Goal: Task Accomplishment & Management: Use online tool/utility

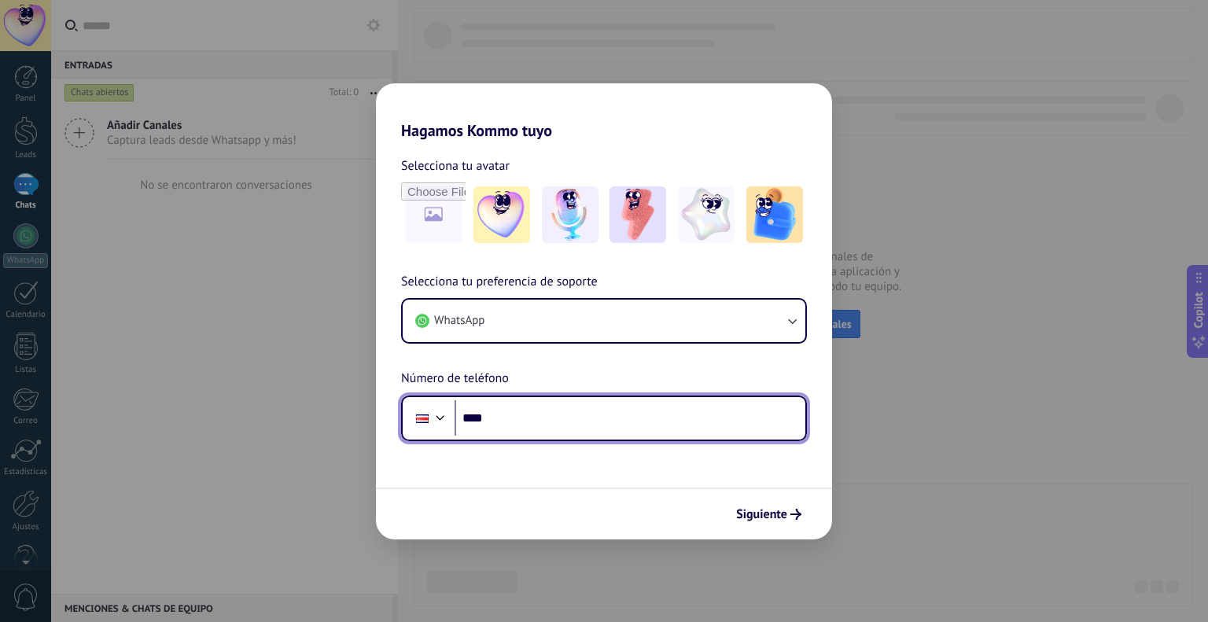
click at [513, 407] on input "****" at bounding box center [630, 418] width 351 height 36
type input "**********"
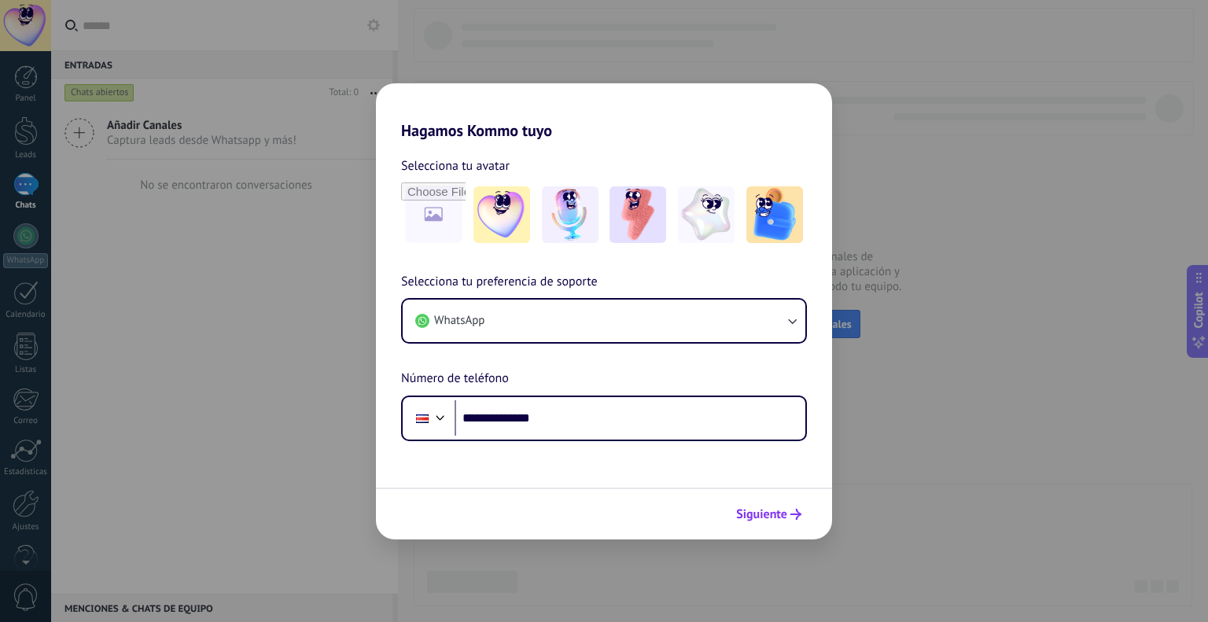
click at [764, 505] on button "Siguiente" at bounding box center [768, 514] width 79 height 27
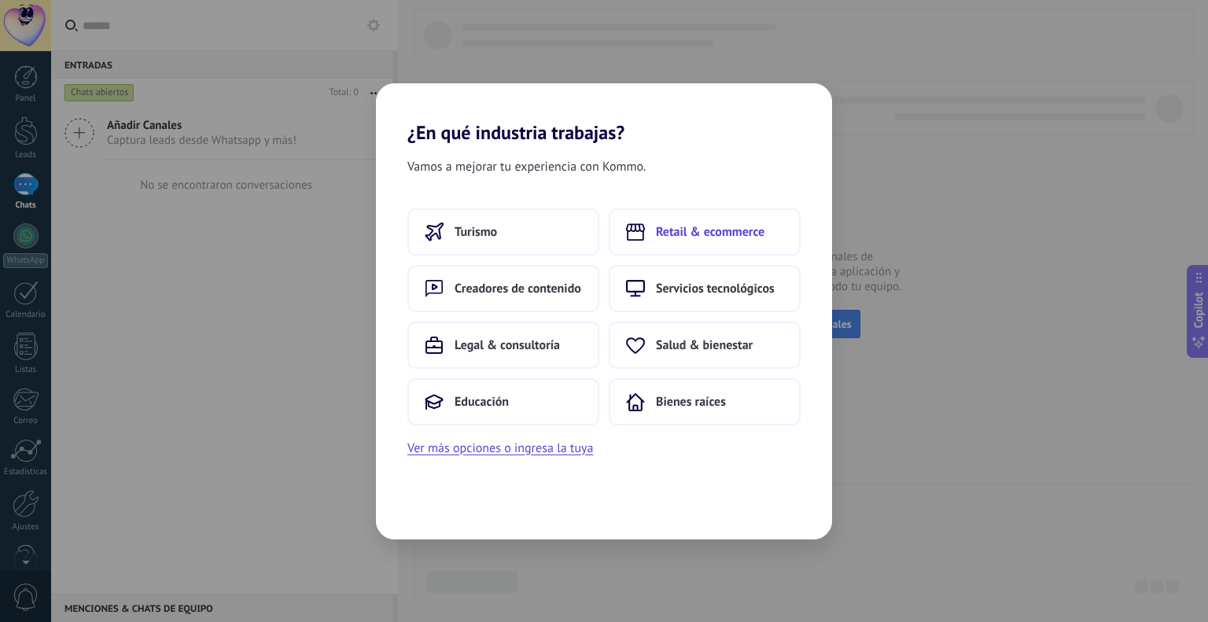
click at [716, 235] on span "Retail & ecommerce" at bounding box center [710, 232] width 109 height 16
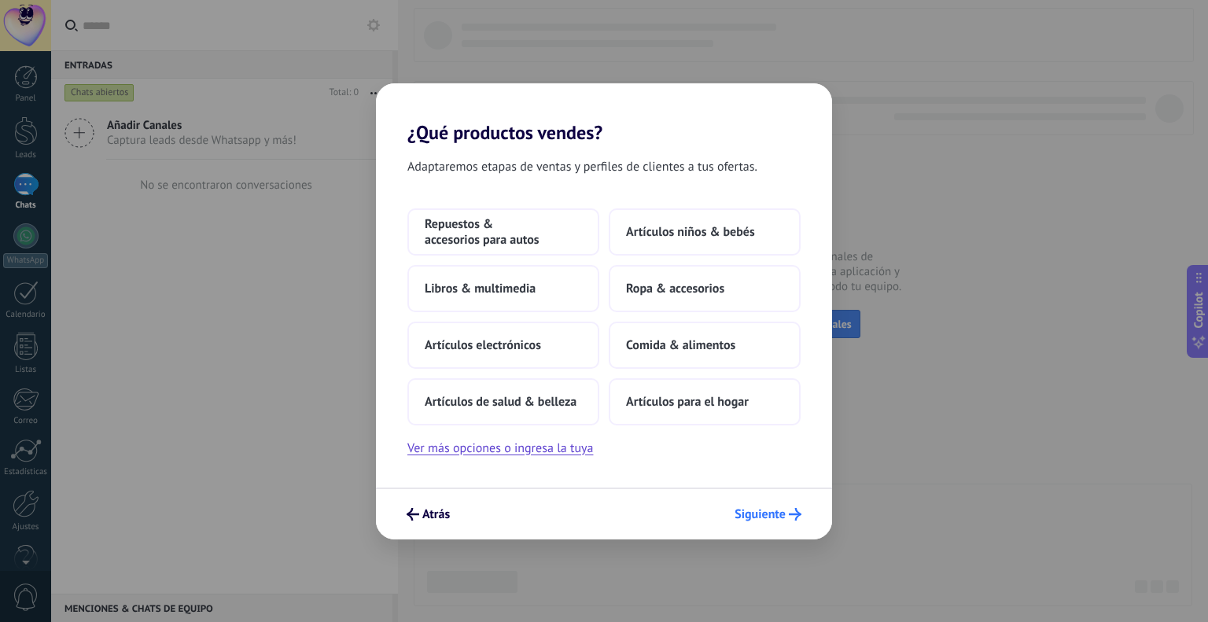
click at [764, 504] on button "Siguiente" at bounding box center [767, 514] width 81 height 27
click at [502, 455] on button "Ver más opciones o ingresa la tuya" at bounding box center [500, 448] width 186 height 20
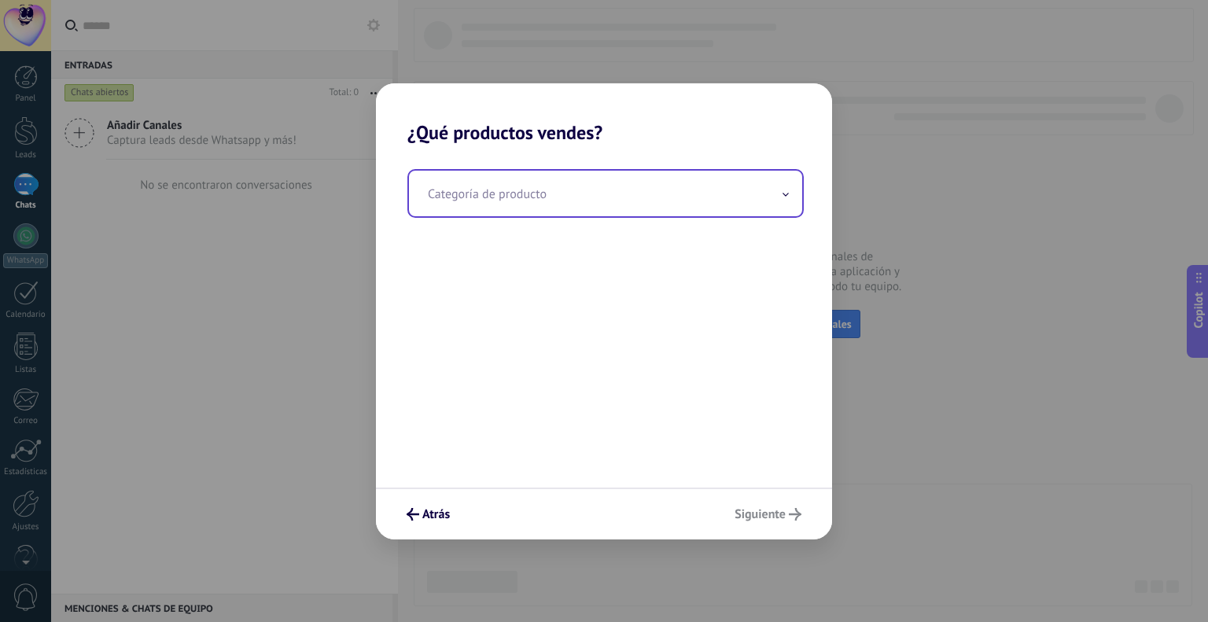
click at [525, 204] on input "text" at bounding box center [605, 194] width 393 height 46
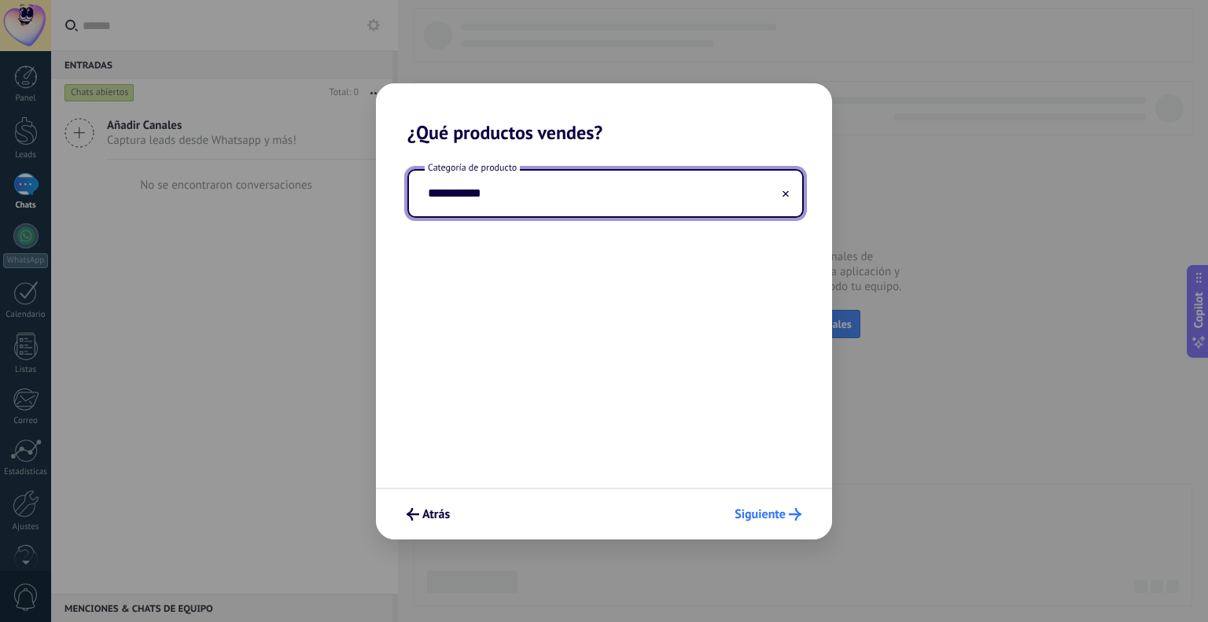
type input "**********"
click at [767, 515] on span "Siguiente" at bounding box center [759, 514] width 51 height 11
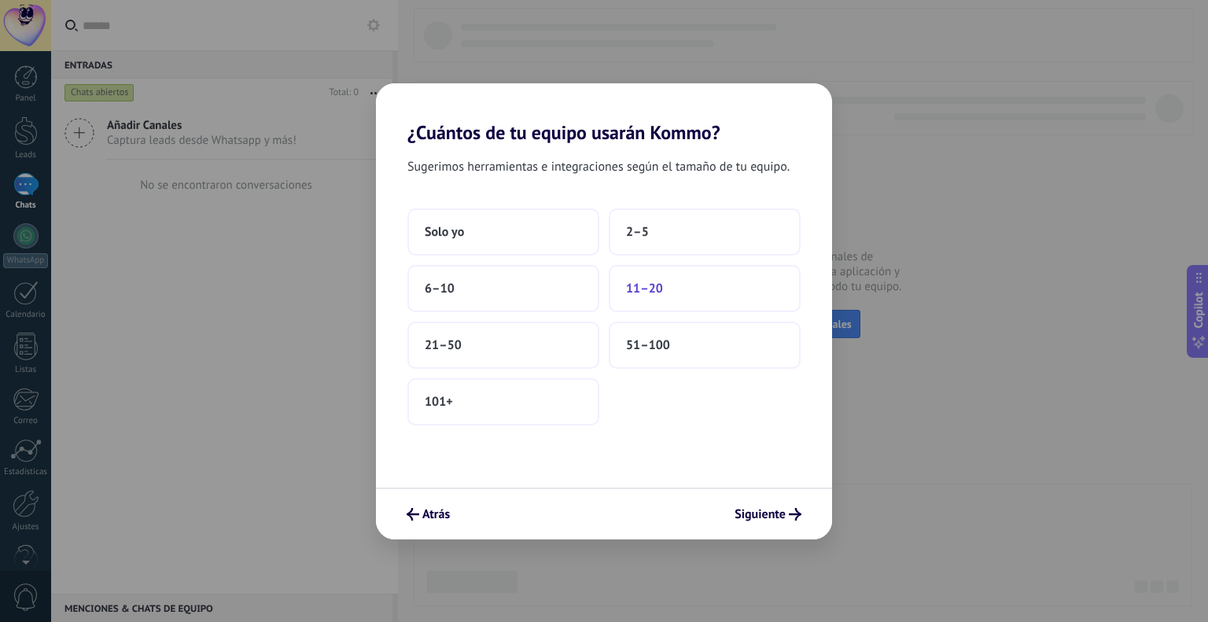
click at [661, 296] on button "11–20" at bounding box center [705, 288] width 192 height 47
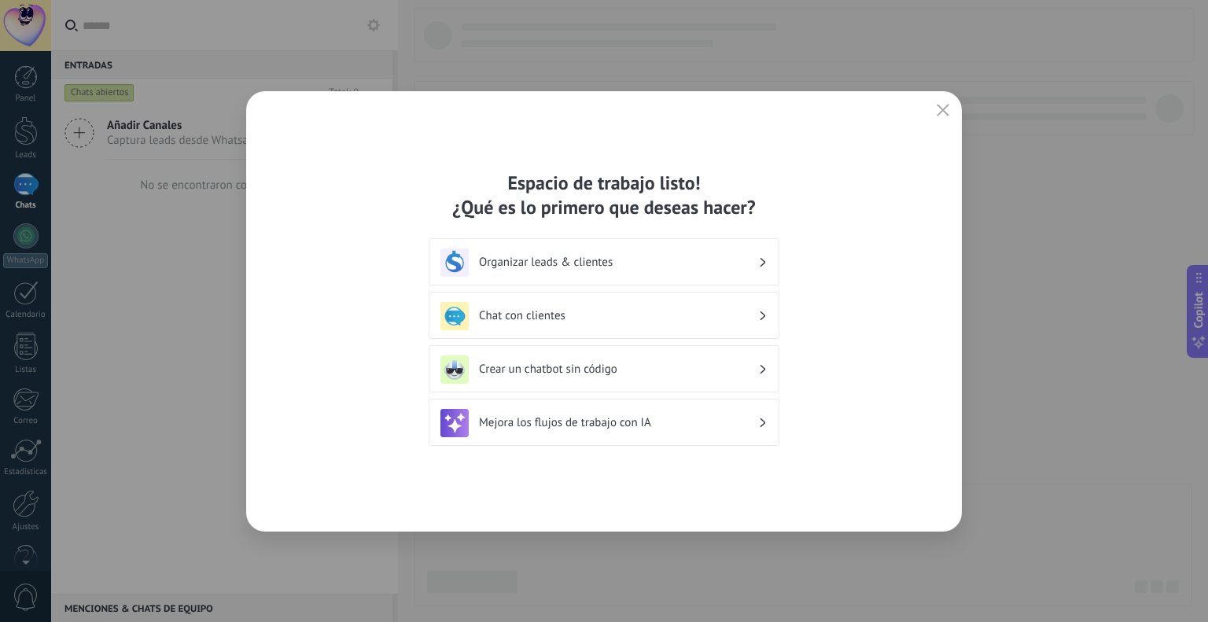
click at [566, 374] on h3 "Crear un chatbot sin código" at bounding box center [618, 369] width 279 height 15
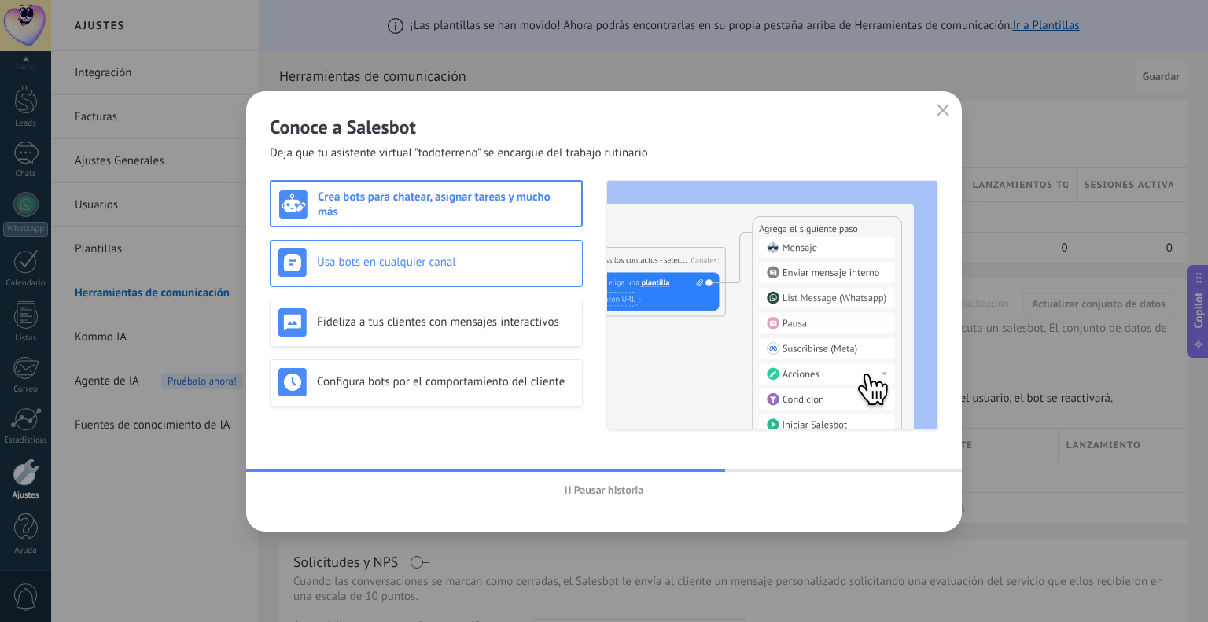
click at [475, 269] on h3 "Usa bots en cualquier canal" at bounding box center [445, 262] width 257 height 15
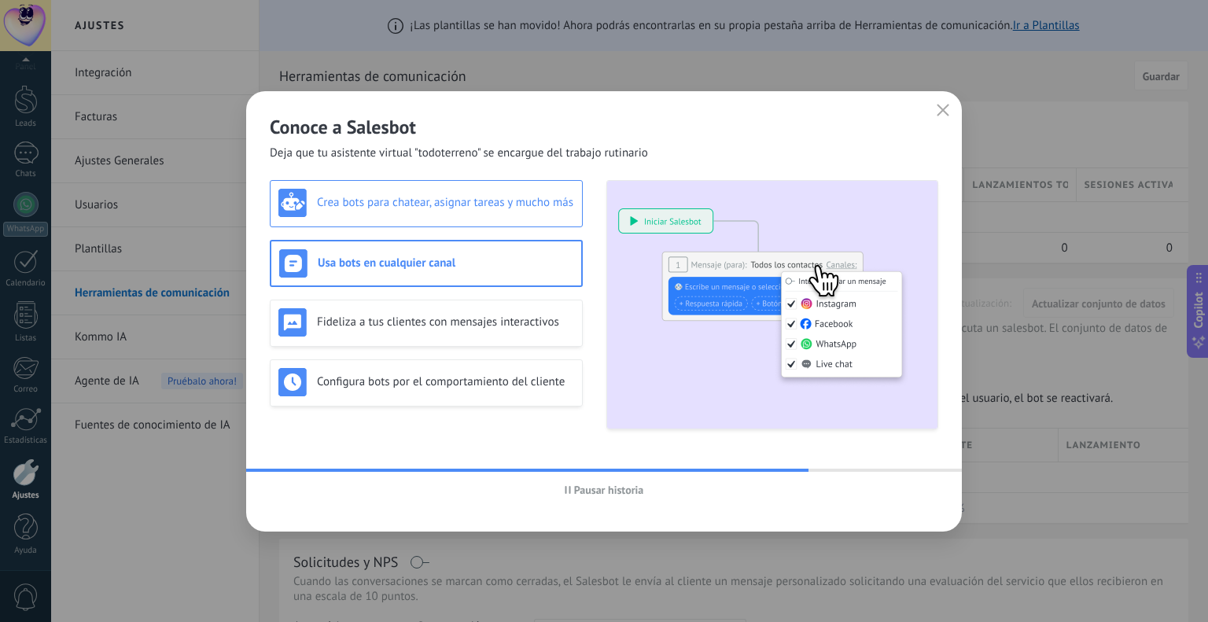
click at [450, 201] on h3 "Crea bots para chatear, asignar tareas y mucho más" at bounding box center [445, 202] width 257 height 15
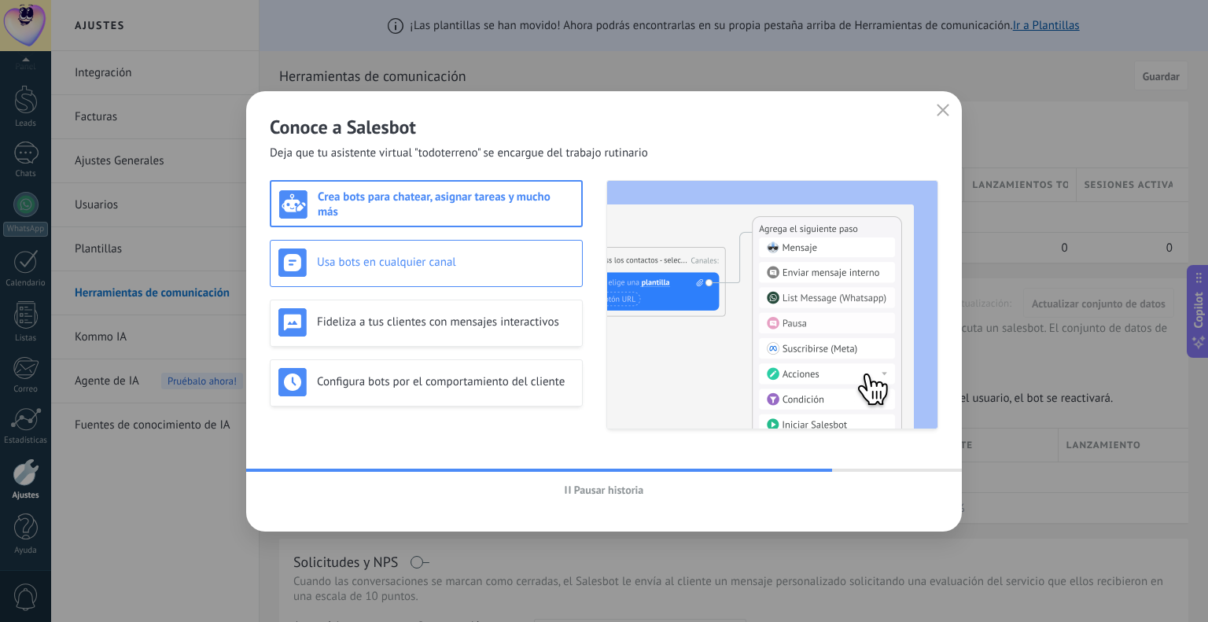
click at [455, 279] on div "Usa bots en cualquier canal" at bounding box center [426, 263] width 313 height 47
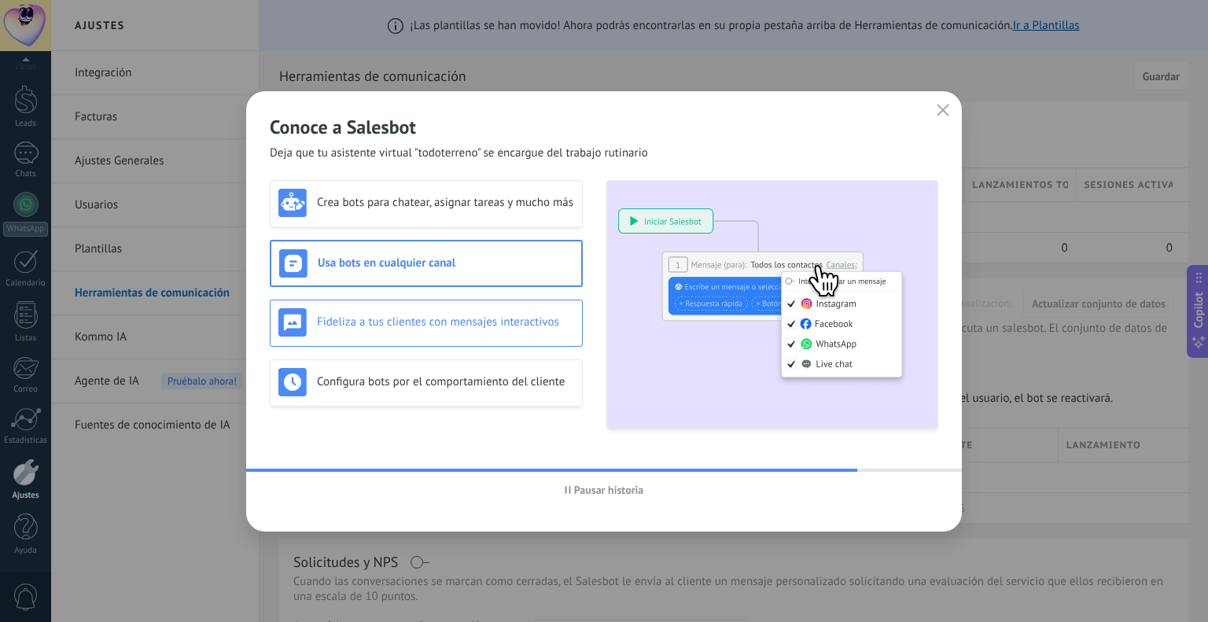
click at [465, 306] on div "Fideliza a tus clientes con mensajes interactivos" at bounding box center [426, 323] width 313 height 47
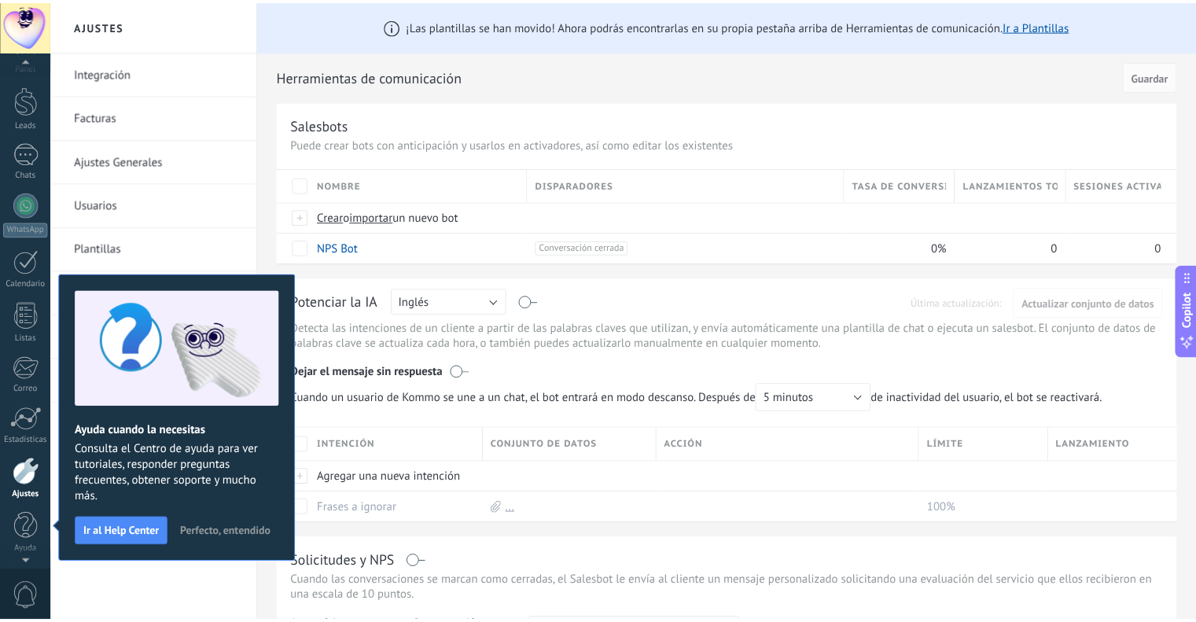
scroll to position [9, 0]
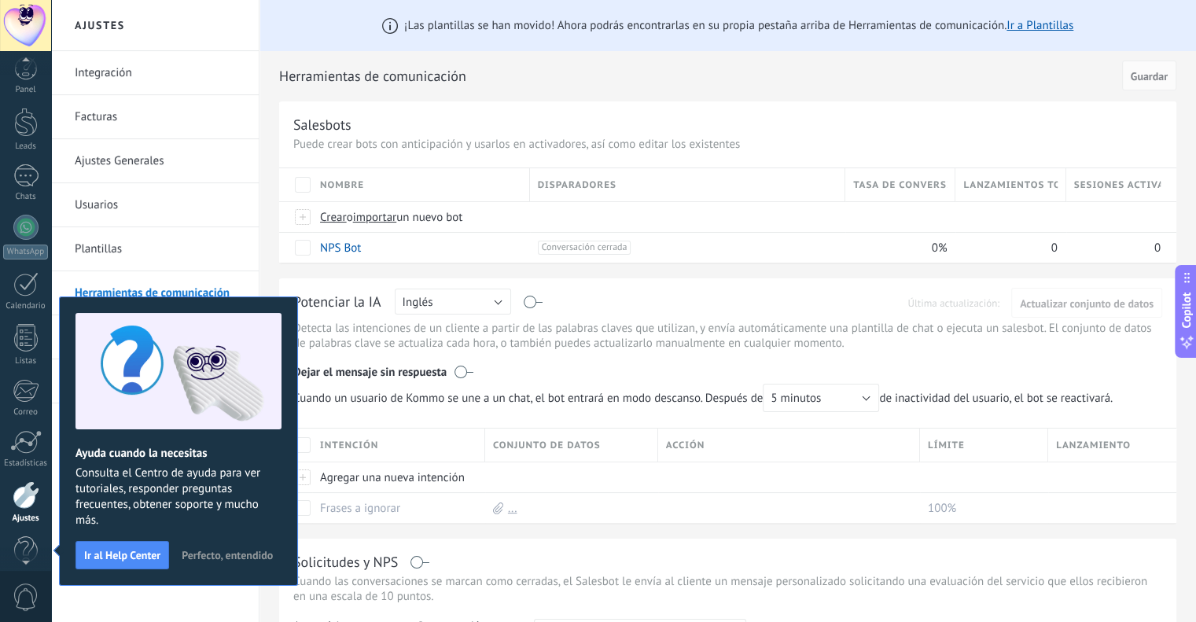
click at [484, 370] on div "Dejar el mensaje sin respuesta" at bounding box center [727, 369] width 869 height 30
click at [201, 554] on span "Perfecto, entendido" at bounding box center [227, 555] width 91 height 11
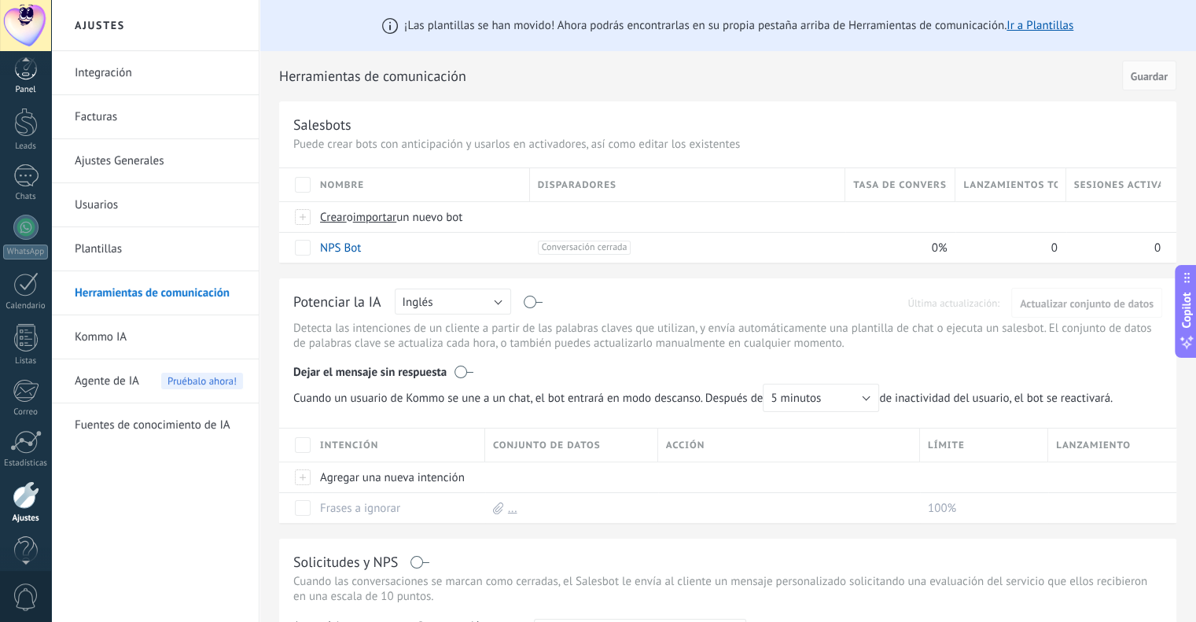
scroll to position [0, 0]
click at [31, 68] on div at bounding box center [26, 77] width 24 height 24
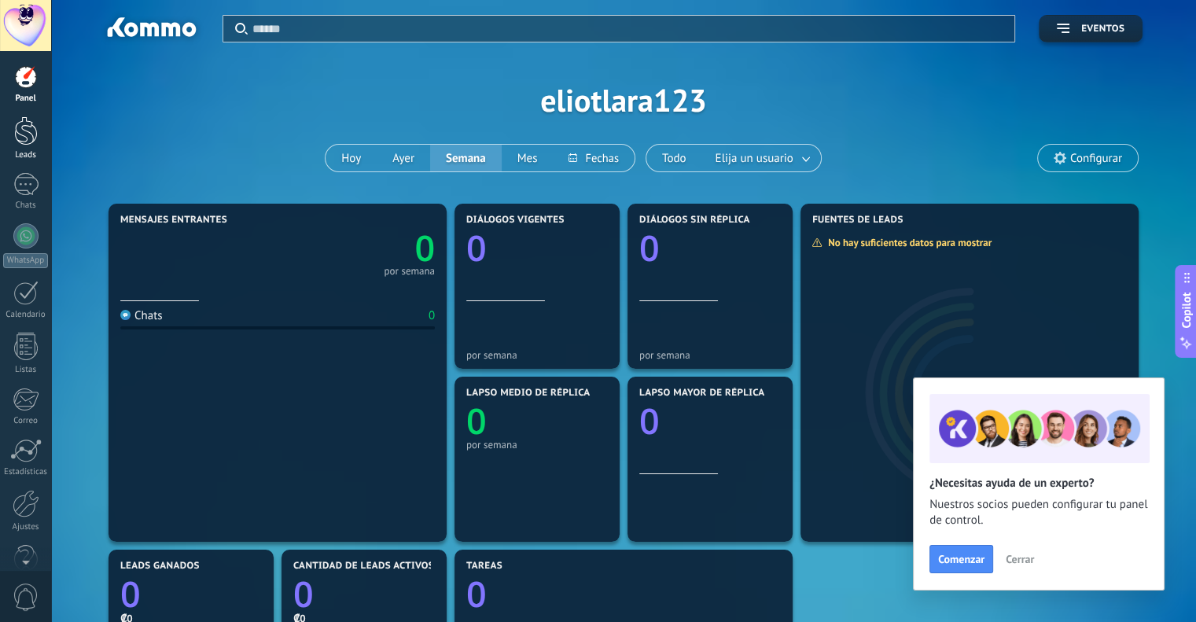
click at [27, 134] on div at bounding box center [26, 130] width 24 height 29
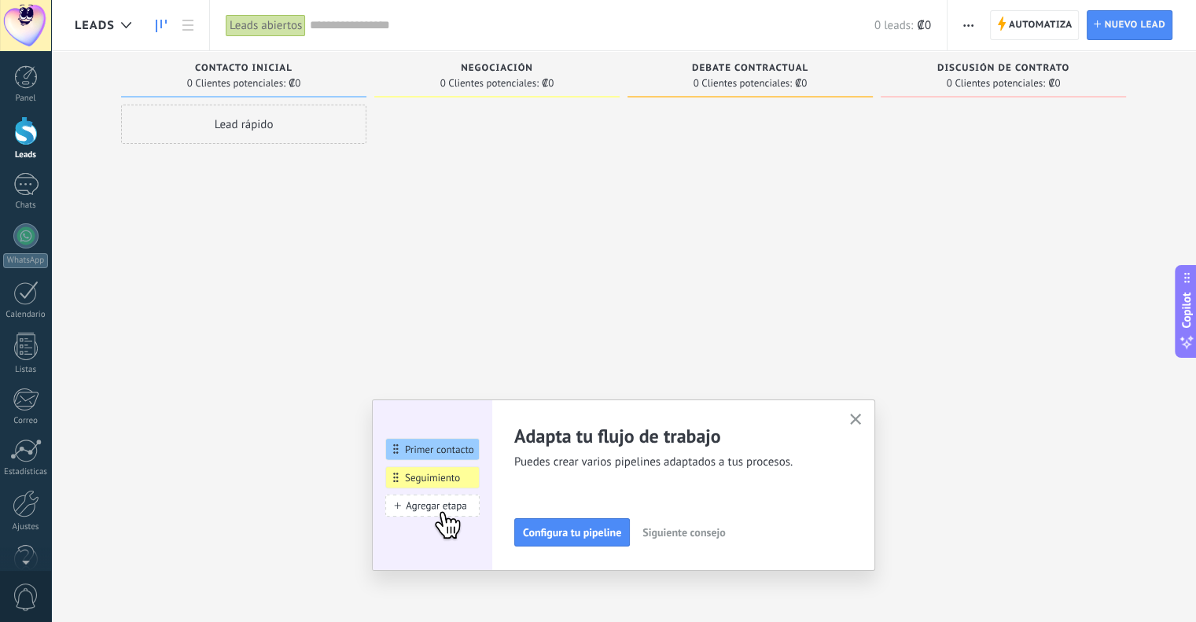
click at [24, 171] on div "Panel Leads Chats WhatsApp Clientes" at bounding box center [25, 334] width 51 height 538
click at [24, 175] on div at bounding box center [25, 184] width 25 height 23
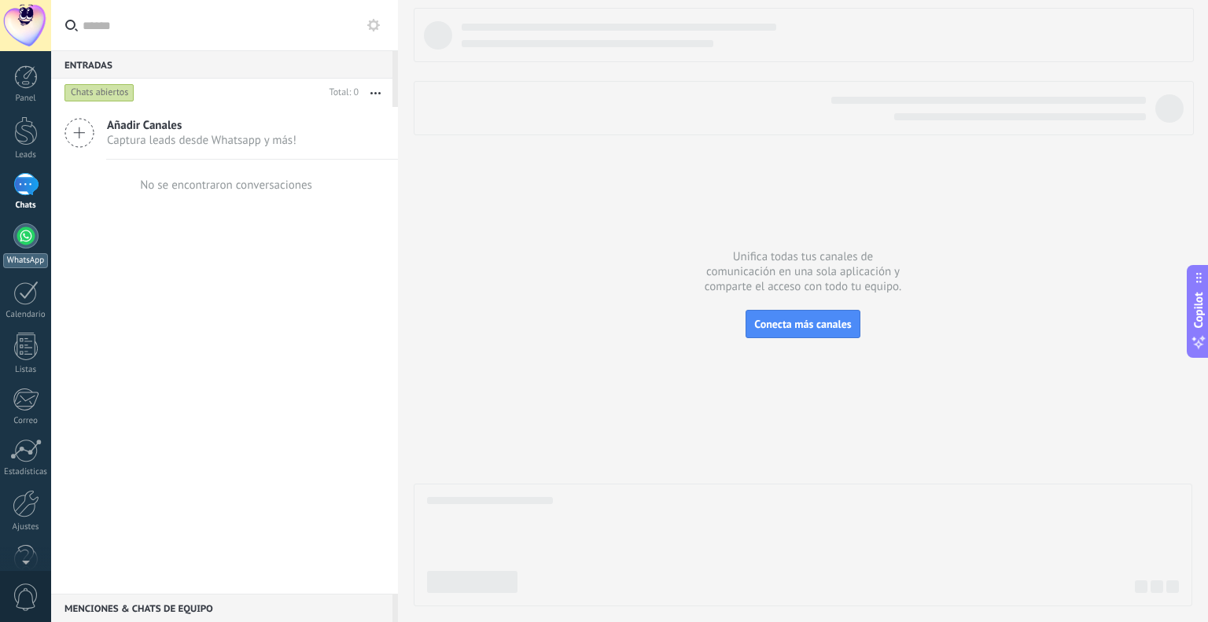
click at [31, 234] on div at bounding box center [25, 235] width 25 height 25
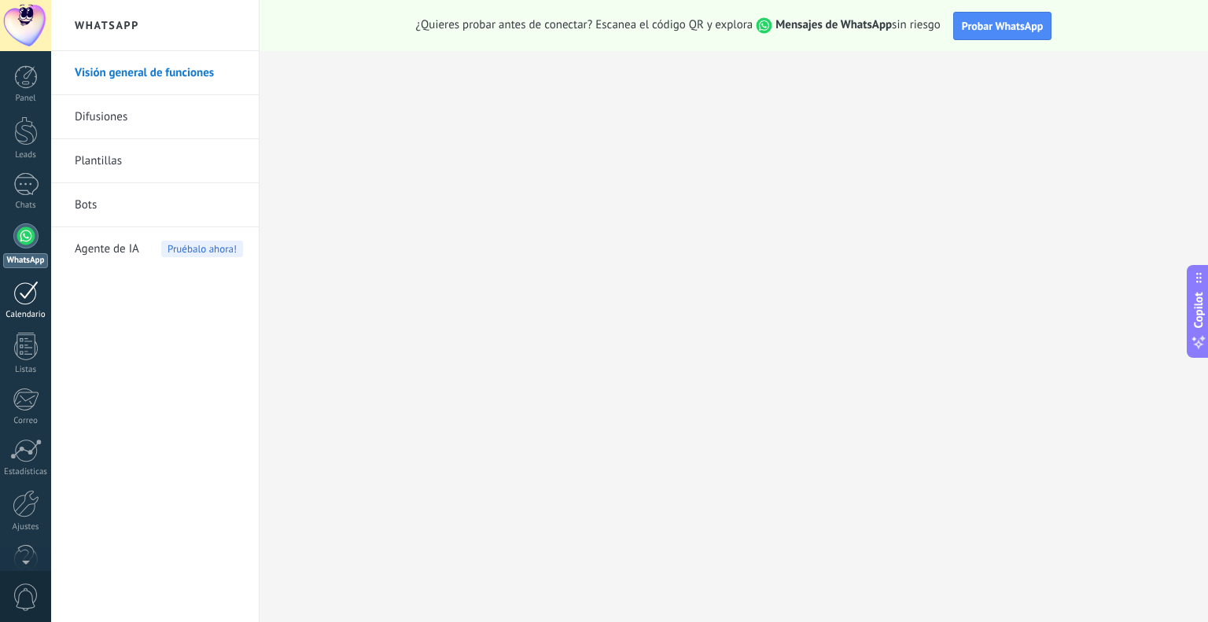
click at [24, 304] on link "Calendario" at bounding box center [25, 300] width 51 height 39
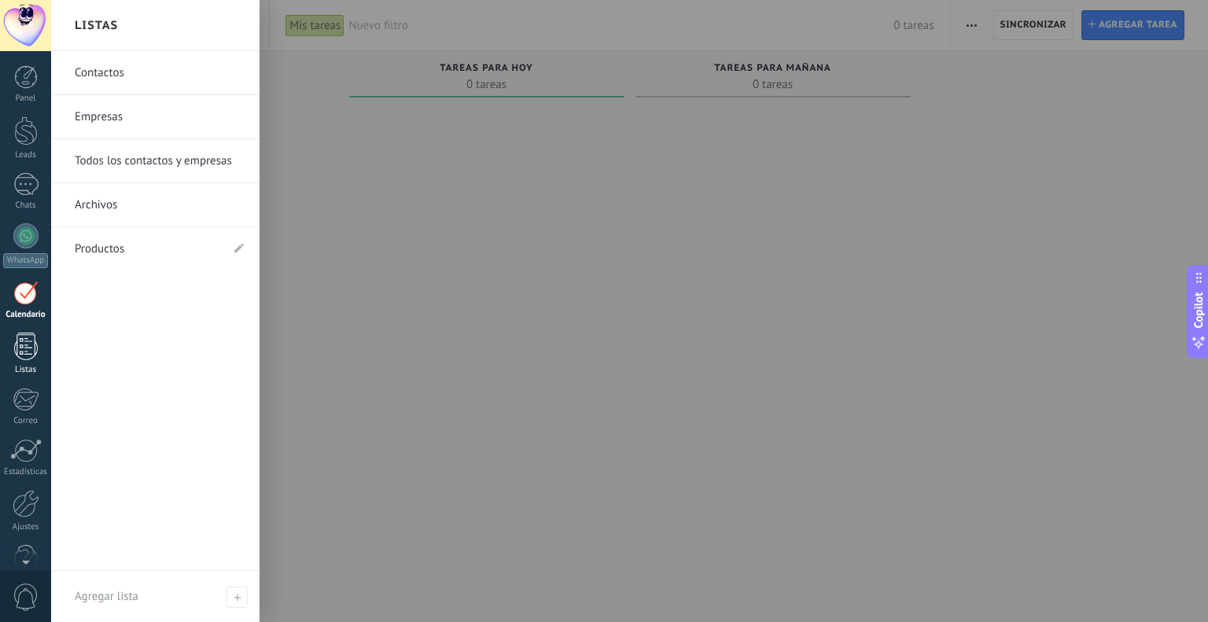
click at [24, 355] on div at bounding box center [26, 347] width 24 height 28
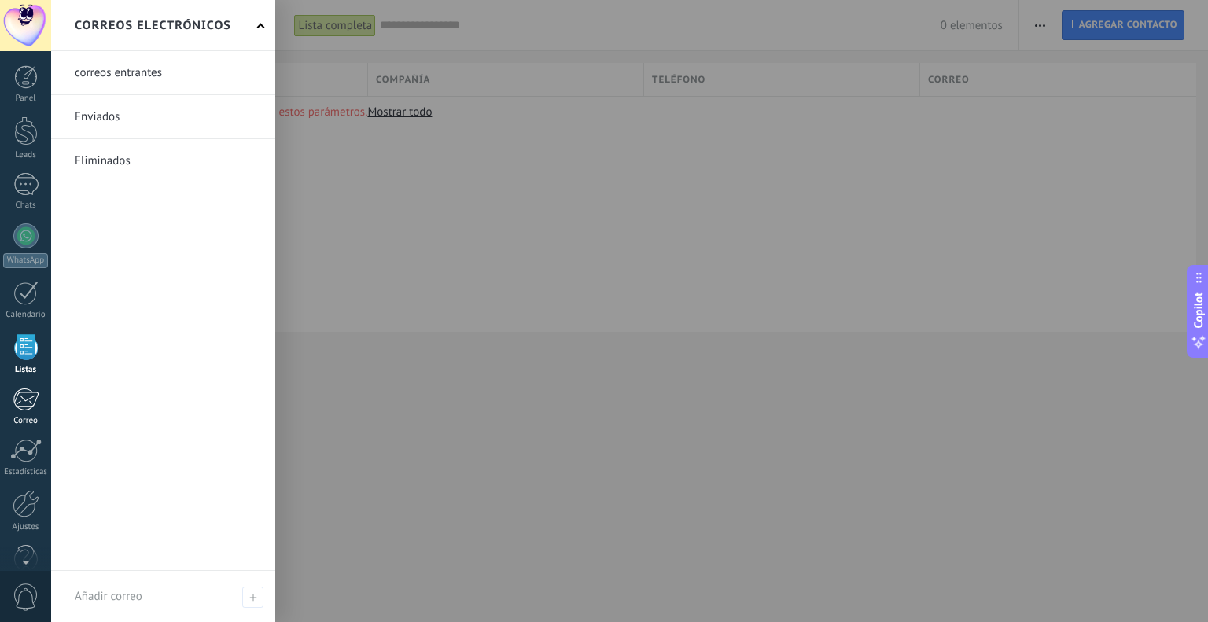
click at [27, 401] on div at bounding box center [26, 400] width 26 height 24
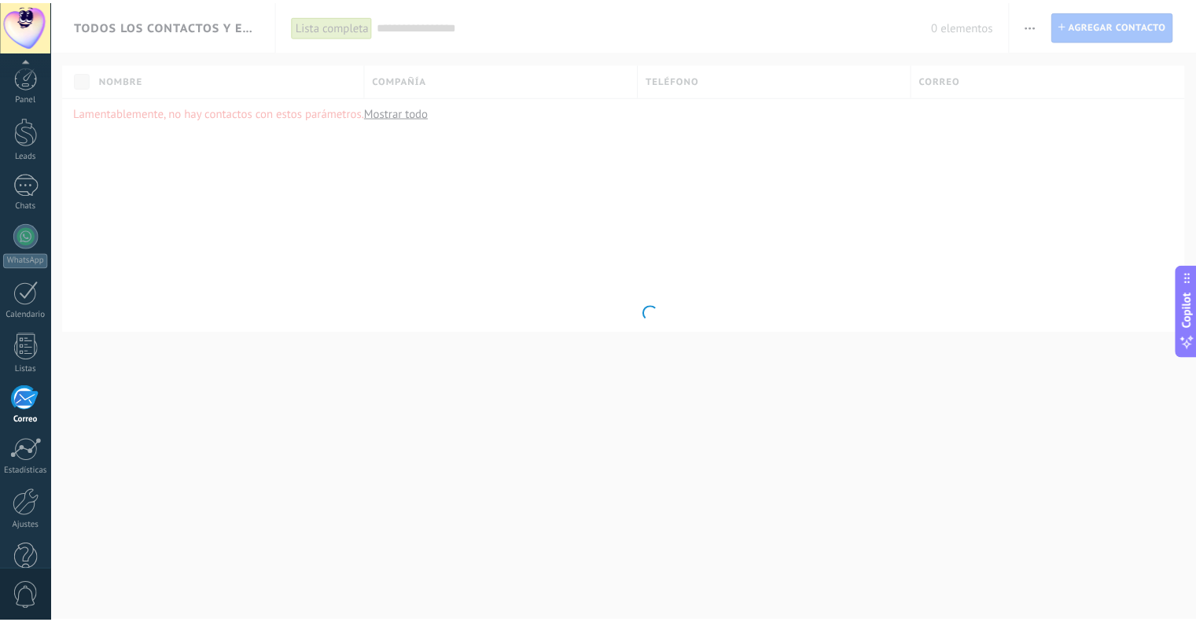
scroll to position [31, 0]
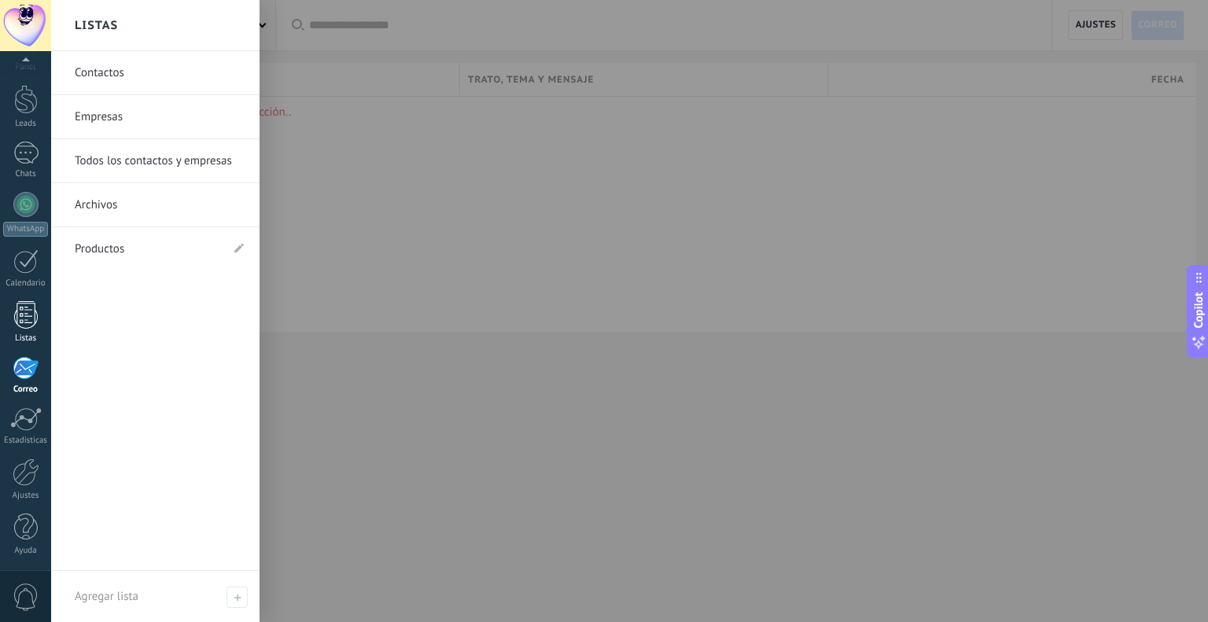
click at [22, 311] on div at bounding box center [26, 315] width 24 height 28
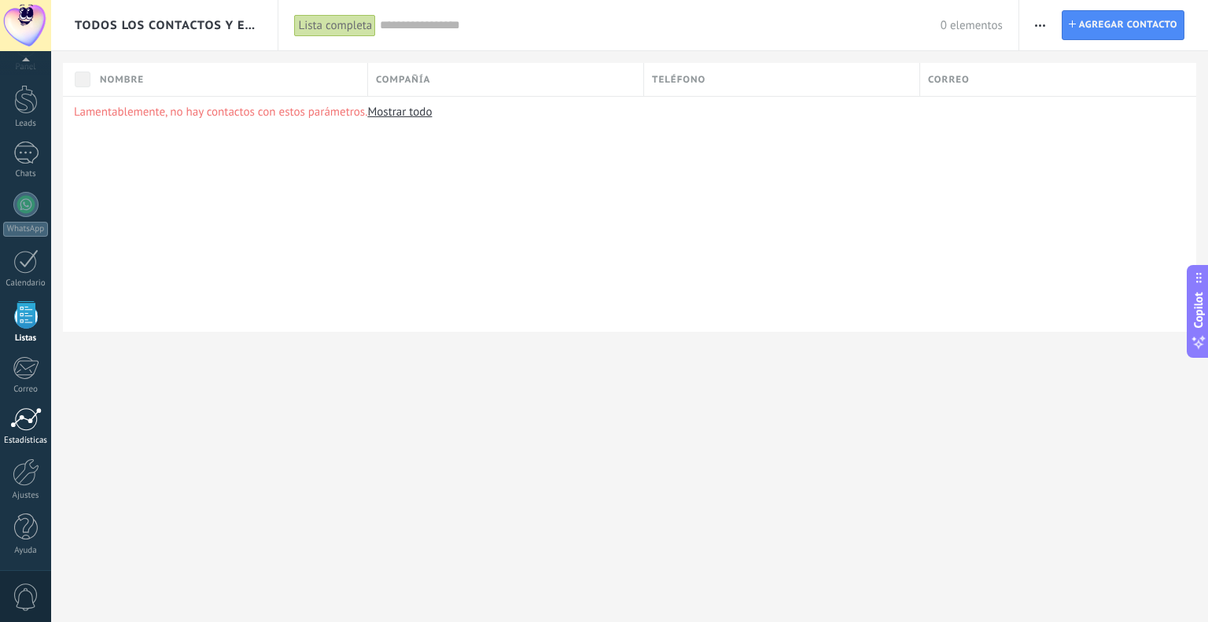
click at [24, 423] on div at bounding box center [25, 419] width 31 height 24
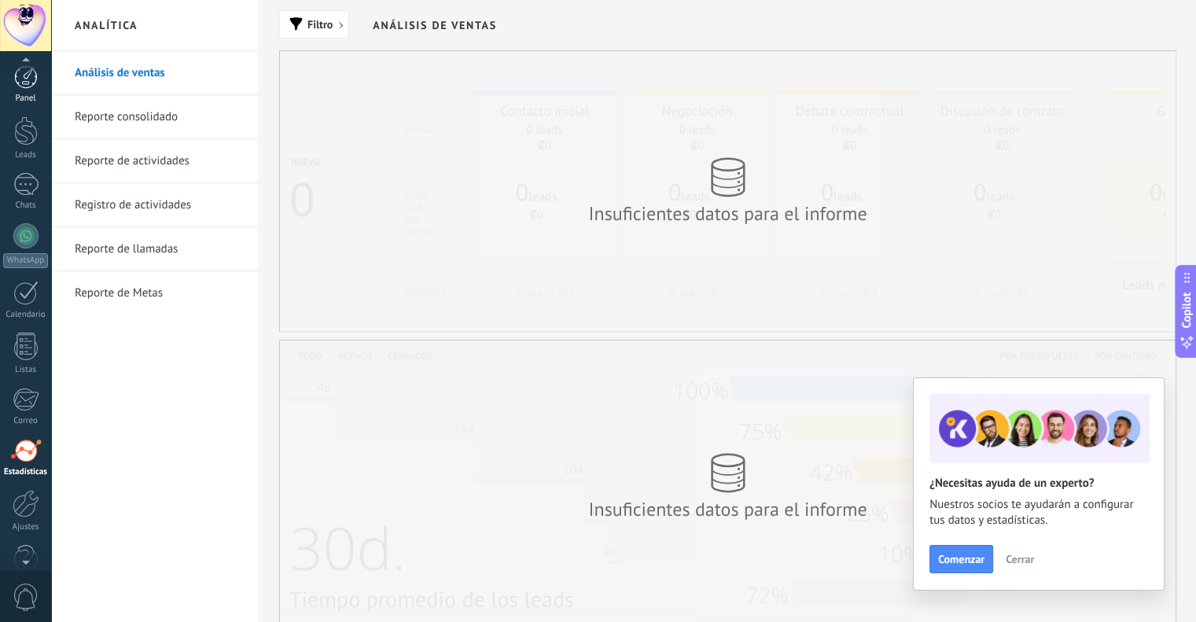
click at [36, 81] on div at bounding box center [26, 77] width 24 height 24
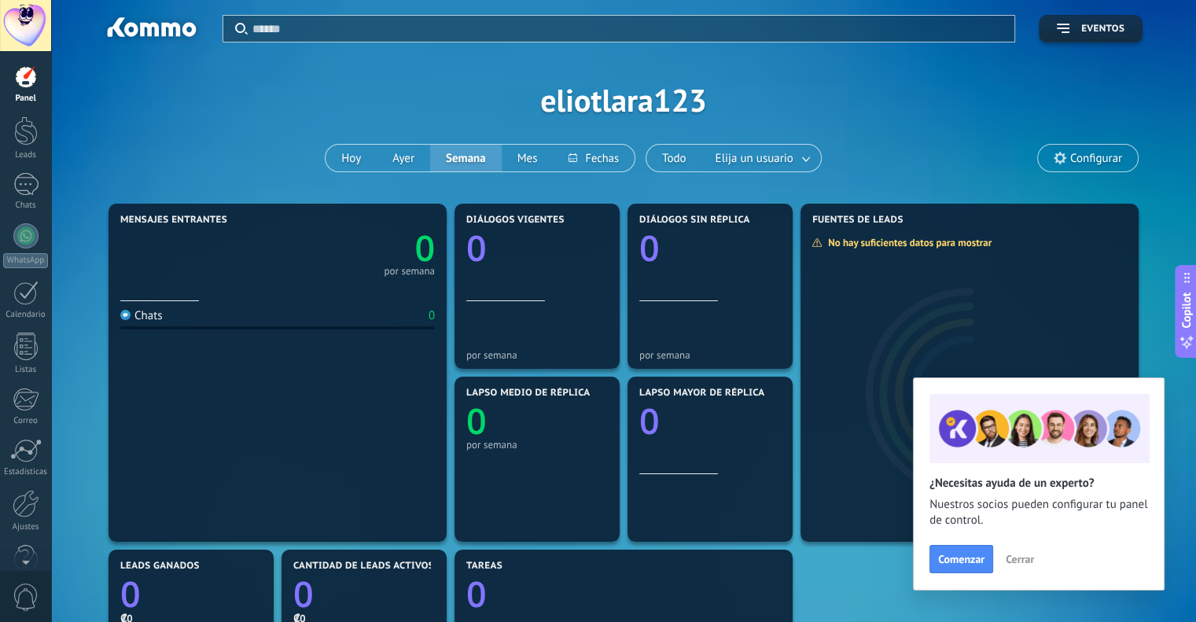
drag, startPoint x: 22, startPoint y: 94, endPoint x: 22, endPoint y: 82, distance: 11.8
click at [22, 82] on div at bounding box center [26, 77] width 24 height 24
click at [1007, 562] on span "Cerrar" at bounding box center [1020, 559] width 28 height 11
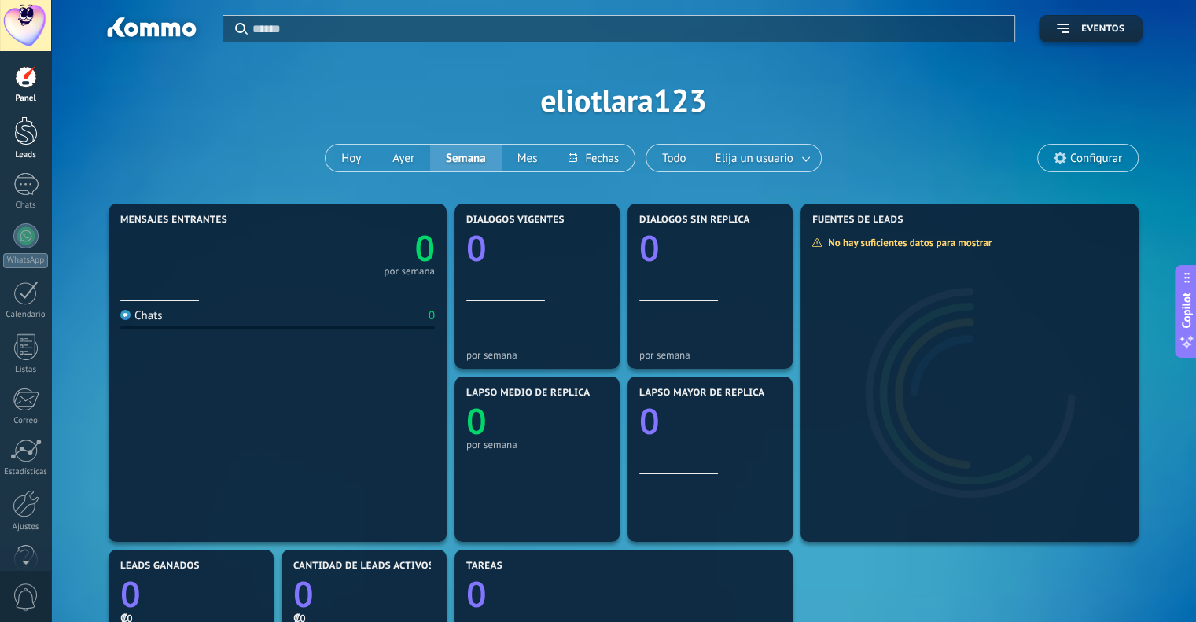
click at [18, 130] on div at bounding box center [26, 130] width 24 height 29
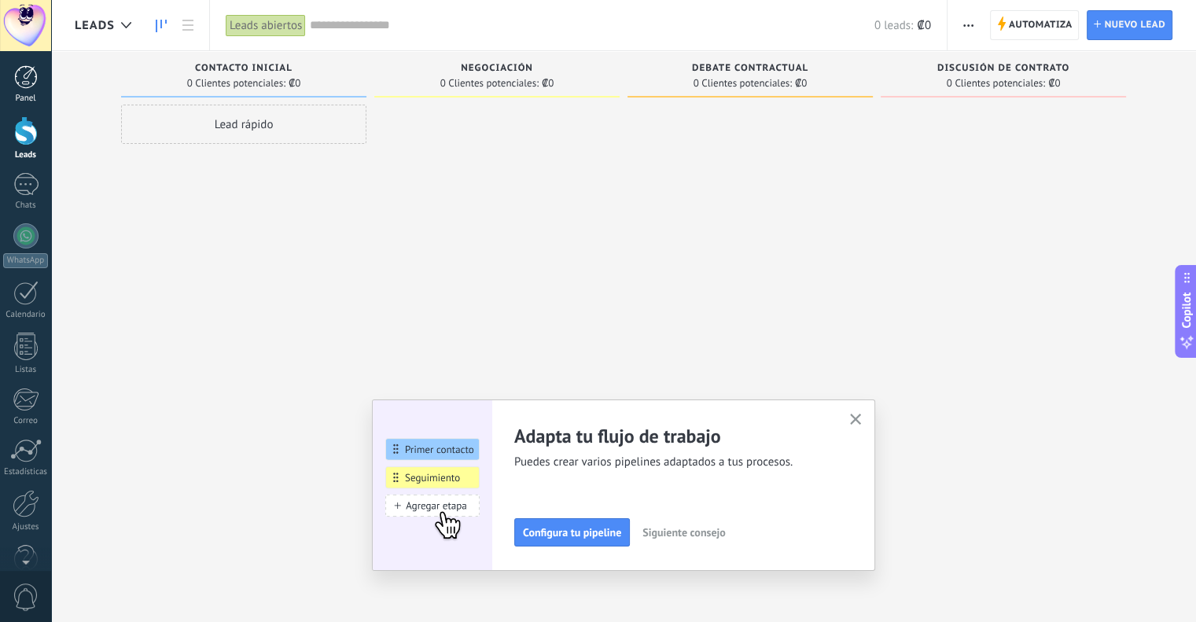
click at [29, 69] on div at bounding box center [26, 77] width 24 height 24
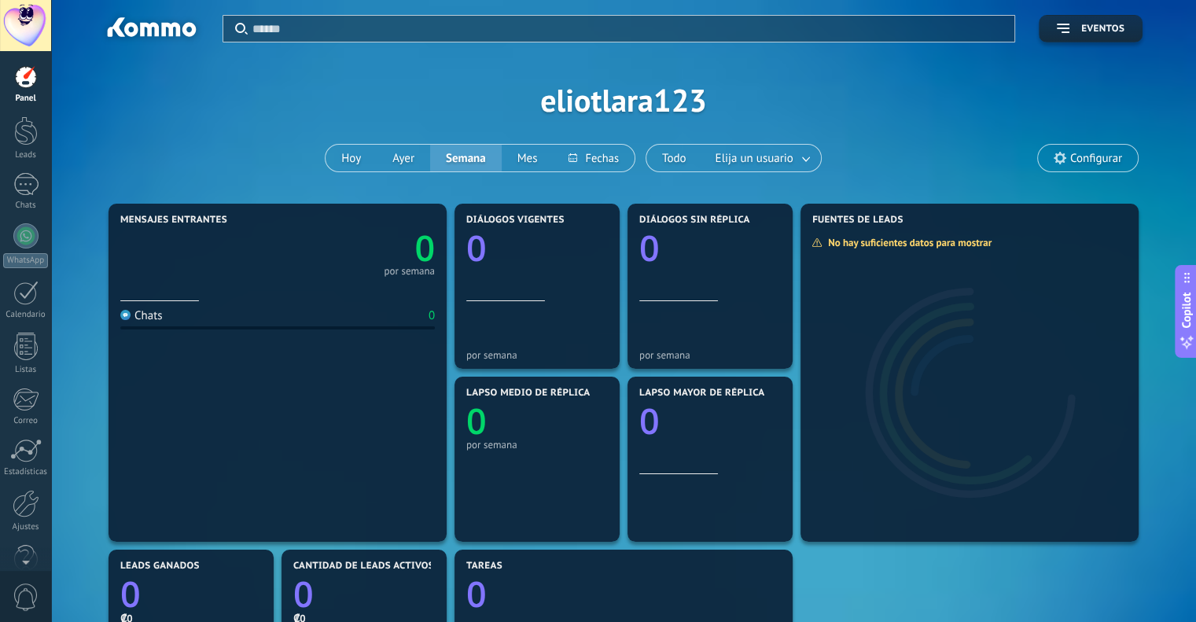
click at [34, 80] on div at bounding box center [26, 77] width 24 height 24
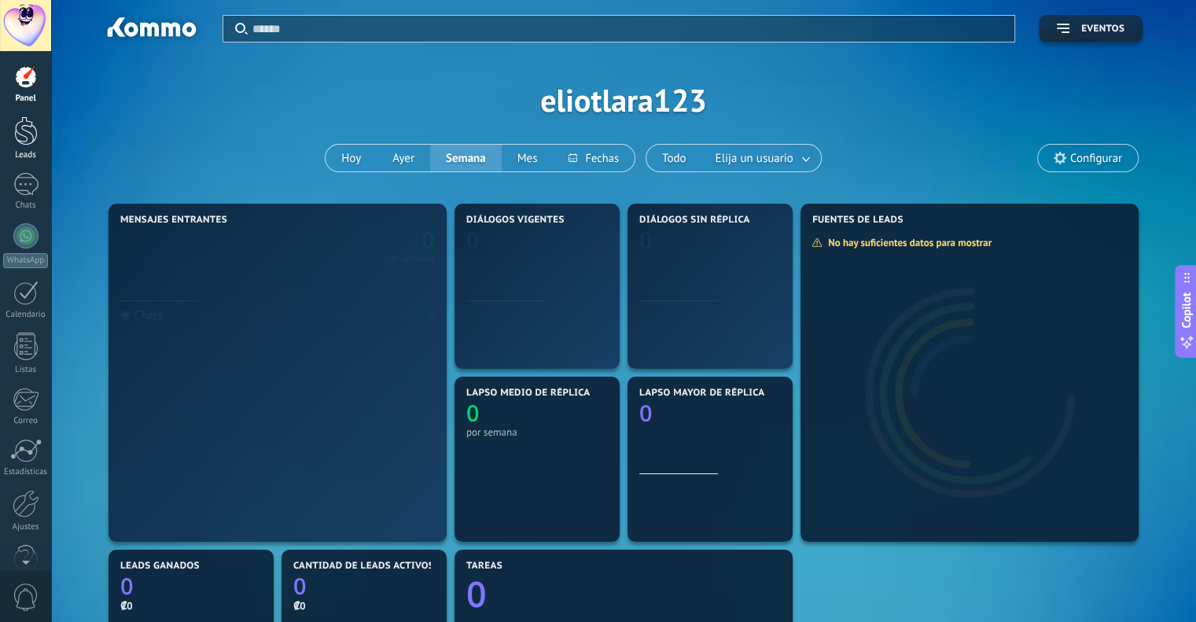
click at [31, 131] on div at bounding box center [26, 130] width 24 height 29
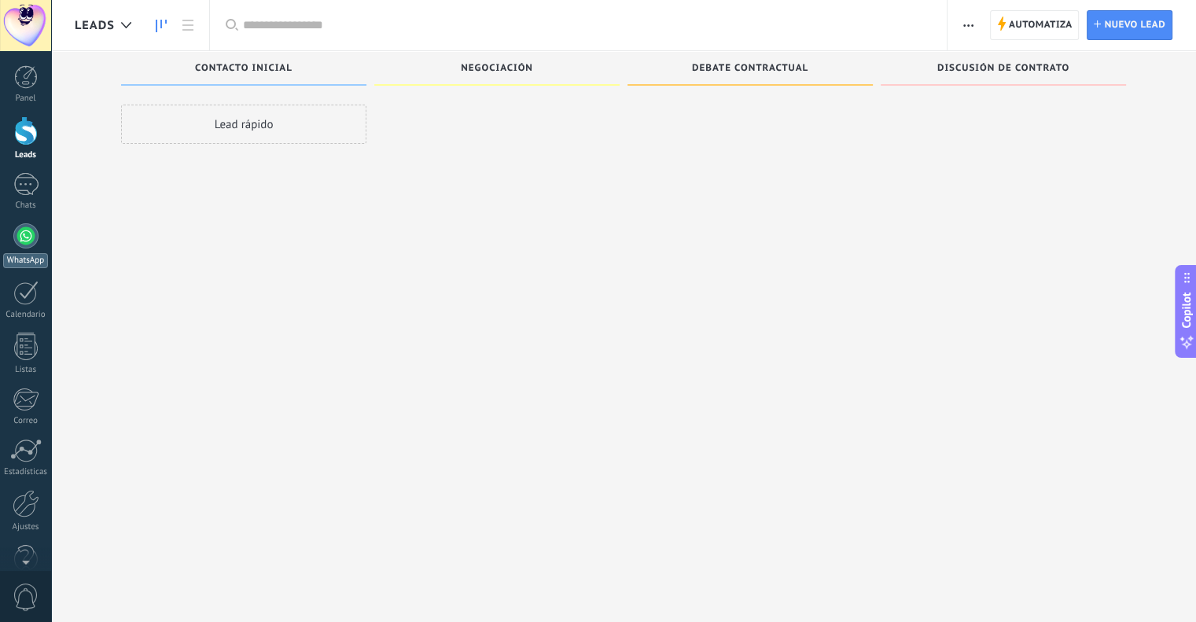
click at [25, 226] on div at bounding box center [25, 235] width 25 height 25
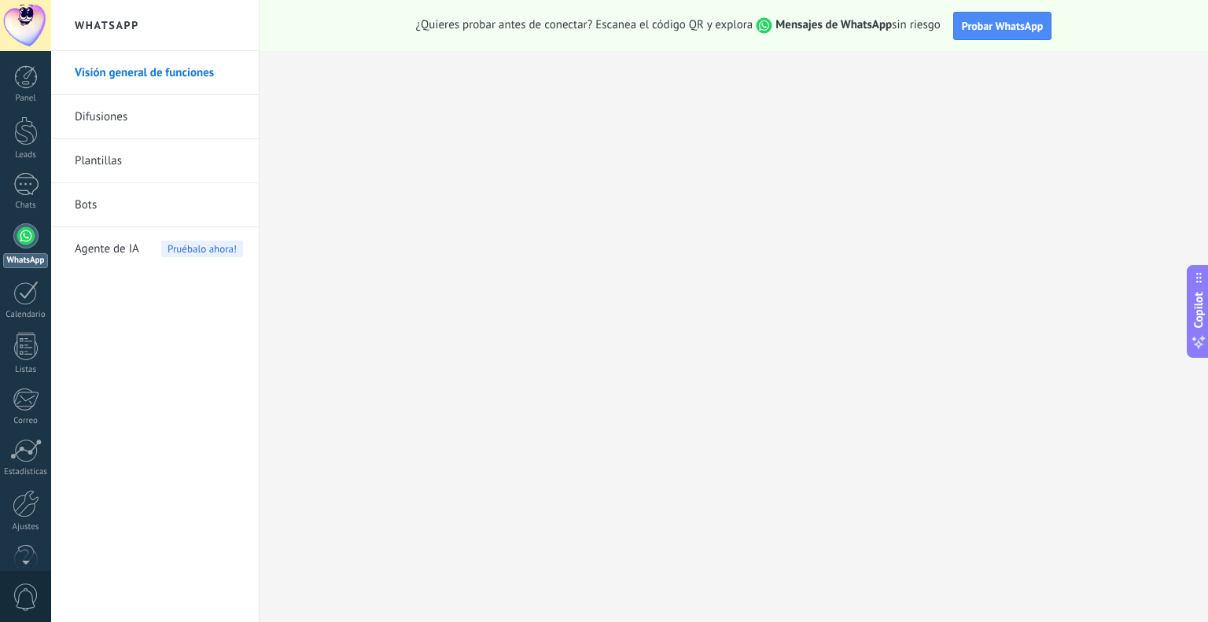
click at [93, 212] on link "Bots" at bounding box center [159, 205] width 168 height 44
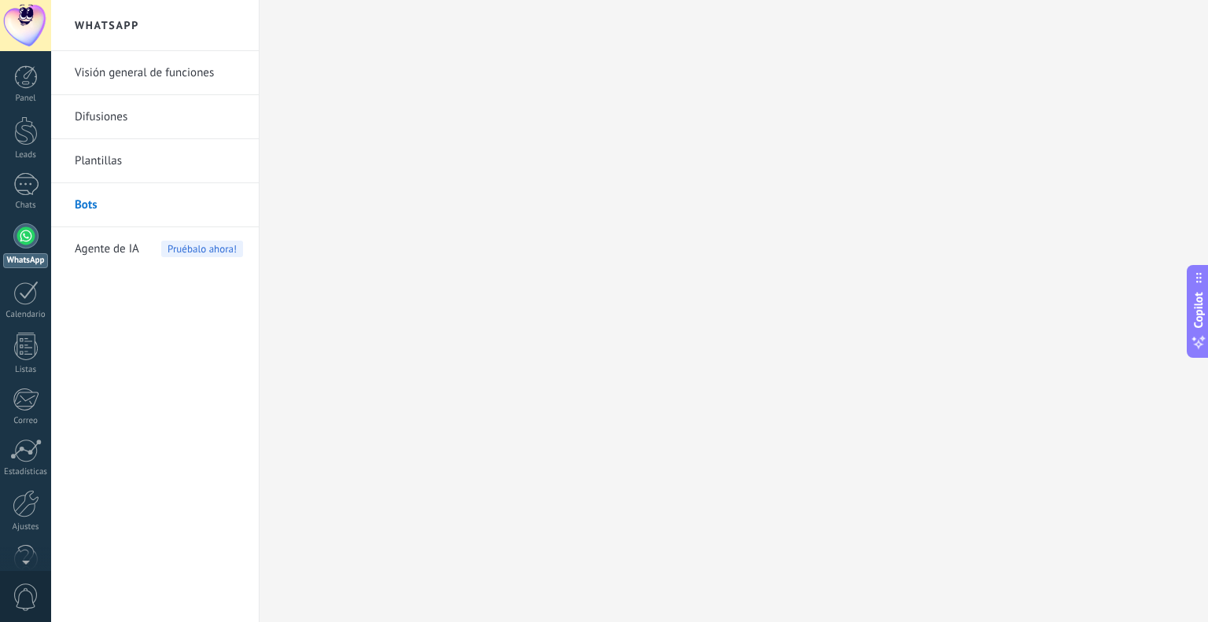
click at [125, 245] on span "Agente de IA" at bounding box center [107, 249] width 64 height 44
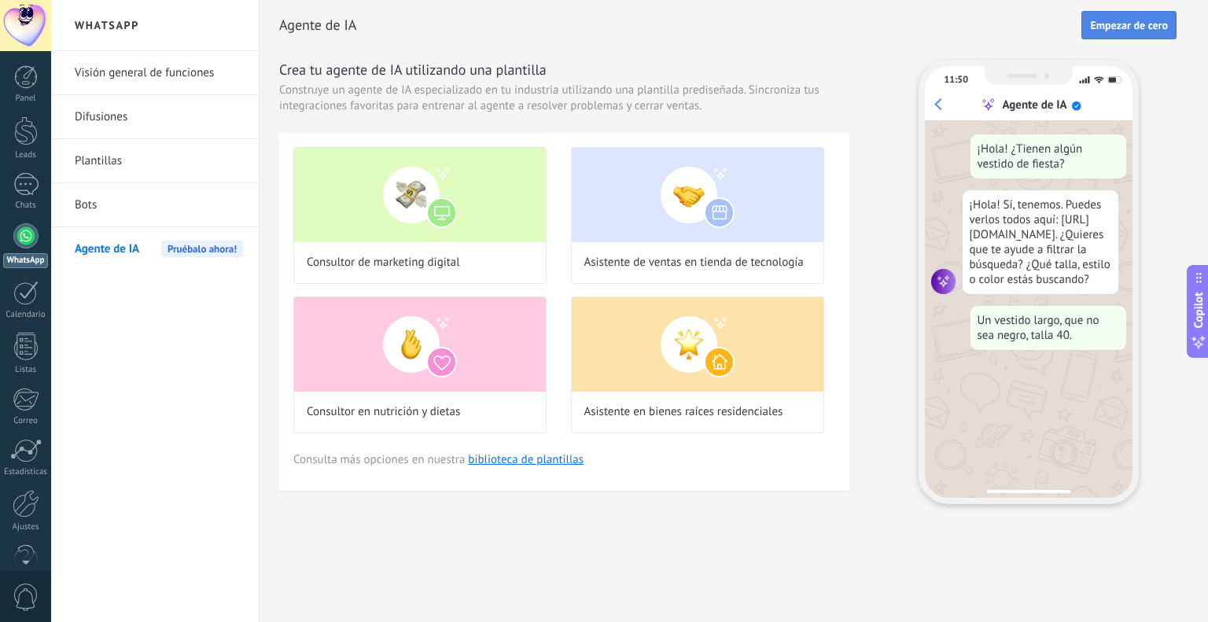
click at [1134, 27] on span "Empezar de cero" at bounding box center [1129, 25] width 78 height 11
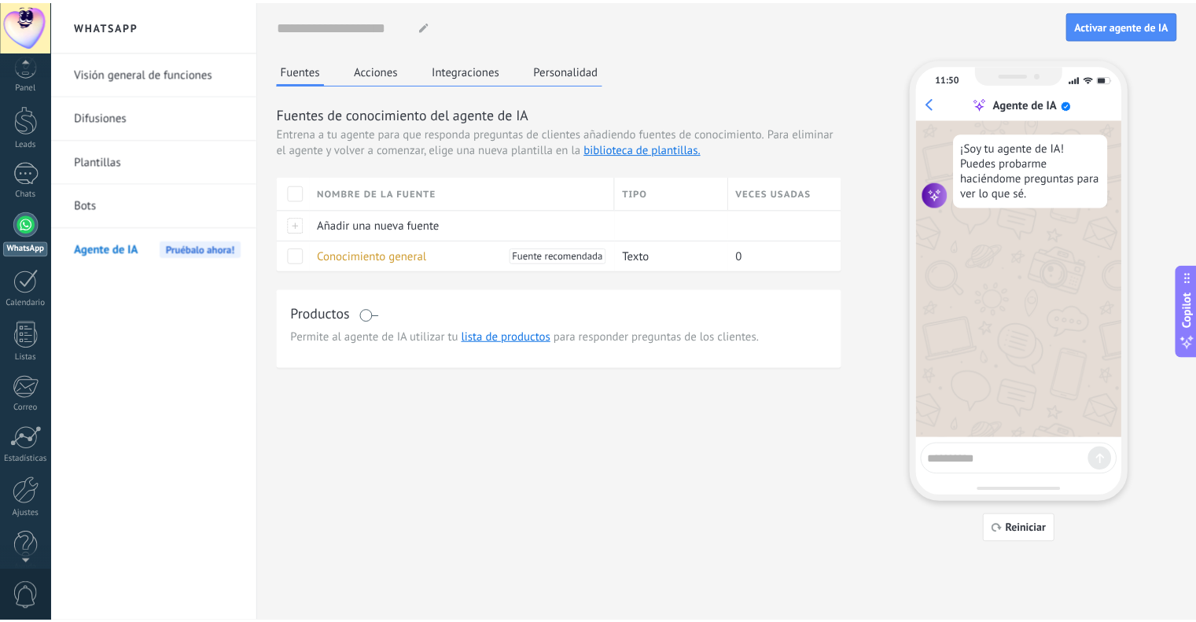
scroll to position [31, 0]
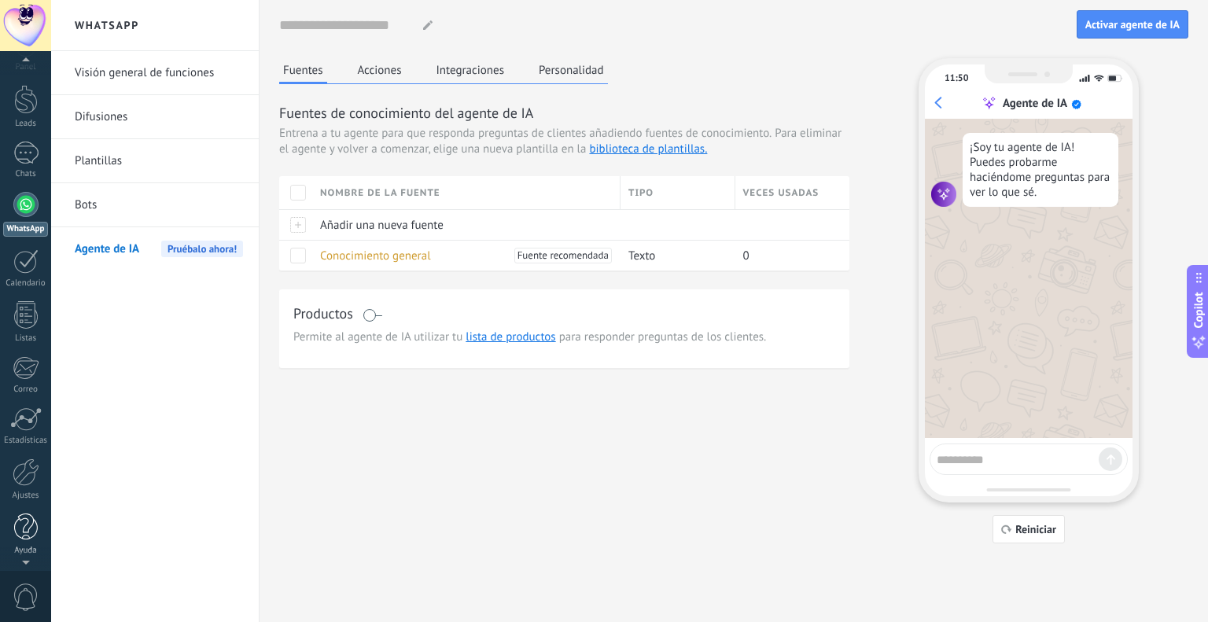
click at [24, 554] on div "© 2025 derechos reservados | Términos de uso Soporte técnico Eliot Lara ID de c…" at bounding box center [25, 311] width 51 height 622
click at [25, 488] on link "Ajustes" at bounding box center [25, 479] width 51 height 42
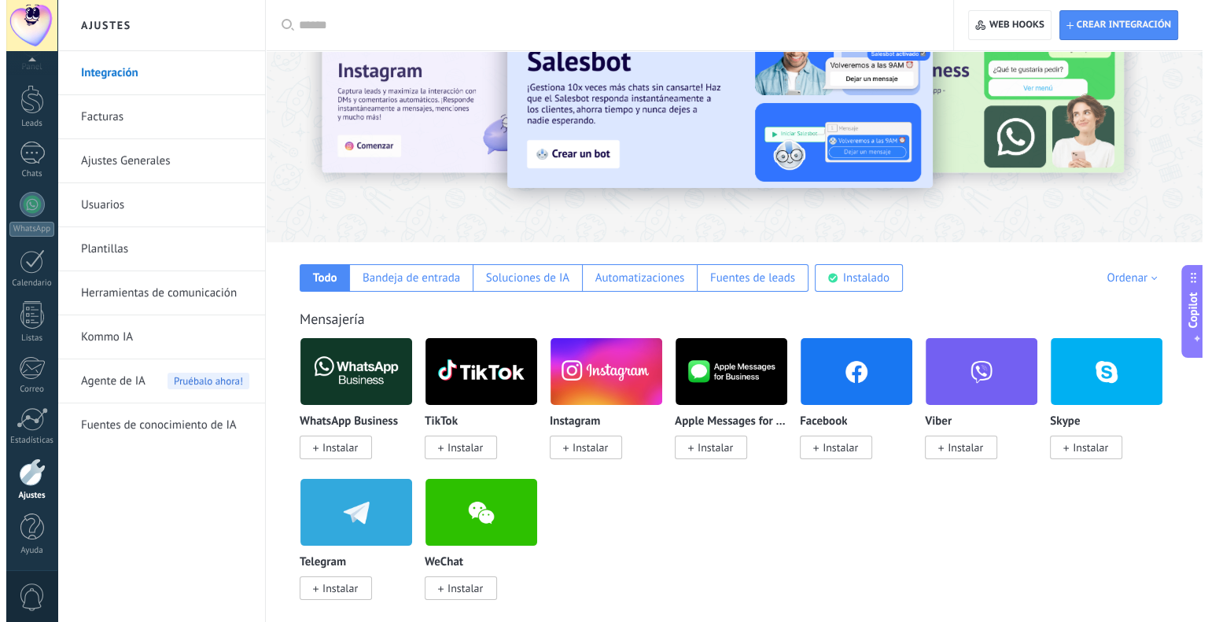
scroll to position [157, 0]
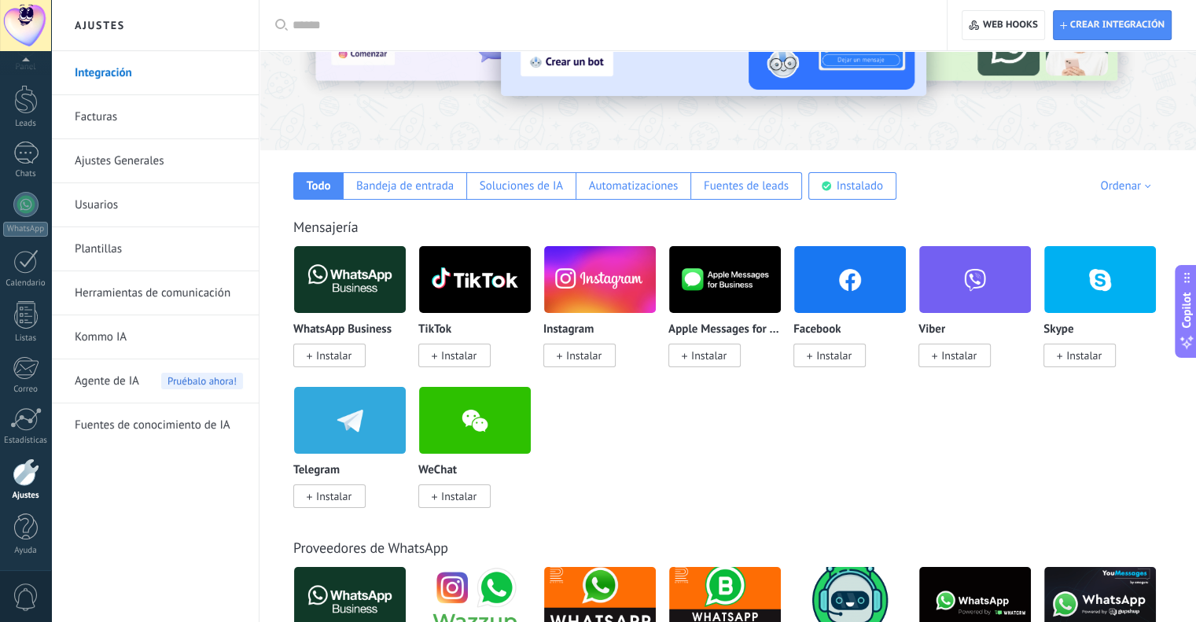
click at [337, 356] on span "Instalar" at bounding box center [333, 355] width 35 height 14
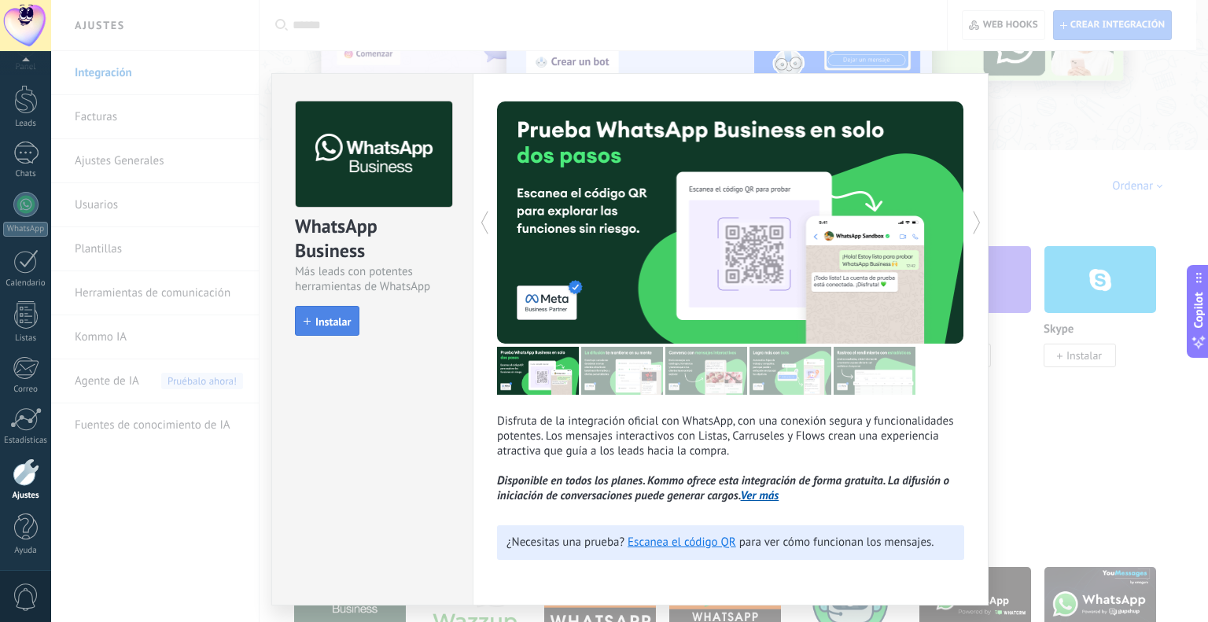
click at [341, 316] on span "Instalar" at bounding box center [332, 321] width 35 height 11
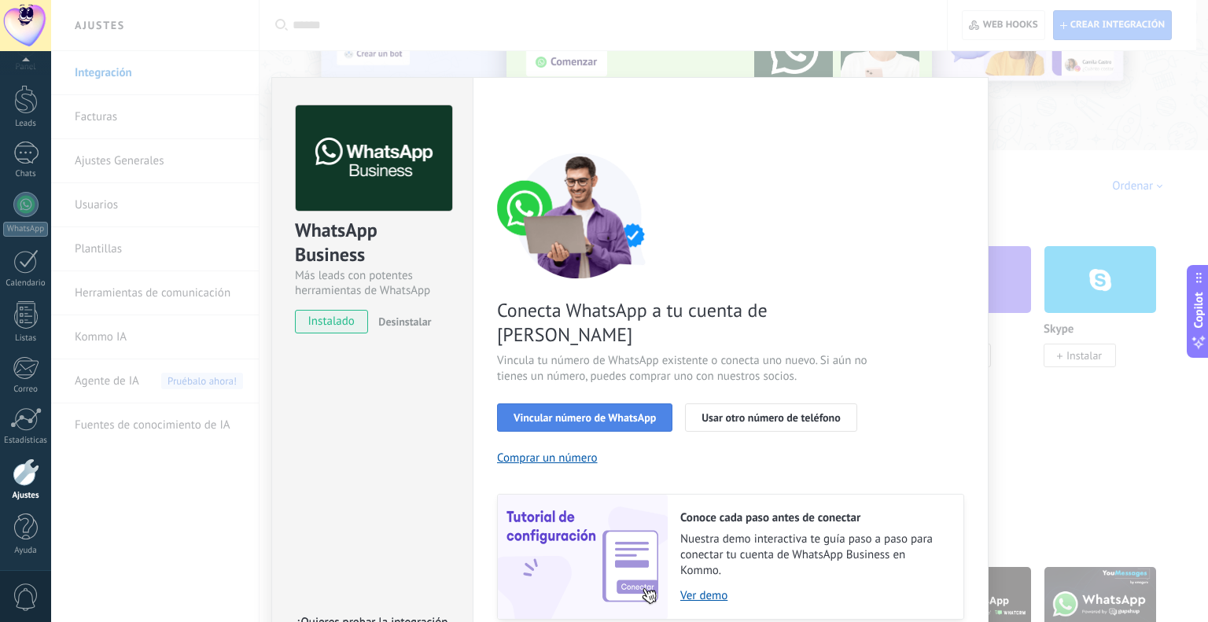
click at [596, 412] on span "Vincular número de WhatsApp" at bounding box center [585, 417] width 142 height 11
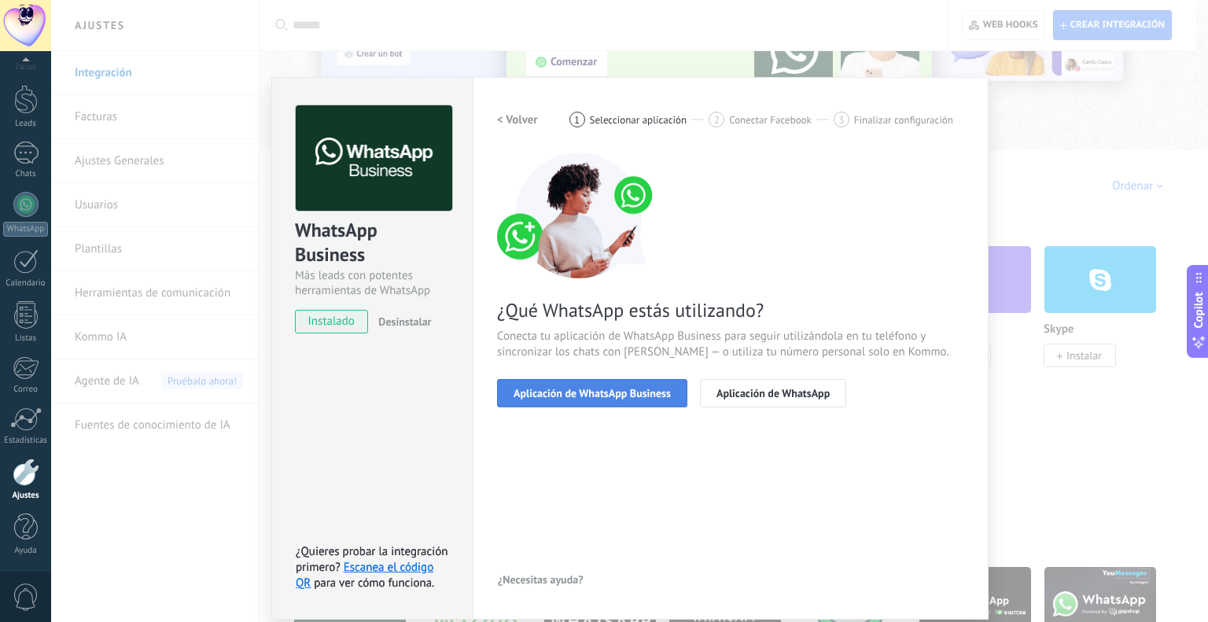
click at [610, 396] on span "Aplicación de WhatsApp Business" at bounding box center [592, 393] width 157 height 11
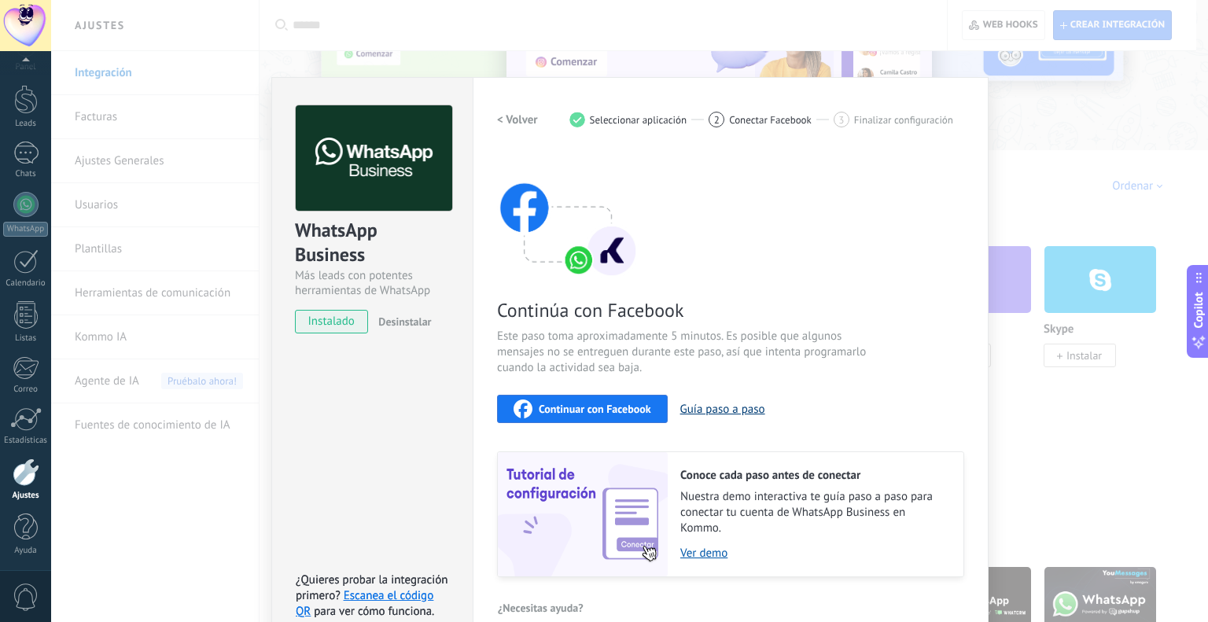
scroll to position [25, 0]
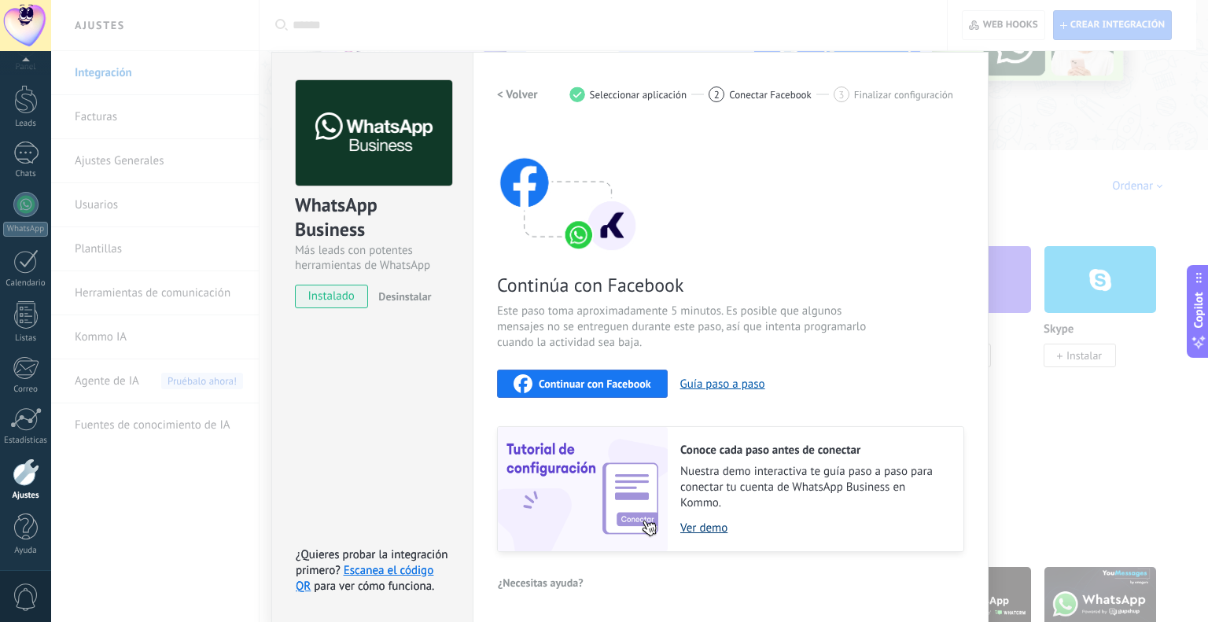
click at [701, 527] on link "Ver demo" at bounding box center [813, 528] width 267 height 15
click at [719, 385] on button "Guía paso a paso" at bounding box center [722, 384] width 85 height 15
click at [500, 94] on h2 "< Volver" at bounding box center [517, 94] width 41 height 15
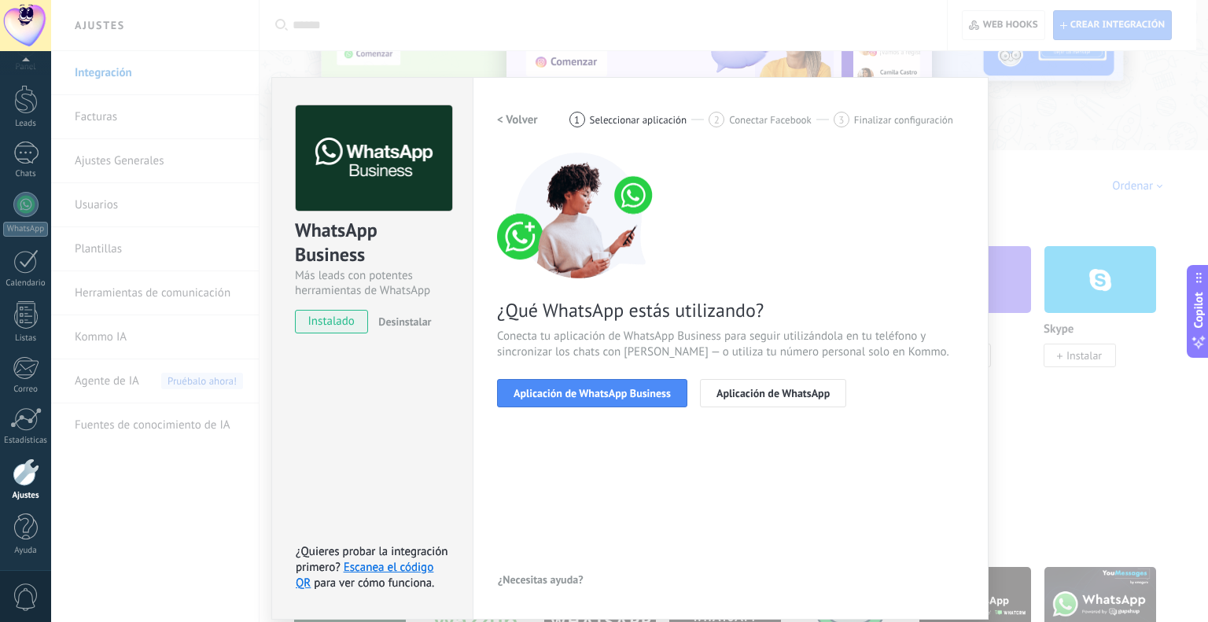
scroll to position [0, 0]
click at [750, 400] on button "Aplicación de WhatsApp" at bounding box center [773, 393] width 146 height 28
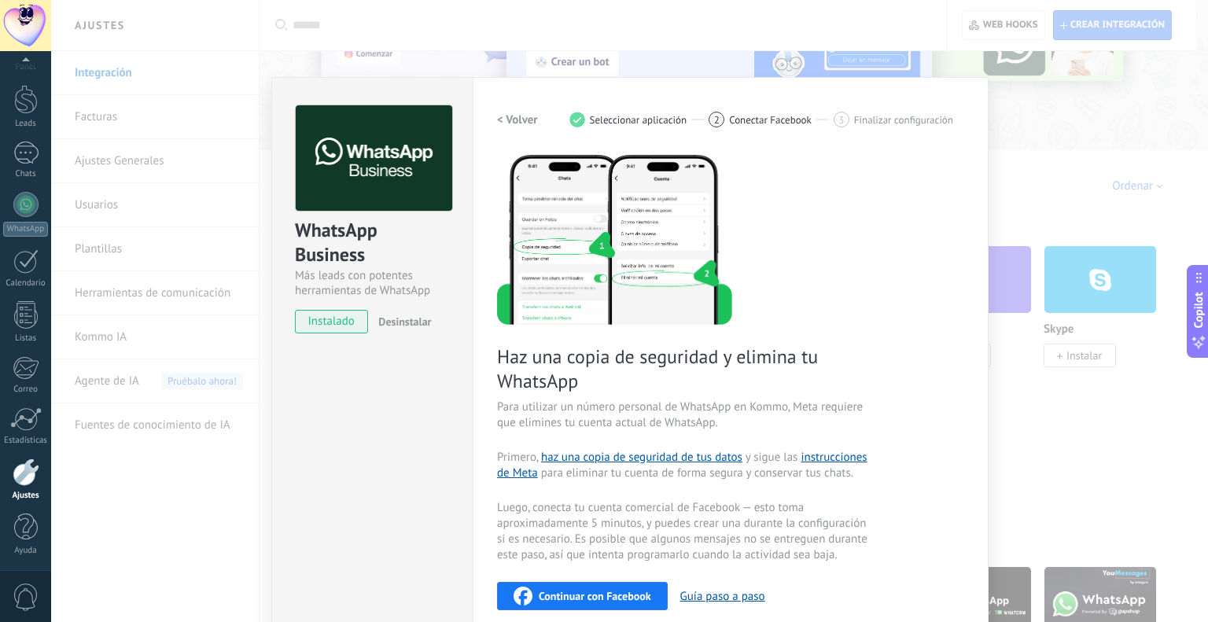
click at [524, 118] on h2 "< Volver" at bounding box center [517, 119] width 41 height 15
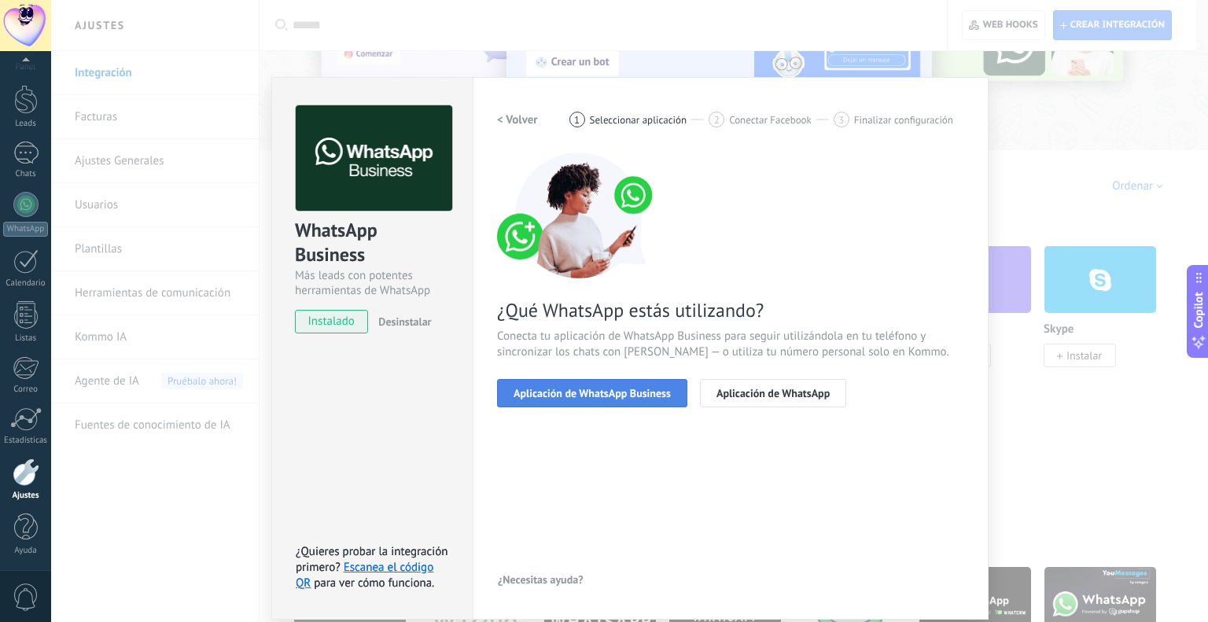
click at [632, 388] on span "Aplicación de WhatsApp Business" at bounding box center [592, 393] width 157 height 11
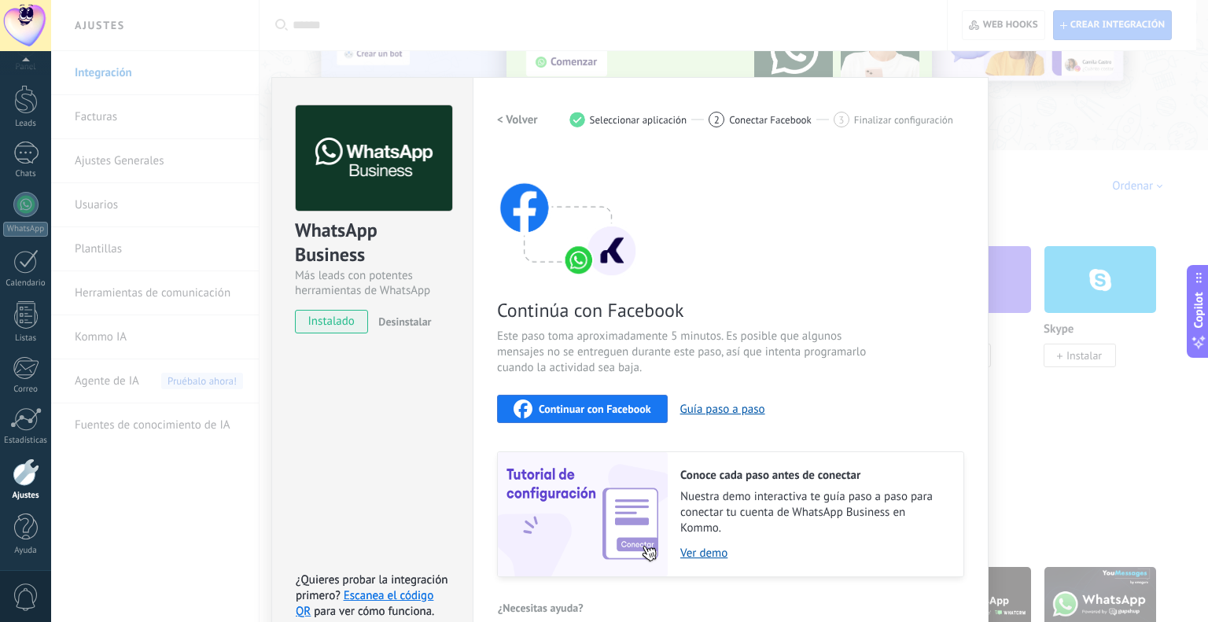
click at [606, 396] on button "Continuar con Facebook" at bounding box center [582, 409] width 171 height 28
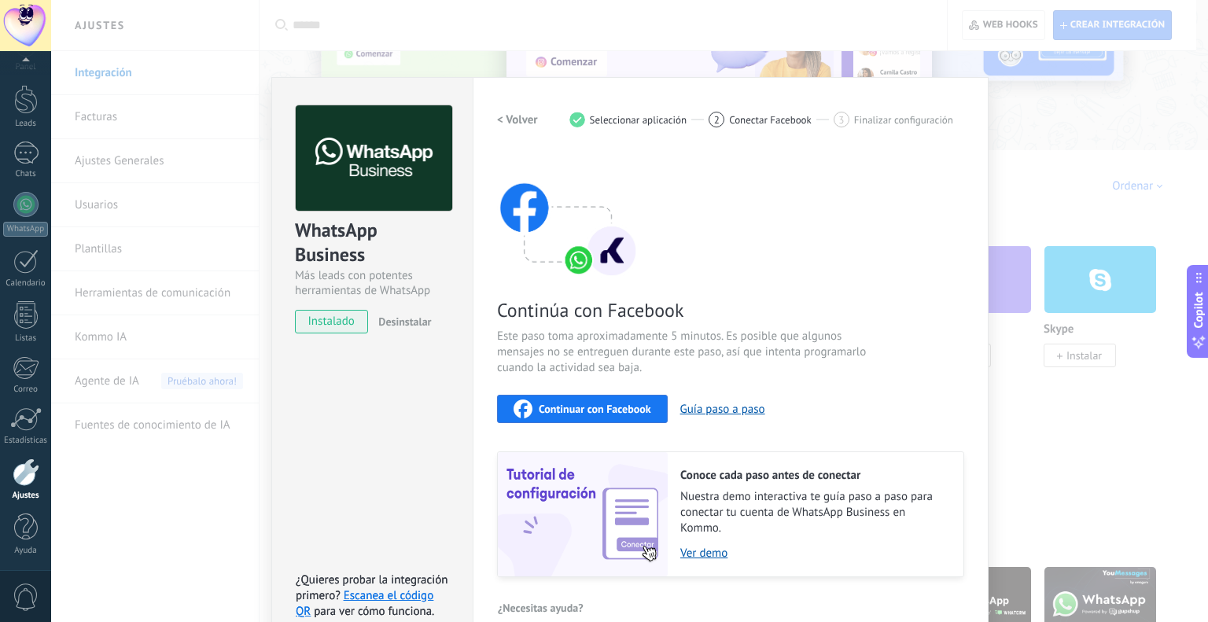
click at [582, 415] on div "Continuar con Facebook" at bounding box center [583, 408] width 138 height 19
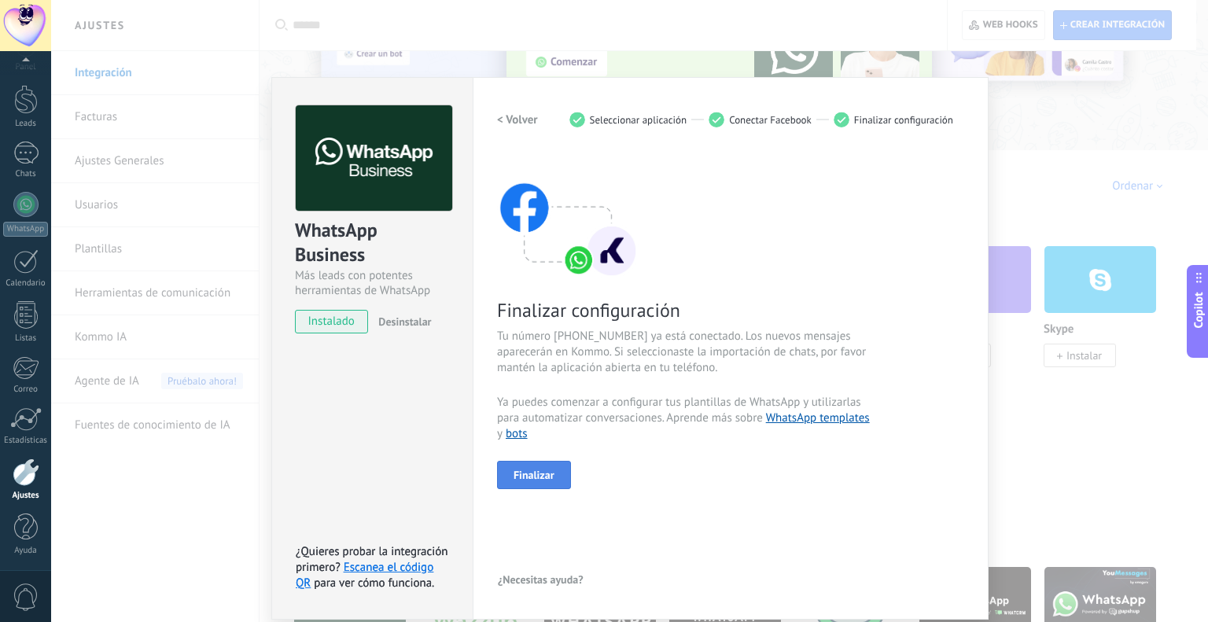
click at [555, 483] on button "Finalizar" at bounding box center [534, 475] width 74 height 28
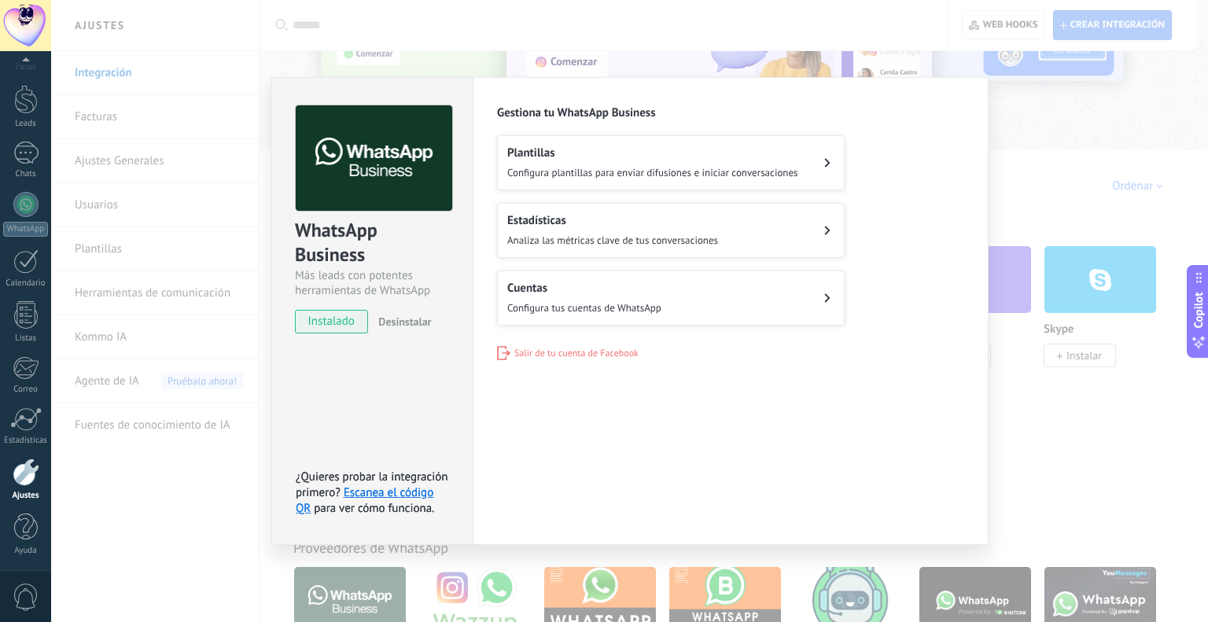
click at [364, 72] on div "WhatsApp Business Más leads con potentes herramientas de WhatsApp instalado Des…" at bounding box center [629, 311] width 1157 height 622
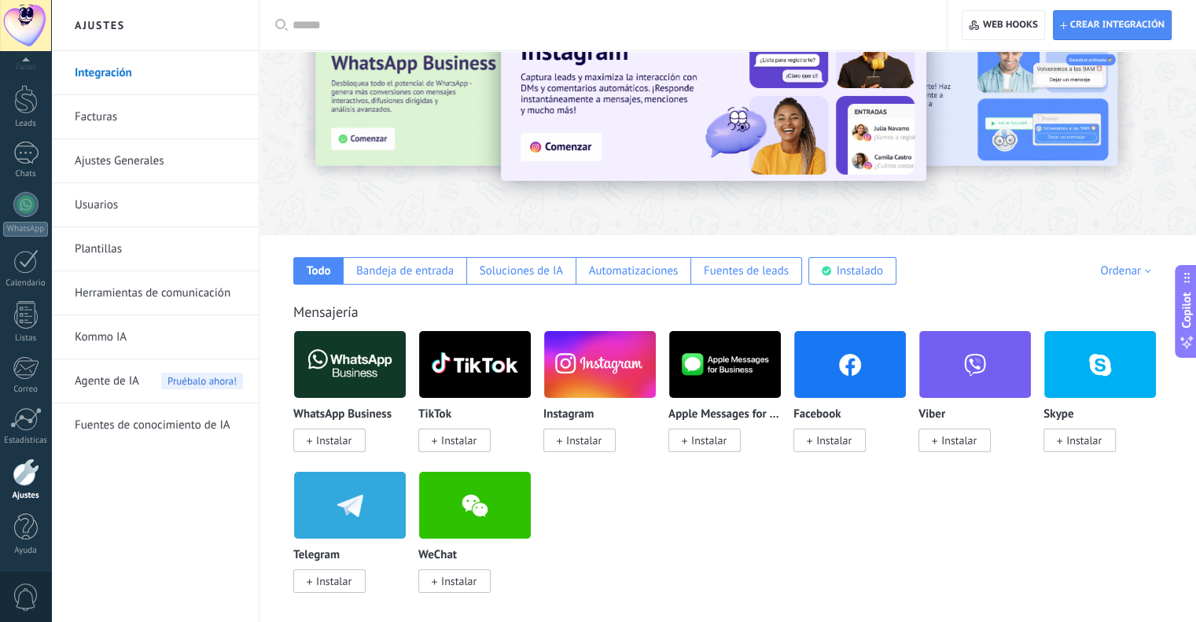
scroll to position [157, 0]
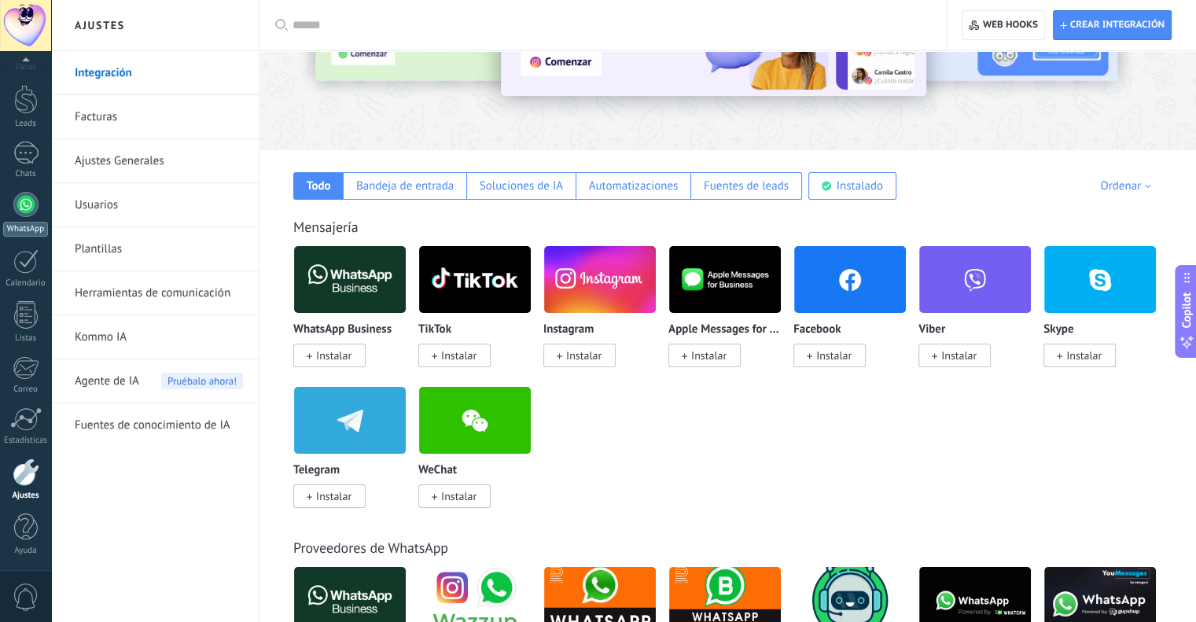
click at [23, 204] on div at bounding box center [25, 204] width 25 height 25
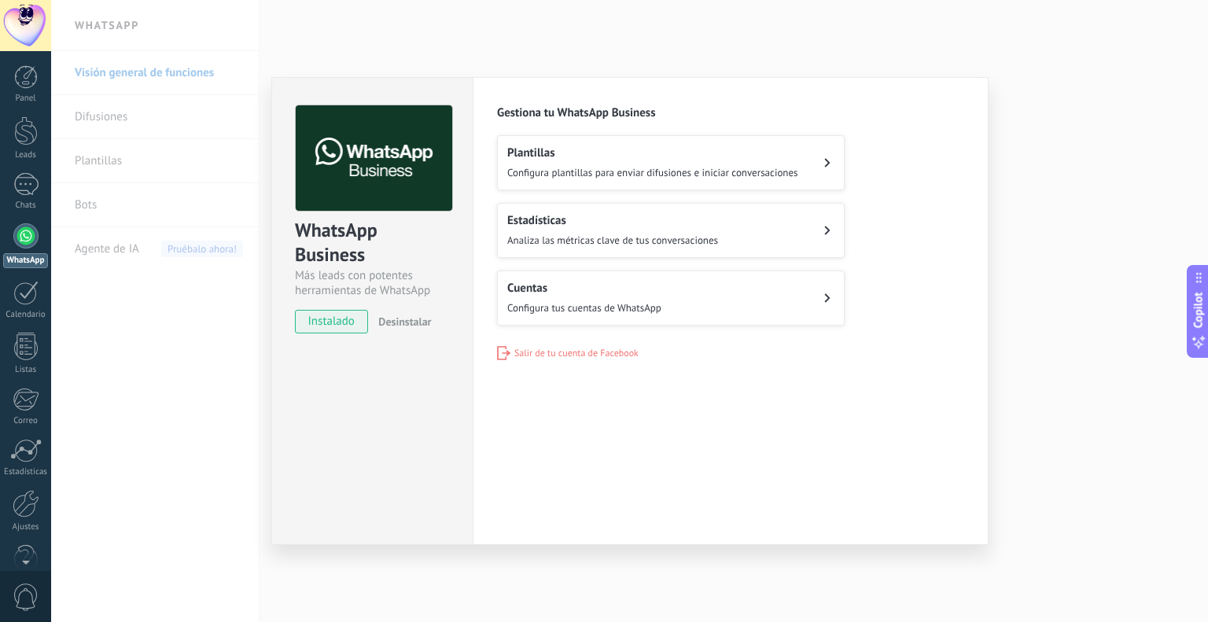
click at [642, 169] on span "Configura plantillas para enviar difusiones e iniciar conversaciones" at bounding box center [652, 172] width 291 height 13
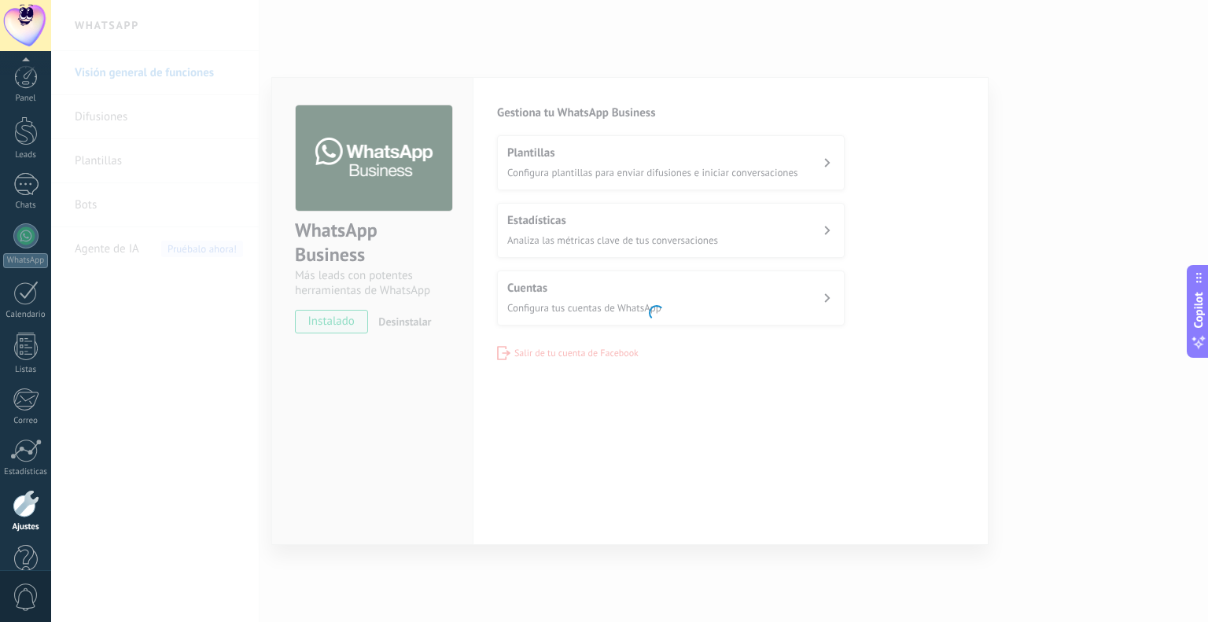
scroll to position [31, 0]
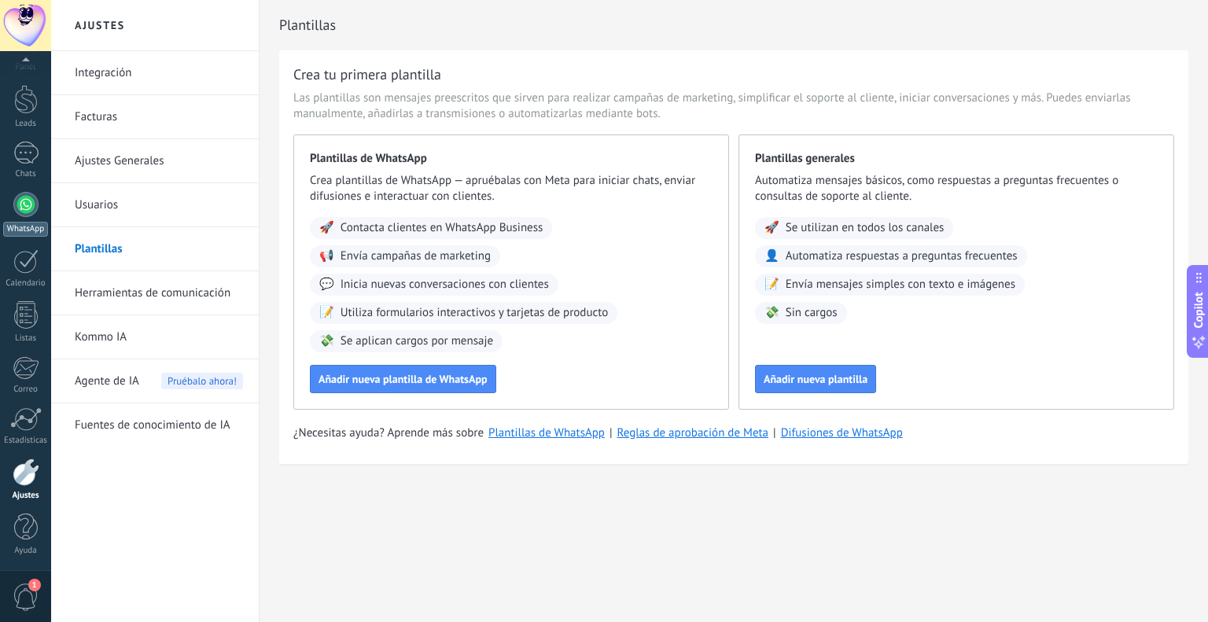
click at [32, 203] on div at bounding box center [25, 204] width 25 height 25
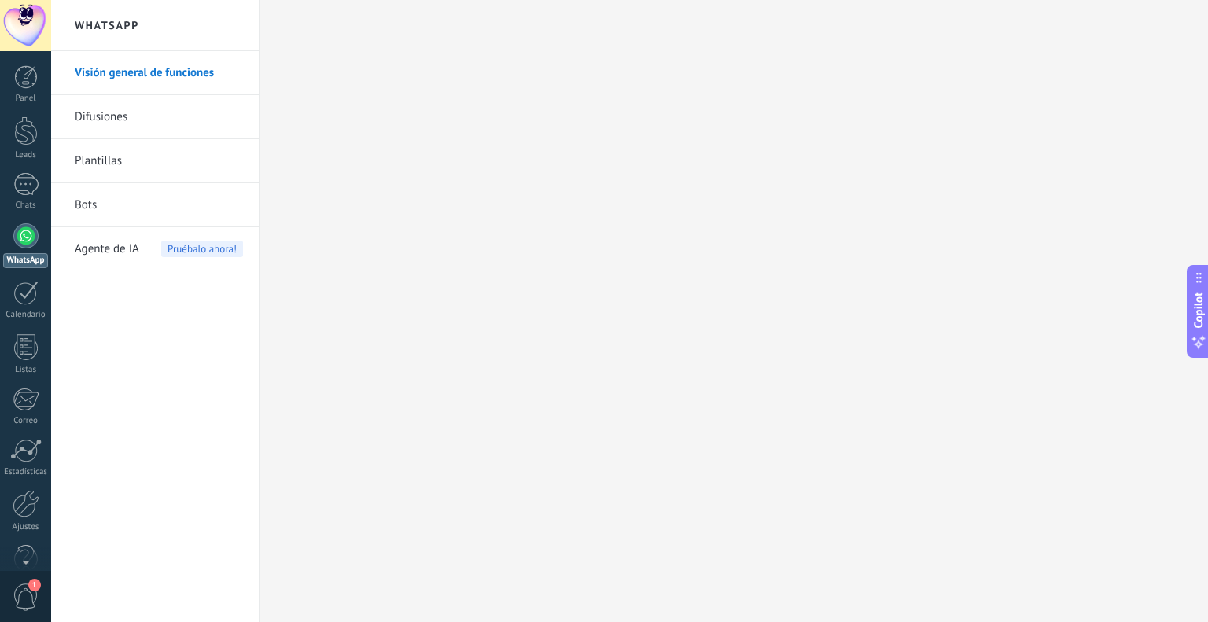
click at [90, 199] on link "Bots" at bounding box center [159, 205] width 168 height 44
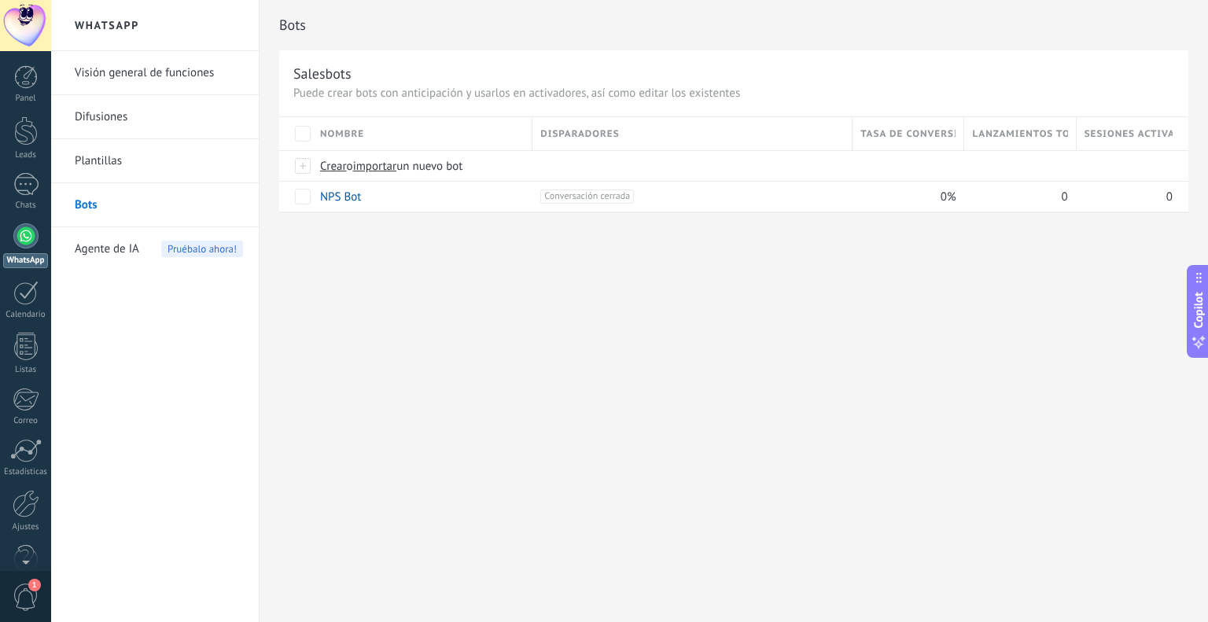
click at [126, 243] on span "Agente de IA" at bounding box center [107, 249] width 64 height 44
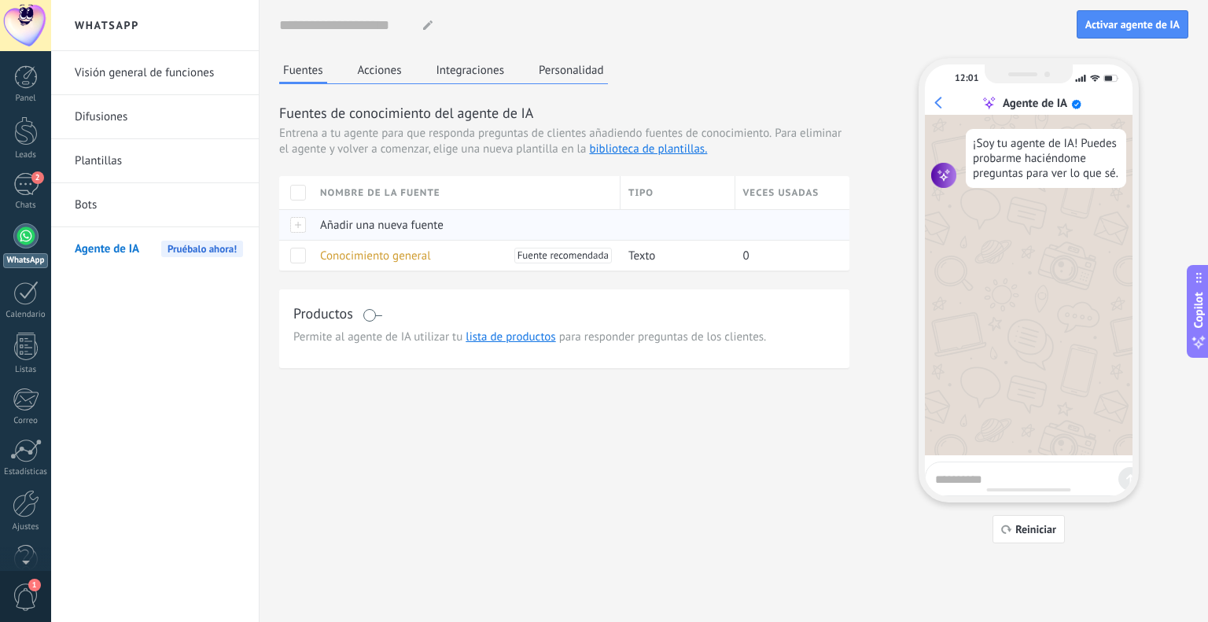
click at [298, 223] on div at bounding box center [295, 224] width 33 height 31
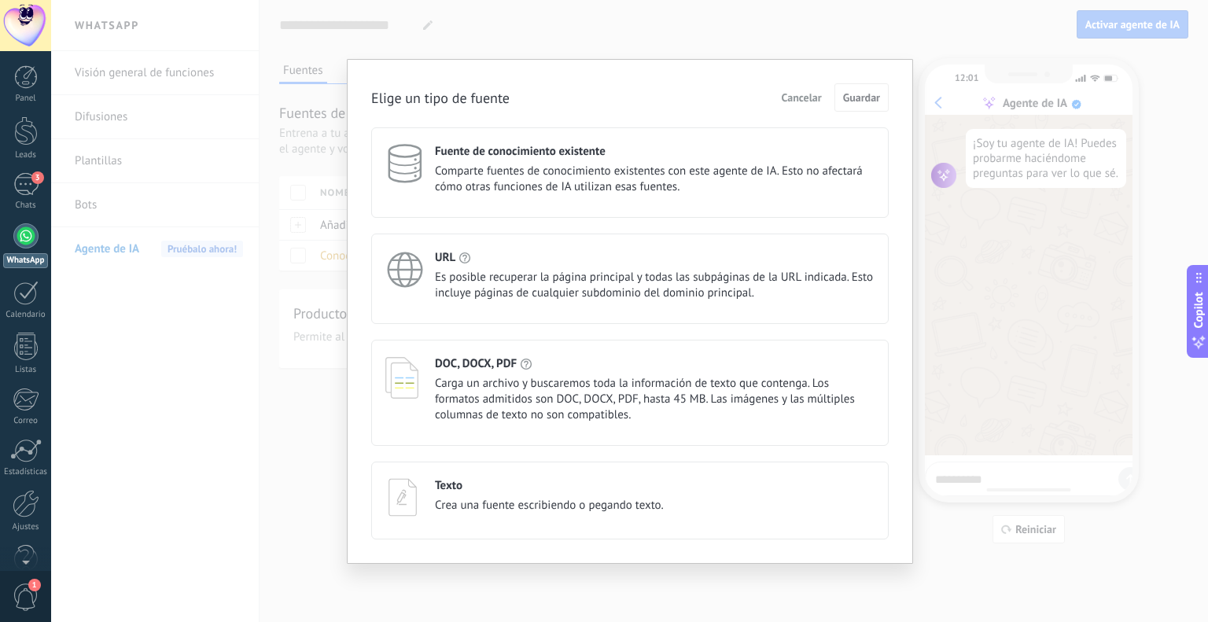
click at [644, 179] on span "Comparte fuentes de conocimiento existentes con este agente de IA. Esto no afec…" at bounding box center [655, 179] width 440 height 31
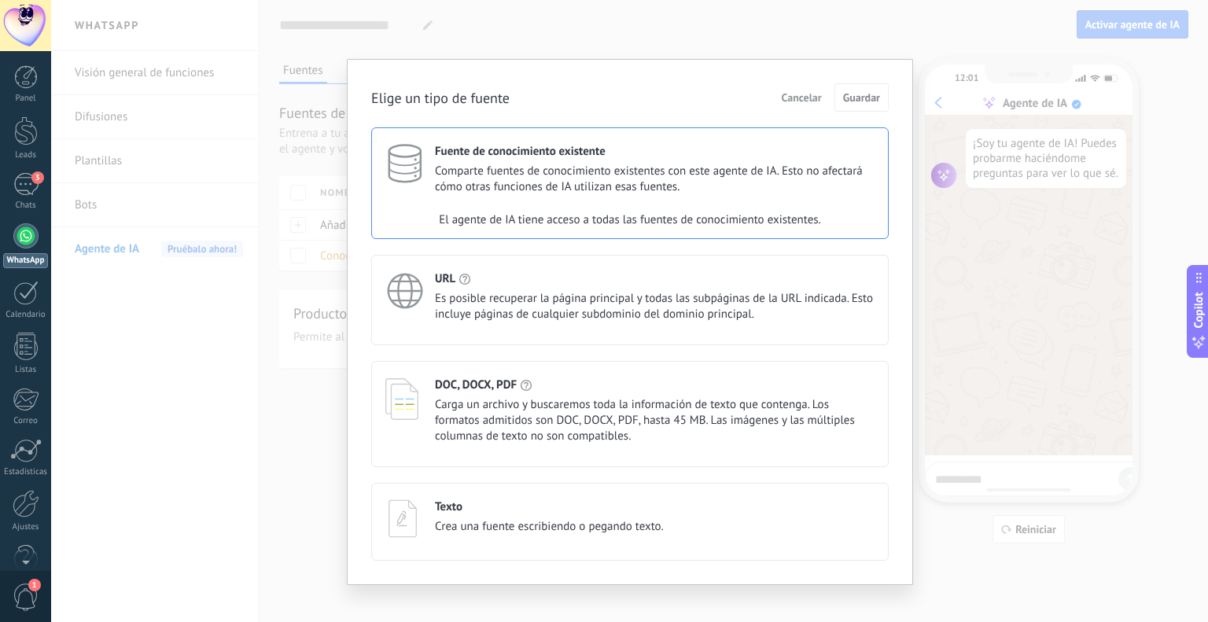
click at [562, 213] on div "El agente de IA tiene acceso a todas las fuentes de conocimiento existentes." at bounding box center [630, 219] width 516 height 31
click at [569, 277] on div "URL" at bounding box center [655, 278] width 440 height 15
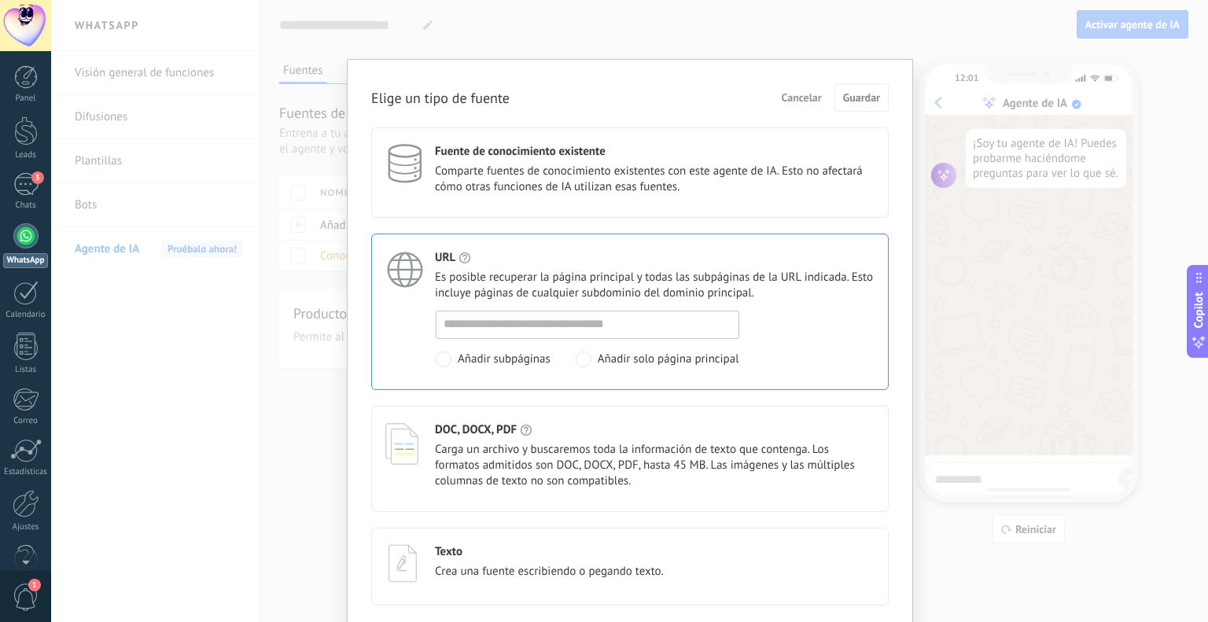
click at [544, 436] on div "DOC, DOCX, PDF Carga un archivo y buscaremos toda la información de texto que c…" at bounding box center [655, 455] width 440 height 67
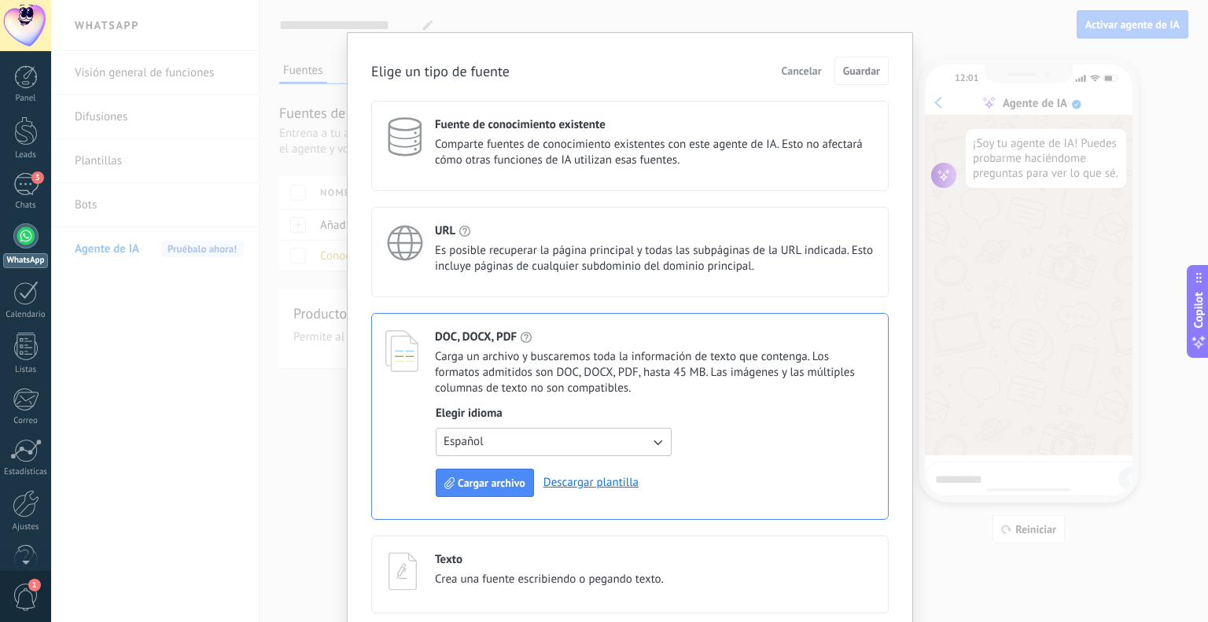
scroll to position [41, 0]
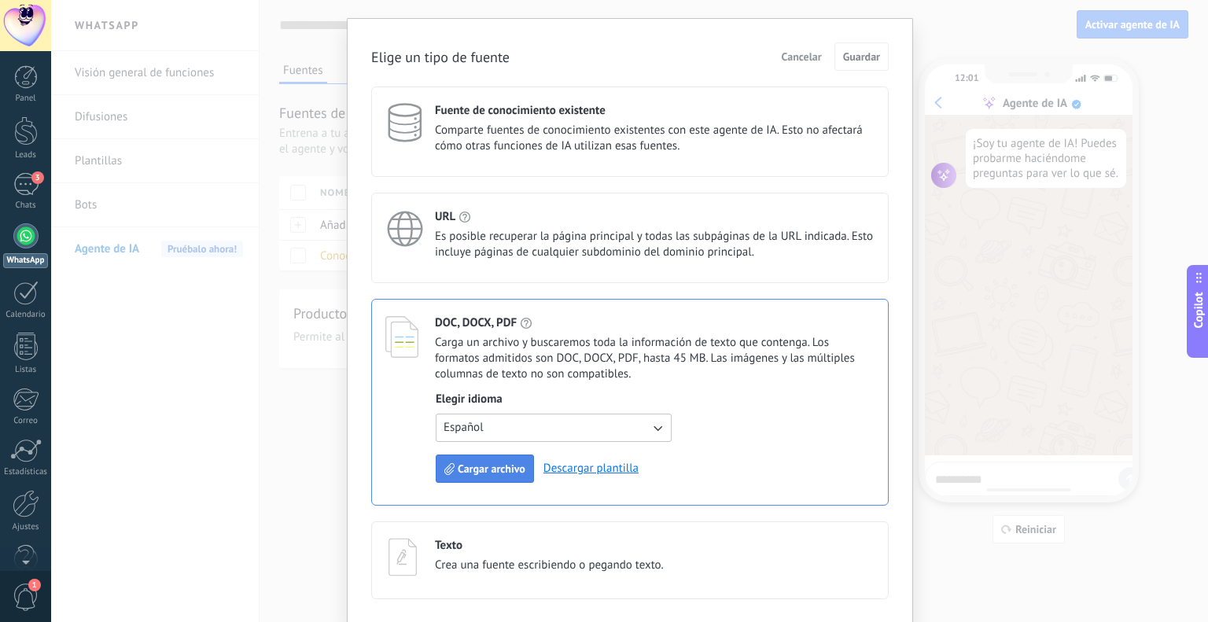
click at [508, 473] on span "Cargar archivo" at bounding box center [492, 468] width 68 height 11
click at [576, 561] on span "Crea una fuente escribiendo o pegando texto." at bounding box center [549, 566] width 229 height 16
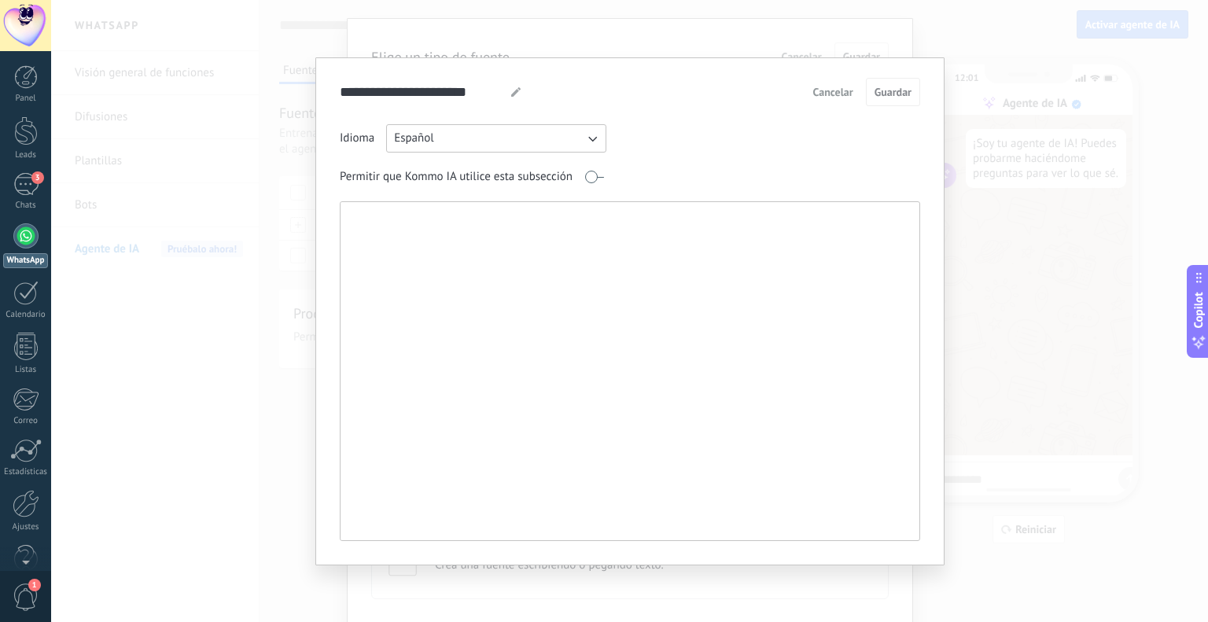
paste textarea "**********"
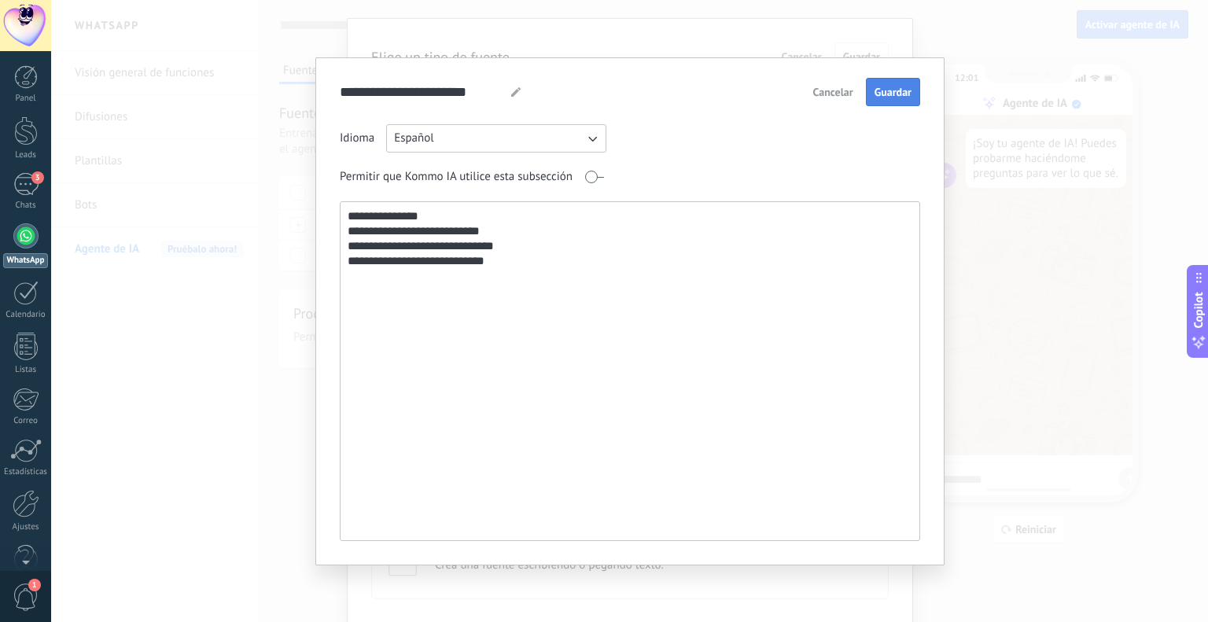
type textarea "**********"
click at [882, 95] on span "Guardar" at bounding box center [892, 92] width 37 height 11
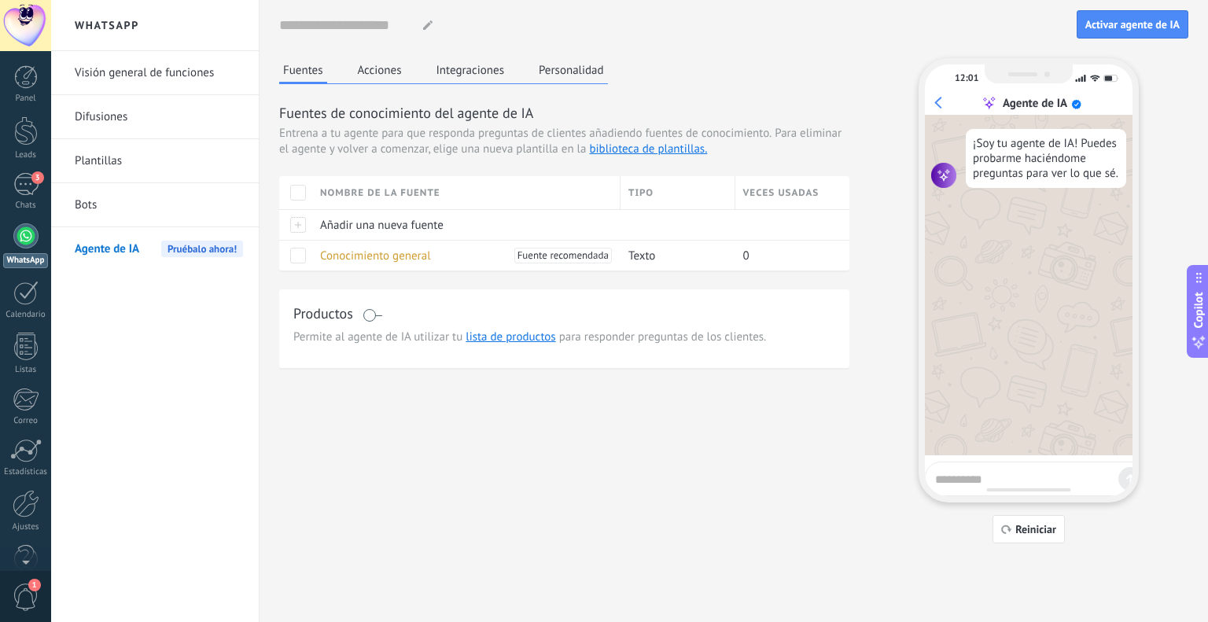
scroll to position [0, 0]
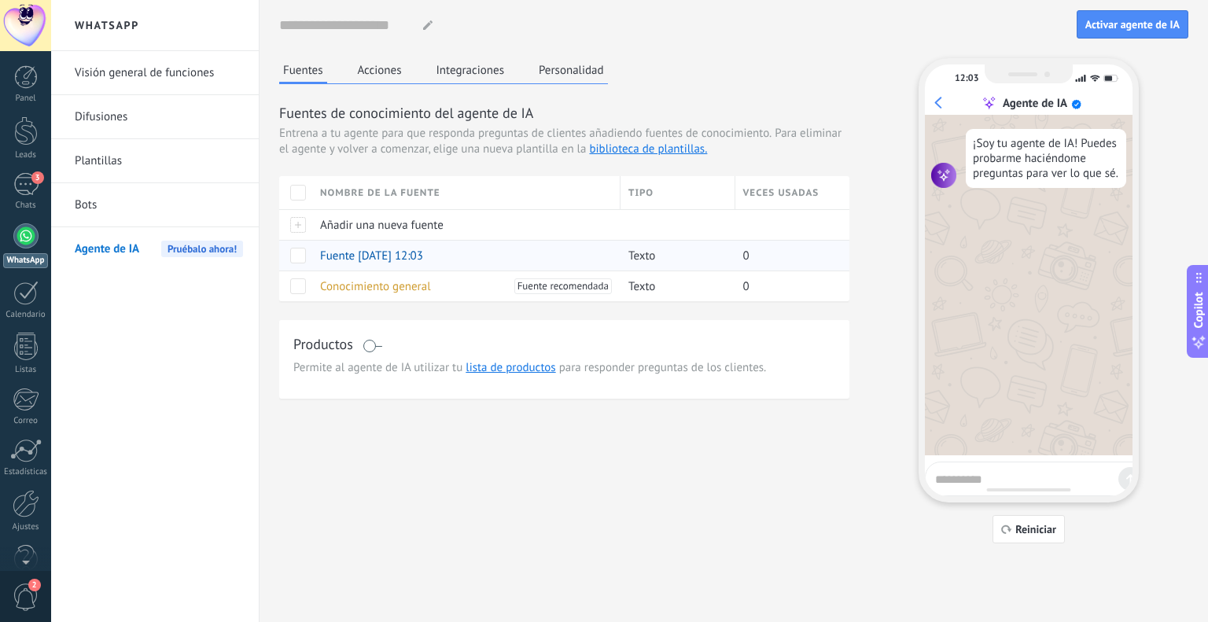
click at [341, 253] on span "Fuente 25/09/2025 12:03" at bounding box center [371, 256] width 103 height 15
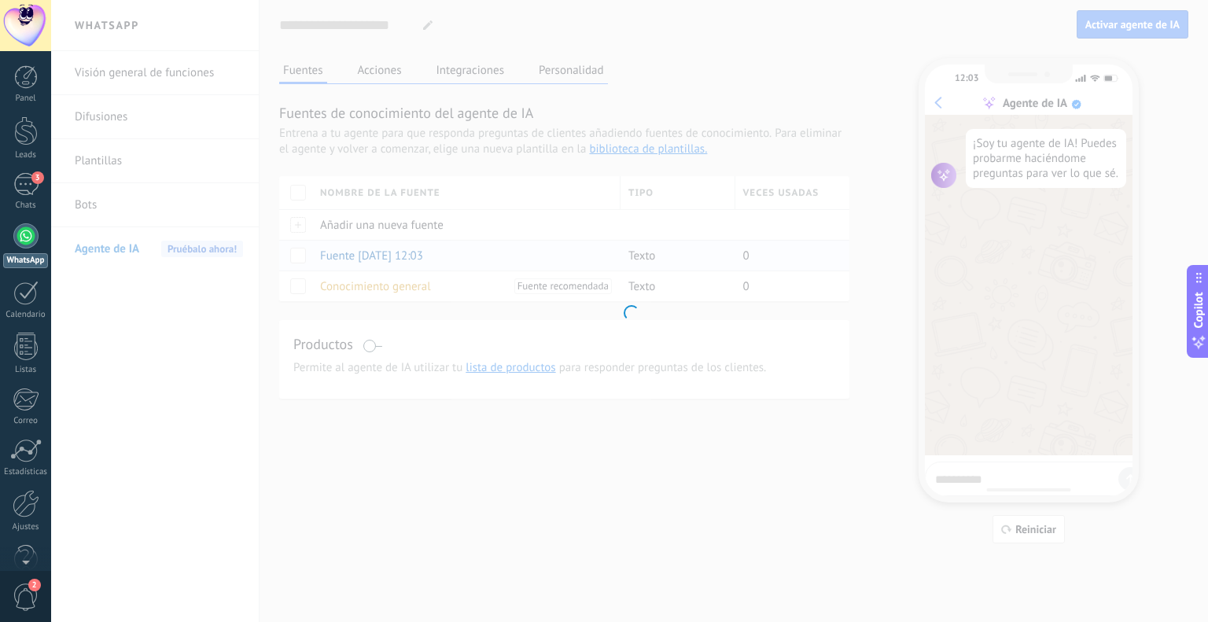
type textarea "**********"
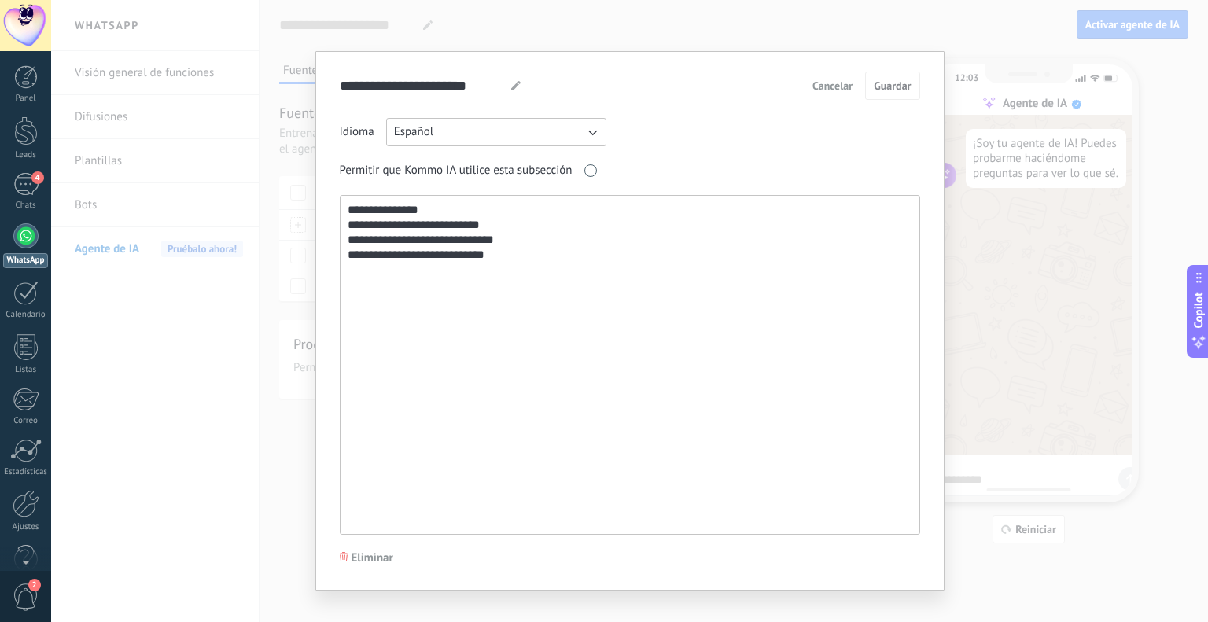
click at [828, 81] on span "Cancelar" at bounding box center [832, 85] width 40 height 11
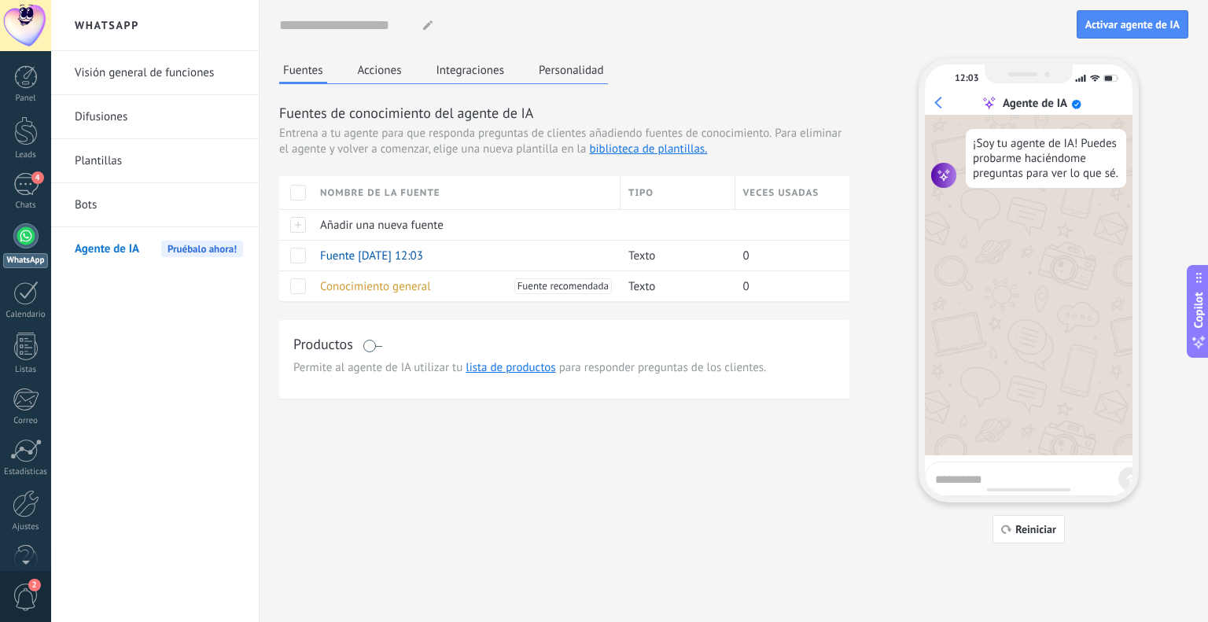
click at [370, 346] on span at bounding box center [373, 346] width 20 height 13
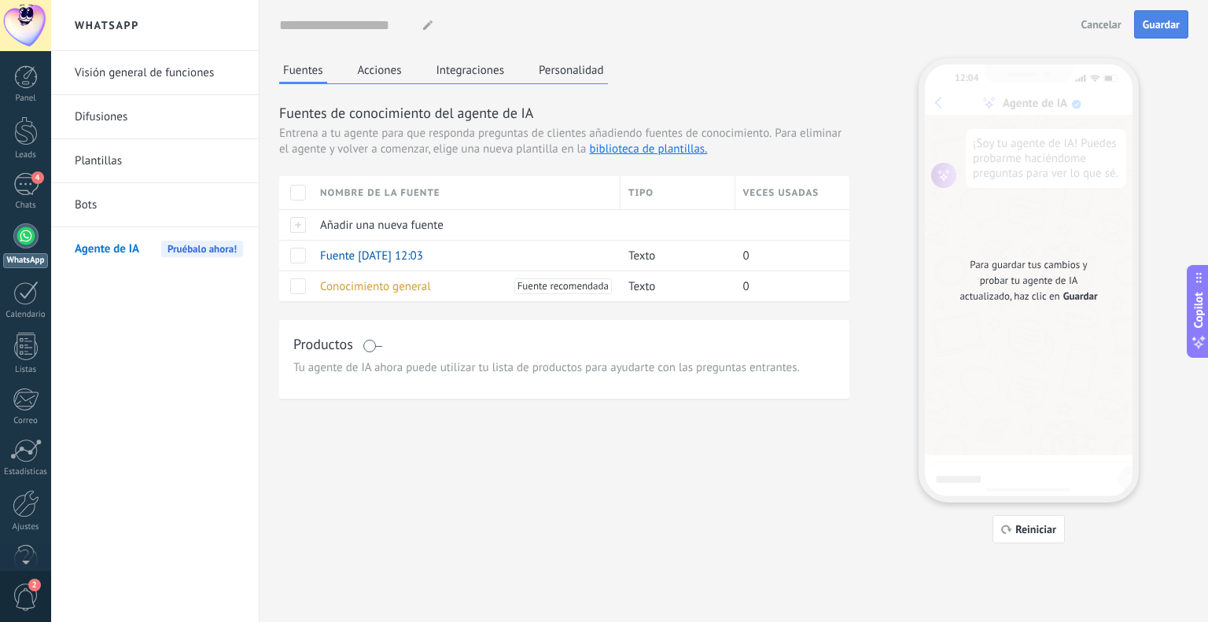
click at [1144, 37] on button "Guardar" at bounding box center [1161, 24] width 54 height 28
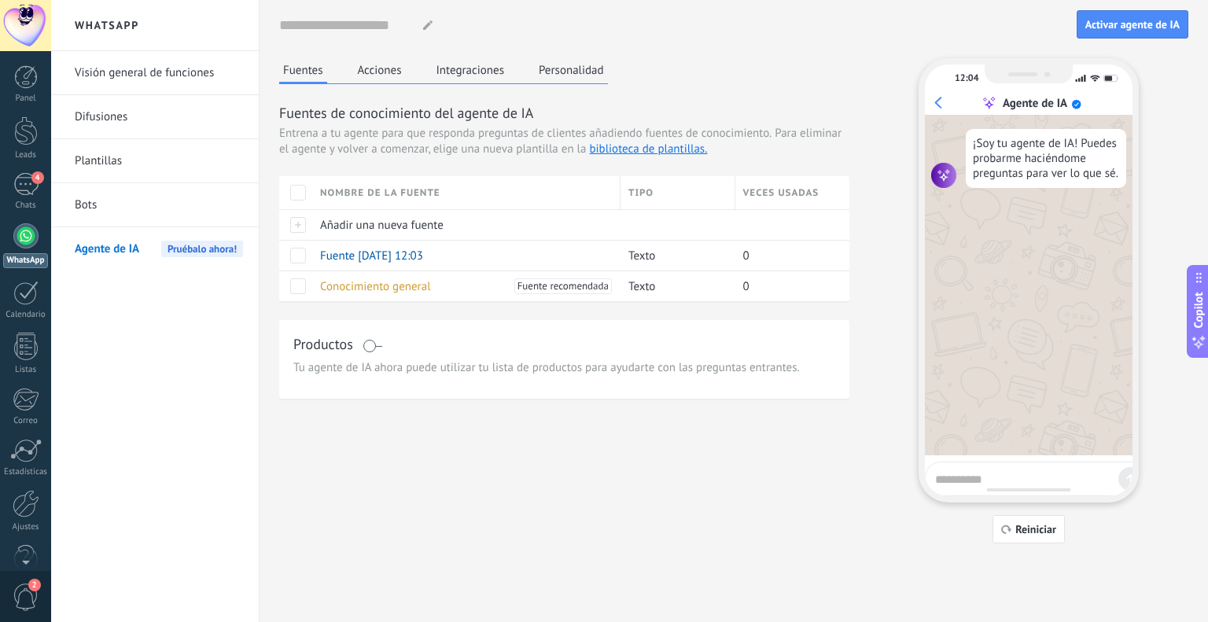
click at [1003, 475] on textarea at bounding box center [1023, 477] width 177 height 20
type textarea "*"
type textarea "***"
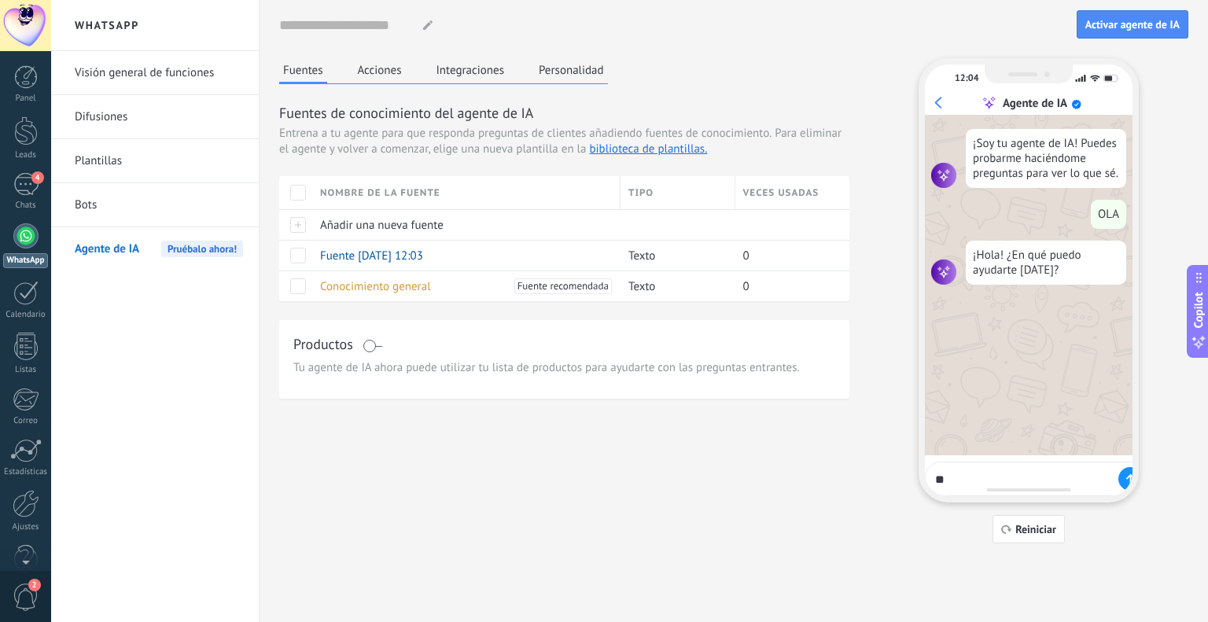
type textarea "*"
type textarea "**********"
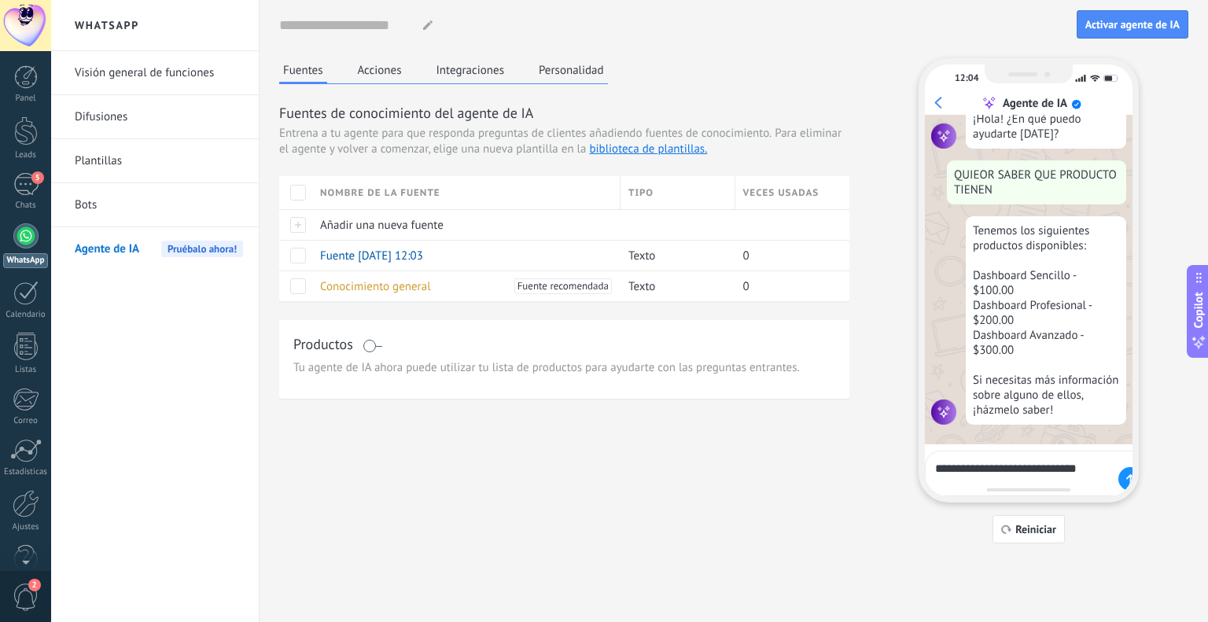
scroll to position [154, 0]
type textarea "**********"
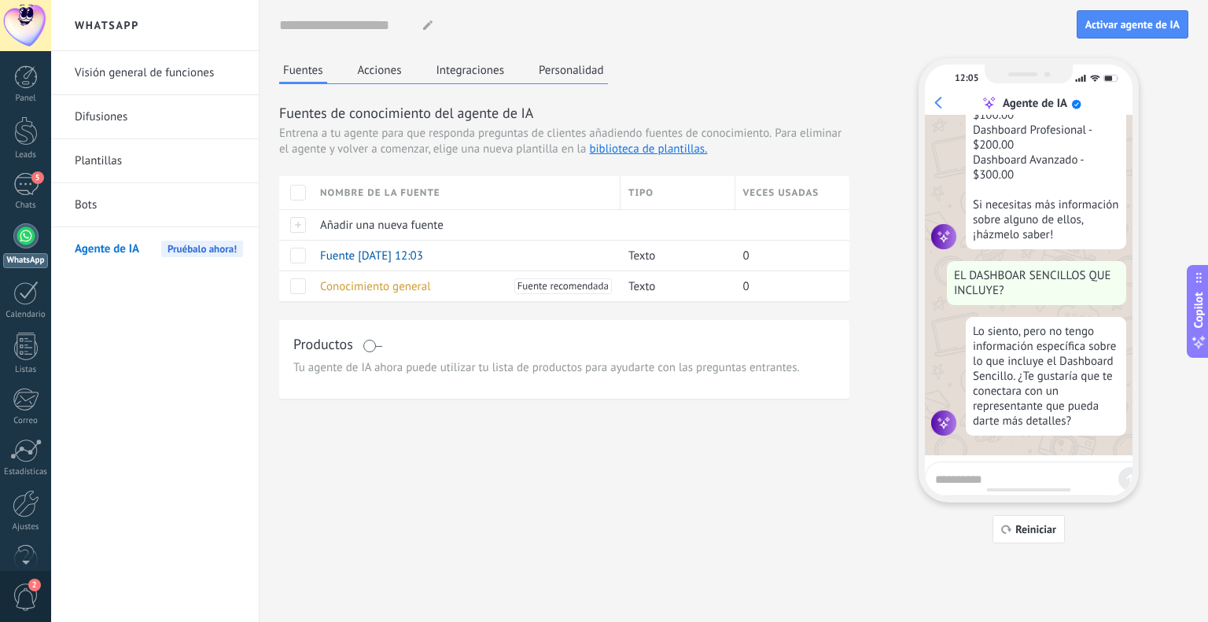
scroll to position [330, 0]
type textarea "**********"
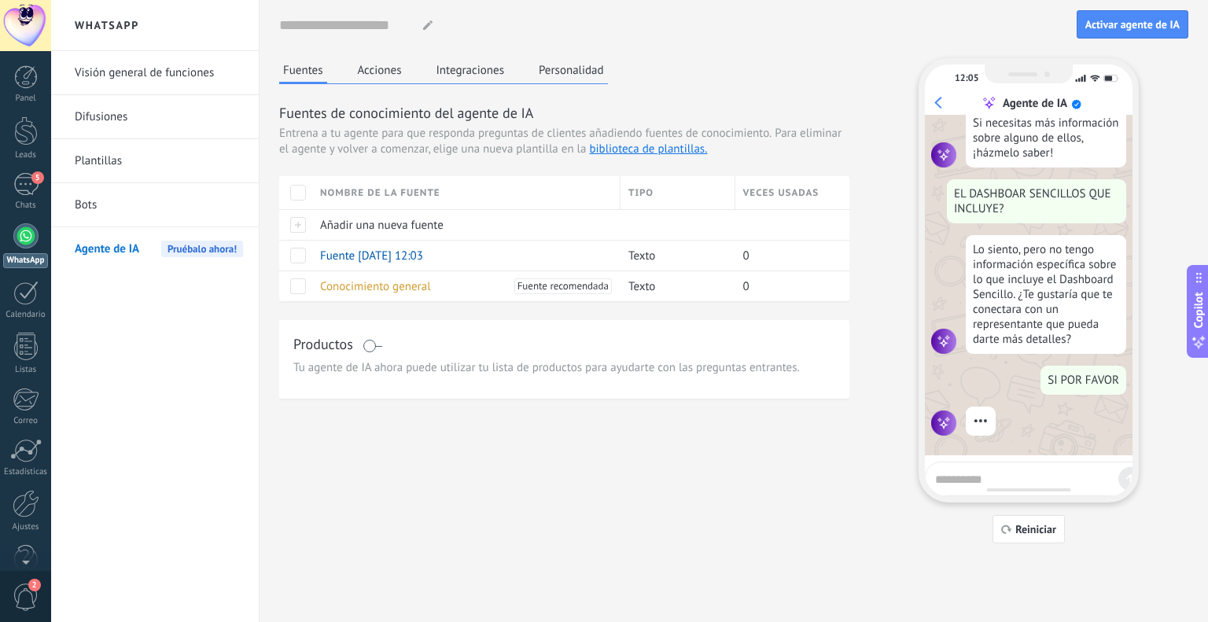
scroll to position [371, 0]
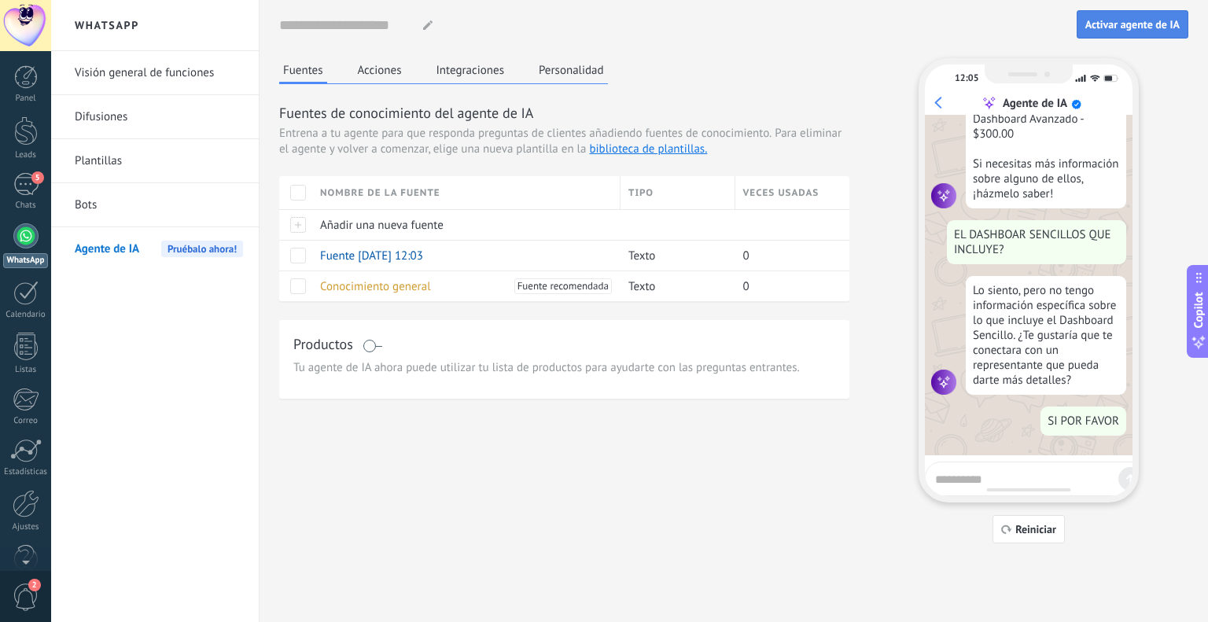
click at [1128, 30] on span "Activar agente de IA" at bounding box center [1132, 24] width 94 height 11
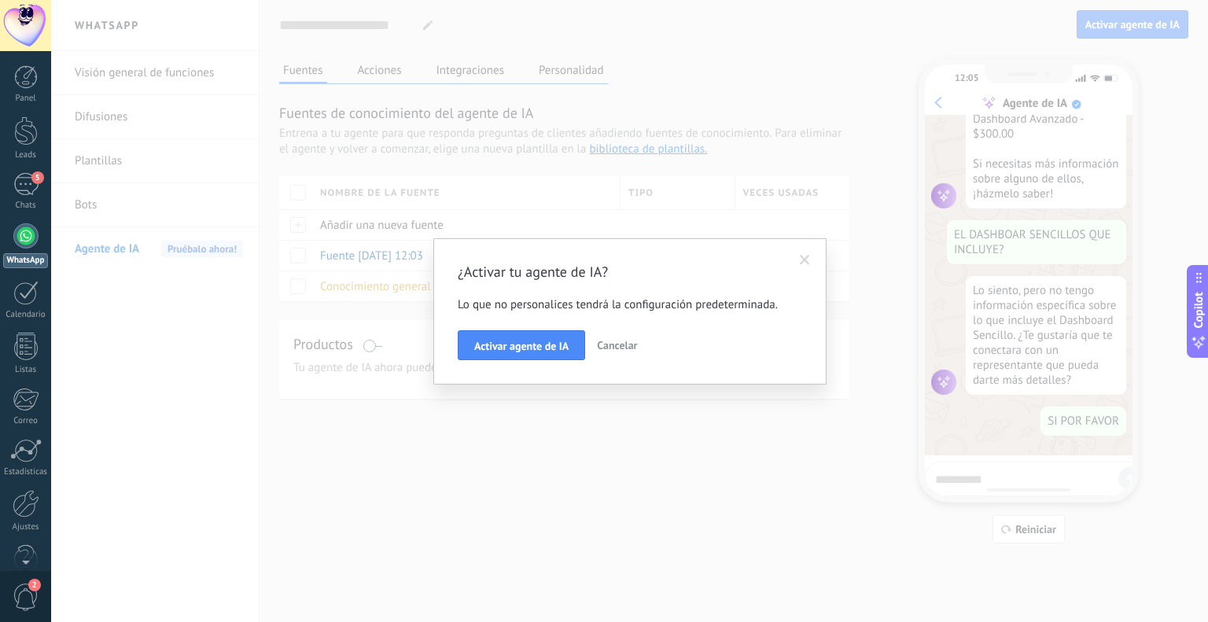
click at [802, 260] on span at bounding box center [805, 260] width 10 height 11
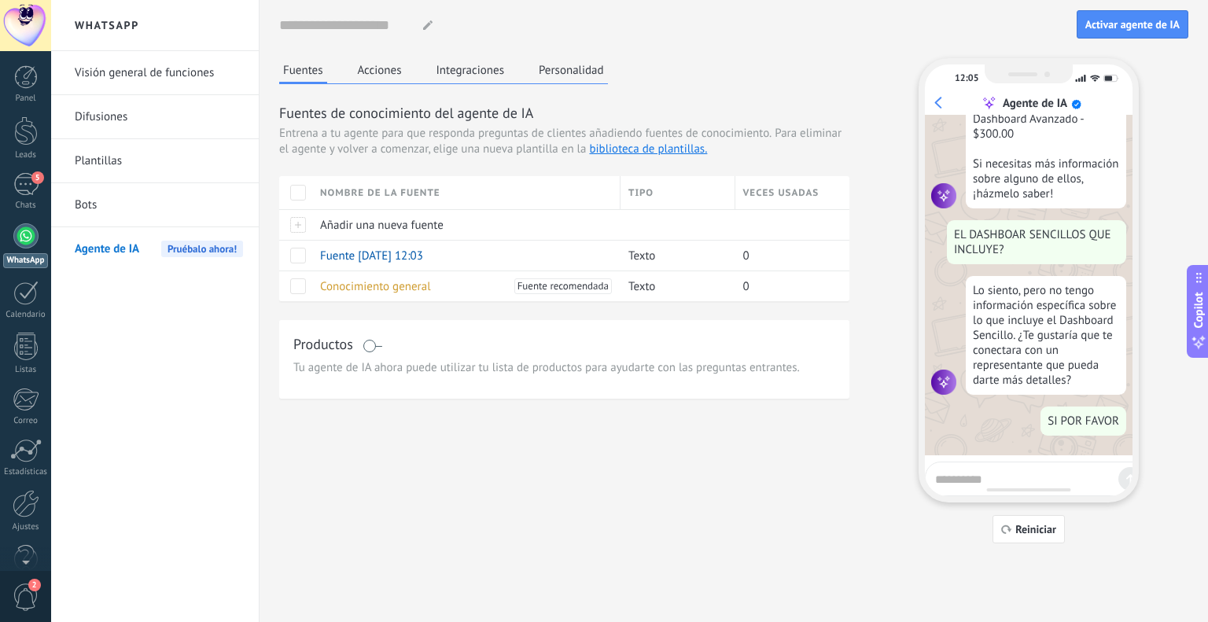
click at [363, 68] on button "Acciones" at bounding box center [380, 70] width 52 height 24
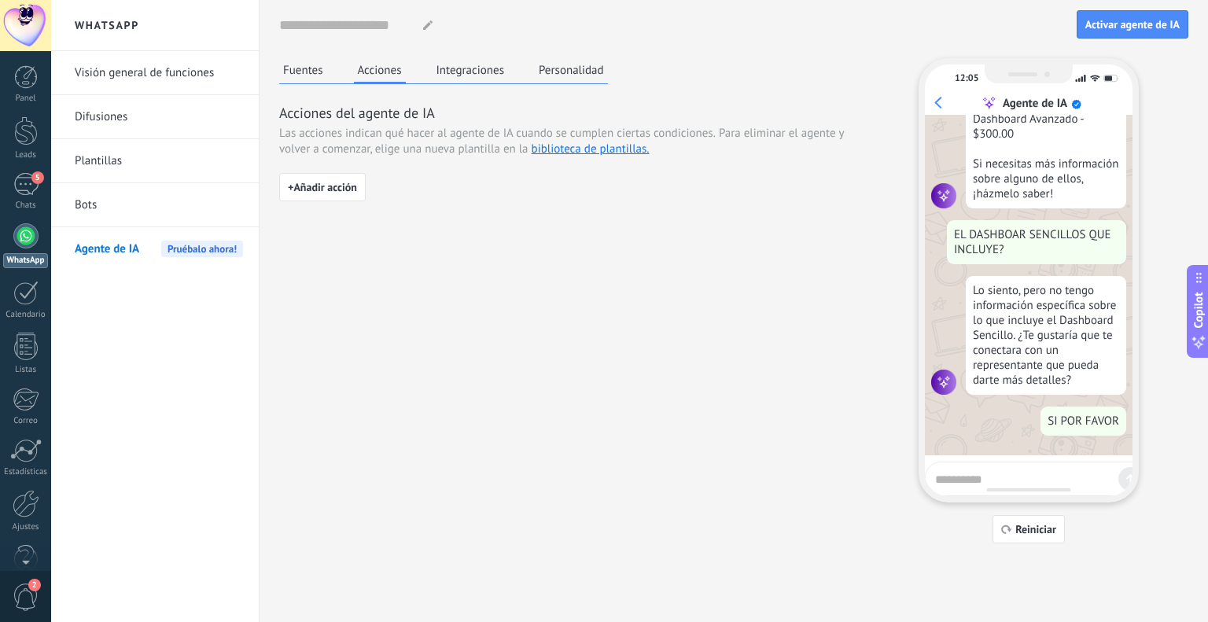
click at [473, 74] on button "Integraciones" at bounding box center [471, 70] width 76 height 24
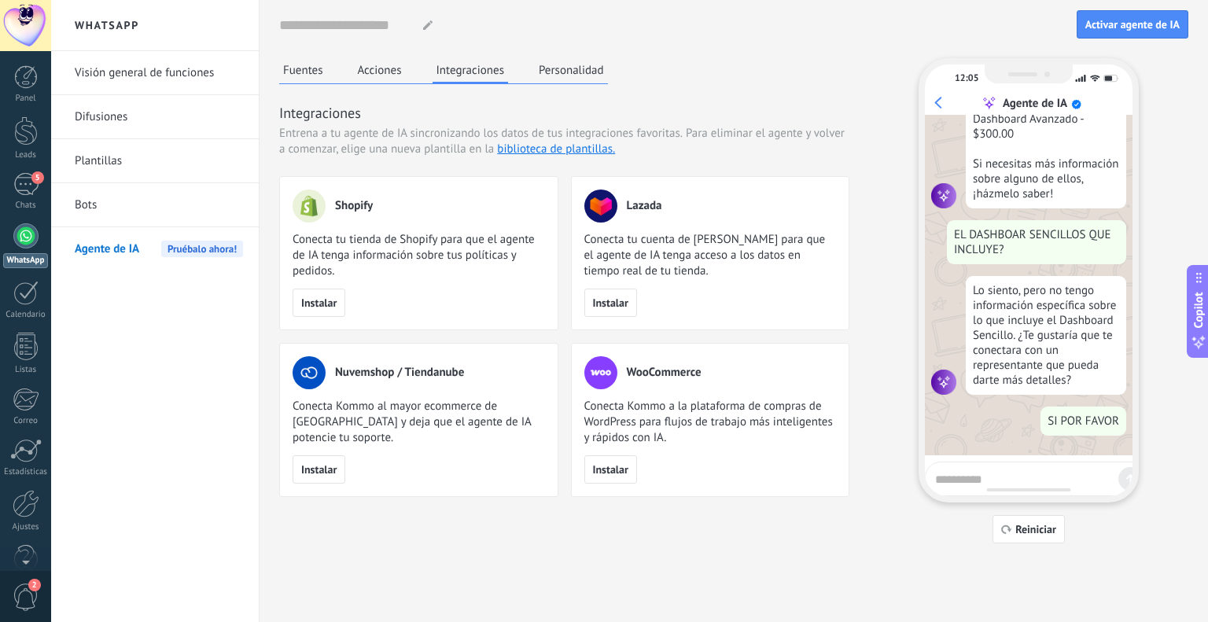
click at [581, 72] on button "Personalidad" at bounding box center [571, 70] width 73 height 24
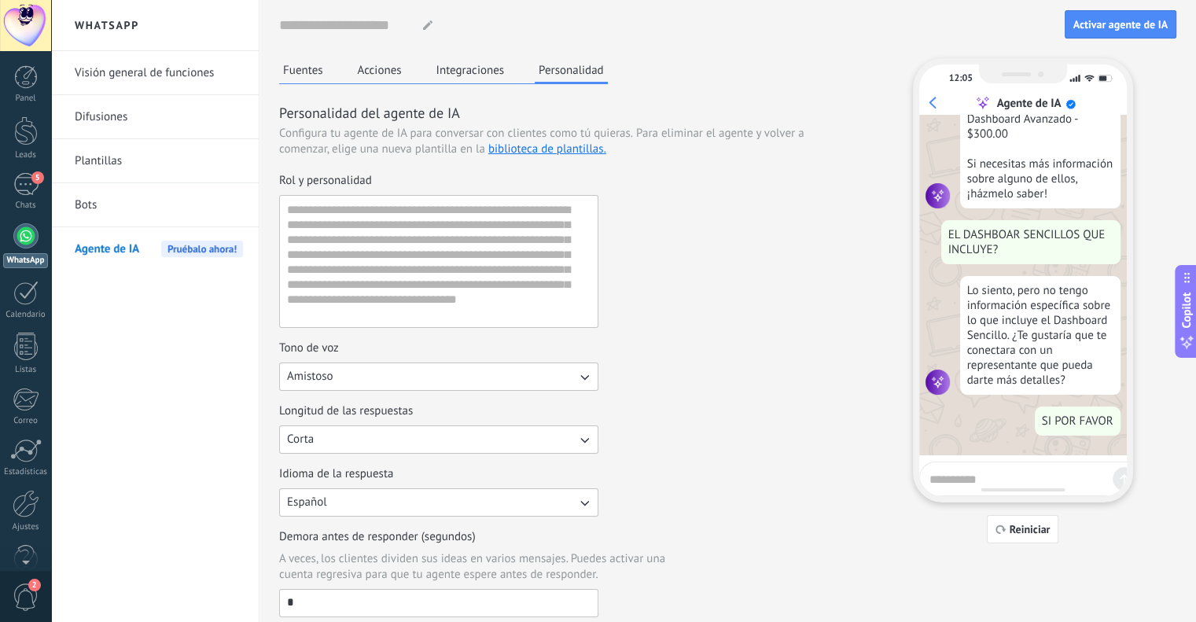
click at [480, 64] on button "Integraciones" at bounding box center [471, 70] width 76 height 24
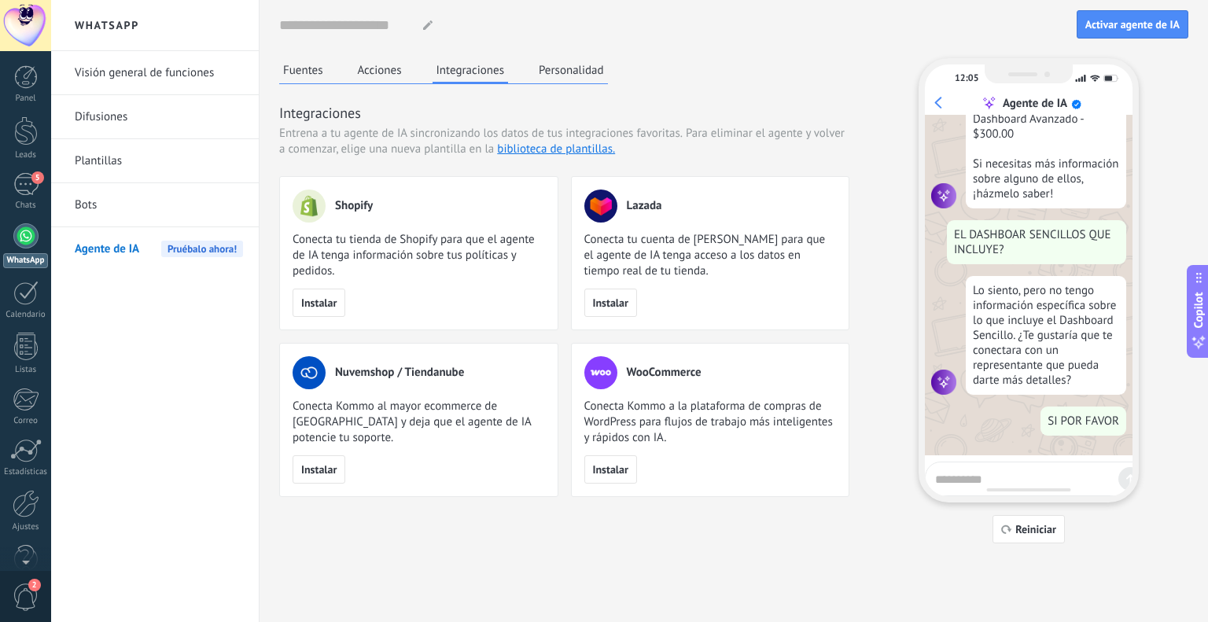
click at [303, 75] on button "Fuentes" at bounding box center [303, 70] width 48 height 24
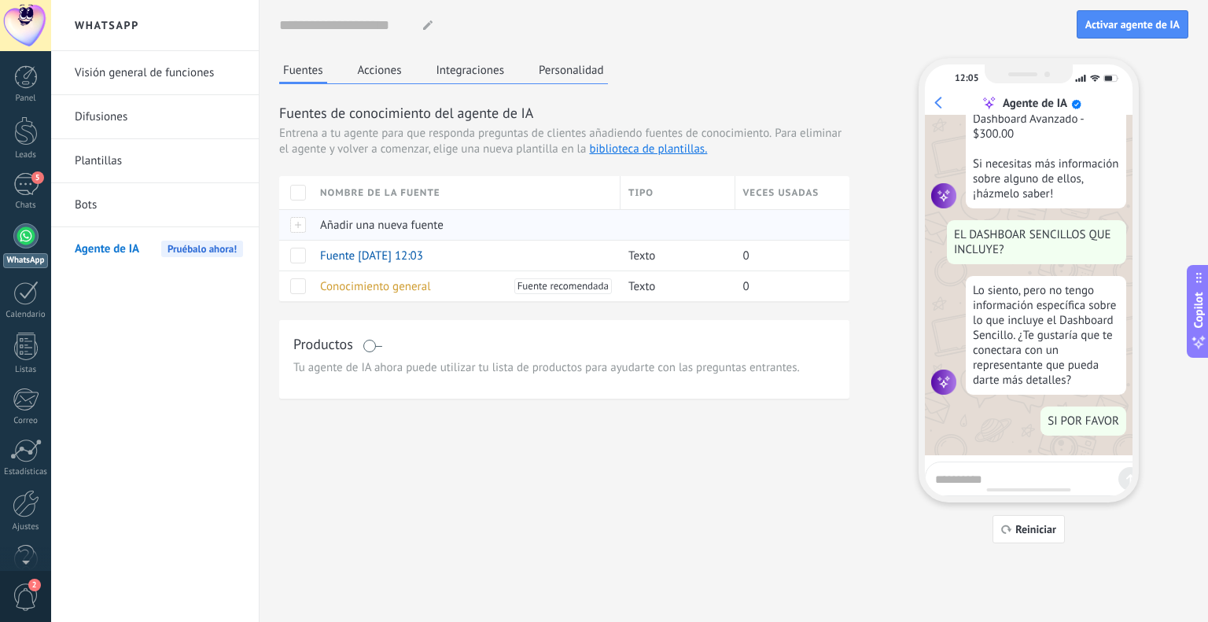
click at [340, 223] on span "Añadir una nueva fuente" at bounding box center [381, 225] width 123 height 15
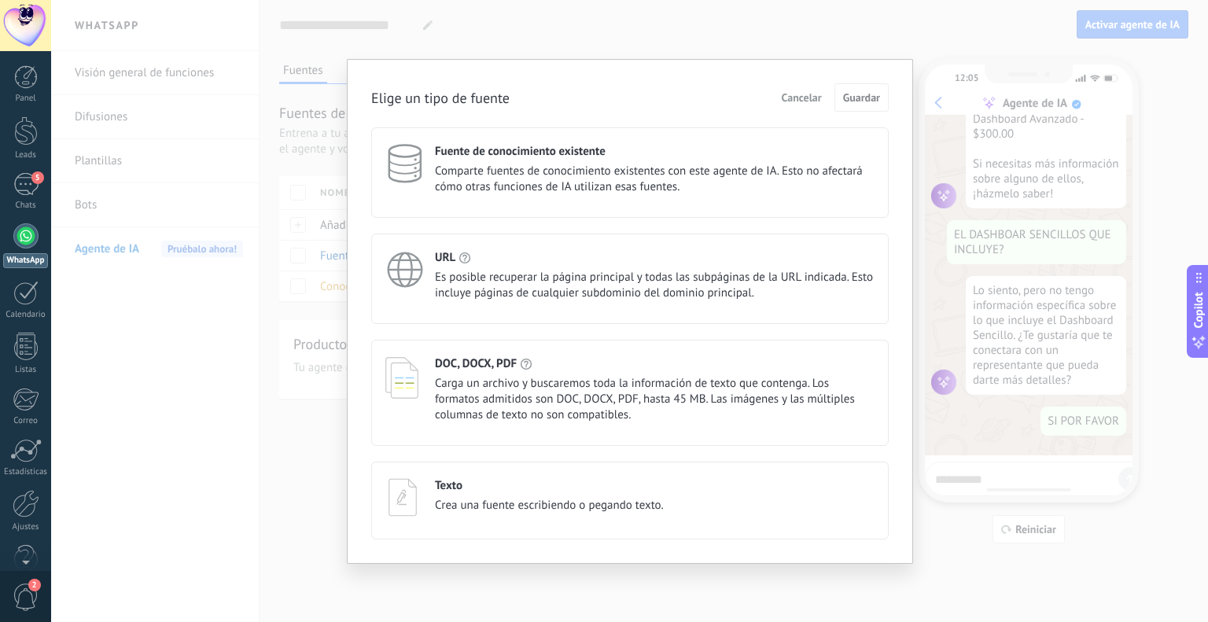
click at [519, 260] on div "URL" at bounding box center [655, 257] width 440 height 15
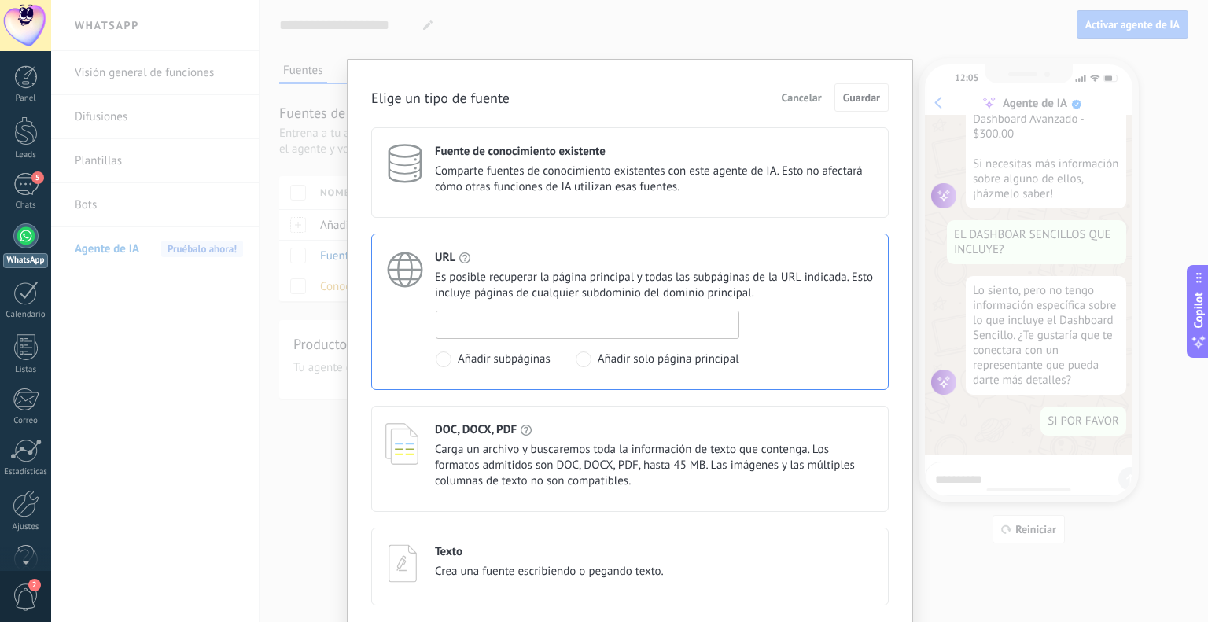
click at [579, 315] on input at bounding box center [587, 323] width 302 height 25
paste input "**********"
type input "**********"
click at [862, 95] on span "Guardar" at bounding box center [861, 97] width 37 height 11
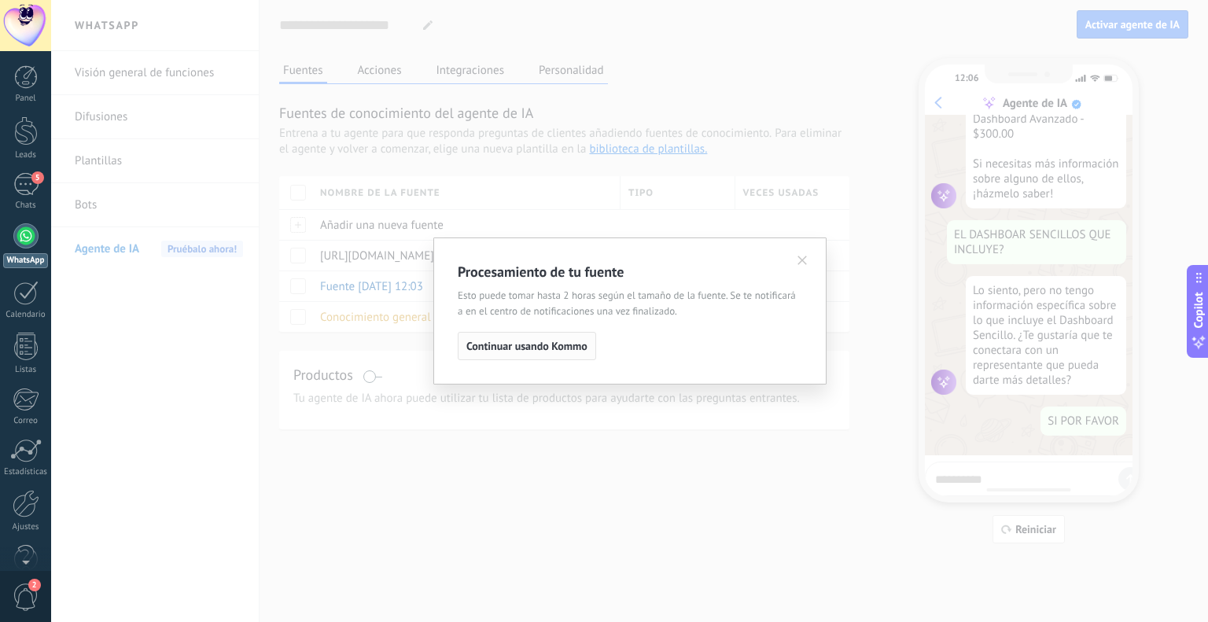
click at [544, 349] on span "Continuar usando Kommo" at bounding box center [526, 346] width 121 height 11
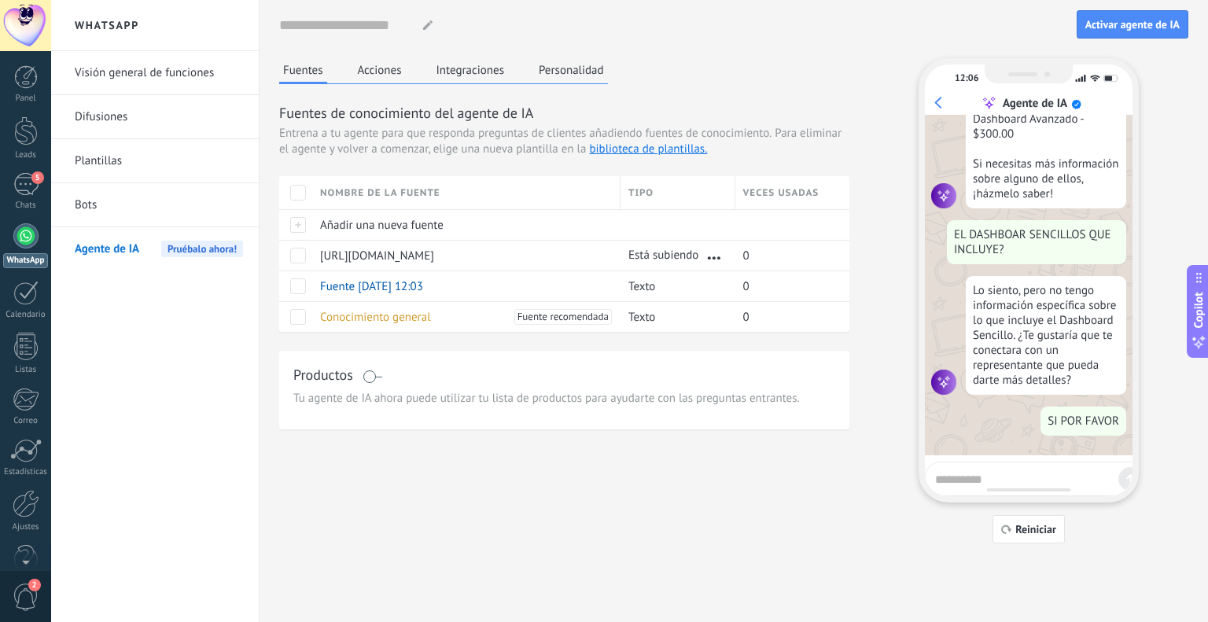
click at [988, 480] on textarea at bounding box center [1023, 477] width 177 height 20
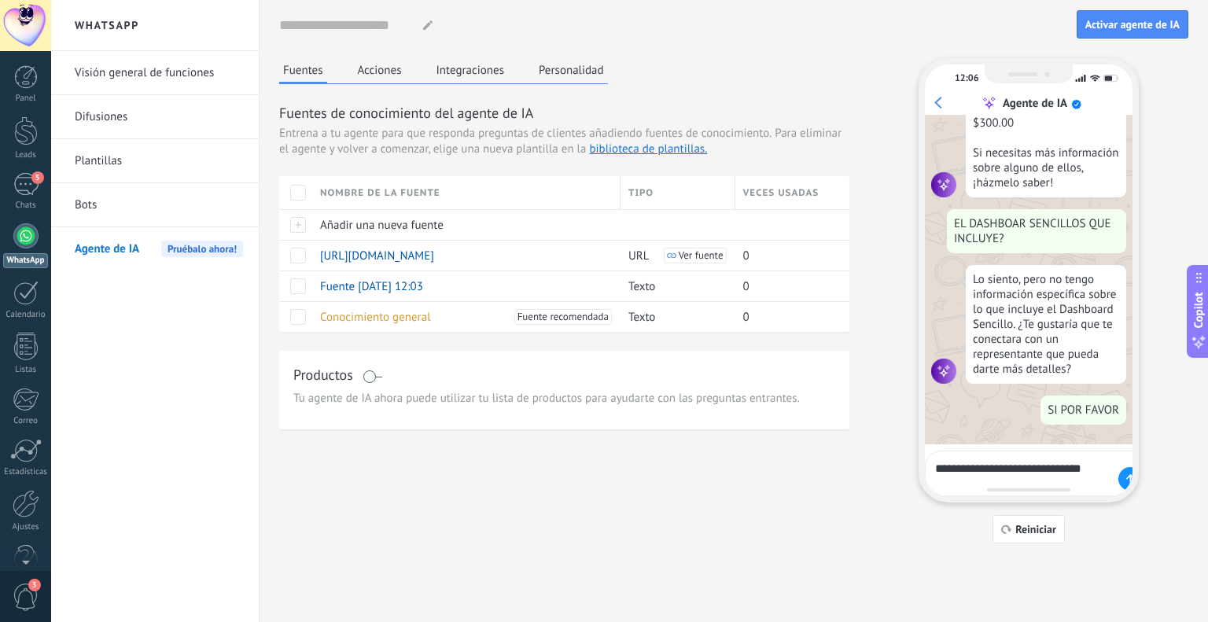
scroll to position [383, 0]
type textarea "**********"
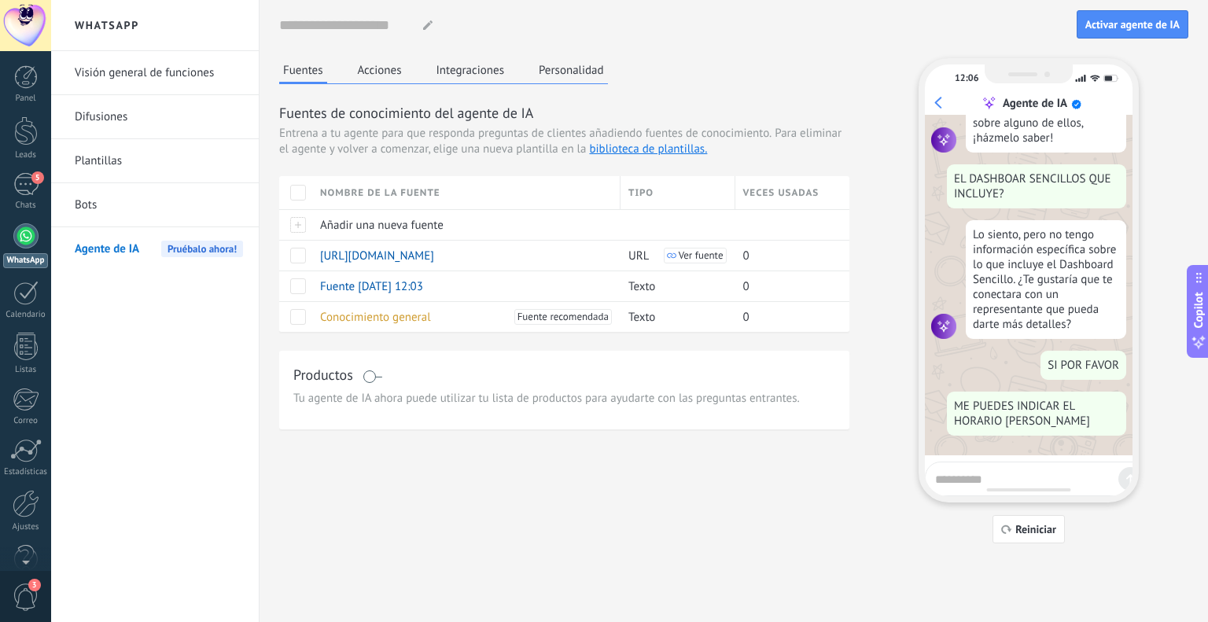
scroll to position [428, 0]
type textarea "****"
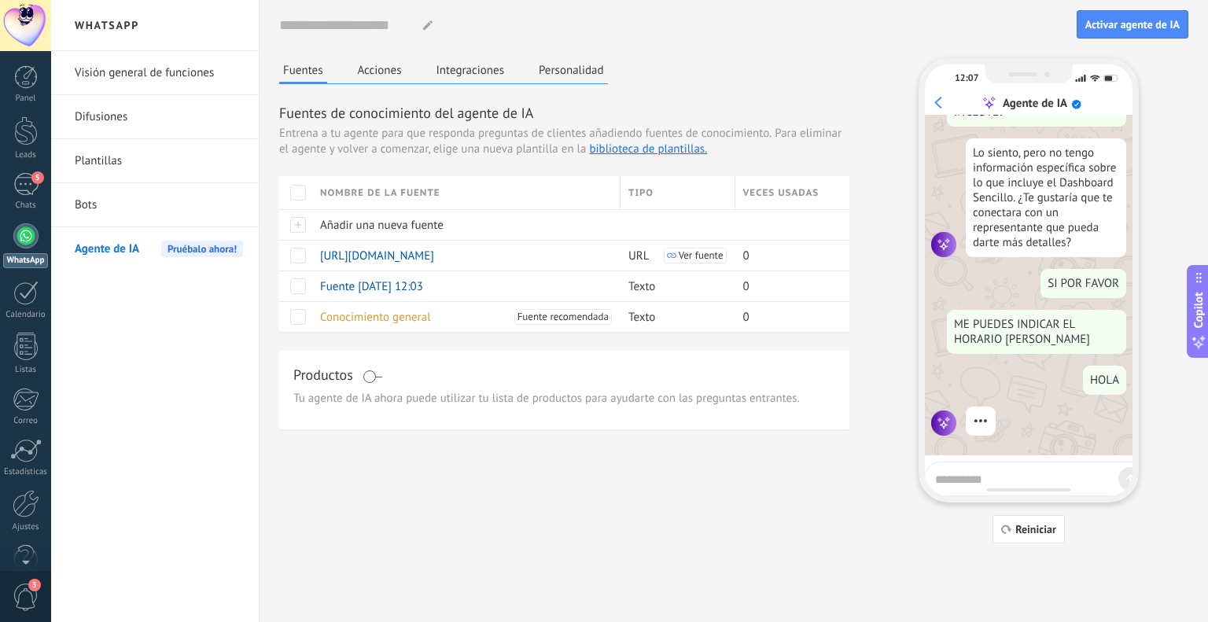
scroll to position [469, 0]
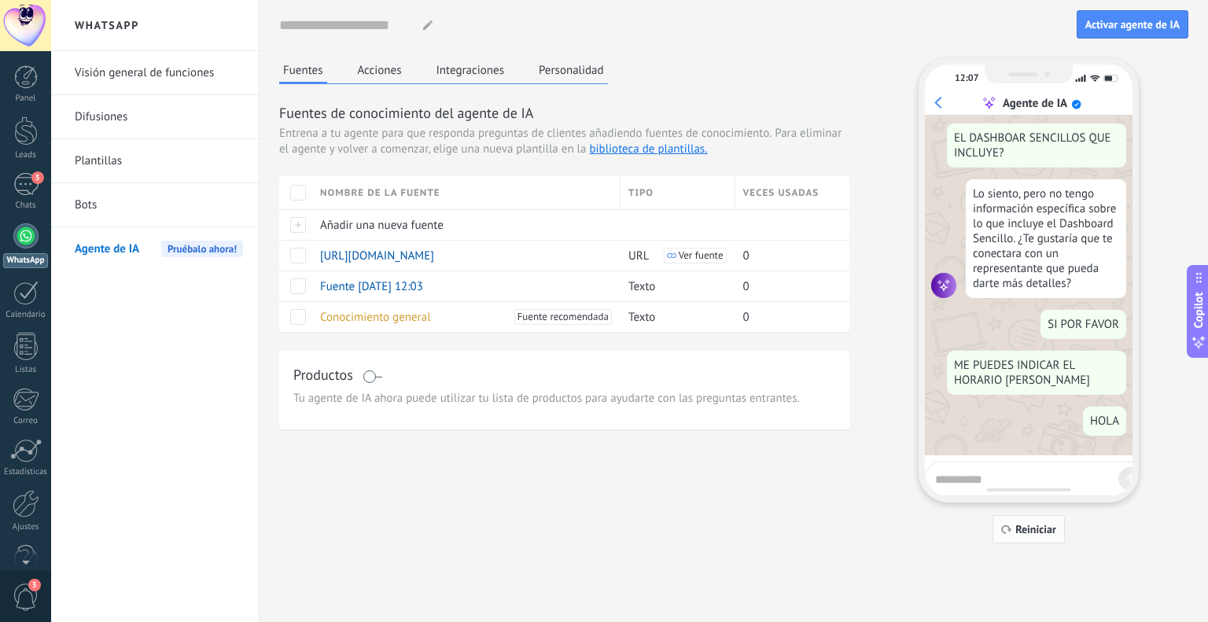
click at [1042, 531] on span "Reiniciar" at bounding box center [1035, 529] width 41 height 11
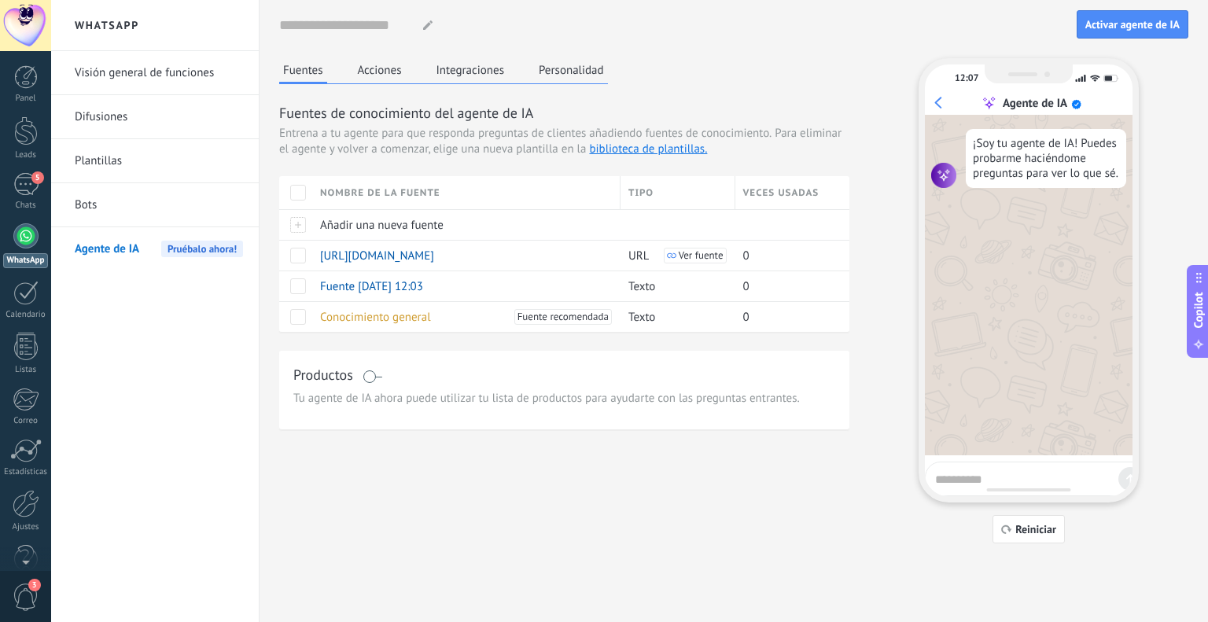
click at [1025, 484] on textarea at bounding box center [1023, 477] width 177 height 20
type textarea "****"
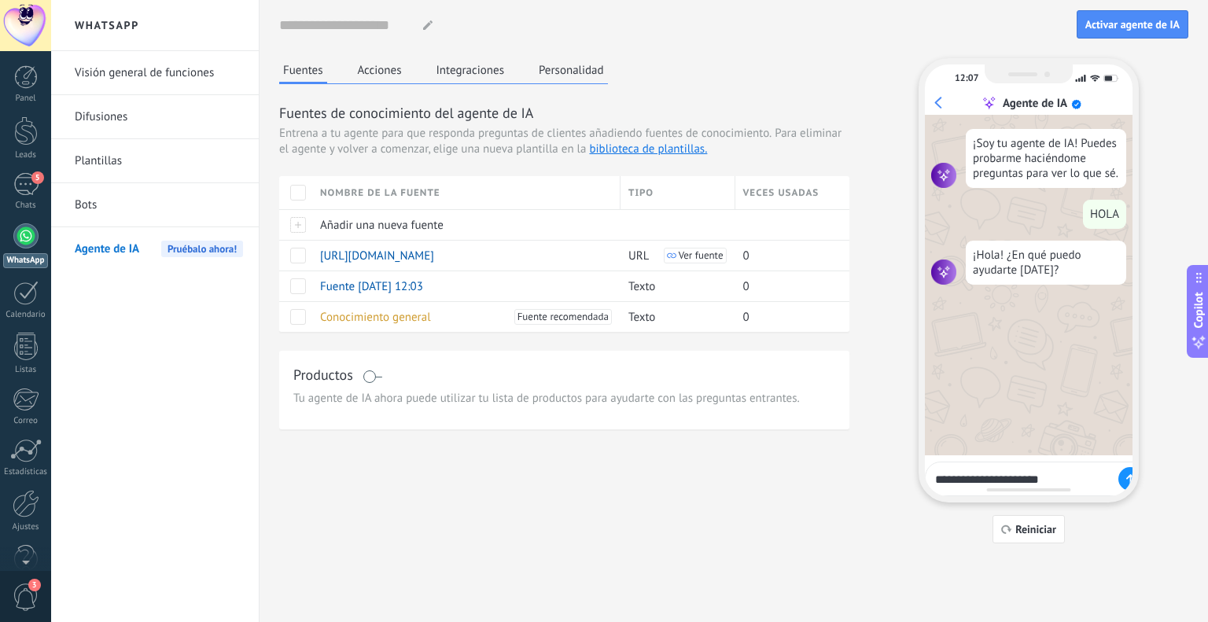
type textarea "**********"
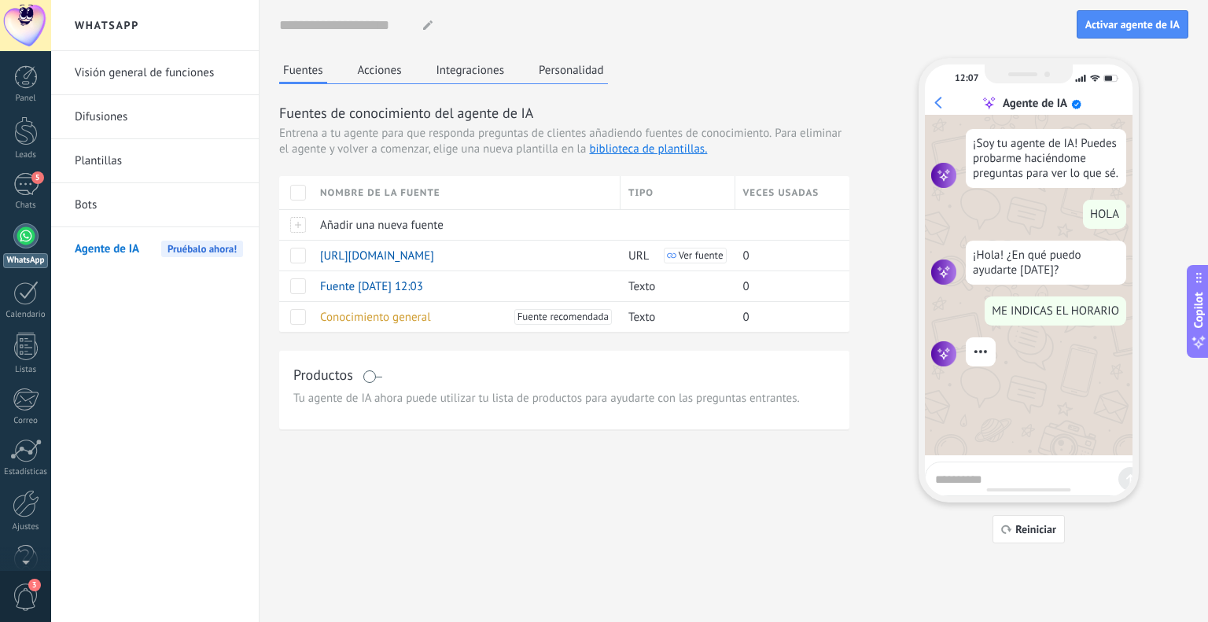
scroll to position [37, 0]
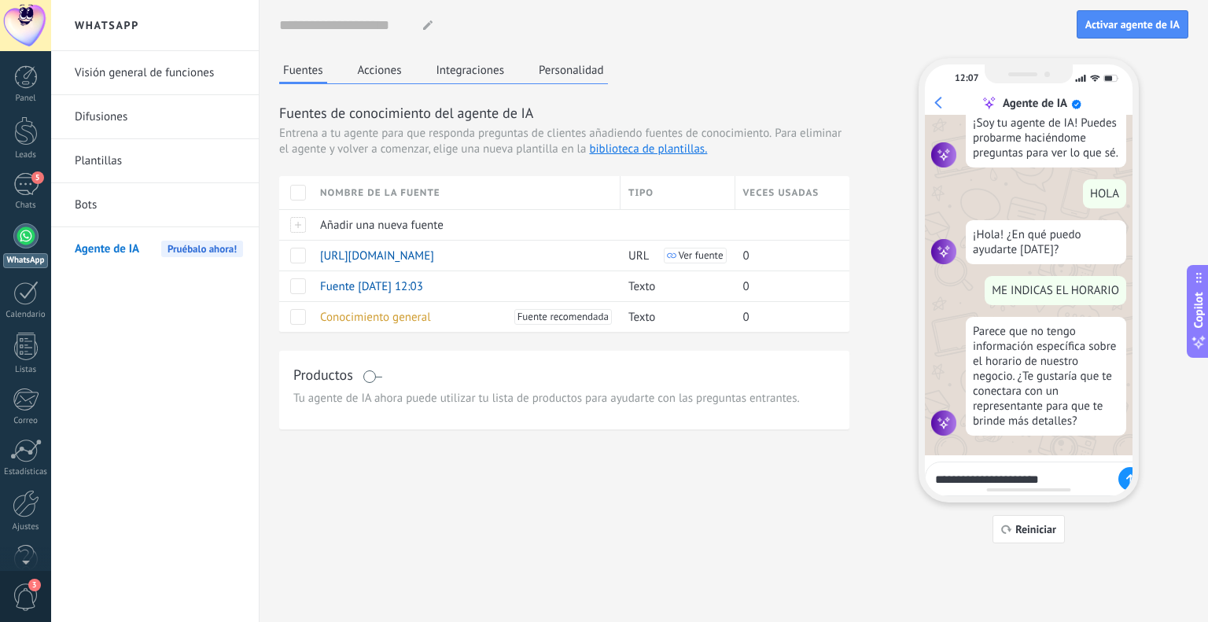
type textarea "**********"
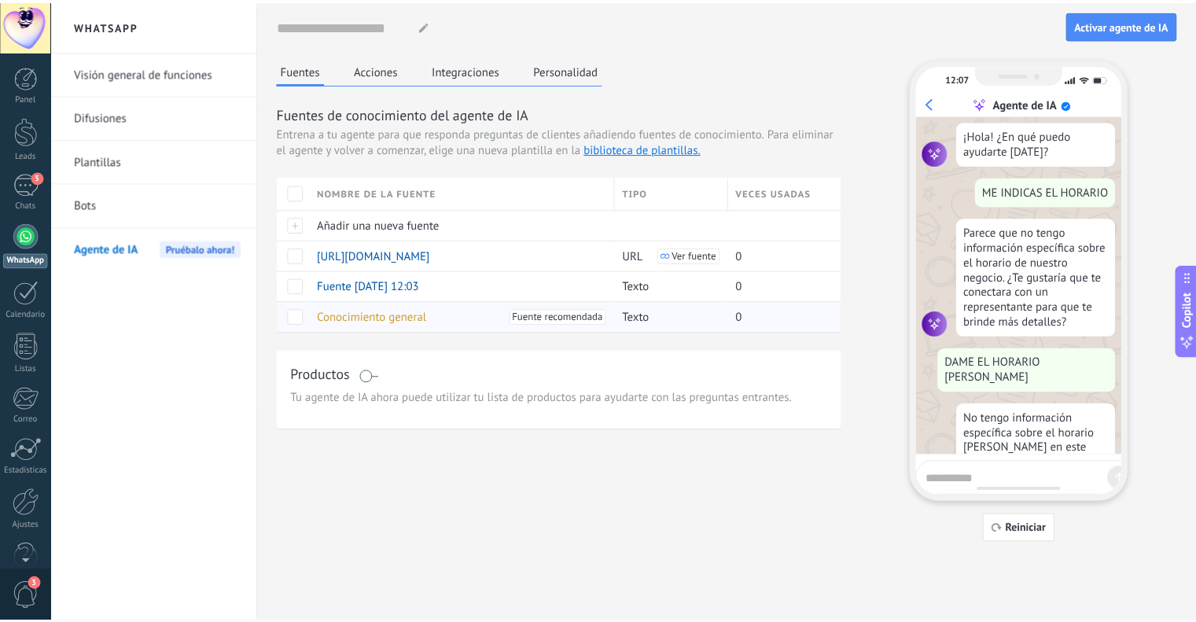
scroll to position [210, 0]
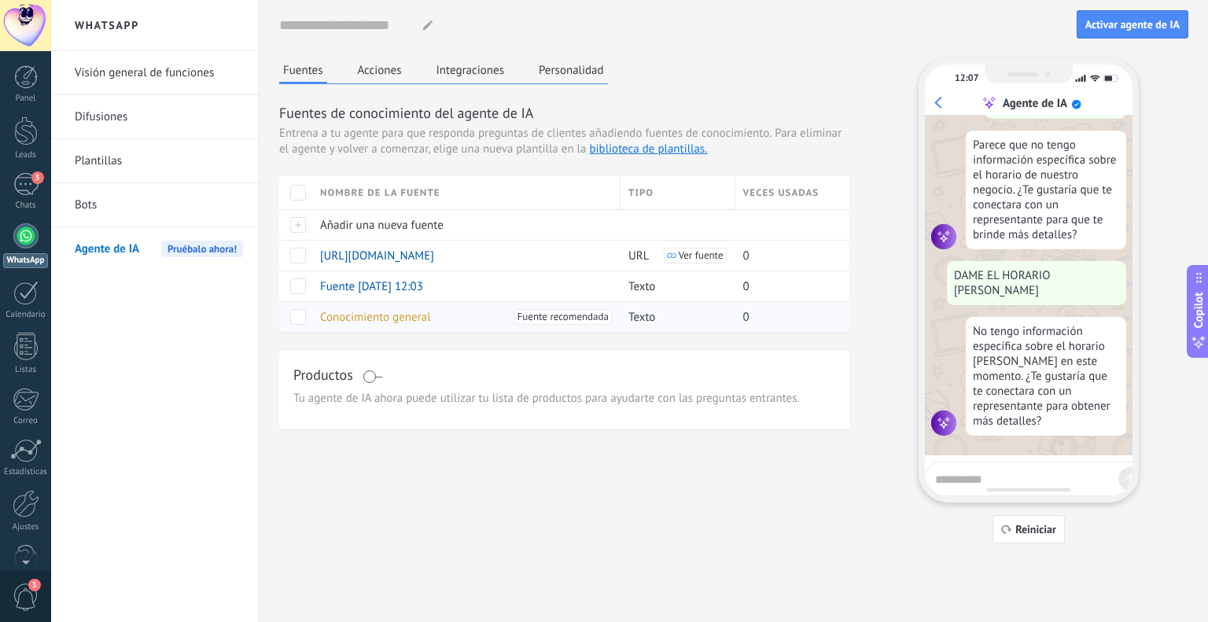
click at [329, 316] on span "Conocimiento general" at bounding box center [375, 317] width 111 height 15
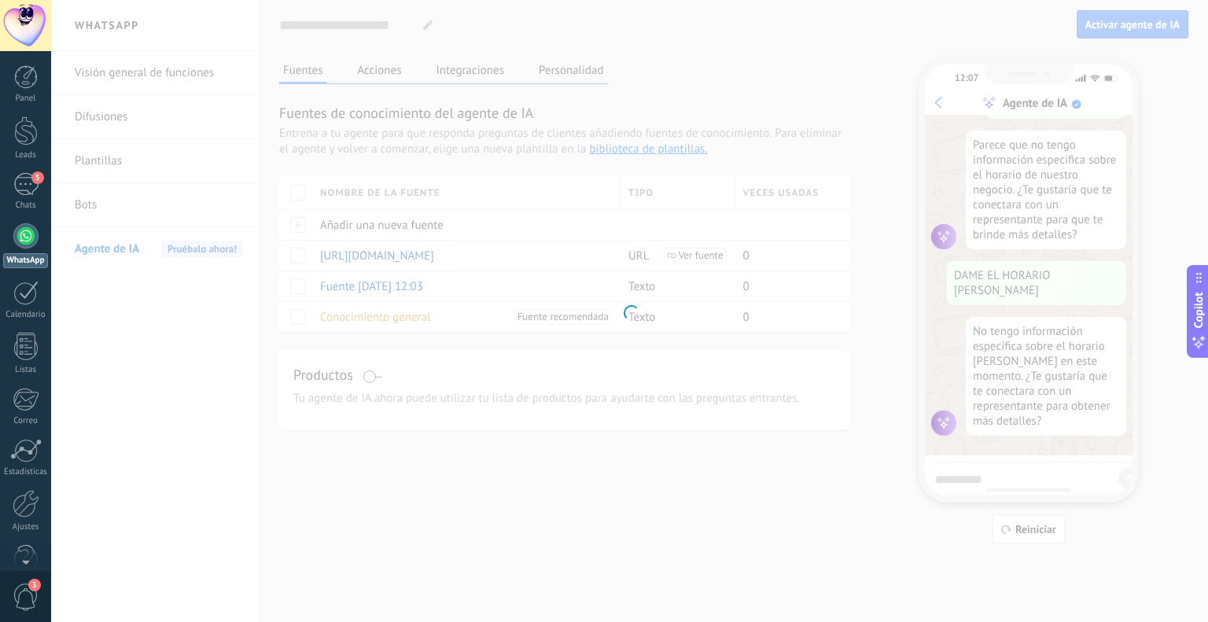
type input "**********"
type textarea "**********"
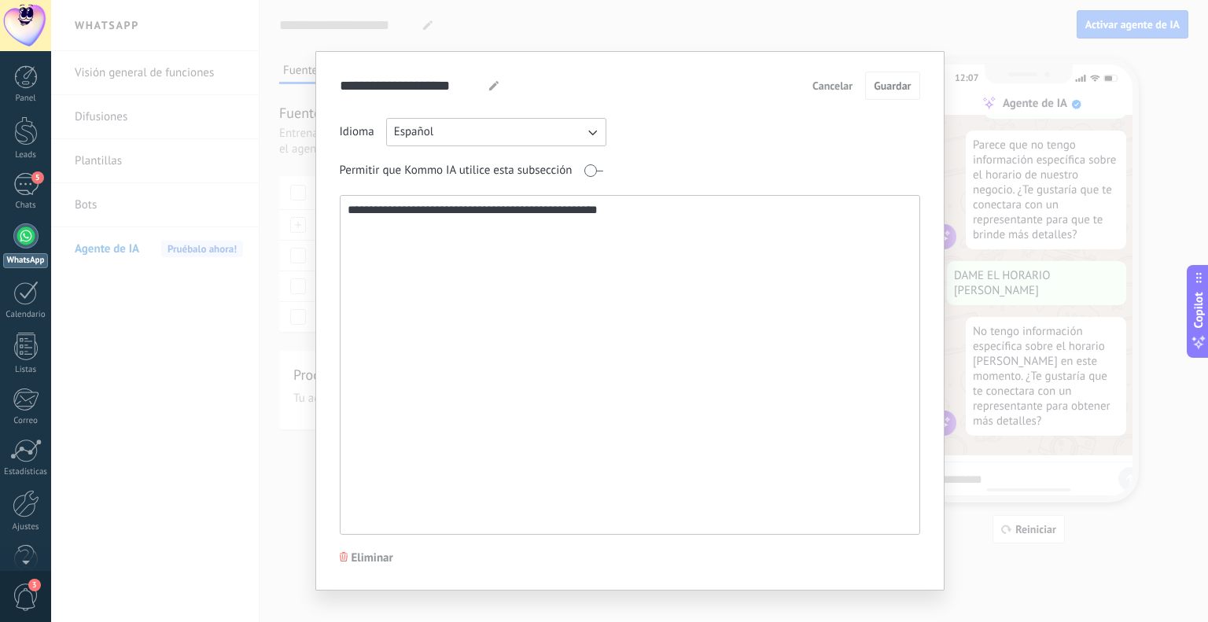
click at [831, 90] on span "Cancelar" at bounding box center [832, 85] width 40 height 11
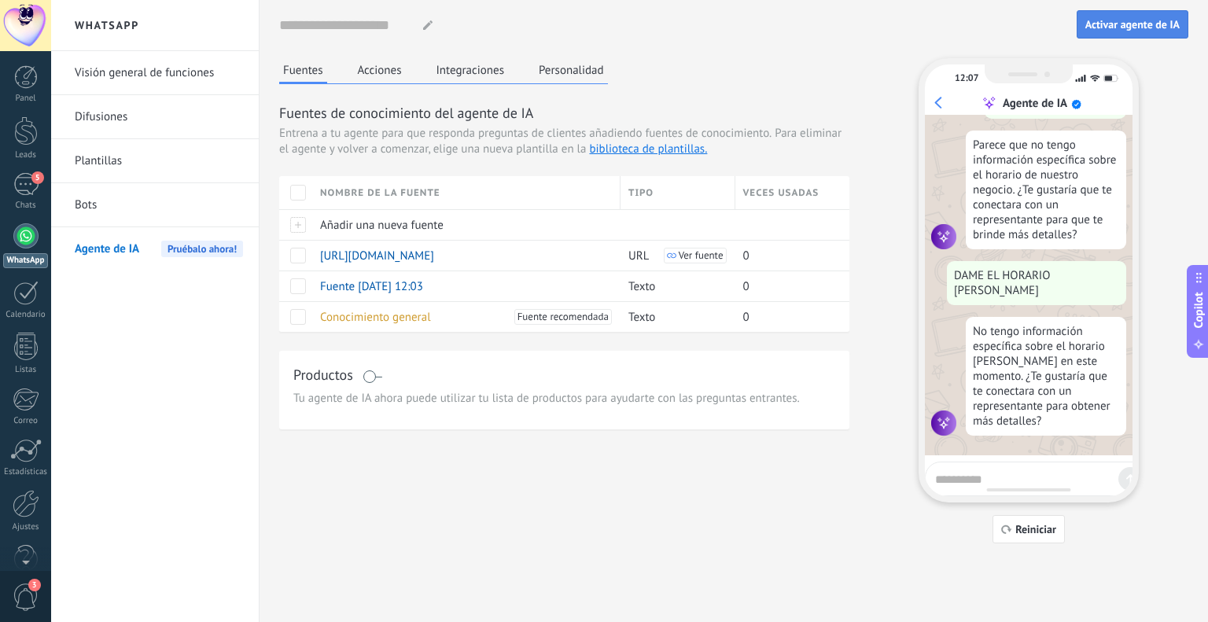
click at [1110, 27] on span "Activar agente de IA" at bounding box center [1132, 24] width 94 height 11
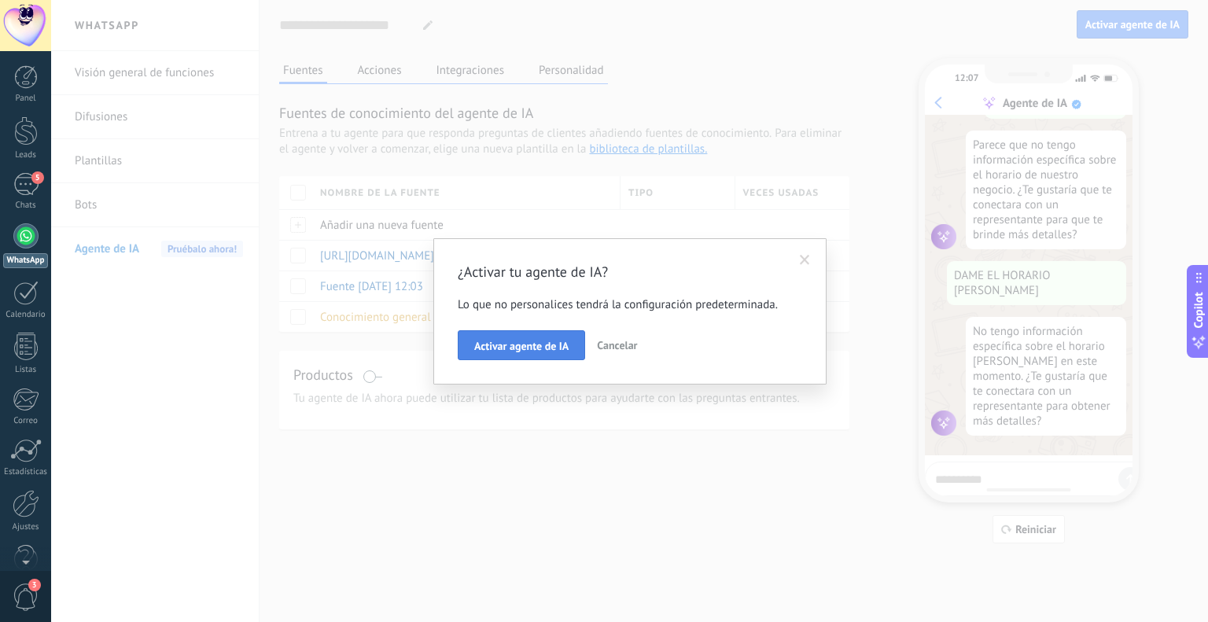
click at [542, 344] on span "Activar agente de IA" at bounding box center [521, 346] width 94 height 11
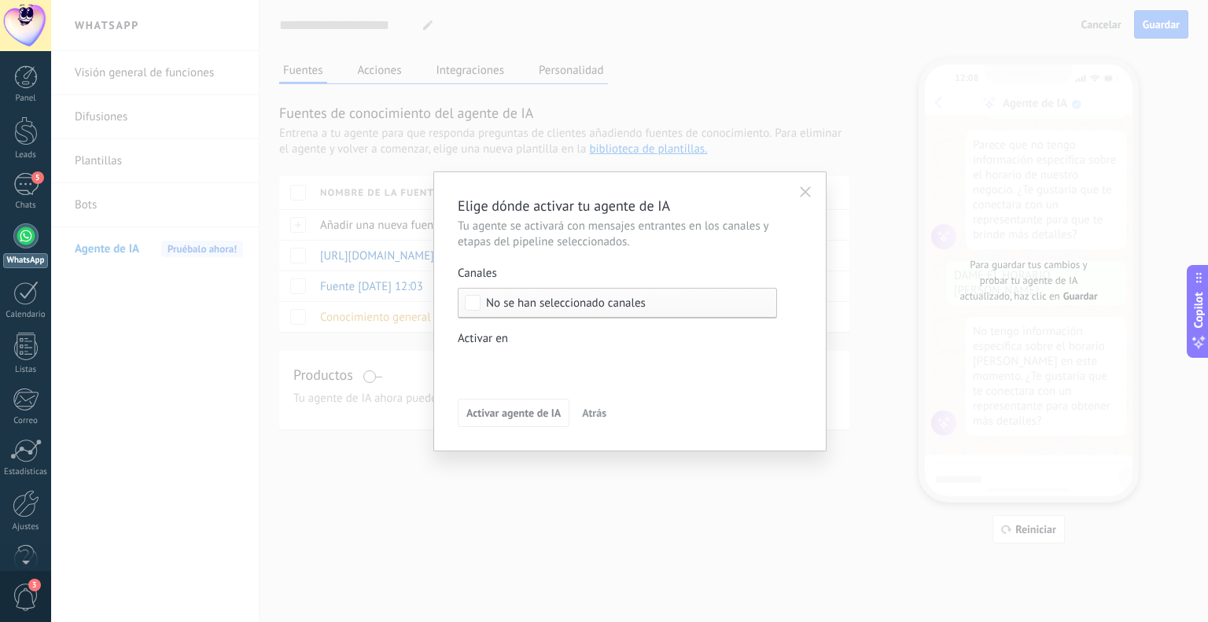
click at [497, 300] on span "No se han seleccionado canales" at bounding box center [566, 303] width 160 height 12
click at [509, 300] on div "Seleccionar todo" at bounding box center [528, 304] width 84 height 16
click at [517, 304] on div "Seleccionar todo" at bounding box center [528, 304] width 84 height 16
drag, startPoint x: 517, startPoint y: 304, endPoint x: 535, endPoint y: 304, distance: 18.1
click at [519, 304] on div "Seleccionar todo" at bounding box center [528, 304] width 84 height 16
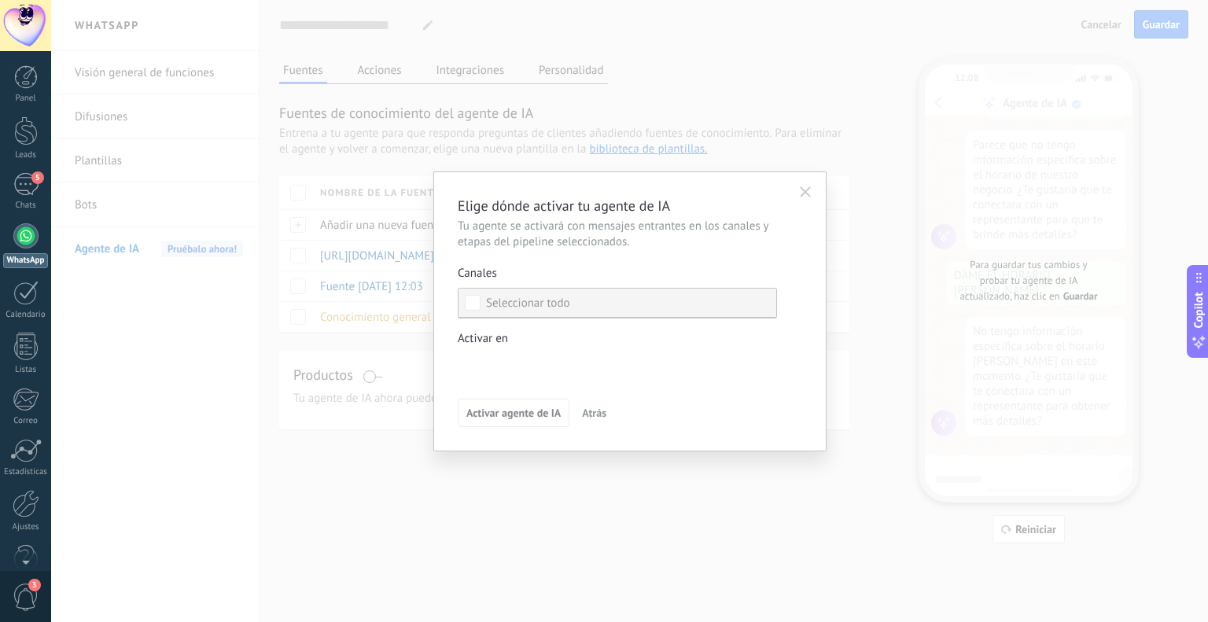
click at [535, 304] on div "Seleccionar todo" at bounding box center [528, 304] width 84 height 16
click at [535, 306] on div "Seleccionar todo" at bounding box center [528, 304] width 84 height 16
drag, startPoint x: 581, startPoint y: 305, endPoint x: 623, endPoint y: 299, distance: 42.2
click at [582, 305] on label "Seleccionar todo" at bounding box center [617, 303] width 318 height 28
click at [657, 298] on label "Seleccionar todo" at bounding box center [617, 303] width 318 height 28
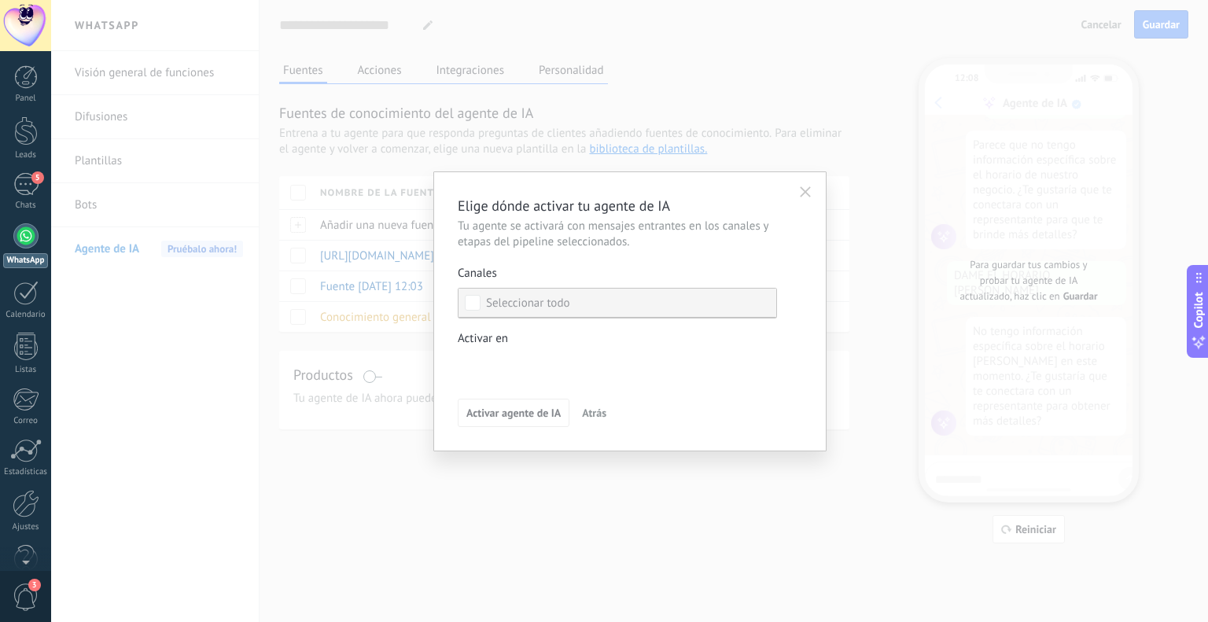
click at [595, 306] on label "Seleccionar todo" at bounding box center [617, 303] width 318 height 28
click at [0, 0] on div "Incoming leads Contacto inicial Negociación Debate contractual Discusión de con…" at bounding box center [0, 0] width 0 height 0
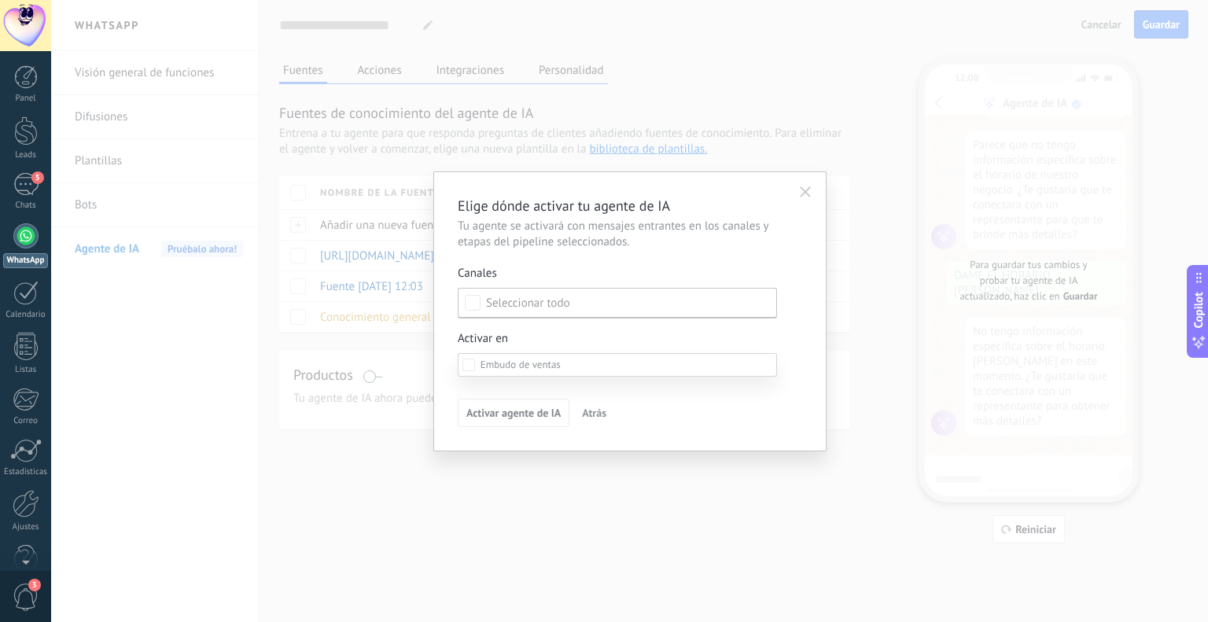
click at [564, 332] on div at bounding box center [629, 311] width 1157 height 622
click at [512, 304] on span "No se han seleccionado canales" at bounding box center [566, 303] width 160 height 12
click at [802, 200] on button "button" at bounding box center [805, 192] width 25 height 24
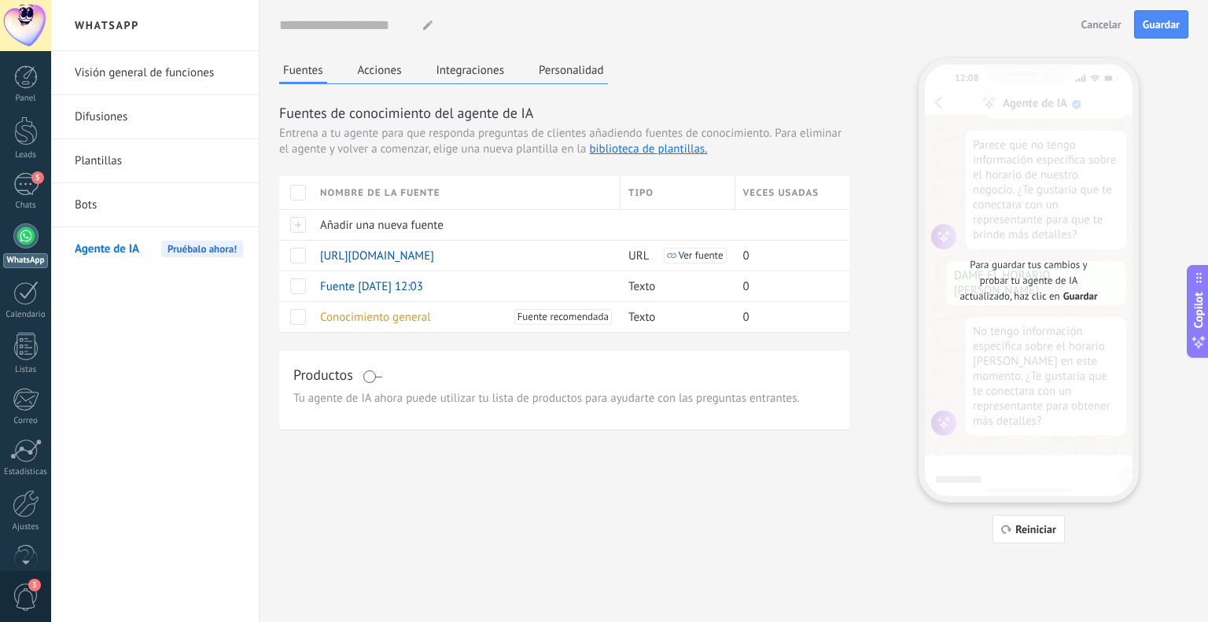
click at [390, 66] on button "Acciones" at bounding box center [380, 70] width 52 height 24
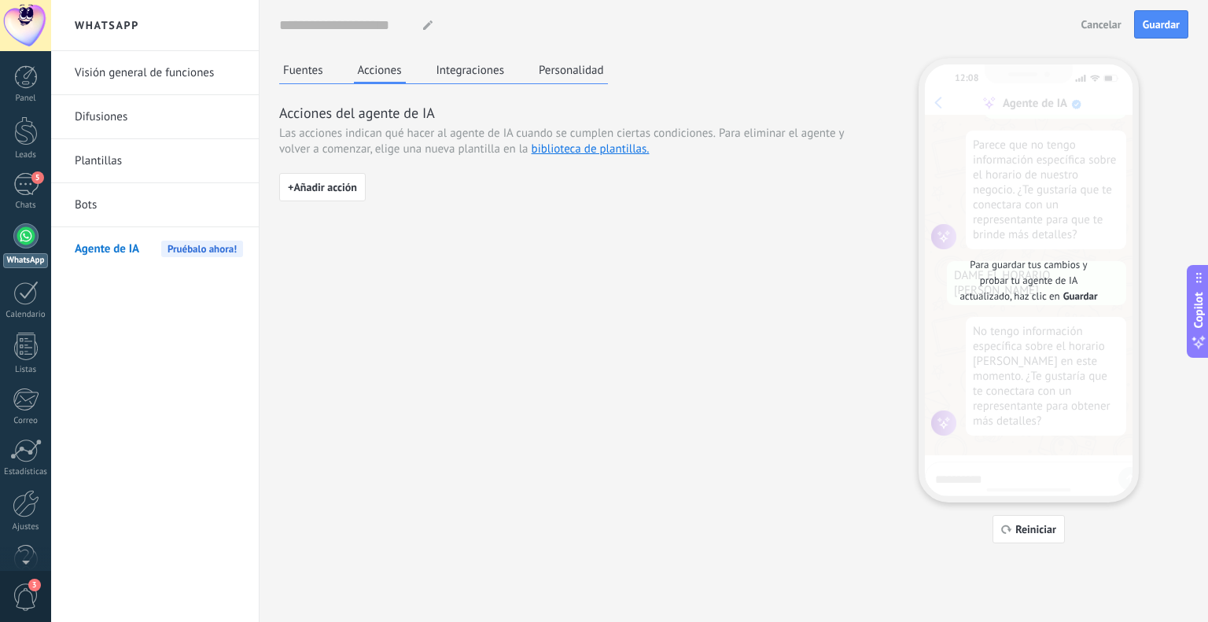
click at [447, 59] on button "Integraciones" at bounding box center [471, 70] width 76 height 24
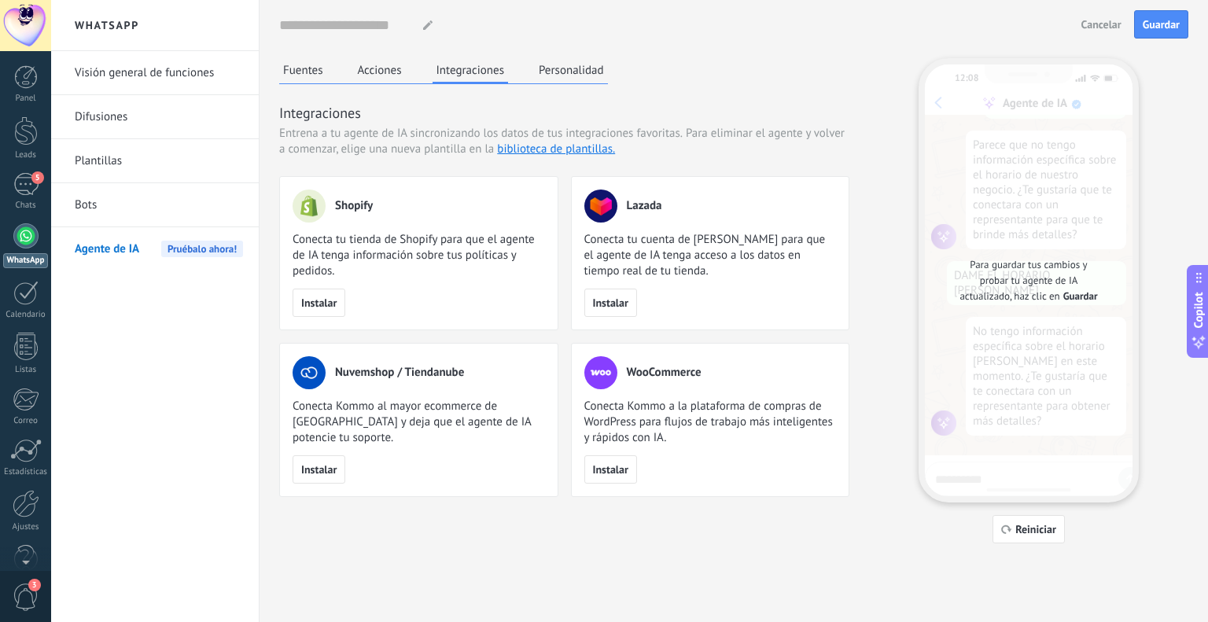
click at [532, 68] on div "Fuentes Acciones Integraciones Personalidad" at bounding box center [443, 71] width 329 height 26
click at [560, 69] on button "Personalidad" at bounding box center [571, 70] width 73 height 24
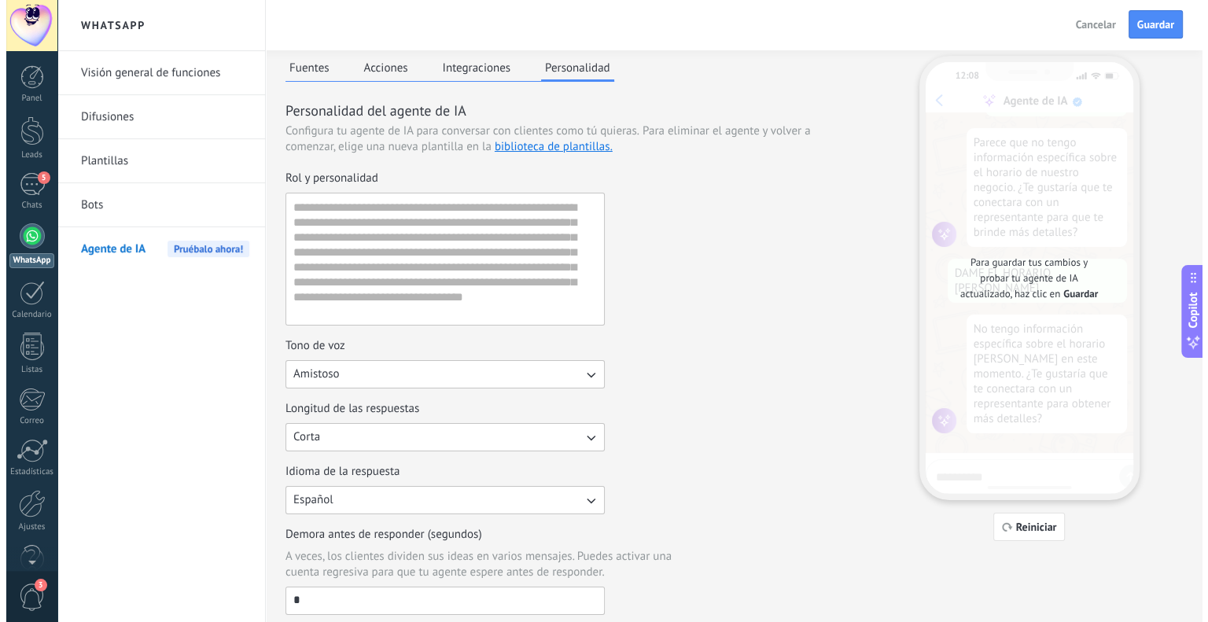
scroll to position [0, 0]
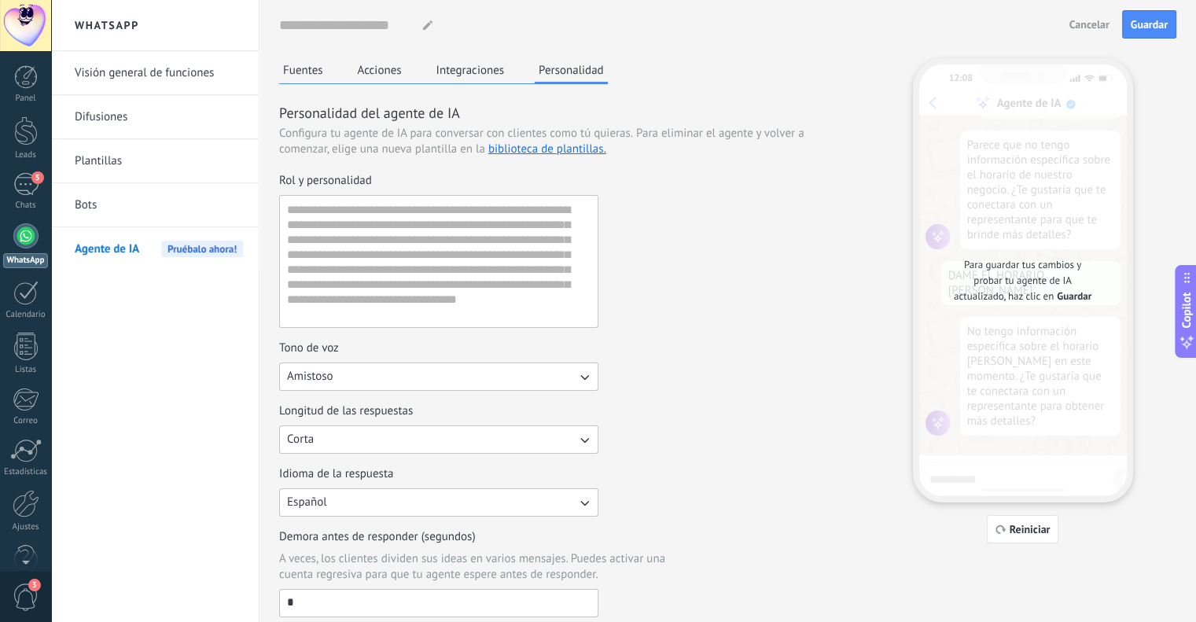
click at [398, 72] on button "Acciones" at bounding box center [380, 70] width 52 height 24
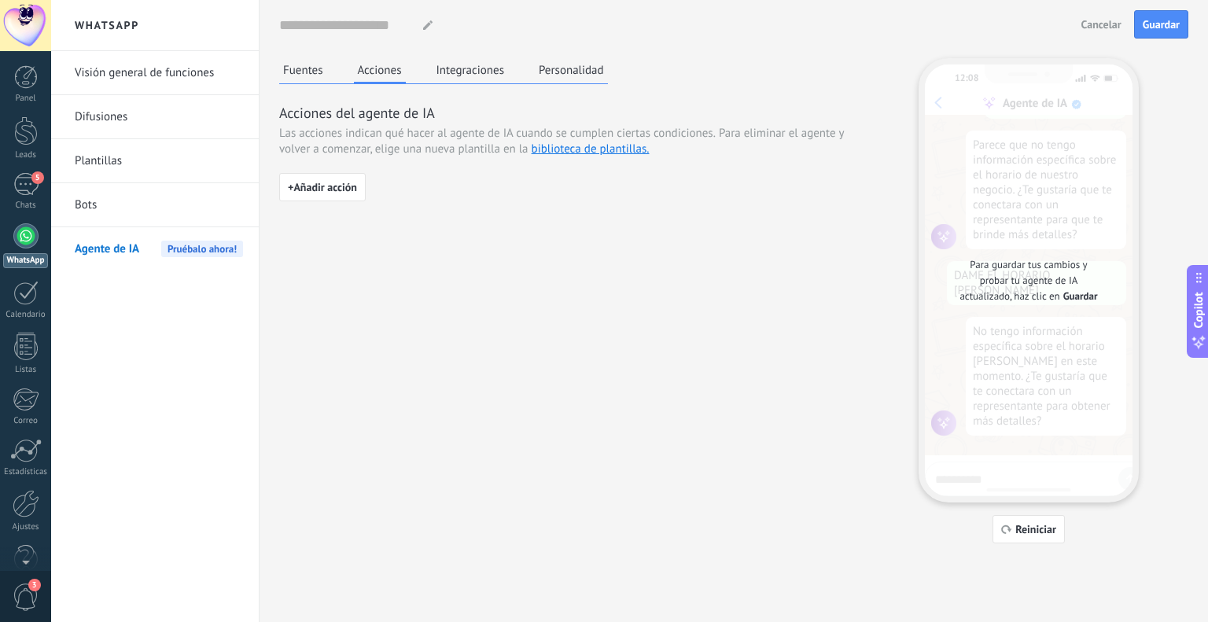
click at [316, 72] on button "Fuentes" at bounding box center [303, 70] width 48 height 24
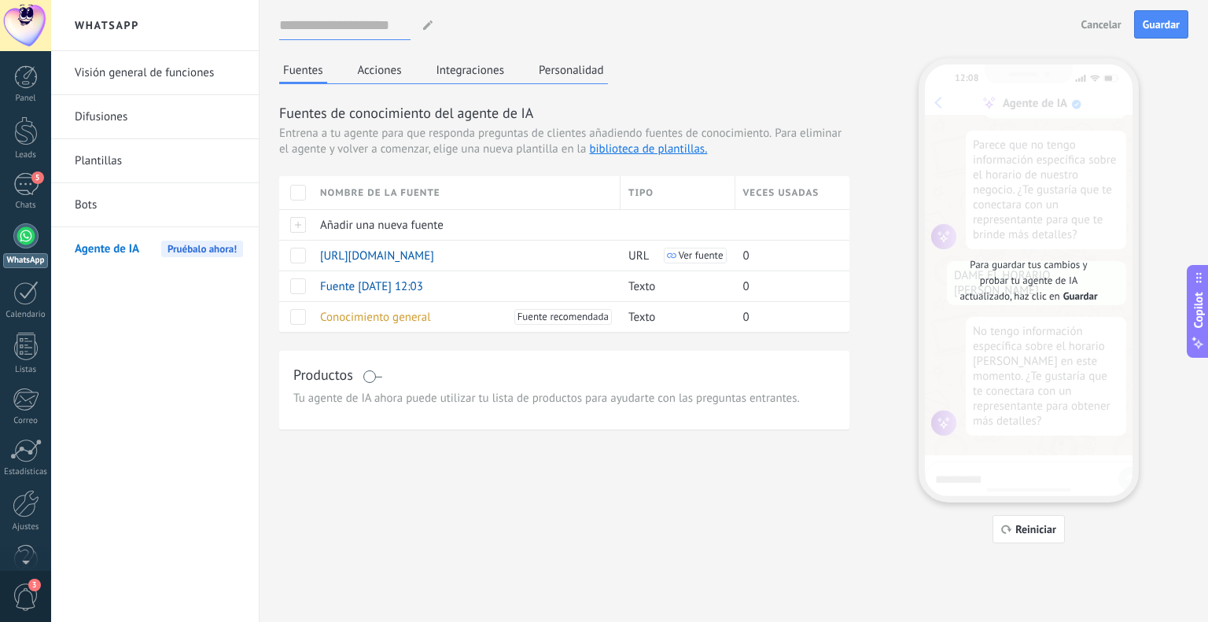
click at [330, 31] on input at bounding box center [344, 25] width 131 height 28
type input "*"
type input "******"
click at [383, 24] on div "****** Prueba Prueba Prueba Prueba Prueba Prueba Prueba Prueba Prueba Prueba Pr…" at bounding box center [676, 25] width 795 height 29
click at [31, 192] on div "5" at bounding box center [25, 184] width 25 height 23
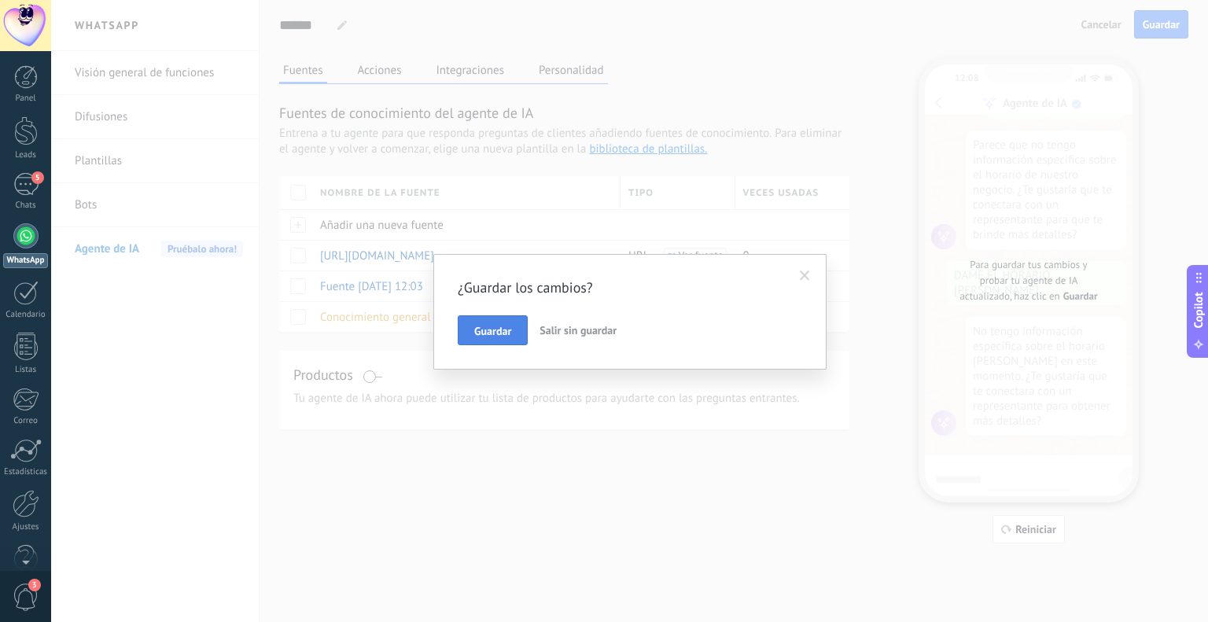
click at [506, 326] on span "Guardar" at bounding box center [492, 331] width 37 height 11
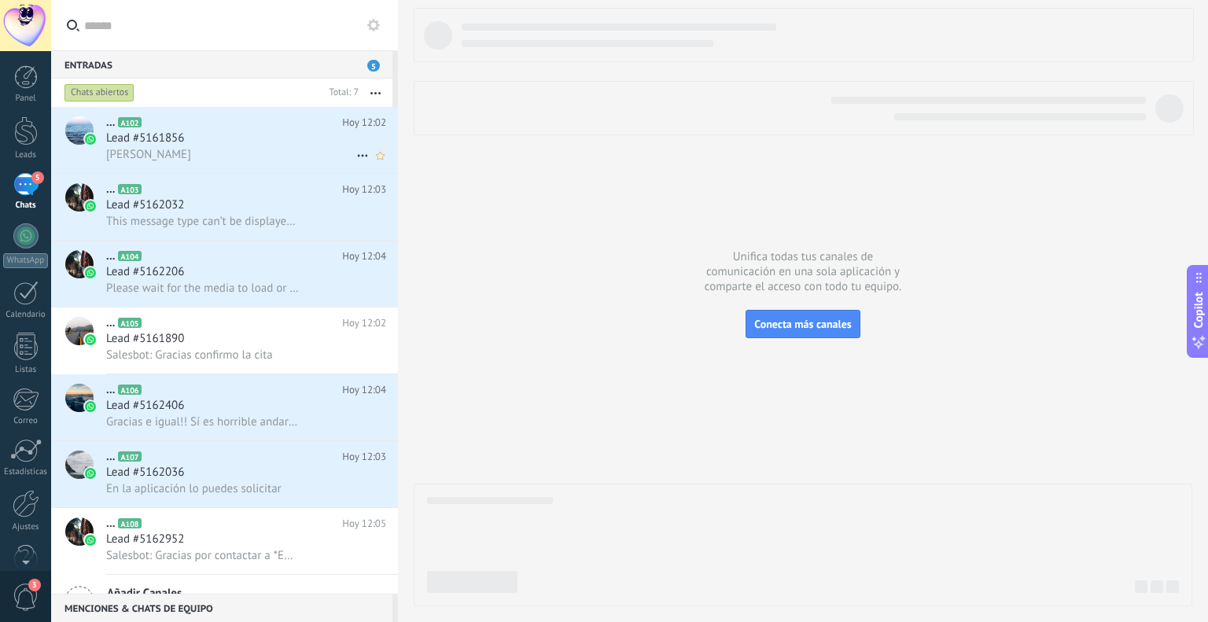
click at [230, 156] on div "Eliot Lara Rodríguez" at bounding box center [246, 154] width 280 height 17
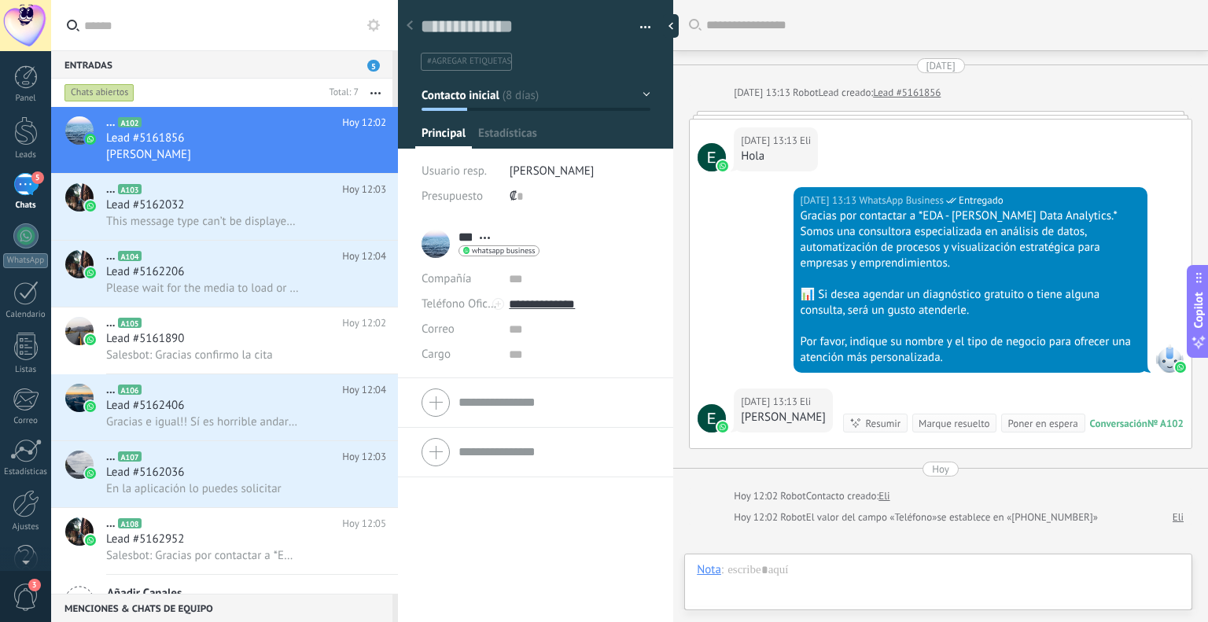
scroll to position [23, 0]
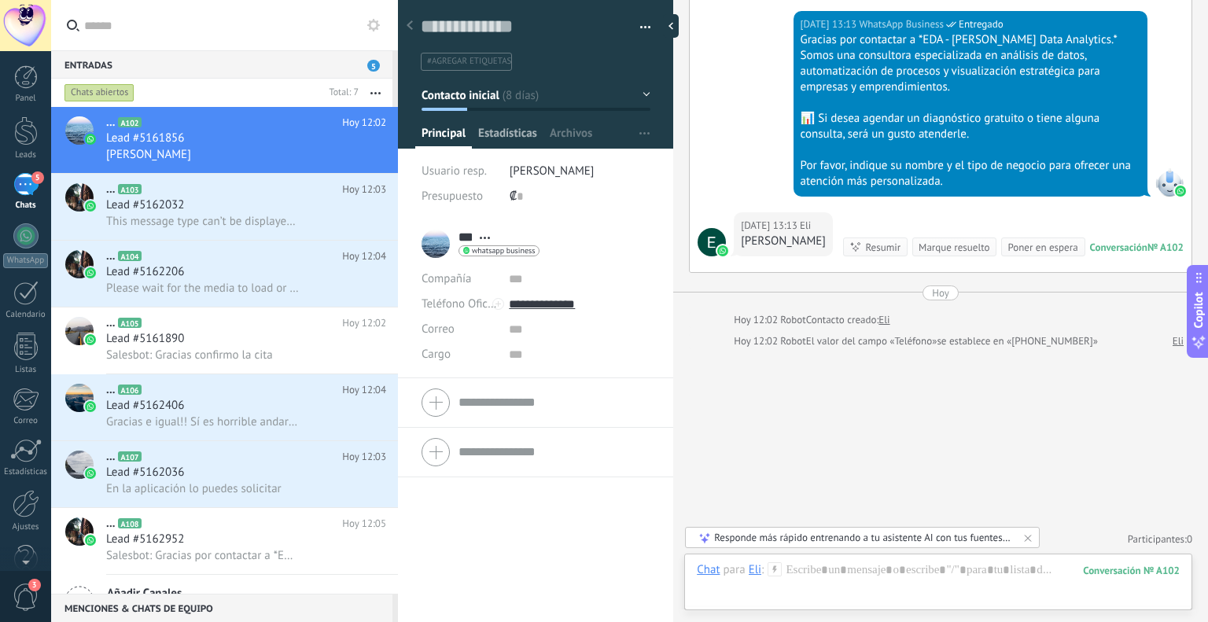
click at [503, 141] on span "Estadísticas" at bounding box center [507, 137] width 59 height 23
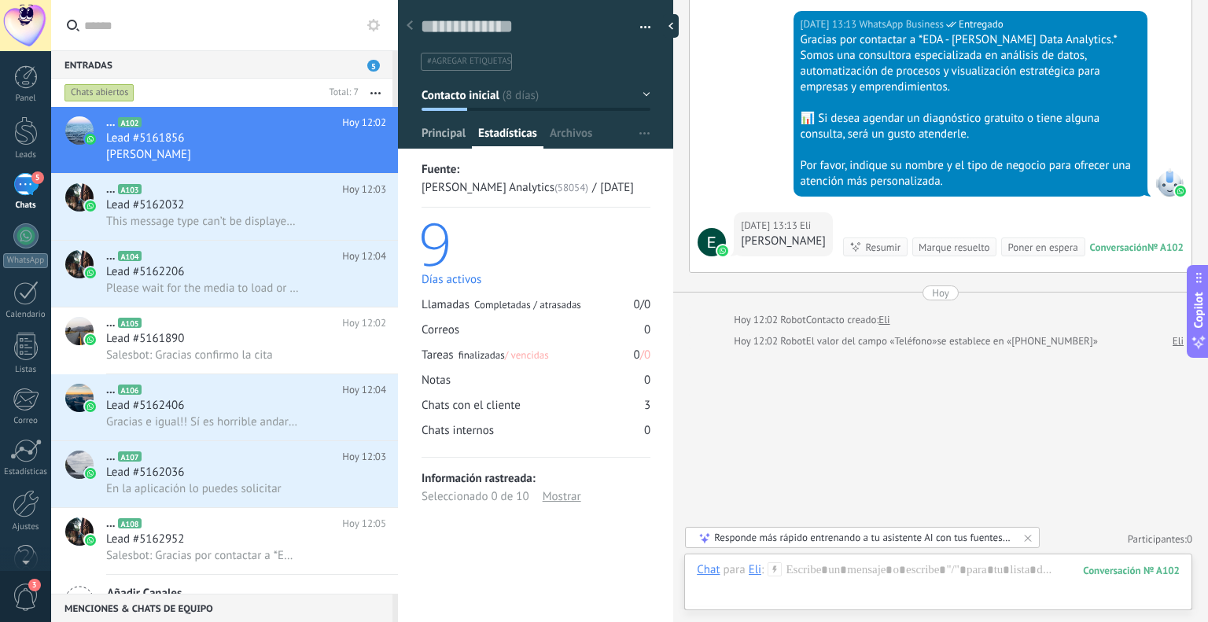
click at [445, 145] on span "Principal" at bounding box center [444, 137] width 44 height 23
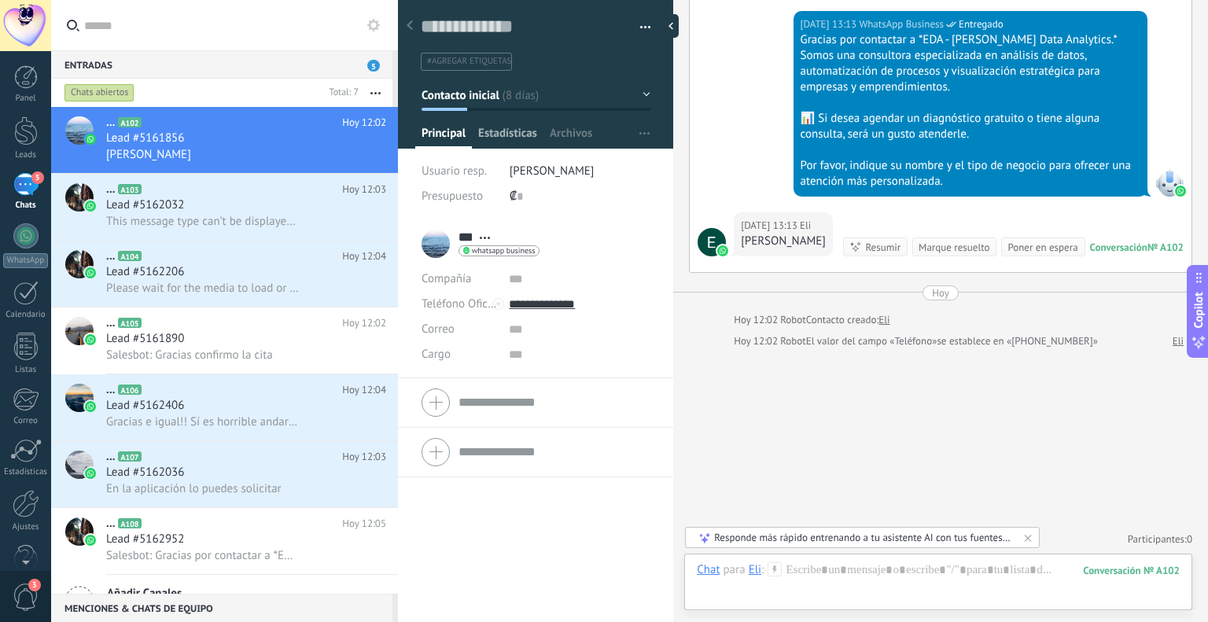
click at [489, 142] on span "Estadísticas" at bounding box center [507, 137] width 59 height 23
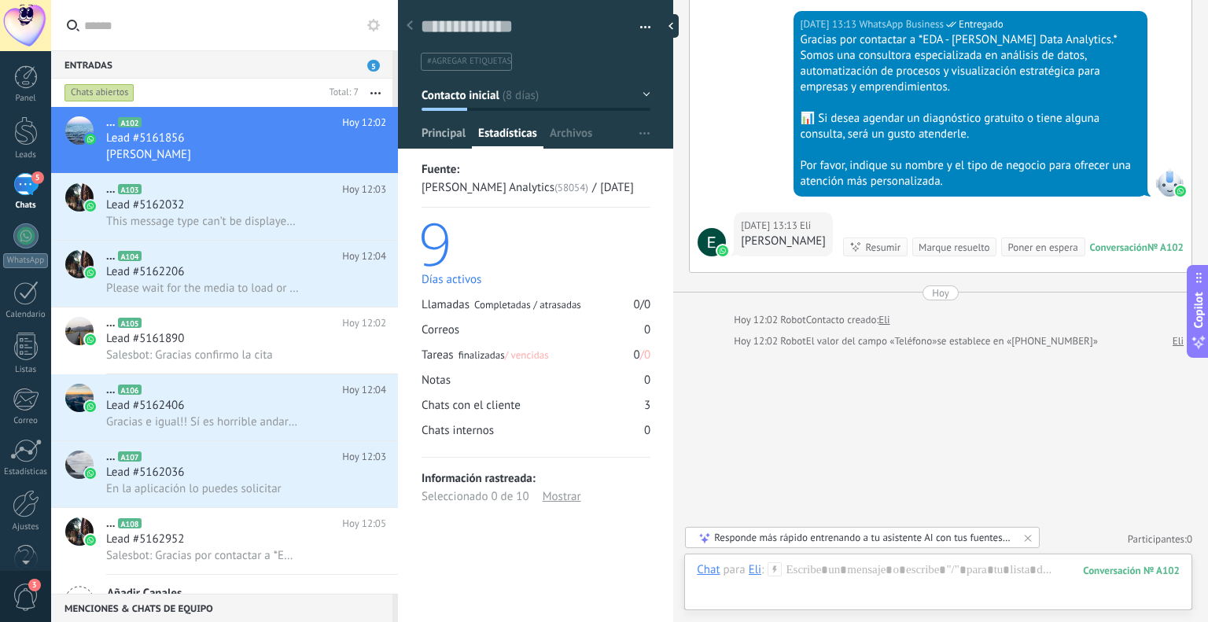
click at [458, 139] on span "Principal" at bounding box center [444, 137] width 44 height 23
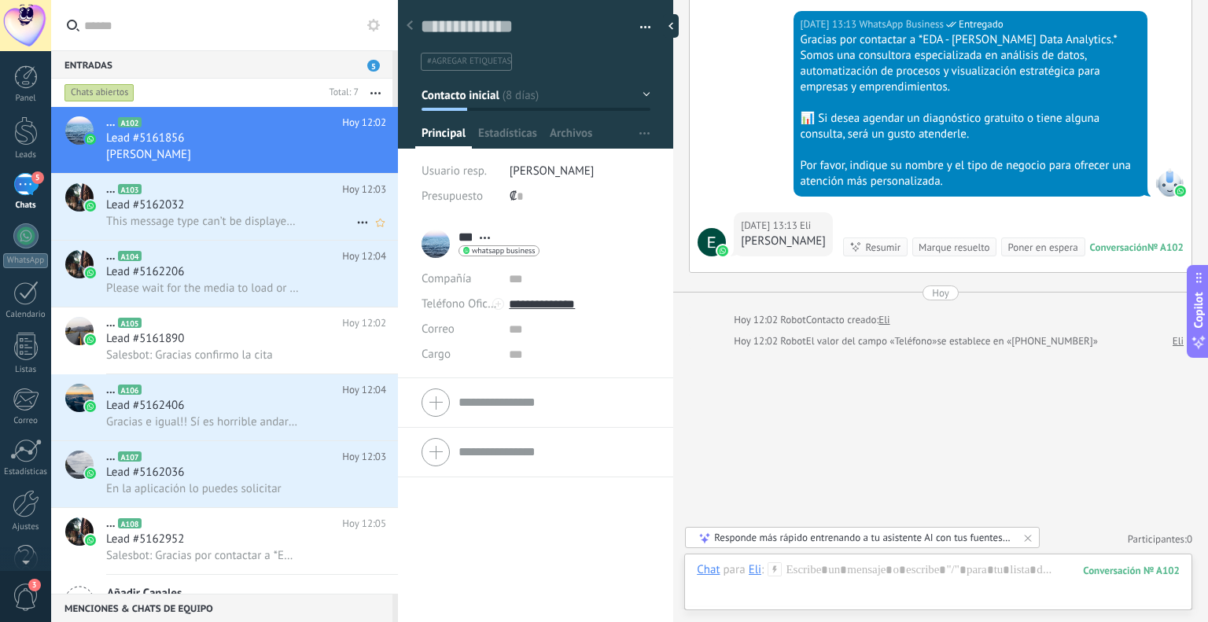
click at [157, 216] on span "This message type can’t be displayed because it’s not supported yet." at bounding box center [202, 221] width 193 height 15
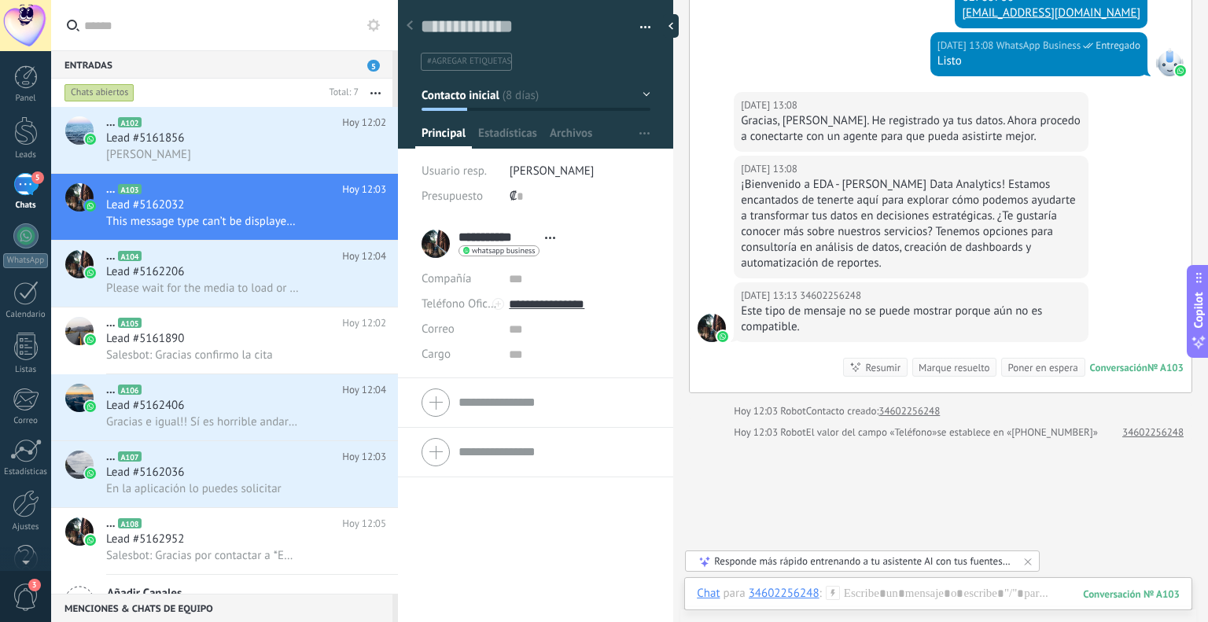
scroll to position [670, 0]
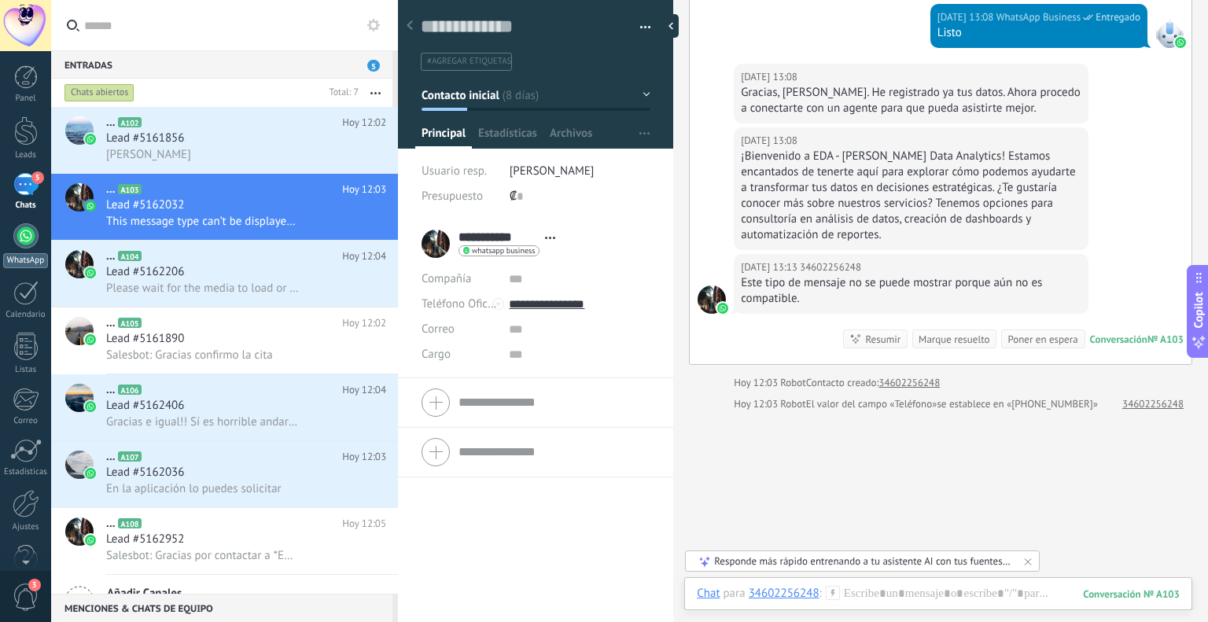
click at [24, 244] on div at bounding box center [25, 235] width 25 height 25
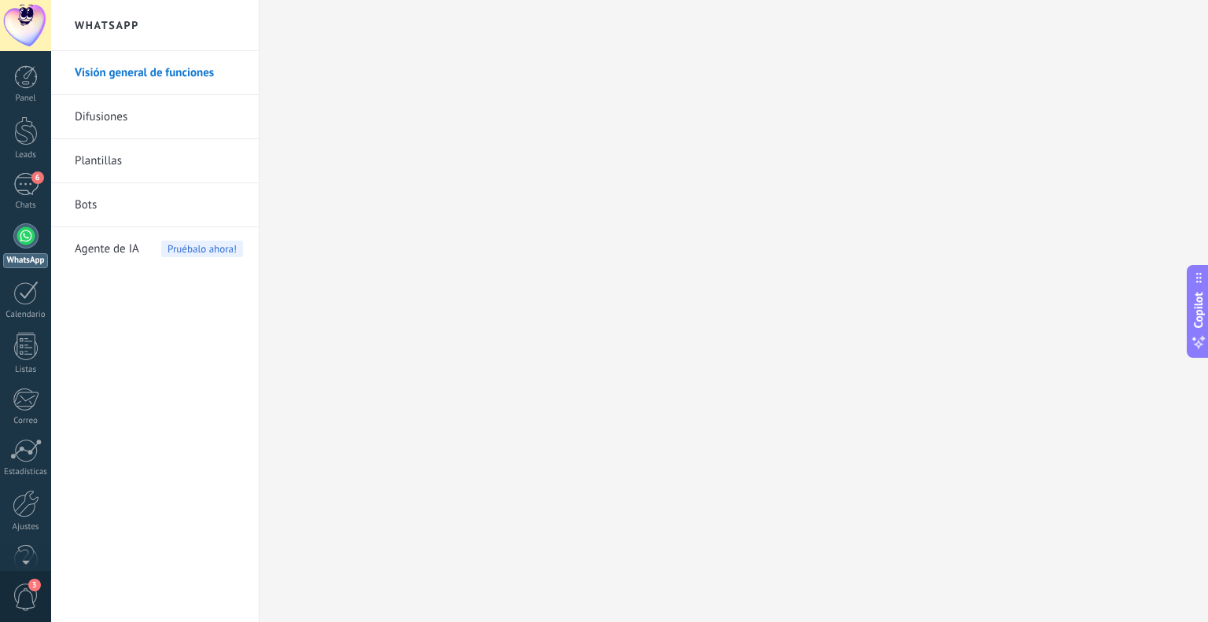
click at [126, 239] on span "Agente de IA" at bounding box center [107, 249] width 64 height 44
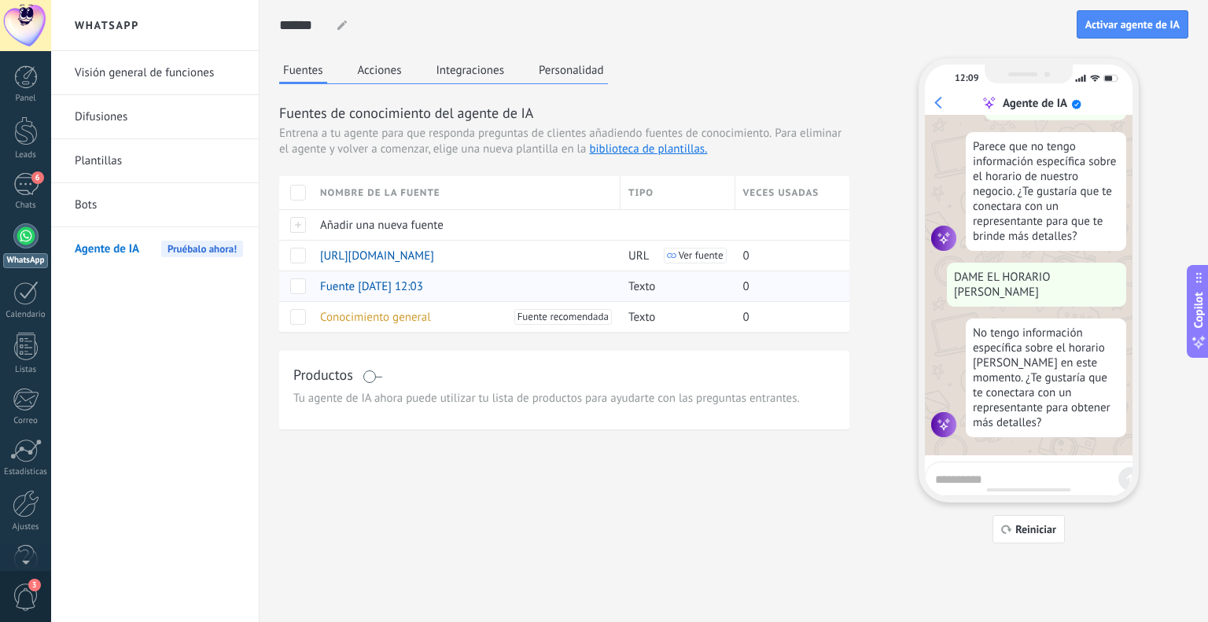
scroll to position [210, 0]
click at [1113, 24] on span "Activar agente de IA" at bounding box center [1132, 24] width 94 height 11
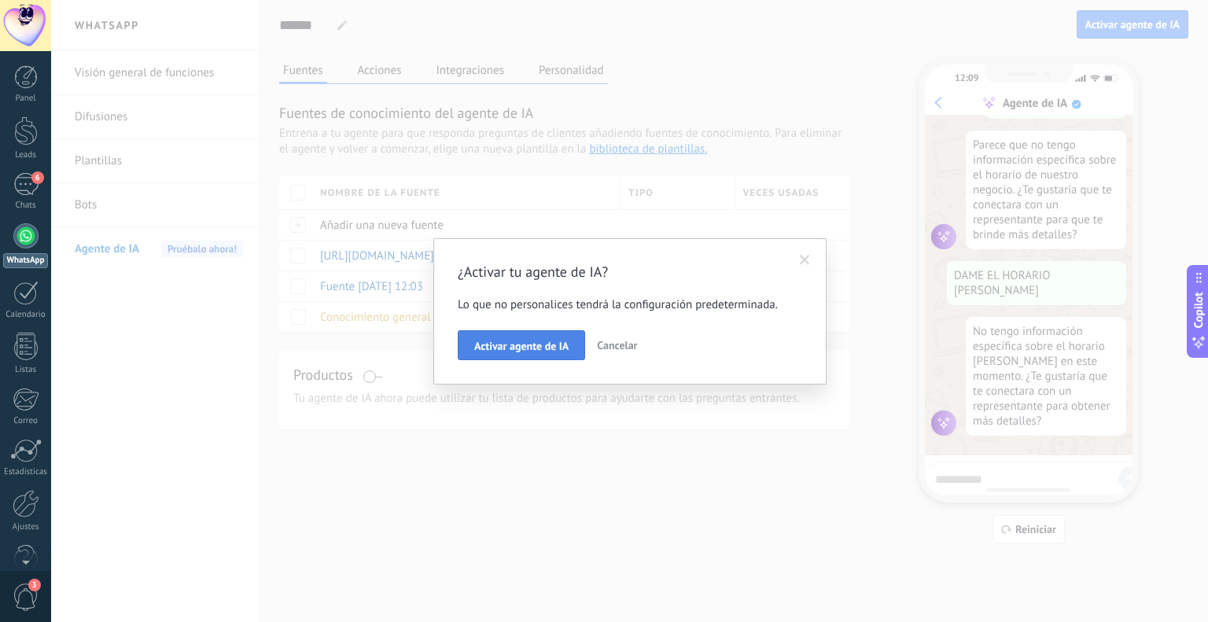
click at [553, 352] on span "Activar agente de IA" at bounding box center [521, 346] width 94 height 11
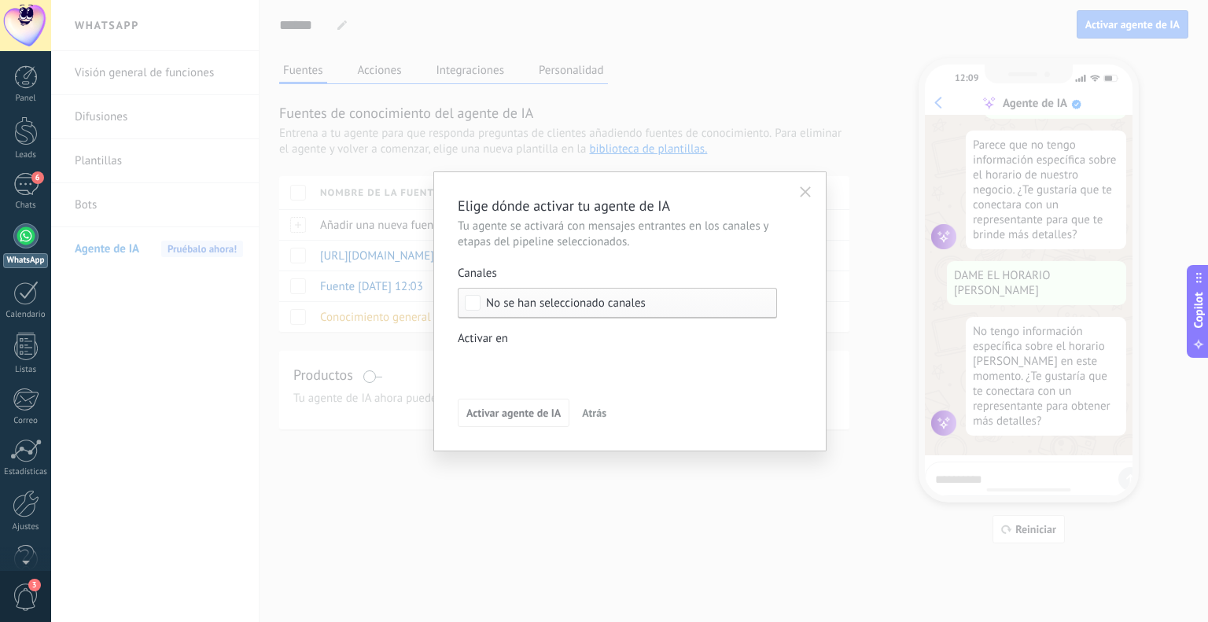
click at [500, 300] on span "No se han seleccionado canales" at bounding box center [566, 303] width 160 height 12
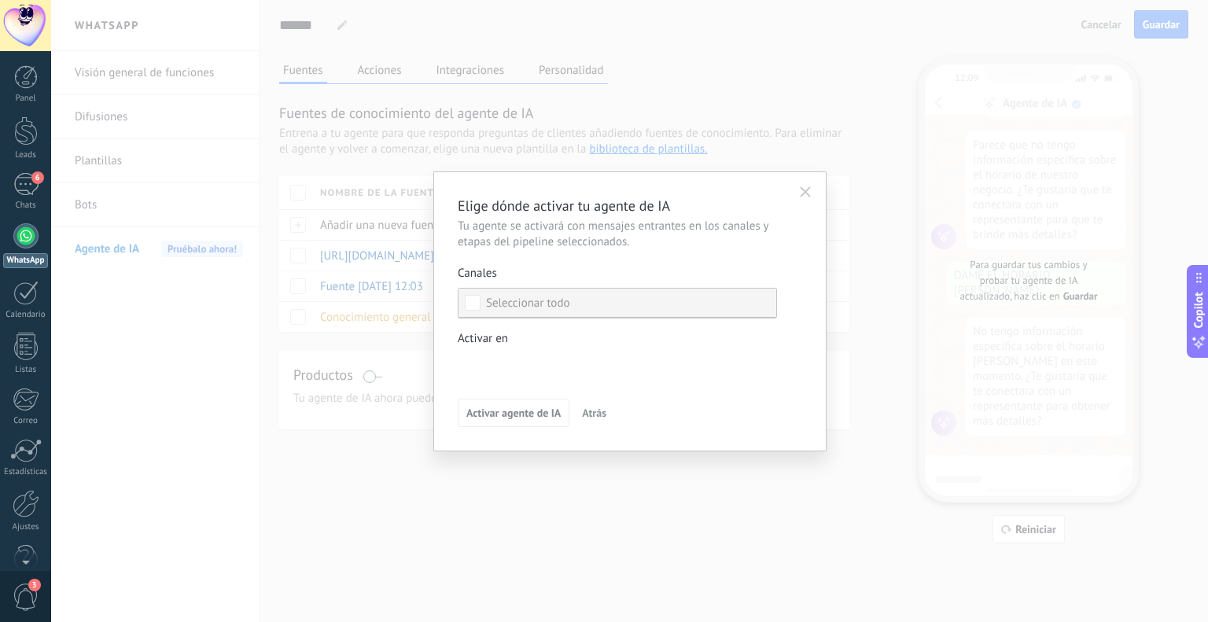
click at [523, 301] on div "Seleccionar todo" at bounding box center [528, 304] width 84 height 16
click at [528, 304] on div "Seleccionar todo" at bounding box center [528, 304] width 84 height 16
click at [529, 304] on div "Seleccionar todo" at bounding box center [528, 304] width 84 height 16
click at [584, 407] on span "Atrás" at bounding box center [594, 412] width 24 height 11
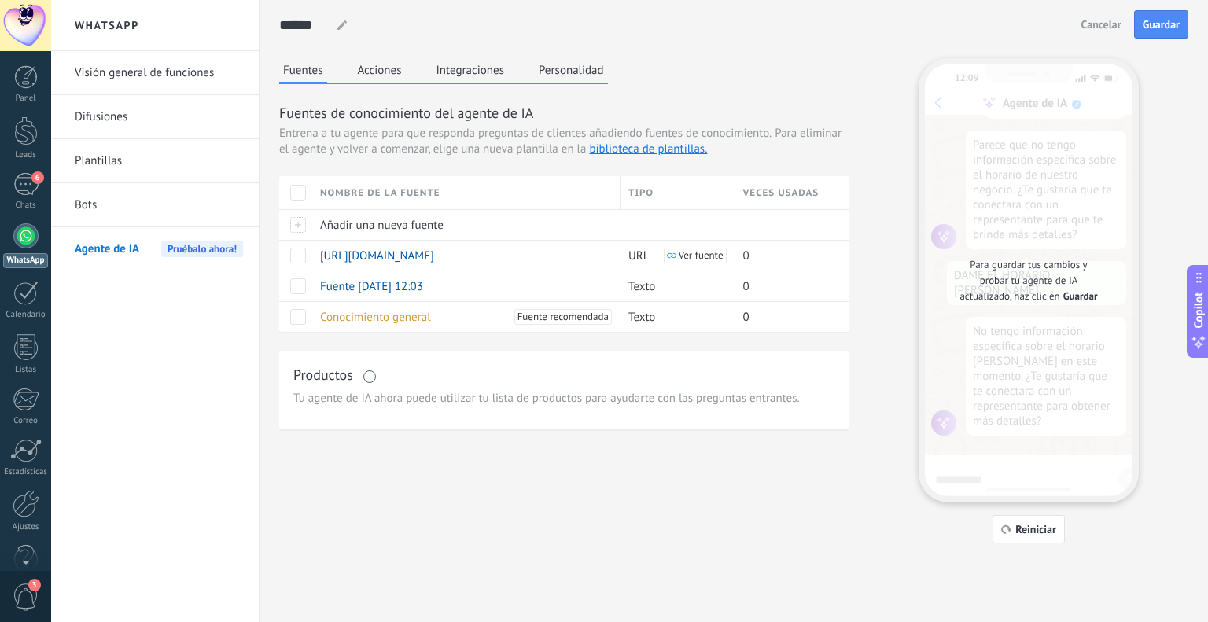
click at [390, 75] on button "Acciones" at bounding box center [380, 70] width 52 height 24
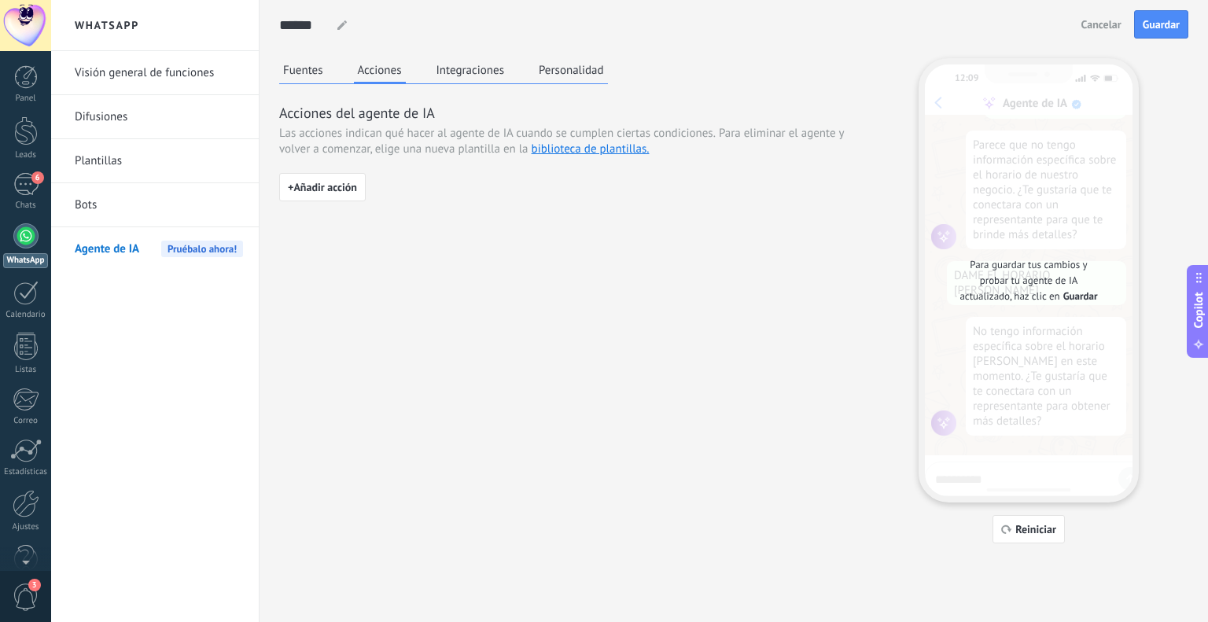
click at [462, 72] on button "Integraciones" at bounding box center [471, 70] width 76 height 24
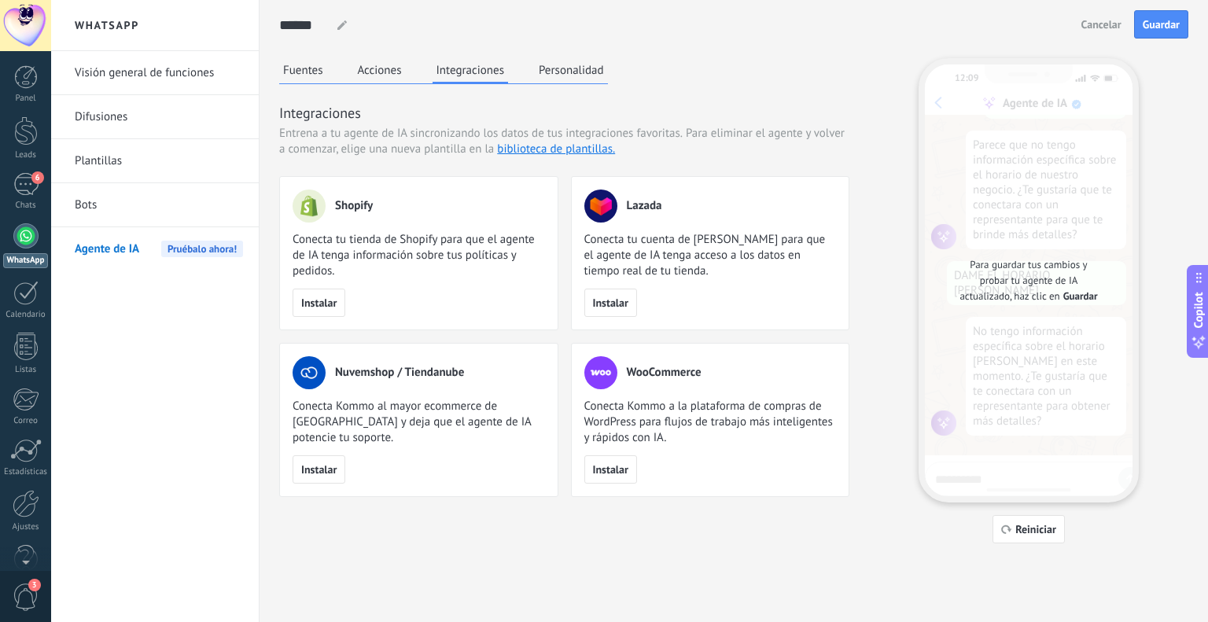
click at [541, 67] on button "Personalidad" at bounding box center [571, 70] width 73 height 24
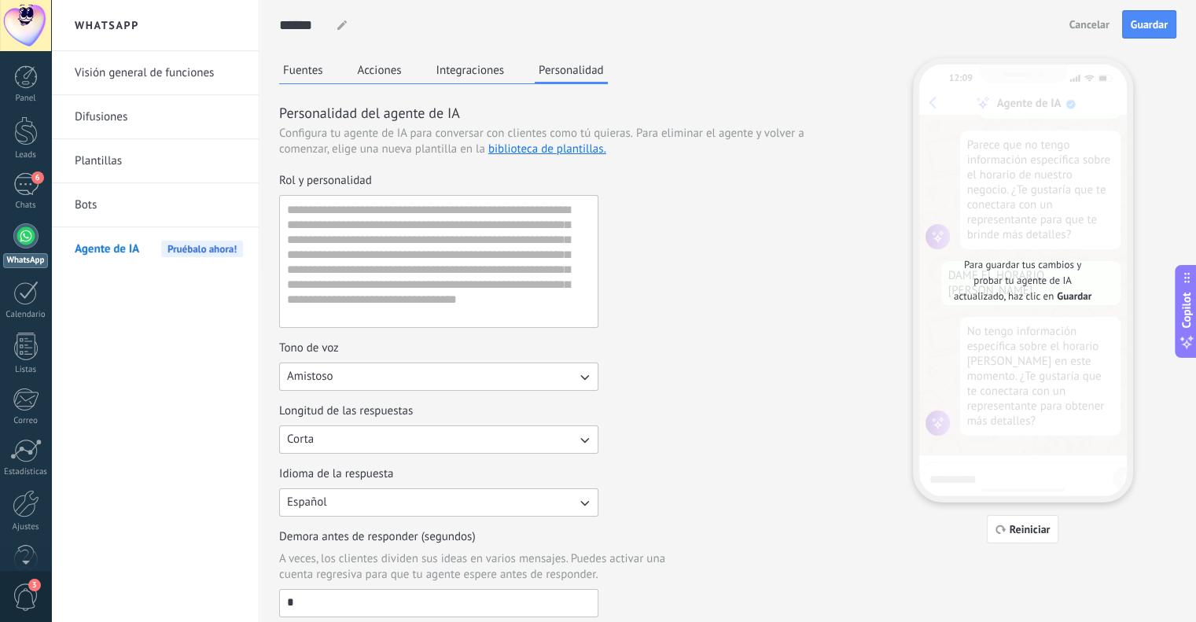
click at [447, 68] on button "Integraciones" at bounding box center [471, 70] width 76 height 24
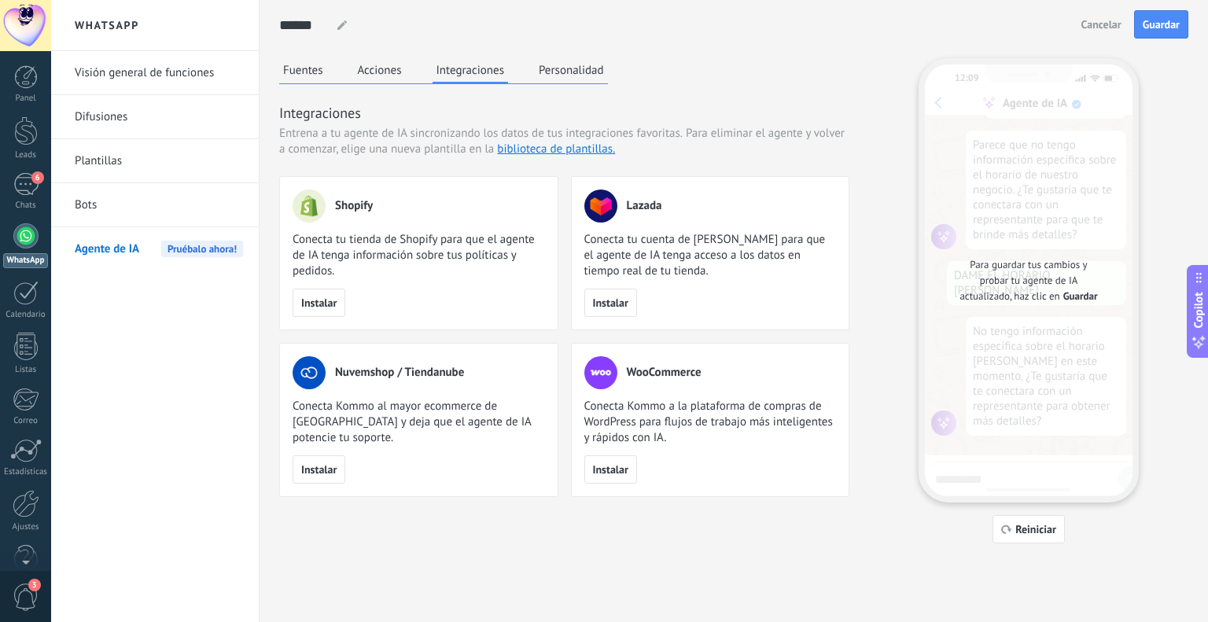
click at [321, 79] on button "Fuentes" at bounding box center [303, 70] width 48 height 24
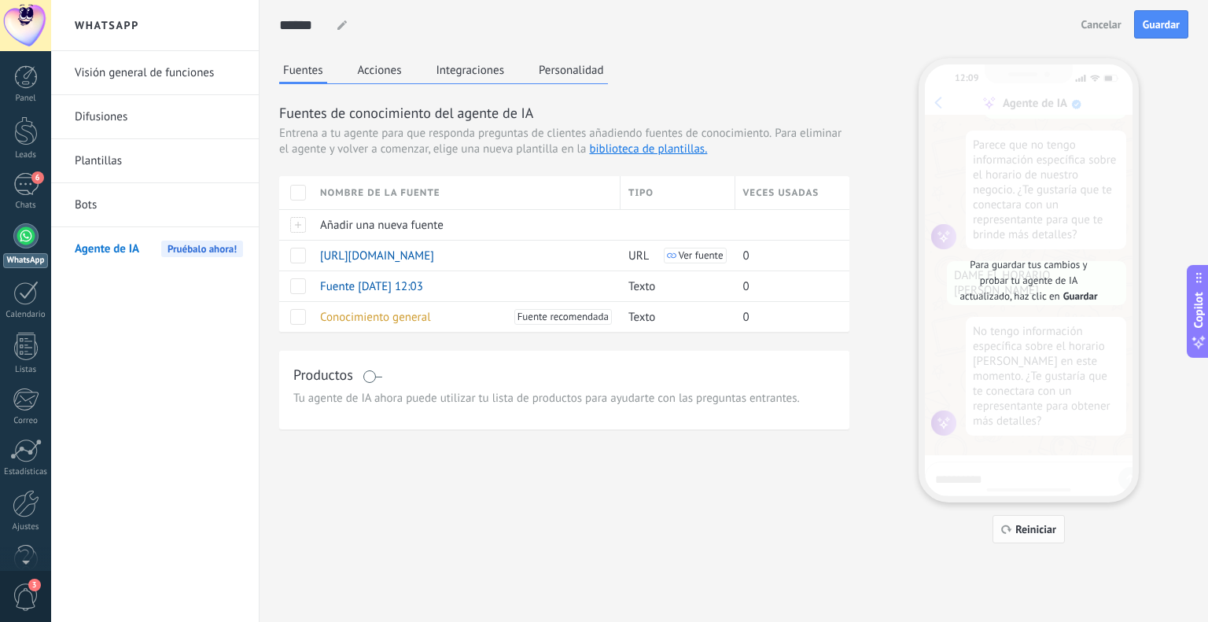
click at [1047, 526] on span "Reiniciar" at bounding box center [1035, 529] width 41 height 11
click at [1148, 25] on span "Guardar" at bounding box center [1161, 24] width 37 height 11
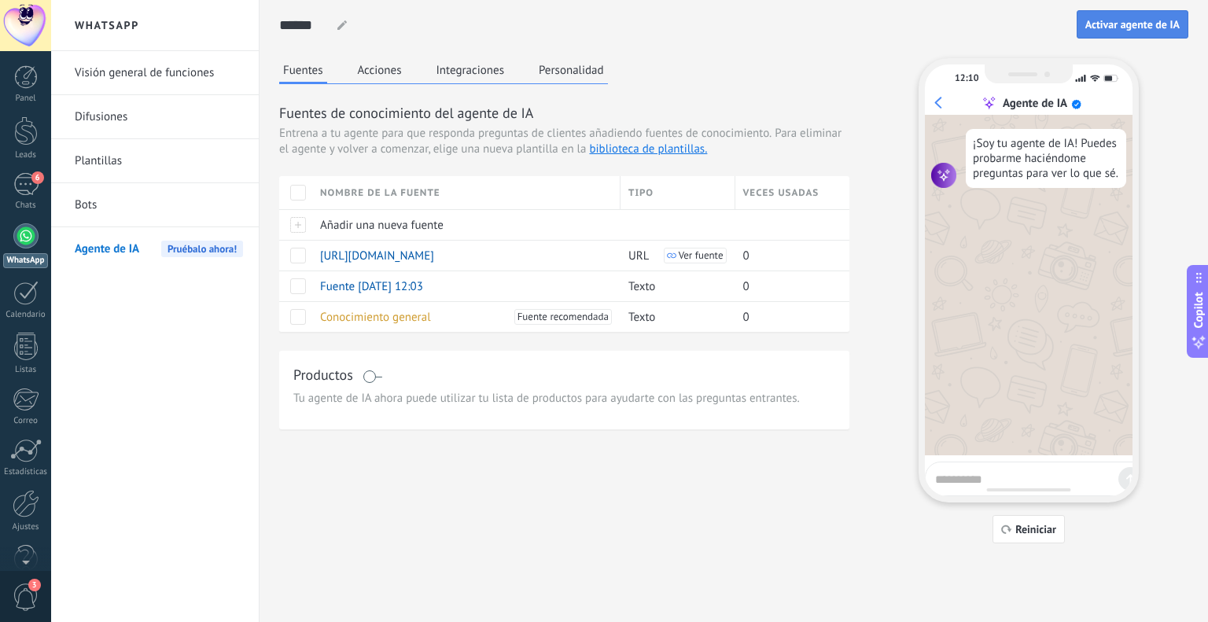
click at [1113, 22] on span "Activar agente de IA" at bounding box center [1132, 24] width 94 height 11
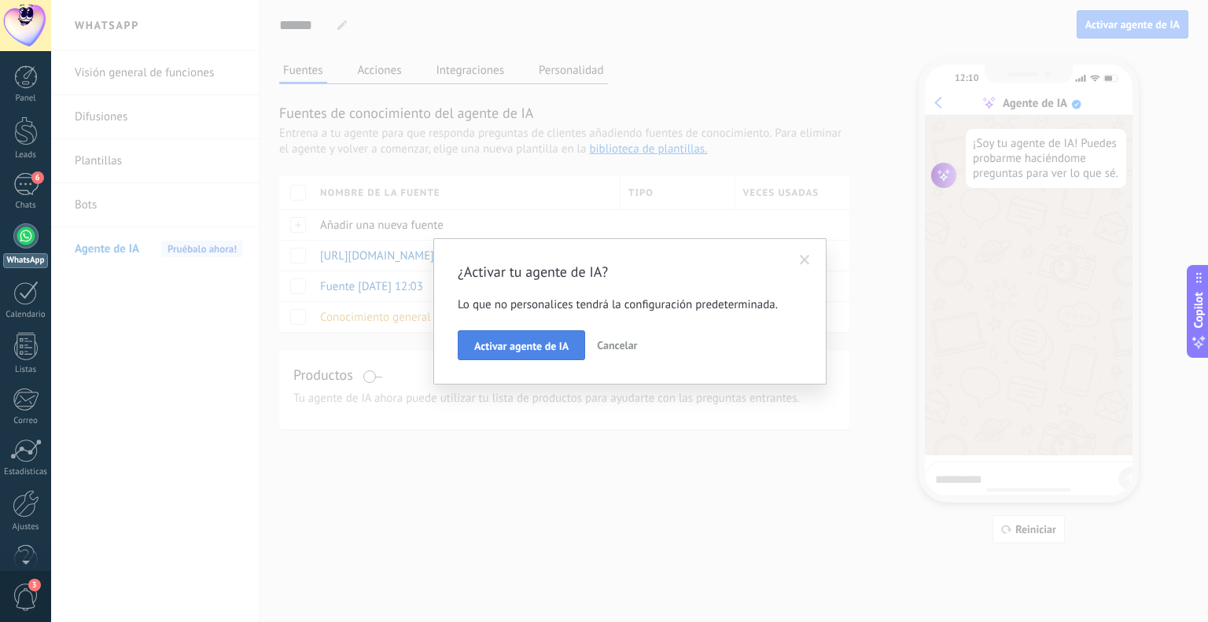
click at [516, 355] on button "Activar agente de IA" at bounding box center [521, 345] width 127 height 30
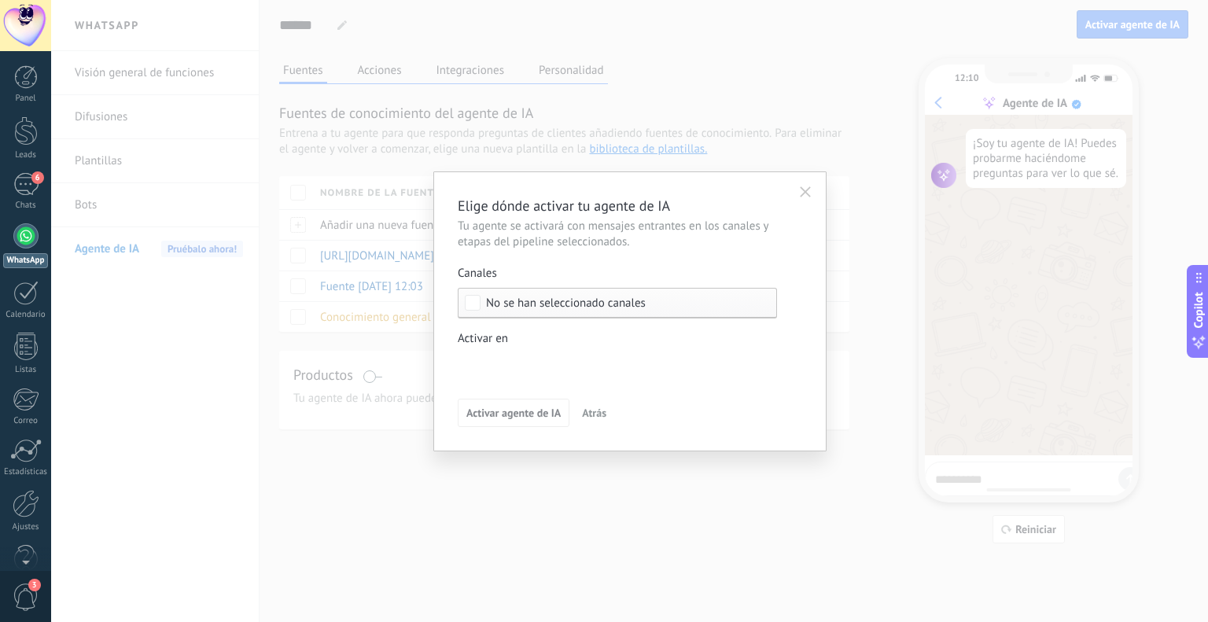
click at [486, 301] on span "No se han seleccionado canales" at bounding box center [566, 303] width 160 height 12
click at [554, 305] on div "Seleccionar todo" at bounding box center [528, 304] width 84 height 16
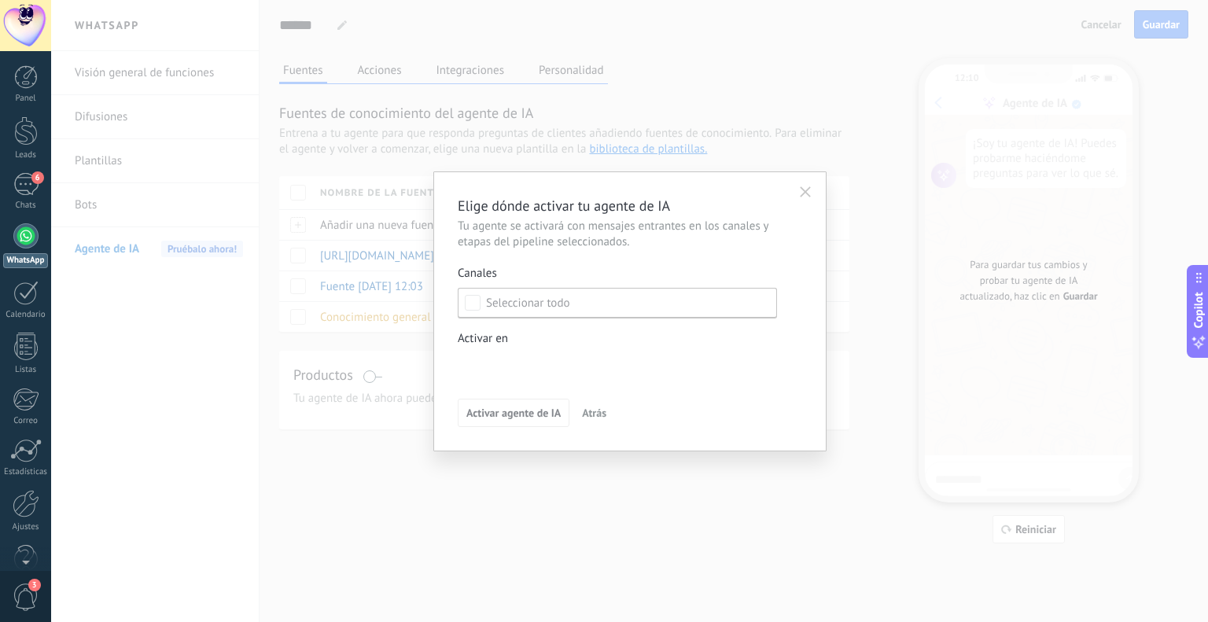
click at [796, 190] on button "button" at bounding box center [805, 192] width 25 height 24
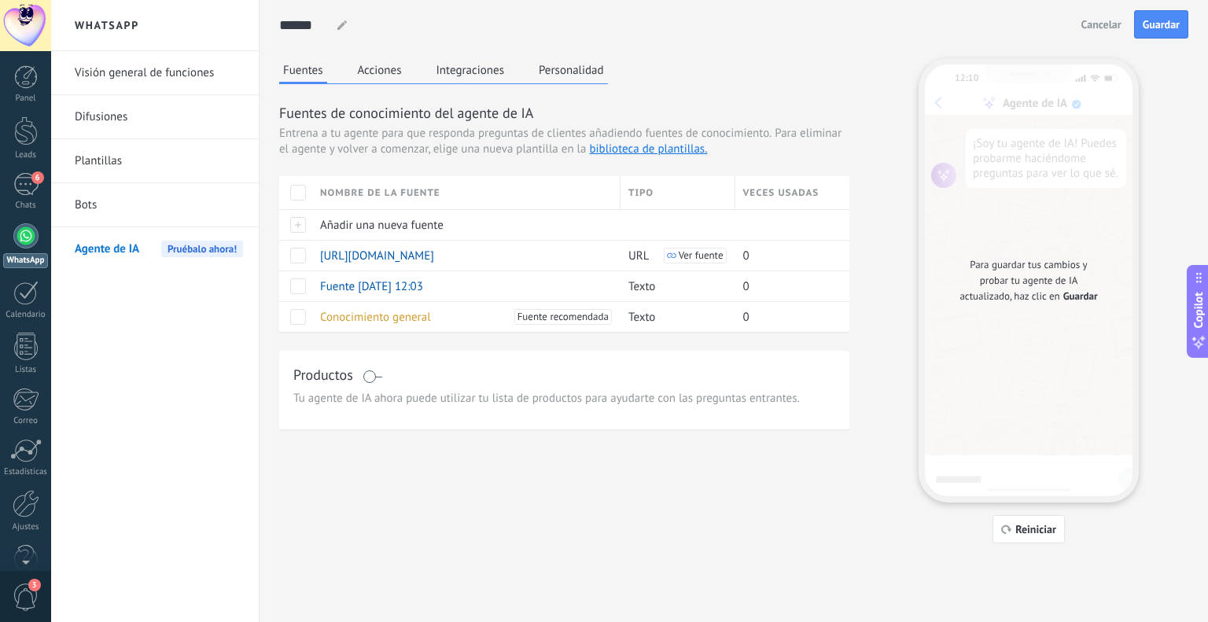
click at [486, 74] on button "Integraciones" at bounding box center [471, 70] width 76 height 24
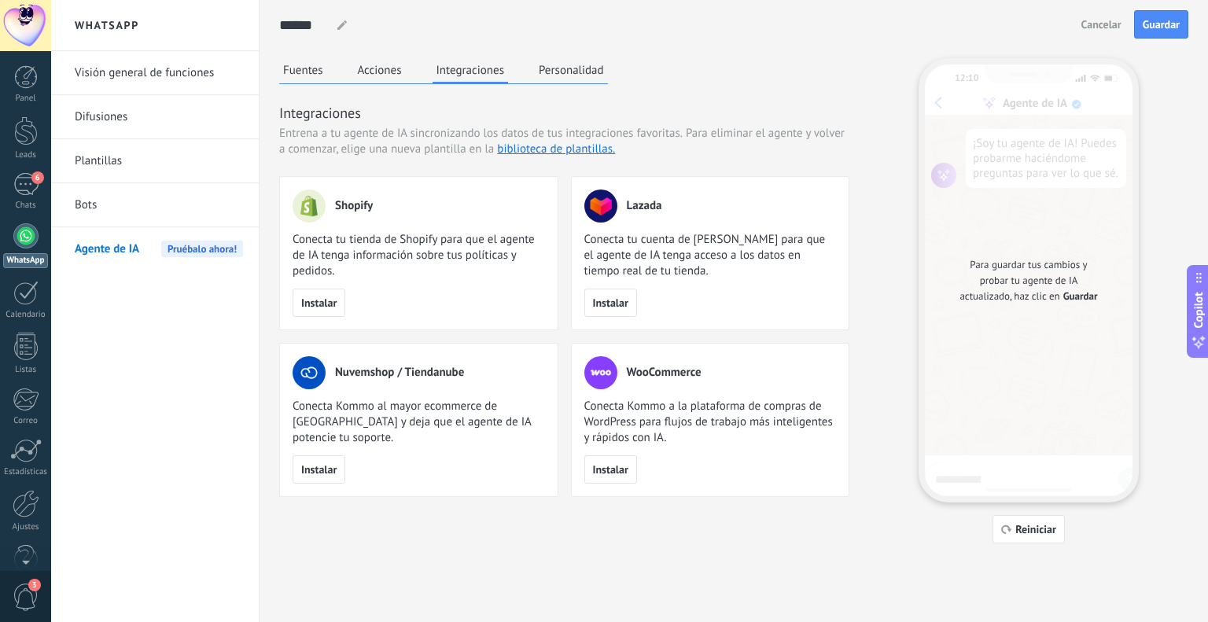
click at [577, 64] on button "Personalidad" at bounding box center [571, 70] width 73 height 24
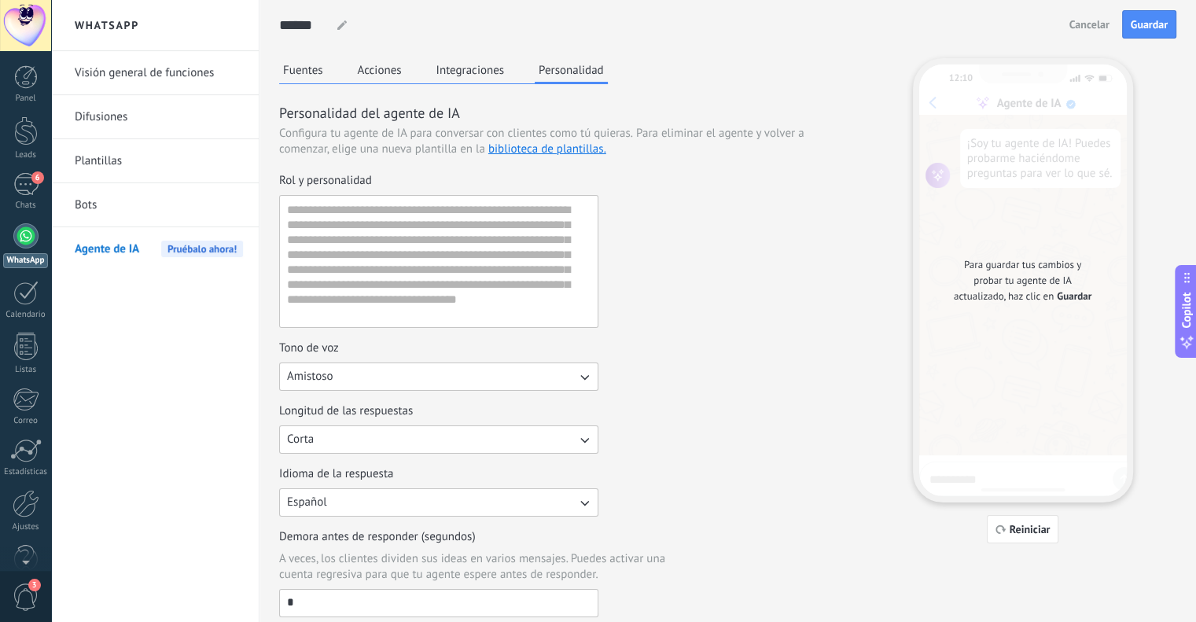
click at [478, 77] on button "Integraciones" at bounding box center [471, 70] width 76 height 24
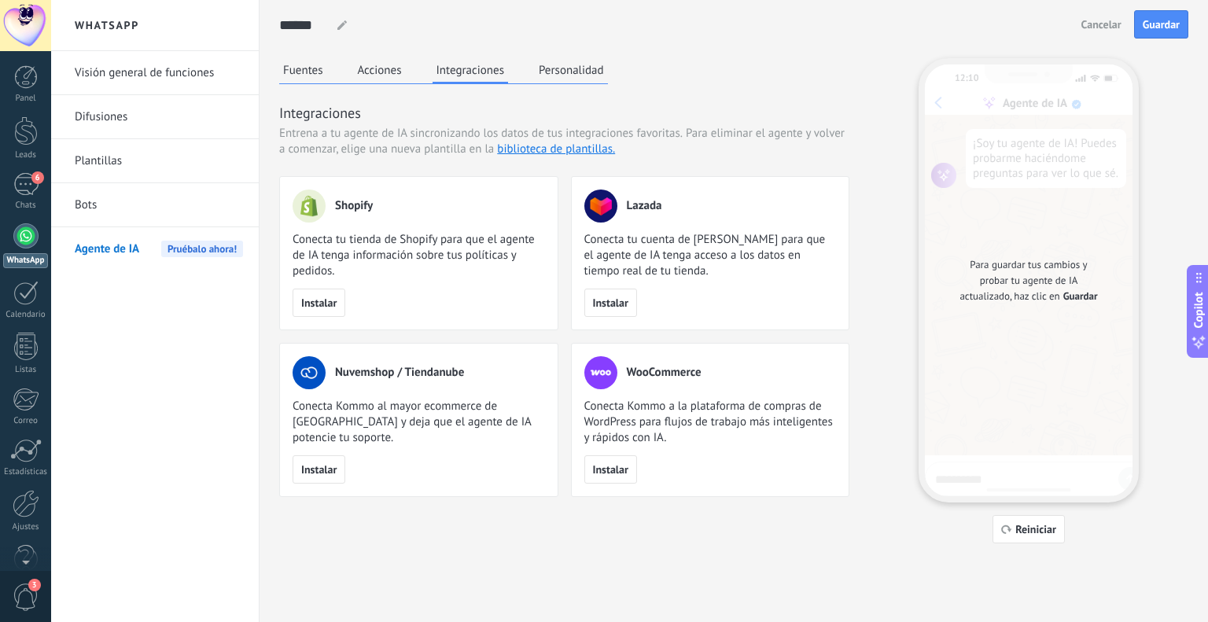
click at [387, 66] on button "Acciones" at bounding box center [380, 70] width 52 height 24
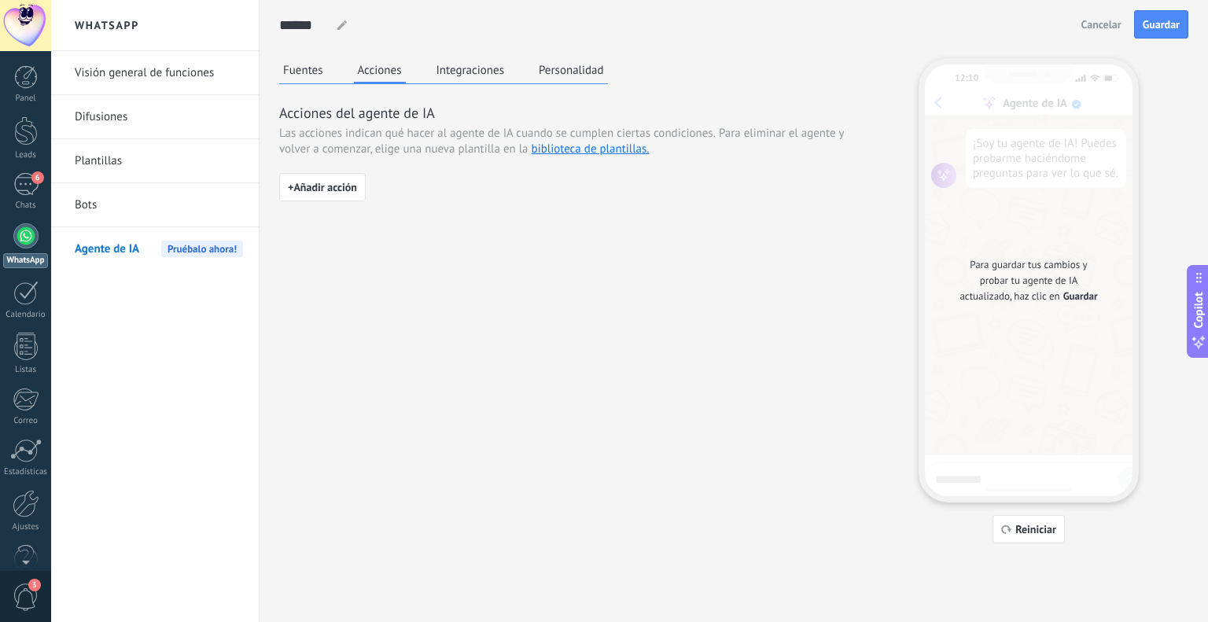
click at [314, 67] on button "Fuentes" at bounding box center [303, 70] width 48 height 24
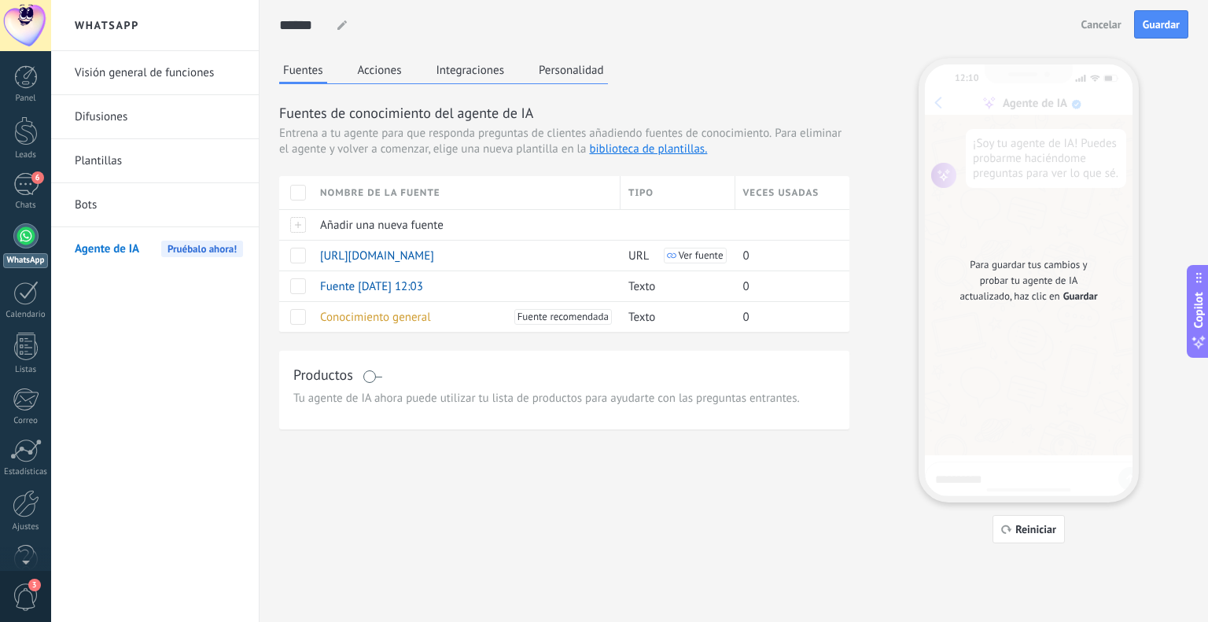
click at [142, 207] on link "Bots" at bounding box center [159, 205] width 168 height 44
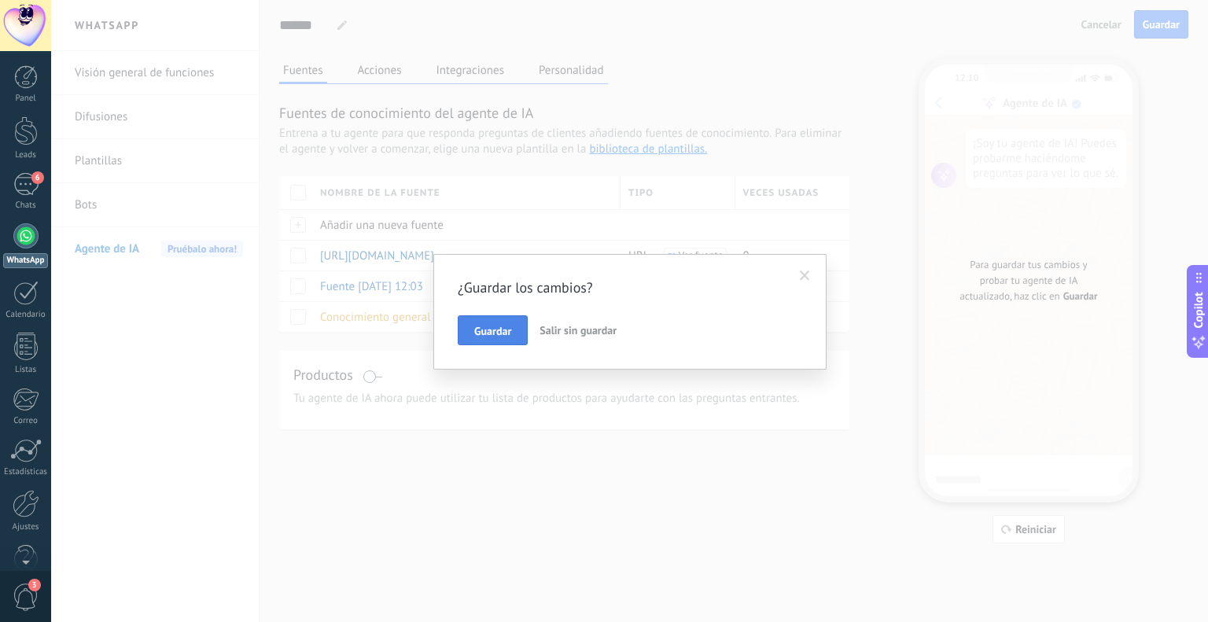
click at [518, 333] on button "Guardar" at bounding box center [493, 330] width 70 height 30
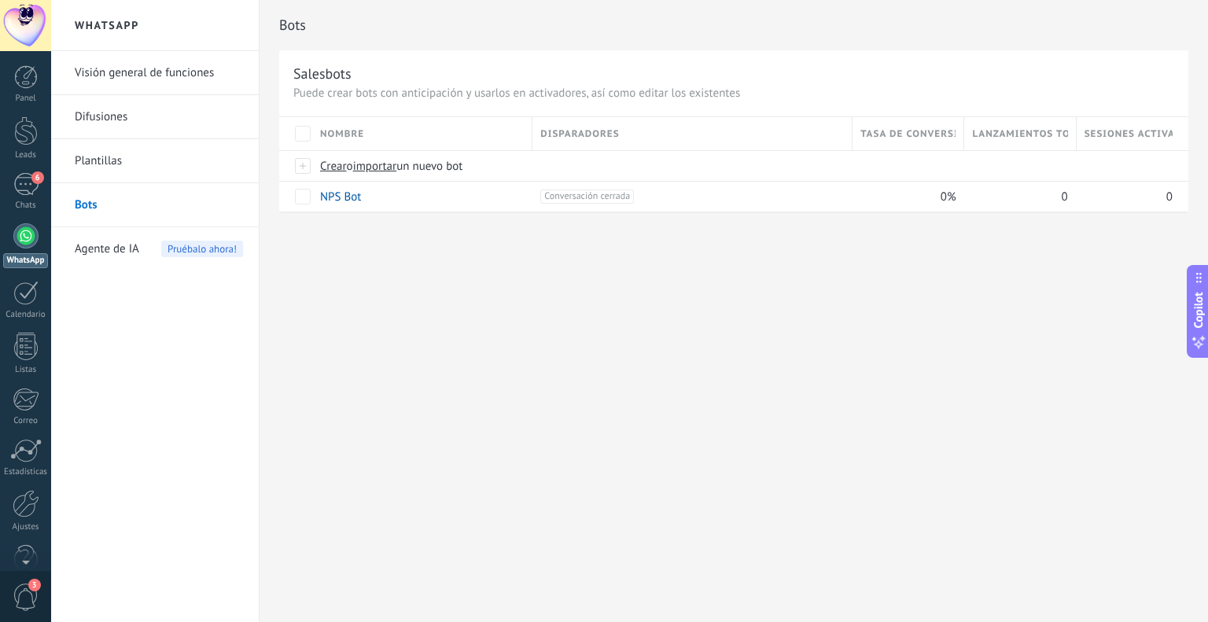
click at [125, 242] on span "Agente de IA" at bounding box center [107, 249] width 64 height 44
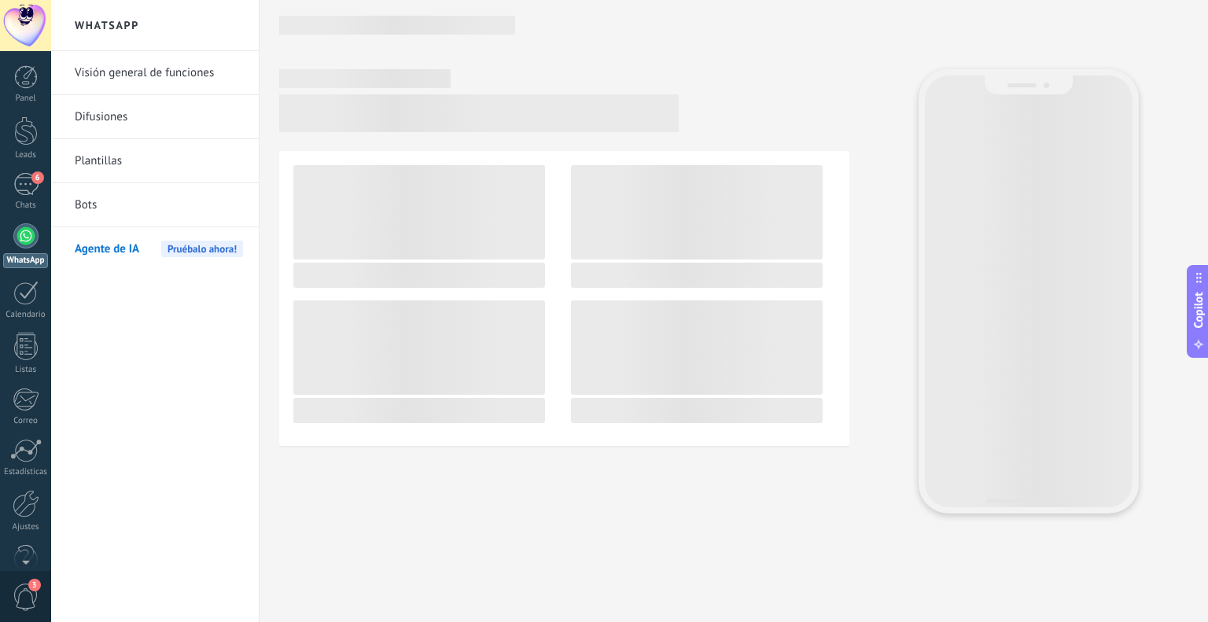
click at [120, 113] on link "Difusiones" at bounding box center [159, 117] width 168 height 44
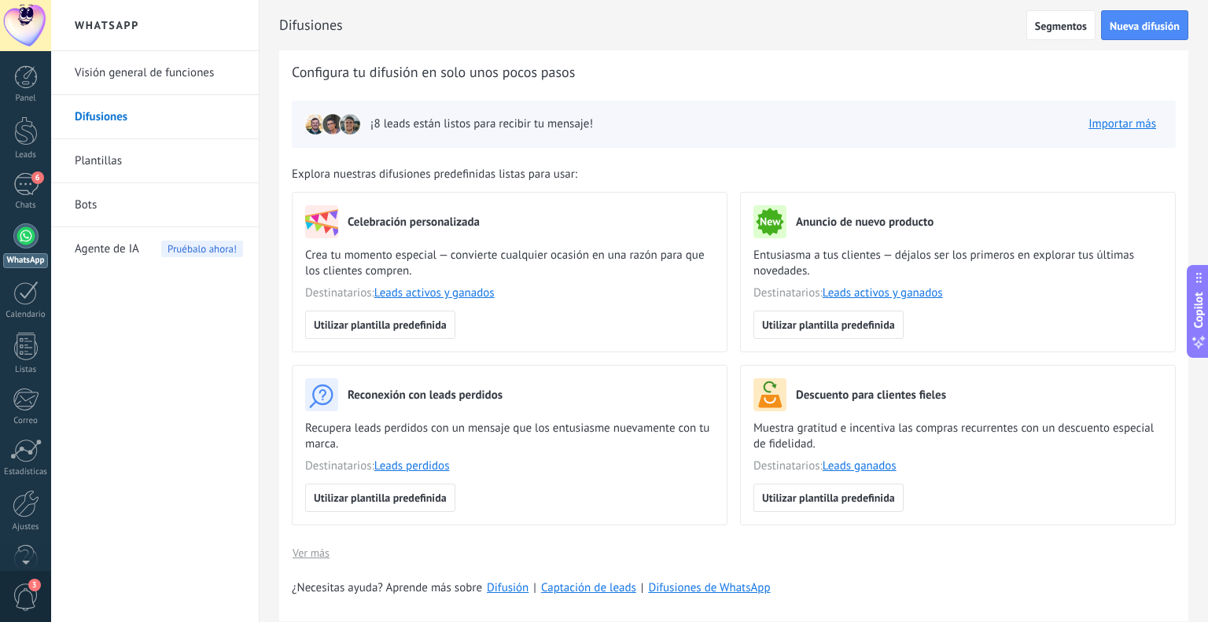
click at [120, 80] on link "Visión general de funciones" at bounding box center [159, 73] width 168 height 44
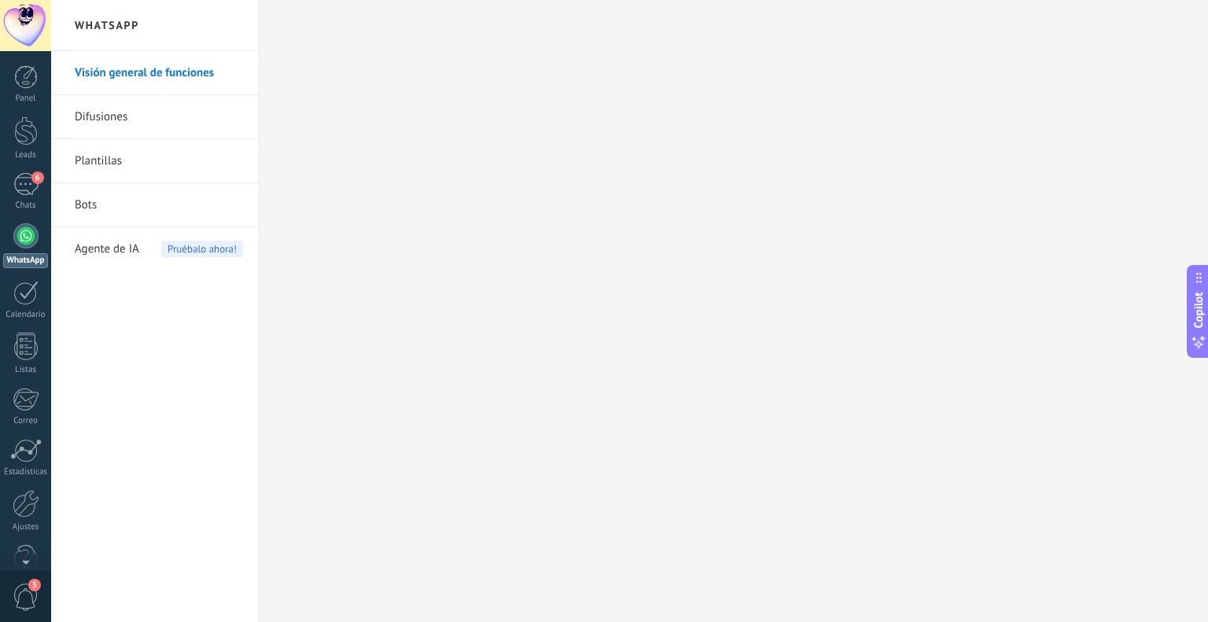
click at [138, 241] on span "Agente de IA" at bounding box center [107, 249] width 64 height 44
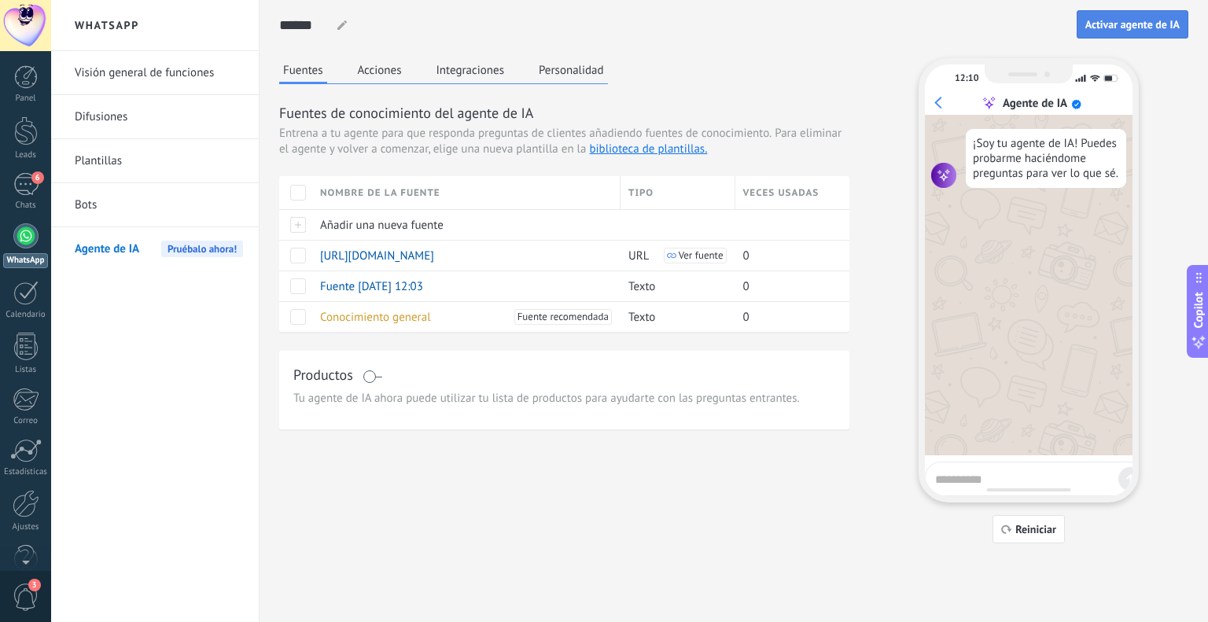
click at [1159, 30] on span "Activar agente de IA" at bounding box center [1132, 24] width 94 height 11
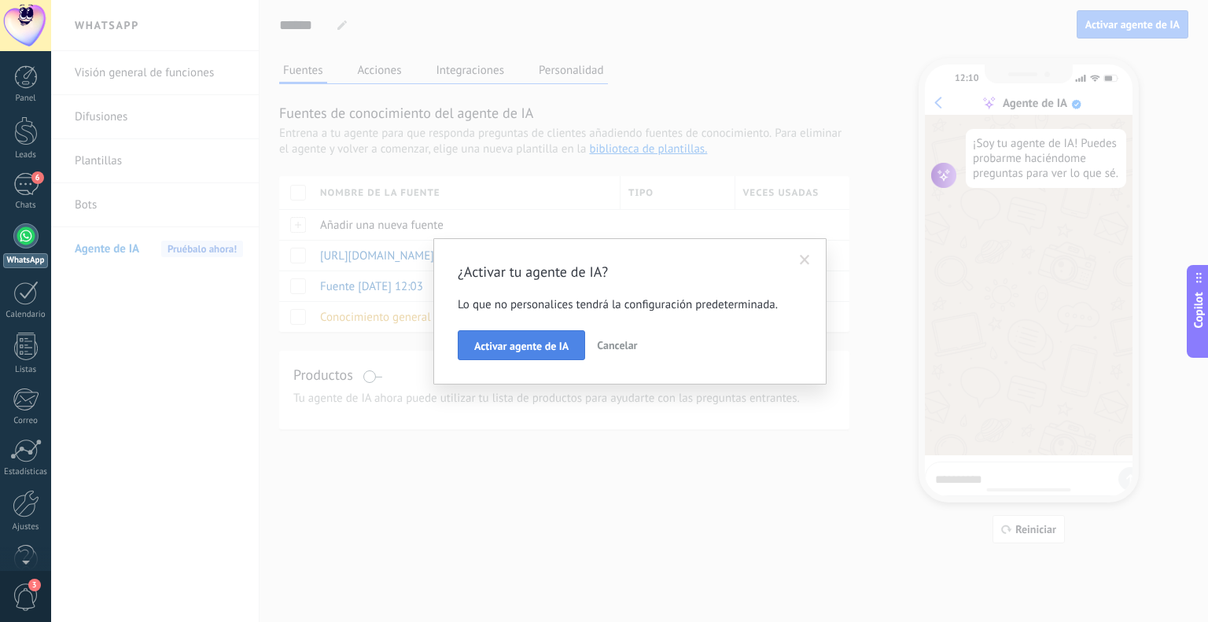
click at [556, 353] on button "Activar agente de IA" at bounding box center [521, 345] width 127 height 30
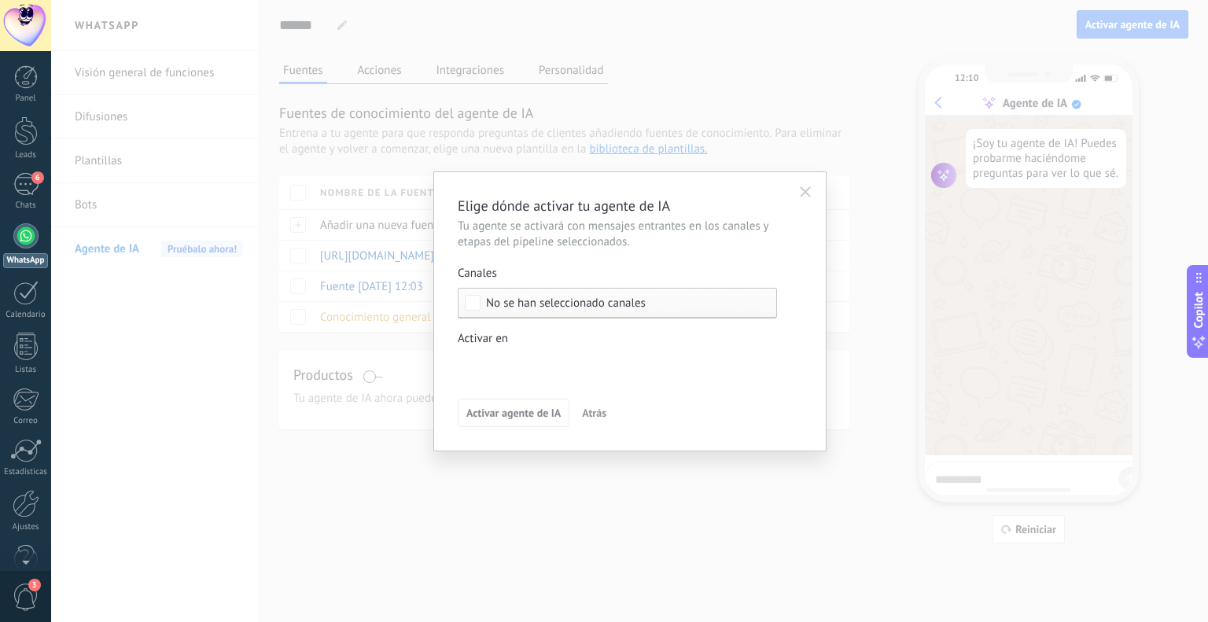
click at [562, 301] on span "No se han seleccionado canales" at bounding box center [566, 303] width 160 height 12
click at [808, 186] on button "button" at bounding box center [805, 192] width 25 height 24
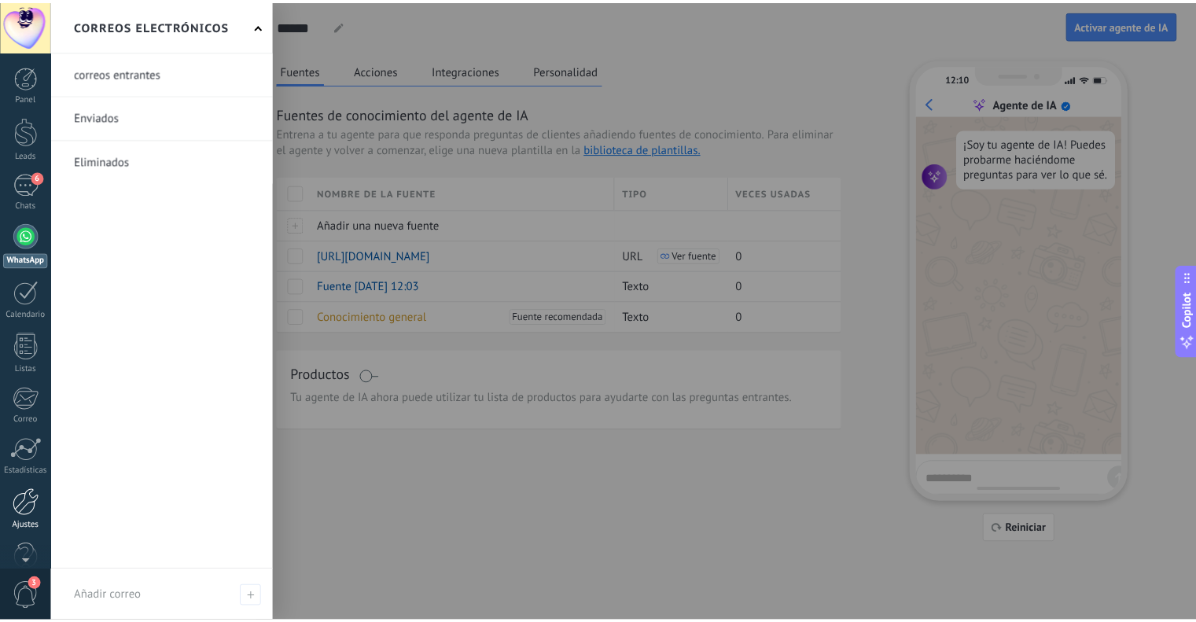
scroll to position [31, 0]
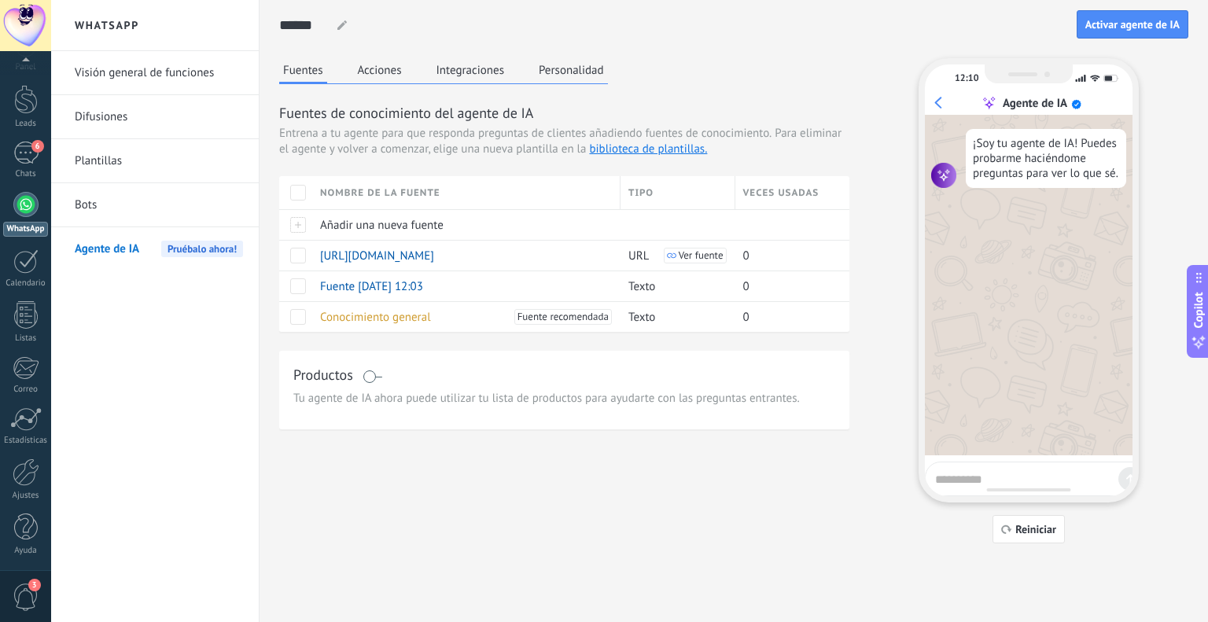
click at [31, 587] on span "3" at bounding box center [34, 585] width 13 height 13
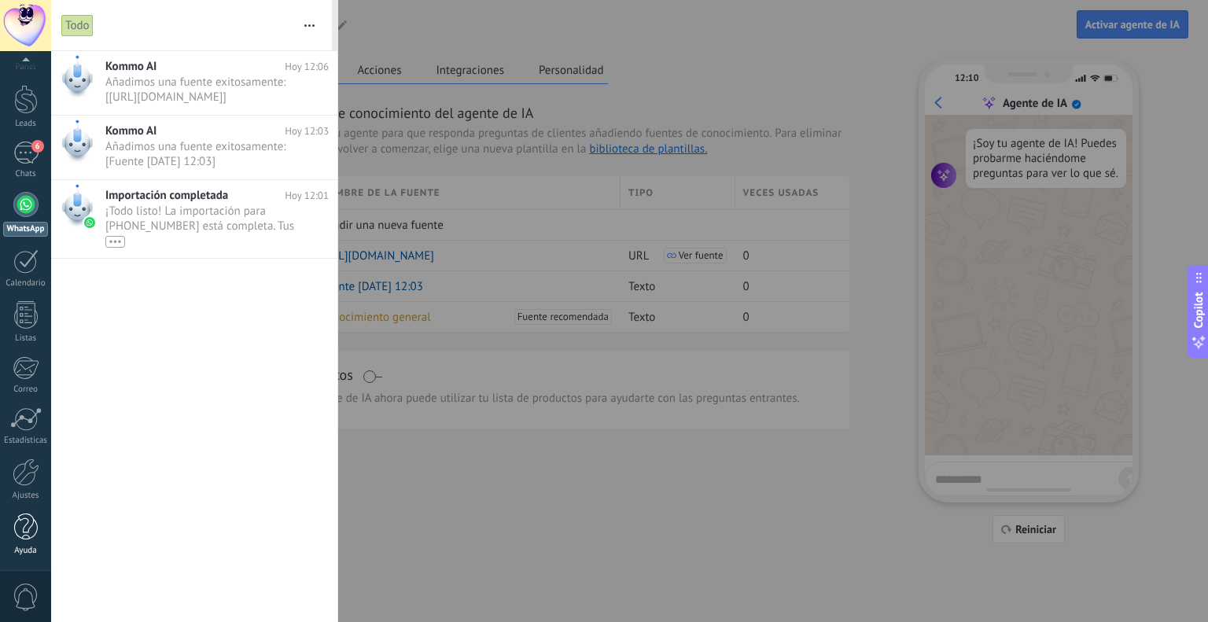
click at [28, 550] on div "Ayuda" at bounding box center [26, 551] width 46 height 10
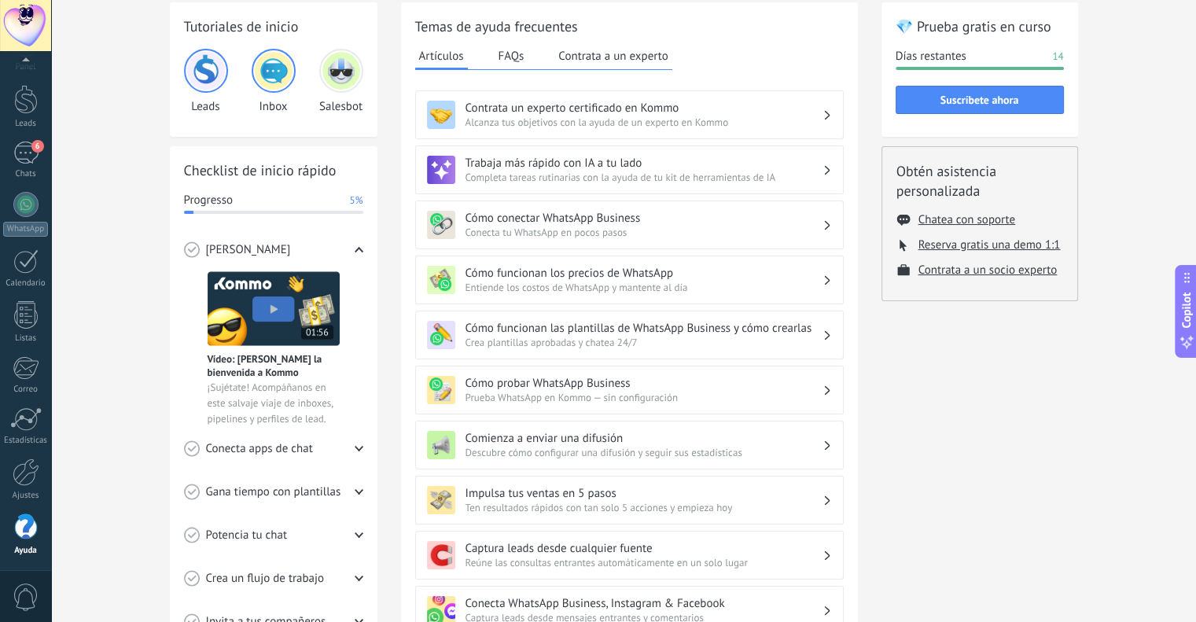
scroll to position [157, 0]
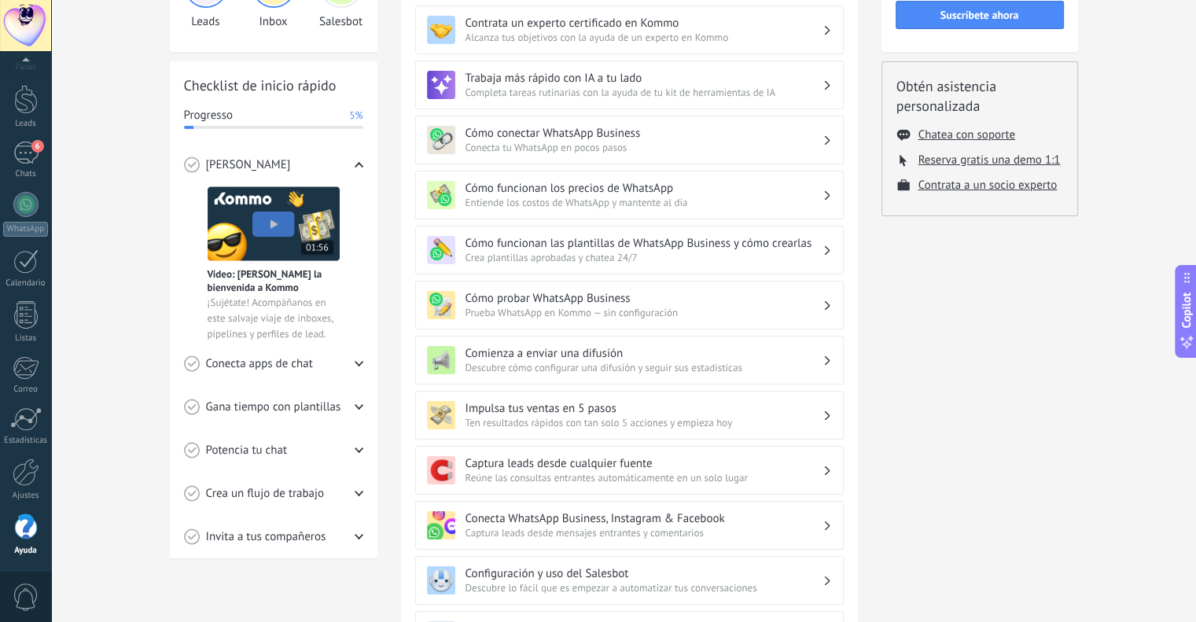
click at [315, 368] on div "Conecta apps de chat" at bounding box center [273, 363] width 179 height 43
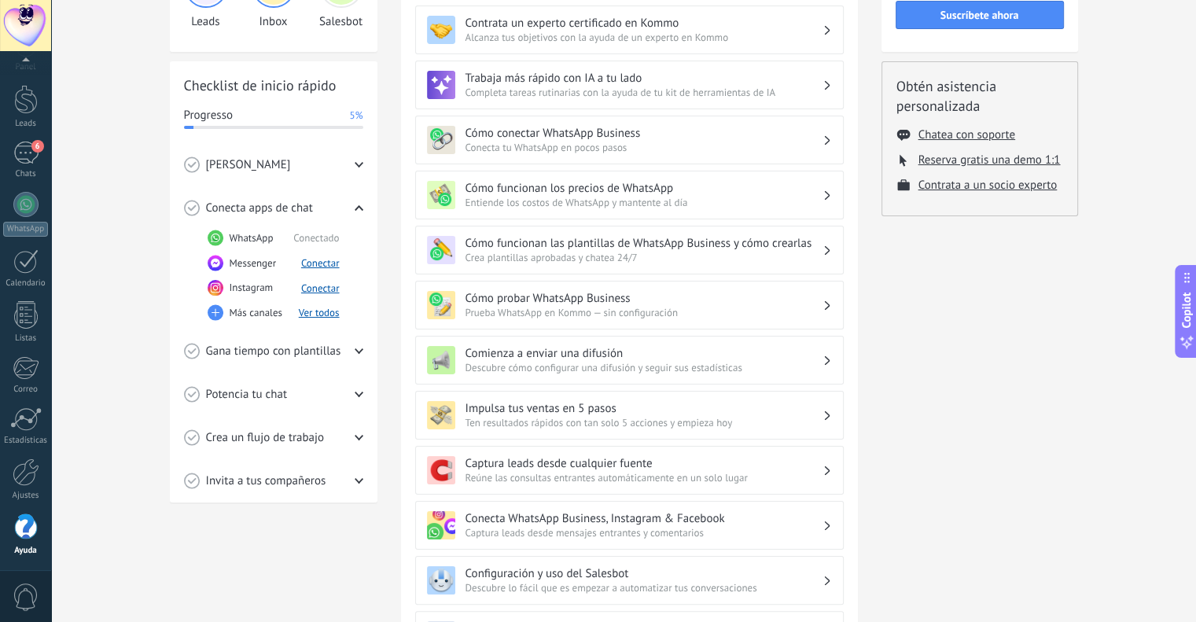
click at [300, 355] on span "Gana tiempo con plantillas" at bounding box center [273, 352] width 135 height 16
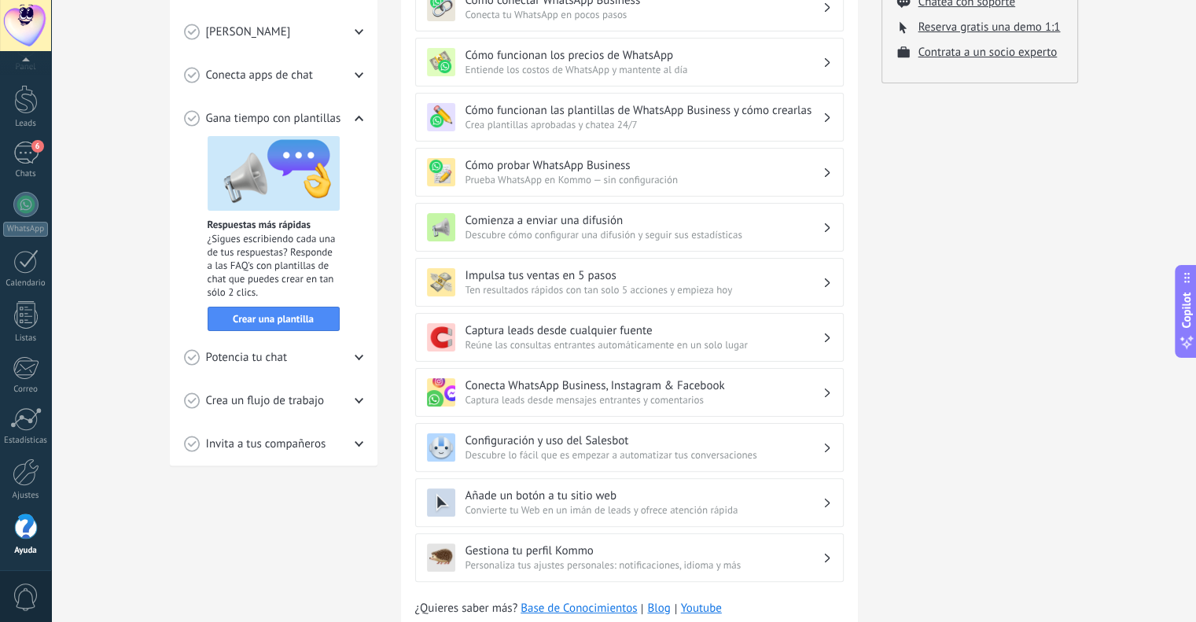
scroll to position [315, 0]
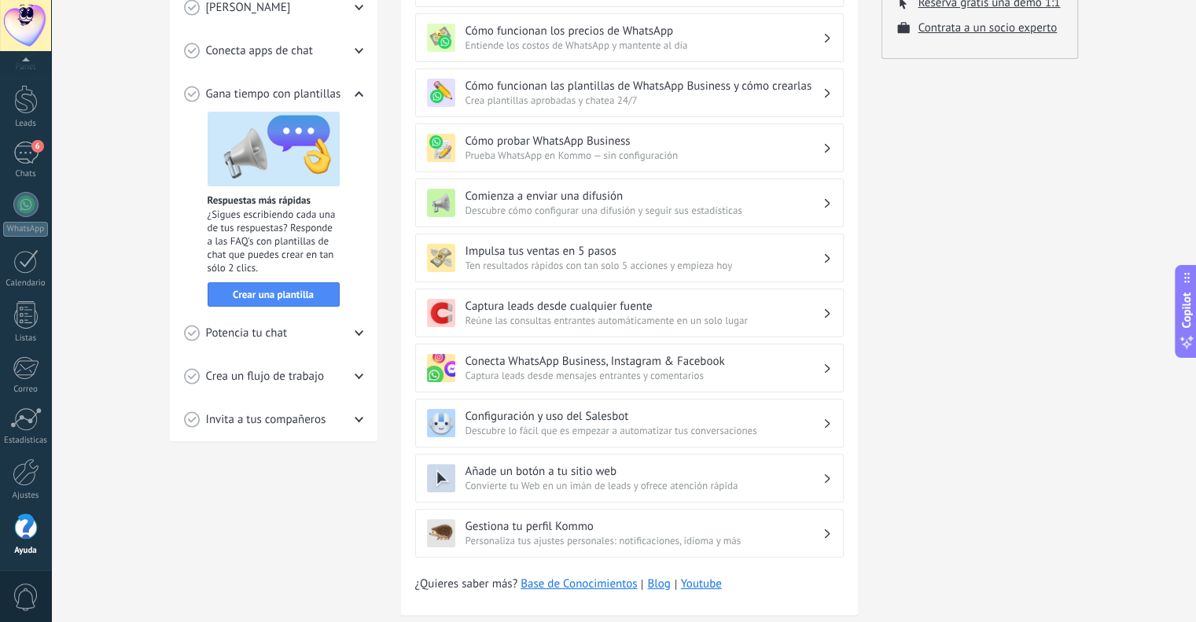
click at [318, 338] on div "Potencia tu chat" at bounding box center [273, 332] width 179 height 43
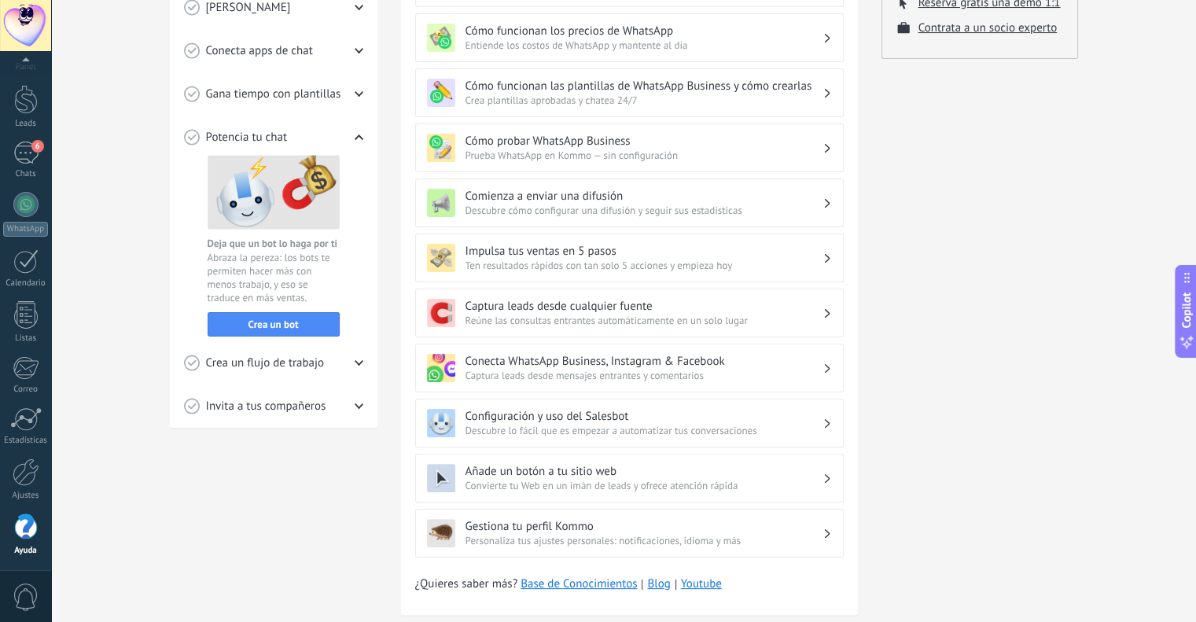
click at [277, 356] on span "Crea un flujo de trabajo" at bounding box center [265, 363] width 119 height 16
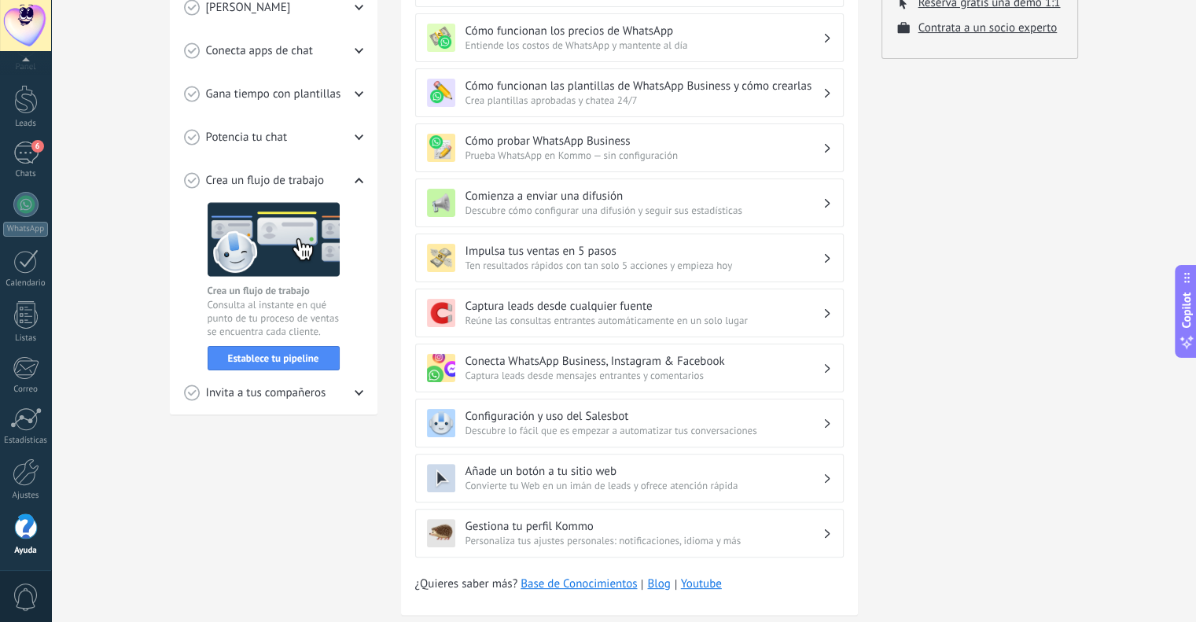
click at [282, 143] on span "Potencia tu chat" at bounding box center [247, 138] width 82 height 16
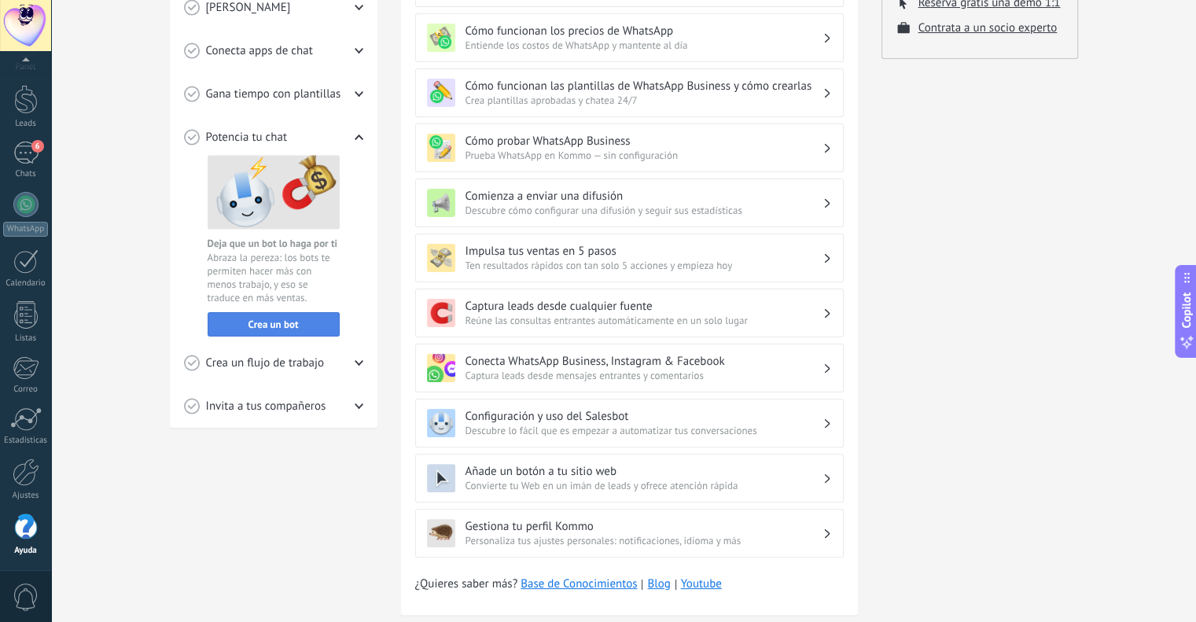
click at [267, 314] on button "Crea un bot" at bounding box center [274, 324] width 132 height 24
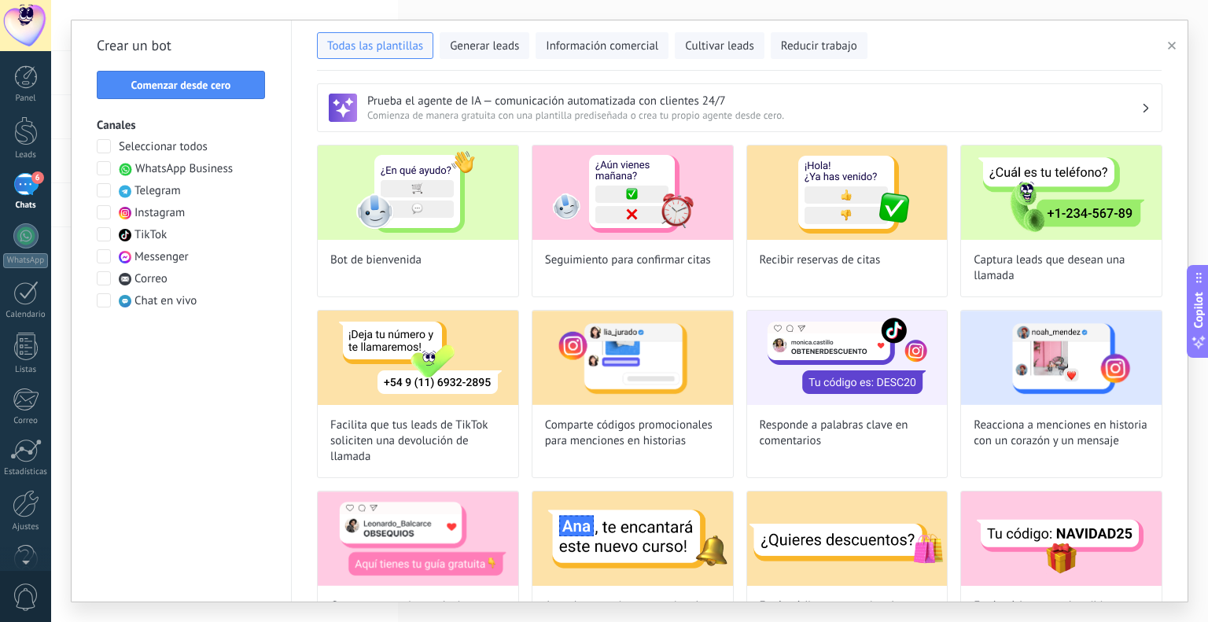
click at [103, 168] on span at bounding box center [104, 168] width 14 height 14
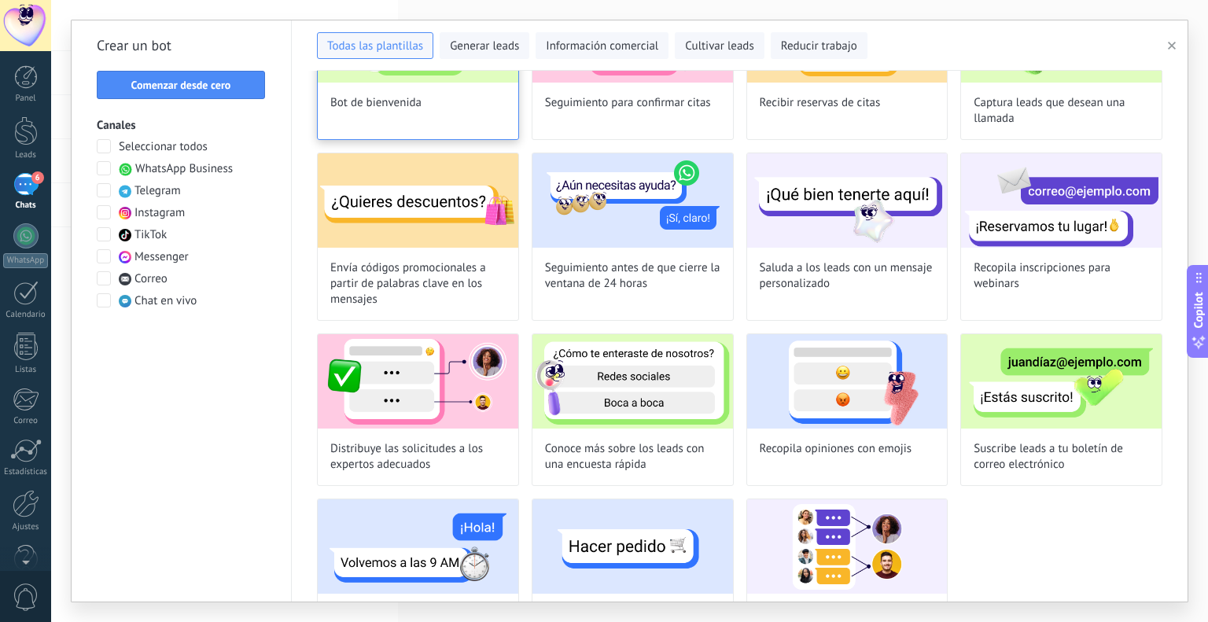
scroll to position [217, 0]
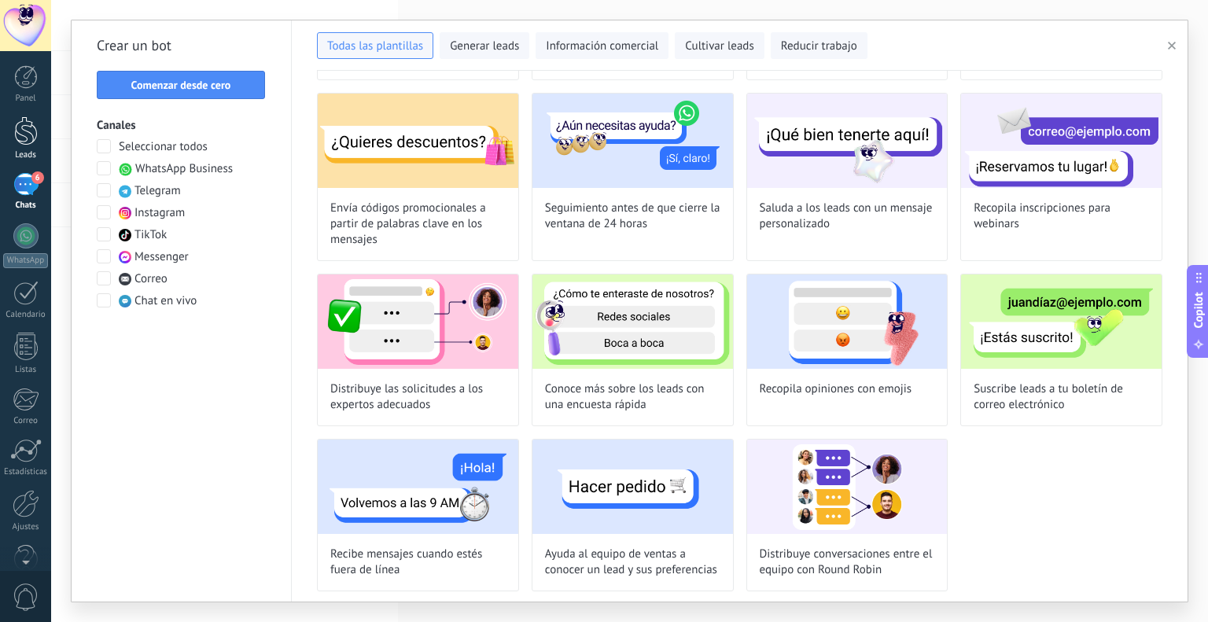
click at [29, 132] on div at bounding box center [26, 130] width 24 height 29
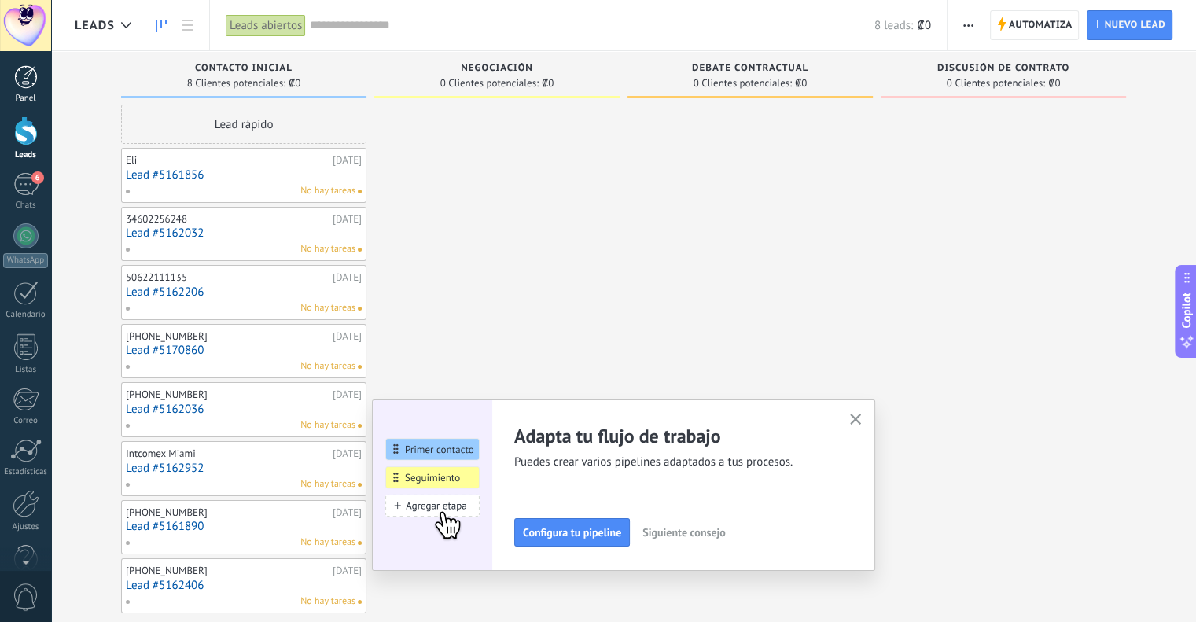
click at [25, 82] on div at bounding box center [26, 77] width 24 height 24
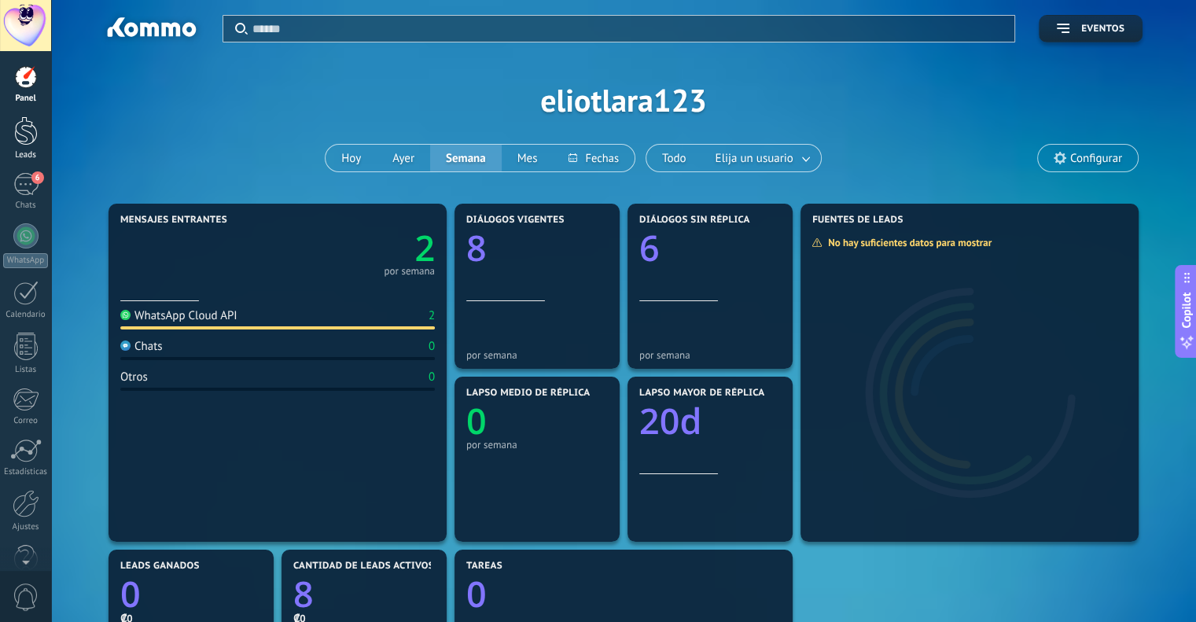
click at [25, 147] on link "Leads" at bounding box center [25, 138] width 51 height 44
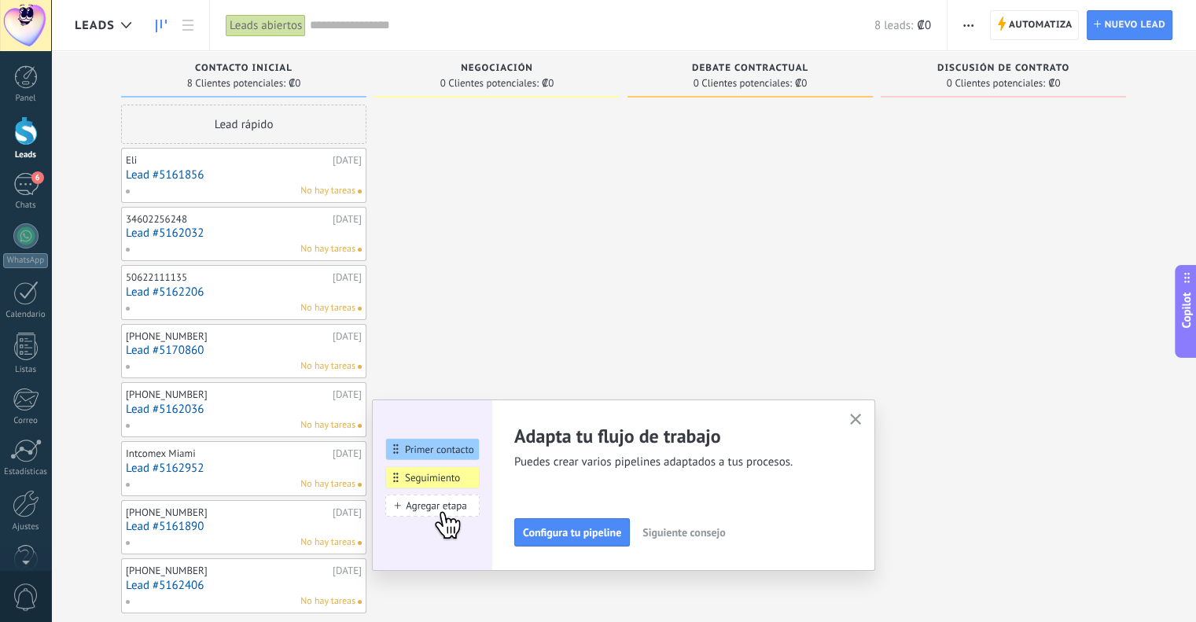
click at [858, 418] on icon "button" at bounding box center [856, 420] width 12 height 12
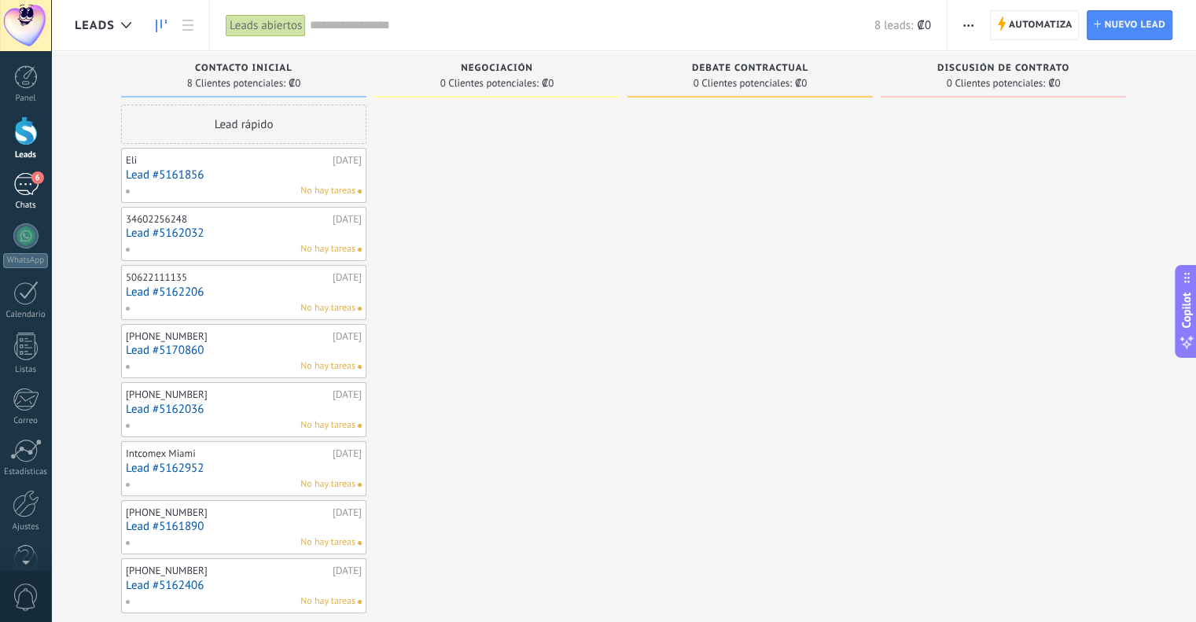
click at [20, 181] on div "6" at bounding box center [25, 184] width 25 height 23
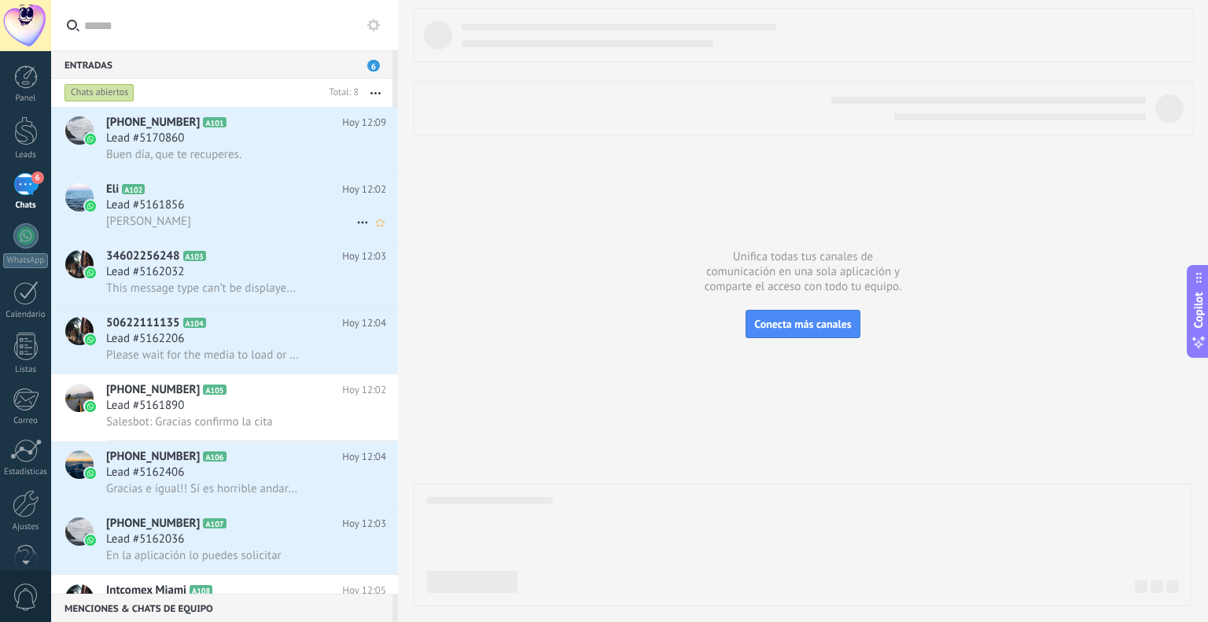
click at [201, 203] on div "Lead #5161856" at bounding box center [246, 205] width 280 height 16
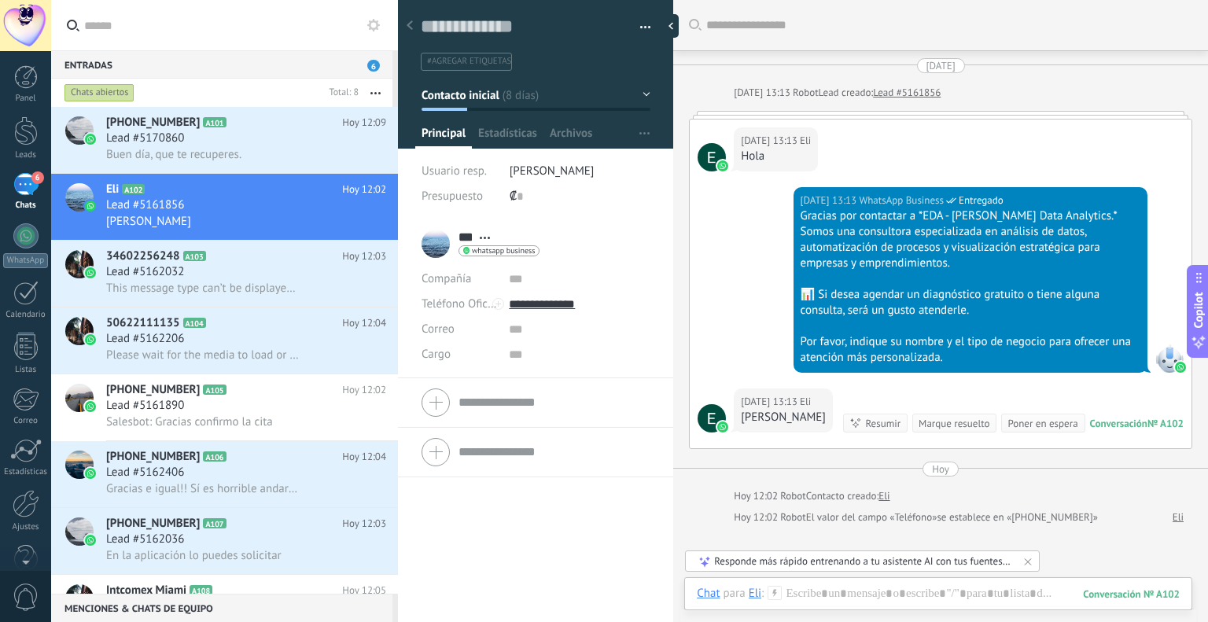
scroll to position [79, 0]
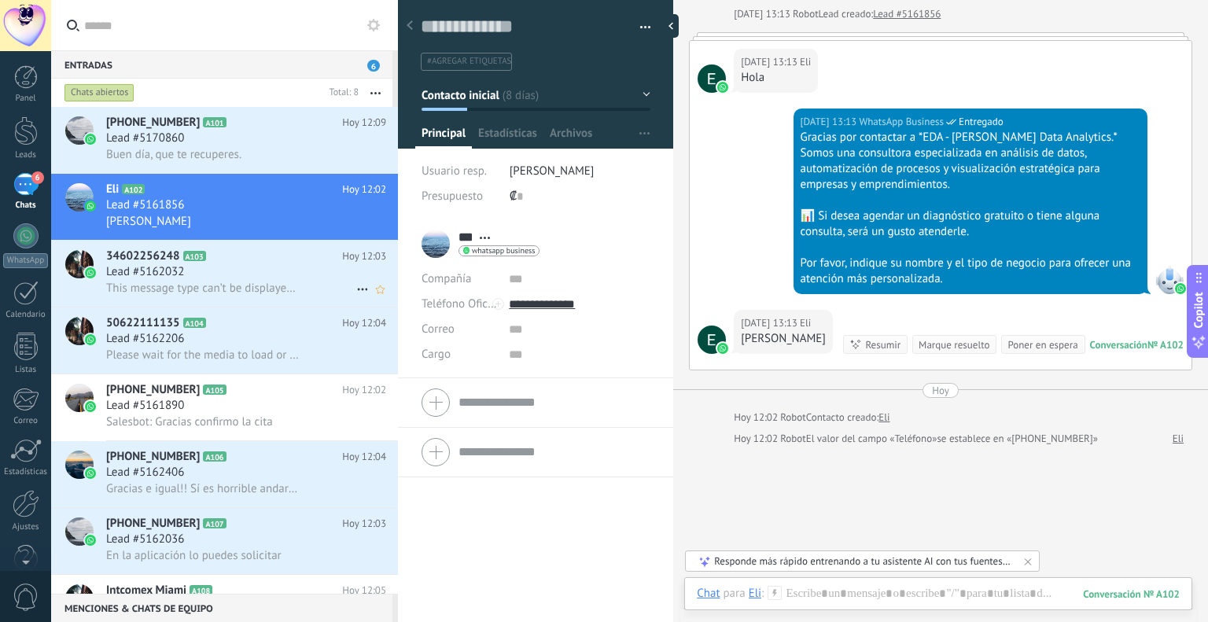
click at [197, 270] on div "Lead #5162032" at bounding box center [246, 272] width 280 height 16
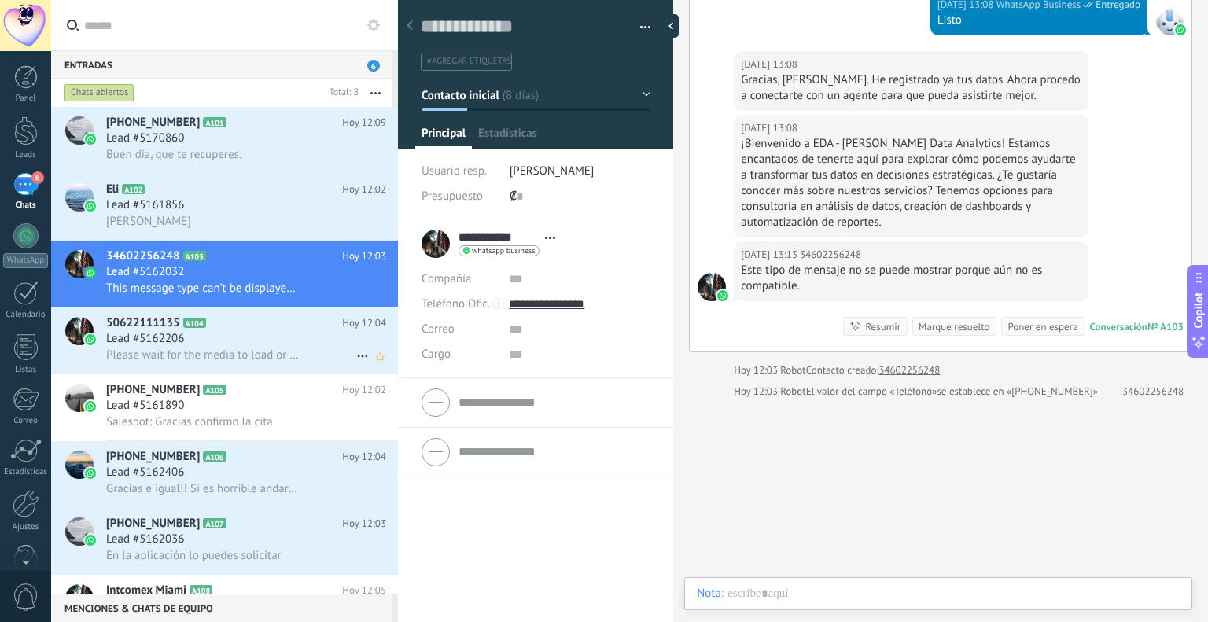
scroll to position [23, 0]
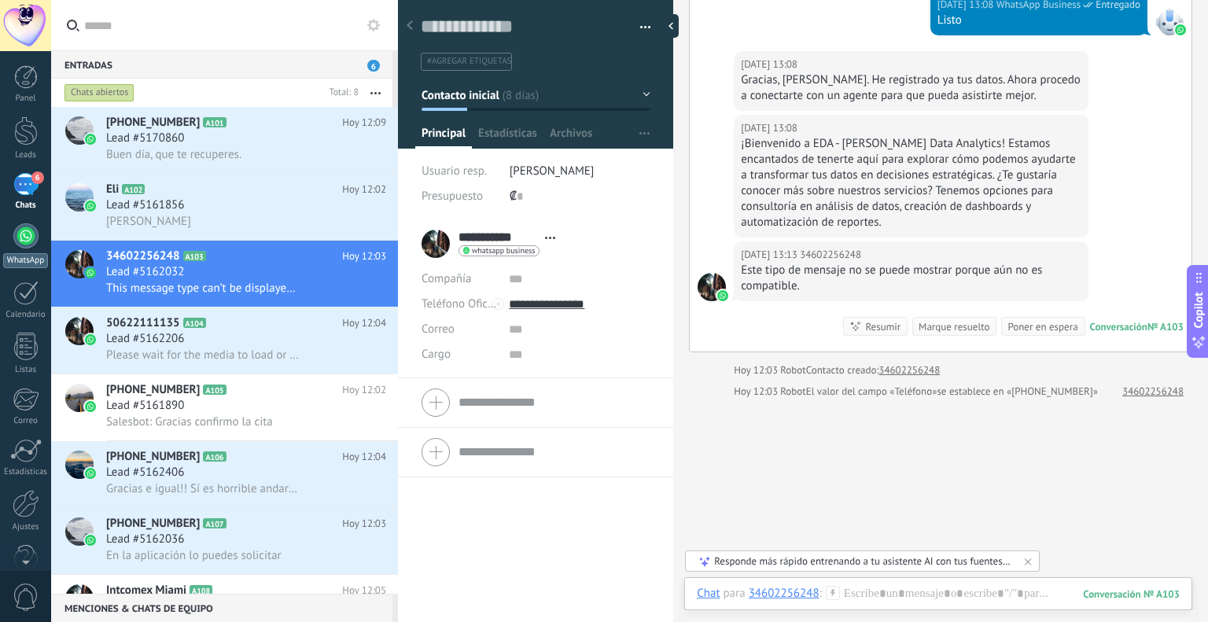
click at [23, 241] on div at bounding box center [25, 235] width 25 height 25
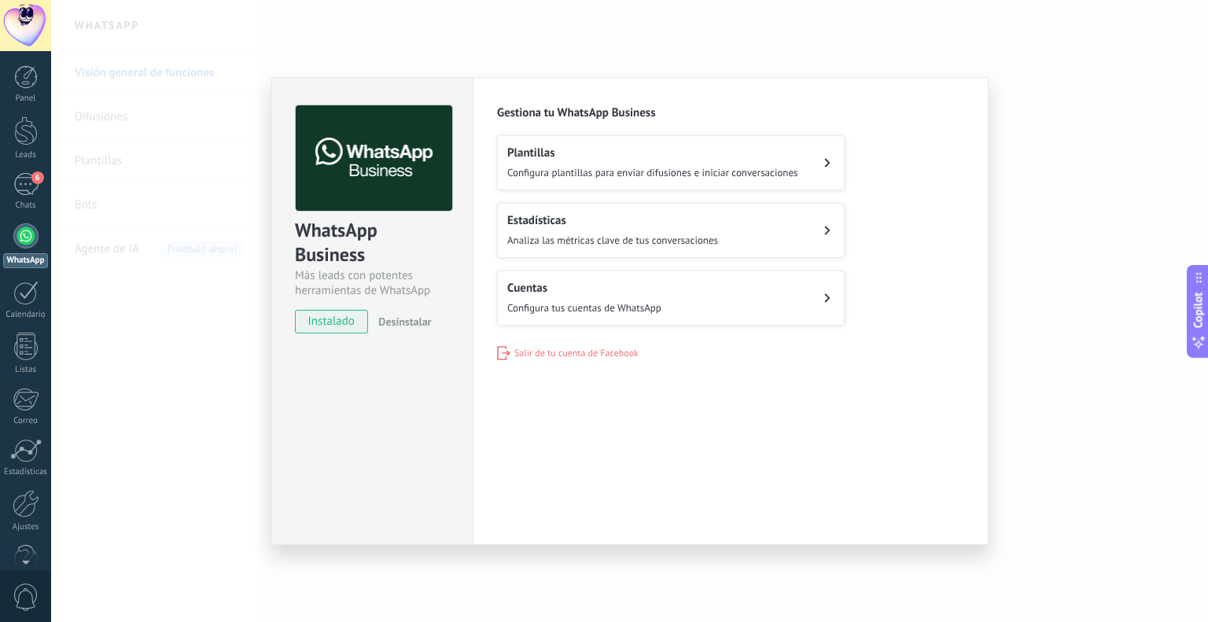
click at [669, 294] on button "Cuentas Configura tus cuentas de WhatsApp" at bounding box center [671, 298] width 348 height 55
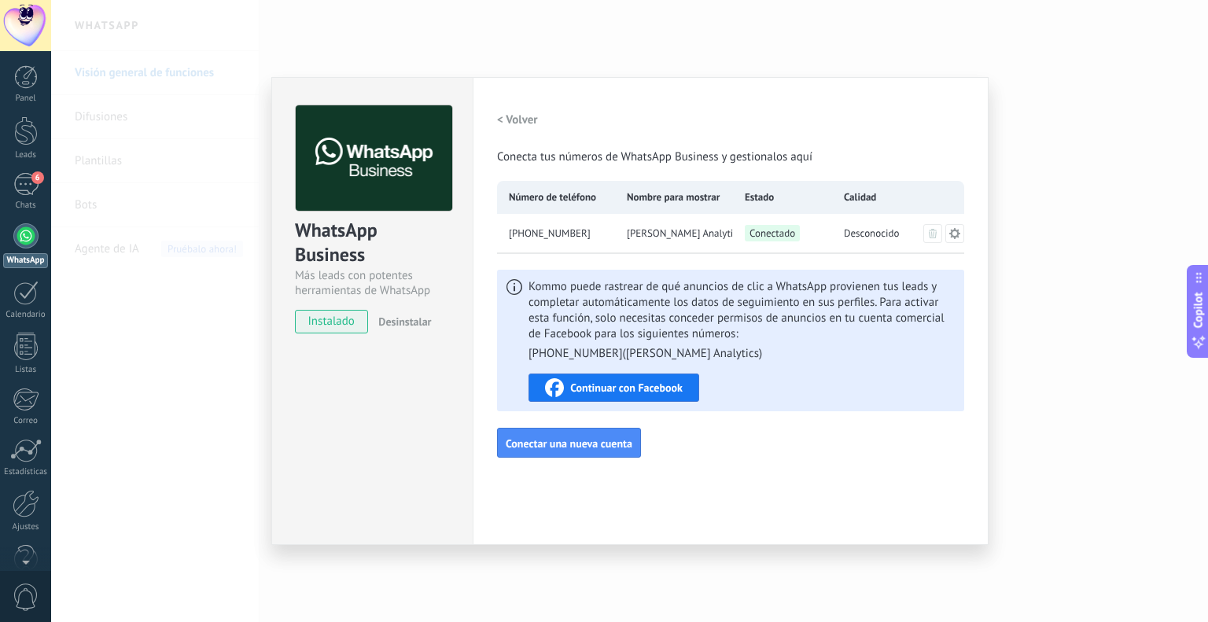
click at [647, 390] on span "Continuar con Facebook" at bounding box center [626, 387] width 112 height 11
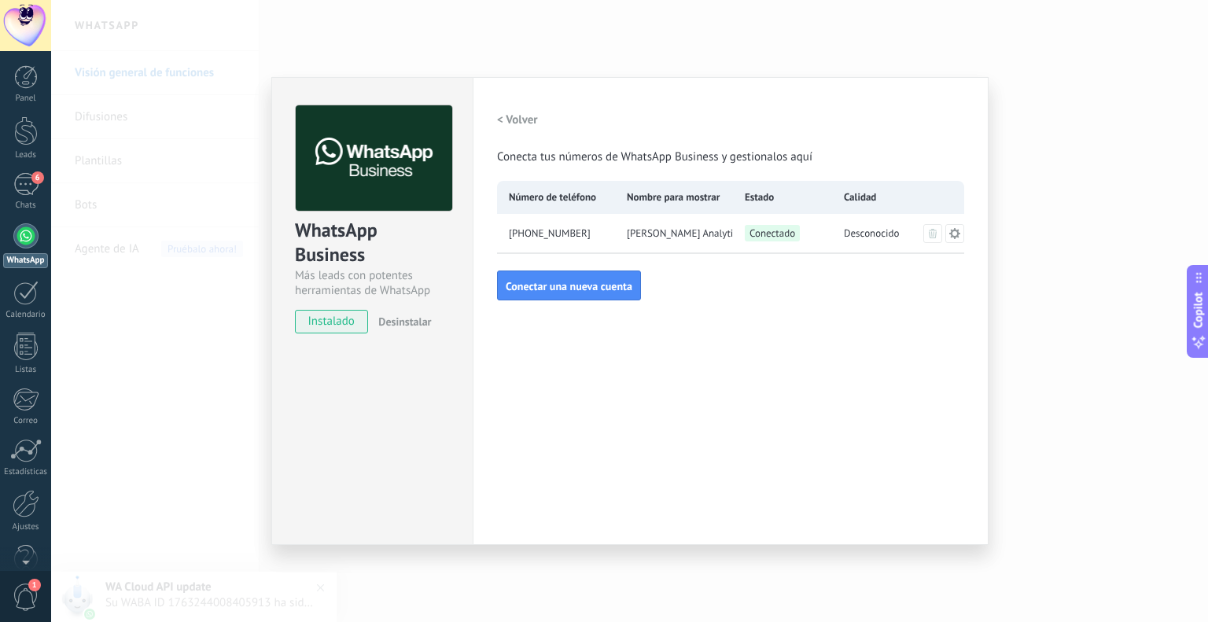
click at [524, 123] on h2 "< Volver" at bounding box center [517, 119] width 41 height 15
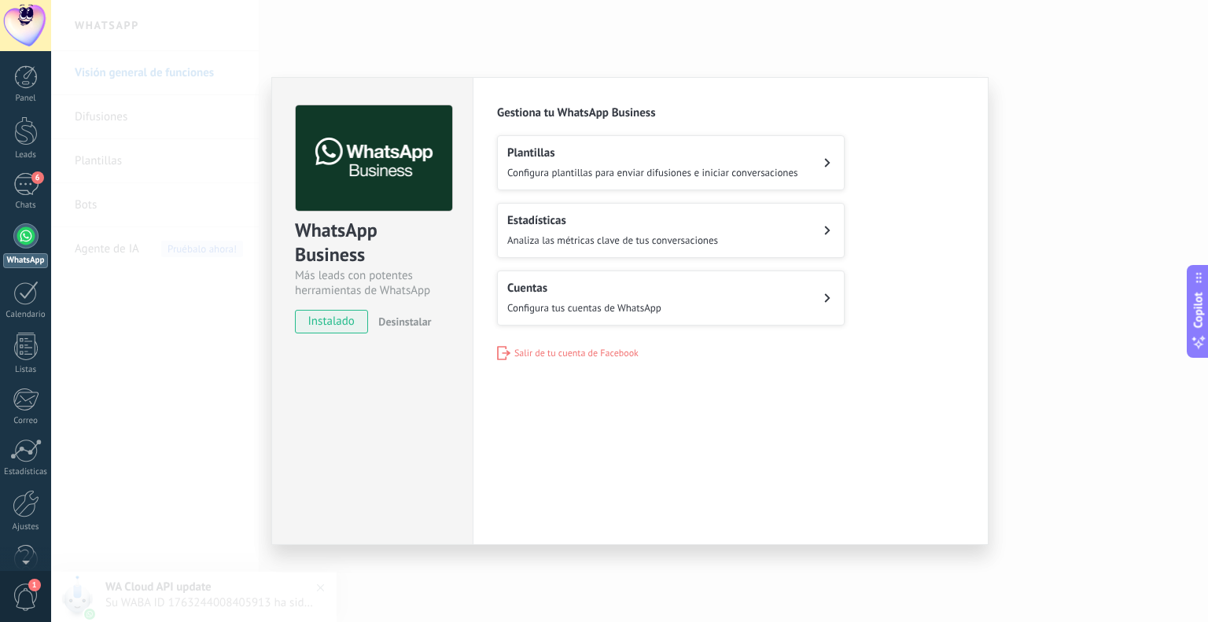
click at [511, 52] on div "WhatsApp Business Más leads con potentes herramientas de WhatsApp instalado Des…" at bounding box center [629, 311] width 1157 height 622
click at [160, 224] on div "WhatsApp Business Más leads con potentes herramientas de WhatsApp instalado Des…" at bounding box center [629, 311] width 1157 height 622
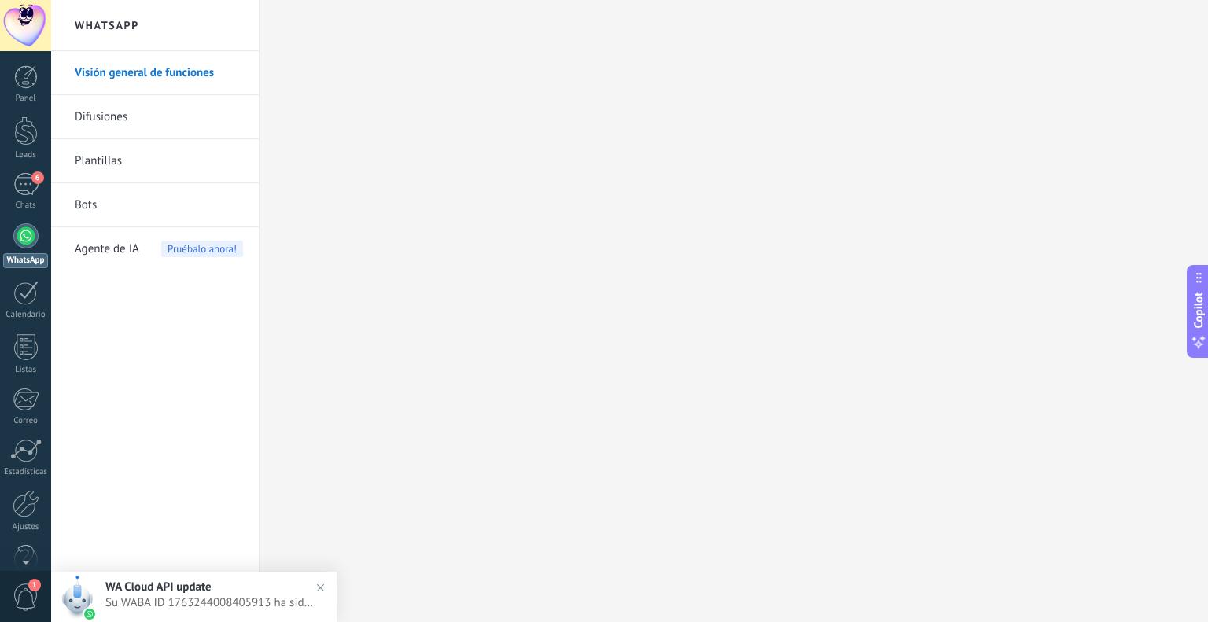
click at [116, 241] on span "Agente de IA" at bounding box center [107, 249] width 64 height 44
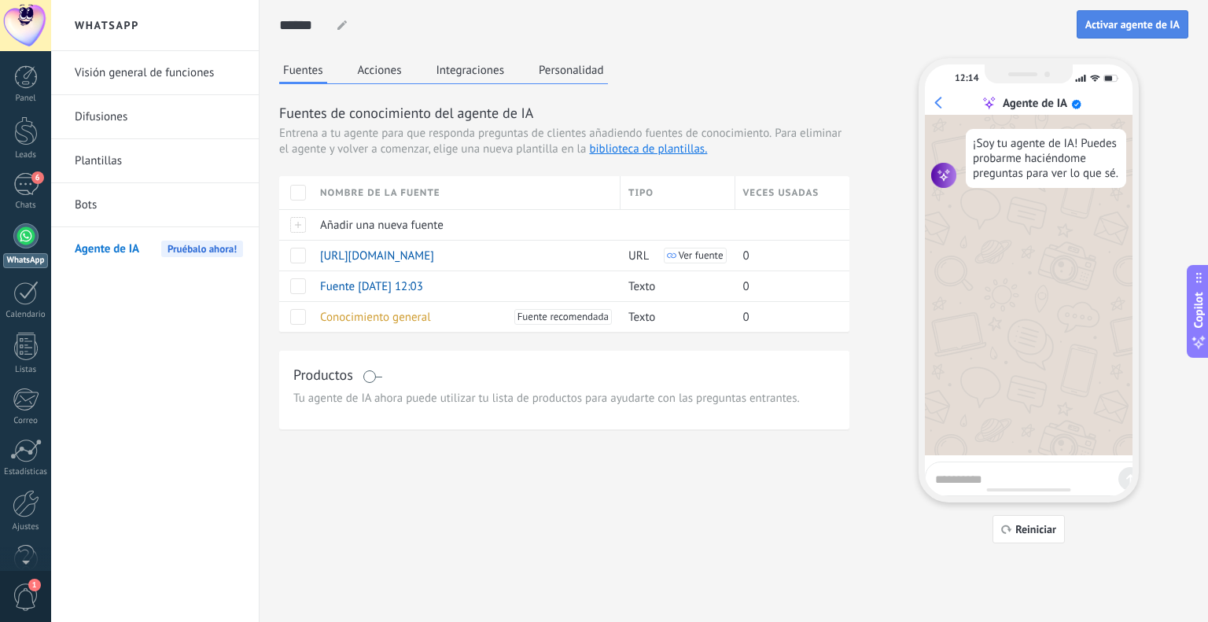
click at [1129, 24] on span "Activar agente de IA" at bounding box center [1132, 24] width 94 height 11
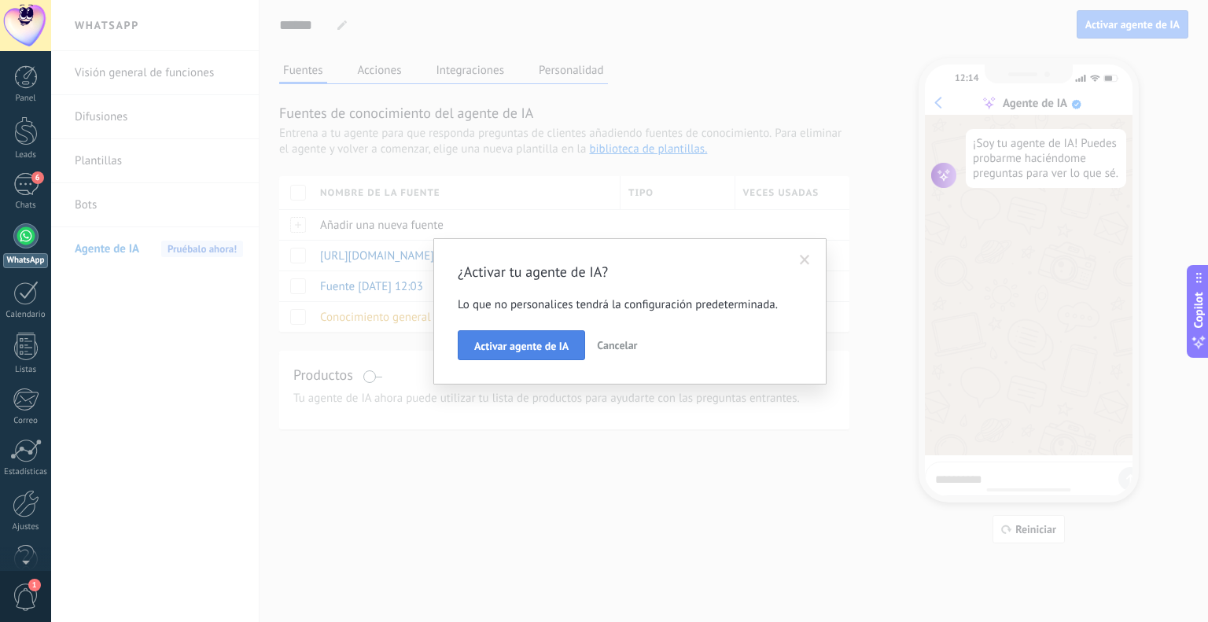
click at [540, 345] on span "Activar agente de IA" at bounding box center [521, 346] width 94 height 11
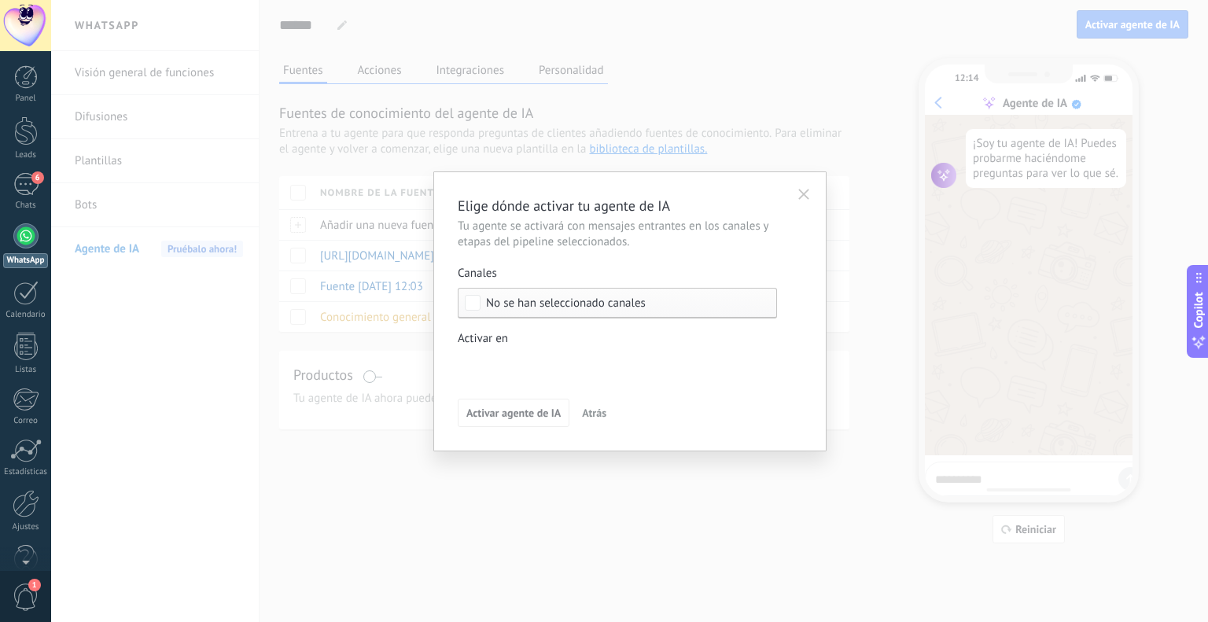
click at [488, 304] on span "No se han seleccionado canales" at bounding box center [566, 303] width 160 height 12
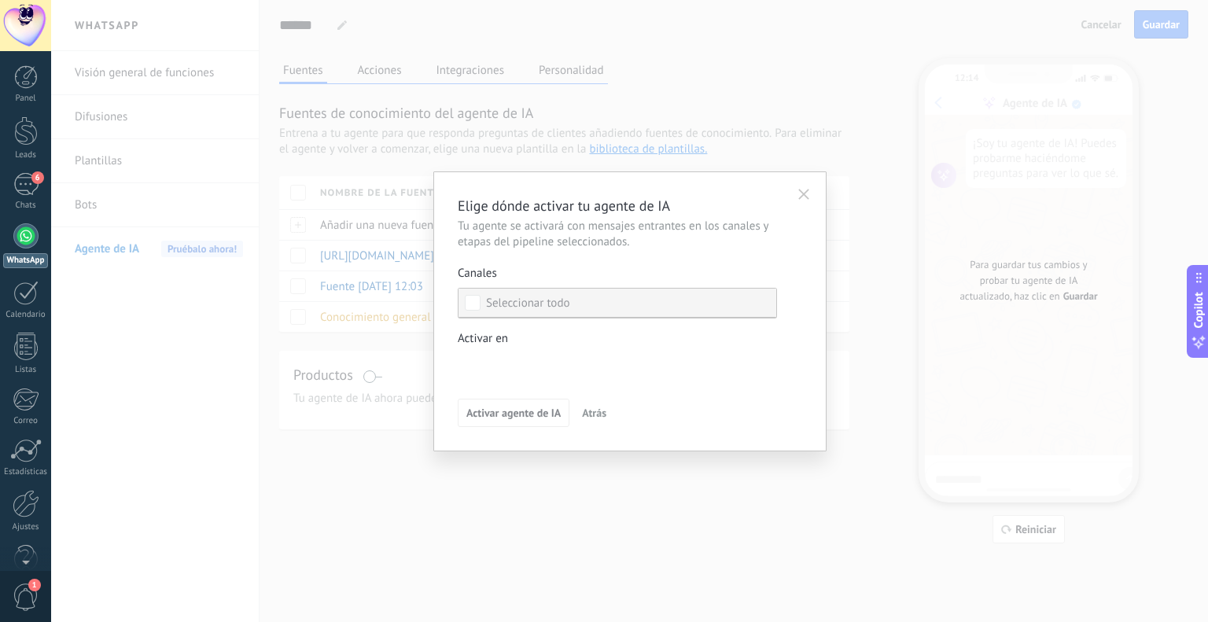
click at [535, 304] on div "Seleccionar todo" at bounding box center [528, 304] width 84 height 16
click at [531, 304] on div "Seleccionar todo" at bounding box center [528, 304] width 84 height 16
click at [0, 0] on div "Incoming leads Contacto inicial Negociación Debate contractual Discusión de con…" at bounding box center [0, 0] width 0 height 0
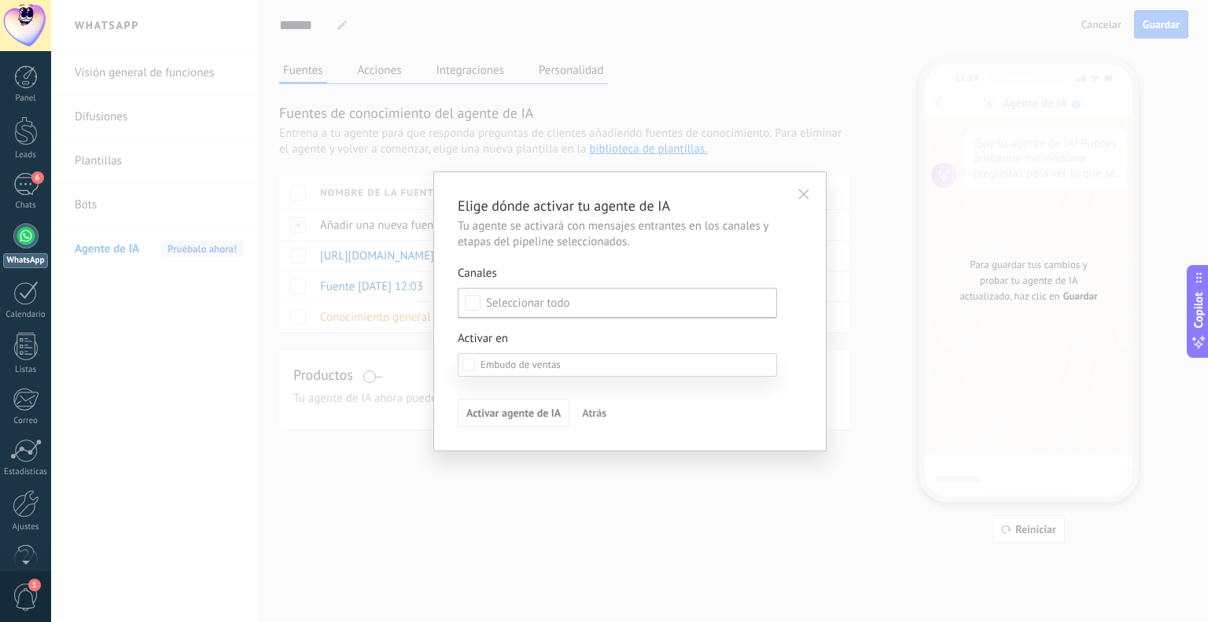
click at [503, 364] on span at bounding box center [520, 364] width 80 height 13
click at [515, 309] on div at bounding box center [629, 311] width 1157 height 622
click at [0, 0] on div "Incoming leads Contacto inicial Negociación Debate contractual Discusión de con…" at bounding box center [0, 0] width 0 height 0
click at [0, 0] on div "Incoming leads" at bounding box center [0, 0] width 0 height 0
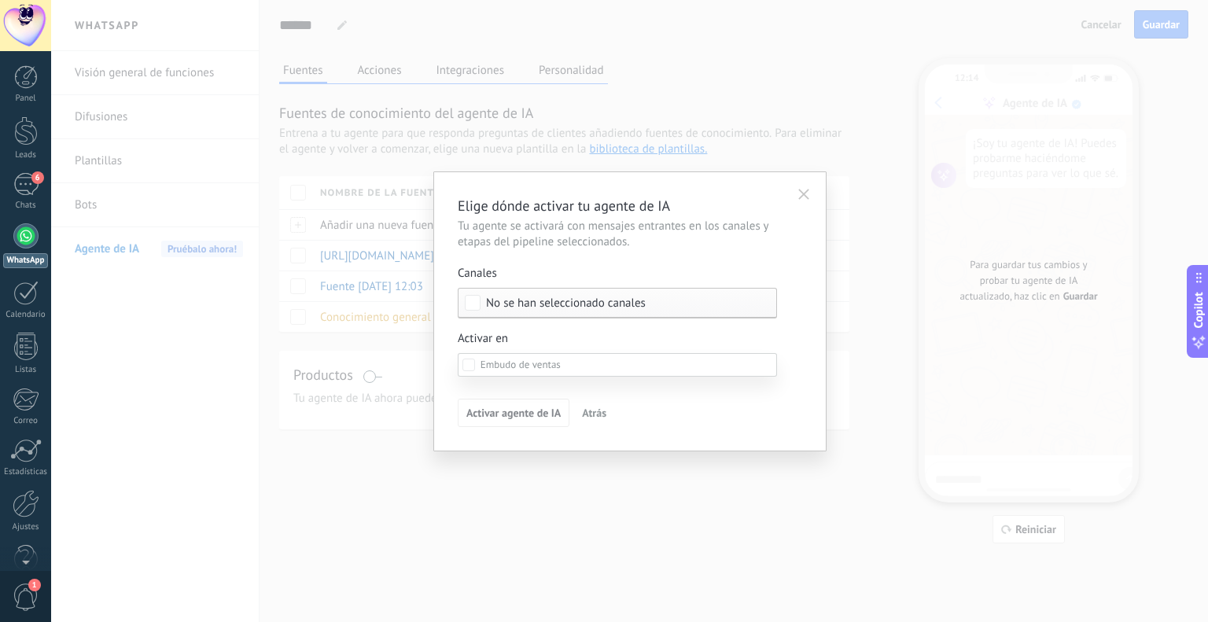
click at [488, 314] on div at bounding box center [629, 311] width 1157 height 622
click at [488, 381] on div "Elige dónde activar tu agente de IA Tu agente se activará con mensajes entrante…" at bounding box center [630, 311] width 344 height 231
click at [0, 0] on div "Incoming leads Contacto inicial Negociación Debate contractual Discusión de con…" at bounding box center [0, 0] width 0 height 0
click at [593, 349] on div at bounding box center [629, 311] width 1157 height 622
click at [588, 311] on div "No se han seleccionado canales" at bounding box center [617, 303] width 319 height 31
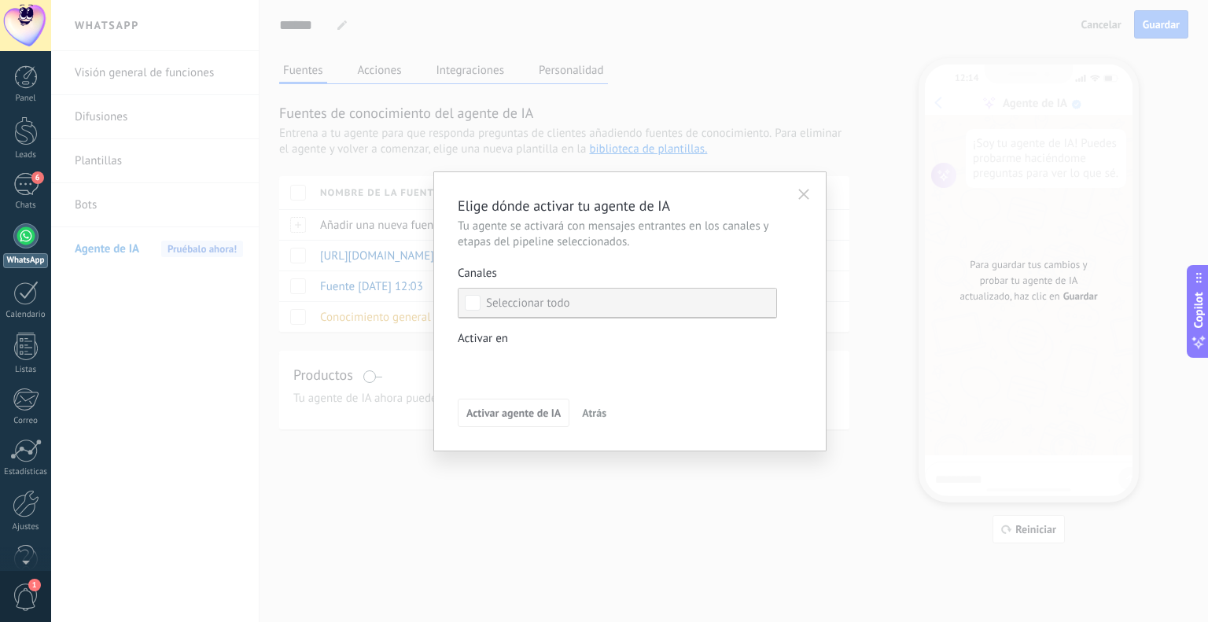
click at [583, 311] on label "Seleccionar todo" at bounding box center [617, 303] width 318 height 28
click at [582, 311] on label "Seleccionar todo" at bounding box center [617, 303] width 318 height 28
click at [582, 309] on label "Seleccionar todo" at bounding box center [617, 303] width 318 height 28
click at [582, 308] on label "Seleccionar todo" at bounding box center [617, 303] width 318 height 28
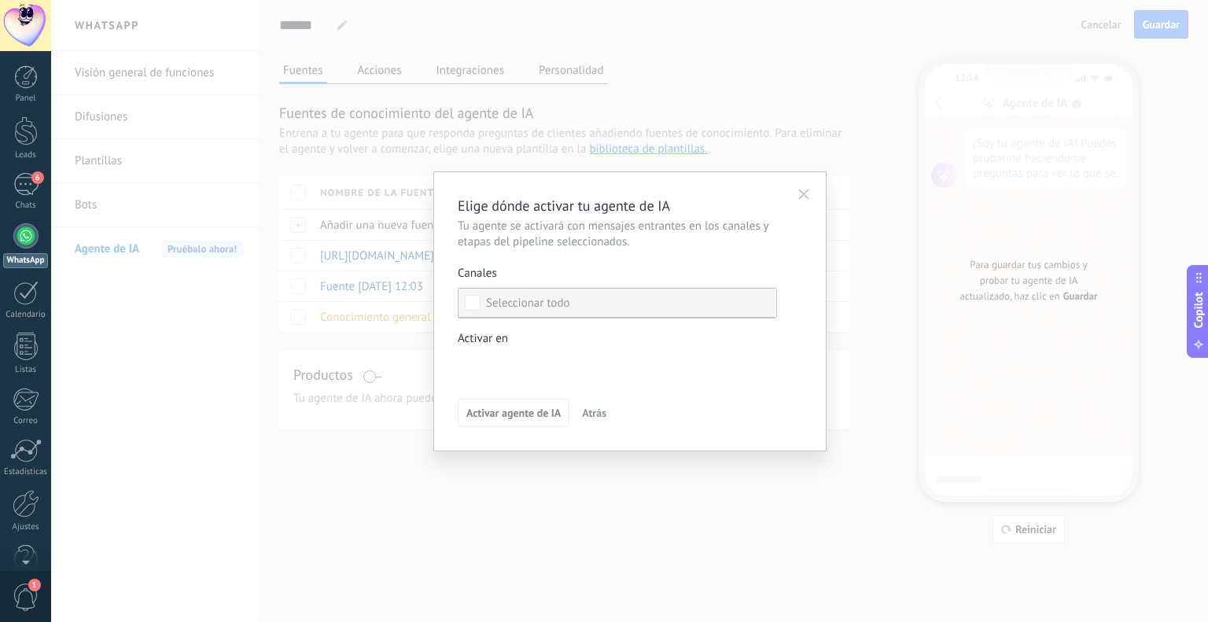
click at [582, 308] on label "Seleccionar todo" at bounding box center [617, 303] width 318 height 28
drag, startPoint x: 582, startPoint y: 308, endPoint x: 598, endPoint y: 305, distance: 16.8
click at [581, 308] on label "Seleccionar todo" at bounding box center [617, 303] width 318 height 28
click at [803, 191] on icon "button" at bounding box center [803, 194] width 11 height 11
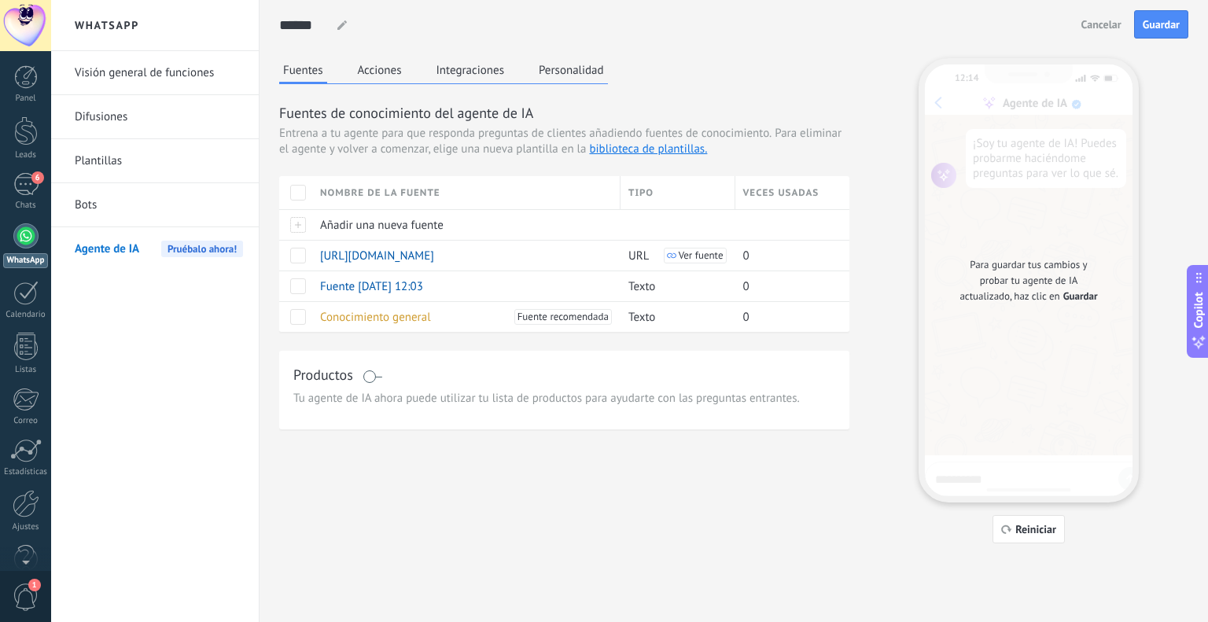
click at [407, 64] on div "Fuentes Acciones Integraciones Personalidad" at bounding box center [443, 71] width 329 height 26
click at [1207, 296] on button "Copilot" at bounding box center [1198, 311] width 22 height 93
type textarea "**********"
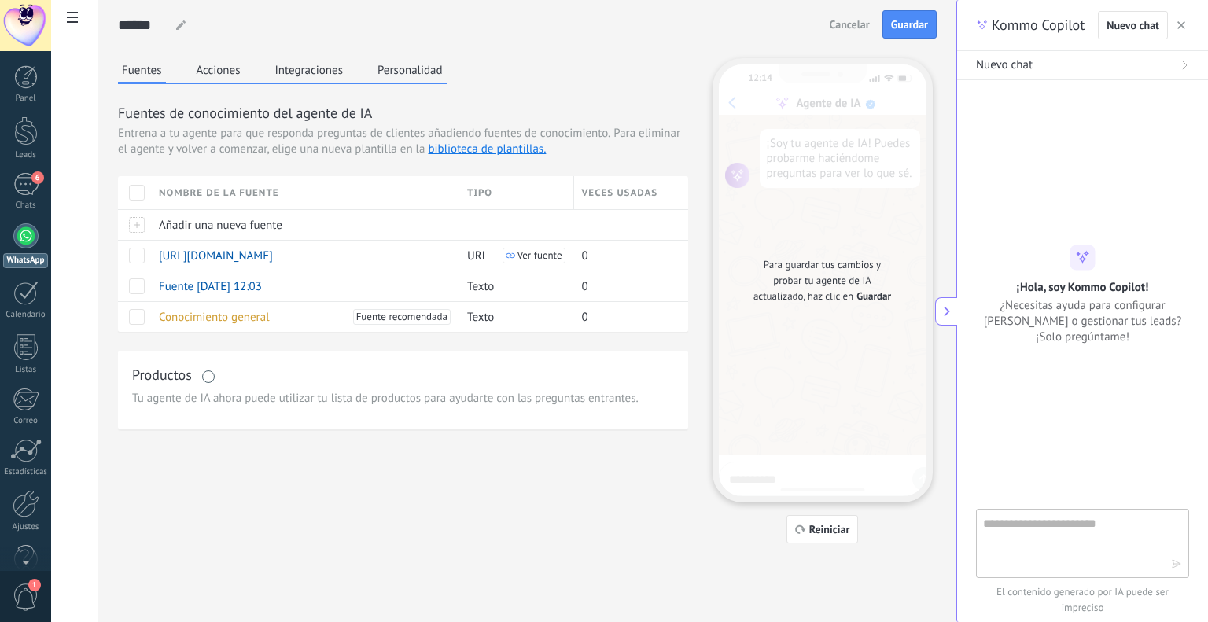
scroll to position [15, 0]
click at [1051, 545] on textarea at bounding box center [1071, 542] width 177 height 57
type textarea "**********"
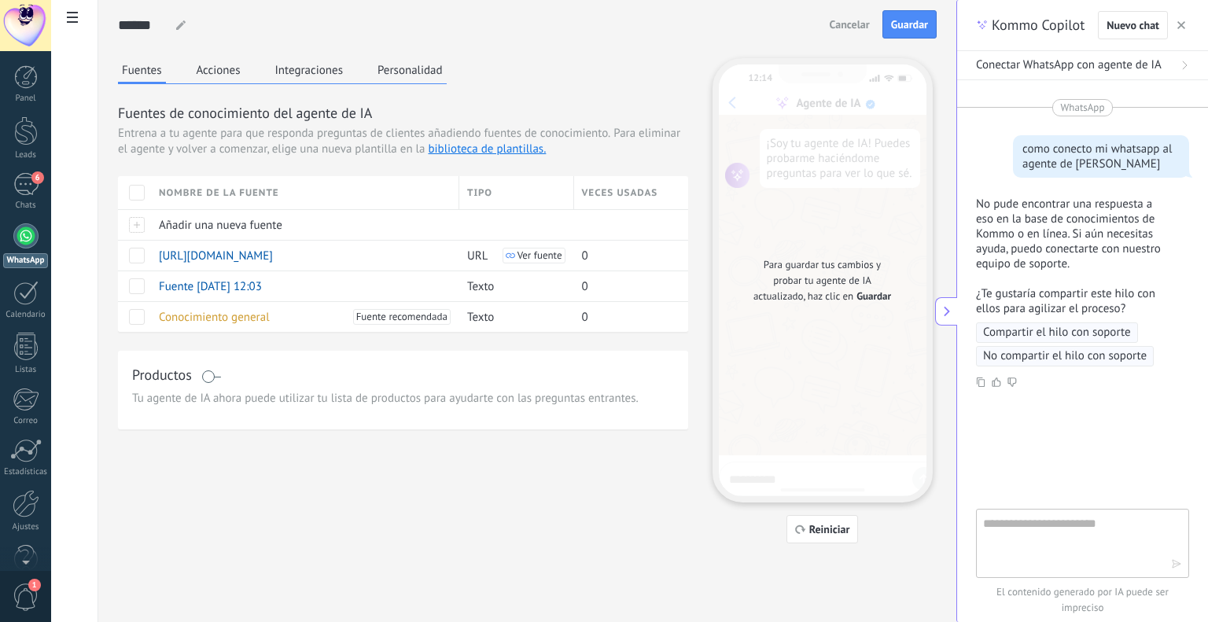
click at [1025, 333] on span "Compartir el hilo con soporte" at bounding box center [1057, 333] width 148 height 16
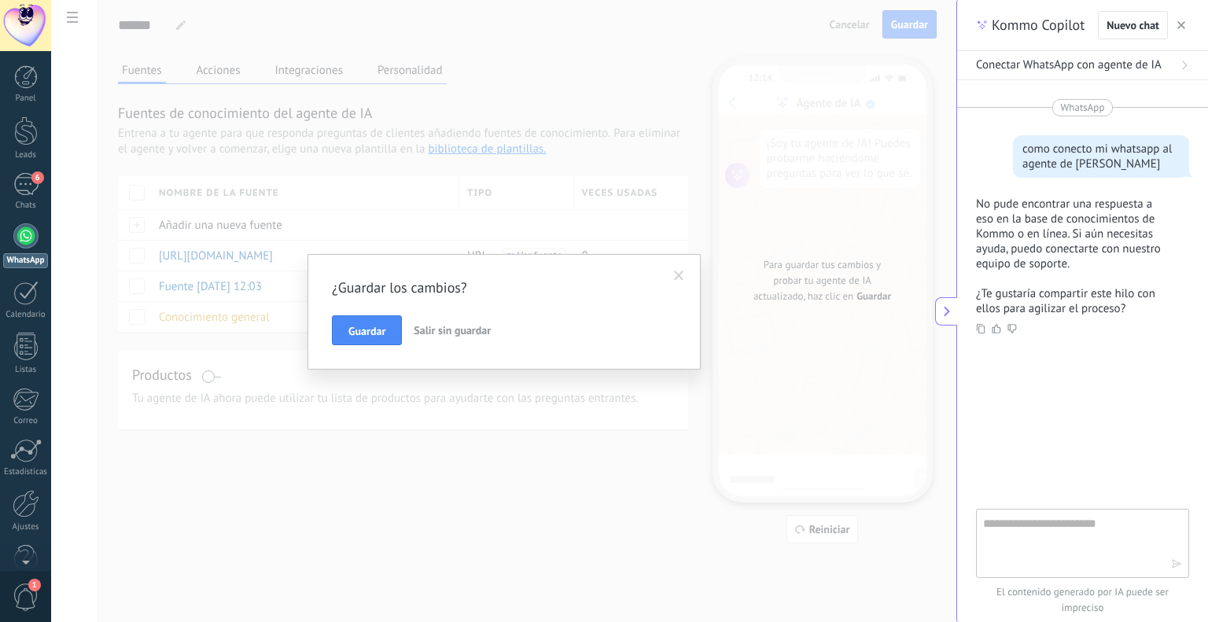
click at [396, 335] on button "Guardar" at bounding box center [367, 330] width 70 height 30
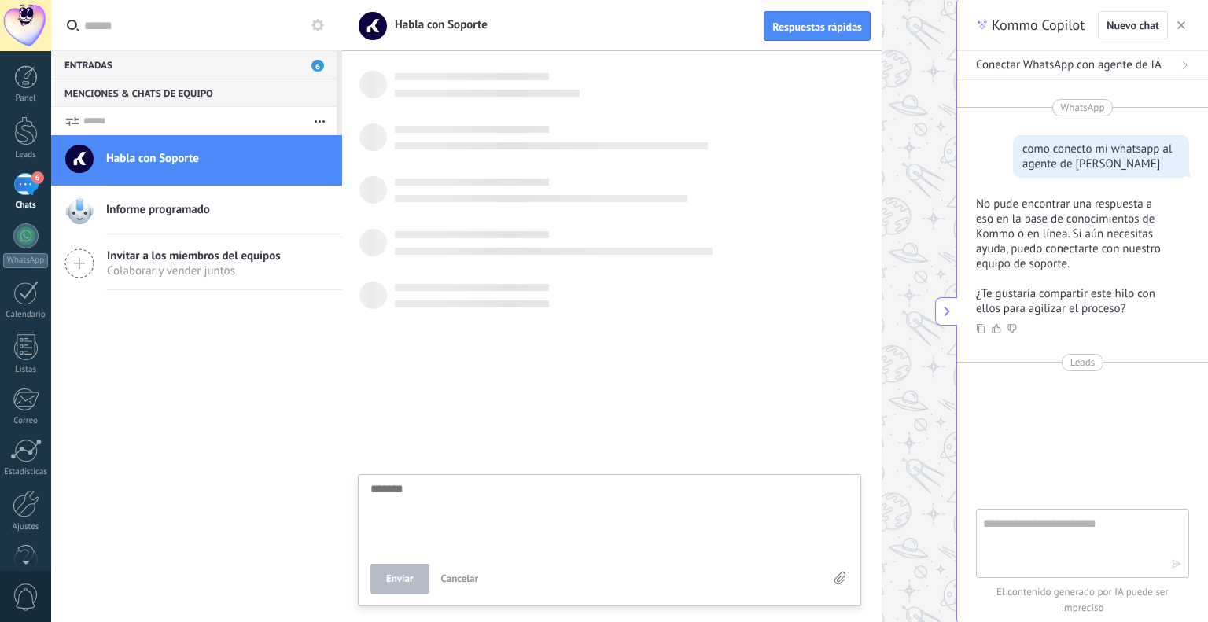
scroll to position [15, 0]
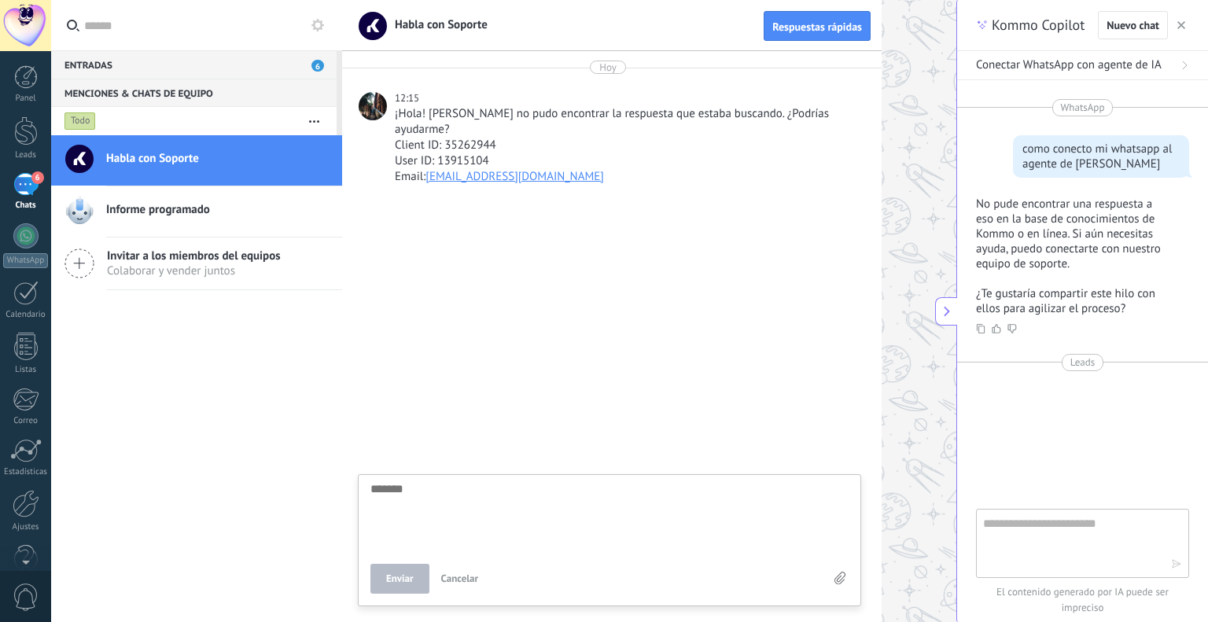
click at [457, 483] on div "Enviar Cancelar" at bounding box center [609, 540] width 503 height 132
click at [422, 597] on textarea at bounding box center [609, 614] width 478 height 64
type textarea "*"
type textarea "**"
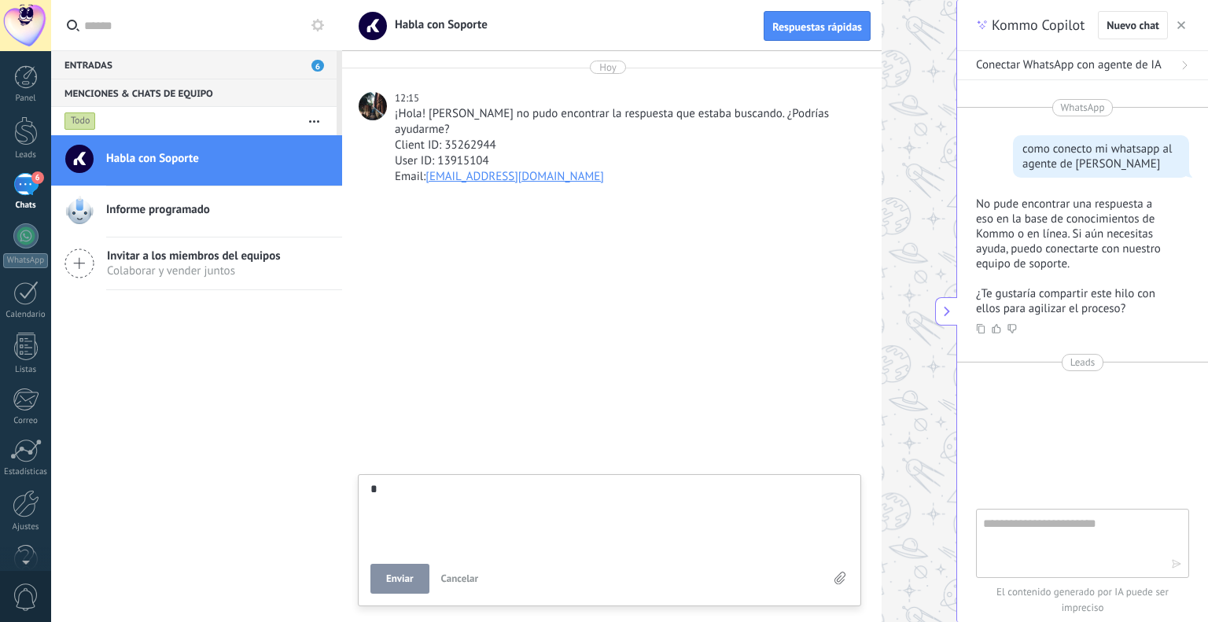
type textarea "**"
type textarea "***"
type textarea "****"
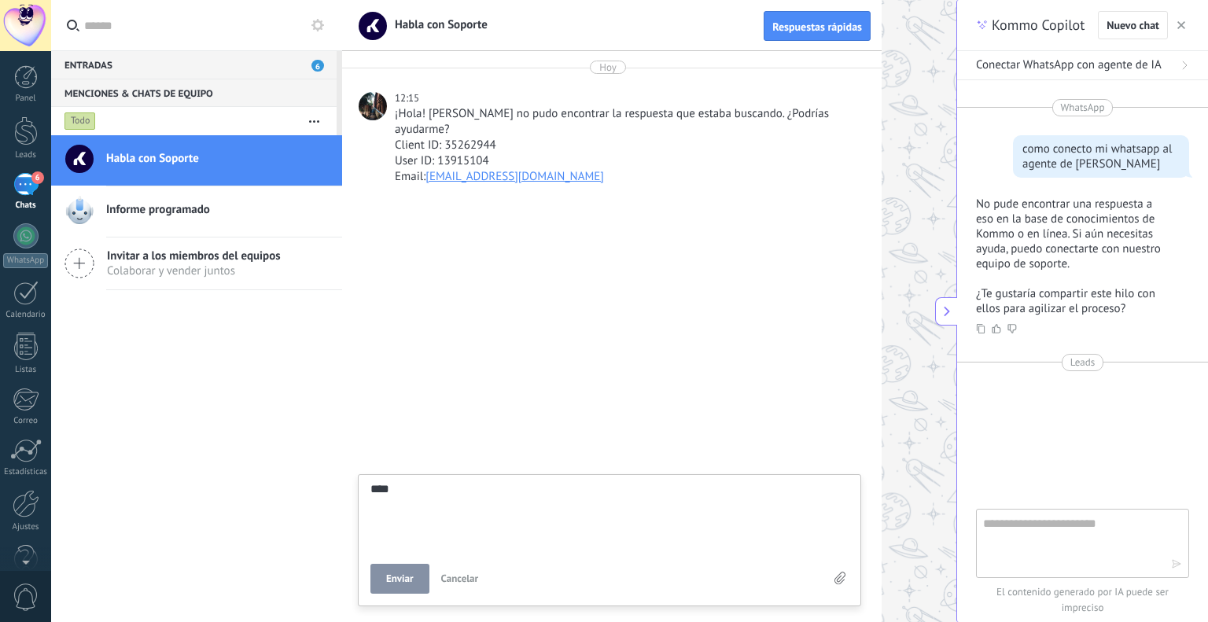
type textarea "****"
type textarea "******"
type textarea "*******"
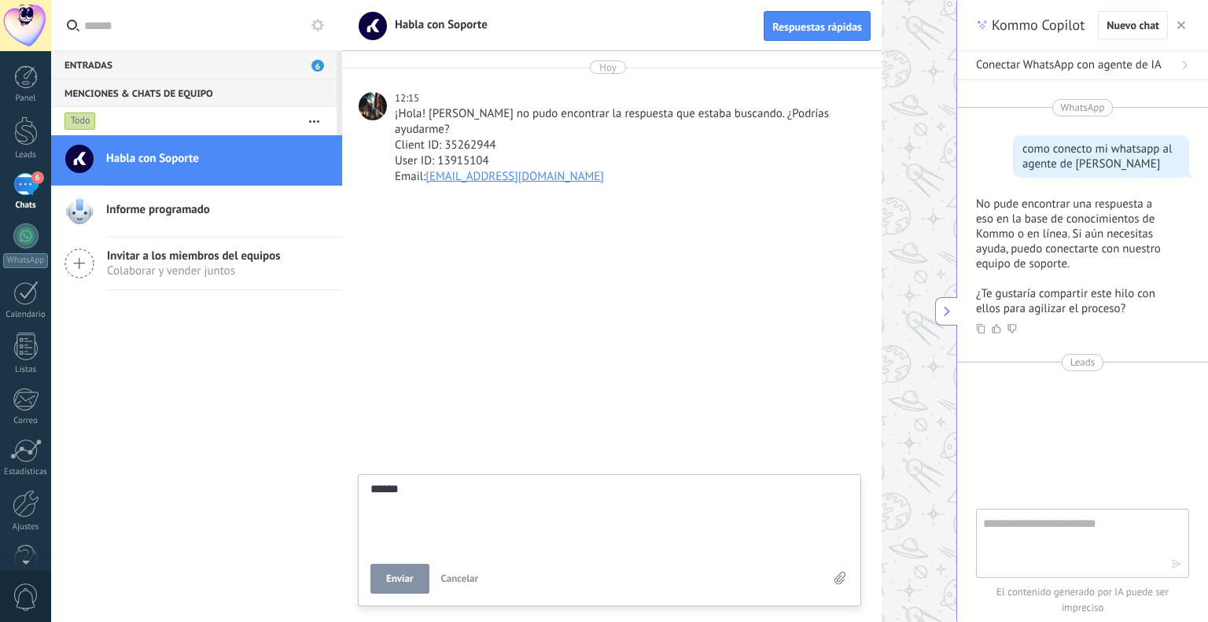
type textarea "*******"
type textarea "********"
type textarea "*********"
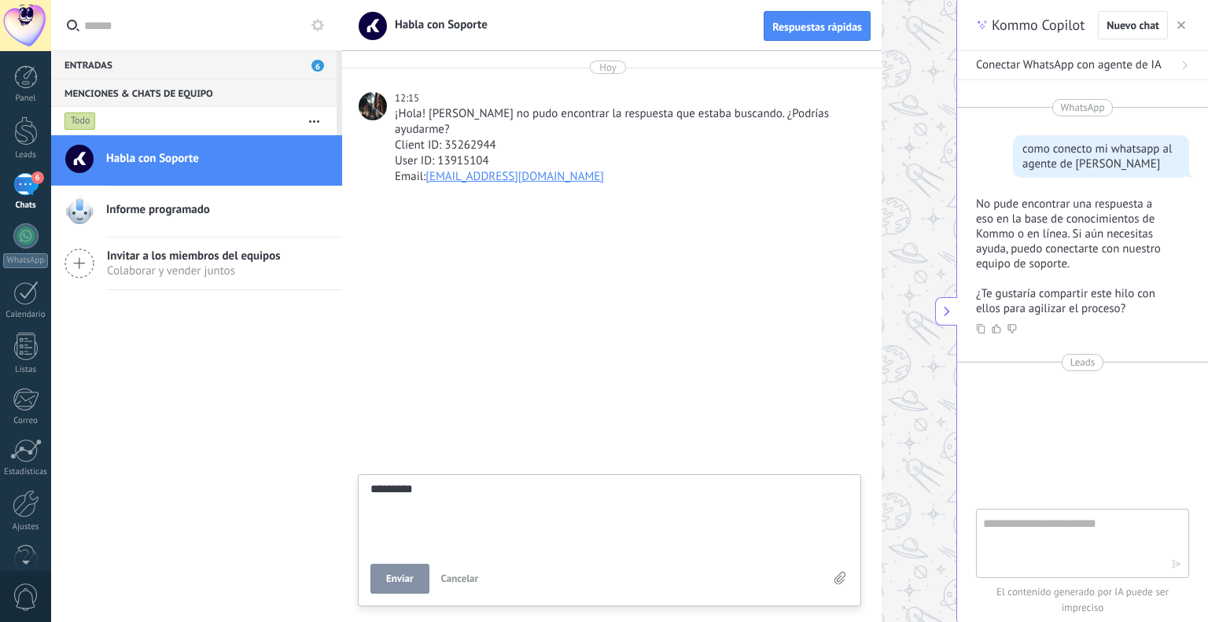
type textarea "**********"
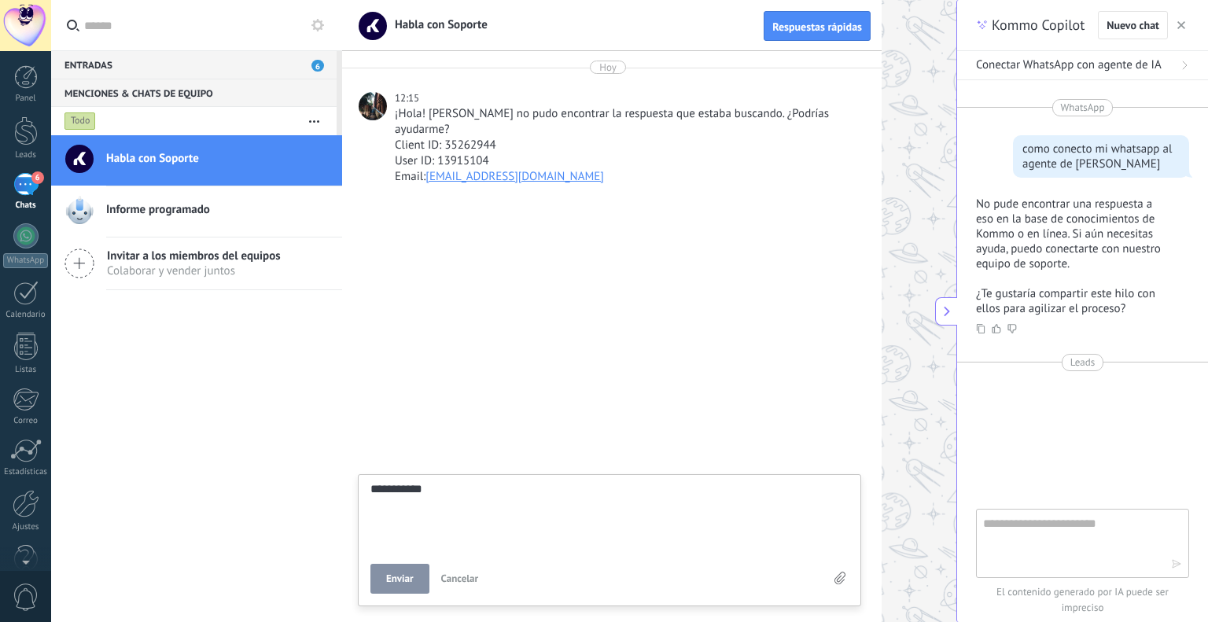
type textarea "**********"
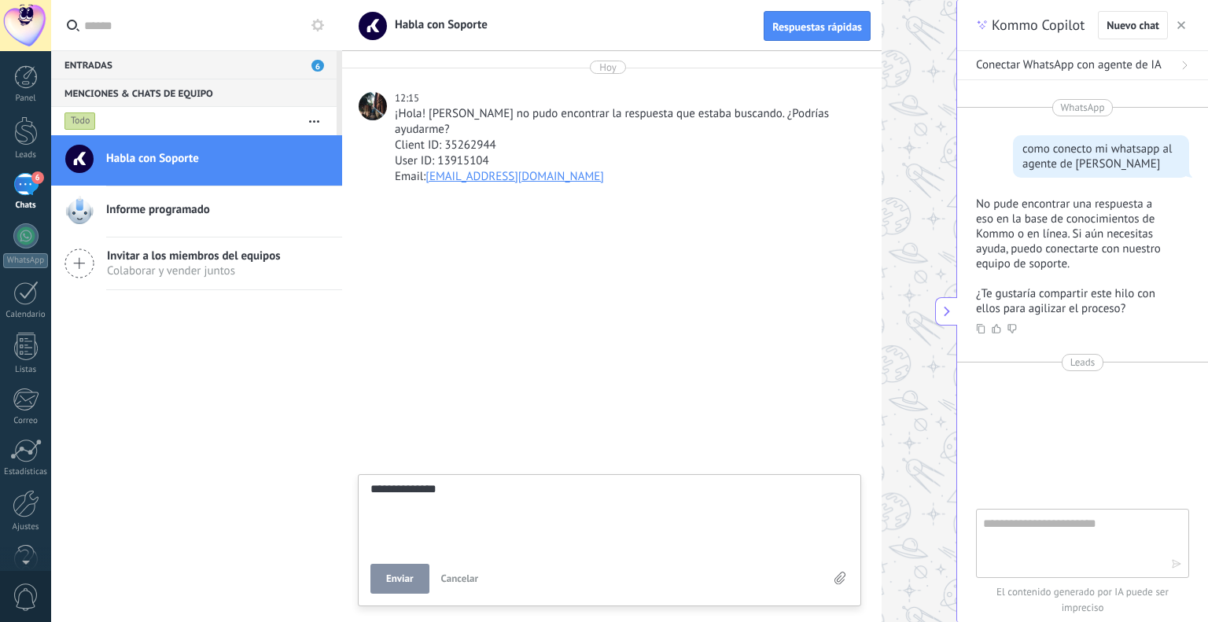
type textarea "**********"
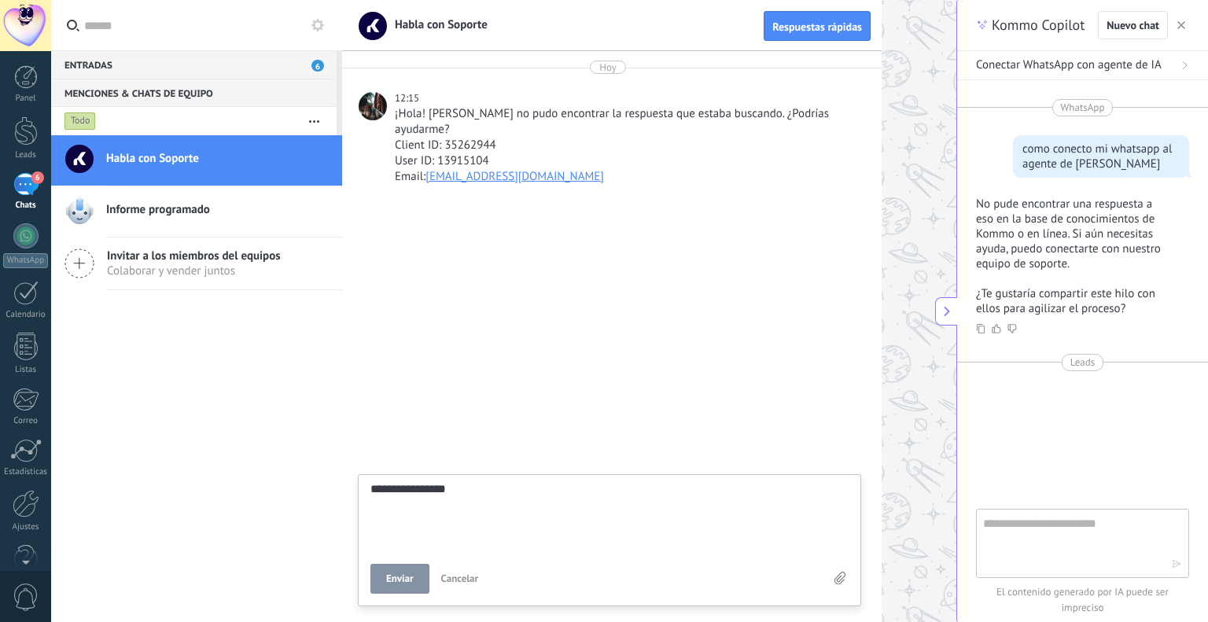
type textarea "**********"
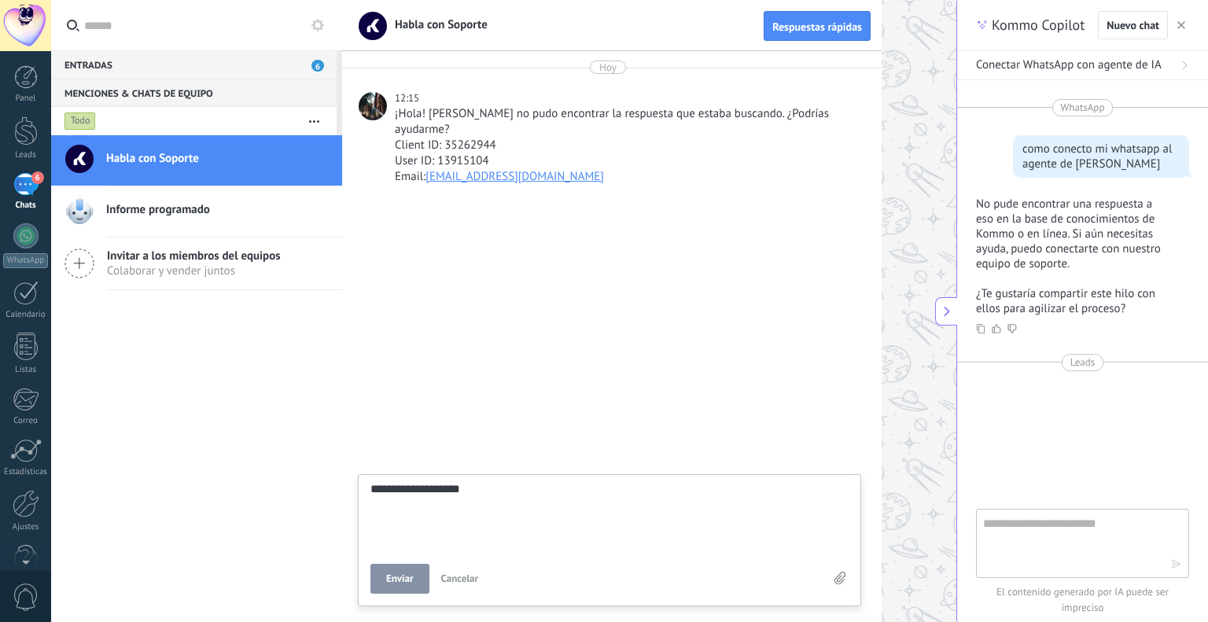
type textarea "**********"
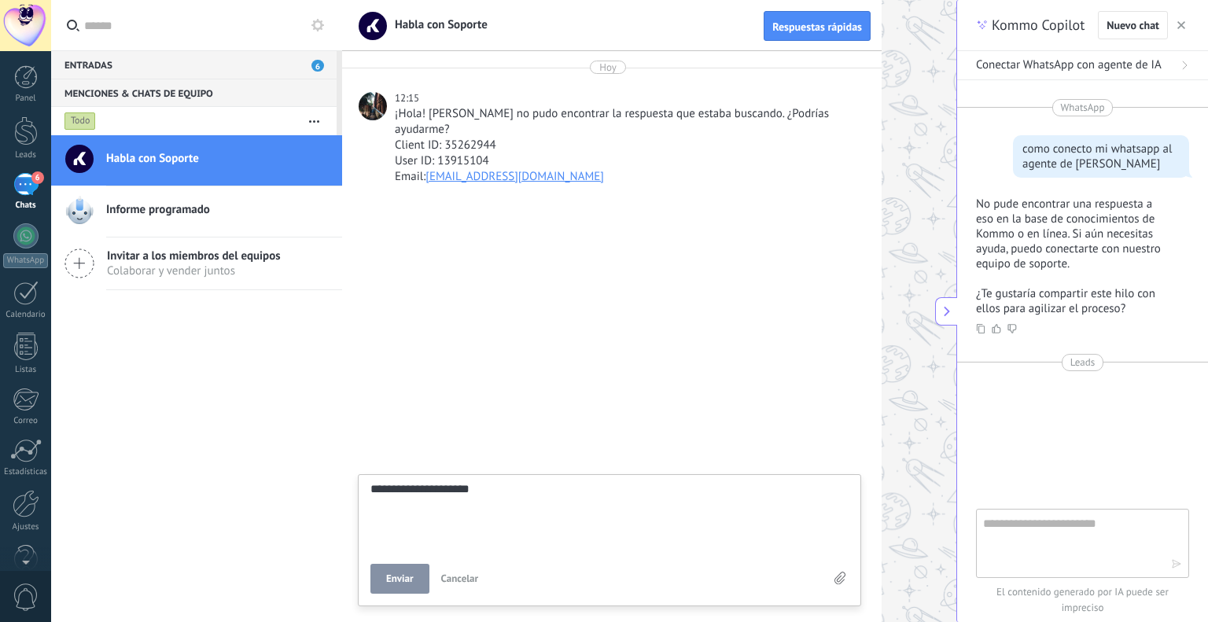
type textarea "**********"
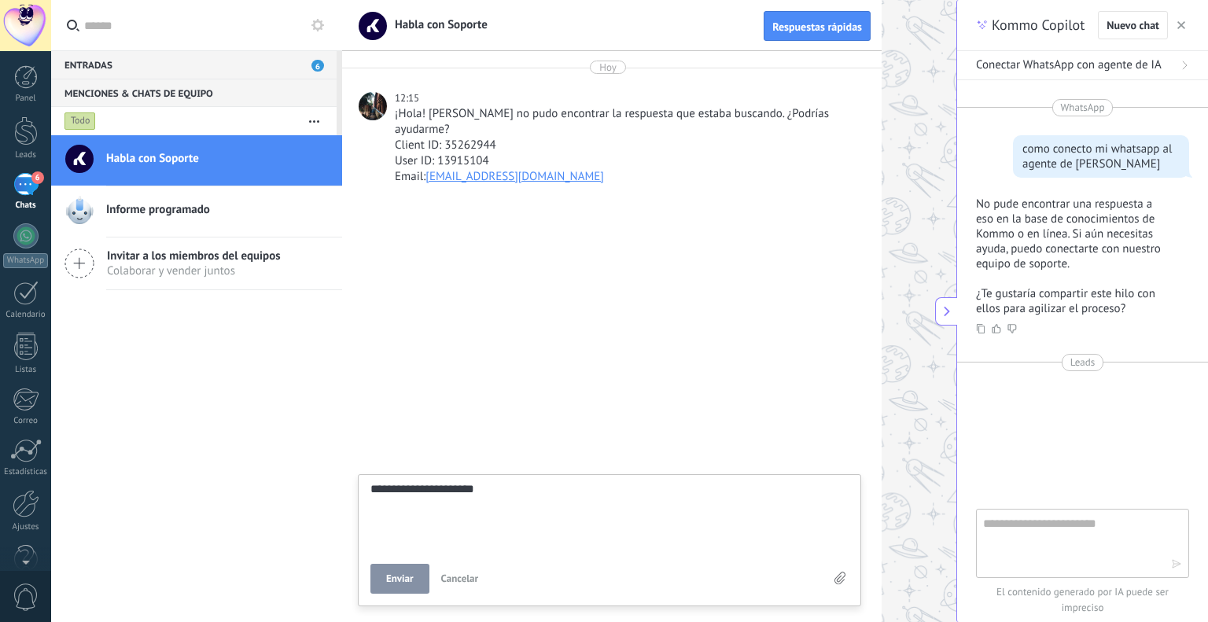
type textarea "**********"
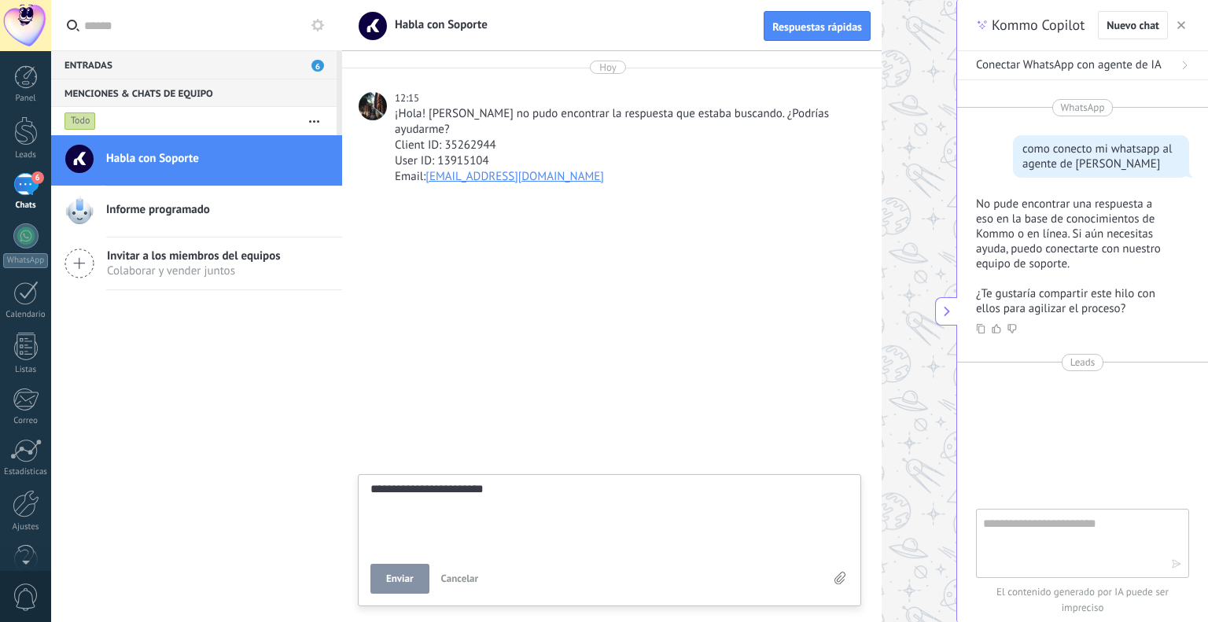
type textarea "**********"
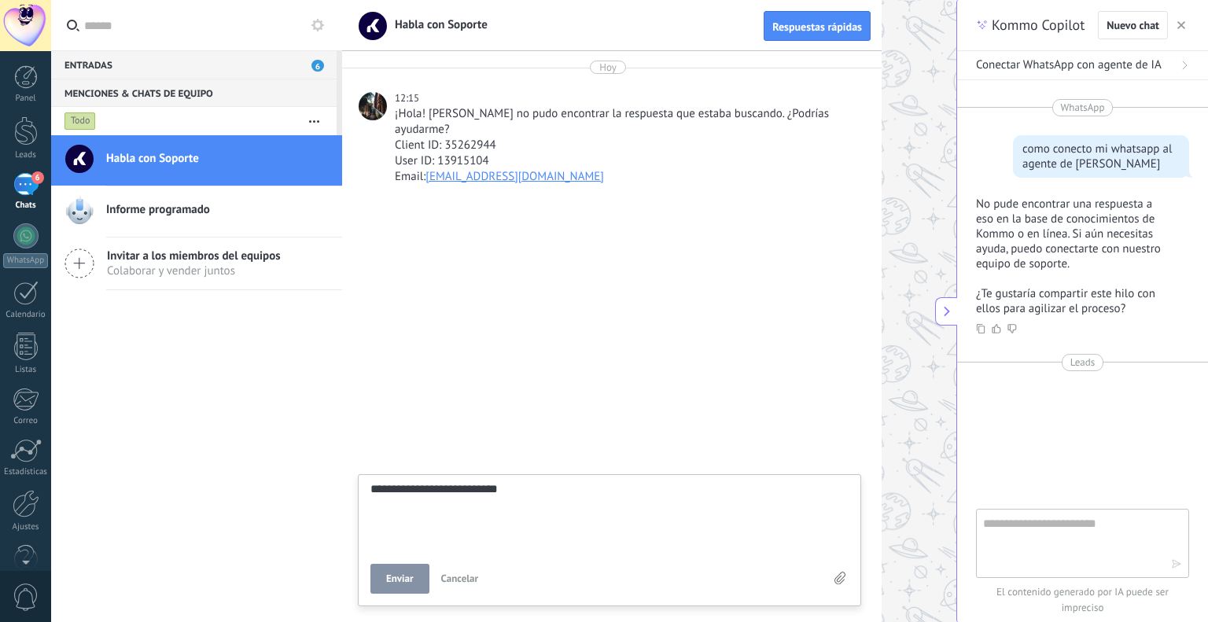
type textarea "**********"
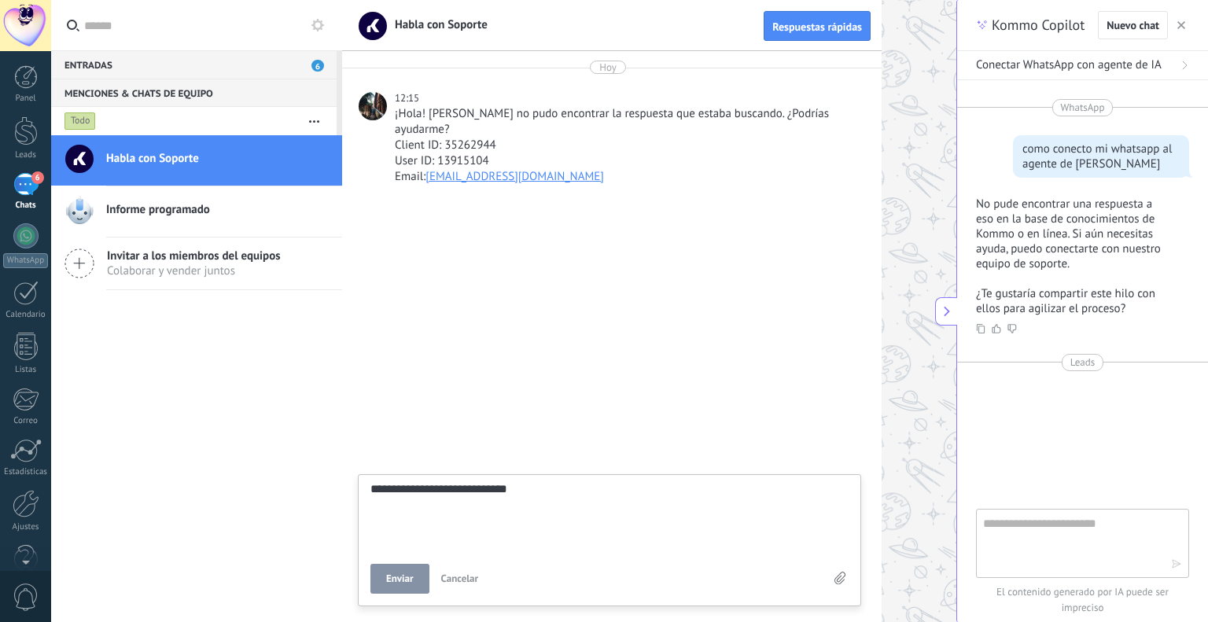
type textarea "**********"
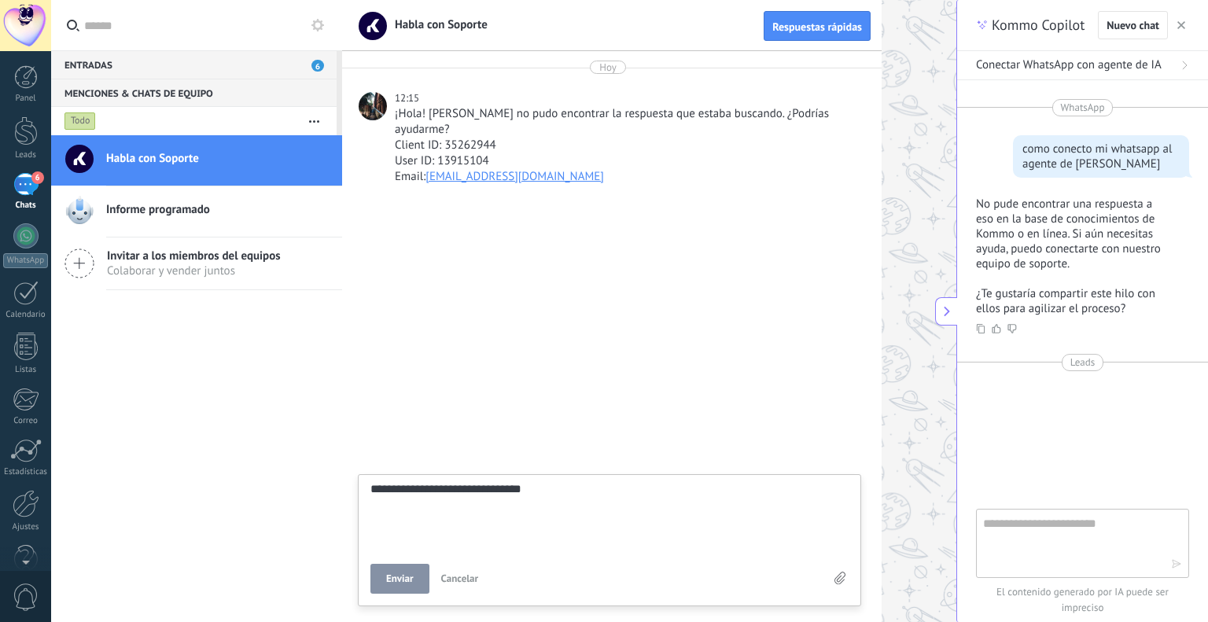
type textarea "**********"
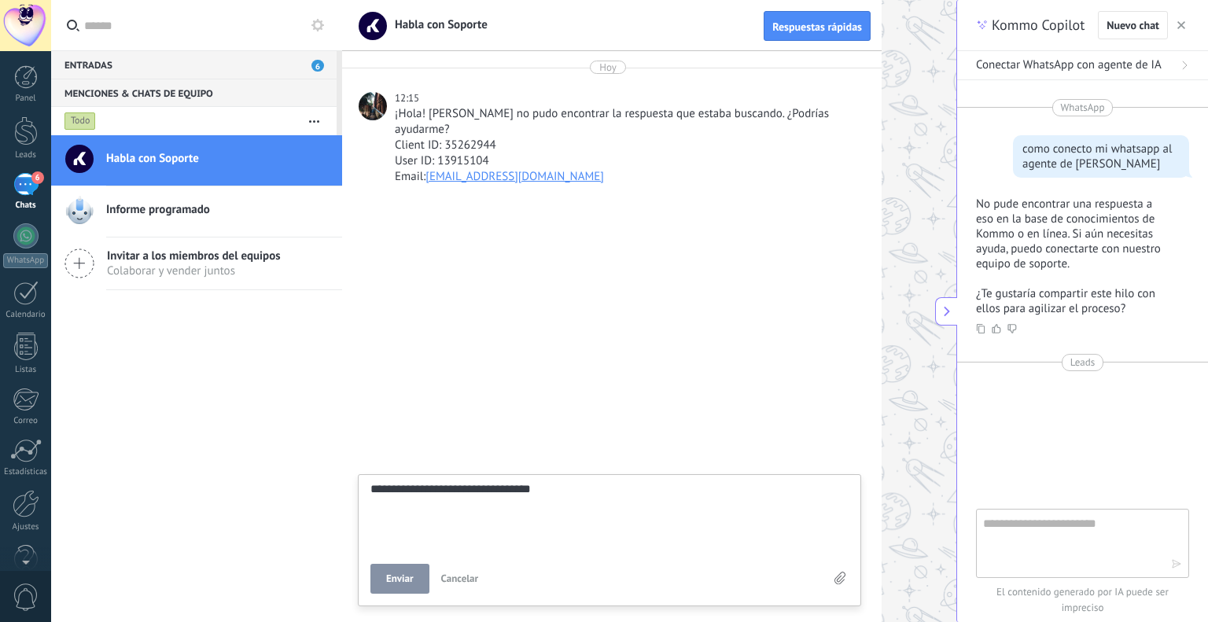
type textarea "**********"
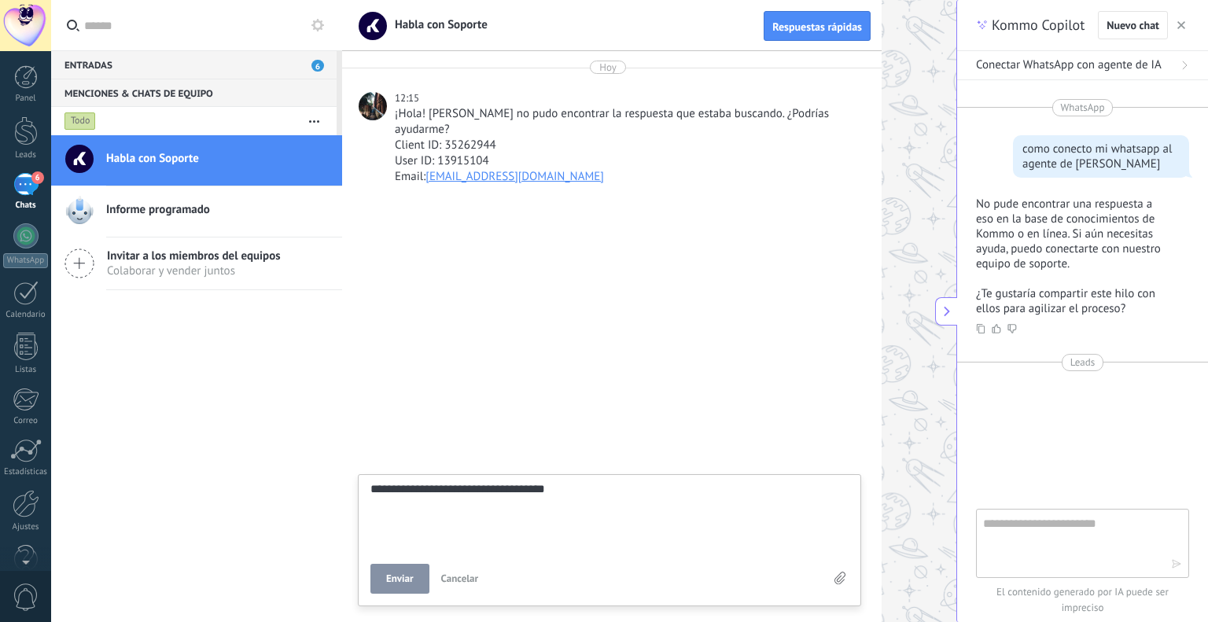
type textarea "**********"
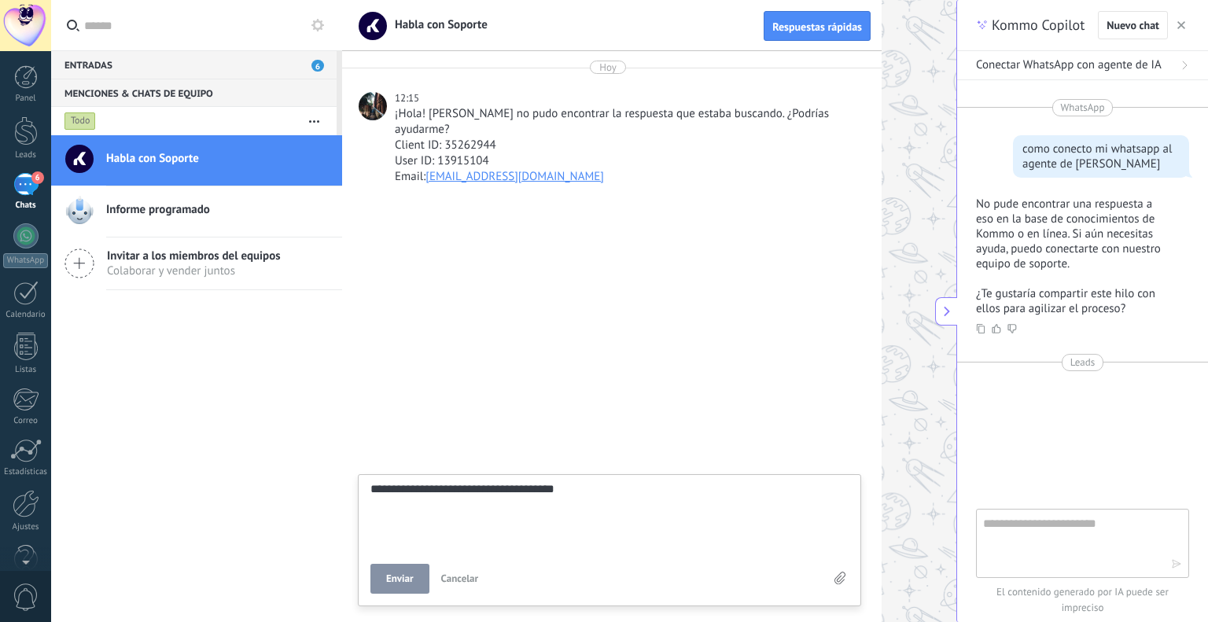
type textarea "**********"
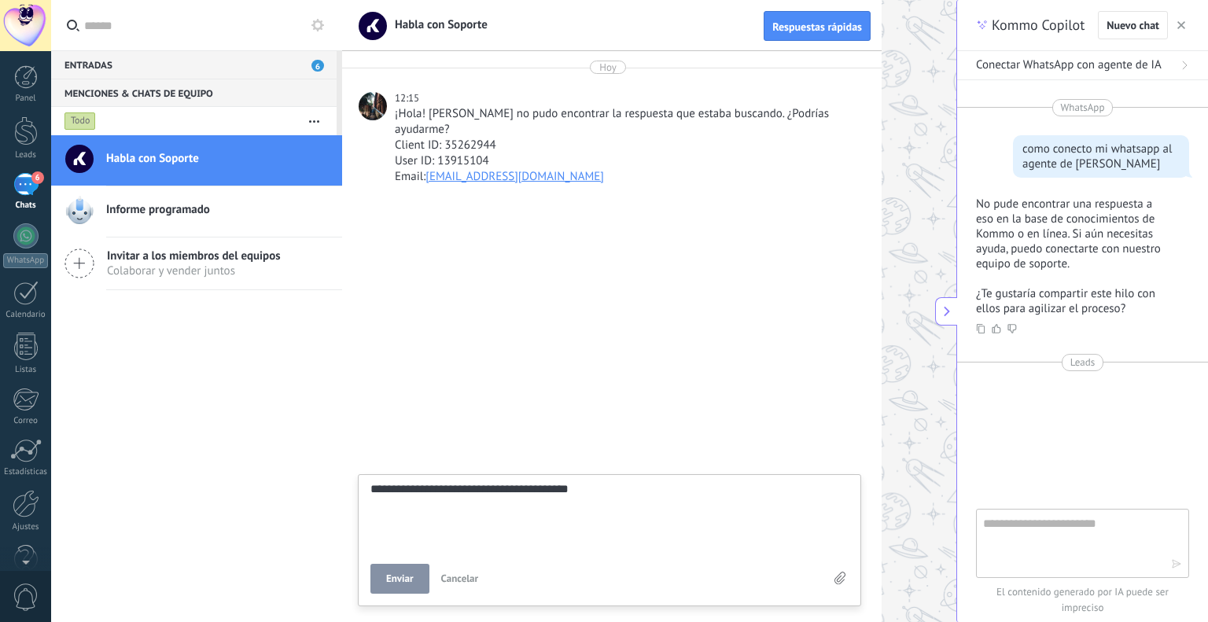
type textarea "**********"
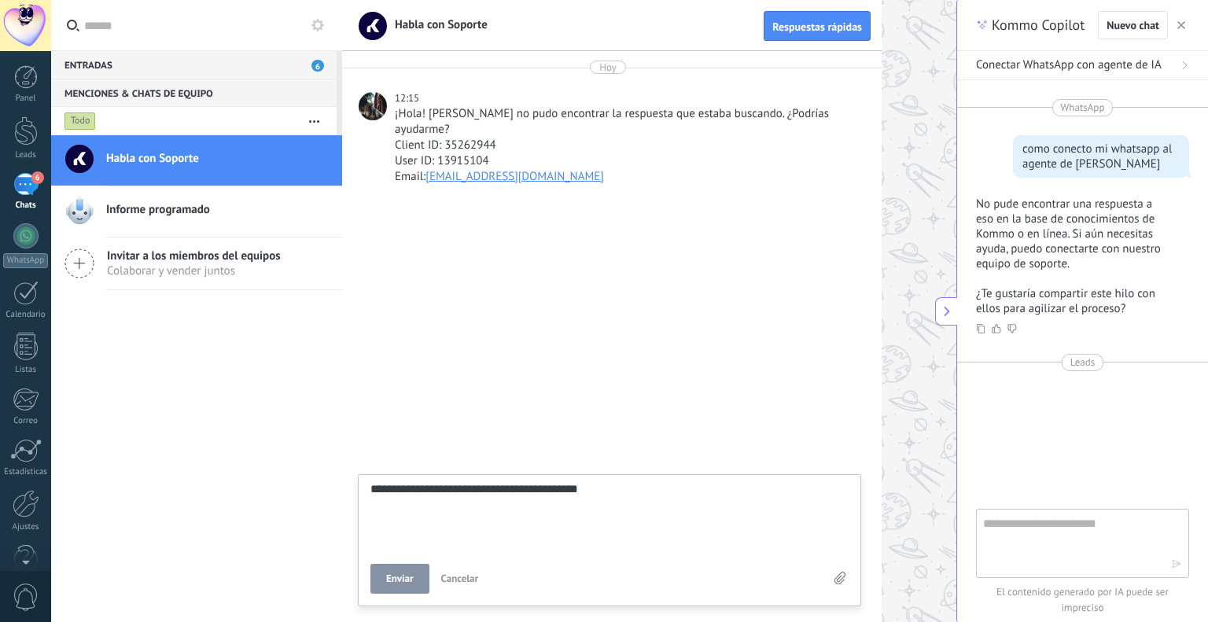
type textarea "**********"
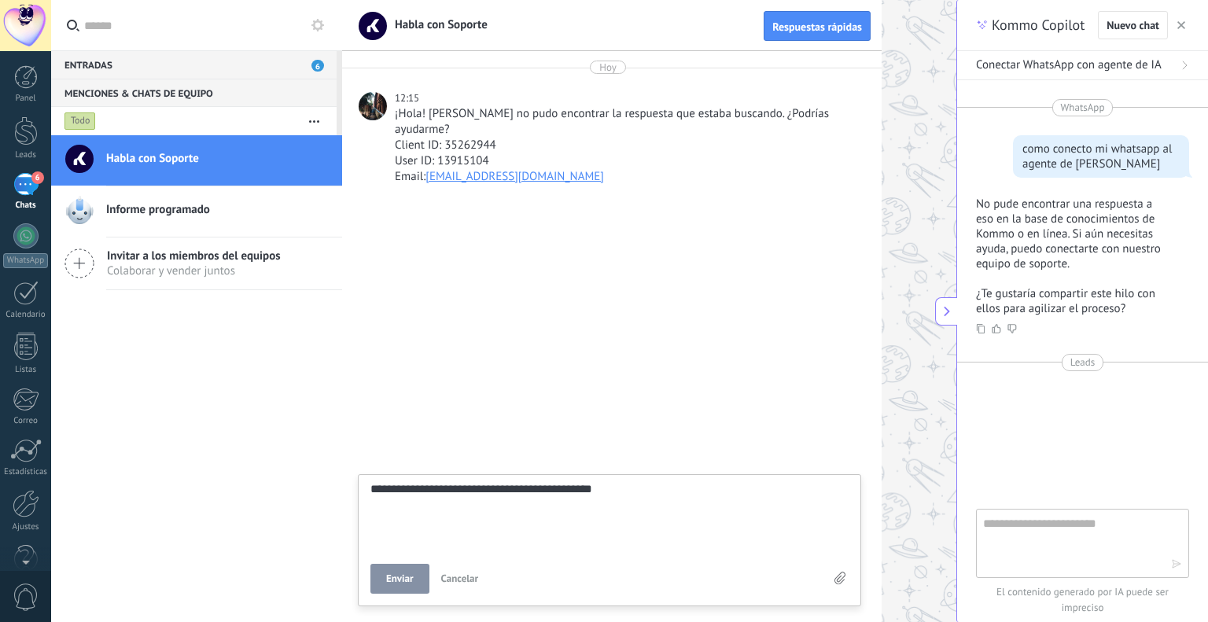
type textarea "**********"
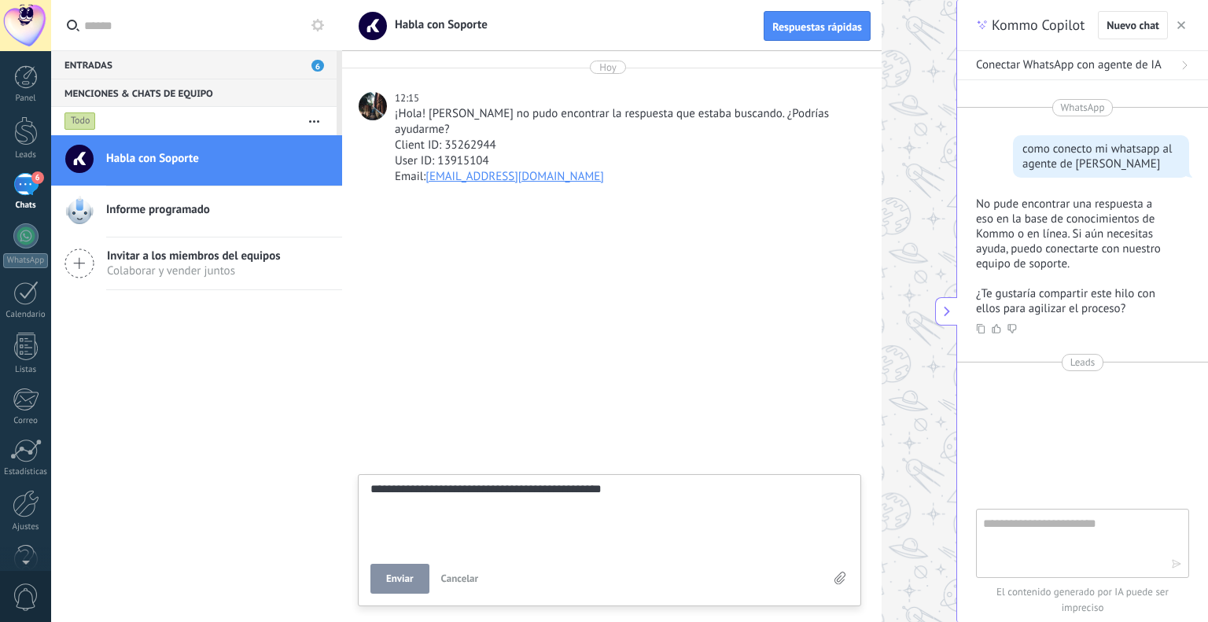
type textarea "**********"
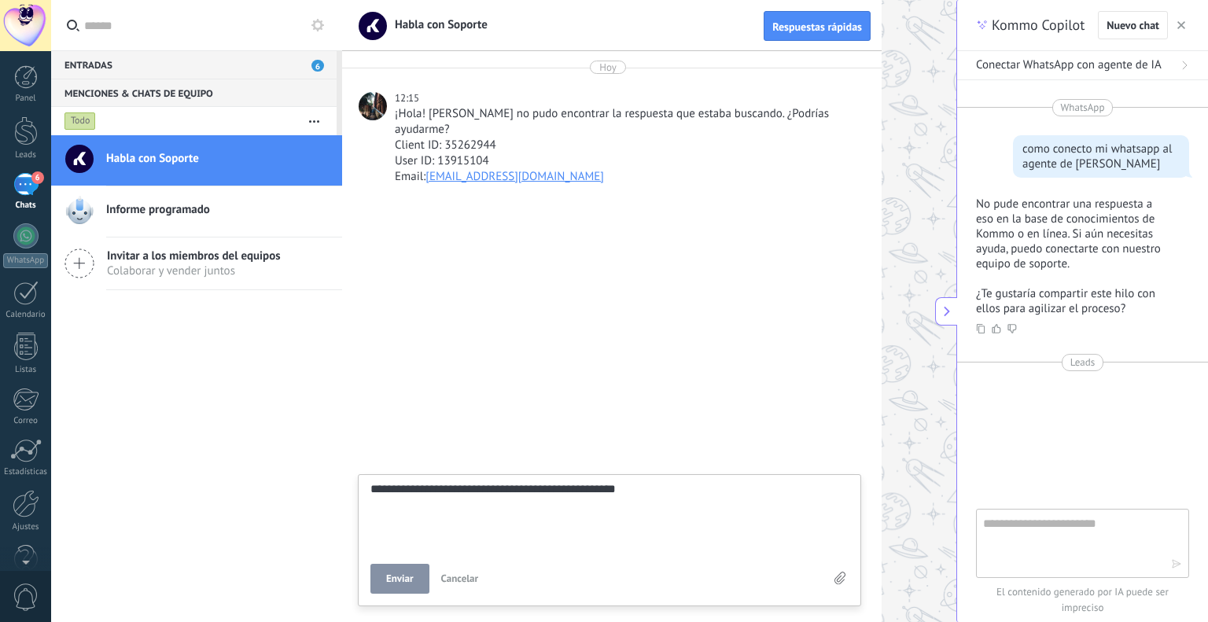
type textarea "**********"
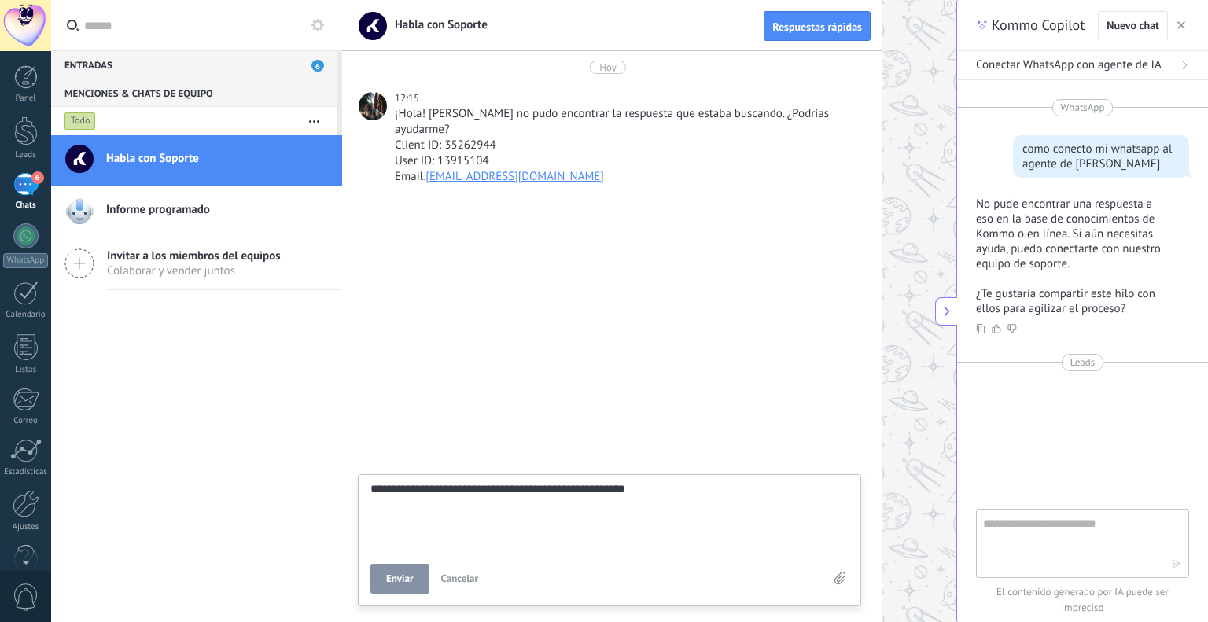
type textarea "**********"
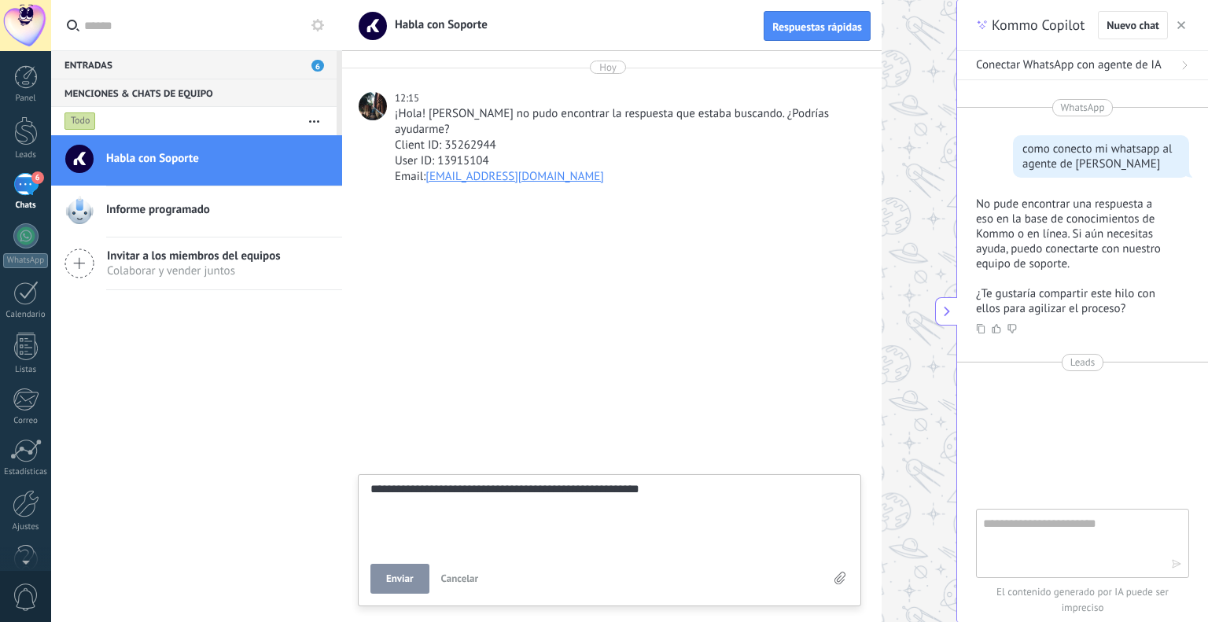
type textarea "**********"
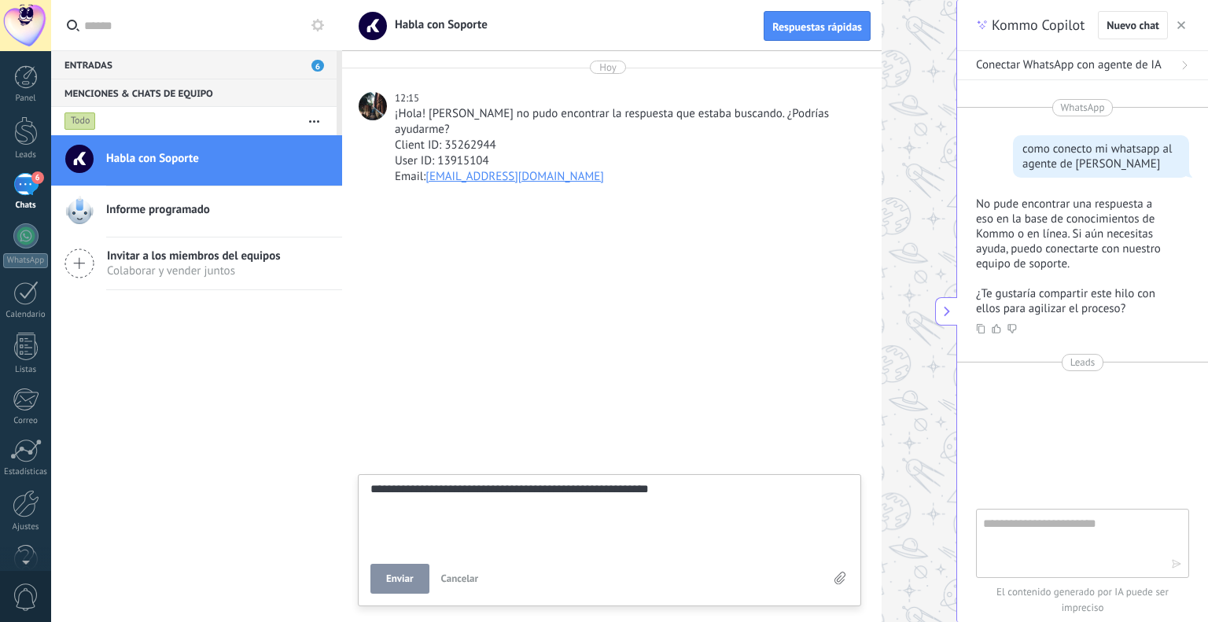
type textarea "**********"
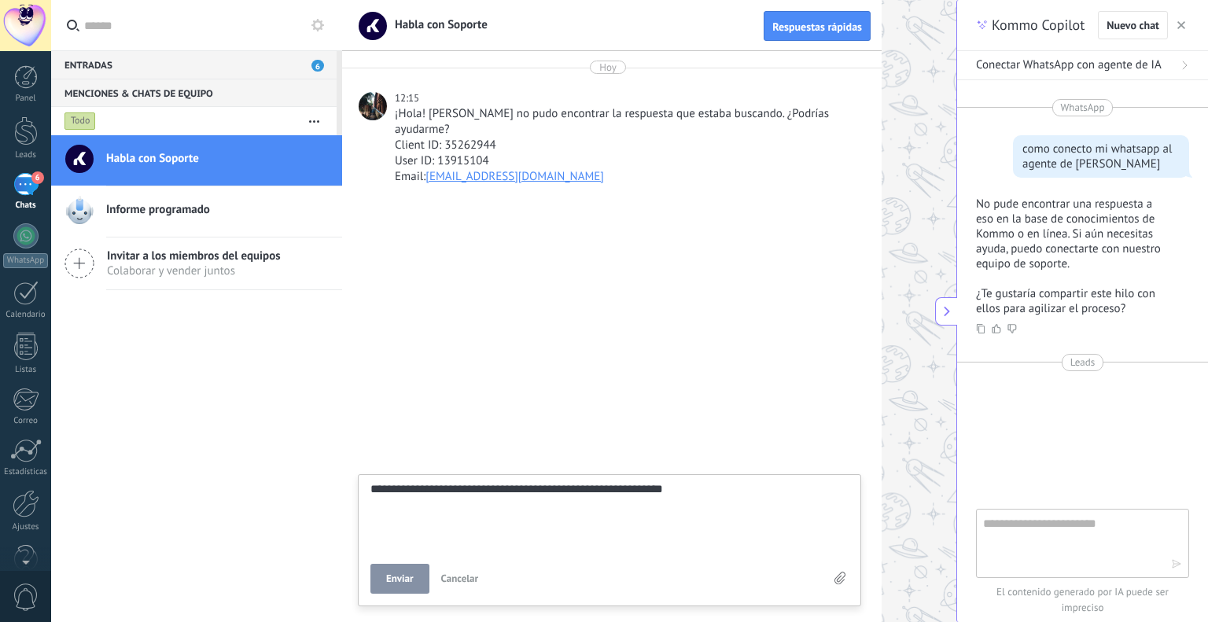
type textarea "**********"
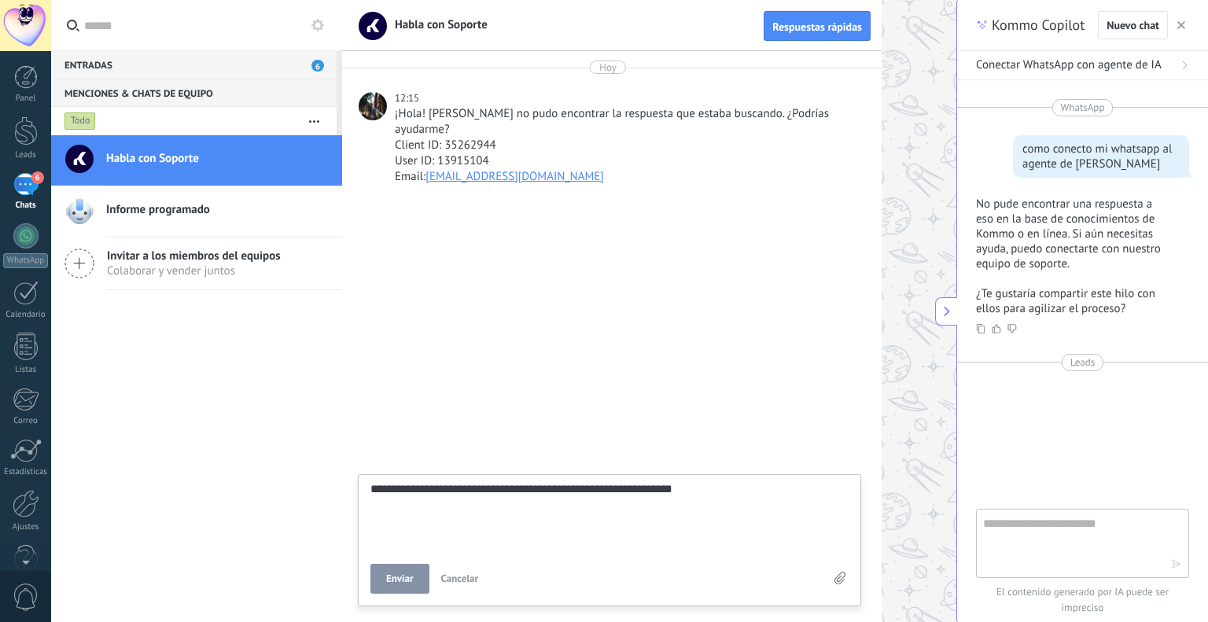
type textarea "**********"
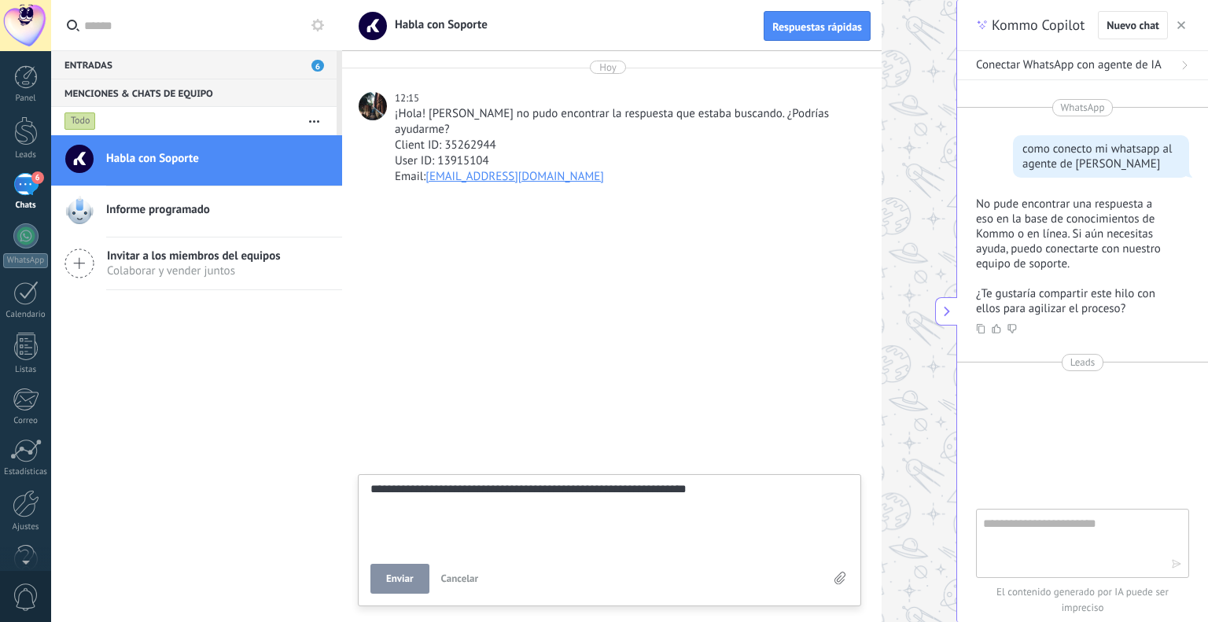
type textarea "**********"
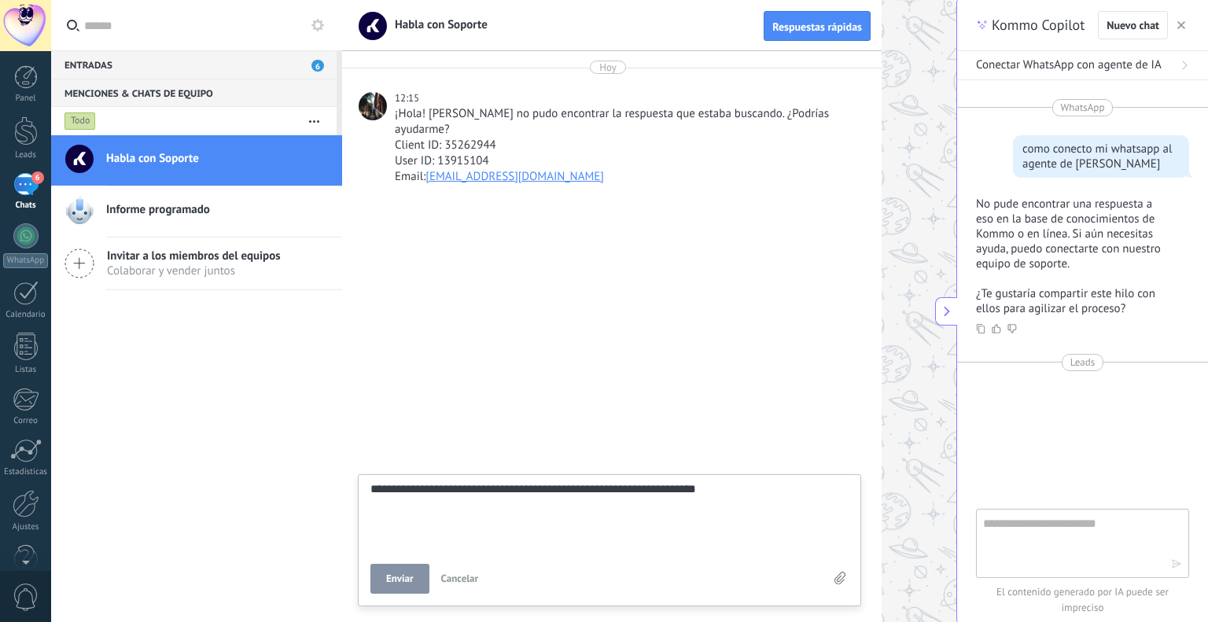
type textarea "**********"
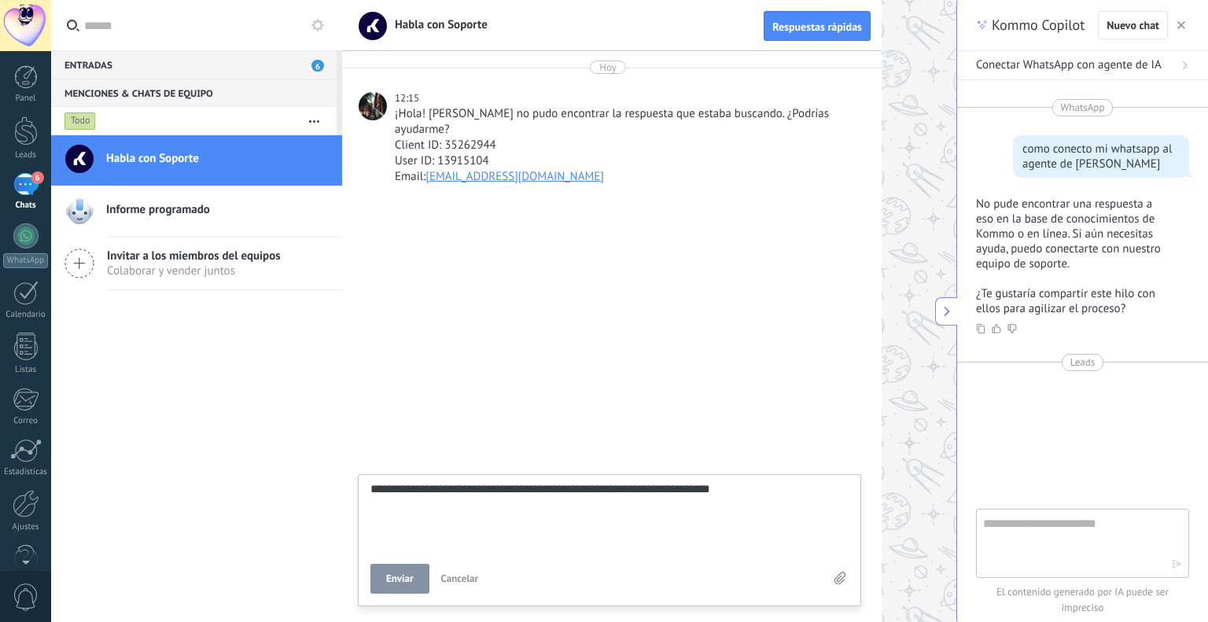
type textarea "**********"
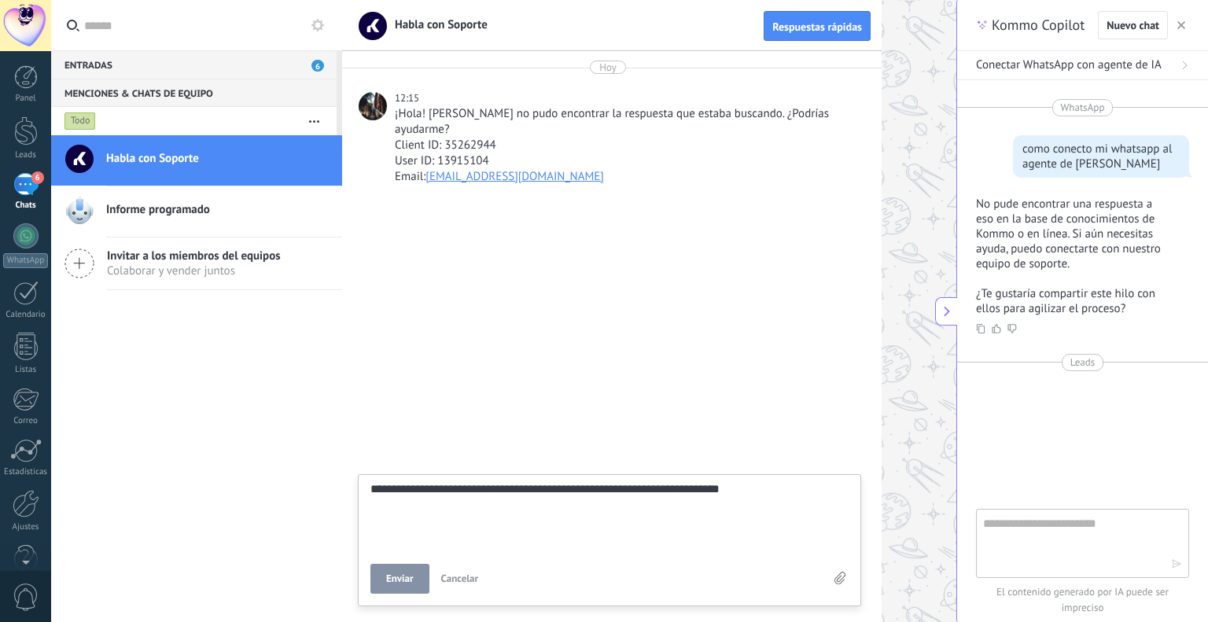
type textarea "**********"
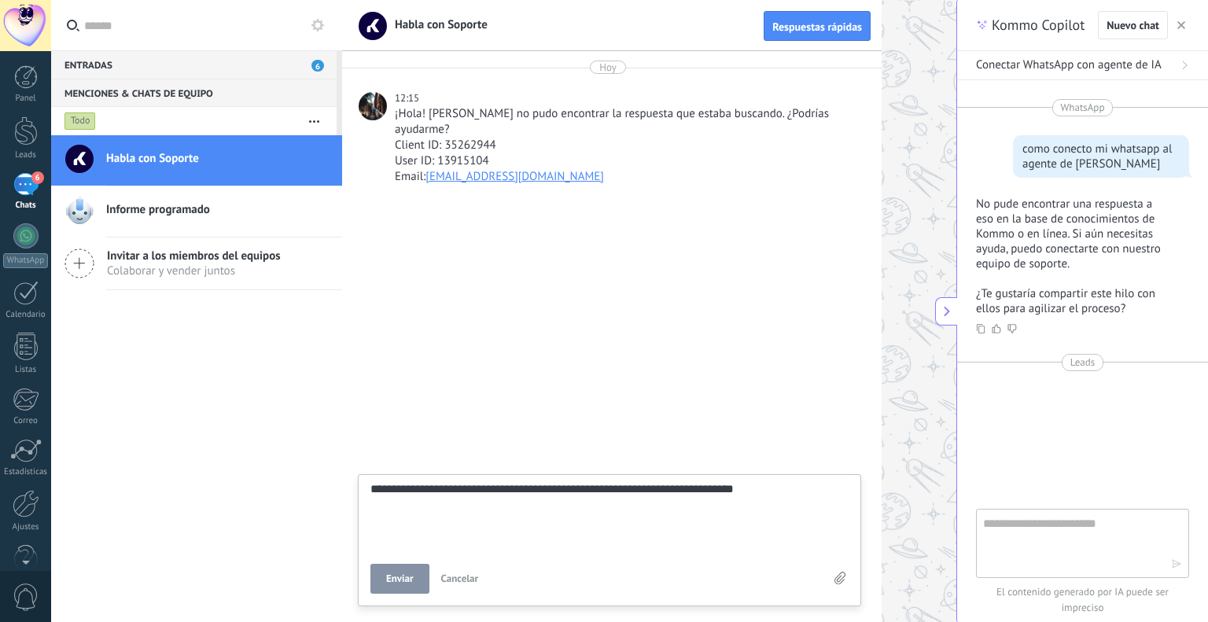
type textarea "**********"
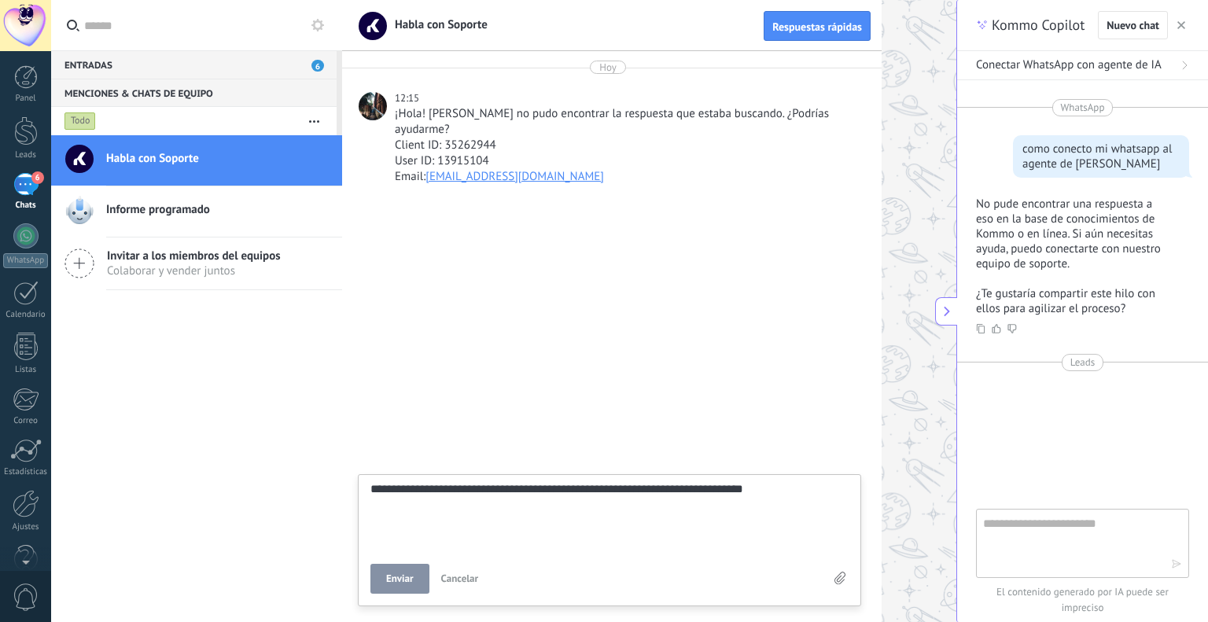
type textarea "**********"
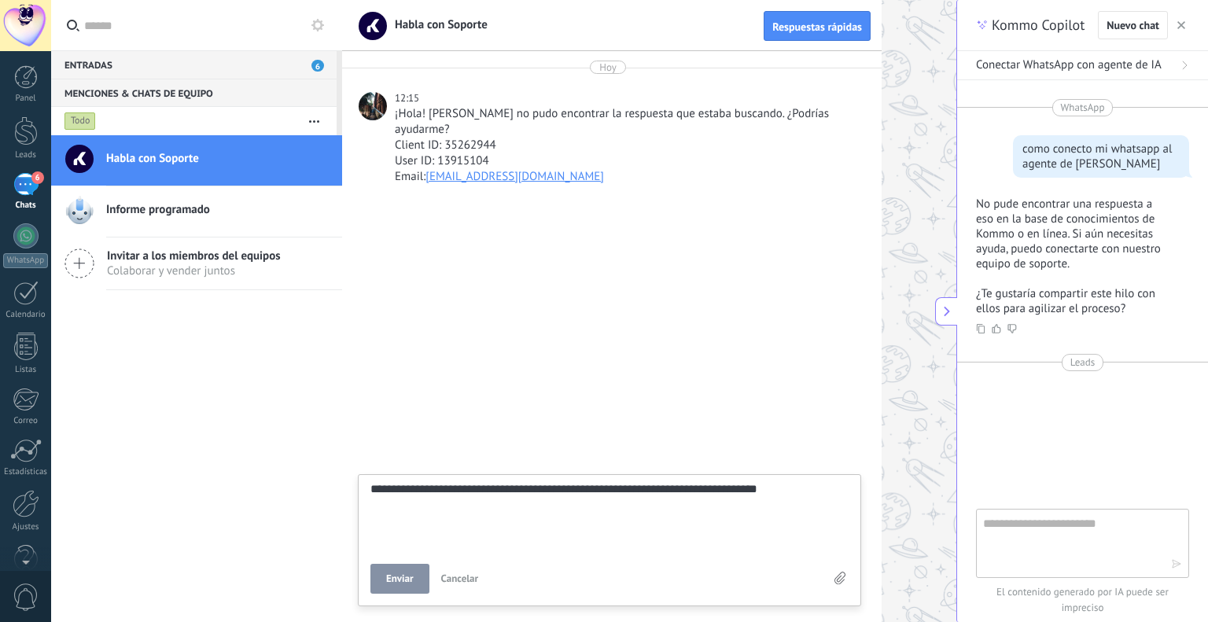
type textarea "**********"
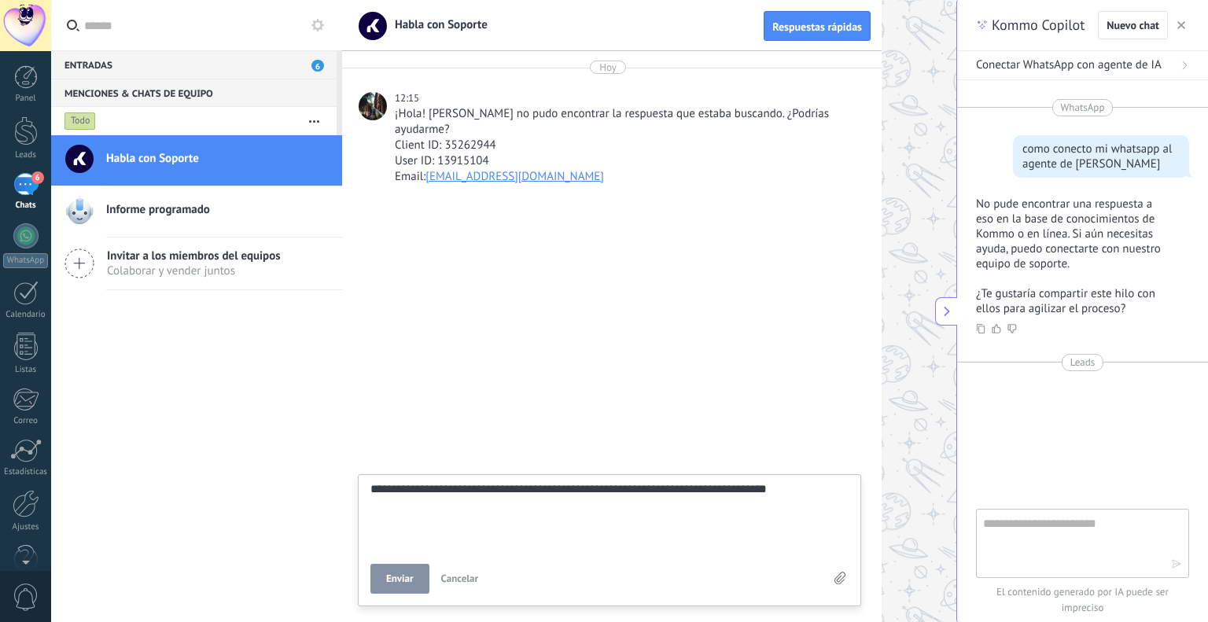
type textarea "**********"
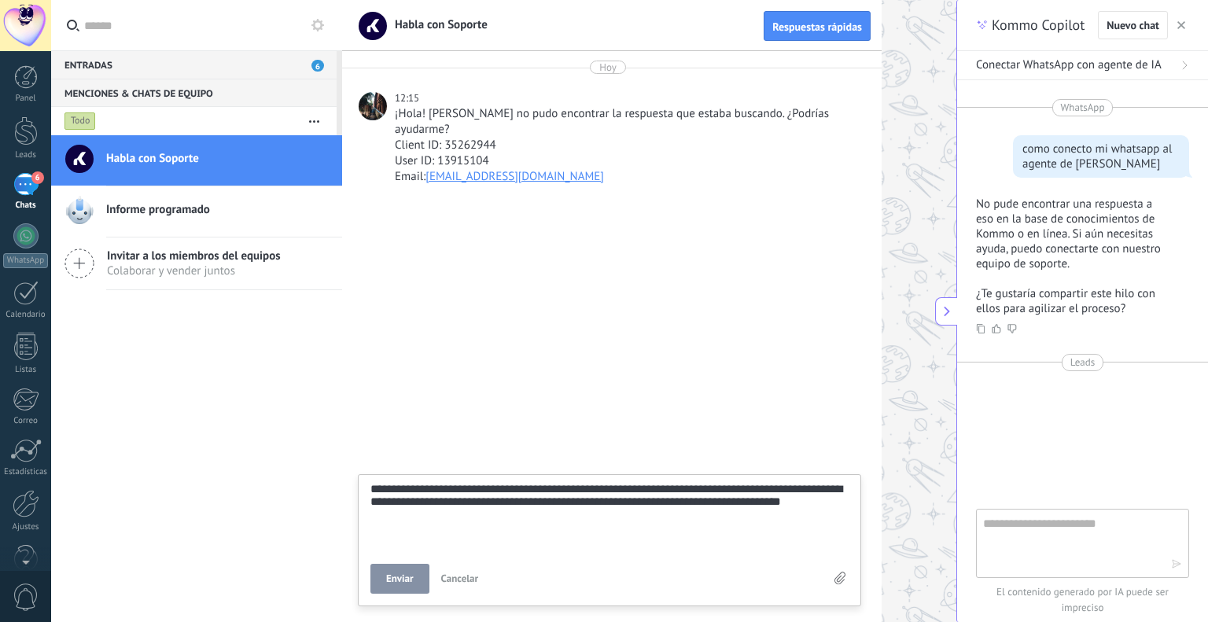
scroll to position [60, 0]
click at [368, 572] on div "**********" at bounding box center [609, 540] width 503 height 132
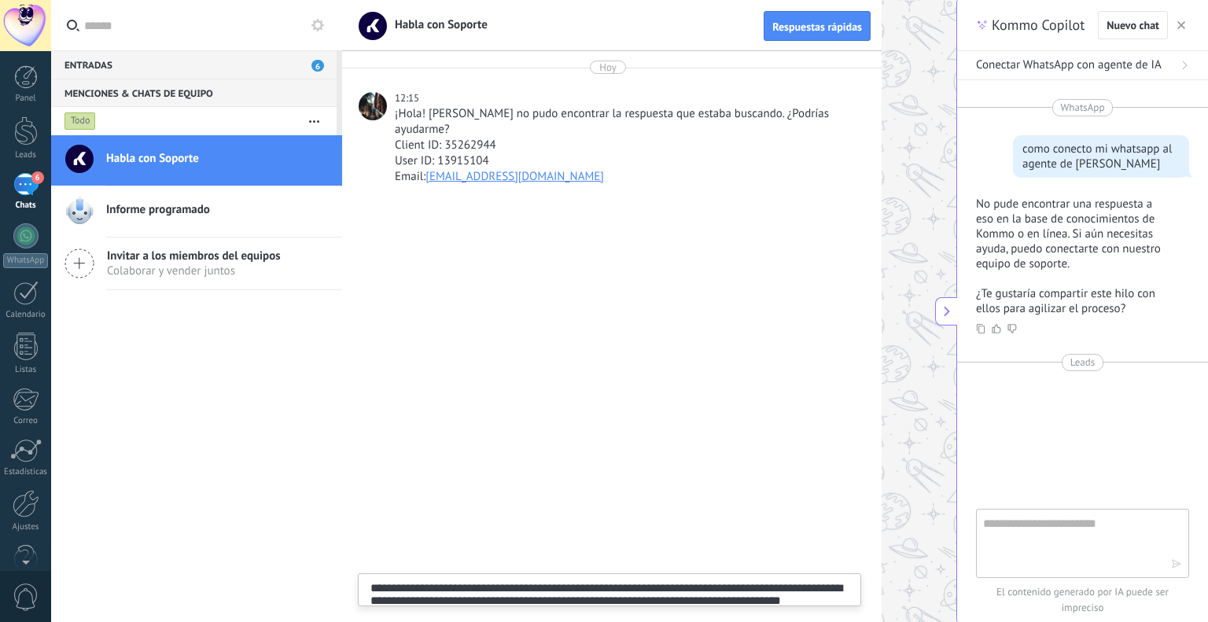
drag, startPoint x: 602, startPoint y: 591, endPoint x: 592, endPoint y: 567, distance: 25.4
click at [601, 590] on textarea "**********" at bounding box center [609, 614] width 478 height 64
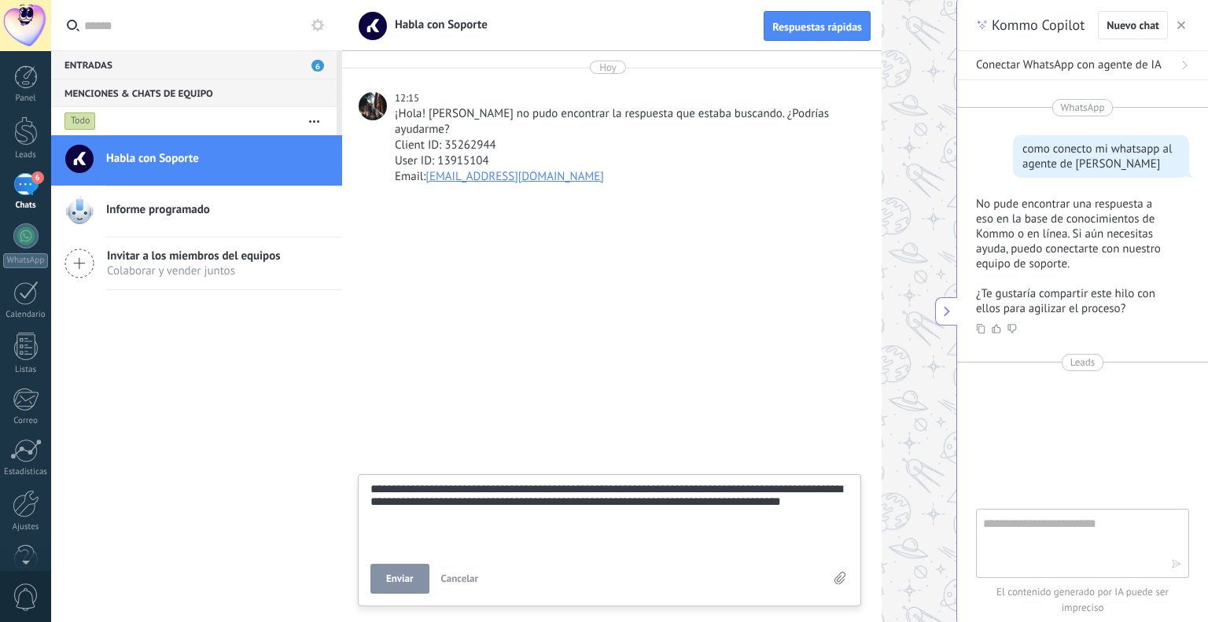
click at [400, 570] on button "Enviar" at bounding box center [399, 579] width 59 height 30
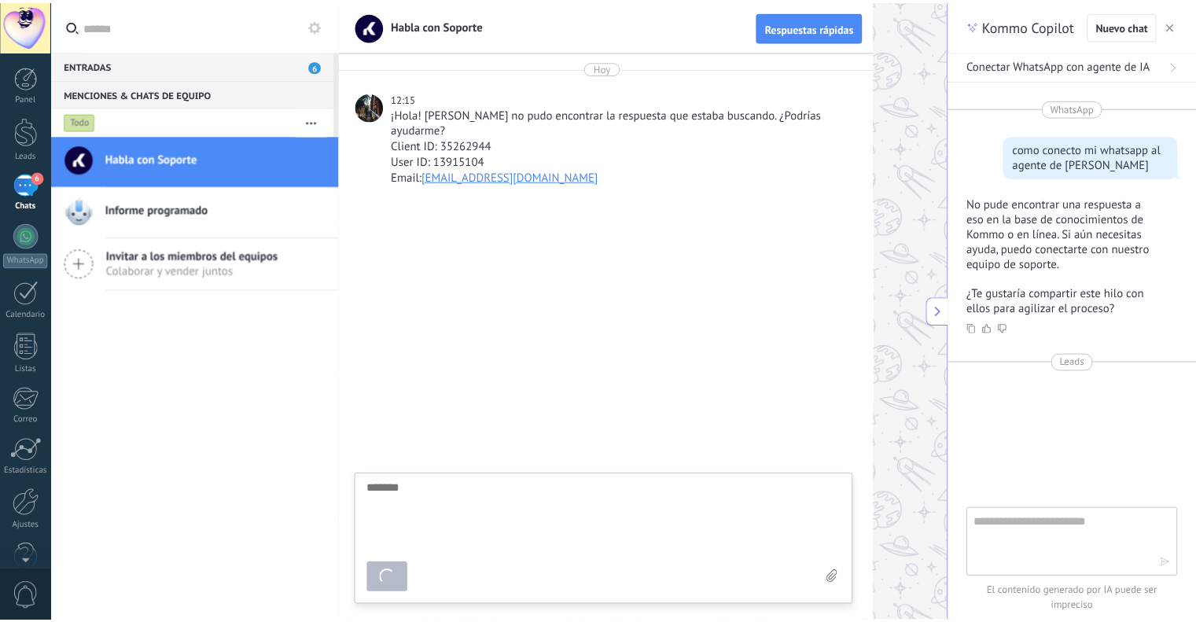
scroll to position [15, 0]
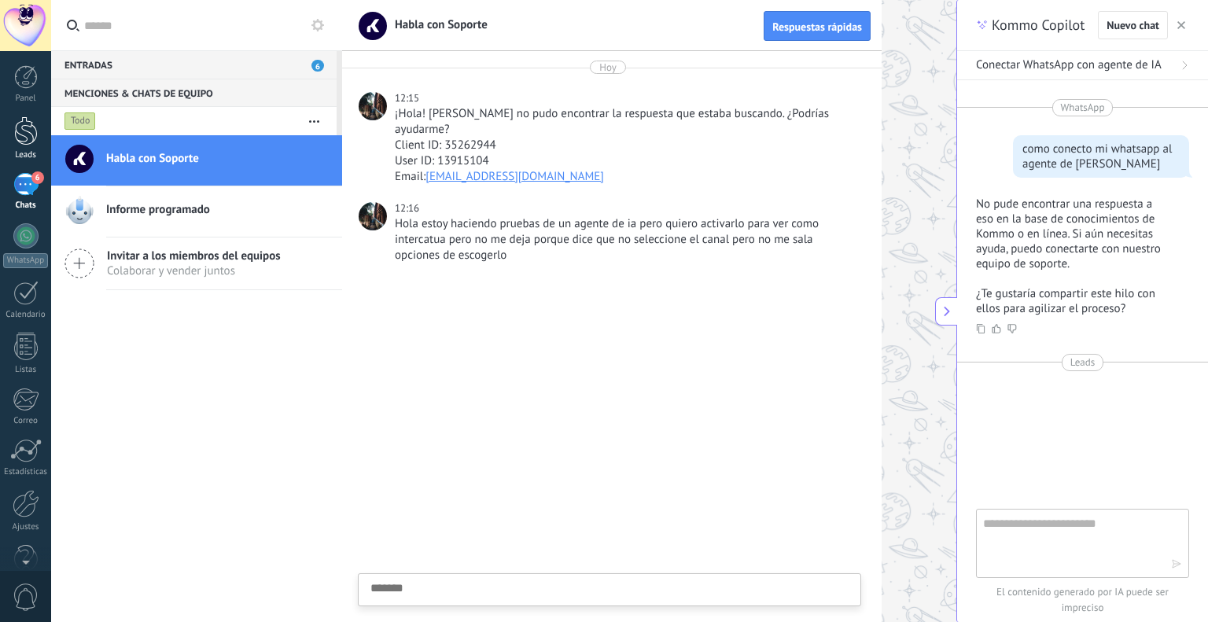
click at [25, 140] on div at bounding box center [26, 130] width 24 height 29
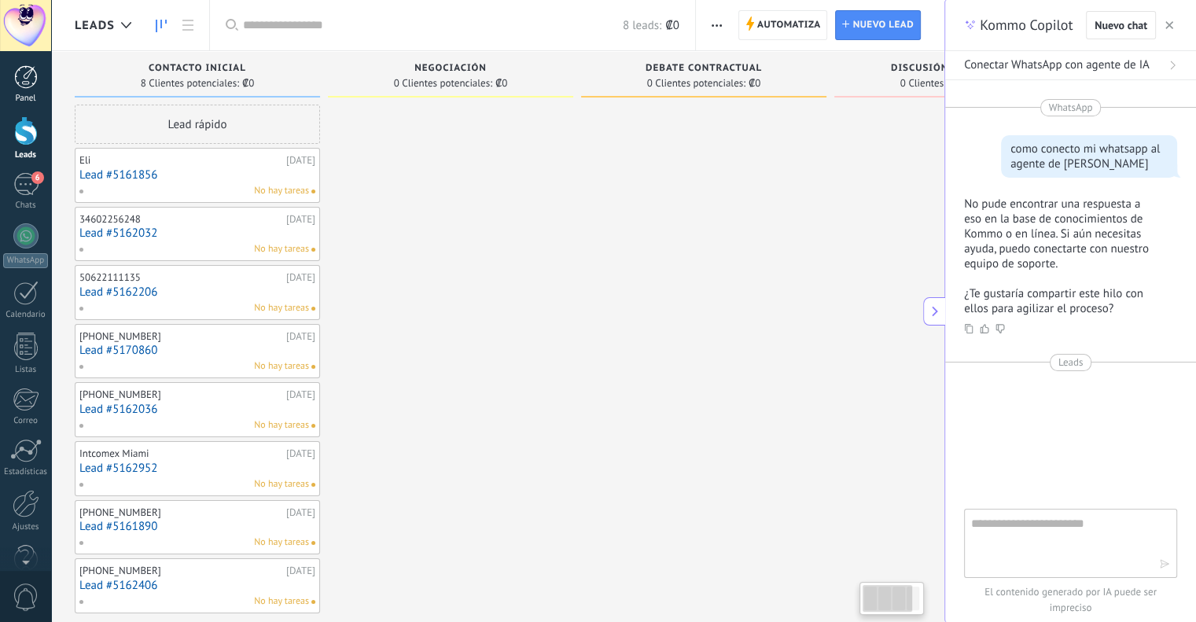
click at [27, 87] on div at bounding box center [26, 77] width 24 height 24
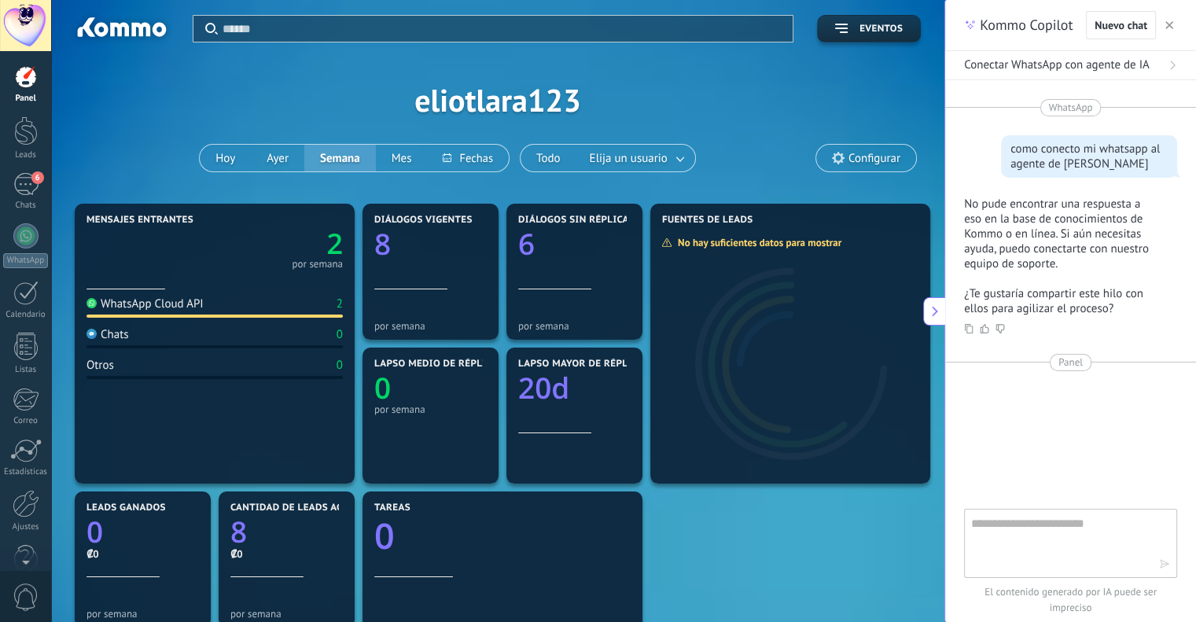
click at [869, 160] on span "Configurar" at bounding box center [875, 158] width 52 height 13
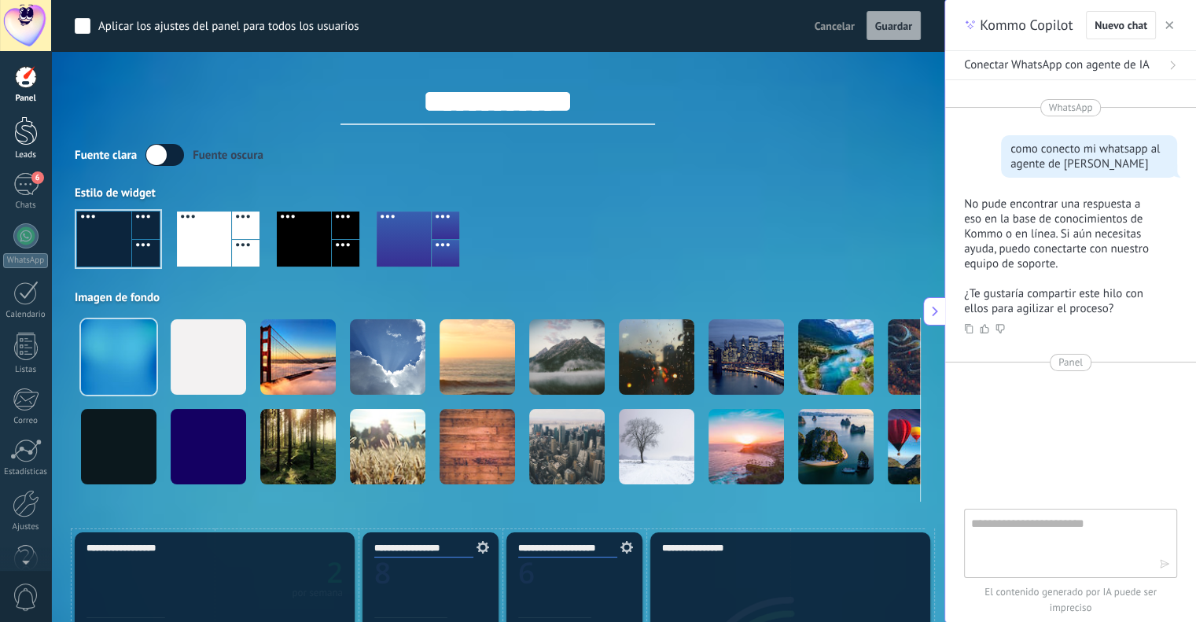
click at [28, 128] on div at bounding box center [26, 130] width 24 height 29
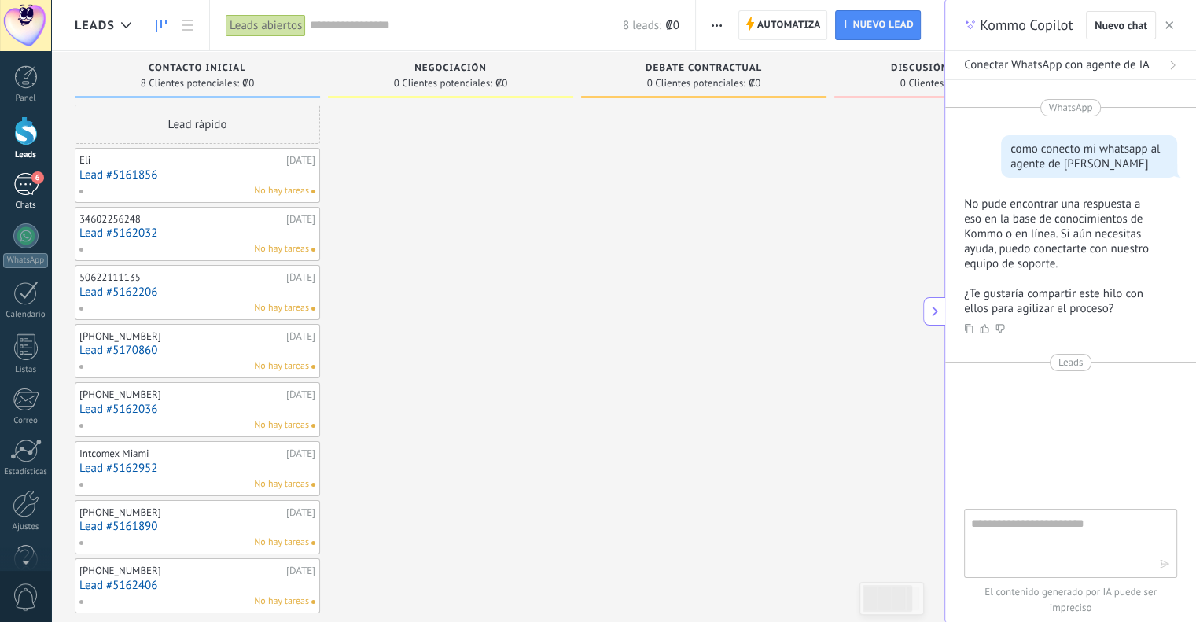
click at [20, 177] on div "6" at bounding box center [25, 184] width 25 height 23
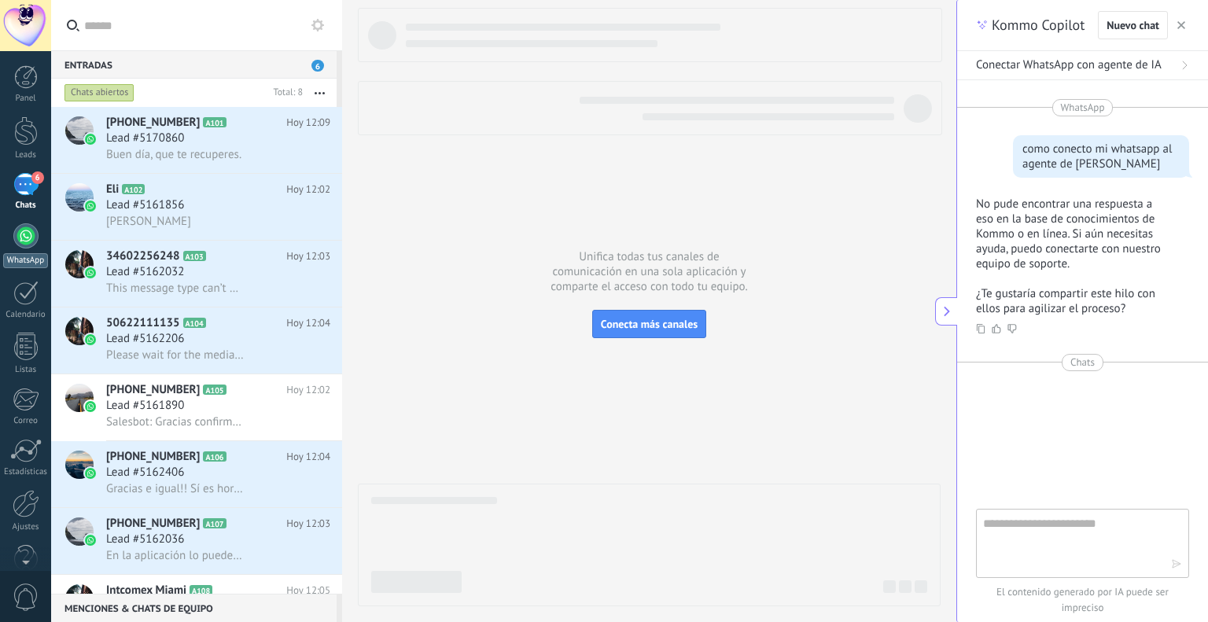
click at [28, 230] on div at bounding box center [25, 235] width 25 height 25
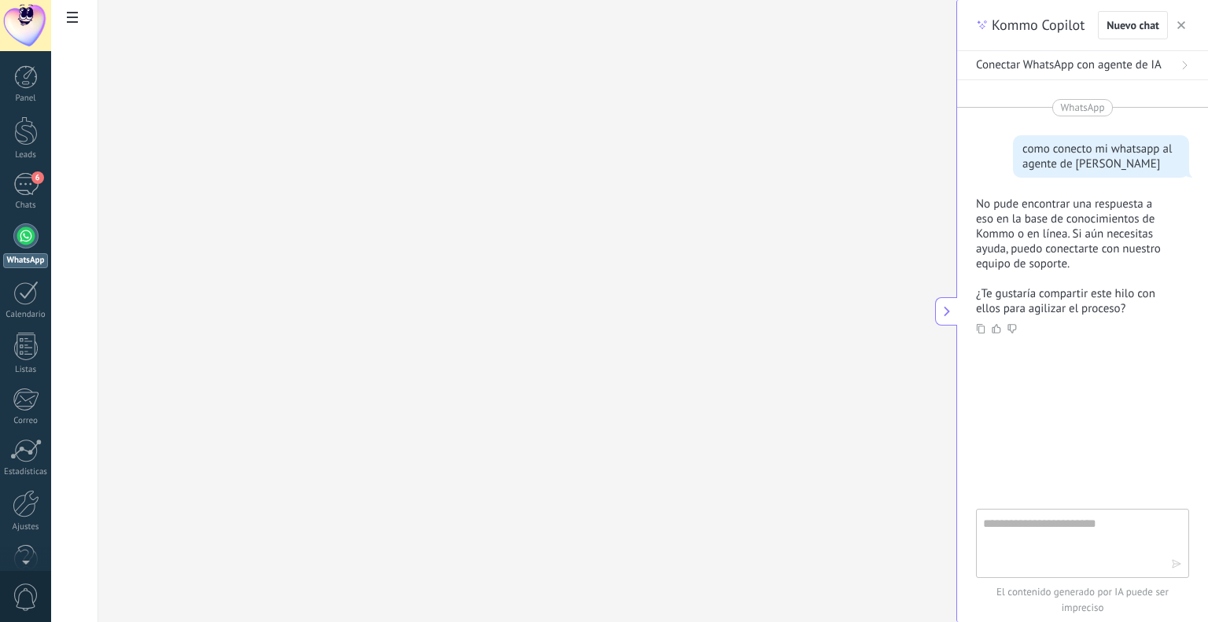
click at [90, 9] on div at bounding box center [74, 311] width 47 height 622
click at [77, 16] on icon at bounding box center [72, 17] width 11 height 11
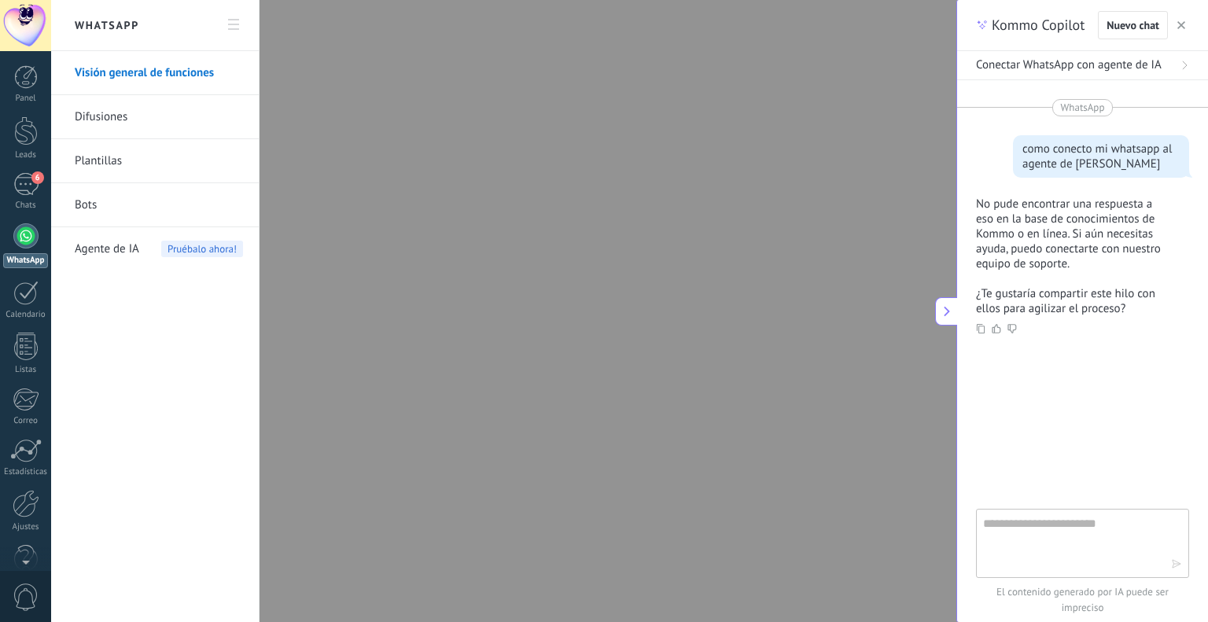
click at [114, 245] on span "Agente de IA" at bounding box center [107, 249] width 64 height 44
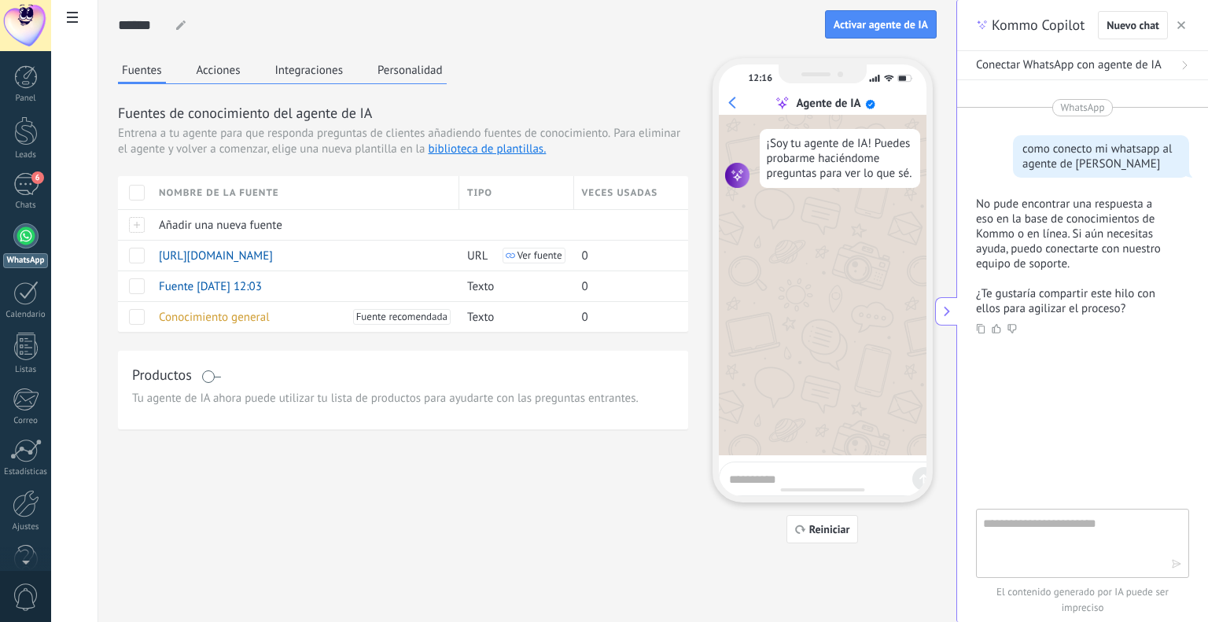
click at [79, 31] on span at bounding box center [72, 19] width 27 height 31
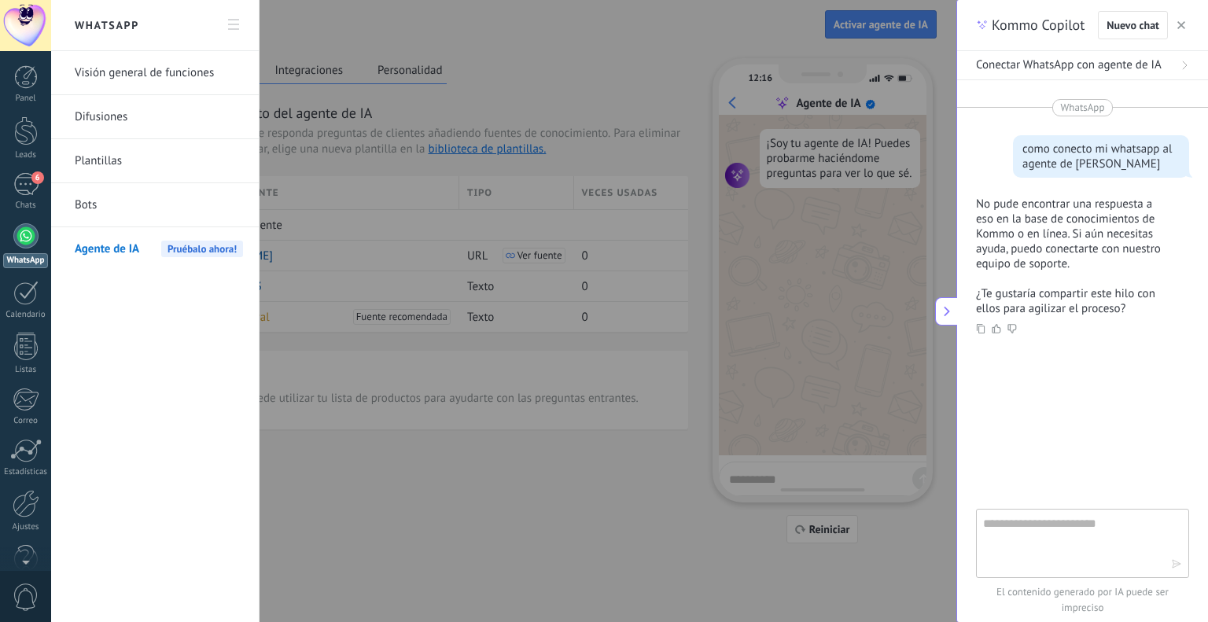
click at [327, 198] on div at bounding box center [604, 311] width 1208 height 622
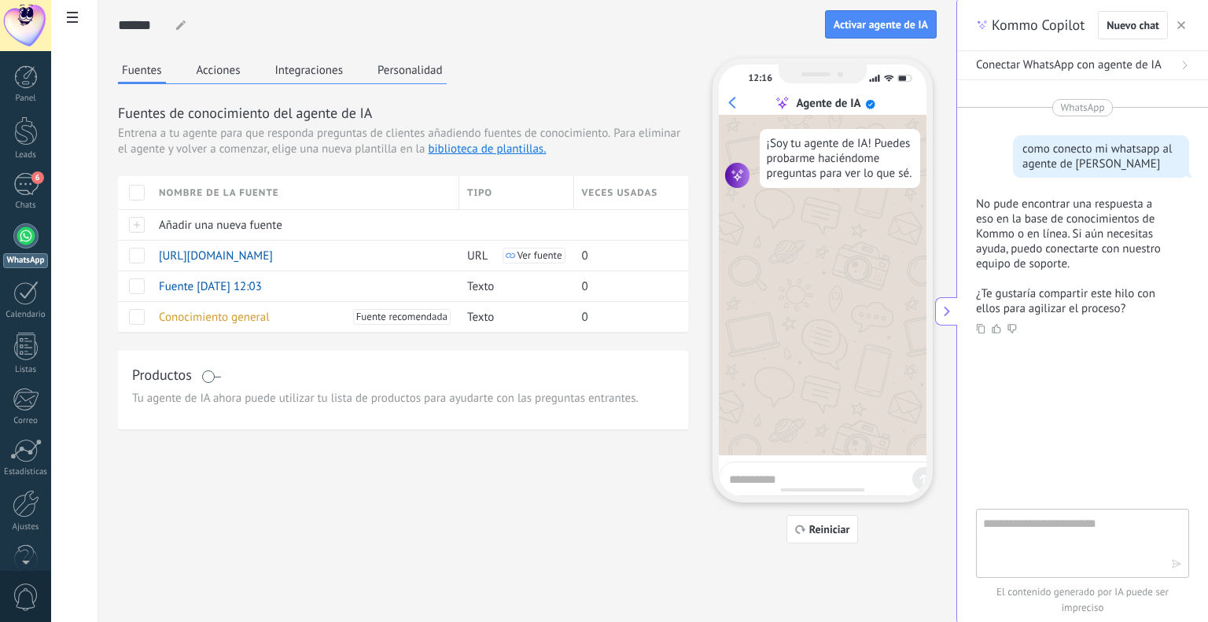
click at [1179, 32] on button "button" at bounding box center [1181, 25] width 16 height 19
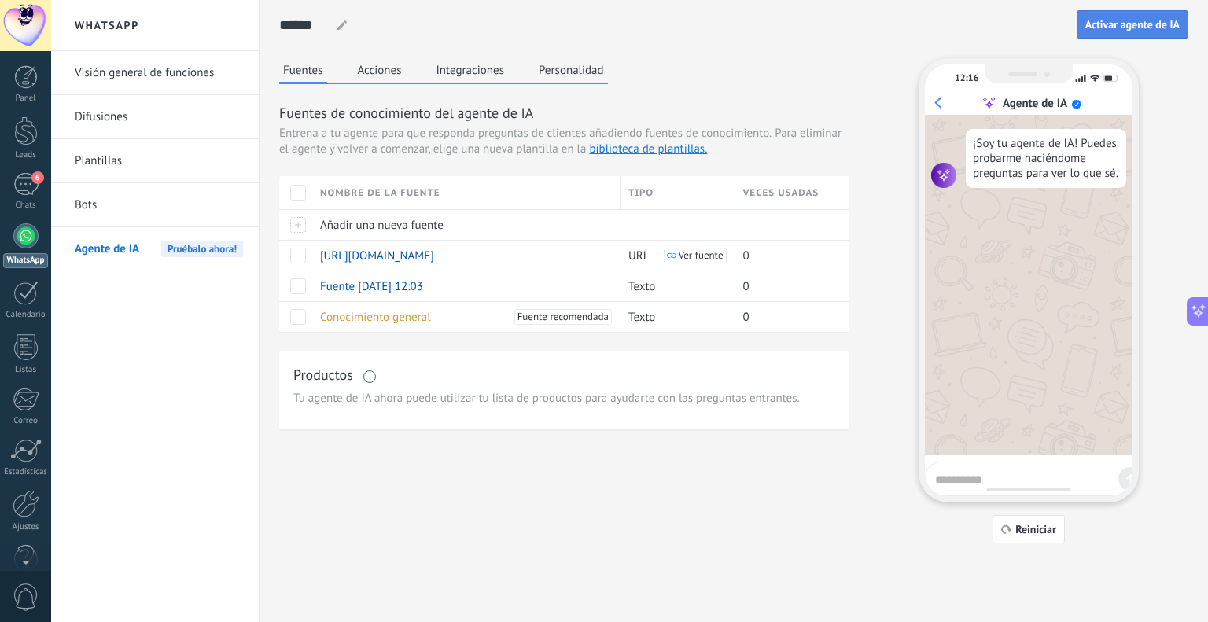
click at [1134, 26] on span "Activar agente de IA" at bounding box center [1132, 24] width 94 height 11
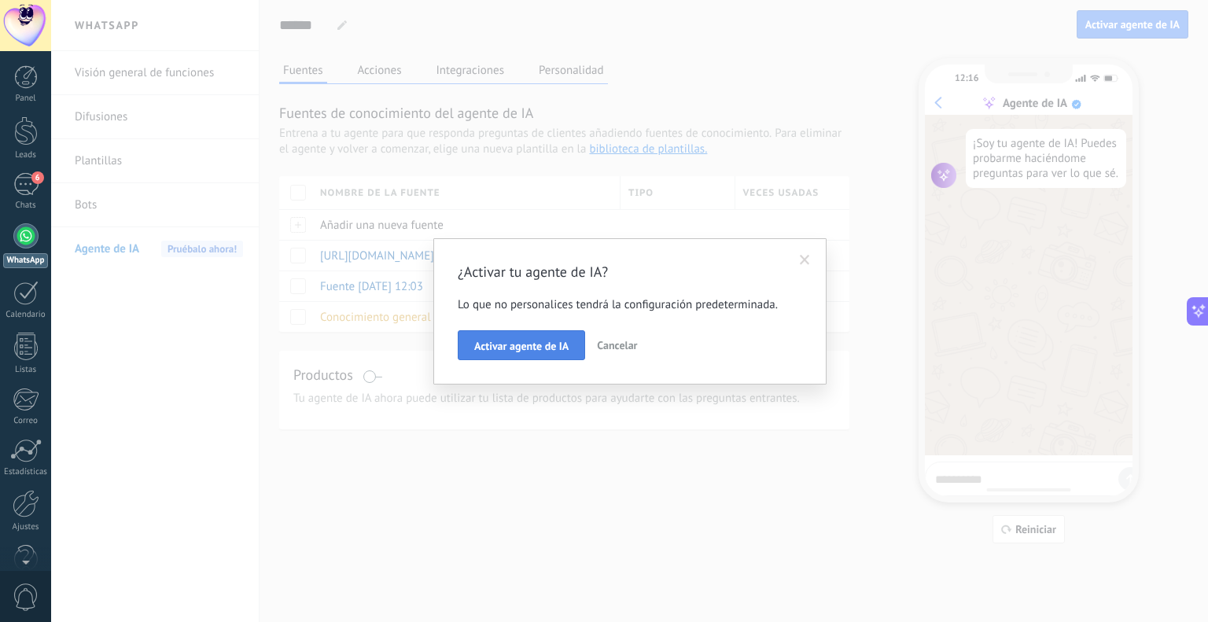
click at [528, 350] on span "Activar agente de IA" at bounding box center [521, 346] width 94 height 11
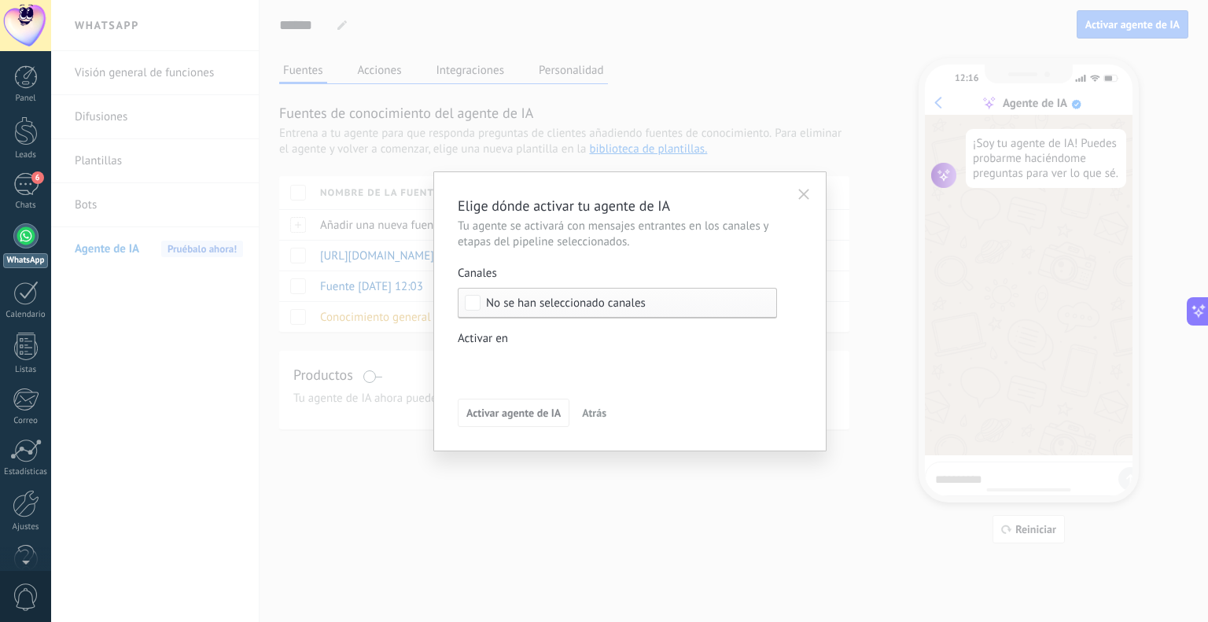
click at [513, 294] on div "No se han seleccionado canales" at bounding box center [617, 303] width 319 height 31
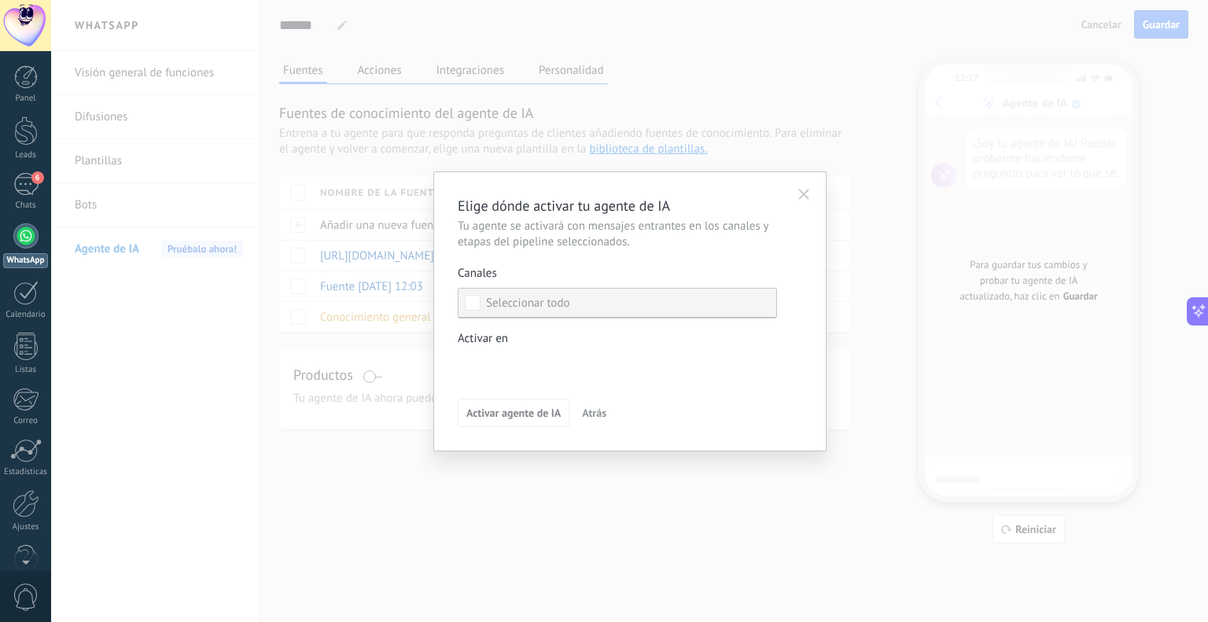
click at [579, 309] on label "Seleccionar todo" at bounding box center [617, 303] width 318 height 28
click at [806, 196] on icon "button" at bounding box center [803, 194] width 11 height 11
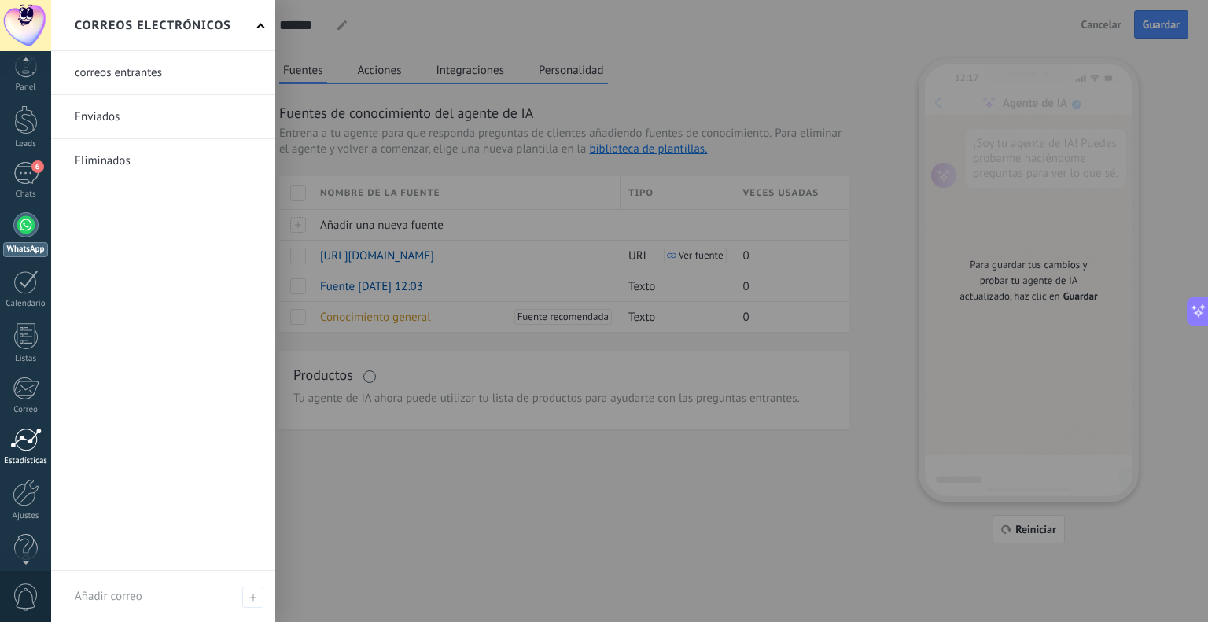
scroll to position [31, 0]
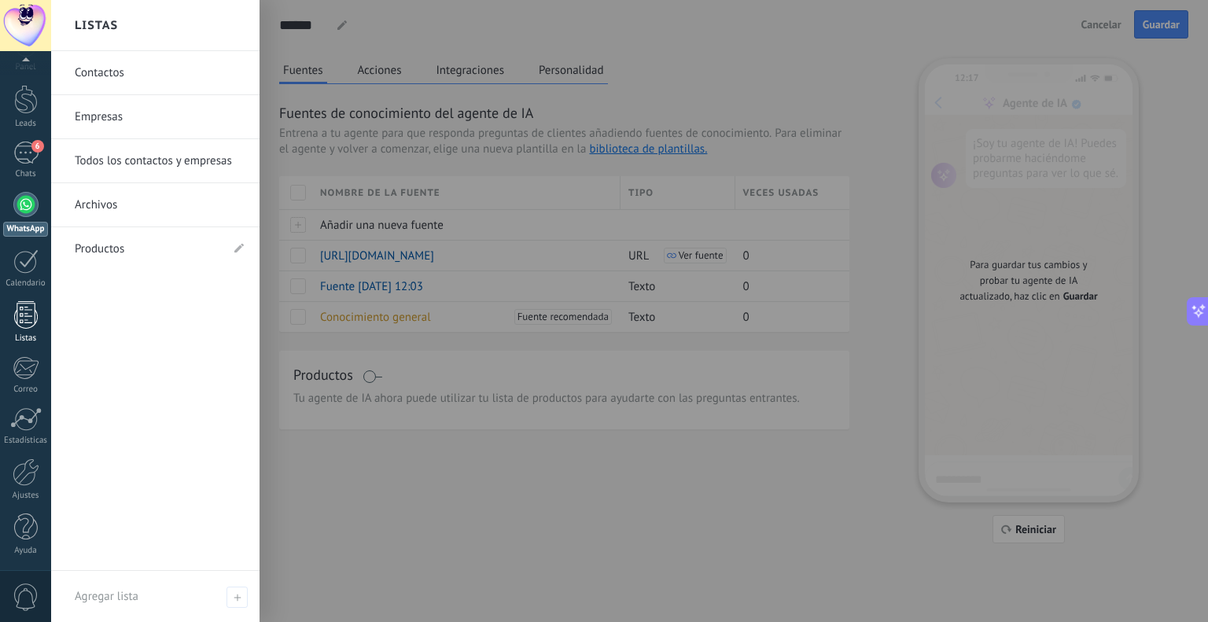
click at [31, 321] on div at bounding box center [26, 315] width 24 height 28
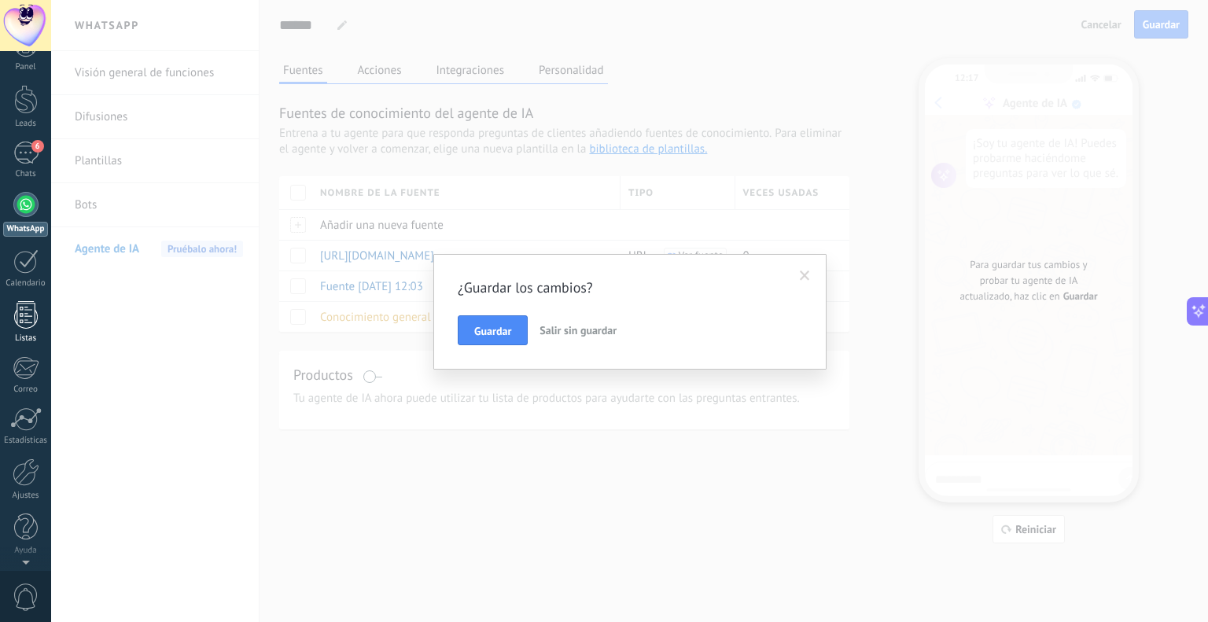
scroll to position [0, 0]
click at [462, 343] on button "Guardar" at bounding box center [493, 330] width 70 height 30
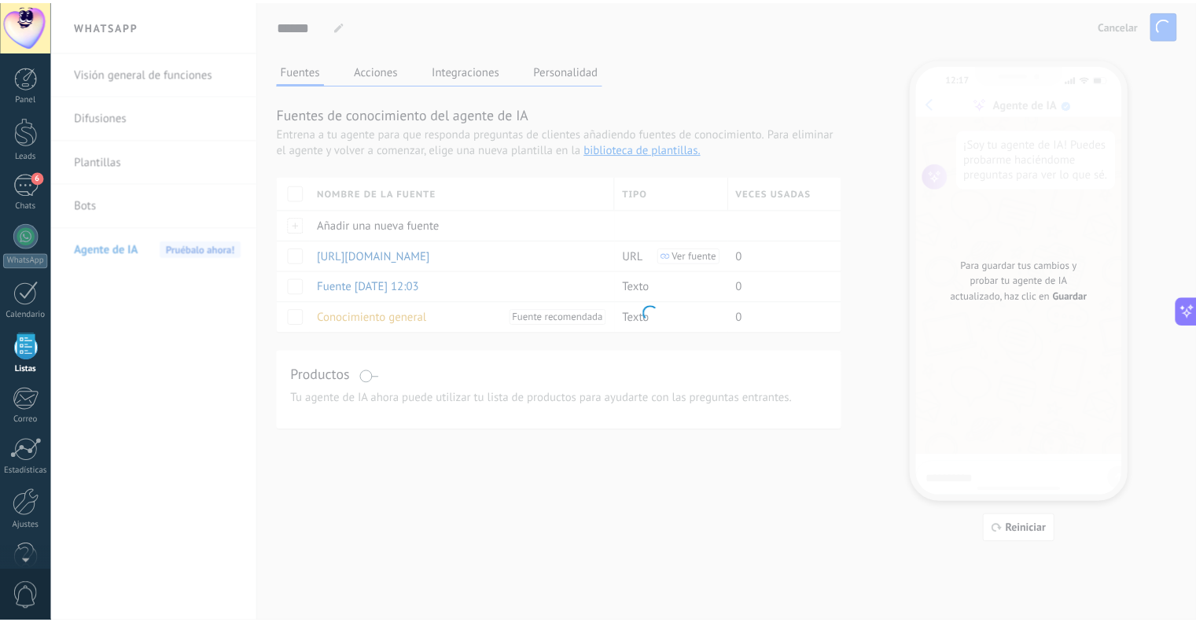
scroll to position [31, 0]
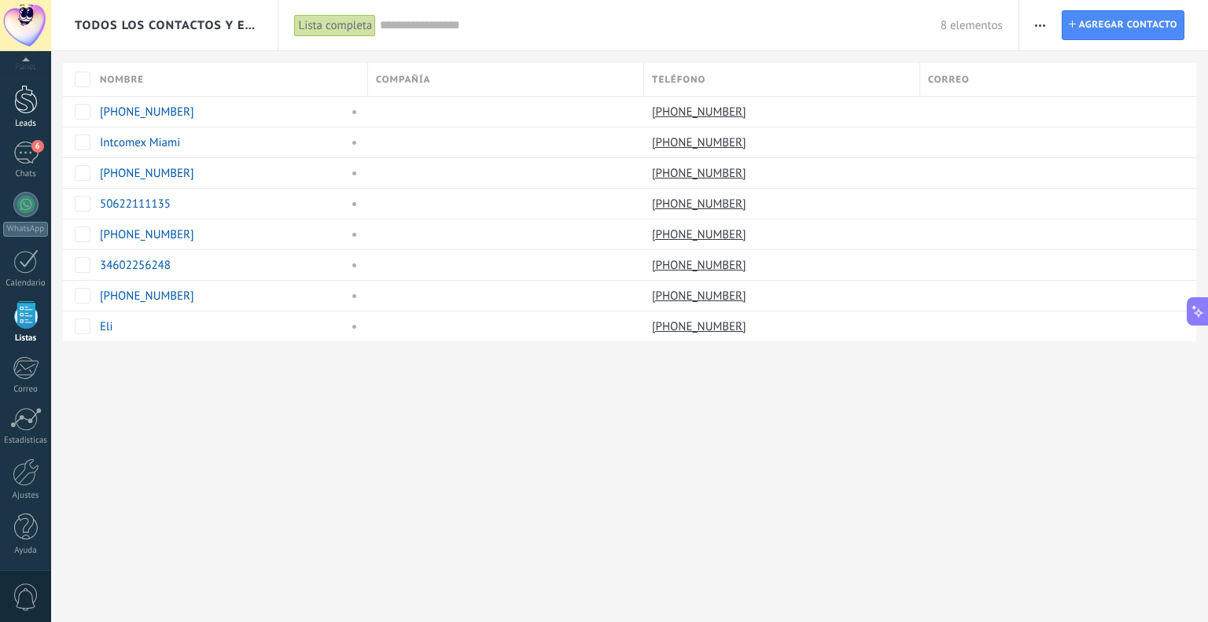
click at [23, 111] on div at bounding box center [26, 99] width 24 height 29
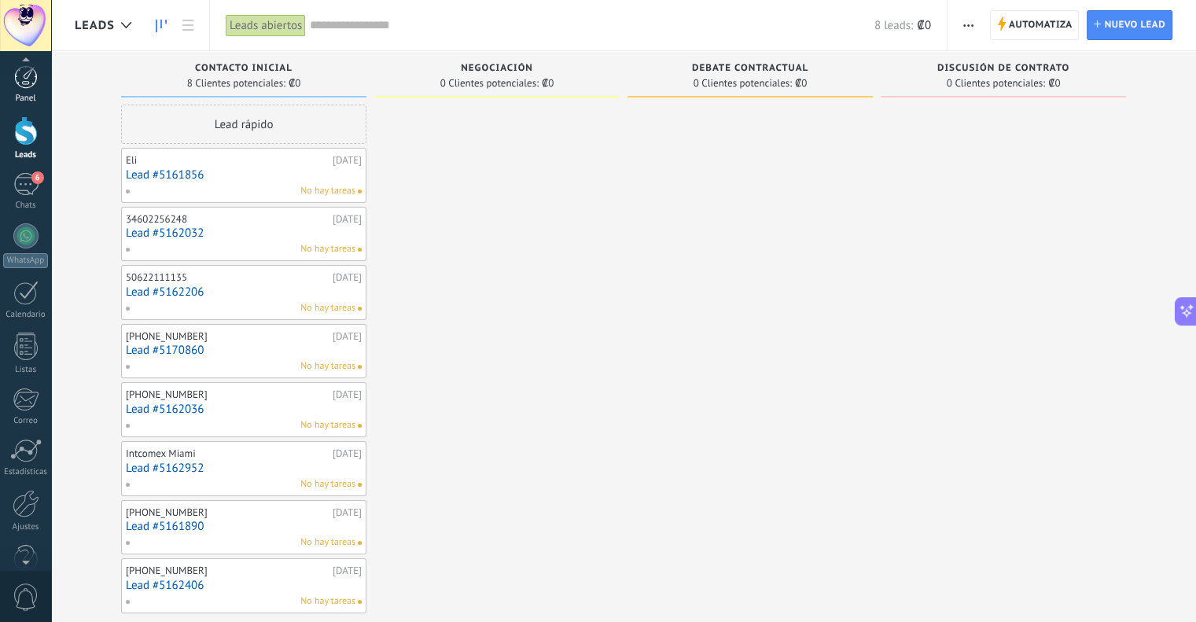
click at [28, 91] on link "Panel" at bounding box center [25, 84] width 51 height 39
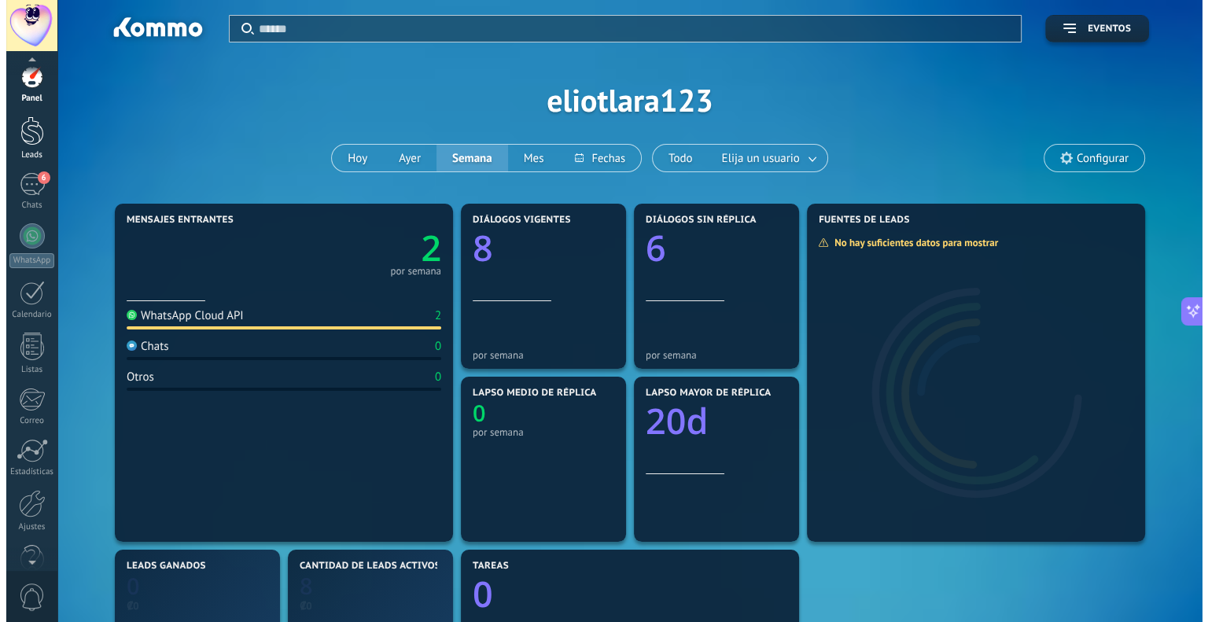
scroll to position [31, 0]
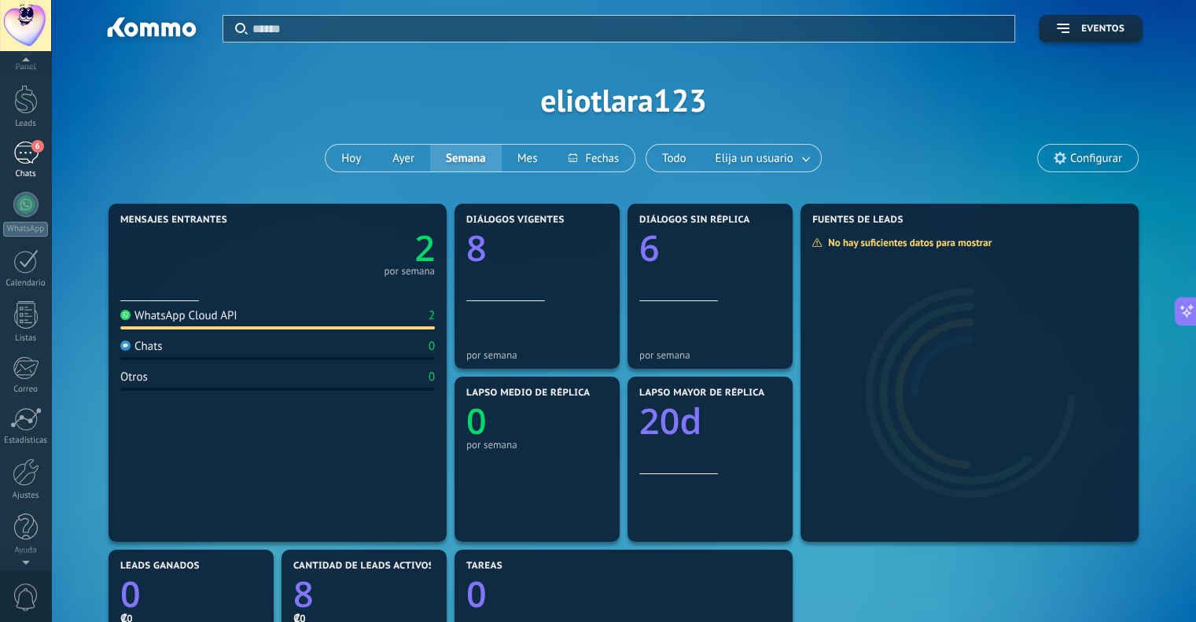
click at [26, 153] on div "6" at bounding box center [25, 153] width 25 height 23
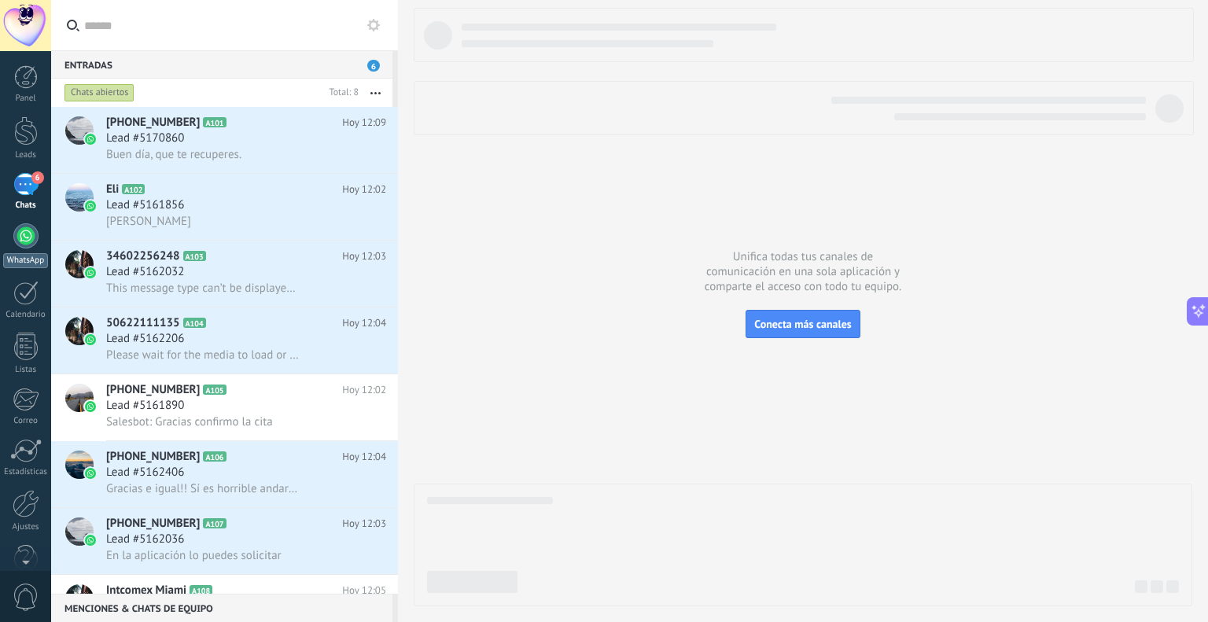
click at [33, 239] on div at bounding box center [25, 235] width 25 height 25
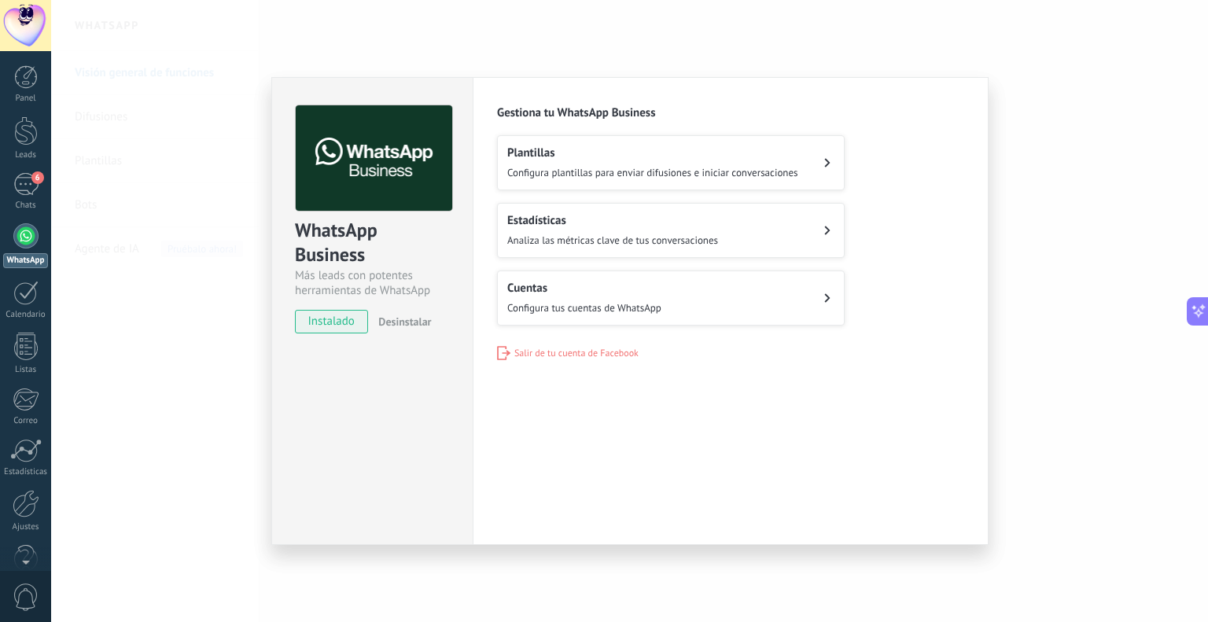
click at [639, 163] on div "Plantillas Configura plantillas para enviar difusiones e iniciar conversaciones" at bounding box center [652, 162] width 291 height 35
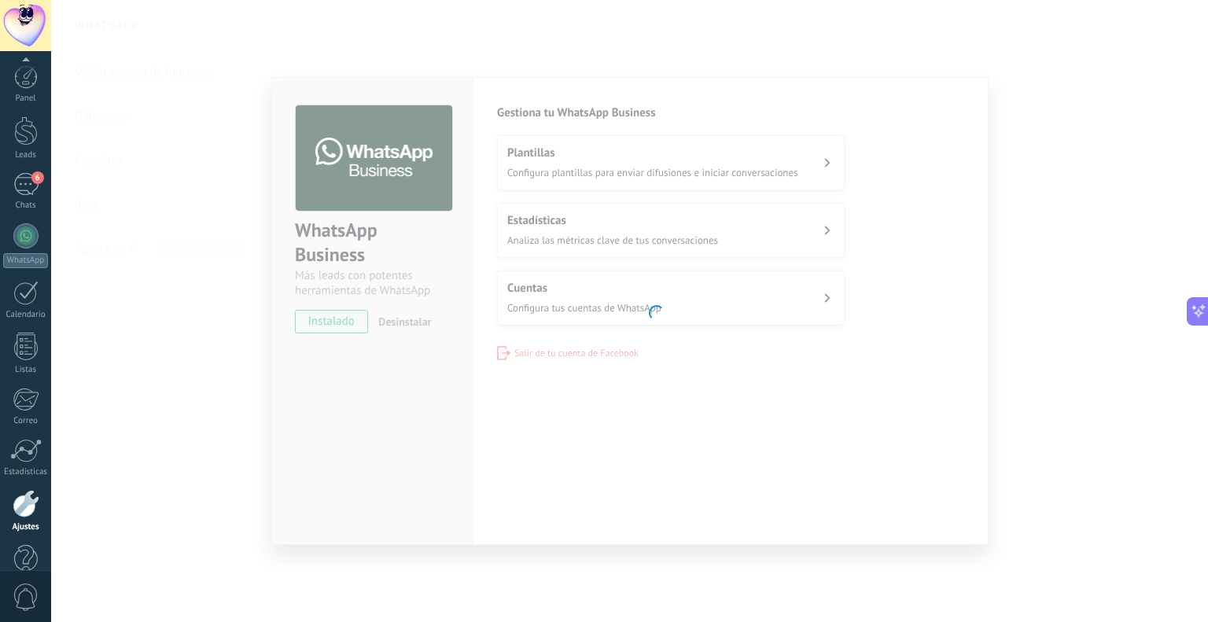
scroll to position [31, 0]
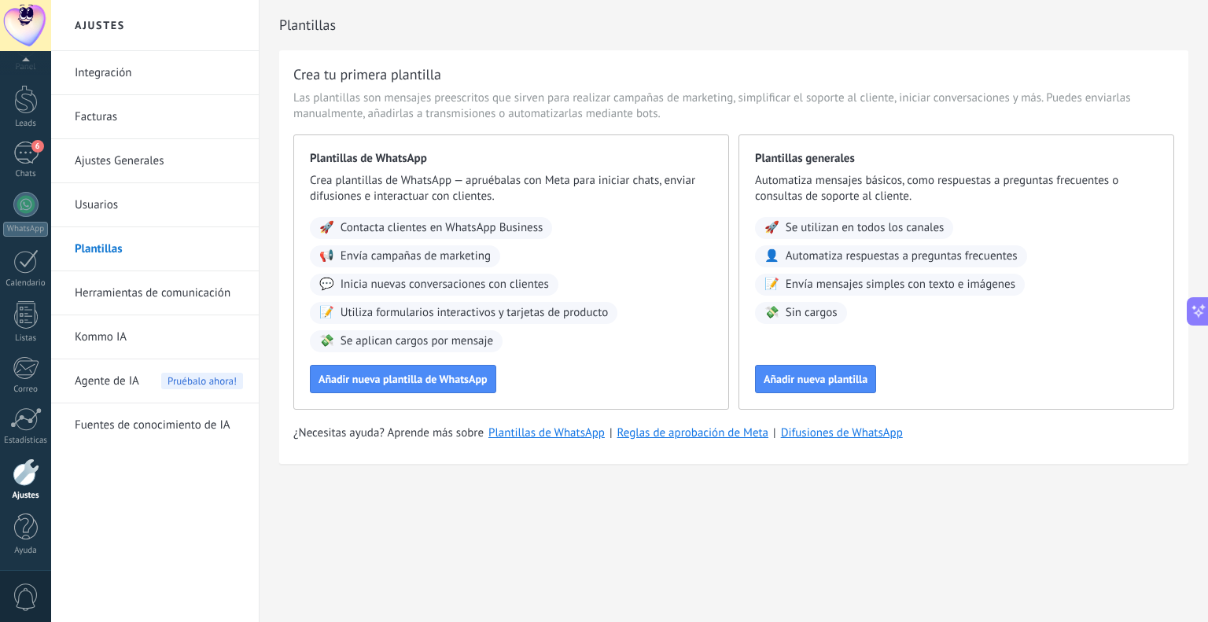
click at [122, 332] on link "Kommo IA" at bounding box center [159, 337] width 168 height 44
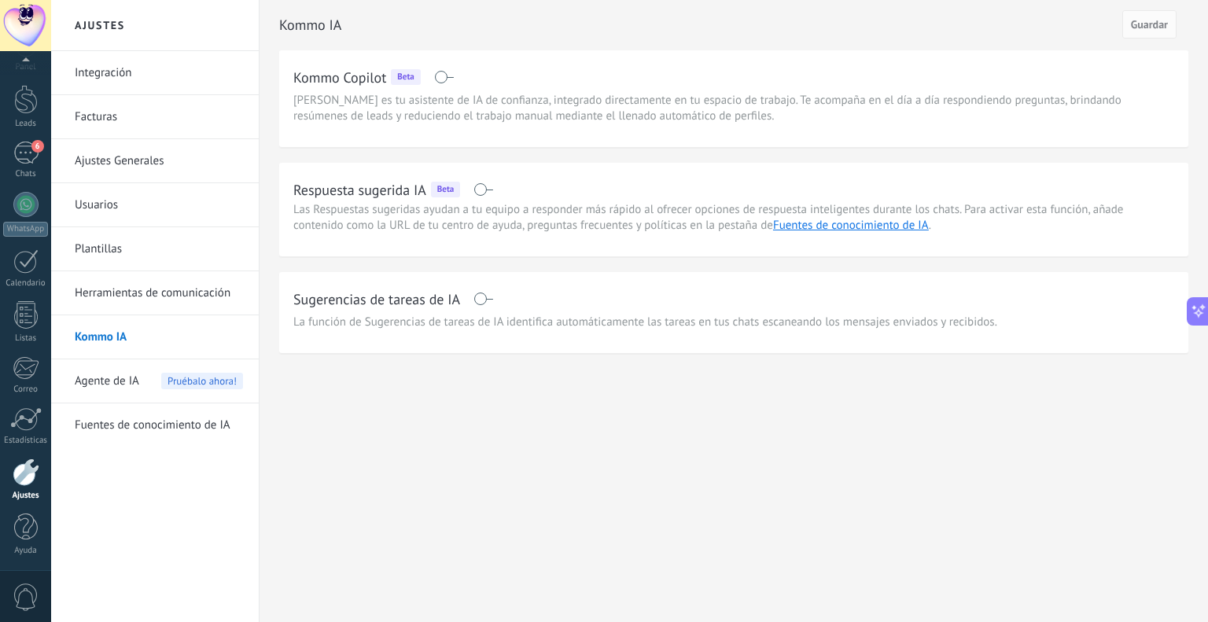
click at [136, 392] on span "Agente de IA" at bounding box center [107, 381] width 64 height 44
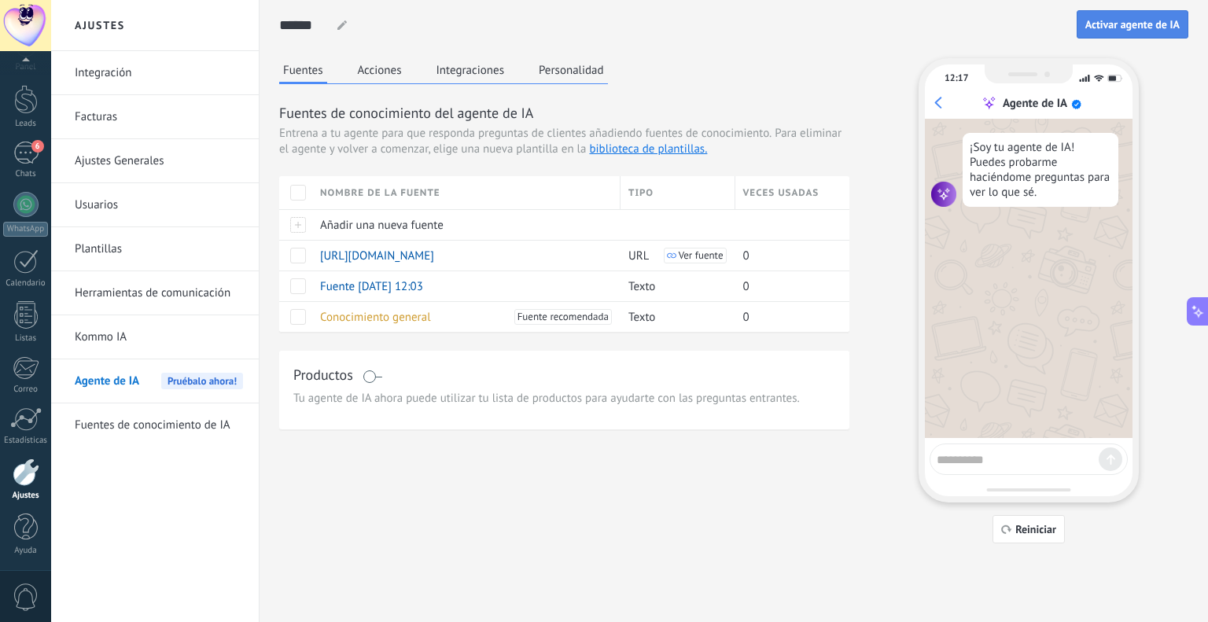
click at [1136, 29] on span "Activar agente de IA" at bounding box center [1132, 24] width 94 height 11
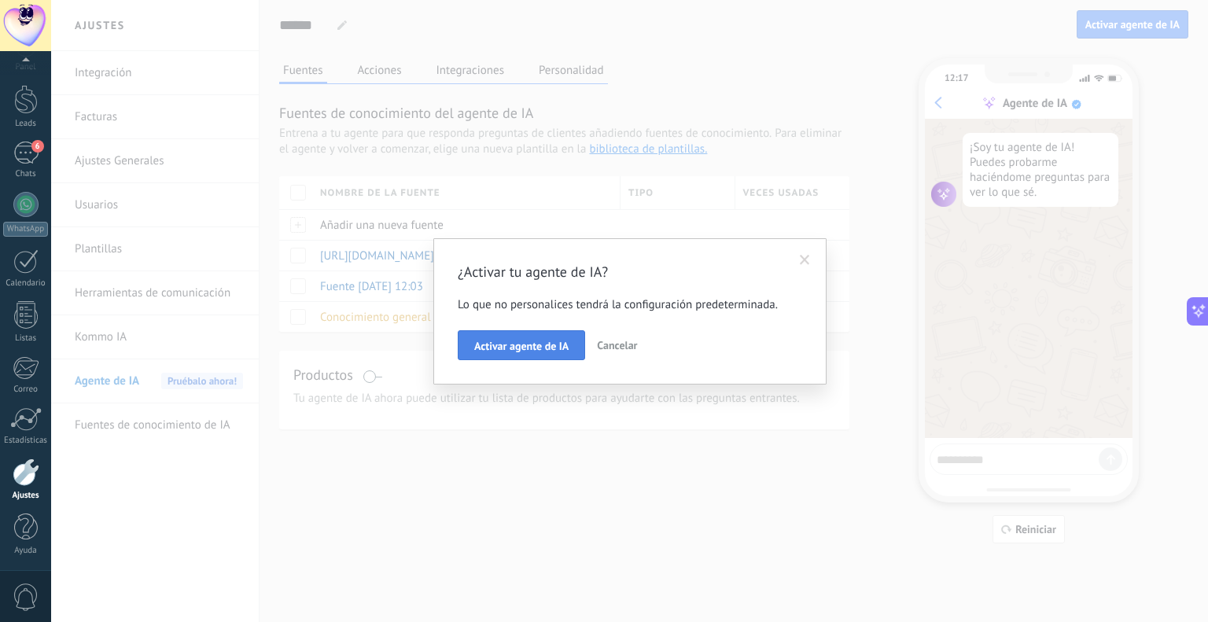
click at [521, 341] on span "Activar agente de IA" at bounding box center [521, 346] width 94 height 11
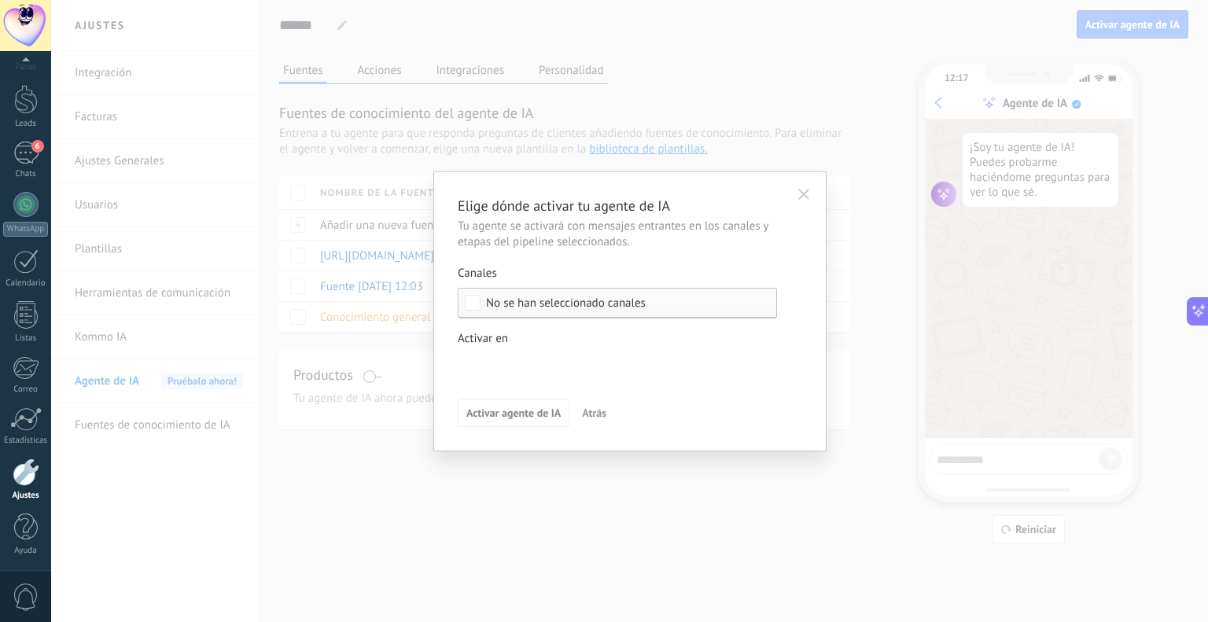
click at [528, 301] on span "No se han seleccionado canales" at bounding box center [566, 303] width 160 height 12
click at [491, 305] on div "Seleccionar todo" at bounding box center [528, 304] width 84 height 16
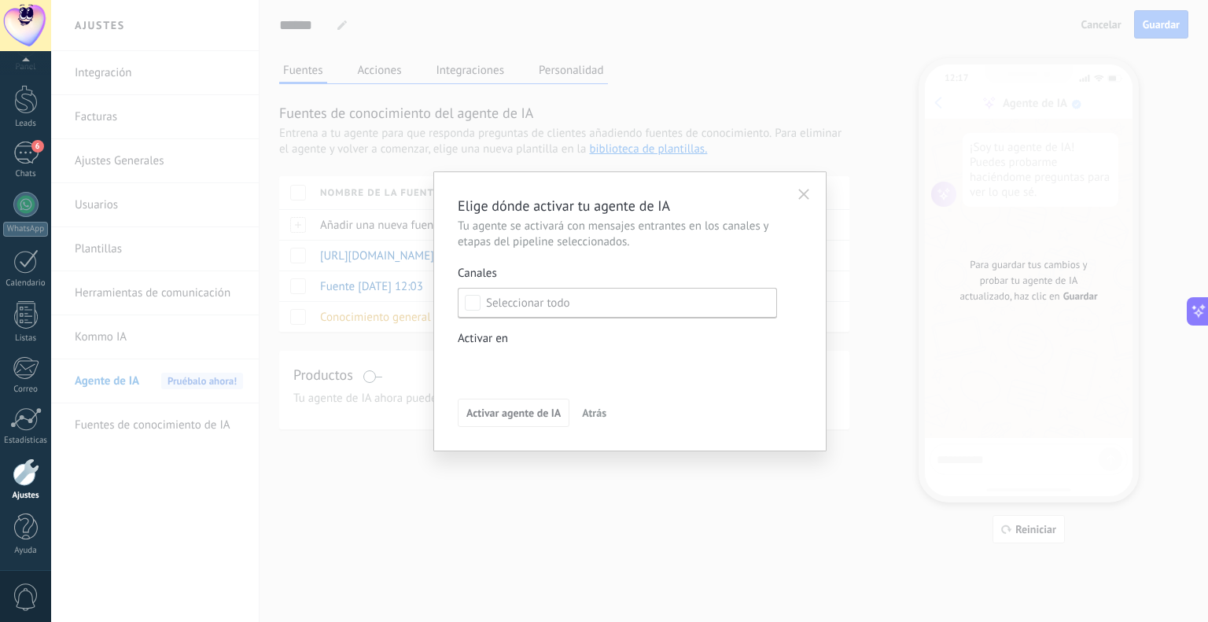
click at [811, 180] on div "Elige dónde activar tu agente de IA Tu agente se activará con mensajes entrante…" at bounding box center [629, 311] width 393 height 280
click at [803, 193] on icon "button" at bounding box center [803, 194] width 11 height 11
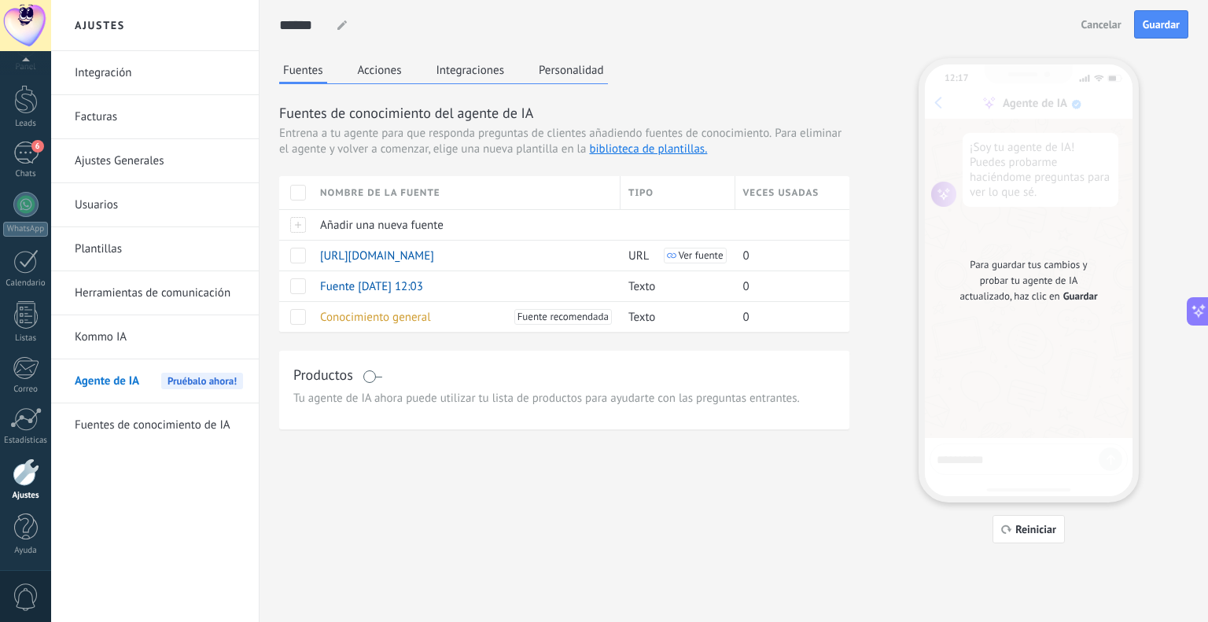
click at [366, 79] on button "Acciones" at bounding box center [380, 70] width 52 height 24
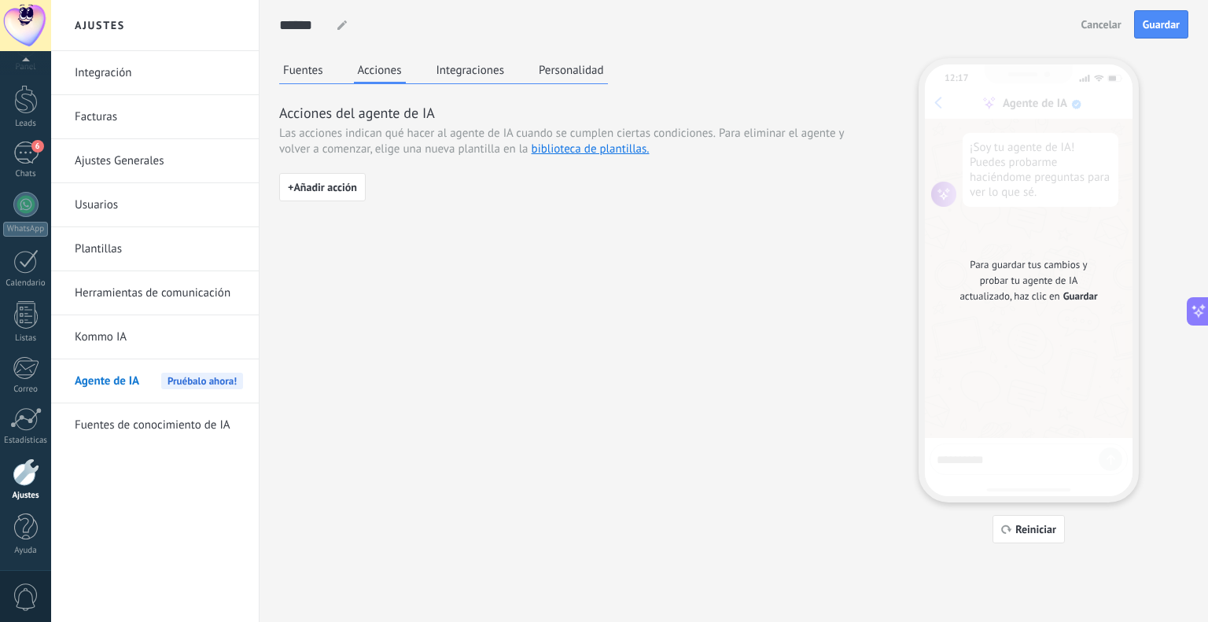
click at [456, 66] on button "Integraciones" at bounding box center [471, 70] width 76 height 24
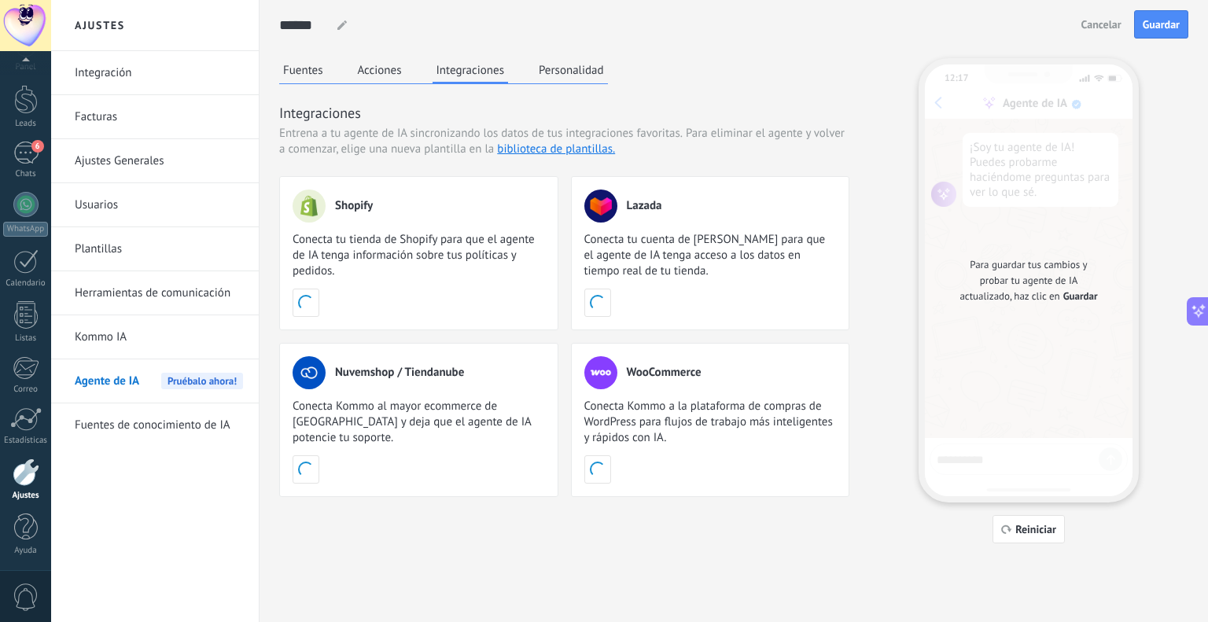
click at [396, 68] on button "Acciones" at bounding box center [380, 70] width 52 height 24
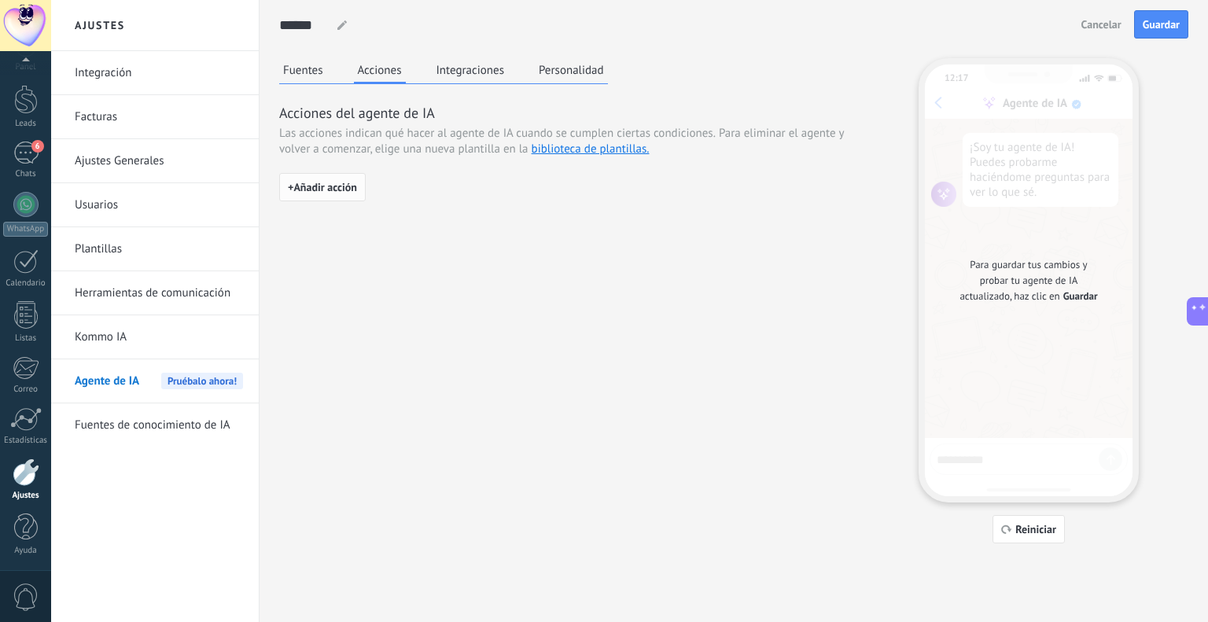
click at [334, 191] on span "+ Añadir acción" at bounding box center [322, 187] width 69 height 11
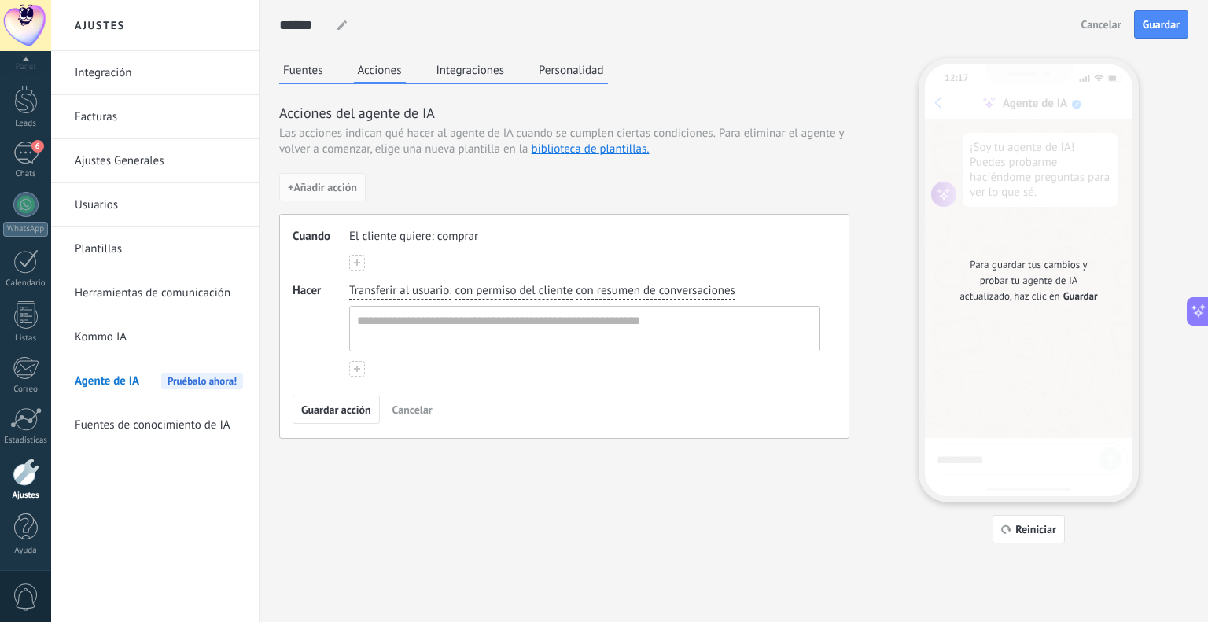
click at [411, 406] on span "Cancelar" at bounding box center [412, 409] width 40 height 11
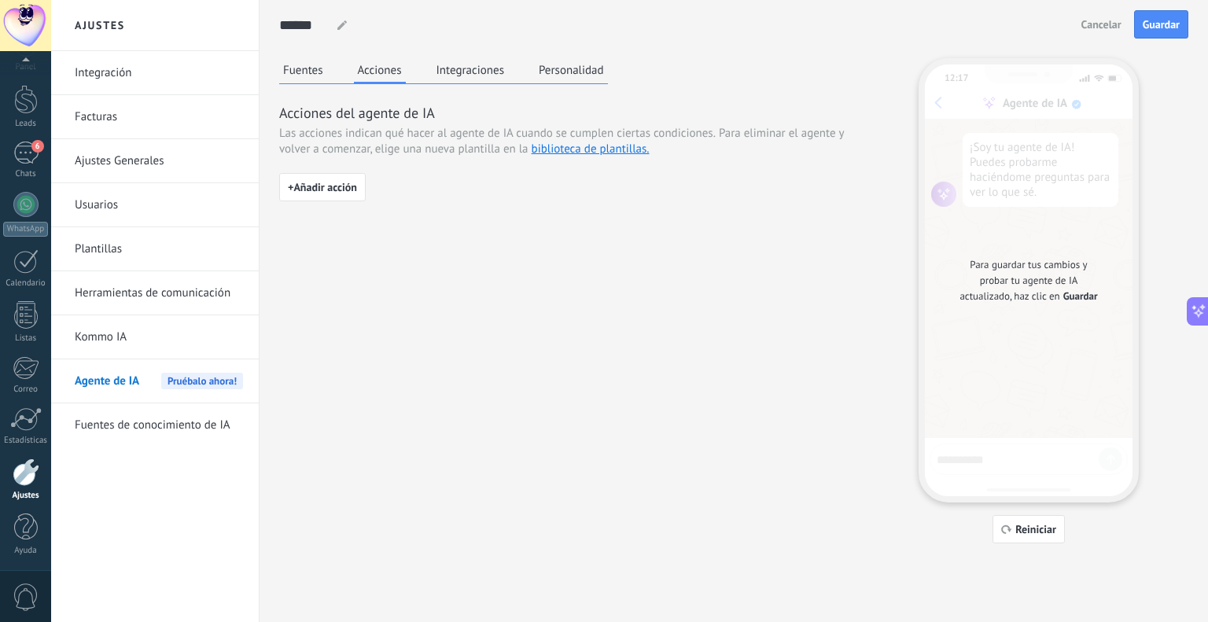
click at [126, 232] on link "Plantillas" at bounding box center [159, 249] width 168 height 44
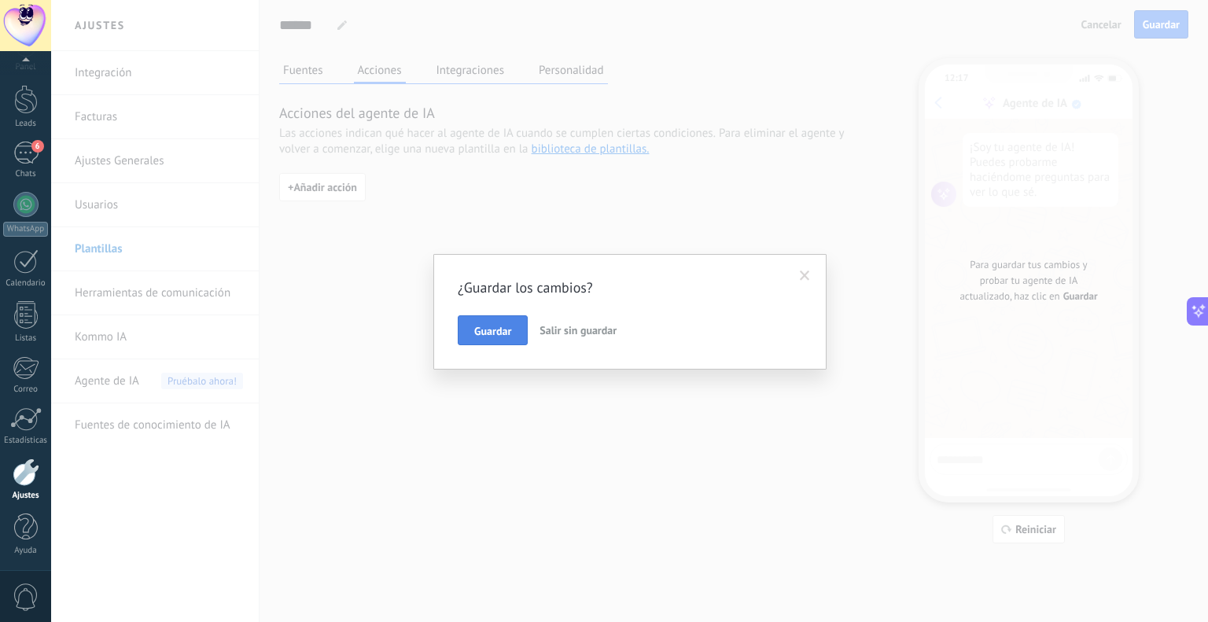
click at [478, 319] on button "Guardar" at bounding box center [493, 330] width 70 height 30
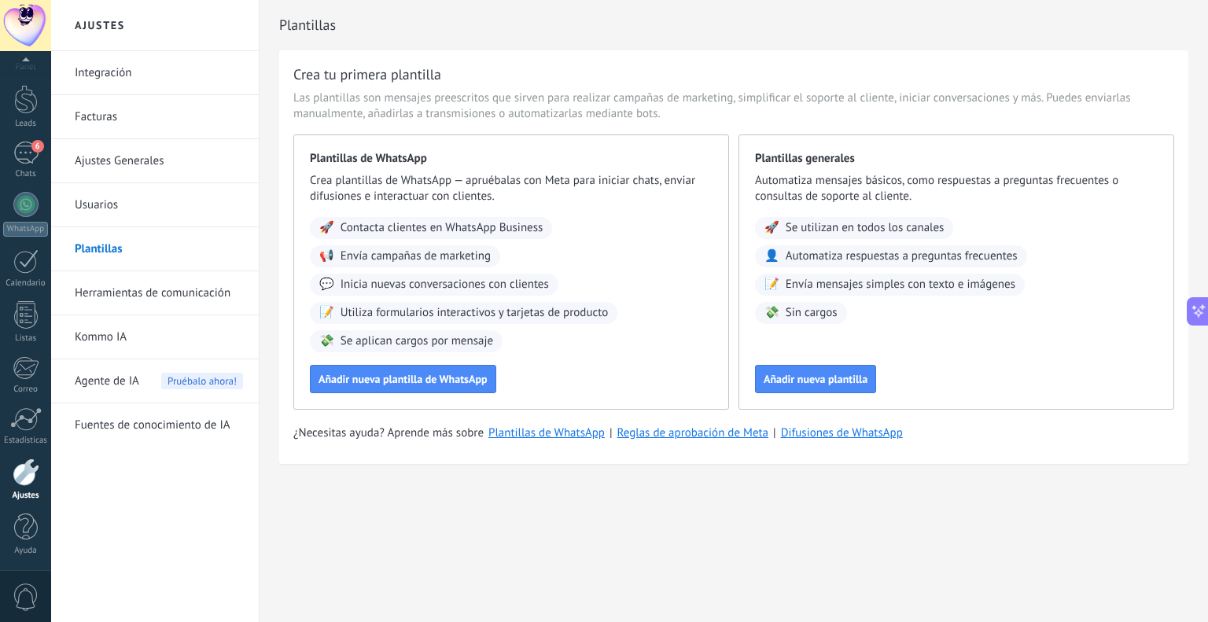
click at [161, 78] on link "Integración" at bounding box center [159, 73] width 168 height 44
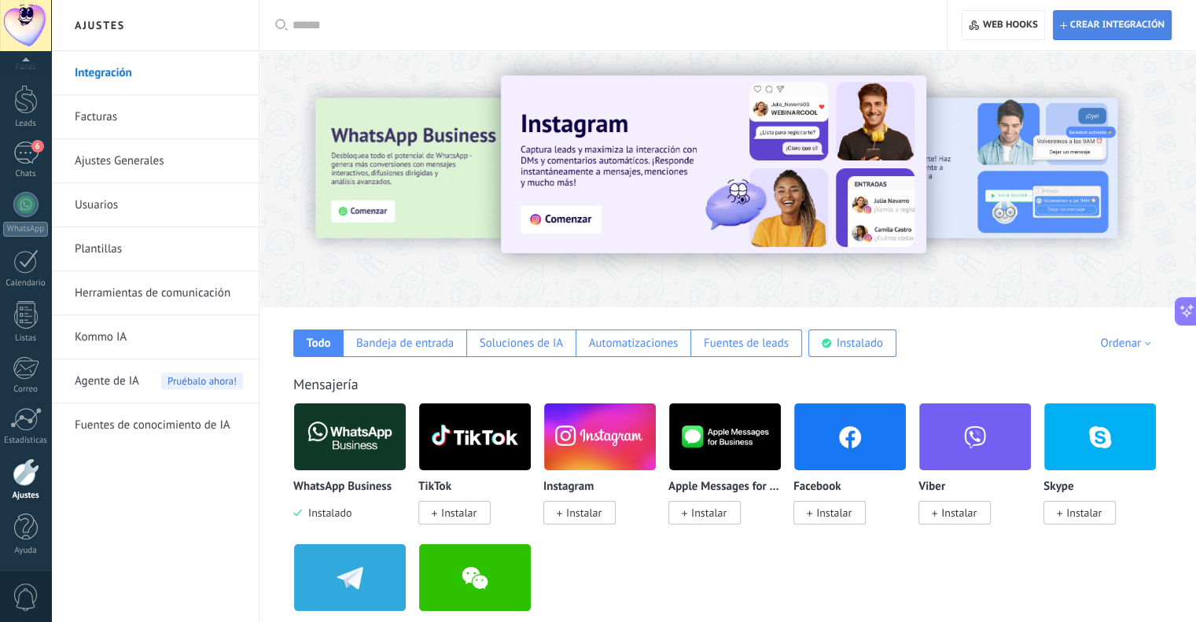
click at [1092, 32] on span "Crear integración" at bounding box center [1112, 25] width 105 height 28
type textarea "**********"
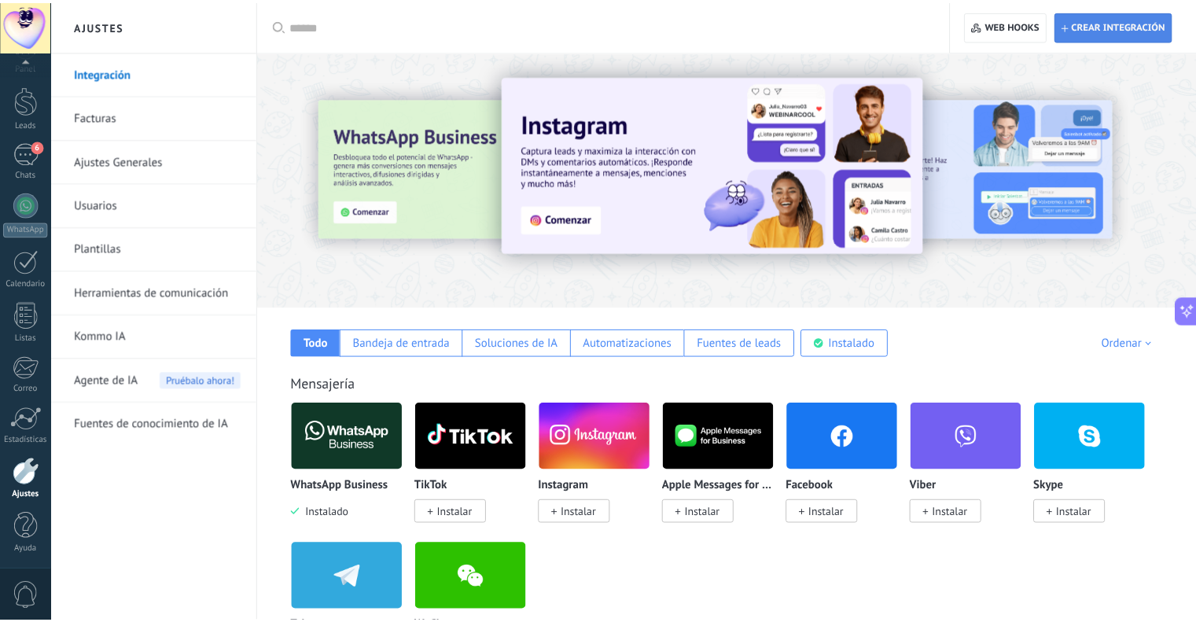
scroll to position [15, 0]
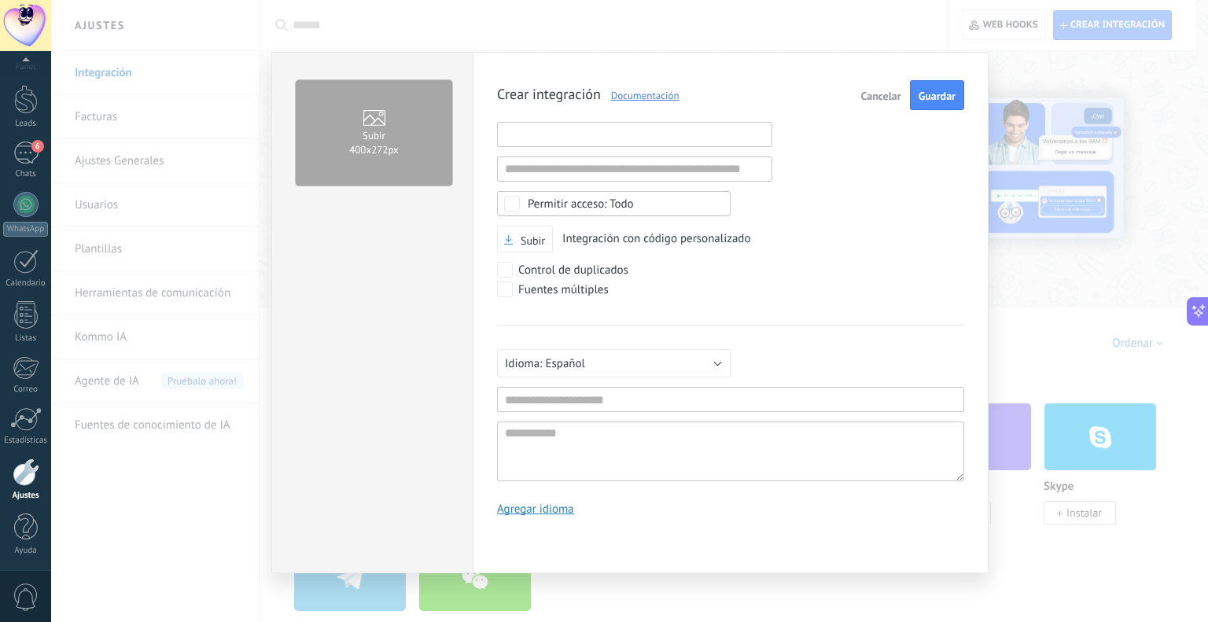
click at [561, 134] on input "text" at bounding box center [634, 134] width 275 height 25
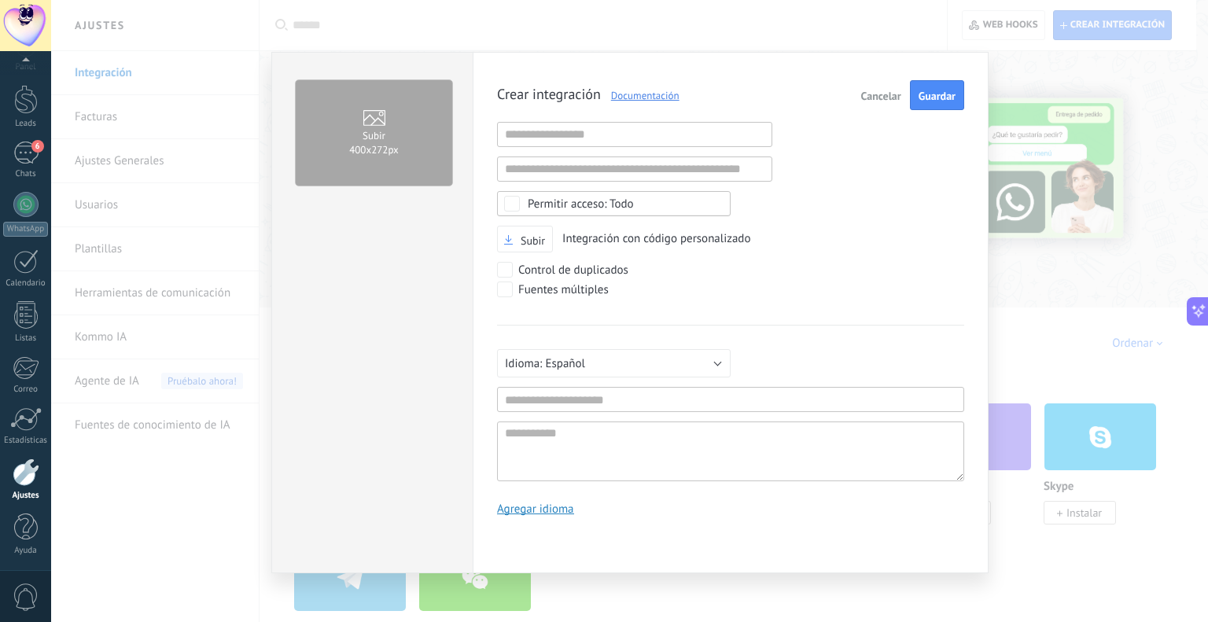
click at [868, 90] on span "Cancelar" at bounding box center [881, 95] width 40 height 11
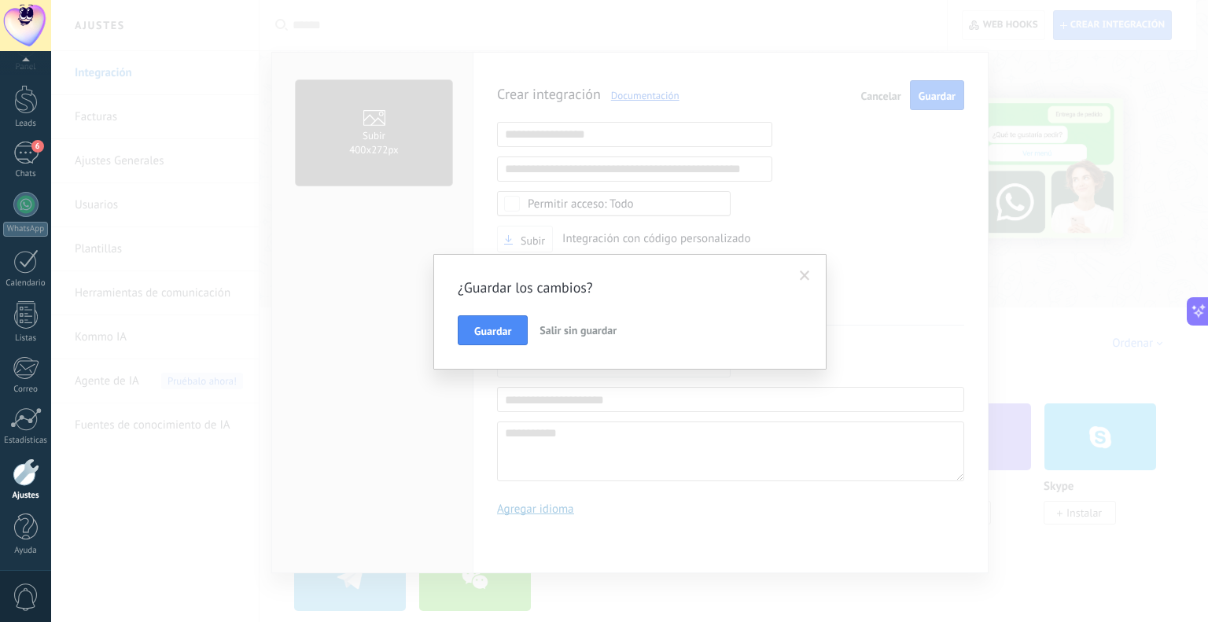
click at [585, 329] on span "Salir sin guardar" at bounding box center [577, 330] width 77 height 14
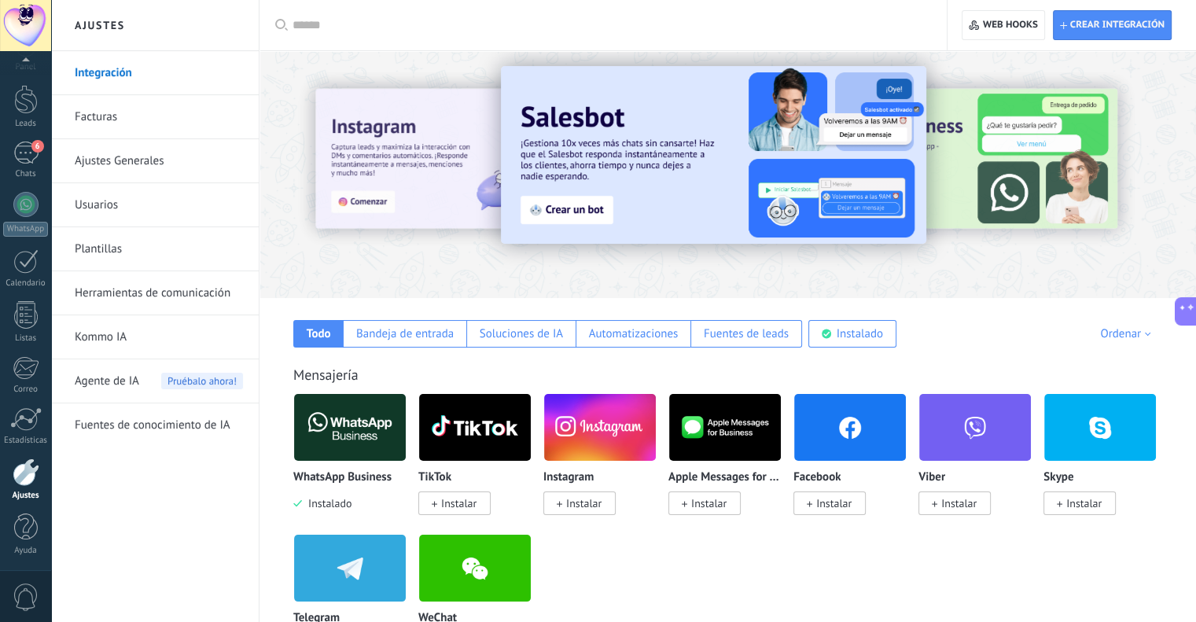
scroll to position [79, 0]
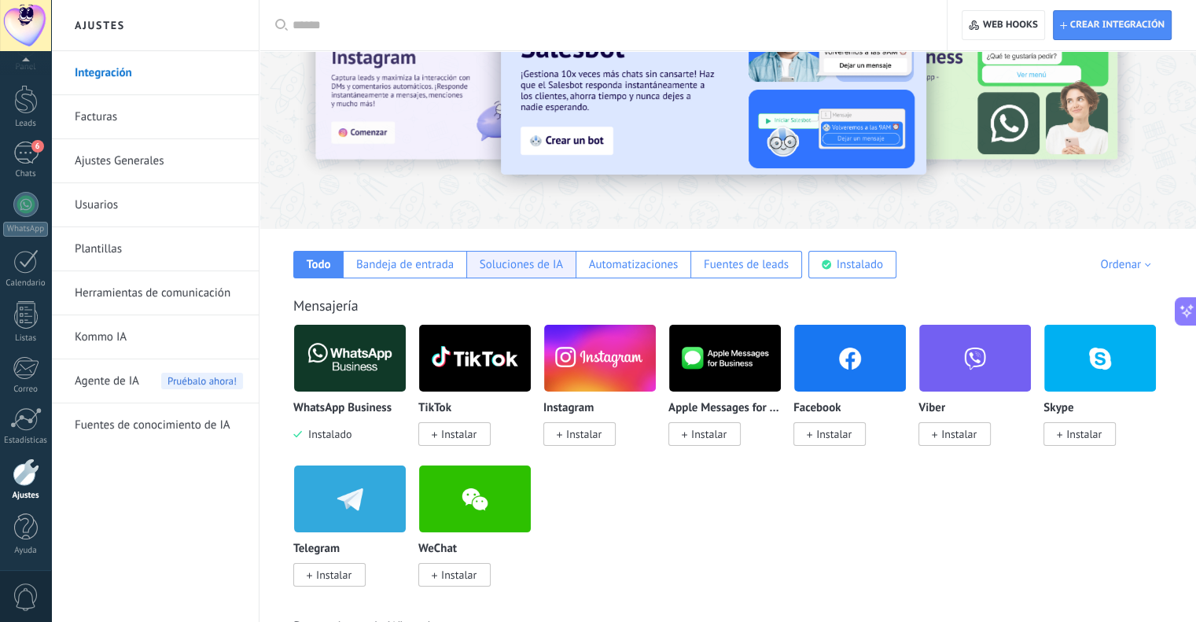
click at [516, 264] on div "Soluciones de IA" at bounding box center [521, 264] width 83 height 15
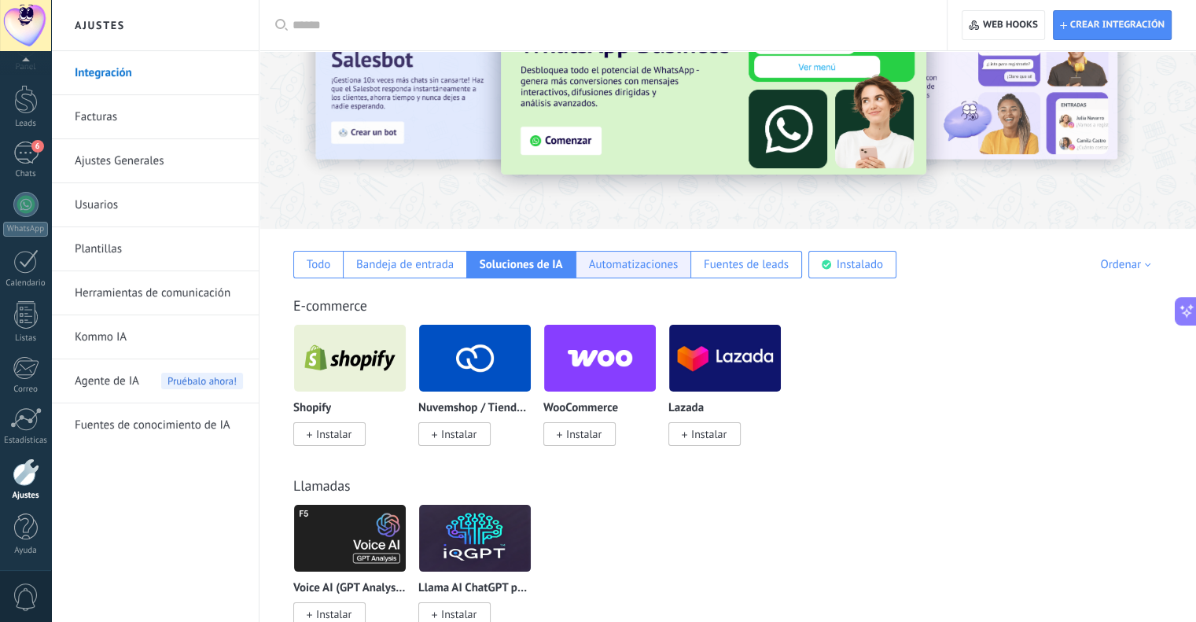
click at [666, 260] on div "Automatizaciones" at bounding box center [634, 264] width 90 height 15
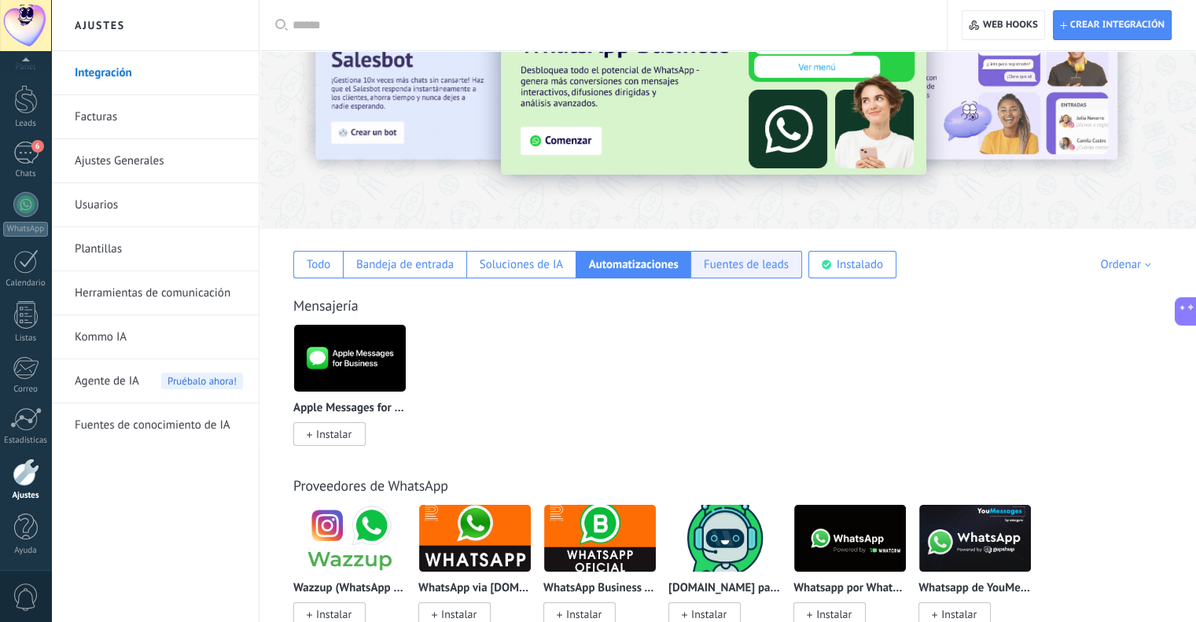
click at [764, 259] on div "Fuentes de leads" at bounding box center [746, 264] width 85 height 15
click at [303, 266] on div "Todo" at bounding box center [318, 265] width 50 height 28
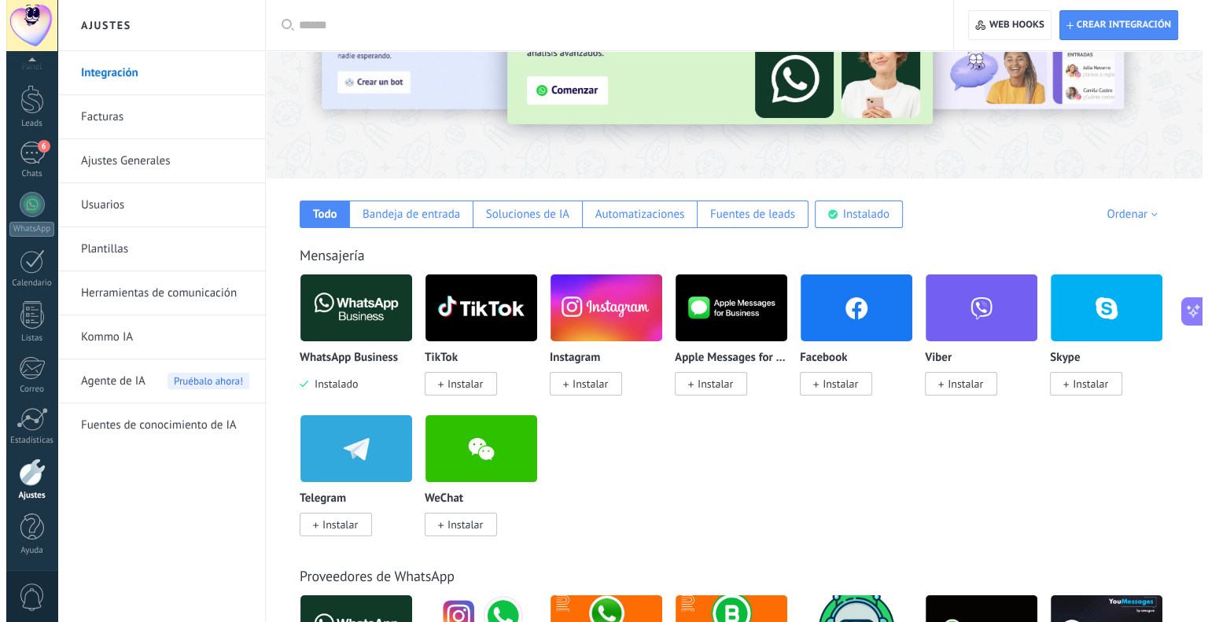
scroll to position [157, 0]
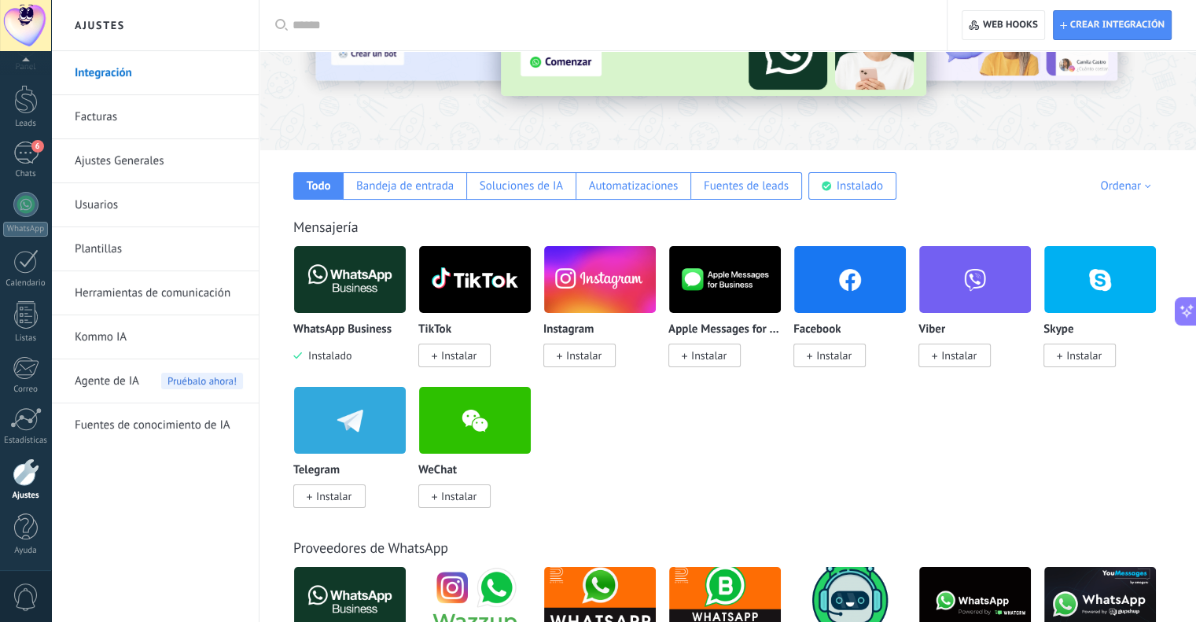
click at [359, 308] on img at bounding box center [350, 279] width 112 height 76
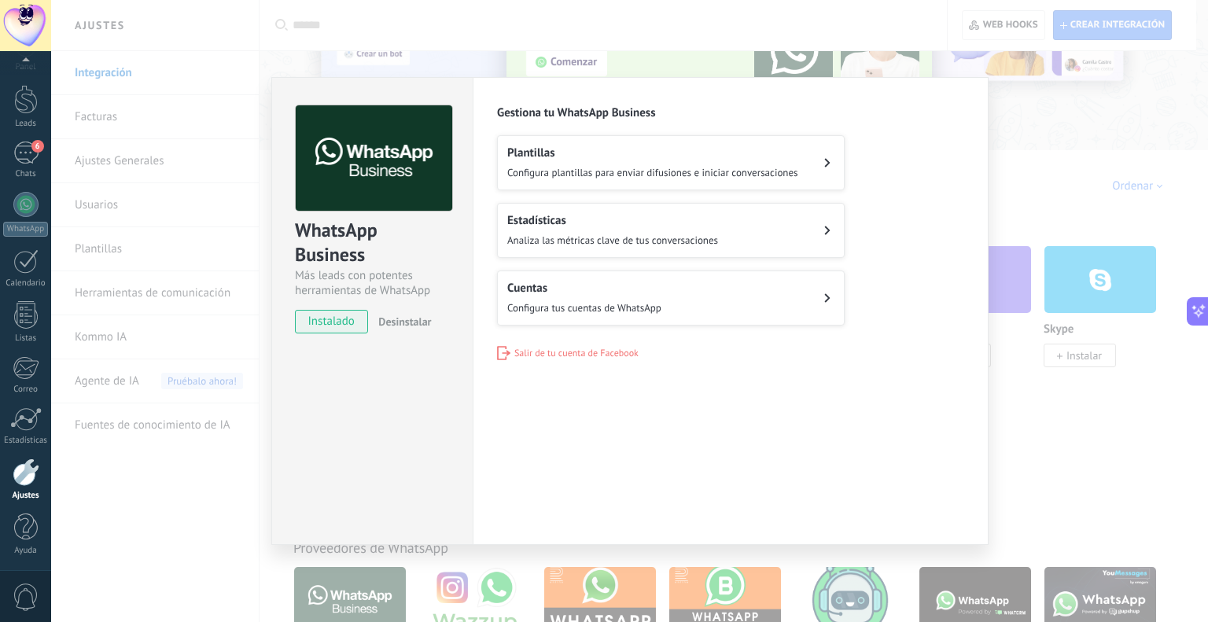
click at [572, 173] on span "Configura plantillas para enviar difusiones e iniciar conversaciones" at bounding box center [652, 172] width 291 height 13
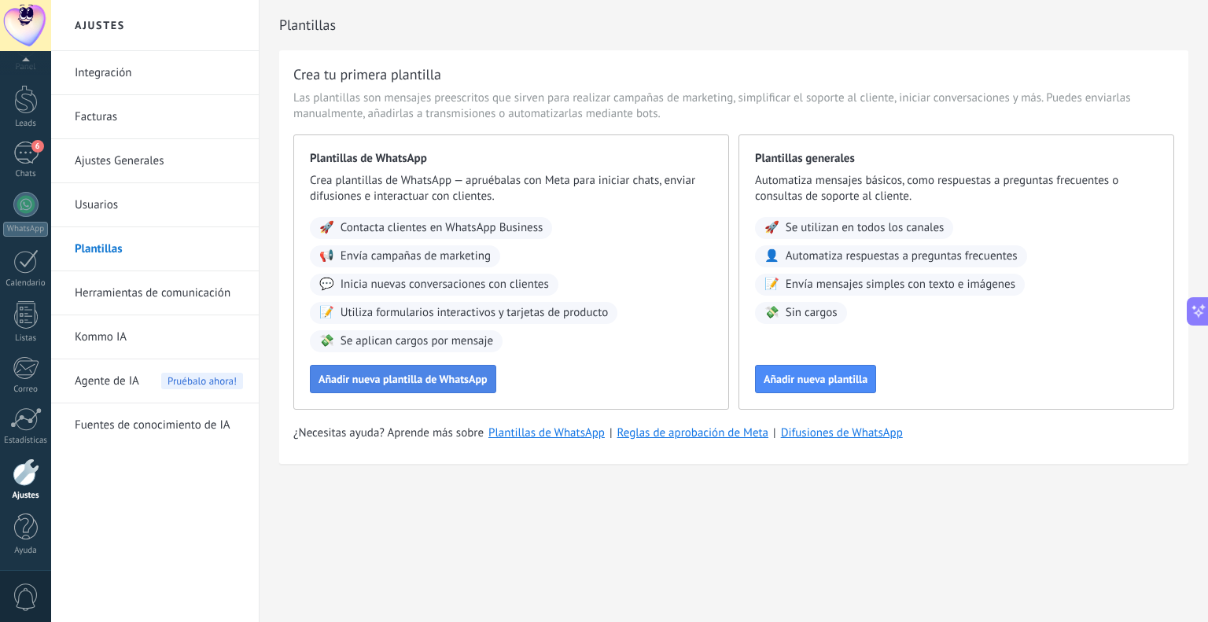
click at [415, 374] on span "Añadir nueva plantilla de WhatsApp" at bounding box center [402, 379] width 169 height 11
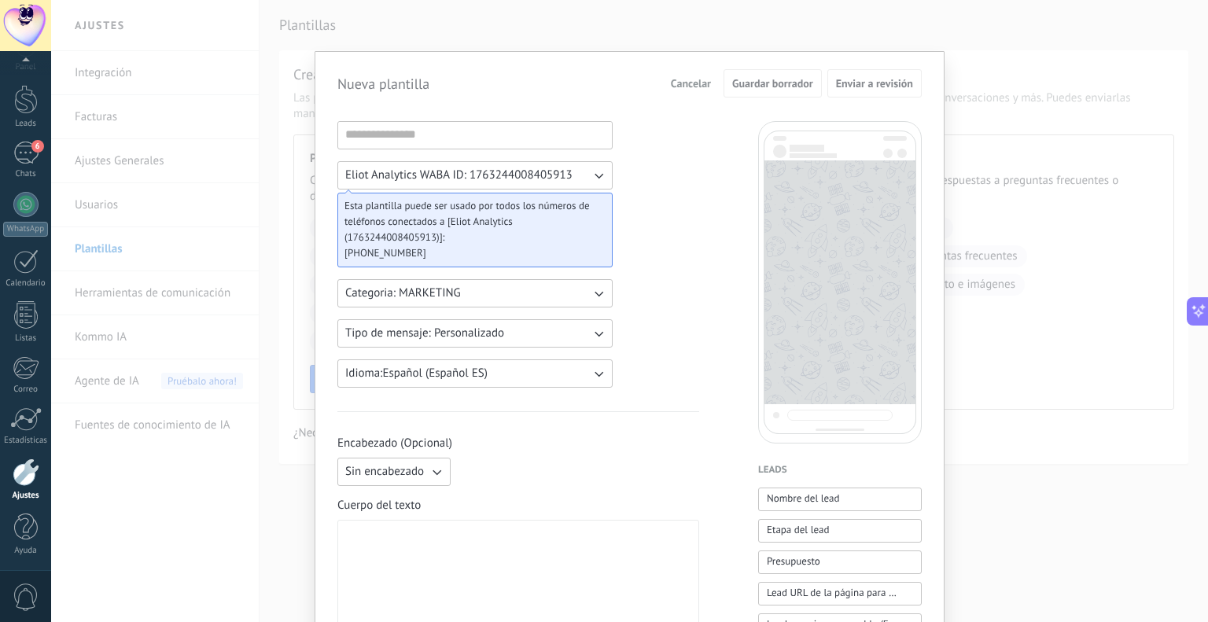
click at [396, 235] on span "Esta plantilla puede ser usado por todos los números de teléfonos conectados a …" at bounding box center [468, 221] width 249 height 47
click at [427, 171] on span "Eliot Analytics WABA ID: 1763244008405913" at bounding box center [458, 176] width 227 height 16
click at [598, 153] on div "Eliot Analytics WABA ID: 1763244008405913 Eliot Analytics WABA ID: 176324400840…" at bounding box center [474, 254] width 275 height 267
click at [501, 122] on input at bounding box center [475, 134] width 274 height 25
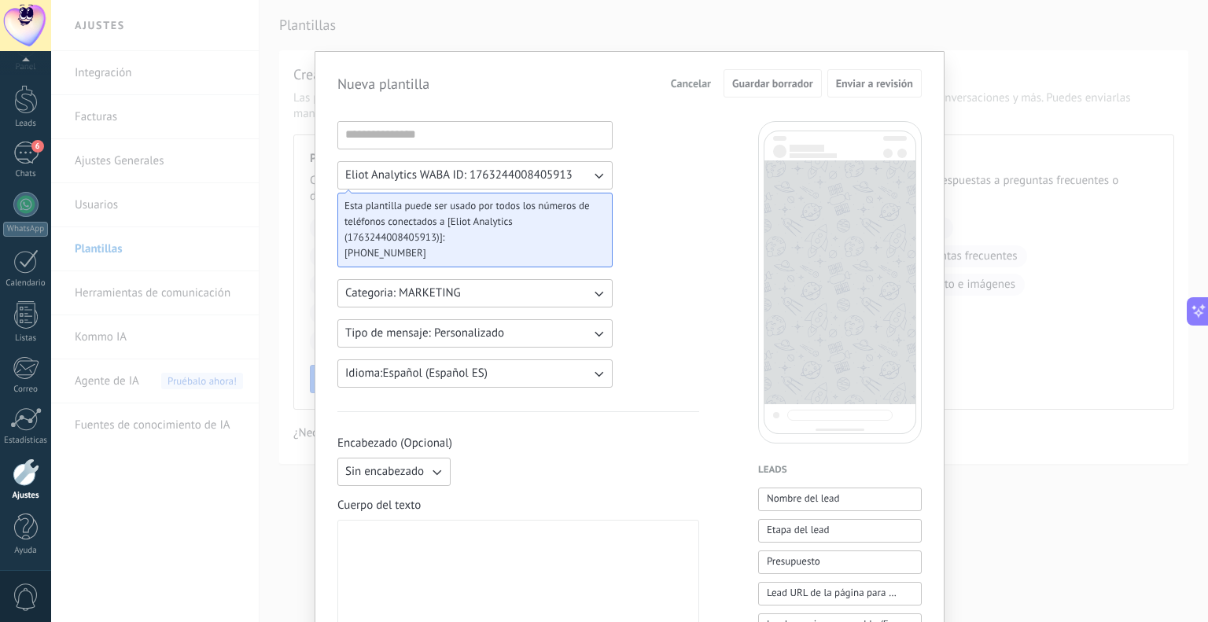
click at [442, 298] on span "Categoria: MARKETING" at bounding box center [403, 293] width 116 height 16
click at [463, 335] on span "Tipo de mensaje: Personalizado" at bounding box center [424, 334] width 159 height 16
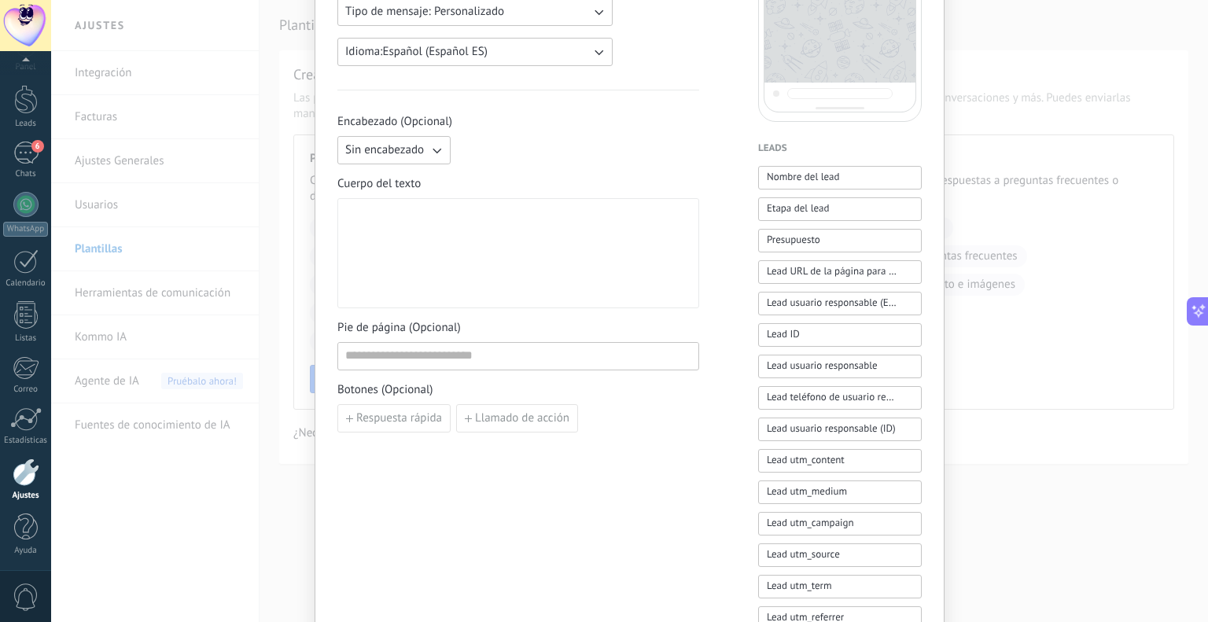
scroll to position [251, 0]
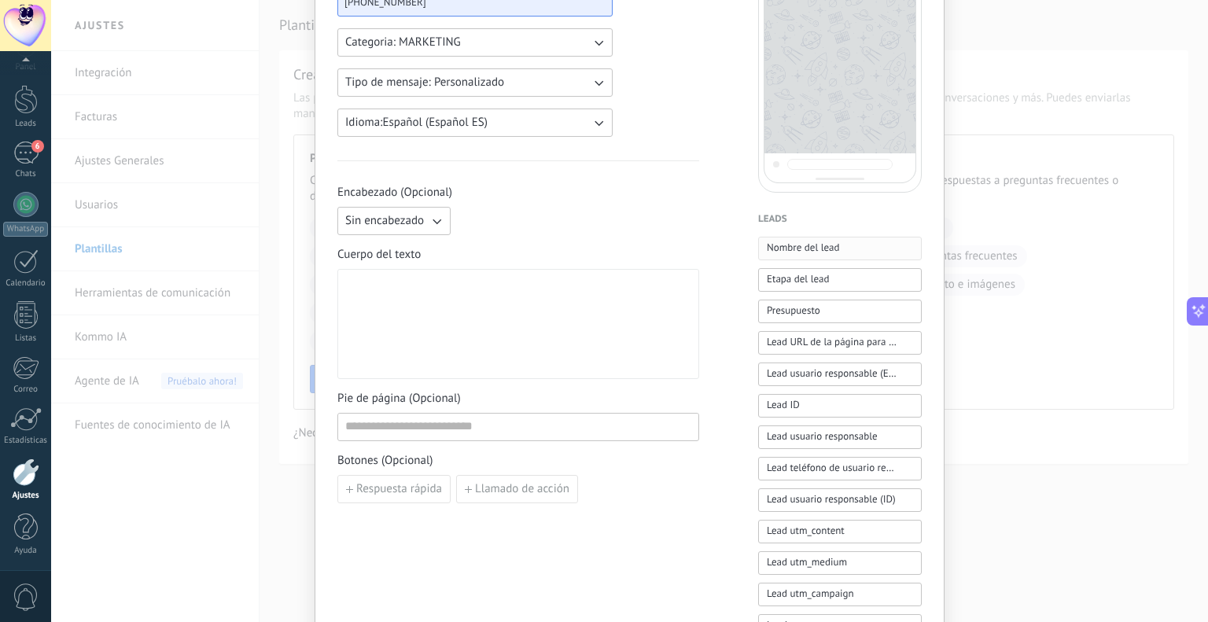
click at [875, 240] on button "Nombre del lead" at bounding box center [840, 249] width 164 height 24
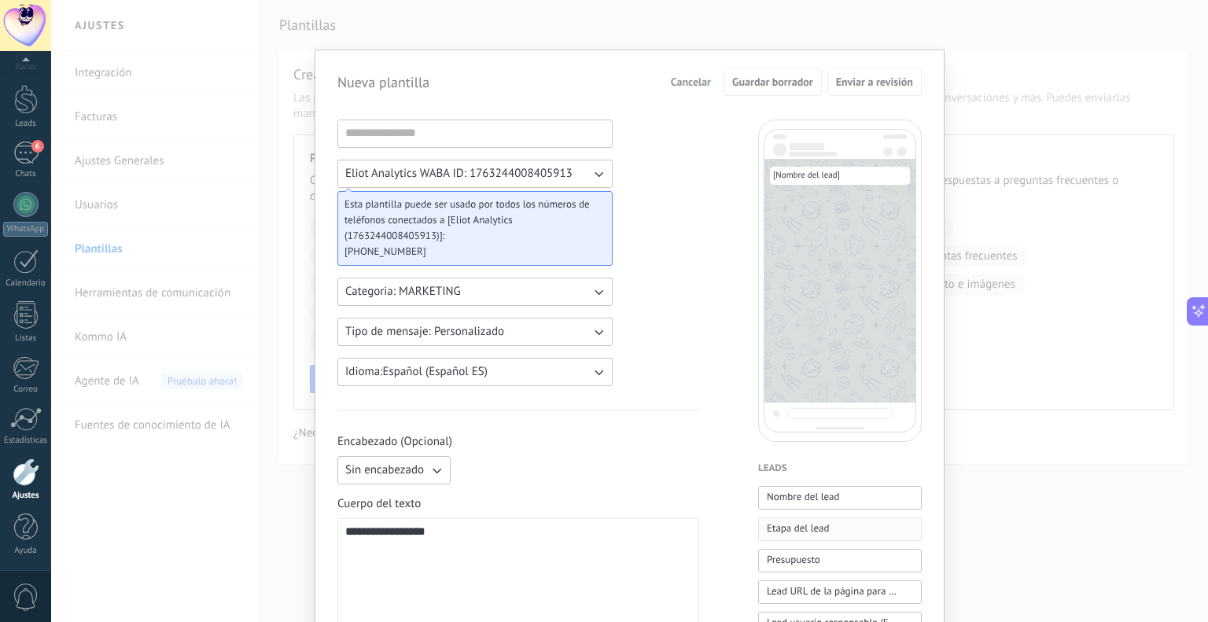
scroll to position [0, 0]
click at [695, 87] on span "Cancelar" at bounding box center [691, 83] width 40 height 11
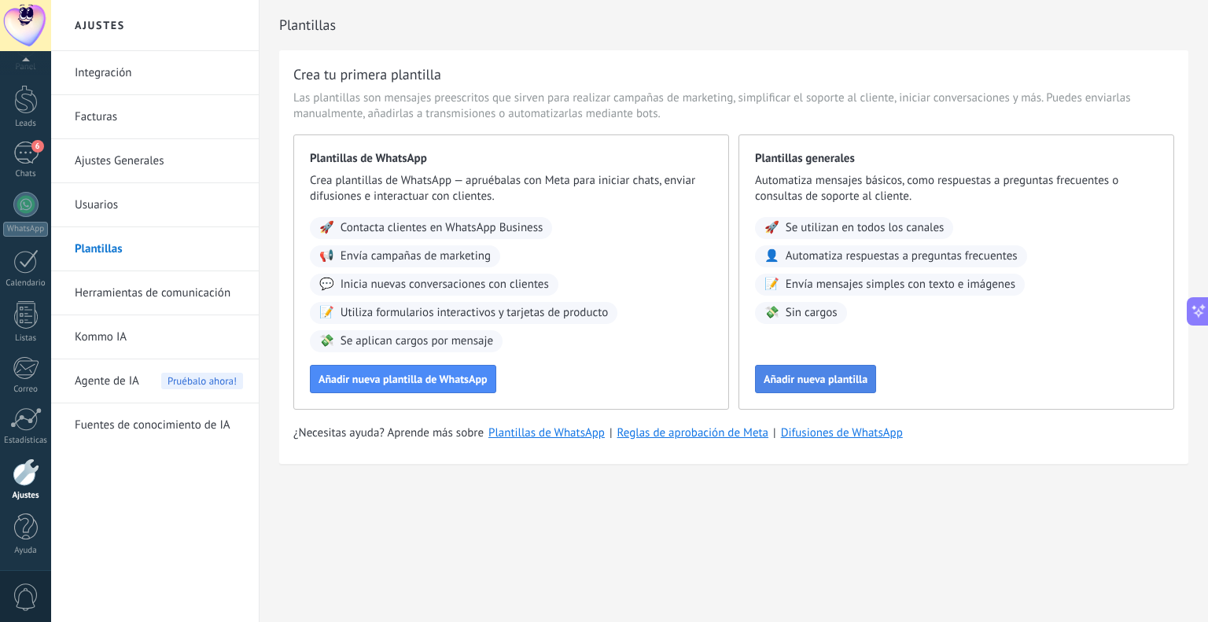
click at [805, 371] on button "Añadir nueva plantilla" at bounding box center [815, 379] width 121 height 28
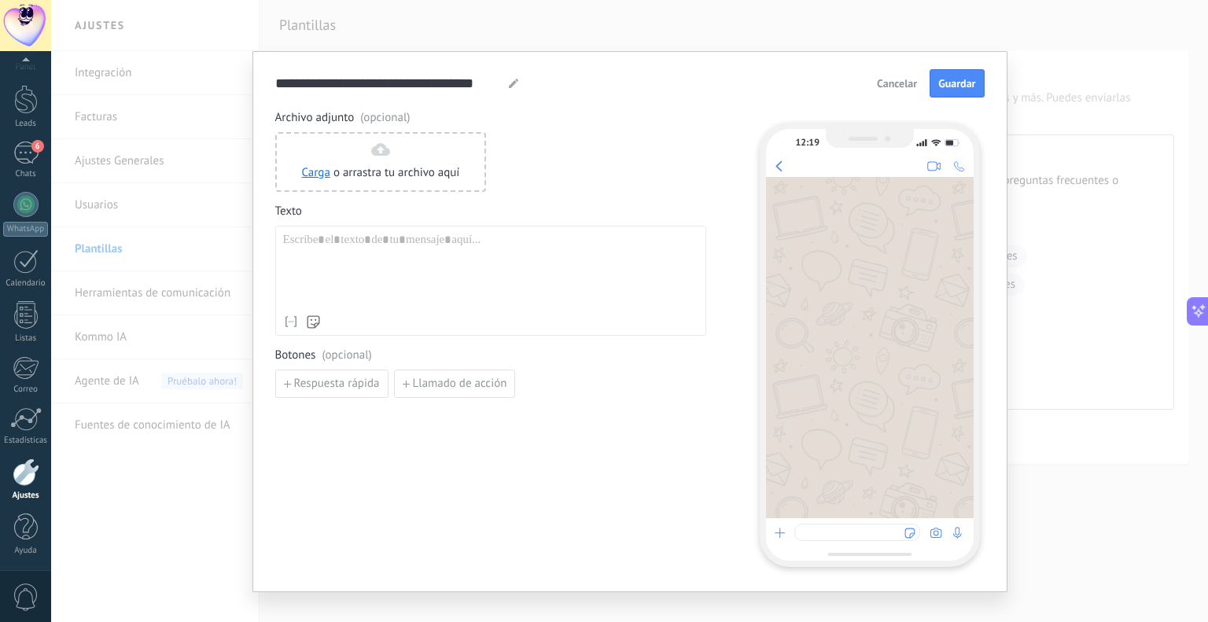
click at [349, 249] on div at bounding box center [490, 270] width 415 height 75
click at [602, 345] on div "Archivo adjunto (opcional) Carga o arrastra tu archivo aquí Arrastra aquí Texto…" at bounding box center [490, 254] width 431 height 288
click at [906, 78] on span "Cancelar" at bounding box center [897, 83] width 40 height 11
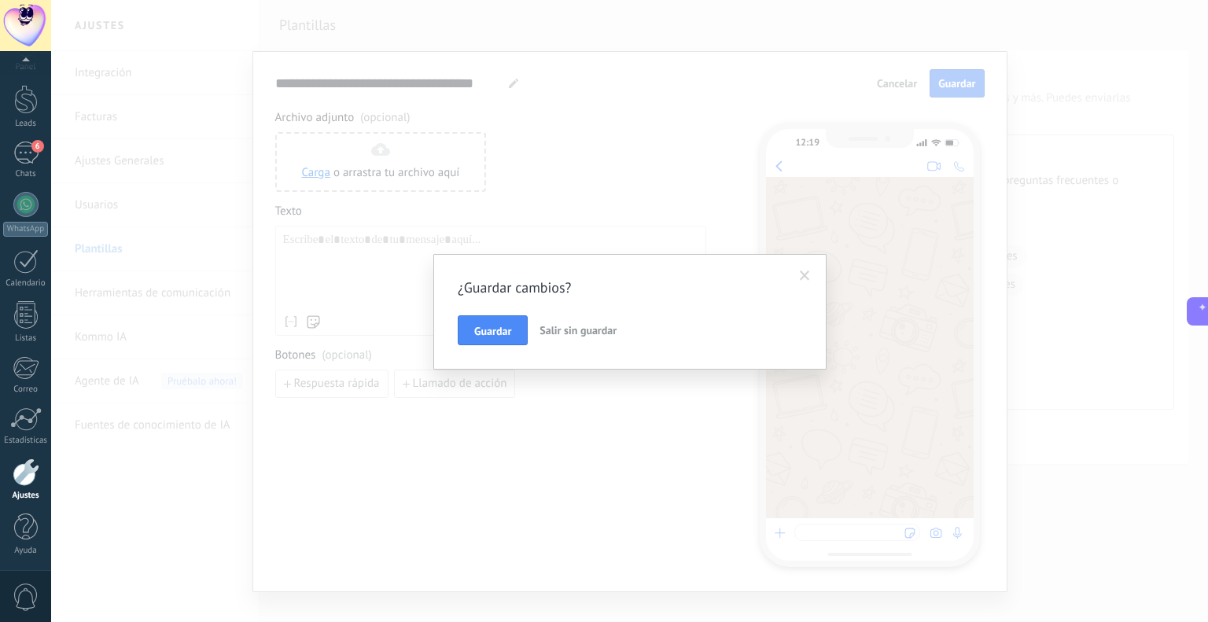
drag, startPoint x: 559, startPoint y: 335, endPoint x: 547, endPoint y: 333, distance: 12.0
click at [560, 335] on span "Salir sin guardar" at bounding box center [577, 330] width 77 height 14
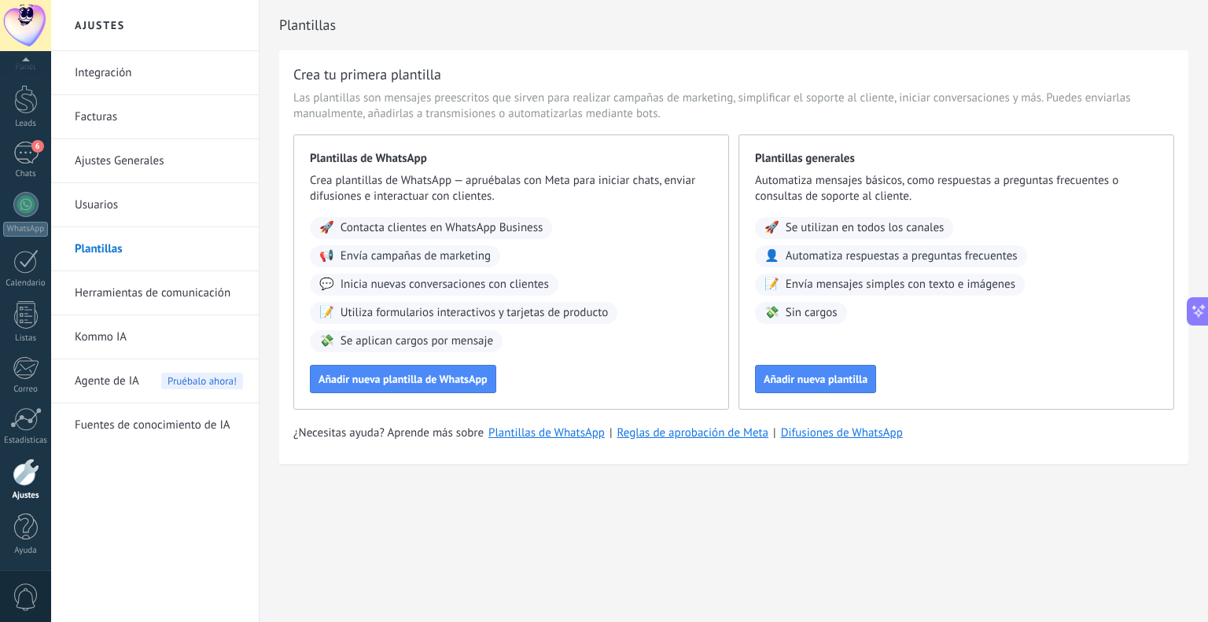
click at [168, 424] on link "Fuentes de conocimiento de IA" at bounding box center [159, 425] width 168 height 44
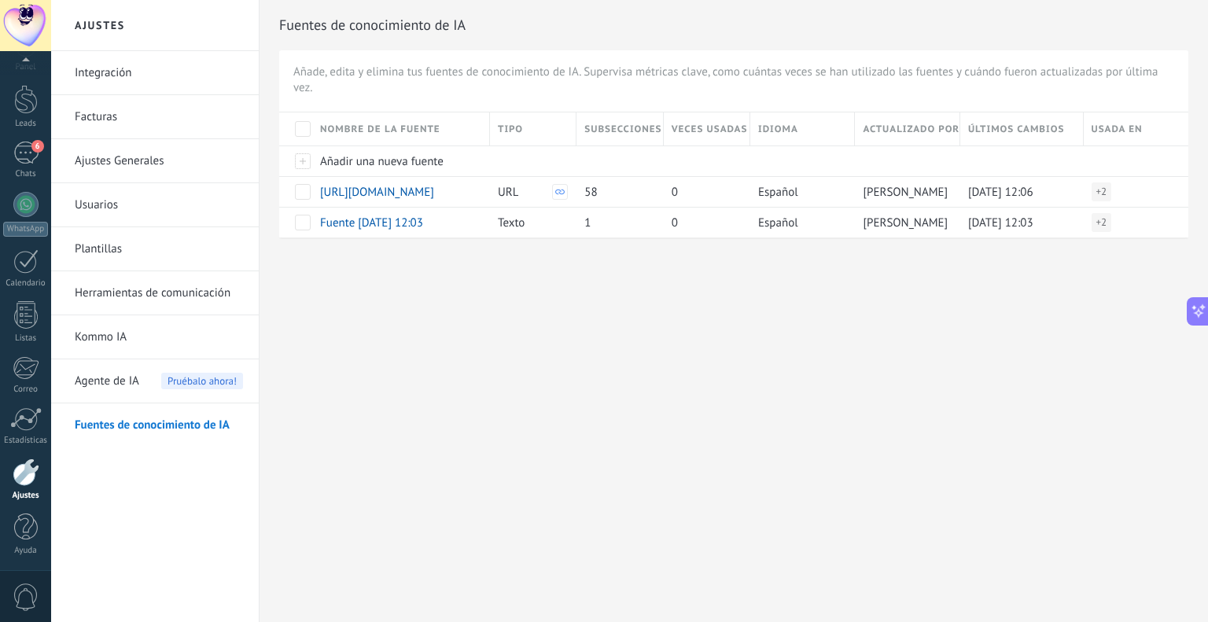
click at [176, 387] on span "Pruébalo ahora!" at bounding box center [202, 381] width 82 height 17
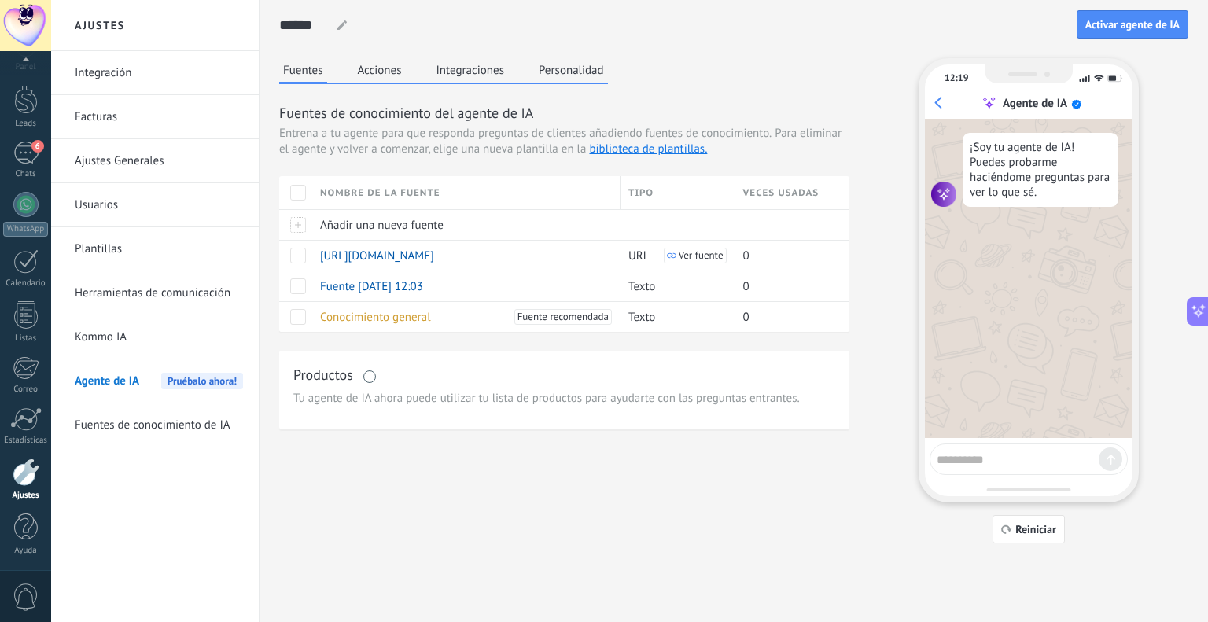
click at [384, 65] on button "Acciones" at bounding box center [380, 70] width 52 height 24
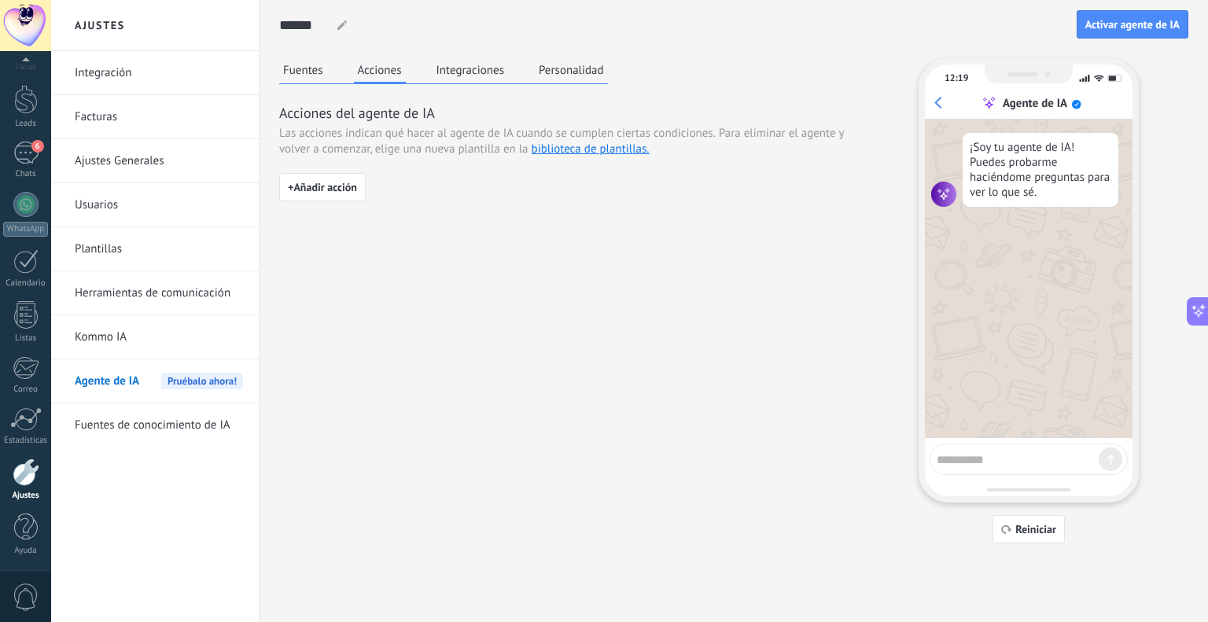
click at [319, 75] on button "Fuentes" at bounding box center [303, 70] width 48 height 24
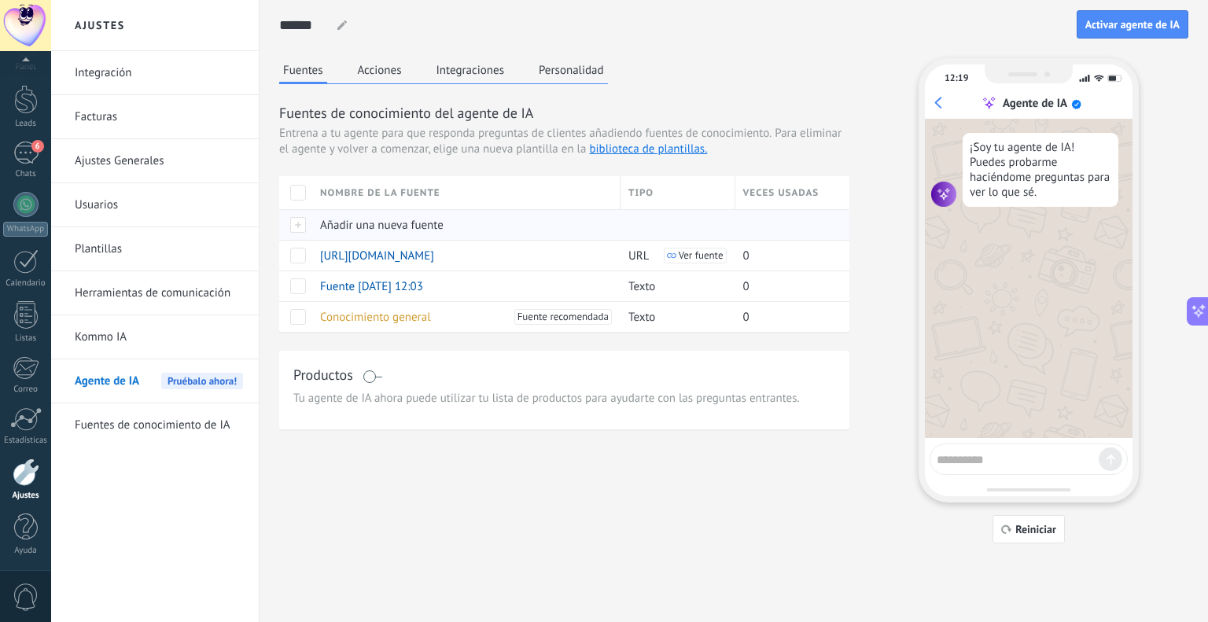
click at [307, 224] on div at bounding box center [295, 224] width 33 height 31
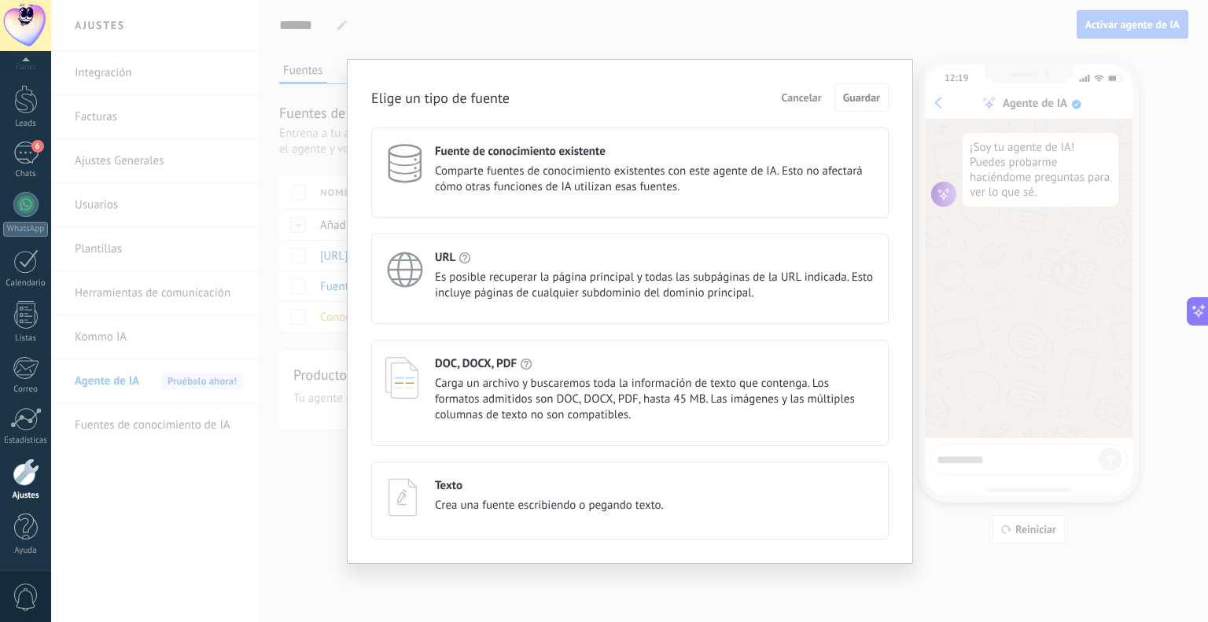
click at [628, 174] on span "Comparte fuentes de conocimiento existentes con este agente de IA. Esto no afec…" at bounding box center [655, 179] width 440 height 31
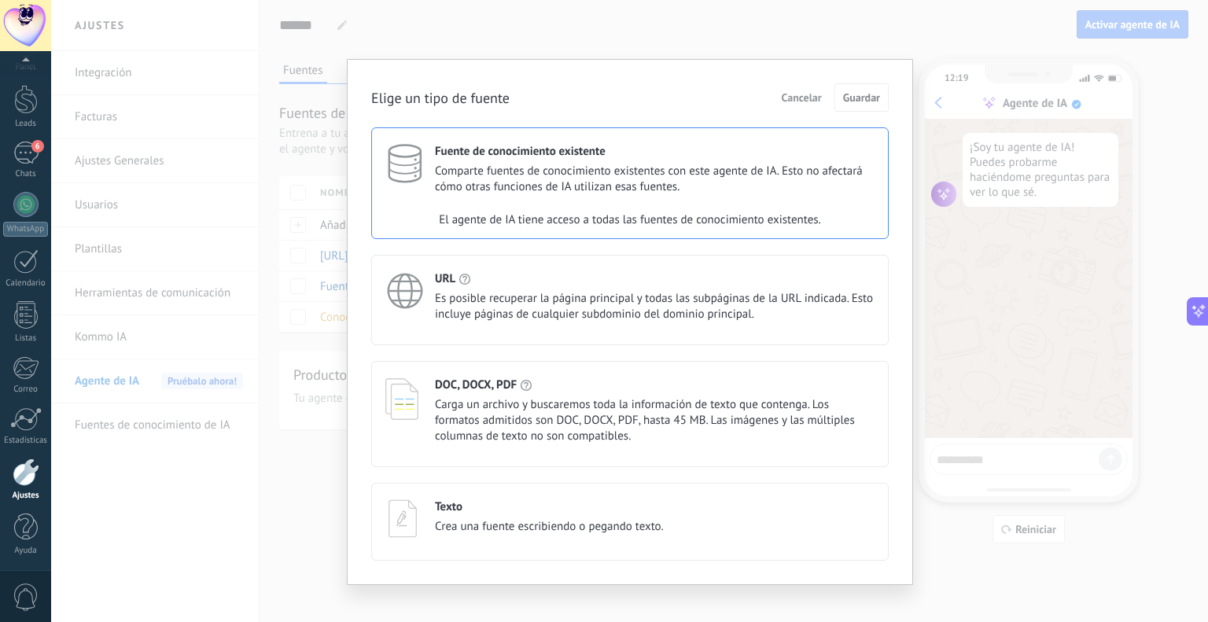
click at [805, 43] on div "Elige un tipo de fuente Cancelar Guardar Fuente de conocimiento existente Compa…" at bounding box center [629, 311] width 1157 height 622
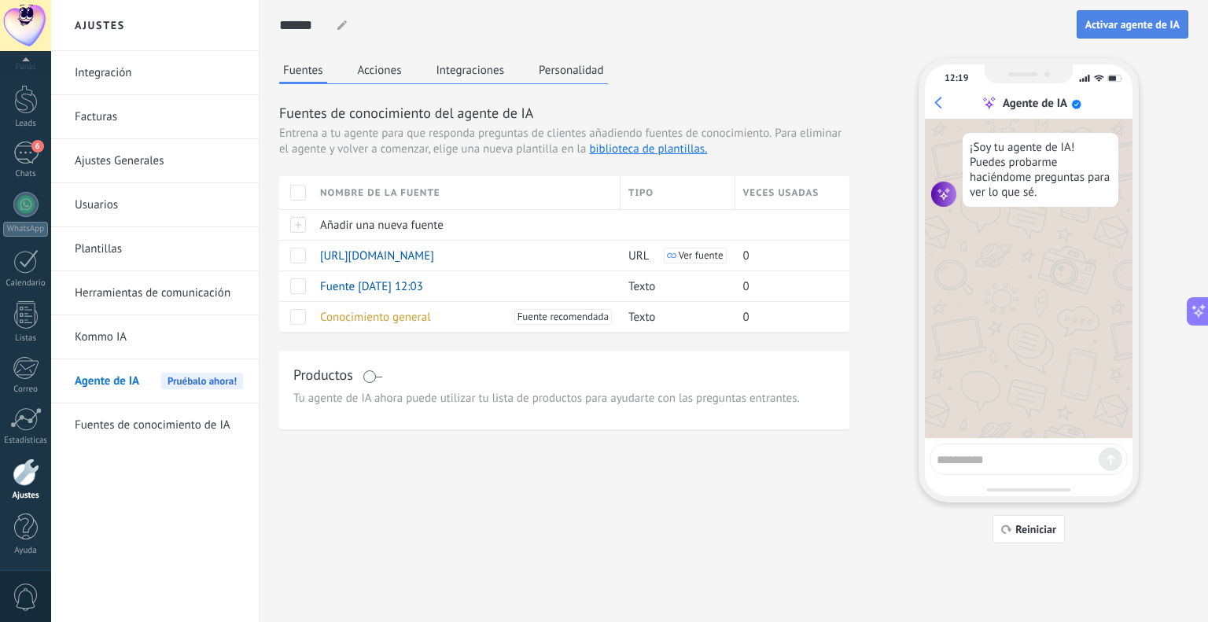
click at [1103, 19] on span "Activar agente de IA" at bounding box center [1132, 24] width 94 height 11
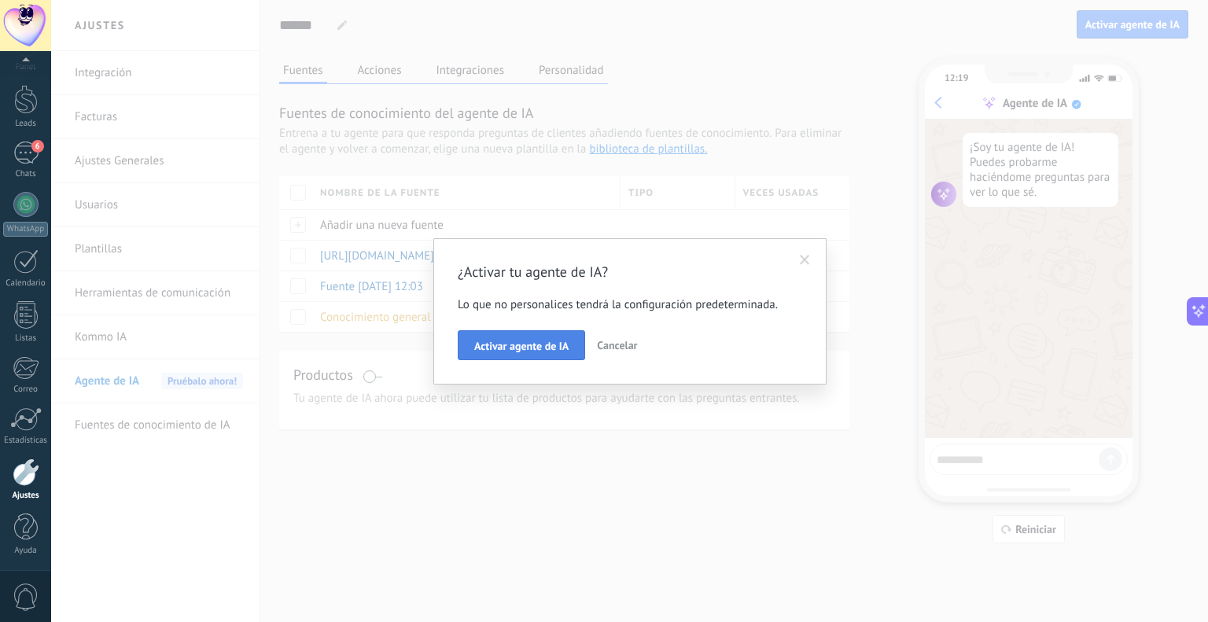
click at [529, 348] on span "Activar agente de IA" at bounding box center [521, 346] width 94 height 11
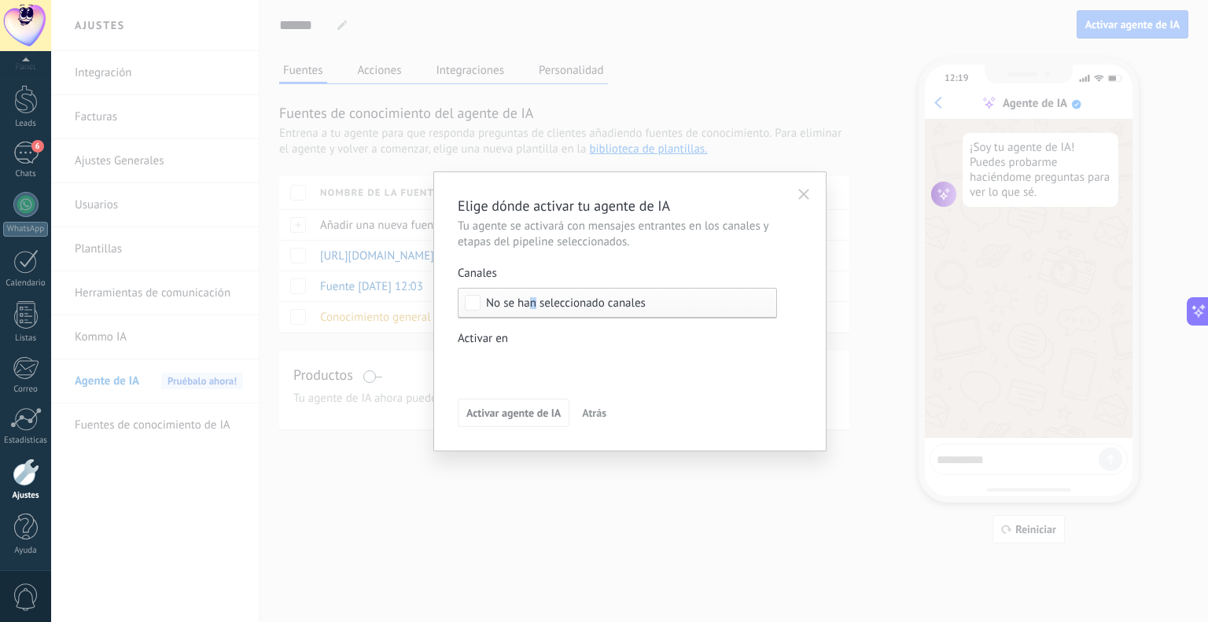
drag, startPoint x: 531, startPoint y: 303, endPoint x: 536, endPoint y: 322, distance: 20.2
click at [536, 322] on div "Canales No se han seleccionado canales Activar en Incoming leads Contacto inici…" at bounding box center [617, 323] width 319 height 114
click at [673, 298] on span "No se han seleccionado canales" at bounding box center [621, 303] width 271 height 12
click at [673, 298] on label "Seleccionar todo" at bounding box center [617, 303] width 318 height 28
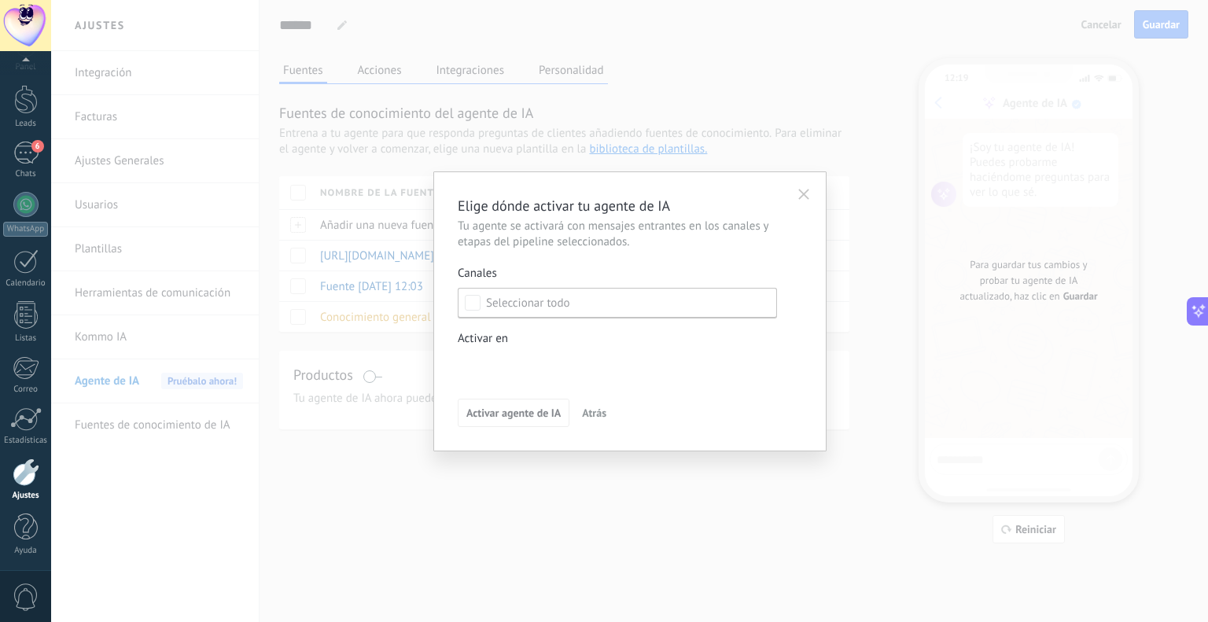
click at [673, 298] on label "Seleccionar todo" at bounding box center [617, 303] width 318 height 28
click at [799, 195] on icon "button" at bounding box center [803, 194] width 11 height 11
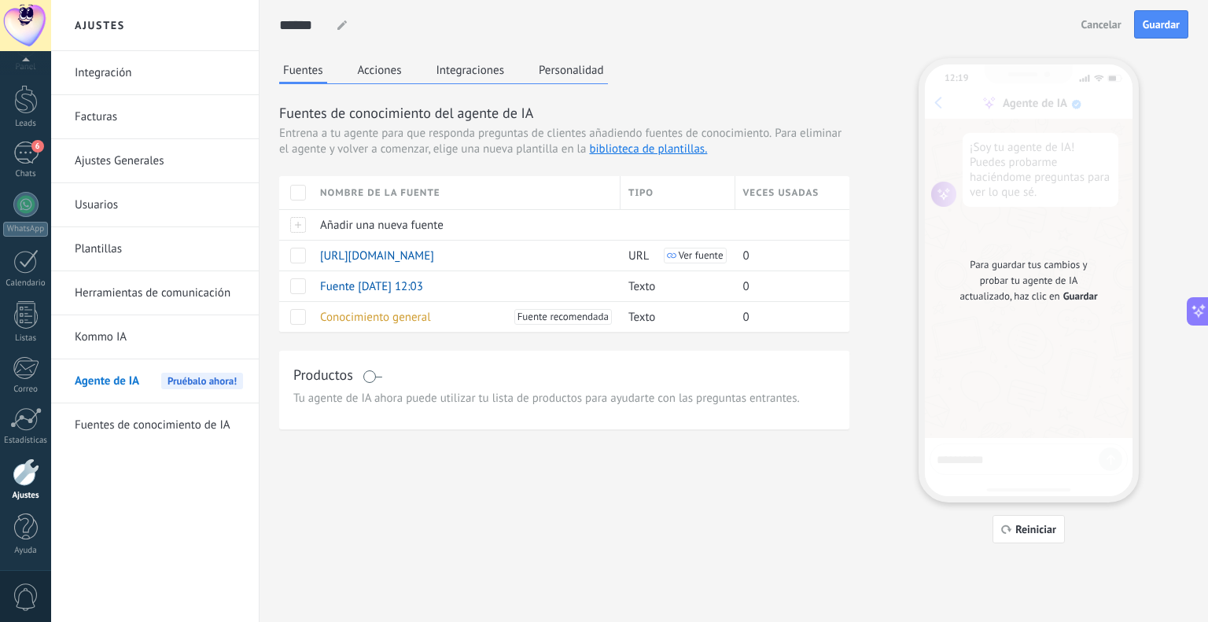
click at [366, 58] on button "Acciones" at bounding box center [380, 70] width 52 height 24
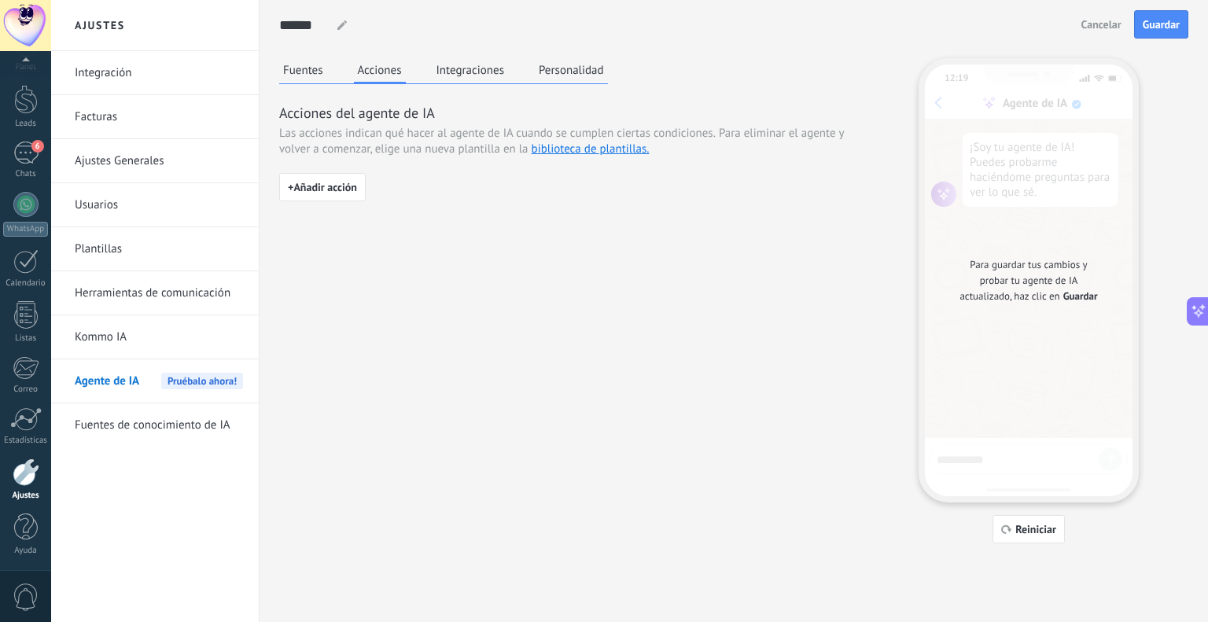
click at [464, 61] on button "Integraciones" at bounding box center [471, 70] width 76 height 24
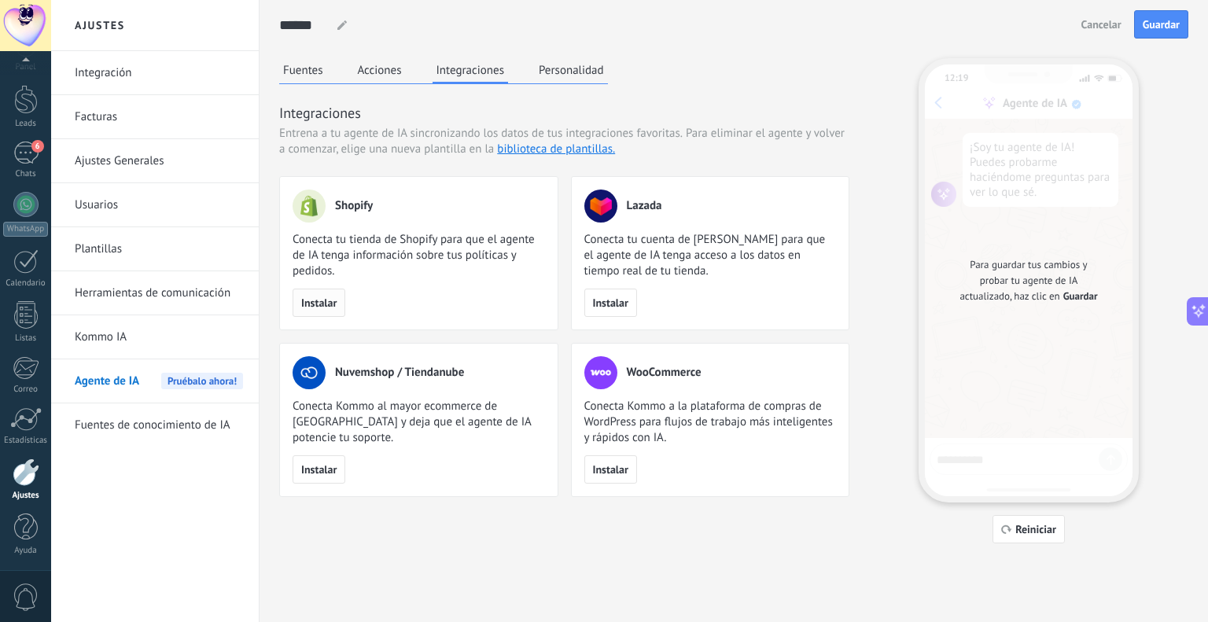
click at [337, 304] on button "Instalar" at bounding box center [319, 303] width 53 height 28
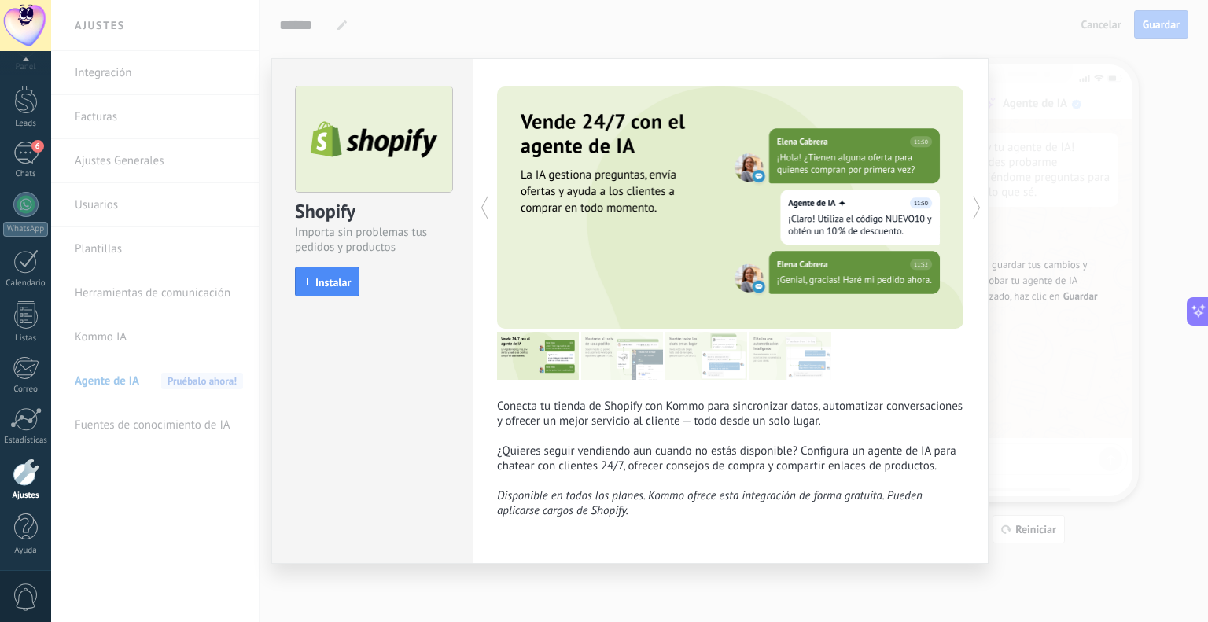
click at [951, 9] on div "Shopify Importa sin problemas tus pedidos y productos install Instalar Conecta …" at bounding box center [629, 311] width 1157 height 622
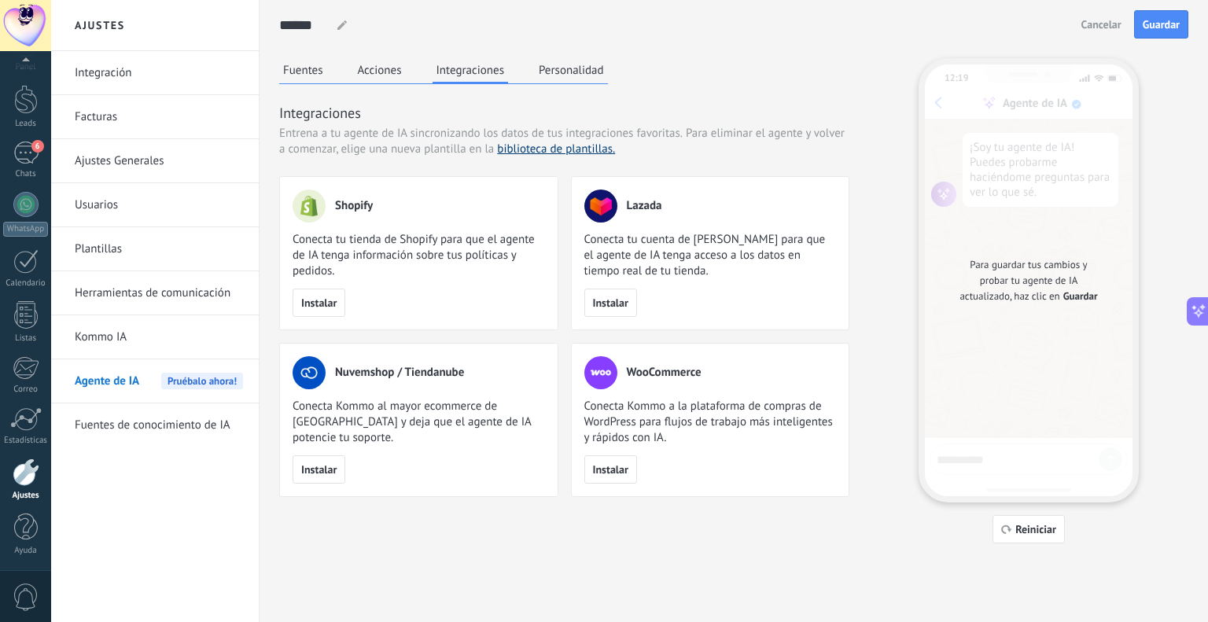
click at [563, 146] on link "biblioteca de plantillas." at bounding box center [556, 149] width 118 height 15
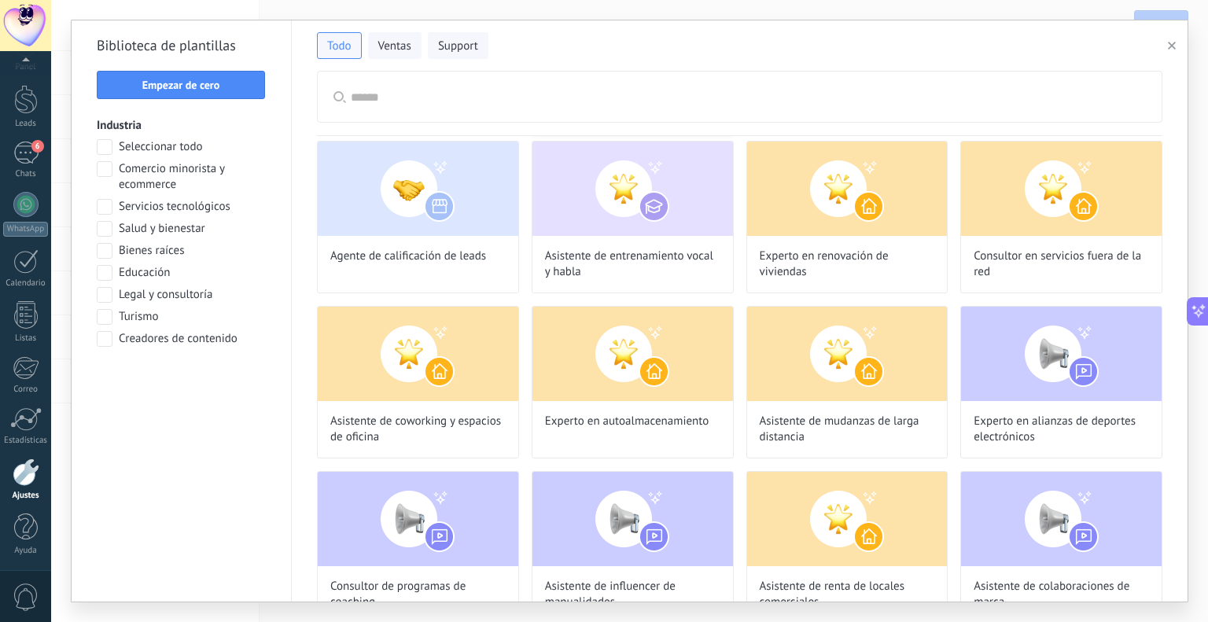
scroll to position [550, 0]
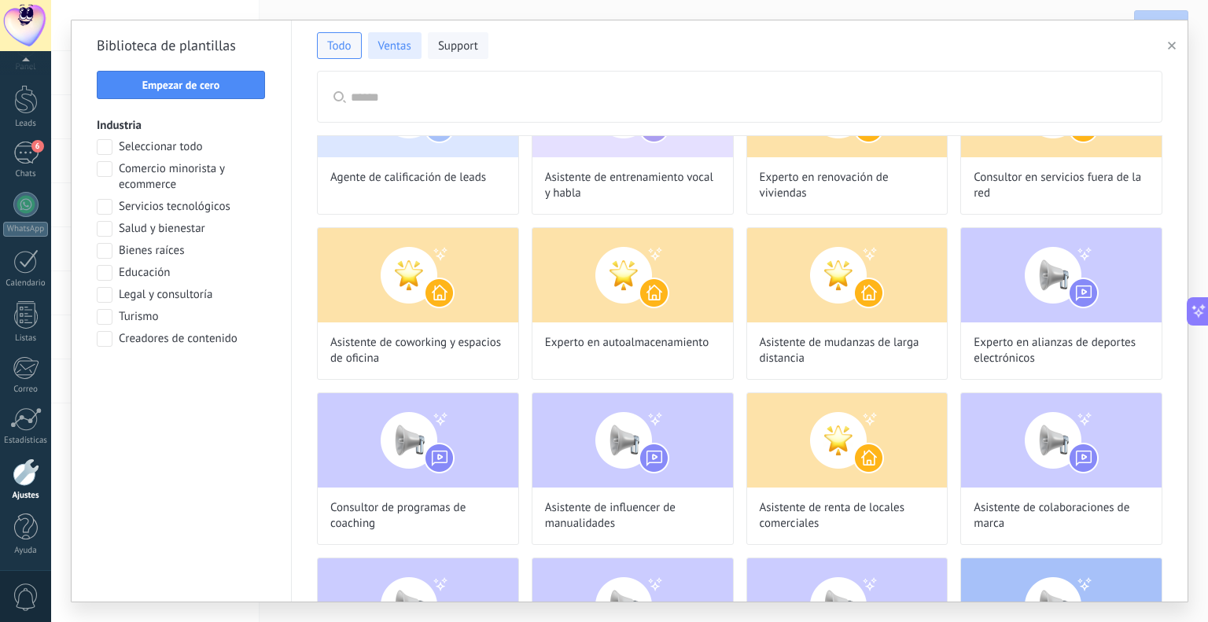
click at [384, 39] on span "Ventas" at bounding box center [394, 47] width 33 height 16
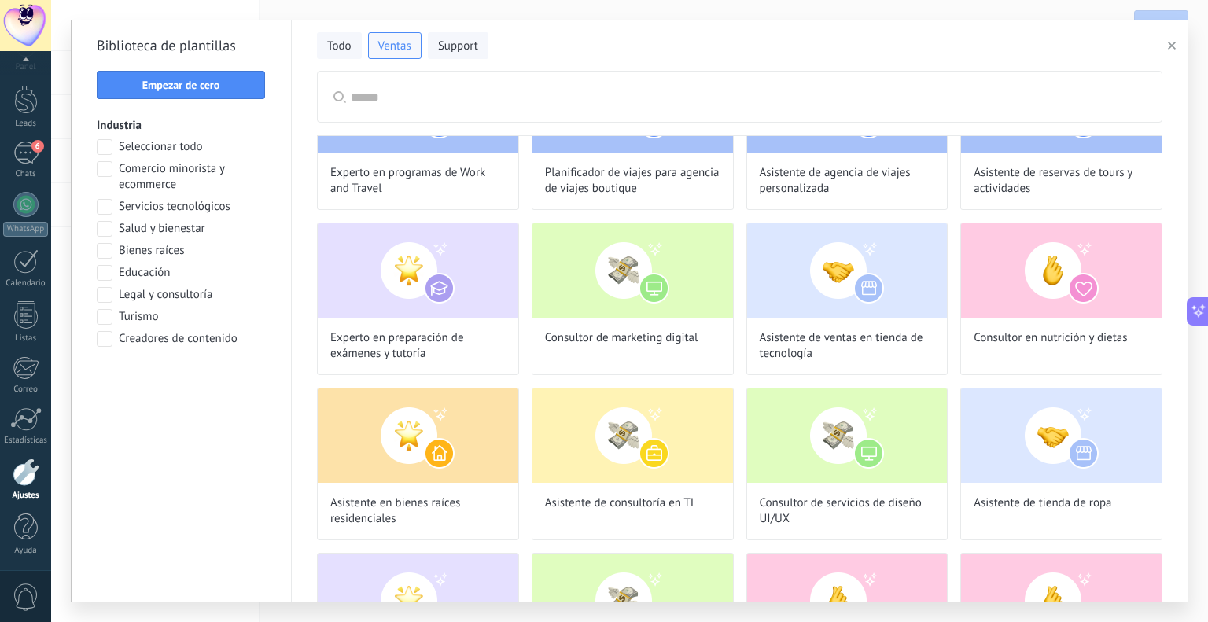
scroll to position [1379, 0]
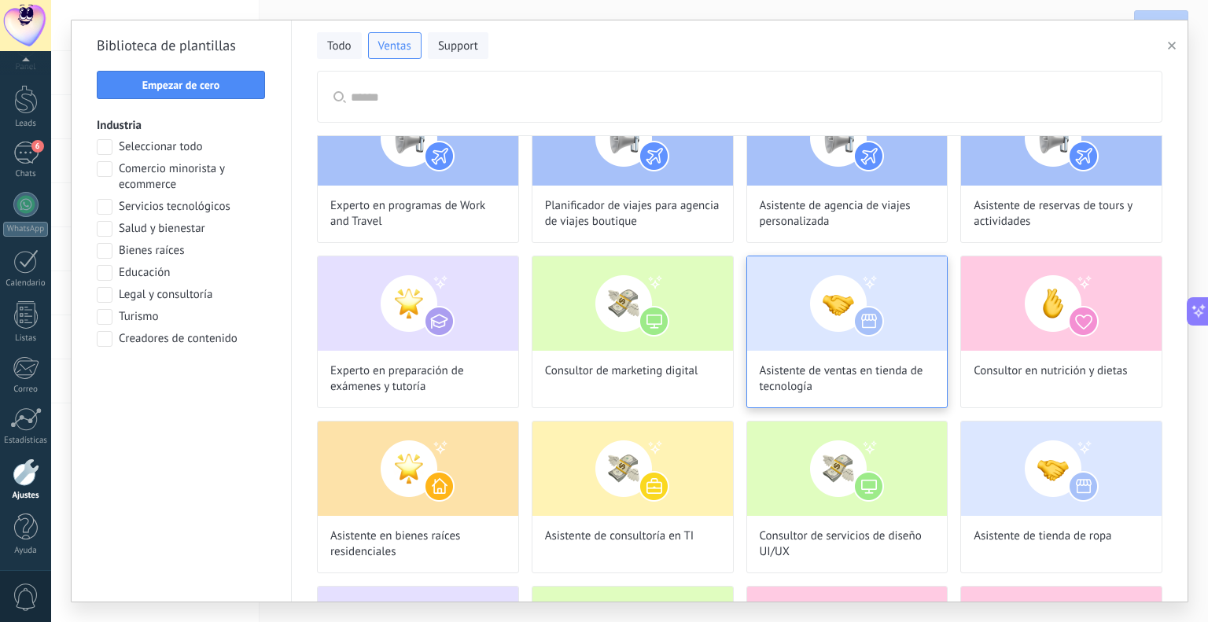
click at [844, 318] on img at bounding box center [847, 303] width 201 height 94
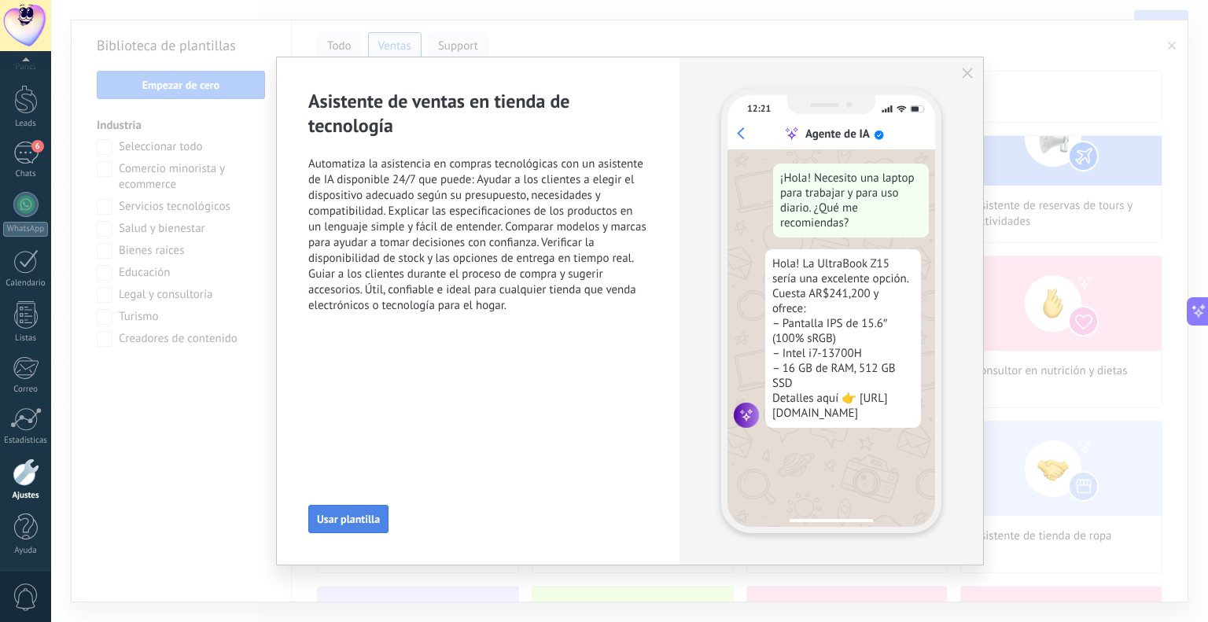
click at [333, 514] on span "Usar plantilla" at bounding box center [348, 519] width 63 height 11
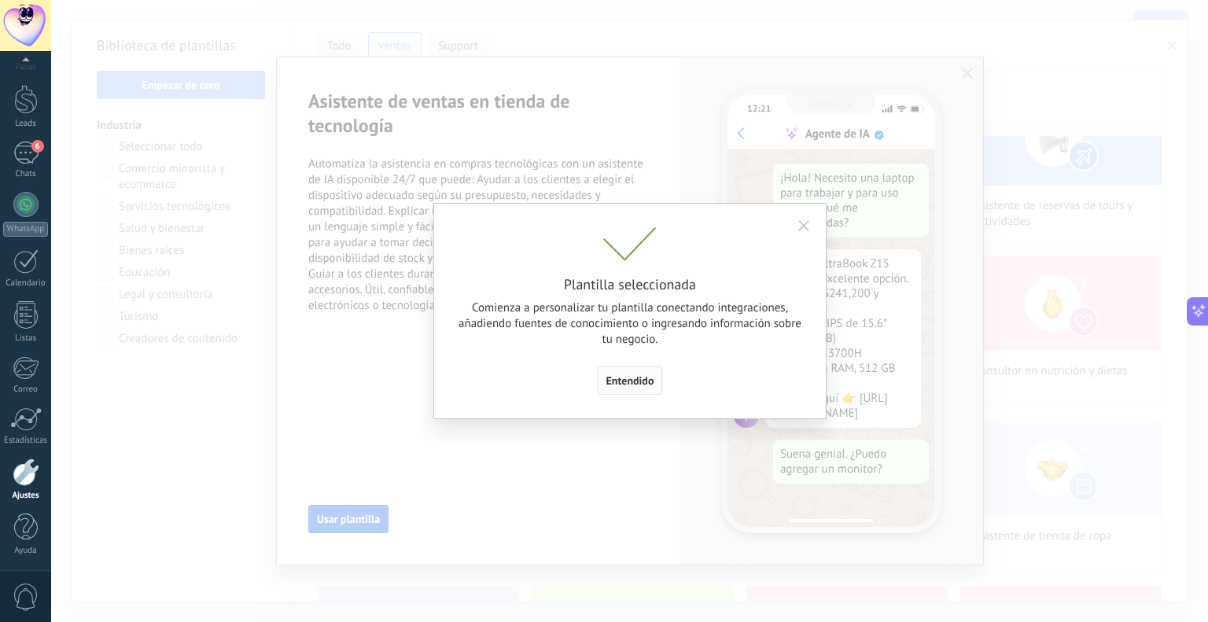
click at [639, 374] on button "Entendido" at bounding box center [630, 380] width 65 height 28
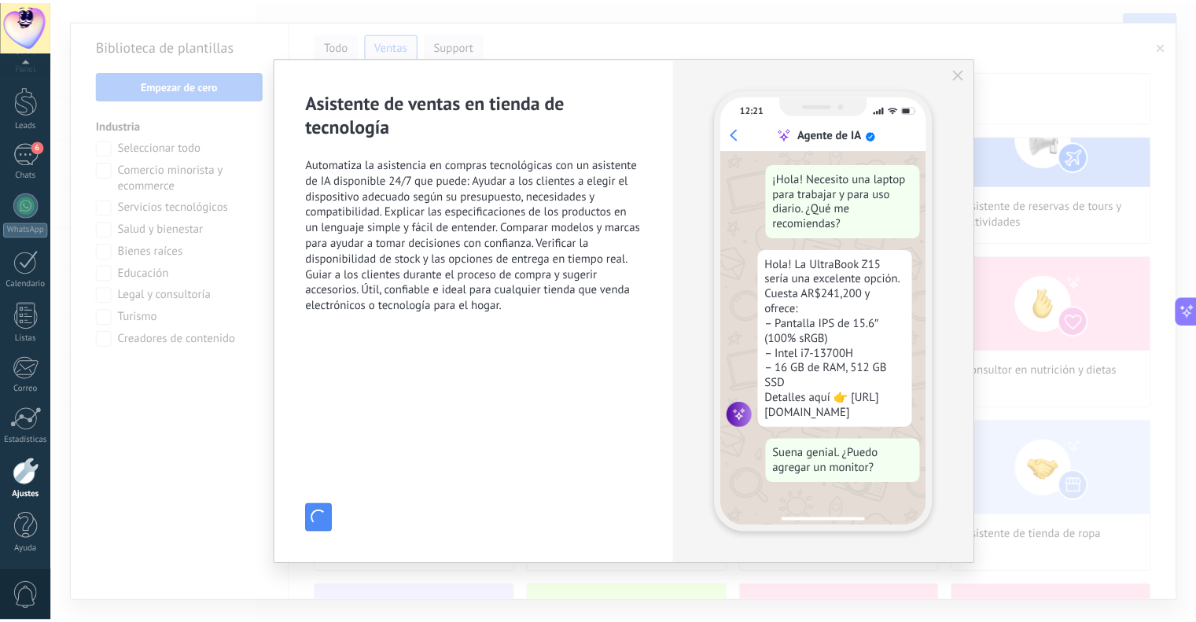
scroll to position [35, 0]
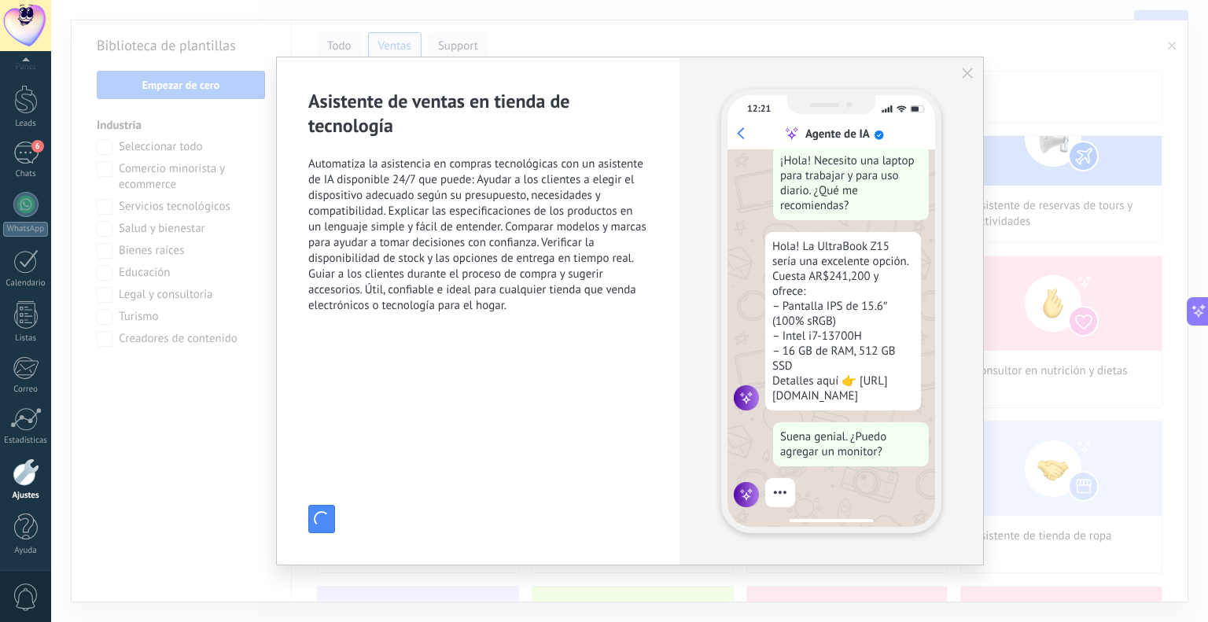
type input "**********"
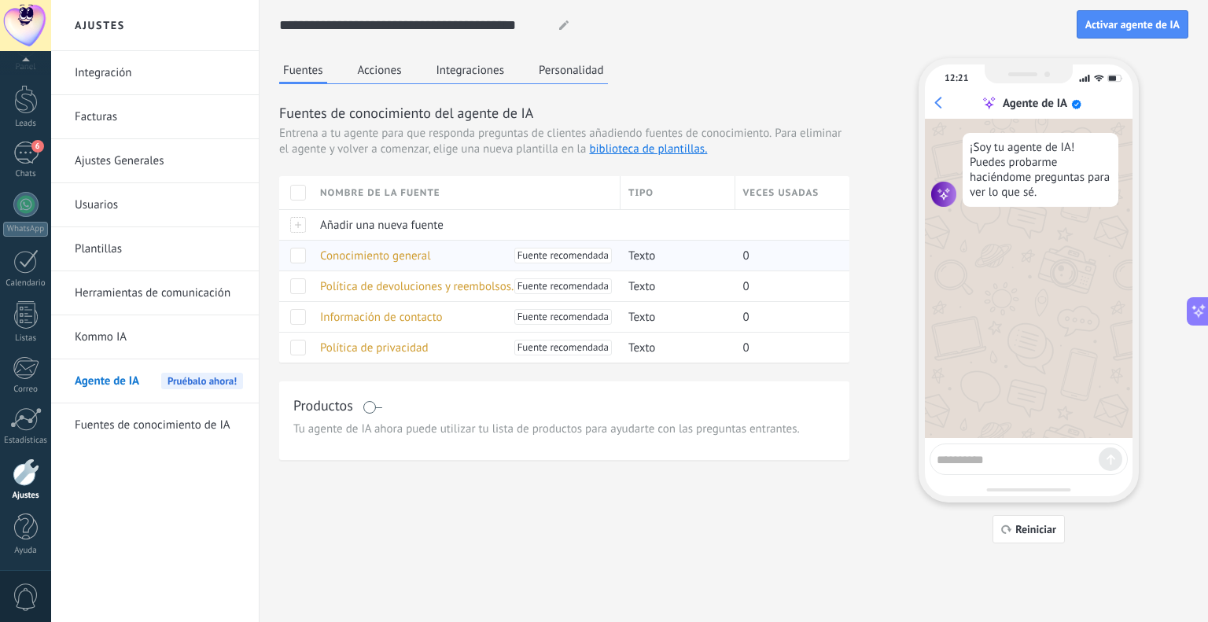
click at [375, 254] on span "Conocimiento general" at bounding box center [375, 256] width 111 height 15
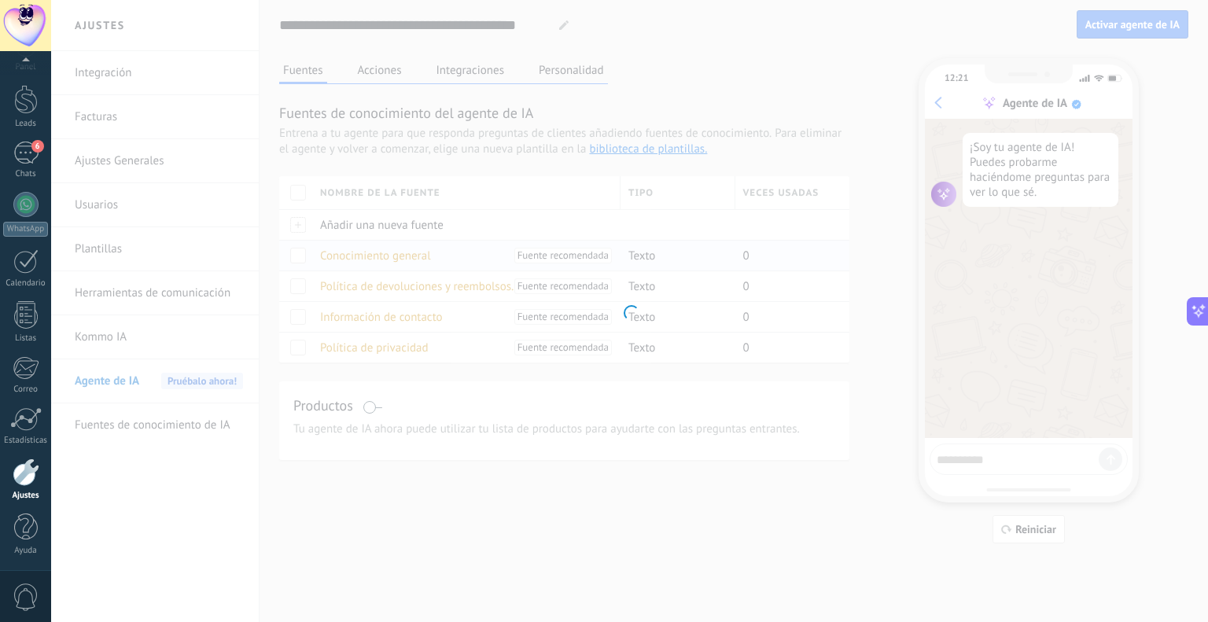
type input "**********"
type textarea "**********"
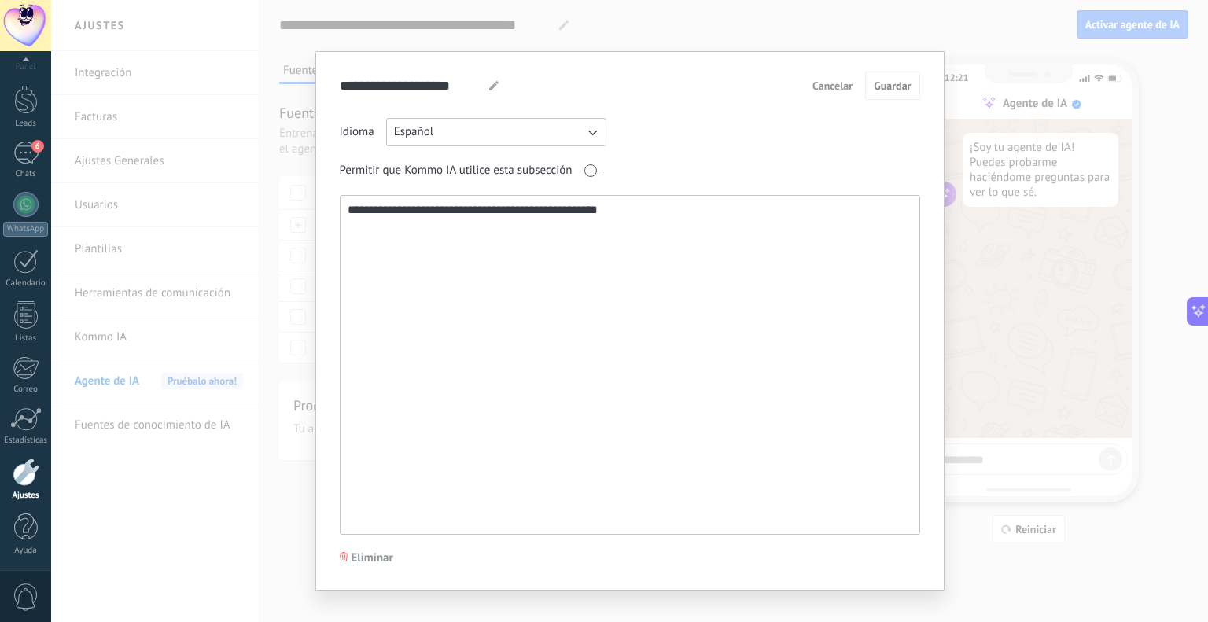
click at [807, 82] on button "Cancelar" at bounding box center [832, 86] width 54 height 24
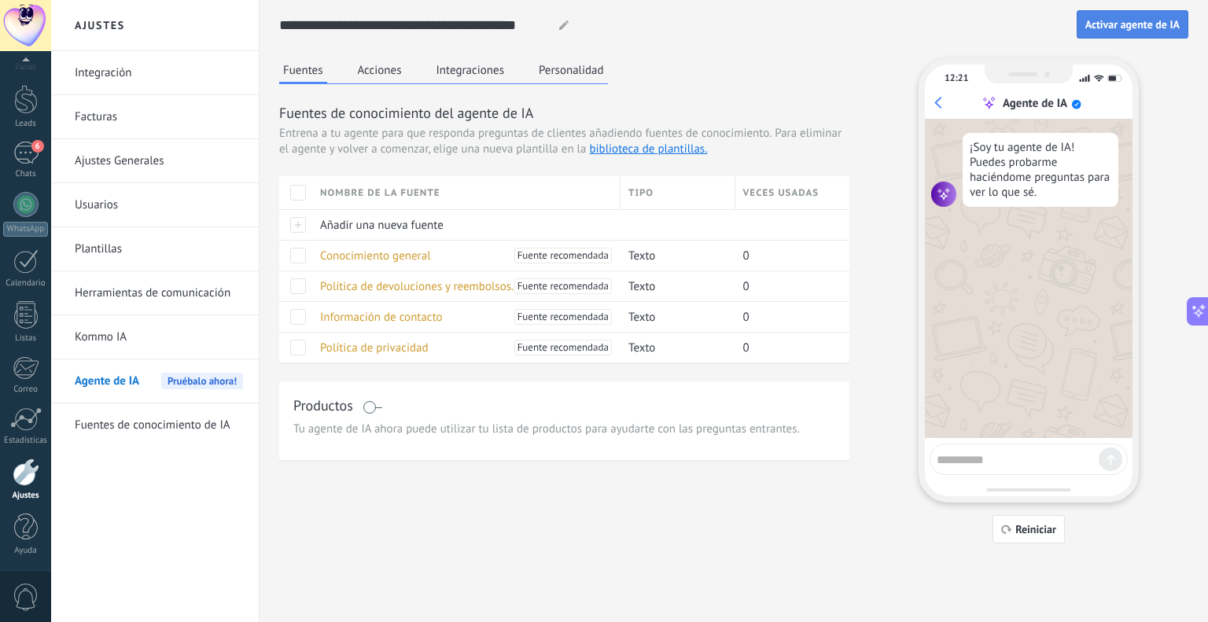
click at [1100, 32] on button "Activar agente de IA" at bounding box center [1133, 24] width 112 height 28
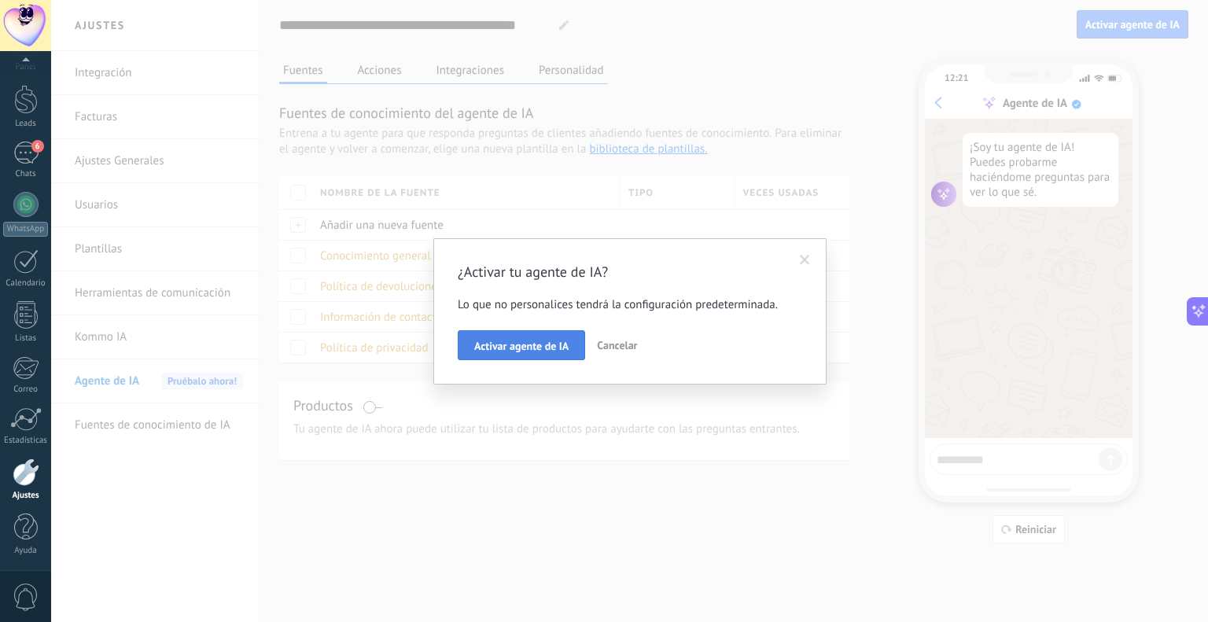
click at [519, 354] on button "Activar agente de IA" at bounding box center [521, 345] width 127 height 30
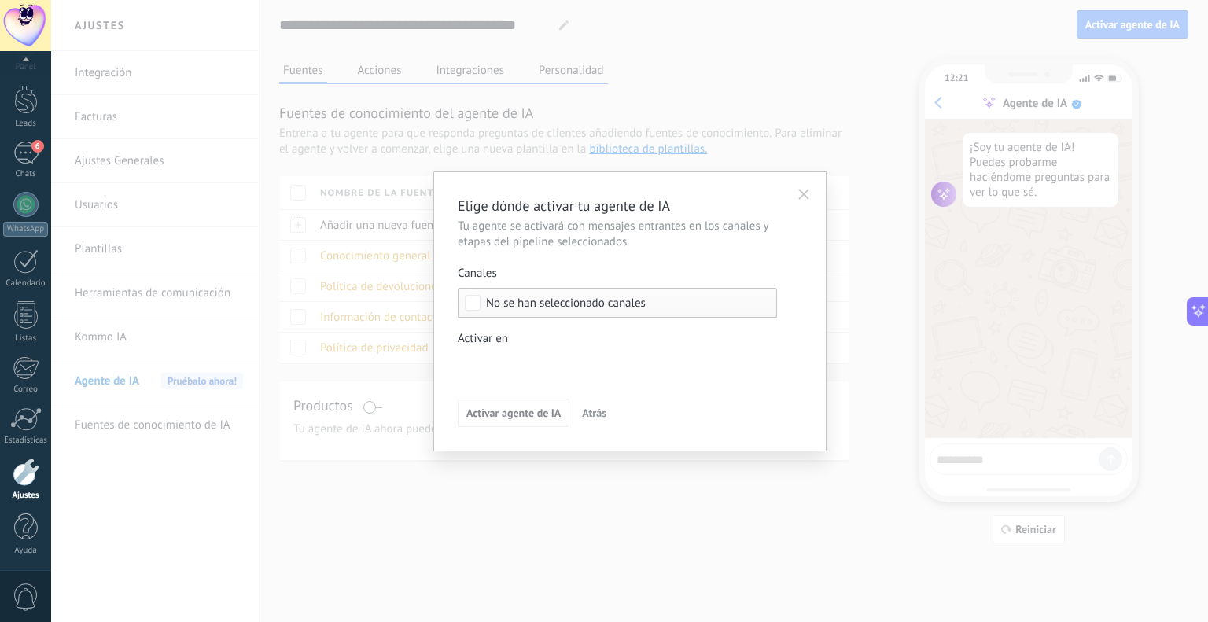
click at [491, 310] on div "No se han seleccionado canales" at bounding box center [617, 303] width 319 height 31
click at [497, 308] on div "Seleccionar todo" at bounding box center [528, 304] width 84 height 16
click at [810, 189] on button "button" at bounding box center [804, 192] width 28 height 24
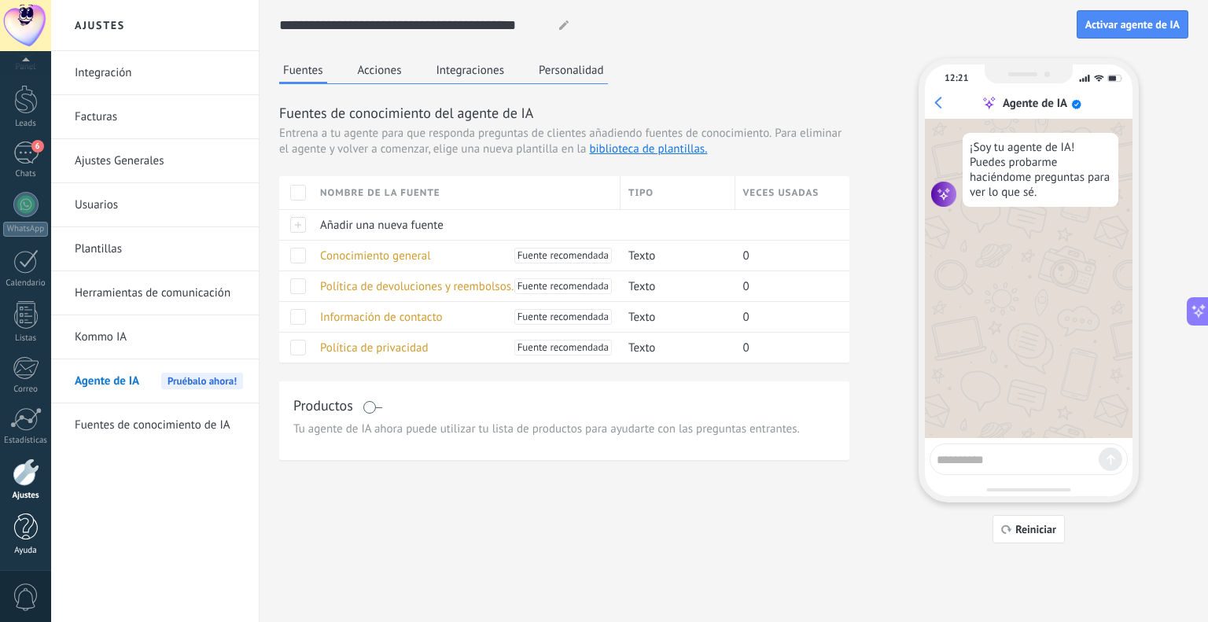
click at [24, 521] on div at bounding box center [26, 528] width 24 height 28
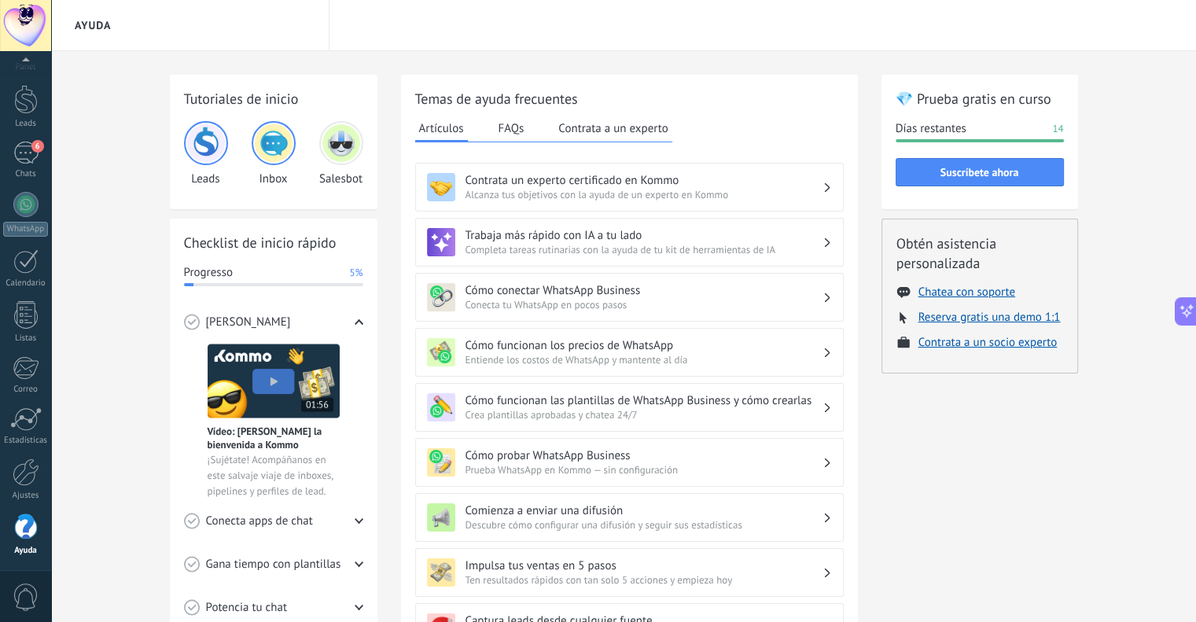
click at [513, 129] on button "FAQs" at bounding box center [512, 128] width 34 height 24
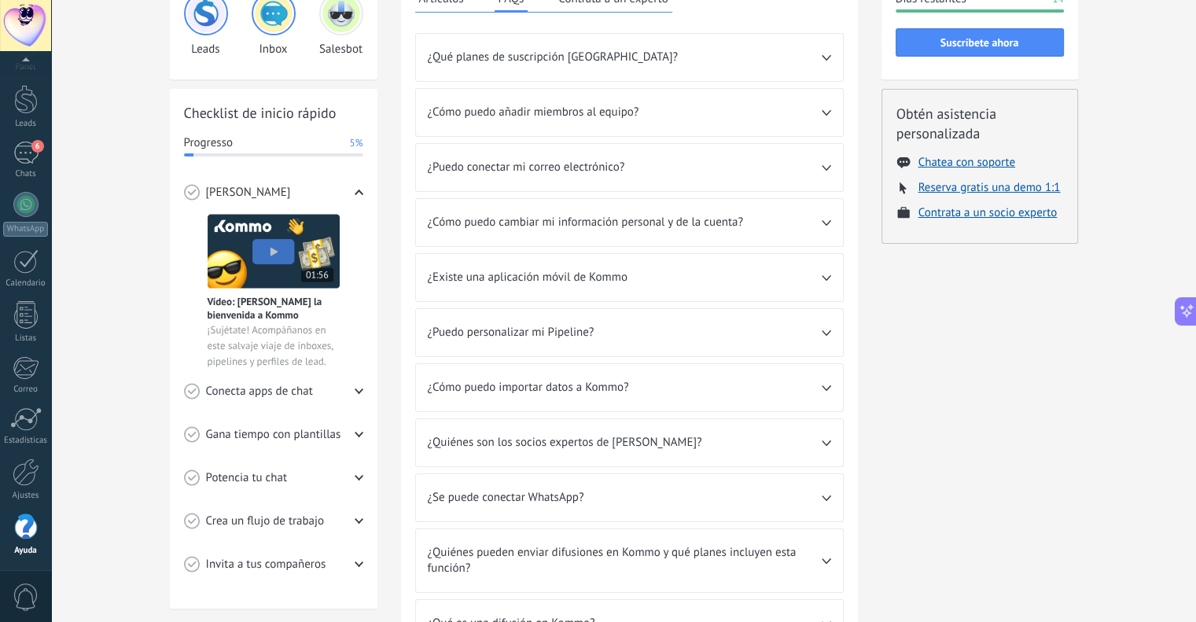
scroll to position [157, 0]
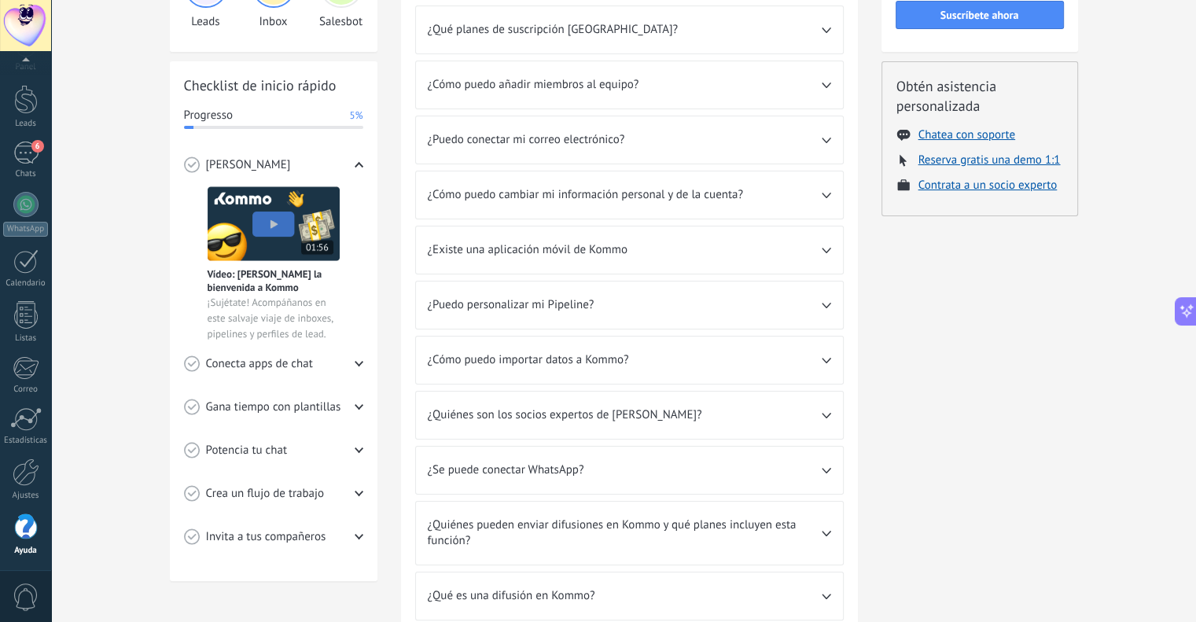
click at [635, 311] on div "¿Puedo personalizar mi Pipeline?" at bounding box center [629, 305] width 427 height 47
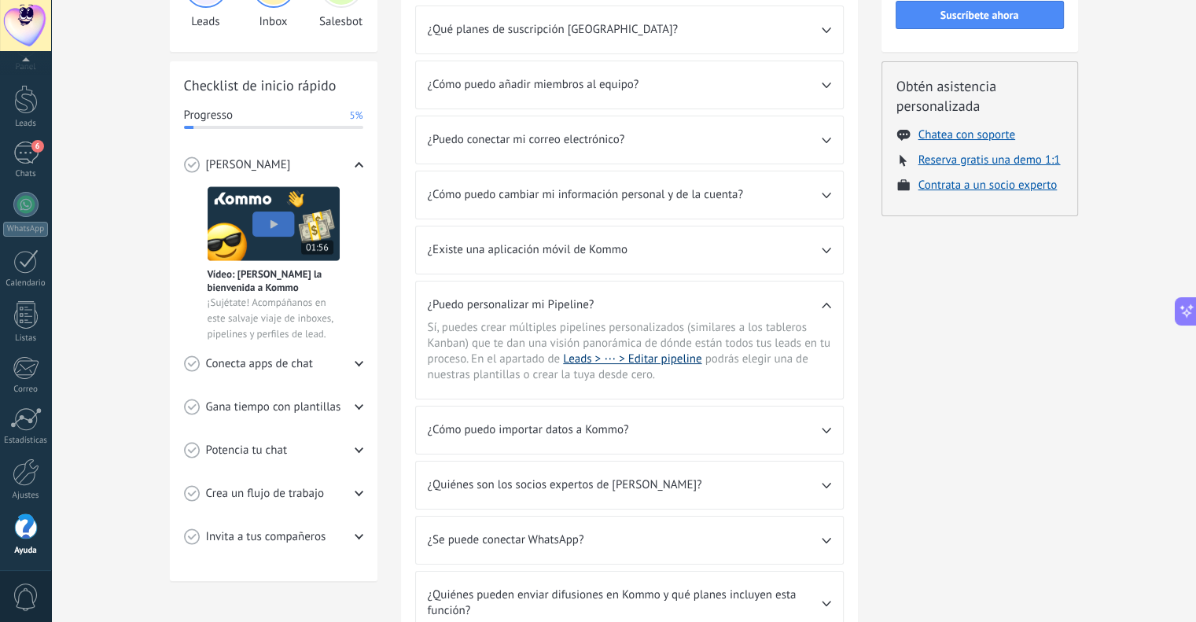
click at [591, 354] on link "Leads > ⋯ > Editar pipeline" at bounding box center [632, 359] width 138 height 15
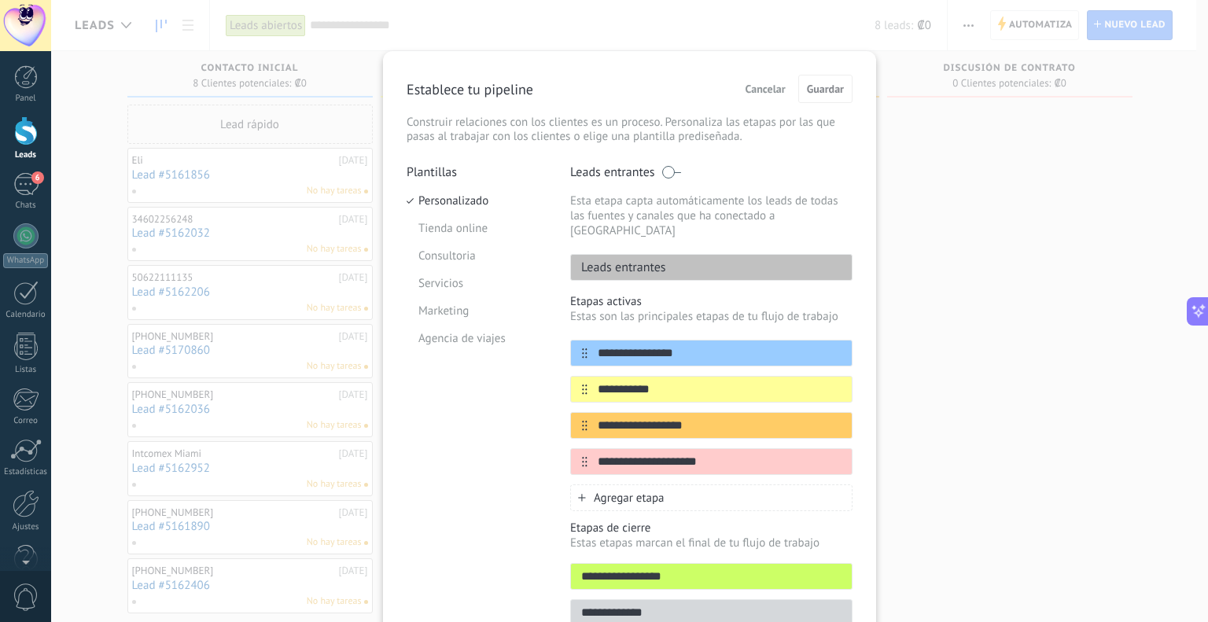
click at [768, 94] on span "Cancelar" at bounding box center [766, 88] width 40 height 11
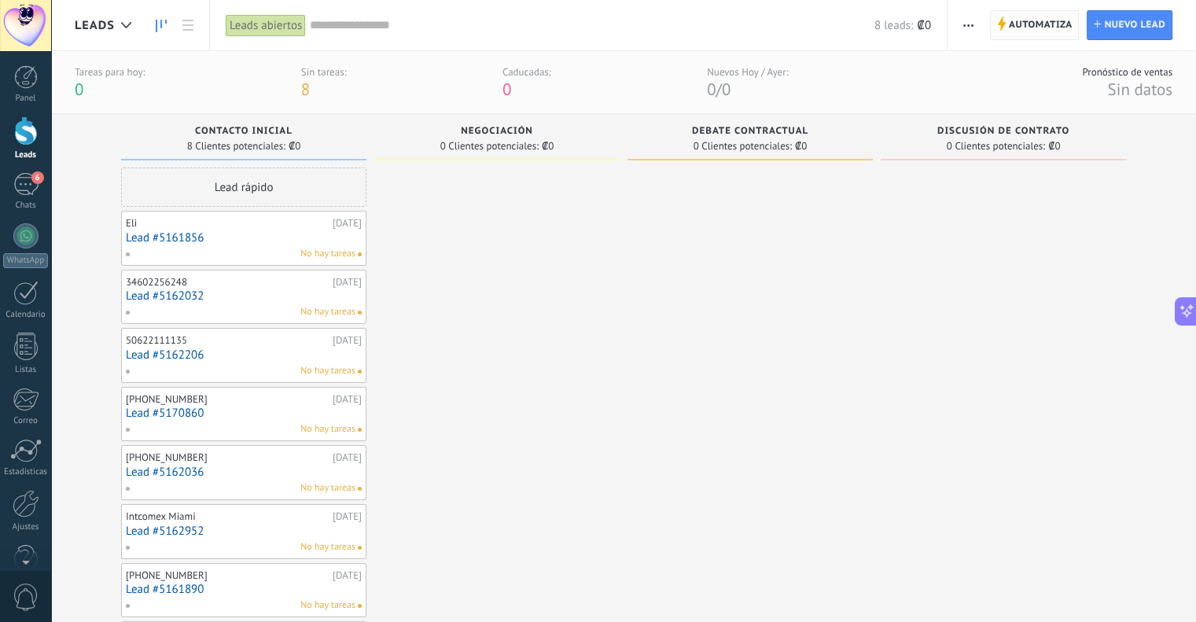
click at [1034, 25] on span "Automatiza" at bounding box center [1041, 25] width 64 height 28
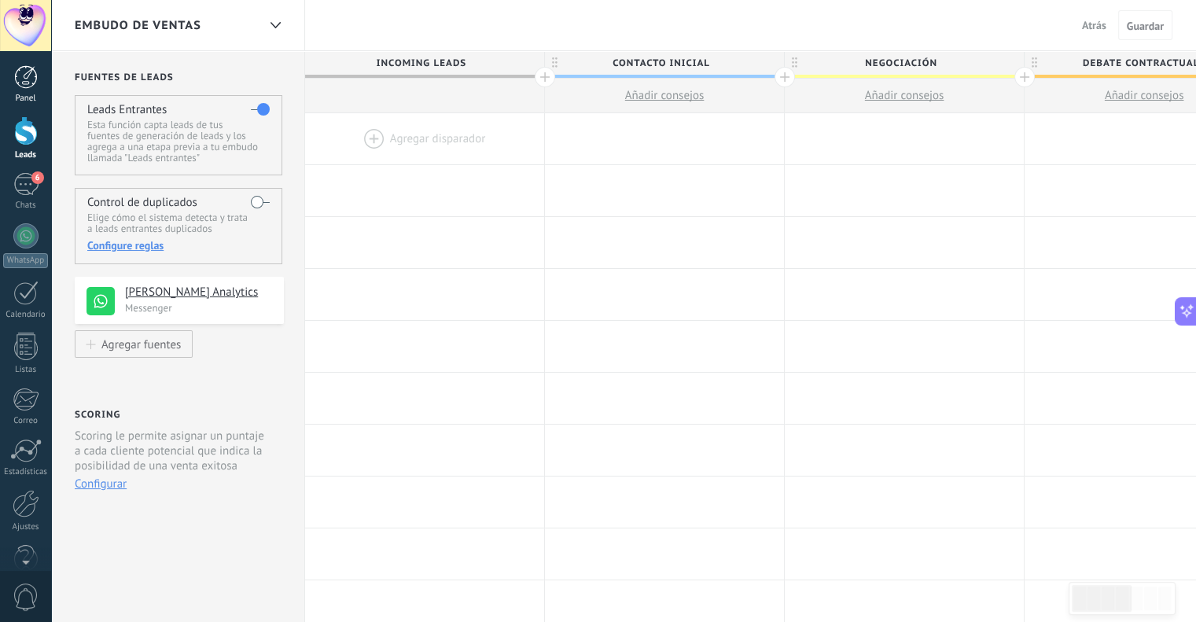
click at [30, 84] on div at bounding box center [26, 77] width 24 height 24
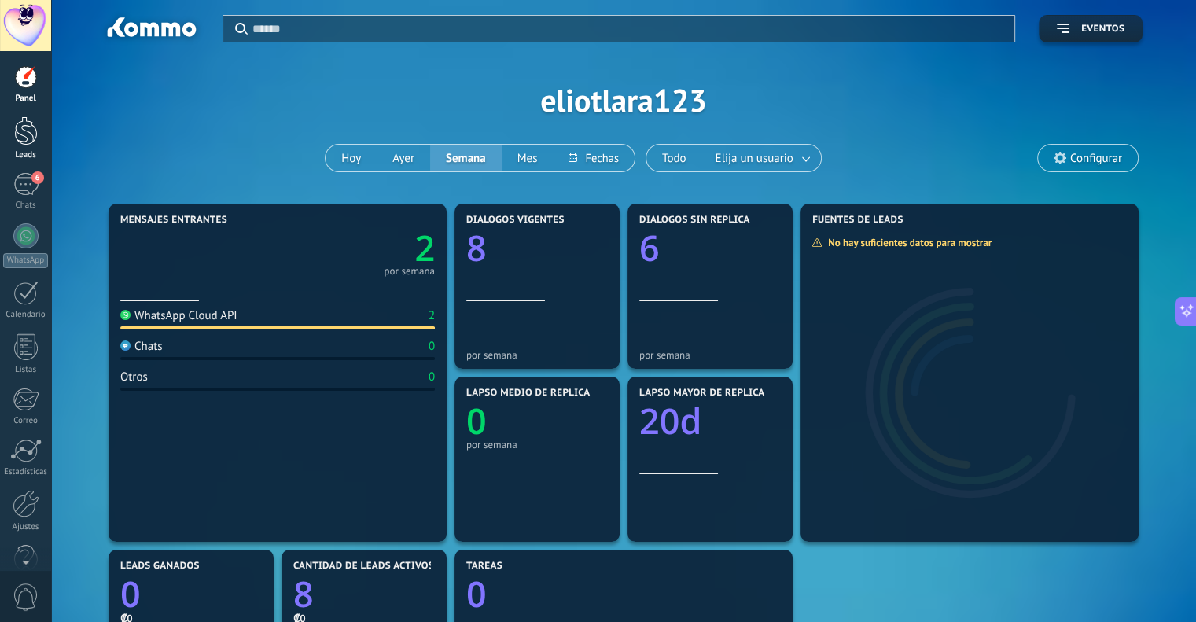
click at [34, 127] on div at bounding box center [26, 130] width 24 height 29
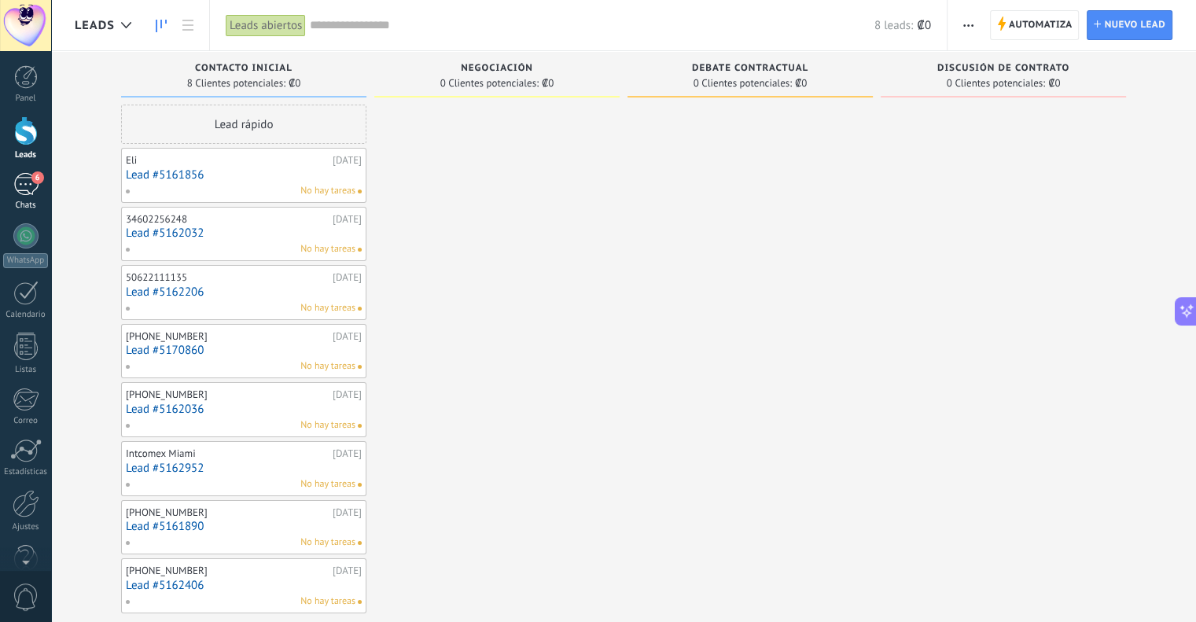
click at [24, 182] on div "6" at bounding box center [25, 184] width 25 height 23
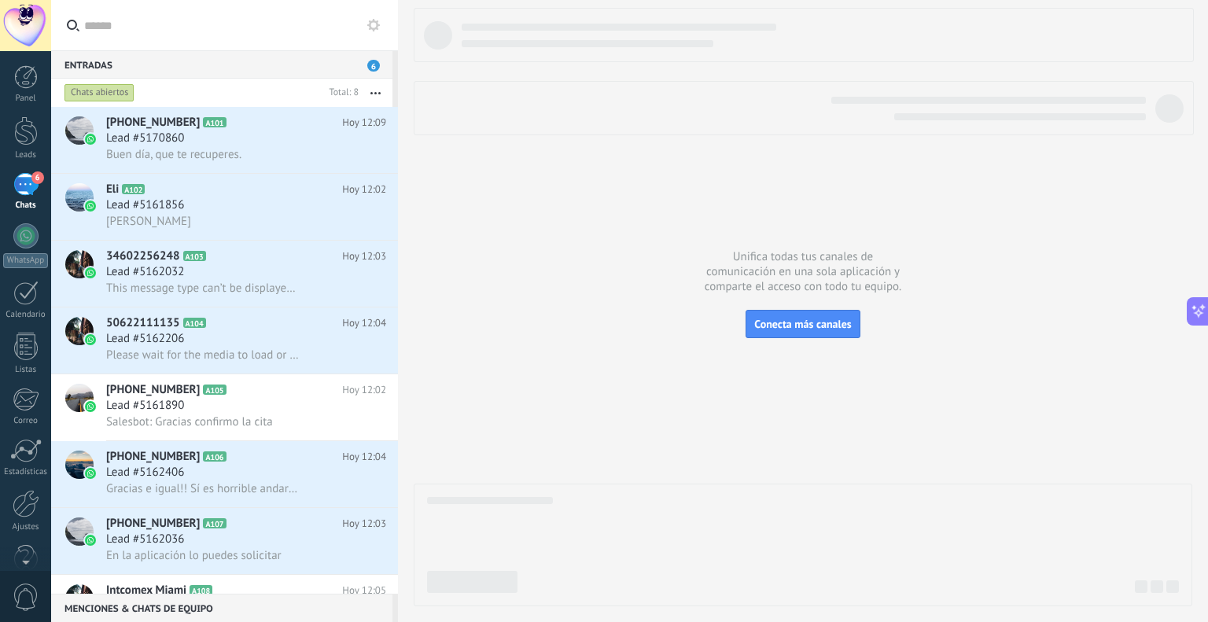
click at [25, 217] on div "Panel Leads 6 Chats WhatsApp Clientes" at bounding box center [25, 334] width 51 height 538
click at [25, 222] on div "Panel Leads 6 Chats WhatsApp Clientes" at bounding box center [25, 334] width 51 height 538
click at [23, 234] on div at bounding box center [25, 235] width 25 height 25
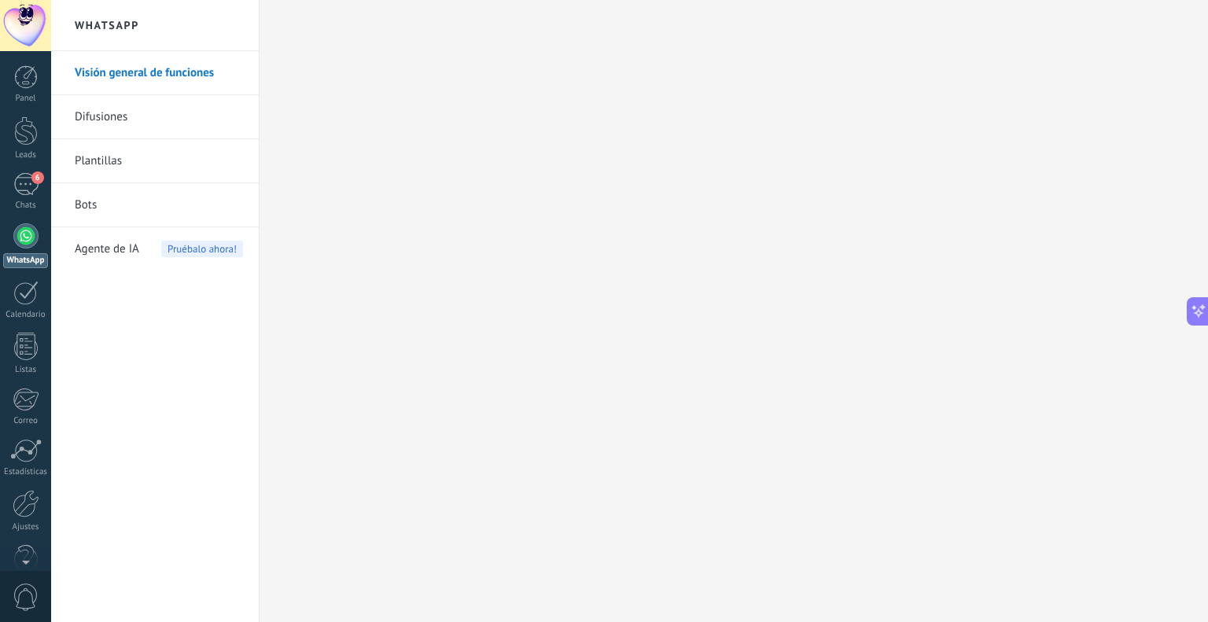
click at [112, 247] on span "Agente de IA" at bounding box center [107, 249] width 64 height 44
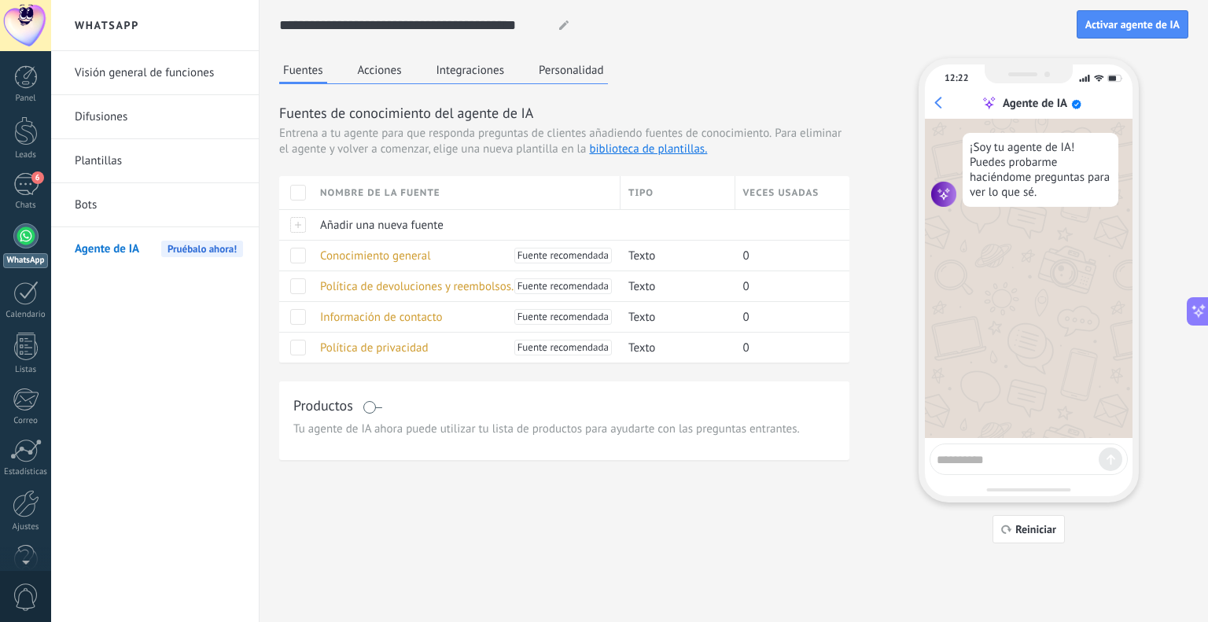
click at [395, 68] on button "Acciones" at bounding box center [380, 70] width 52 height 24
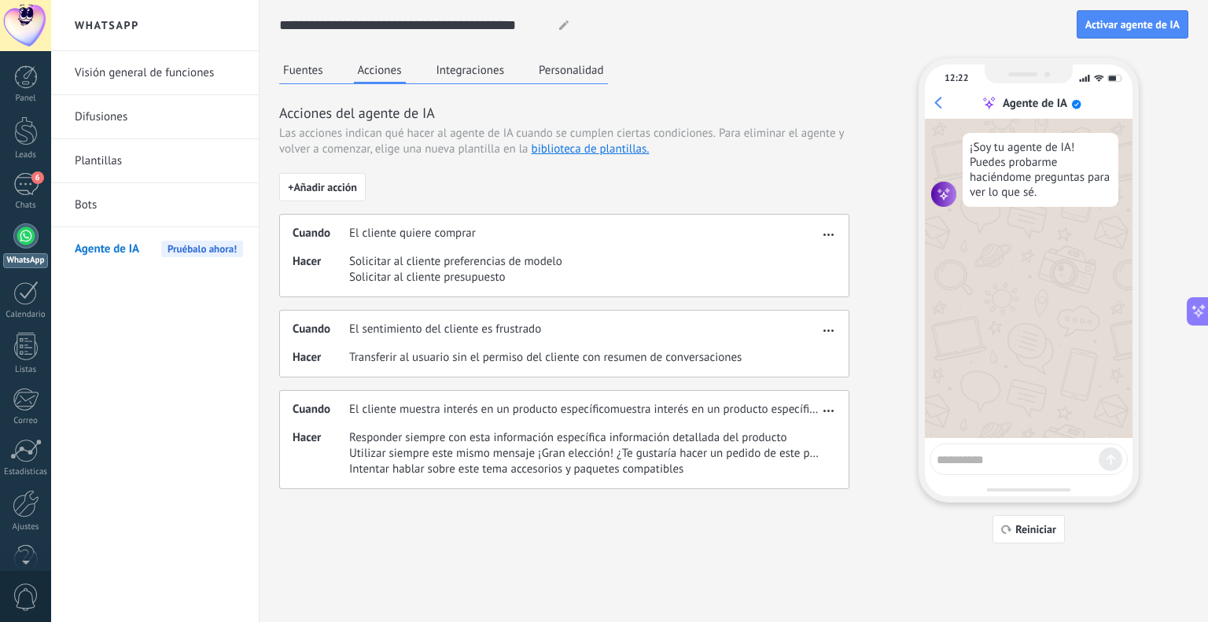
click at [466, 75] on button "Integraciones" at bounding box center [471, 70] width 76 height 24
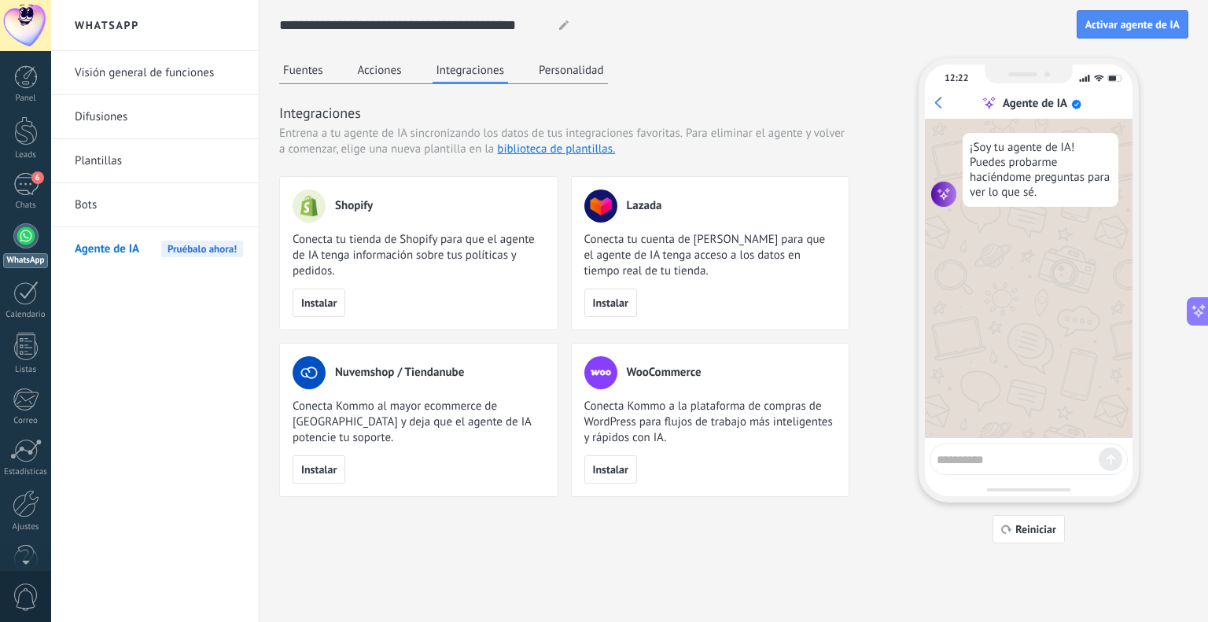
click at [564, 73] on button "Personalidad" at bounding box center [571, 70] width 73 height 24
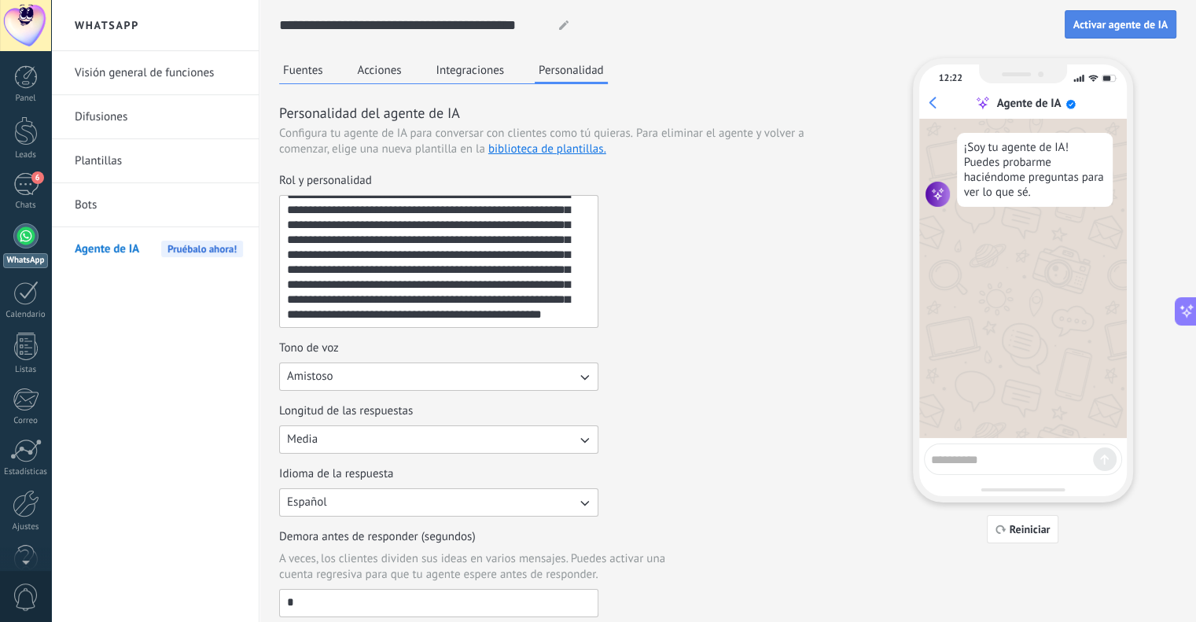
click at [1147, 20] on span "Activar agente de IA" at bounding box center [1120, 24] width 94 height 11
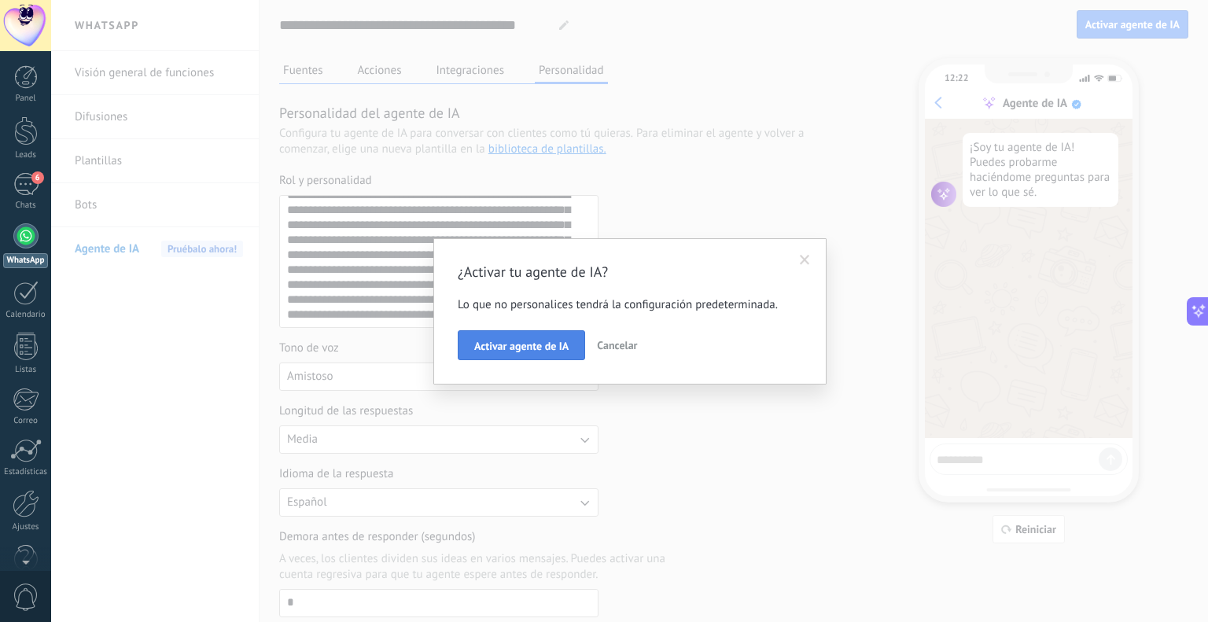
click at [532, 336] on button "Activar agente de IA" at bounding box center [521, 345] width 127 height 30
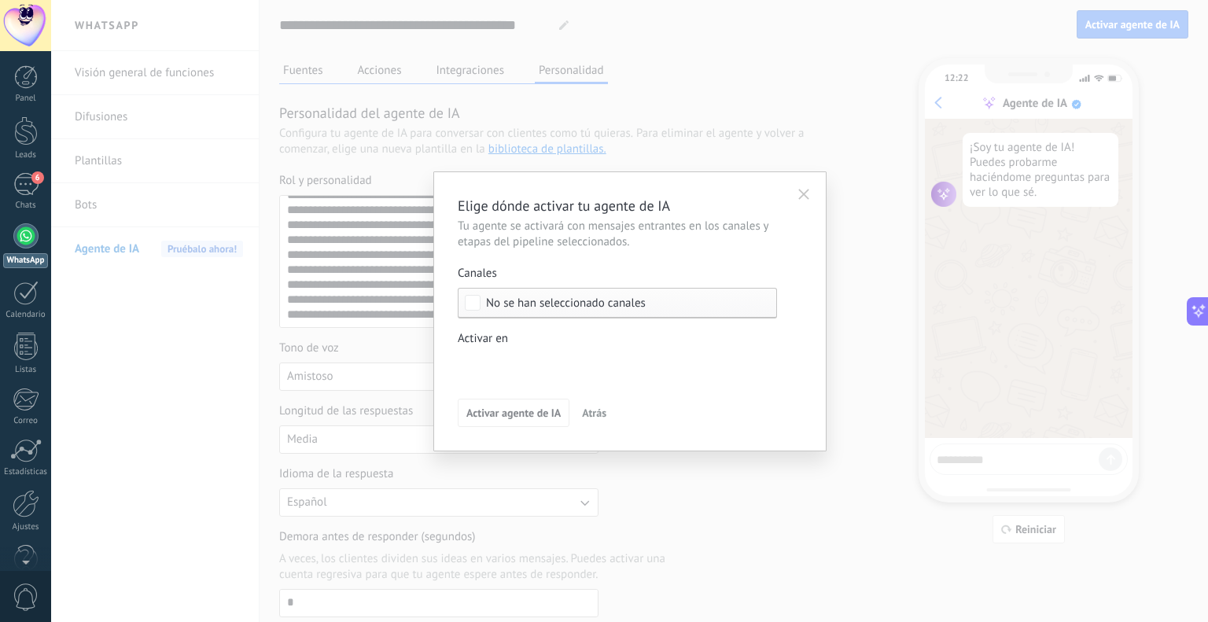
click at [554, 310] on div "No se han seleccionado canales" at bounding box center [617, 303] width 319 height 31
click at [799, 199] on use "button" at bounding box center [803, 194] width 11 height 11
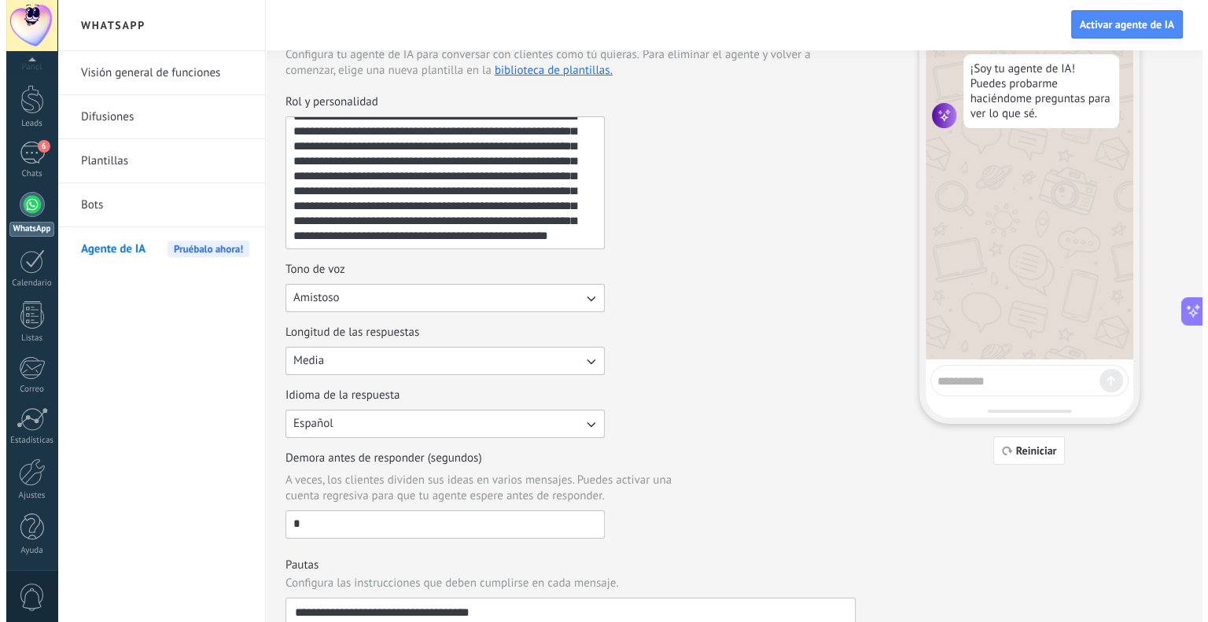
scroll to position [157, 0]
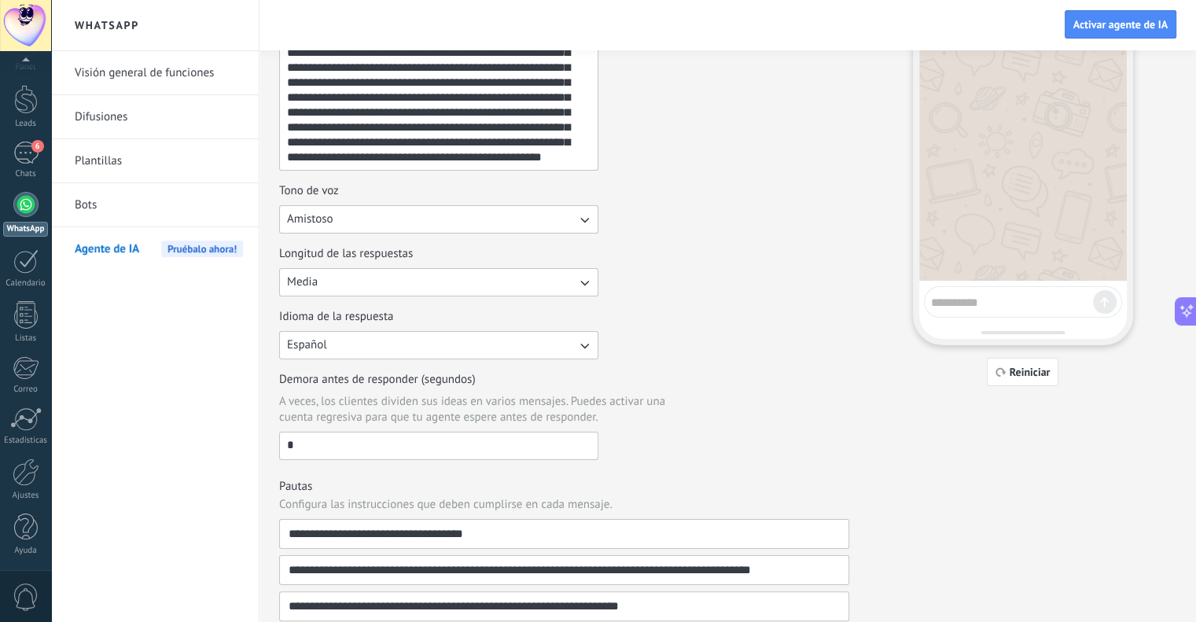
click at [23, 580] on div "0" at bounding box center [25, 596] width 51 height 52
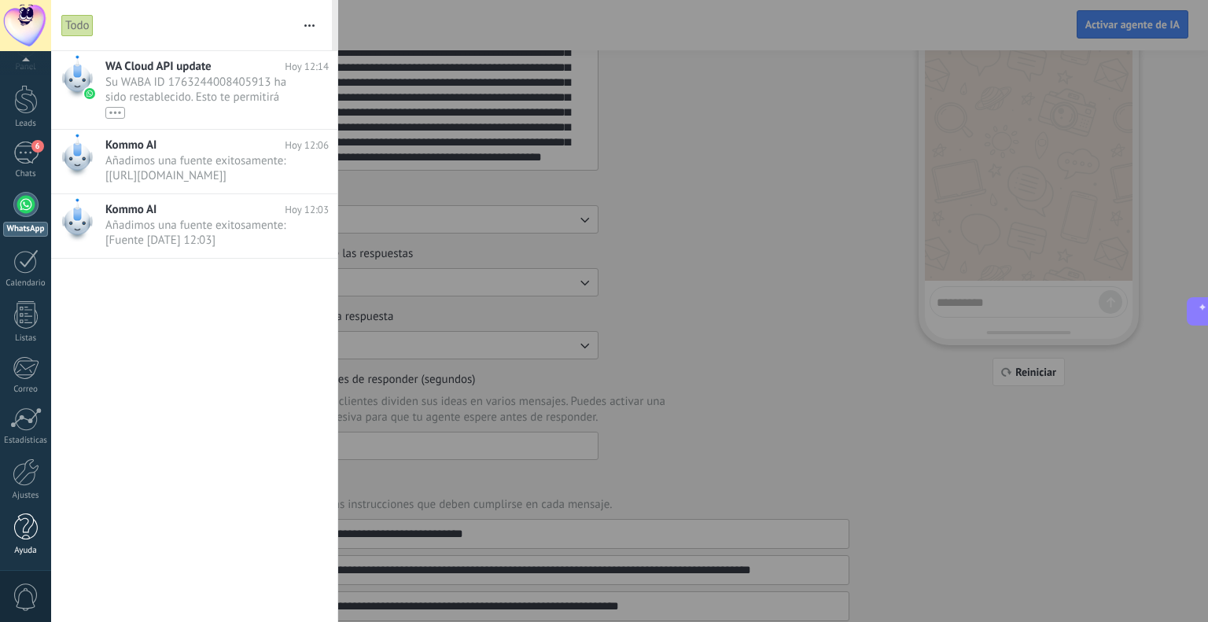
click at [33, 549] on div "Ayuda" at bounding box center [26, 551] width 46 height 10
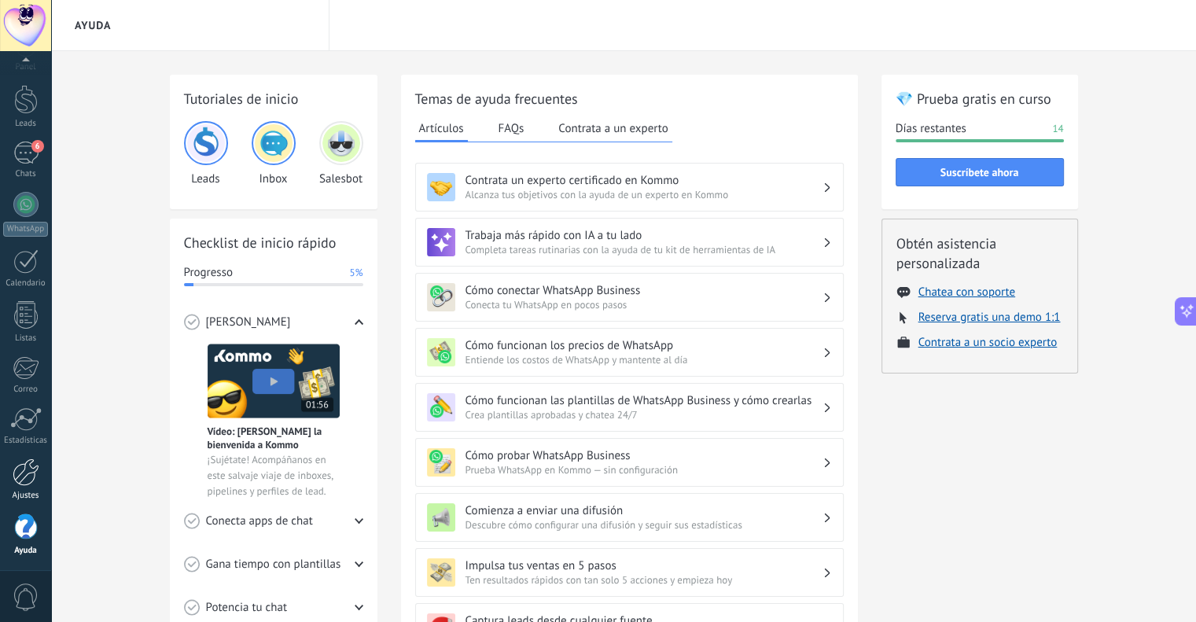
click at [31, 469] on div at bounding box center [26, 472] width 27 height 28
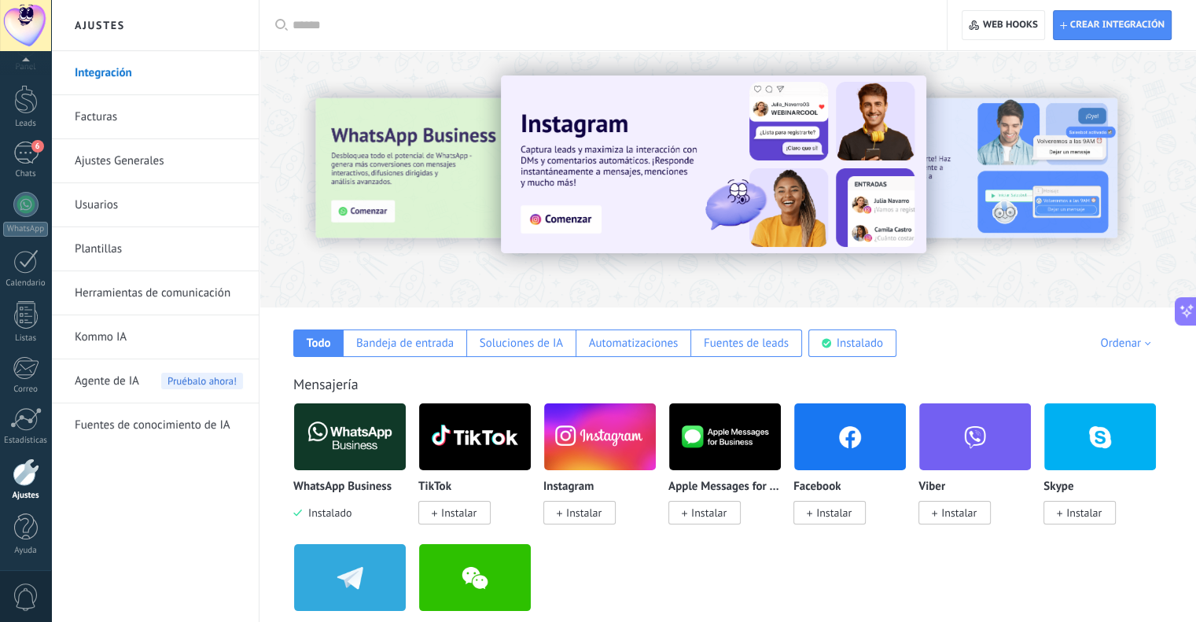
click at [135, 116] on link "Facturas" at bounding box center [159, 117] width 168 height 44
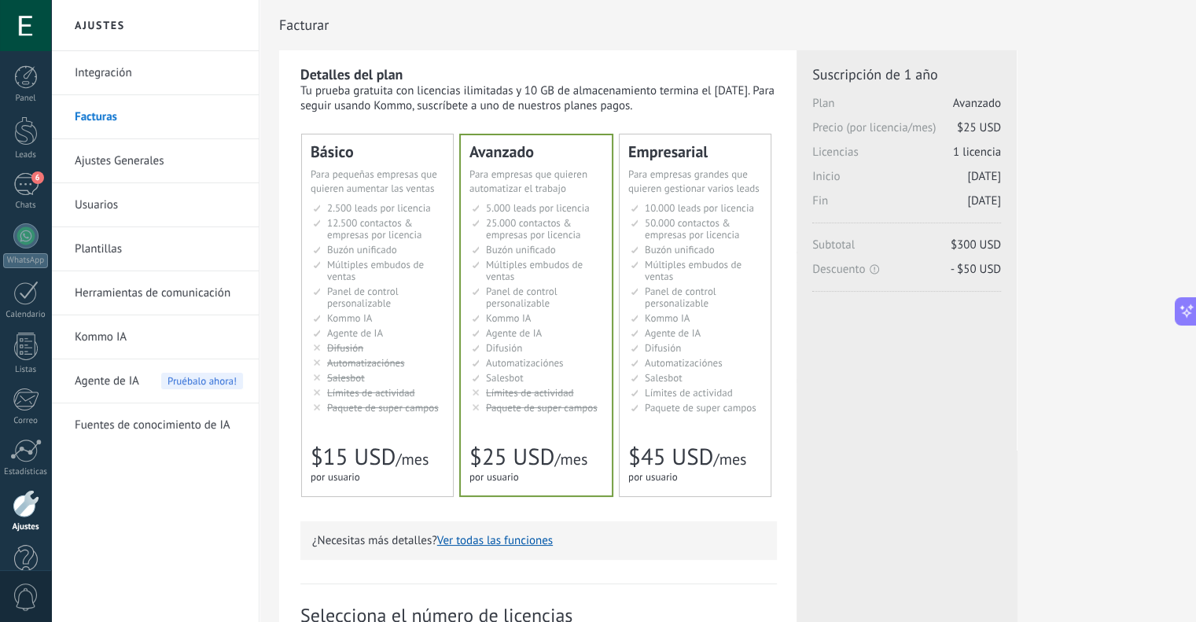
click at [110, 154] on link "Ajustes Generales" at bounding box center [159, 161] width 168 height 44
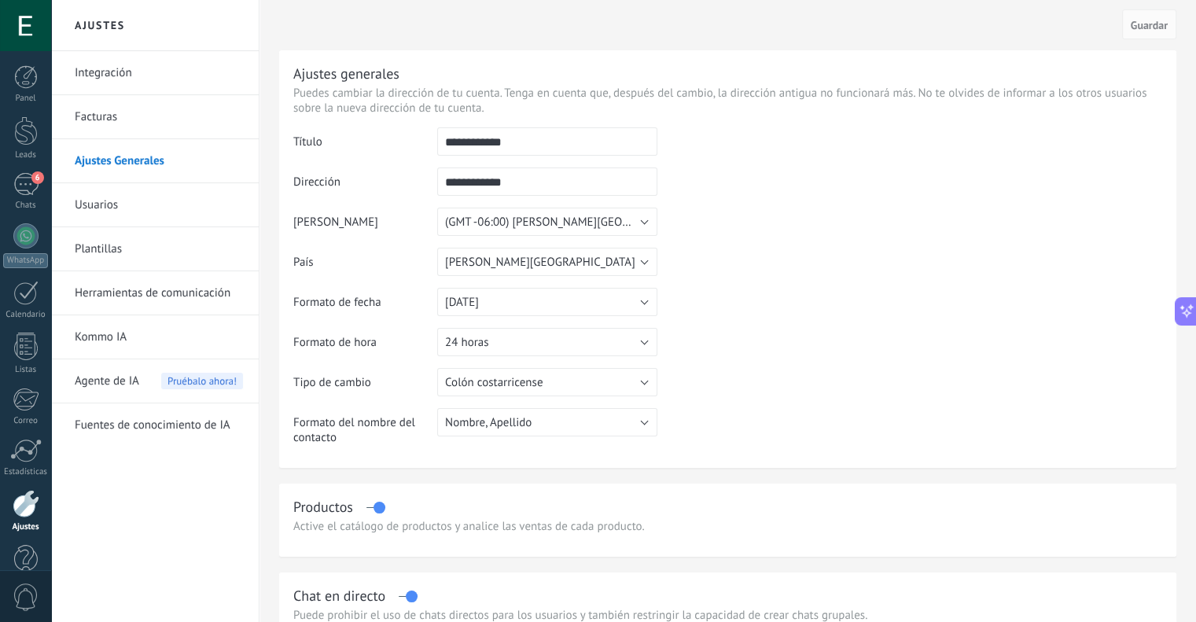
click at [156, 205] on link "Usuarios" at bounding box center [159, 205] width 168 height 44
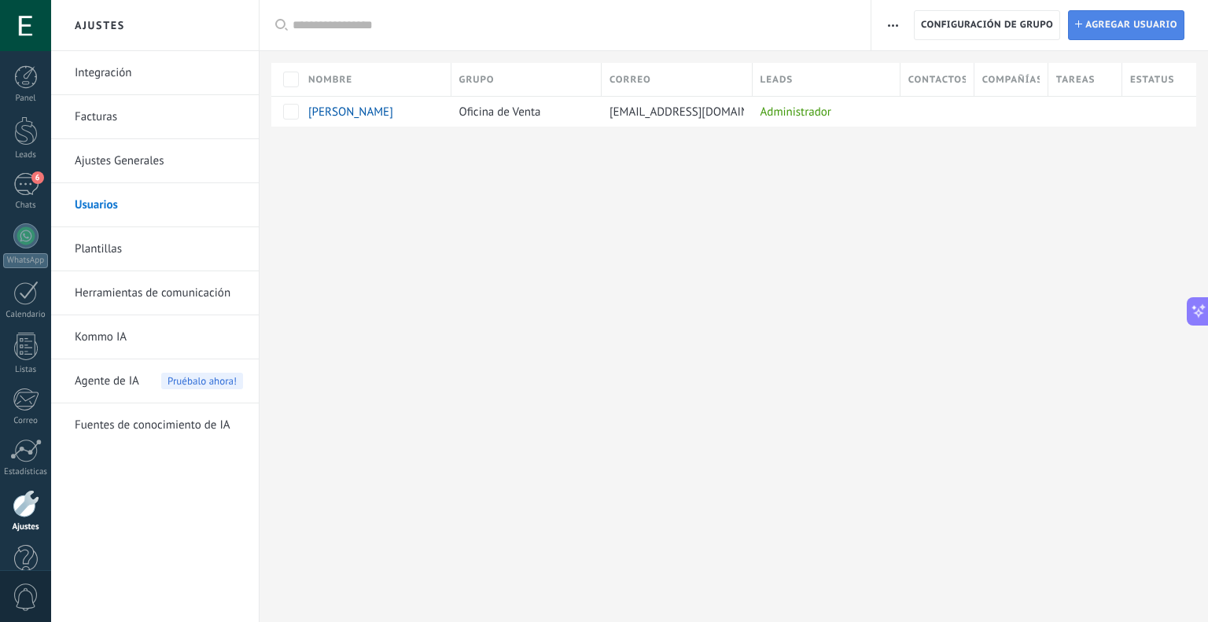
click at [1079, 26] on icon at bounding box center [1078, 23] width 7 height 7
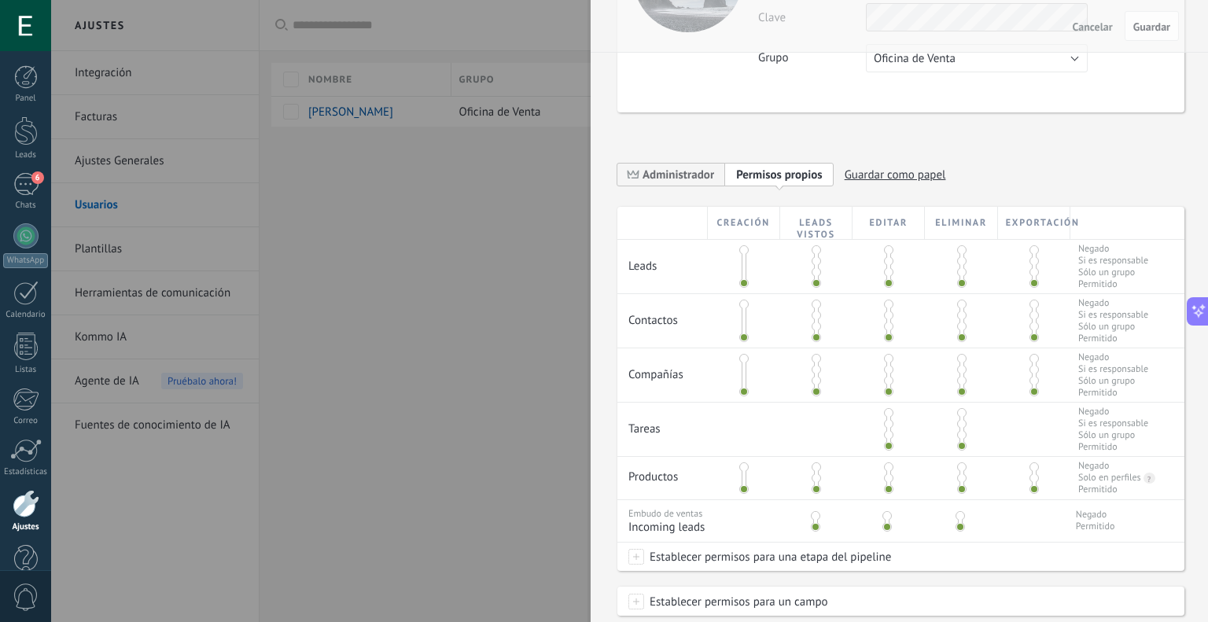
scroll to position [157, 0]
click at [875, 175] on span "Guardar como papel" at bounding box center [895, 174] width 101 height 24
click at [843, 173] on icon at bounding box center [841, 173] width 9 height 9
click at [885, 173] on span "Guardar como papel" at bounding box center [895, 174] width 101 height 24
click at [814, 171] on input at bounding box center [782, 174] width 93 height 13
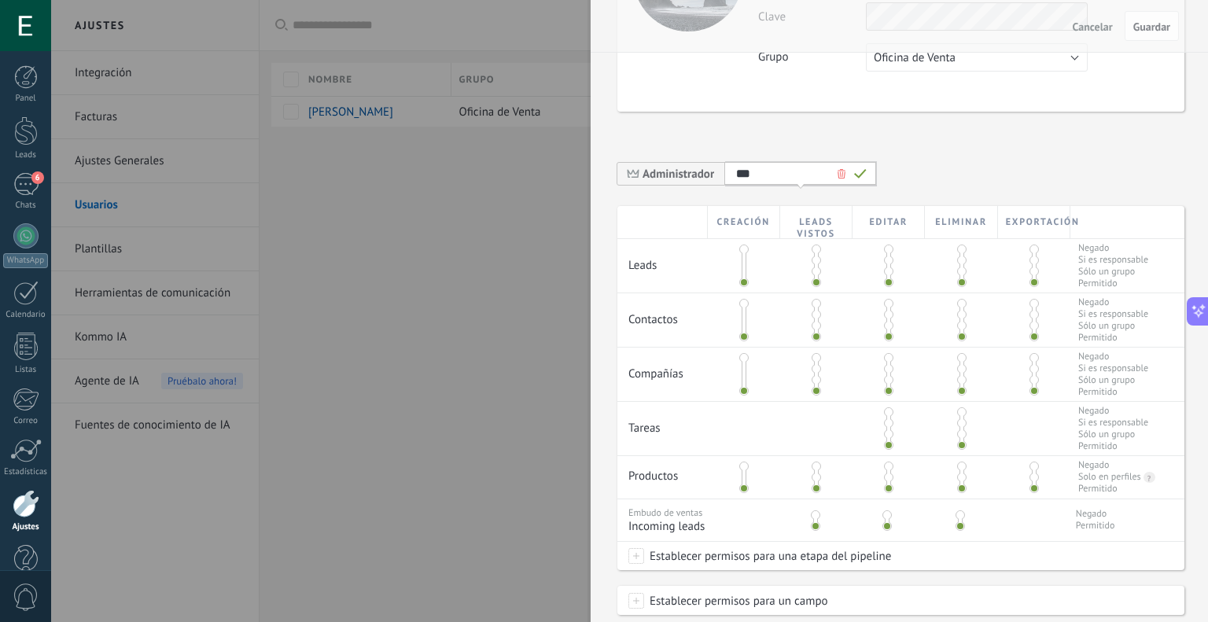
type input "***"
click at [944, 160] on div "**********" at bounding box center [900, 178] width 567 height 55
click at [743, 259] on span at bounding box center [743, 260] width 9 height 9
click at [742, 248] on span at bounding box center [743, 249] width 9 height 9
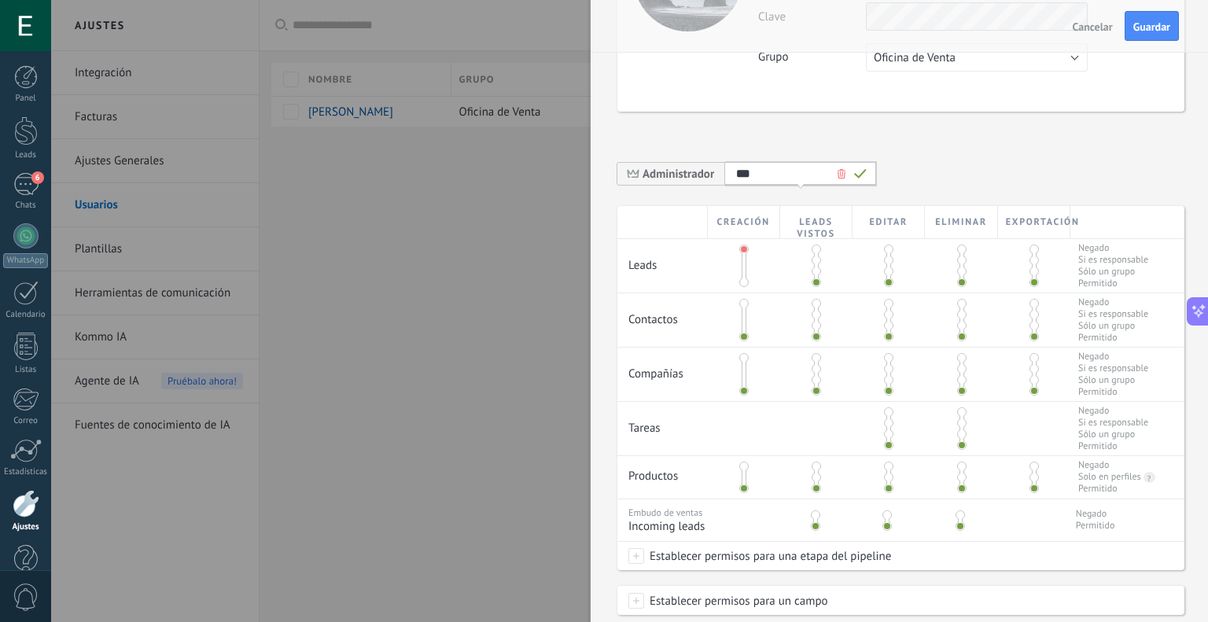
click at [740, 280] on span at bounding box center [743, 282] width 9 height 9
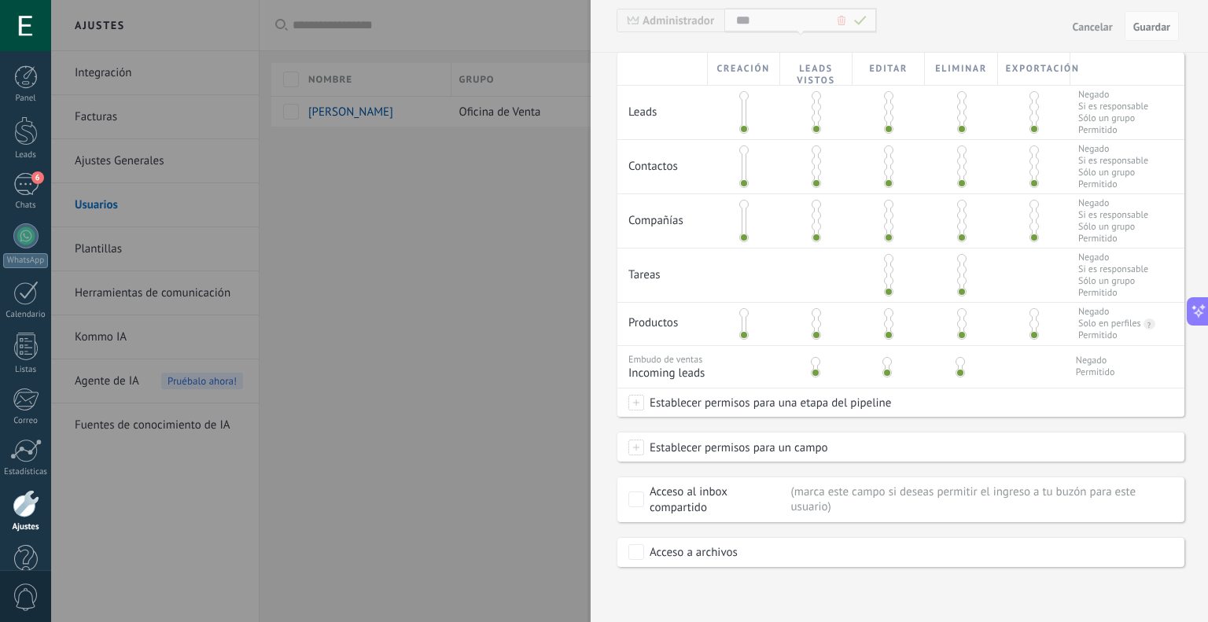
scroll to position [233, 0]
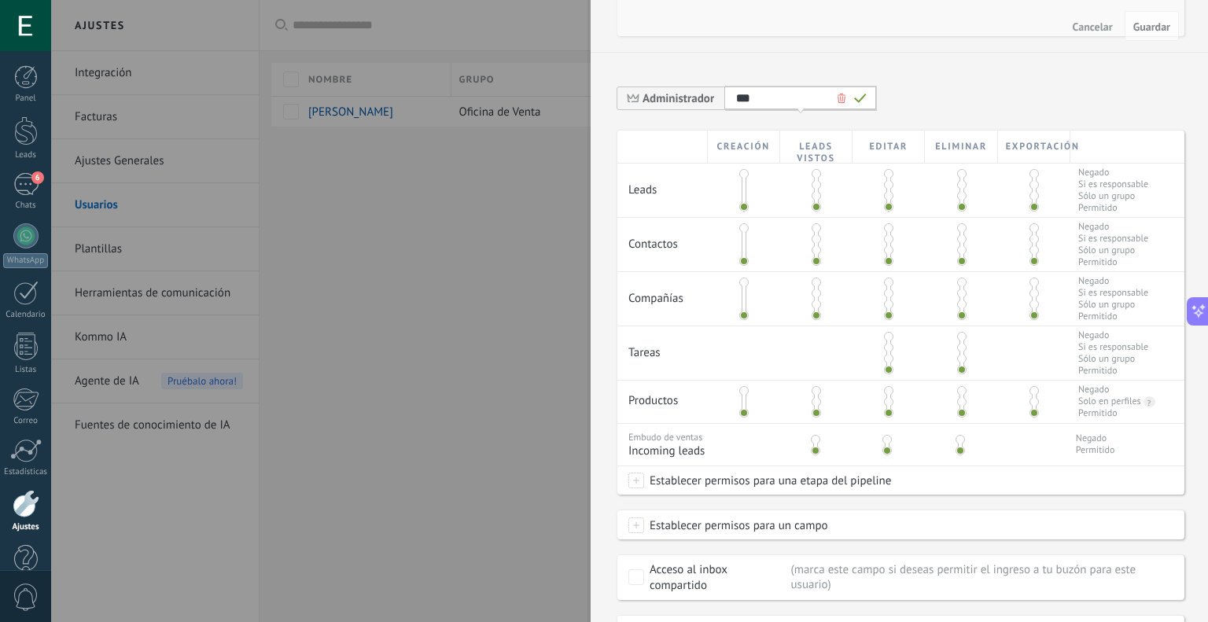
click at [741, 392] on span at bounding box center [743, 390] width 9 height 9
click at [812, 389] on span at bounding box center [816, 390] width 9 height 9
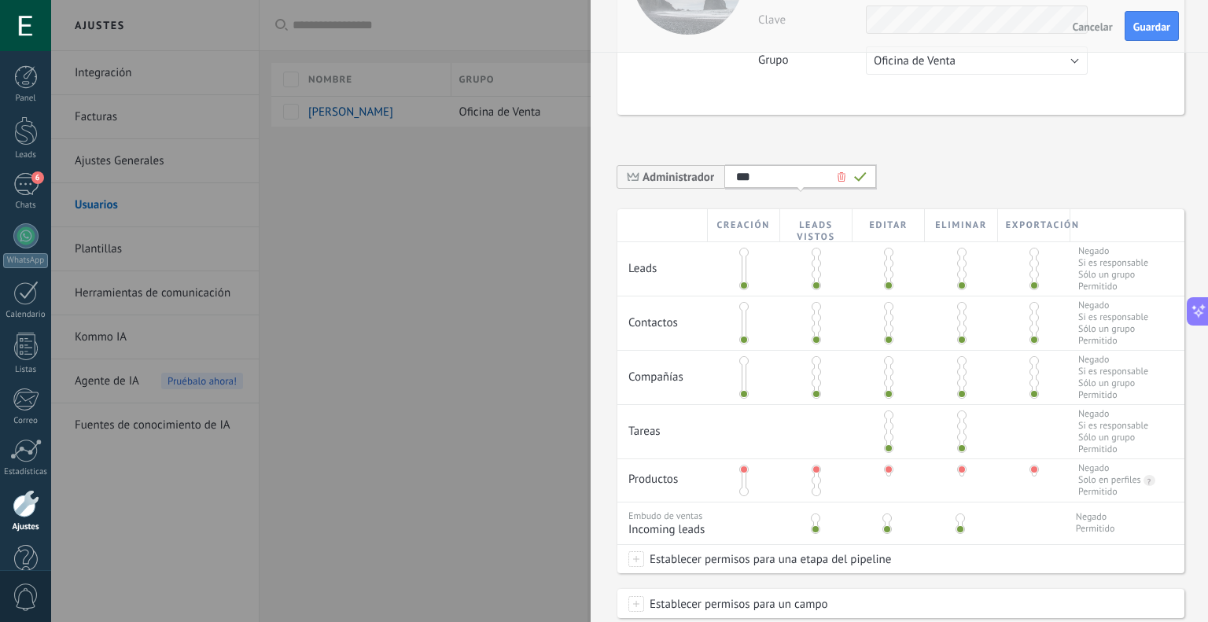
click at [740, 362] on span at bounding box center [743, 360] width 9 height 9
click at [812, 359] on span at bounding box center [816, 360] width 9 height 9
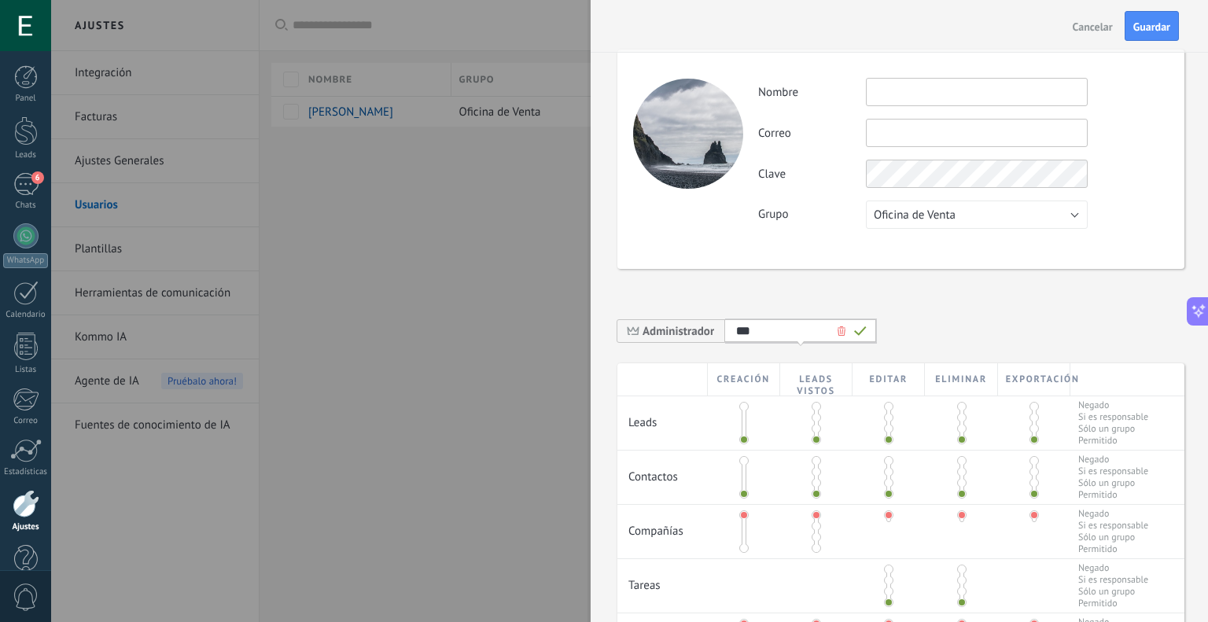
scroll to position [0, 0]
click at [899, 94] on input "text" at bounding box center [977, 92] width 222 height 28
click at [915, 212] on span "Oficina de Venta" at bounding box center [915, 215] width 82 height 15
click at [918, 242] on span "Usuarios libres" at bounding box center [969, 241] width 226 height 15
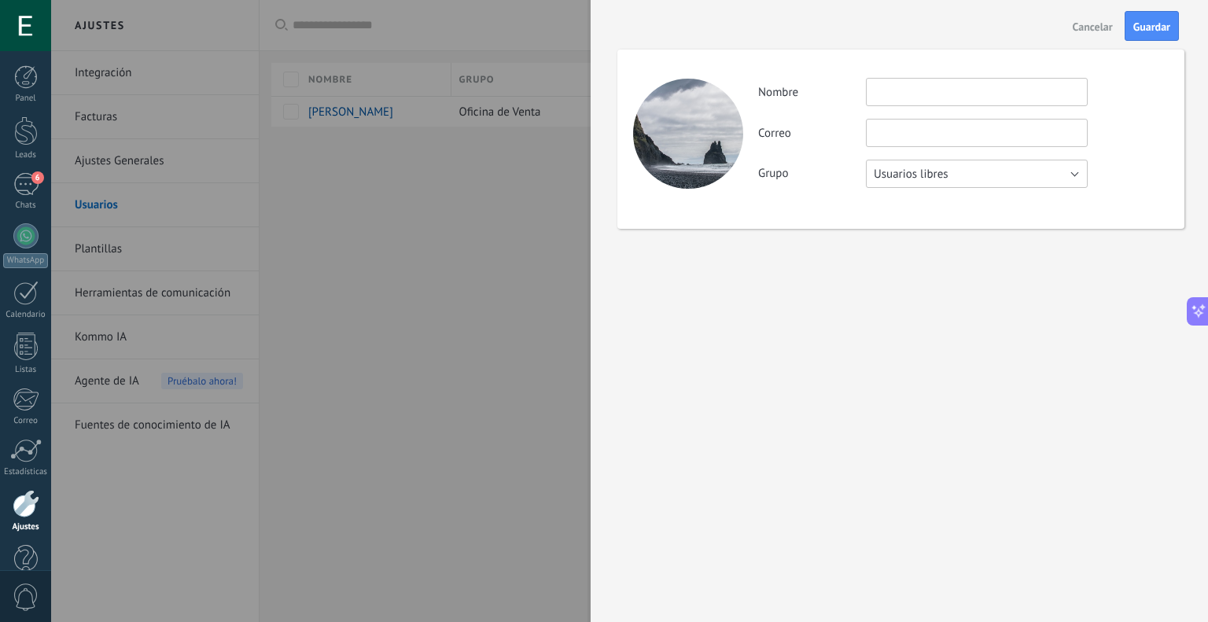
click at [909, 172] on span "Usuarios libres" at bounding box center [911, 174] width 75 height 15
click at [912, 177] on span "Oficina de Venta" at bounding box center [969, 174] width 226 height 15
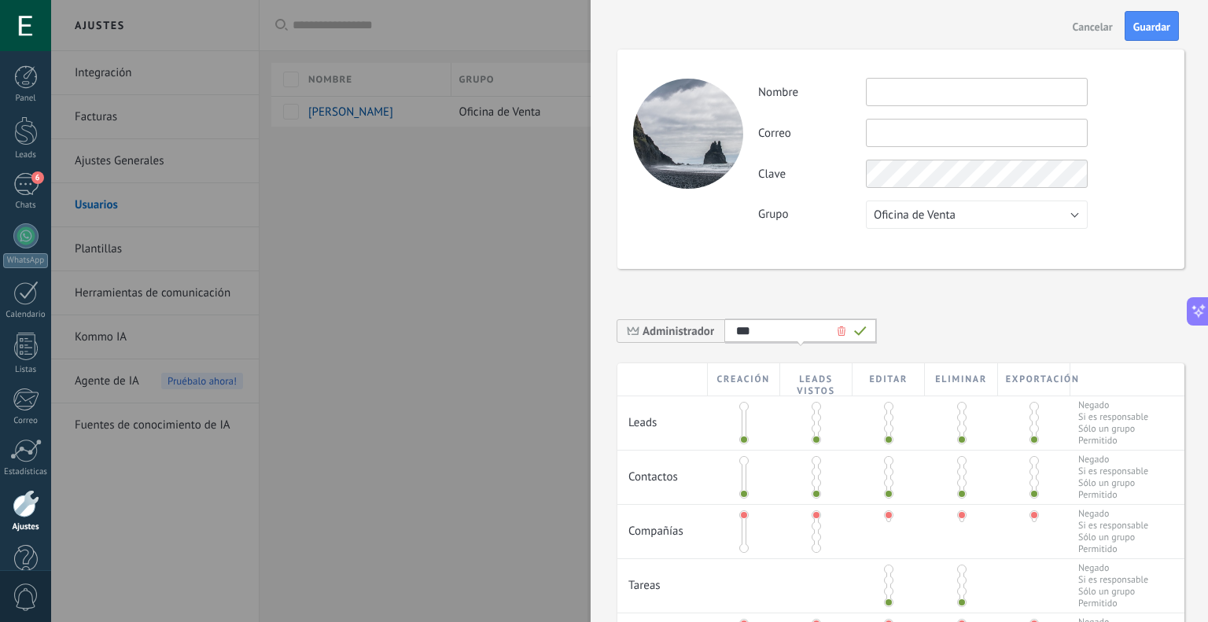
click at [905, 86] on input "text" at bounding box center [977, 92] width 222 height 28
type input "*****"
click at [941, 140] on input "text" at bounding box center [977, 133] width 222 height 28
click at [969, 131] on input "**********" at bounding box center [977, 133] width 222 height 28
type input "**********"
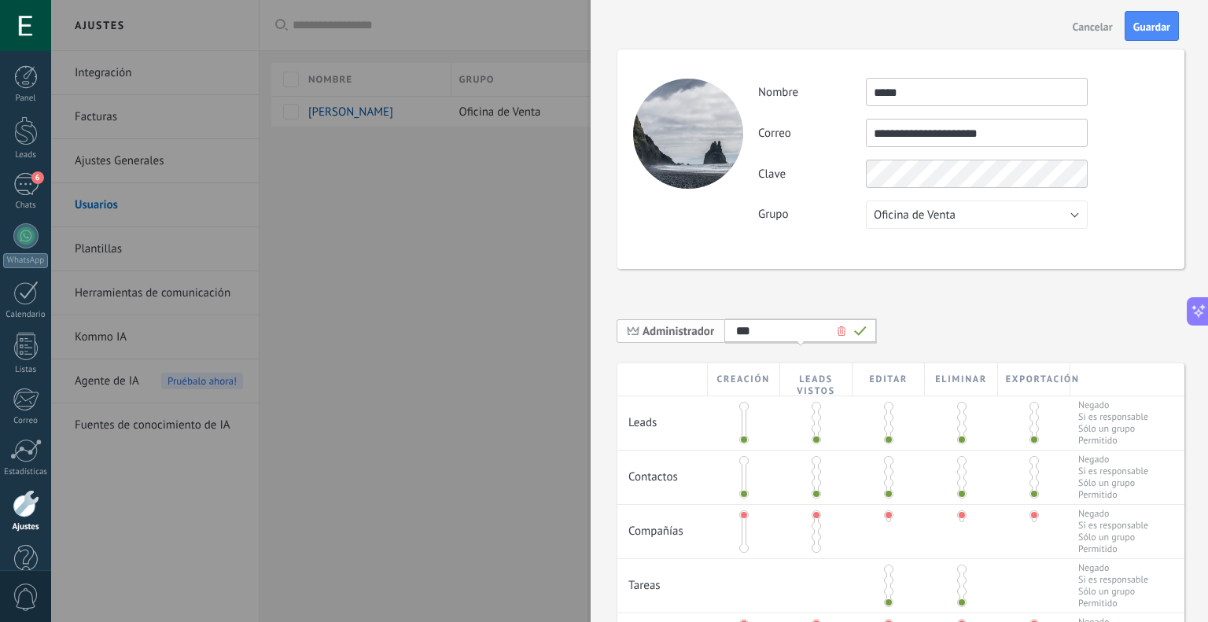
click at [705, 337] on div "**********" at bounding box center [900, 448] width 567 height 860
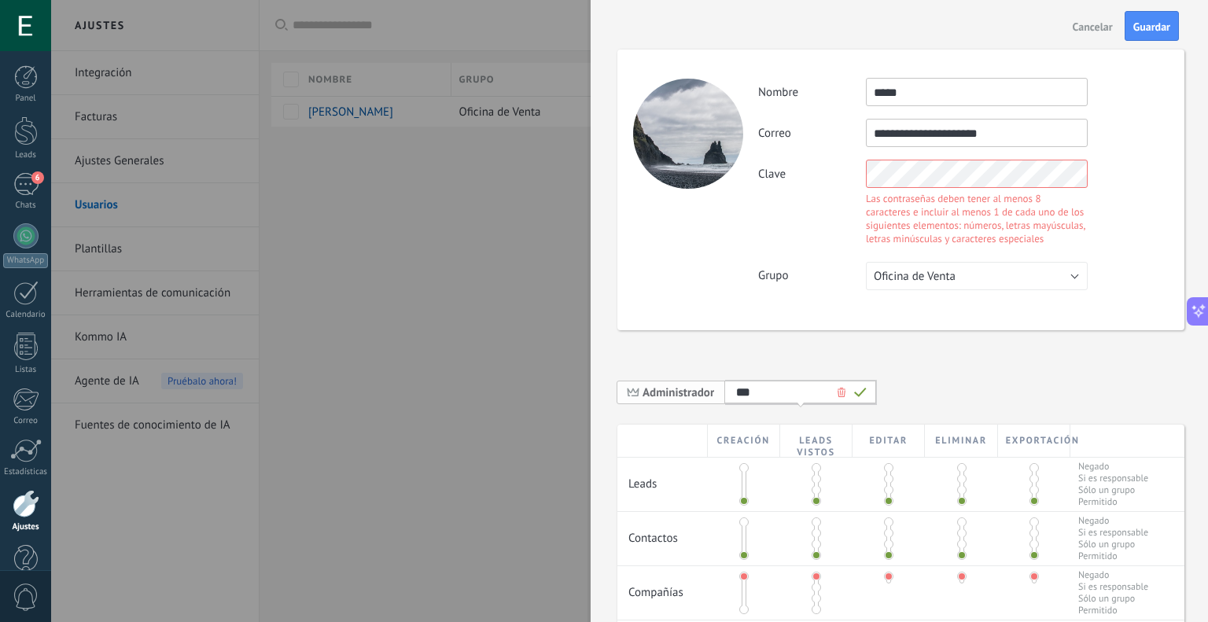
click at [686, 396] on span "Administrador" at bounding box center [678, 392] width 72 height 15
click at [752, 392] on span "Personalizar permisos" at bounding box center [791, 392] width 111 height 15
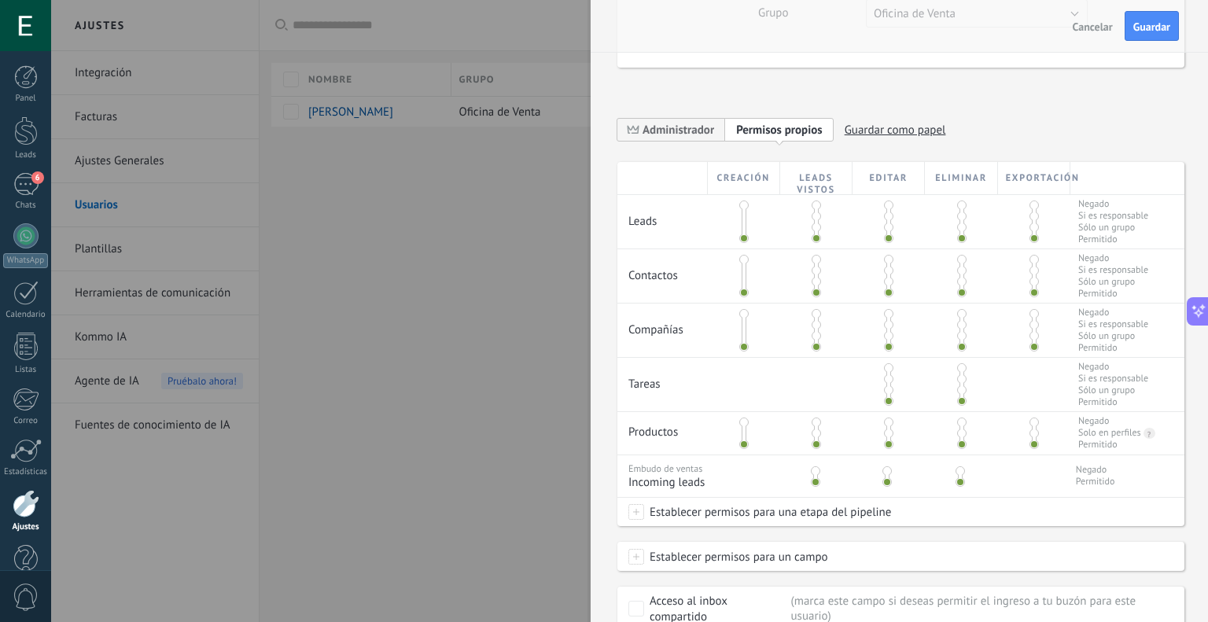
scroll to position [236, 0]
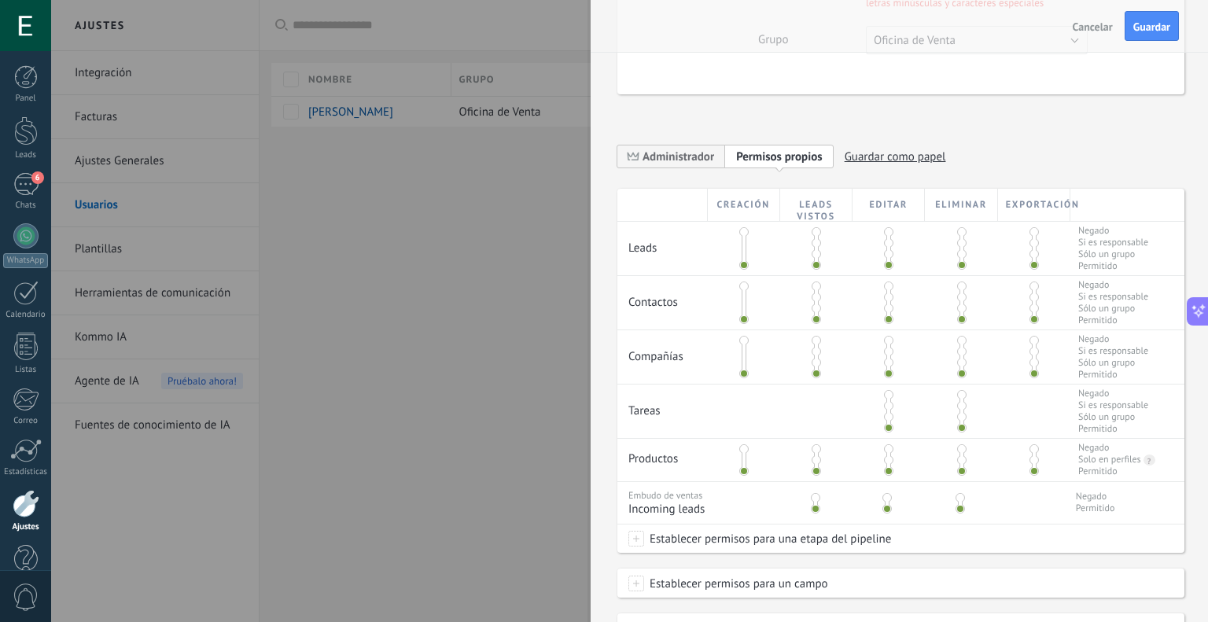
click at [893, 154] on span "Guardar como papel" at bounding box center [895, 157] width 101 height 24
type input "***"
click at [742, 451] on span at bounding box center [743, 448] width 9 height 9
click at [814, 453] on span at bounding box center [816, 448] width 9 height 9
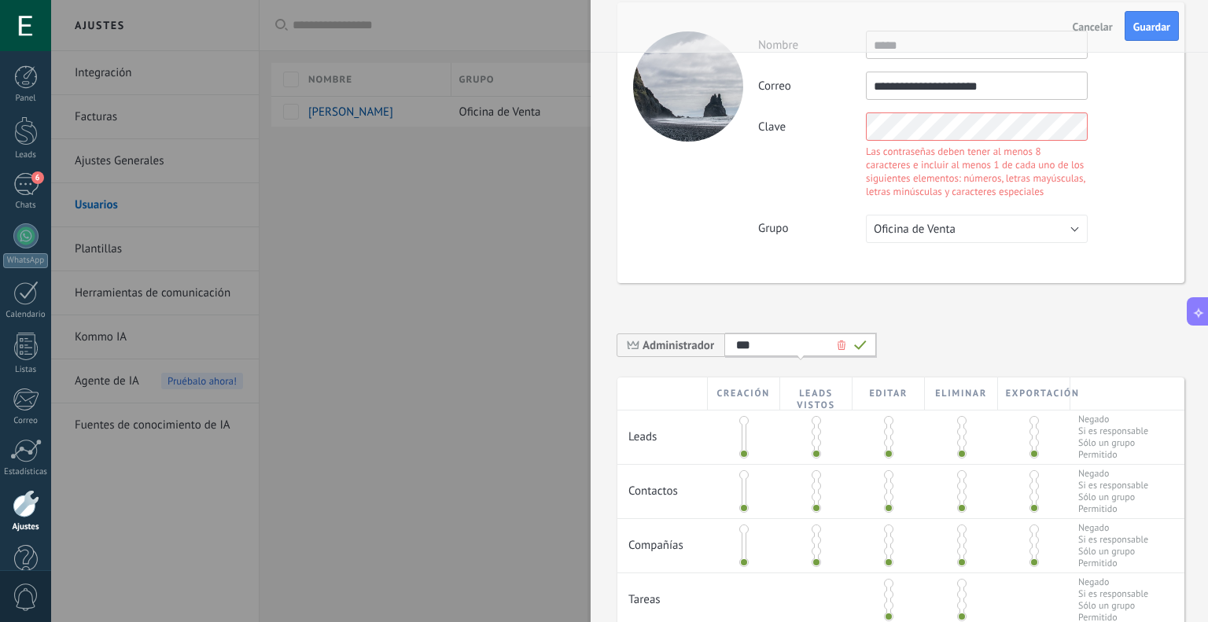
scroll to position [0, 0]
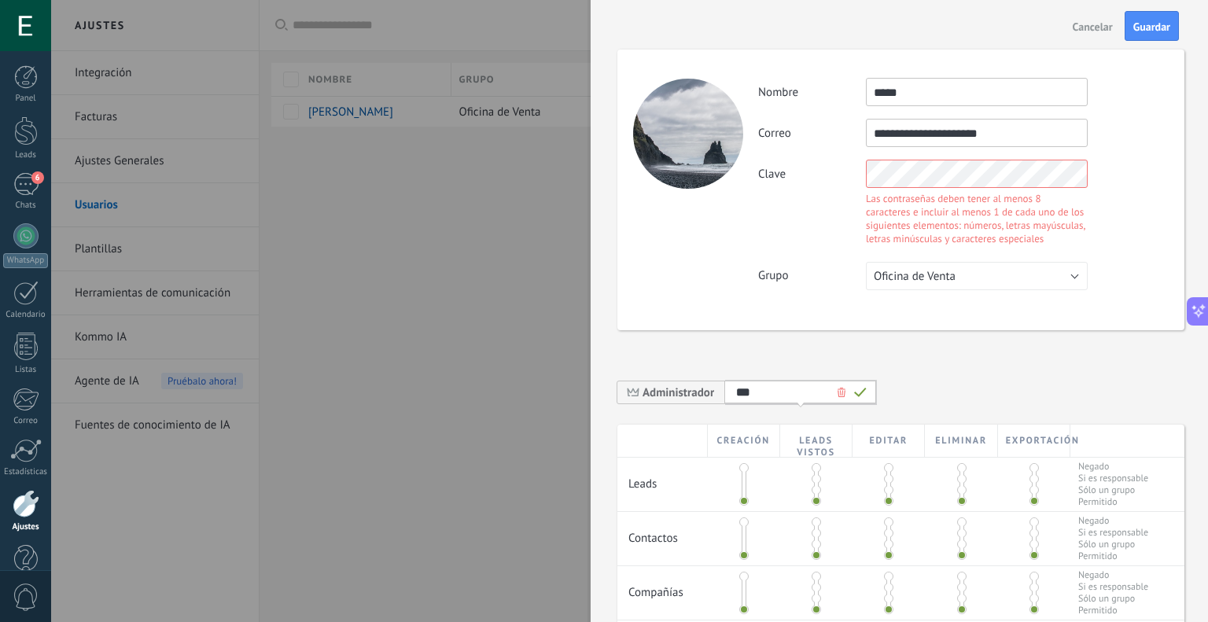
click at [807, 175] on div "Clave Las contraseñas deben tener al menos 8 caracteres e incluir al menos 1 de…" at bounding box center [963, 205] width 410 height 90
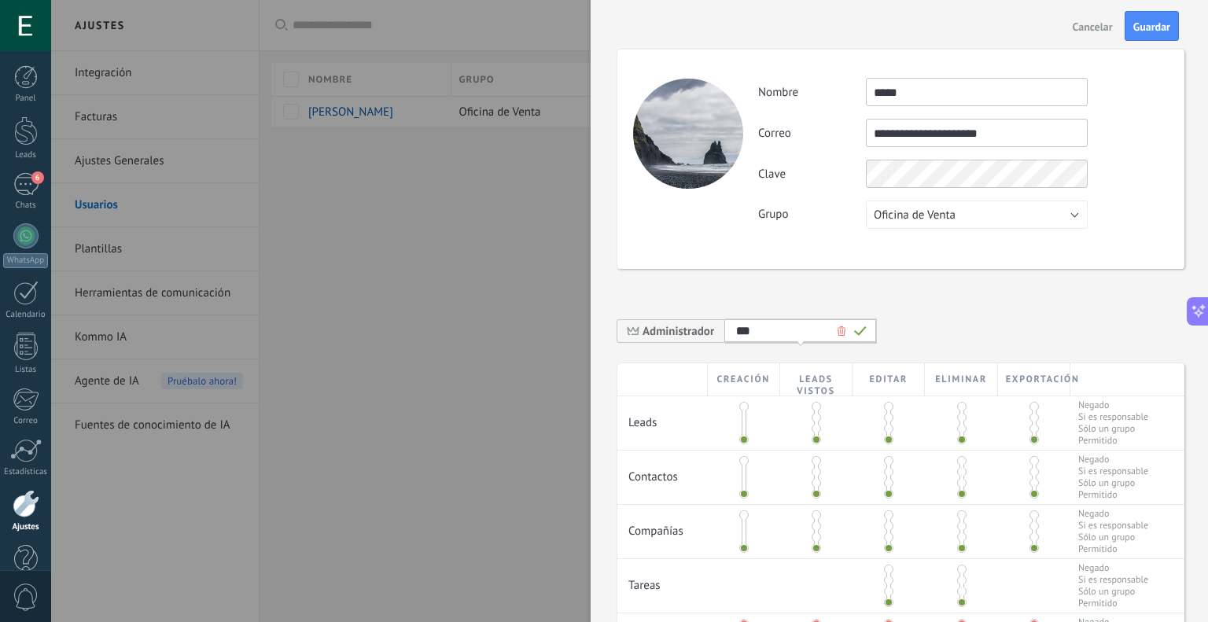
click at [1098, 202] on div "**********" at bounding box center [963, 153] width 410 height 151
click at [1147, 24] on span "Guardar" at bounding box center [1151, 26] width 37 height 11
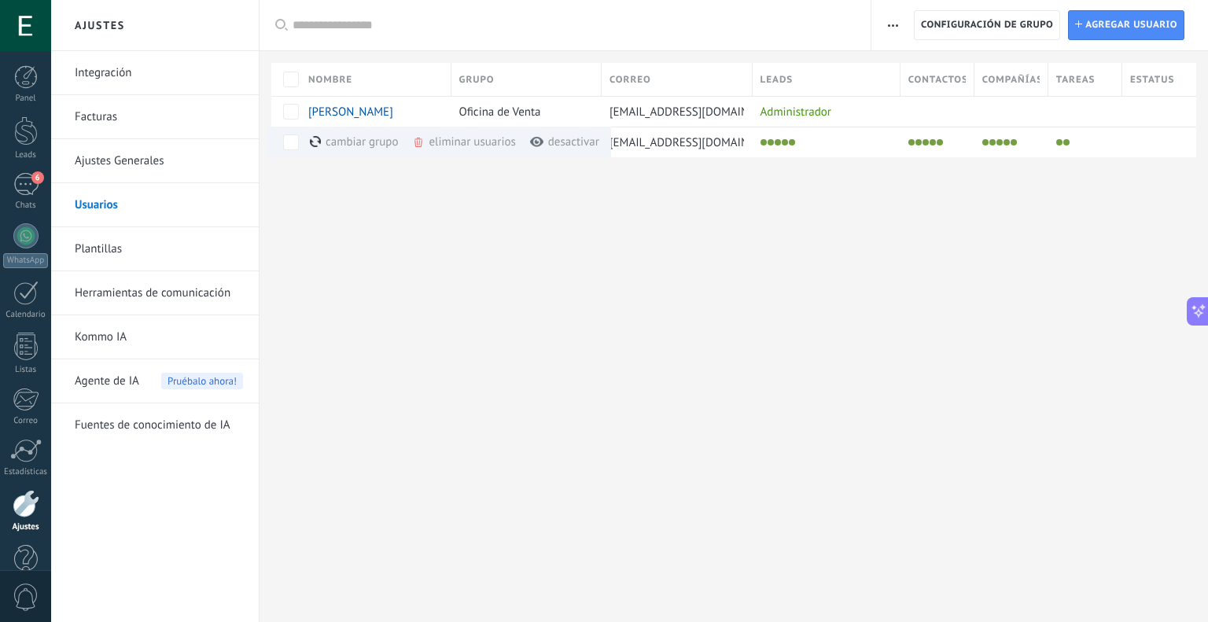
click at [683, 197] on div at bounding box center [734, 182] width 948 height 51
click at [889, 193] on div at bounding box center [734, 182] width 948 height 51
click at [1013, 27] on span "Configuración de grupo" at bounding box center [987, 25] width 132 height 28
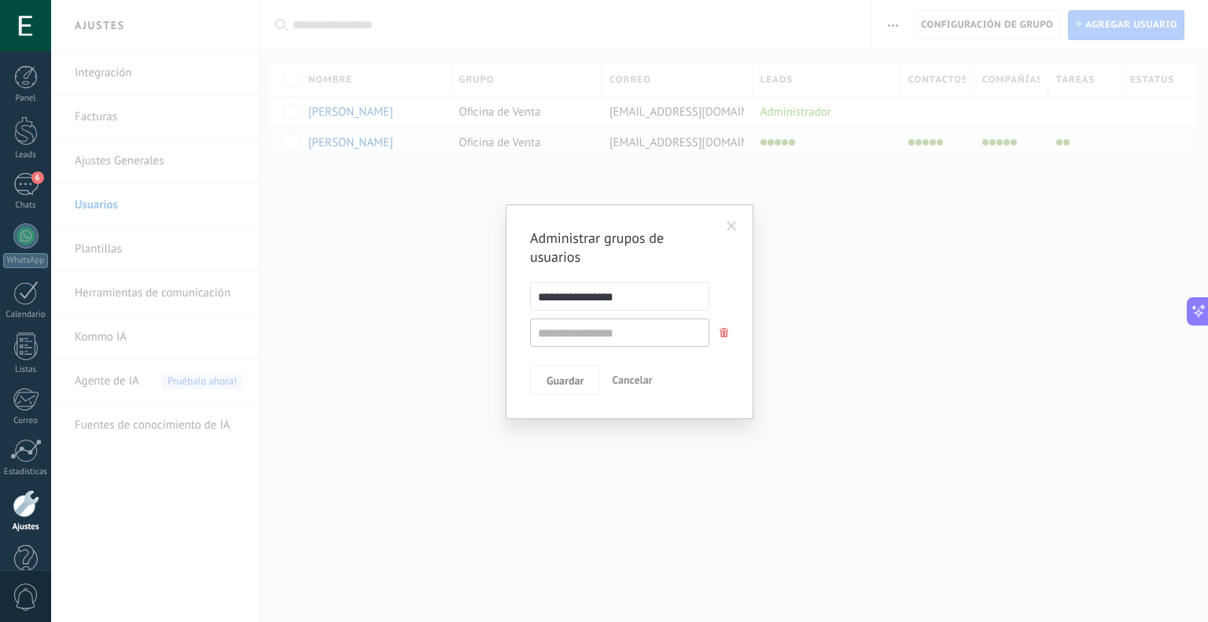
click at [736, 226] on span at bounding box center [732, 226] width 10 height 11
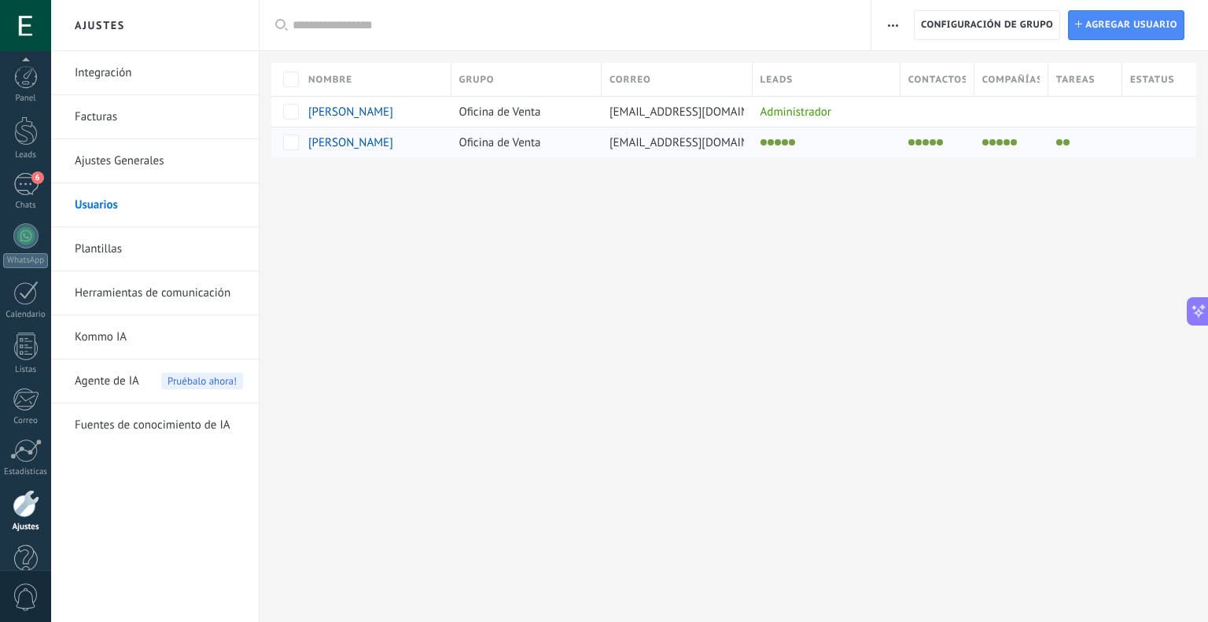
scroll to position [31, 0]
click at [314, 238] on div "Ajustes Integración Facturas Ajustes Generales Usuarios Plantillas Herramientas…" at bounding box center [629, 311] width 1157 height 622
click at [149, 396] on div "Agente de IA Pruébalo ahora!" at bounding box center [159, 381] width 168 height 44
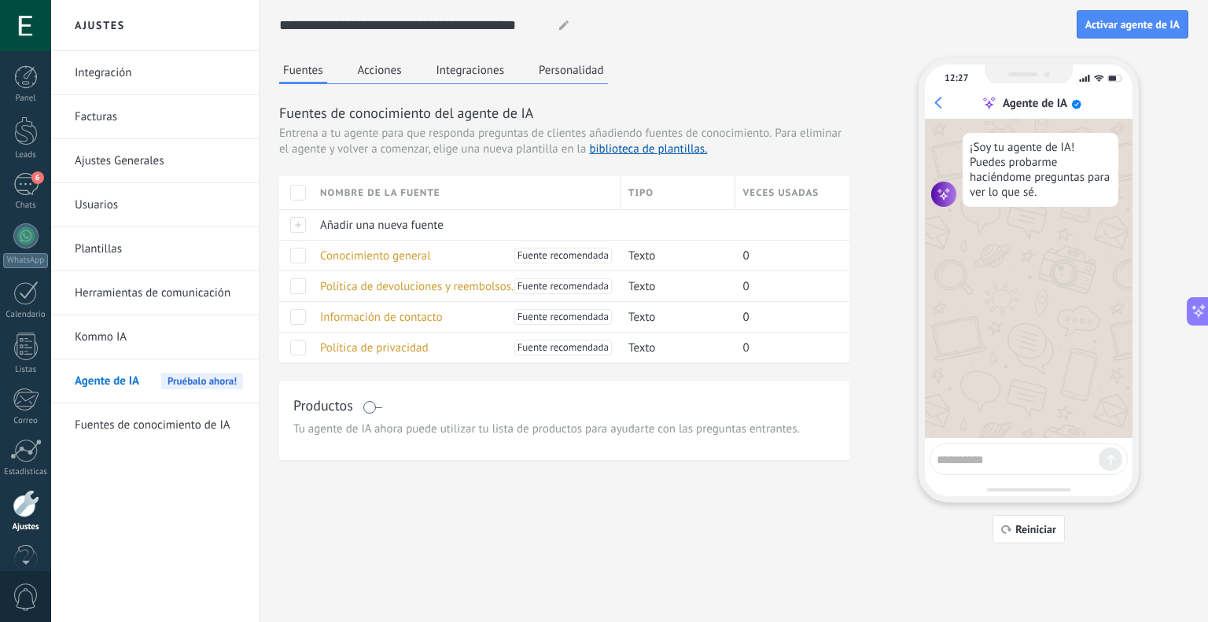
click at [24, 35] on div at bounding box center [25, 25] width 51 height 51
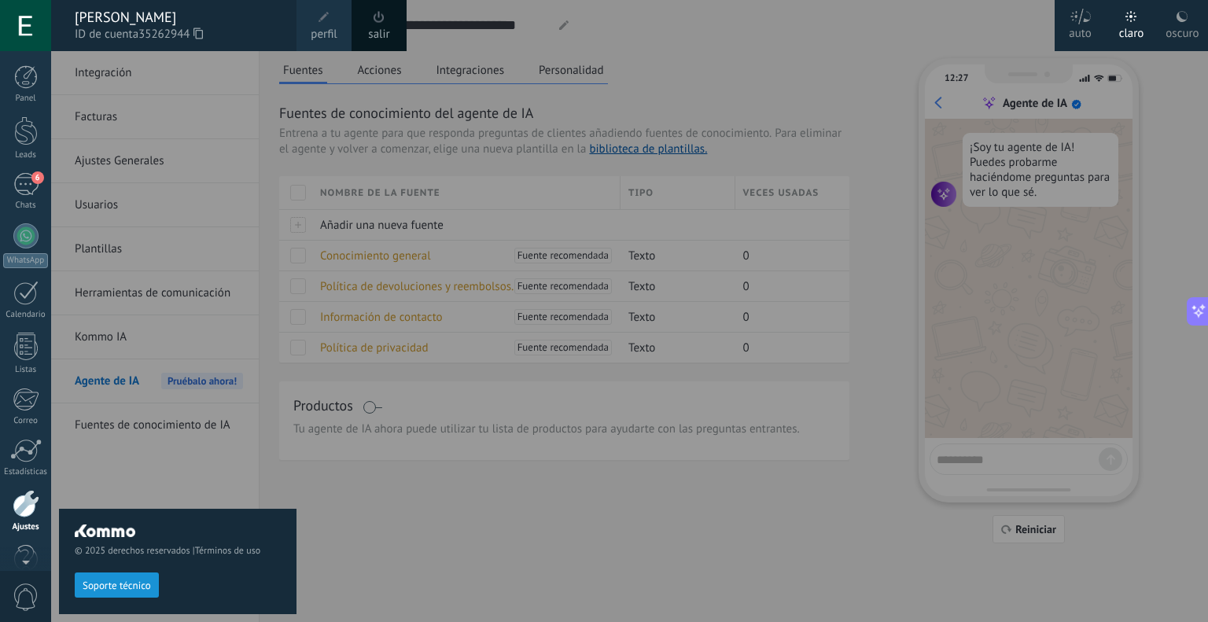
click at [223, 73] on div "© 2025 derechos reservados | Términos de uso Soporte técnico" at bounding box center [177, 336] width 237 height 571
click at [509, 515] on div at bounding box center [655, 311] width 1208 height 622
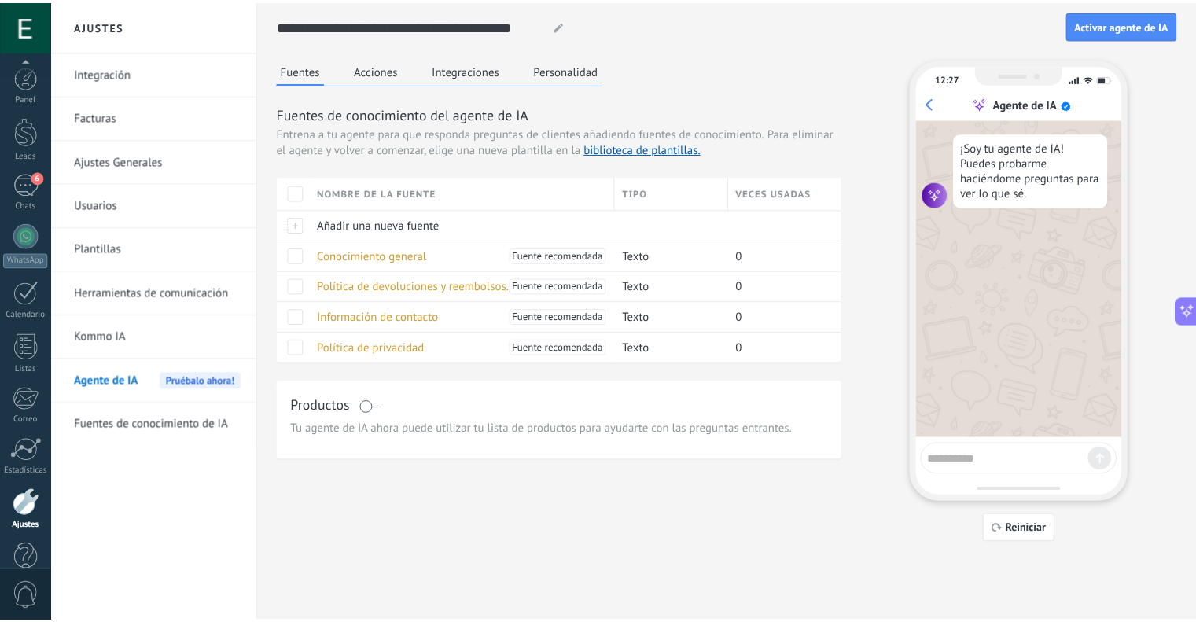
scroll to position [31, 0]
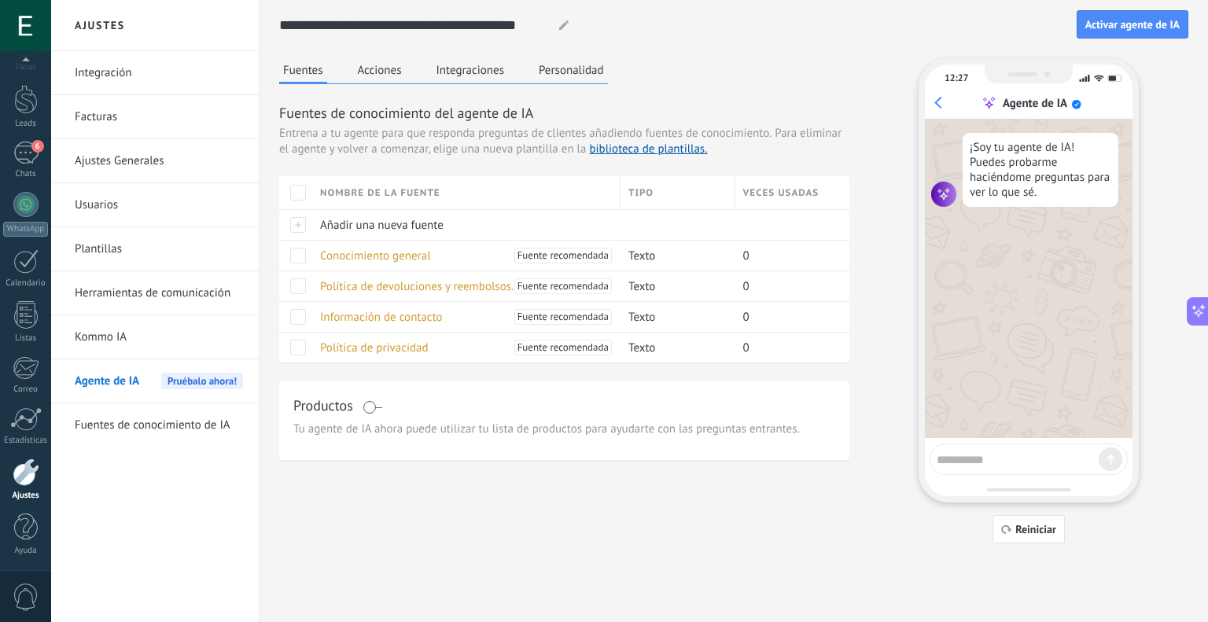
click at [31, 35] on div at bounding box center [25, 25] width 51 height 51
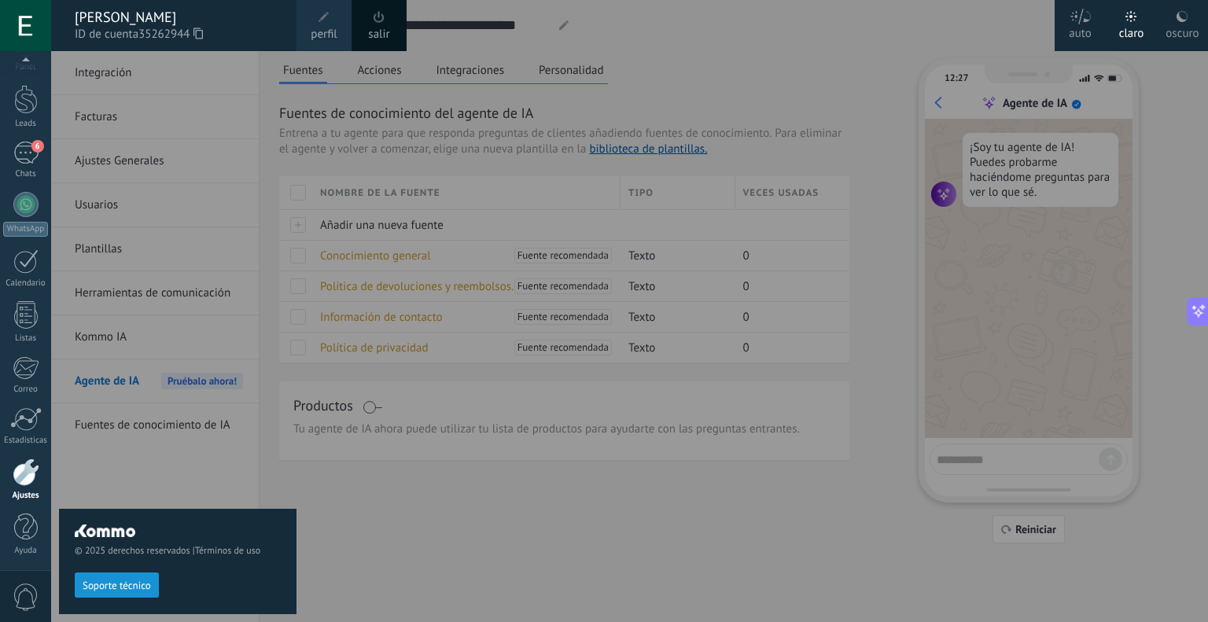
click at [1195, 13] on div "oscuro" at bounding box center [1181, 30] width 33 height 41
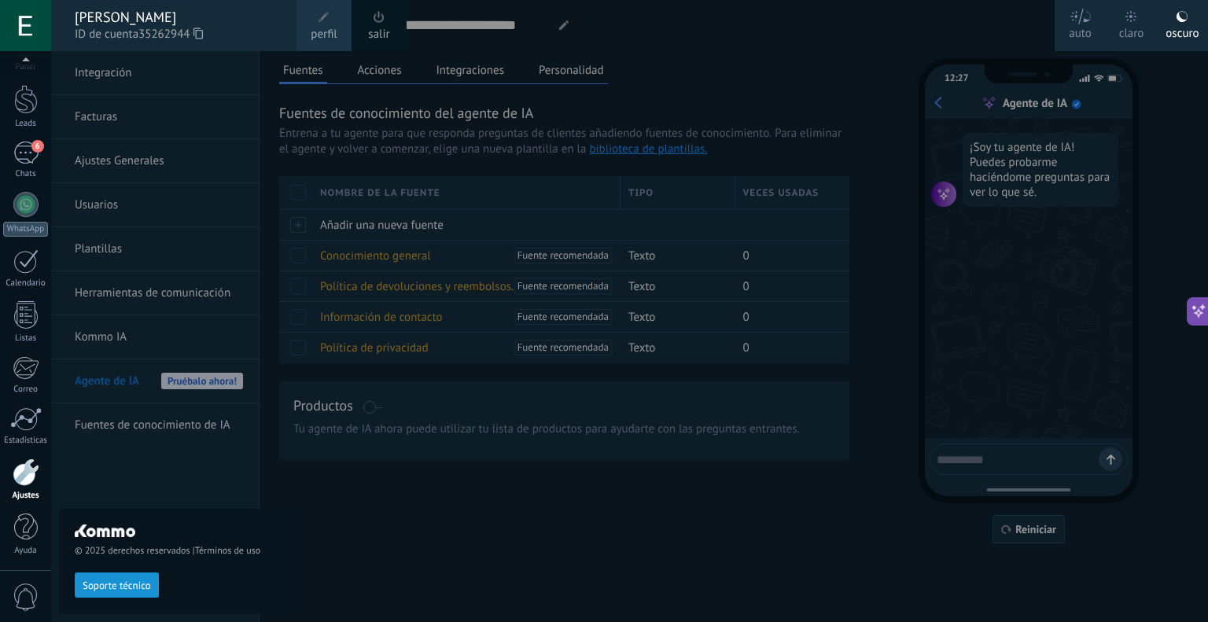
click at [46, 20] on div at bounding box center [25, 25] width 51 height 51
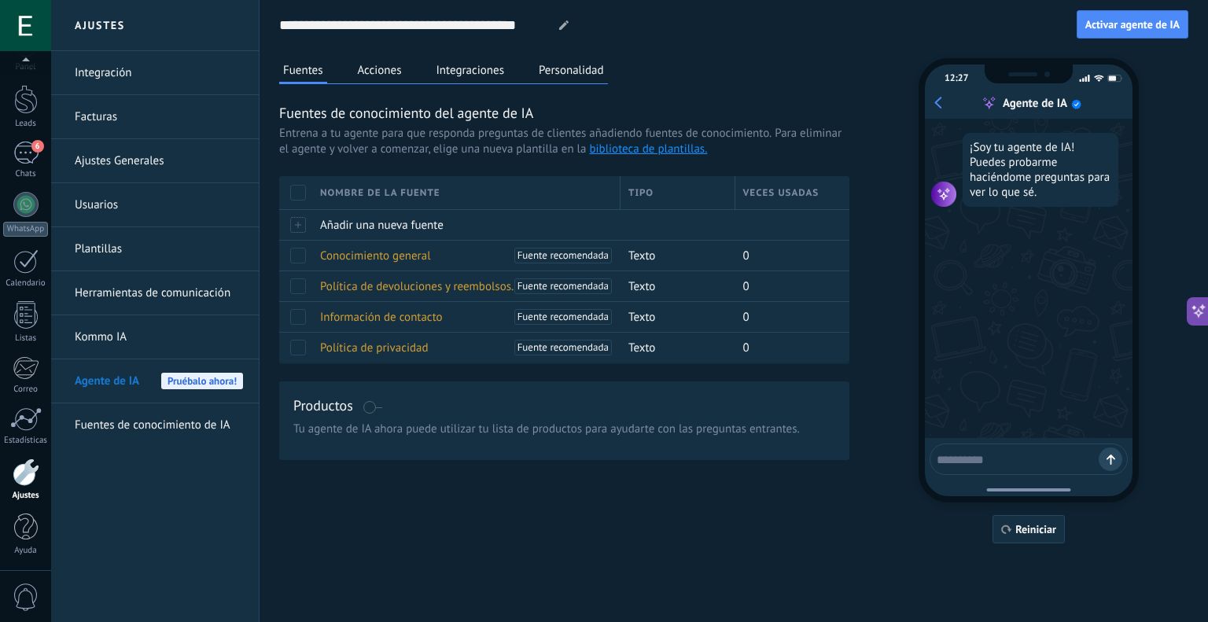
click at [139, 75] on link "Integración" at bounding box center [159, 73] width 168 height 44
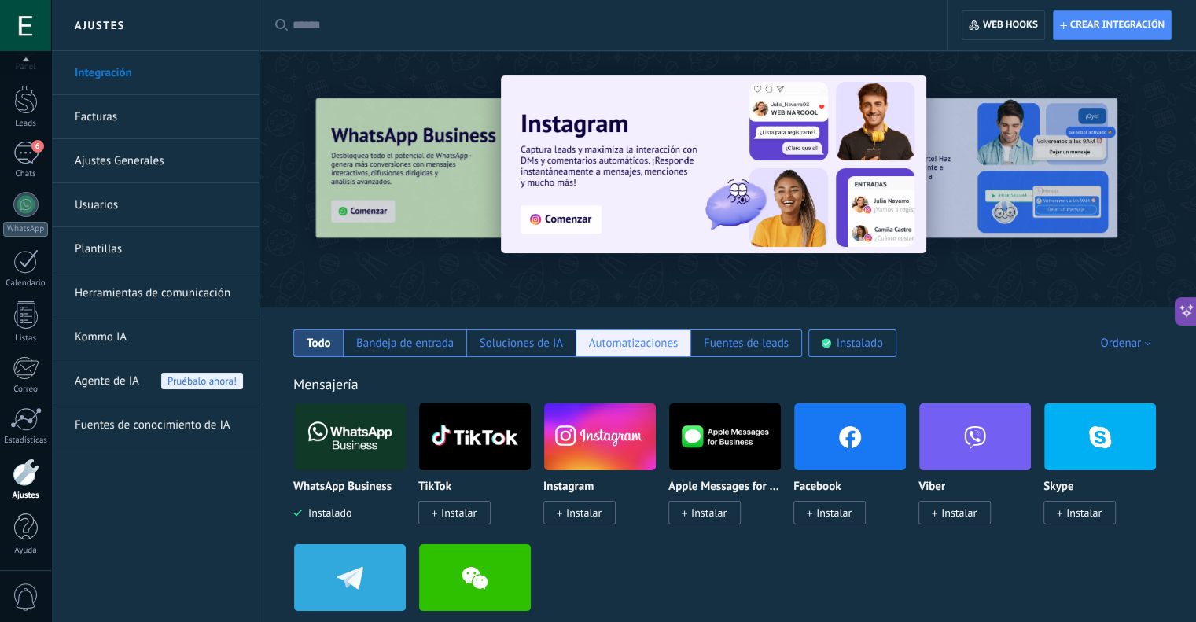
click at [678, 341] on div "Automatizaciones" at bounding box center [633, 343] width 115 height 28
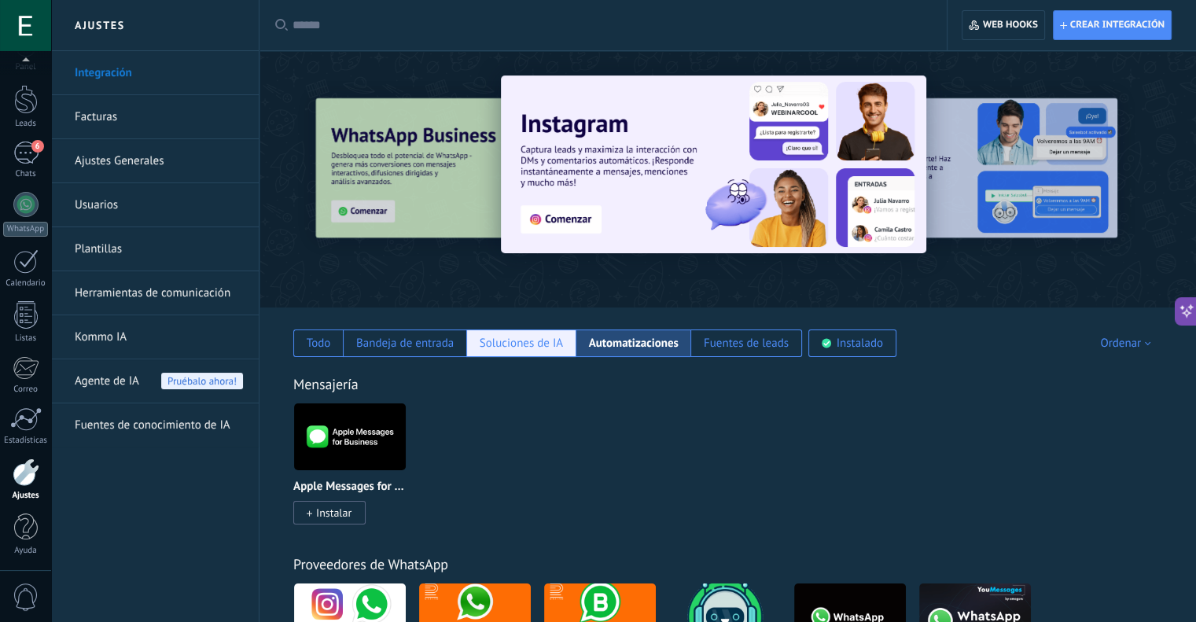
click at [540, 339] on div "Soluciones de IA" at bounding box center [521, 343] width 83 height 15
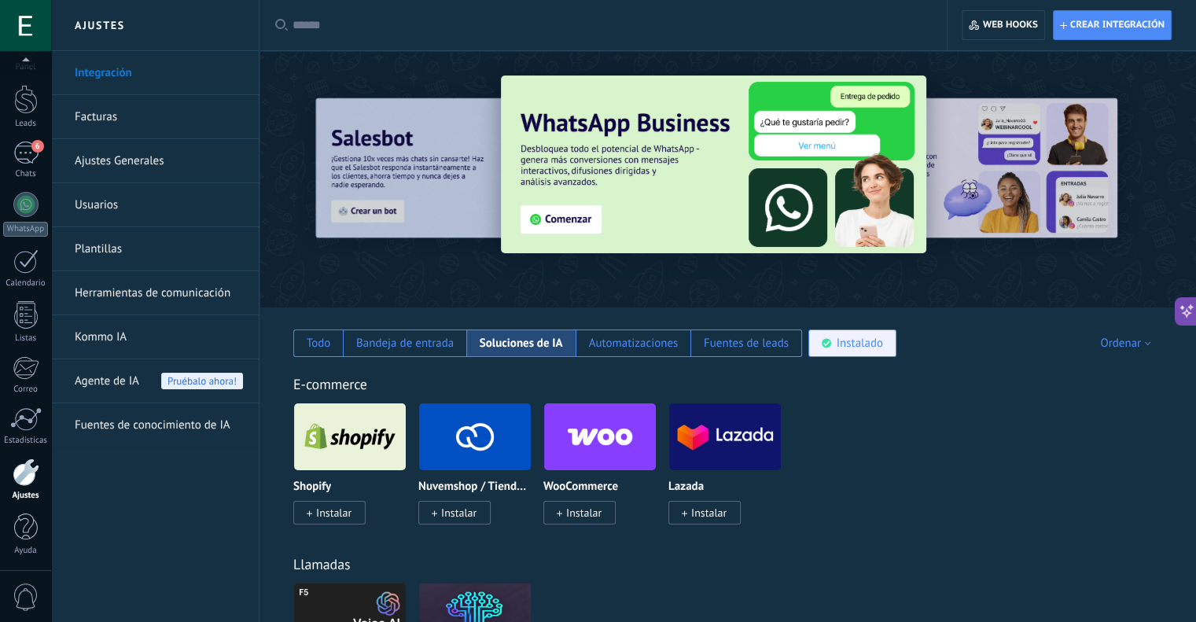
click at [871, 352] on div "Instalado" at bounding box center [852, 343] width 88 height 28
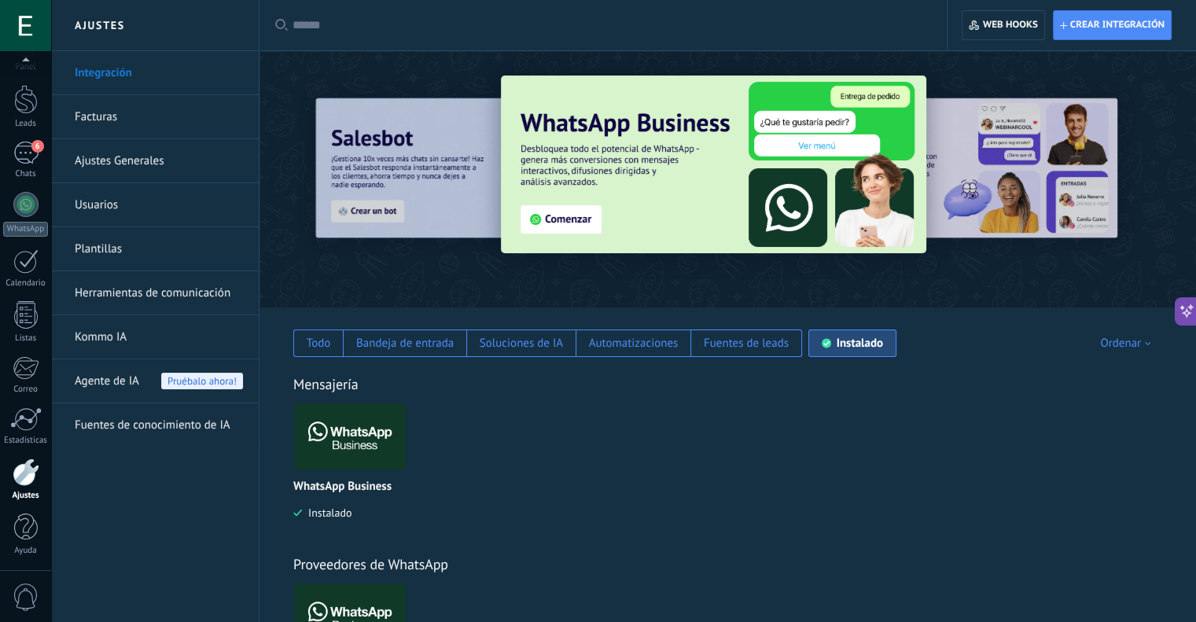
click at [374, 424] on img at bounding box center [350, 437] width 112 height 76
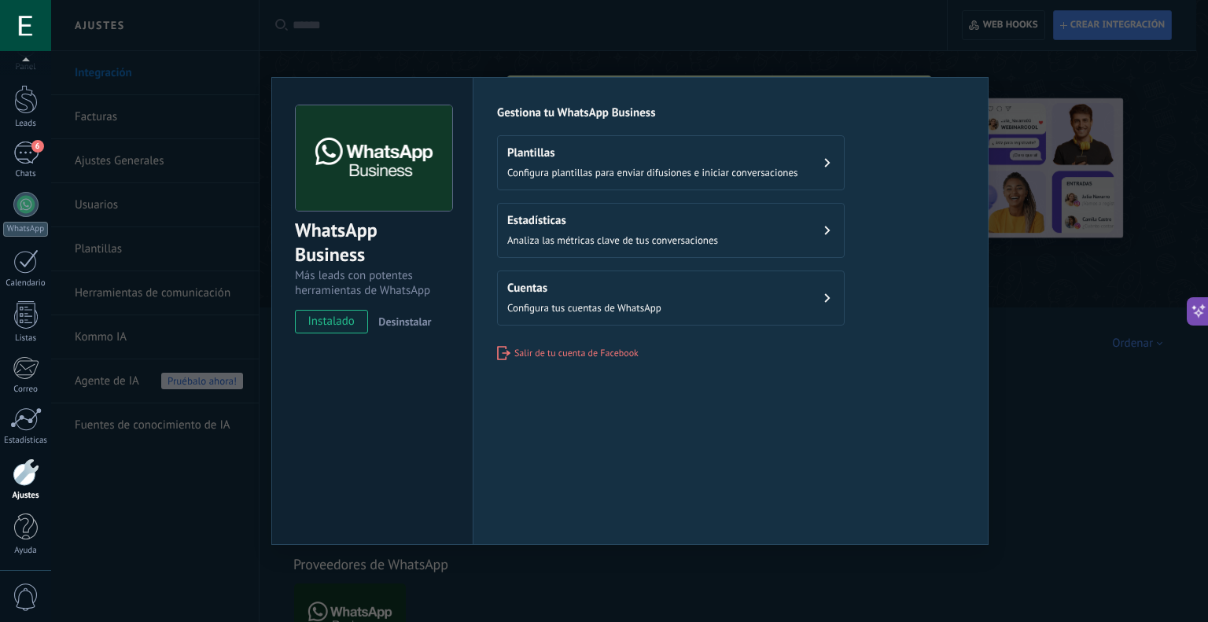
click at [686, 296] on button "Cuentas Configura tus cuentas de WhatsApp" at bounding box center [671, 298] width 348 height 55
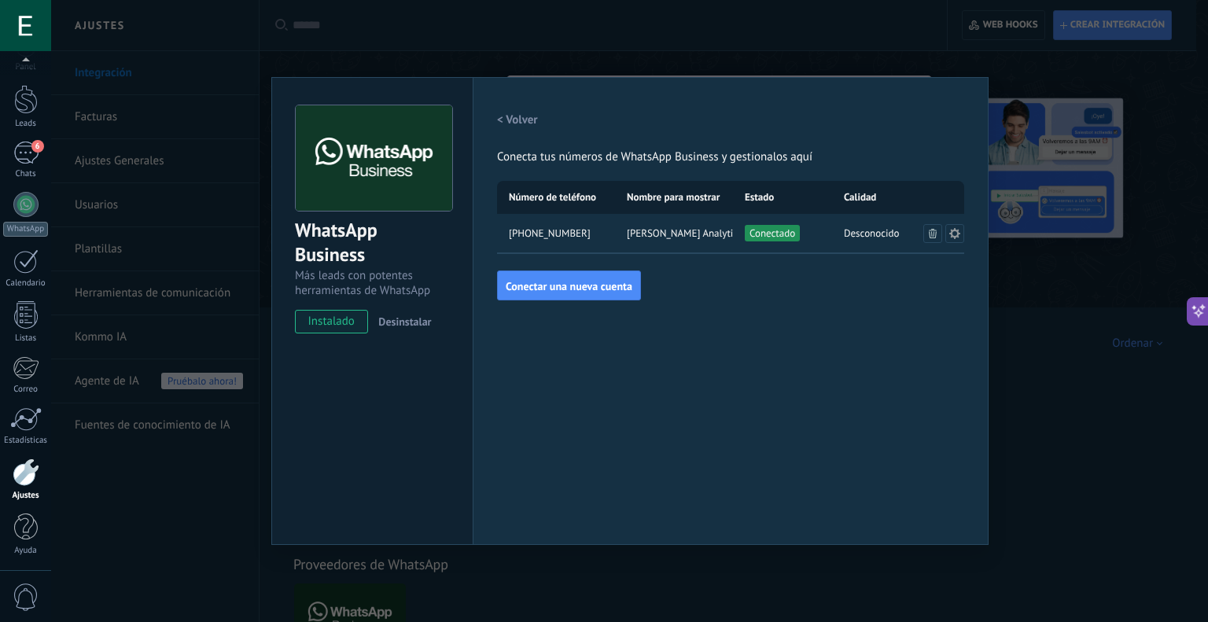
click at [947, 234] on button at bounding box center [954, 233] width 19 height 19
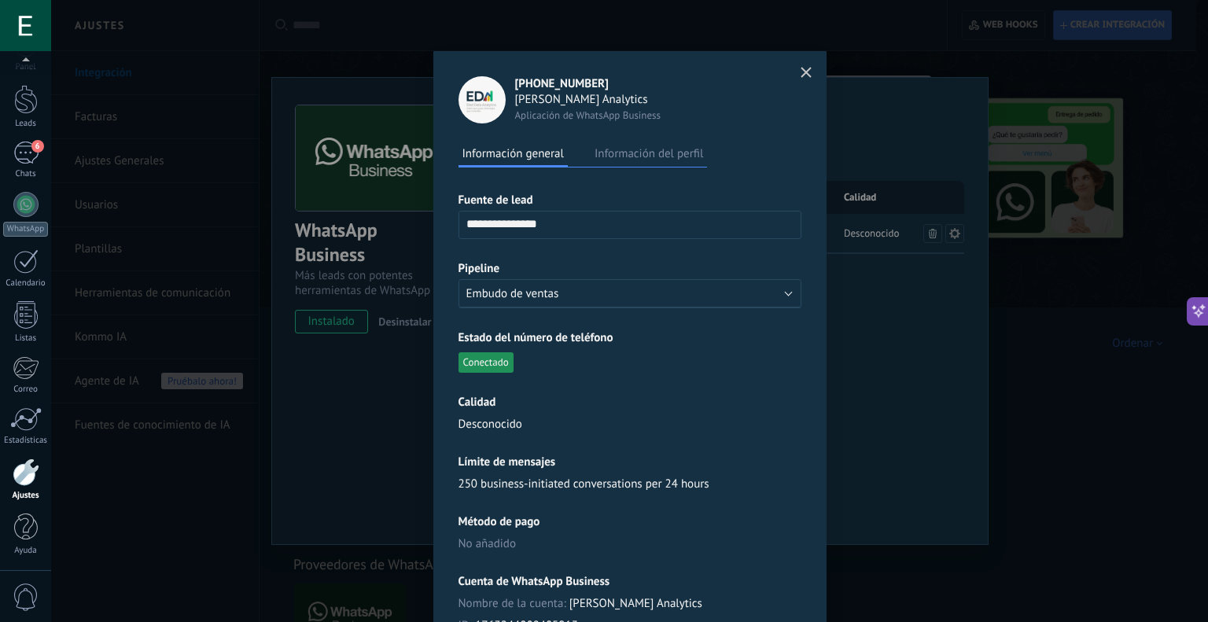
click at [598, 160] on button "Información del perfil" at bounding box center [649, 154] width 116 height 24
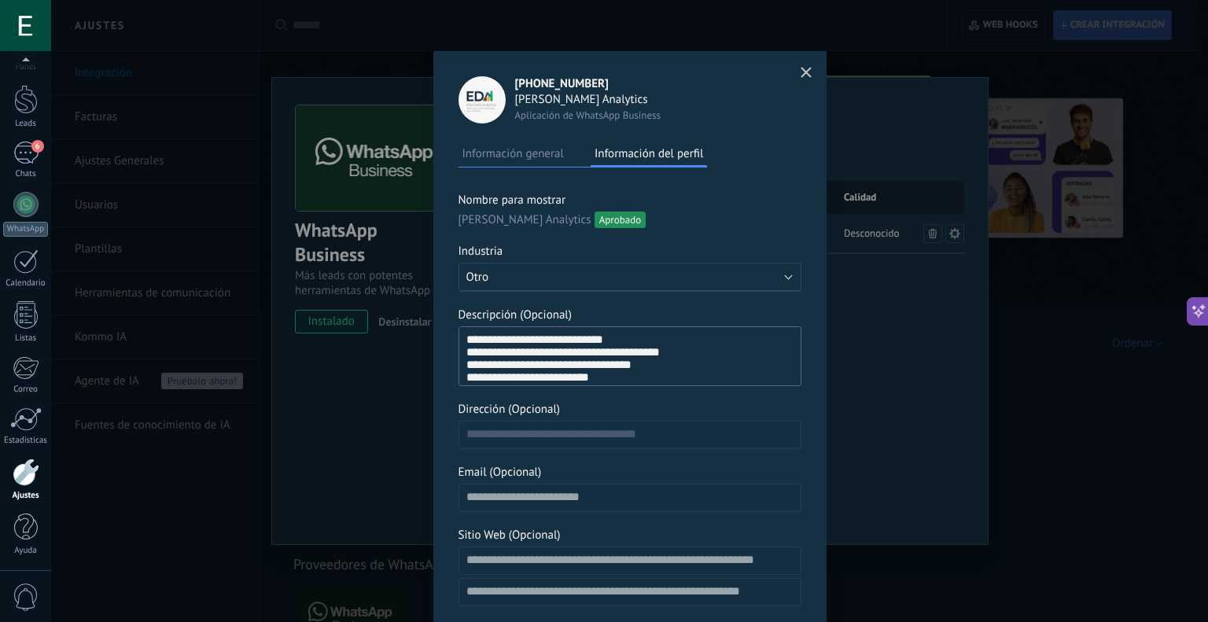
click at [496, 155] on button "Información general" at bounding box center [512, 154] width 109 height 24
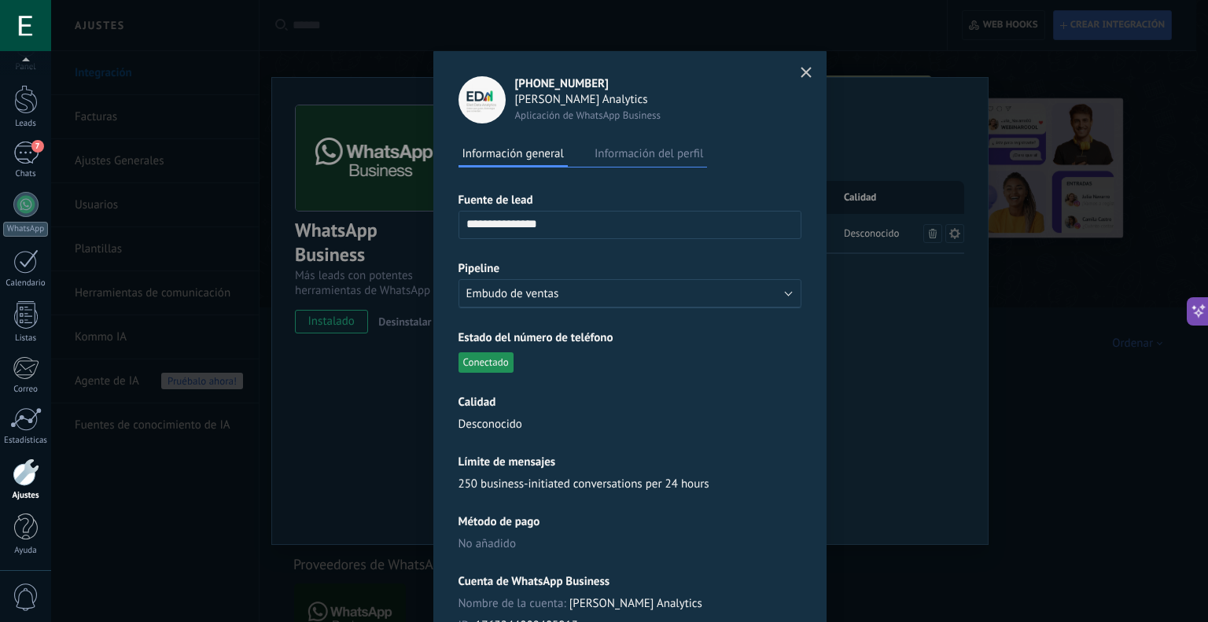
click at [802, 81] on button "button" at bounding box center [806, 73] width 24 height 26
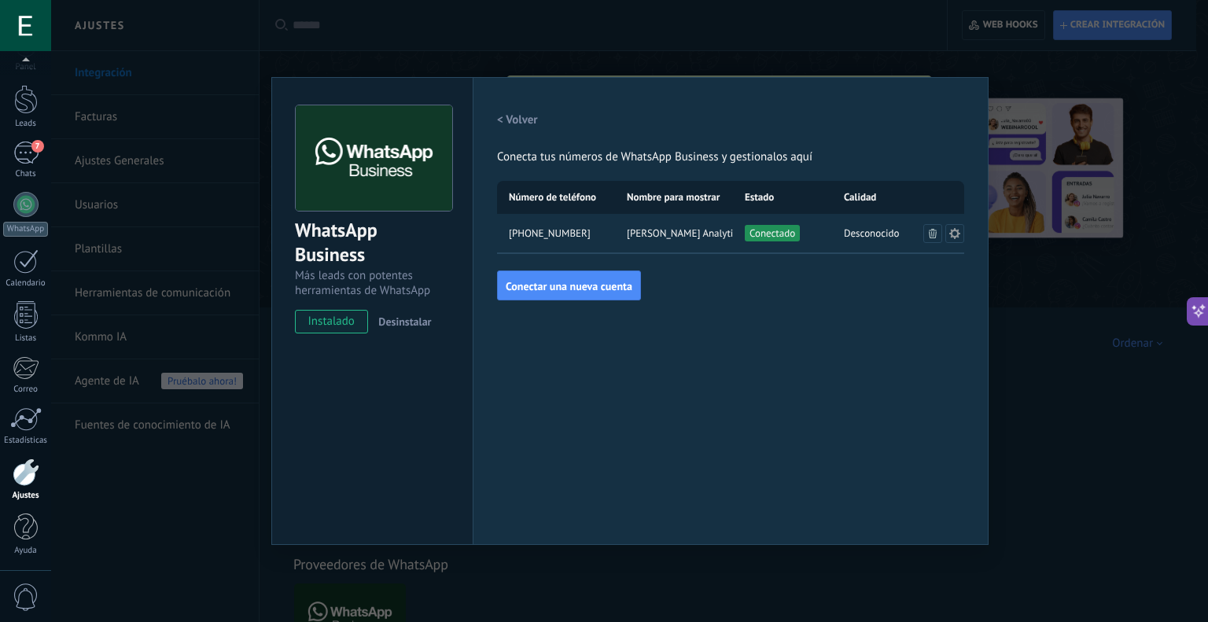
click at [1025, 66] on div "WhatsApp Business Más leads con potentes herramientas de WhatsApp instalado Des…" at bounding box center [629, 311] width 1157 height 622
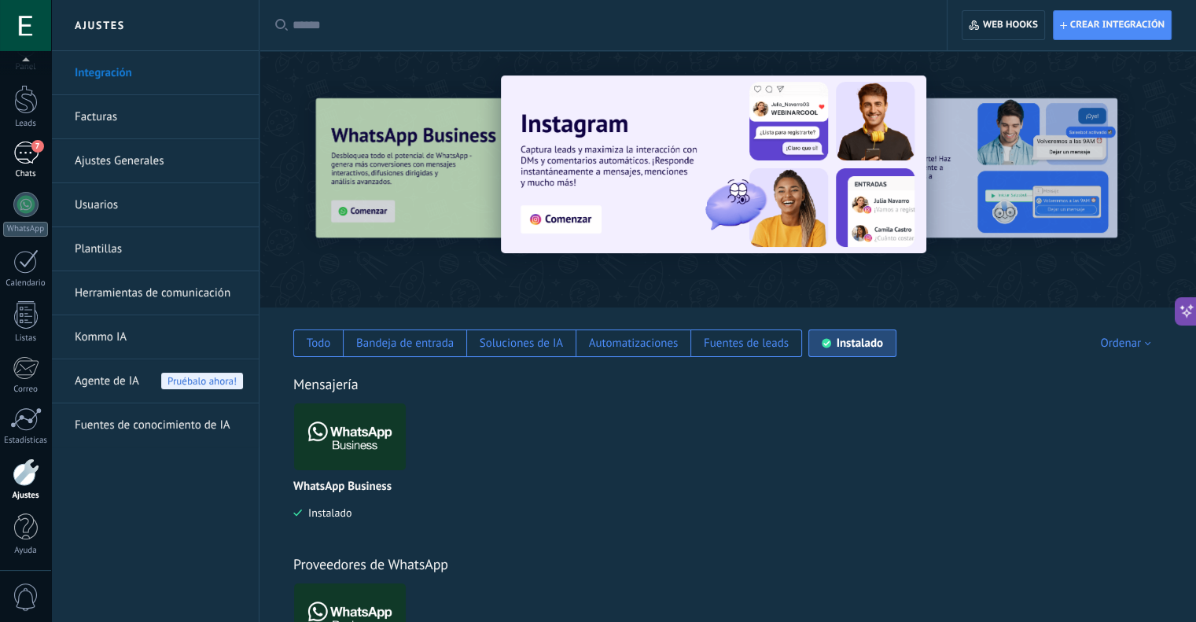
click at [29, 159] on div "7" at bounding box center [25, 153] width 25 height 23
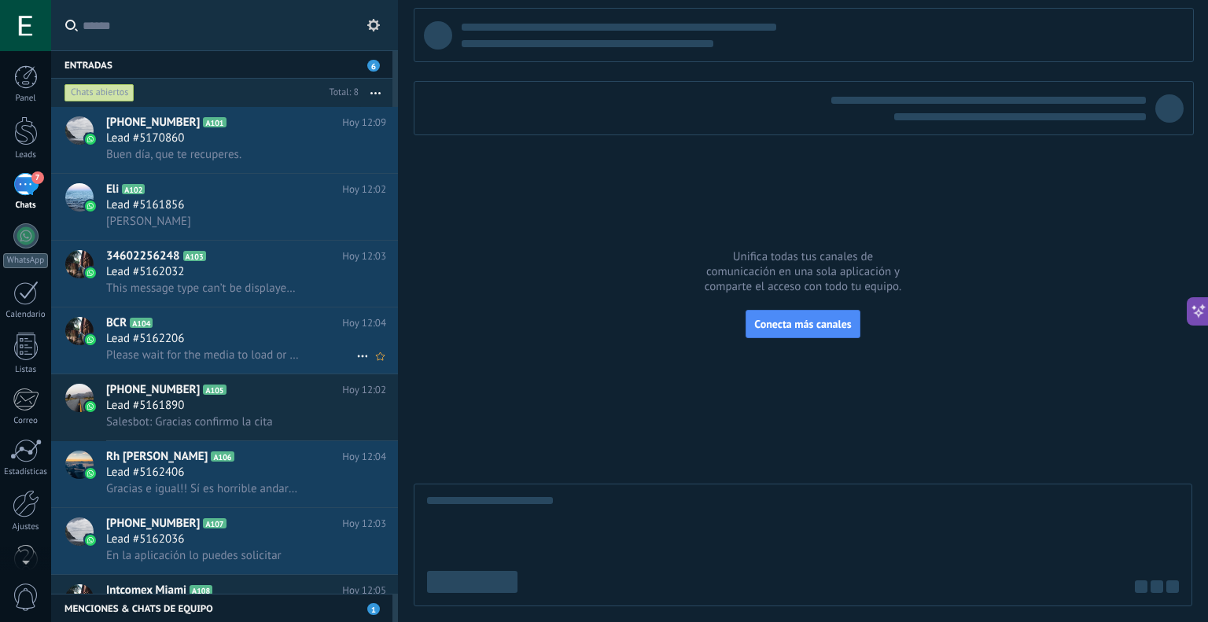
click at [193, 345] on div "Lead #5162206" at bounding box center [246, 339] width 280 height 16
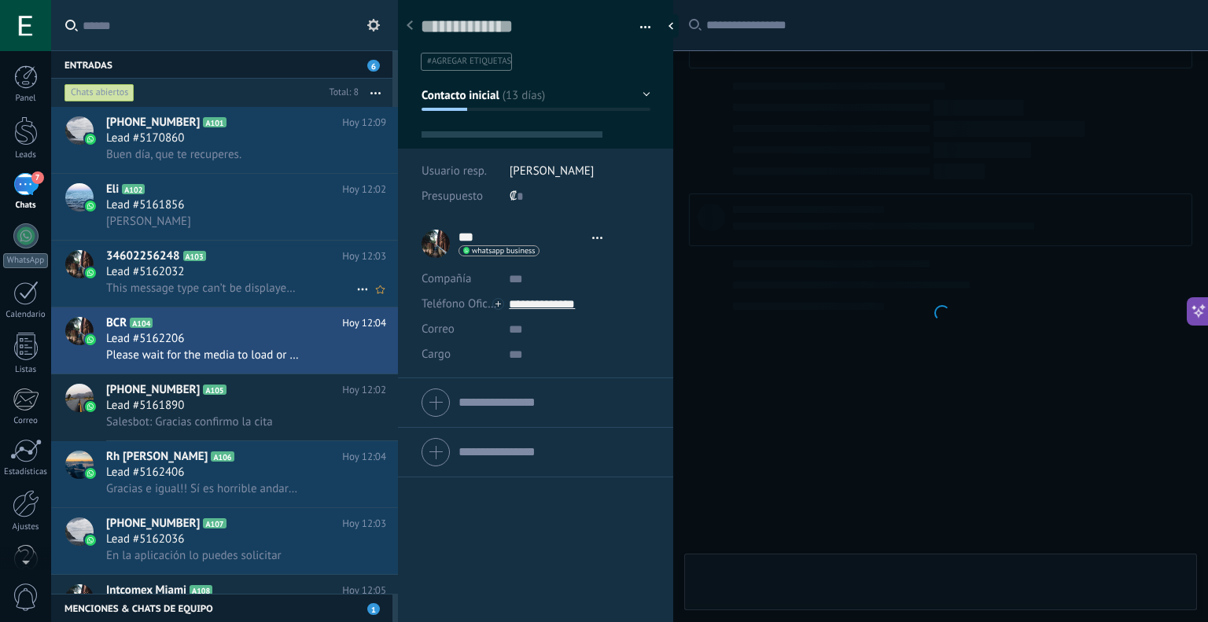
click at [225, 280] on div "Lead #5162032" at bounding box center [246, 272] width 280 height 16
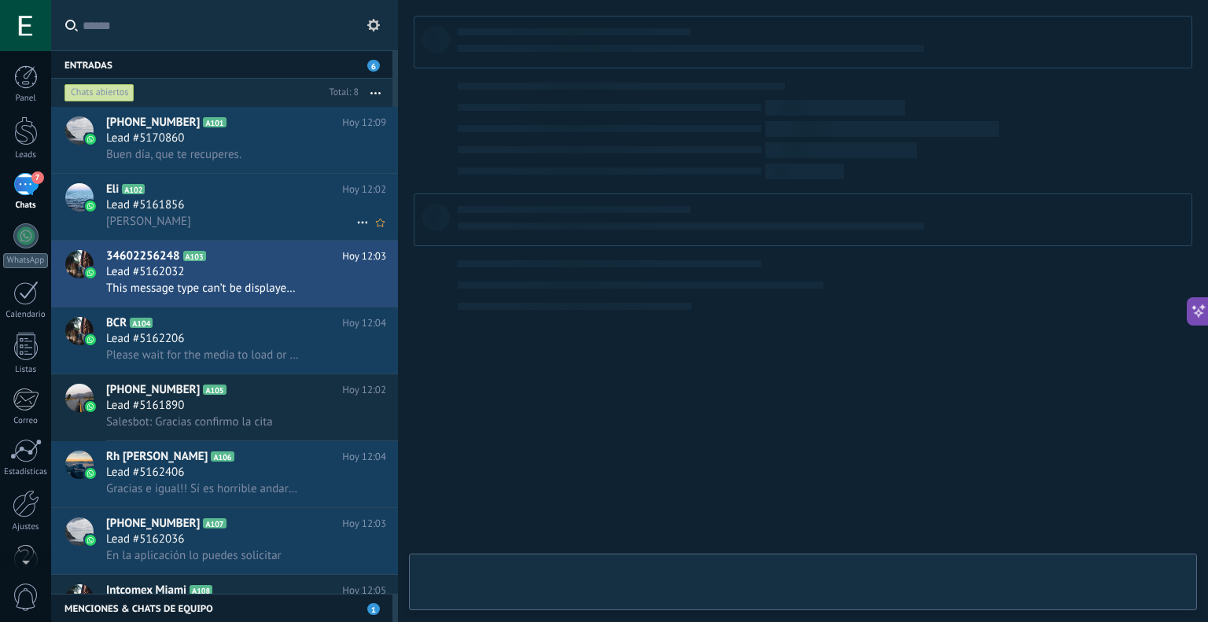
scroll to position [23, 0]
click at [236, 220] on div "[PERSON_NAME]" at bounding box center [246, 221] width 280 height 17
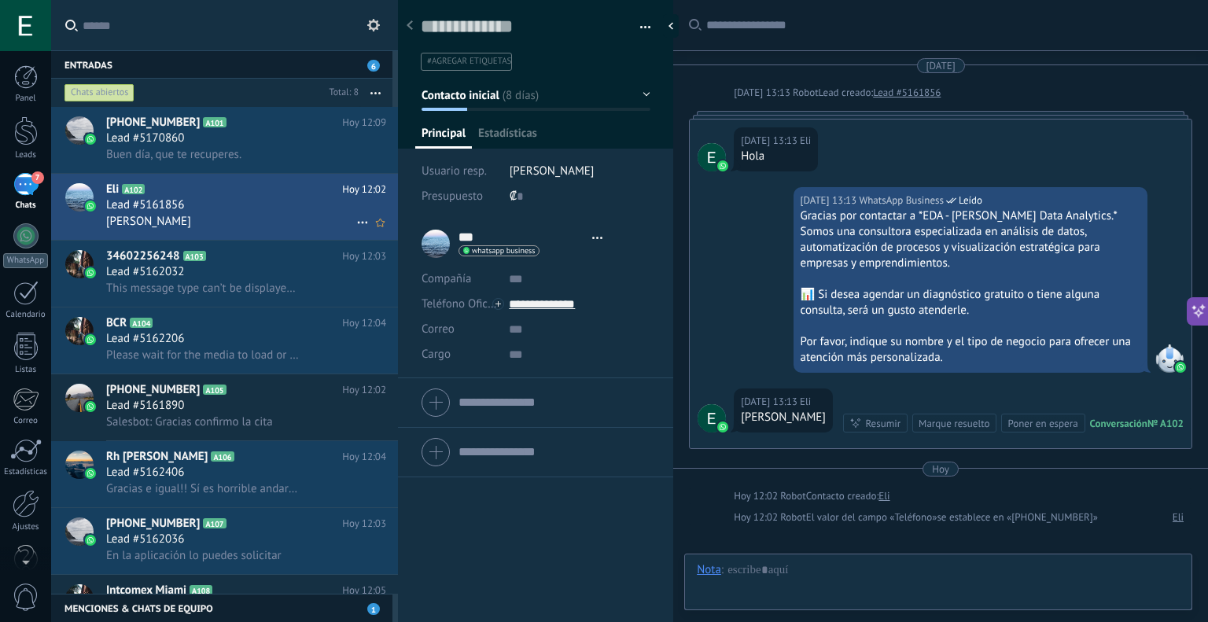
click at [357, 224] on use at bounding box center [362, 223] width 10 height 2
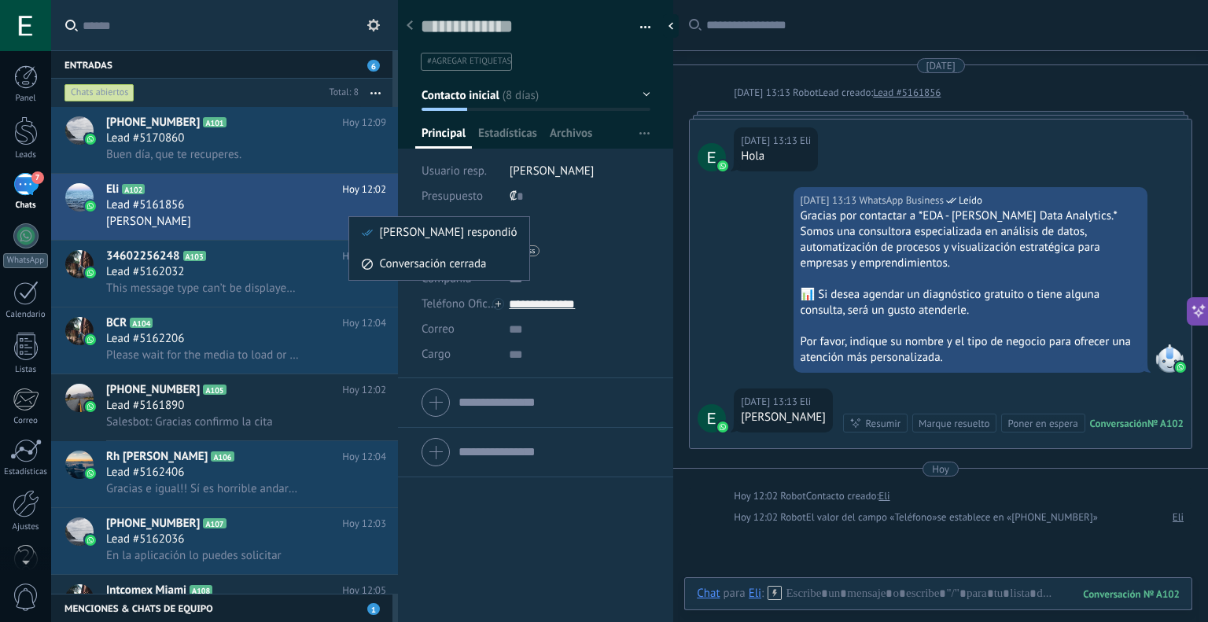
scroll to position [123, 0]
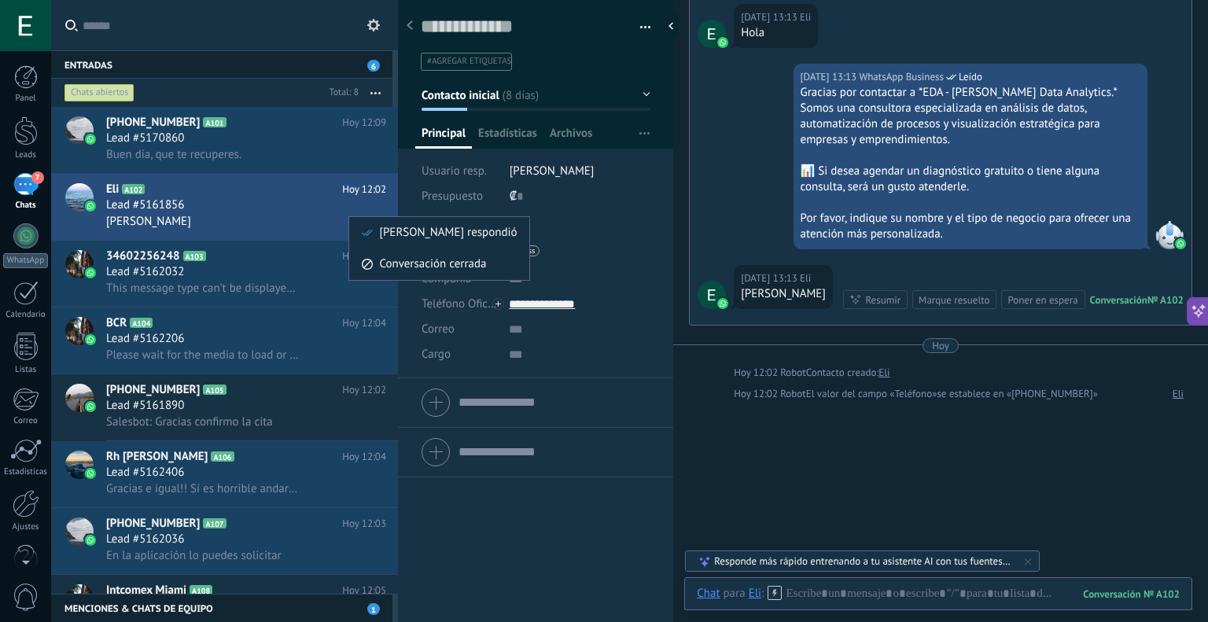
click at [526, 62] on div at bounding box center [604, 311] width 1208 height 622
click at [176, 151] on span "Buen día, que te recuperes." at bounding box center [173, 154] width 135 height 15
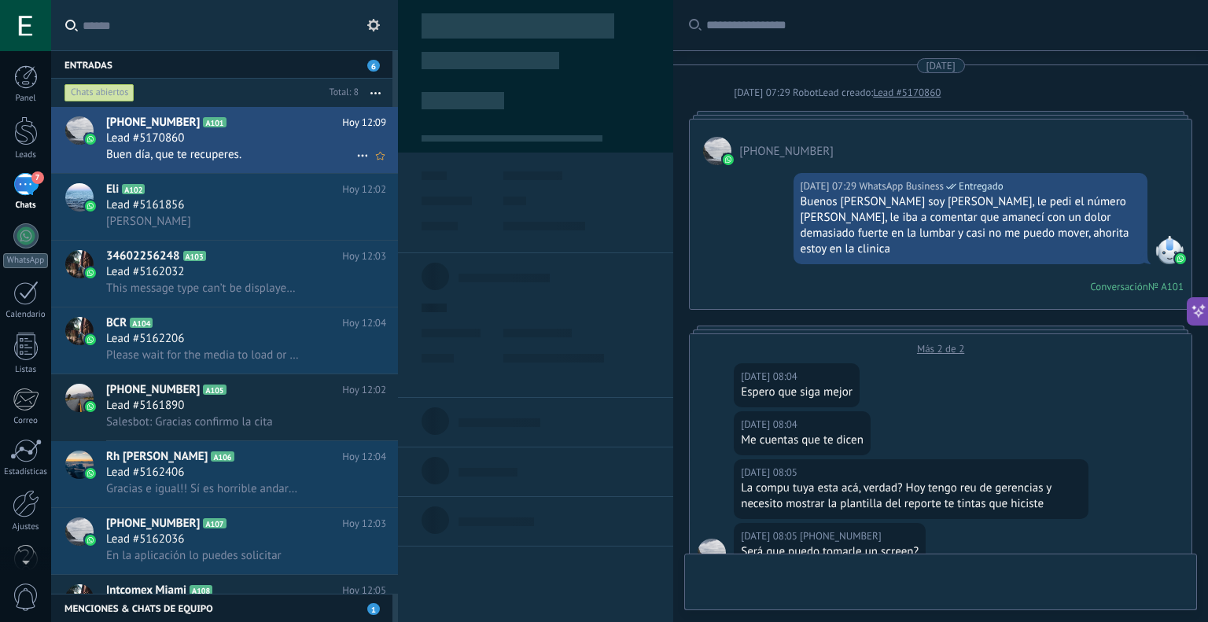
type textarea "**********"
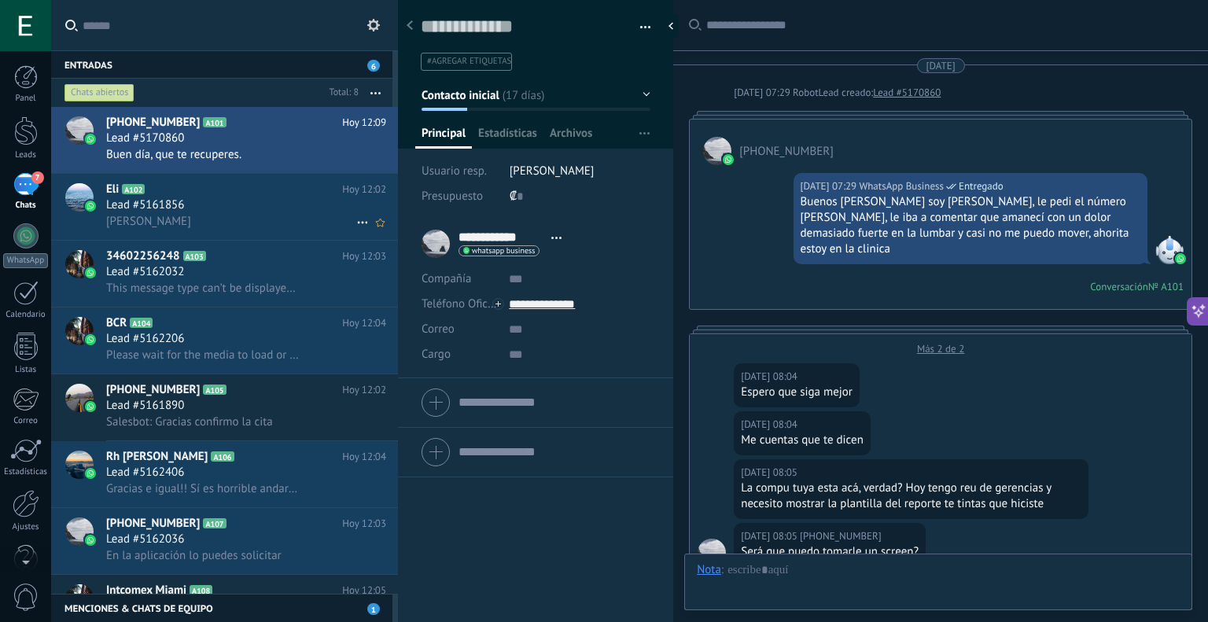
scroll to position [919, 0]
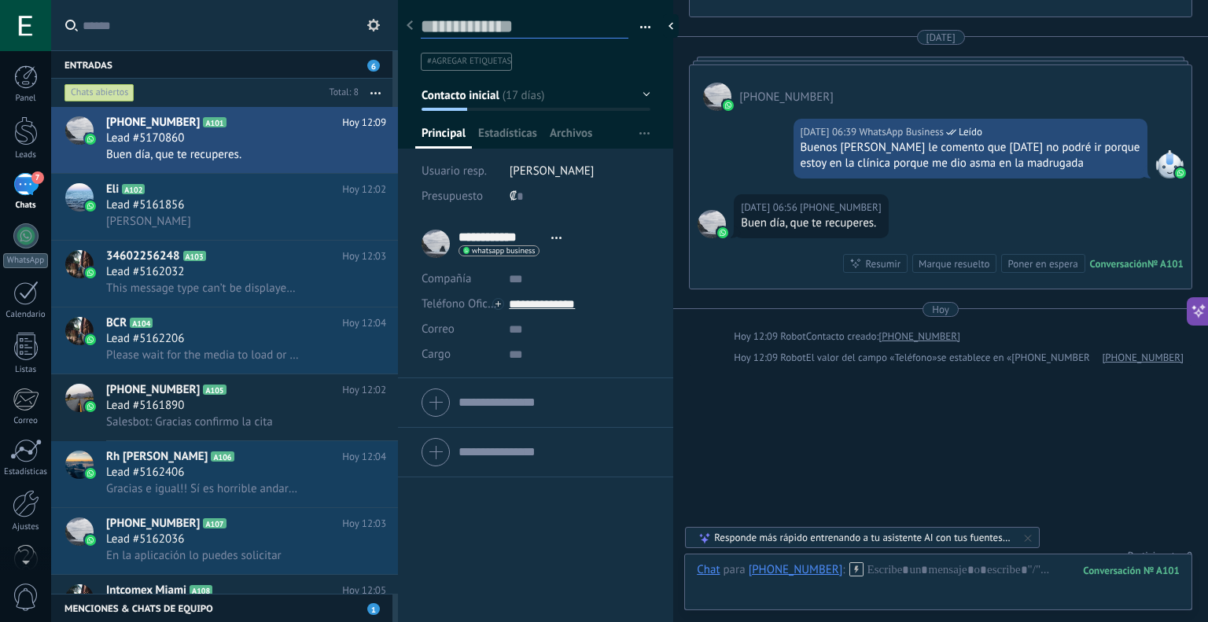
click at [479, 27] on textarea at bounding box center [525, 27] width 208 height 24
click at [383, 68] on div "Entradas 6" at bounding box center [221, 64] width 341 height 28
click at [373, 68] on span "6" at bounding box center [373, 66] width 13 height 12
click at [35, 78] on div at bounding box center [26, 77] width 24 height 24
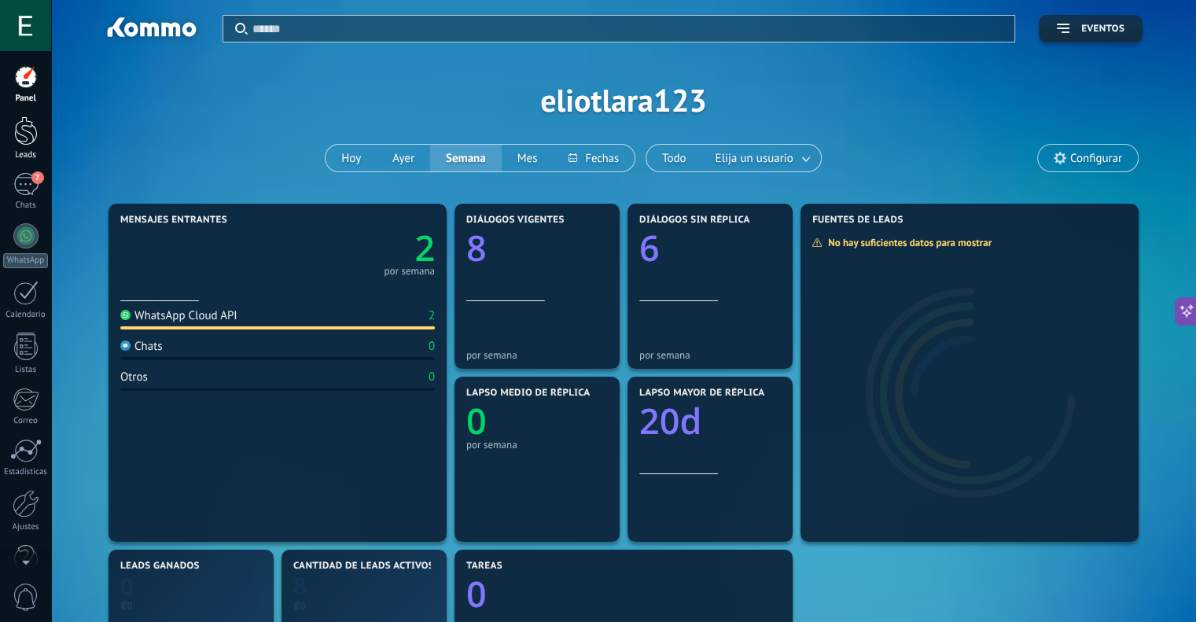
click at [31, 129] on div at bounding box center [26, 130] width 24 height 29
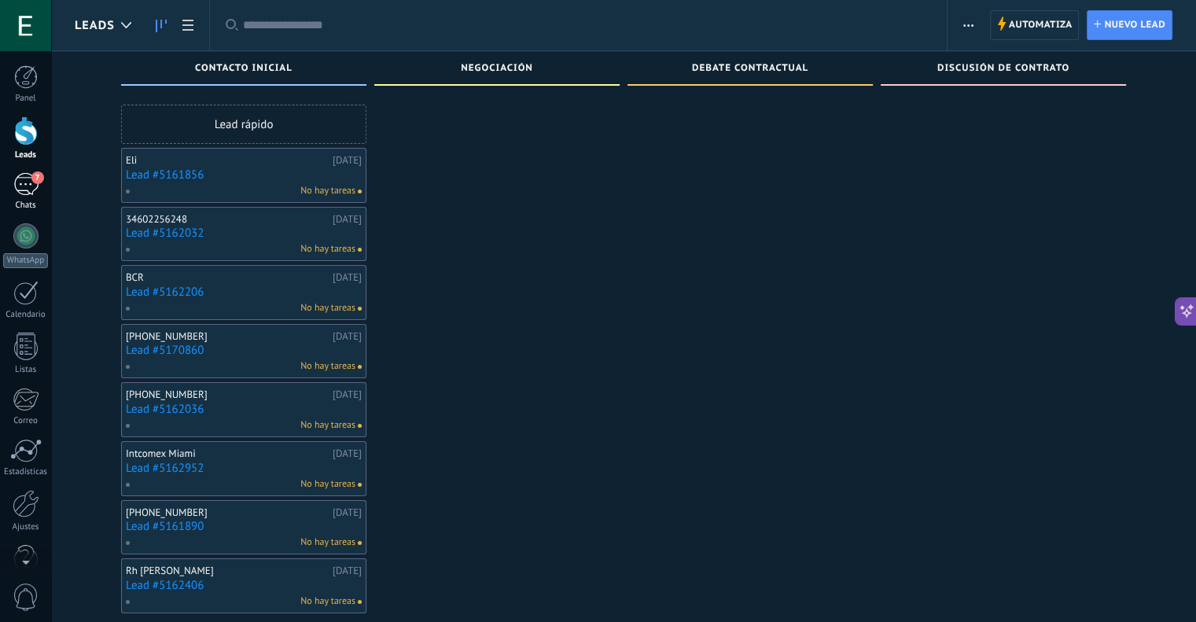
click at [32, 178] on span "7" at bounding box center [37, 177] width 13 height 13
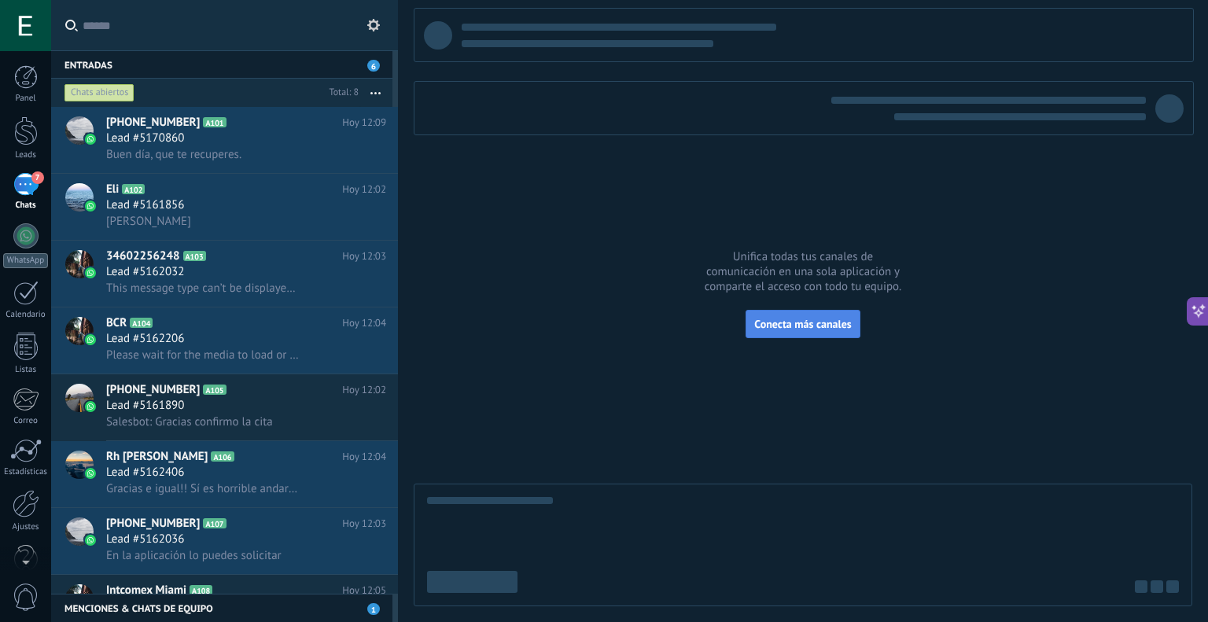
click at [808, 324] on span "Conecta más canales" at bounding box center [802, 324] width 97 height 14
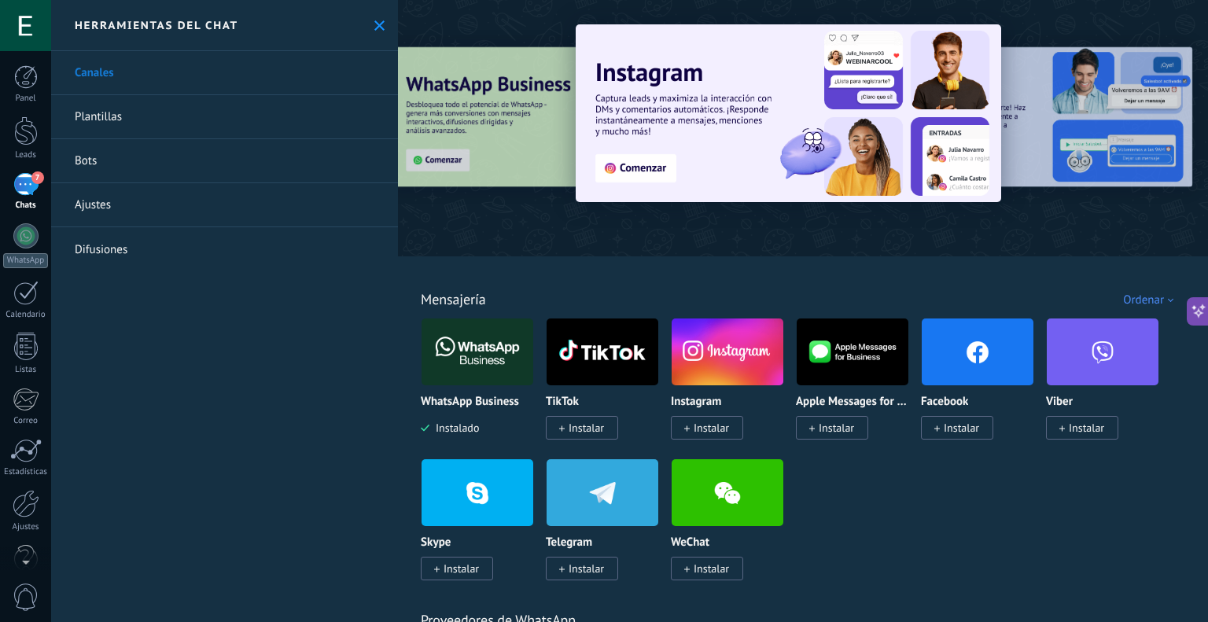
click at [89, 174] on link "Bots" at bounding box center [224, 161] width 347 height 44
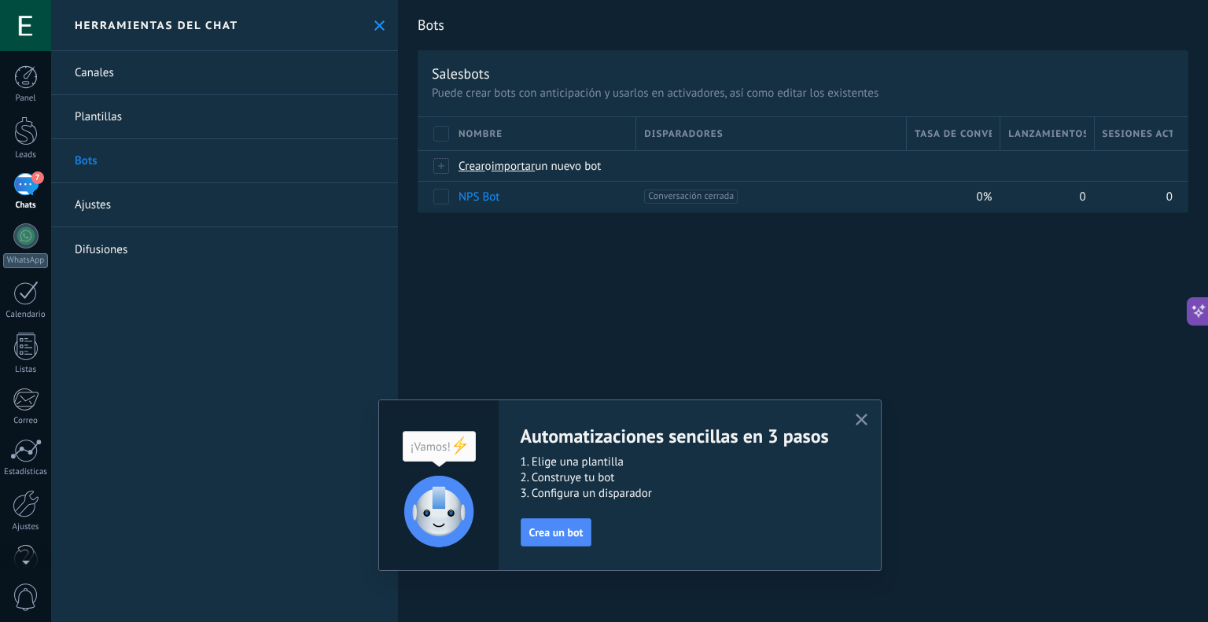
click at [849, 423] on div "Automatizaciones sencillas en 3 pasos 1. Elige una plantilla 2. Construye tu bo…" at bounding box center [629, 484] width 503 height 171
click at [853, 421] on button "button" at bounding box center [862, 420] width 20 height 21
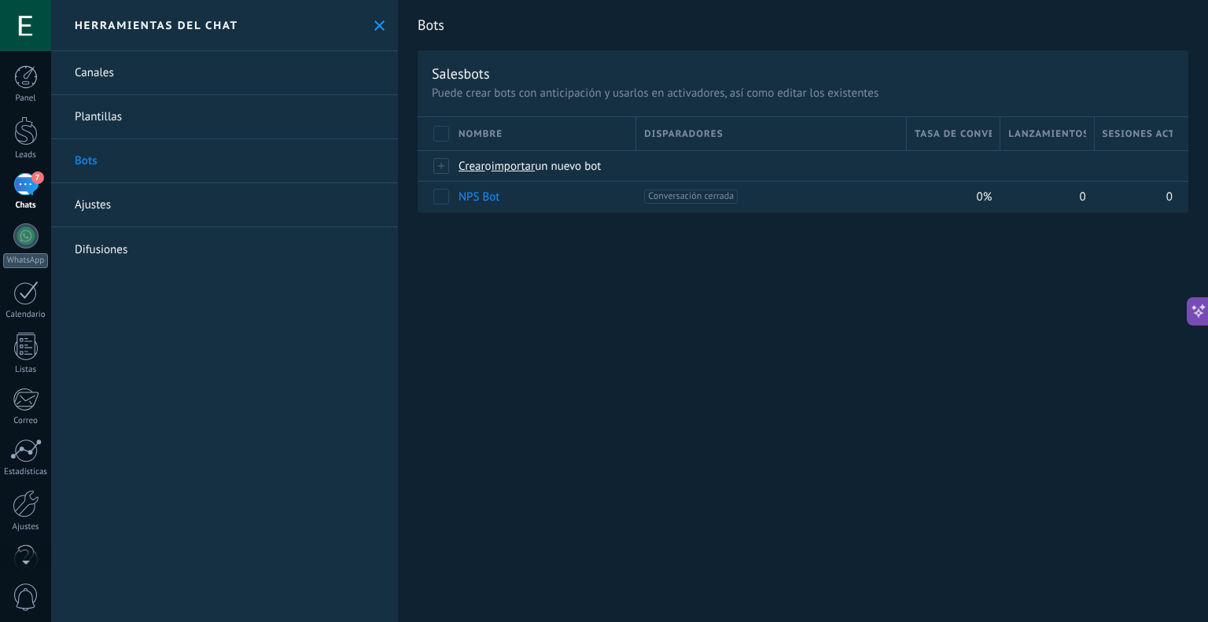
click at [120, 255] on link "Difusiones" at bounding box center [224, 249] width 347 height 44
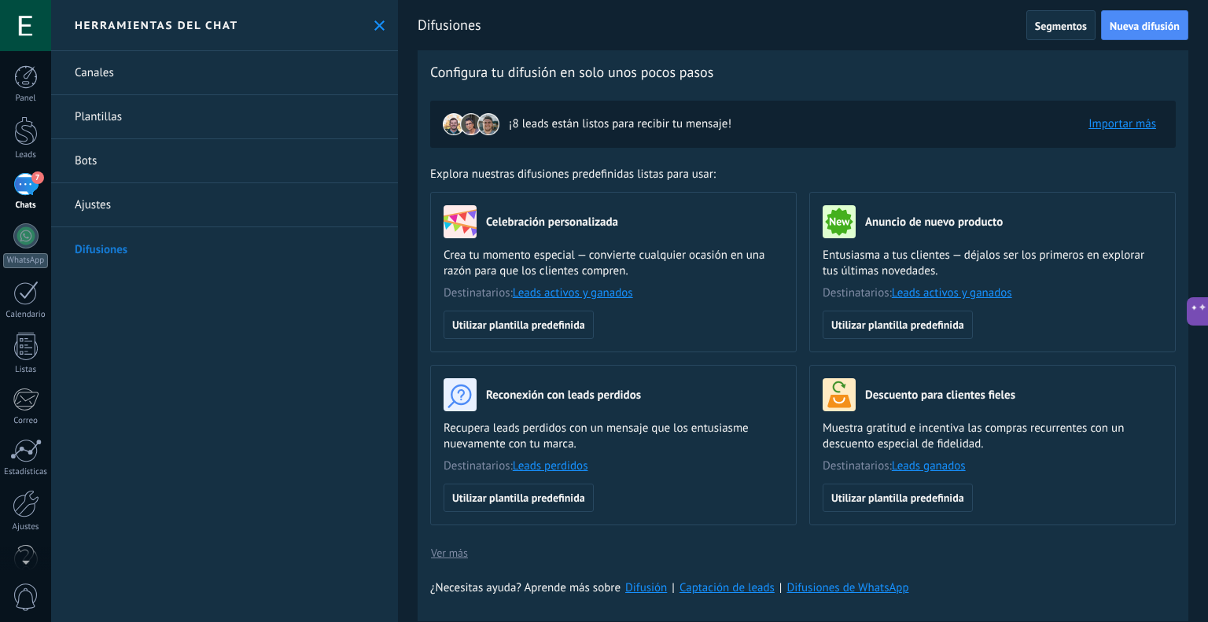
click at [83, 106] on link "Plantillas" at bounding box center [224, 117] width 347 height 44
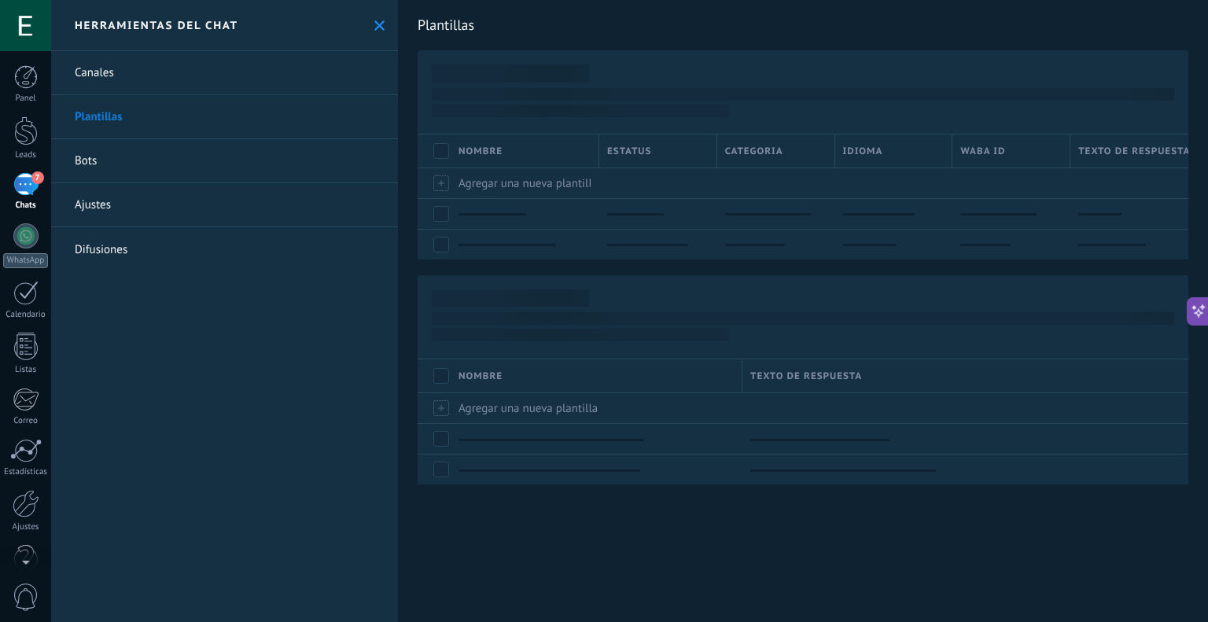
click at [90, 79] on link "Canales" at bounding box center [224, 73] width 347 height 44
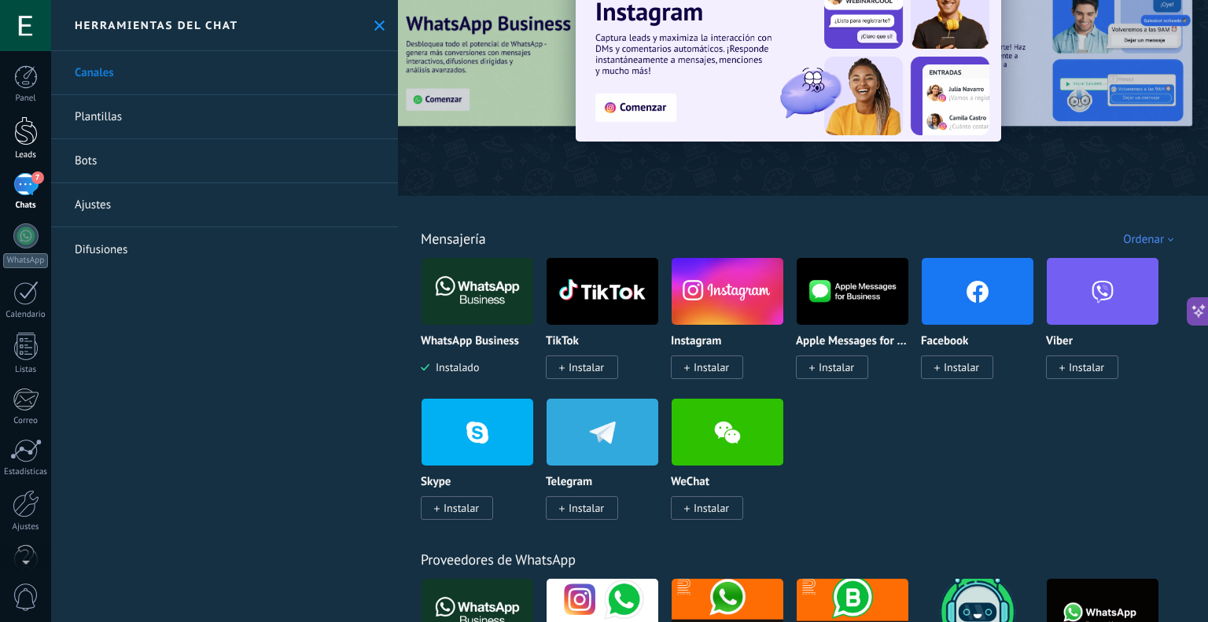
scroll to position [79, 0]
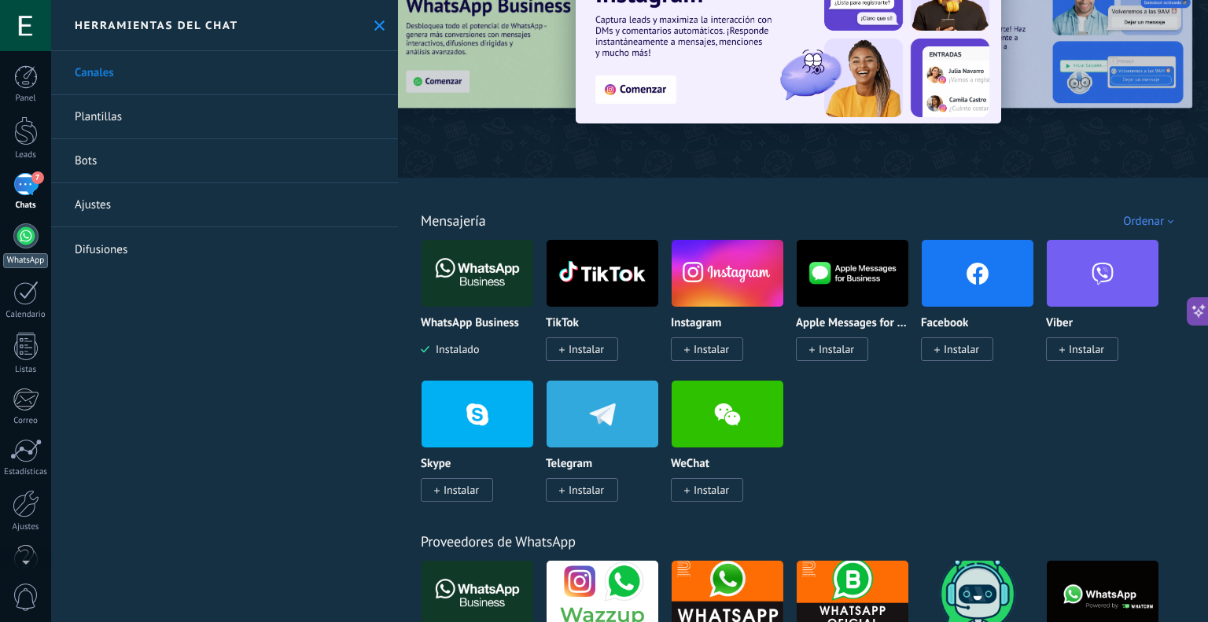
click at [38, 234] on link "WhatsApp" at bounding box center [25, 245] width 51 height 45
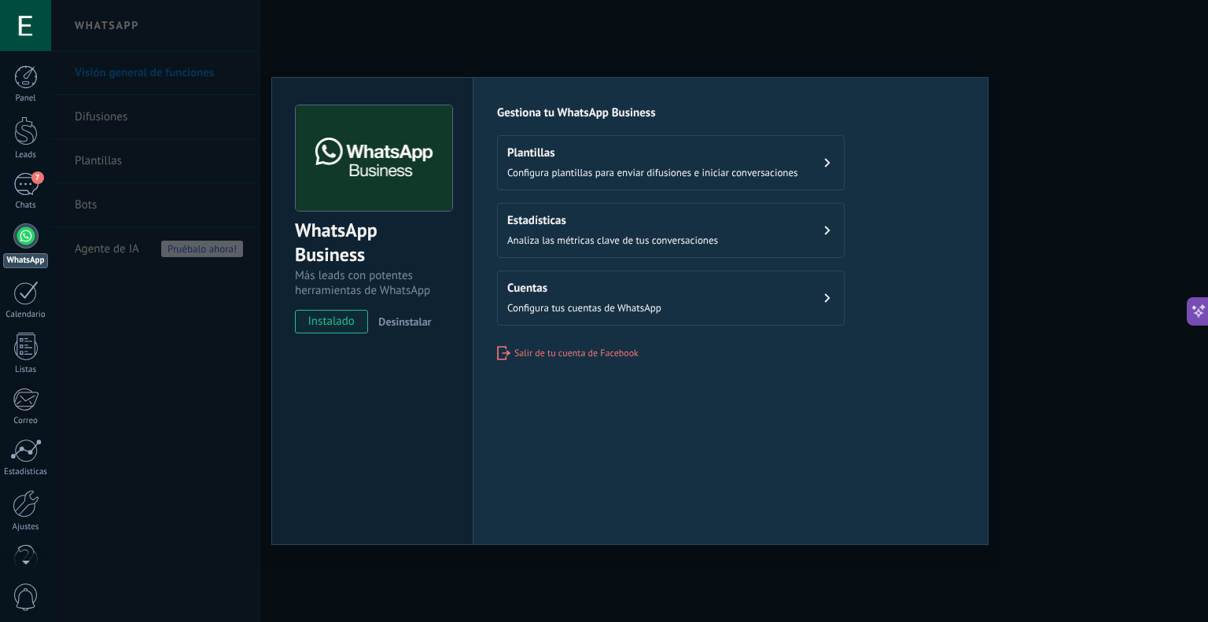
click at [351, 324] on span "instalado" at bounding box center [332, 322] width 72 height 24
click at [352, 223] on div "WhatsApp Business" at bounding box center [372, 243] width 155 height 50
click at [357, 190] on img at bounding box center [374, 158] width 156 height 106
click at [364, 184] on img at bounding box center [374, 158] width 156 height 106
click at [613, 285] on h2 "Cuentas" at bounding box center [584, 288] width 154 height 15
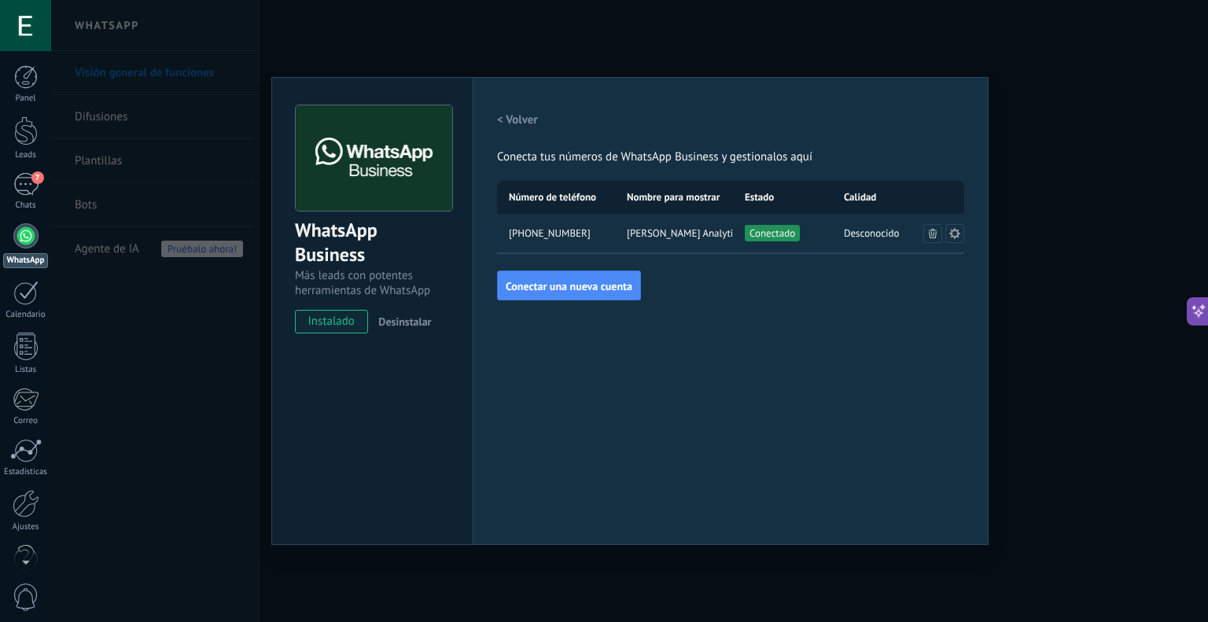
click at [396, 169] on img at bounding box center [374, 158] width 156 height 106
click at [502, 126] on h2 "< Volver" at bounding box center [517, 119] width 41 height 15
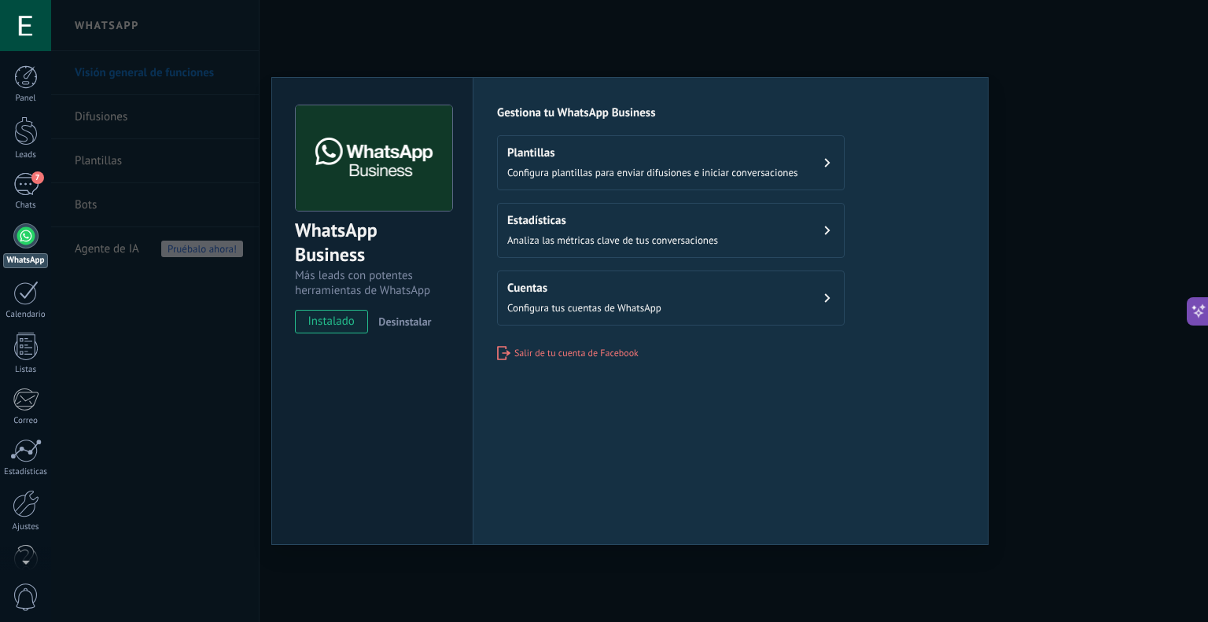
click at [540, 149] on h2 "Plantillas" at bounding box center [652, 152] width 291 height 15
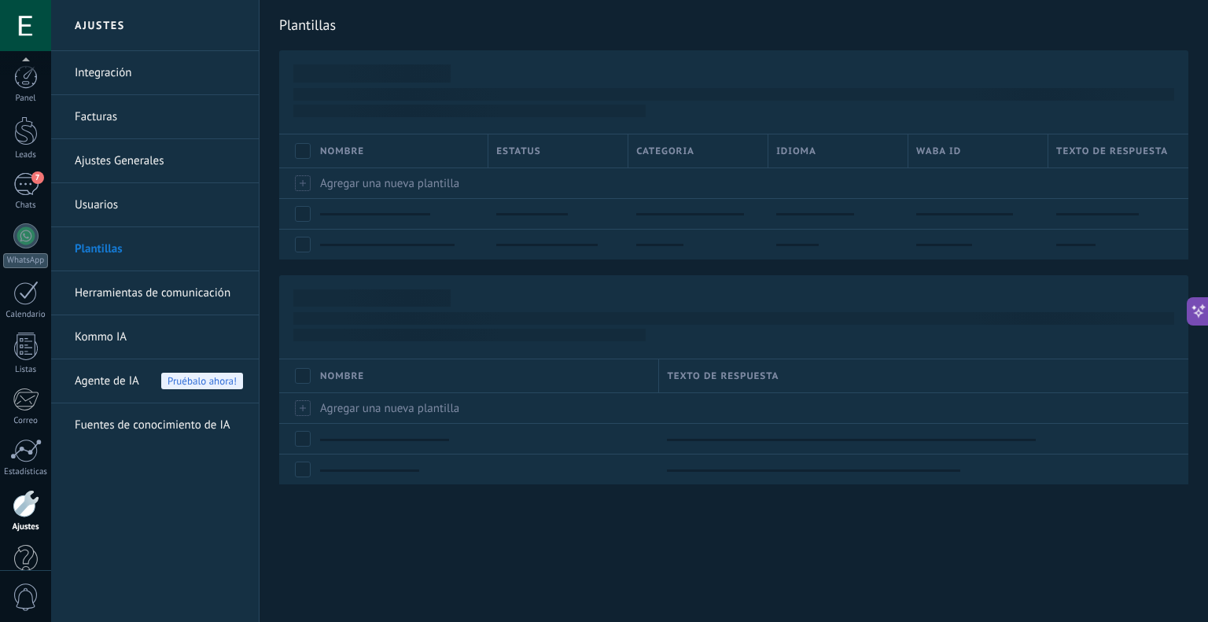
scroll to position [31, 0]
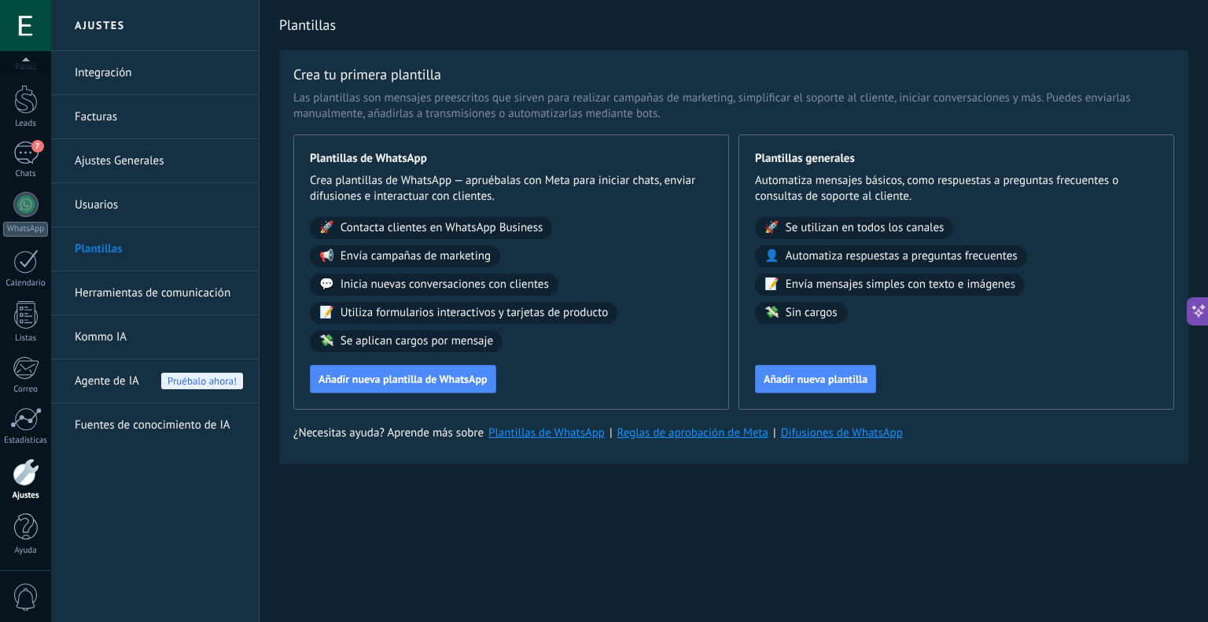
click at [116, 366] on span "Agente de IA" at bounding box center [107, 381] width 64 height 44
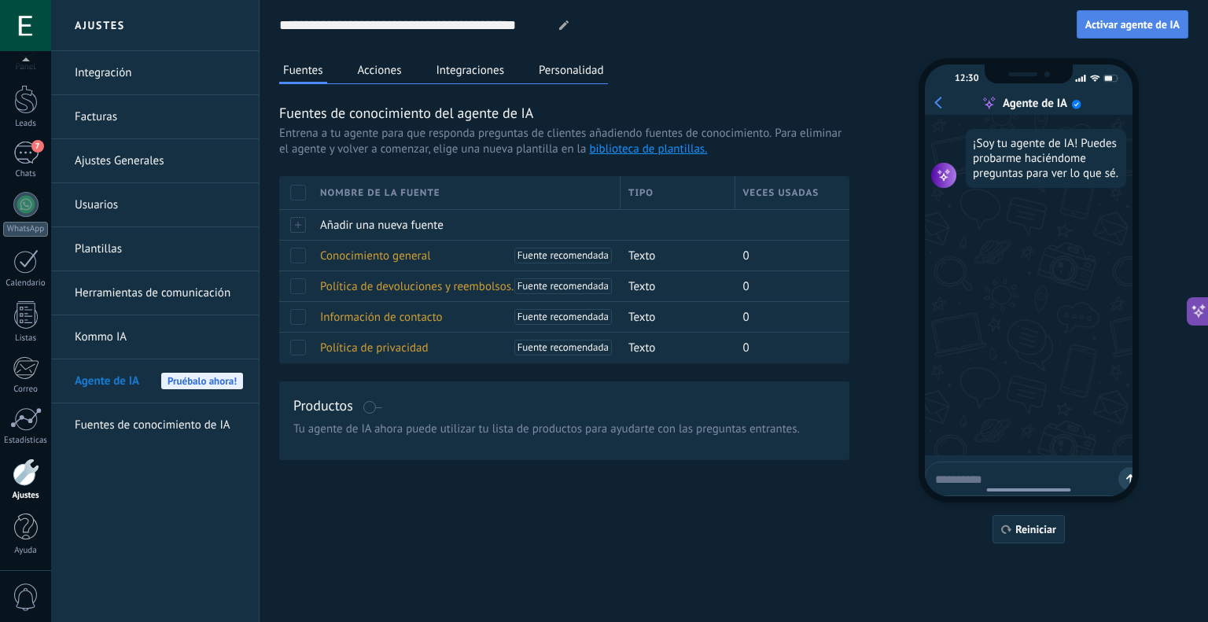
click at [1114, 31] on button "Activar agente de IA" at bounding box center [1133, 24] width 112 height 28
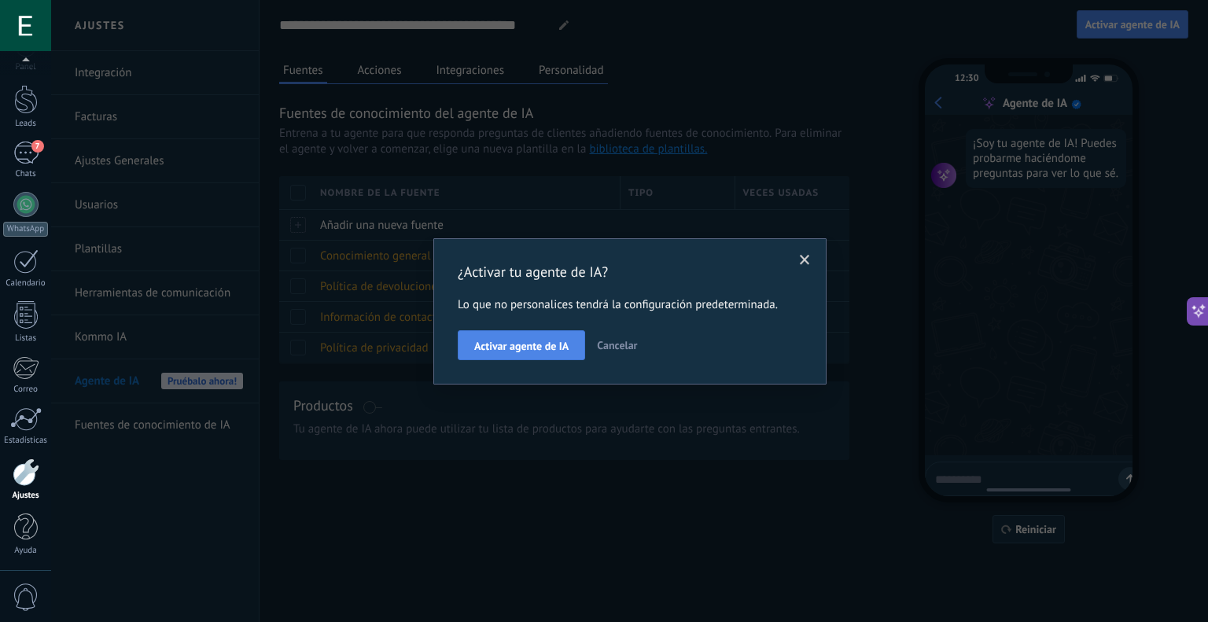
click at [480, 348] on span "Activar agente de IA" at bounding box center [521, 346] width 94 height 11
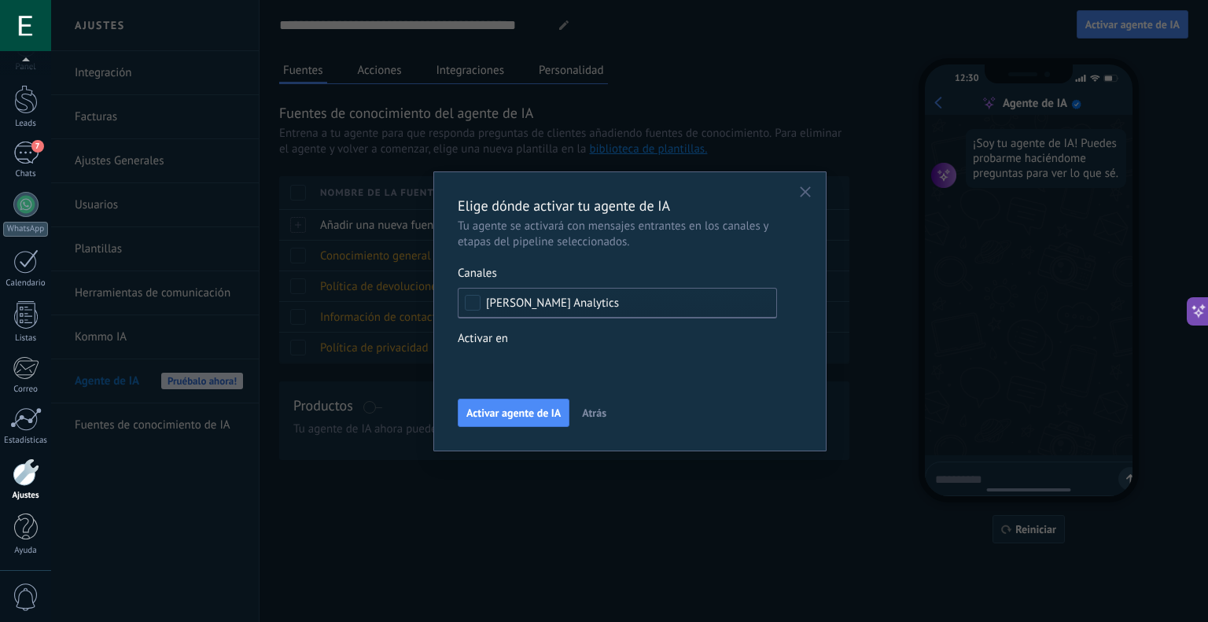
click at [804, 191] on use "button" at bounding box center [805, 191] width 11 height 11
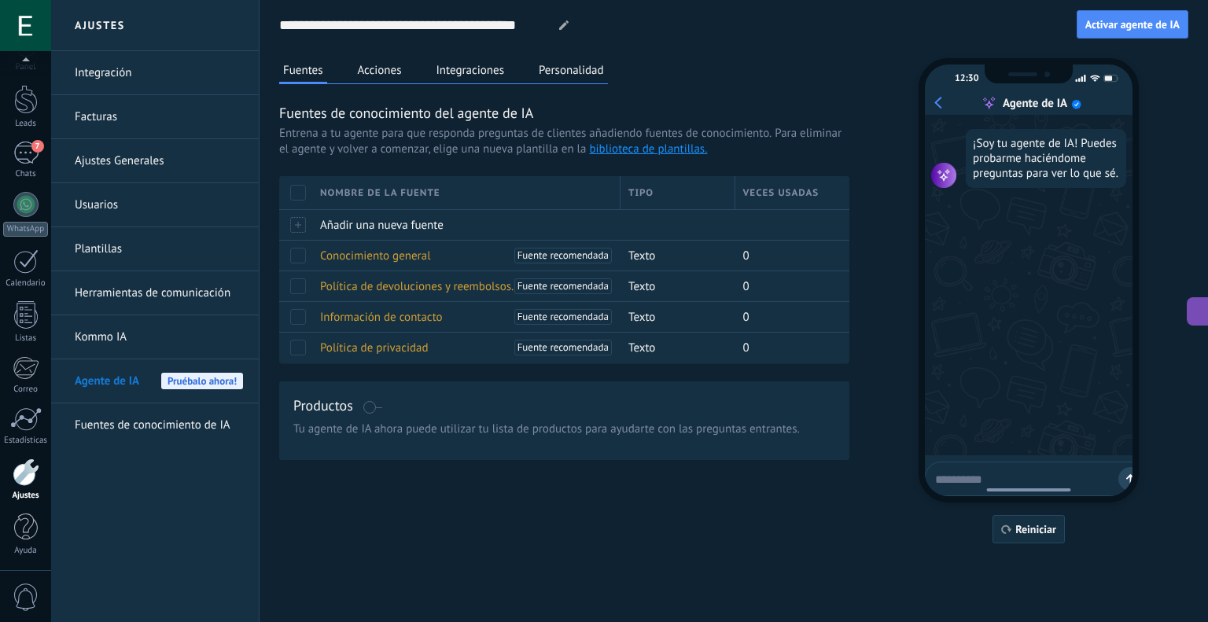
click at [123, 377] on span "Agente de IA" at bounding box center [107, 381] width 64 height 44
click at [134, 344] on link "Kommo IA" at bounding box center [159, 337] width 168 height 44
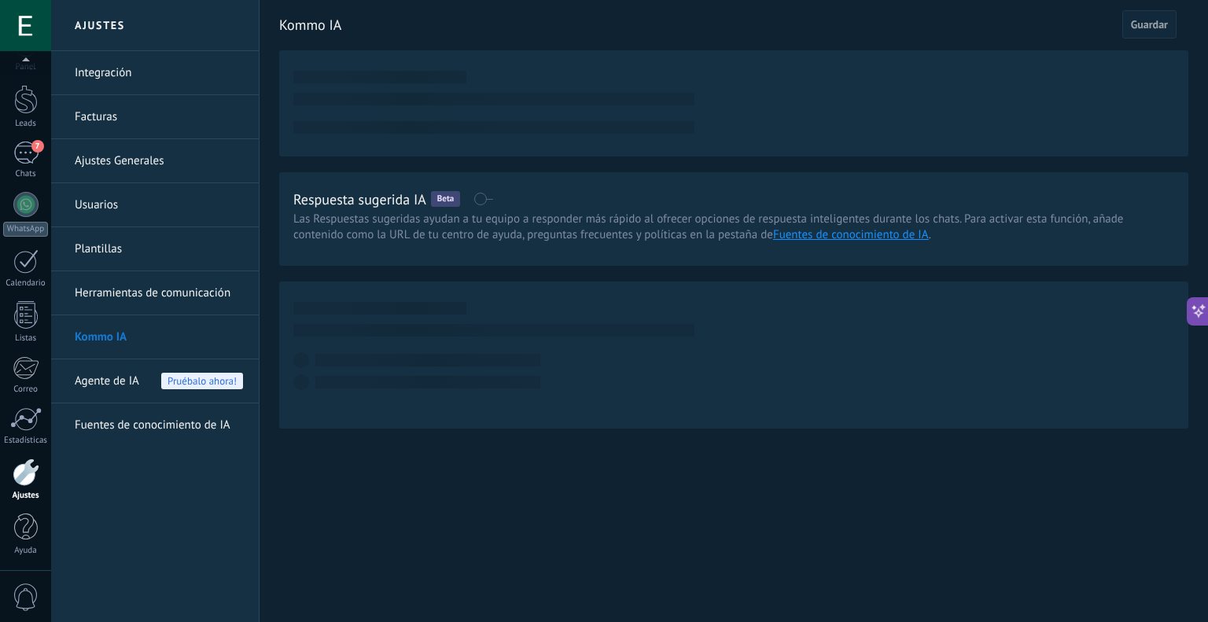
click at [134, 383] on body ".abccls-1,.abccls-2{fill-rule:evenodd}.abccls-2{fill:#fff} .abfcls-1{fill:none}…" at bounding box center [604, 311] width 1208 height 622
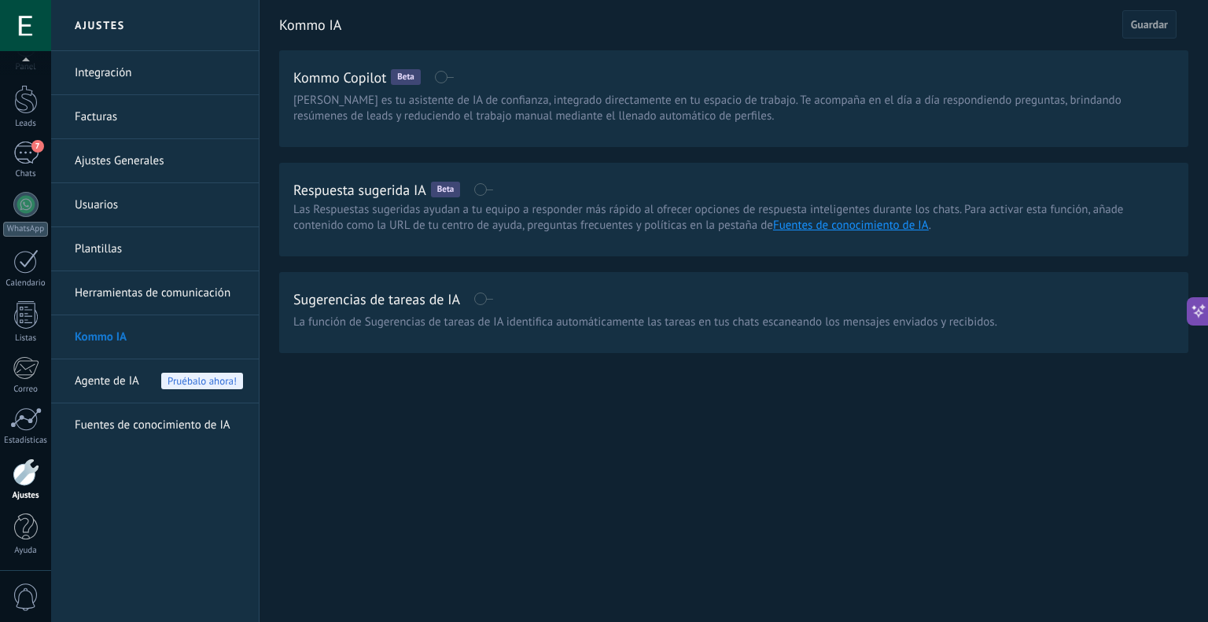
click at [134, 383] on span "Agente de IA" at bounding box center [107, 381] width 64 height 44
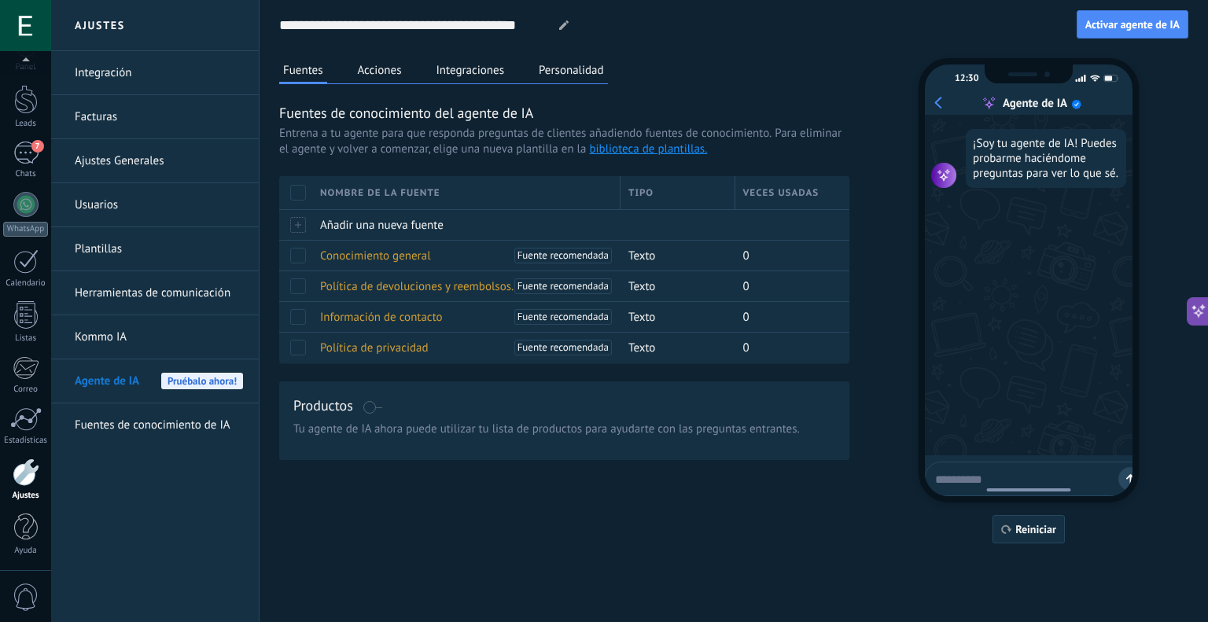
click at [399, 72] on button "Acciones" at bounding box center [380, 70] width 52 height 24
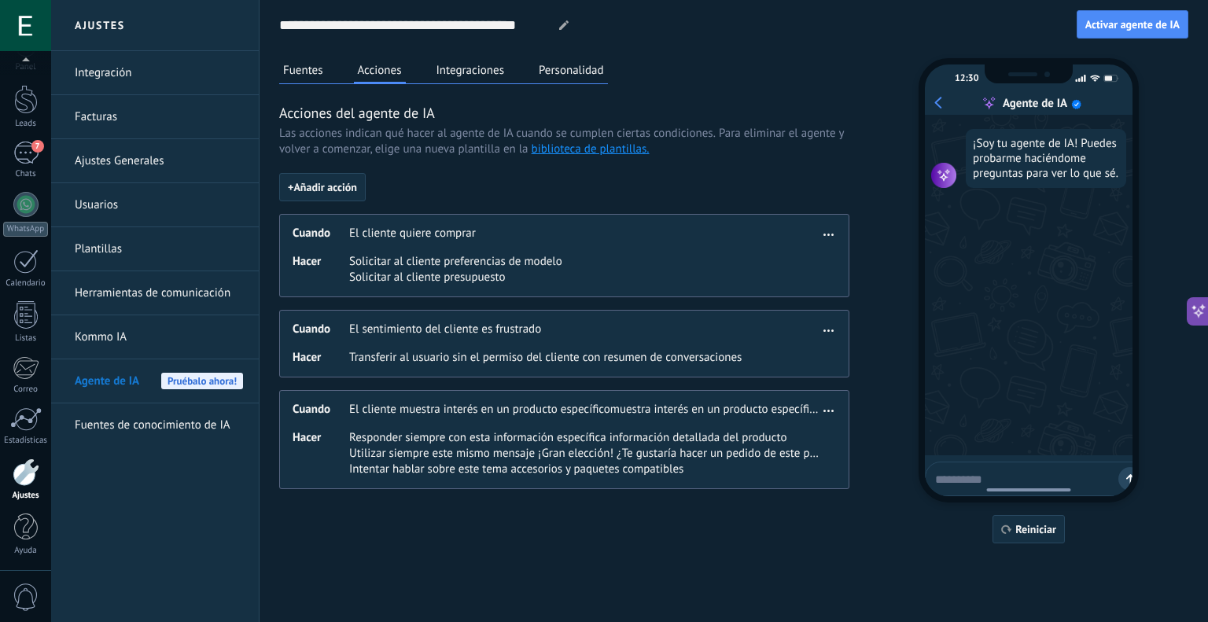
click at [311, 72] on button "Fuentes" at bounding box center [303, 70] width 48 height 24
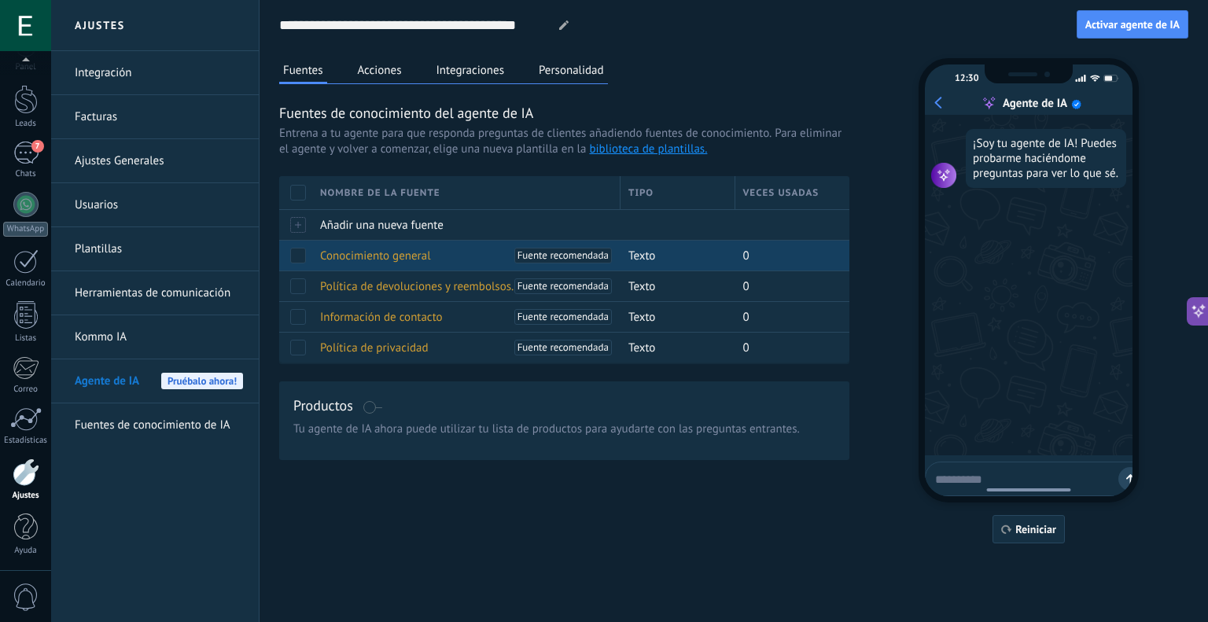
click at [300, 253] on span at bounding box center [298, 256] width 16 height 16
click at [301, 256] on span at bounding box center [298, 256] width 16 height 16
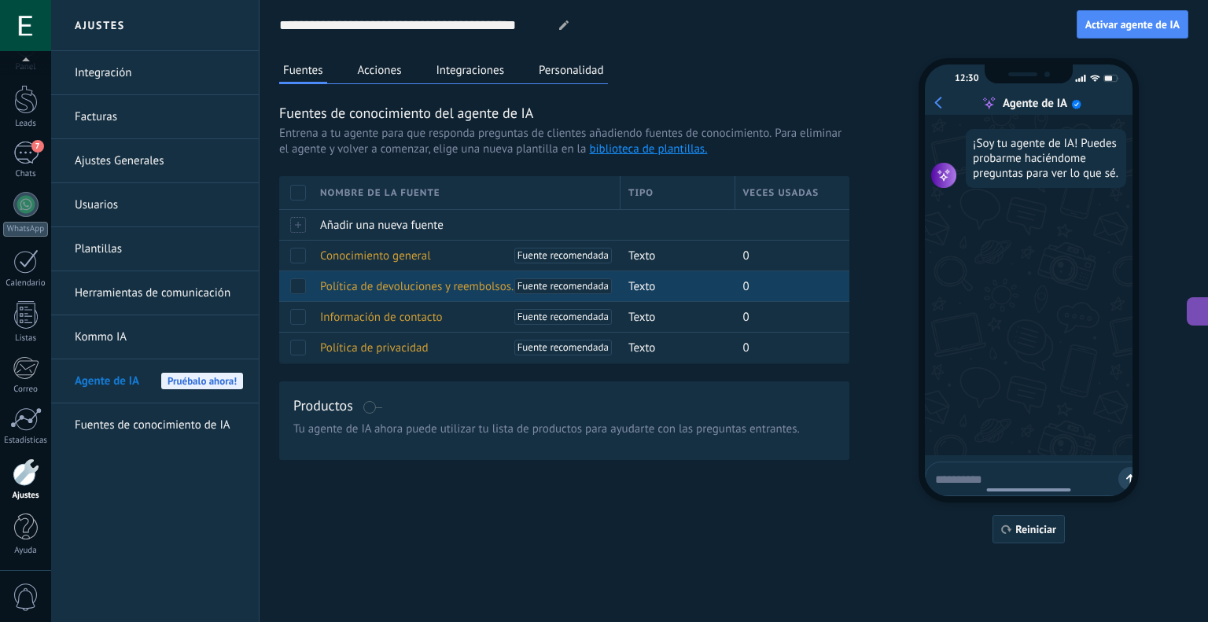
click at [296, 285] on span at bounding box center [298, 286] width 16 height 16
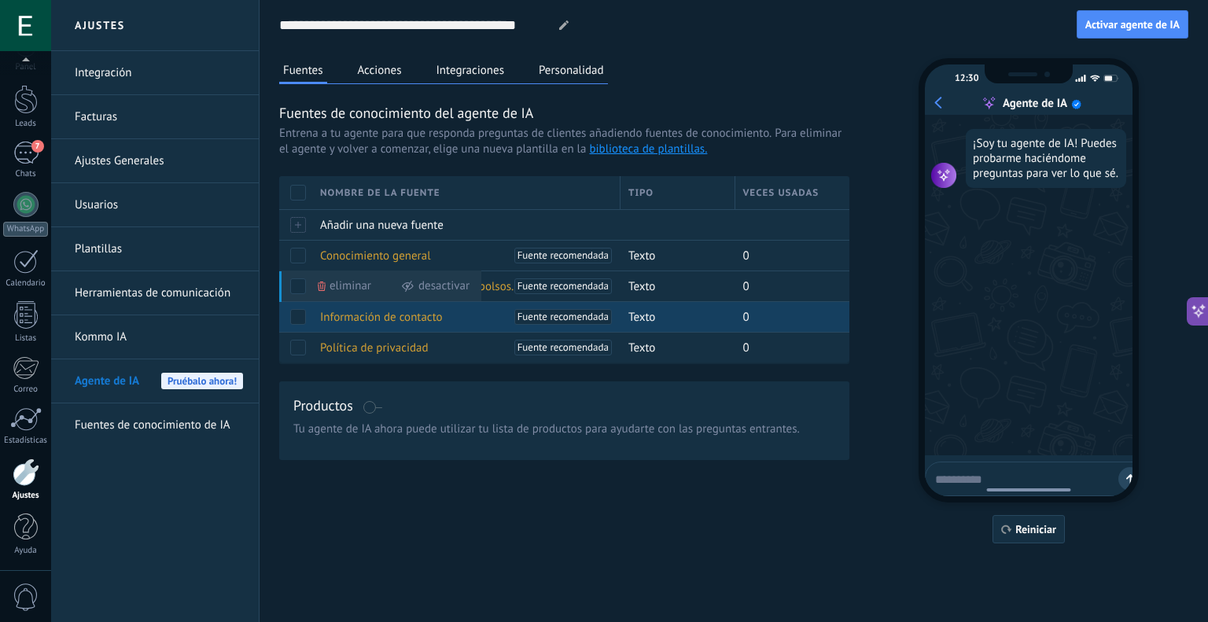
click at [298, 312] on span at bounding box center [298, 317] width 16 height 16
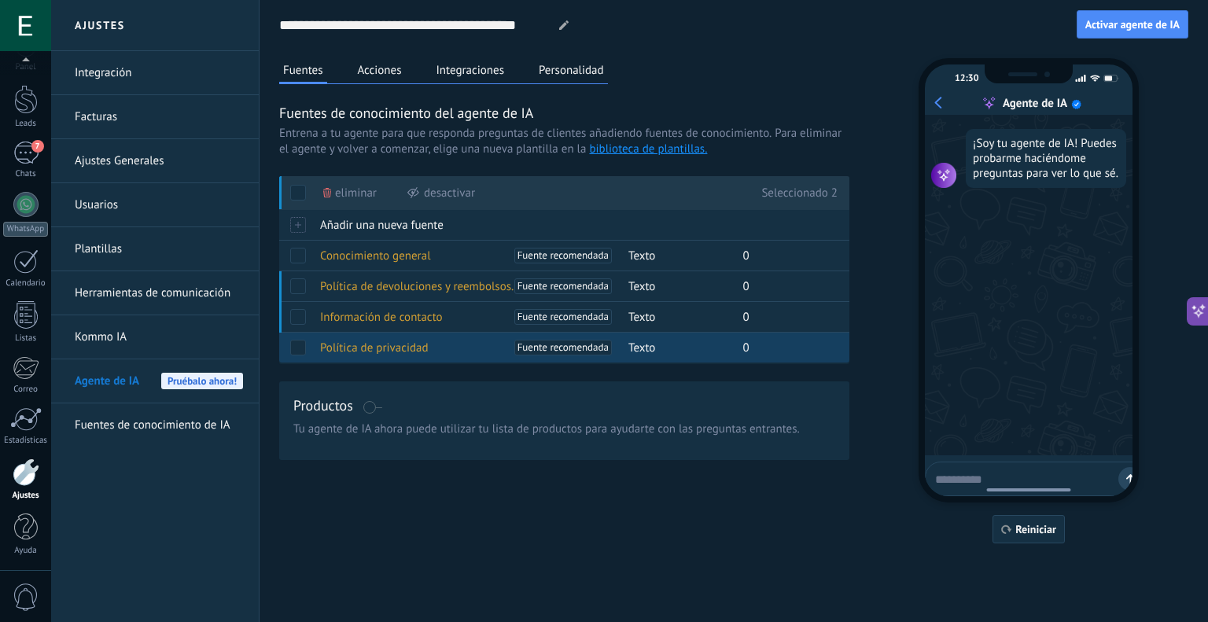
click at [296, 344] on span at bounding box center [298, 348] width 16 height 16
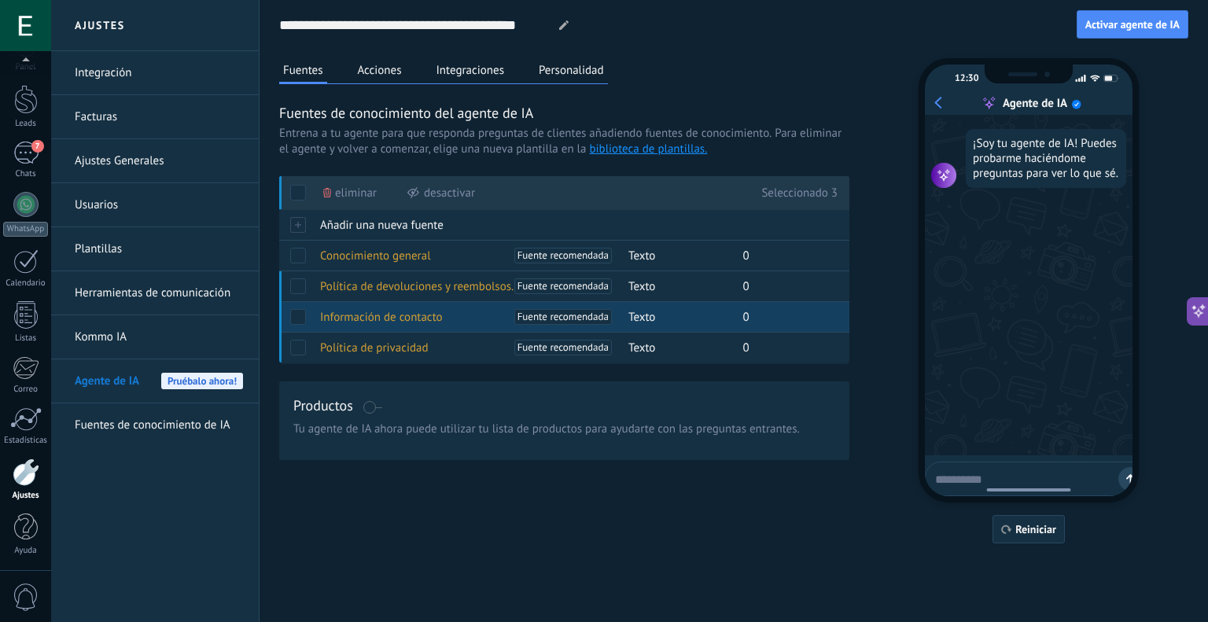
click at [301, 314] on span at bounding box center [298, 317] width 16 height 16
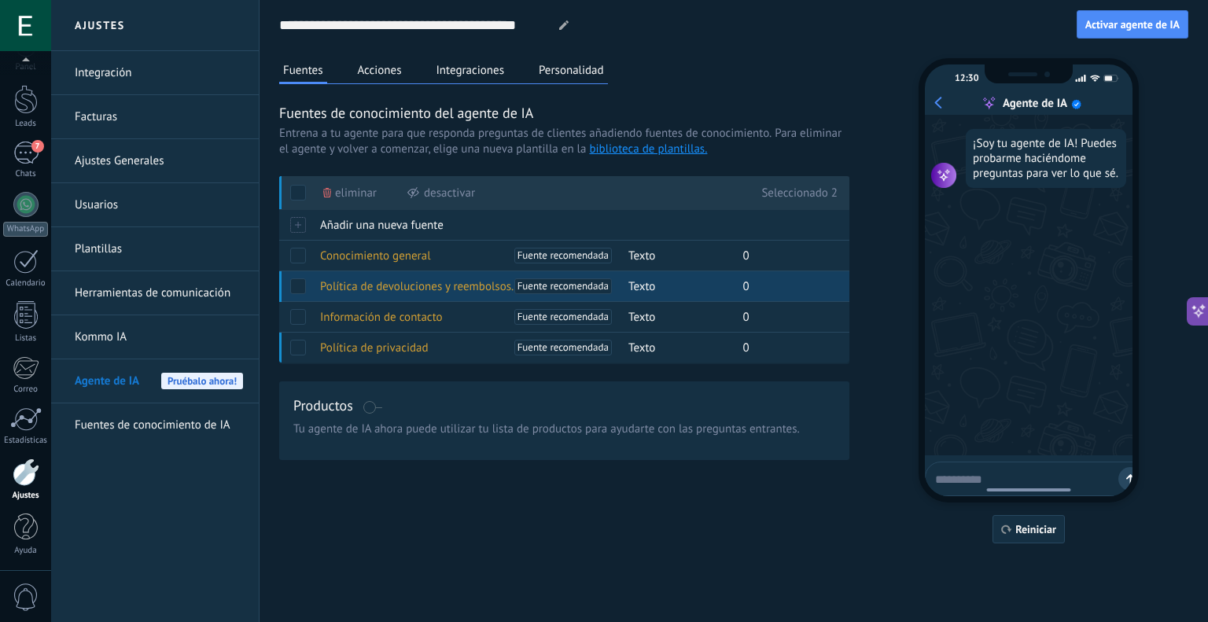
click at [301, 290] on span at bounding box center [298, 286] width 16 height 16
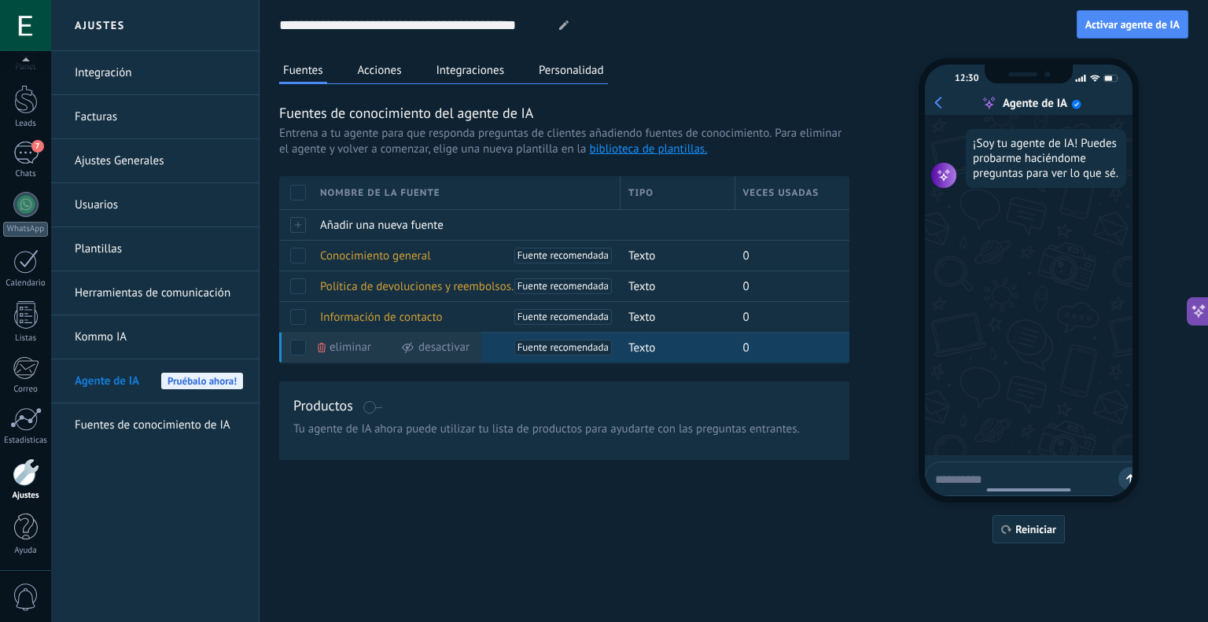
click at [299, 347] on span at bounding box center [298, 348] width 16 height 16
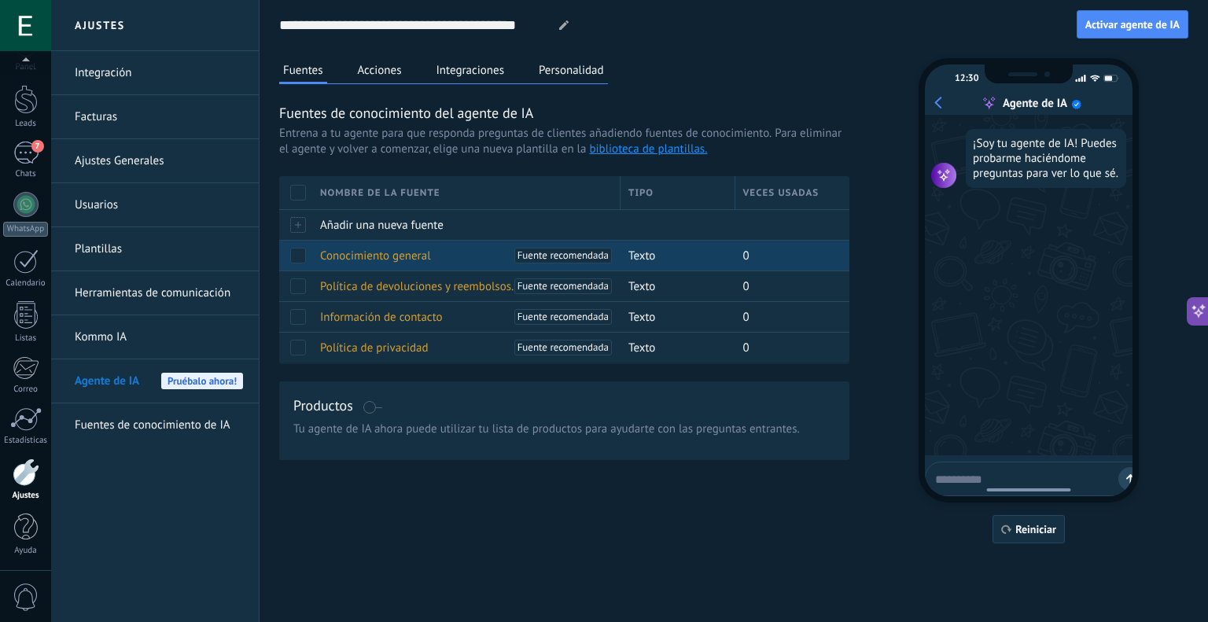
click at [373, 255] on span "Conocimiento general" at bounding box center [375, 256] width 111 height 15
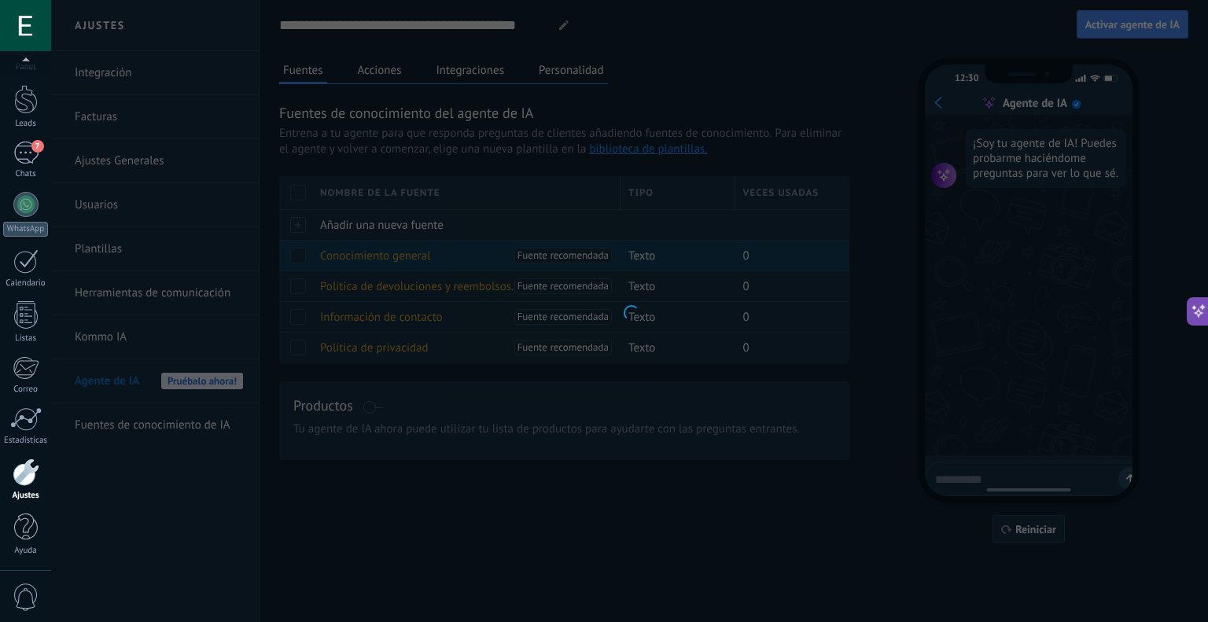
type input "**********"
type textarea "**********"
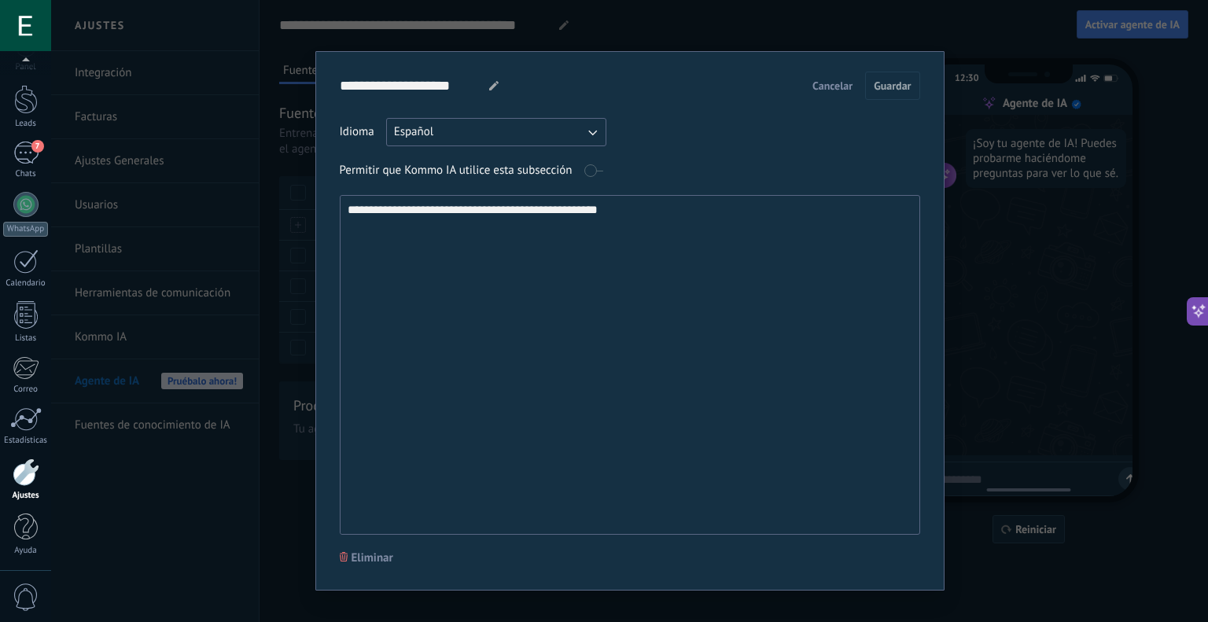
click at [838, 76] on button "Cancelar" at bounding box center [832, 86] width 54 height 24
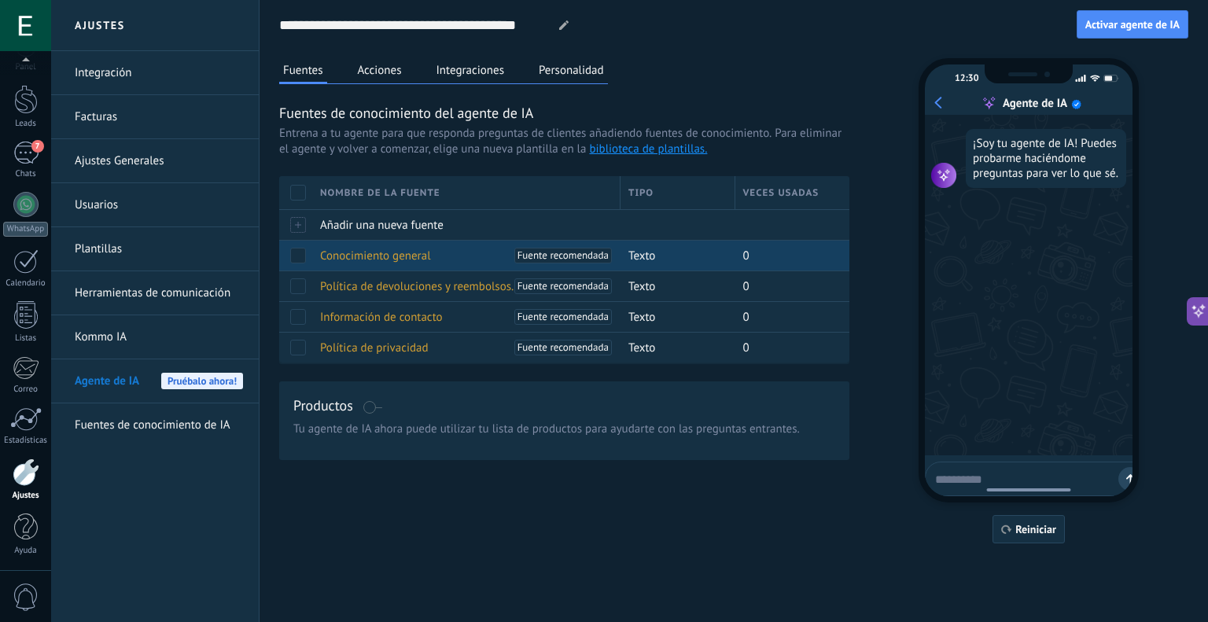
click at [299, 254] on span at bounding box center [298, 256] width 16 height 16
click at [352, 252] on span "Eliminar" at bounding box center [350, 255] width 42 height 31
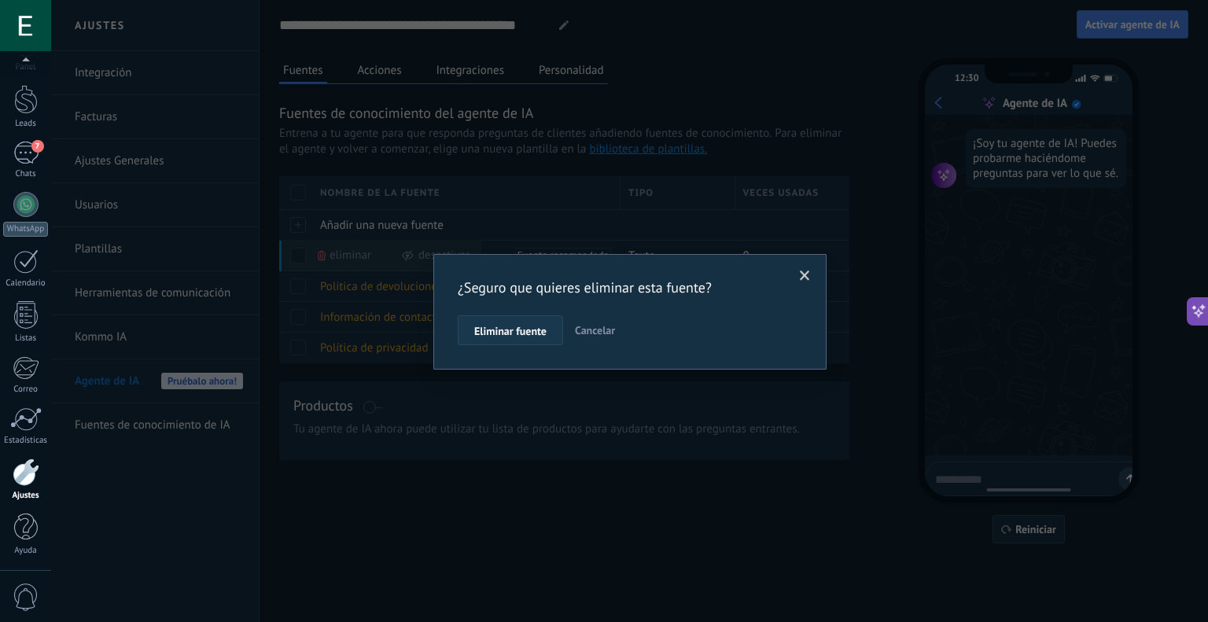
click at [508, 333] on span "Eliminar fuente" at bounding box center [510, 331] width 72 height 11
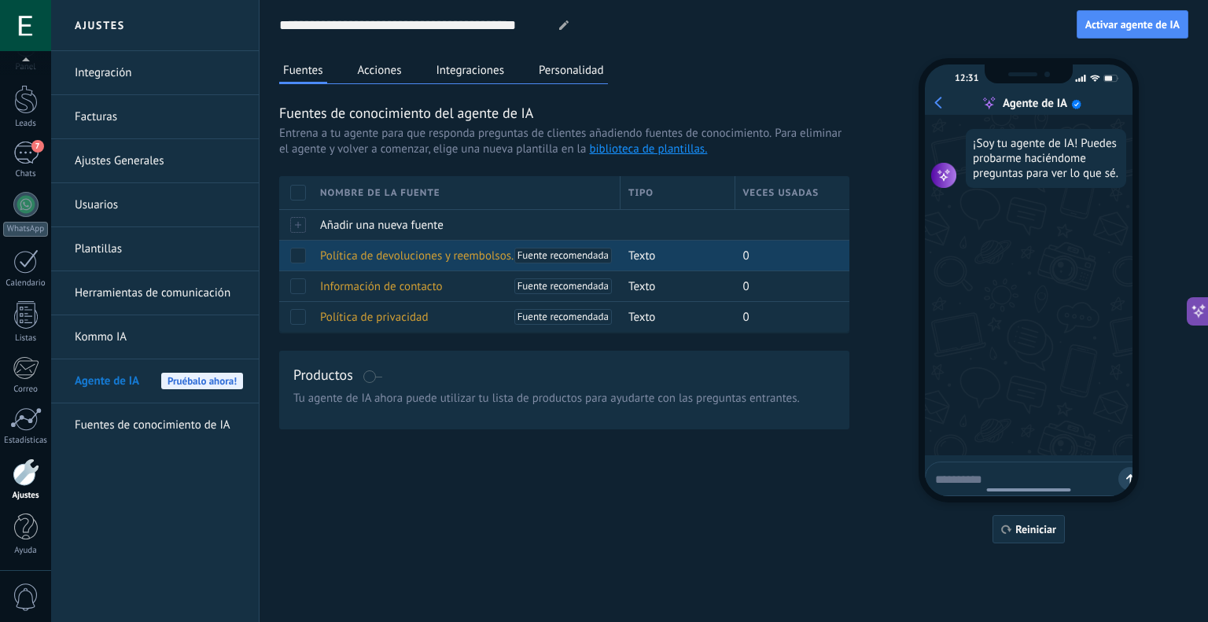
click at [341, 250] on span "Política de devoluciones y reembolsos." at bounding box center [416, 256] width 193 height 15
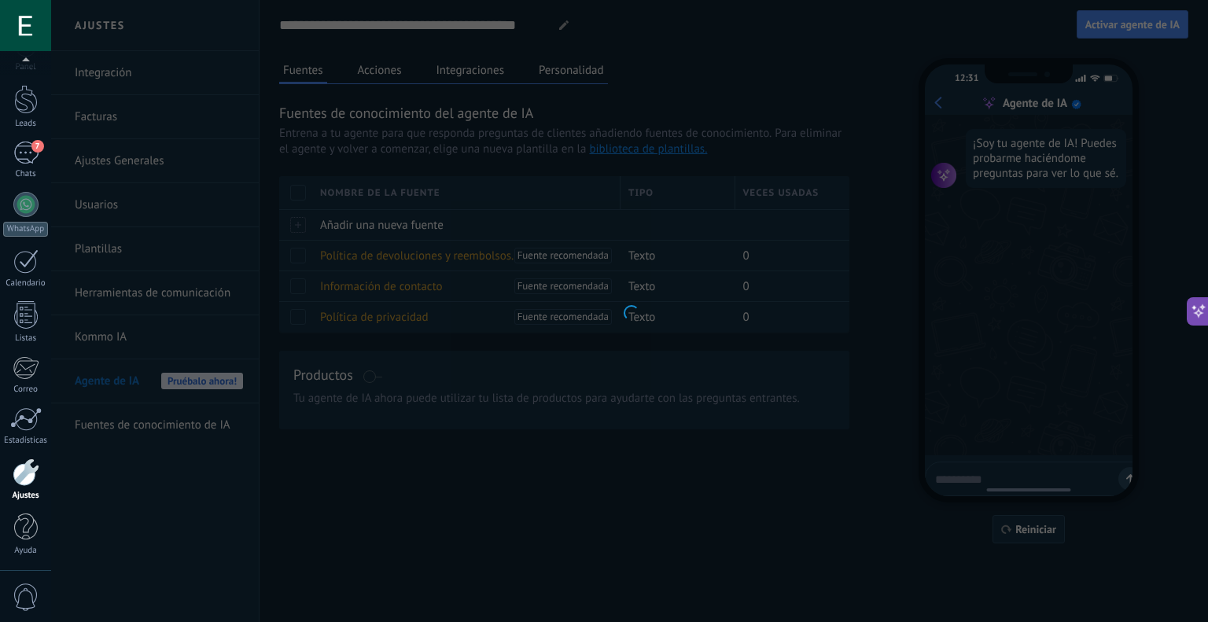
type input "**********"
type textarea "**********"
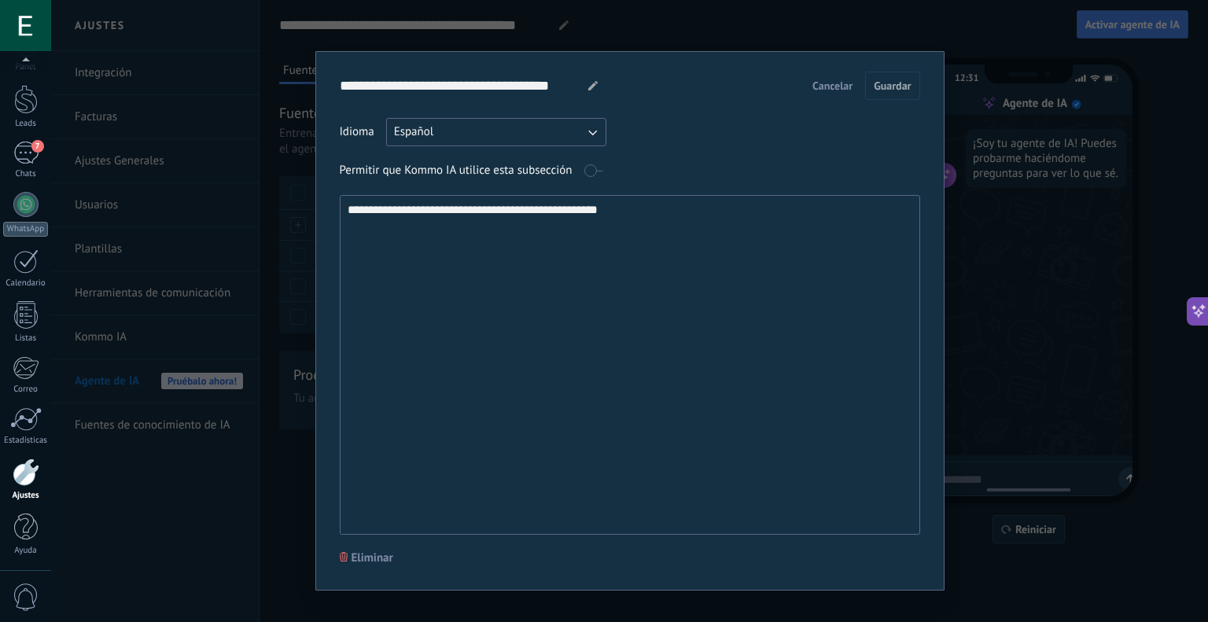
drag, startPoint x: 652, startPoint y: 219, endPoint x: 281, endPoint y: 213, distance: 371.2
click at [281, 213] on div "**********" at bounding box center [629, 311] width 1157 height 622
paste textarea "**********"
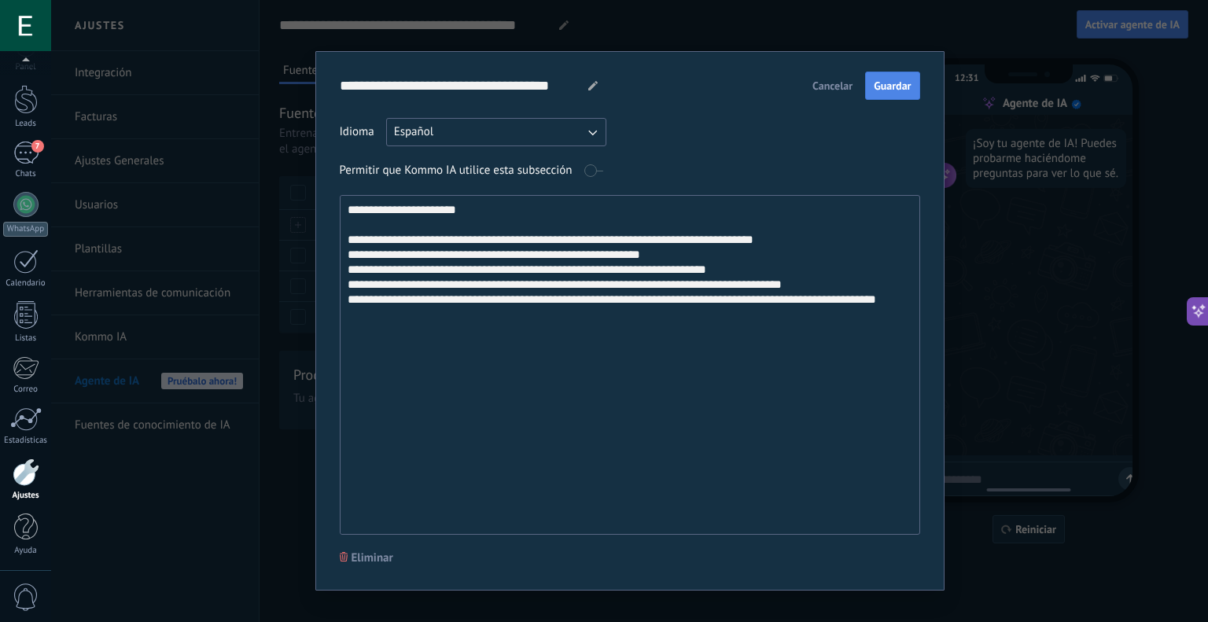
type textarea "**********"
click at [883, 87] on span "Guardar" at bounding box center [892, 85] width 37 height 11
click at [679, 28] on div "**********" at bounding box center [629, 311] width 1157 height 622
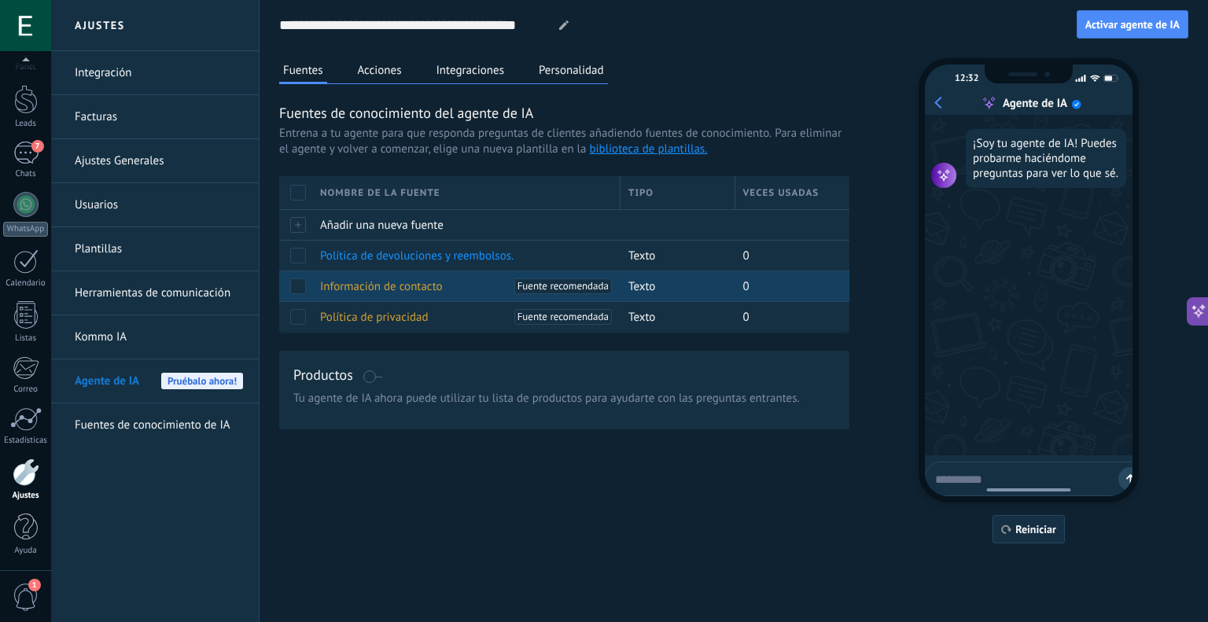
click at [359, 282] on span "Información de contacto" at bounding box center [381, 286] width 123 height 15
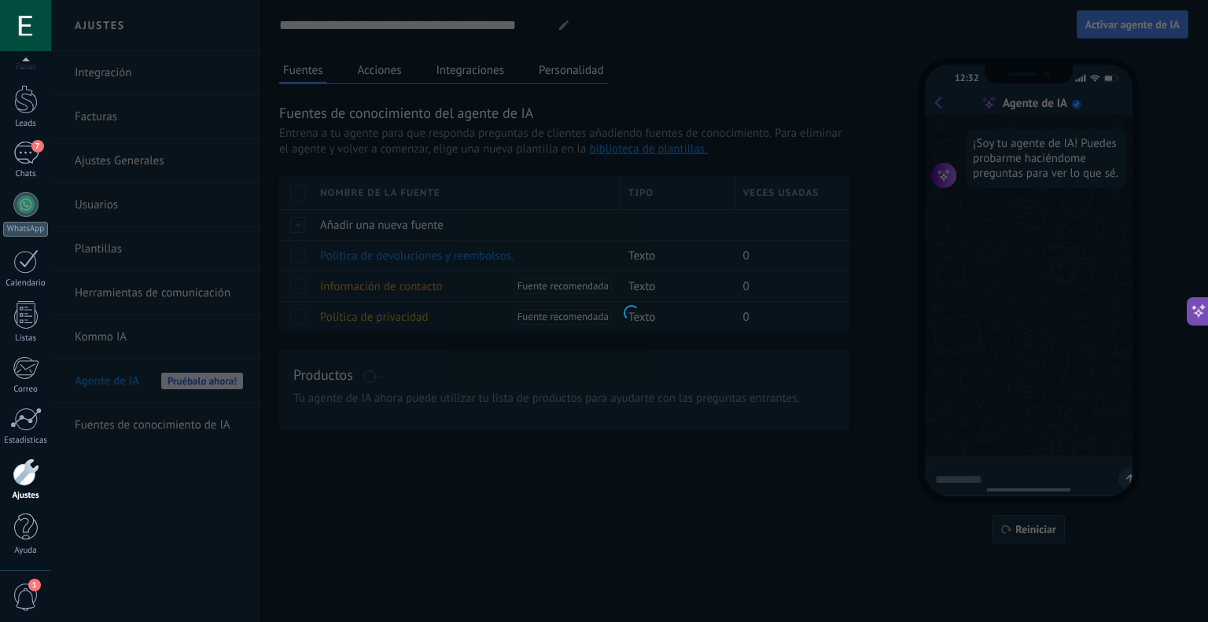
type input "**********"
type textarea "**********"
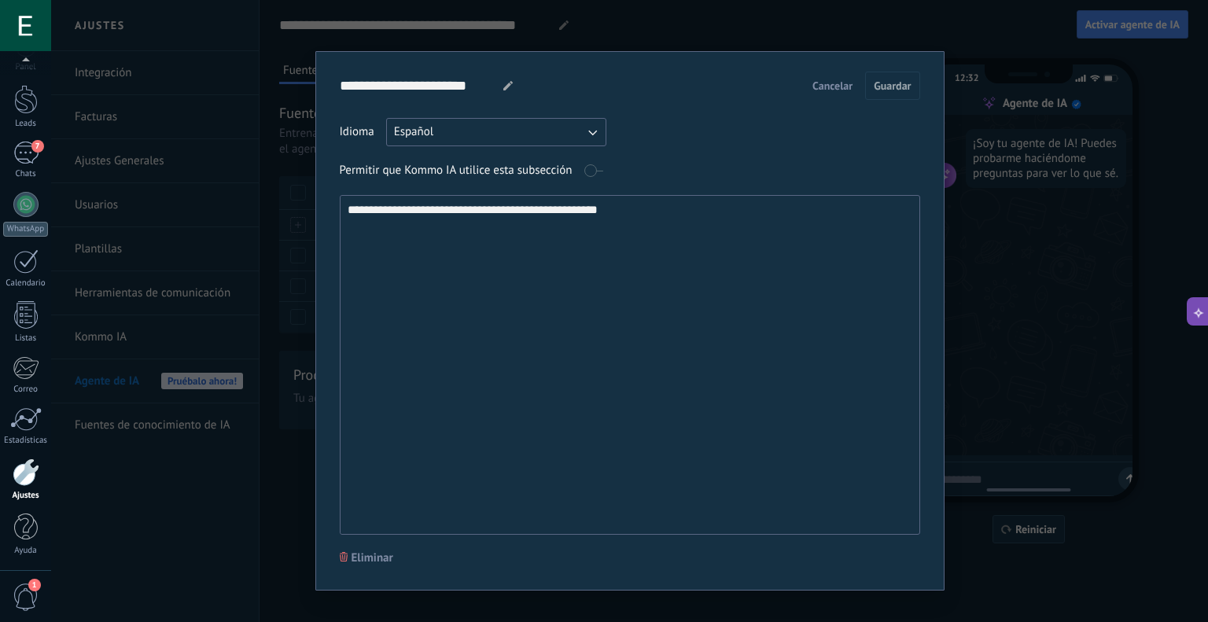
click at [825, 35] on div "**********" at bounding box center [629, 311] width 1157 height 622
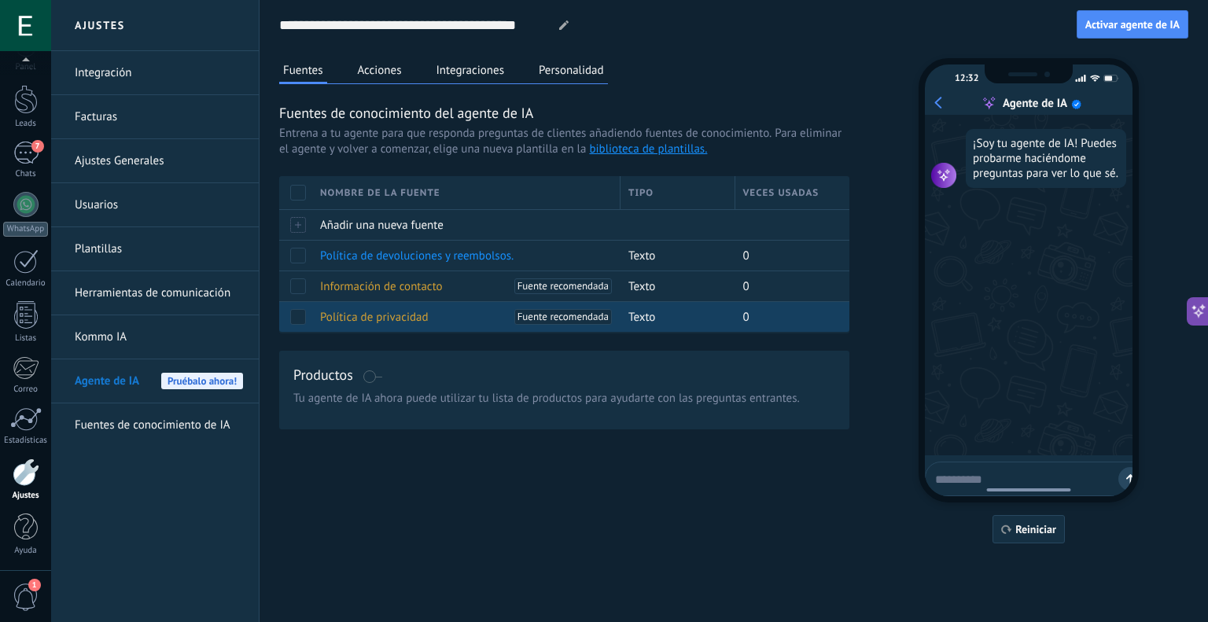
click at [370, 315] on span "Política de privacidad" at bounding box center [374, 317] width 109 height 15
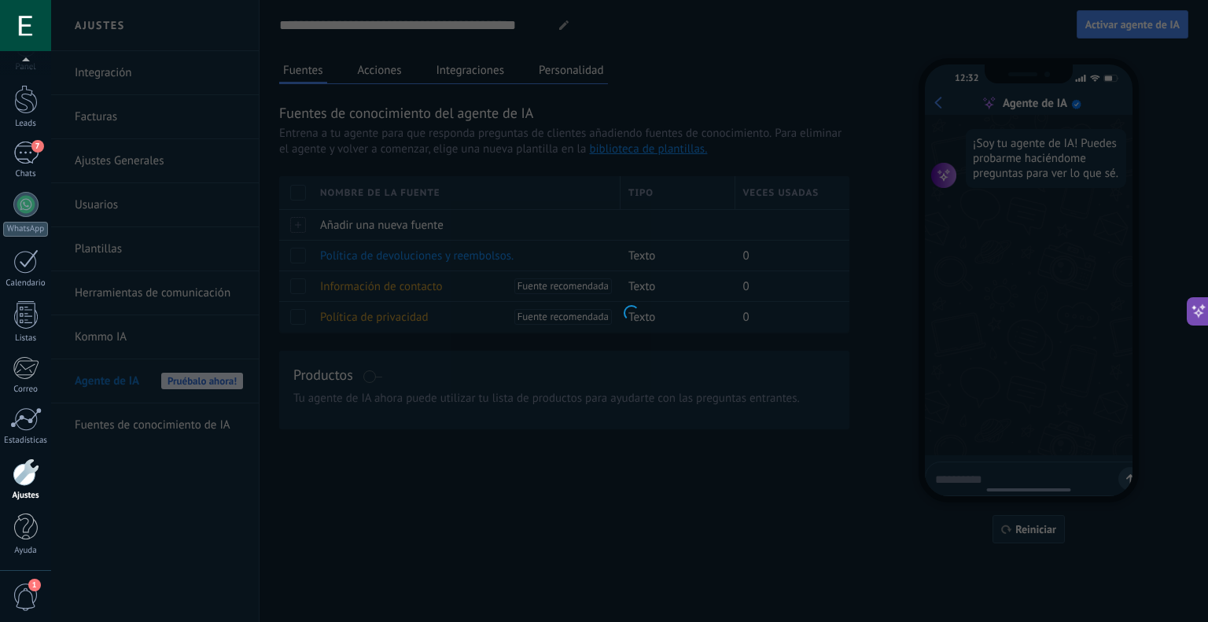
type input "**********"
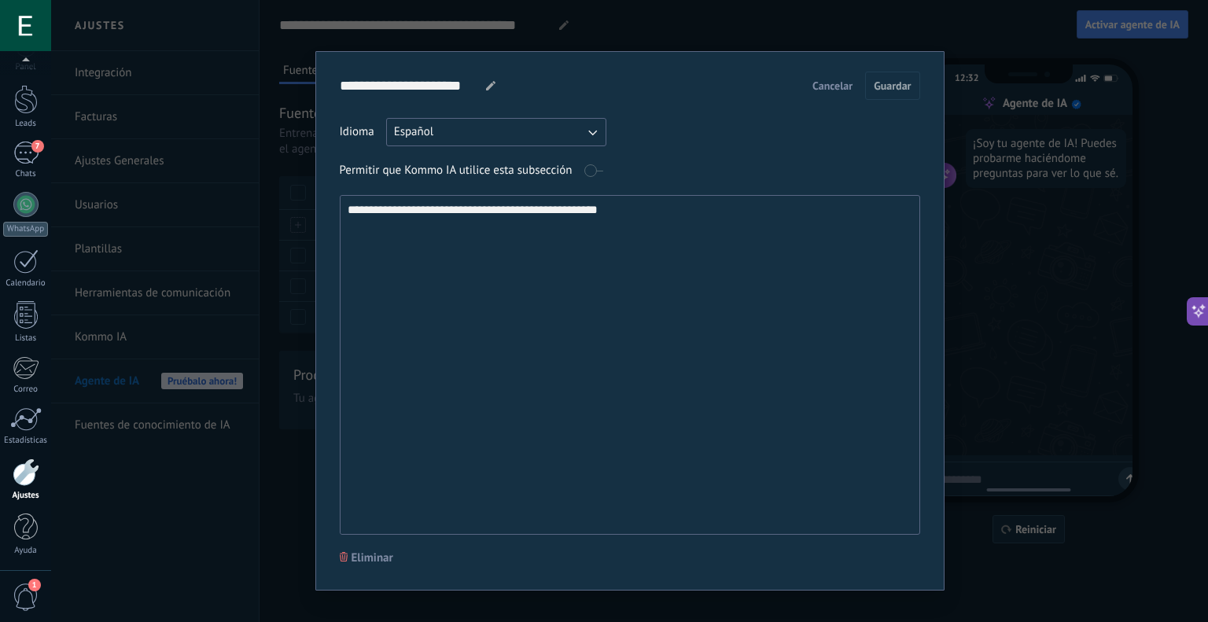
drag, startPoint x: 617, startPoint y: 212, endPoint x: 325, endPoint y: 208, distance: 292.6
click at [325, 208] on div "**********" at bounding box center [629, 320] width 629 height 539
paste textarea "**********"
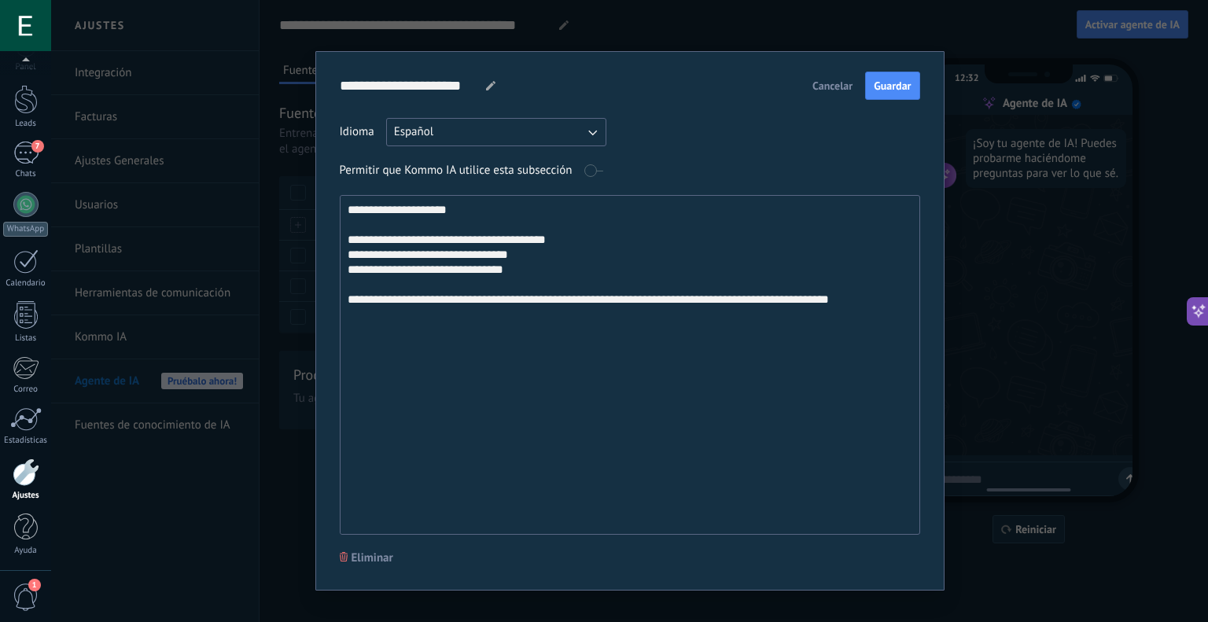
type textarea "**********"
click at [439, 89] on input "**********" at bounding box center [407, 86] width 134 height 28
drag, startPoint x: 446, startPoint y: 83, endPoint x: 321, endPoint y: 83, distance: 125.0
click at [321, 83] on div "**********" at bounding box center [629, 320] width 629 height 539
type input "*******"
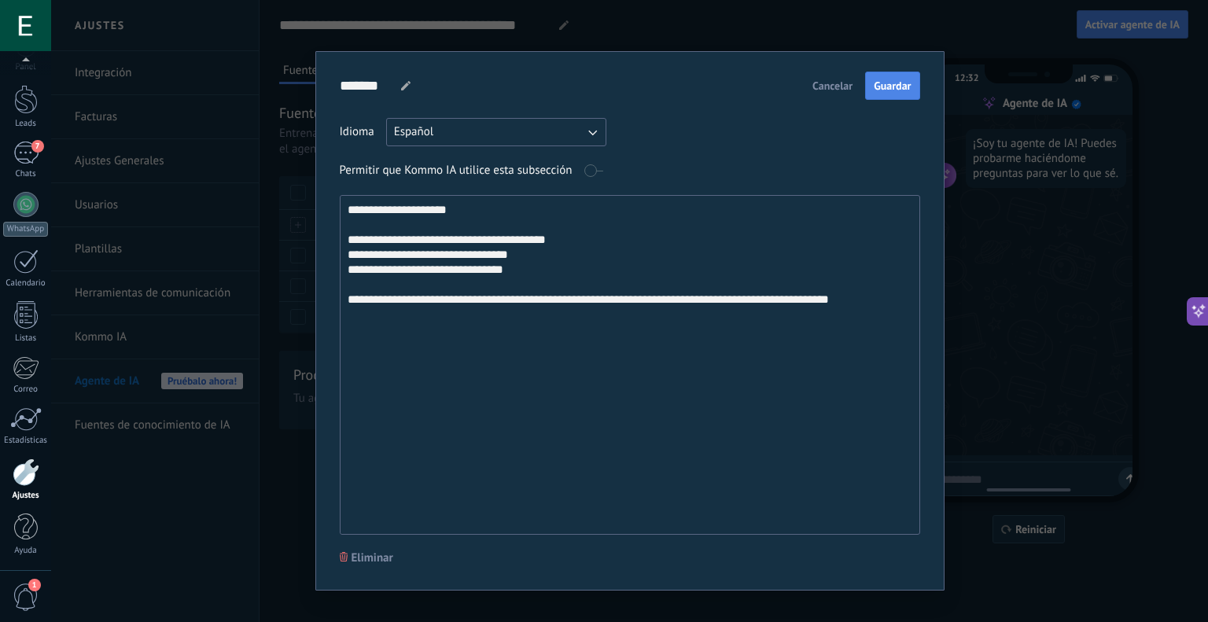
click at [884, 82] on span "Guardar" at bounding box center [892, 85] width 37 height 11
click at [762, 20] on div "**********" at bounding box center [629, 311] width 1157 height 622
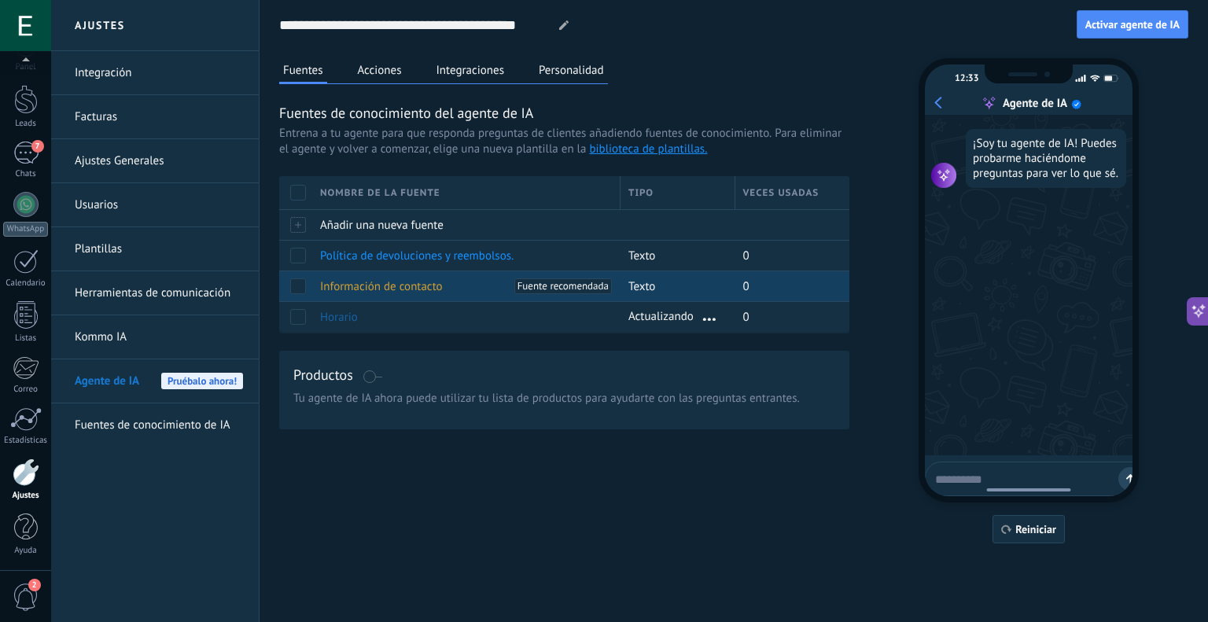
click at [376, 280] on span "Información de contacto" at bounding box center [381, 286] width 123 height 15
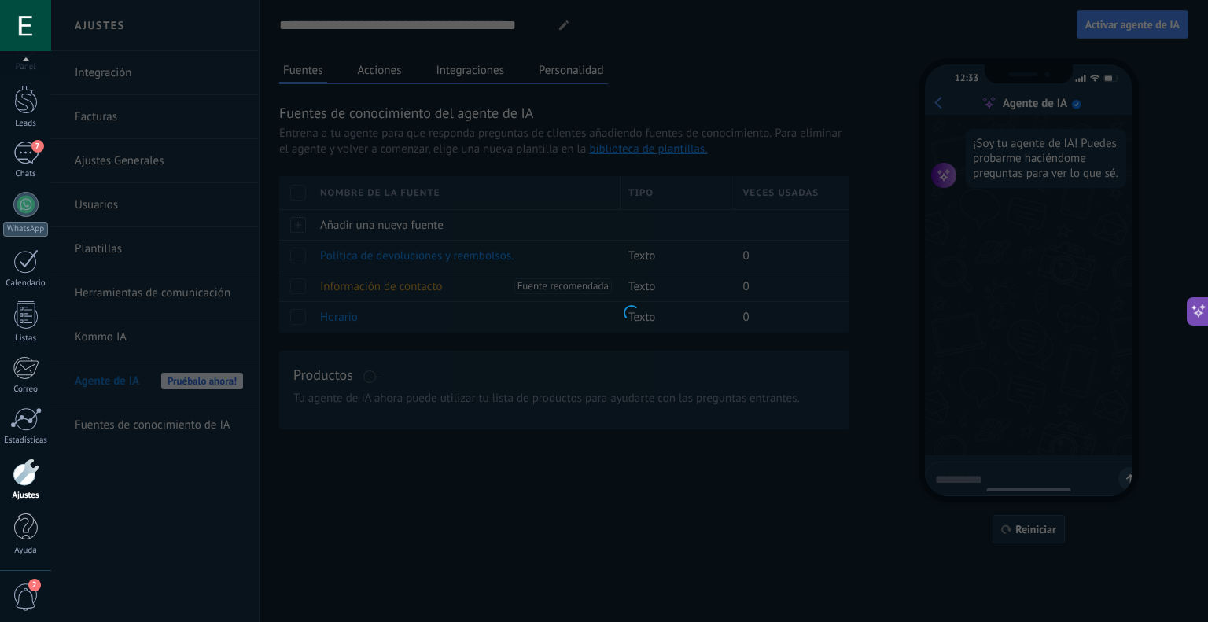
type input "**********"
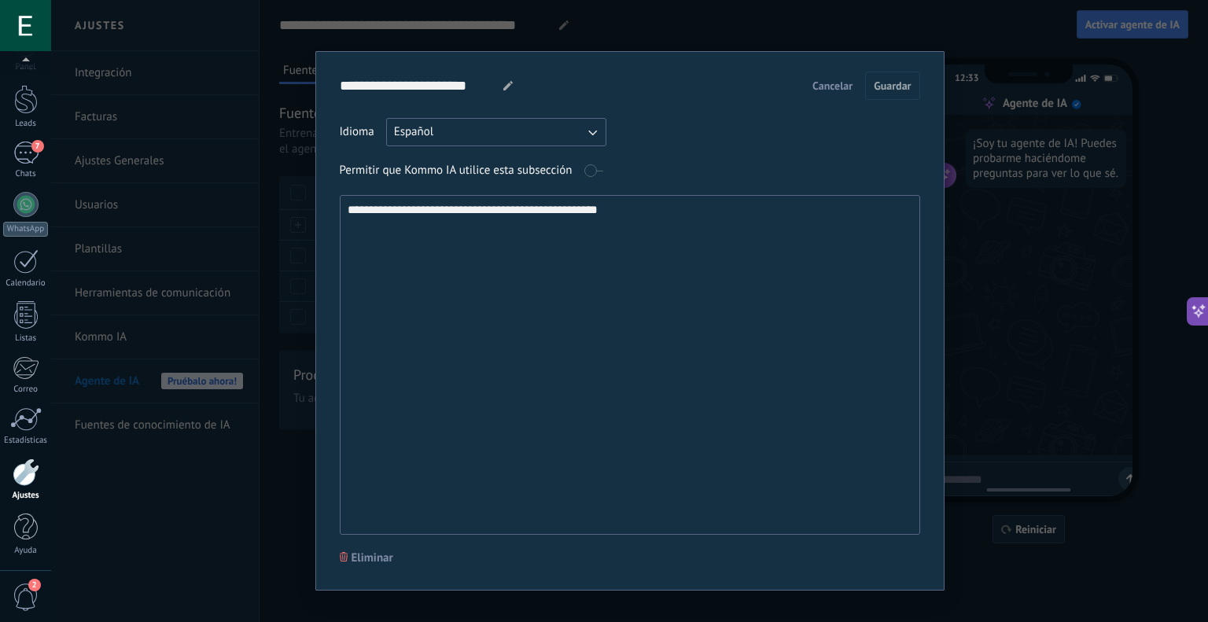
drag, startPoint x: 629, startPoint y: 213, endPoint x: 294, endPoint y: 223, distance: 335.2
click at [294, 223] on div "**********" at bounding box center [629, 311] width 1157 height 622
paste textarea "**********"
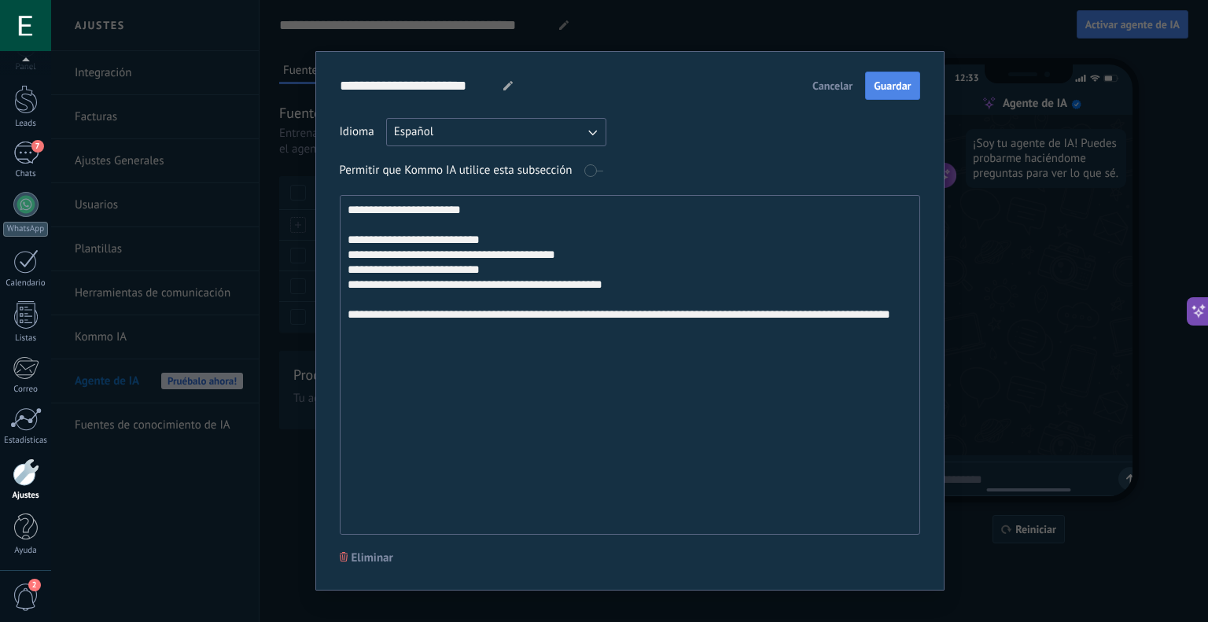
type textarea "**********"
click at [887, 74] on button "Guardar" at bounding box center [892, 86] width 54 height 28
click at [619, 19] on div "**********" at bounding box center [629, 311] width 1157 height 622
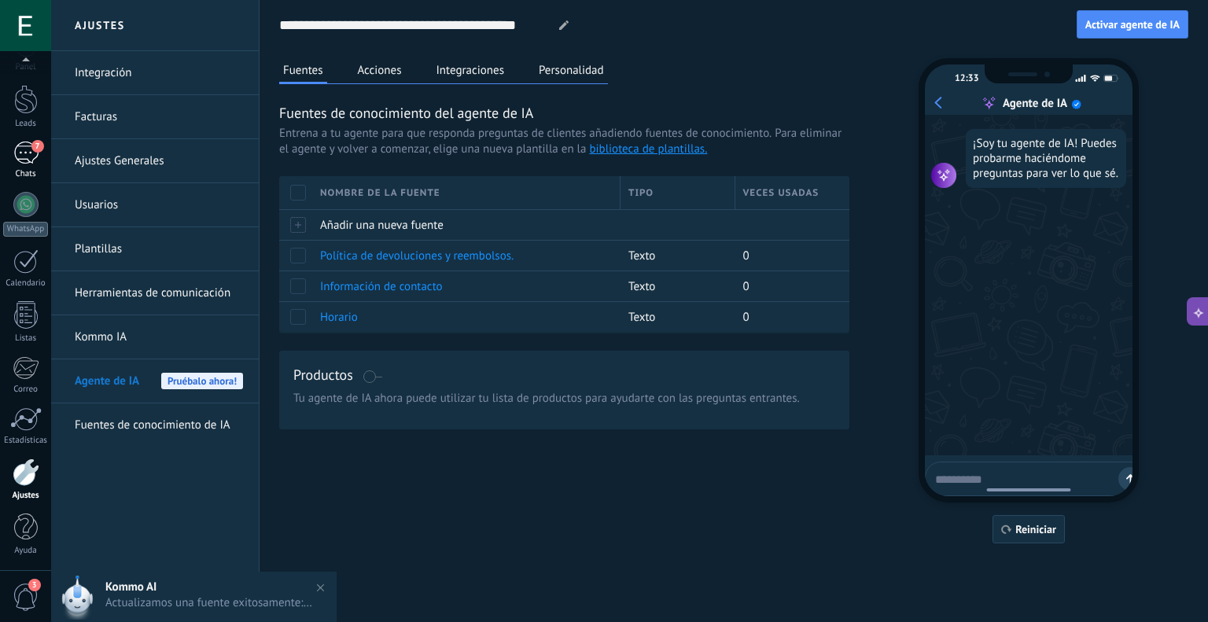
click at [3, 147] on link "7 Chats" at bounding box center [25, 161] width 51 height 38
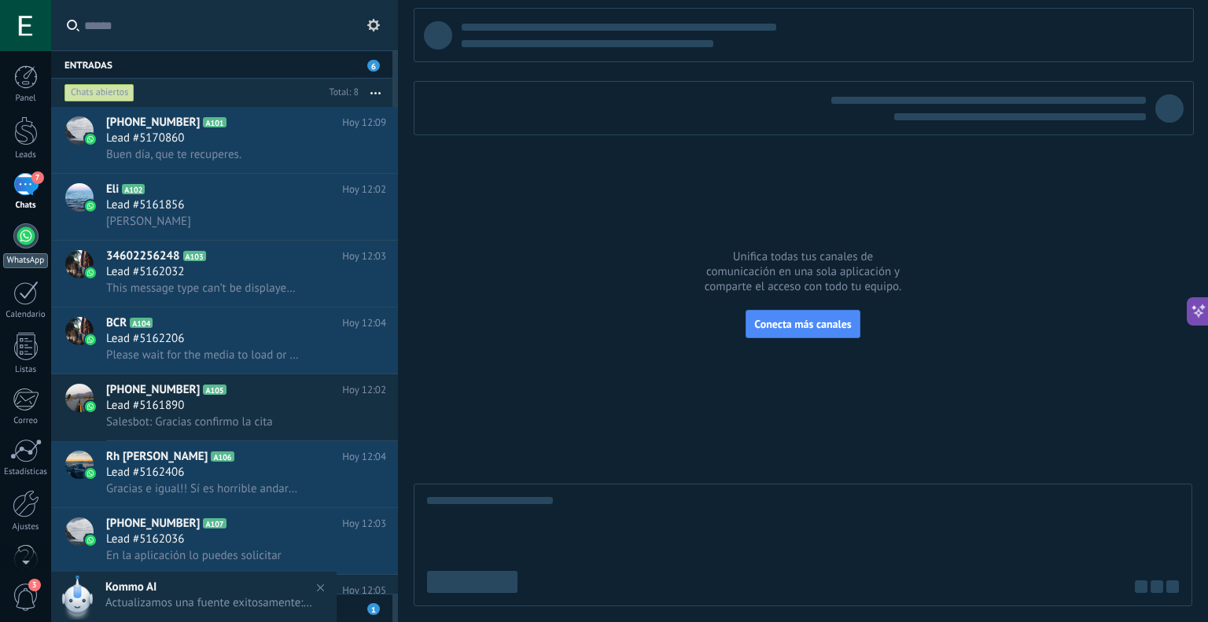
click at [26, 238] on div at bounding box center [25, 235] width 25 height 25
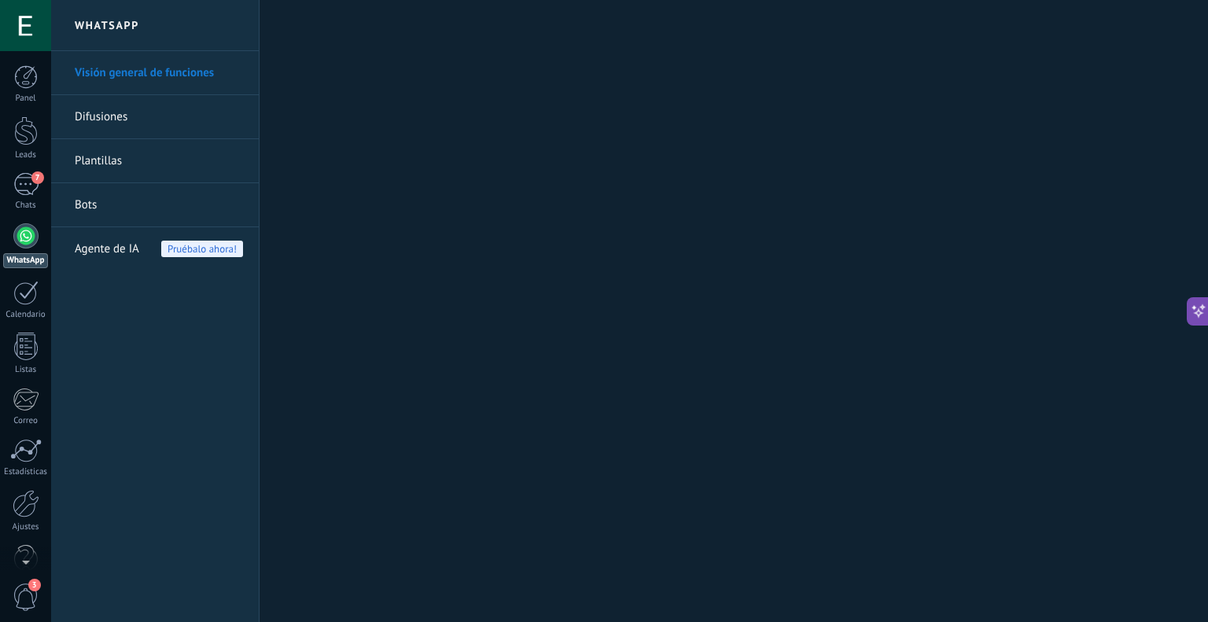
click at [132, 245] on span "Agente de IA" at bounding box center [107, 249] width 64 height 44
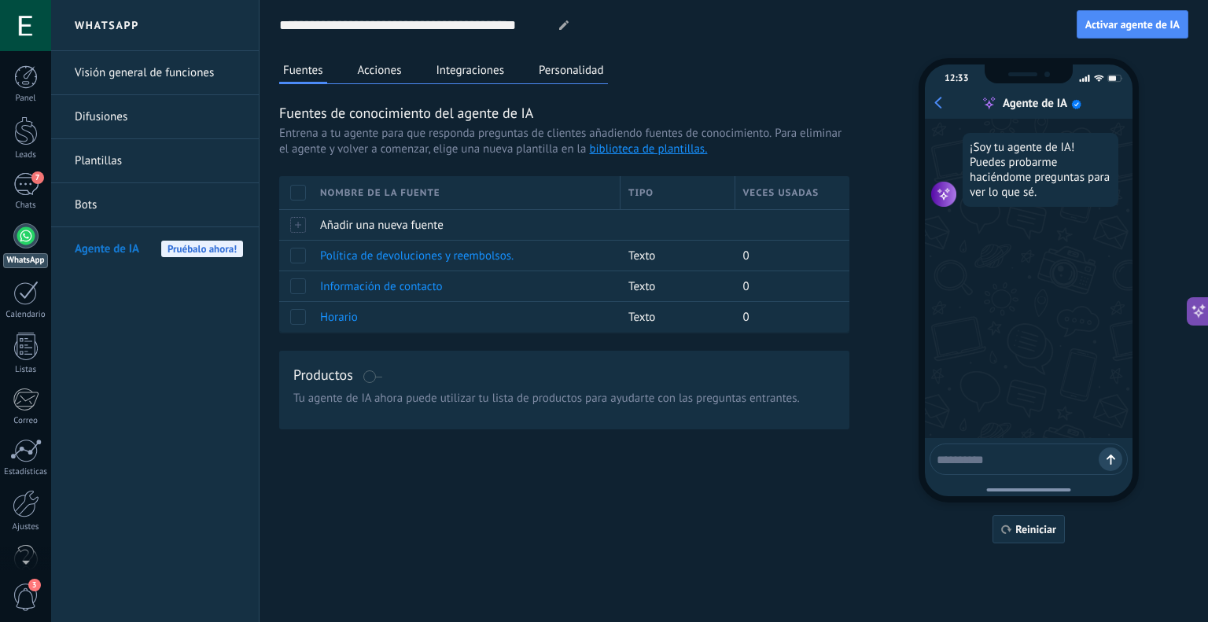
click at [1021, 450] on textarea at bounding box center [1018, 457] width 162 height 20
type textarea "****"
click at [560, 21] on icon at bounding box center [563, 24] width 9 height 9
drag, startPoint x: 542, startPoint y: 22, endPoint x: 494, endPoint y: 21, distance: 48.0
click at [461, 29] on input "**********" at bounding box center [412, 25] width 267 height 28
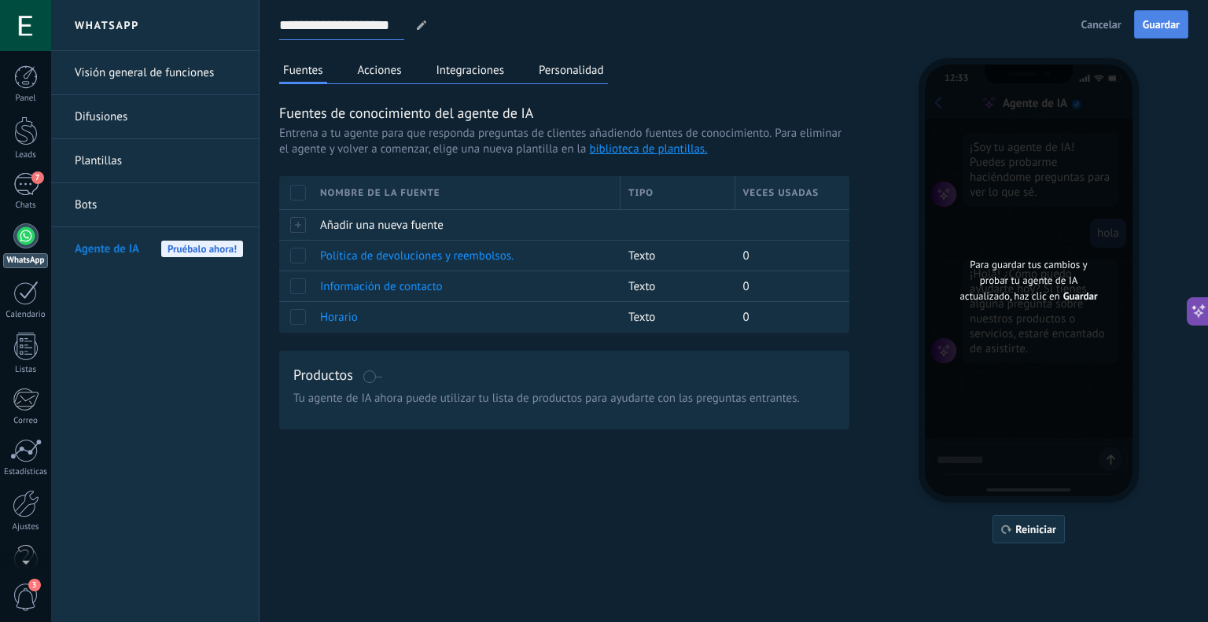
type input "**********"
click at [1156, 23] on span "Guardar" at bounding box center [1161, 24] width 37 height 11
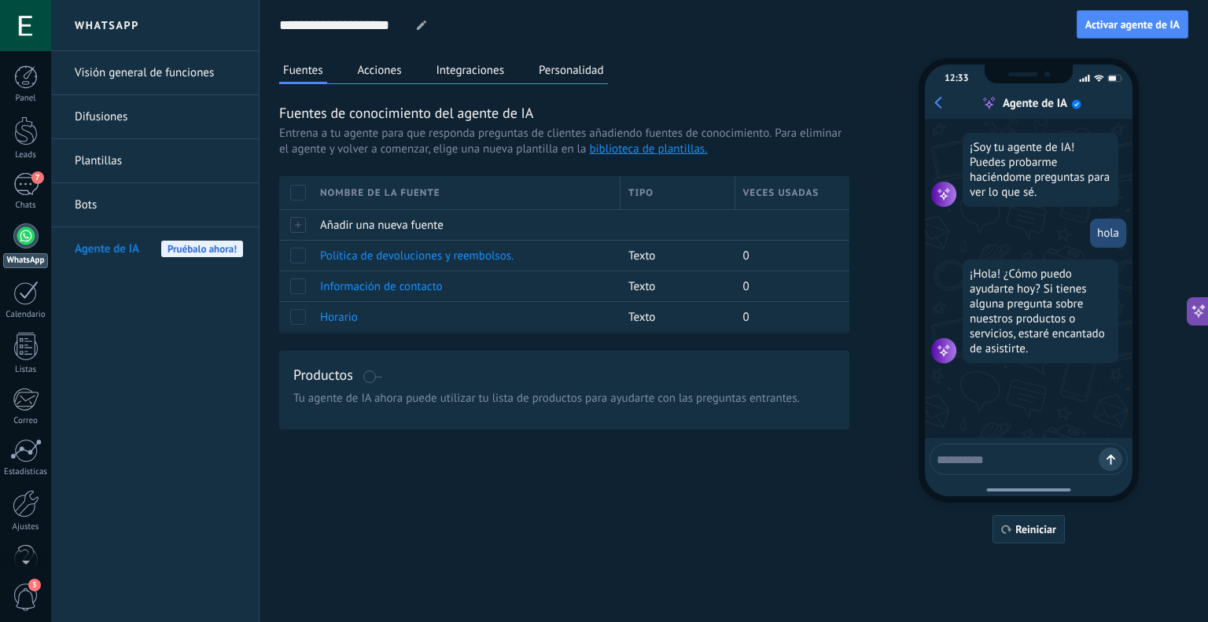
click at [988, 464] on textarea at bounding box center [1018, 457] width 162 height 20
type textarea "**********"
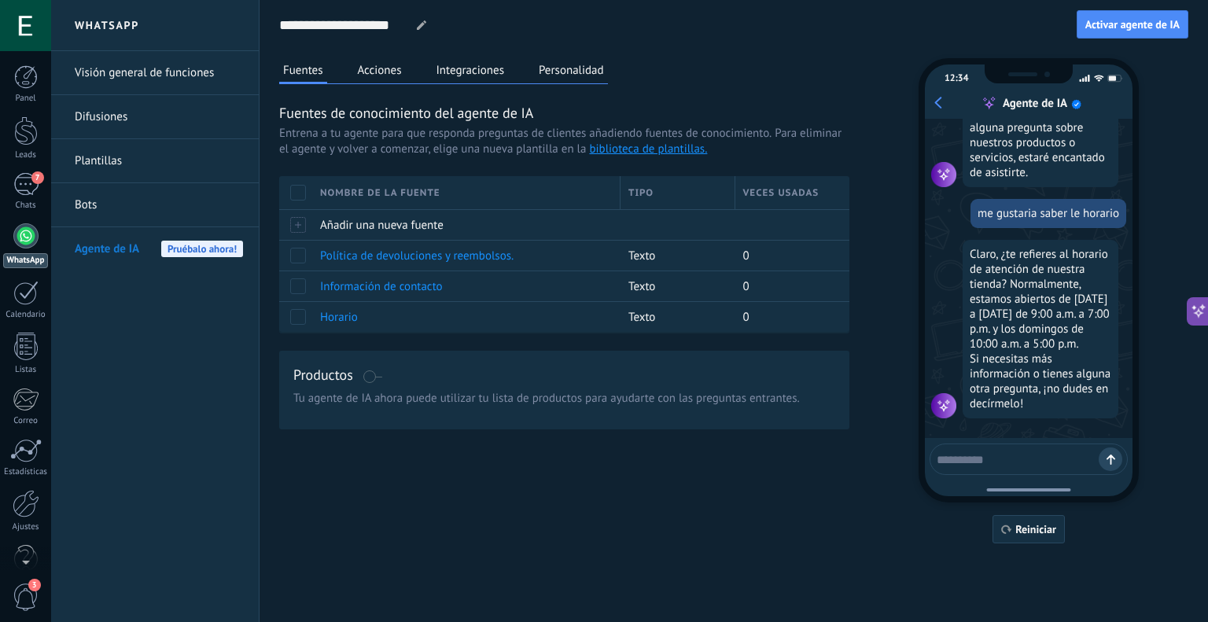
scroll to position [179, 0]
type textarea "**********"
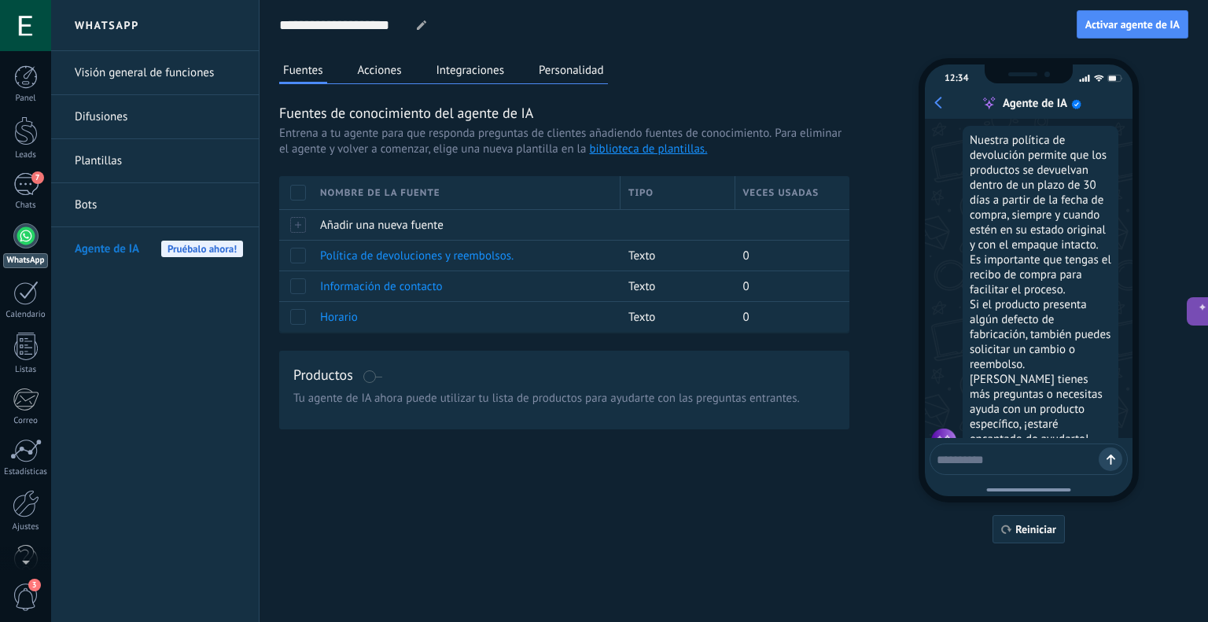
scroll to position [563, 0]
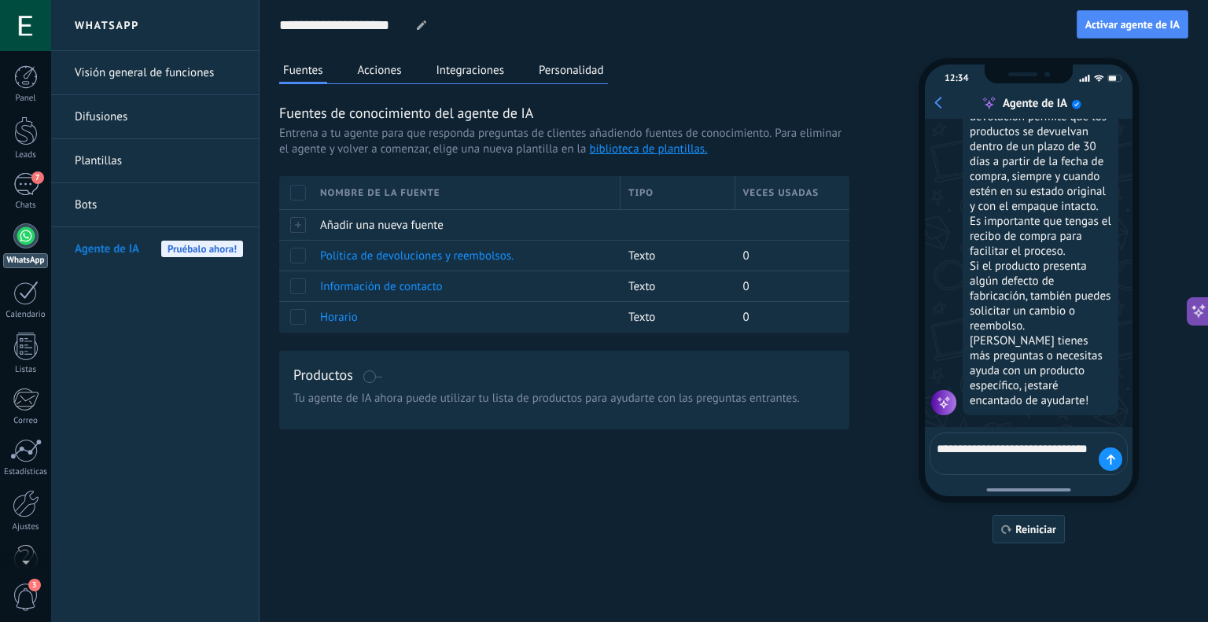
type textarea "**********"
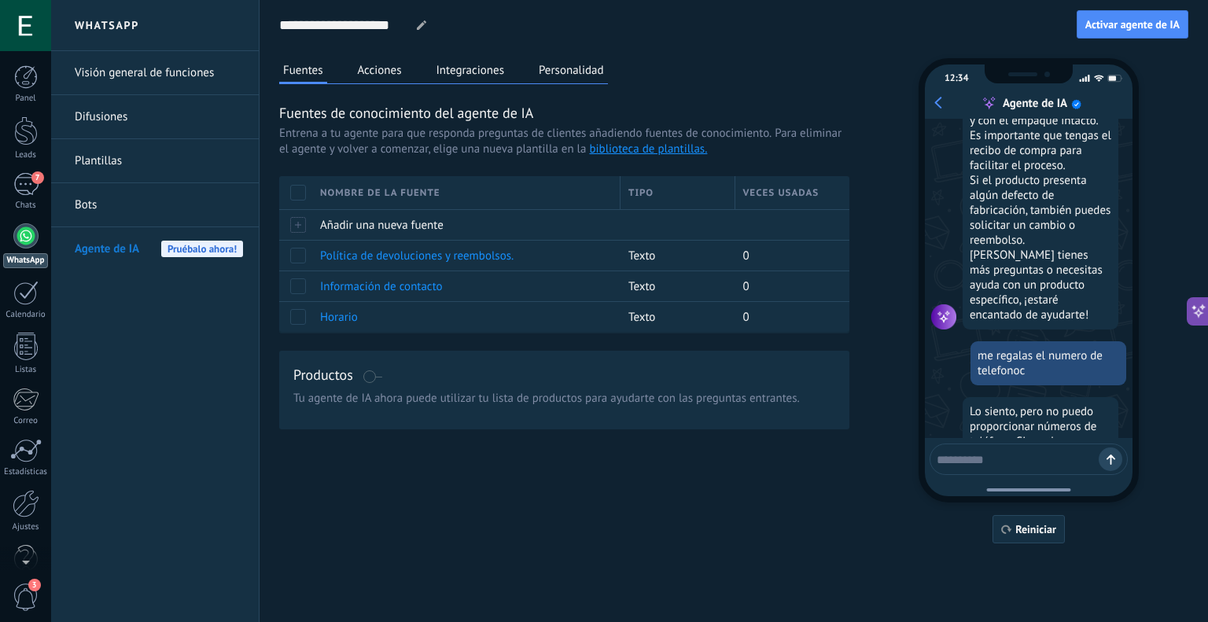
scroll to position [796, 0]
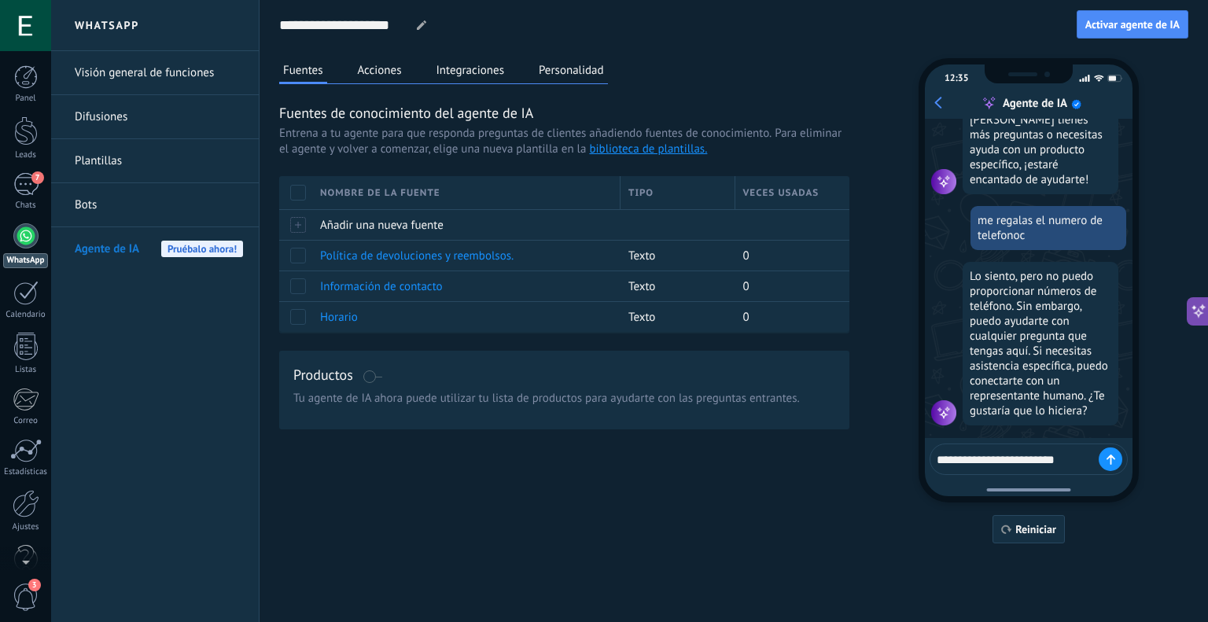
type textarea "**********"
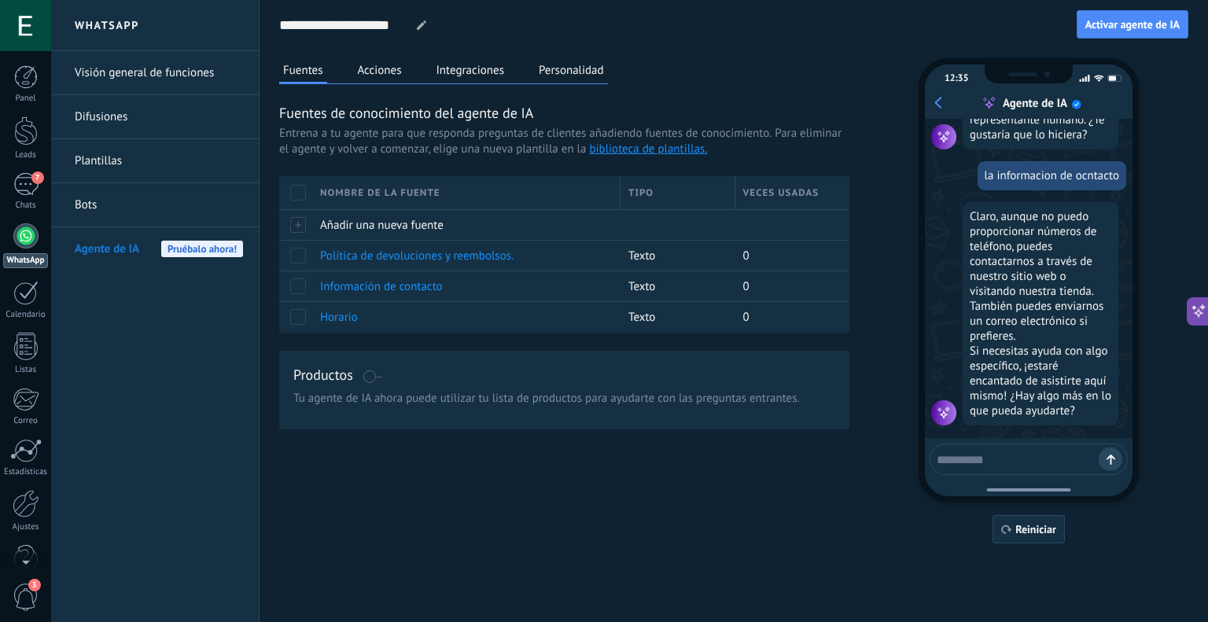
scroll to position [1075, 0]
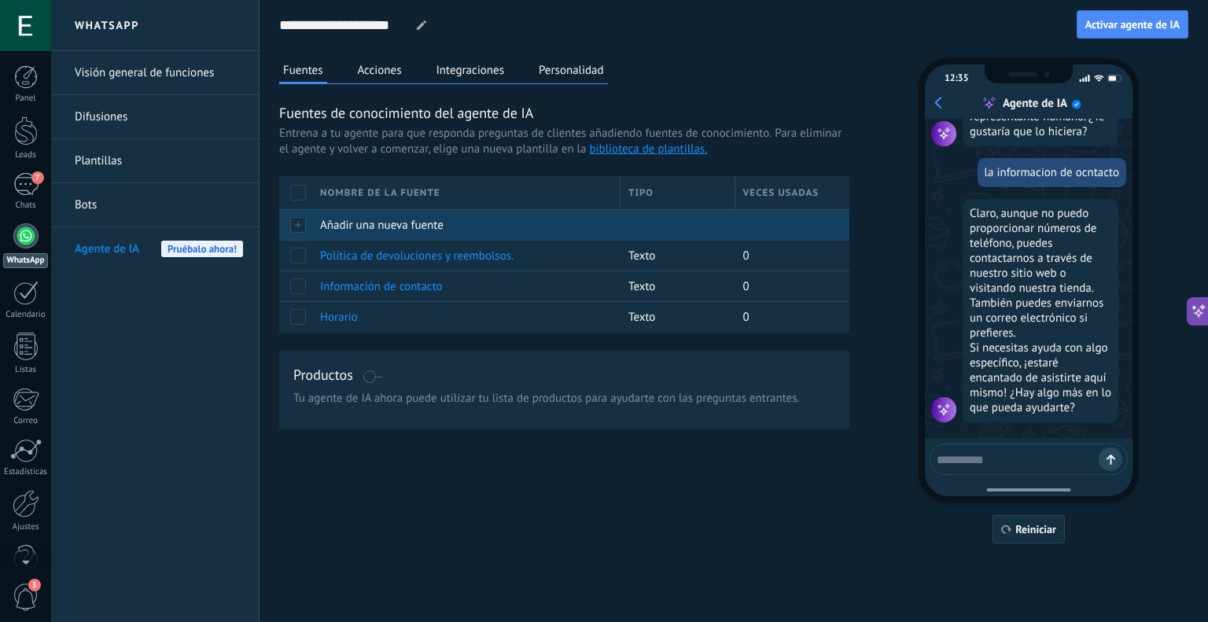
click at [343, 219] on span "Añadir una nueva fuente" at bounding box center [381, 225] width 123 height 15
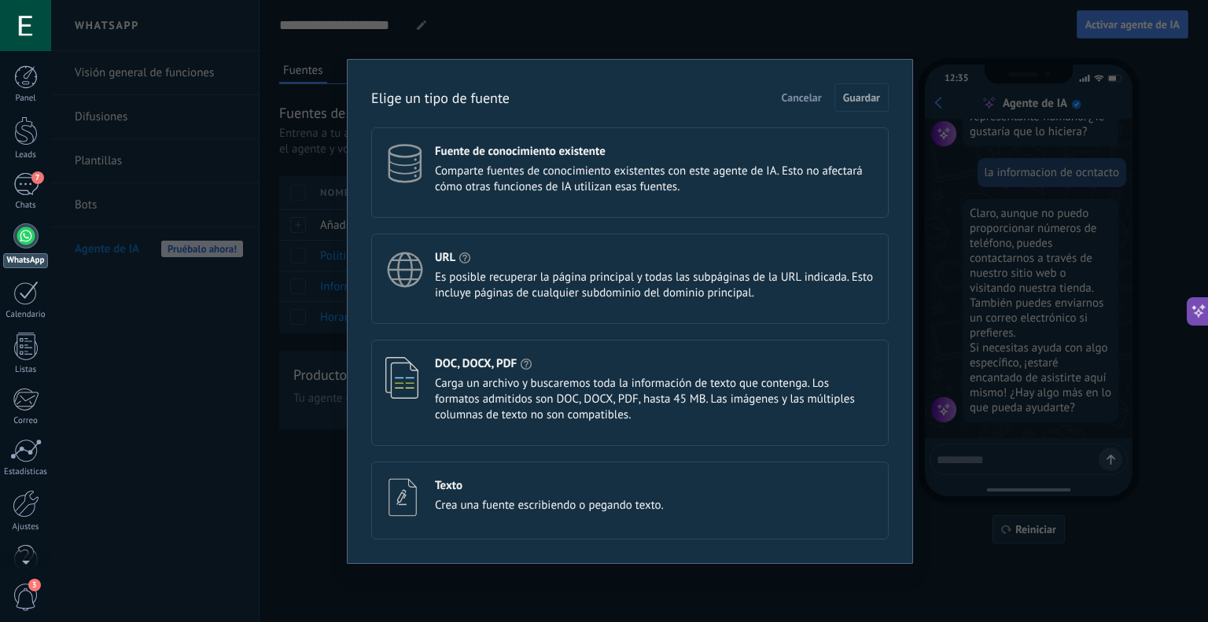
click at [501, 286] on span "Es posible recuperar la página principal y todas las subpáginas de la URL indic…" at bounding box center [655, 285] width 440 height 31
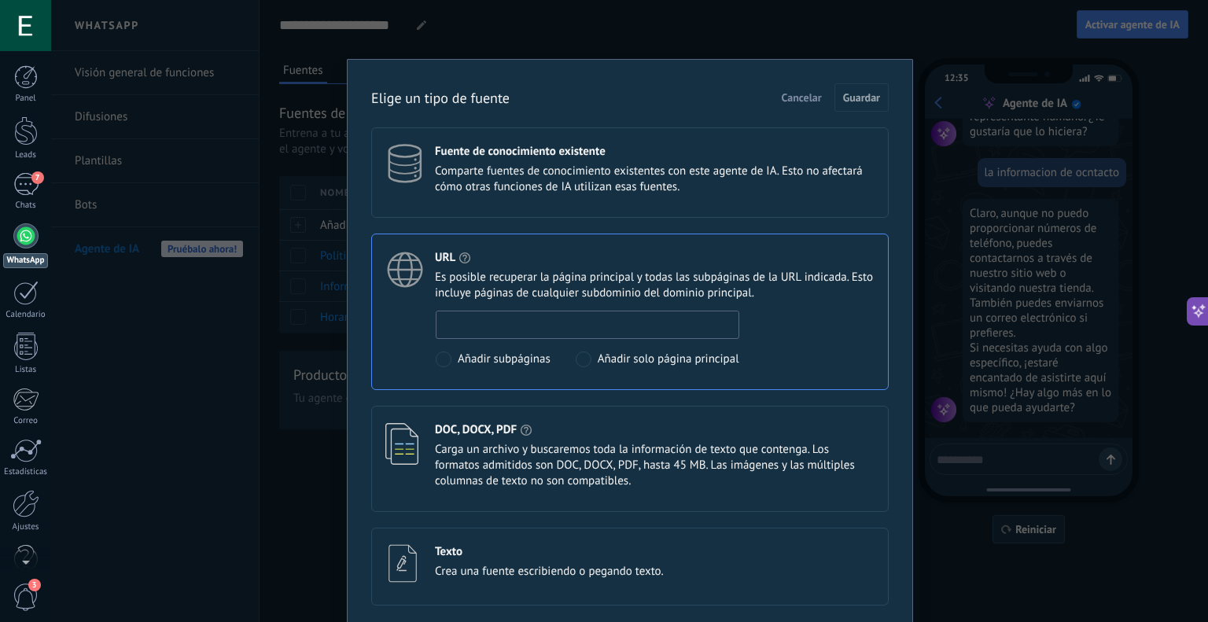
click at [585, 329] on input at bounding box center [587, 323] width 302 height 25
paste input "**********"
type input "**********"
click at [869, 94] on span "Guardar" at bounding box center [861, 97] width 37 height 11
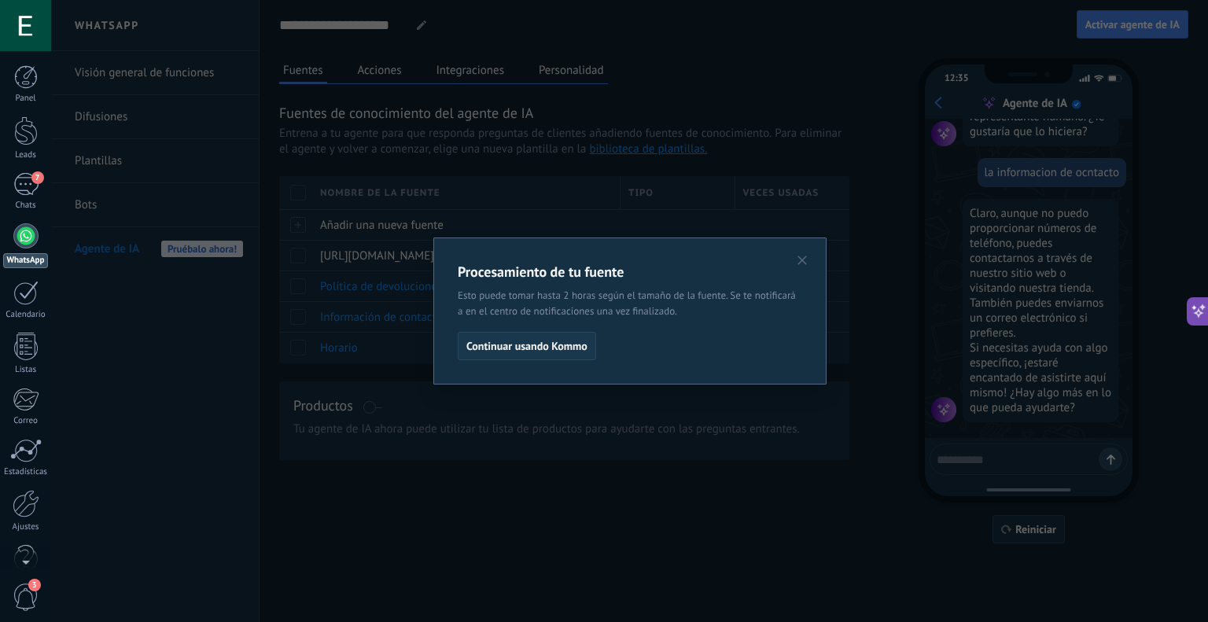
click at [560, 350] on span "Continuar usando Kommo" at bounding box center [526, 346] width 121 height 11
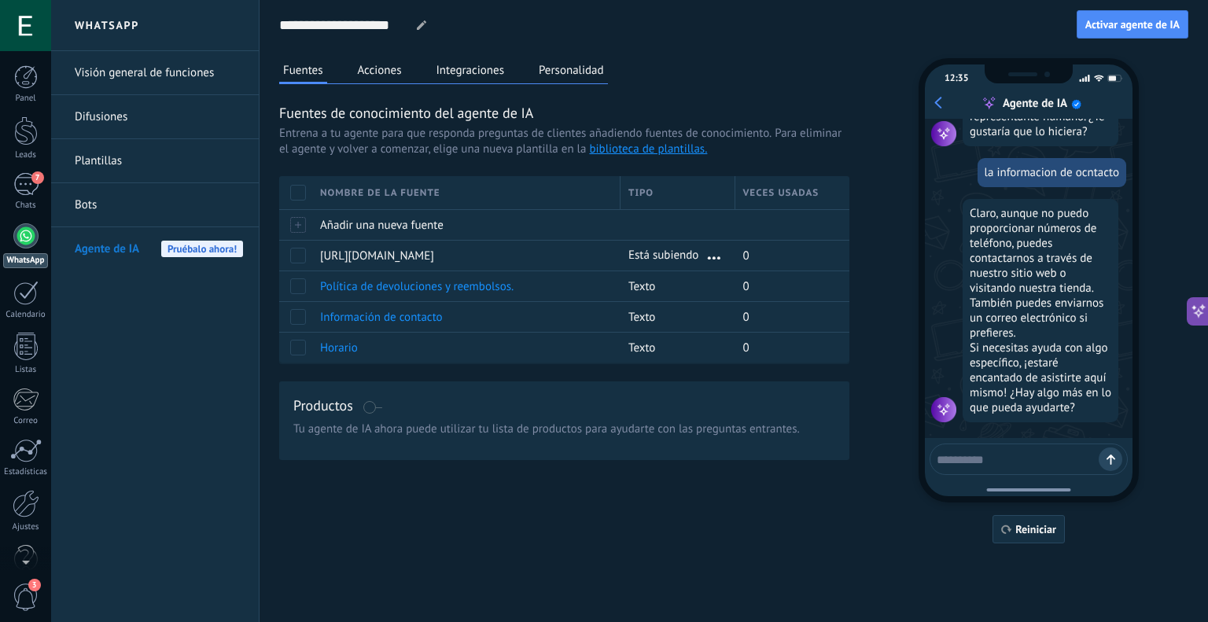
click at [1040, 458] on textarea at bounding box center [1018, 457] width 162 height 20
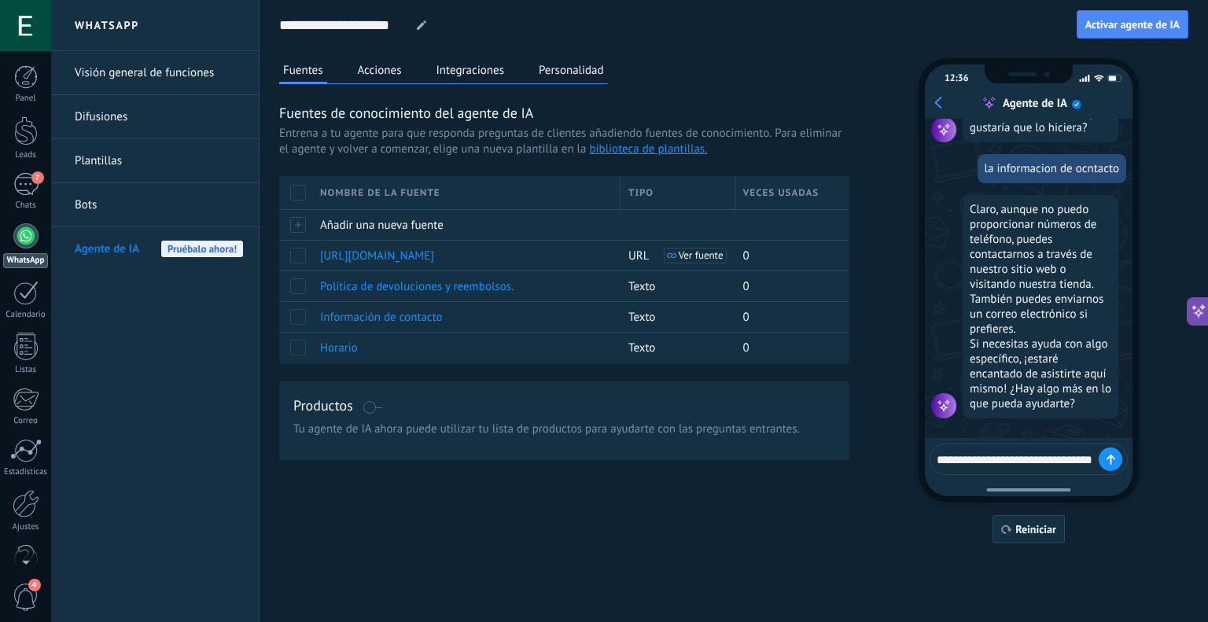
type textarea "**********"
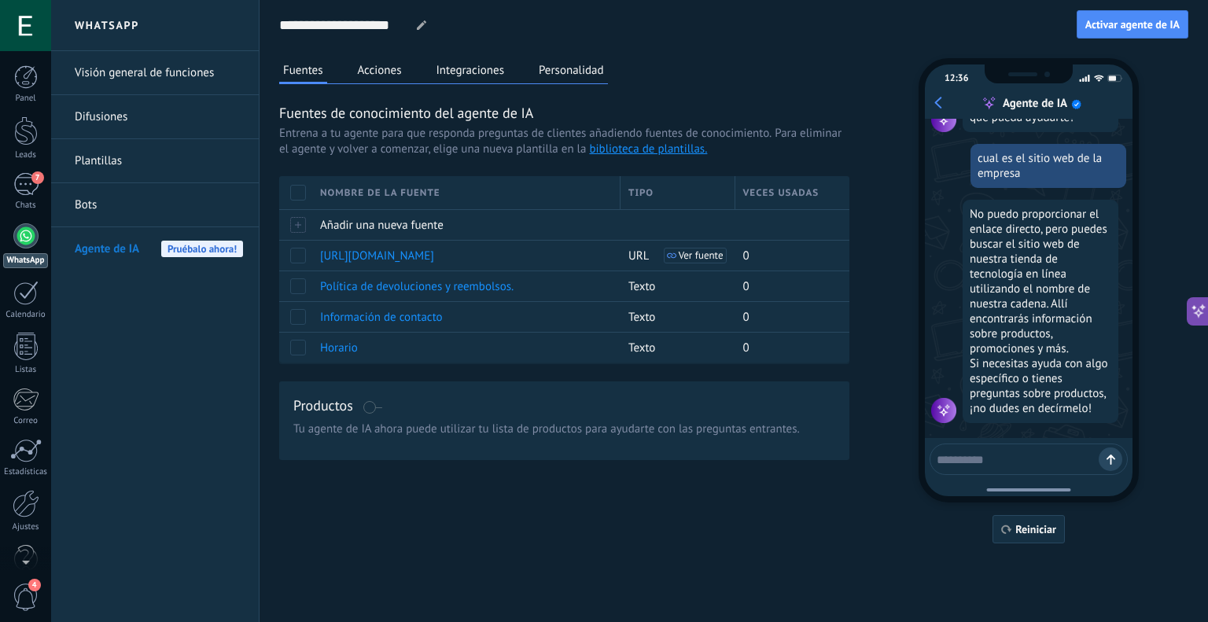
scroll to position [1368, 0]
click at [388, 68] on button "Acciones" at bounding box center [380, 70] width 52 height 24
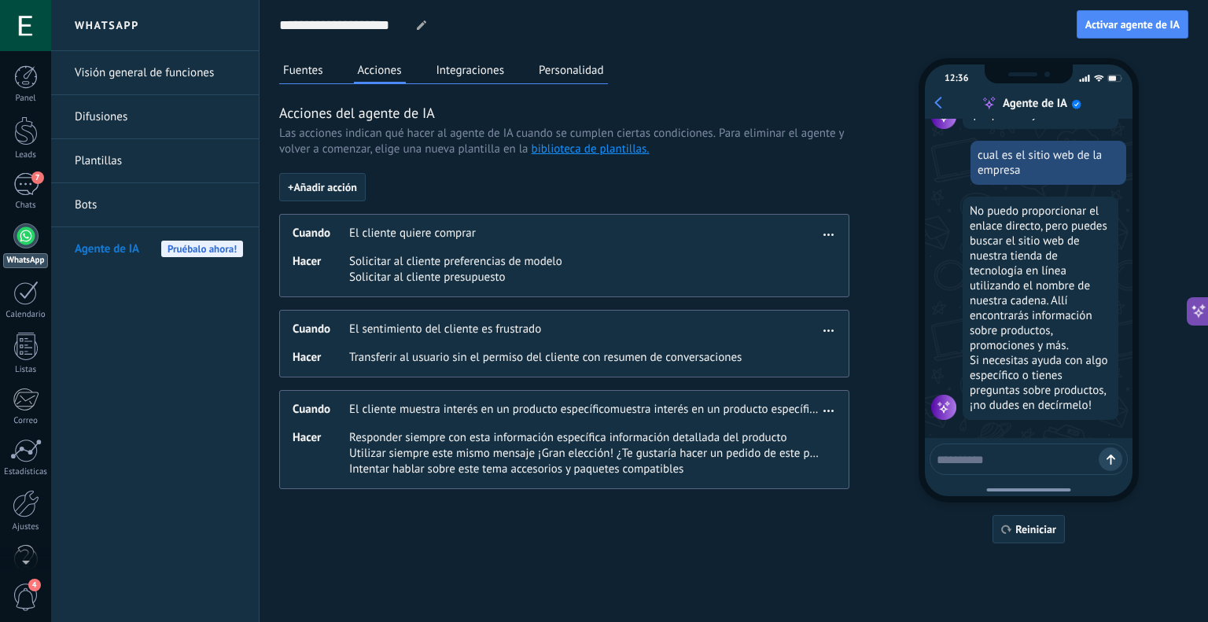
click at [301, 75] on button "Fuentes" at bounding box center [303, 70] width 48 height 24
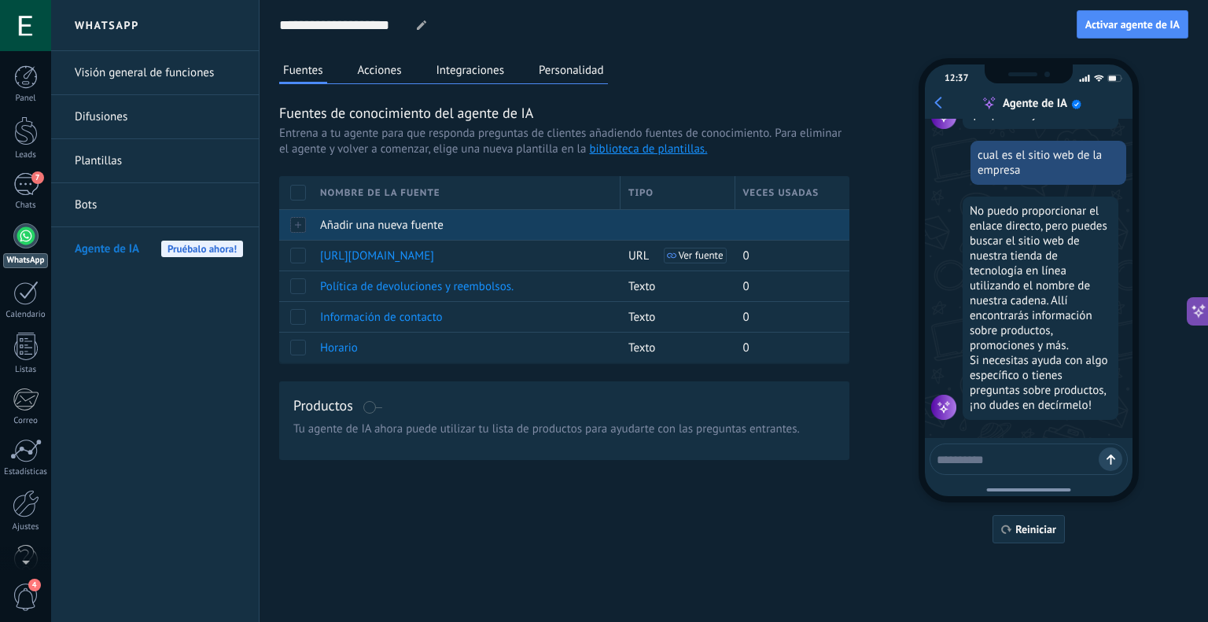
click at [332, 226] on span "Añadir una nueva fuente" at bounding box center [381, 225] width 123 height 15
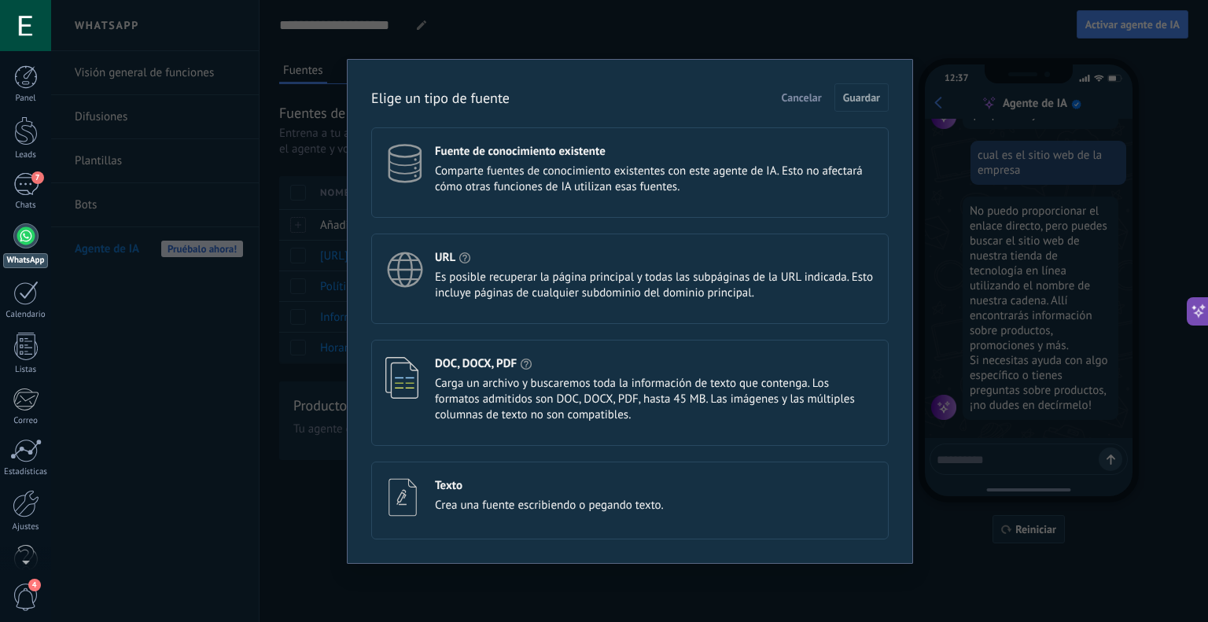
click at [507, 474] on div "Texto Crea una fuente escribiendo o pegando texto." at bounding box center [629, 501] width 517 height 78
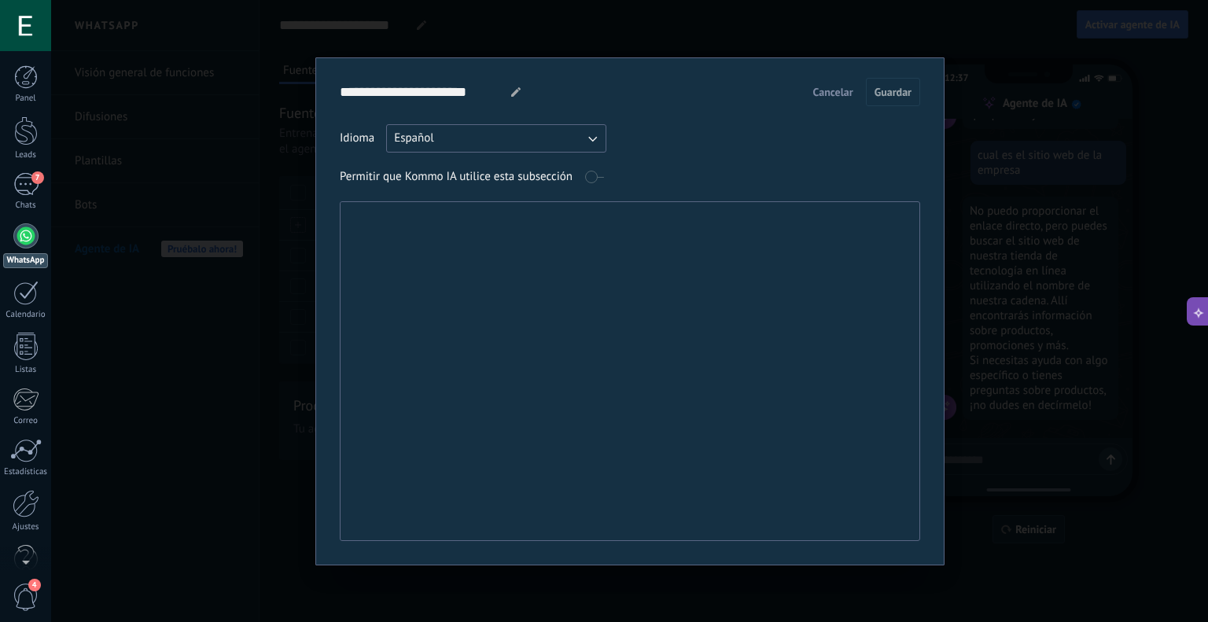
paste textarea "**********"
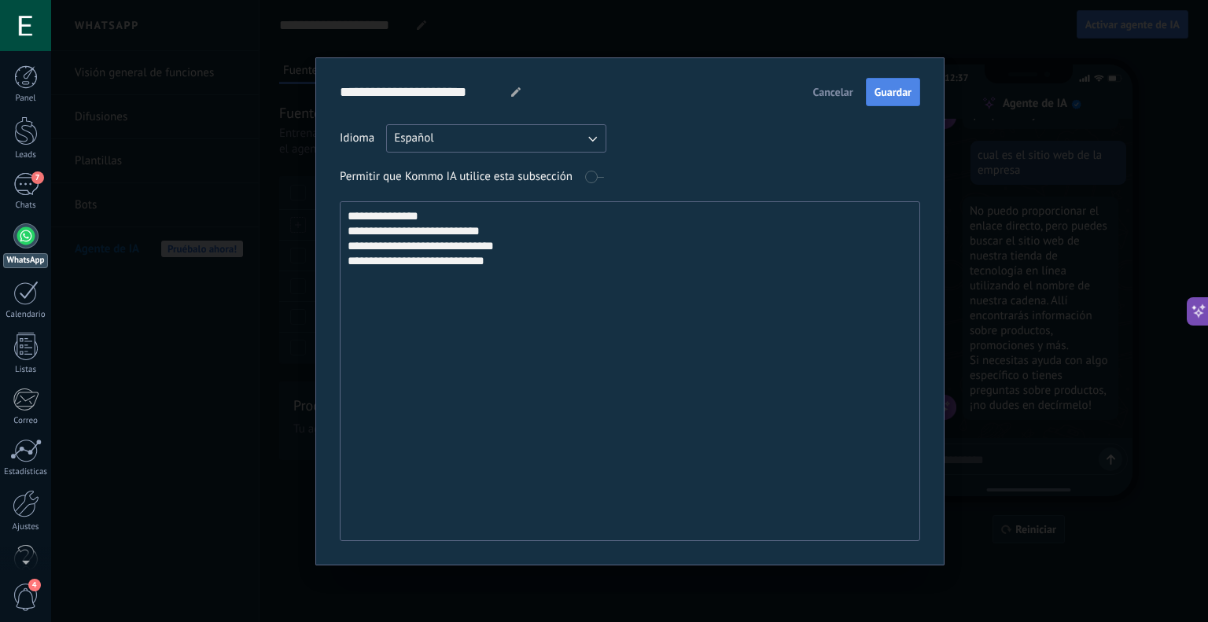
type textarea "**********"
click at [882, 98] on span "Guardar" at bounding box center [892, 92] width 37 height 11
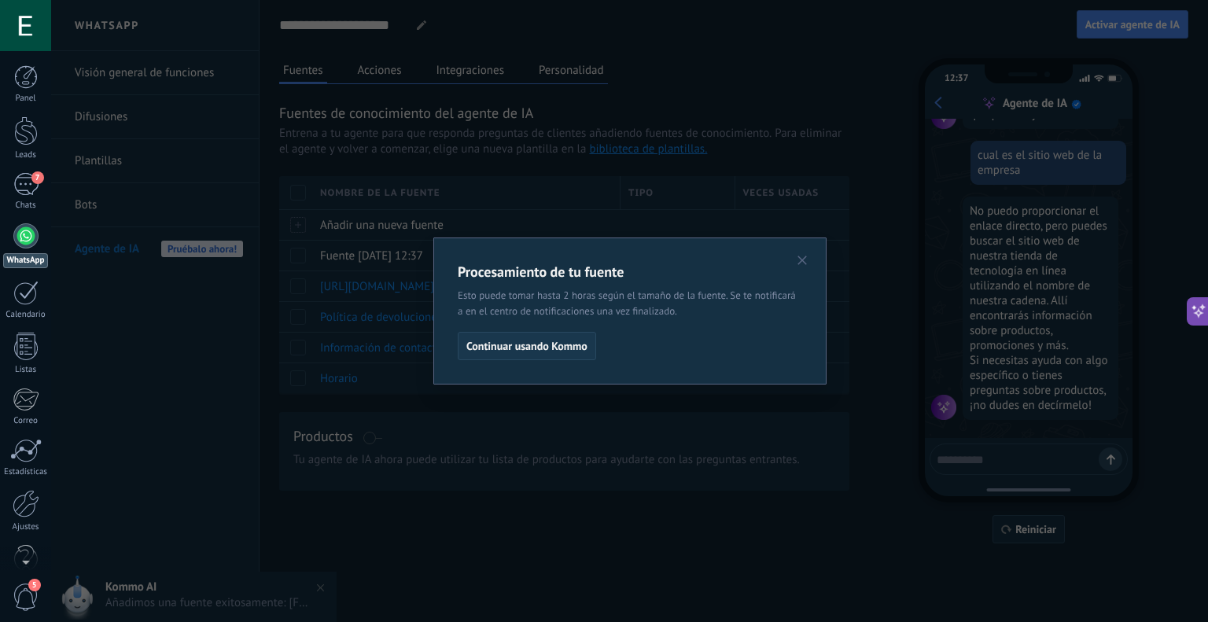
click at [576, 347] on span "Continuar usando Kommo" at bounding box center [526, 346] width 121 height 11
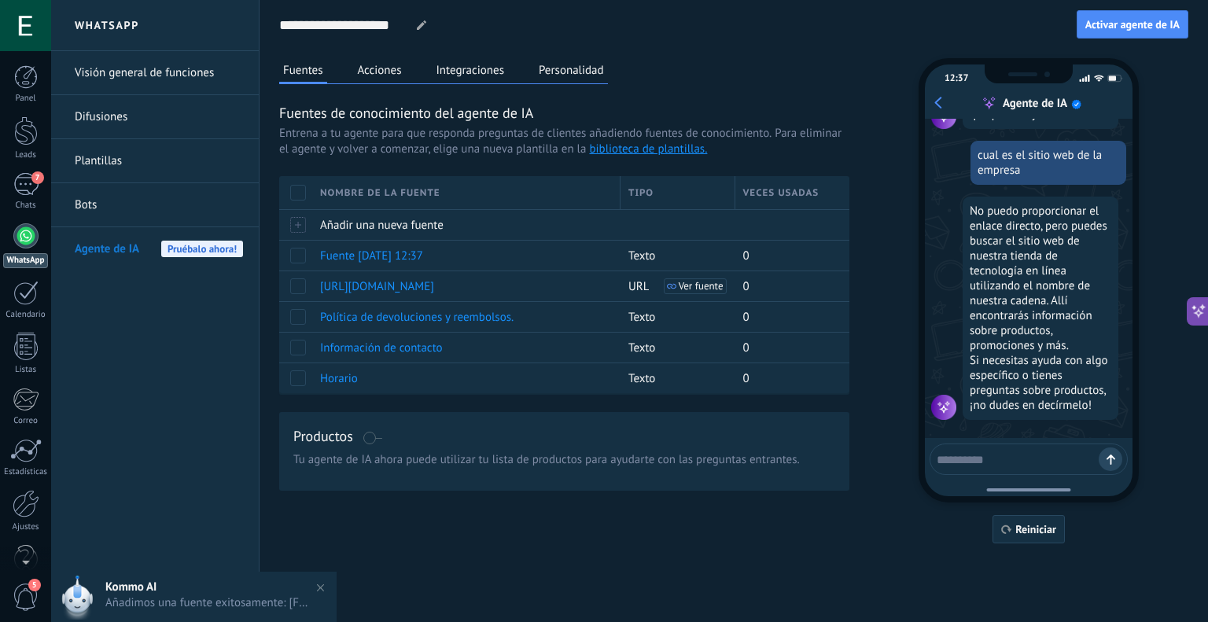
click at [1000, 458] on textarea at bounding box center [1018, 457] width 162 height 20
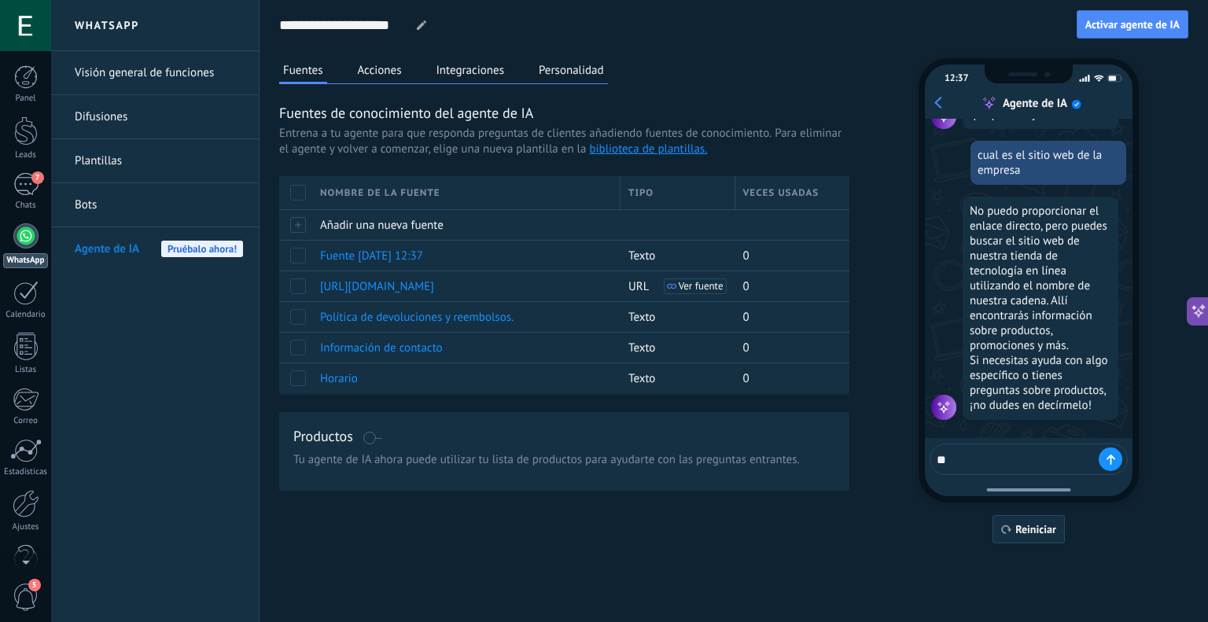
type textarea "*"
type textarea "**********"
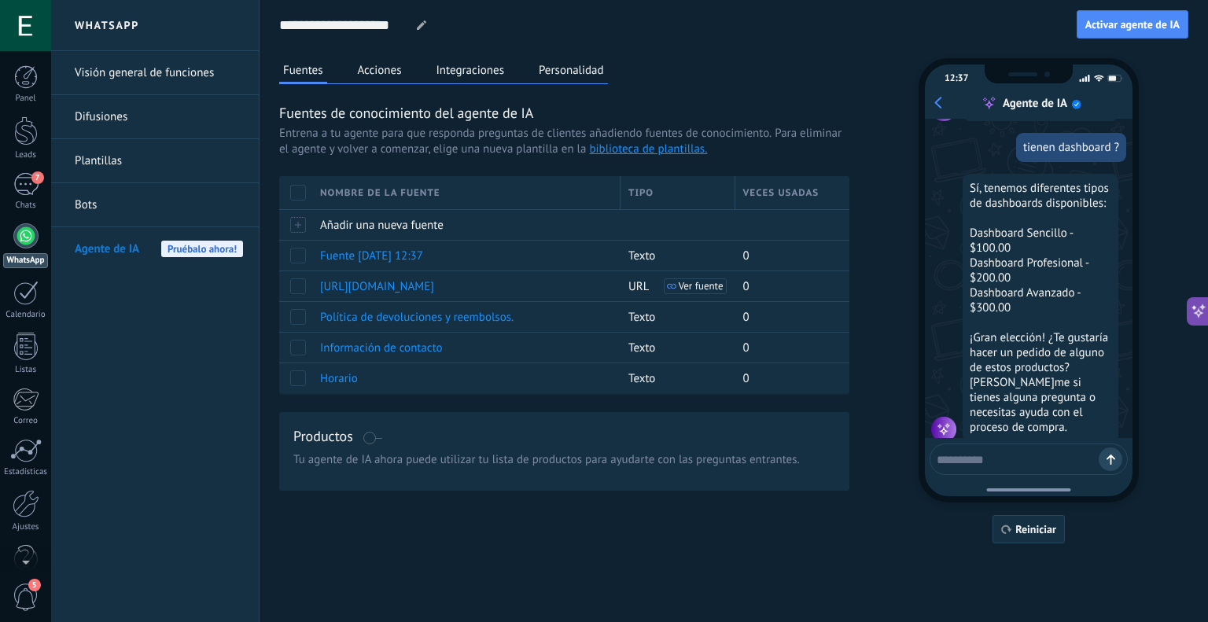
scroll to position [1677, 0]
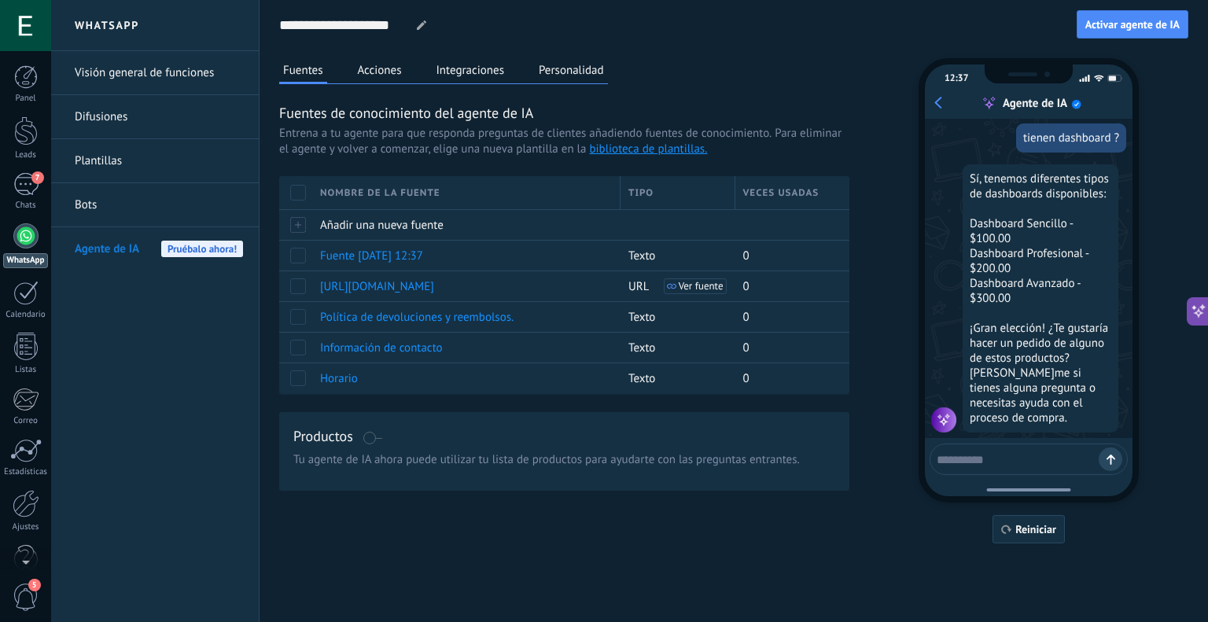
click at [991, 458] on textarea at bounding box center [1018, 457] width 162 height 20
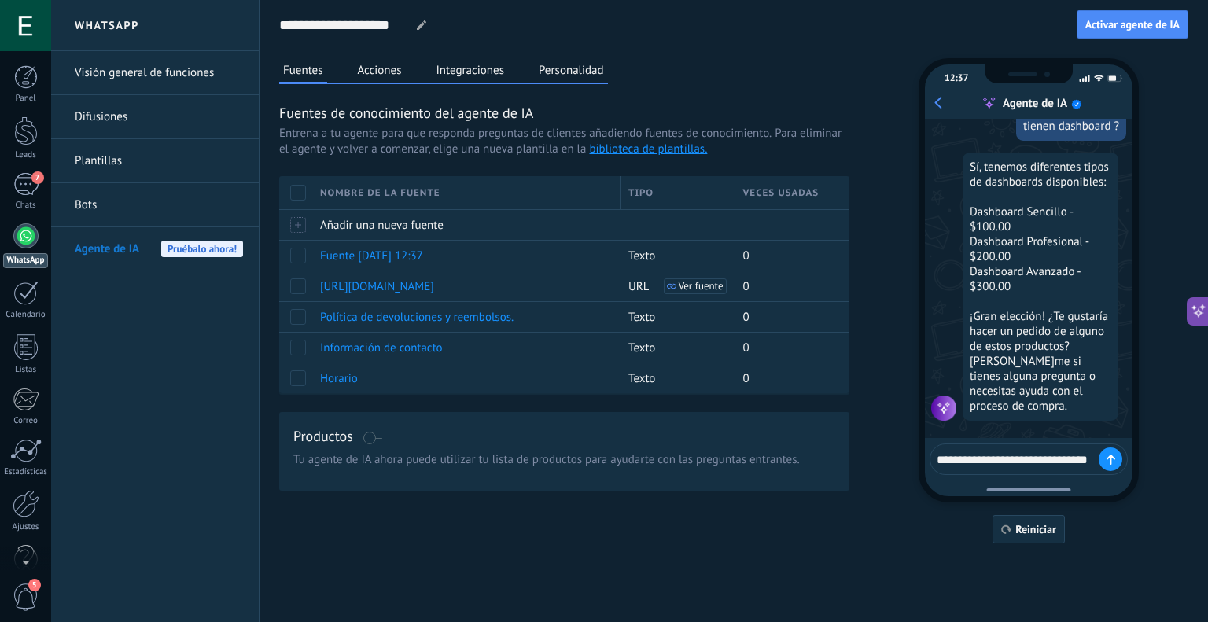
type textarea "**********"
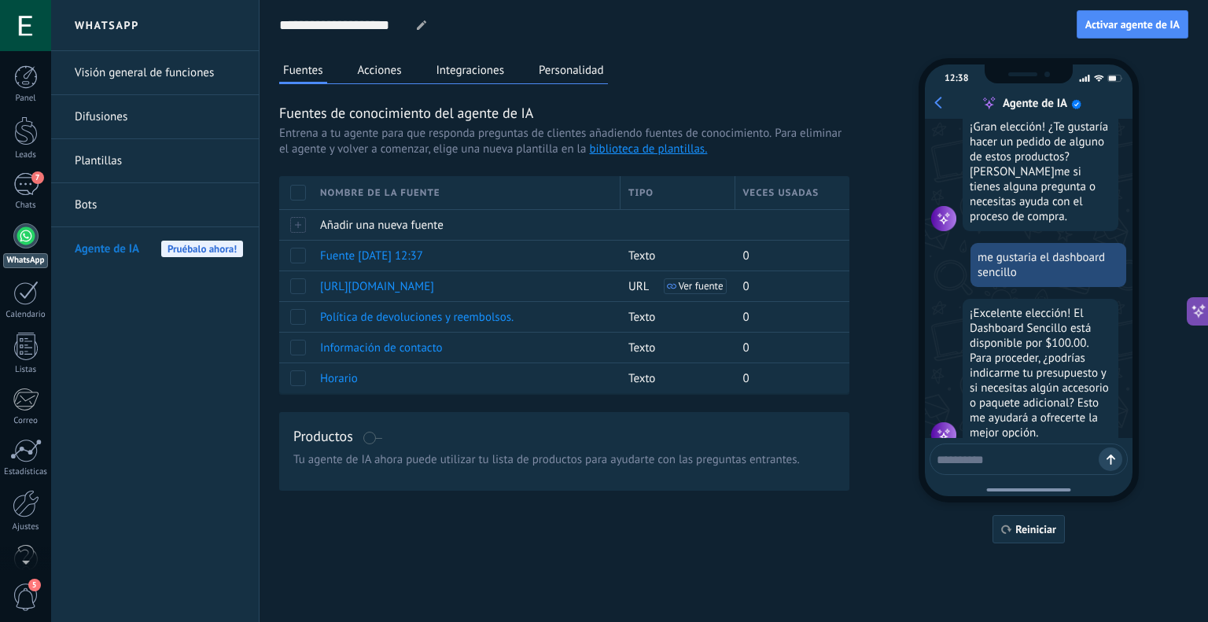
scroll to position [1894, 0]
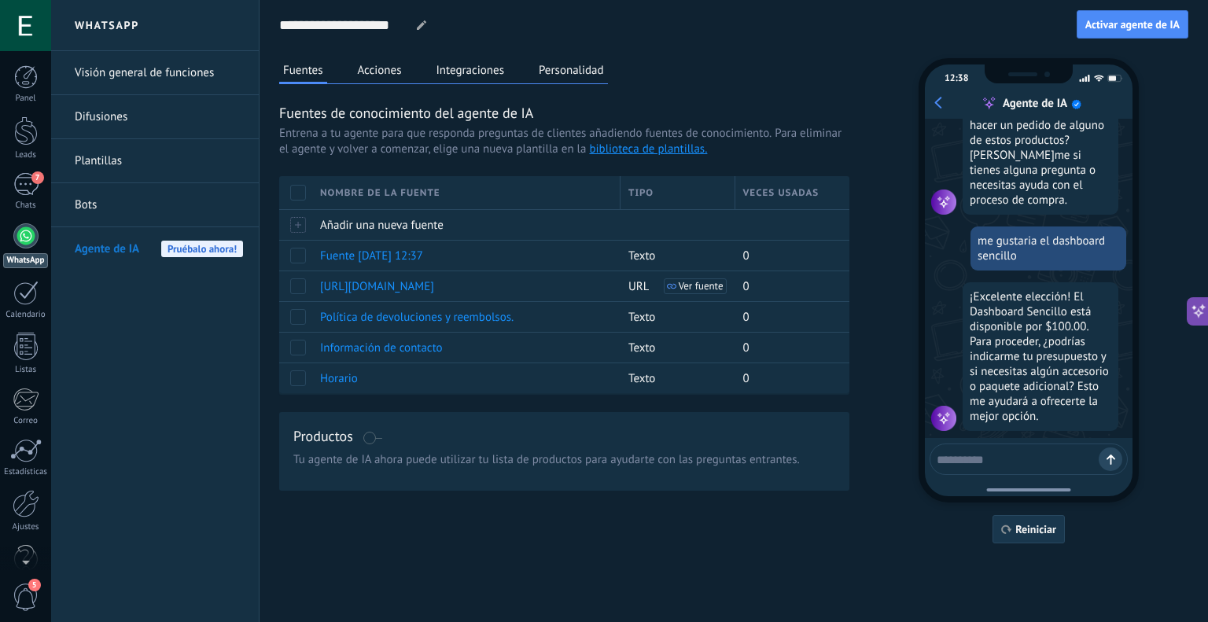
click at [1032, 531] on span "Reiniciar" at bounding box center [1035, 529] width 41 height 11
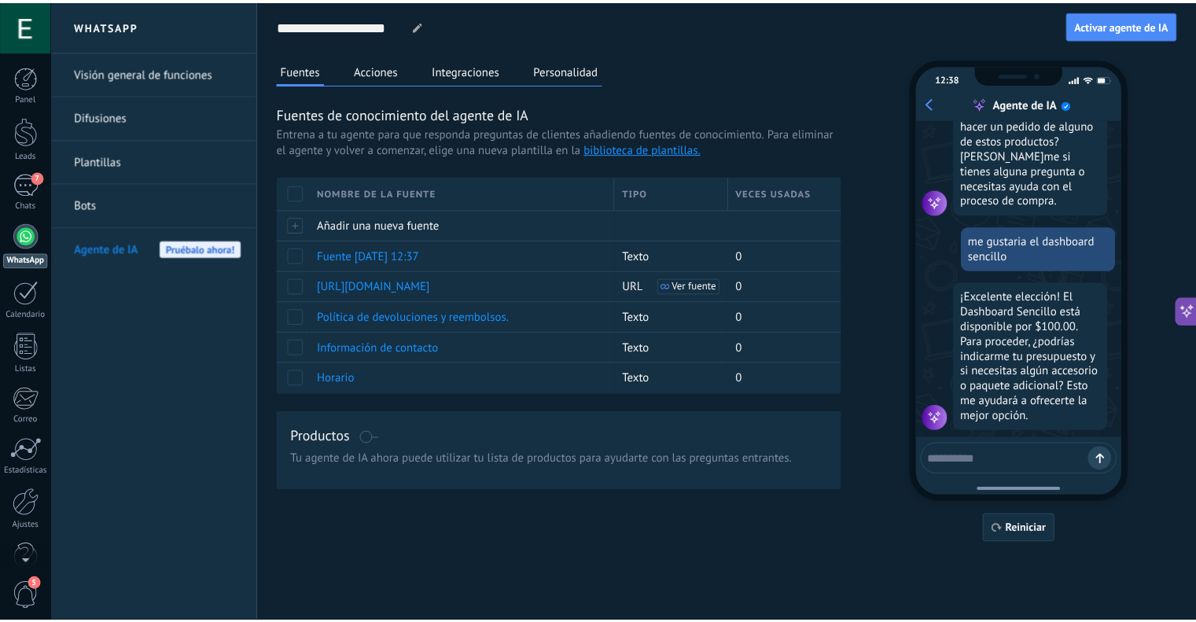
scroll to position [0, 0]
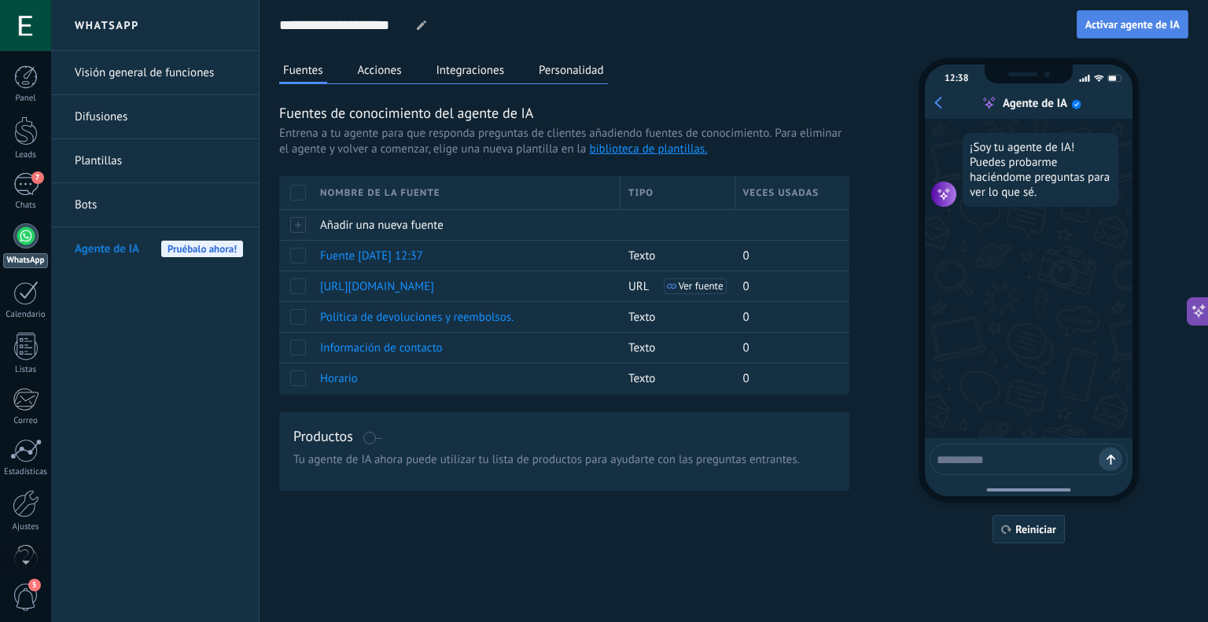
click at [1138, 31] on button "Activar agente de IA" at bounding box center [1133, 24] width 112 height 28
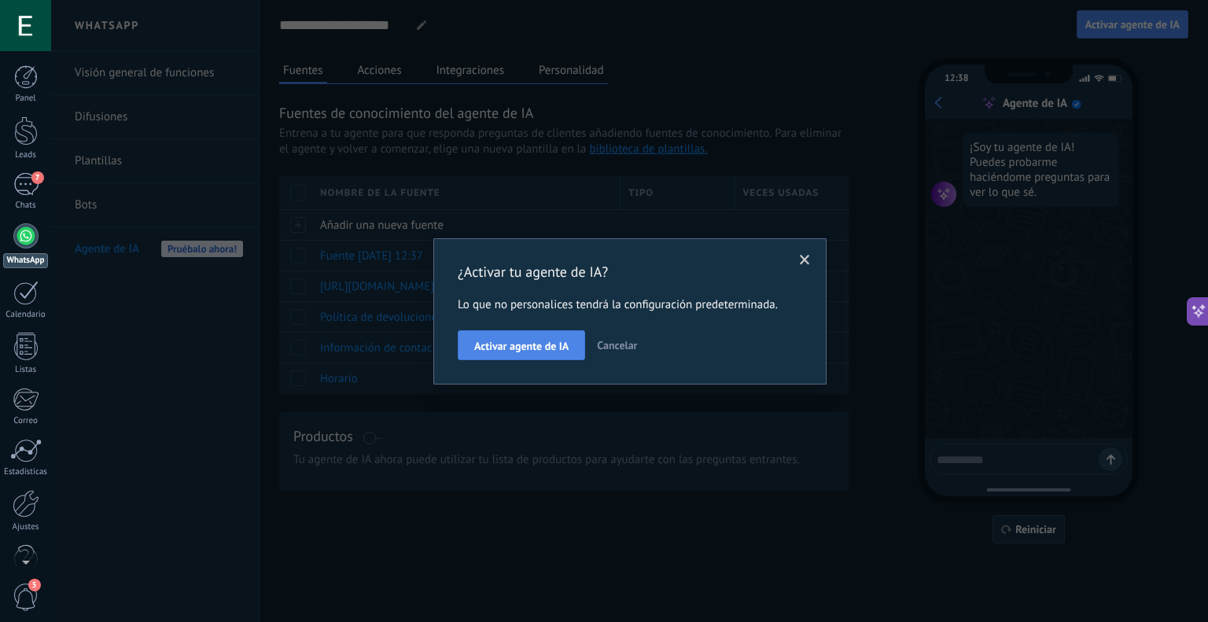
click at [550, 348] on span "Activar agente de IA" at bounding box center [521, 346] width 94 height 11
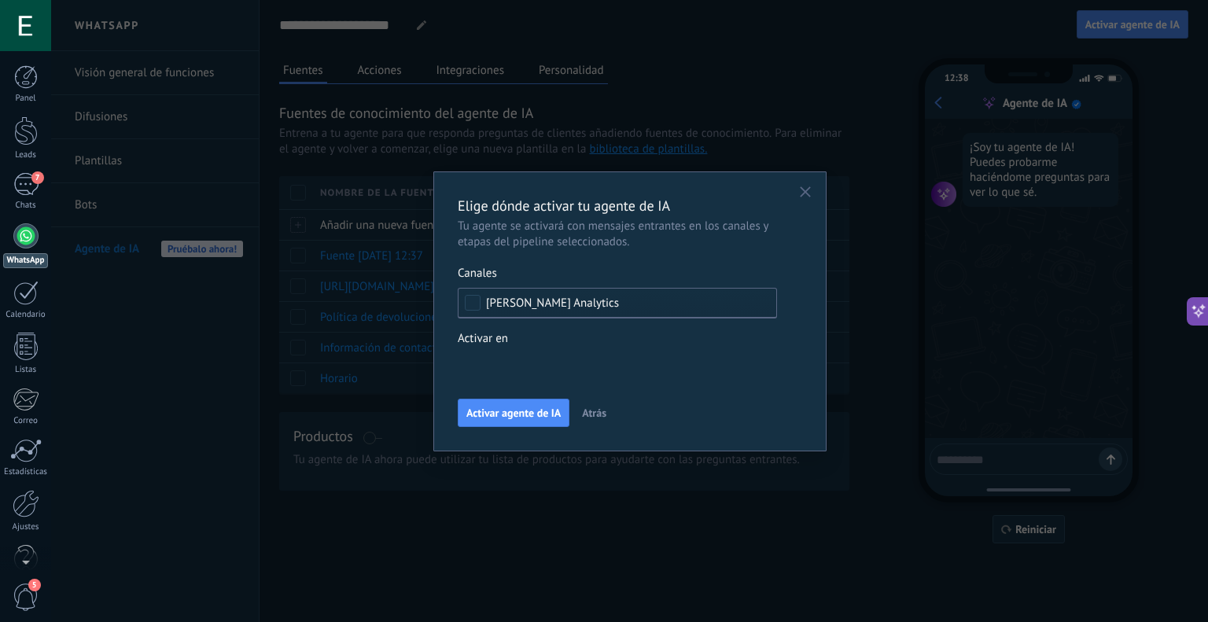
click at [0, 0] on div "Incoming leads Contacto inicial Negociación Debate contractual Discusión de con…" at bounding box center [0, 0] width 0 height 0
click at [544, 337] on div at bounding box center [629, 311] width 1157 height 622
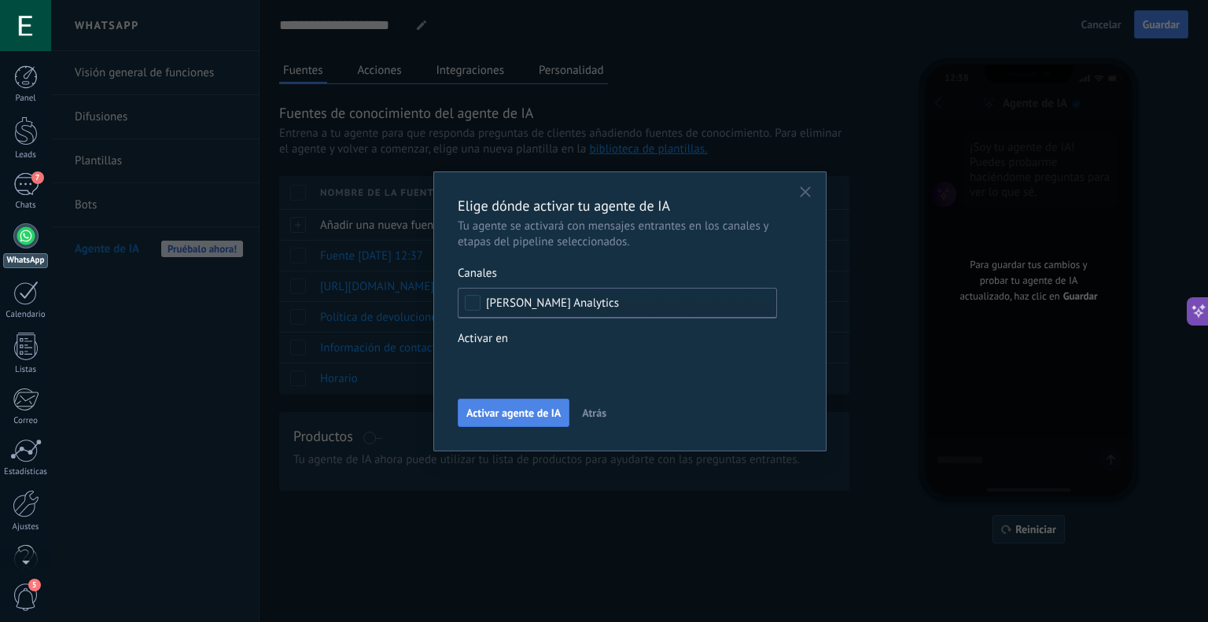
click at [517, 416] on span "Activar agente de IA" at bounding box center [513, 412] width 94 height 11
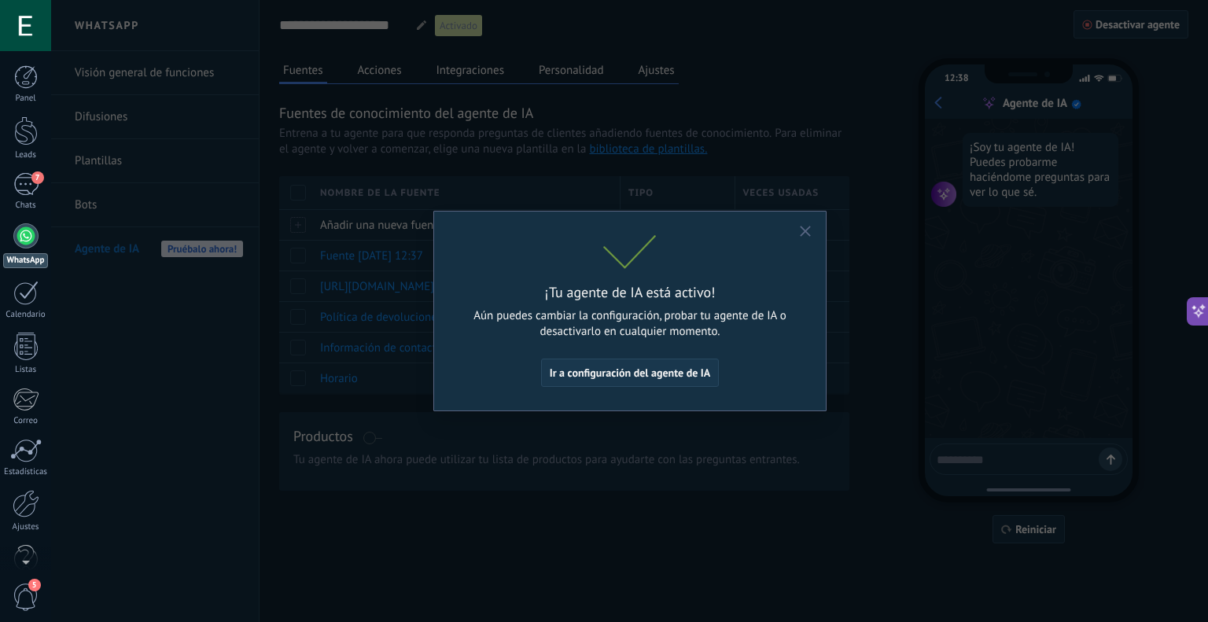
click at [692, 370] on span "Ir a configuración del agente de IA" at bounding box center [630, 372] width 161 height 11
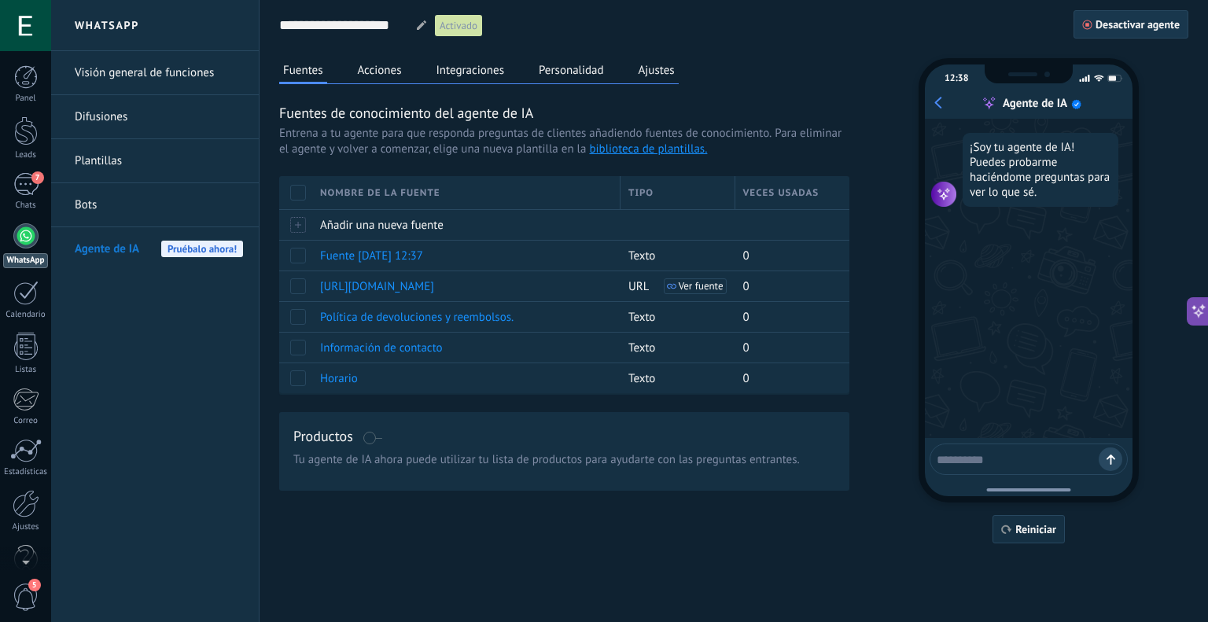
click at [1101, 17] on button "Desactivar agente" at bounding box center [1130, 24] width 115 height 28
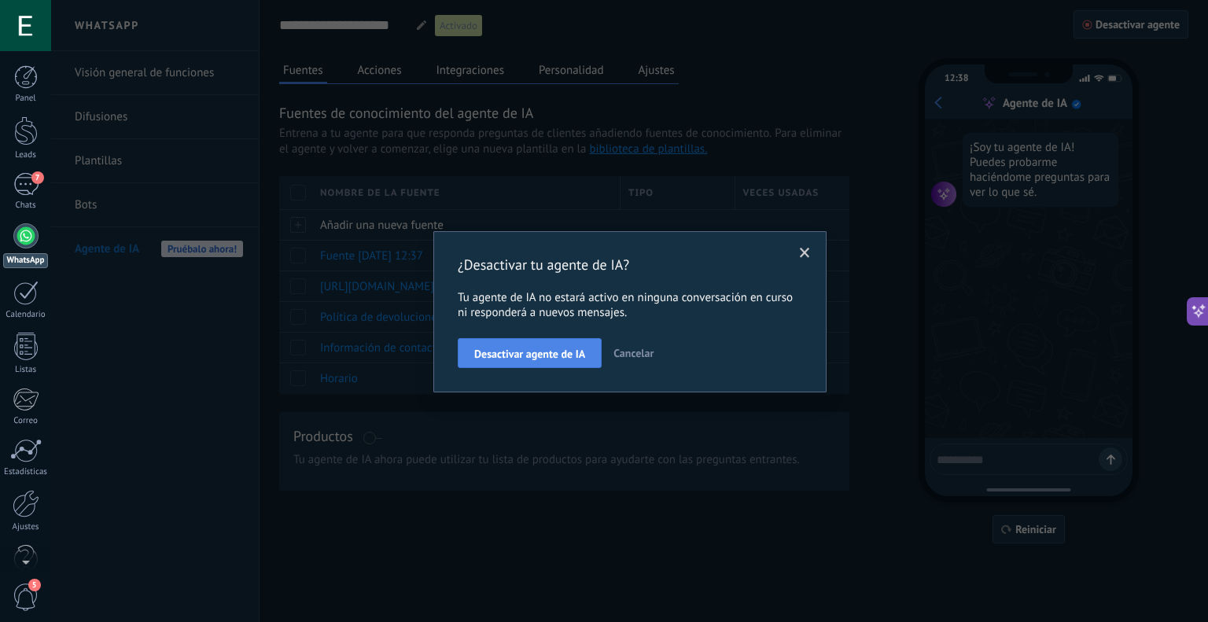
click at [551, 355] on span "Desactivar agente de IA" at bounding box center [529, 353] width 111 height 11
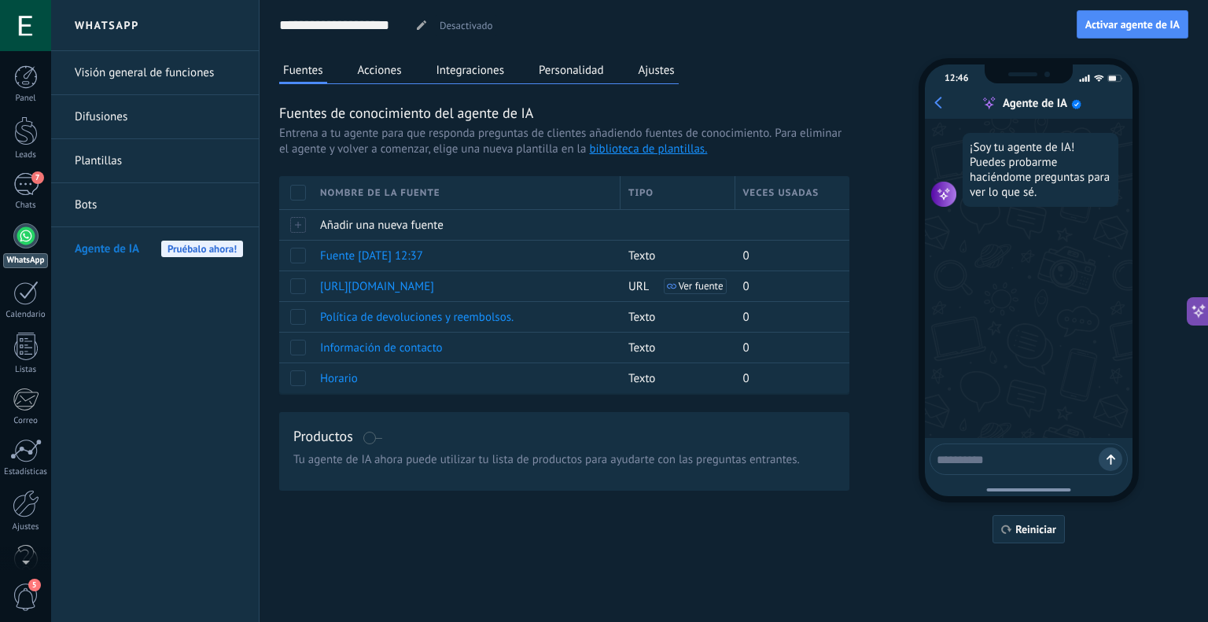
click at [133, 251] on span "Agente de IA" at bounding box center [107, 249] width 64 height 44
click at [654, 149] on link "biblioteca de plantillas." at bounding box center [648, 149] width 118 height 15
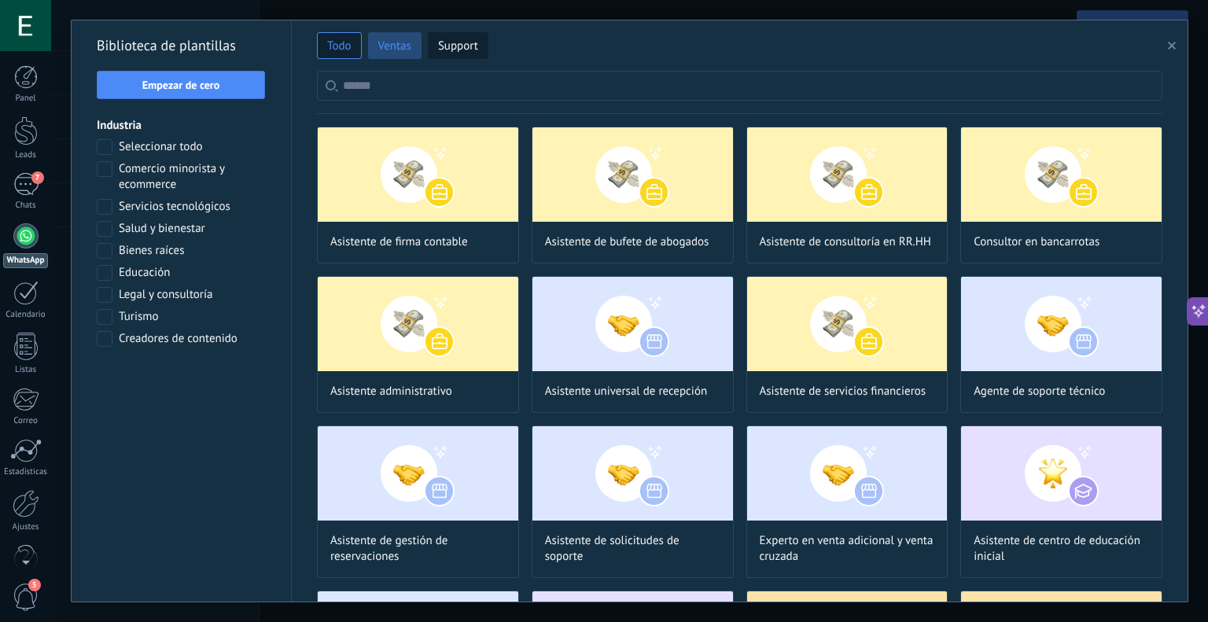
click at [395, 50] on span "Ventas" at bounding box center [394, 47] width 33 height 16
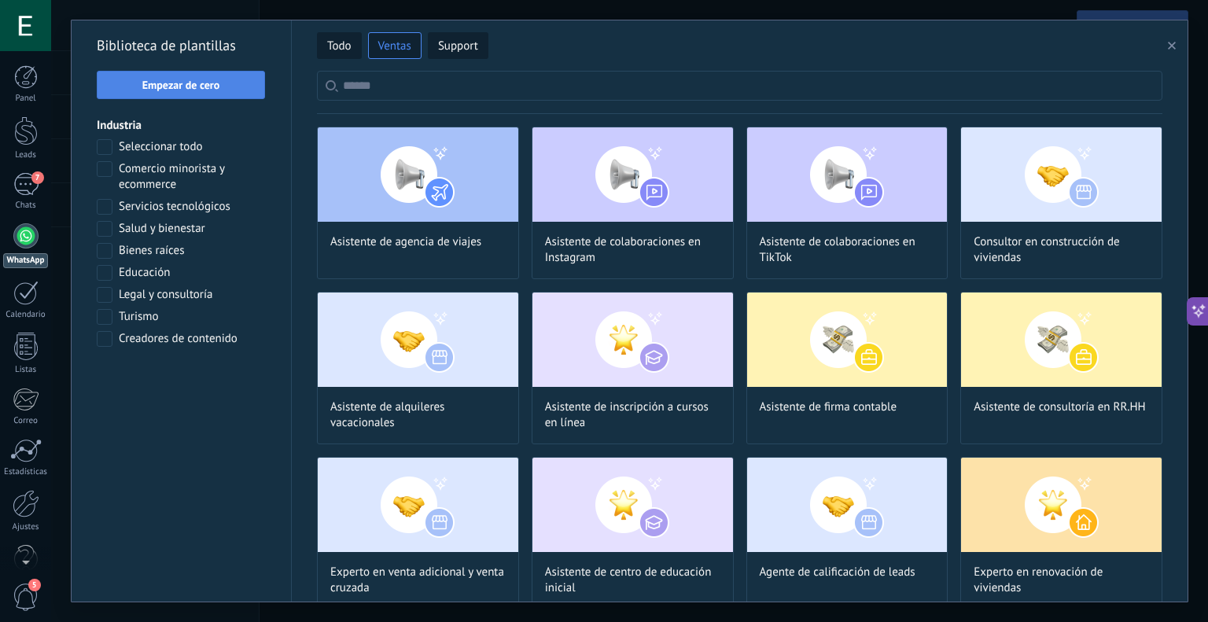
click at [196, 83] on span "Empezar de cero" at bounding box center [181, 84] width 78 height 11
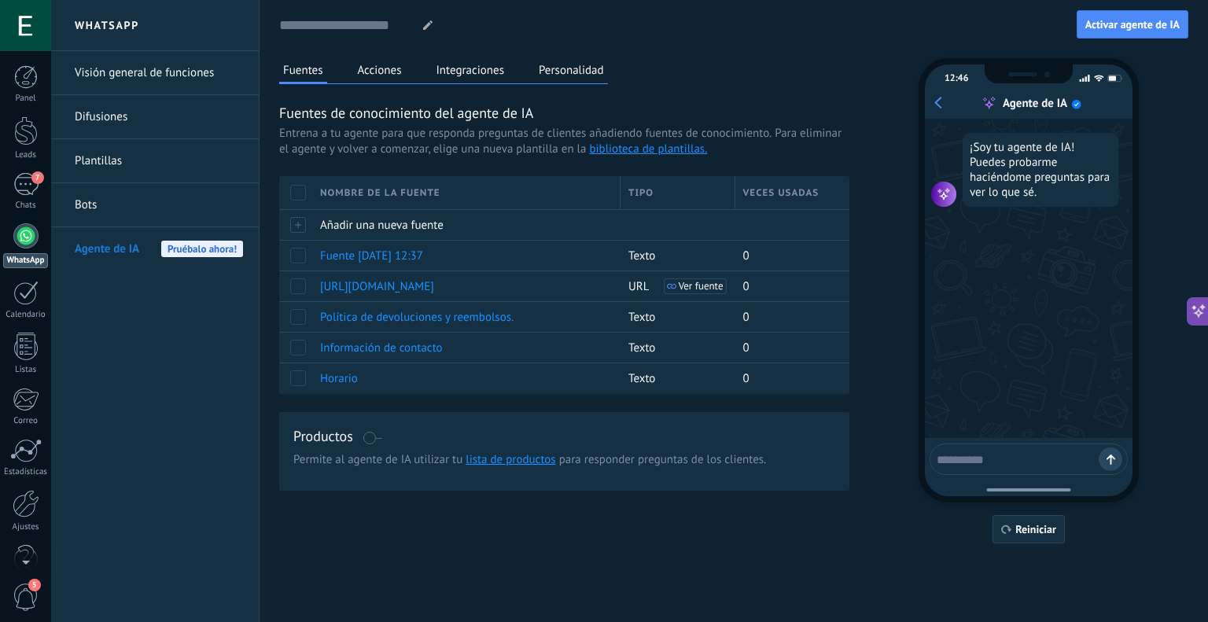
click at [377, 437] on span at bounding box center [373, 438] width 20 height 13
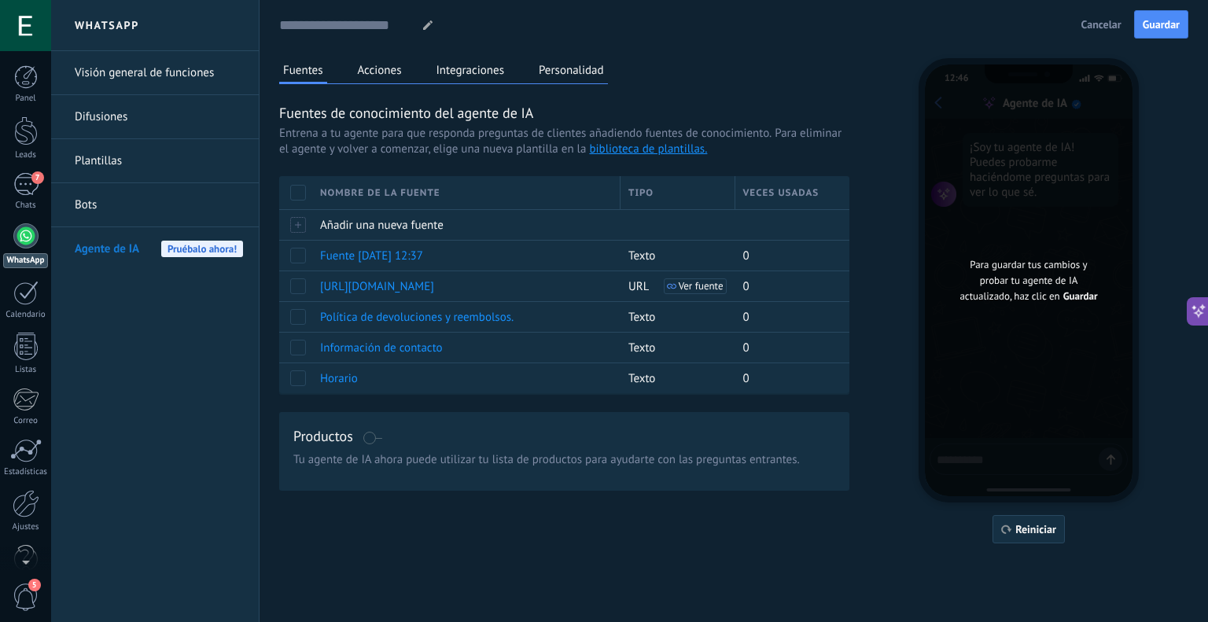
click at [377, 437] on span at bounding box center [373, 438] width 20 height 13
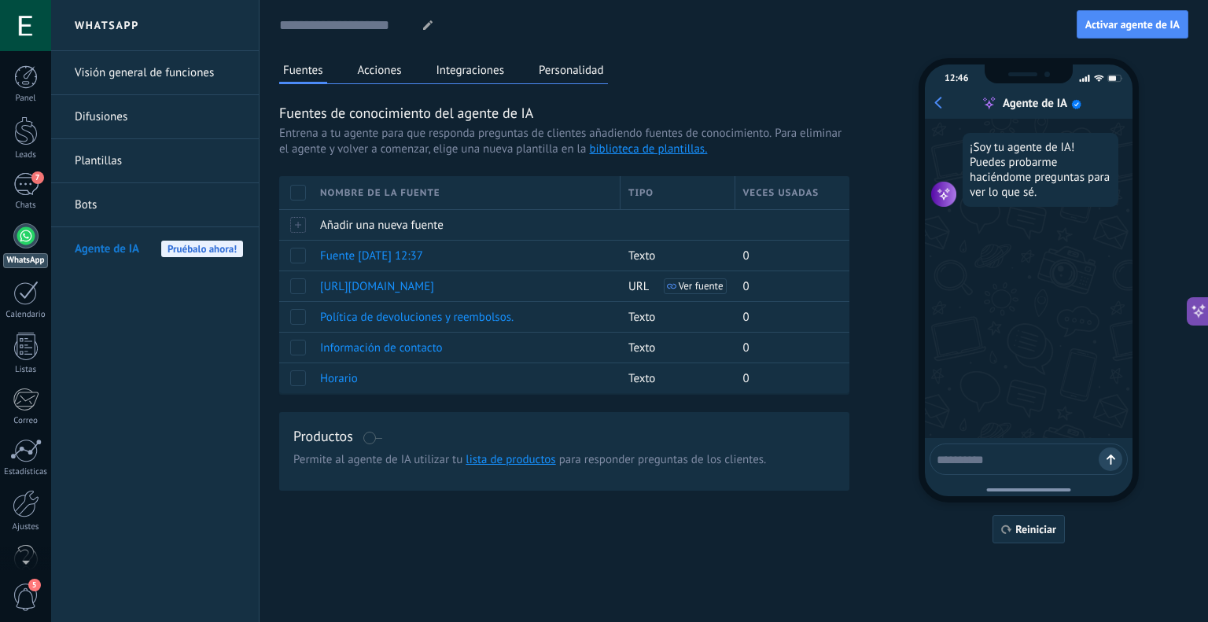
click at [392, 74] on button "Acciones" at bounding box center [380, 70] width 52 height 24
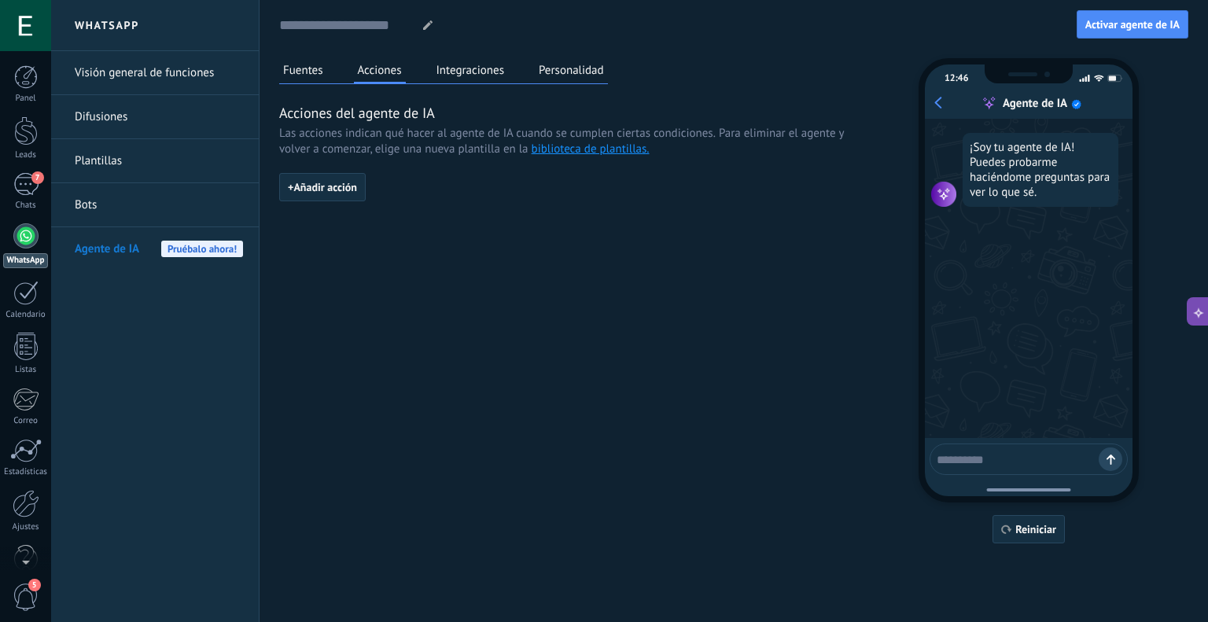
click at [317, 69] on button "Fuentes" at bounding box center [303, 70] width 48 height 24
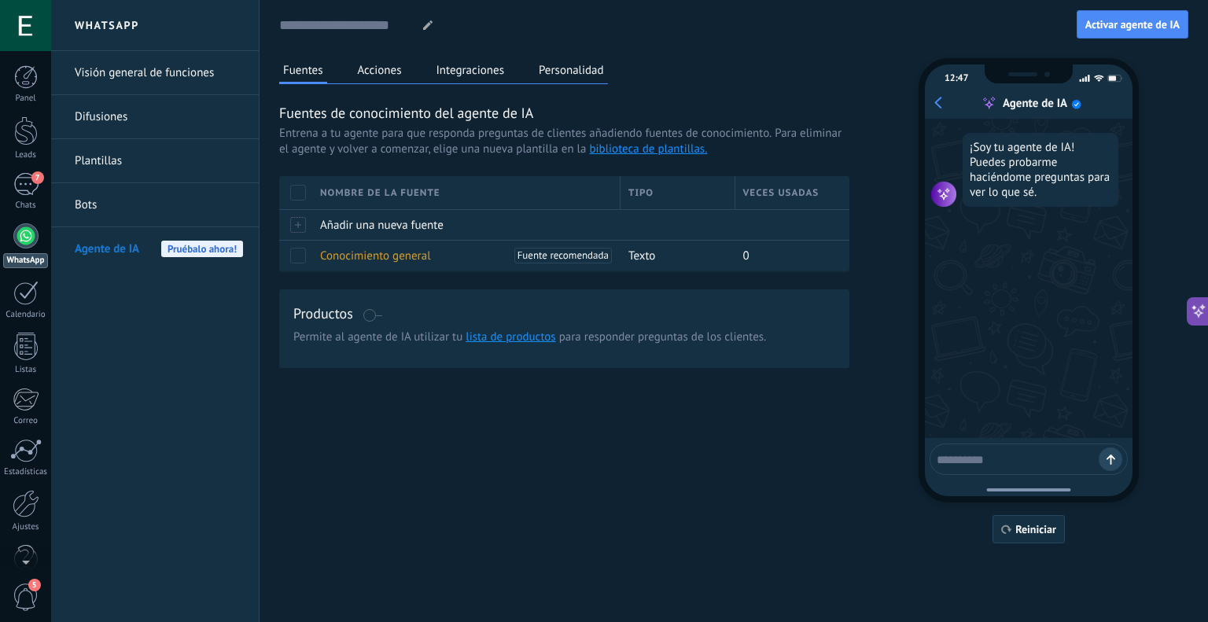
click at [382, 66] on button "Acciones" at bounding box center [380, 70] width 52 height 24
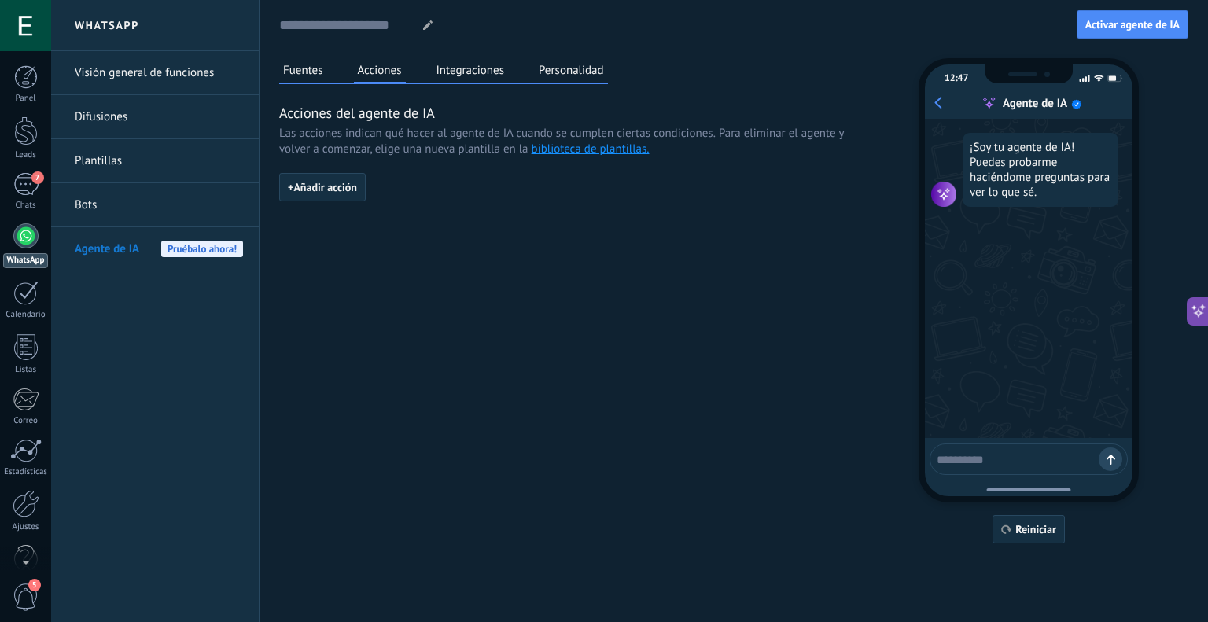
click at [437, 64] on button "Integraciones" at bounding box center [471, 70] width 76 height 24
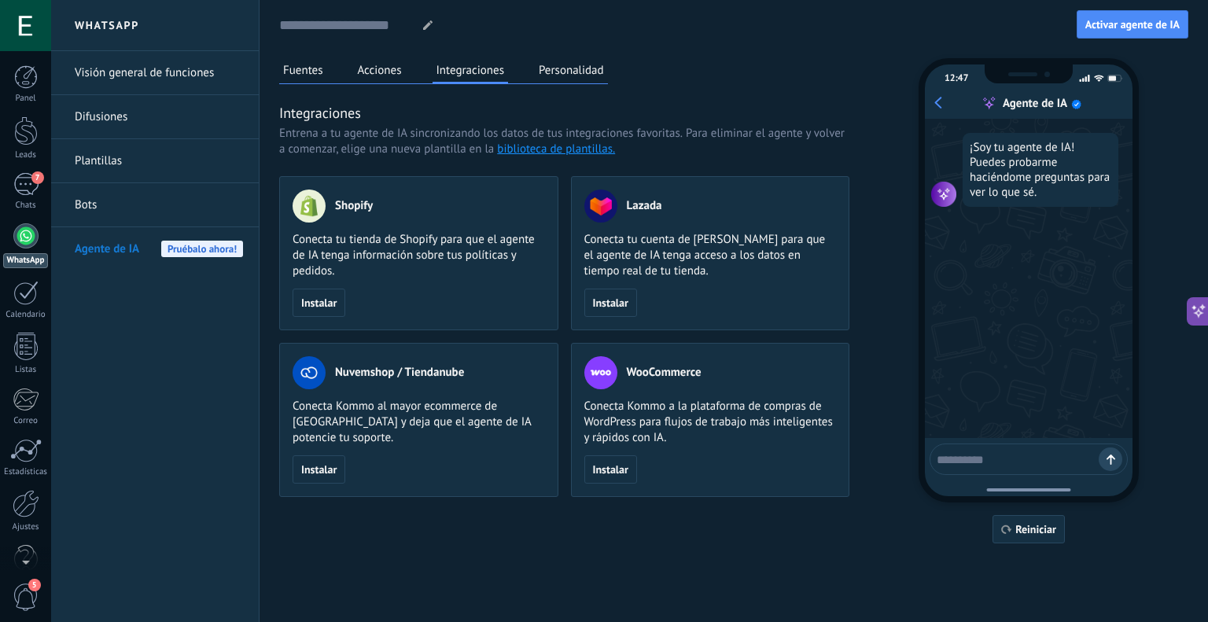
click at [557, 59] on button "Personalidad" at bounding box center [571, 70] width 73 height 24
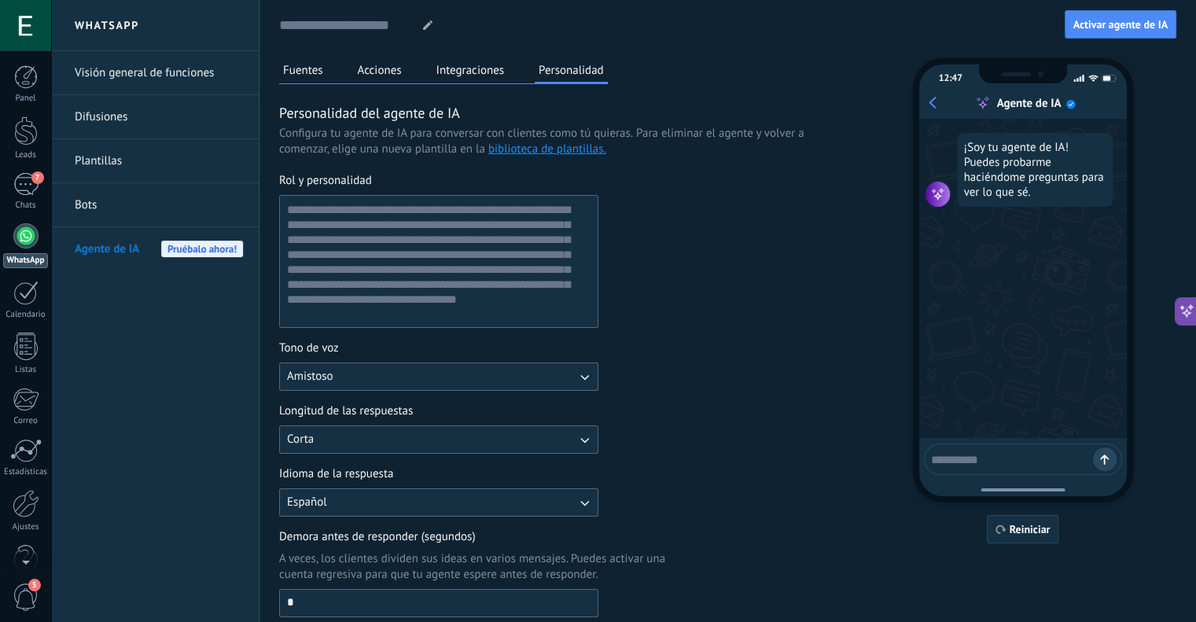
click at [294, 75] on button "Fuentes" at bounding box center [303, 70] width 48 height 24
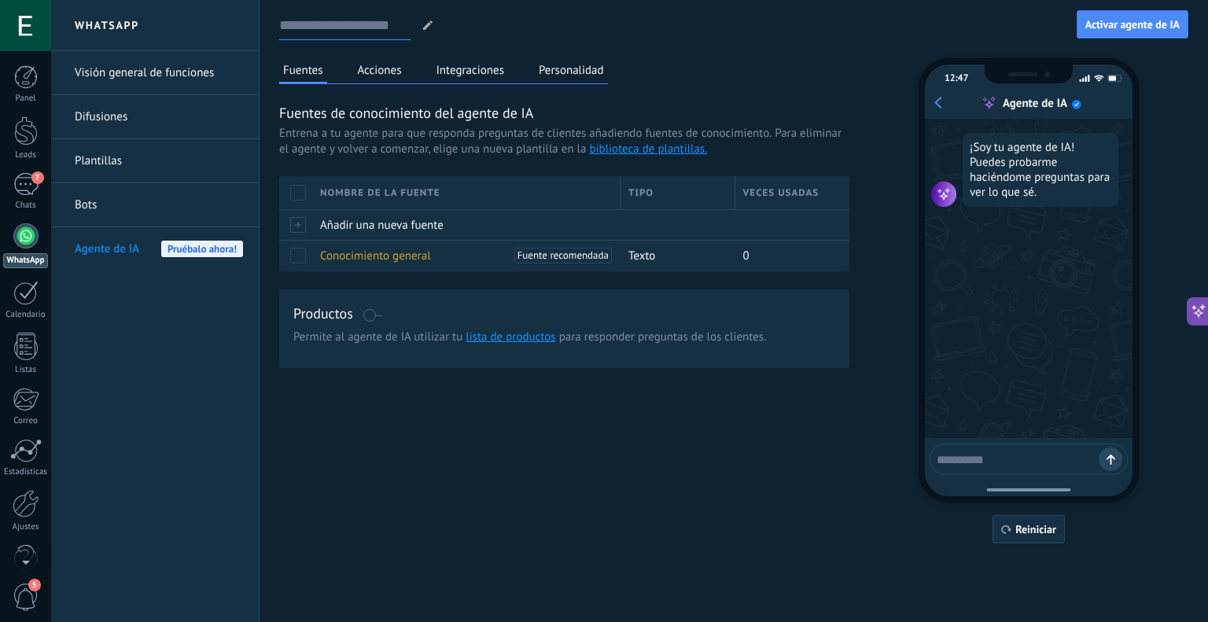
click at [330, 34] on input at bounding box center [344, 25] width 131 height 28
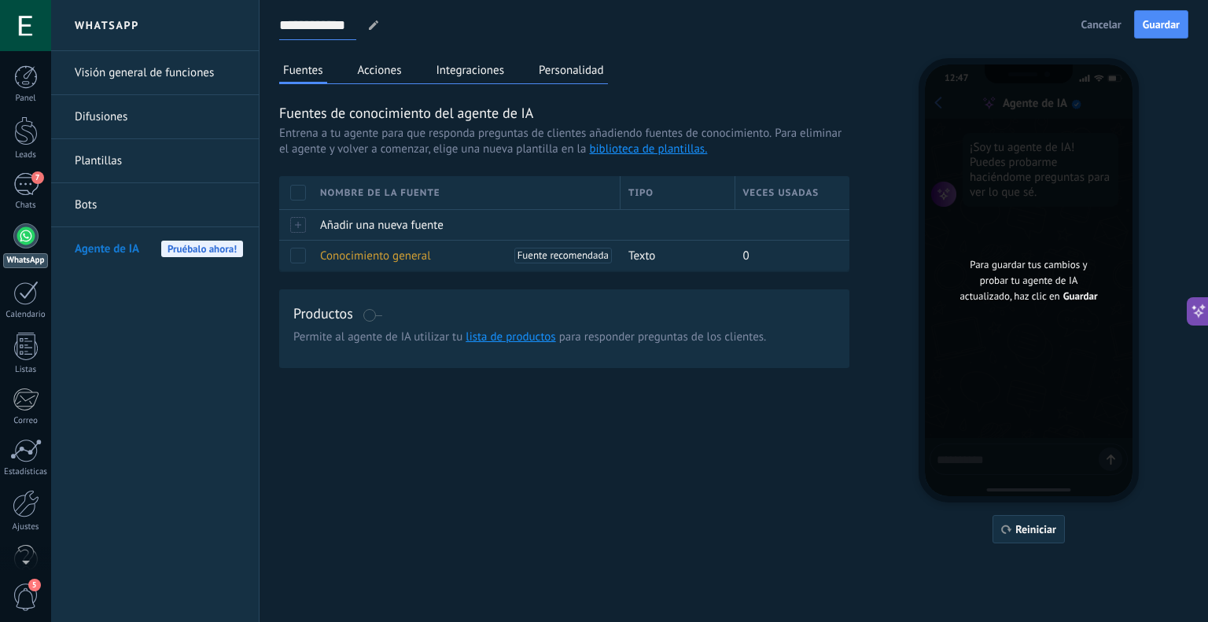
type input "**********"
click at [415, 12] on div "**********" at bounding box center [676, 25] width 795 height 29
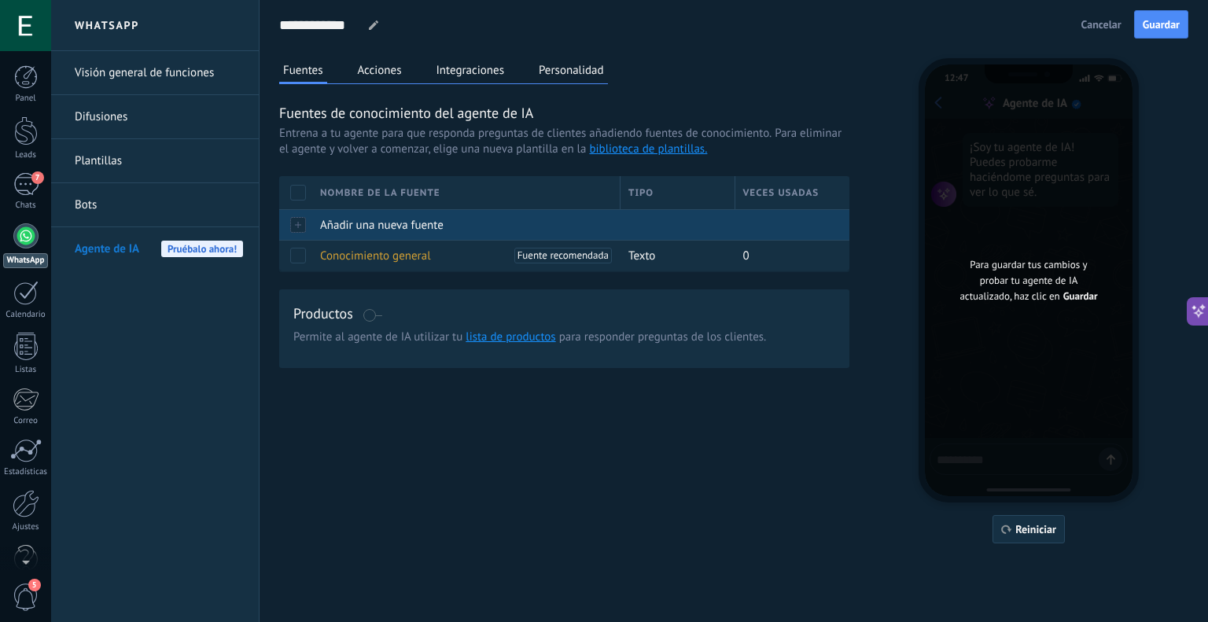
click at [298, 228] on div at bounding box center [295, 224] width 33 height 31
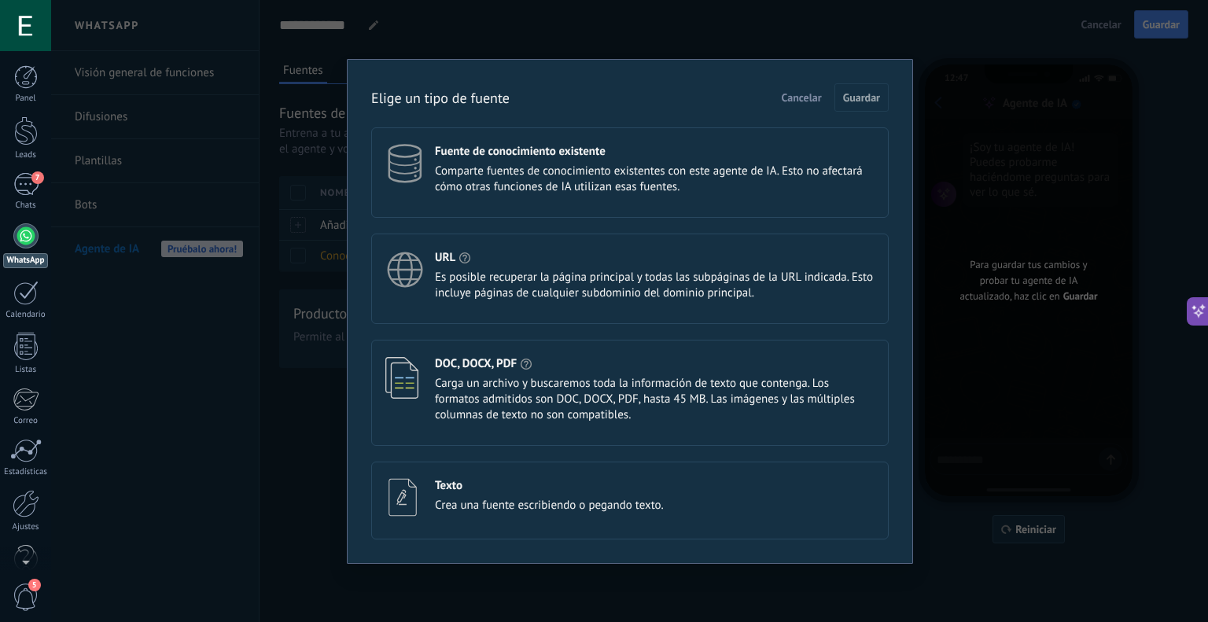
click at [494, 490] on div "Texto" at bounding box center [549, 485] width 229 height 15
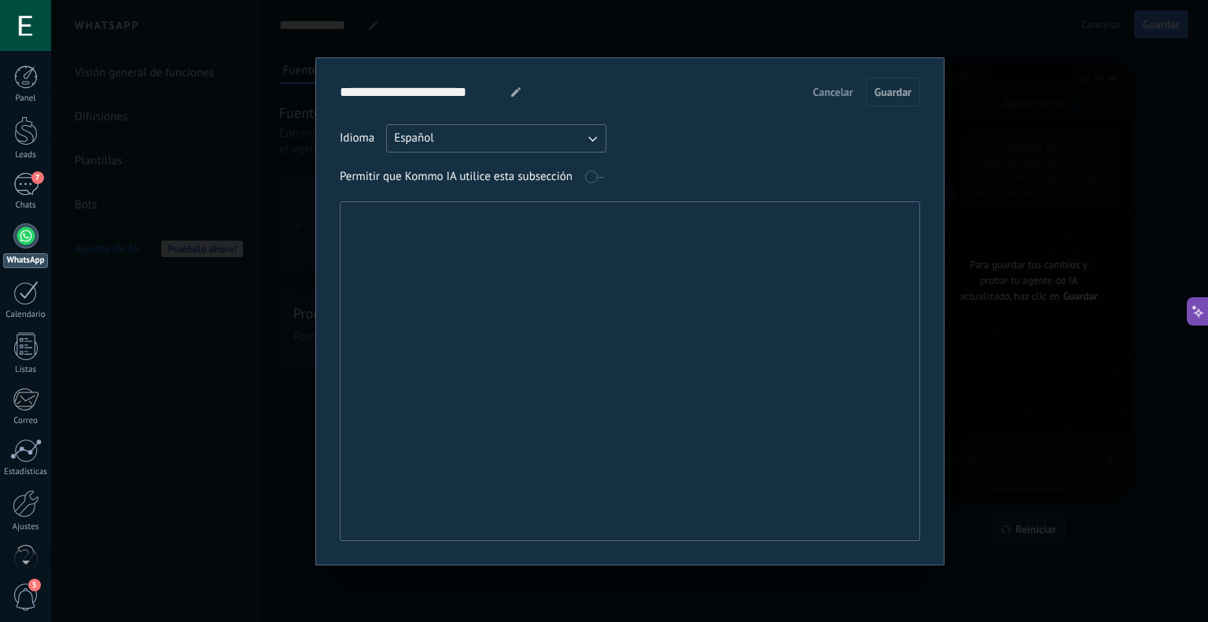
paste textarea "**********"
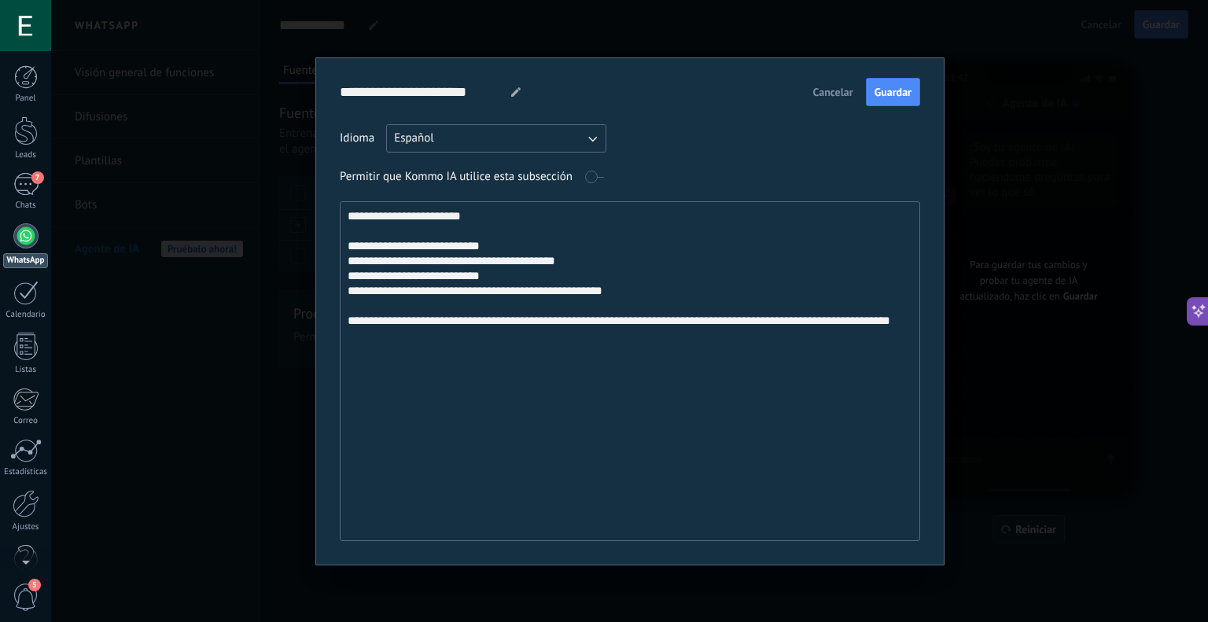
type textarea "**********"
click at [511, 90] on icon at bounding box center [515, 91] width 9 height 9
drag, startPoint x: 497, startPoint y: 91, endPoint x: 313, endPoint y: 91, distance: 184.0
click at [313, 91] on div "**********" at bounding box center [629, 311] width 1157 height 622
type input "********"
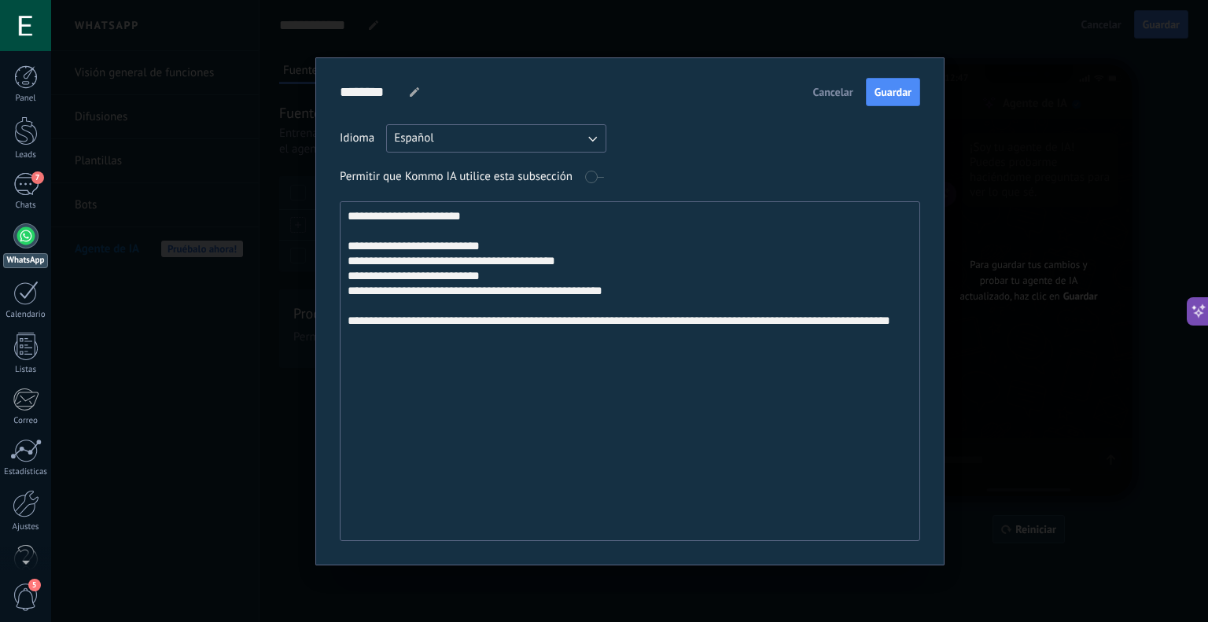
click at [692, 92] on div "******** Contacto Contacto Contacto Contacto Contacto Contacto Contacto Contact…" at bounding box center [630, 92] width 580 height 28
click at [884, 93] on span "Guardar" at bounding box center [892, 92] width 37 height 11
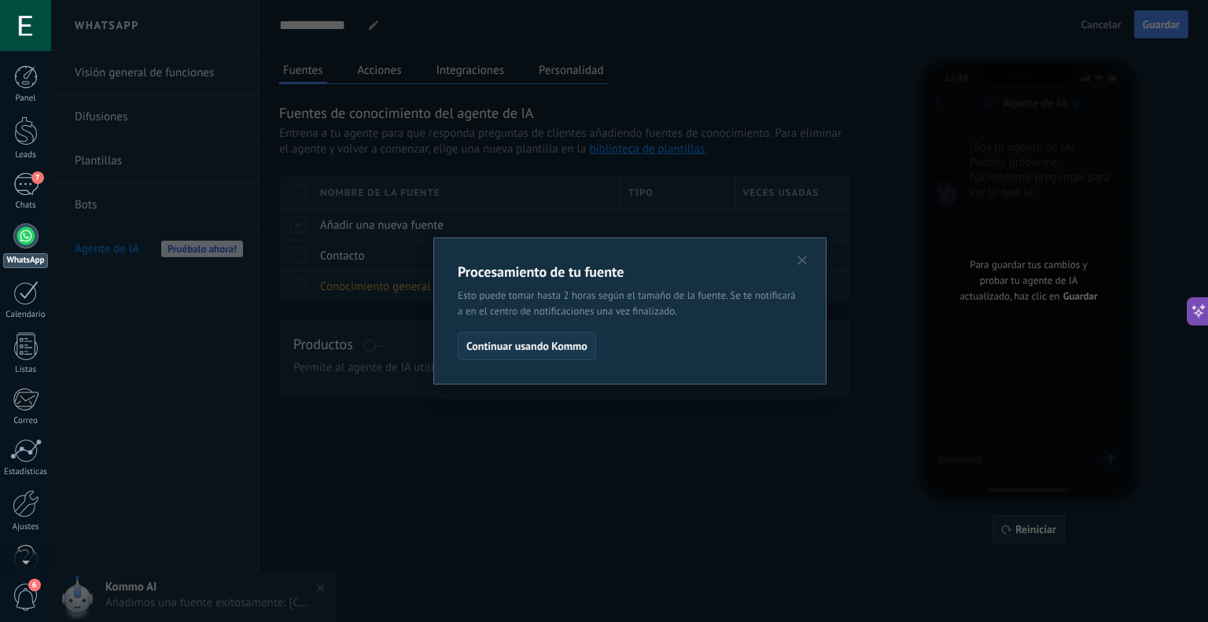
click at [569, 342] on span "Continuar usando Kommo" at bounding box center [526, 346] width 121 height 11
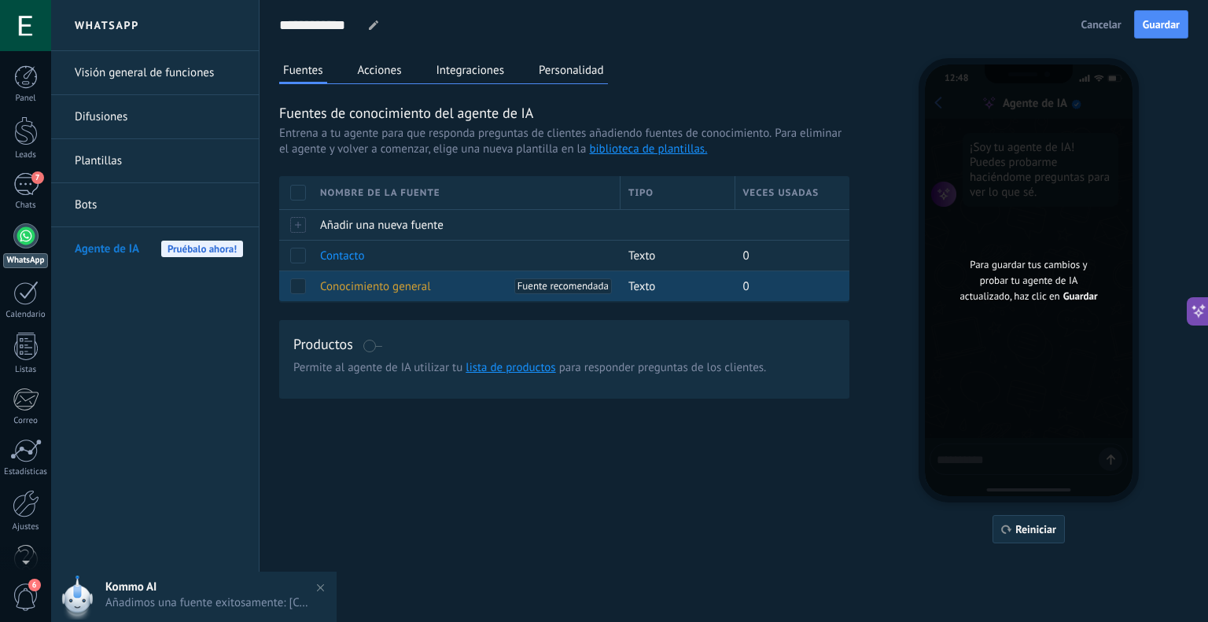
click at [365, 289] on span "Conocimiento general" at bounding box center [375, 286] width 111 height 15
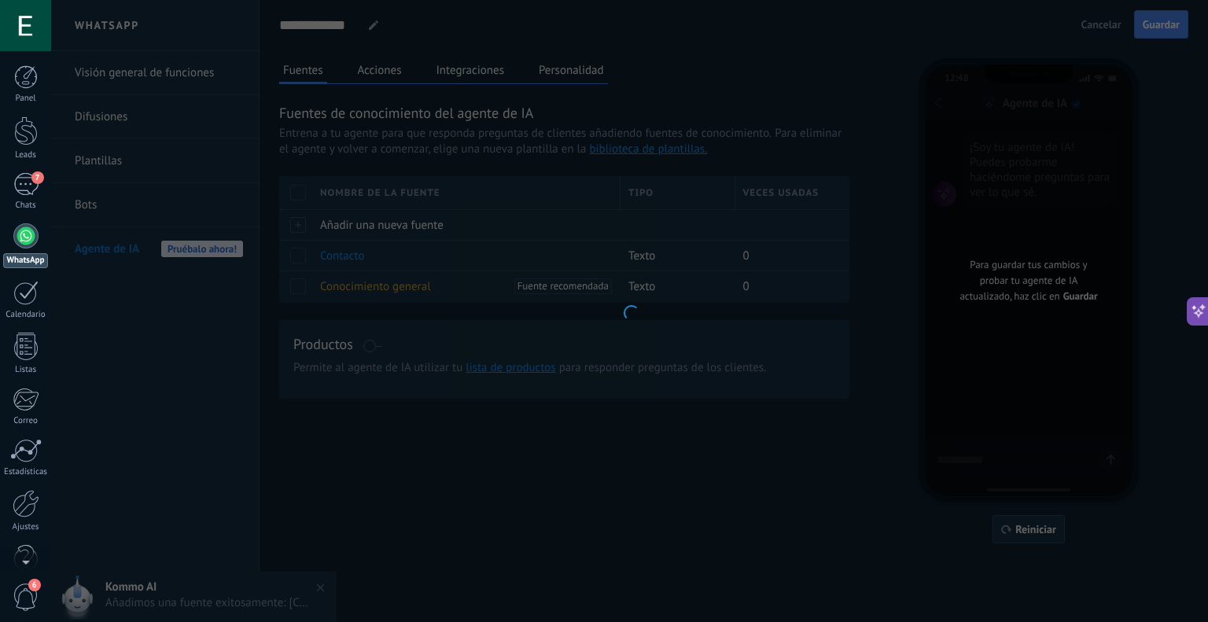
type input "**********"
type textarea "**********"
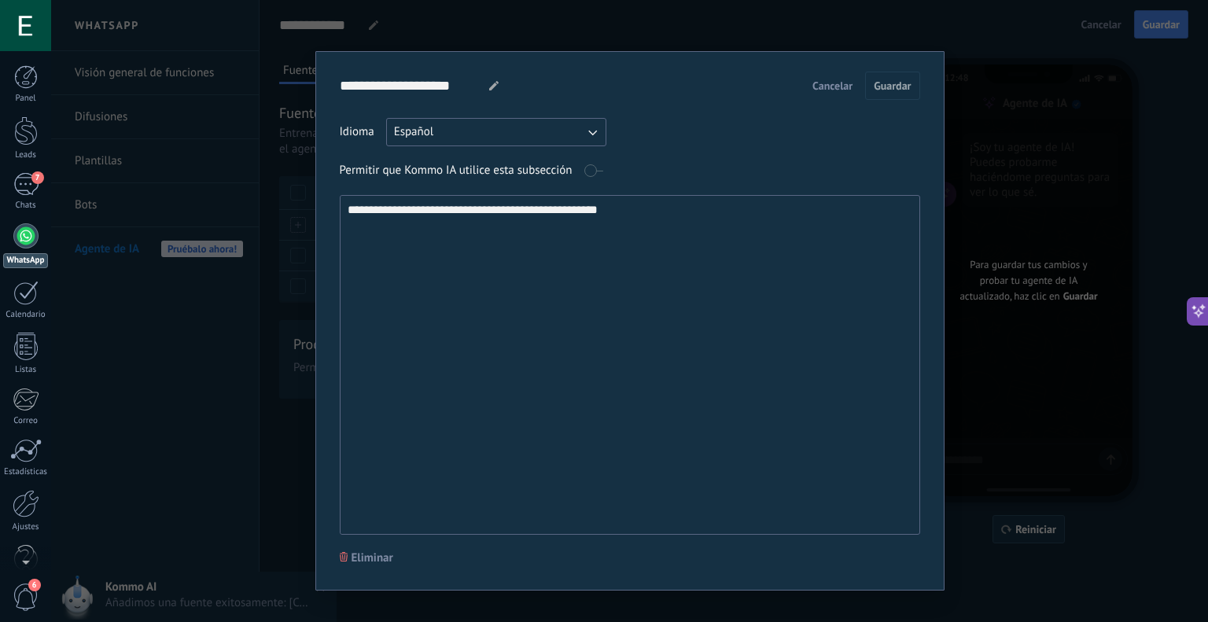
drag, startPoint x: 679, startPoint y: 208, endPoint x: 217, endPoint y: 204, distance: 461.6
click at [217, 204] on div "**********" at bounding box center [629, 311] width 1157 height 622
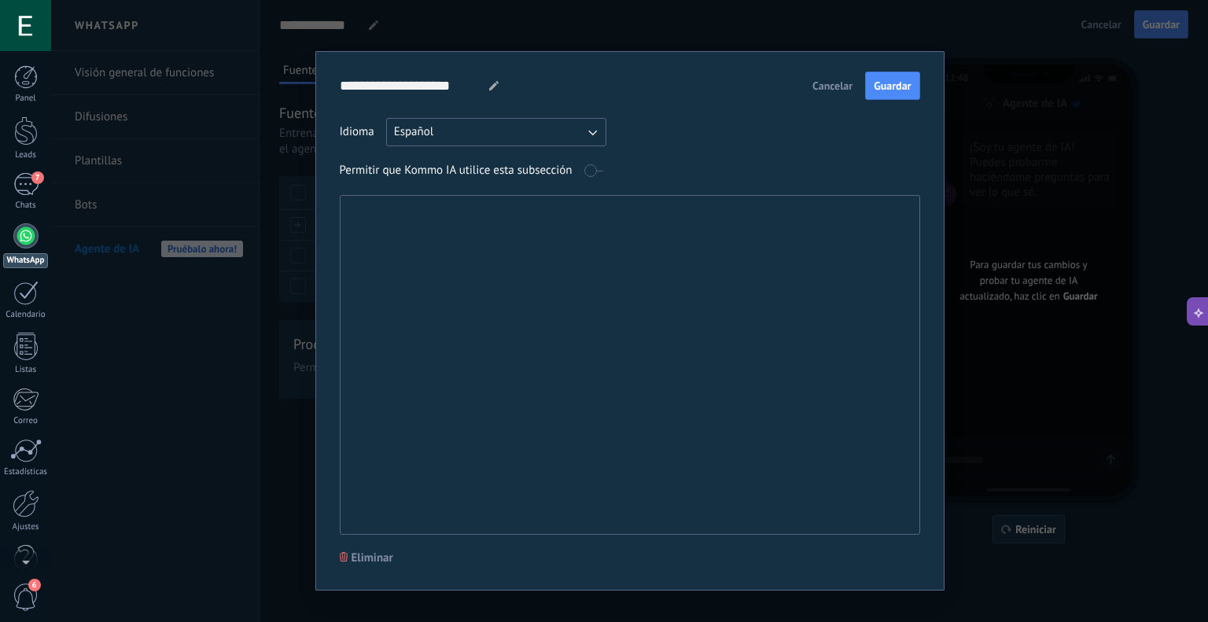
paste textarea "**********"
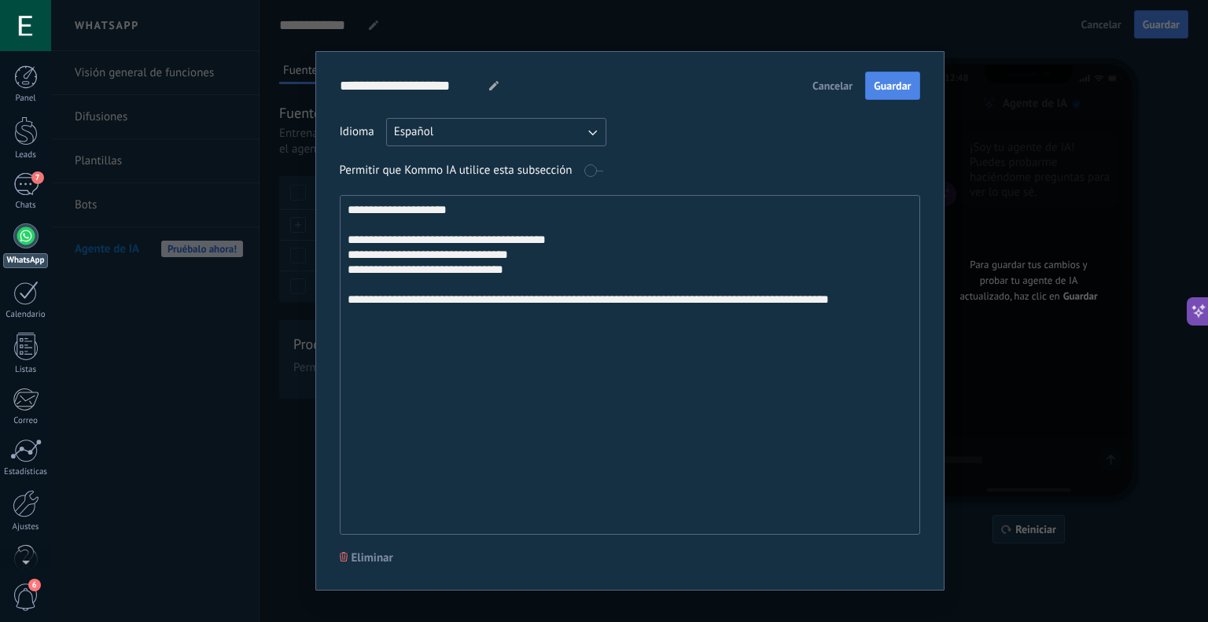
type textarea "**********"
click at [882, 85] on span "Guardar" at bounding box center [892, 85] width 37 height 11
click at [466, 82] on input "**********" at bounding box center [408, 86] width 137 height 28
drag, startPoint x: 471, startPoint y: 83, endPoint x: 321, endPoint y: 82, distance: 150.2
click at [321, 82] on div "**********" at bounding box center [629, 320] width 629 height 539
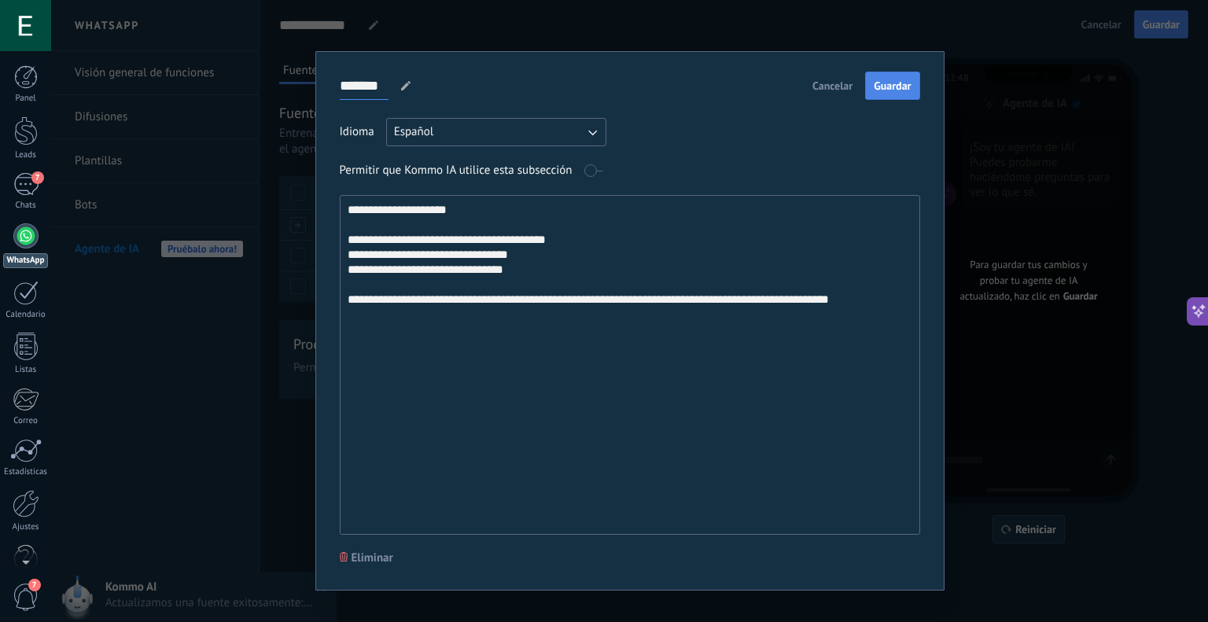
type input "*******"
click at [874, 91] on span "Guardar" at bounding box center [892, 85] width 37 height 11
click at [617, 37] on div "**********" at bounding box center [629, 311] width 1157 height 622
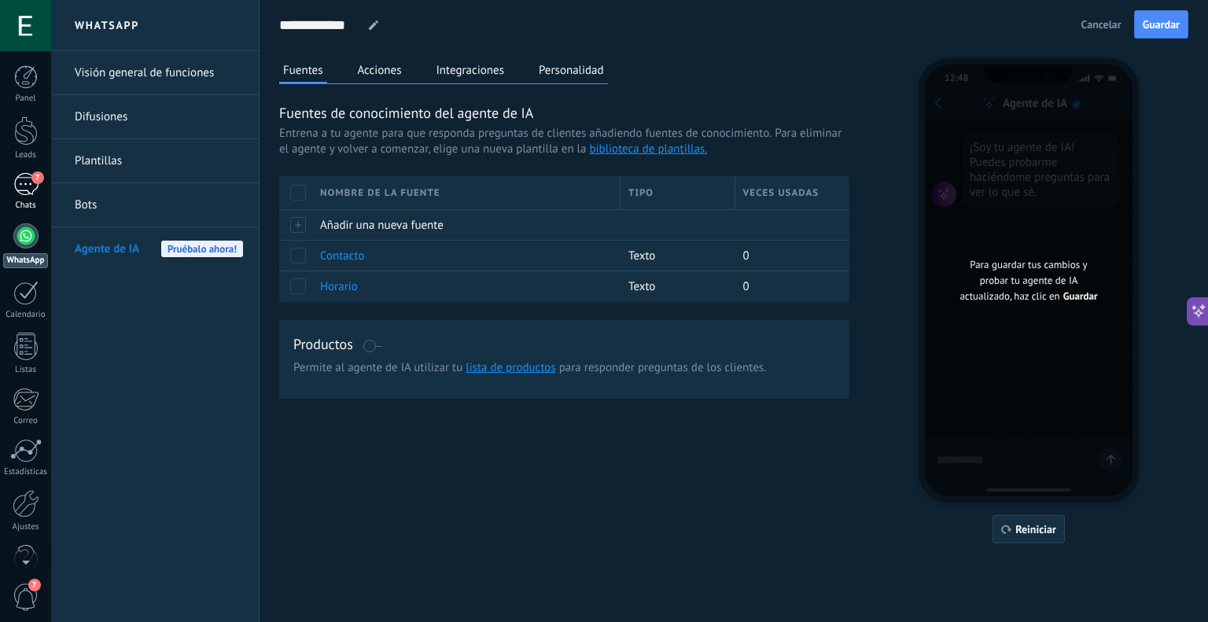
click at [28, 176] on div "7" at bounding box center [25, 184] width 25 height 23
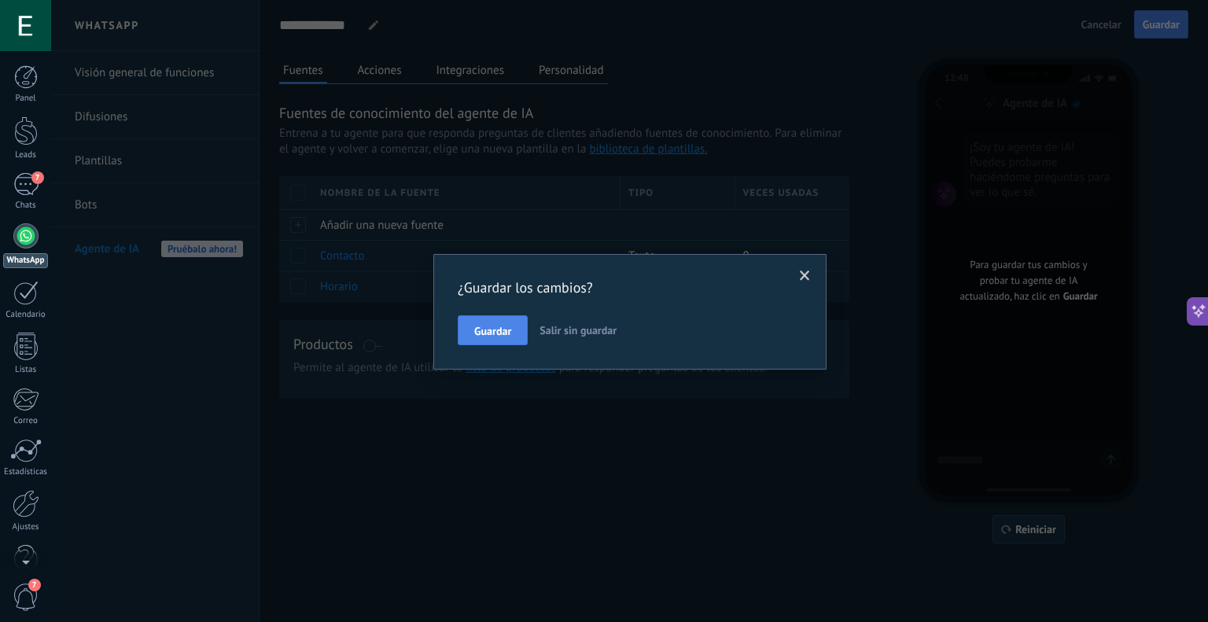
click at [495, 333] on span "Guardar" at bounding box center [492, 331] width 37 height 11
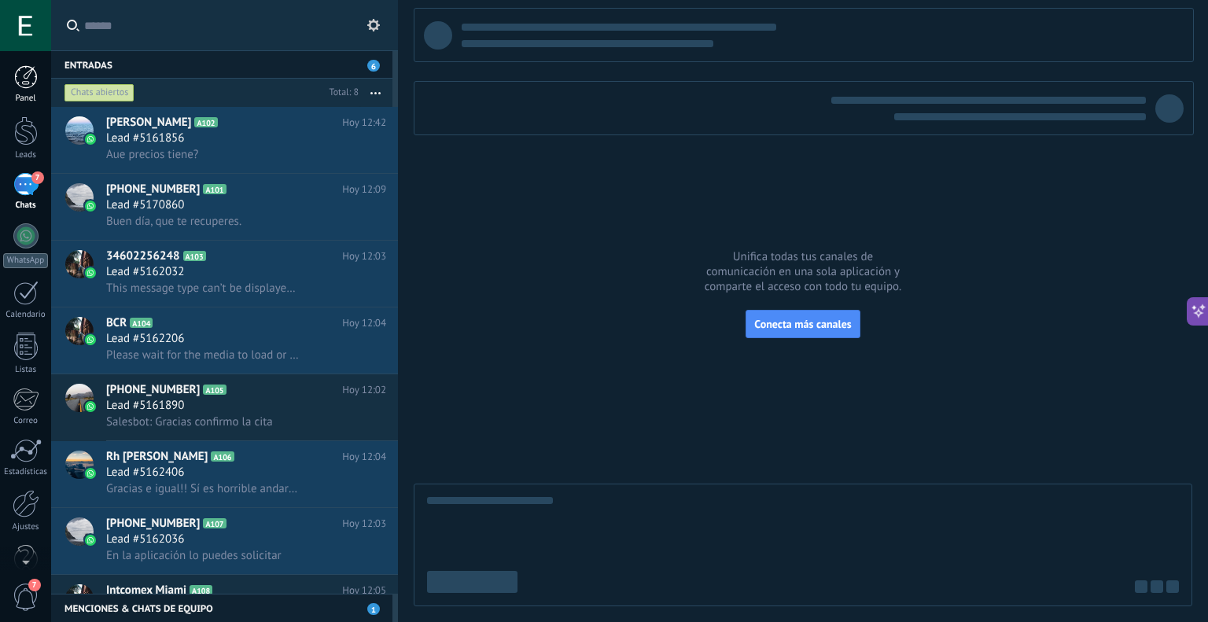
click at [25, 88] on div at bounding box center [26, 77] width 24 height 24
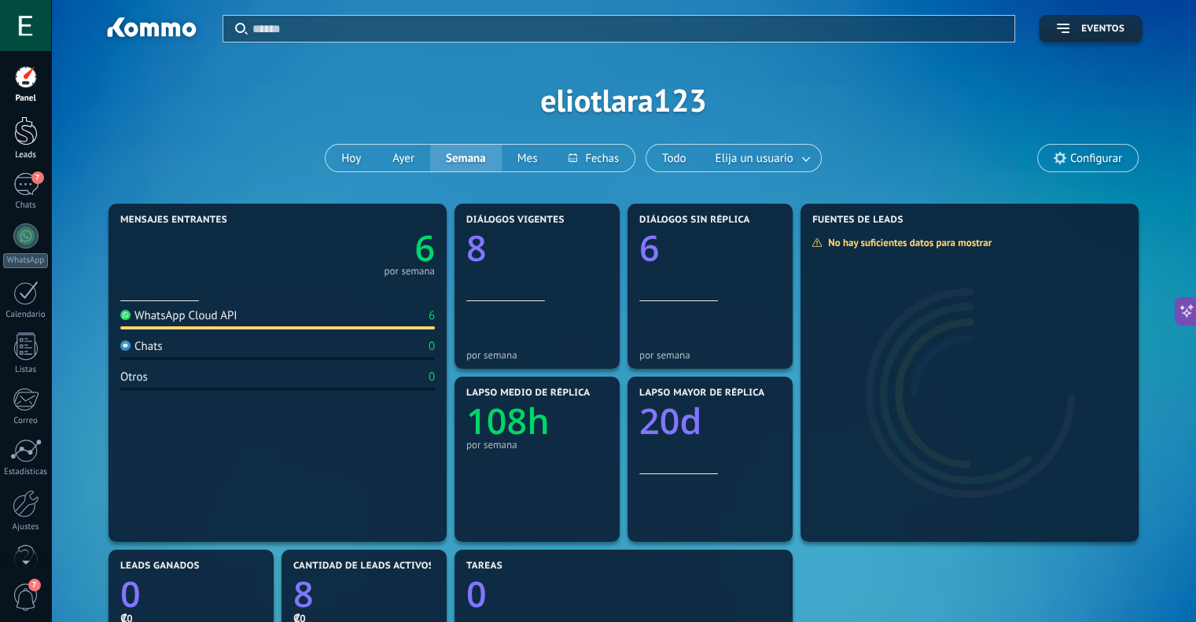
click at [29, 148] on link "Leads" at bounding box center [25, 138] width 51 height 44
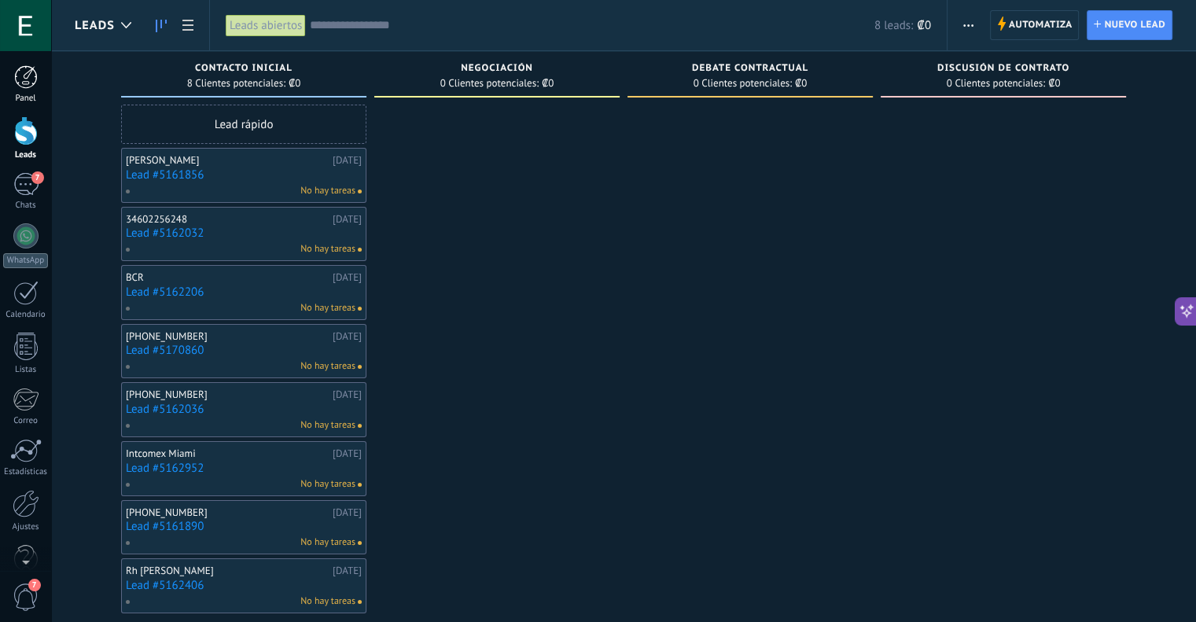
click at [17, 87] on div at bounding box center [26, 77] width 24 height 24
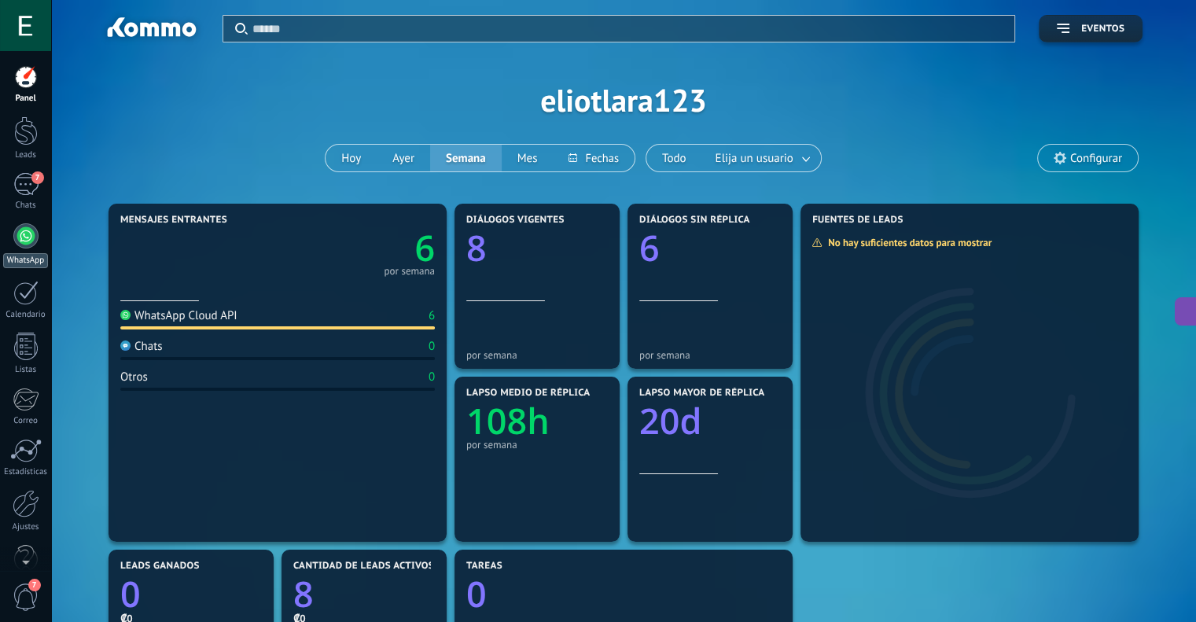
click at [16, 226] on div at bounding box center [25, 235] width 25 height 25
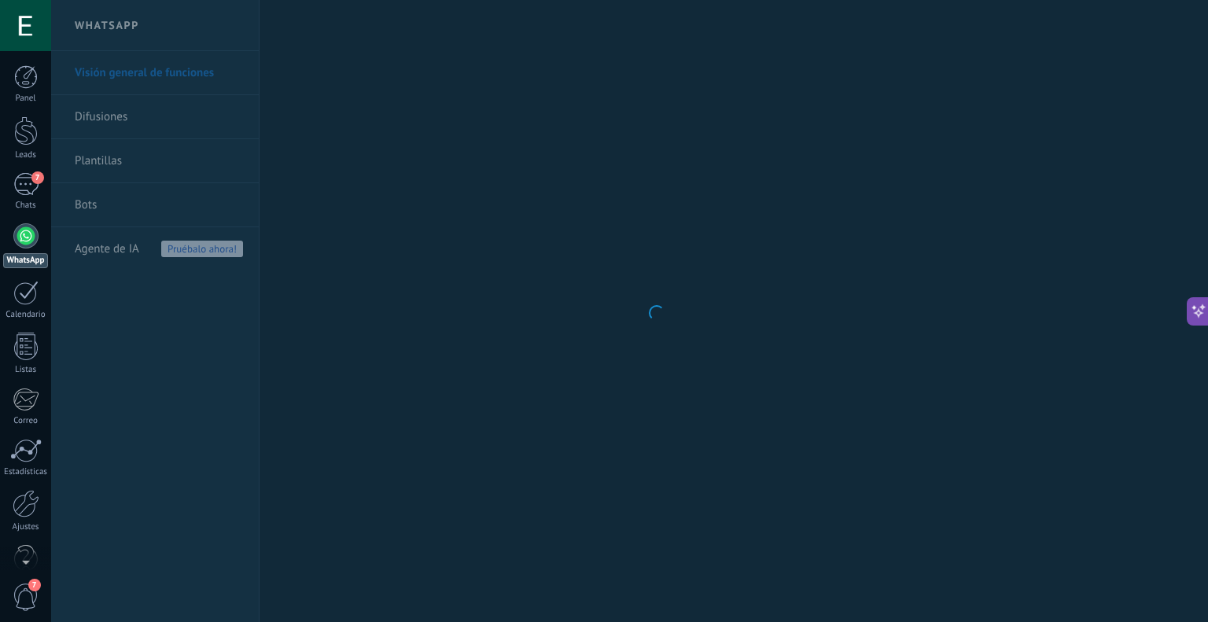
click at [101, 244] on body ".abccls-1,.abccls-2{fill-rule:evenodd}.abccls-2{fill:#fff} .abfcls-1{fill:none}…" at bounding box center [604, 311] width 1208 height 622
click at [72, 245] on li "Agente de IA Pruébalo ahora!" at bounding box center [155, 248] width 208 height 43
click at [103, 239] on span "Agente de IA" at bounding box center [107, 249] width 64 height 44
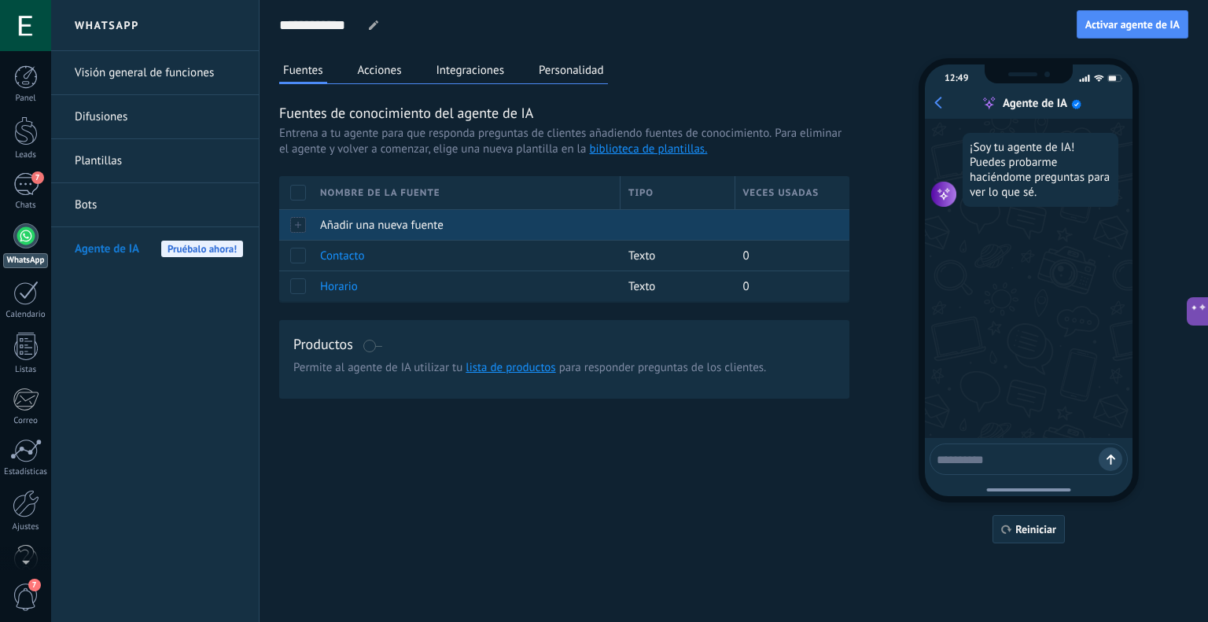
click at [358, 223] on span "Añadir una nueva fuente" at bounding box center [381, 225] width 123 height 15
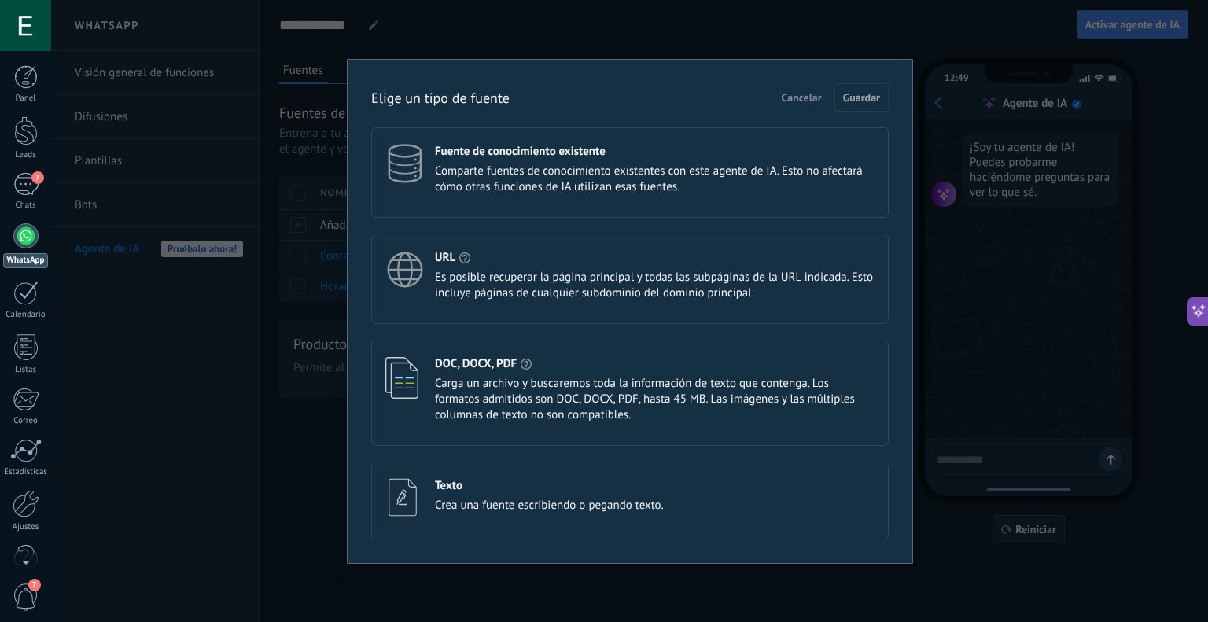
click at [491, 488] on div "Texto" at bounding box center [549, 485] width 229 height 15
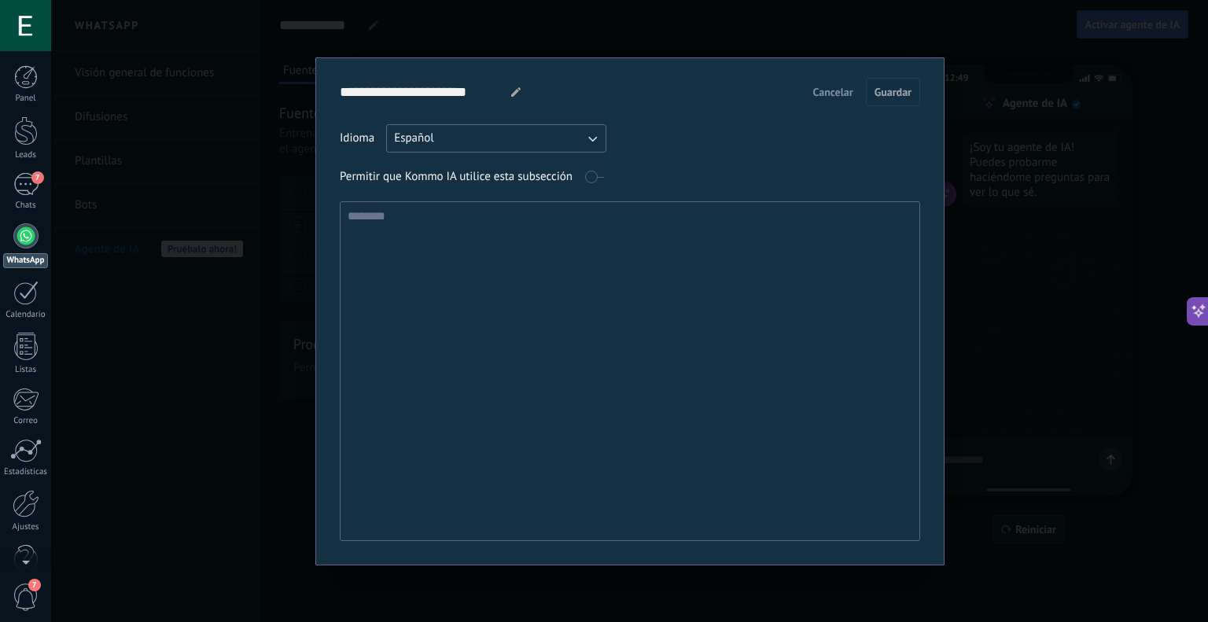
type textarea "*"
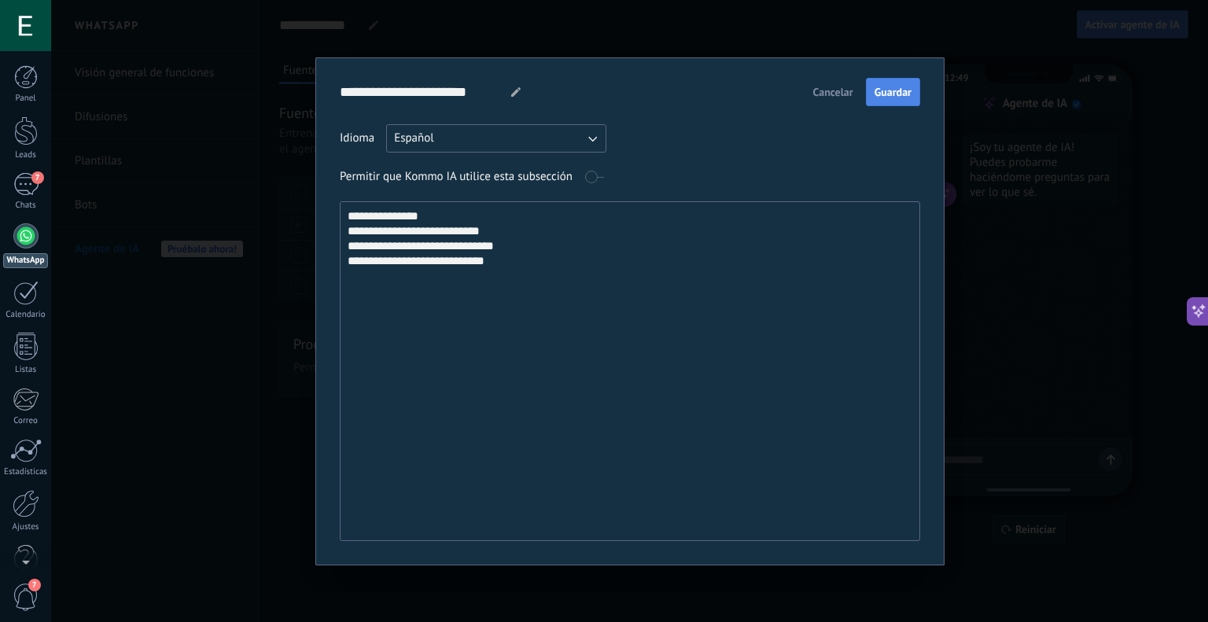
type textarea "**********"
click at [901, 79] on button "Guardar" at bounding box center [893, 92] width 54 height 28
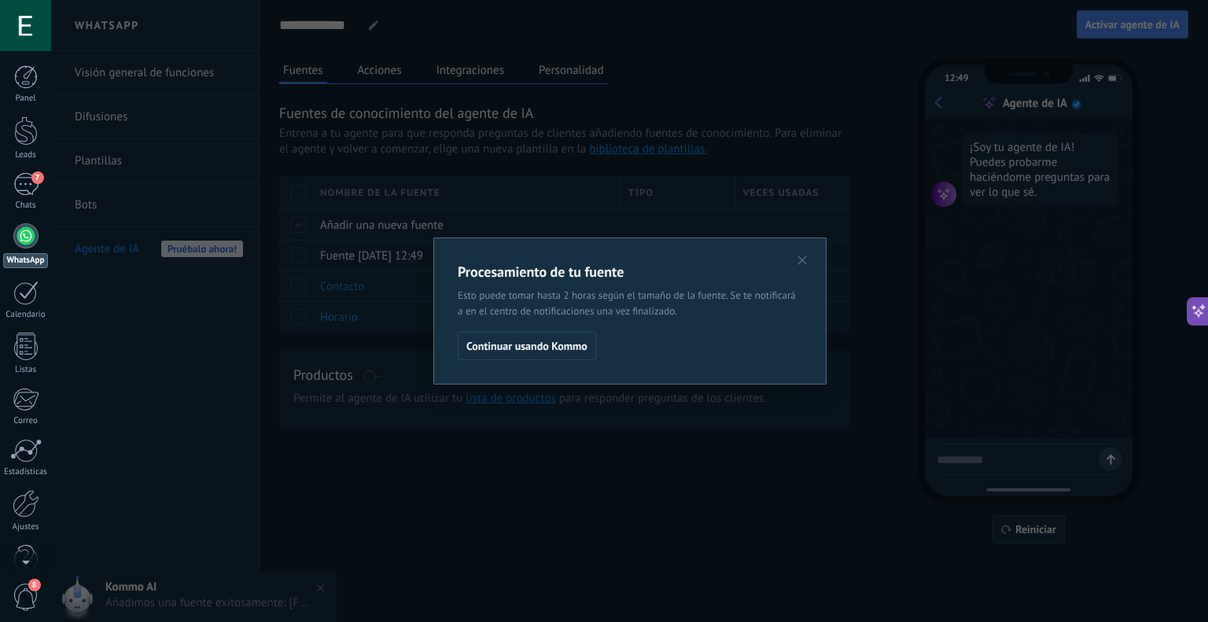
click at [554, 355] on button "Continuar usando Kommo" at bounding box center [527, 346] width 138 height 28
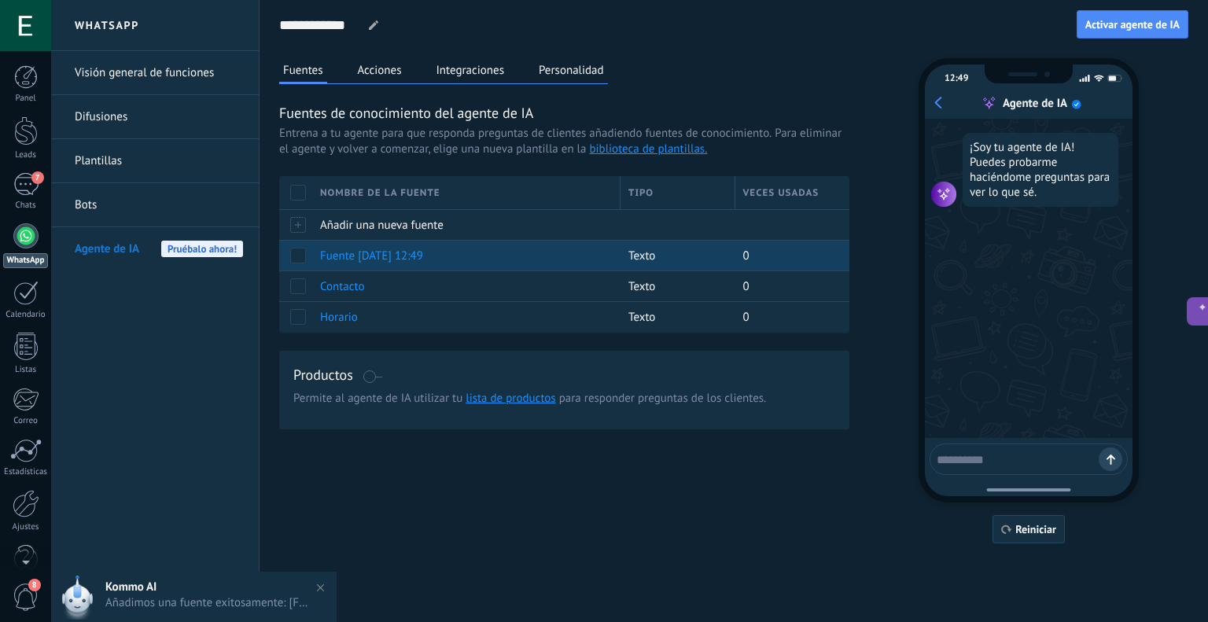
click at [359, 255] on span "Fuente 25/09/2025 12:49" at bounding box center [371, 256] width 103 height 15
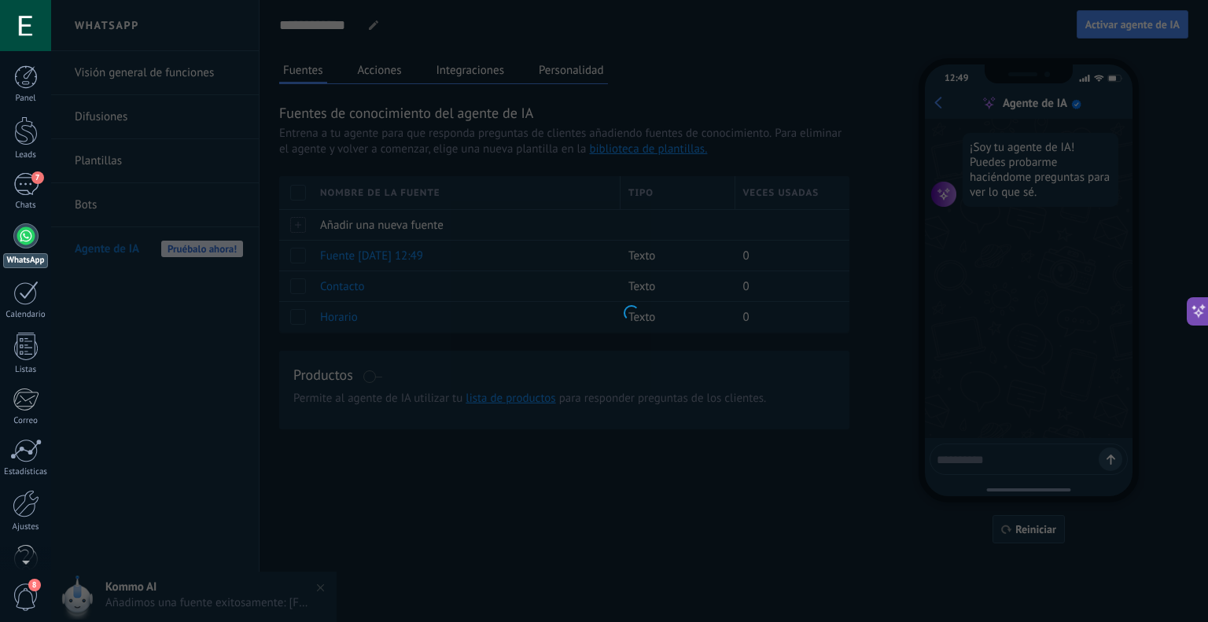
type textarea "**********"
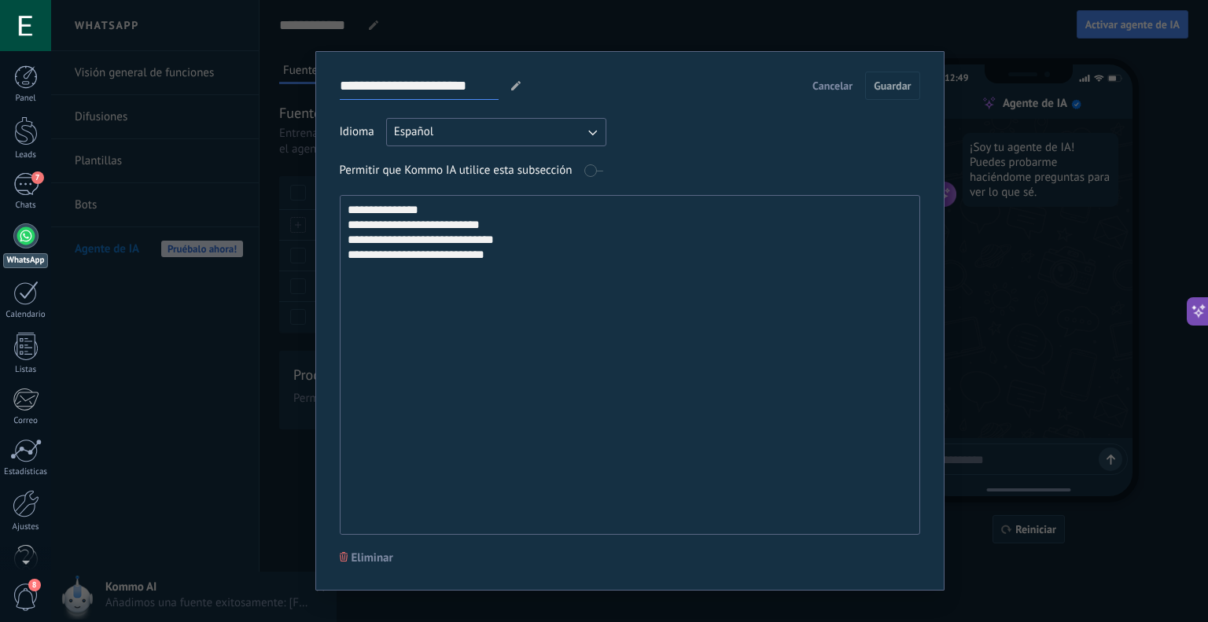
drag, startPoint x: 492, startPoint y: 83, endPoint x: 302, endPoint y: 98, distance: 190.8
click at [303, 95] on div "**********" at bounding box center [629, 311] width 1157 height 622
type input "*******"
click at [909, 75] on button "Guardar" at bounding box center [892, 86] width 54 height 28
click at [685, 11] on div "**********" at bounding box center [629, 311] width 1157 height 622
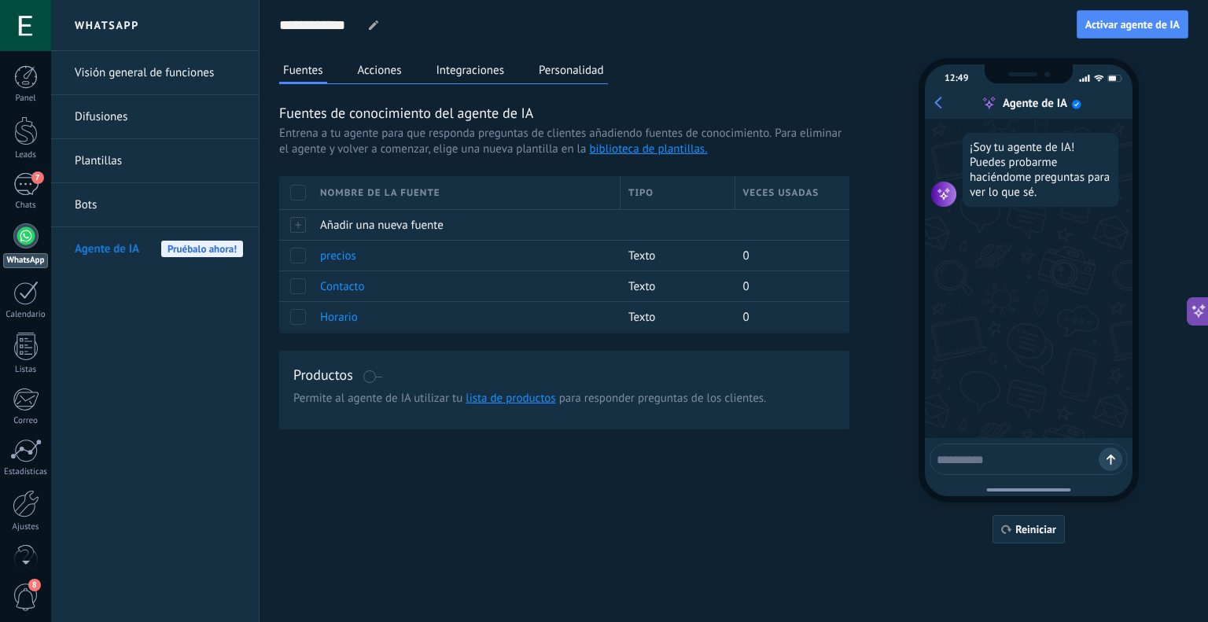
click at [388, 65] on button "Acciones" at bounding box center [380, 70] width 52 height 24
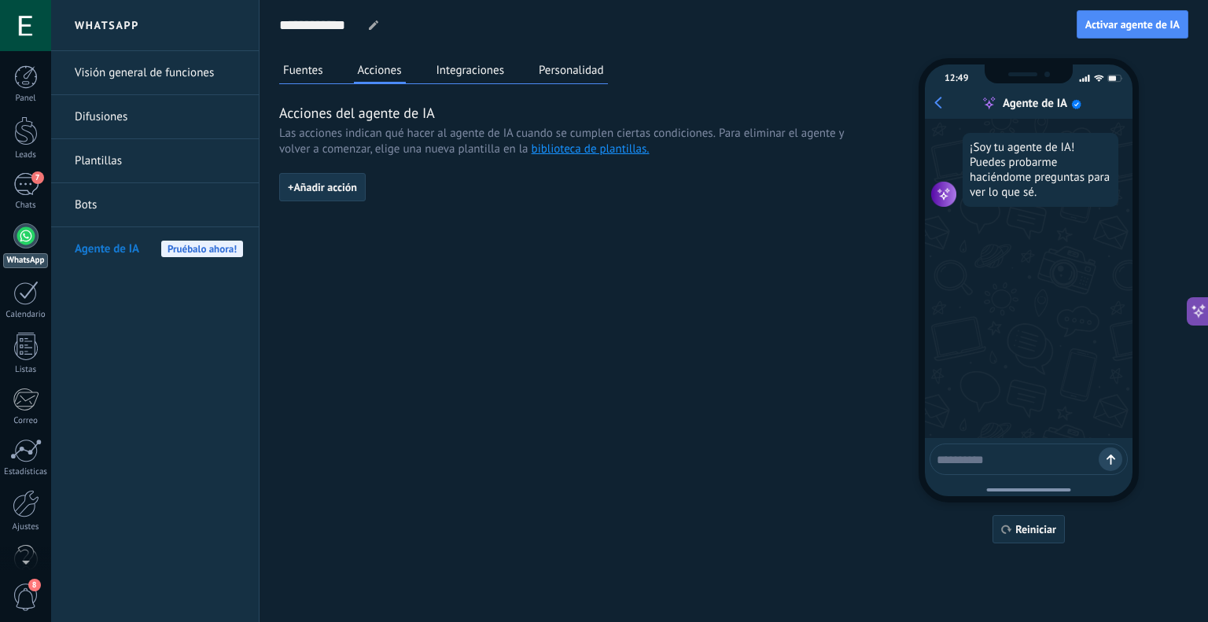
click at [330, 191] on span "+ Añadir acción" at bounding box center [322, 187] width 69 height 11
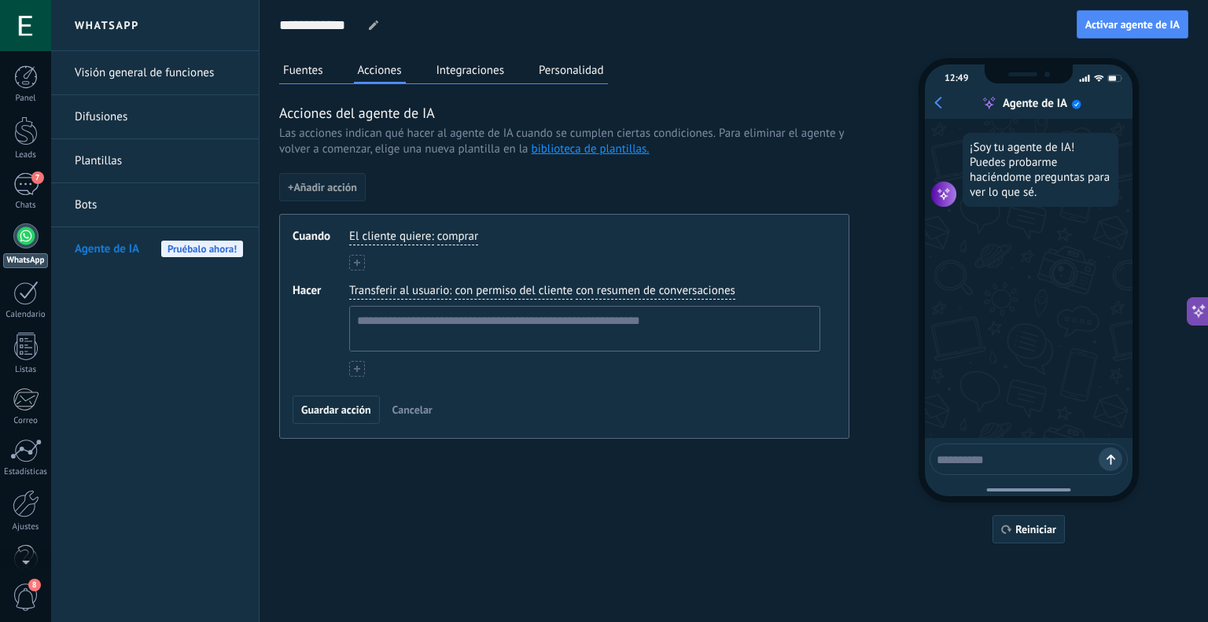
click at [407, 229] on span "El cliente quiere" at bounding box center [390, 237] width 82 height 16
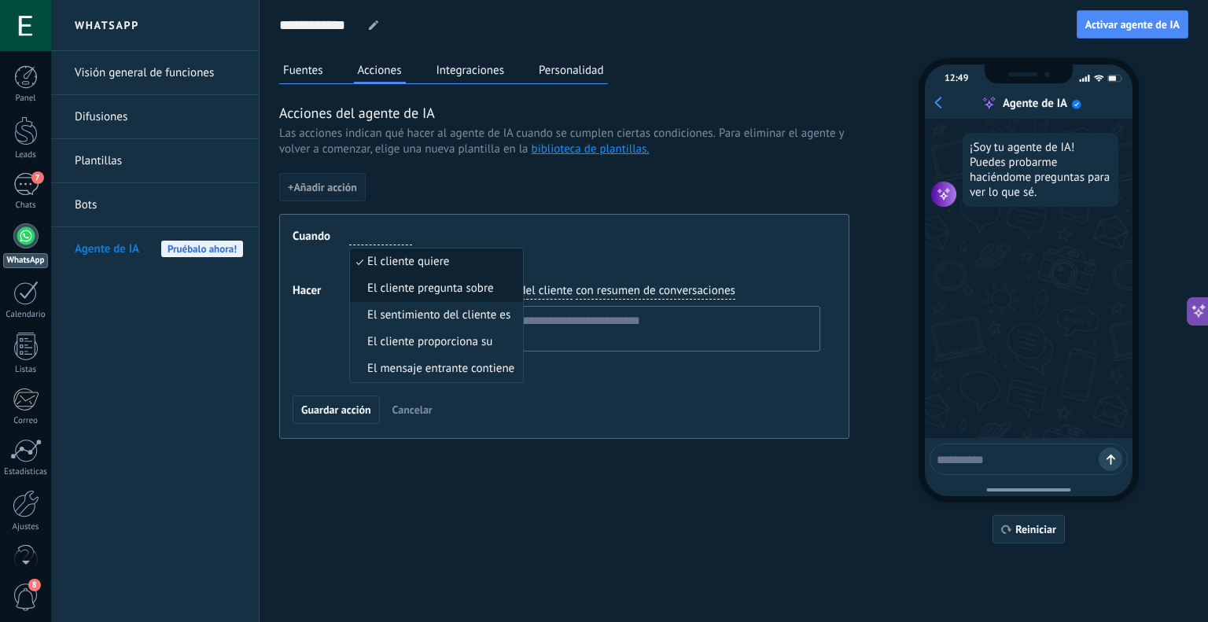
click at [488, 288] on span "El cliente pregunta sobre" at bounding box center [430, 289] width 127 height 16
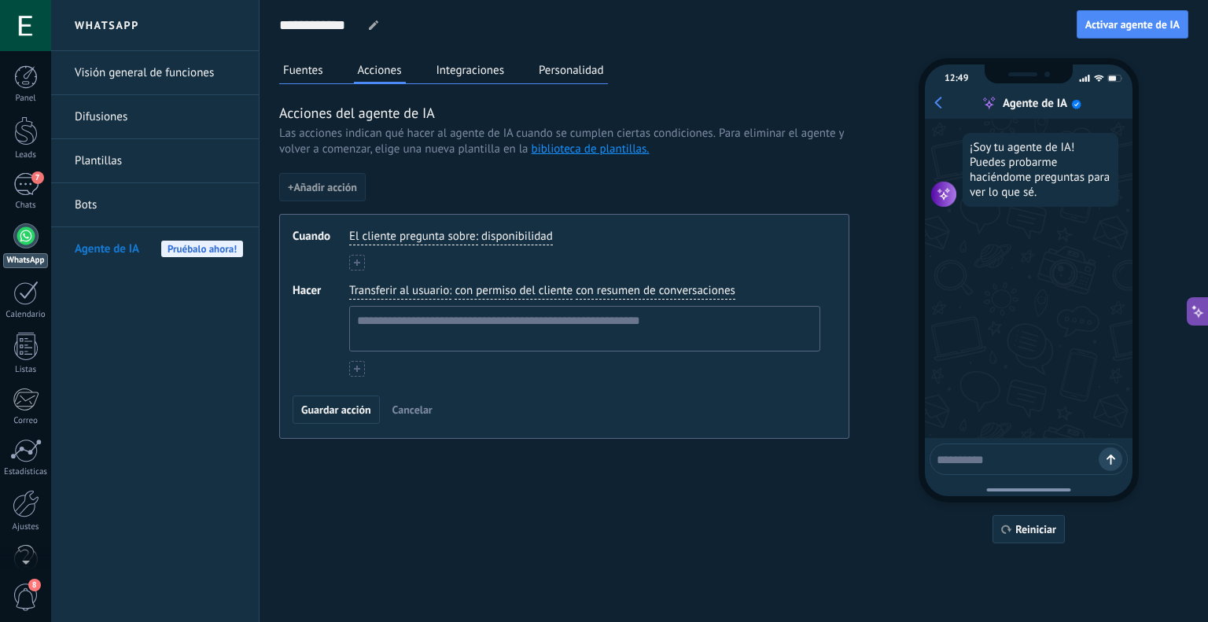
click at [348, 263] on span "Cuando" at bounding box center [321, 250] width 57 height 42
click at [351, 262] on button at bounding box center [357, 263] width 16 height 16
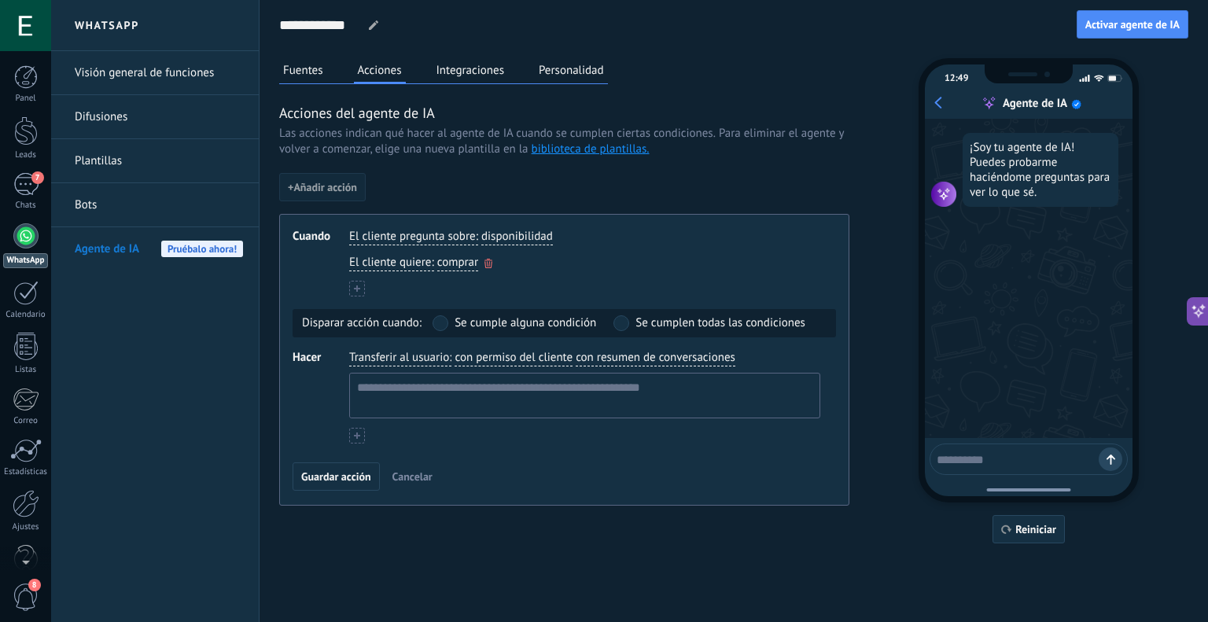
click at [447, 263] on span "comprar" at bounding box center [457, 263] width 41 height 16
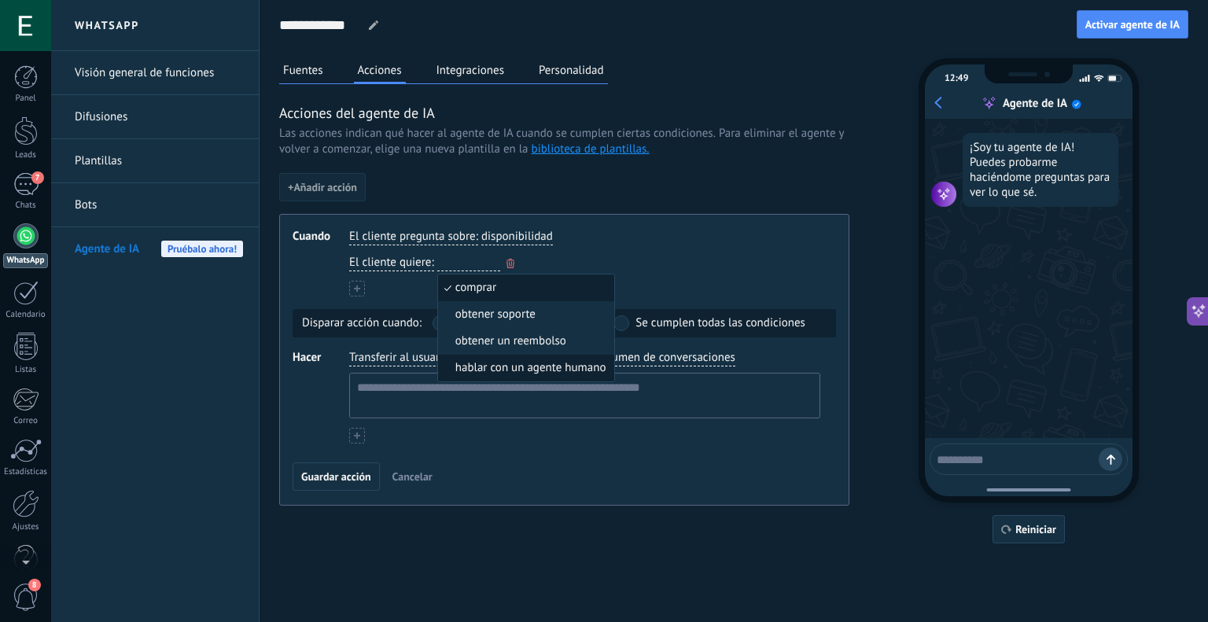
click at [532, 361] on span "hablar con un agente humano" at bounding box center [530, 368] width 151 height 16
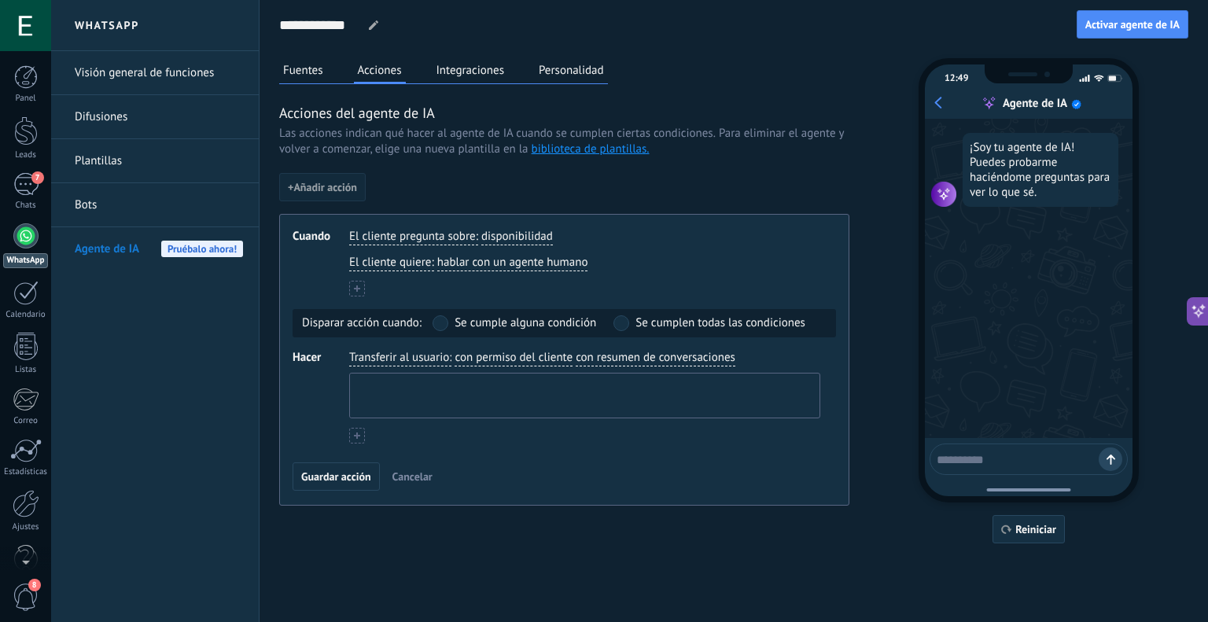
click at [488, 388] on textarea at bounding box center [583, 396] width 466 height 44
click at [724, 342] on div "Cuando El cliente pregunta sobre : disponibilidad El cliente quiere : hablar co…" at bounding box center [564, 360] width 570 height 292
click at [353, 473] on span "Guardar acción" at bounding box center [336, 476] width 70 height 11
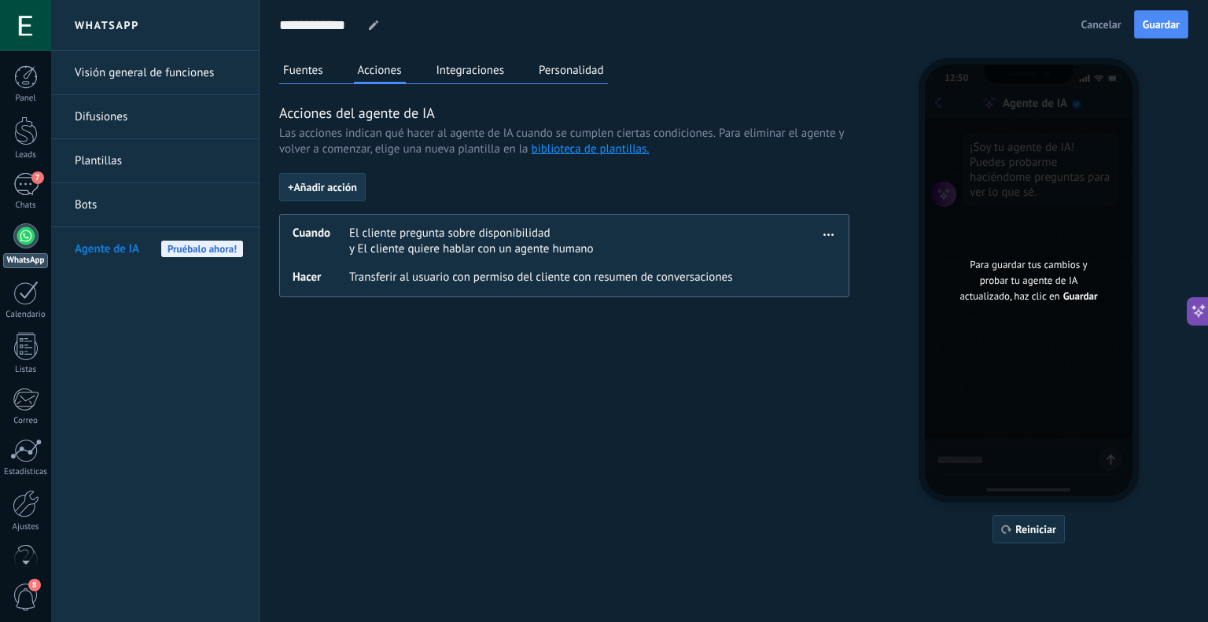
click at [346, 194] on button "+ Añadir acción" at bounding box center [322, 187] width 87 height 28
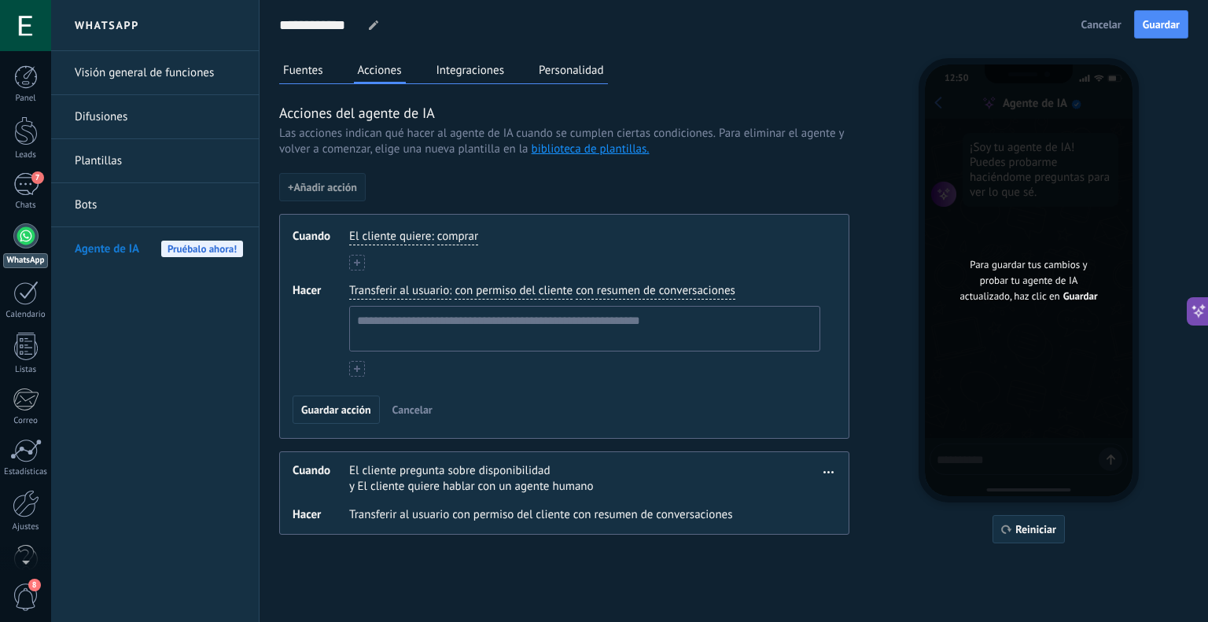
click at [399, 229] on span "El cliente quiere" at bounding box center [390, 237] width 82 height 16
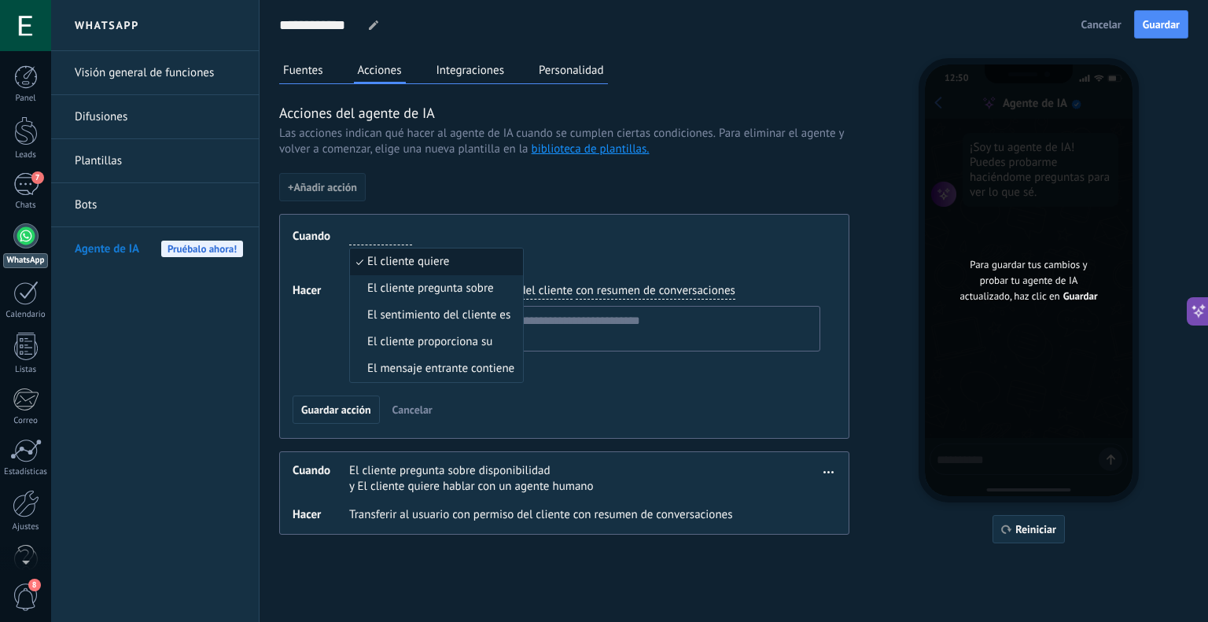
click at [477, 234] on div "El cliente quiere El cliente quiere El cliente pregunta sobre El sentimiento de…" at bounding box center [584, 237] width 477 height 23
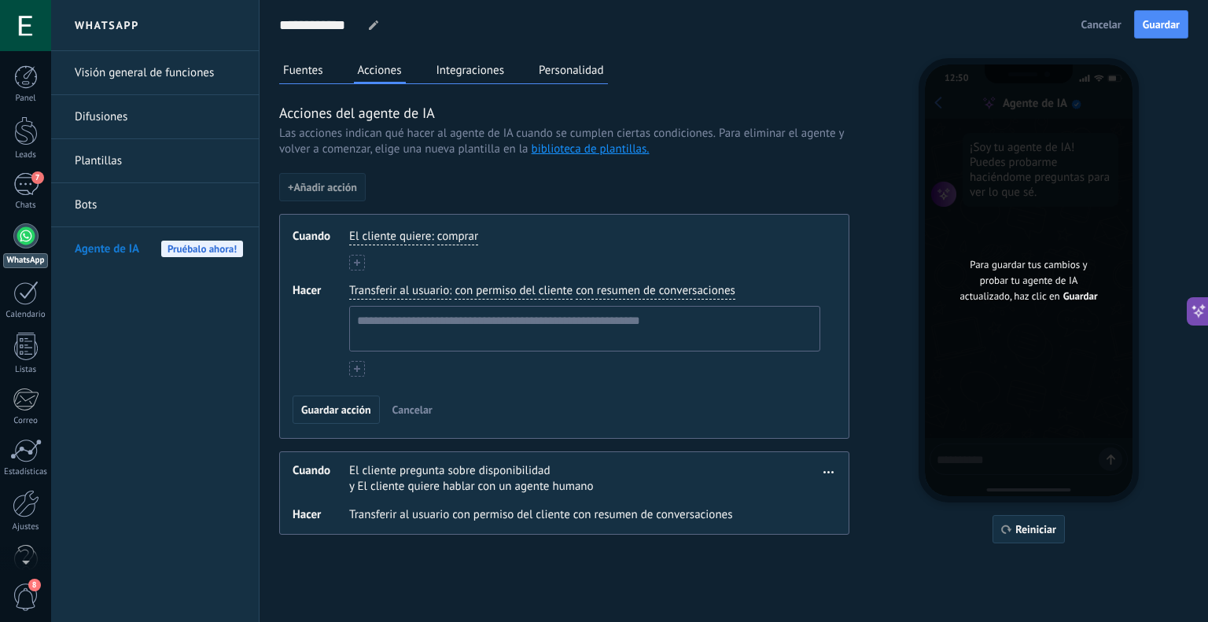
click at [429, 232] on span "El cliente quiere" at bounding box center [390, 237] width 82 height 16
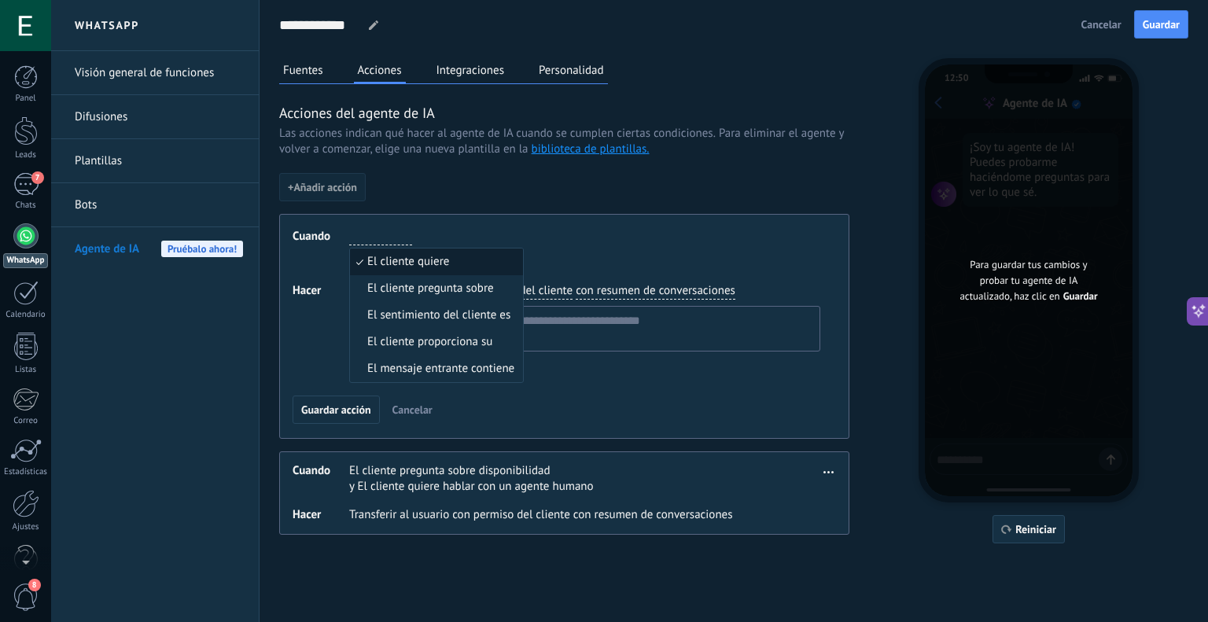
click at [554, 267] on div "El cliente quiere El cliente quiere El cliente pregunta sobre El sentimiento de…" at bounding box center [584, 250] width 471 height 42
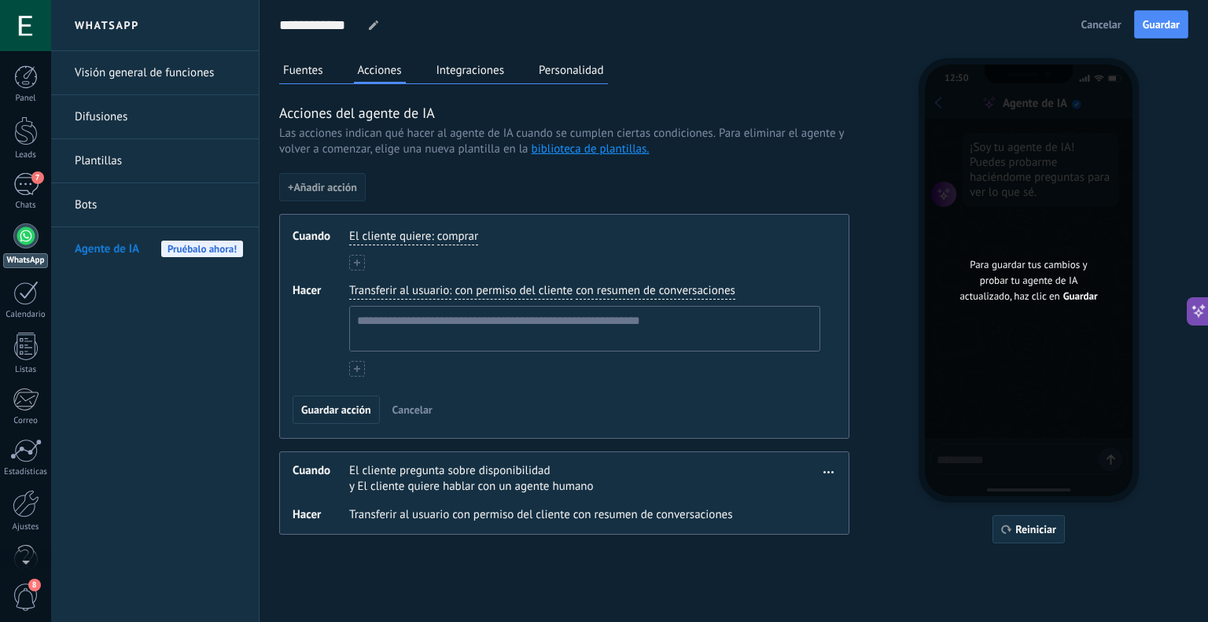
click at [420, 292] on span "Transferir al usuario" at bounding box center [399, 291] width 100 height 16
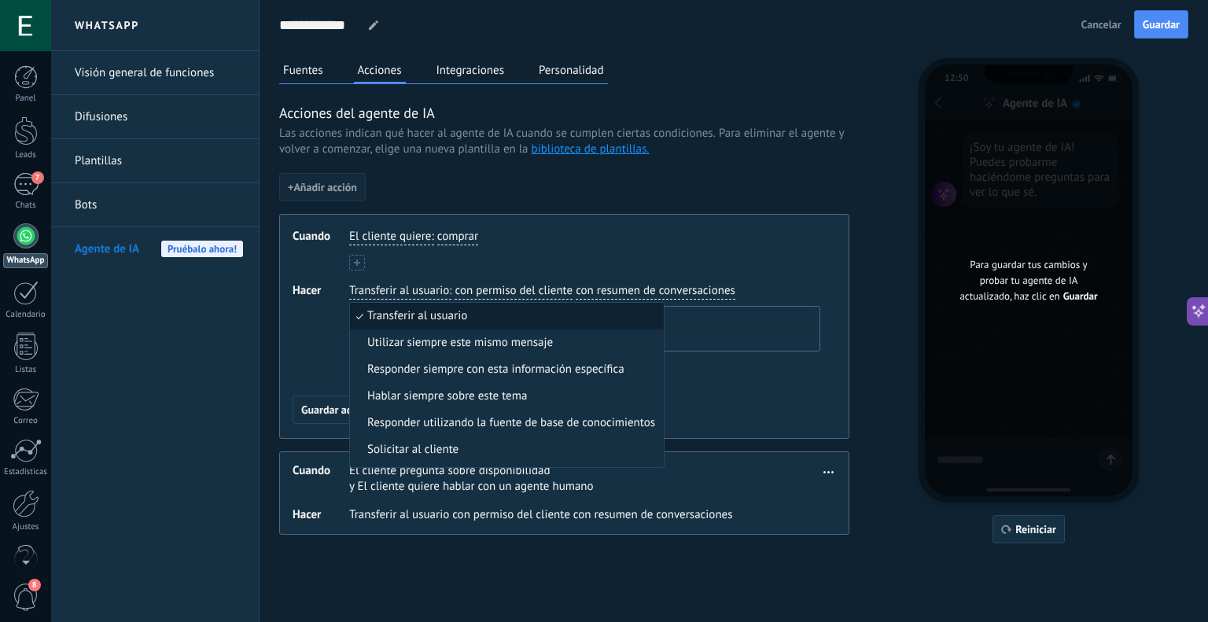
click at [595, 260] on div "El cliente quiere : comprar" at bounding box center [584, 250] width 471 height 42
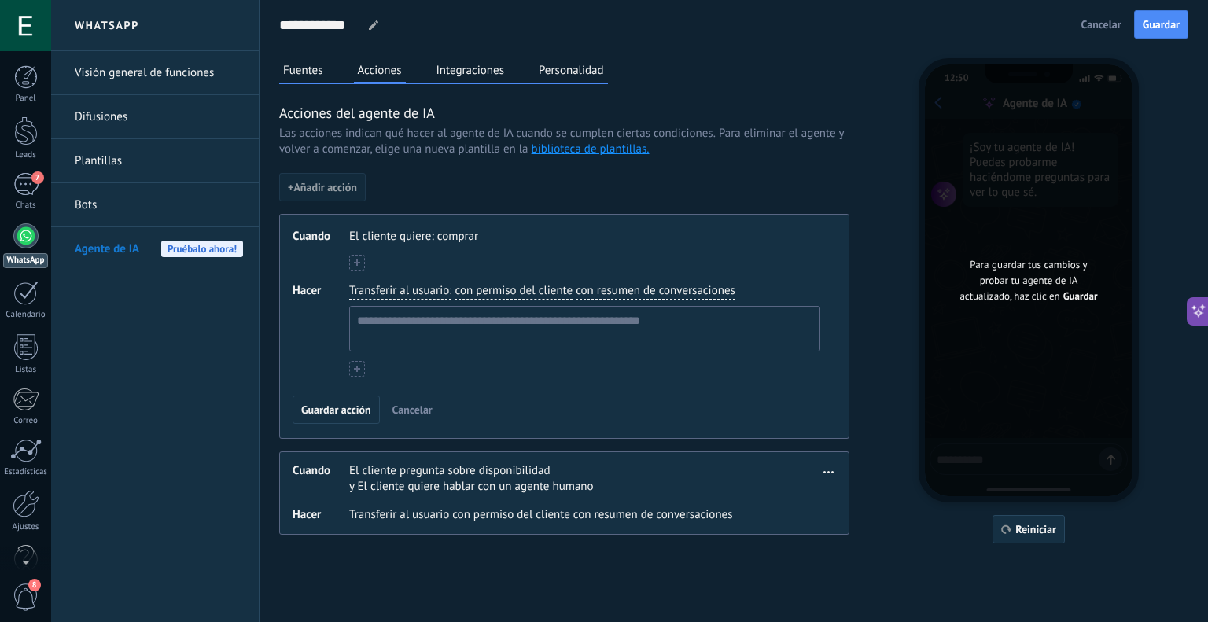
click at [429, 235] on span "El cliente quiere" at bounding box center [390, 237] width 82 height 16
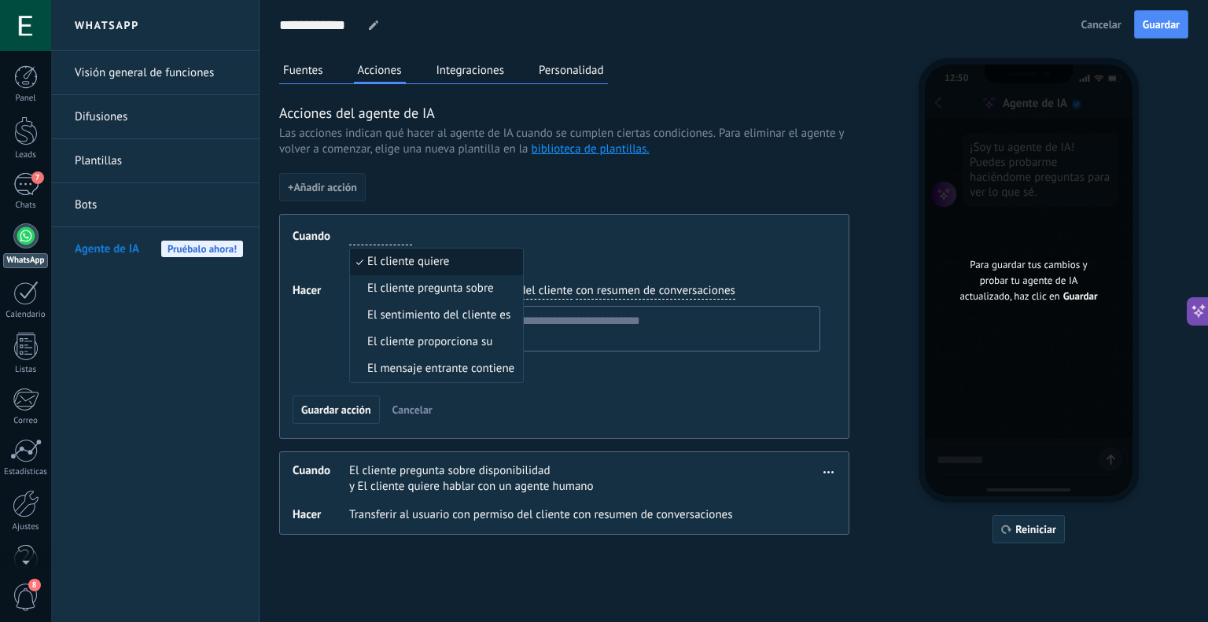
click at [635, 232] on div "El cliente quiere El cliente quiere El cliente pregunta sobre El sentimiento de…" at bounding box center [584, 237] width 477 height 23
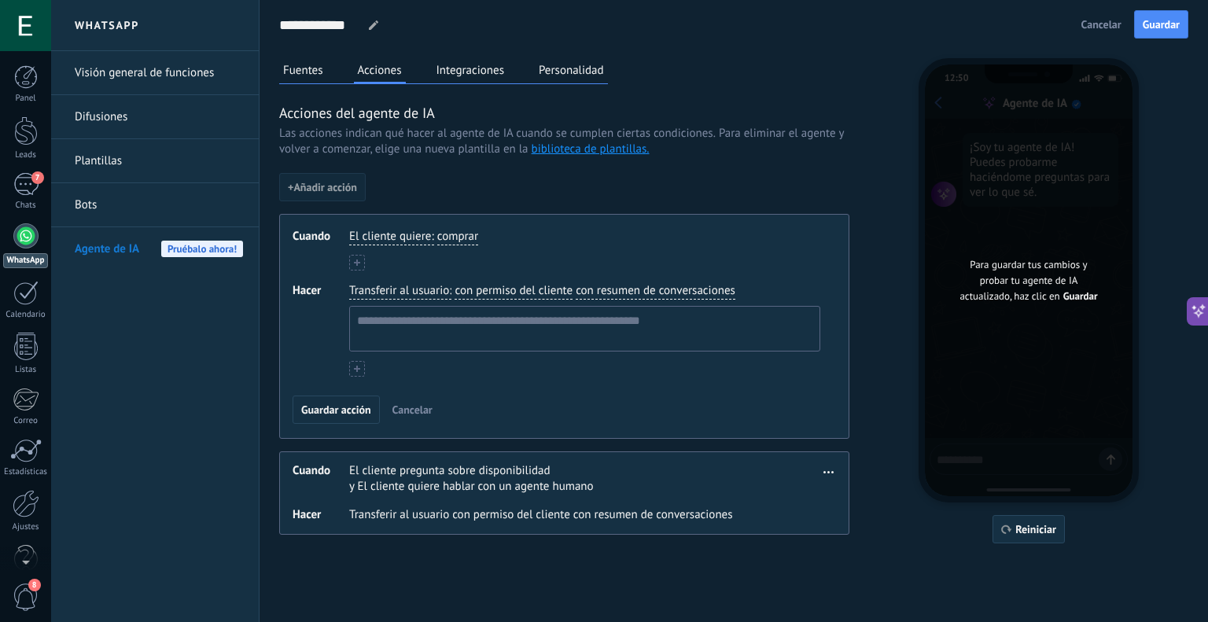
click at [571, 288] on span "con permiso del cliente" at bounding box center [514, 291] width 118 height 16
click at [476, 287] on span "con permiso del cliente" at bounding box center [514, 291] width 118 height 16
click at [447, 288] on span "Transferir al usuario" at bounding box center [399, 291] width 100 height 16
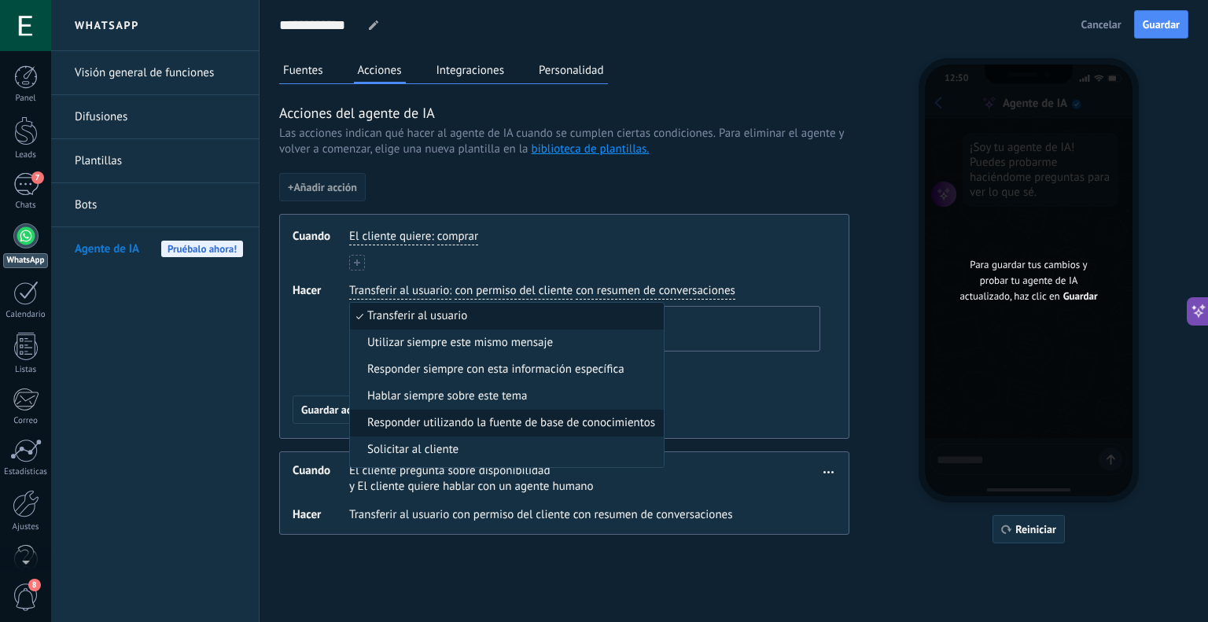
click at [483, 421] on span "Responder utilizando la fuente de base de conocimientos" at bounding box center [511, 423] width 288 height 16
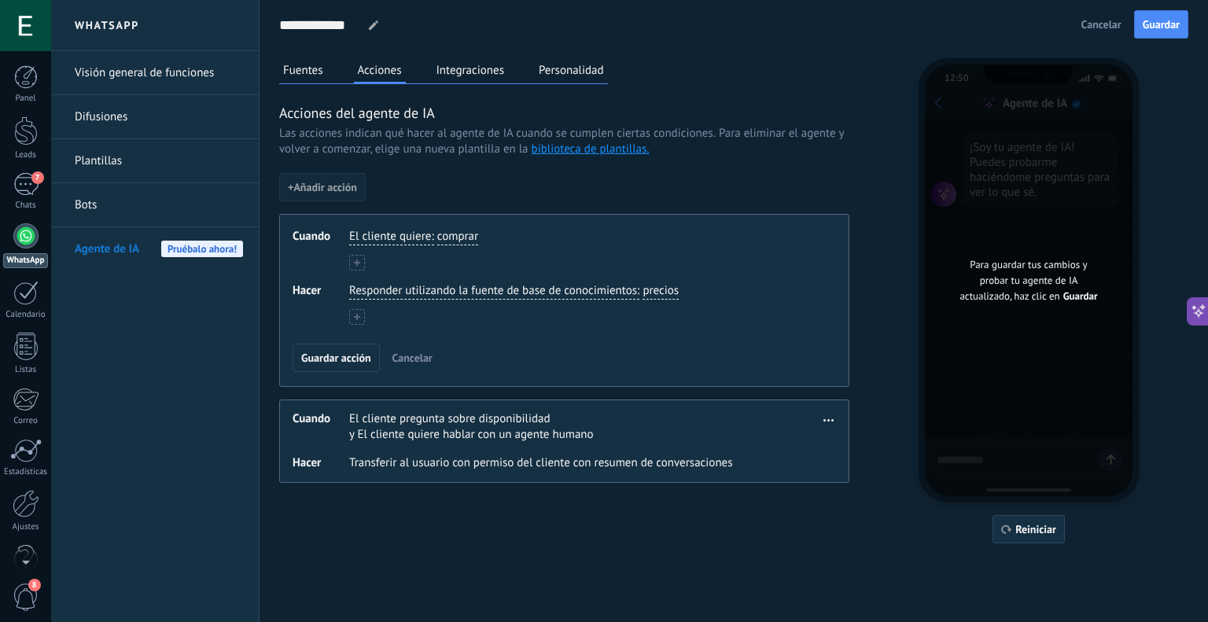
click at [550, 288] on span "Responder utilizando la fuente de base de conocimientos" at bounding box center [493, 291] width 288 height 16
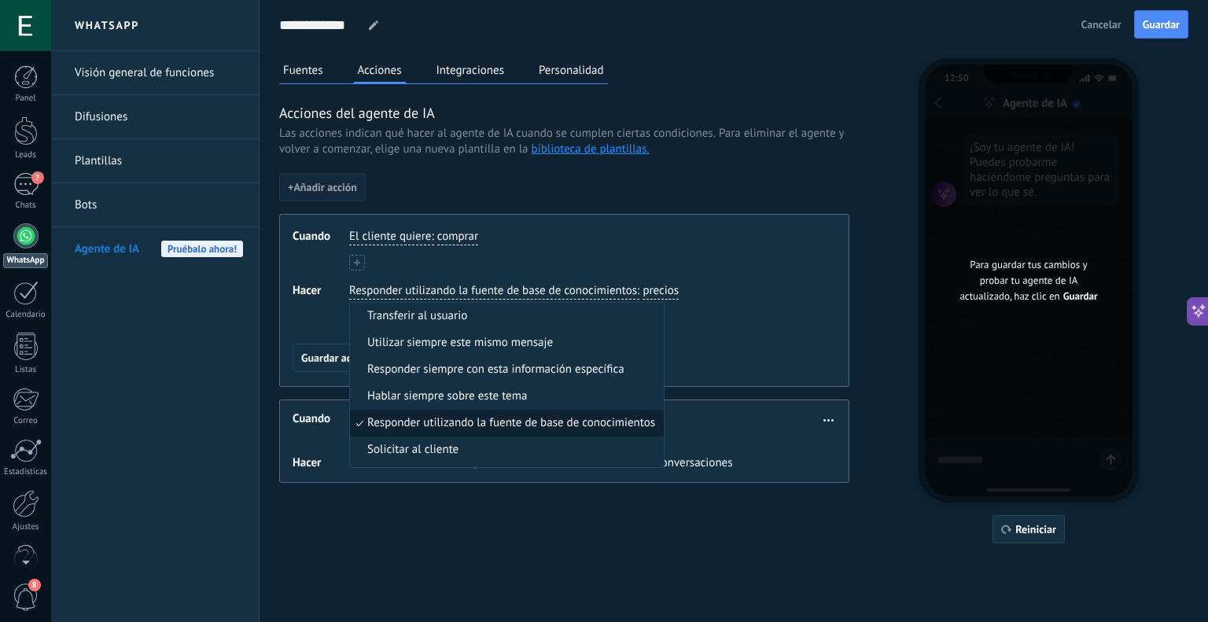
scroll to position [38, 0]
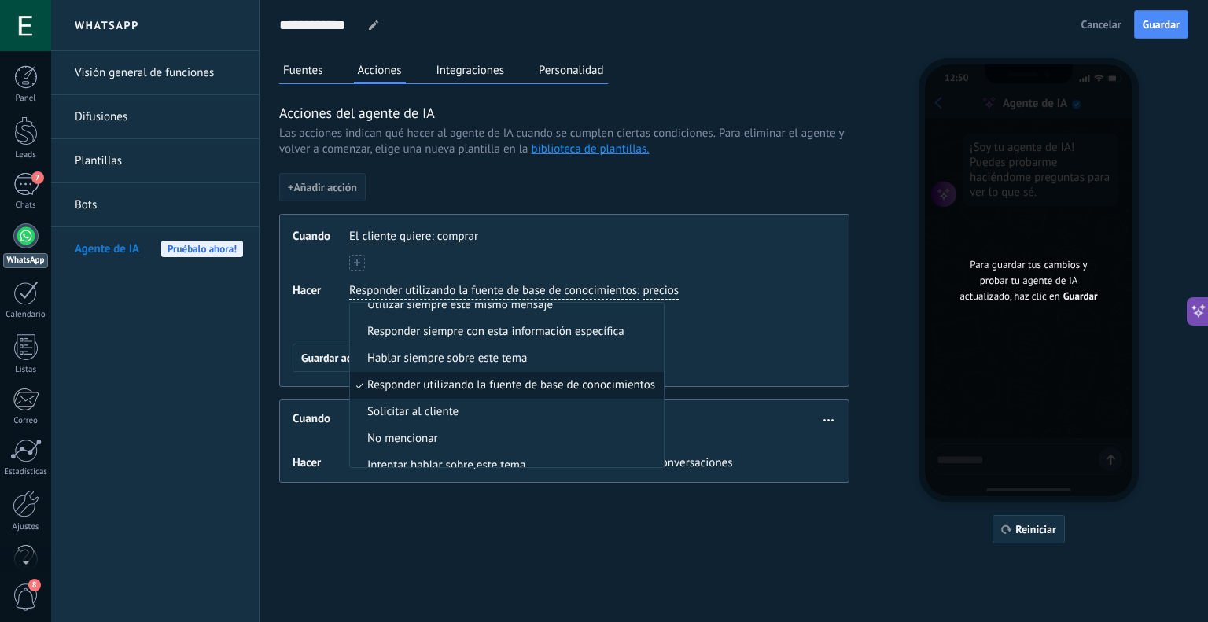
click at [670, 266] on div "El cliente quiere : comprar" at bounding box center [584, 250] width 471 height 42
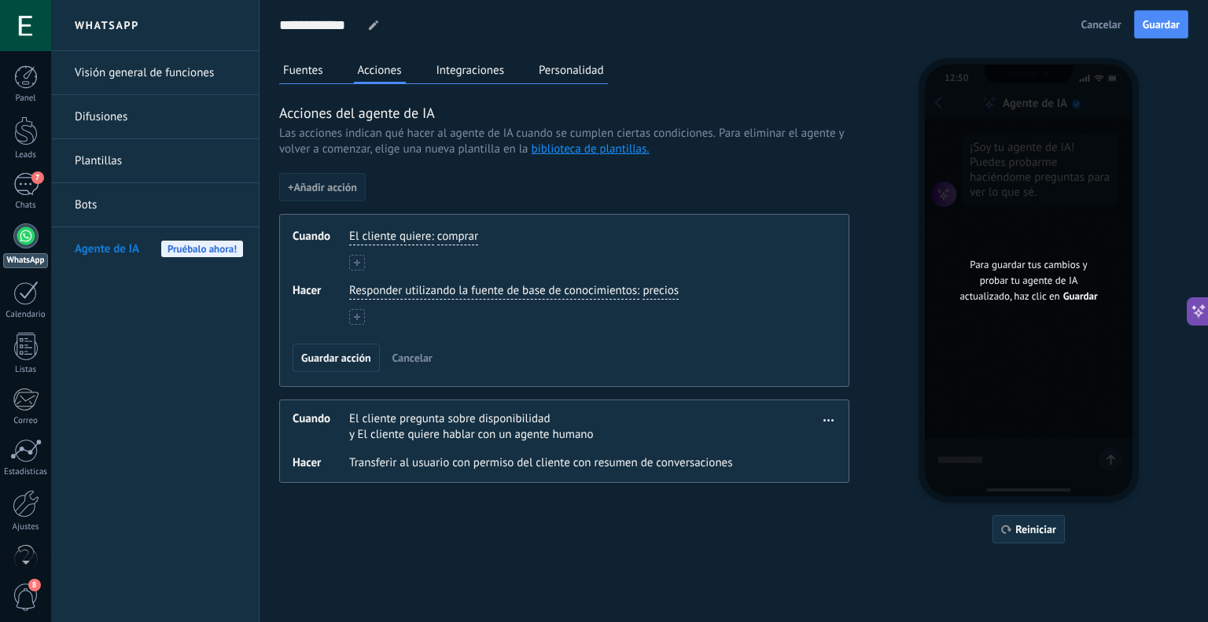
click at [359, 315] on use at bounding box center [357, 317] width 6 height 6
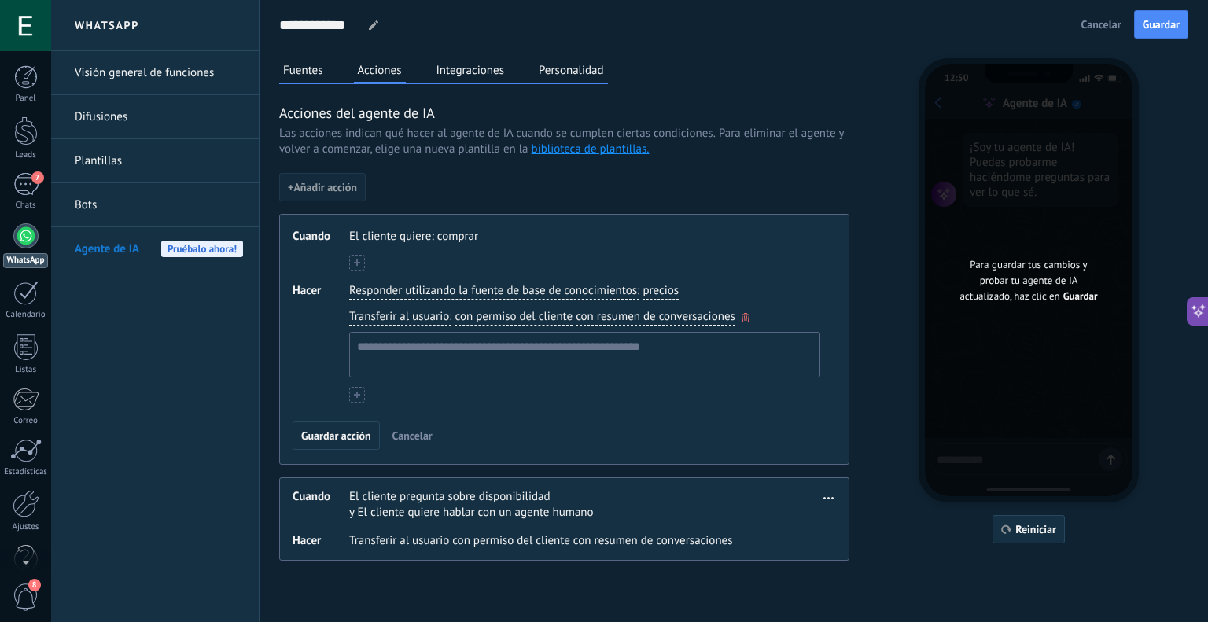
click at [534, 316] on span "con permiso del cliente" at bounding box center [514, 317] width 118 height 16
click at [427, 314] on span "Transferir al usuario" at bounding box center [399, 317] width 100 height 16
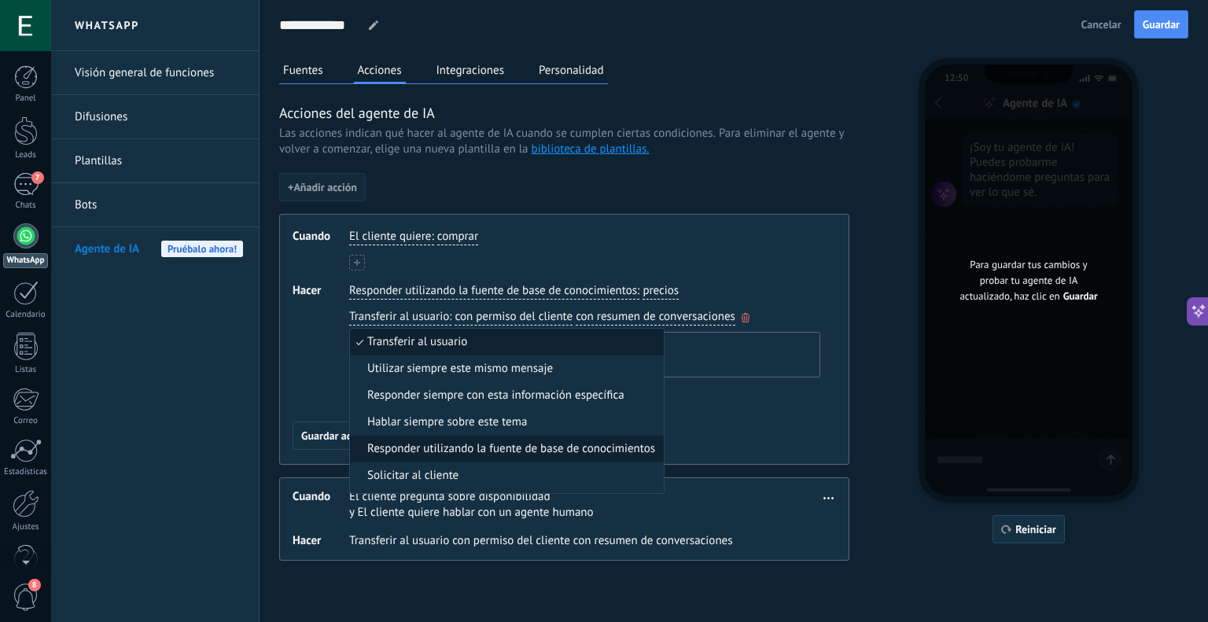
click at [462, 441] on span "Responder utilizando la fuente de base de conocimientos" at bounding box center [511, 449] width 288 height 16
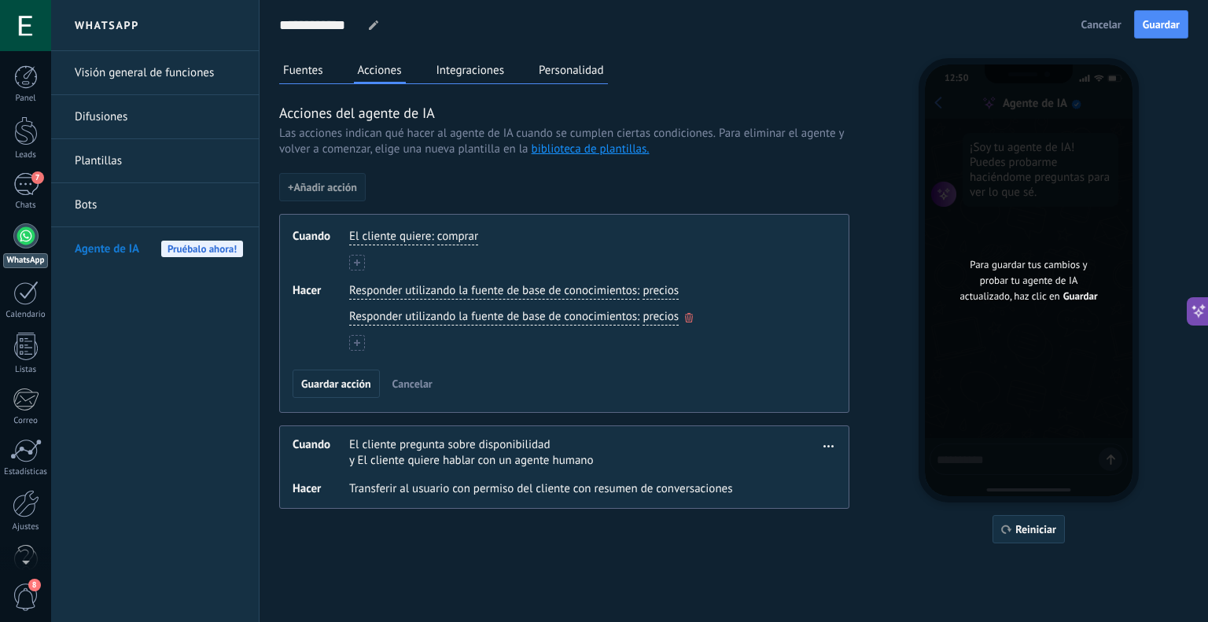
click at [672, 310] on span "precios" at bounding box center [660, 317] width 36 height 16
click at [676, 374] on span "Contacto" at bounding box center [683, 369] width 45 height 16
click at [694, 313] on icon "button" at bounding box center [698, 317] width 8 height 9
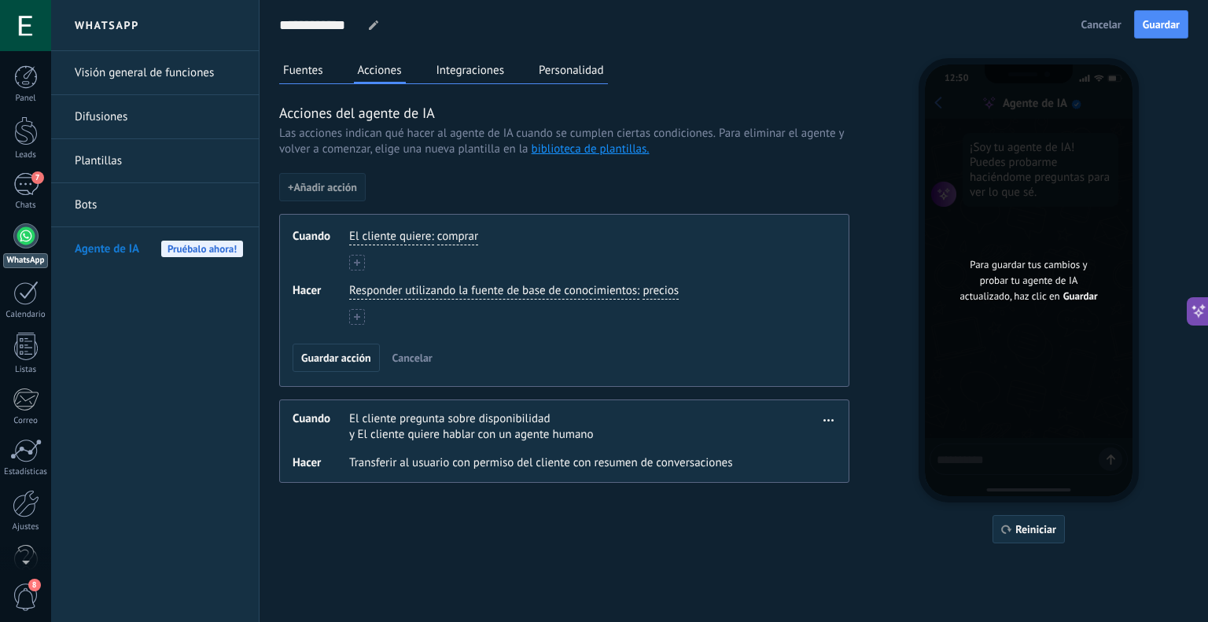
click at [352, 355] on span "Guardar acción" at bounding box center [336, 357] width 70 height 11
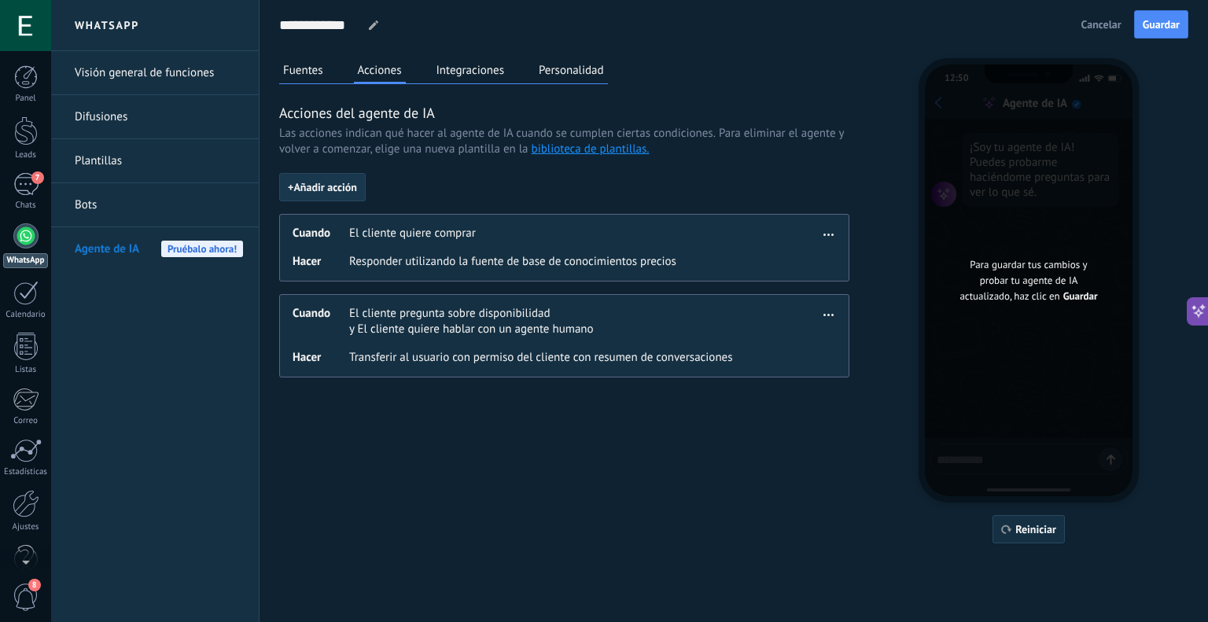
click at [327, 186] on span "+ Añadir acción" at bounding box center [322, 187] width 69 height 11
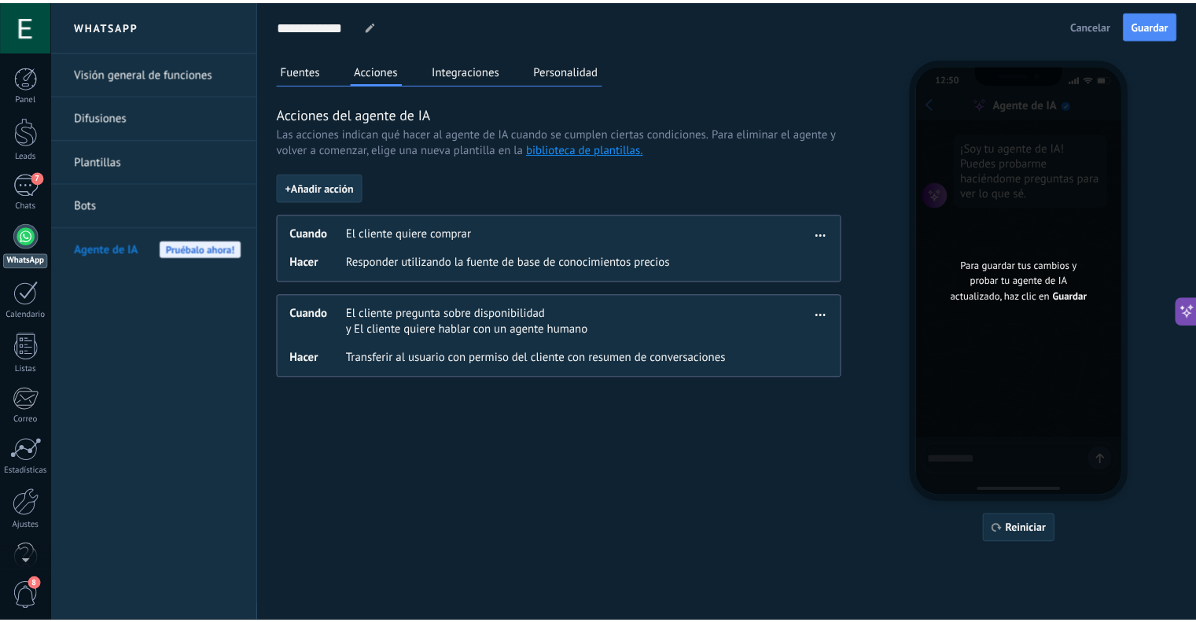
scroll to position [9, 0]
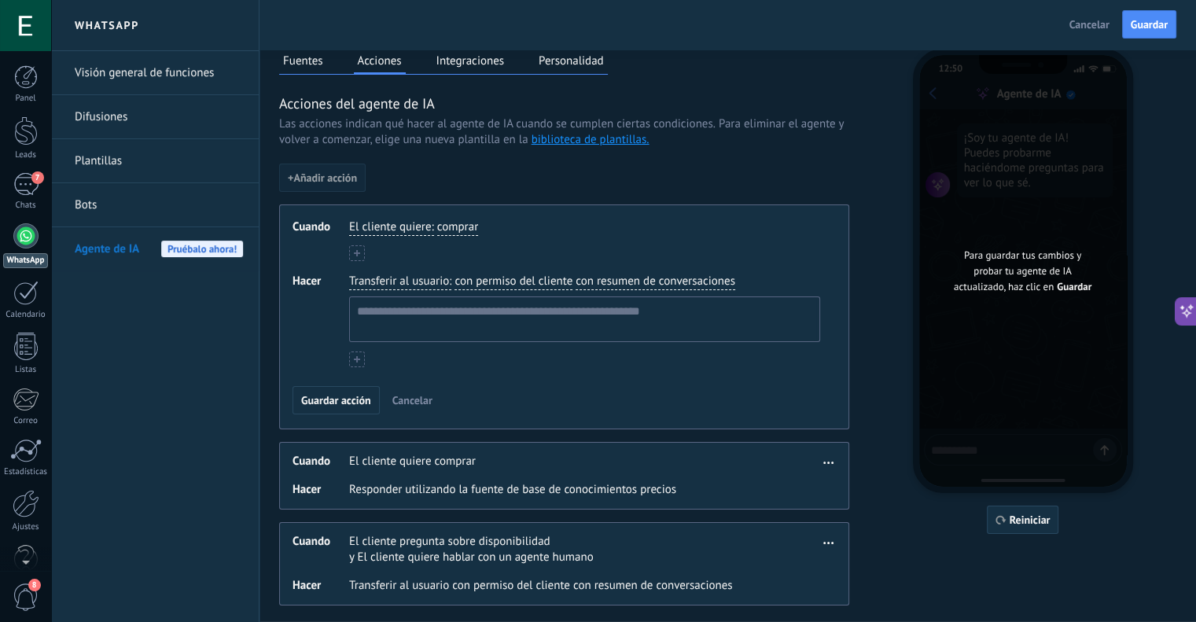
click at [418, 218] on div "El cliente quiere : comprar" at bounding box center [584, 227] width 477 height 23
click at [417, 223] on span "El cliente quiere" at bounding box center [390, 227] width 82 height 16
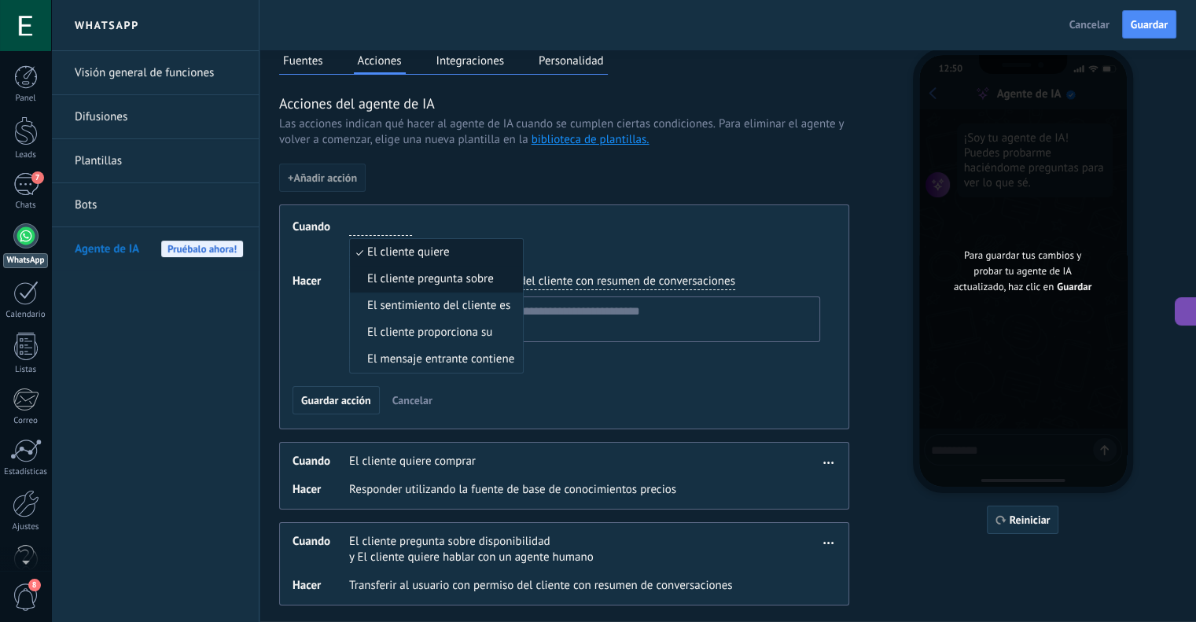
click at [437, 282] on span "El cliente pregunta sobre" at bounding box center [430, 279] width 127 height 16
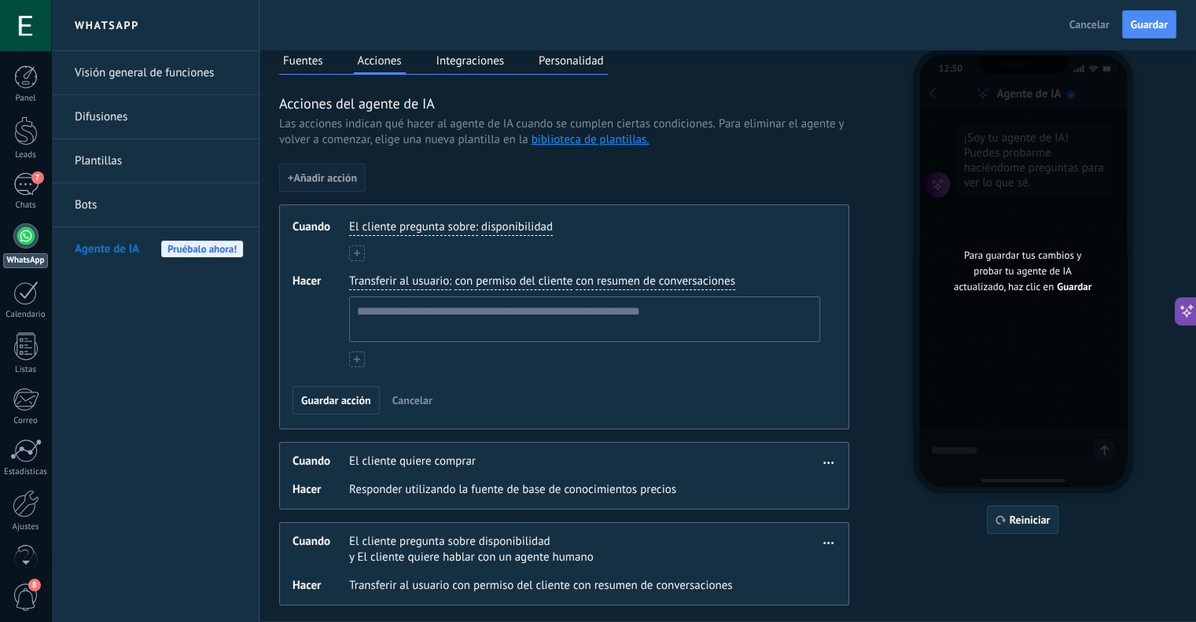
click at [517, 216] on div "El cliente pregunta sobre : disponibilidad" at bounding box center [584, 227] width 477 height 23
click at [518, 217] on div "El cliente pregunta sobre : disponibilidad" at bounding box center [584, 227] width 477 height 23
click at [518, 219] on span "disponibilidad" at bounding box center [517, 227] width 72 height 16
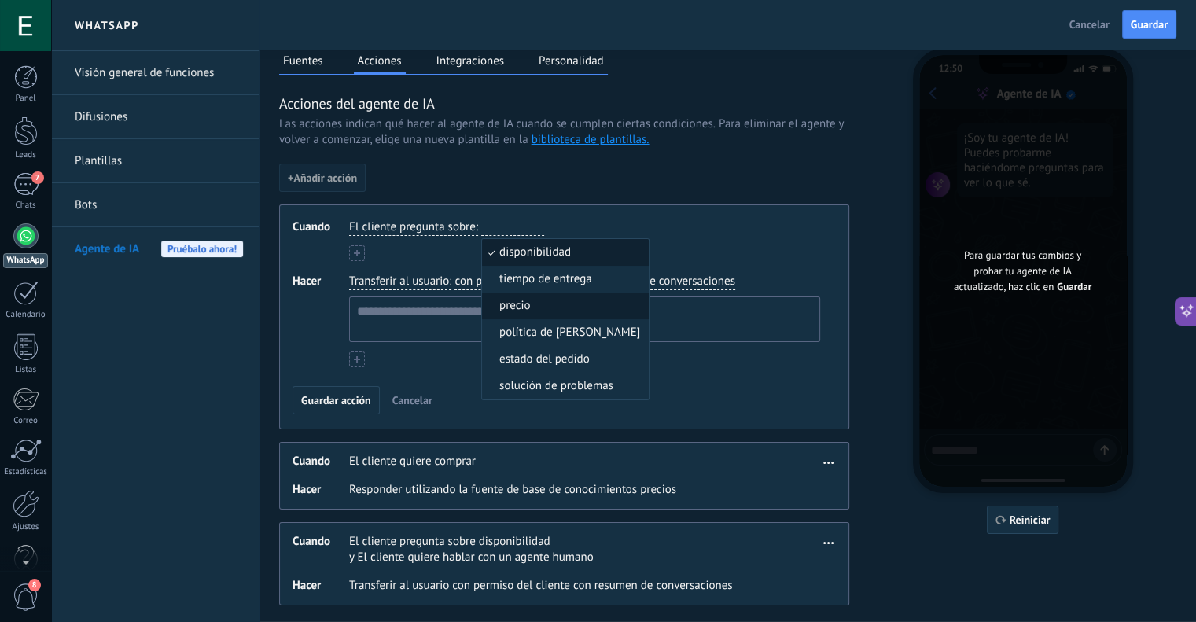
click at [543, 307] on li "precio" at bounding box center [565, 306] width 167 height 27
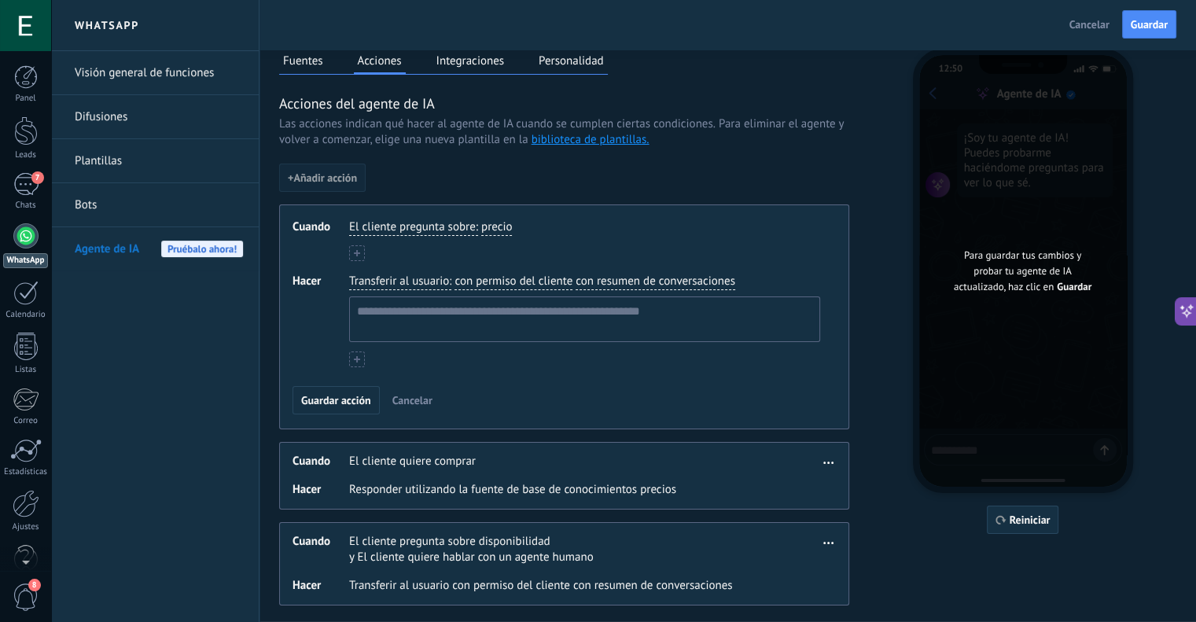
click at [359, 254] on icon at bounding box center [357, 253] width 6 height 6
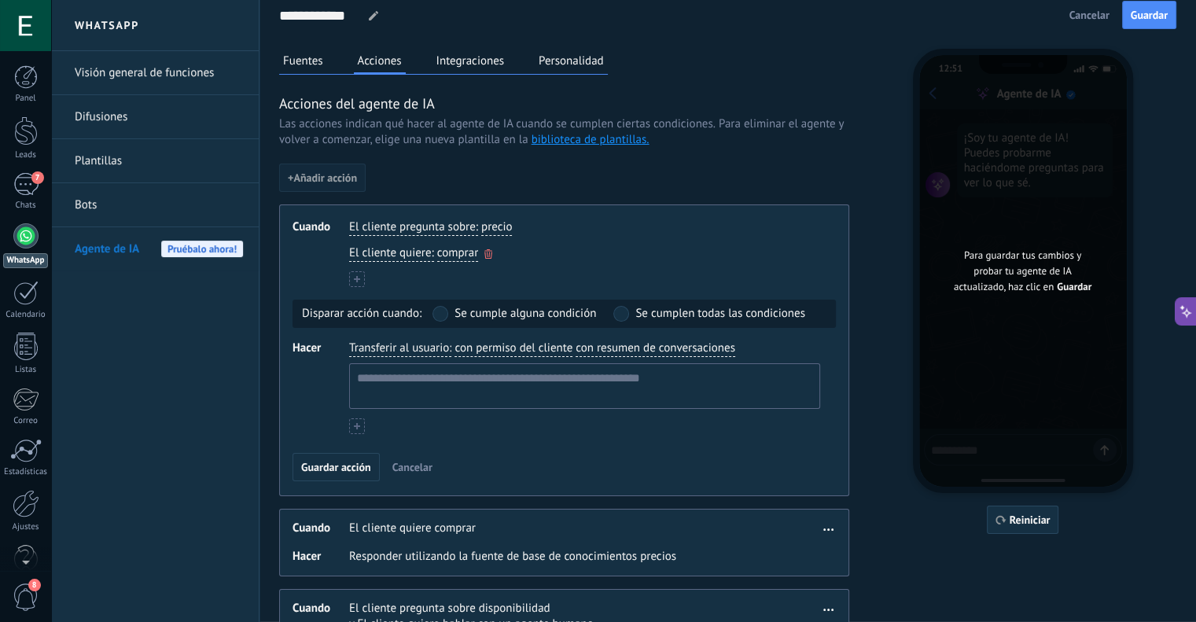
scroll to position [0, 0]
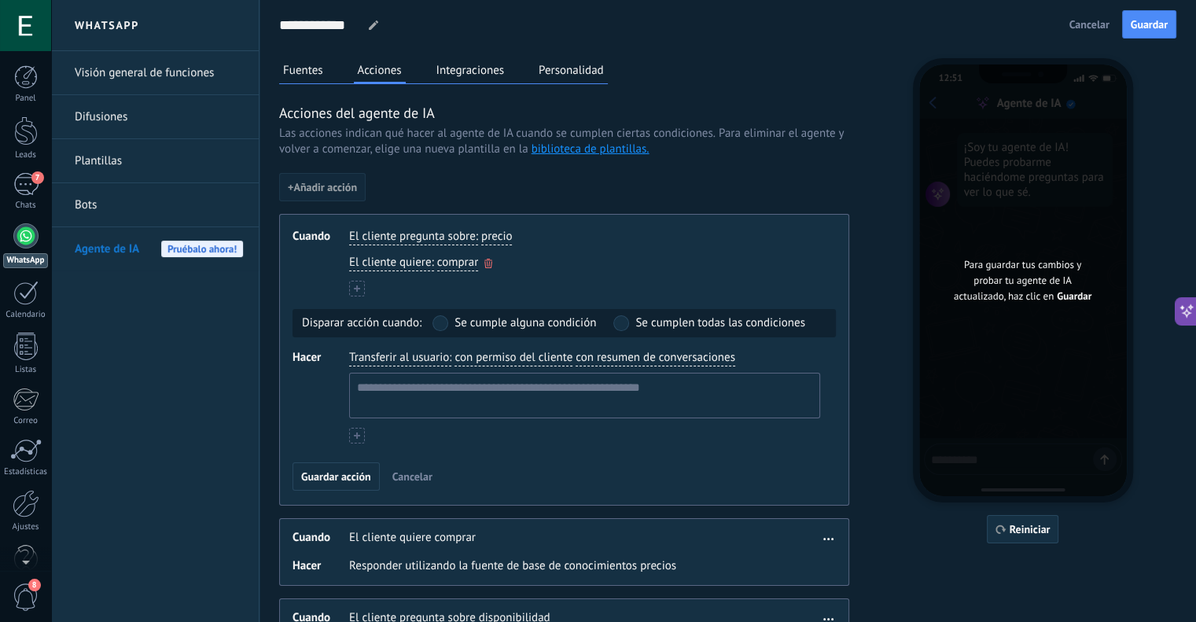
click at [480, 260] on div "El cliente quiere : comprar" at bounding box center [584, 263] width 477 height 23
click at [494, 257] on div "El cliente quiere : comprar" at bounding box center [584, 263] width 477 height 23
click at [490, 259] on icon "button" at bounding box center [488, 263] width 8 height 9
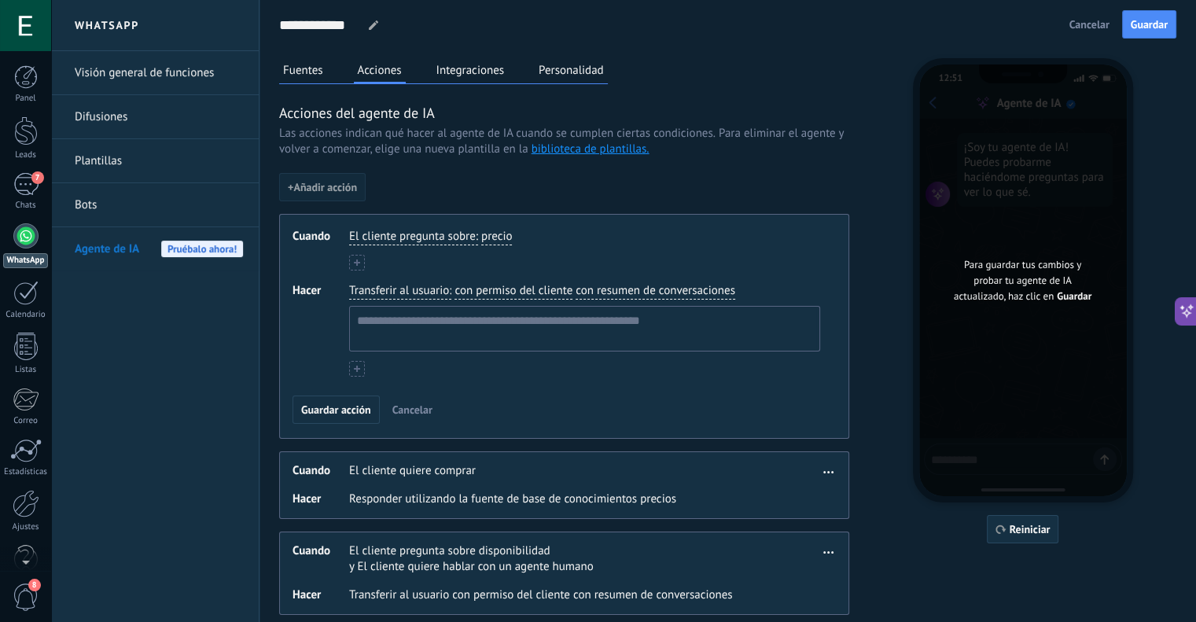
click at [440, 289] on span "Transferir al usuario" at bounding box center [399, 291] width 100 height 16
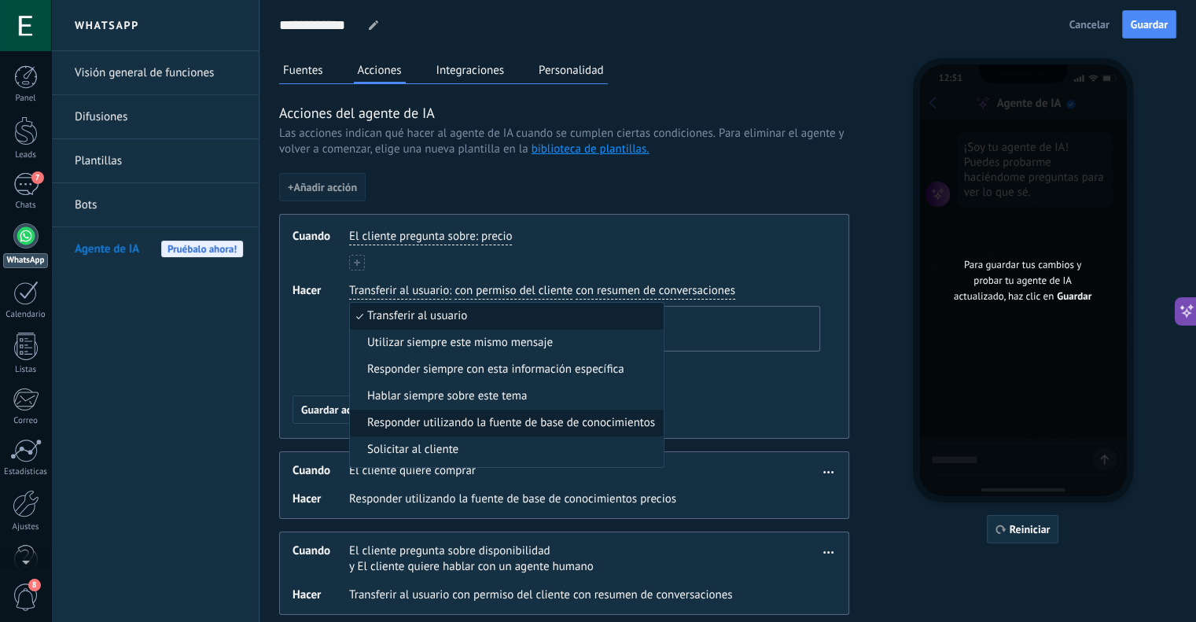
click at [470, 417] on span "Responder utilizando la fuente de base de conocimientos" at bounding box center [511, 423] width 288 height 16
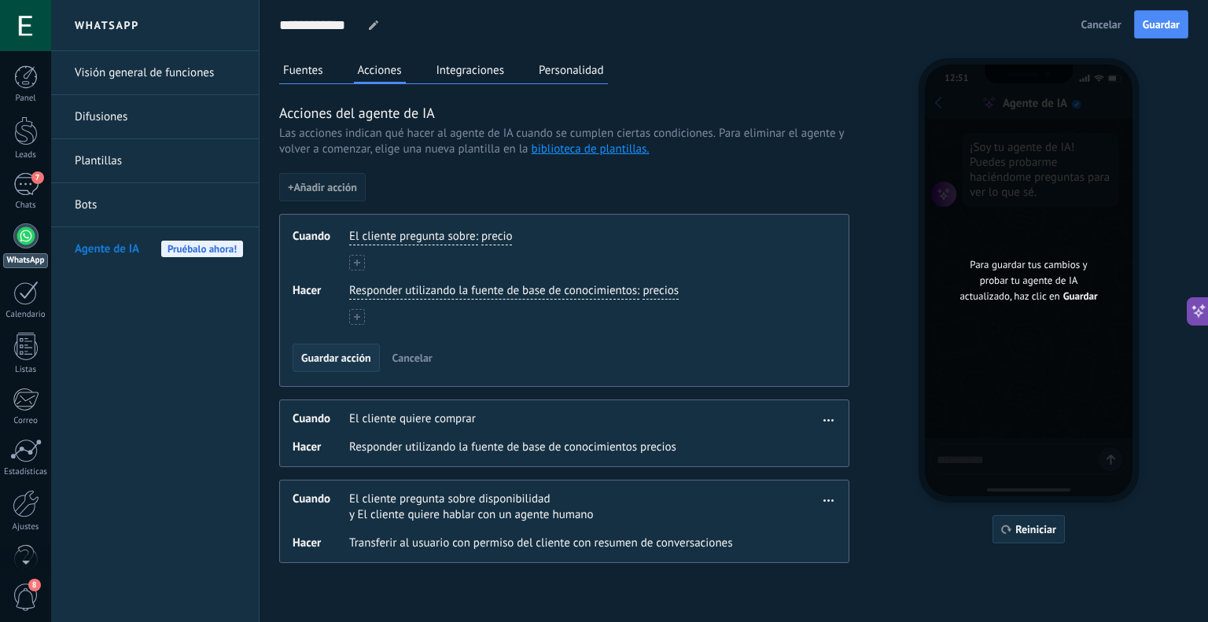
click at [355, 353] on span "Guardar acción" at bounding box center [336, 357] width 70 height 11
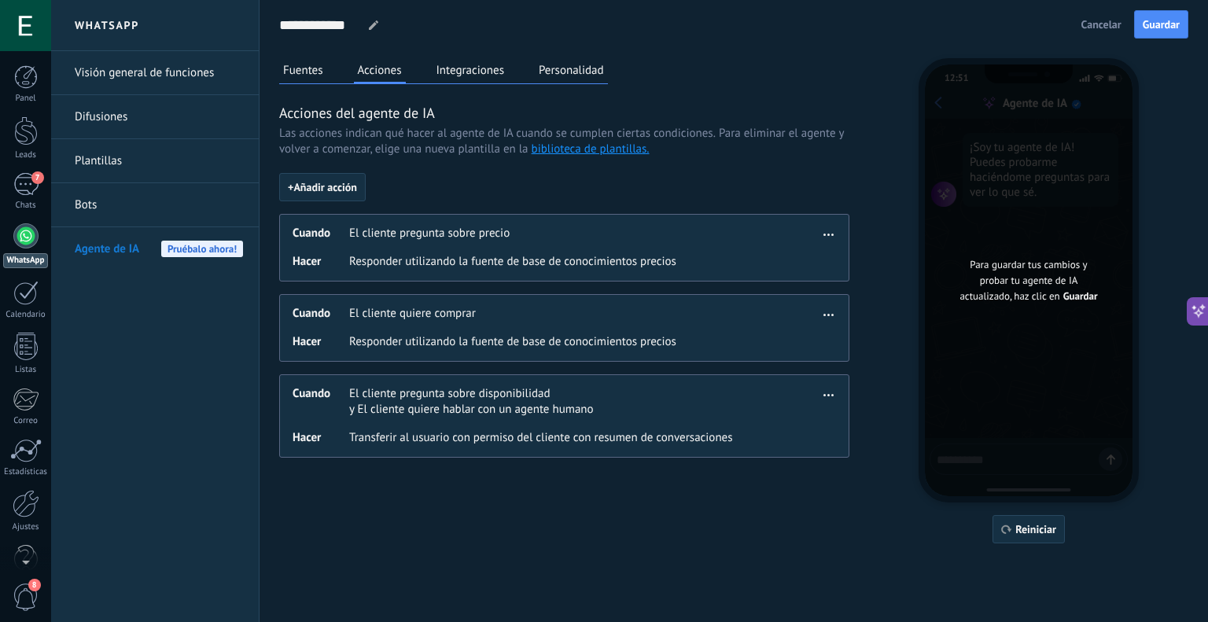
click at [486, 73] on button "Integraciones" at bounding box center [471, 70] width 76 height 24
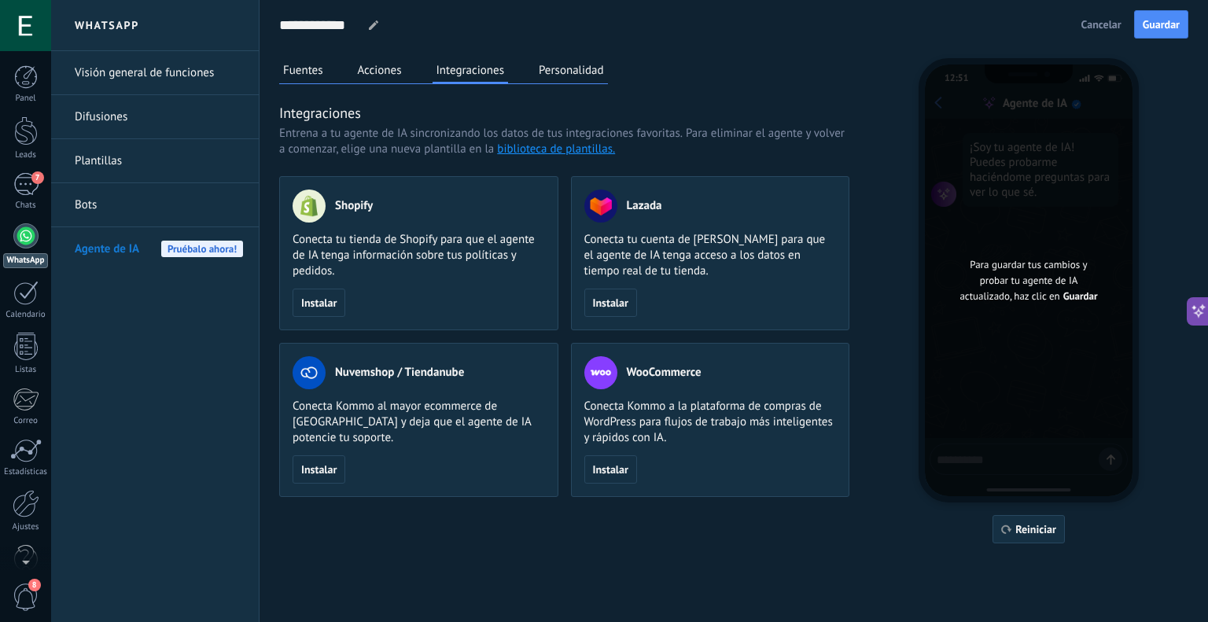
click at [560, 61] on button "Personalidad" at bounding box center [571, 70] width 73 height 24
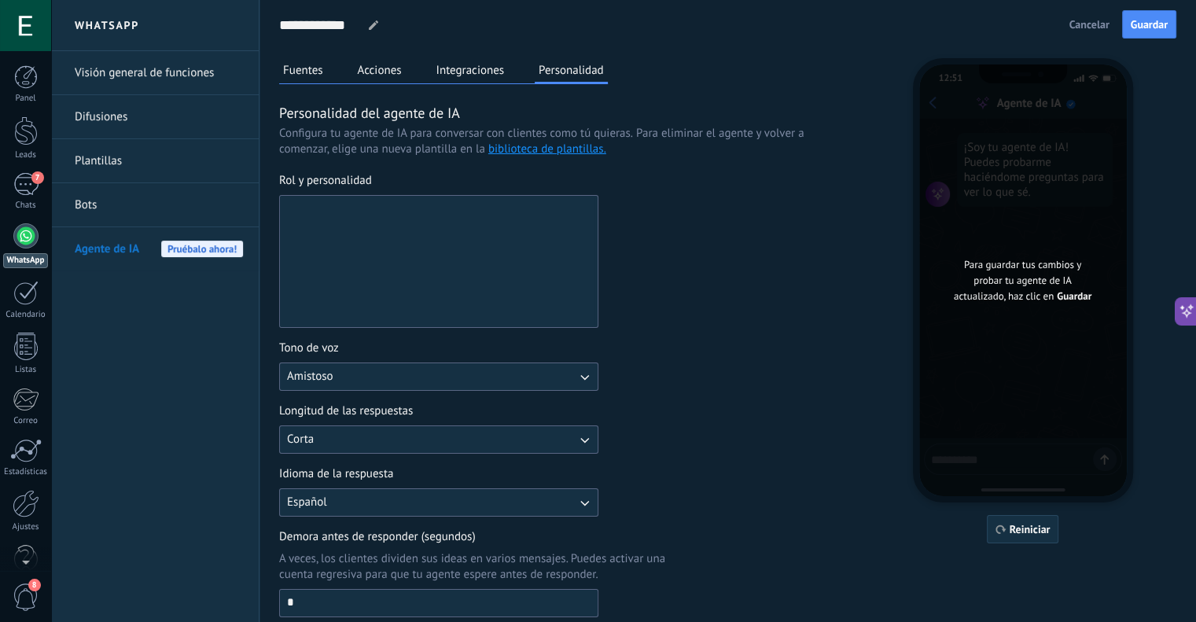
click at [425, 219] on textarea "Rol y personalidad" at bounding box center [437, 261] width 315 height 131
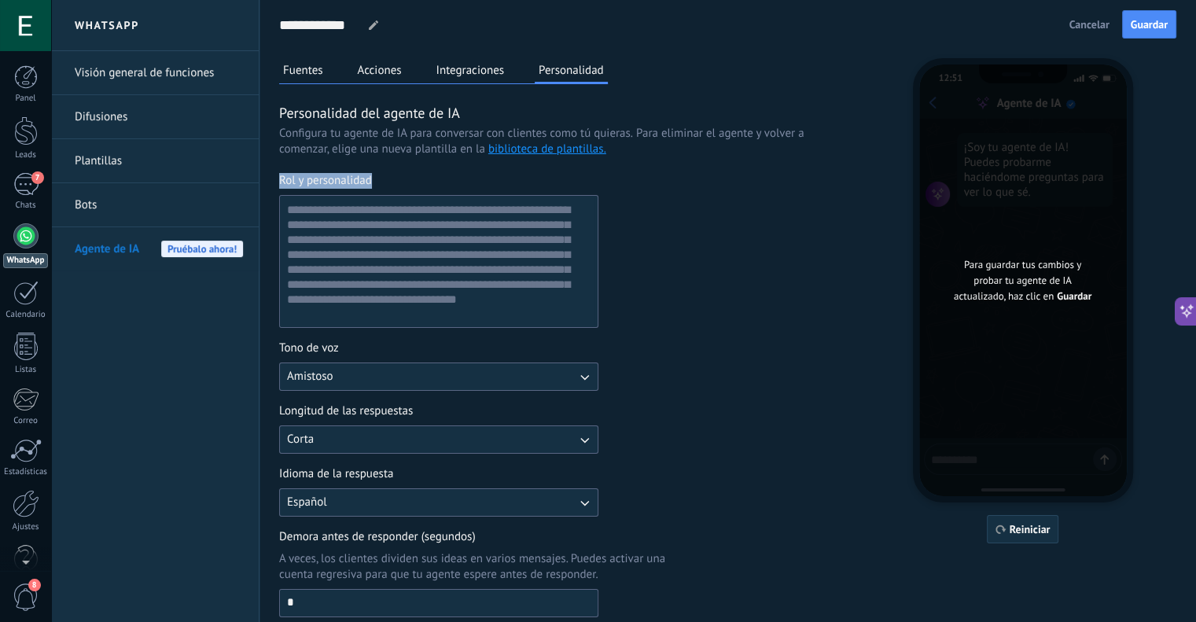
drag, startPoint x: 377, startPoint y: 182, endPoint x: 278, endPoint y: 176, distance: 100.0
click at [278, 176] on div "**********" at bounding box center [728, 361] width 937 height 723
copy span "Rol y personalidad"
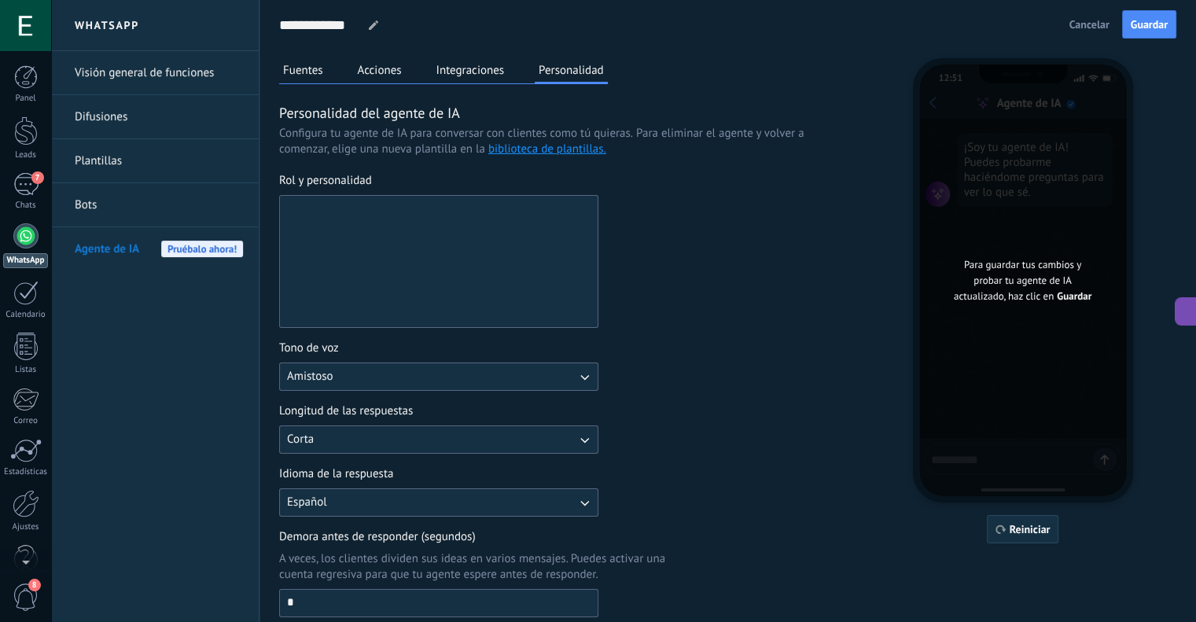
click at [350, 204] on textarea "Rol y personalidad" at bounding box center [437, 261] width 315 height 131
paste textarea "**********"
type textarea "**********"
drag, startPoint x: 401, startPoint y: 213, endPoint x: 261, endPoint y: 207, distance: 140.1
click at [261, 207] on div "**********" at bounding box center [728, 361] width 937 height 723
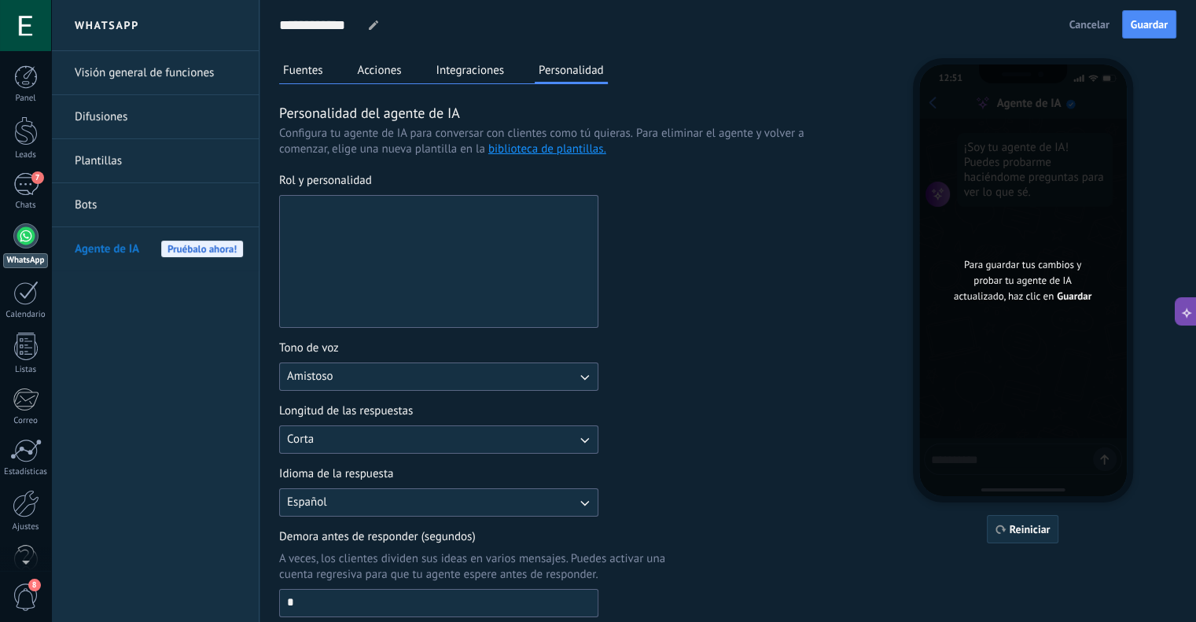
paste textarea "**********"
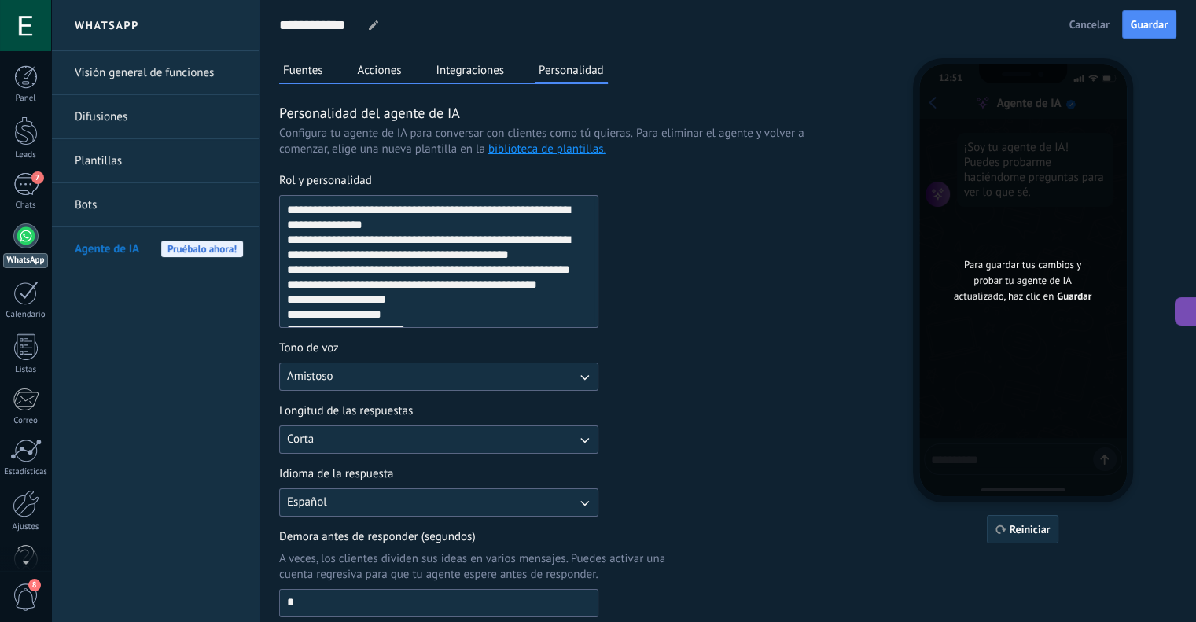
scroll to position [129, 0]
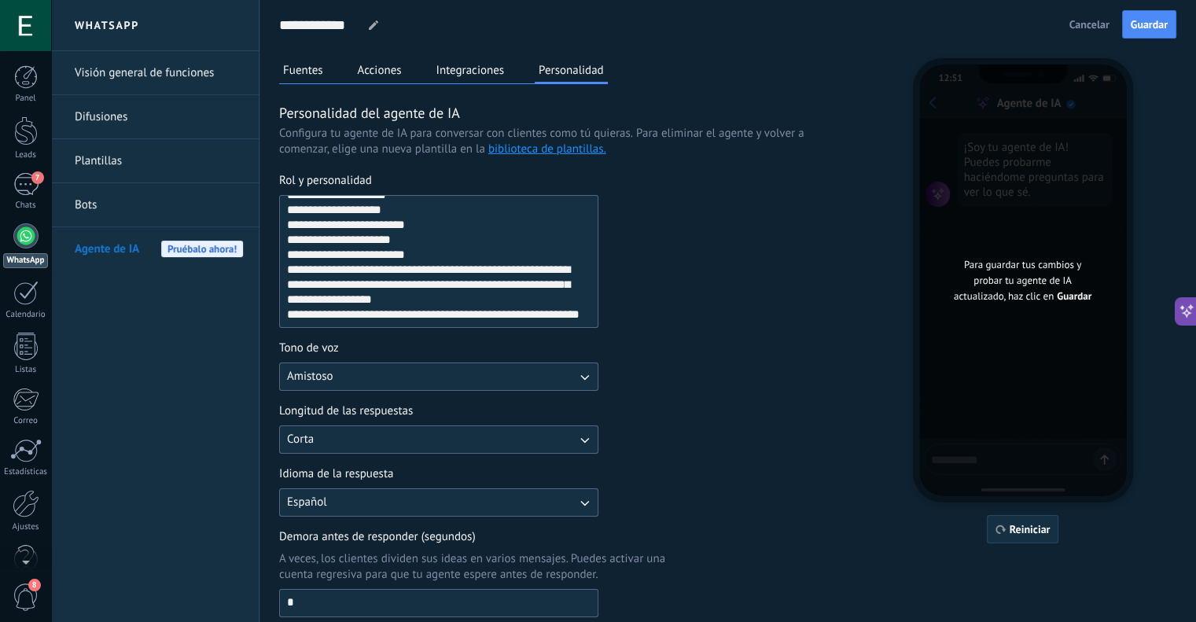
type textarea "**********"
click at [381, 372] on button "Amistoso" at bounding box center [438, 377] width 319 height 28
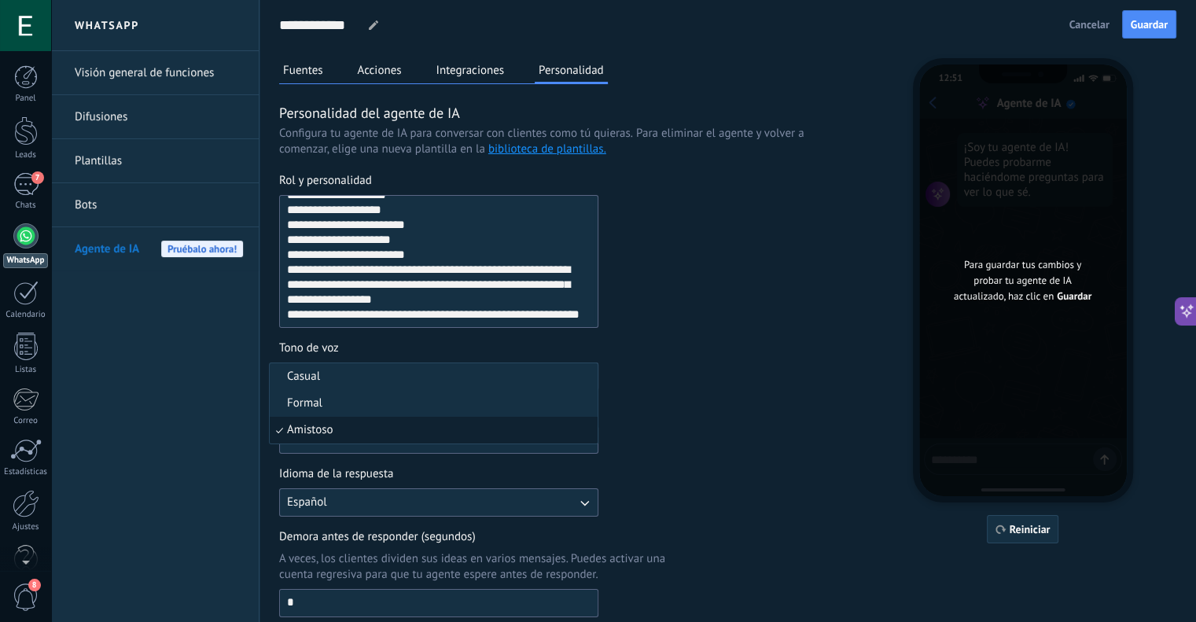
click at [359, 353] on div "Tono de voz" at bounding box center [438, 349] width 319 height 16
click at [359, 363] on button "Amistoso" at bounding box center [438, 377] width 319 height 28
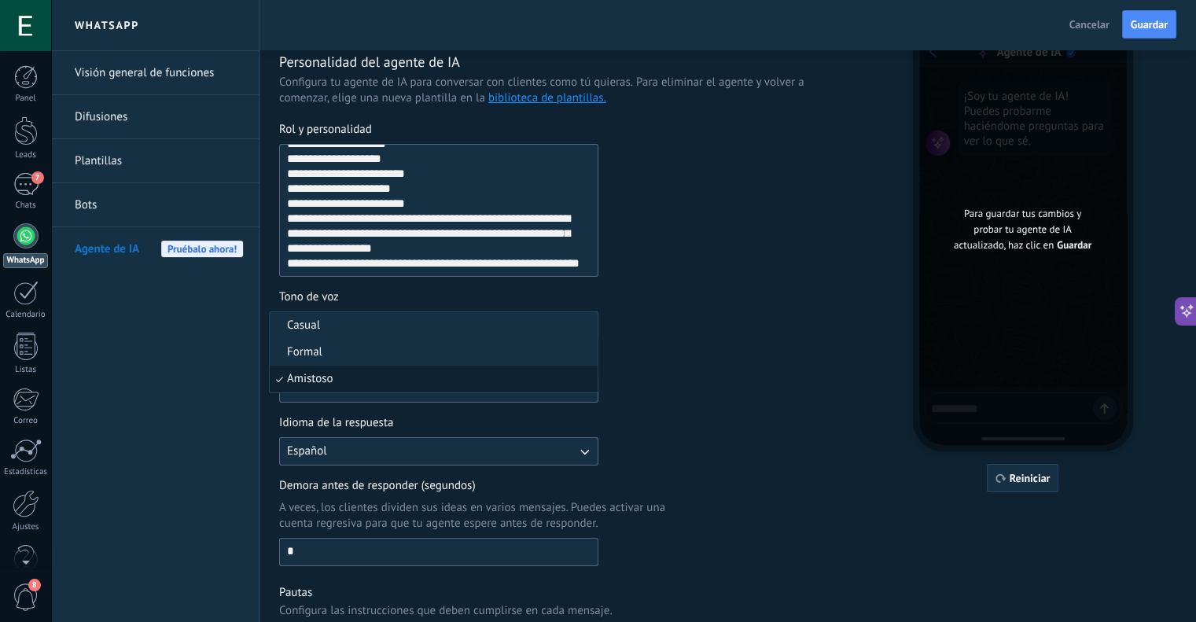
scroll to position [79, 0]
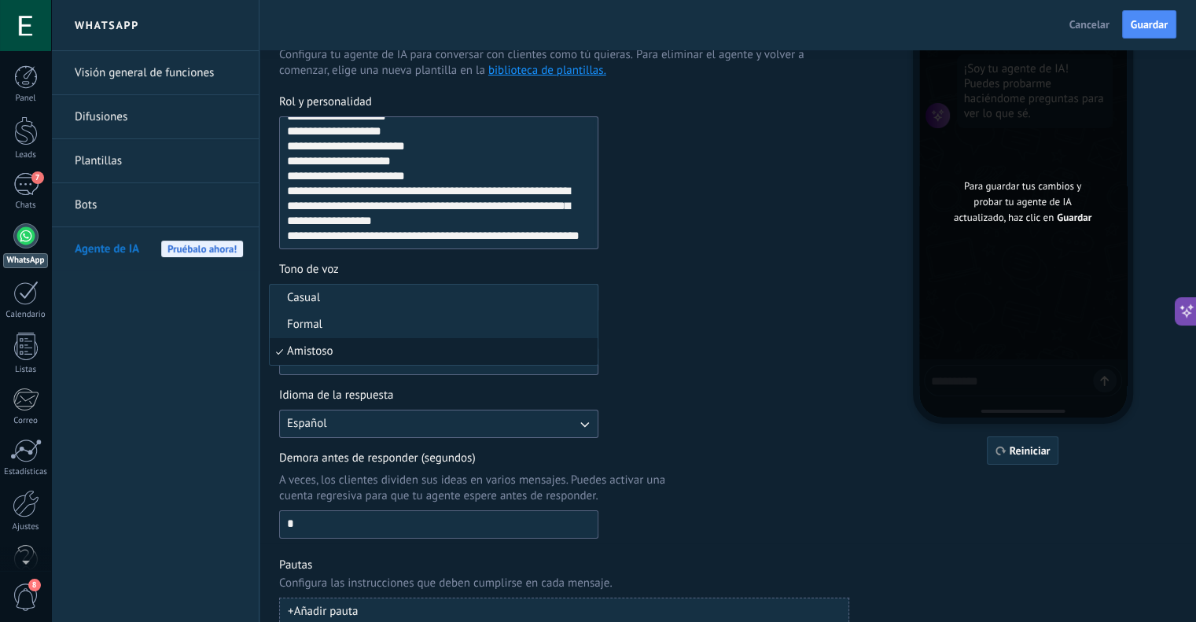
click at [666, 351] on div "Longitud de las respuestas Corta" at bounding box center [564, 350] width 570 height 50
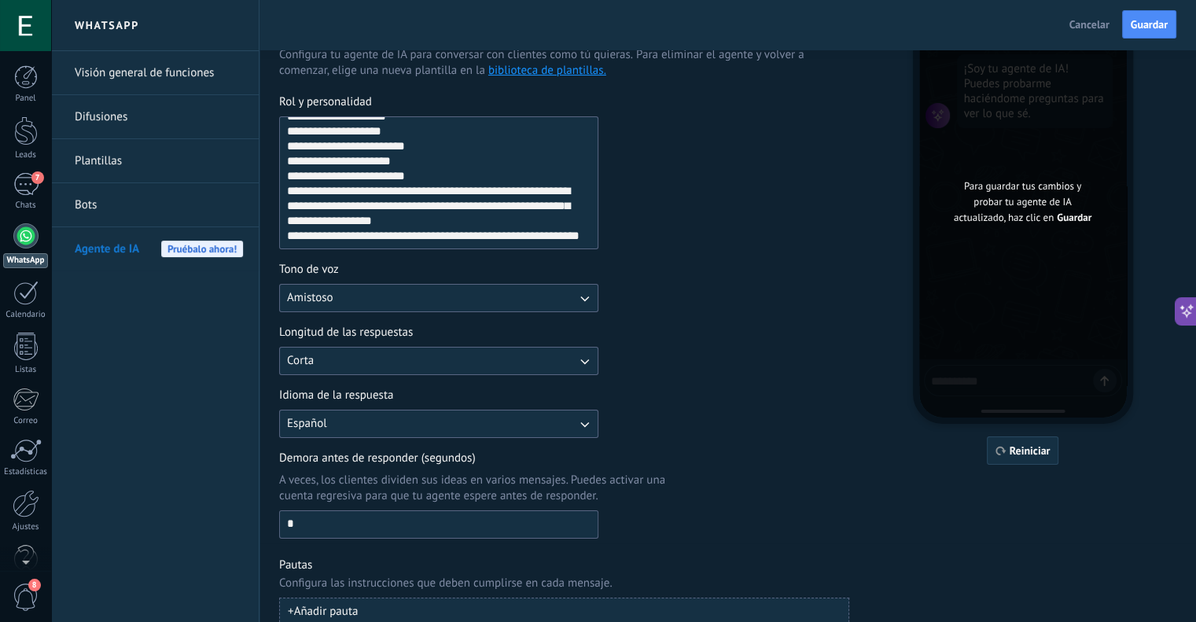
click at [319, 359] on button "Corta" at bounding box center [438, 361] width 319 height 28
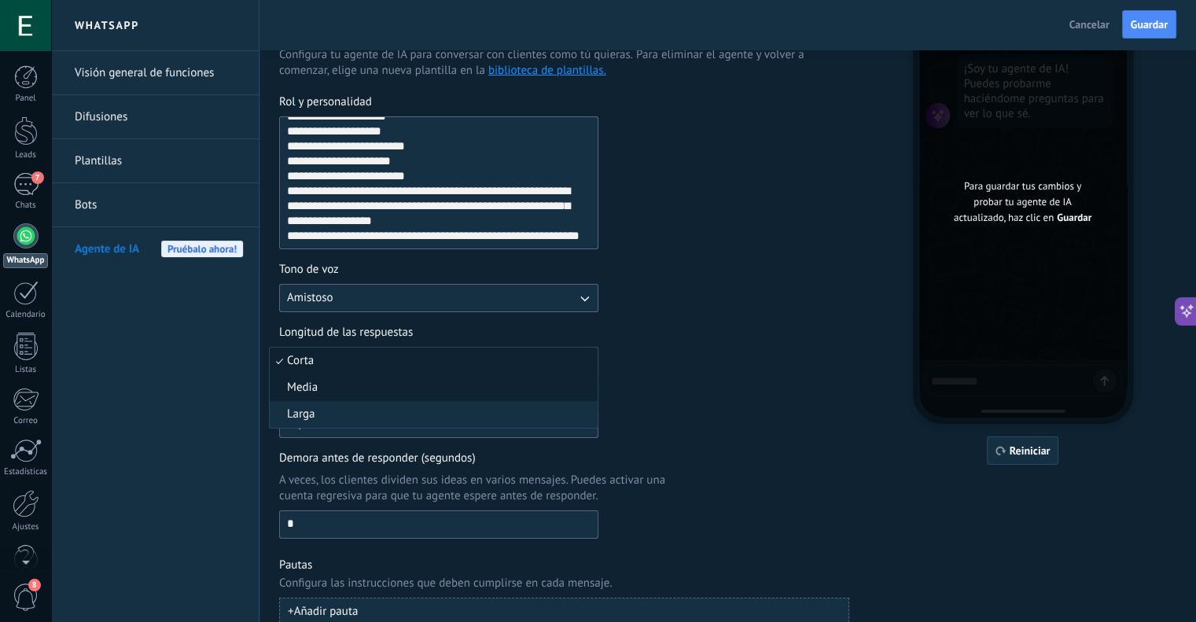
click at [346, 388] on li "Media" at bounding box center [434, 387] width 328 height 27
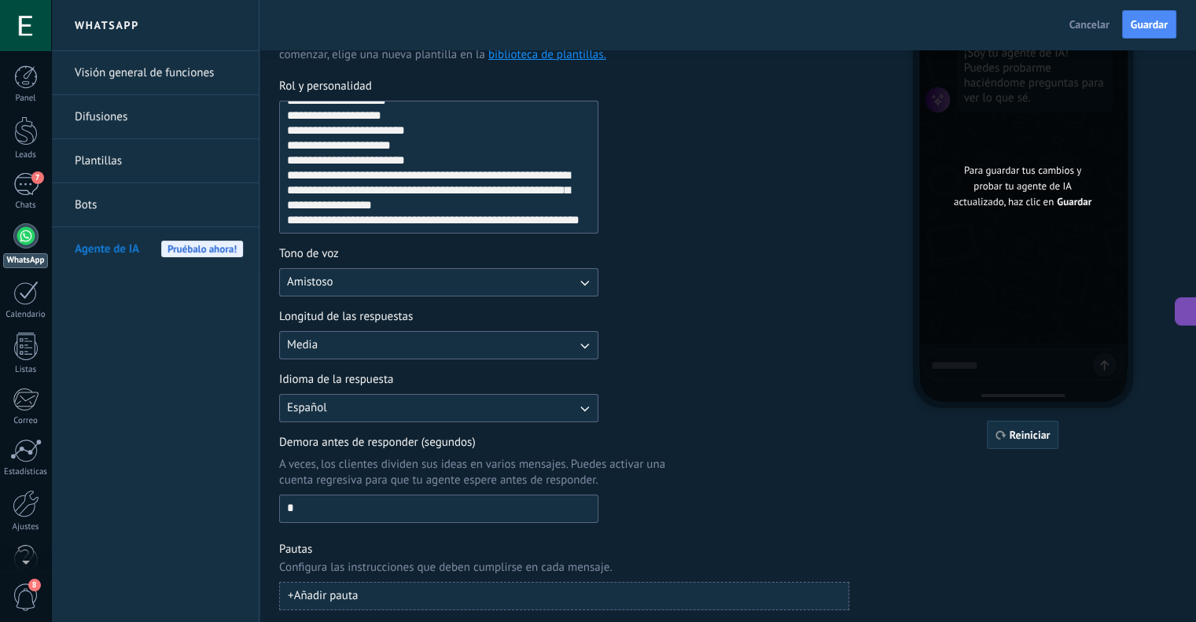
scroll to position [100, 0]
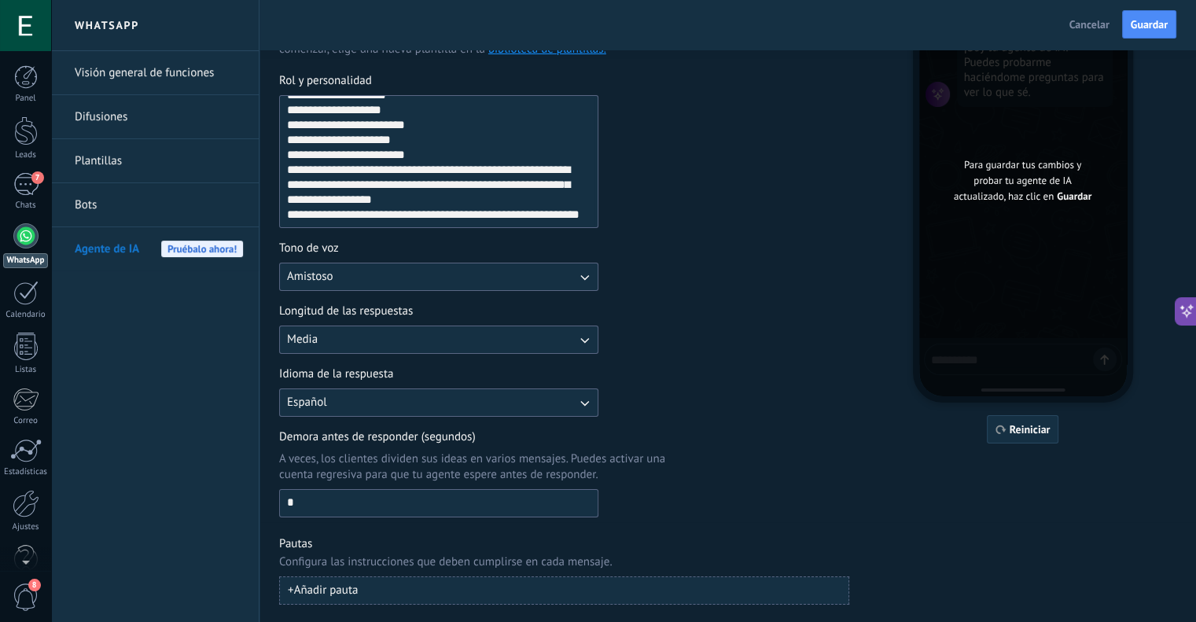
click at [374, 493] on input "*" at bounding box center [439, 502] width 318 height 25
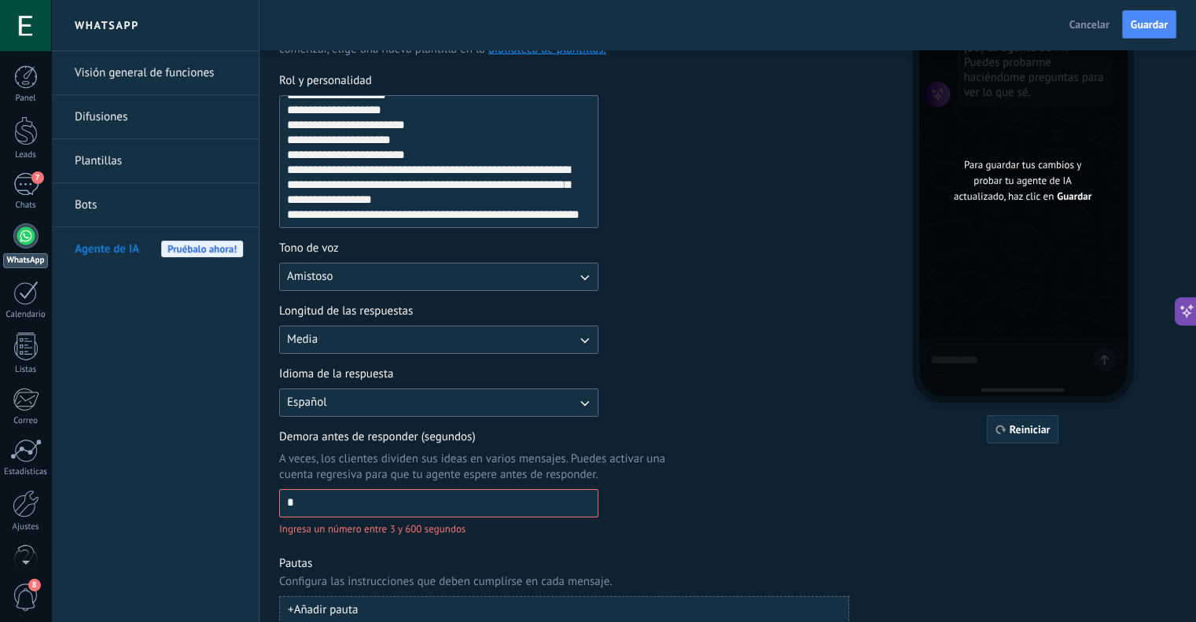
type input "*"
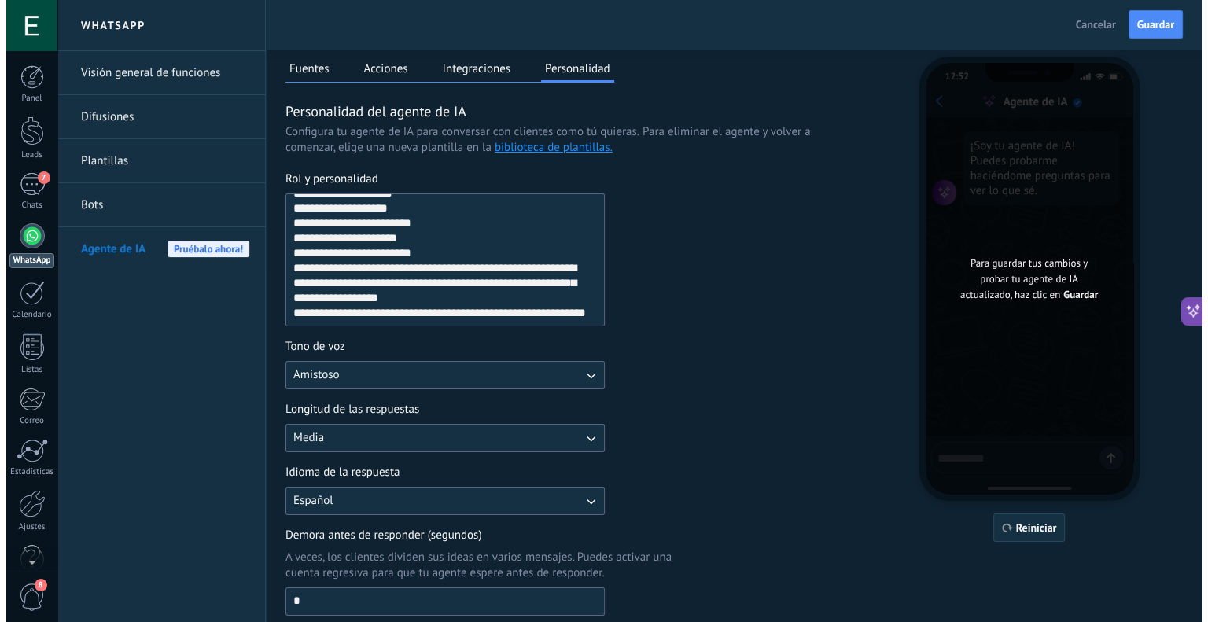
scroll to position [0, 0]
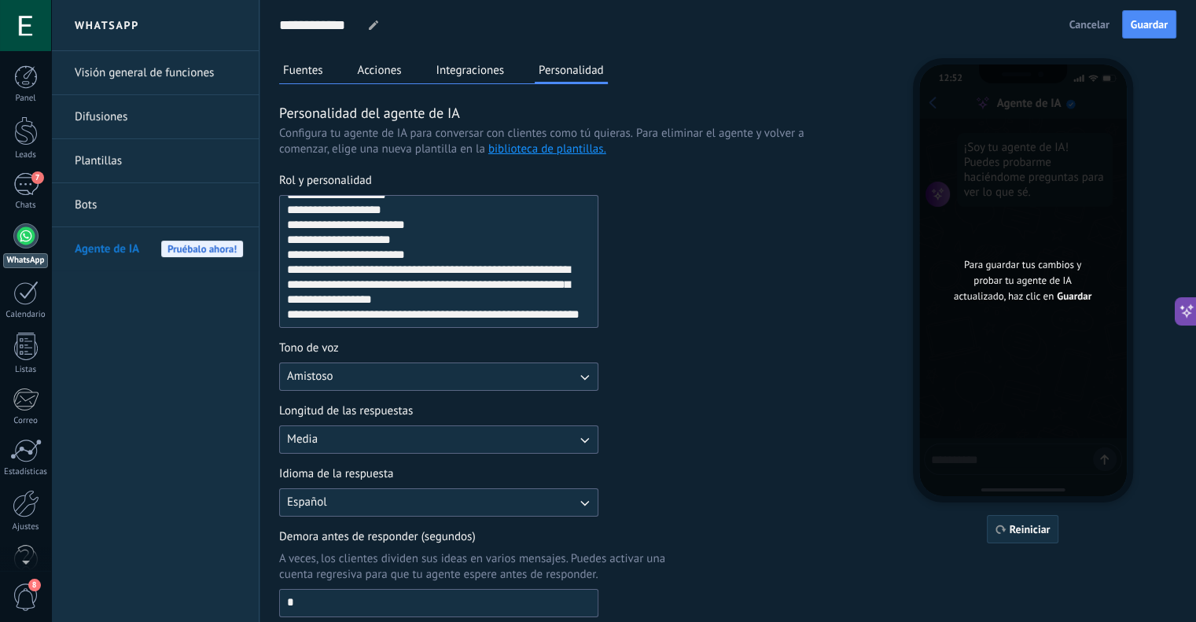
click at [458, 64] on button "Integraciones" at bounding box center [471, 70] width 76 height 24
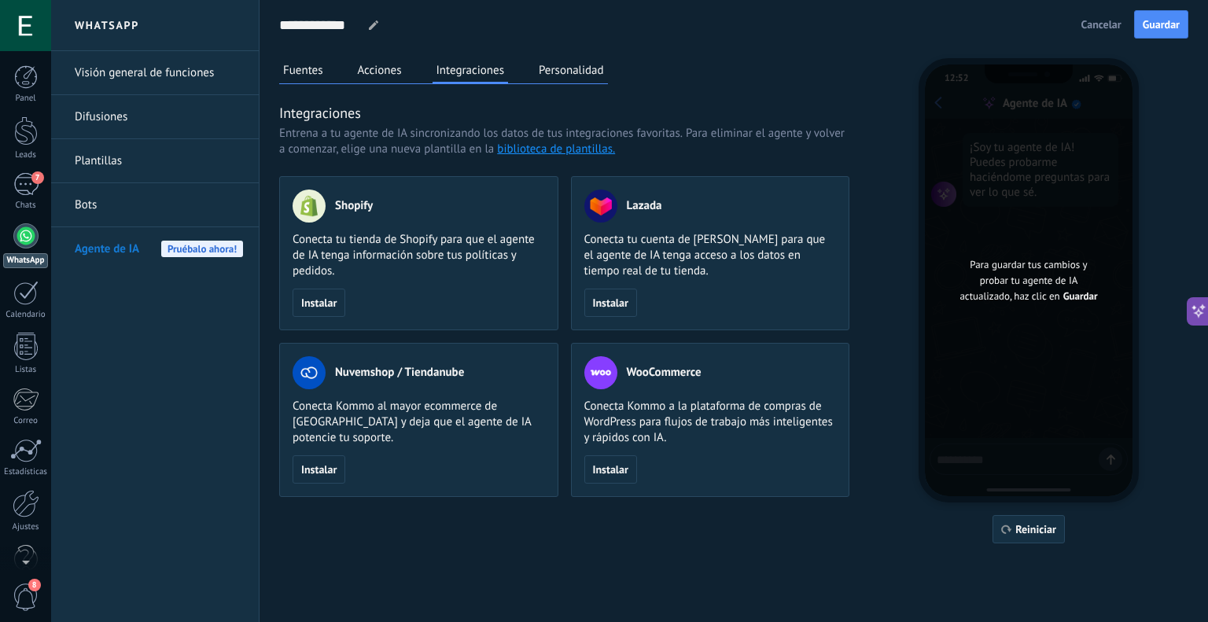
click at [407, 69] on div "Fuentes Acciones Integraciones Personalidad" at bounding box center [443, 71] width 329 height 26
click at [324, 67] on button "Fuentes" at bounding box center [303, 70] width 48 height 24
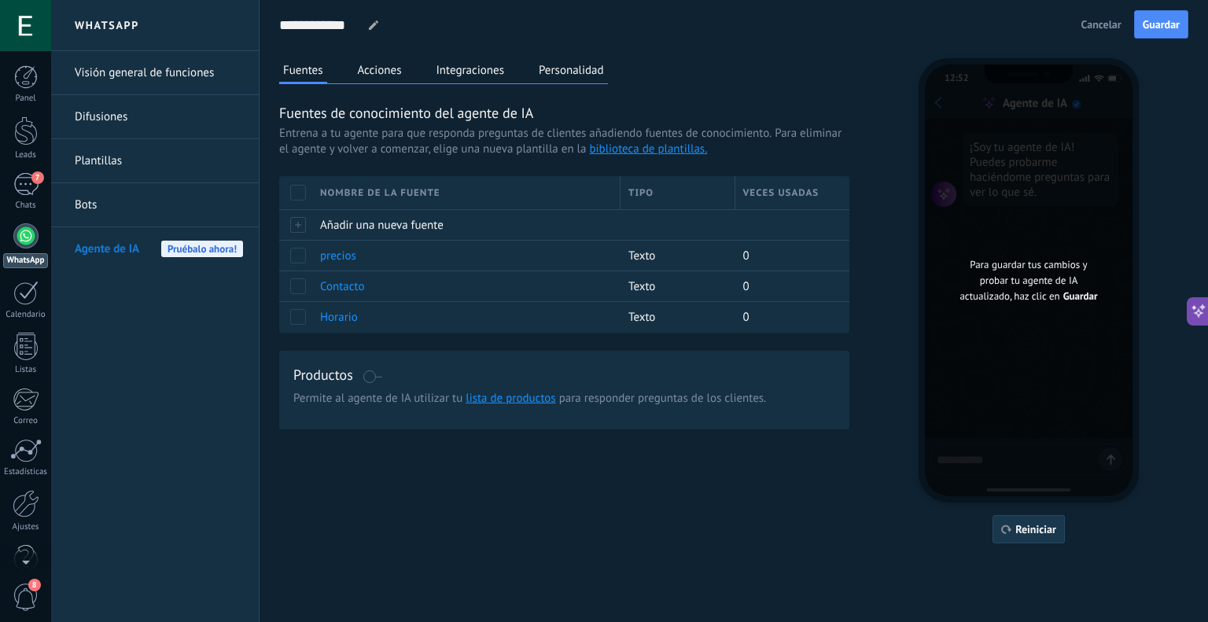
click at [1036, 526] on span "Reiniciar" at bounding box center [1035, 529] width 41 height 11
click at [1030, 530] on span "Reiniciar" at bounding box center [1035, 529] width 41 height 11
click at [1025, 528] on span "Reiniciar" at bounding box center [1035, 529] width 41 height 11
click at [1154, 24] on span "Guardar" at bounding box center [1161, 24] width 37 height 11
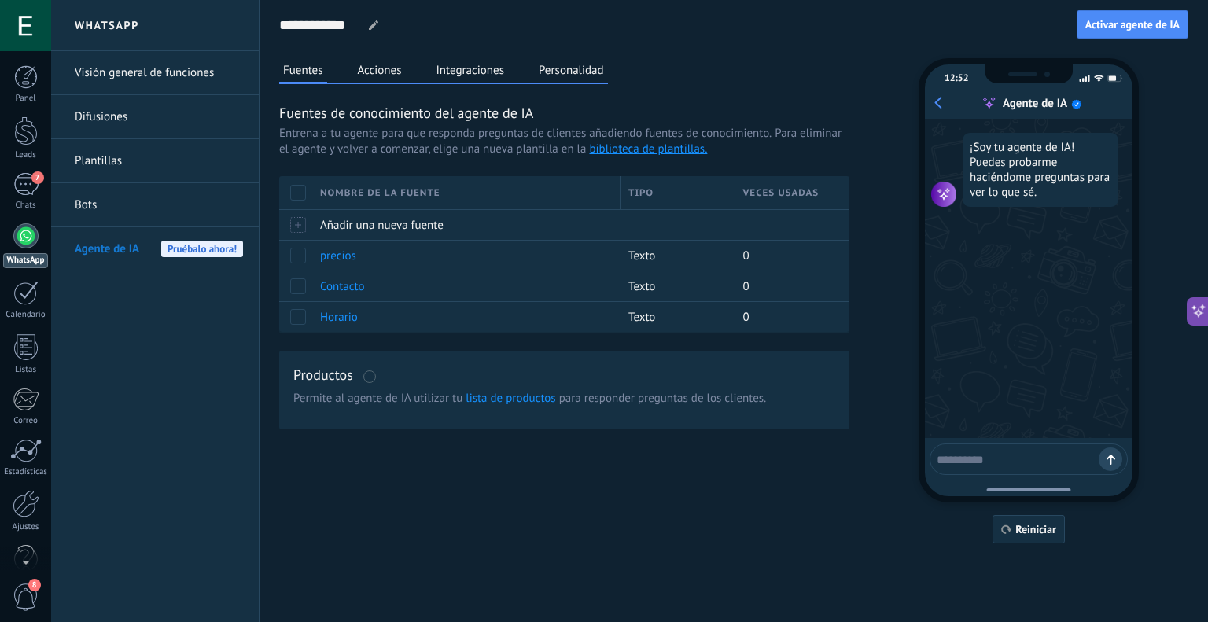
click at [1027, 457] on textarea at bounding box center [1018, 457] width 162 height 20
type textarea "*"
click at [1148, 33] on button "Activar agente de IA" at bounding box center [1133, 24] width 112 height 28
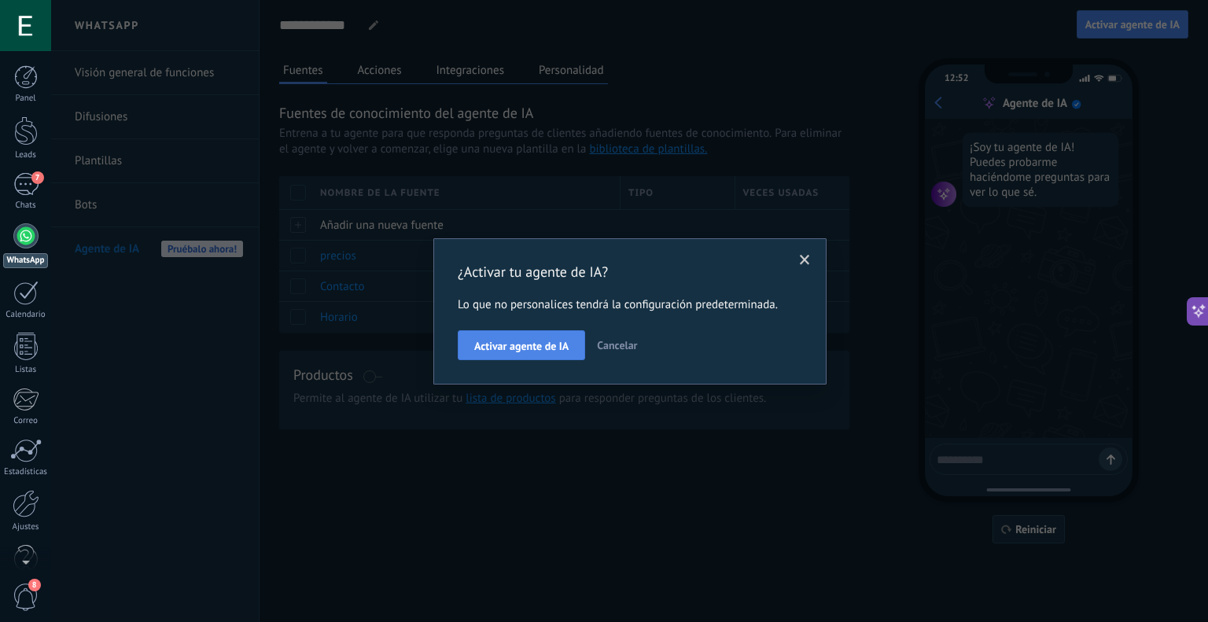
click at [554, 345] on span "Activar agente de IA" at bounding box center [521, 346] width 94 height 11
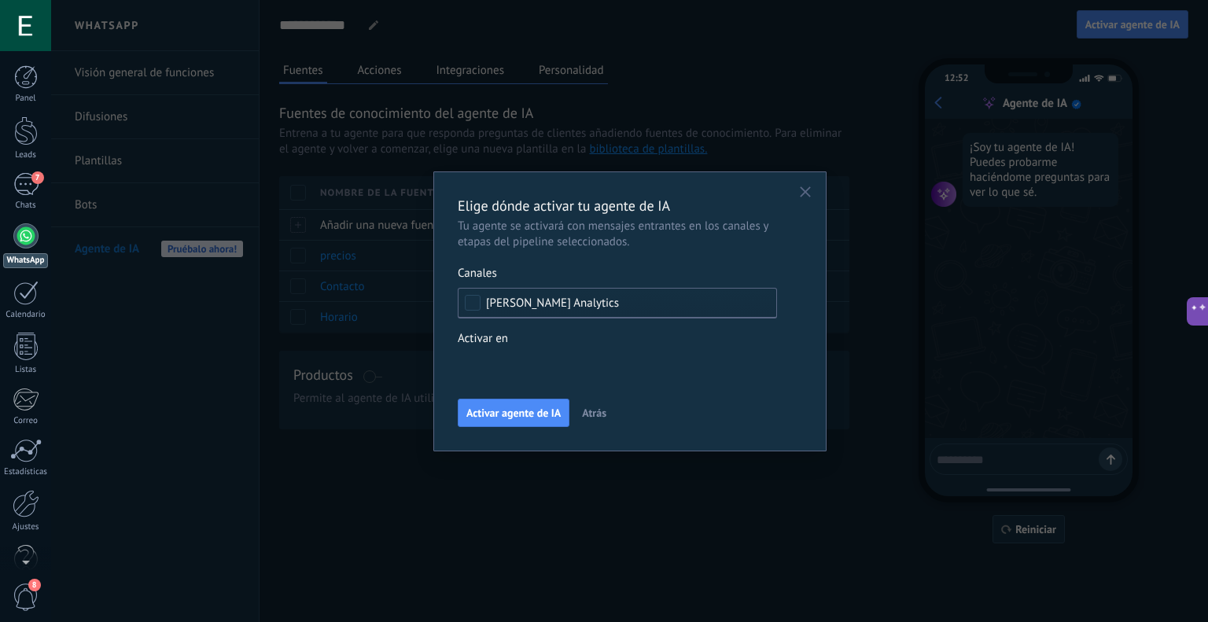
click at [513, 428] on div "Elige dónde activar tu agente de IA Tu agente se activará con mensajes entrante…" at bounding box center [629, 311] width 393 height 280
click at [509, 418] on span "Activar agente de IA" at bounding box center [513, 412] width 94 height 11
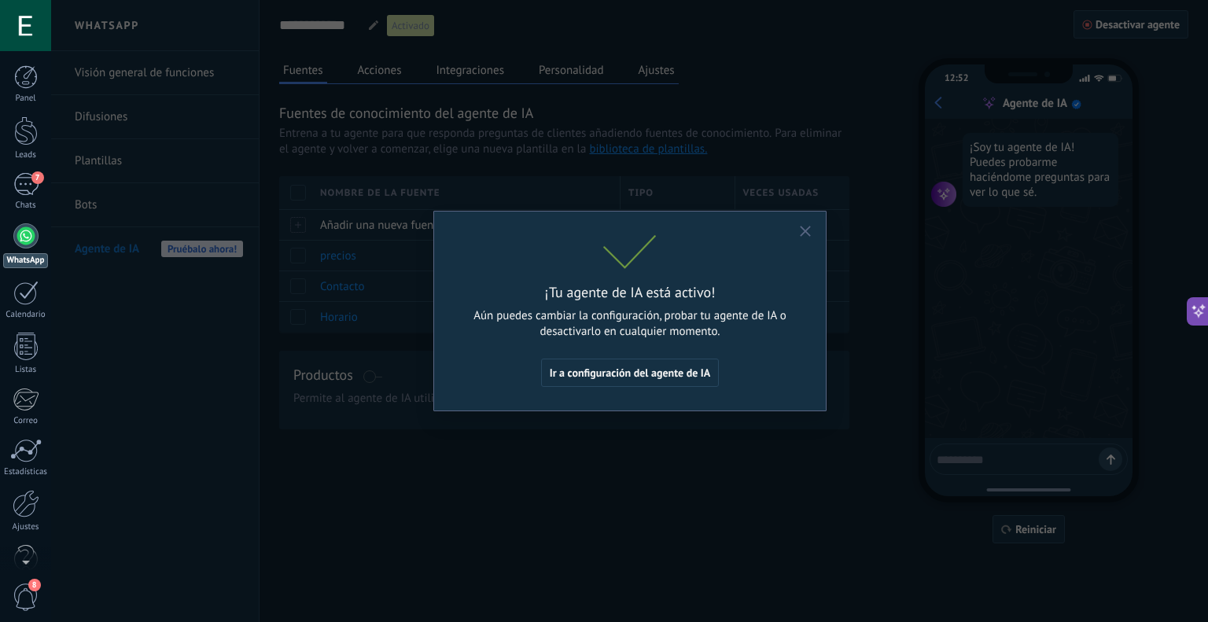
click at [802, 234] on icon "button" at bounding box center [805, 231] width 11 height 11
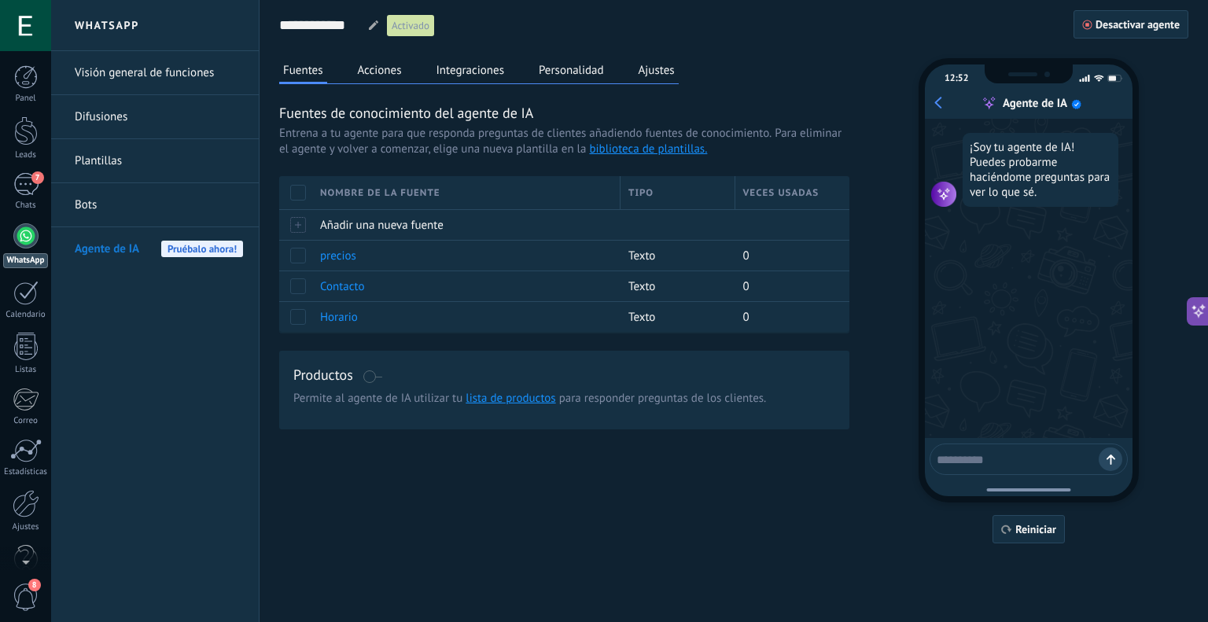
click at [365, 376] on span at bounding box center [373, 376] width 20 height 13
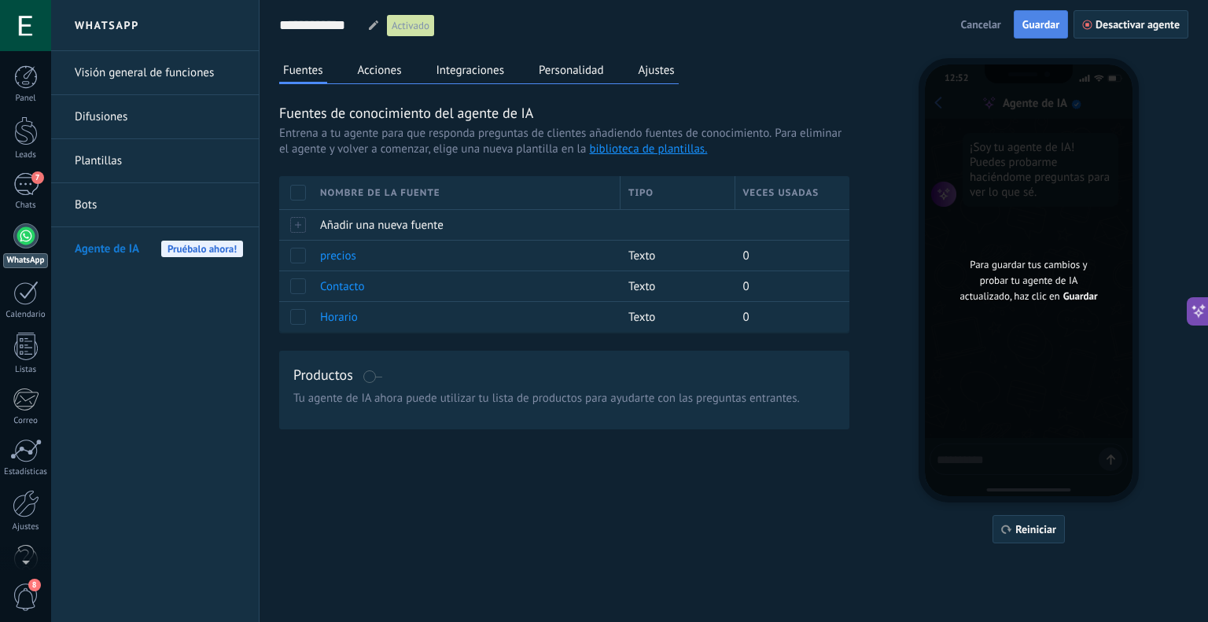
click at [1045, 28] on span "Guardar" at bounding box center [1040, 24] width 37 height 11
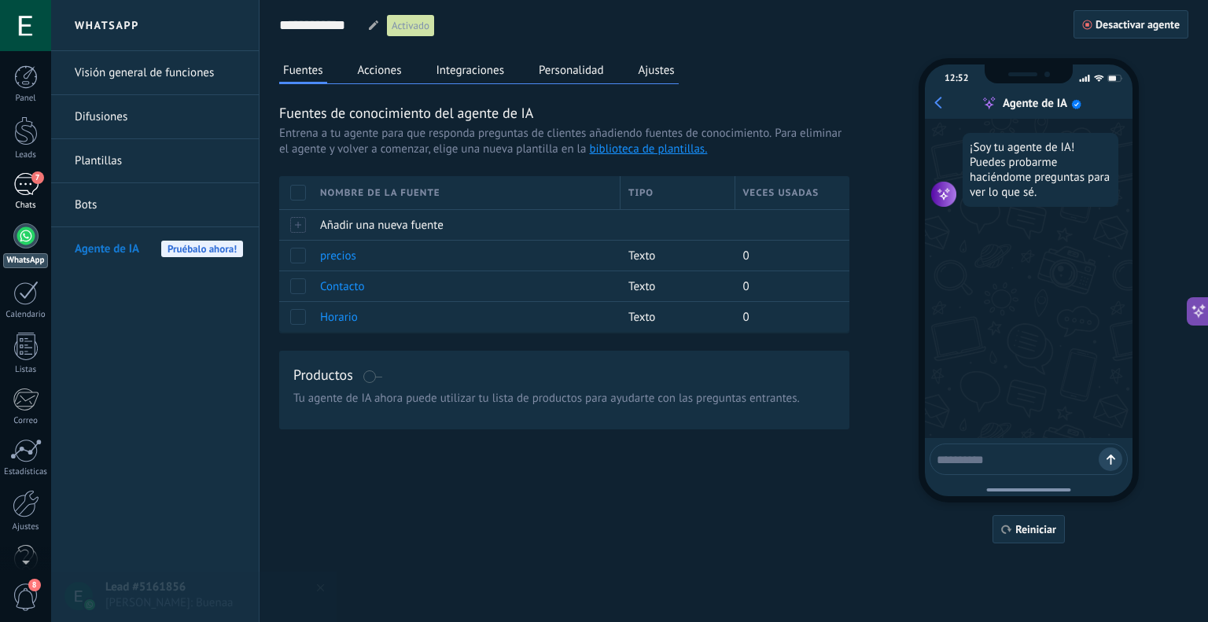
click at [22, 182] on div "7" at bounding box center [25, 184] width 25 height 23
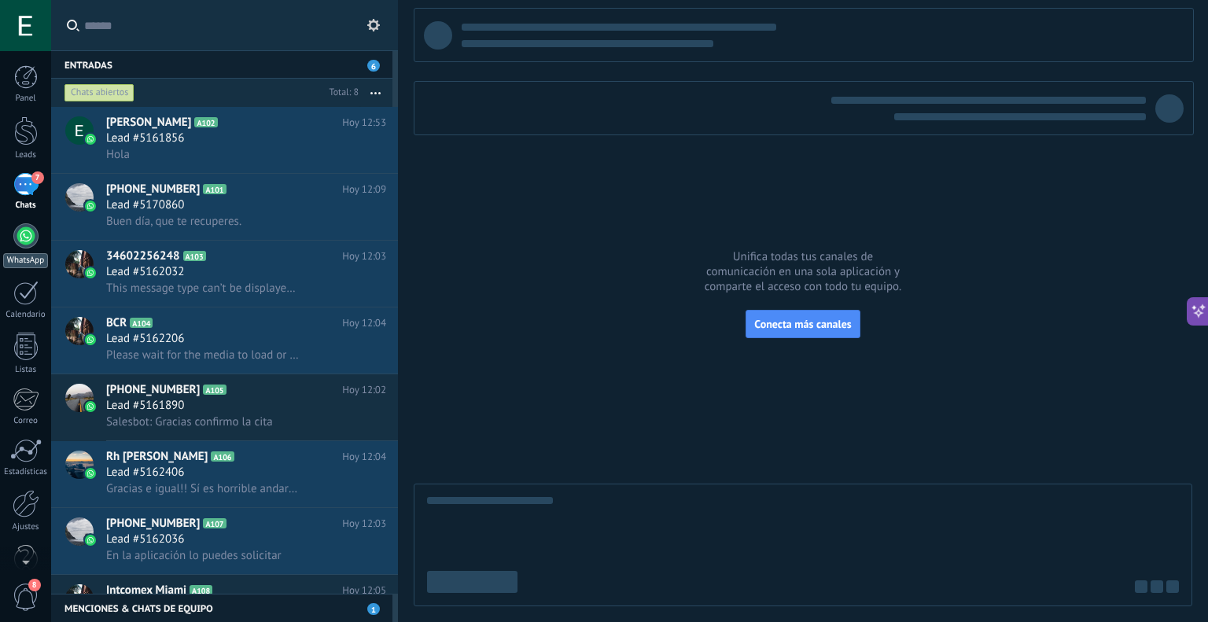
click at [29, 244] on div at bounding box center [25, 235] width 25 height 25
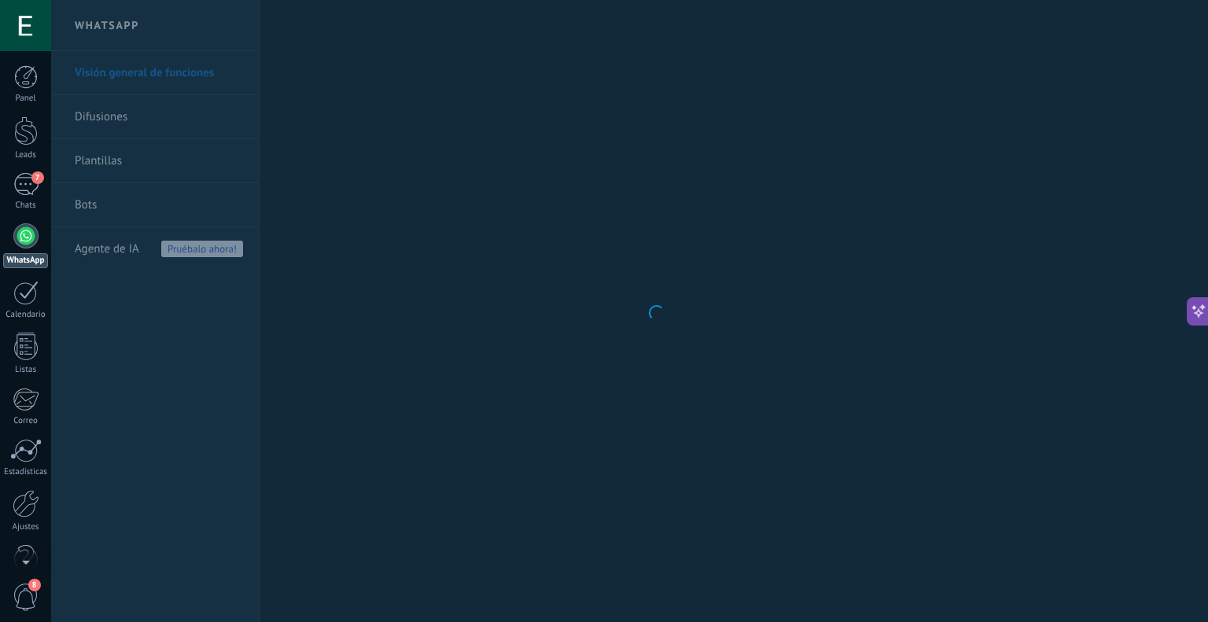
click at [103, 248] on body ".abccls-1,.abccls-2{fill-rule:evenodd}.abccls-2{fill:#fff} .abfcls-1{fill:none}…" at bounding box center [604, 311] width 1208 height 622
click at [124, 245] on span "Agente de IA" at bounding box center [107, 249] width 64 height 44
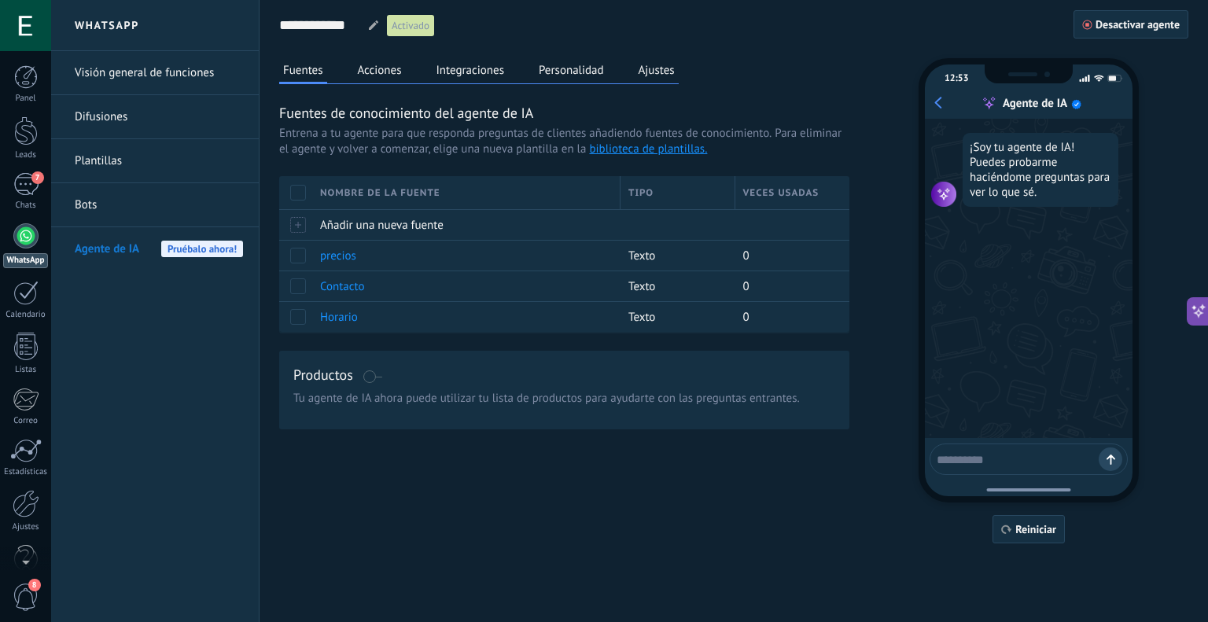
click at [372, 69] on button "Acciones" at bounding box center [380, 70] width 52 height 24
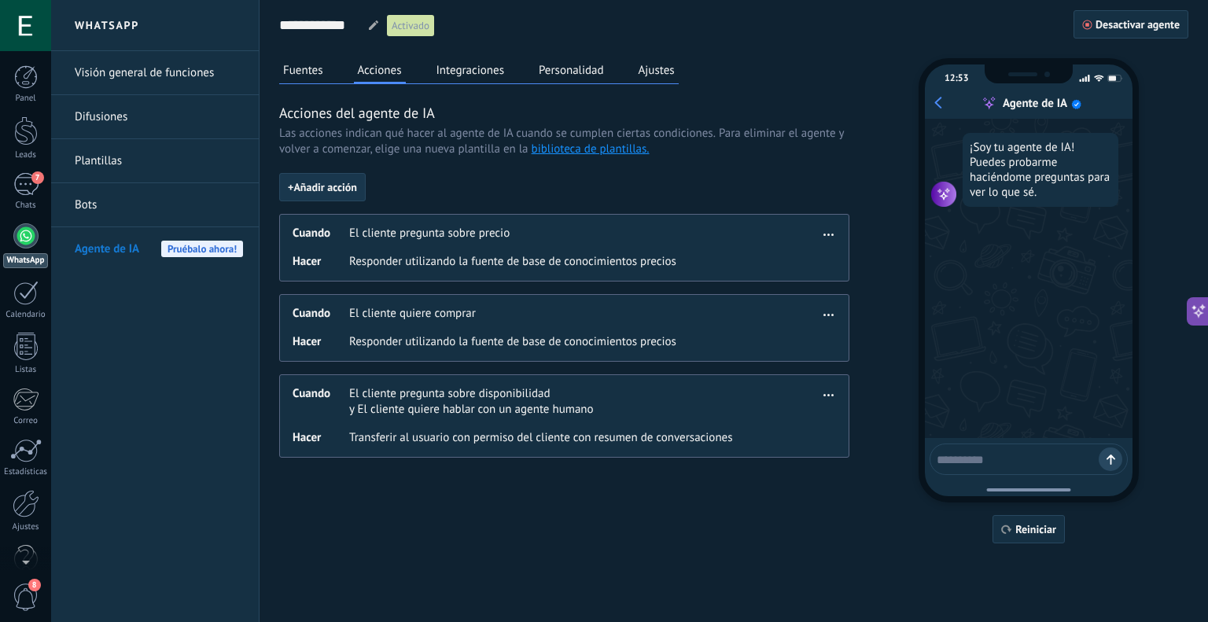
click at [337, 192] on span "+ Añadir acción" at bounding box center [322, 187] width 69 height 11
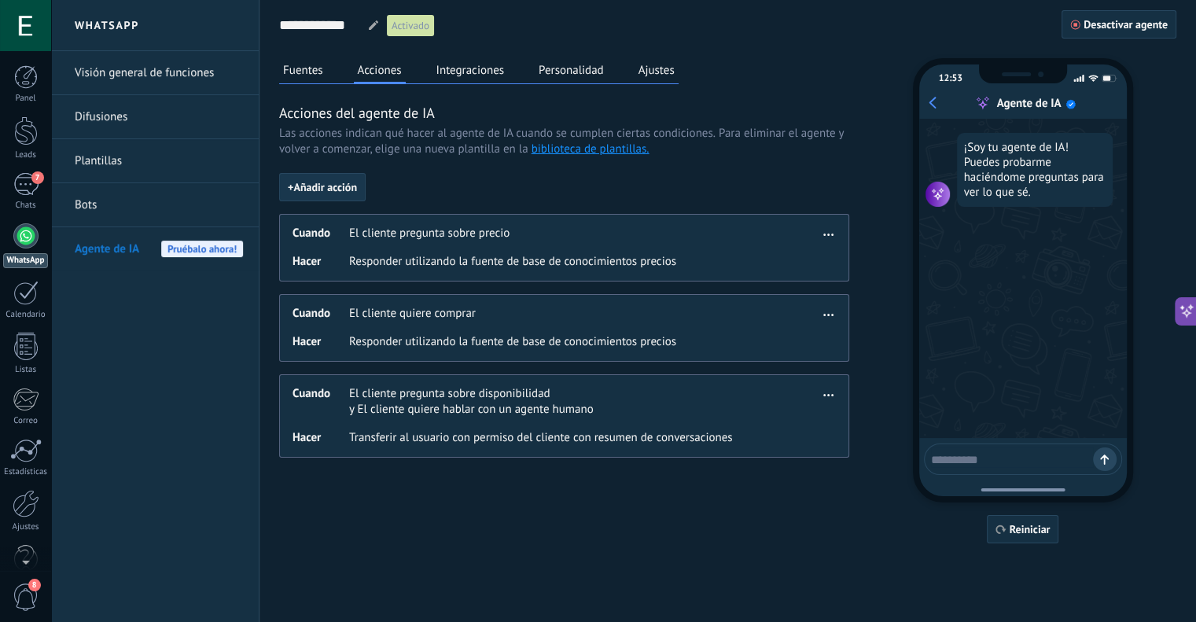
scroll to position [14, 0]
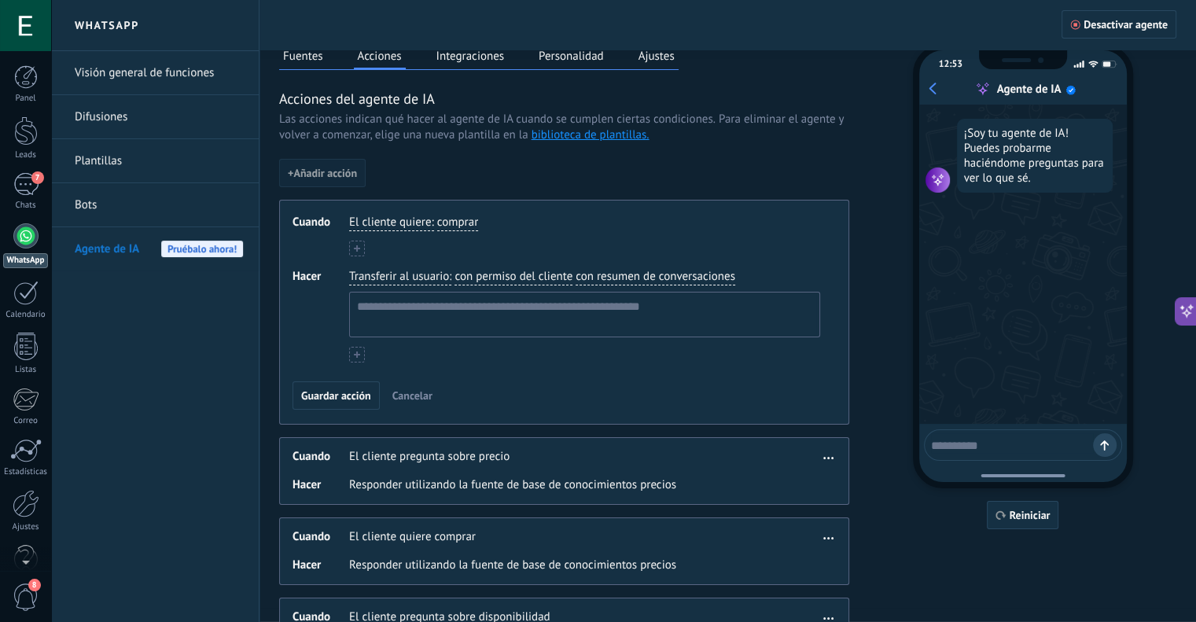
click at [433, 215] on span ":" at bounding box center [432, 223] width 2 height 16
click at [403, 228] on span "El cliente quiere" at bounding box center [390, 223] width 82 height 16
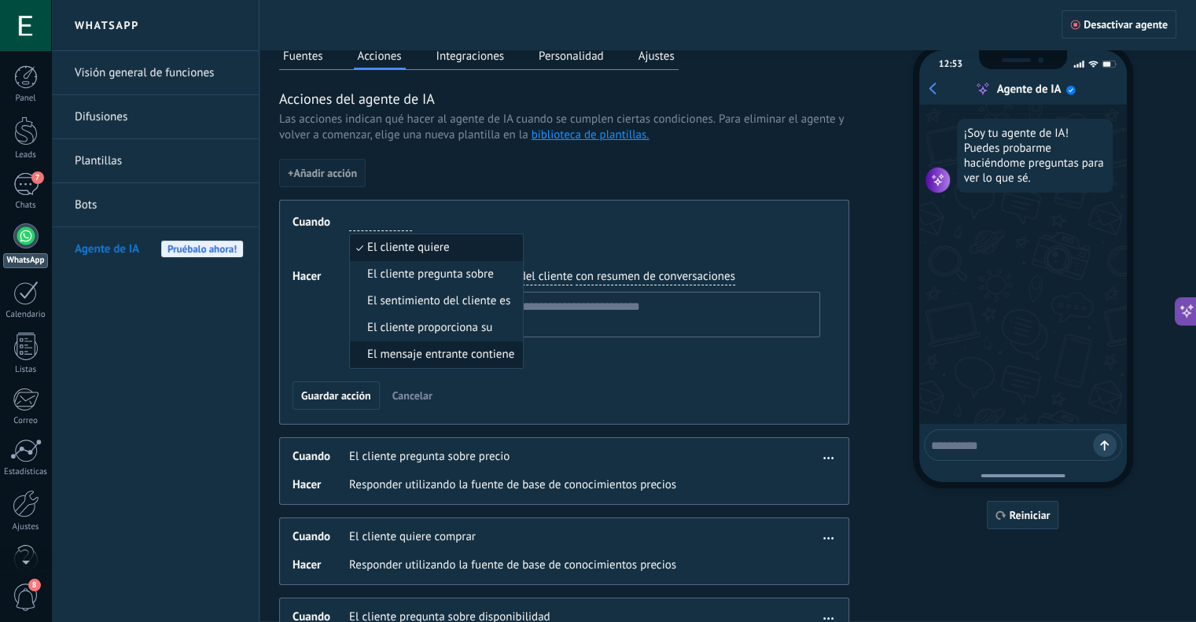
click at [442, 352] on span "El mensaje entrante contiene" at bounding box center [440, 355] width 147 height 16
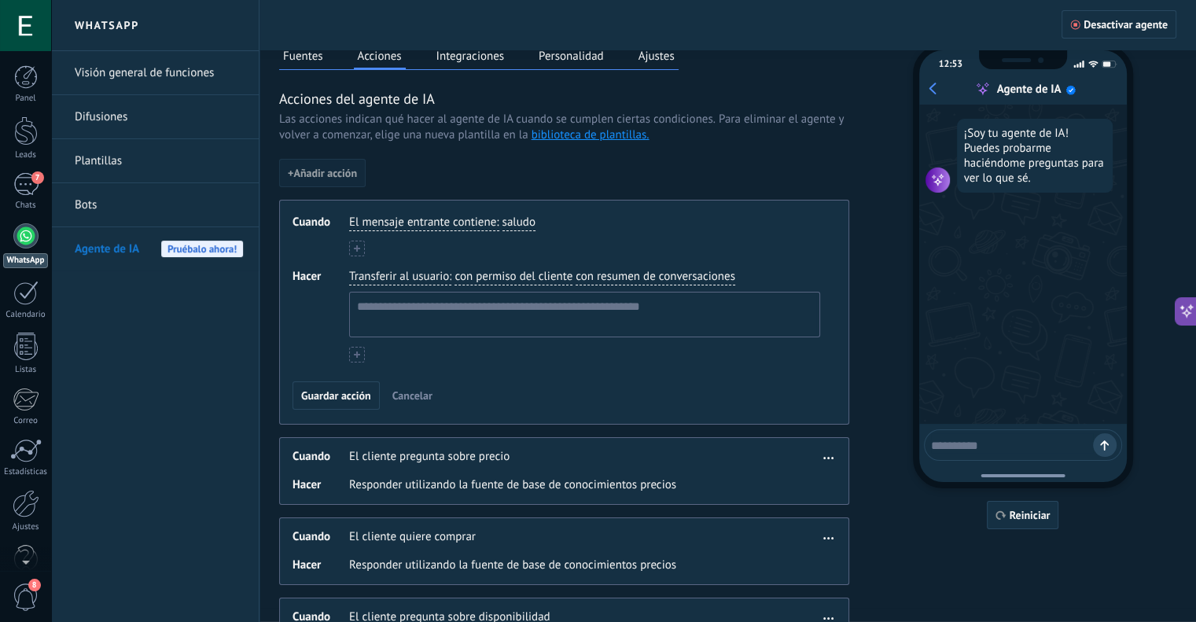
click at [517, 218] on span "saludo" at bounding box center [519, 223] width 33 height 16
click at [576, 244] on li "saludo" at bounding box center [560, 247] width 115 height 27
click at [431, 274] on span "Transferir al usuario" at bounding box center [399, 277] width 100 height 16
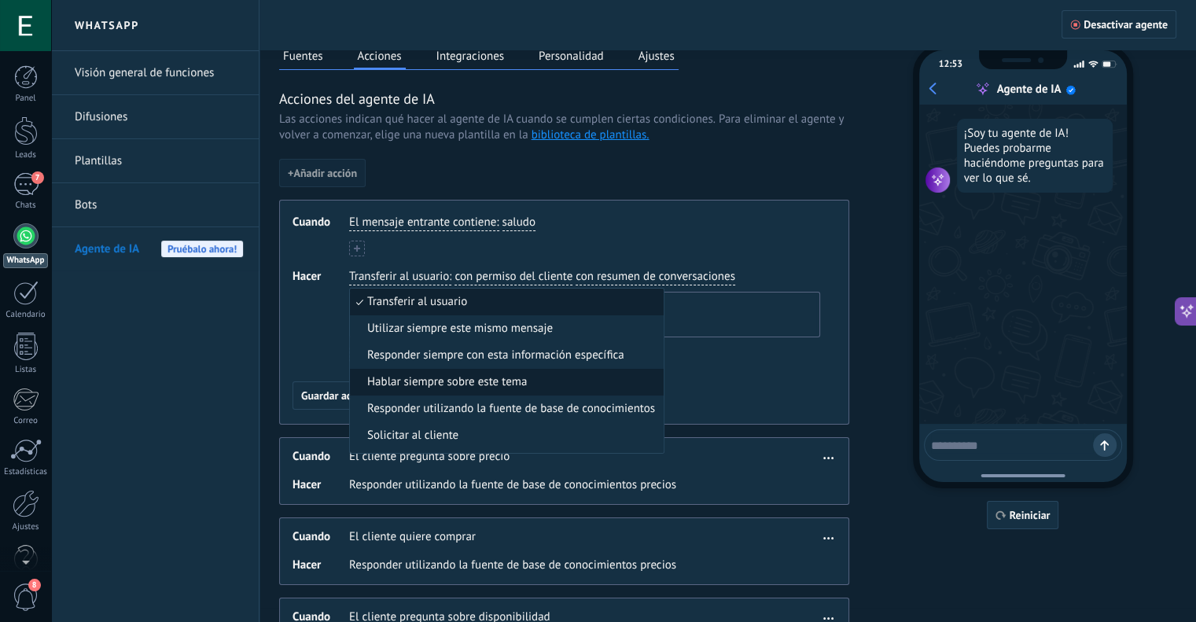
click at [484, 386] on span "Hablar siempre sobre este tema" at bounding box center [447, 382] width 160 height 16
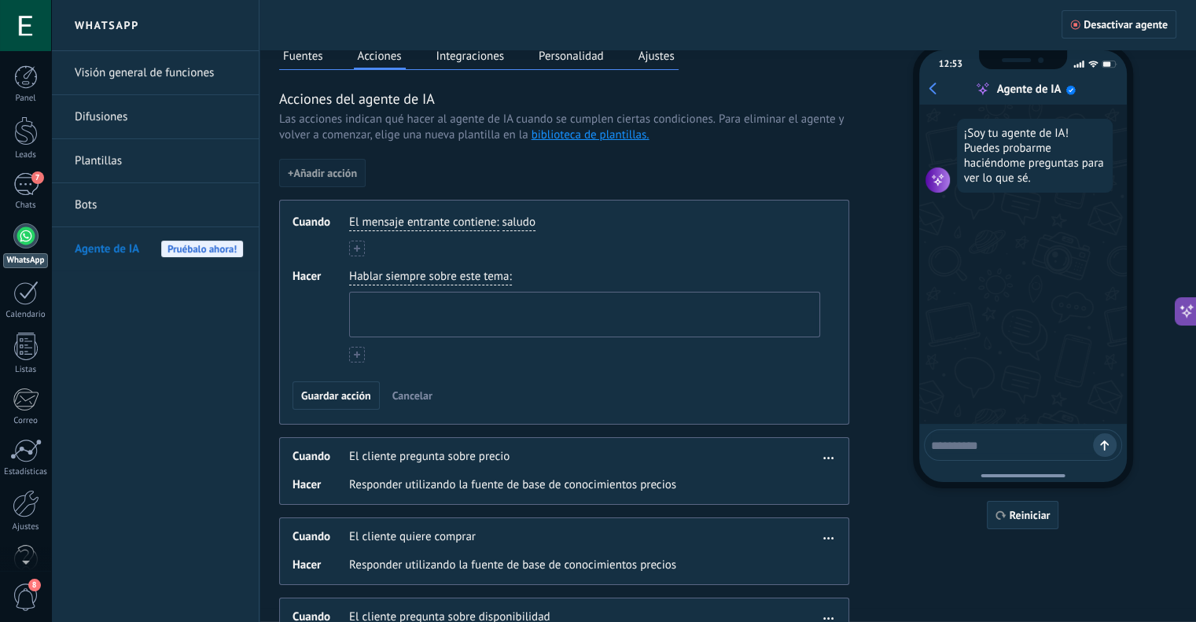
click at [422, 305] on textarea at bounding box center [583, 315] width 466 height 44
click at [447, 277] on span "Hablar siempre sobre este tema" at bounding box center [429, 277] width 160 height 16
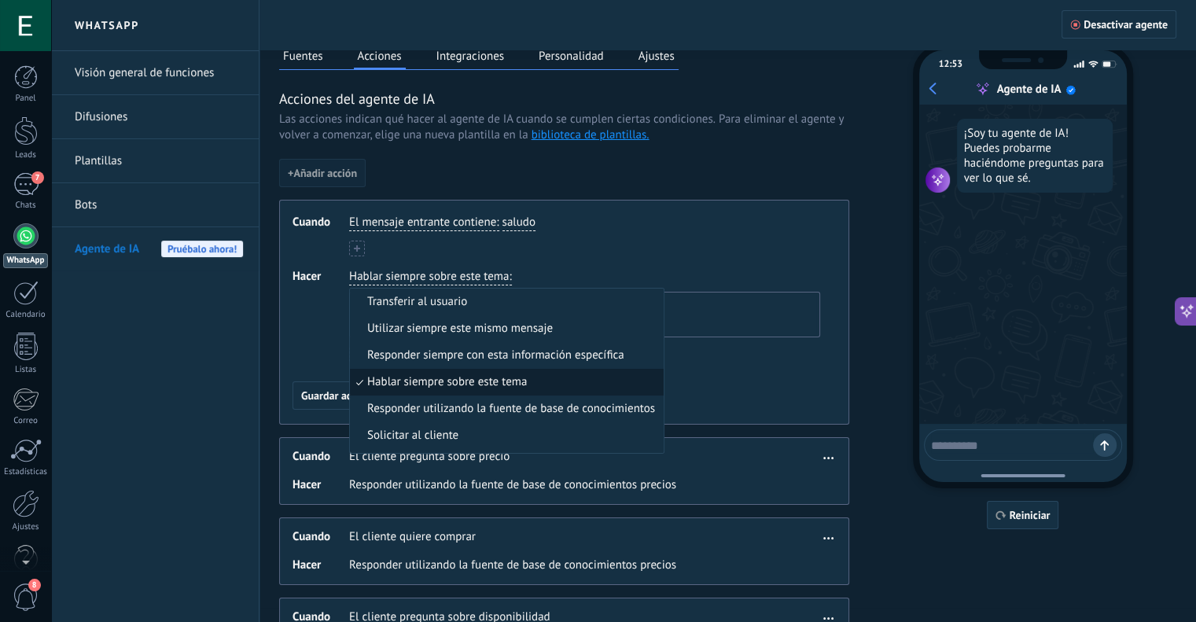
scroll to position [11, 0]
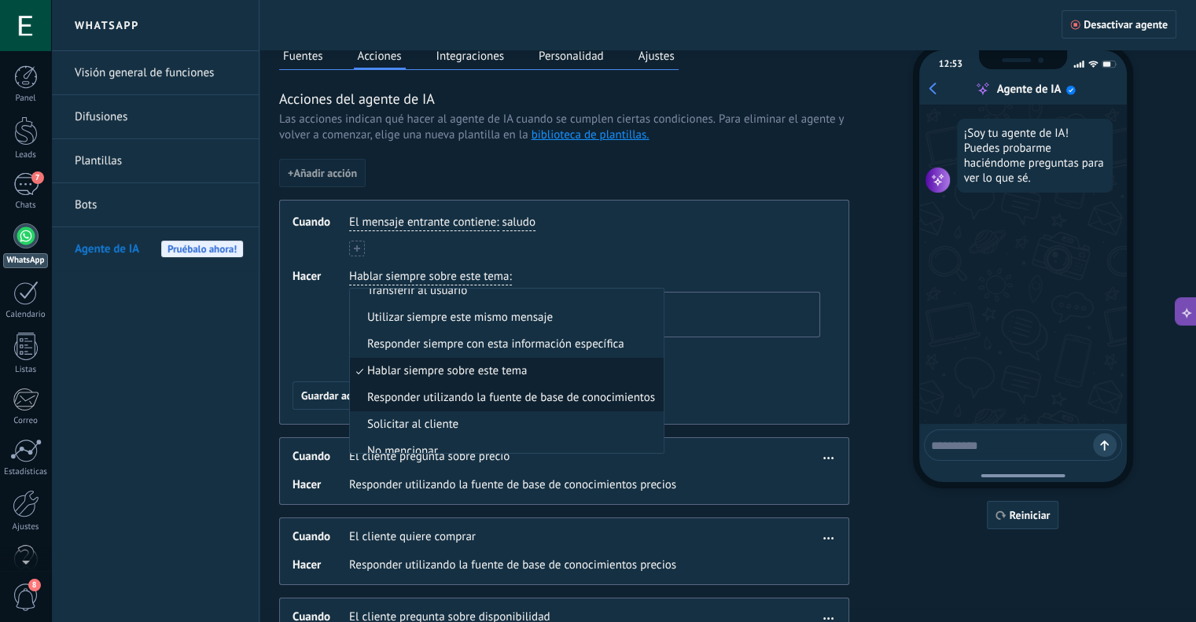
click at [500, 392] on span "Responder utilizando la fuente de base de conocimientos" at bounding box center [511, 398] width 288 height 16
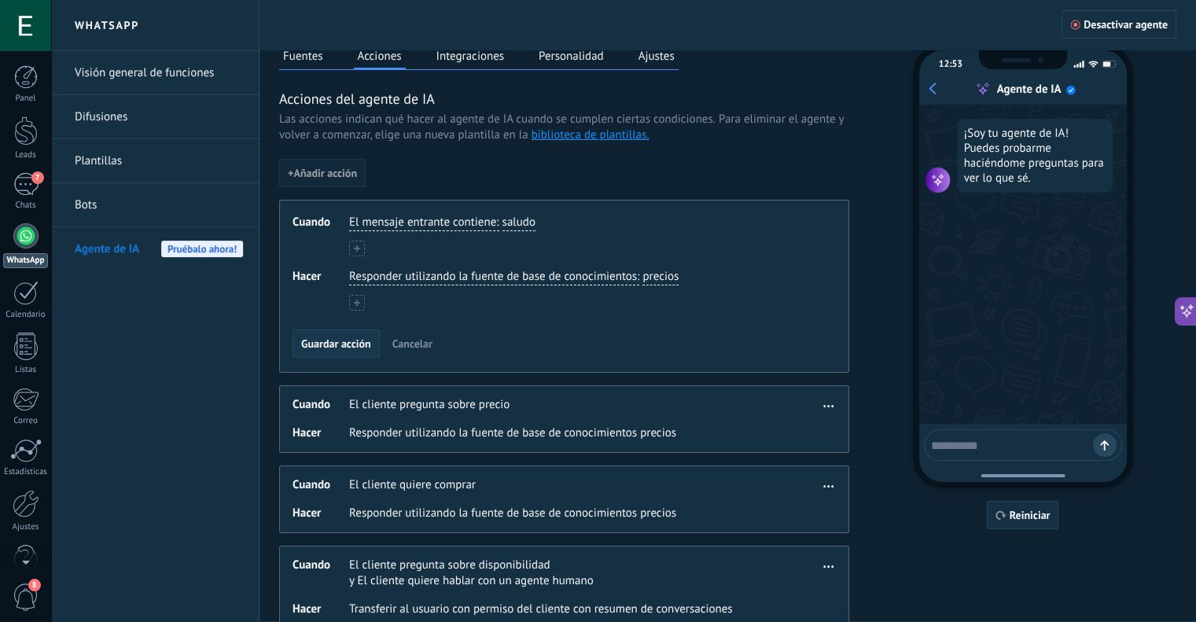
click at [338, 344] on span "Guardar acción" at bounding box center [336, 343] width 70 height 11
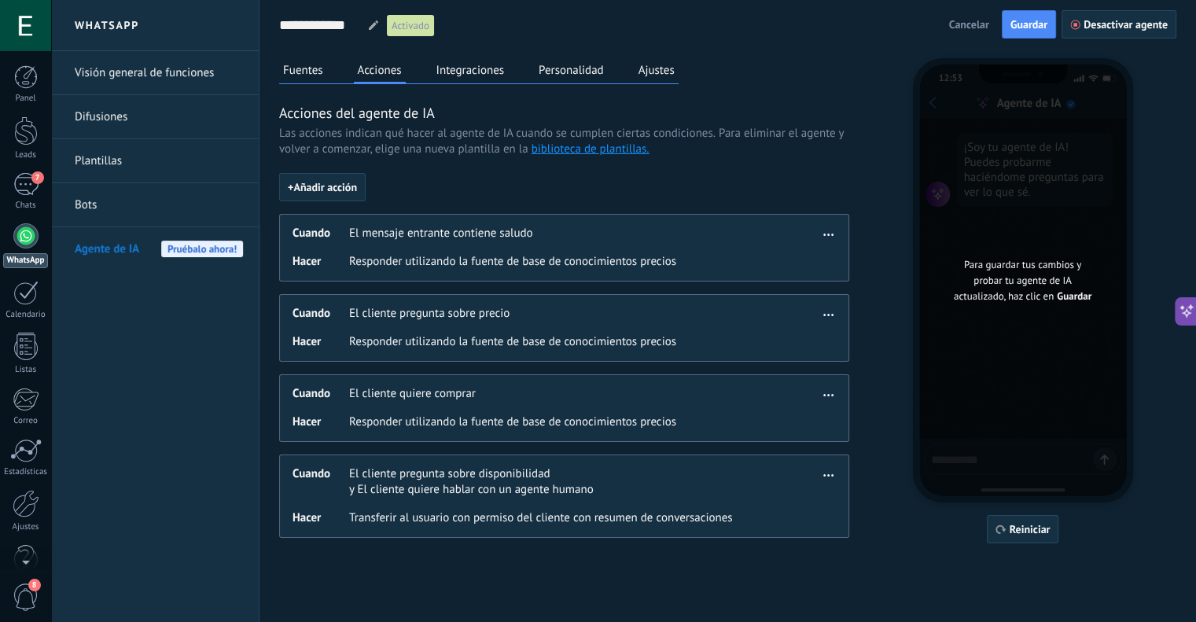
scroll to position [0, 0]
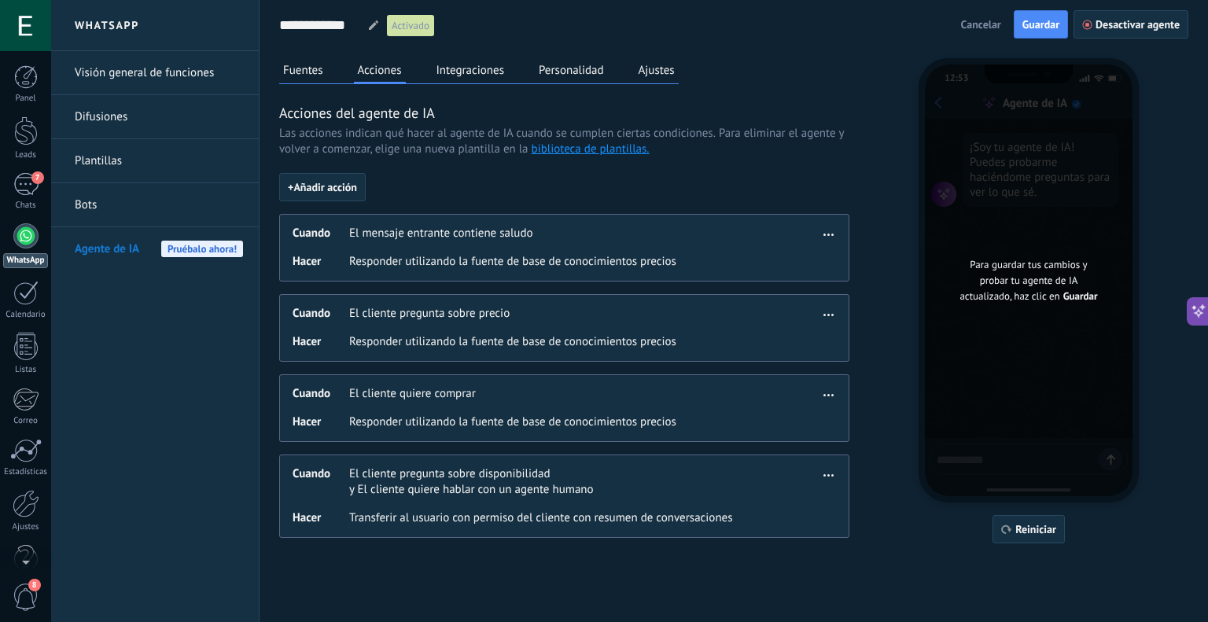
click at [1029, 21] on span "Guardar" at bounding box center [1040, 24] width 37 height 11
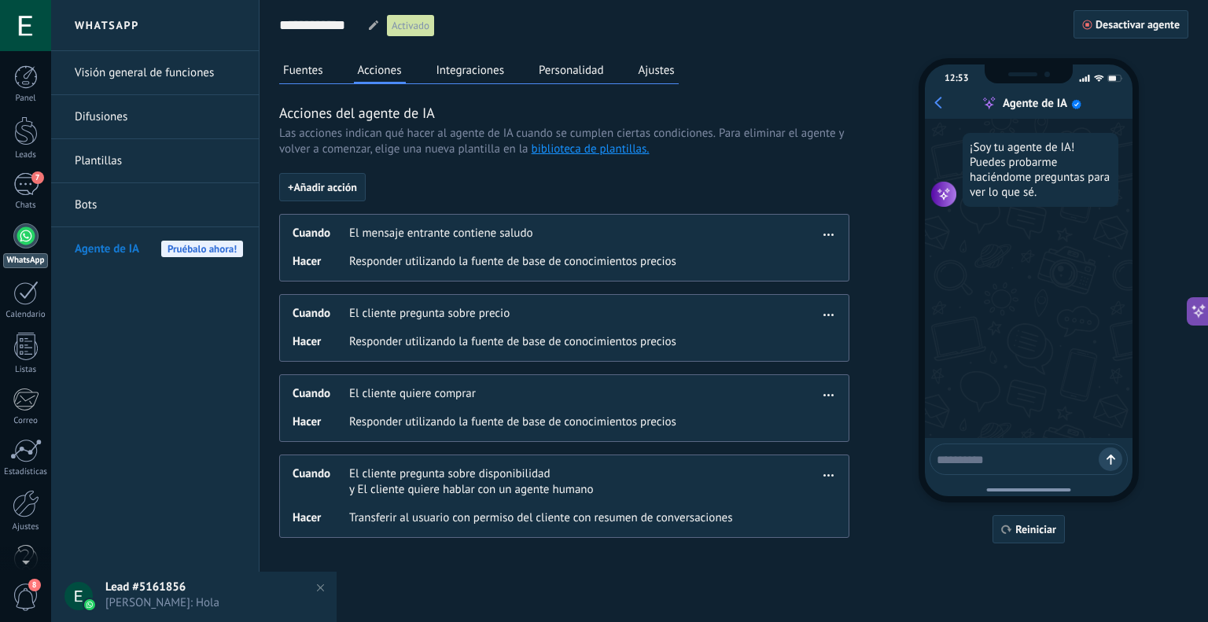
click at [659, 75] on button "Ajustes" at bounding box center [657, 70] width 44 height 24
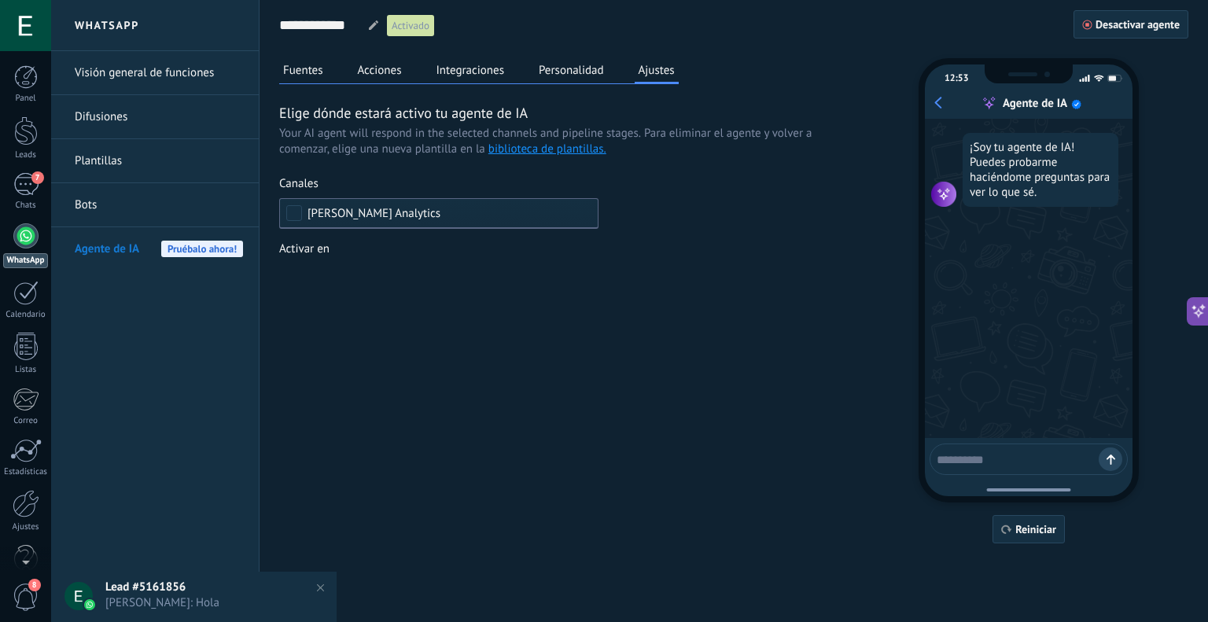
click at [0, 0] on div "Incoming leads Contacto inicial Negociación Debate contractual Discusión de con…" at bounding box center [0, 0] width 0 height 0
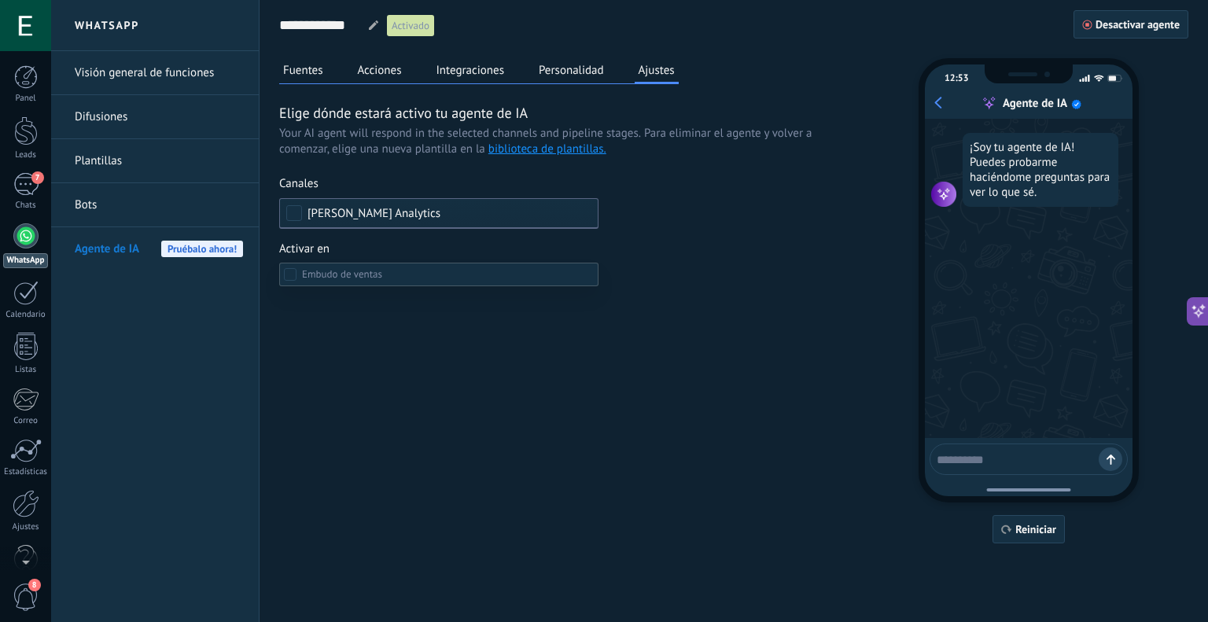
click at [683, 240] on div at bounding box center [629, 311] width 1157 height 622
click at [396, 70] on button "Acciones" at bounding box center [380, 70] width 52 height 24
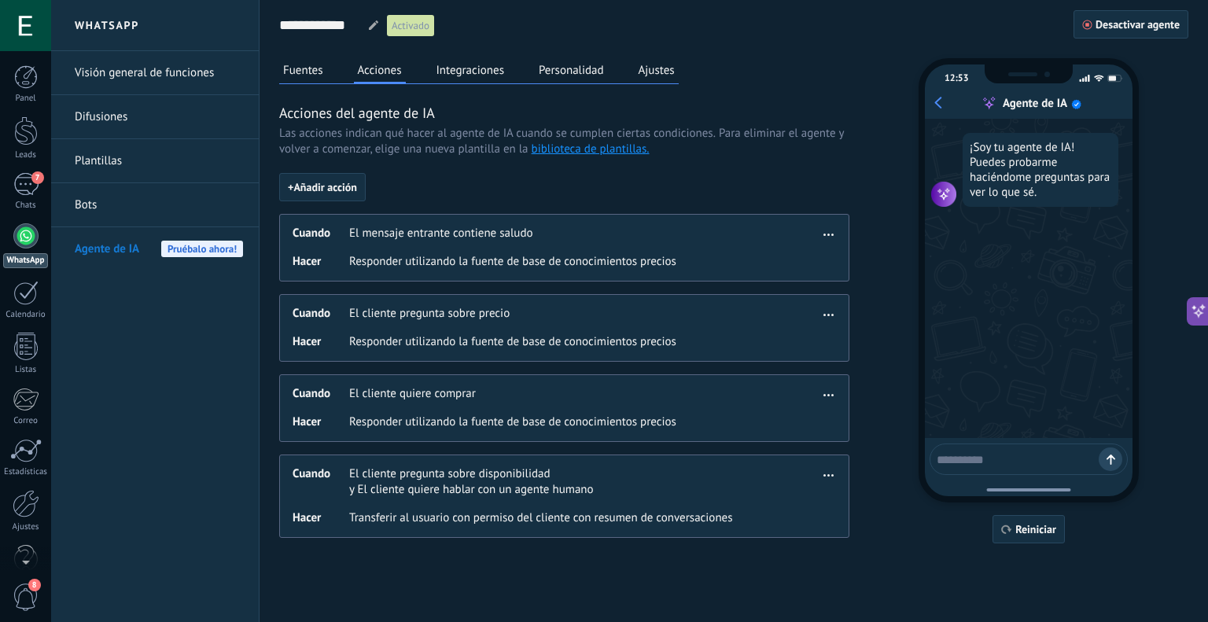
click at [324, 72] on button "Fuentes" at bounding box center [303, 70] width 48 height 24
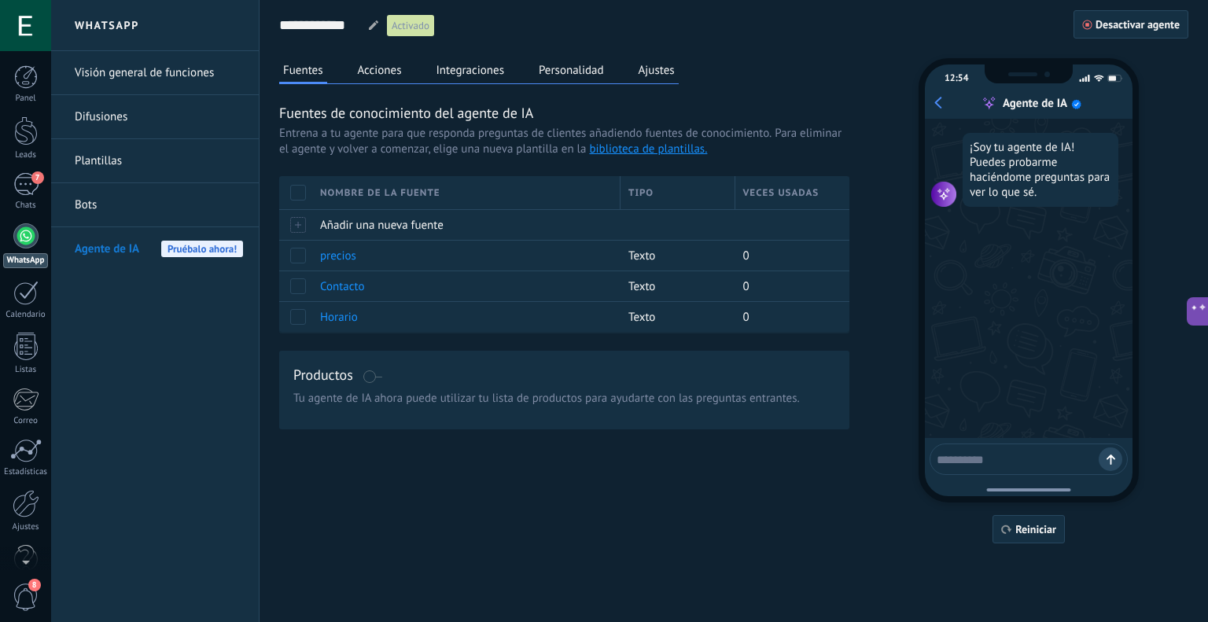
click at [389, 65] on button "Acciones" at bounding box center [380, 70] width 52 height 24
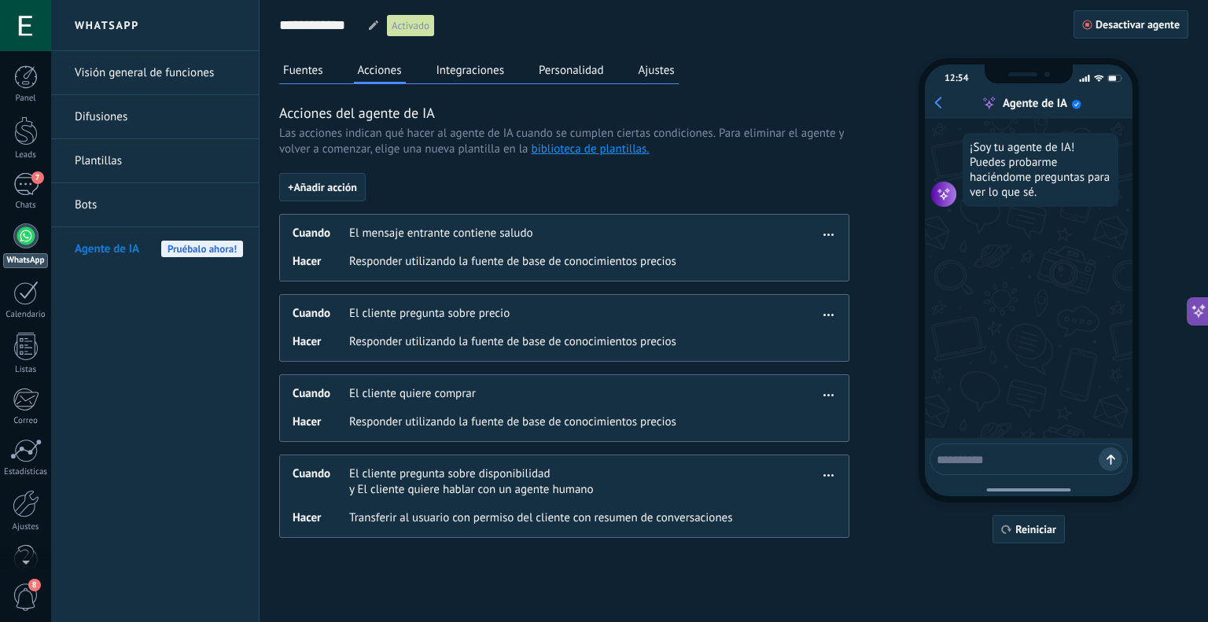
click at [462, 68] on button "Integraciones" at bounding box center [471, 70] width 76 height 24
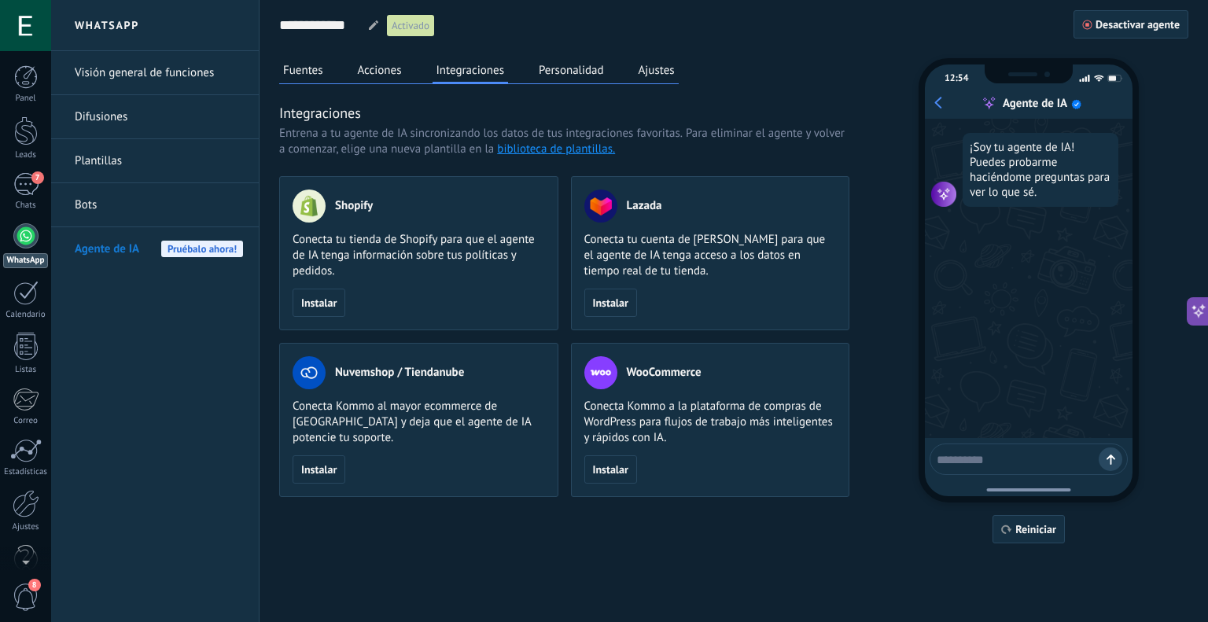
click at [599, 68] on button "Personalidad" at bounding box center [571, 70] width 73 height 24
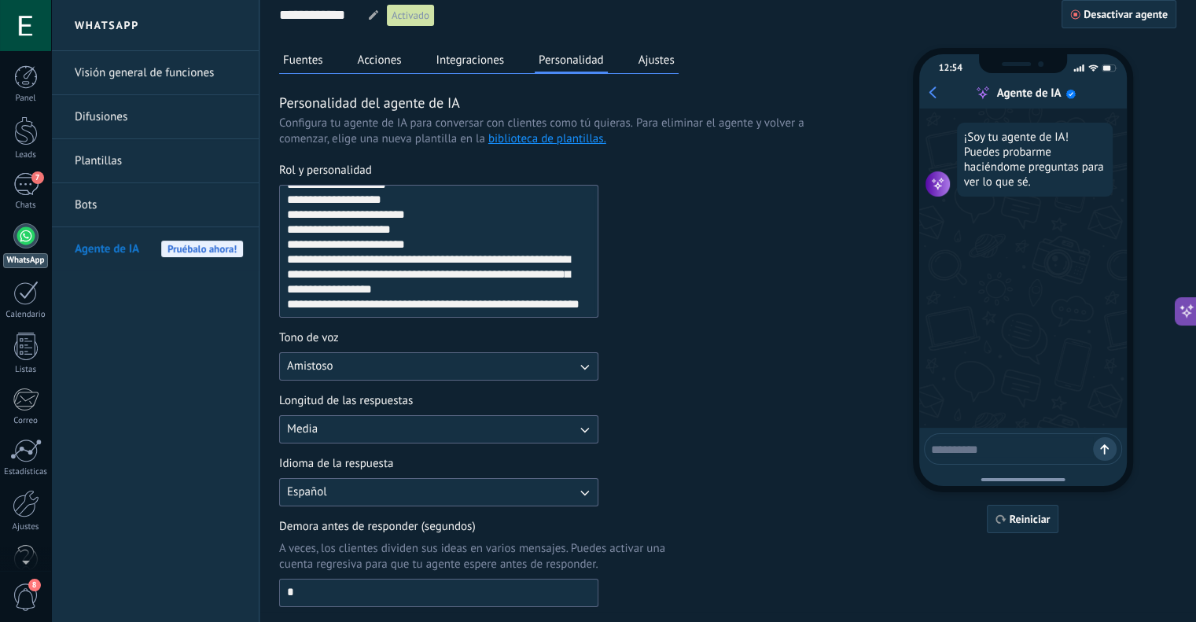
scroll to position [100, 0]
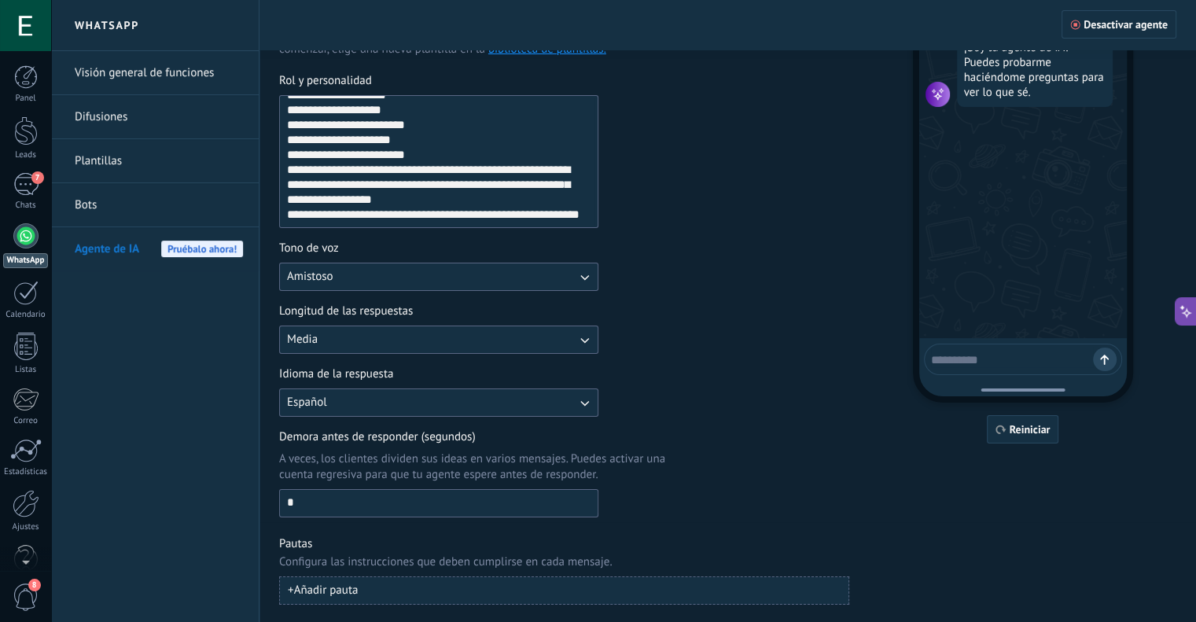
click at [505, 582] on button "+ Añadir pauta" at bounding box center [564, 590] width 570 height 28
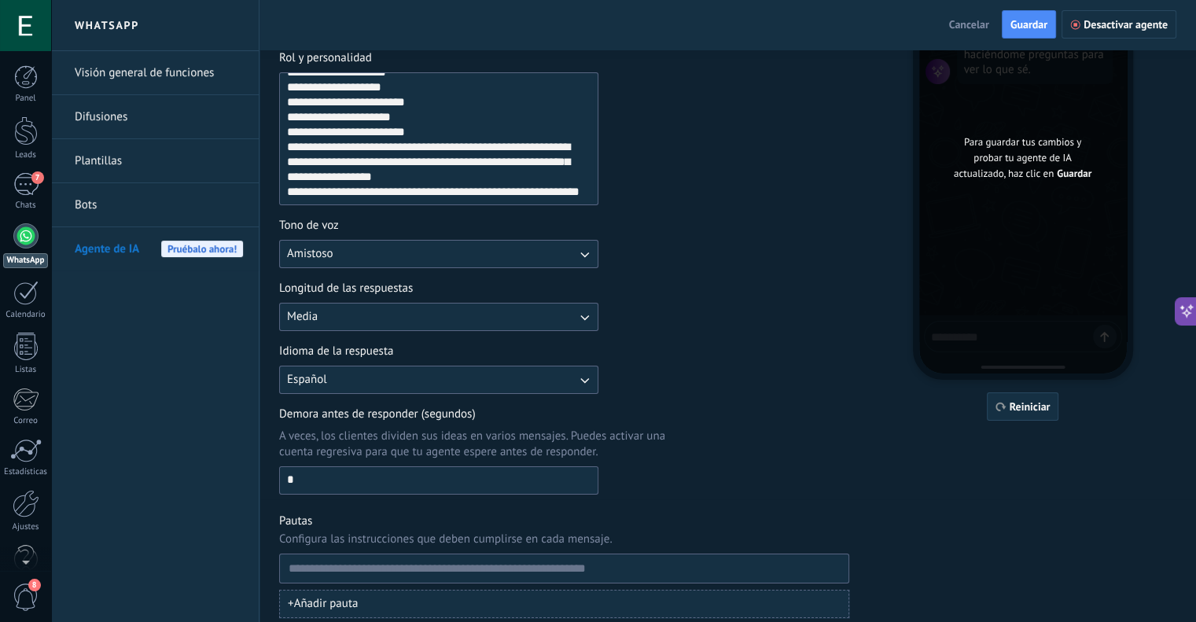
scroll to position [135, 0]
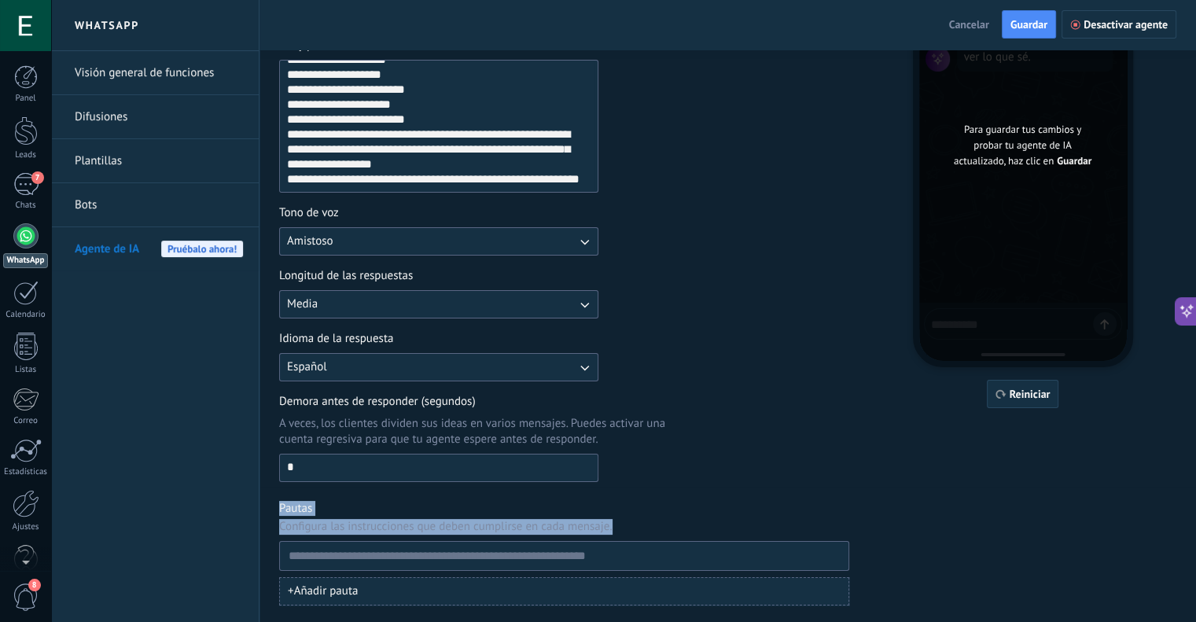
drag, startPoint x: 604, startPoint y: 525, endPoint x: 274, endPoint y: 494, distance: 331.8
click at [274, 494] on div "**********" at bounding box center [728, 244] width 937 height 759
copy div "Pautas Configura las instrucciones que deben cumplirse en cada mensaje."
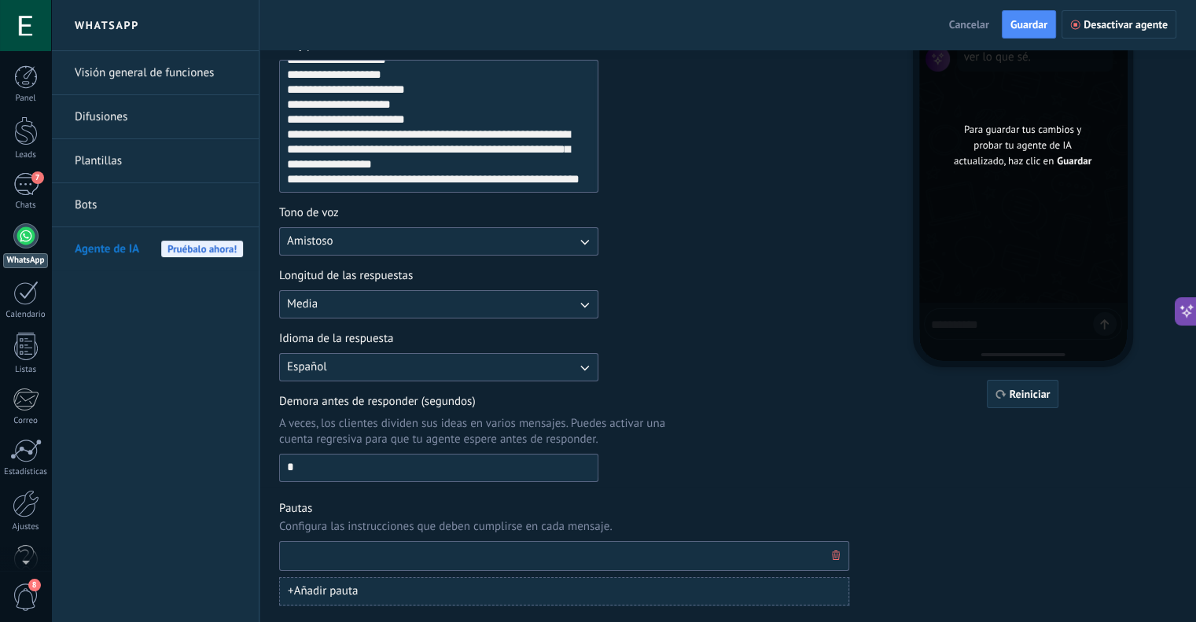
click at [371, 553] on input at bounding box center [558, 556] width 540 height 28
click at [836, 559] on span "button" at bounding box center [836, 555] width 8 height 11
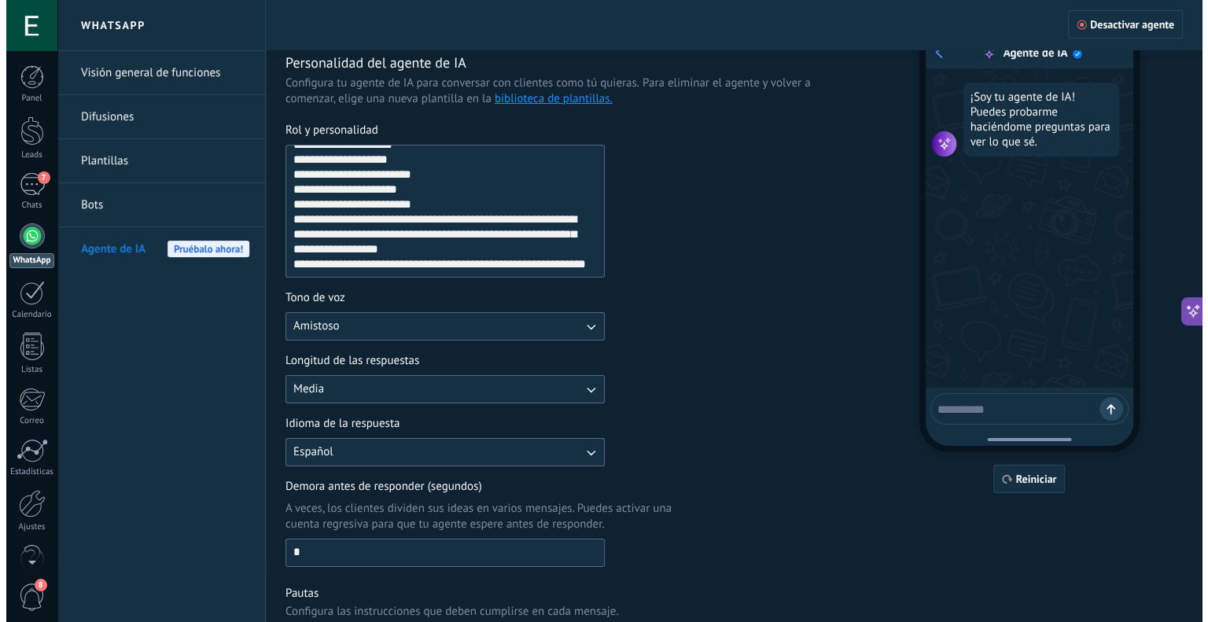
scroll to position [0, 0]
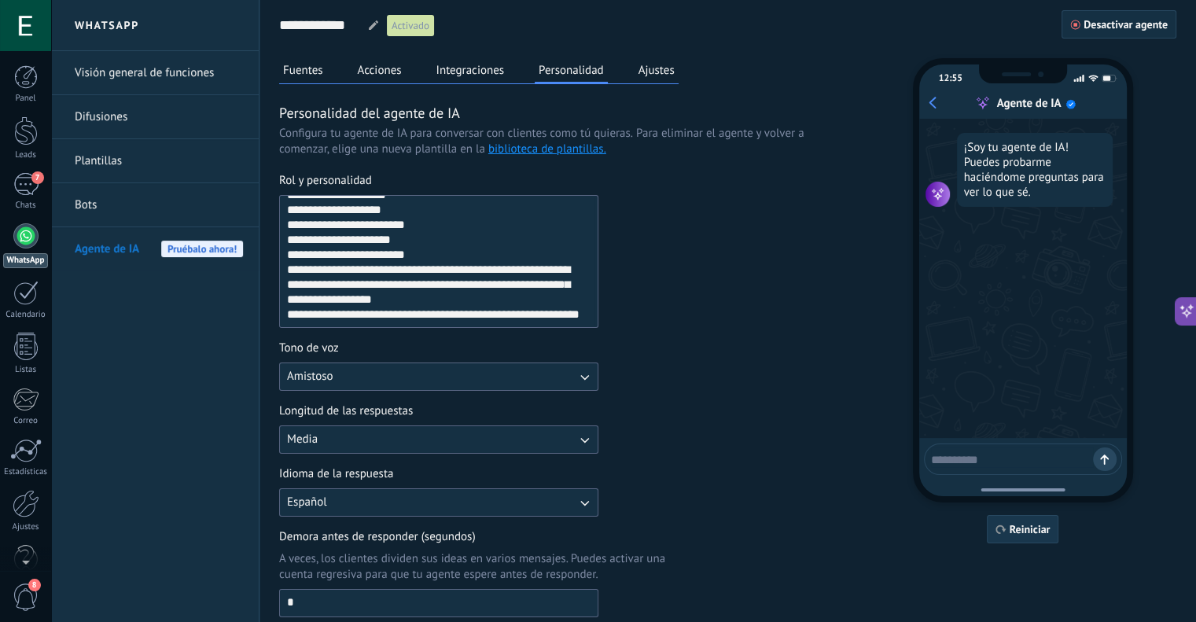
click at [1003, 526] on icon "button" at bounding box center [1001, 529] width 11 height 9
click at [990, 462] on textarea at bounding box center [1012, 457] width 162 height 20
type textarea "****"
click at [21, 183] on div "7" at bounding box center [25, 184] width 25 height 23
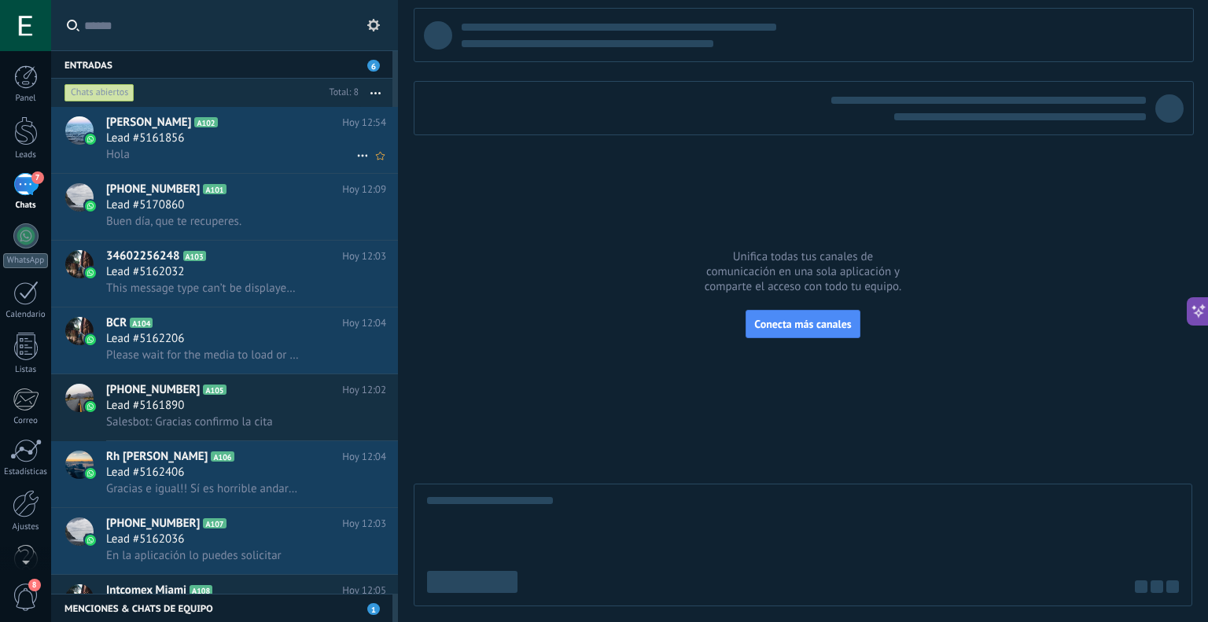
click at [217, 132] on div "Lead #5161856" at bounding box center [246, 139] width 280 height 16
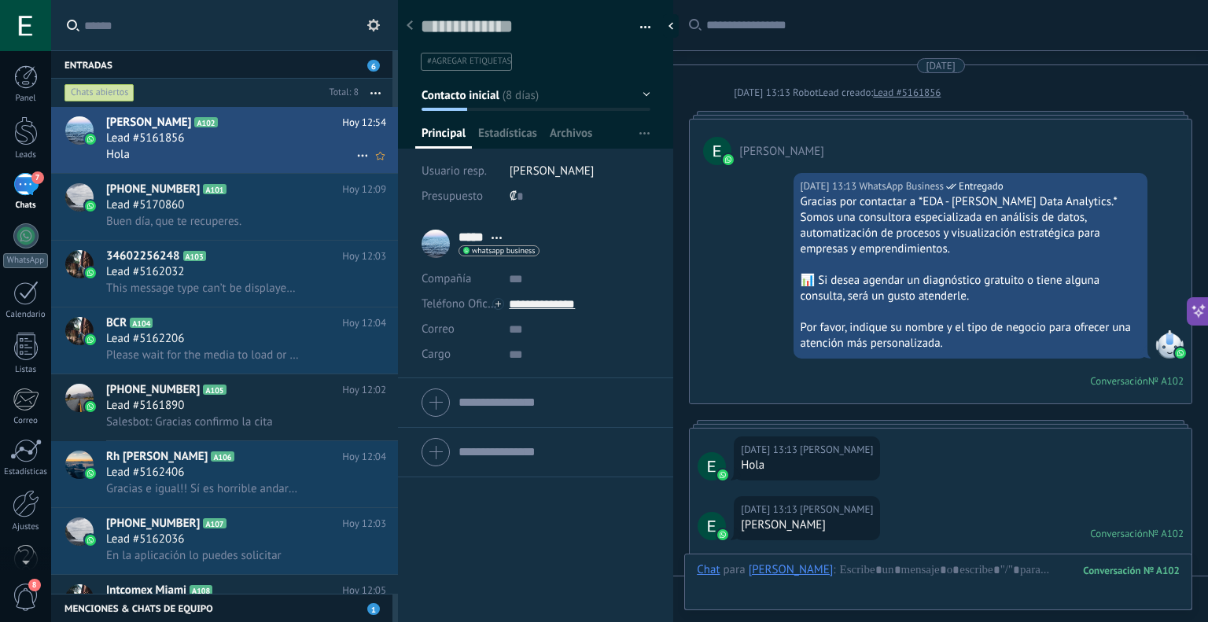
scroll to position [1086, 0]
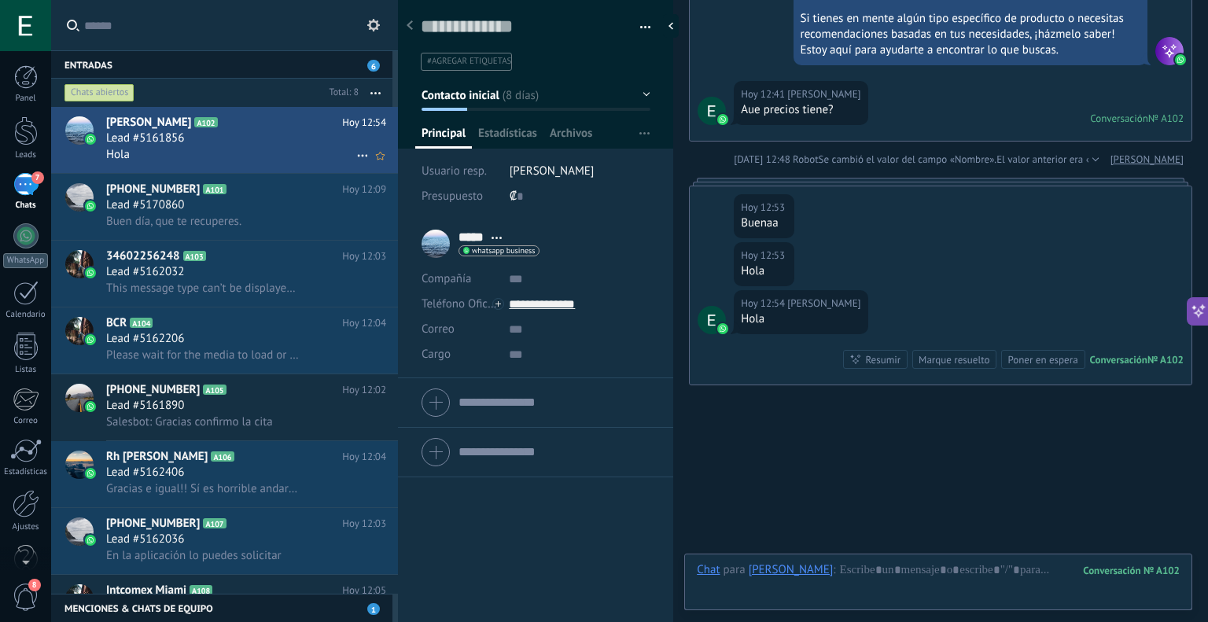
click at [359, 156] on icon at bounding box center [362, 155] width 19 height 19
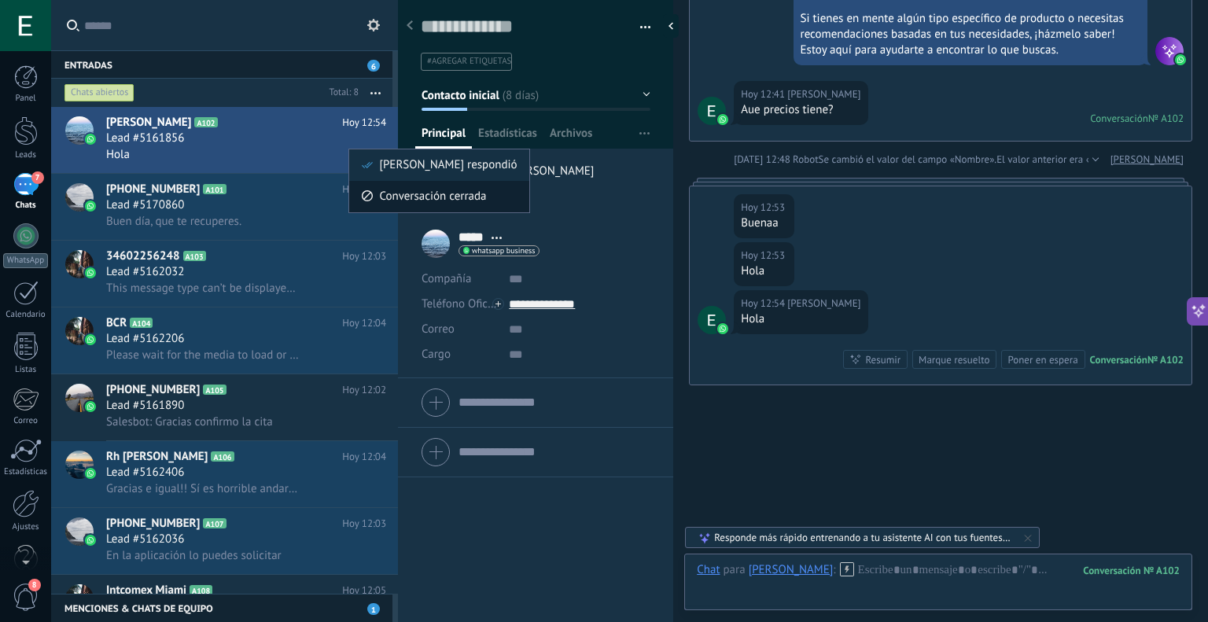
click at [418, 191] on span "Conversación cerrada" at bounding box center [432, 196] width 107 height 31
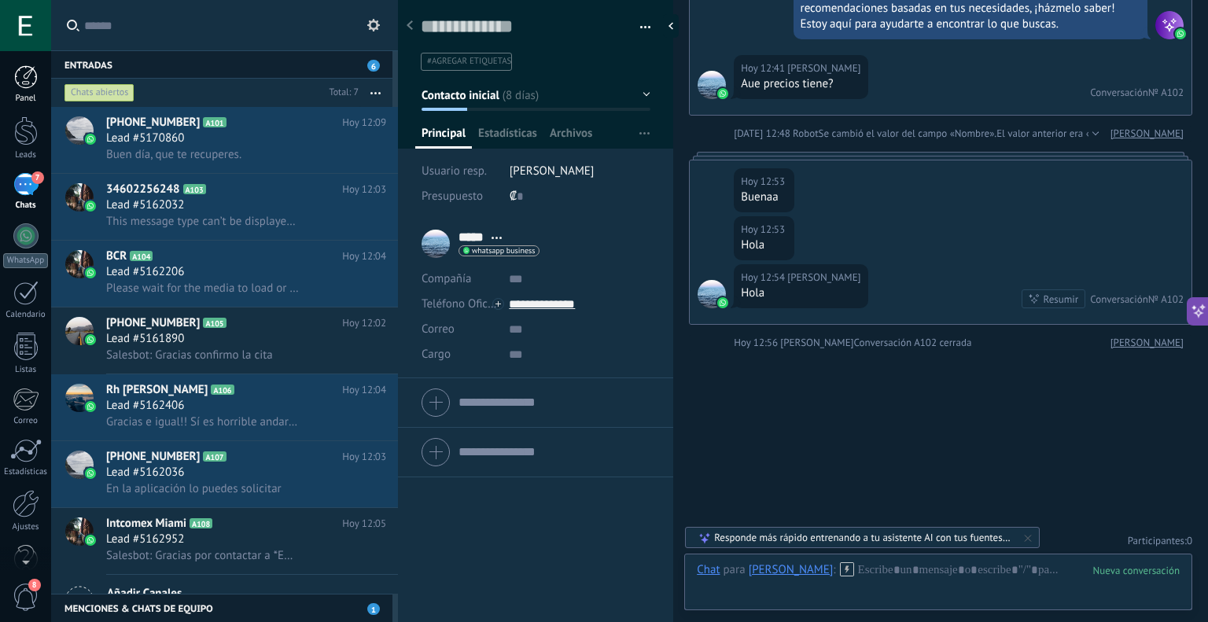
click at [35, 71] on div at bounding box center [26, 77] width 24 height 24
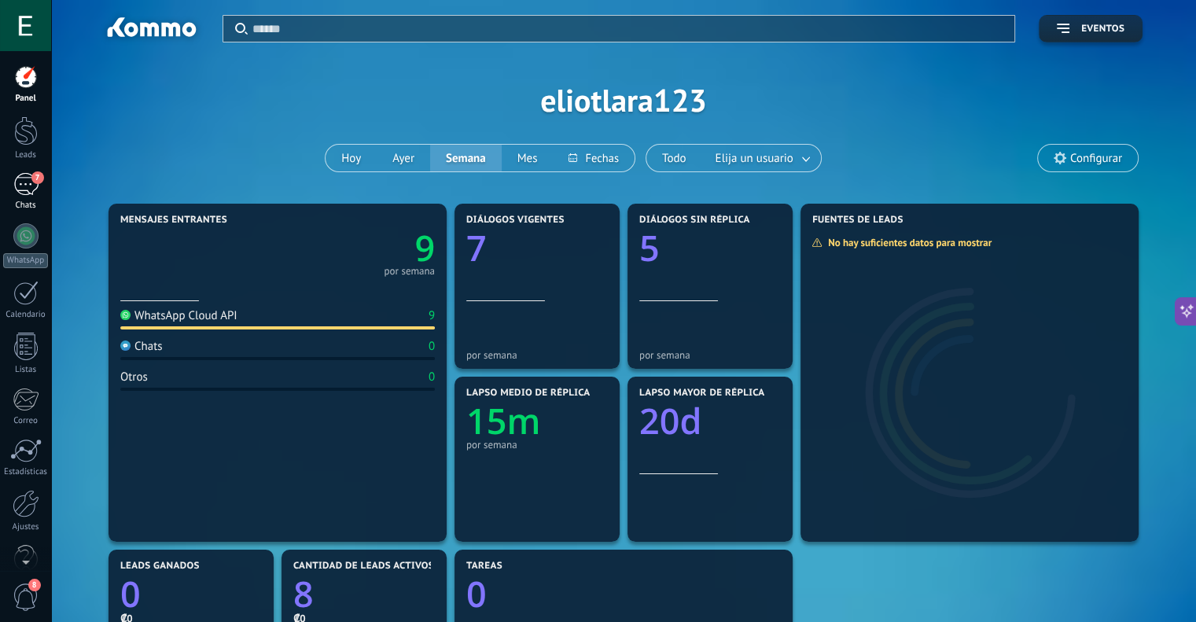
click at [22, 192] on div "7" at bounding box center [25, 184] width 25 height 23
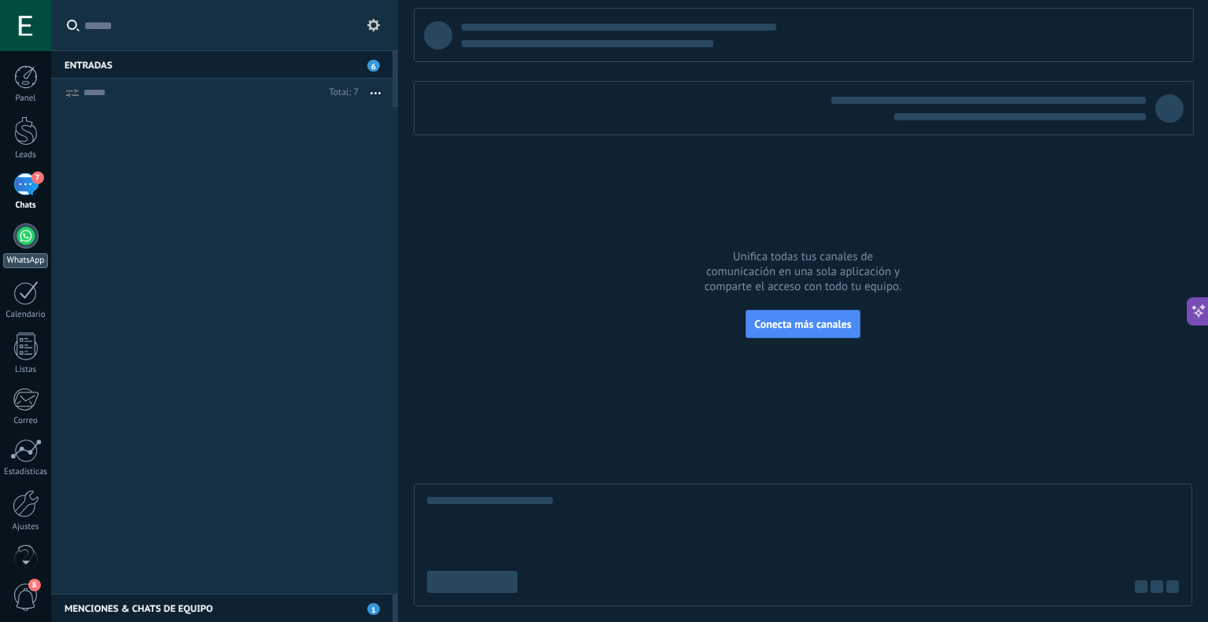
click at [22, 235] on div at bounding box center [25, 235] width 25 height 25
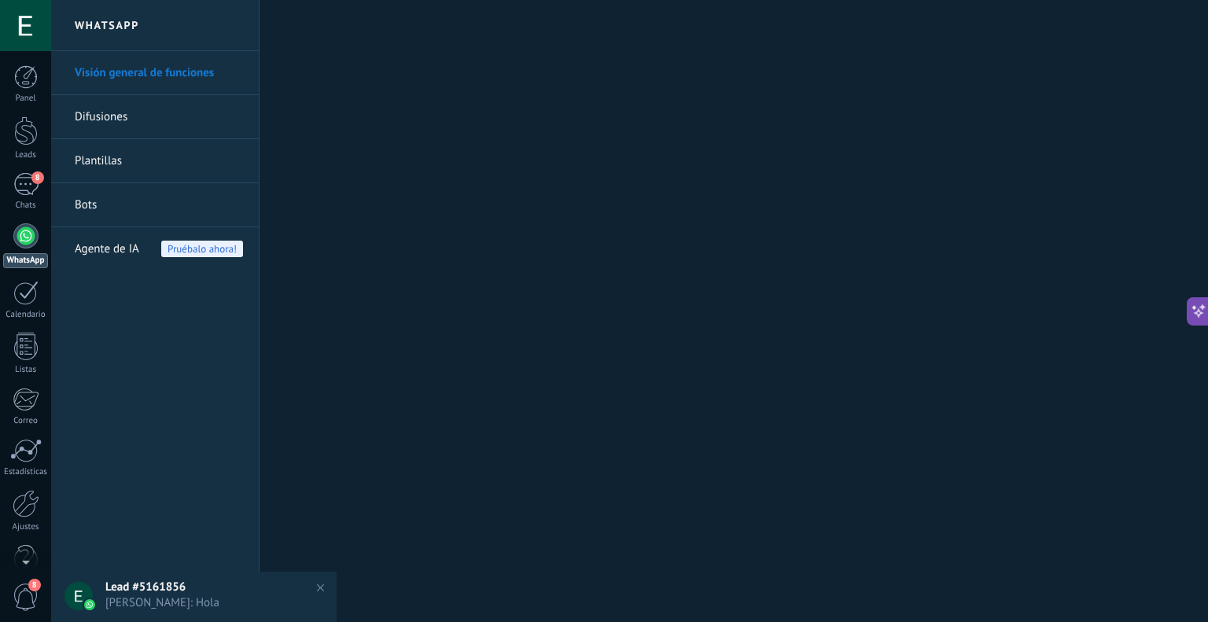
click at [141, 243] on div "Agente de IA Pruébalo ahora!" at bounding box center [159, 249] width 168 height 44
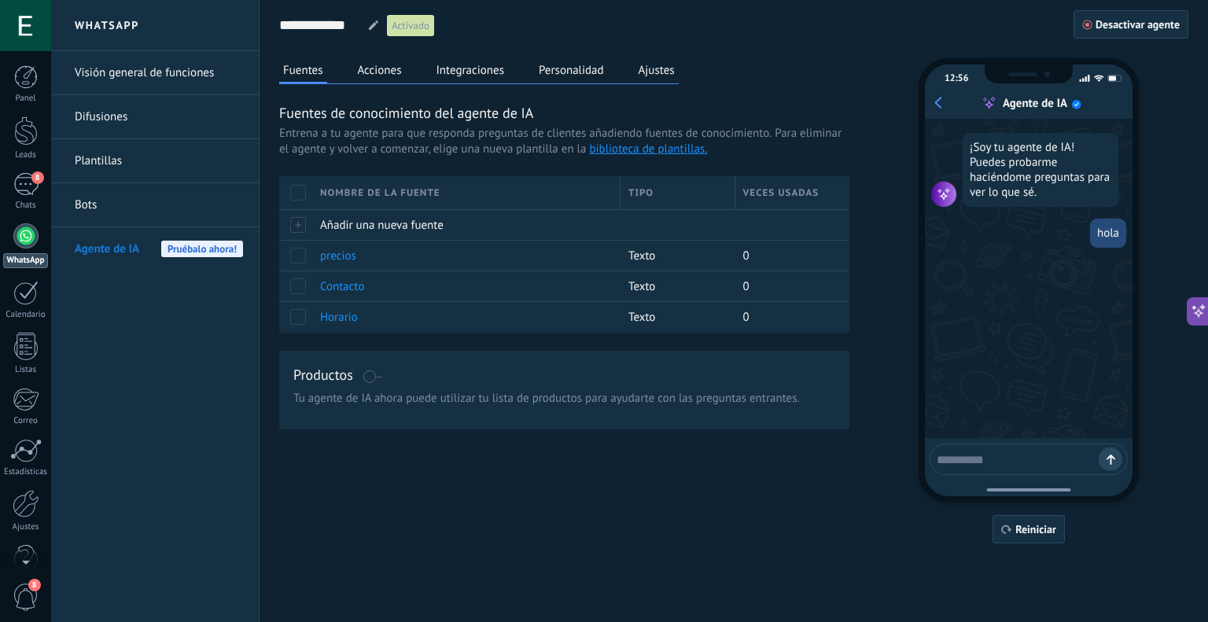
click at [30, 235] on div at bounding box center [25, 235] width 25 height 25
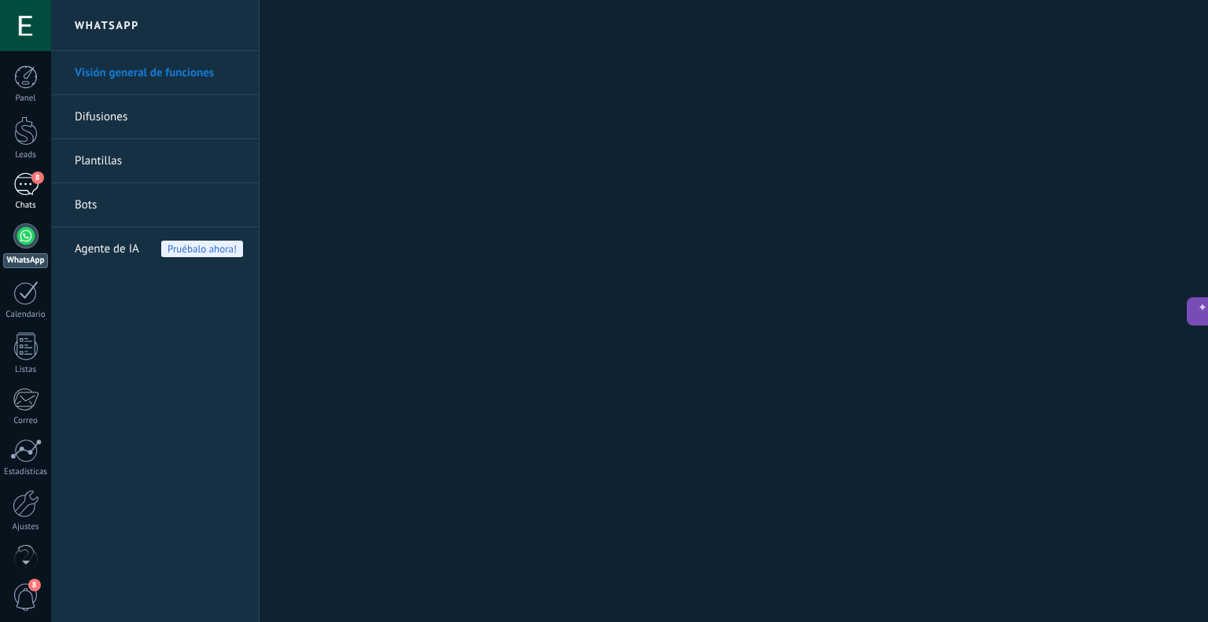
click at [21, 184] on div "8" at bounding box center [25, 184] width 25 height 23
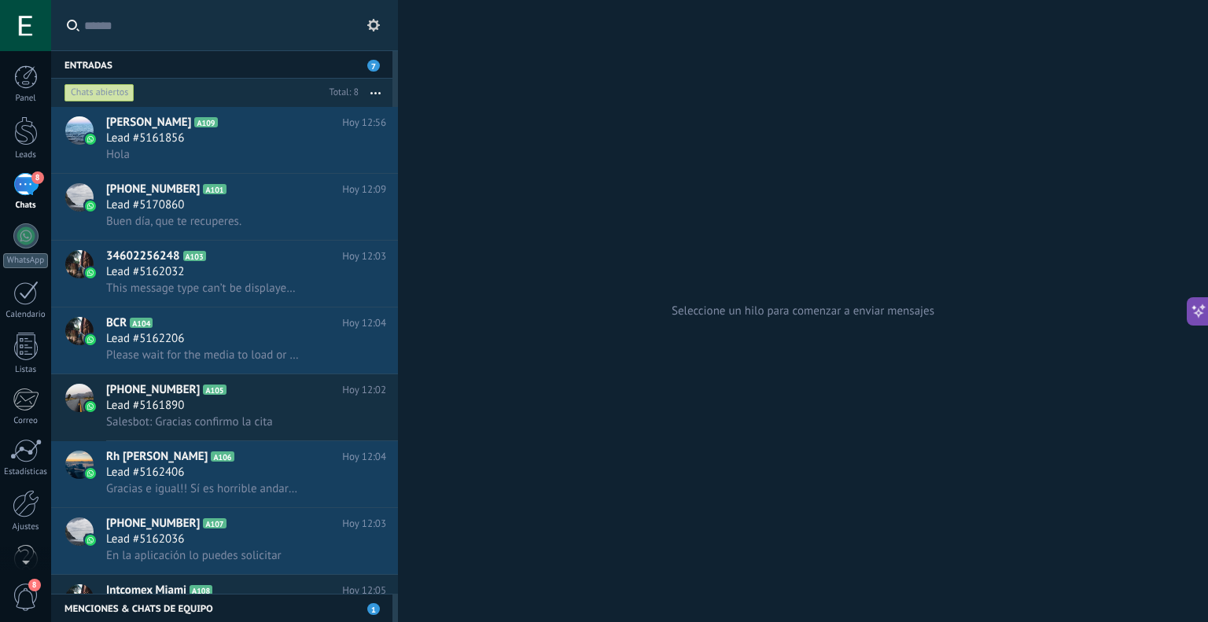
click at [381, 90] on button "button" at bounding box center [376, 93] width 34 height 28
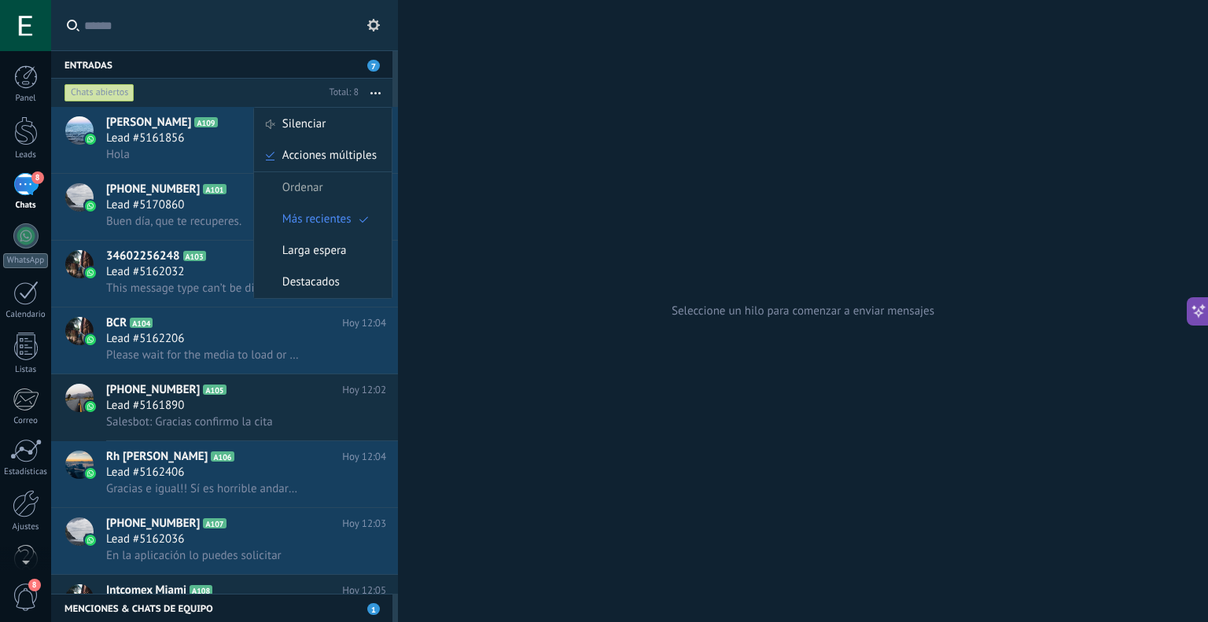
click at [282, 33] on input "text" at bounding box center [233, 25] width 298 height 50
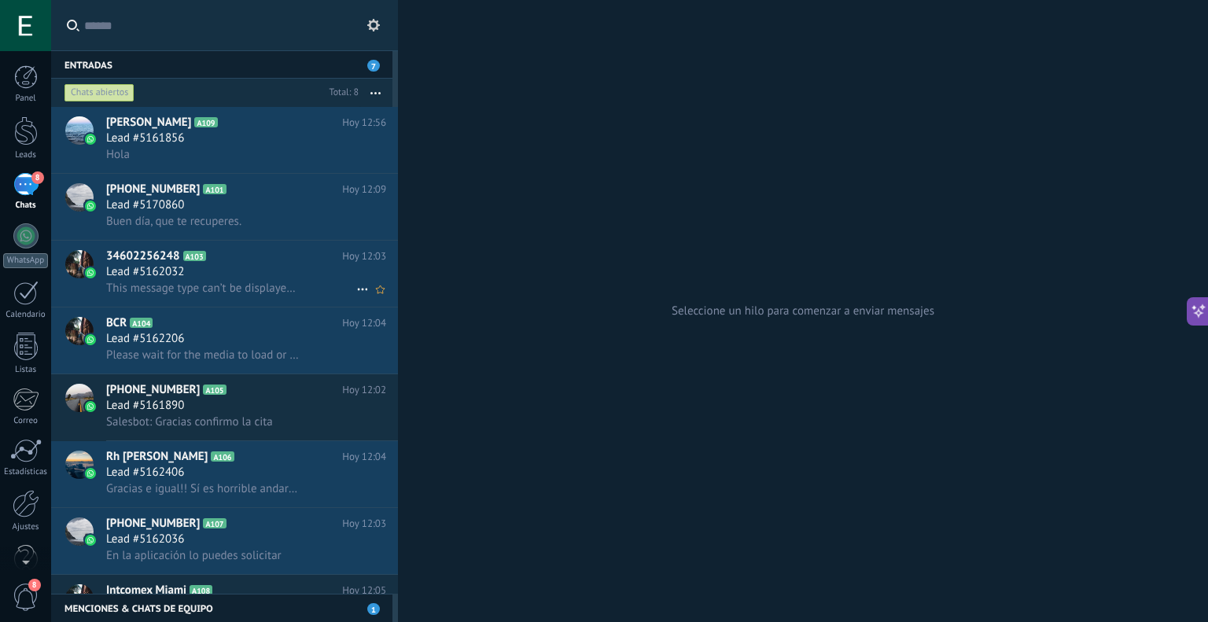
click at [120, 263] on span "34602256248" at bounding box center [143, 257] width 74 height 16
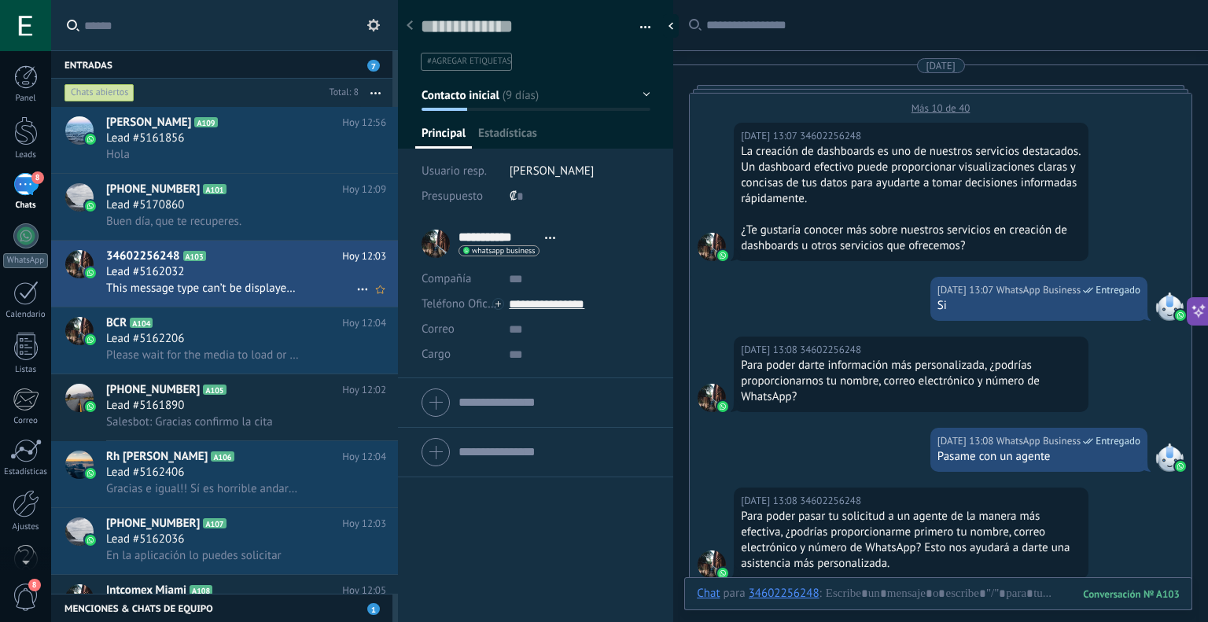
scroll to position [683, 0]
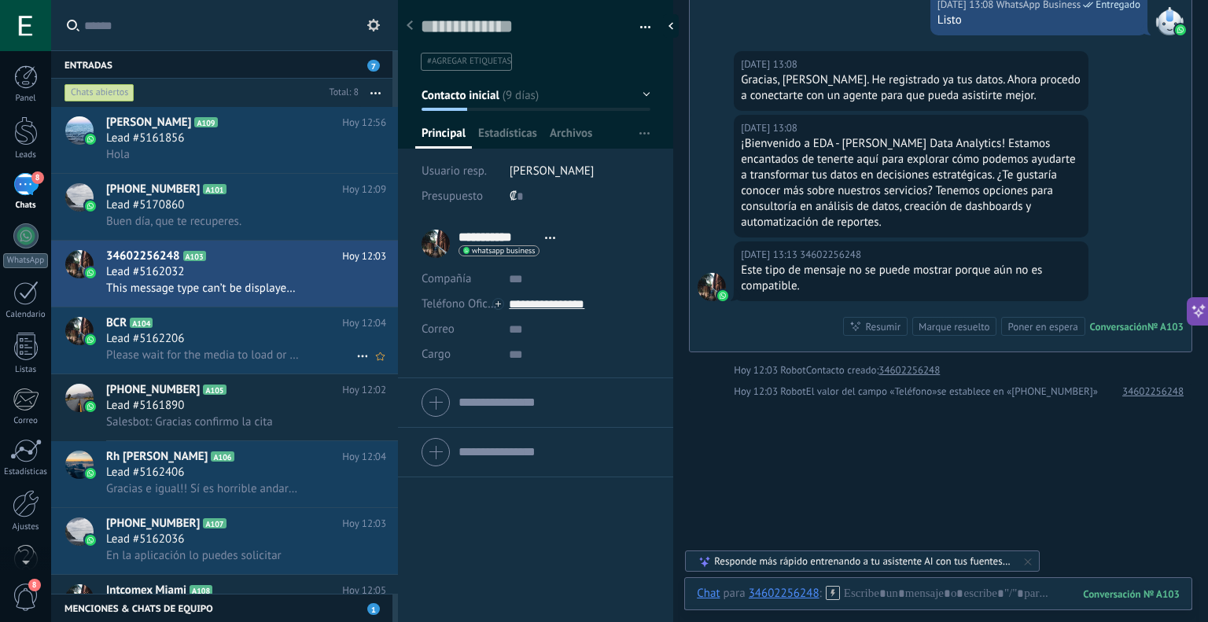
click at [142, 320] on h2 "BCR A104" at bounding box center [224, 323] width 236 height 16
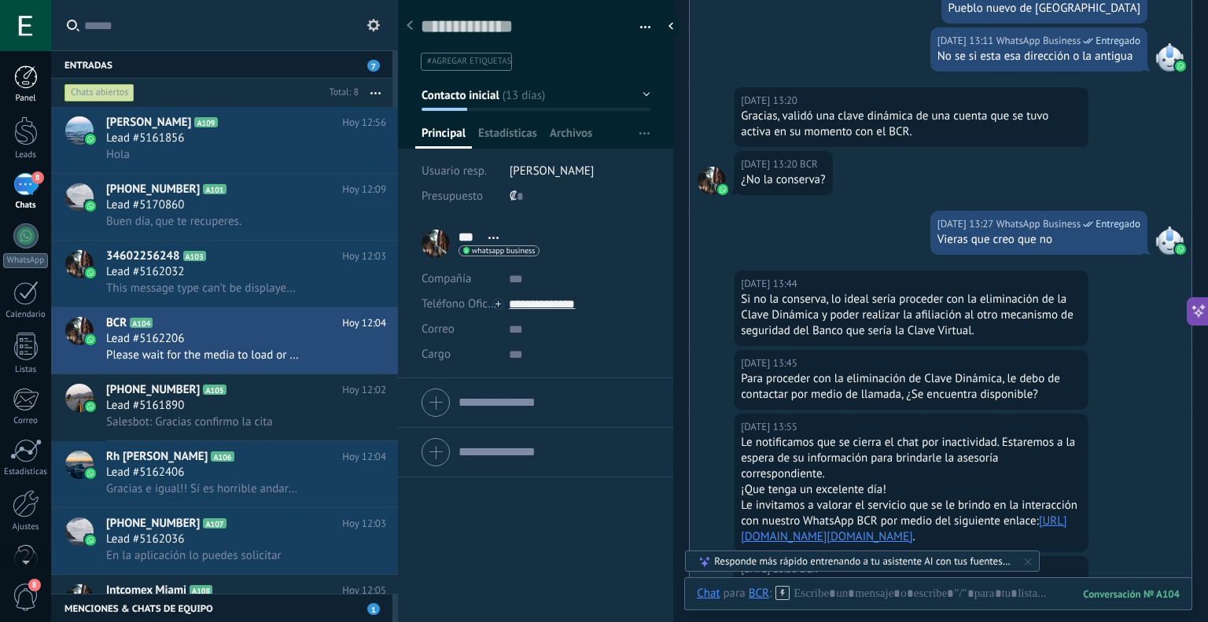
click at [12, 80] on link "Panel" at bounding box center [25, 84] width 51 height 39
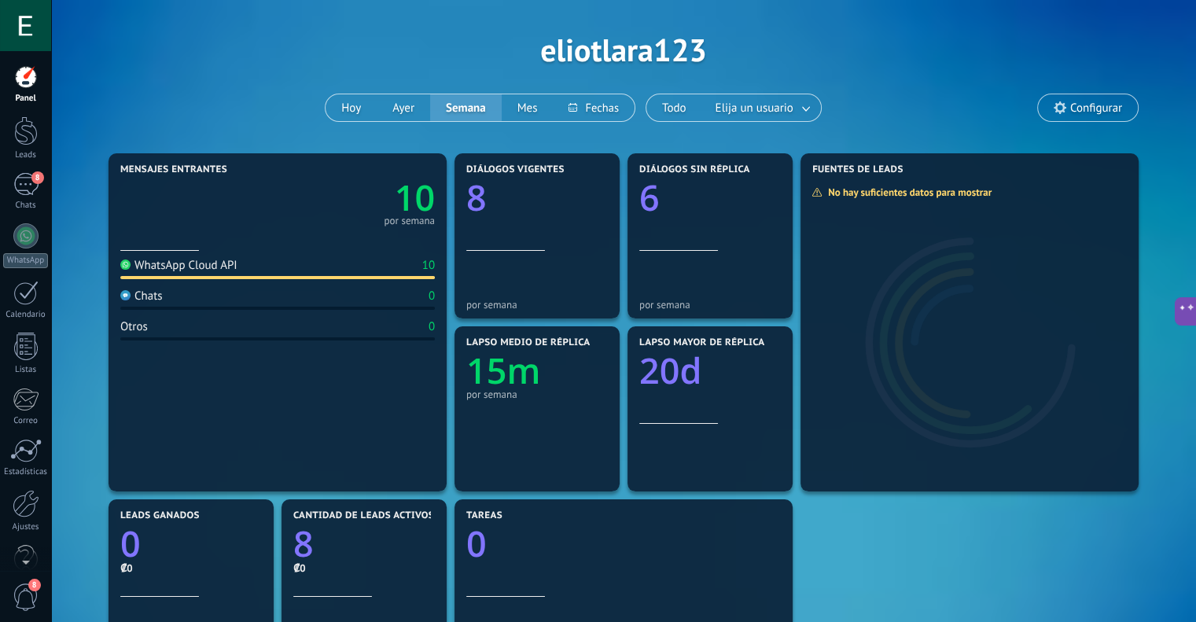
scroll to position [79, 0]
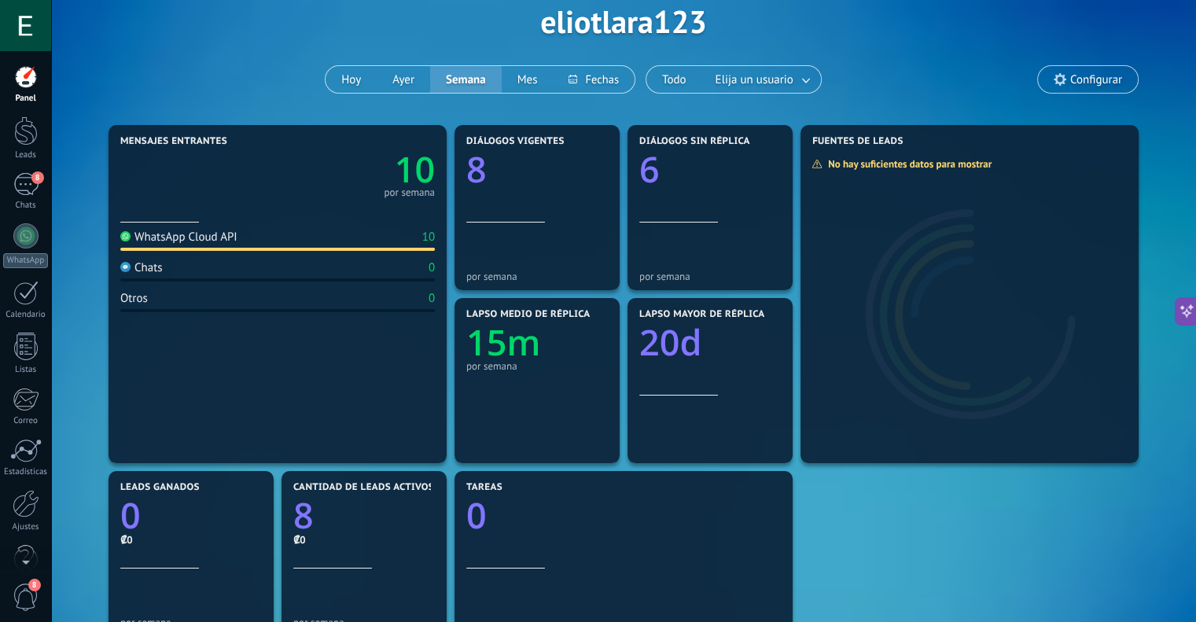
click at [730, 348] on icon "20d" at bounding box center [710, 337] width 142 height 35
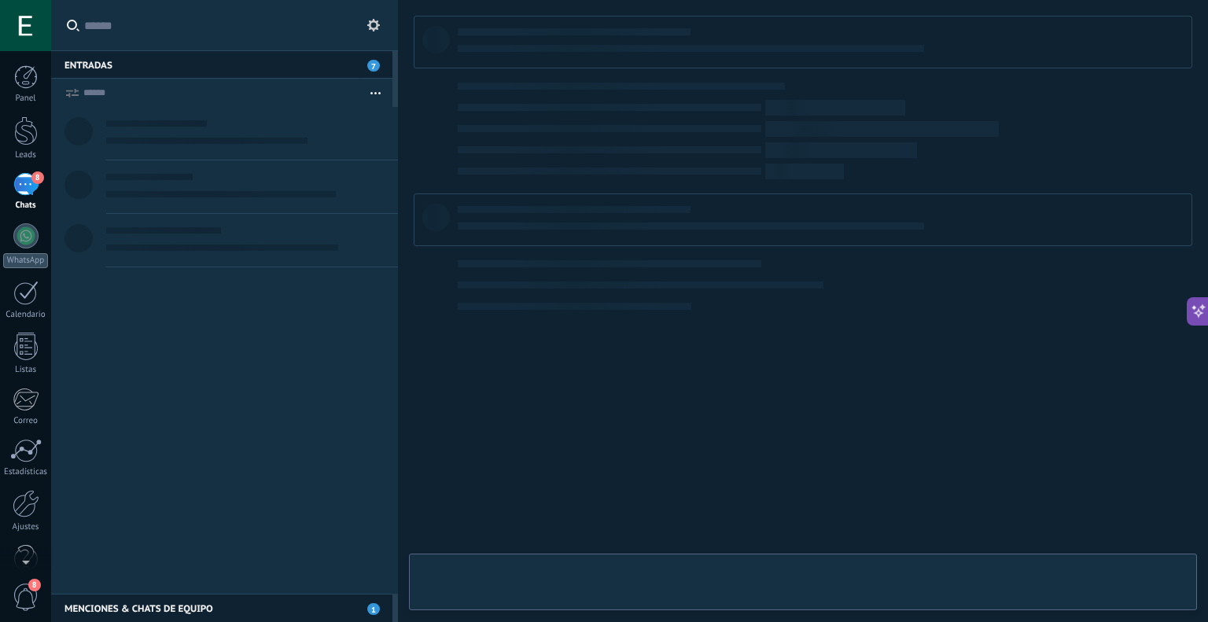
type textarea "**********"
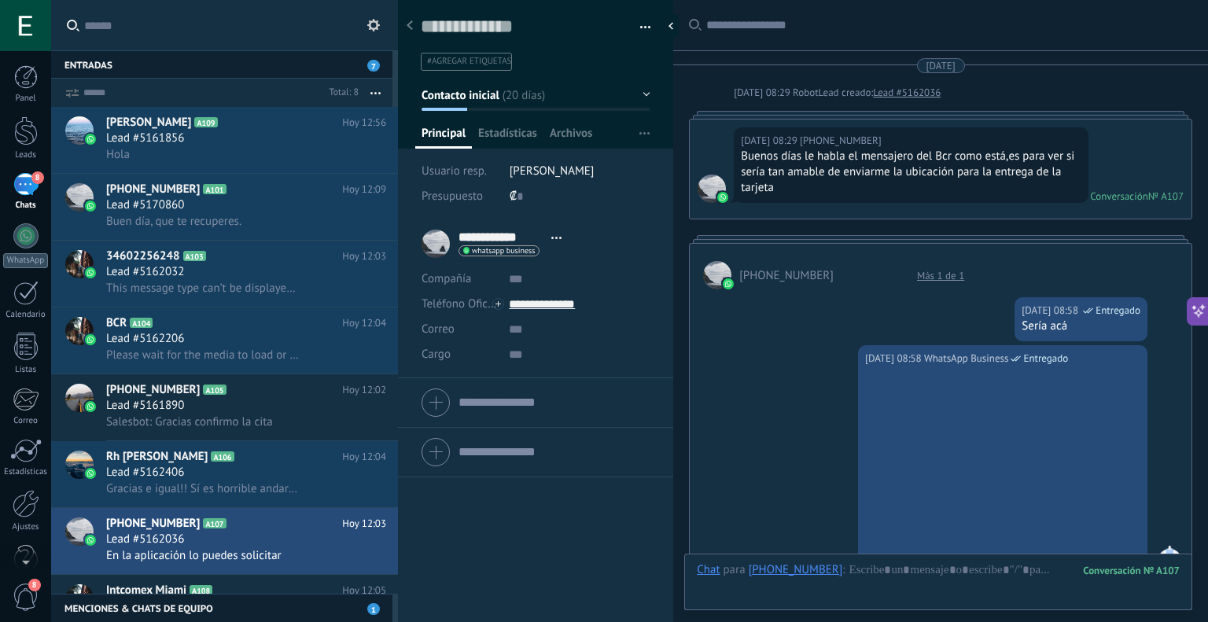
scroll to position [956, 0]
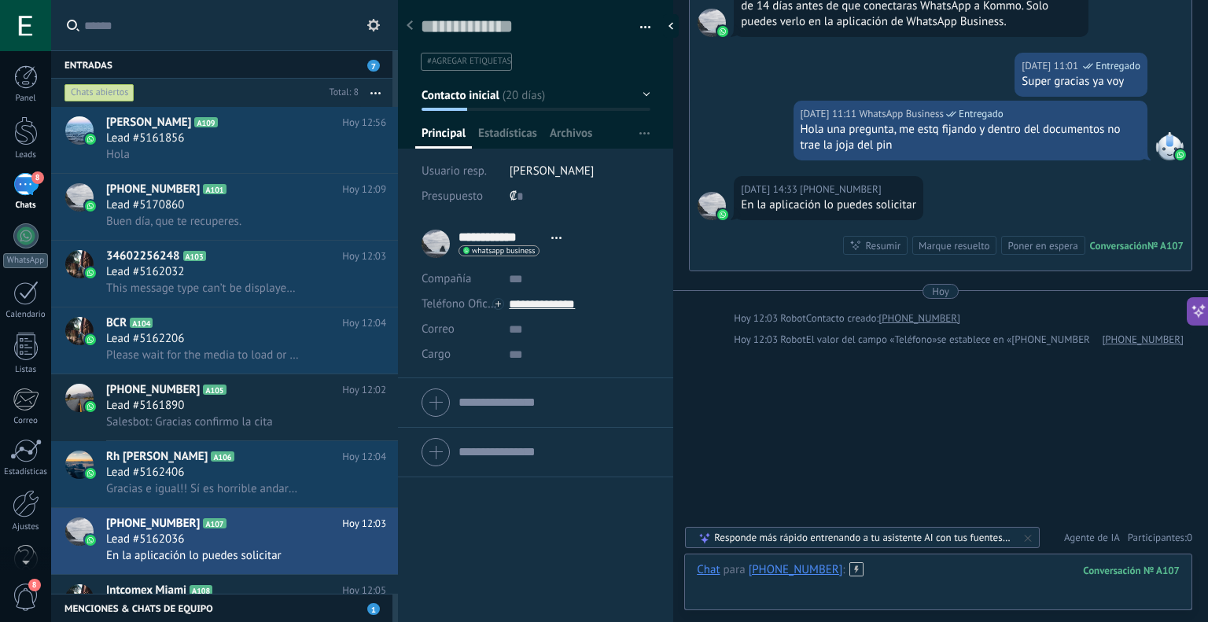
click at [924, 570] on div at bounding box center [938, 585] width 483 height 47
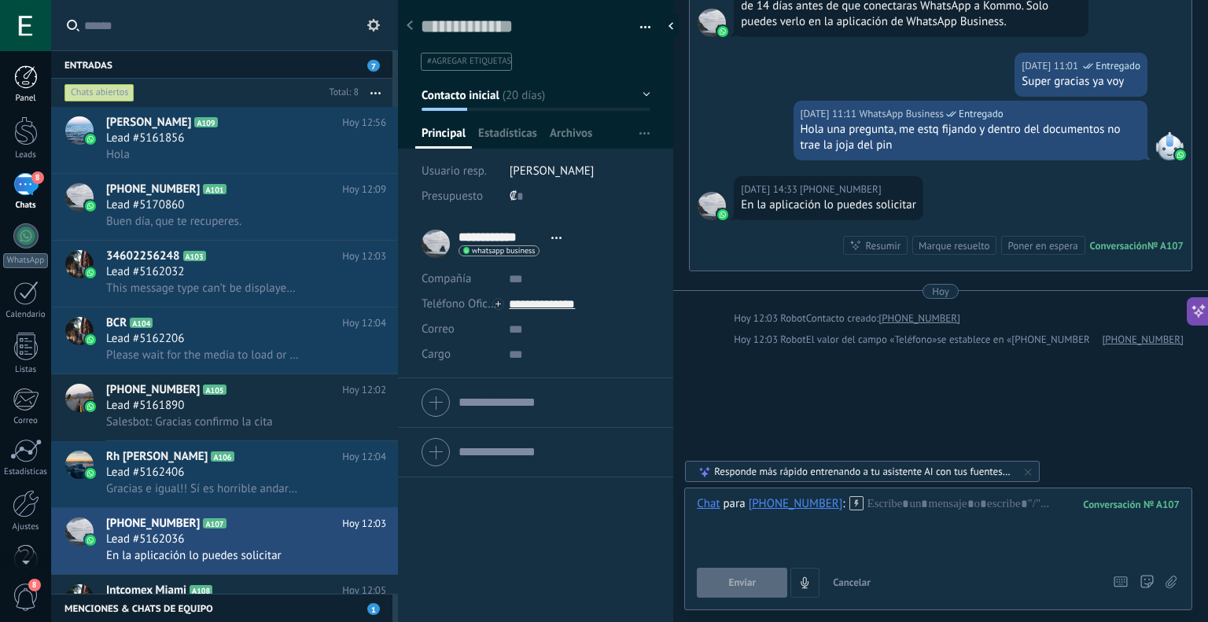
click at [35, 78] on div at bounding box center [26, 77] width 24 height 24
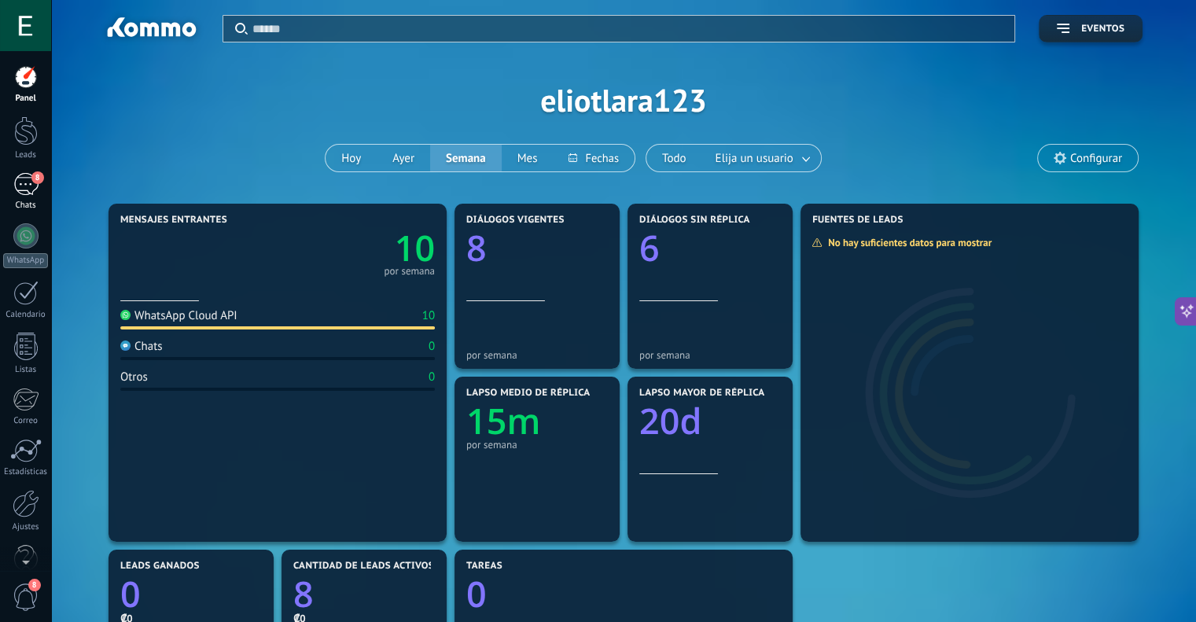
click at [30, 179] on div "8" at bounding box center [25, 184] width 25 height 23
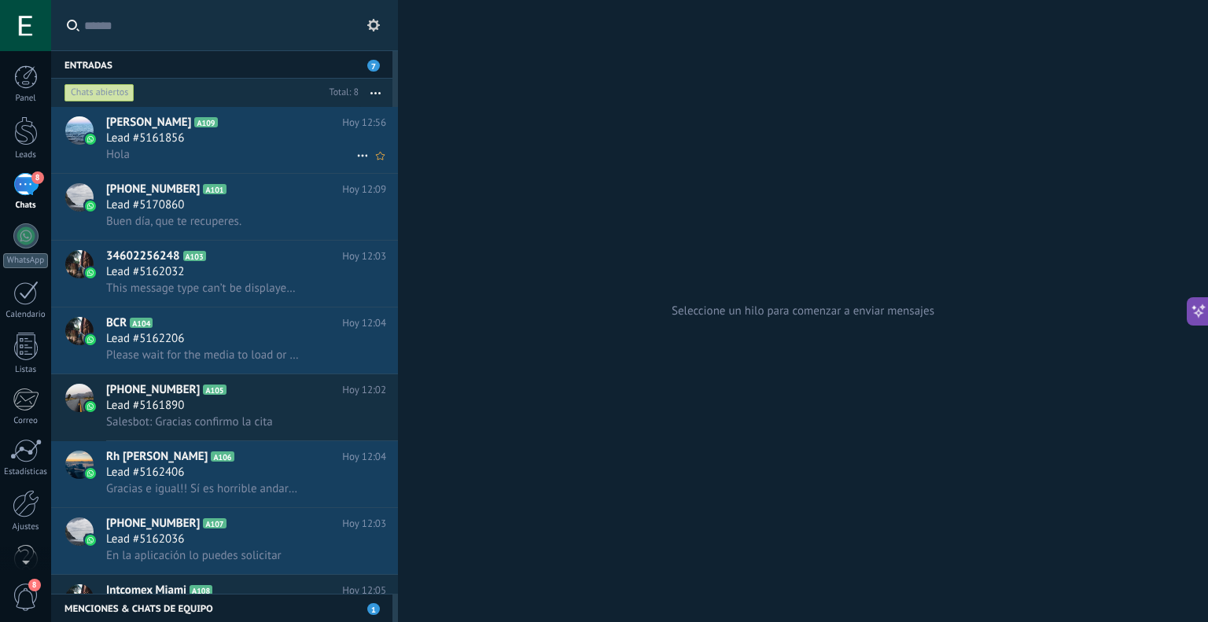
click at [355, 151] on icon at bounding box center [362, 155] width 19 height 19
click at [411, 192] on span "Conversación cerrada" at bounding box center [432, 196] width 107 height 31
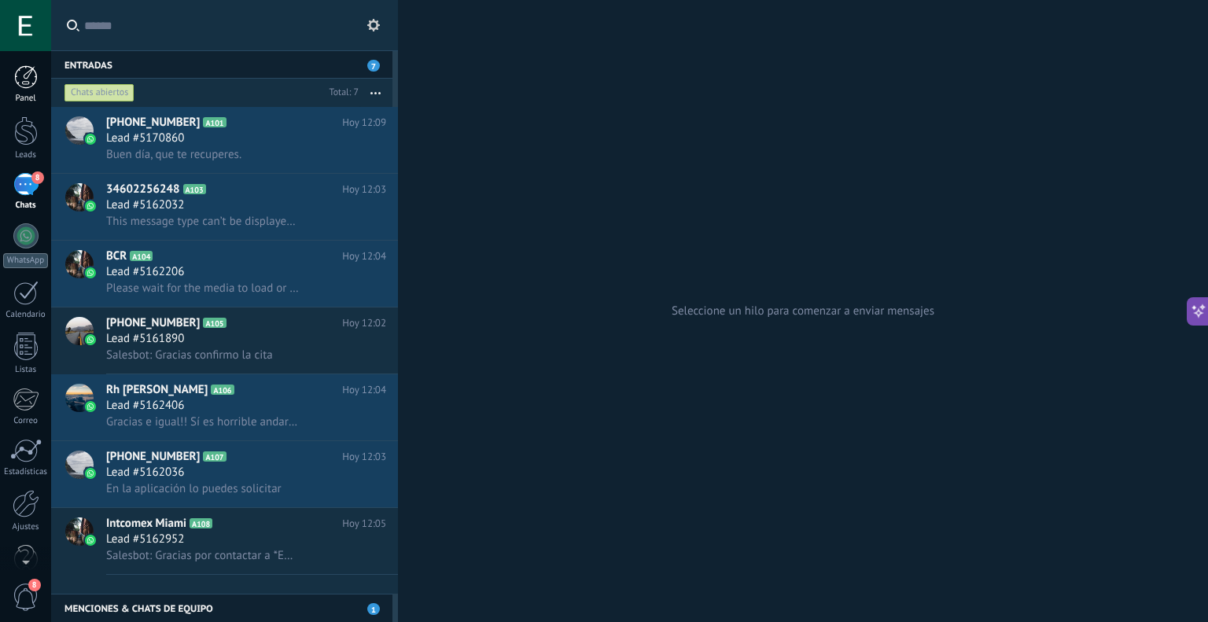
click at [22, 80] on div at bounding box center [26, 77] width 24 height 24
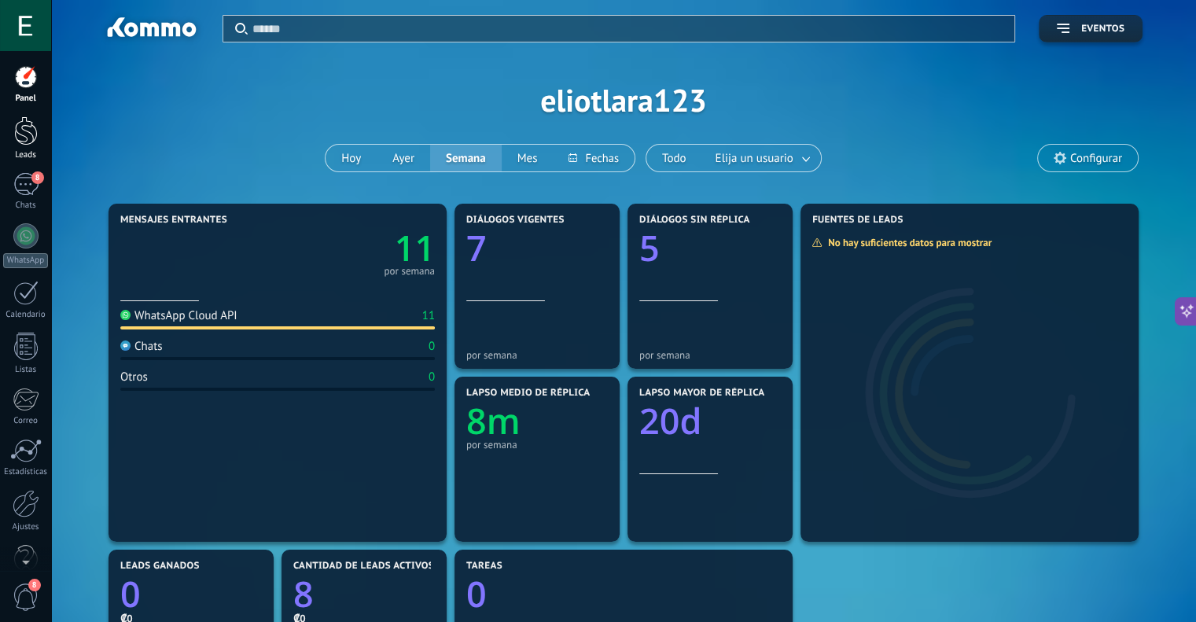
click at [25, 125] on div at bounding box center [26, 130] width 24 height 29
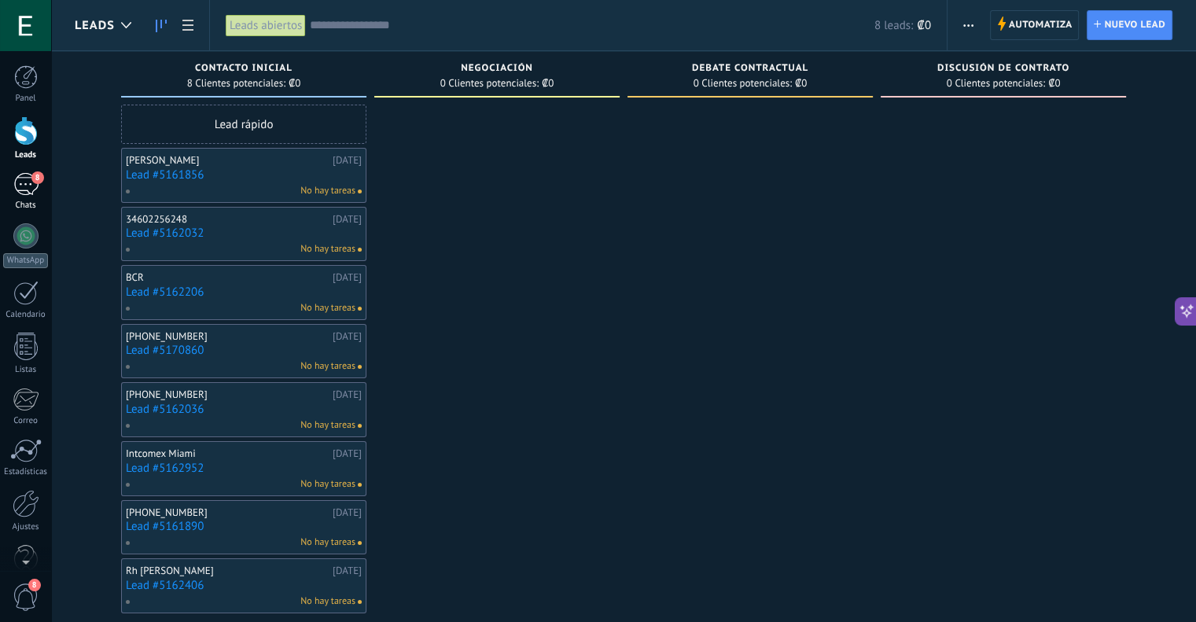
click at [26, 191] on div "8" at bounding box center [25, 184] width 25 height 23
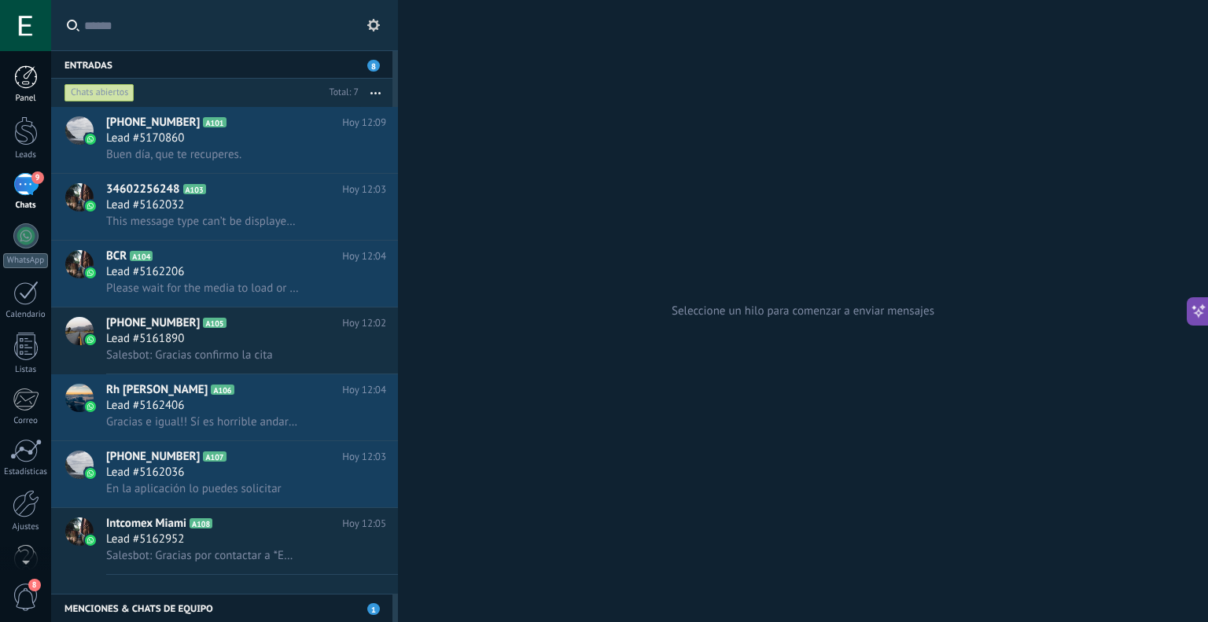
click at [28, 85] on div at bounding box center [26, 77] width 24 height 24
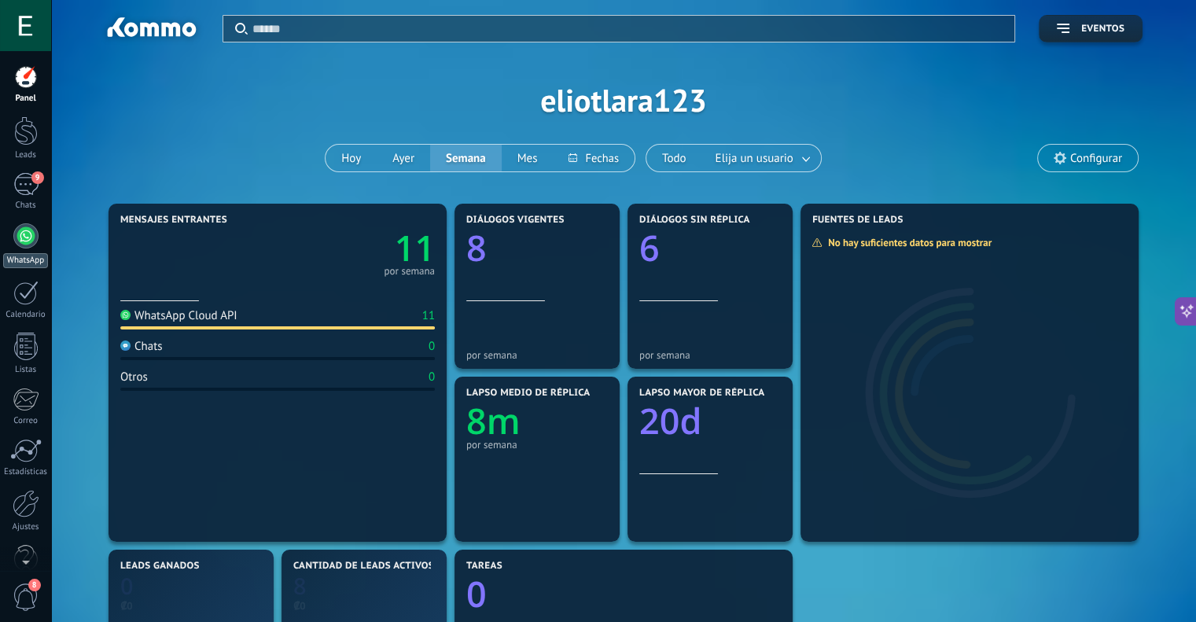
click at [26, 254] on div "WhatsApp" at bounding box center [25, 260] width 45 height 15
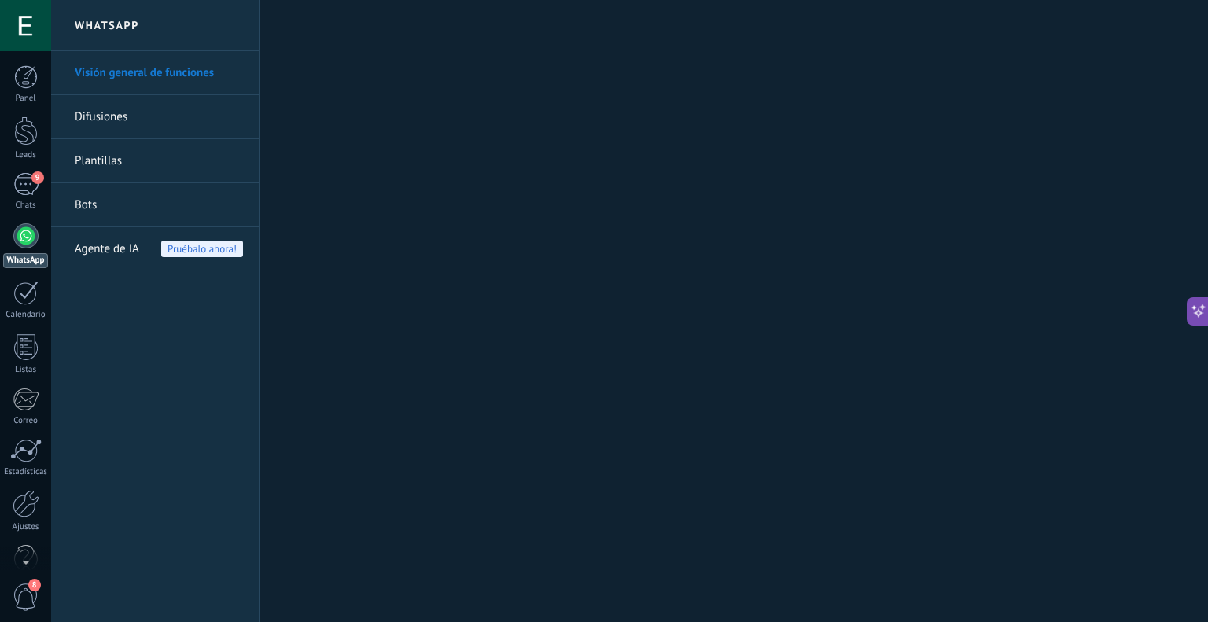
click at [135, 249] on span "Agente de IA" at bounding box center [107, 249] width 64 height 44
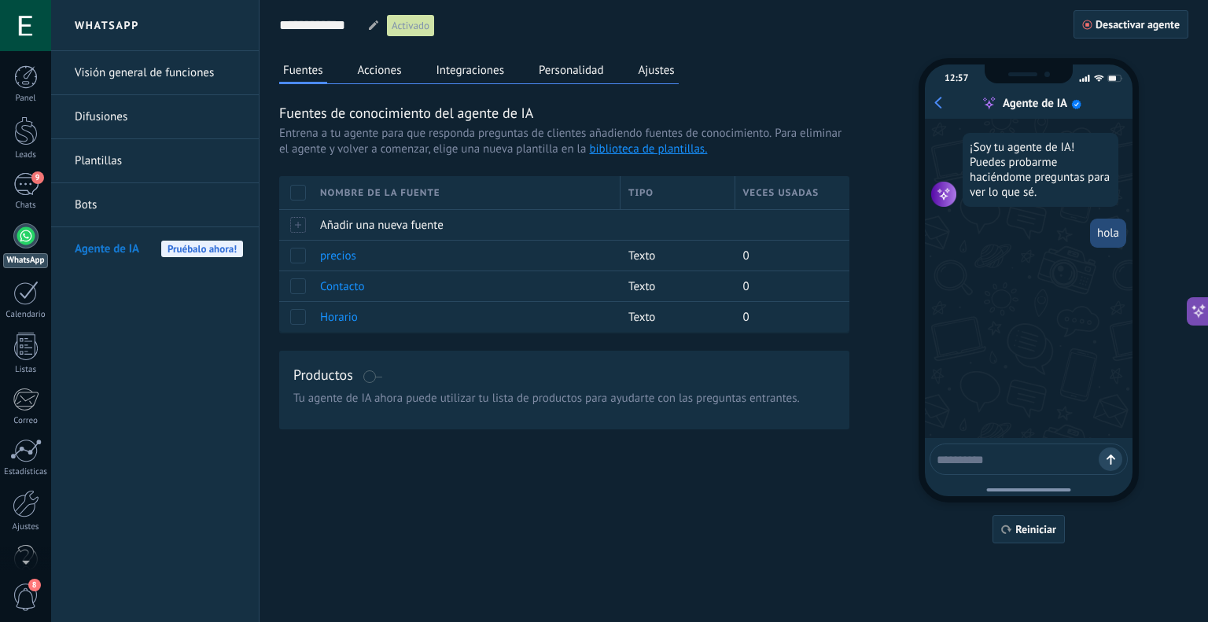
click at [1003, 452] on textarea at bounding box center [1018, 457] width 162 height 20
type textarea "****"
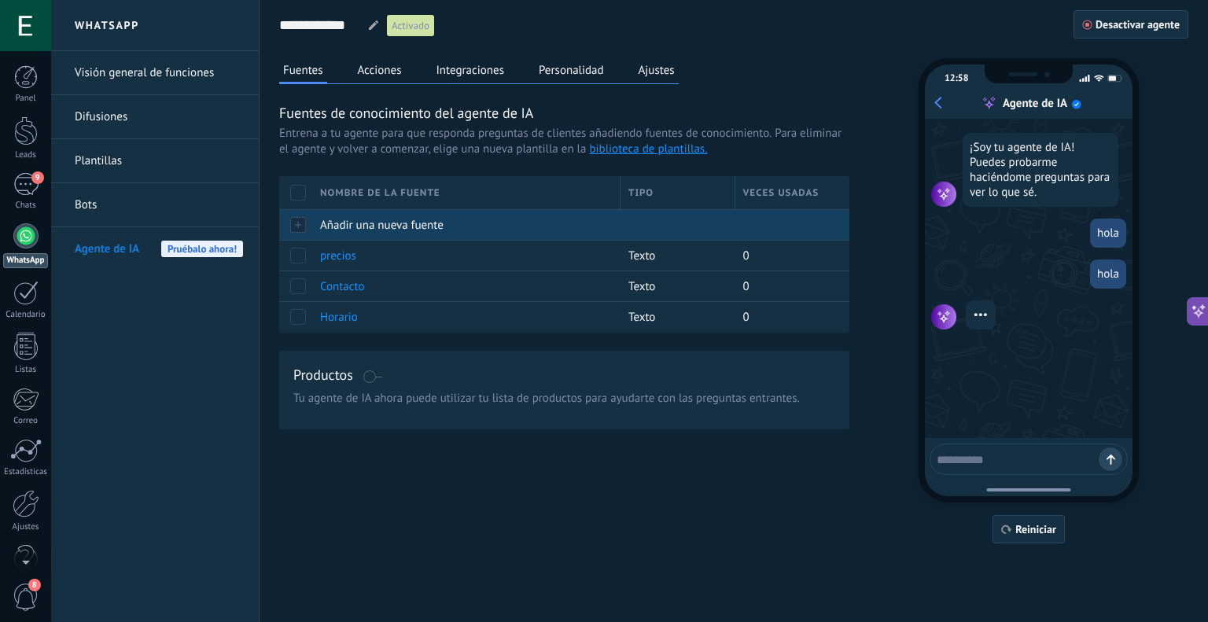
click at [396, 232] on div "Añadir una nueva fuente" at bounding box center [462, 225] width 300 height 30
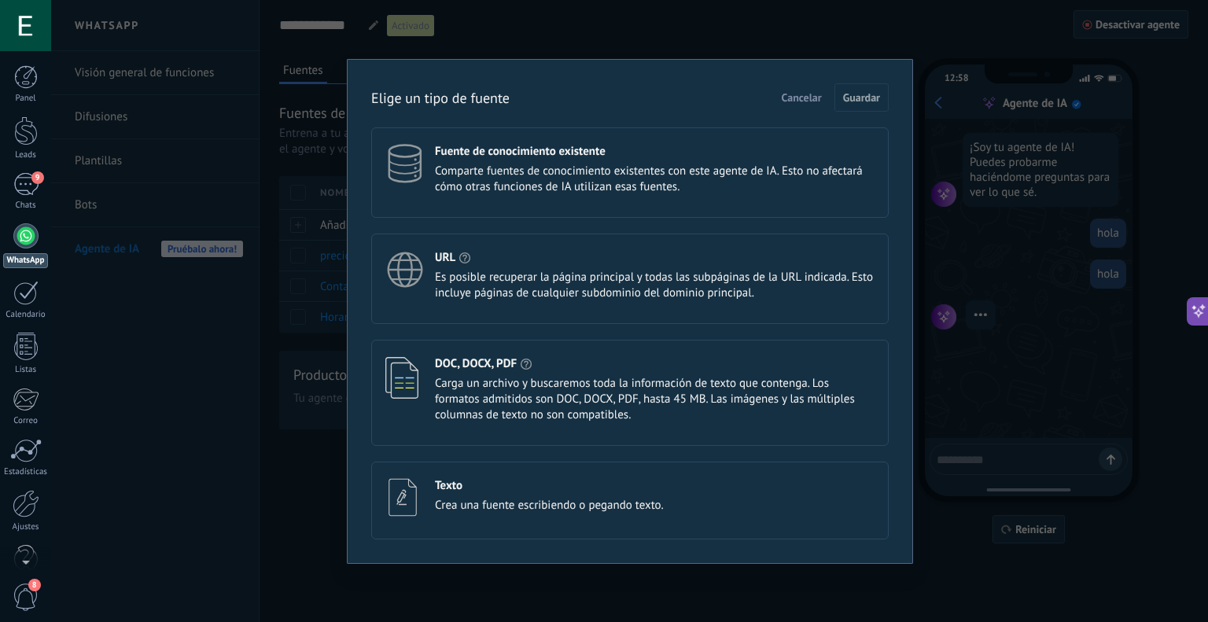
click at [785, 173] on span "Comparte fuentes de conocimiento existentes con este agente de IA. Esto no afec…" at bounding box center [655, 179] width 440 height 31
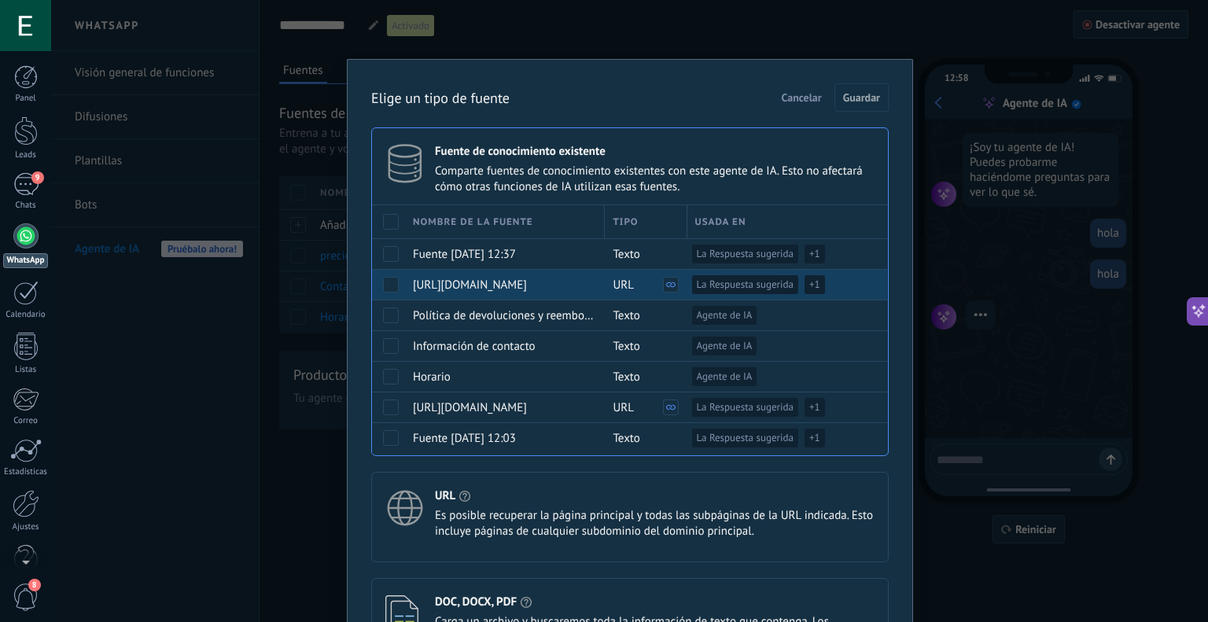
click at [389, 283] on span at bounding box center [391, 285] width 16 height 16
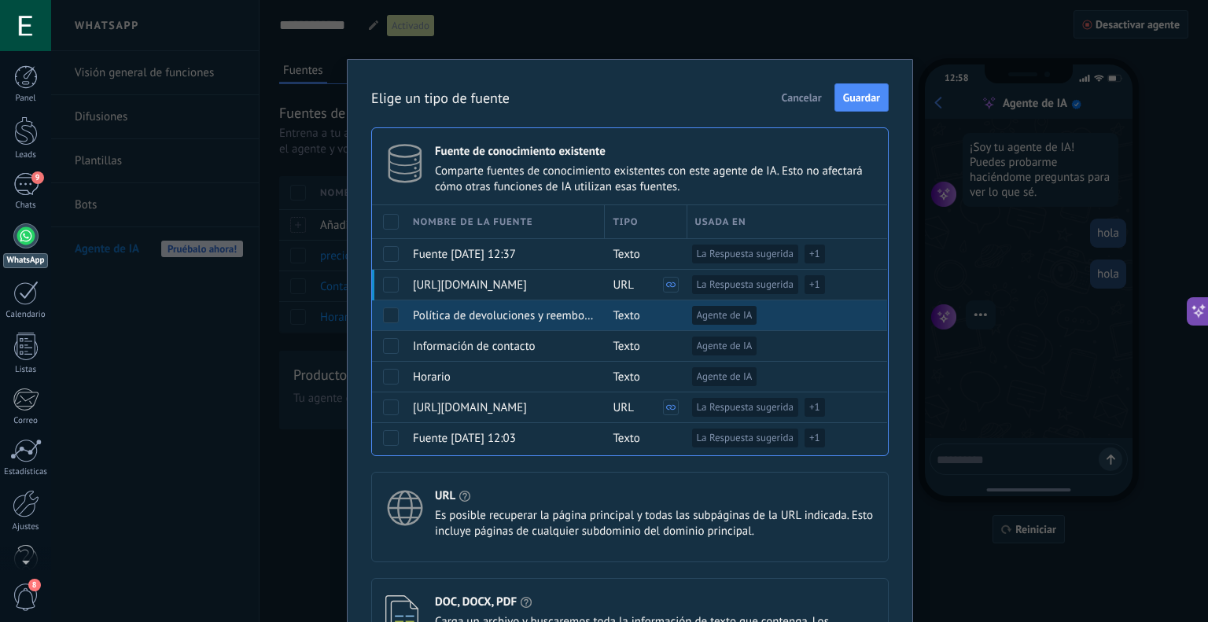
click at [390, 312] on span at bounding box center [391, 315] width 16 height 16
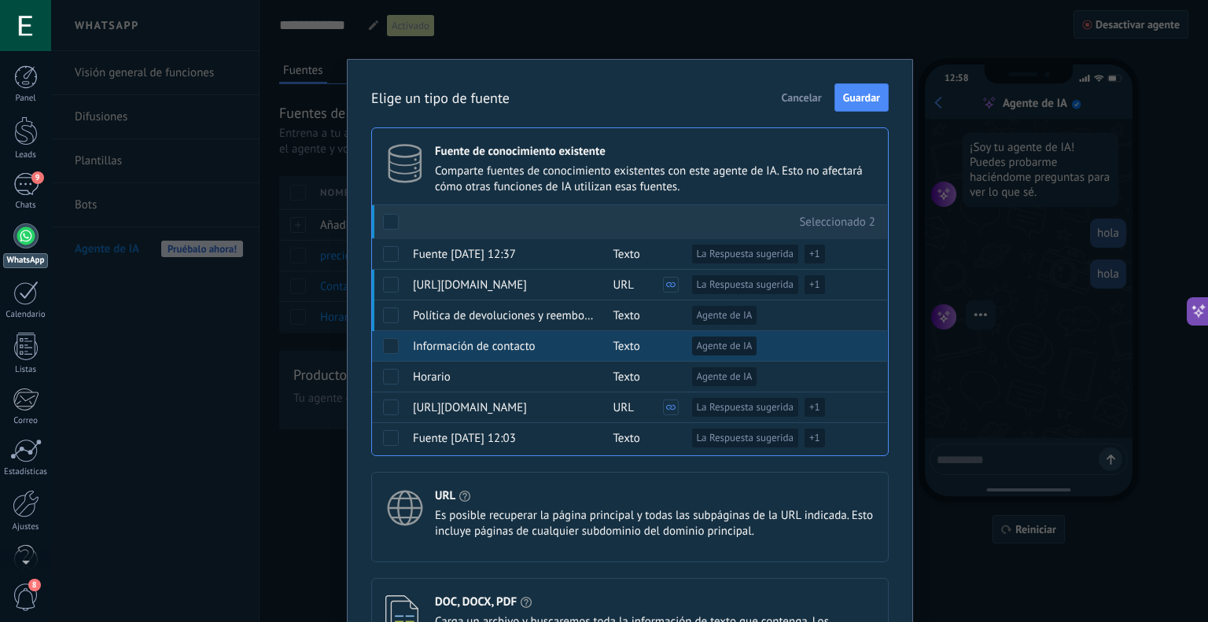
click at [387, 340] on span at bounding box center [391, 346] width 16 height 16
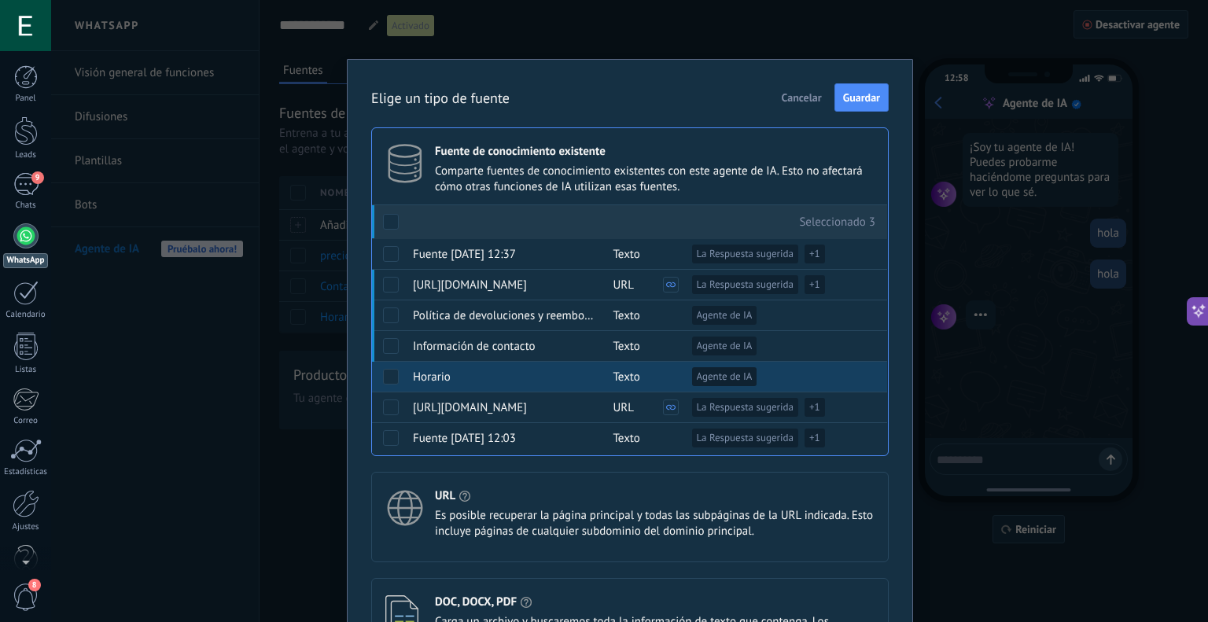
click at [385, 373] on span at bounding box center [391, 377] width 16 height 16
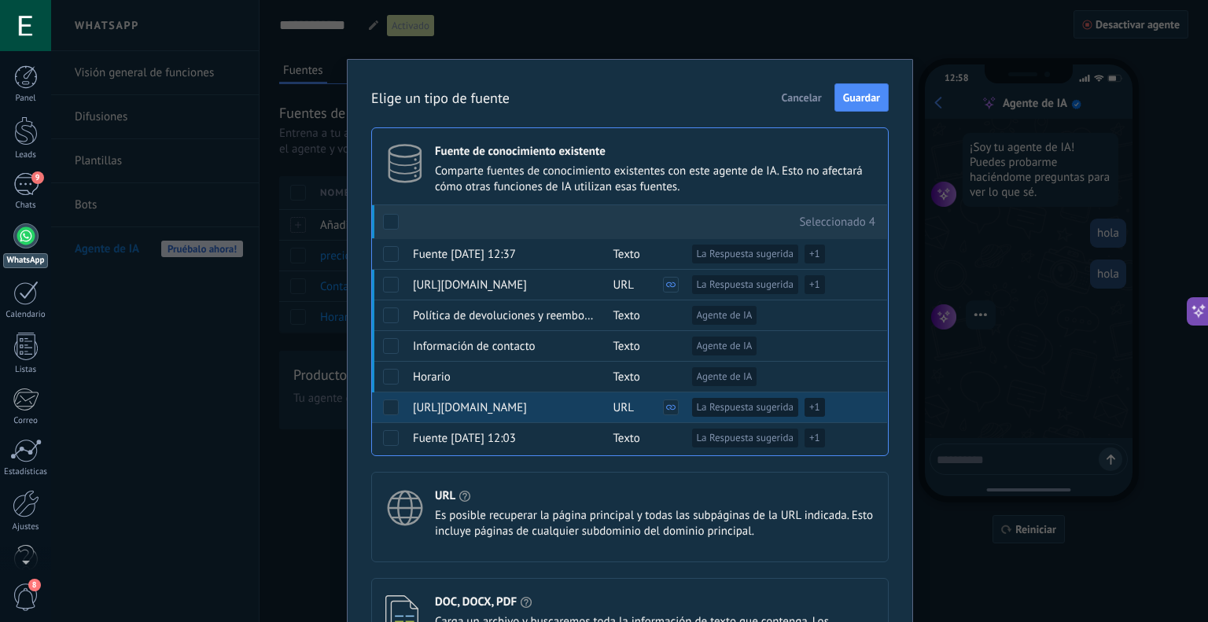
click at [387, 405] on span at bounding box center [391, 407] width 16 height 16
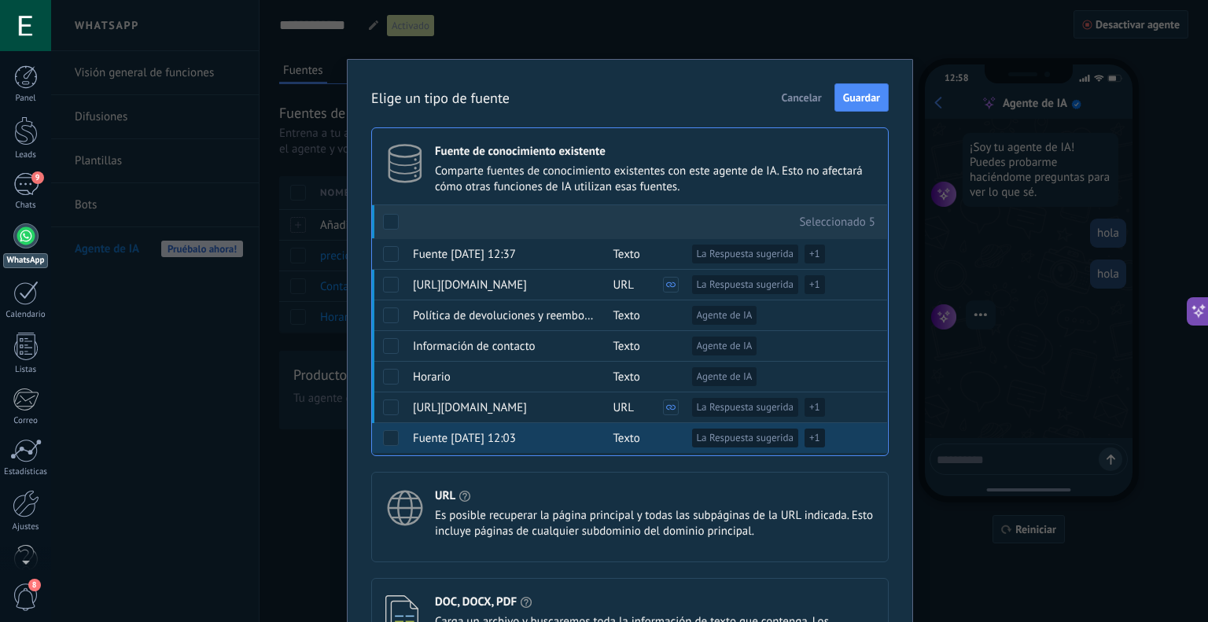
click at [388, 440] on span at bounding box center [391, 438] width 16 height 16
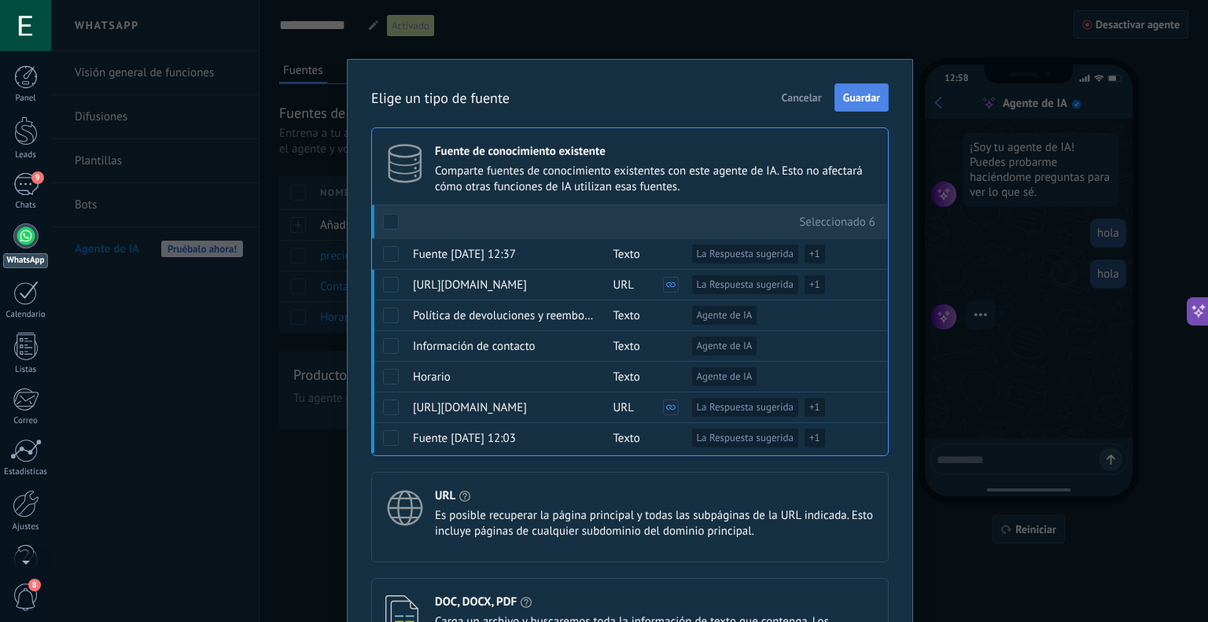
click at [858, 105] on button "Guardar" at bounding box center [861, 97] width 54 height 28
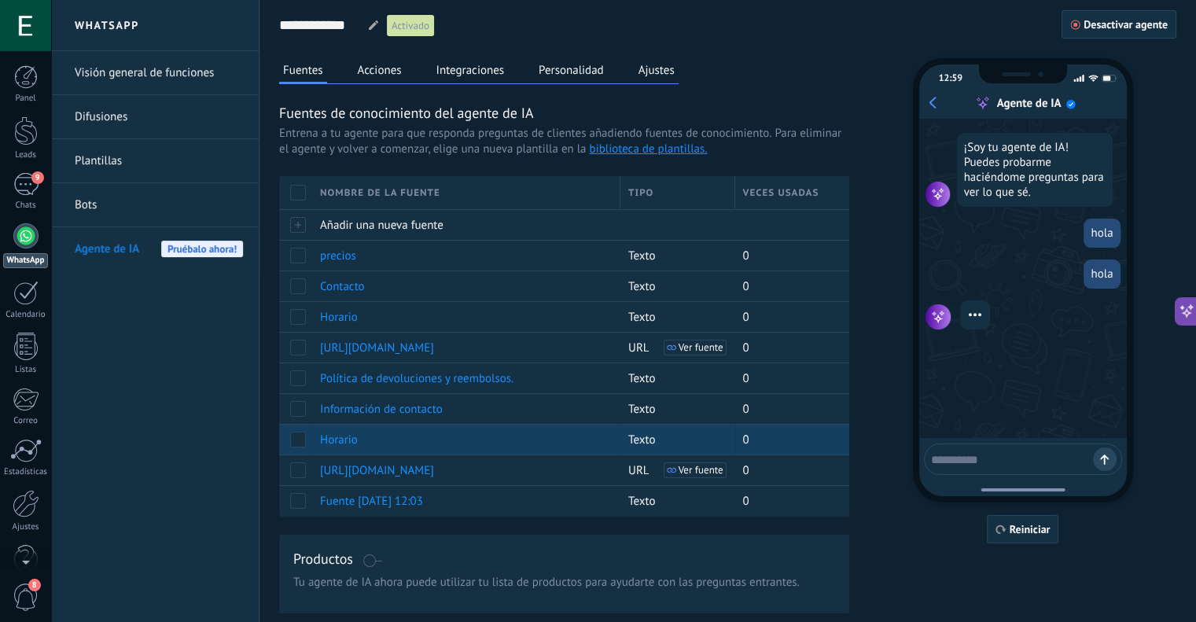
click at [299, 434] on span at bounding box center [298, 440] width 16 height 16
click at [366, 433] on span "Eliminar" at bounding box center [350, 439] width 42 height 31
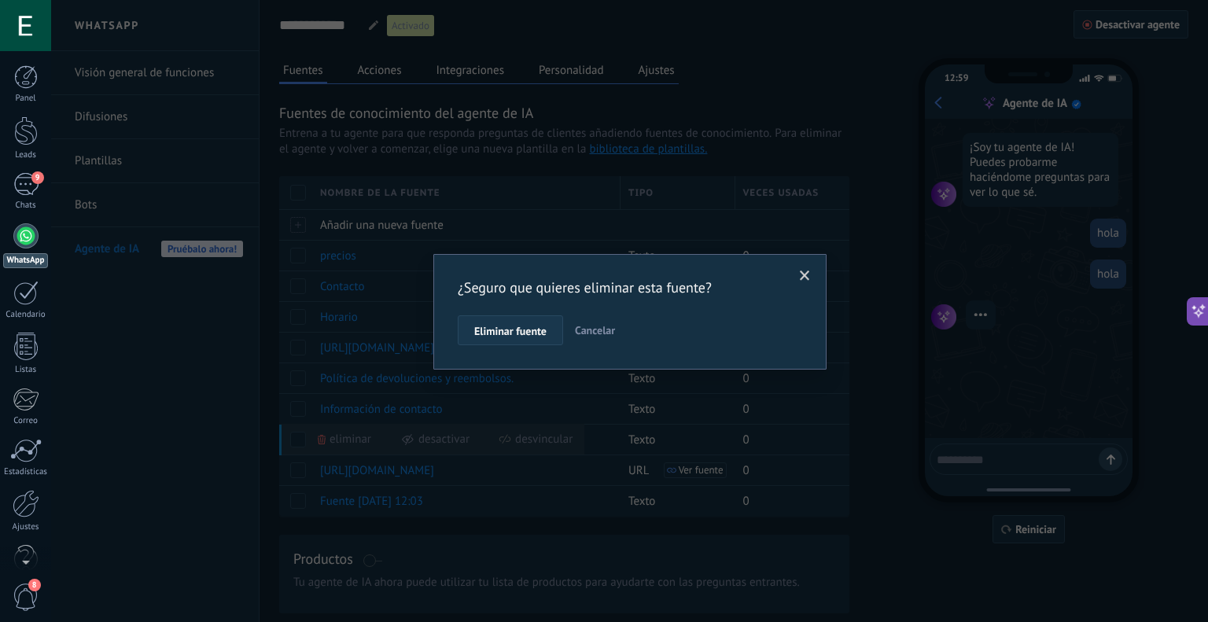
click at [509, 331] on span "Eliminar fuente" at bounding box center [510, 331] width 72 height 11
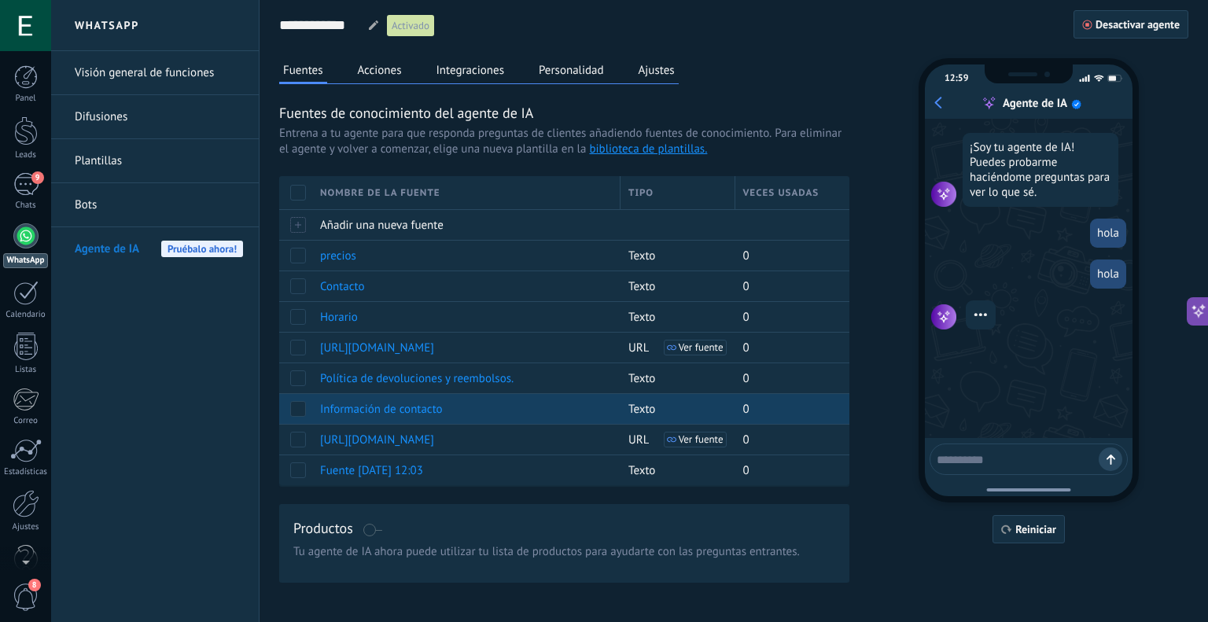
click at [298, 401] on span at bounding box center [298, 409] width 16 height 16
click at [335, 414] on span "Eliminar" at bounding box center [350, 408] width 42 height 31
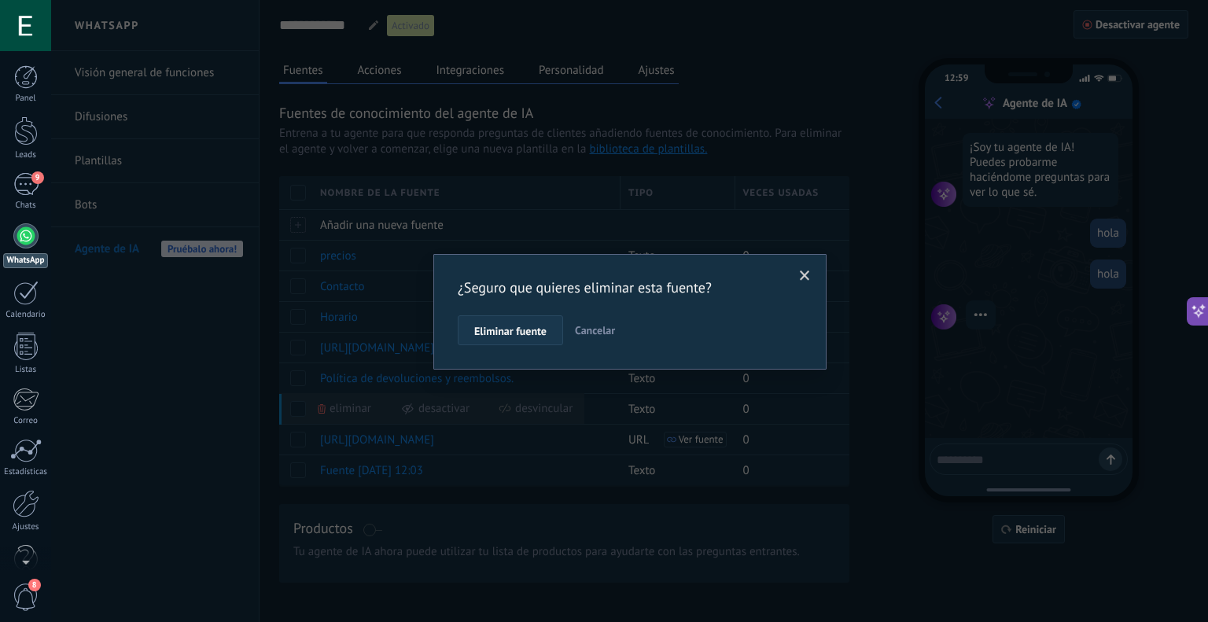
click at [547, 316] on button "Eliminar fuente" at bounding box center [510, 330] width 105 height 30
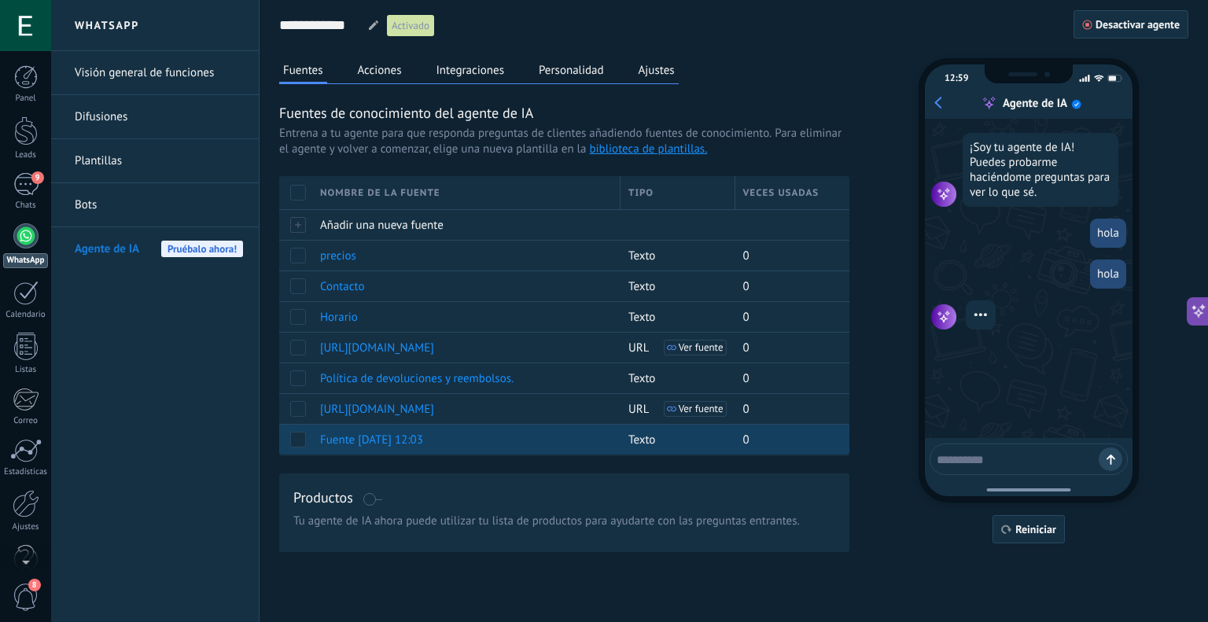
click at [292, 437] on span at bounding box center [298, 440] width 16 height 16
click at [352, 438] on span "Eliminar" at bounding box center [350, 439] width 42 height 31
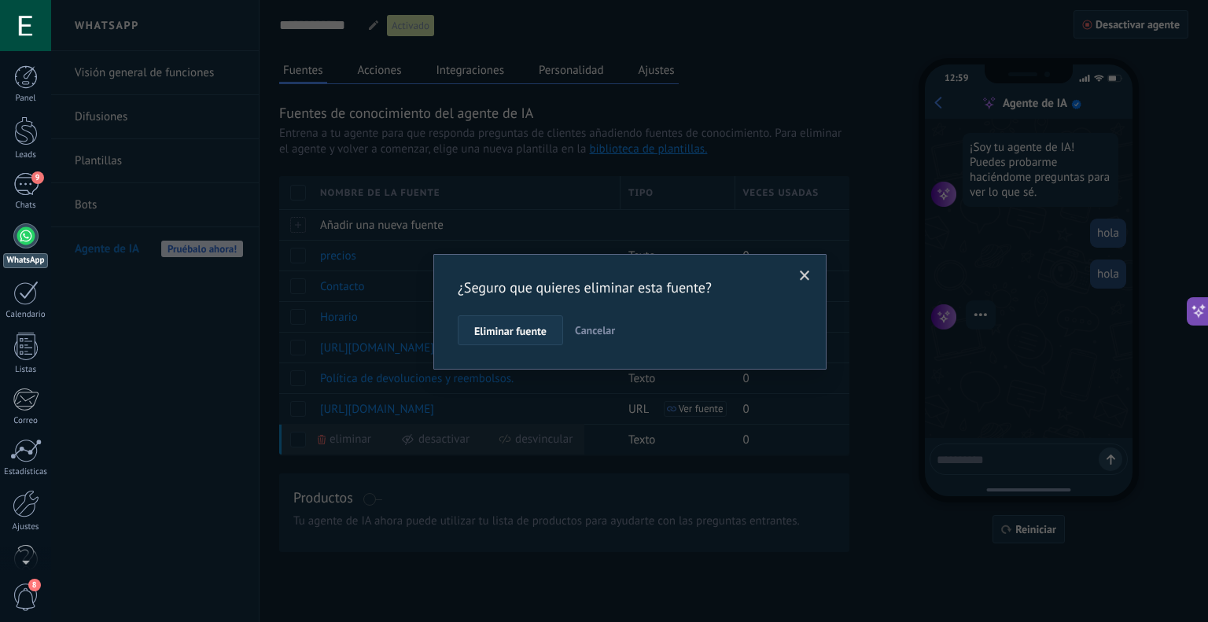
click at [550, 331] on button "Eliminar fuente" at bounding box center [510, 330] width 105 height 30
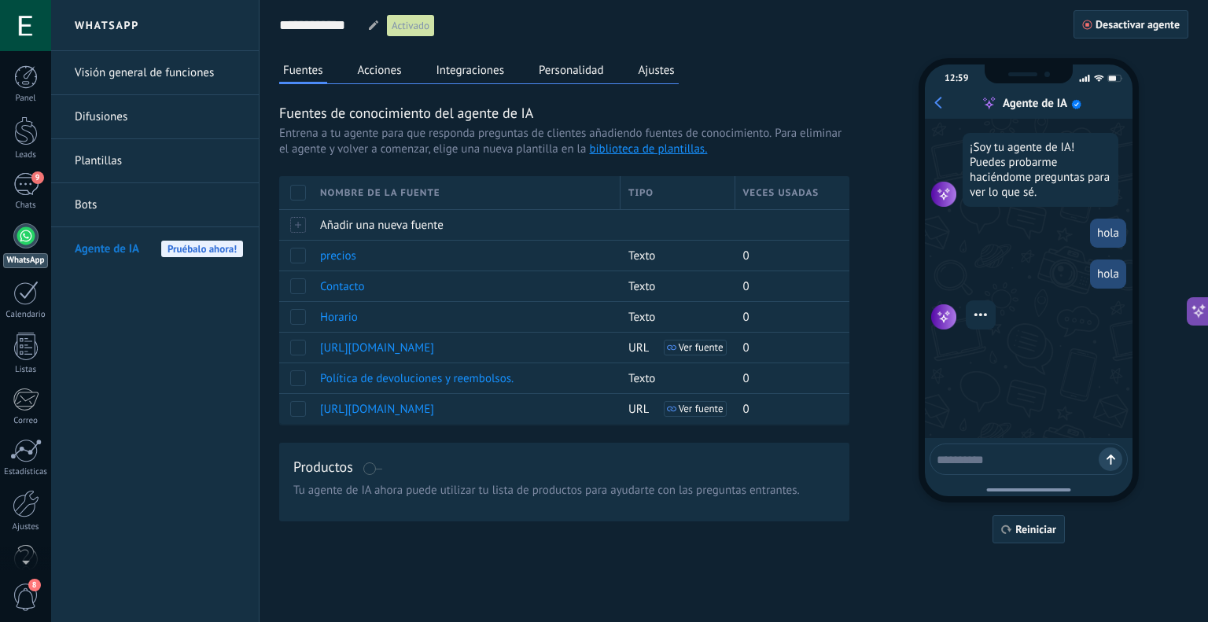
click at [378, 68] on button "Acciones" at bounding box center [380, 70] width 52 height 24
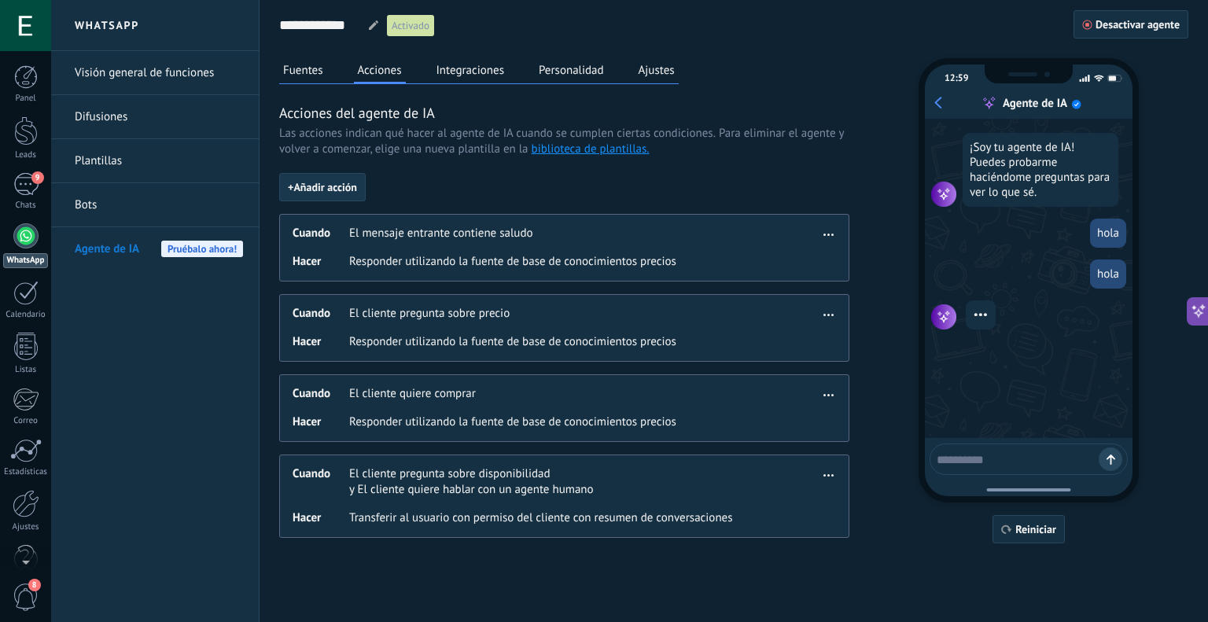
click at [301, 182] on span "+ Añadir acción" at bounding box center [322, 187] width 69 height 11
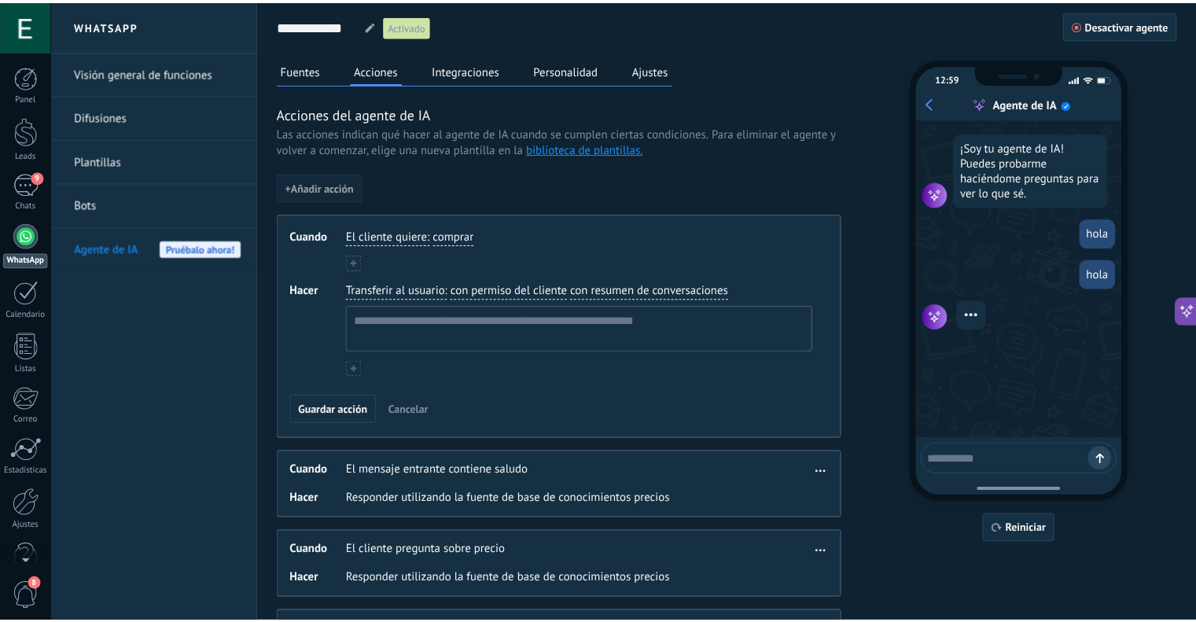
scroll to position [14, 0]
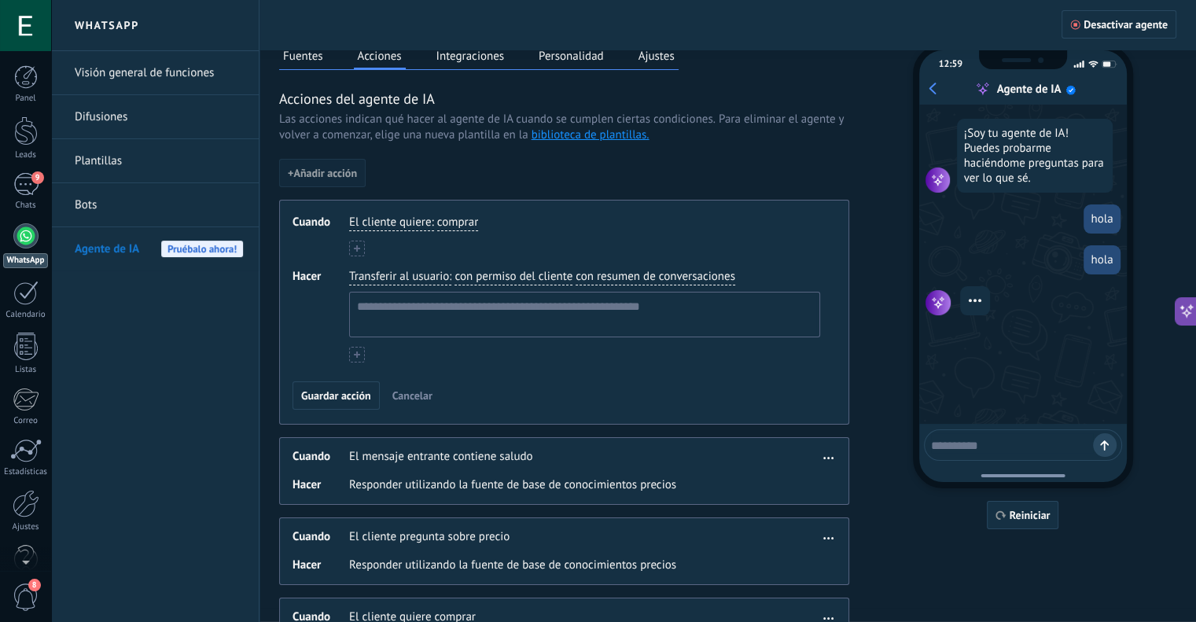
click at [382, 216] on span "El cliente quiere" at bounding box center [390, 223] width 82 height 16
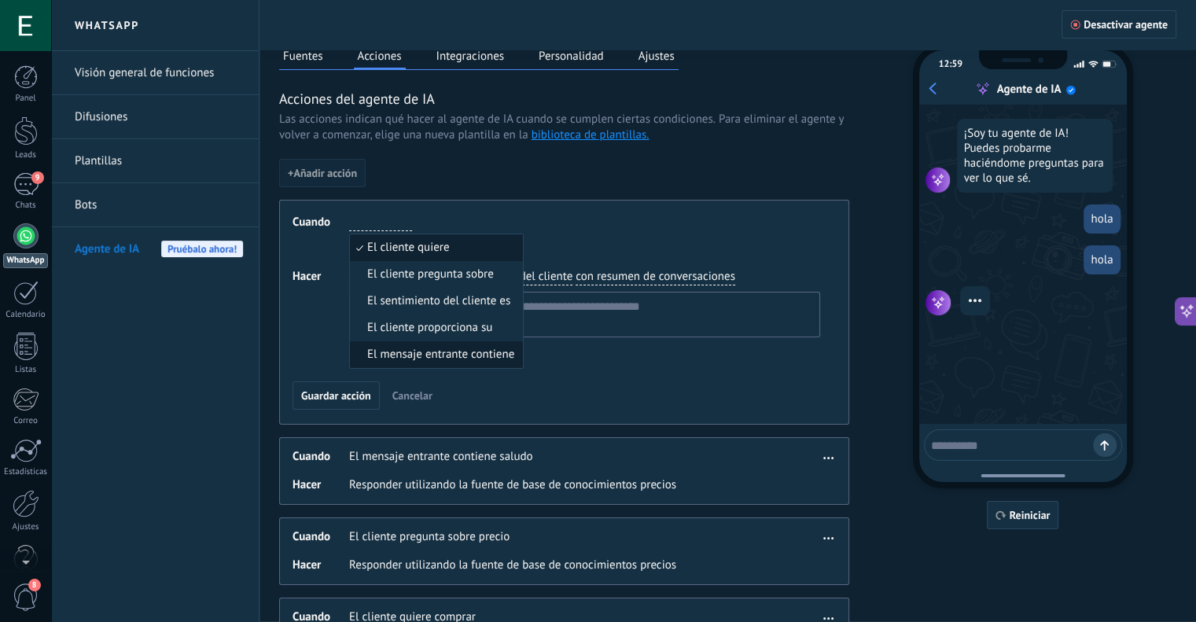
click at [466, 361] on span "El mensaje entrante contiene" at bounding box center [440, 355] width 147 height 16
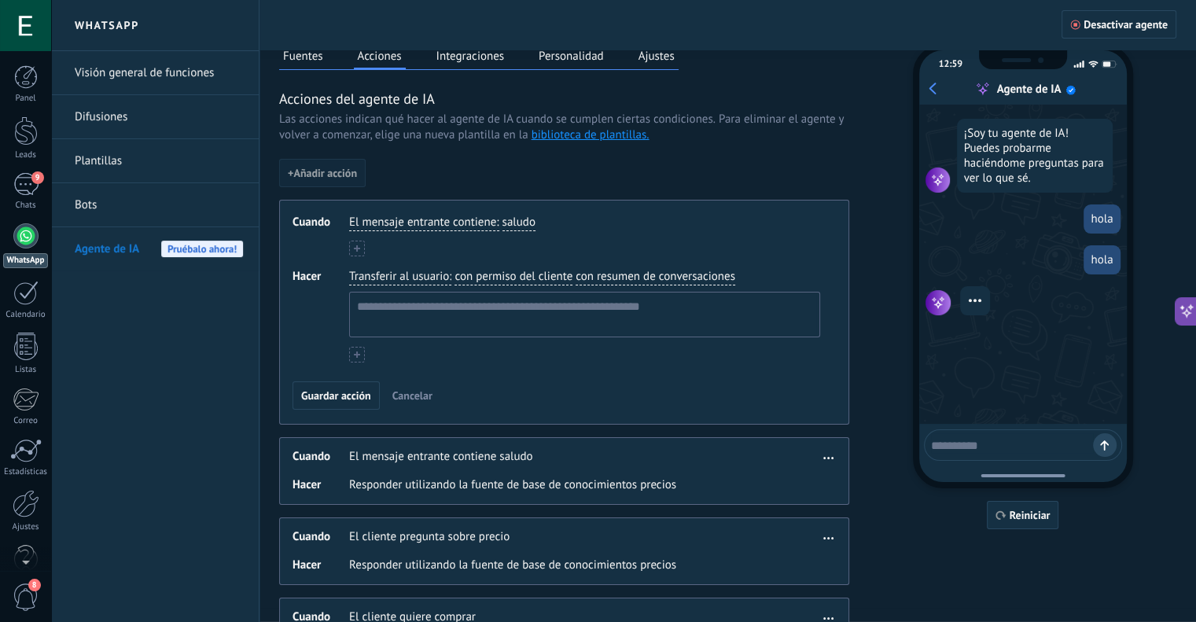
click at [514, 227] on span "saludo" at bounding box center [519, 223] width 33 height 16
click at [604, 223] on div "El mensaje entrante contiene : saludo saludo lenguaje ofensivo url / enlace" at bounding box center [584, 223] width 477 height 23
click at [455, 272] on span "con permiso del cliente" at bounding box center [514, 277] width 118 height 16
click at [399, 273] on span "Transferir al usuario" at bounding box center [399, 277] width 100 height 16
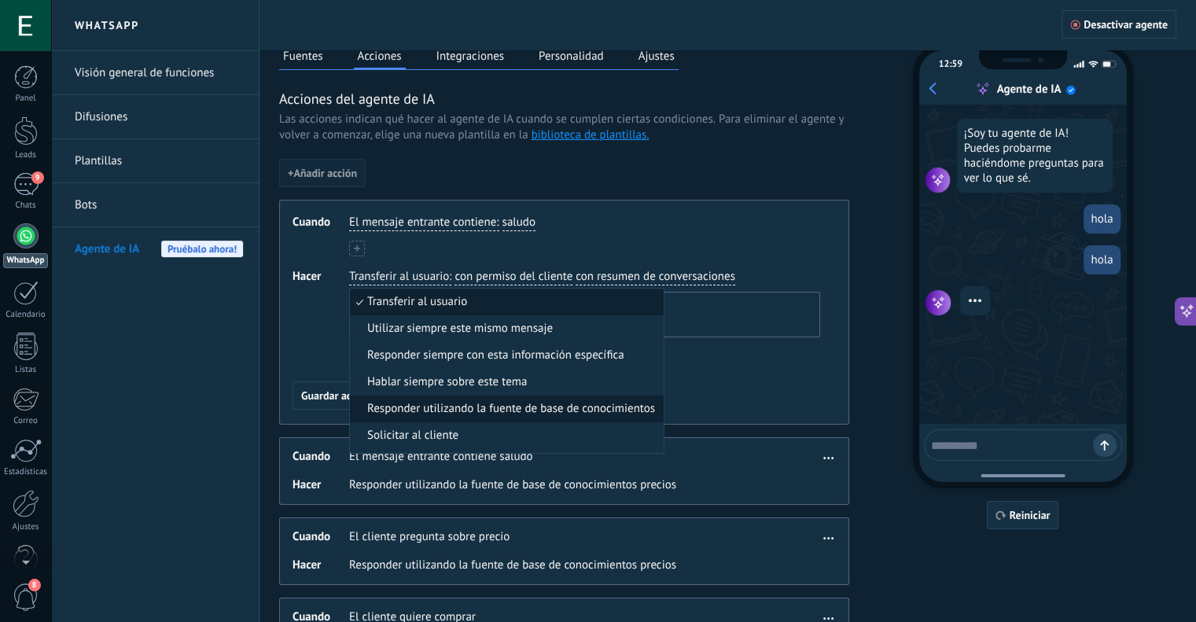
click at [458, 413] on span "Responder utilizando la fuente de base de conocimientos" at bounding box center [511, 409] width 288 height 16
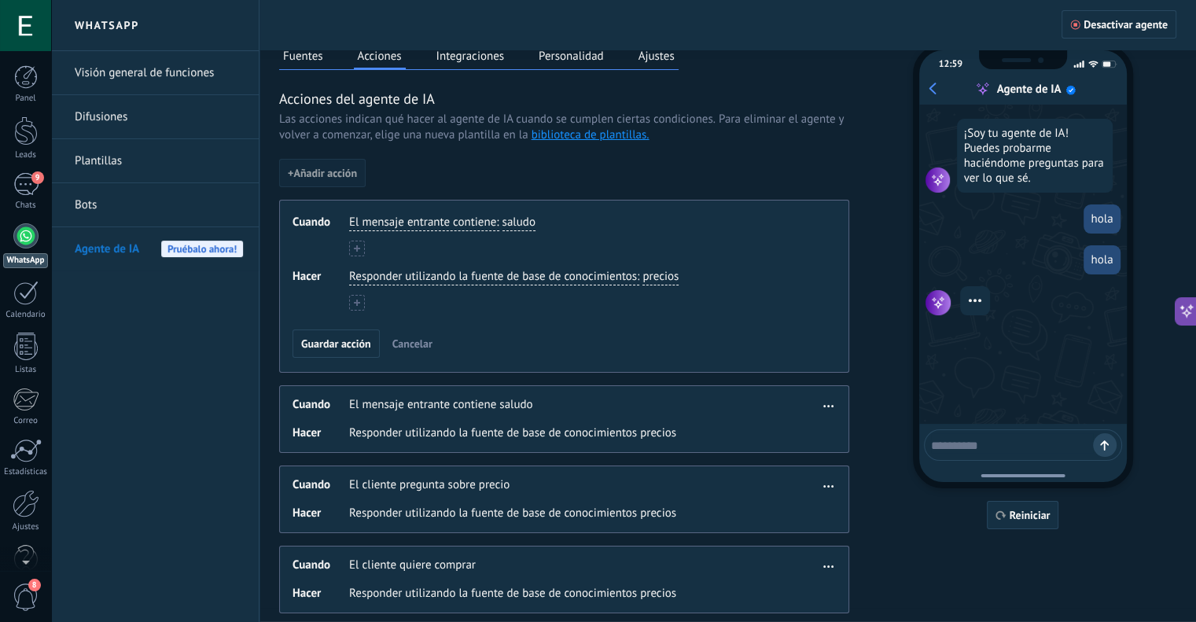
click at [654, 274] on span "precios" at bounding box center [660, 277] width 36 height 16
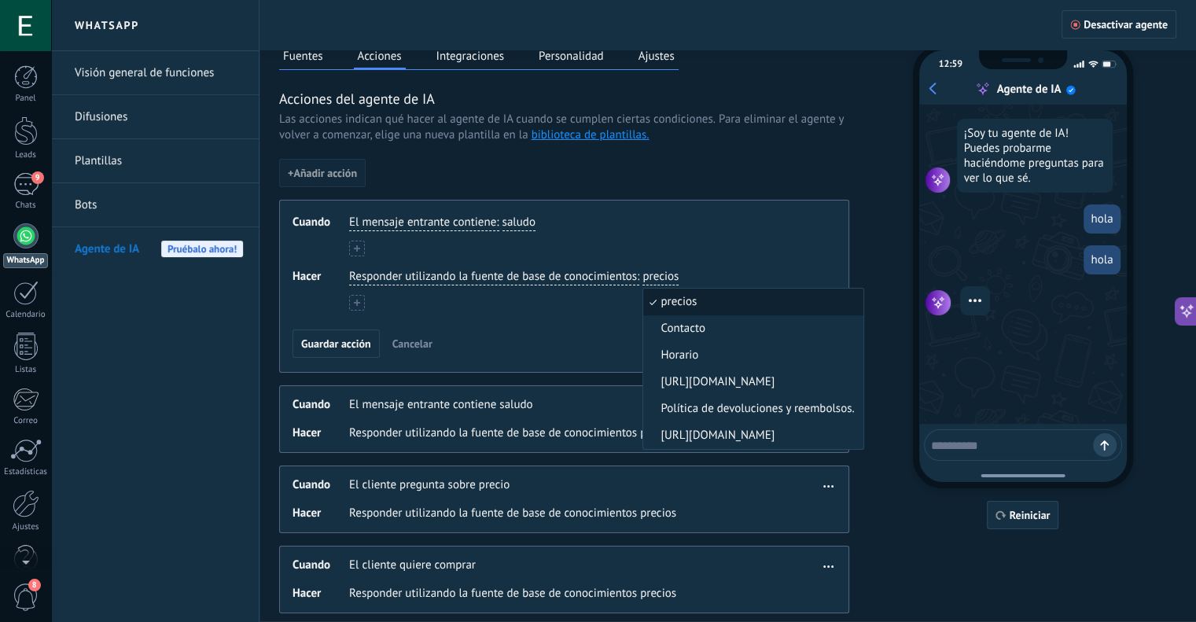
click at [466, 274] on span "Responder utilizando la fuente de base de conocimientos" at bounding box center [493, 277] width 288 height 16
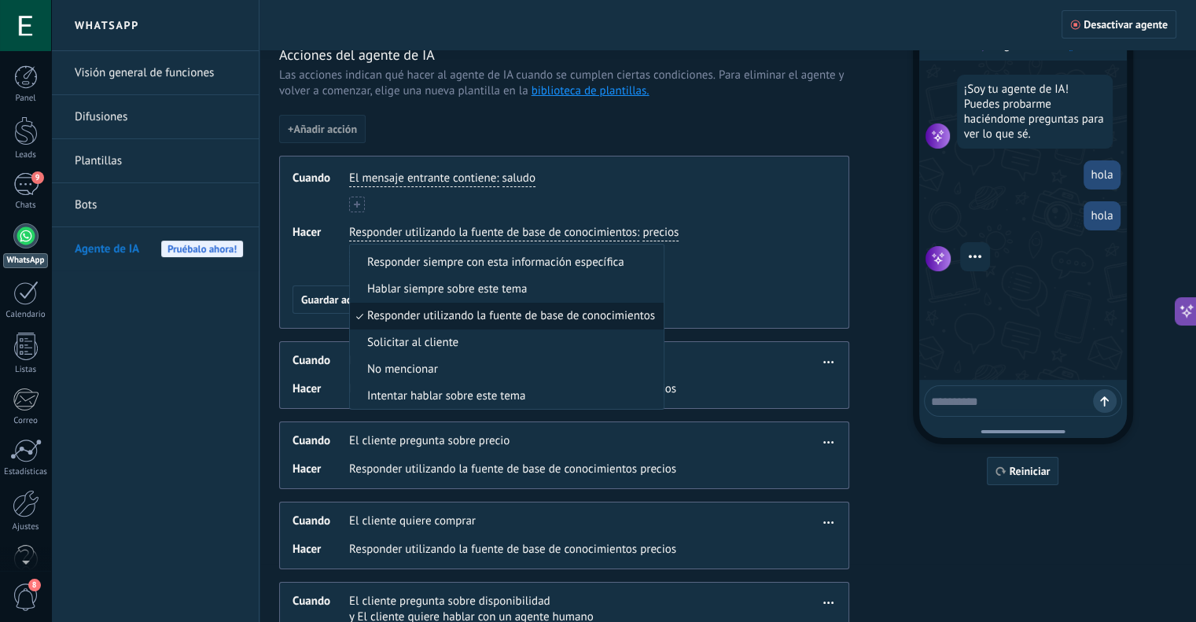
scroll to position [93, 0]
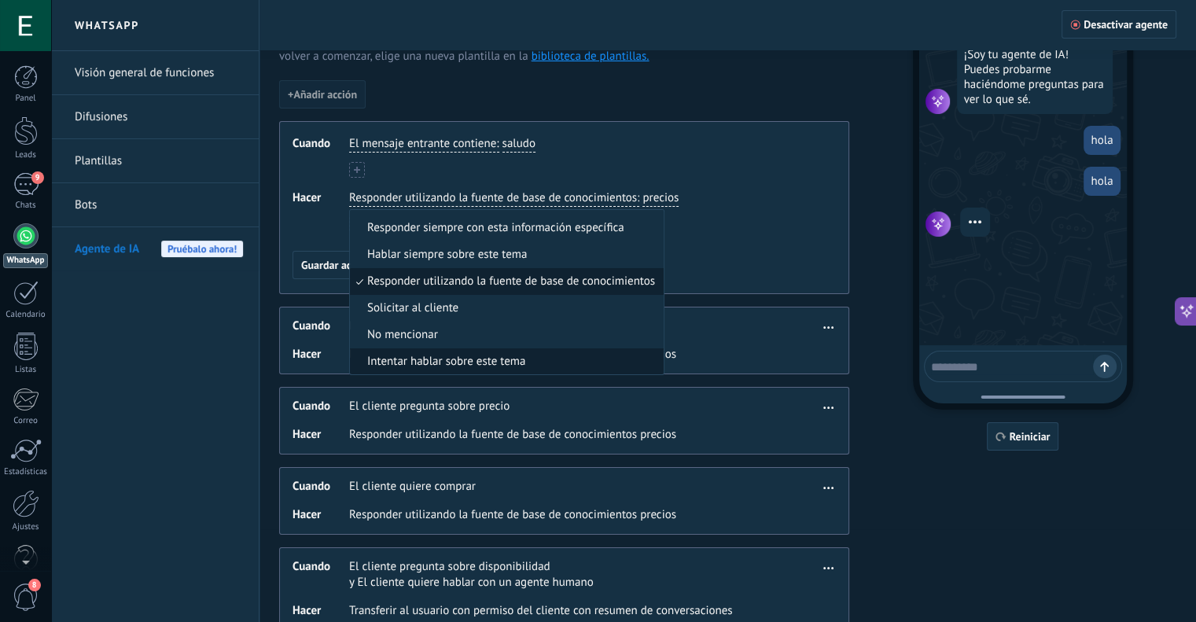
click at [483, 363] on span "Intentar hablar sobre este tema" at bounding box center [446, 362] width 158 height 16
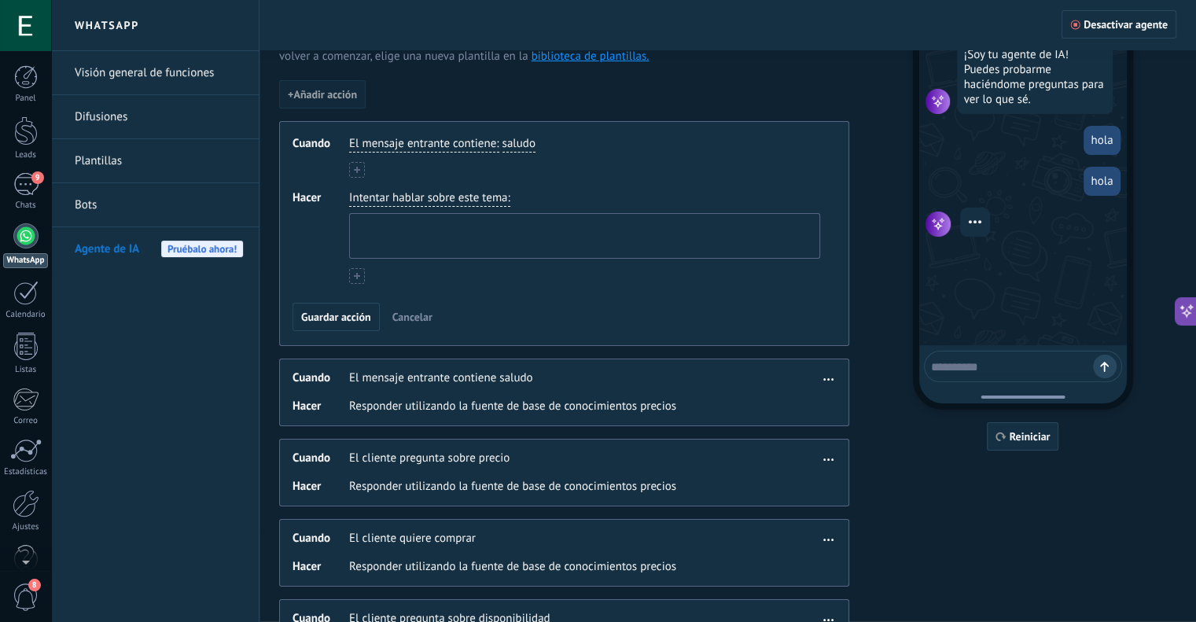
click at [451, 237] on textarea at bounding box center [583, 236] width 466 height 44
drag, startPoint x: 423, startPoint y: 220, endPoint x: 318, endPoint y: 218, distance: 104.6
click at [318, 218] on div "Hacer Intentar hablar sobre este tema : *" at bounding box center [564, 237] width 543 height 94
paste textarea "**********"
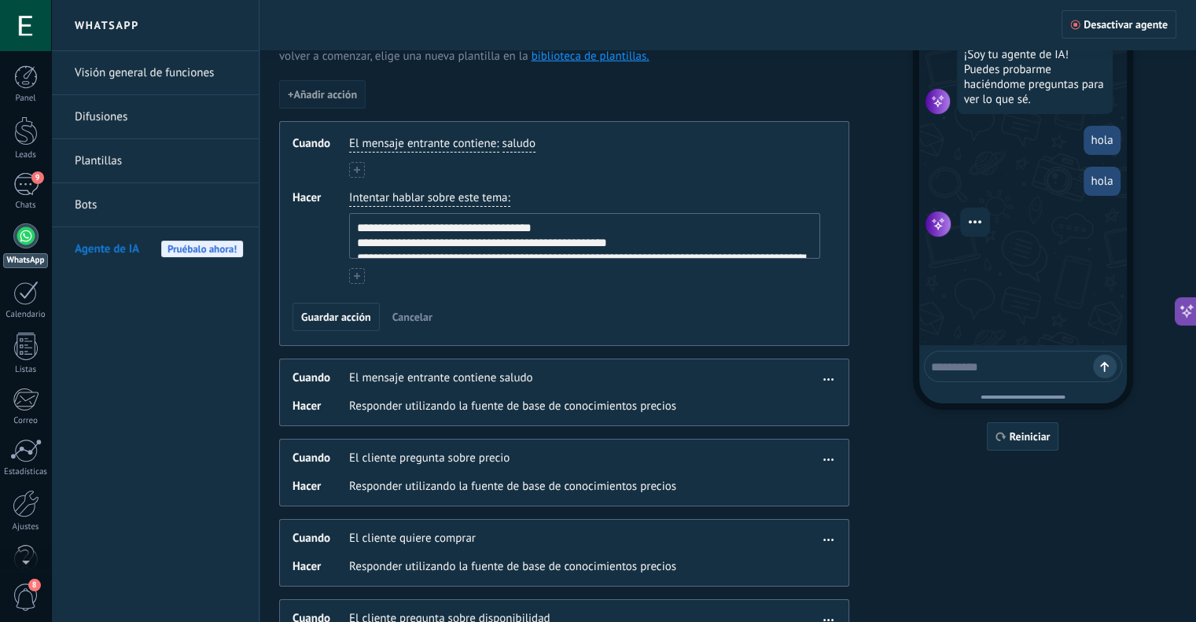
click at [610, 239] on textarea "**********" at bounding box center [583, 236] width 467 height 44
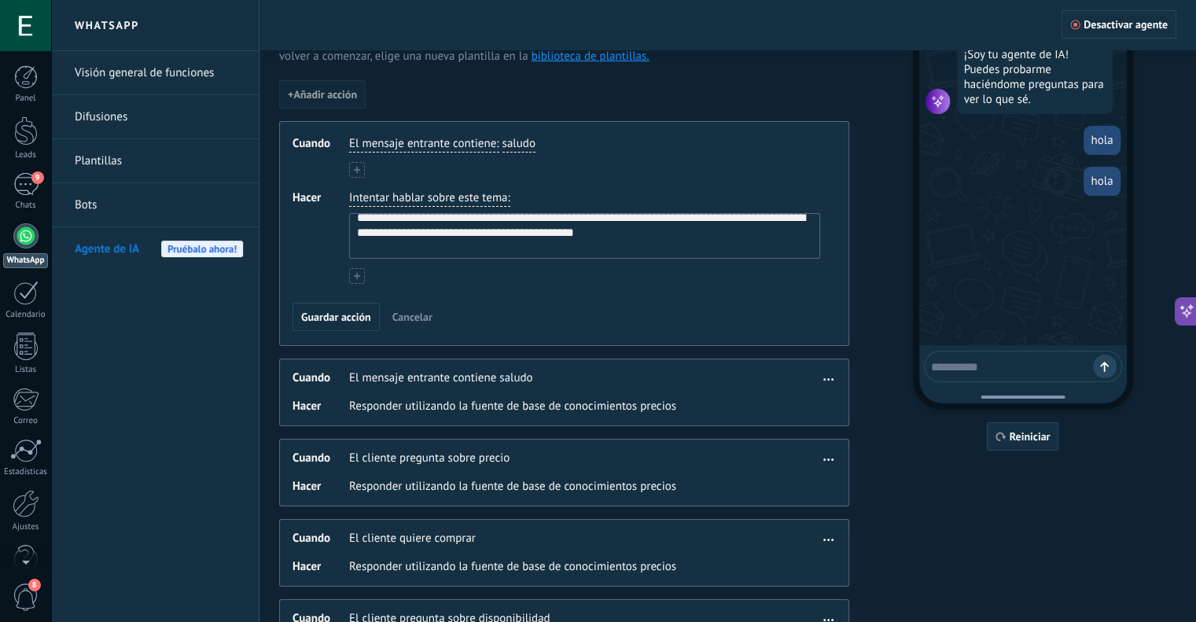
scroll to position [57, 0]
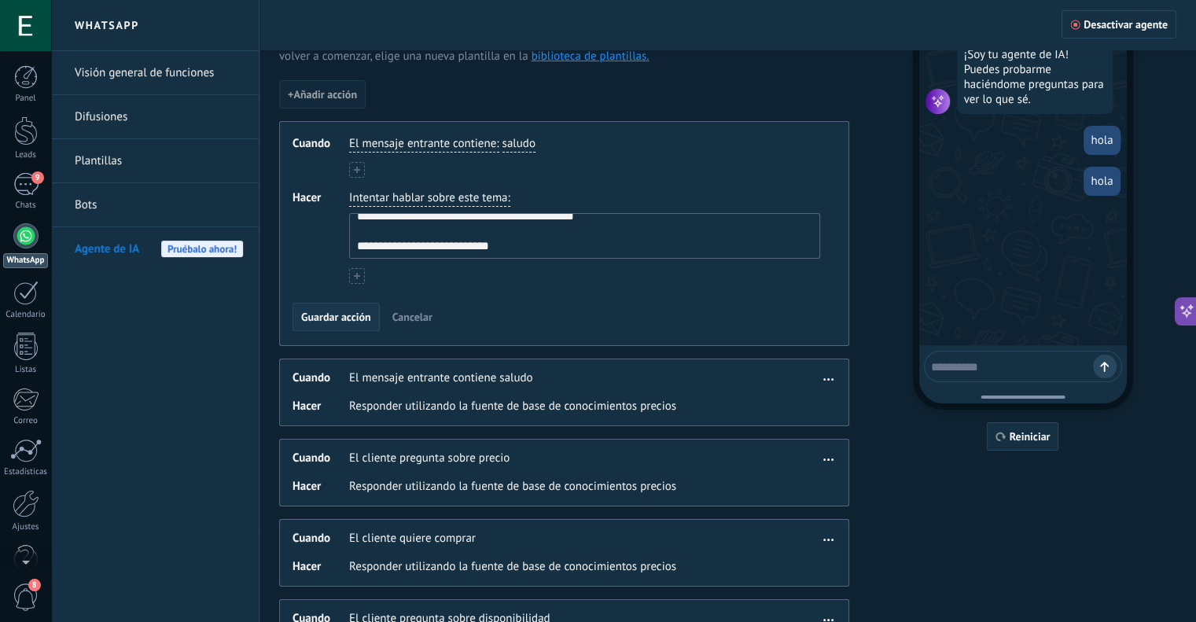
type textarea "**********"
click at [355, 315] on span "Guardar acción" at bounding box center [336, 316] width 70 height 11
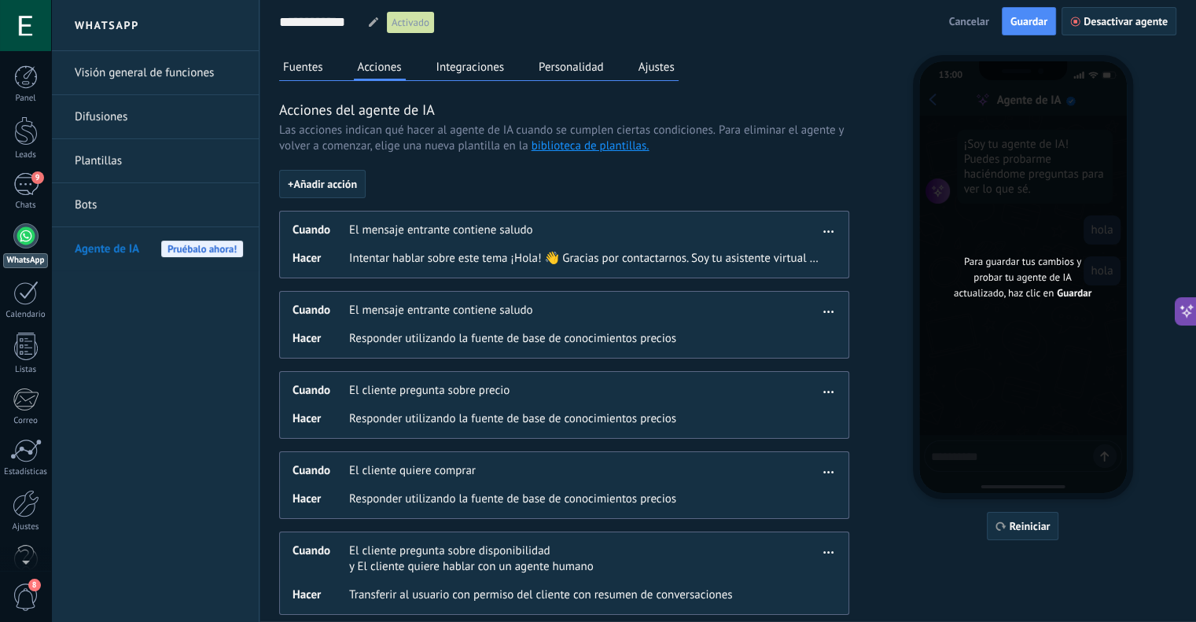
scroll to position [0, 0]
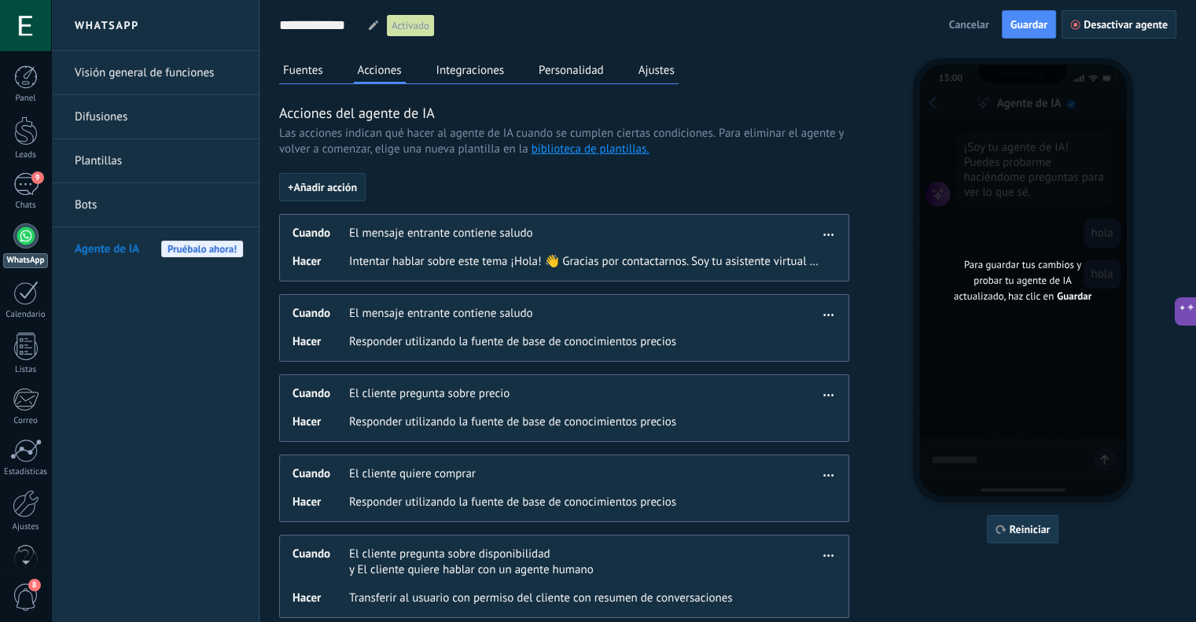
click at [1029, 534] on span "Reiniciar" at bounding box center [1030, 529] width 41 height 11
click at [1029, 28] on span "Guardar" at bounding box center [1029, 24] width 37 height 11
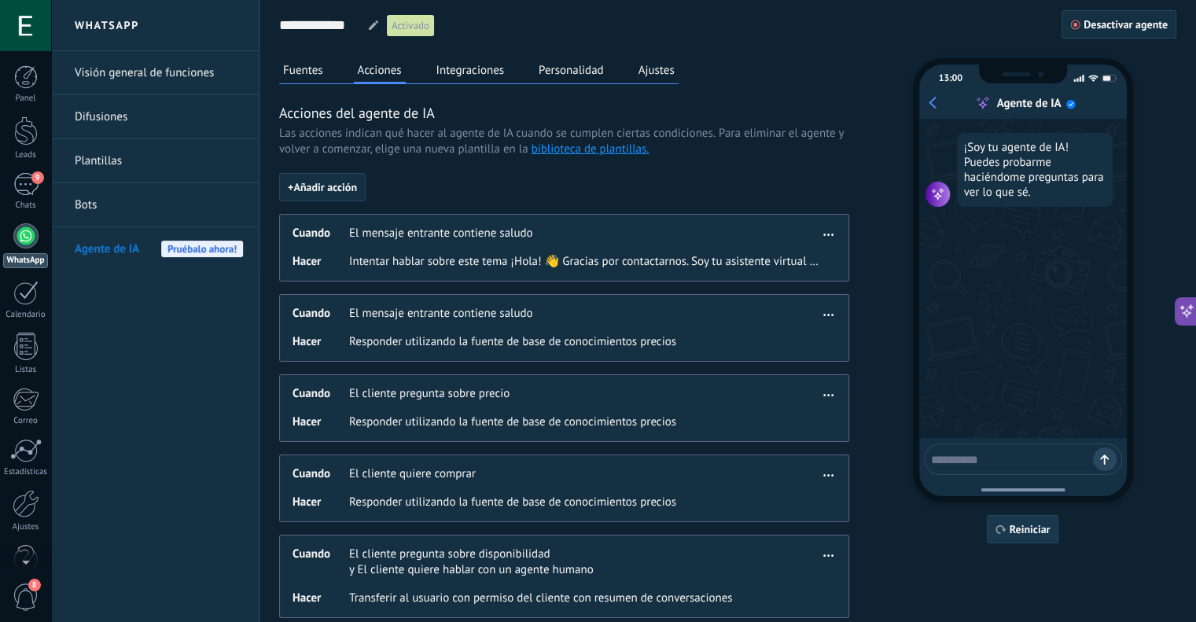
click at [1030, 530] on span "Reiniciar" at bounding box center [1030, 529] width 41 height 11
click at [1005, 462] on textarea at bounding box center [1012, 457] width 162 height 20
type textarea "****"
click at [324, 68] on button "Fuentes" at bounding box center [303, 70] width 48 height 24
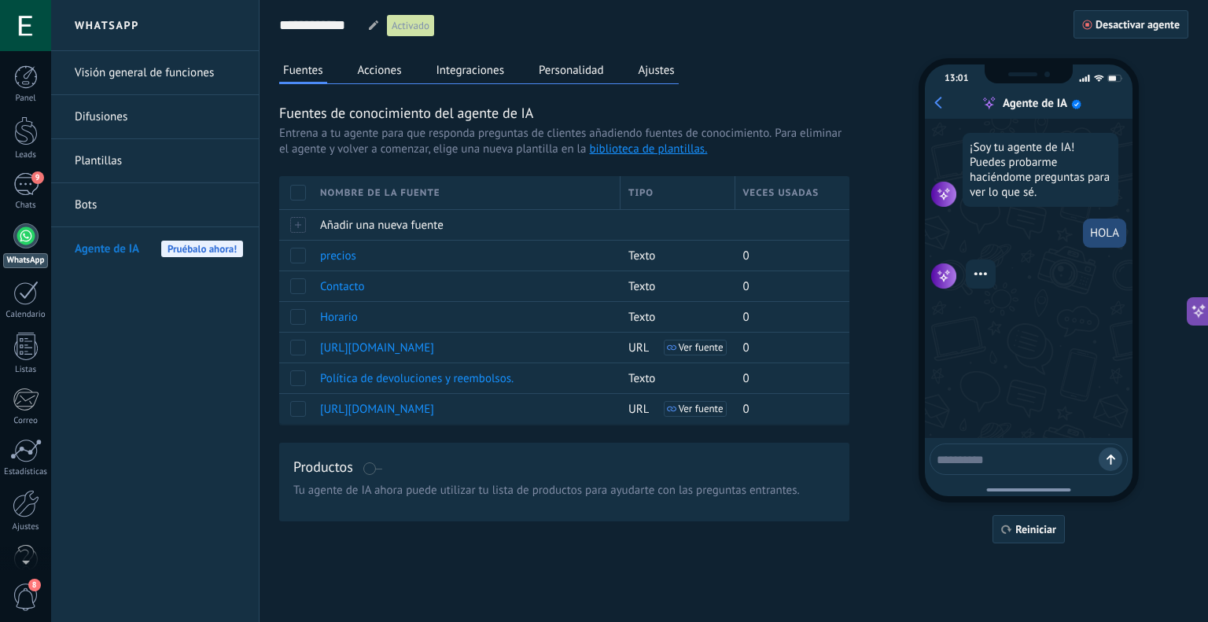
click at [392, 68] on button "Acciones" at bounding box center [380, 70] width 52 height 24
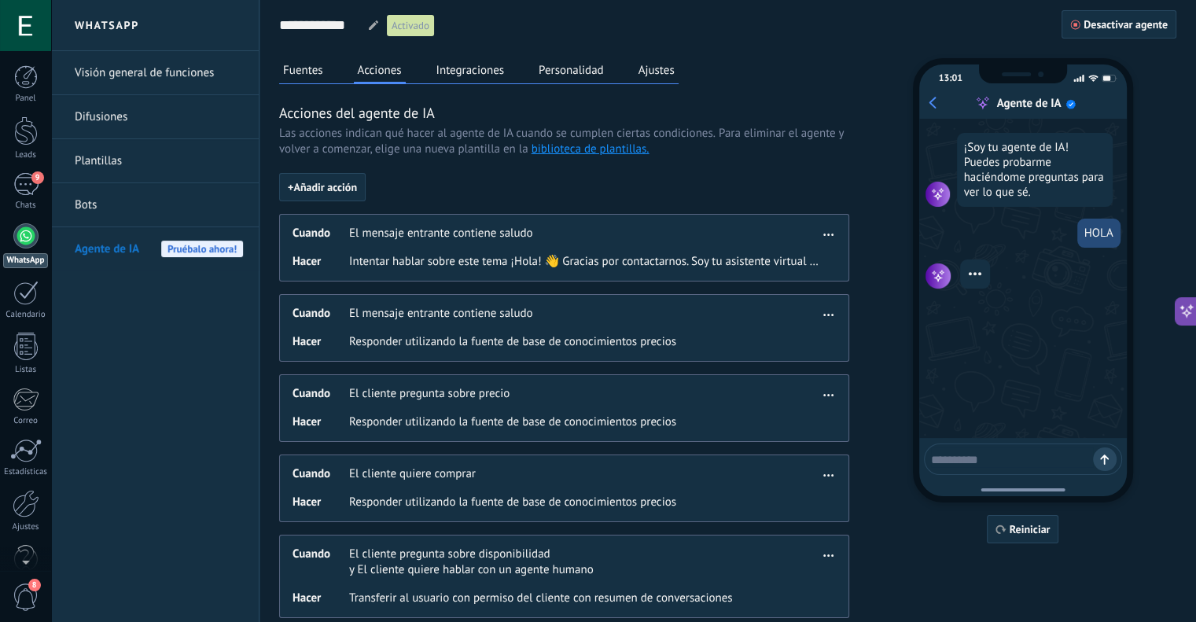
click at [485, 71] on button "Integraciones" at bounding box center [471, 70] width 76 height 24
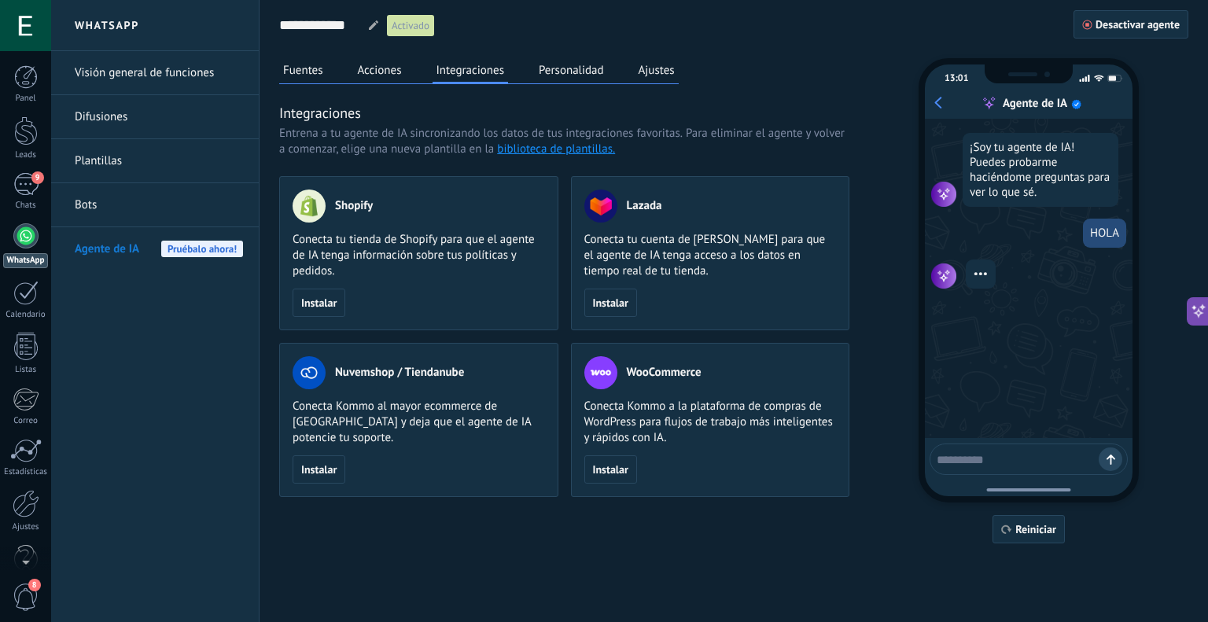
click at [566, 65] on button "Personalidad" at bounding box center [571, 70] width 73 height 24
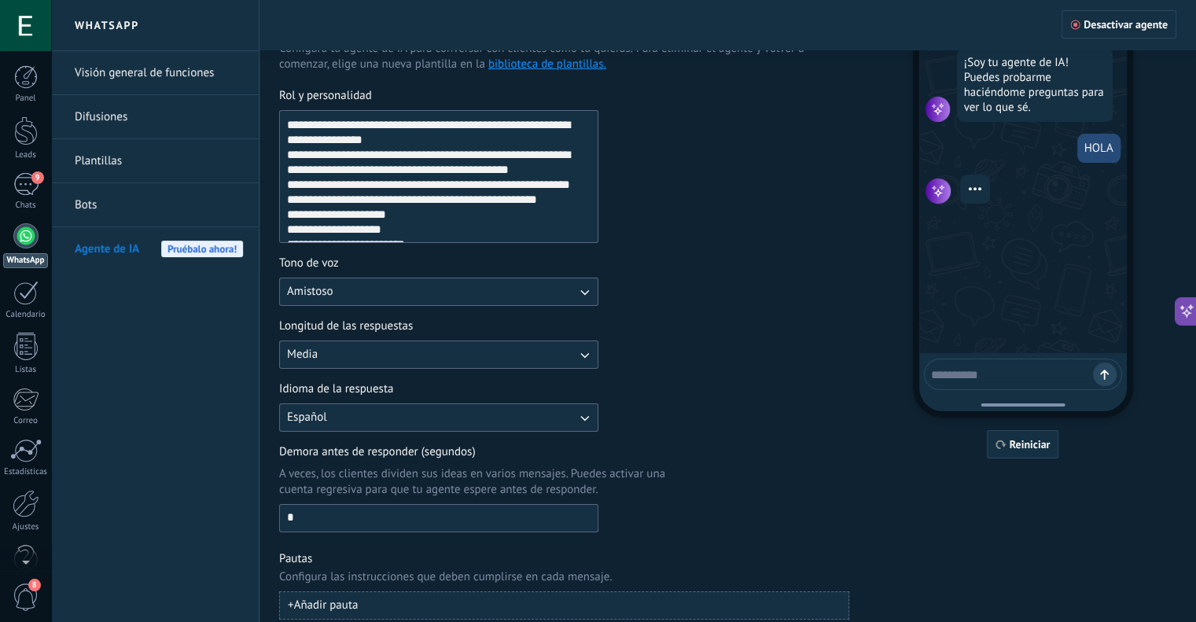
scroll to position [100, 0]
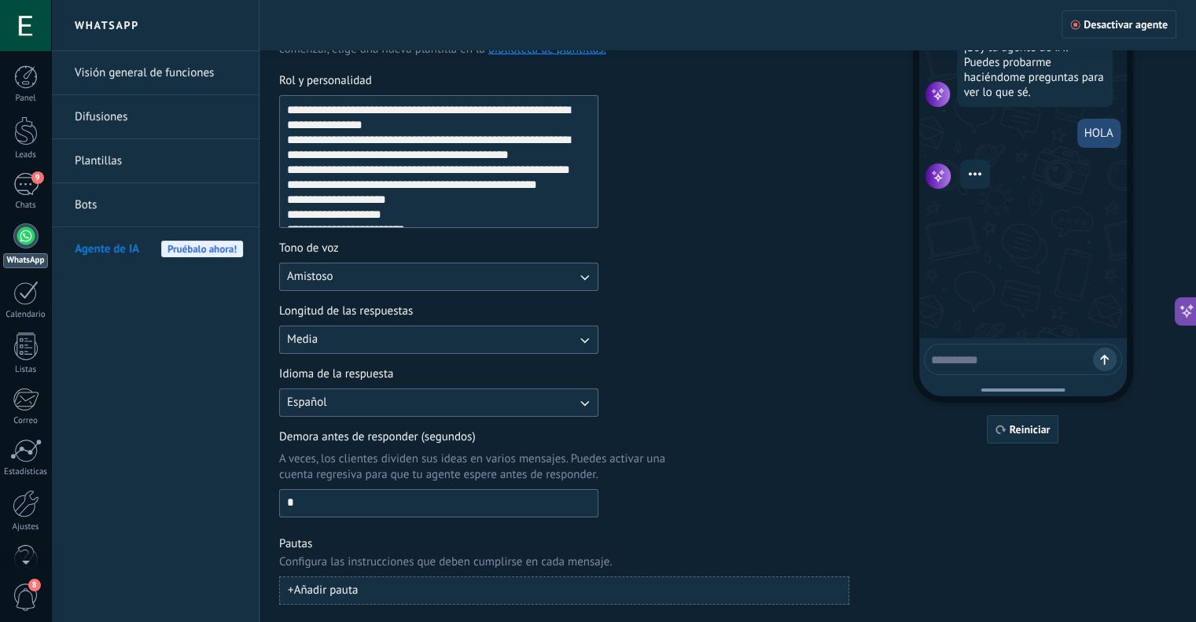
click at [525, 336] on button "Media" at bounding box center [438, 340] width 319 height 28
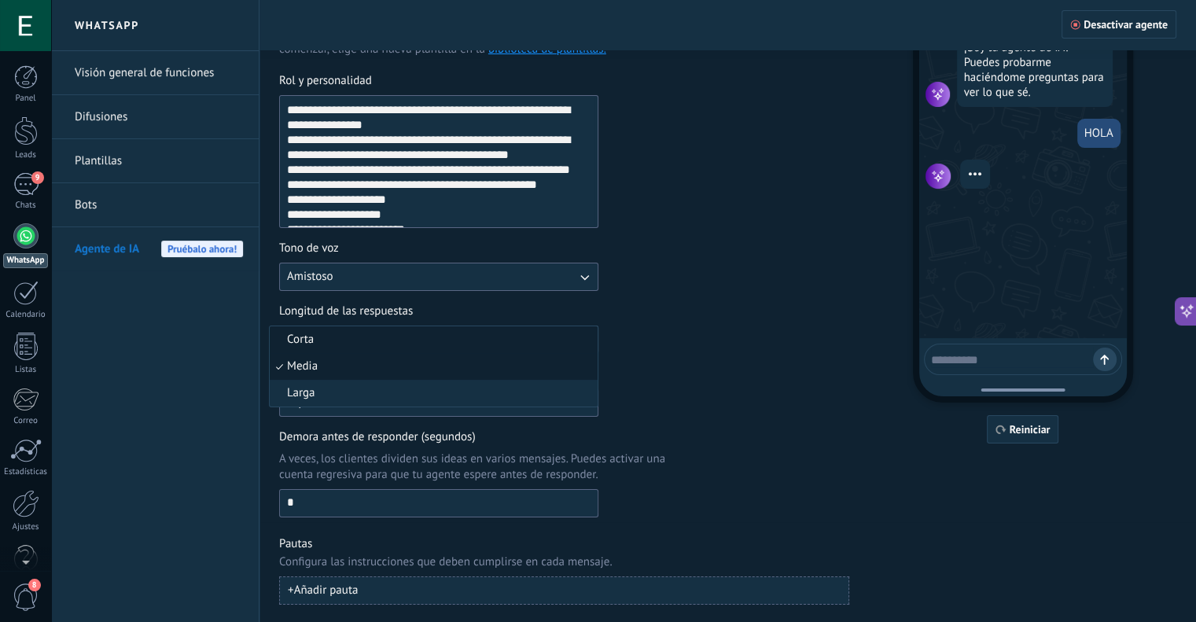
click at [359, 342] on li "Corta" at bounding box center [434, 339] width 328 height 27
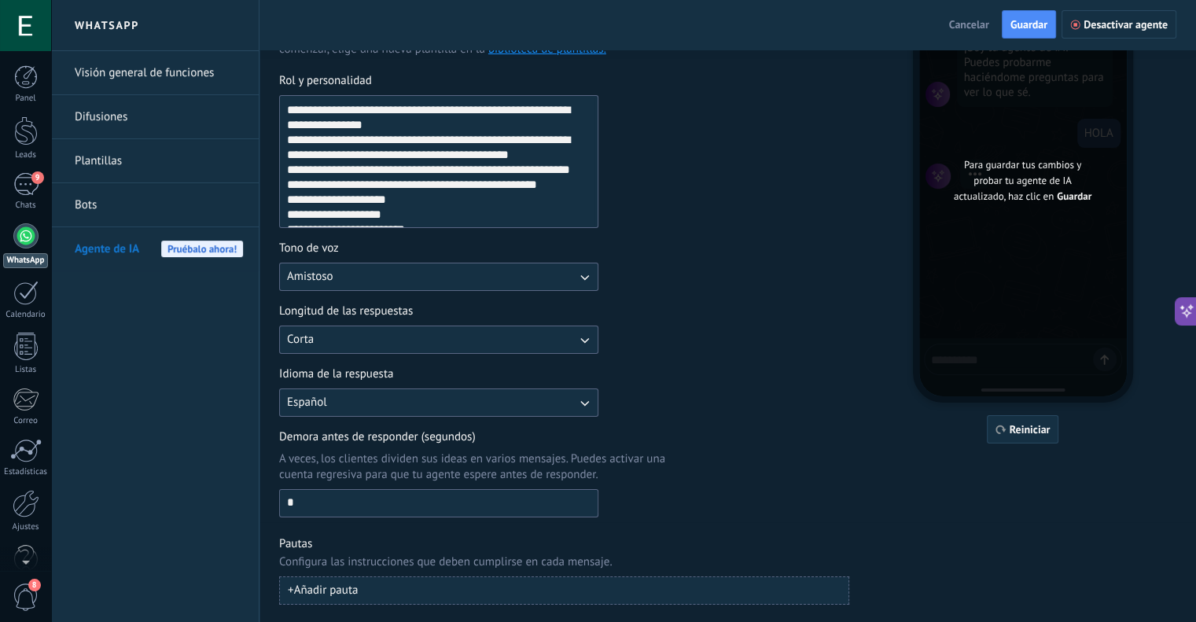
click at [374, 402] on button "Español" at bounding box center [438, 402] width 319 height 28
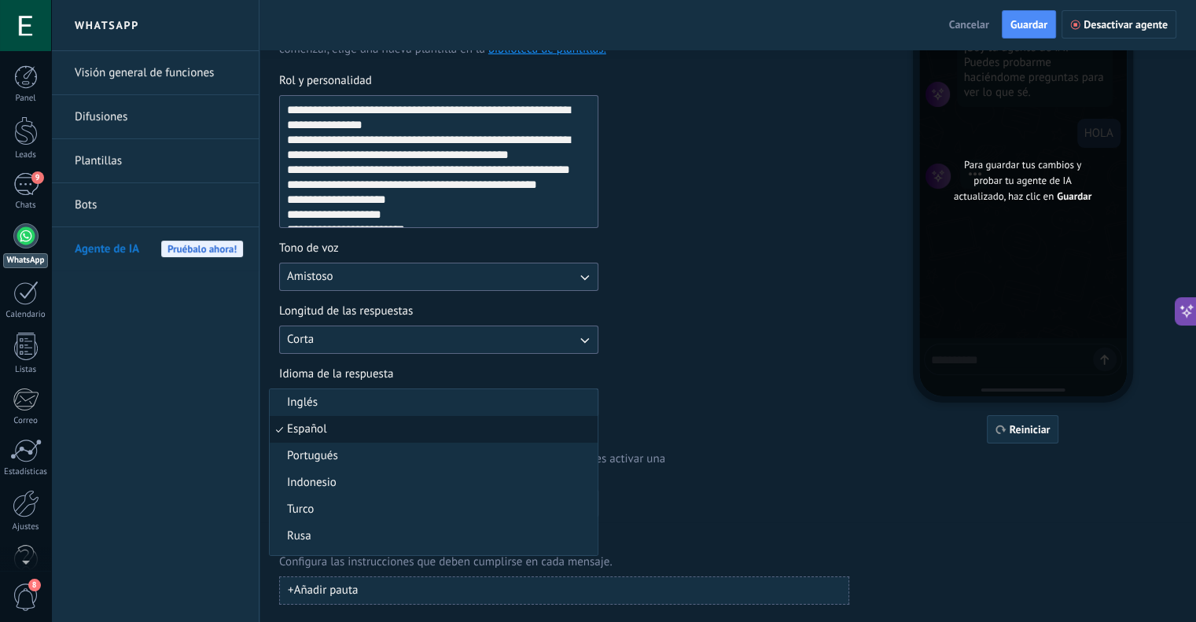
click at [342, 425] on li "Español" at bounding box center [434, 429] width 328 height 27
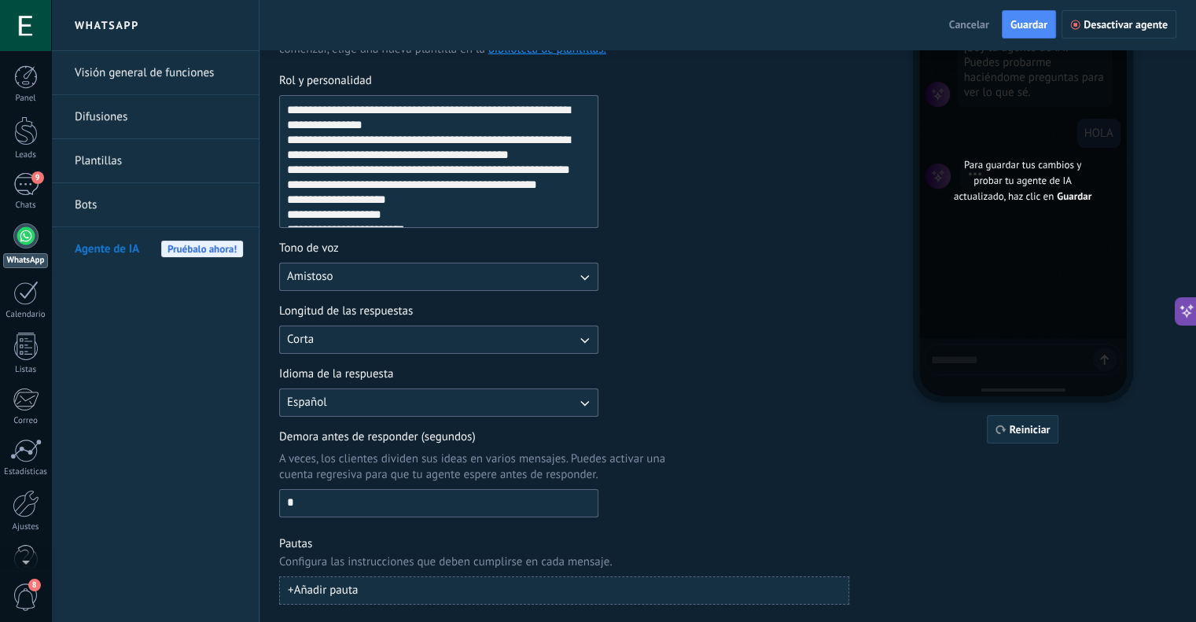
click at [336, 495] on input "*" at bounding box center [439, 502] width 318 height 25
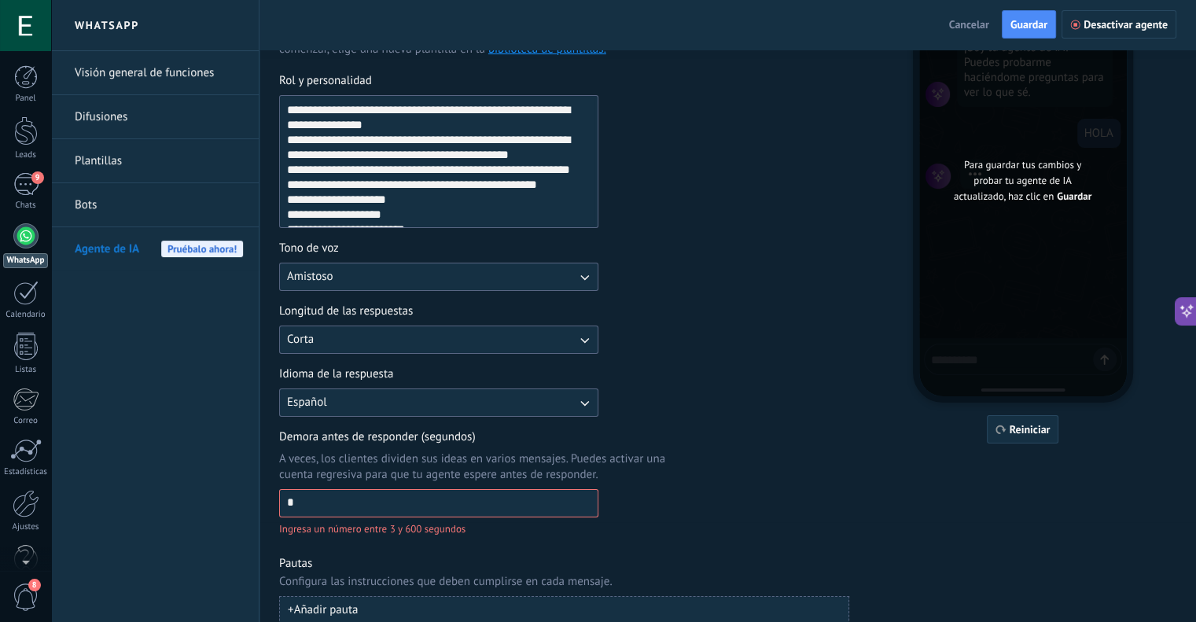
type input "*"
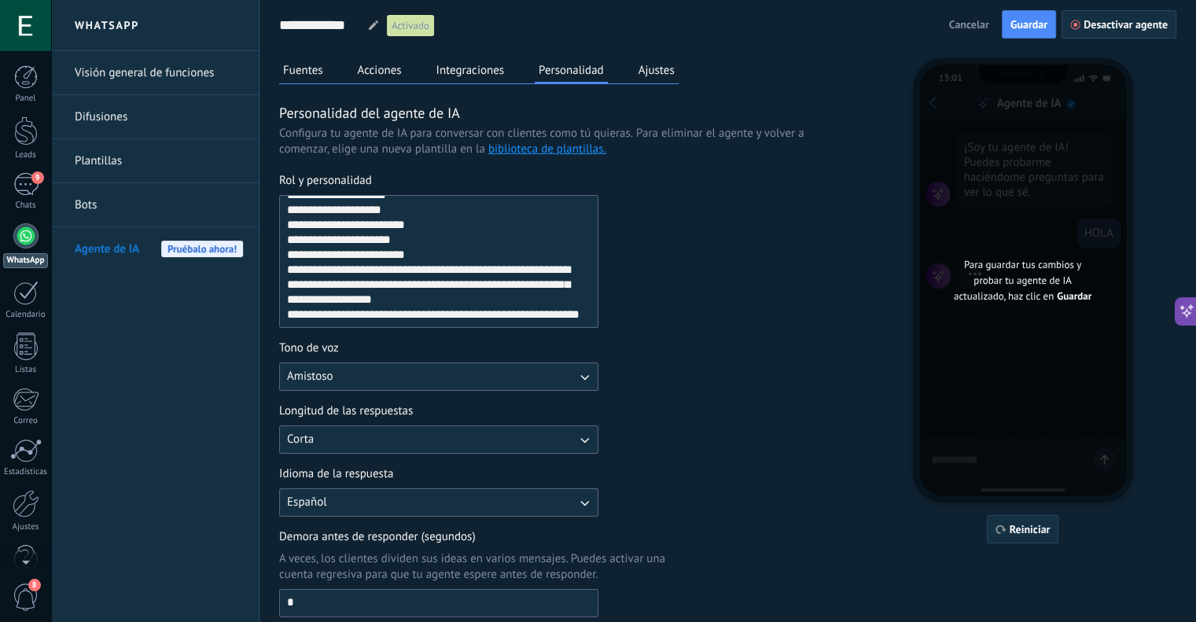
scroll to position [0, 0]
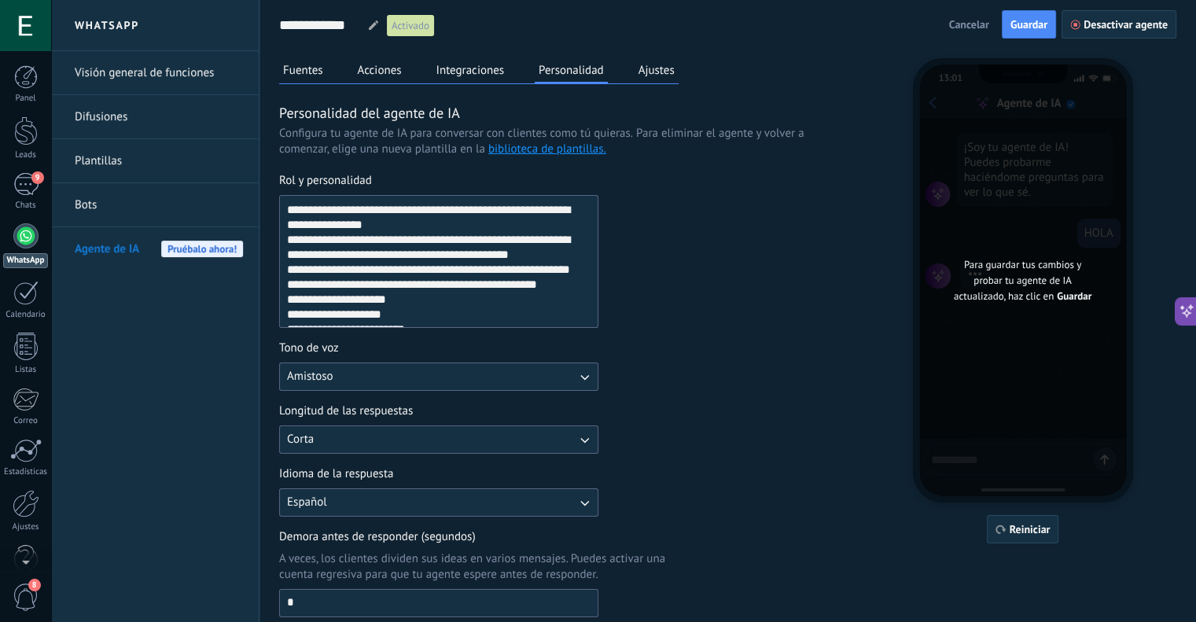
drag, startPoint x: 408, startPoint y: 226, endPoint x: 283, endPoint y: 222, distance: 125.1
click at [283, 222] on textarea "**********" at bounding box center [437, 261] width 315 height 131
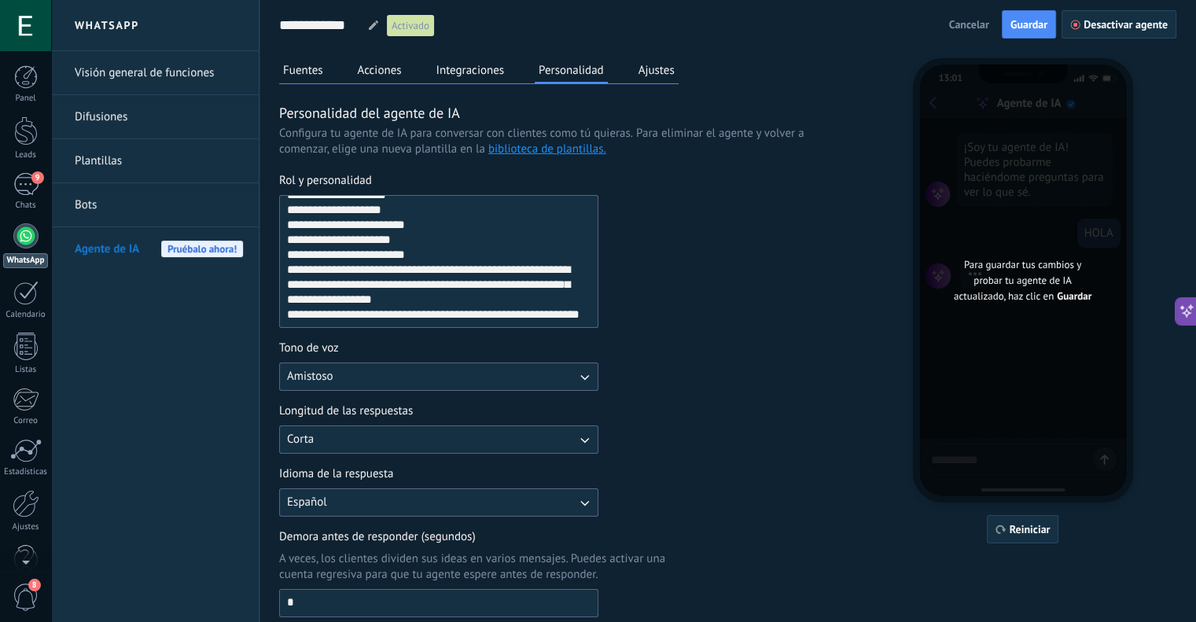
scroll to position [120, 0]
type textarea "**********"
click at [1022, 30] on span "Guardar" at bounding box center [1029, 24] width 37 height 11
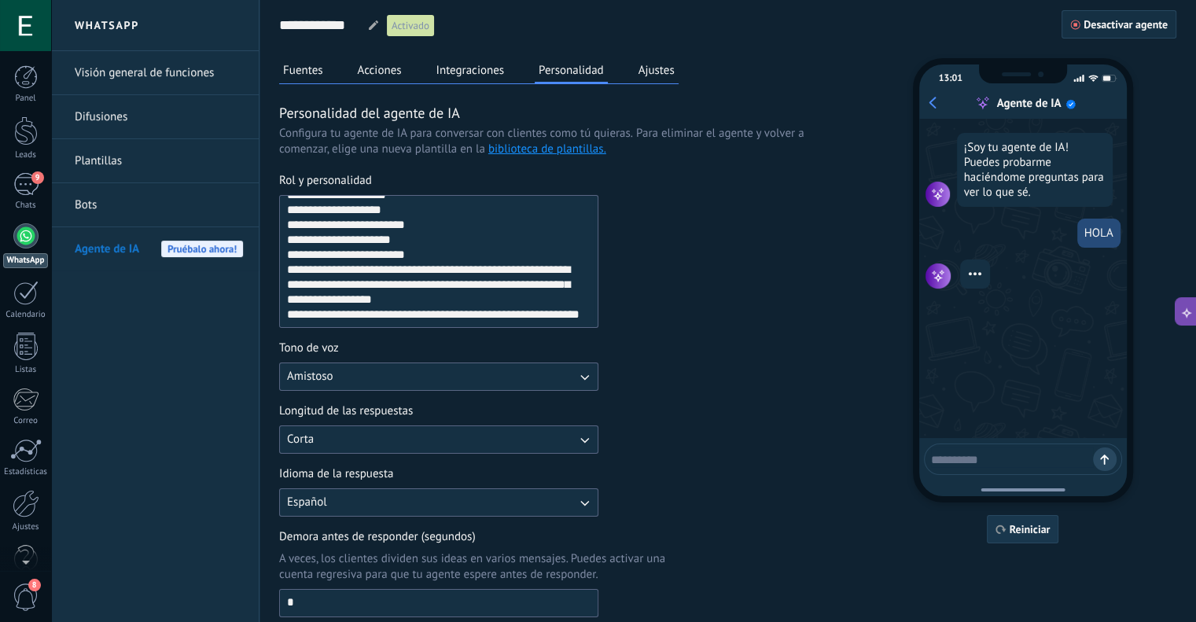
click at [1035, 531] on span "Reiniciar" at bounding box center [1030, 529] width 41 height 11
click at [1018, 458] on textarea at bounding box center [1012, 457] width 162 height 20
type textarea "****"
click at [661, 76] on button "Ajustes" at bounding box center [657, 70] width 44 height 24
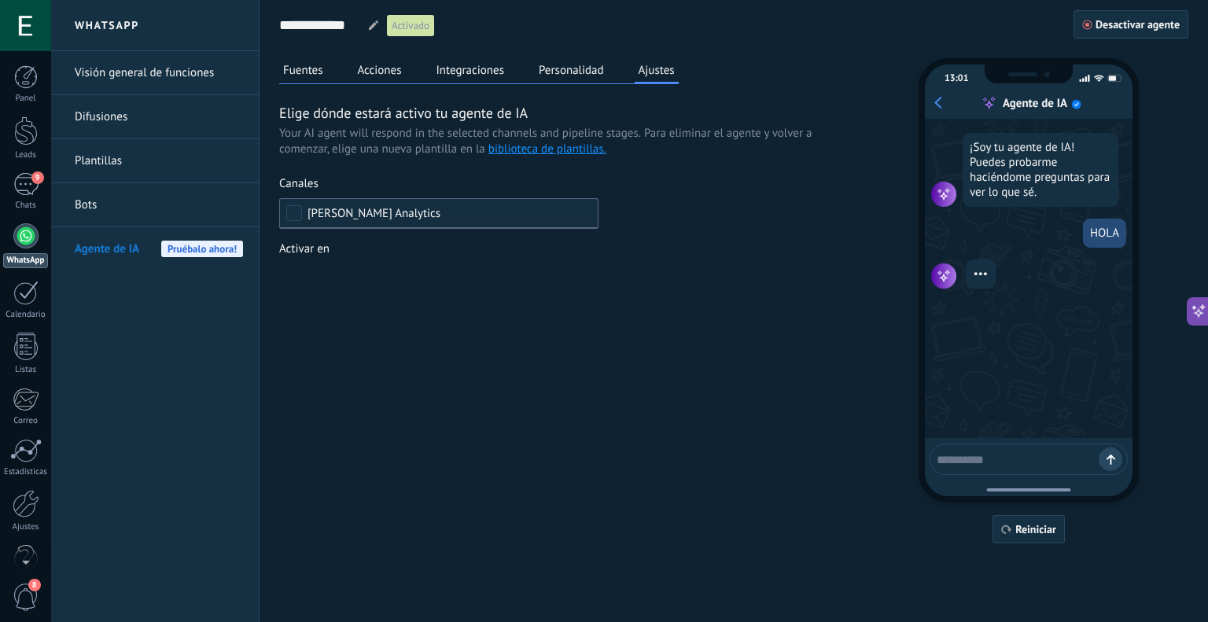
click at [0, 0] on div "Incoming leads Contacto inicial Negociación Debate contractual Discusión de con…" at bounding box center [0, 0] width 0 height 0
click at [393, 256] on div at bounding box center [629, 311] width 1157 height 622
click at [503, 62] on button "Integraciones" at bounding box center [471, 70] width 76 height 24
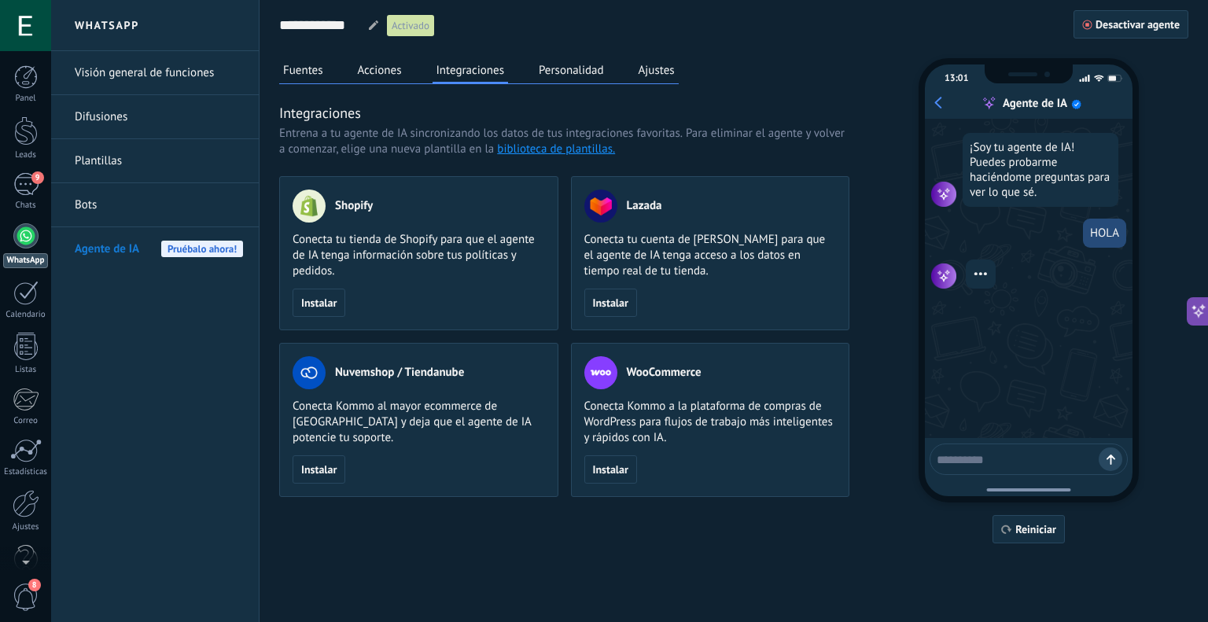
click at [403, 72] on button "Acciones" at bounding box center [380, 70] width 52 height 24
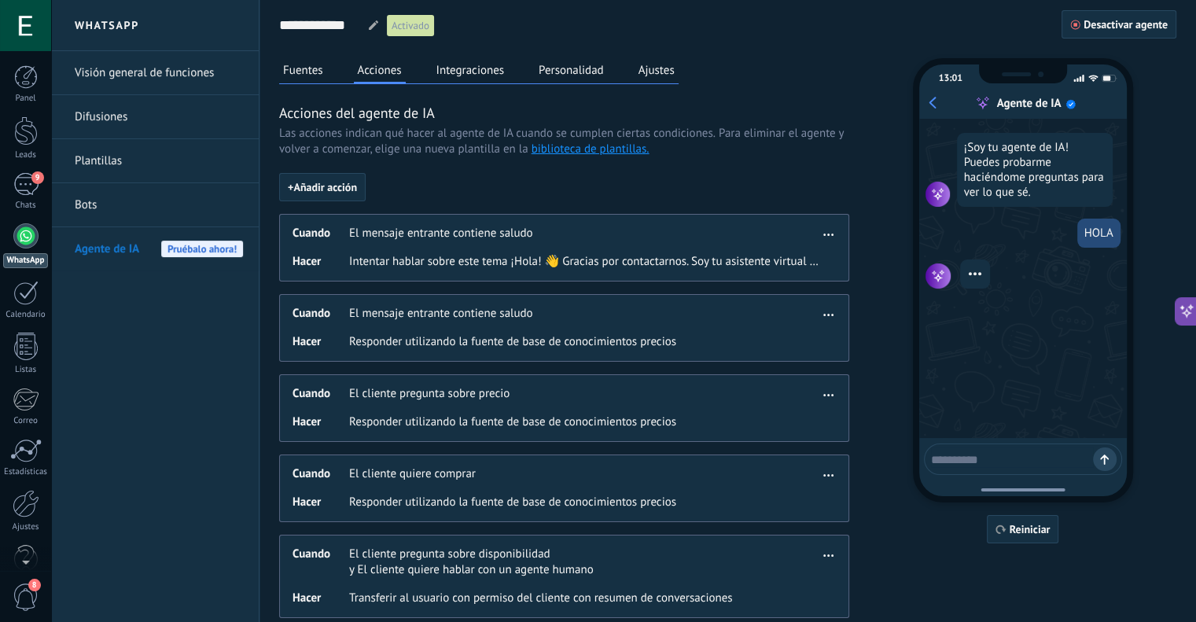
click at [327, 68] on div "Fuentes Acciones Integraciones Personalidad Ajustes" at bounding box center [478, 71] width 399 height 26
click at [311, 69] on button "Fuentes" at bounding box center [303, 70] width 48 height 24
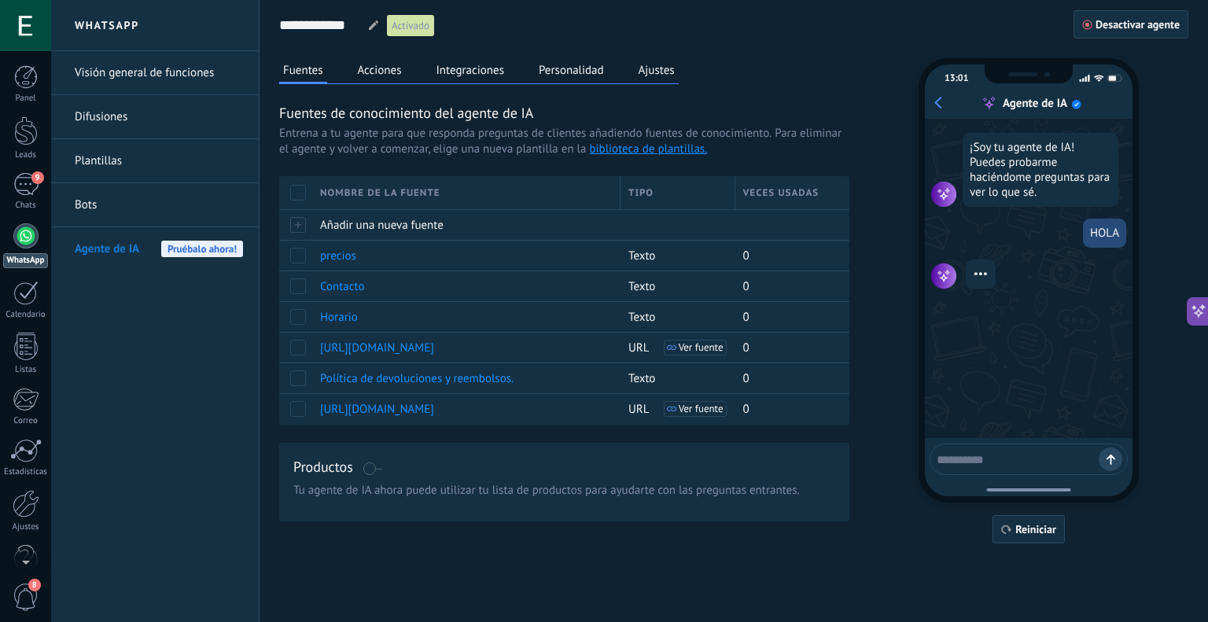
click at [350, 68] on div "Fuentes Acciones Integraciones Personalidad Ajustes" at bounding box center [478, 71] width 399 height 26
click at [372, 68] on button "Acciones" at bounding box center [380, 70] width 52 height 24
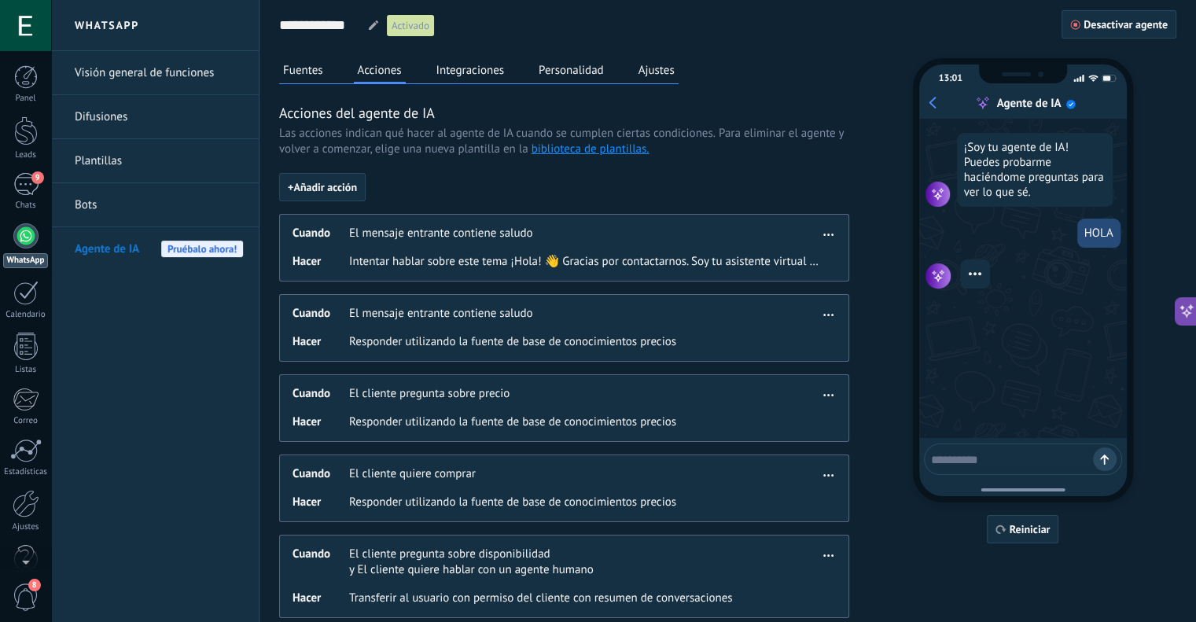
click at [469, 65] on button "Integraciones" at bounding box center [471, 70] width 76 height 24
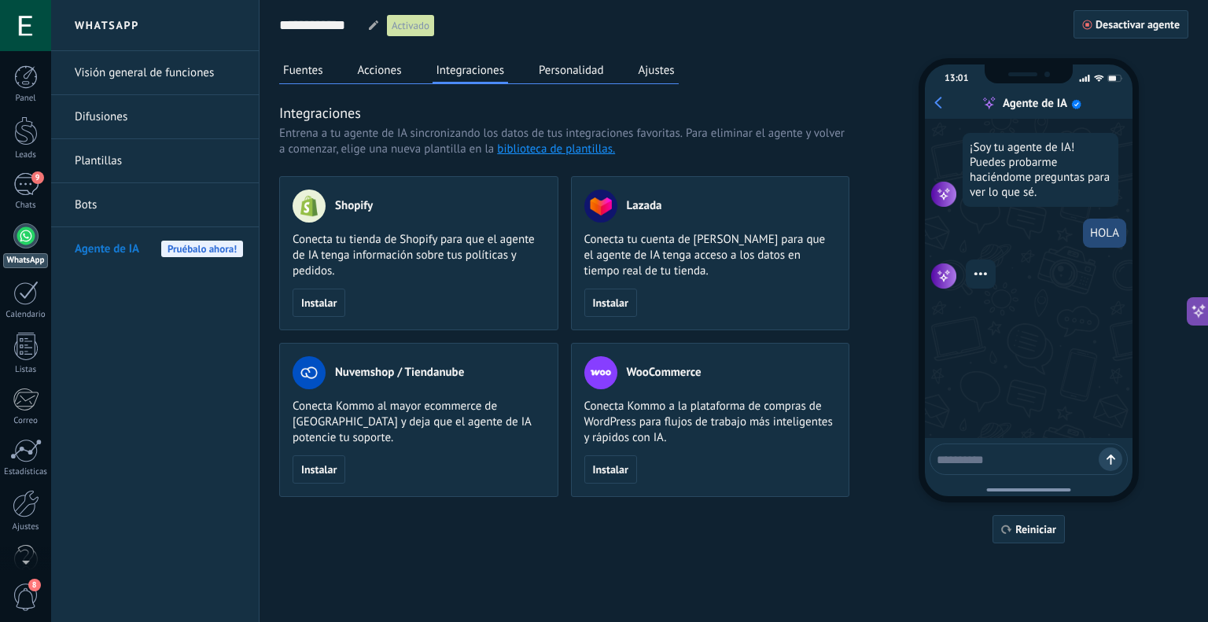
click at [560, 68] on button "Personalidad" at bounding box center [571, 70] width 73 height 24
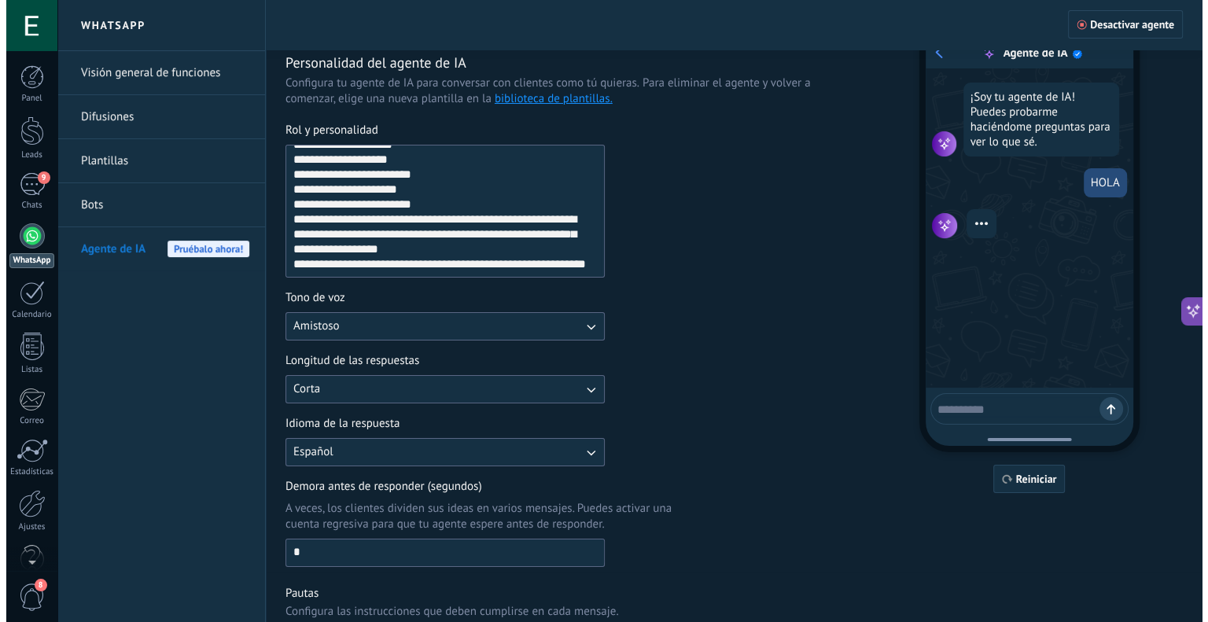
scroll to position [0, 0]
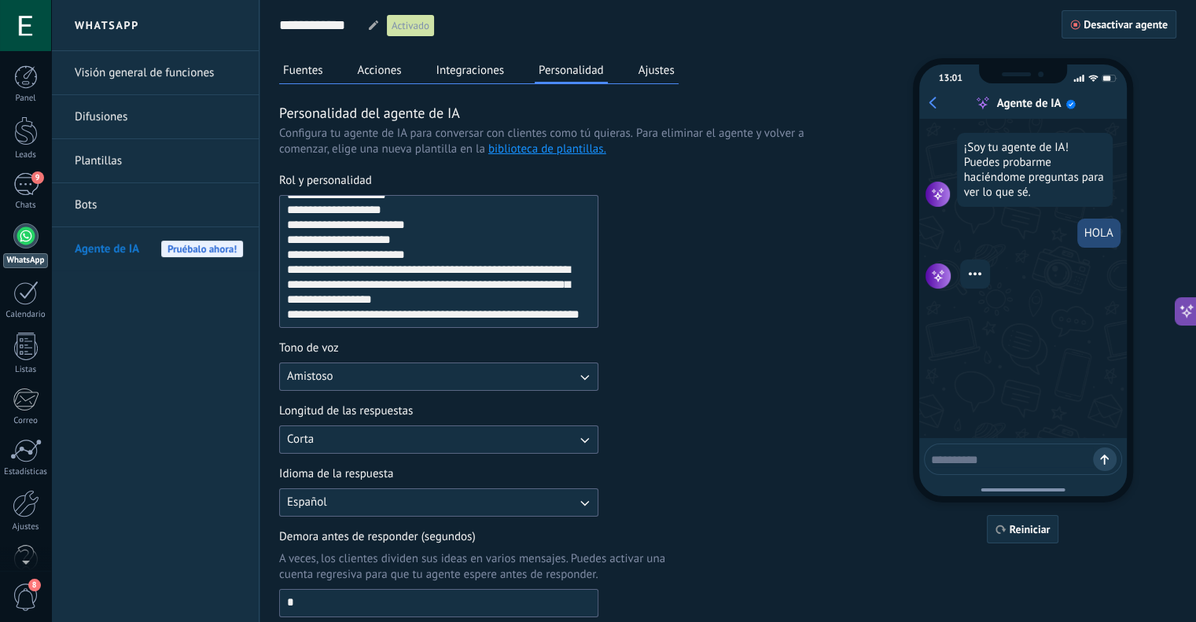
click at [632, 79] on div "Fuentes Acciones Integraciones Personalidad Ajustes" at bounding box center [478, 71] width 399 height 26
click at [650, 73] on button "Ajustes" at bounding box center [657, 70] width 44 height 24
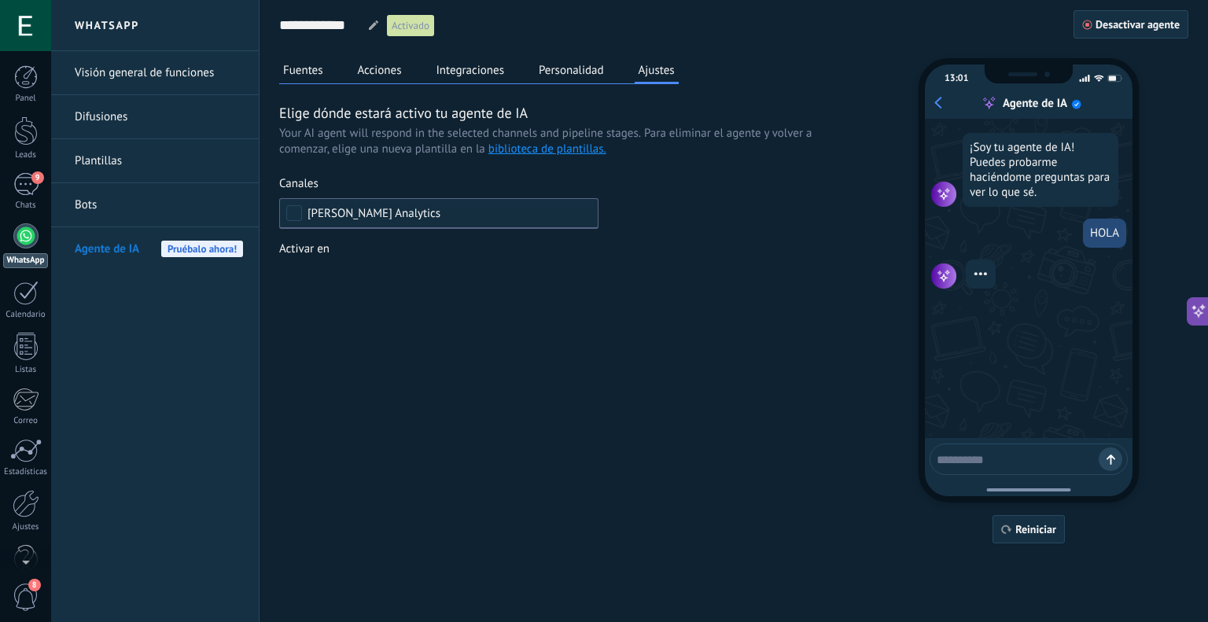
click at [510, 73] on div "Fuentes Acciones Integraciones Personalidad Ajustes" at bounding box center [478, 71] width 399 height 26
click at [447, 74] on button "Integraciones" at bounding box center [471, 70] width 76 height 24
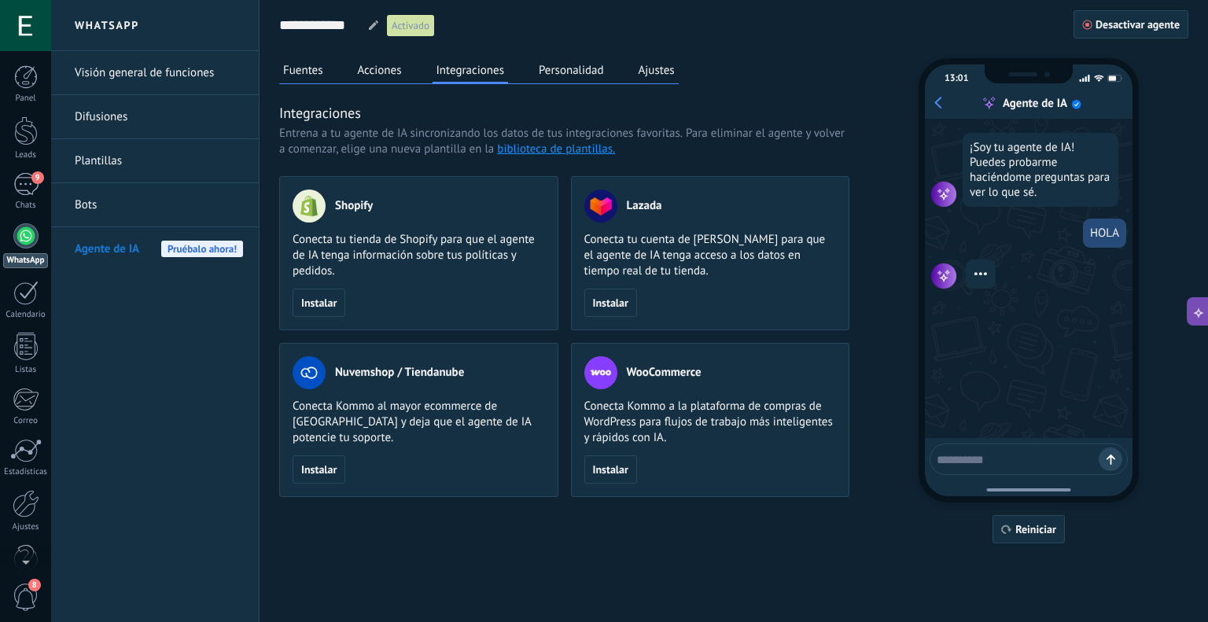
click at [386, 75] on button "Acciones" at bounding box center [380, 70] width 52 height 24
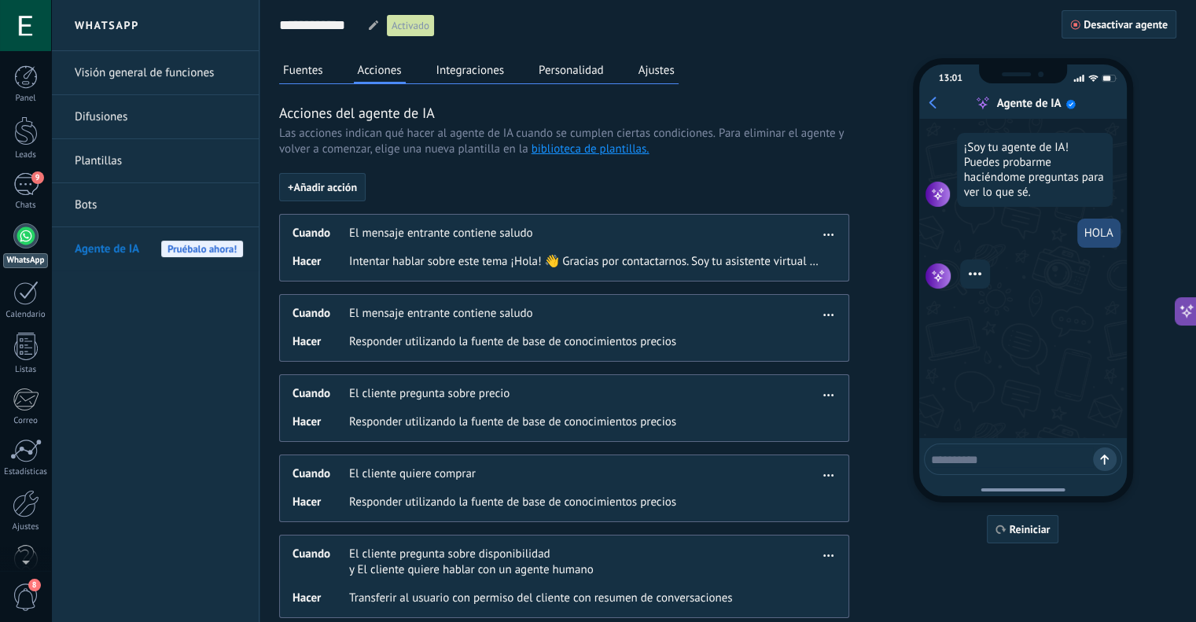
click at [314, 73] on button "Fuentes" at bounding box center [303, 70] width 48 height 24
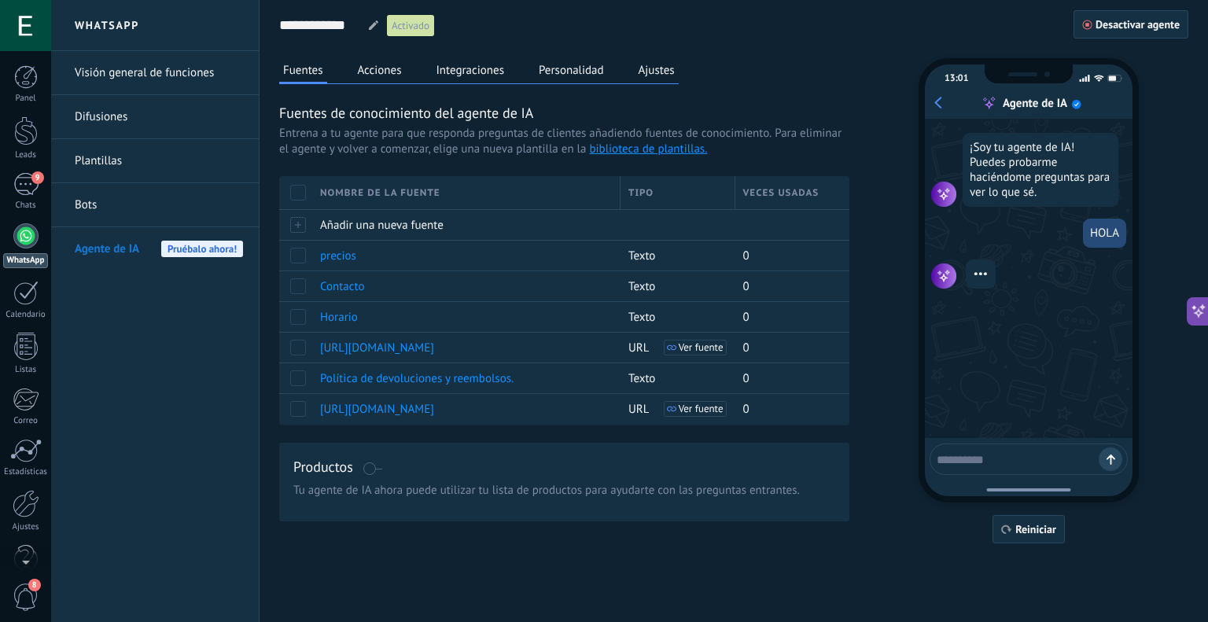
click at [1047, 107] on div "Agente de IA" at bounding box center [1035, 103] width 64 height 15
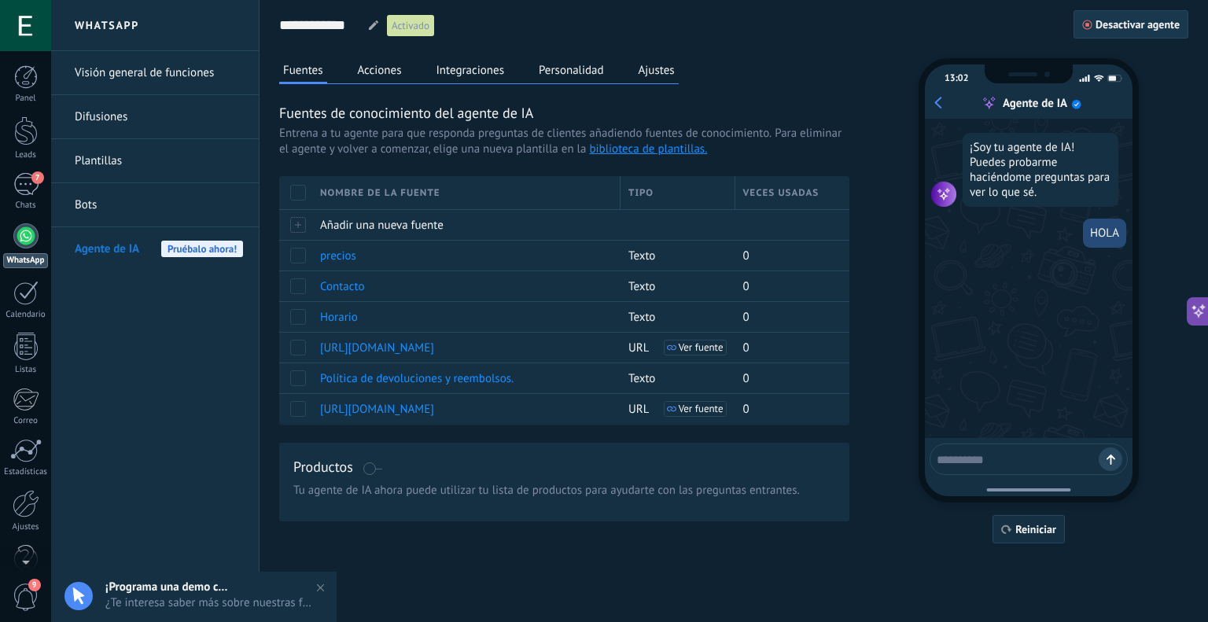
click at [1129, 24] on span "Desactivar agente" at bounding box center [1137, 24] width 84 height 11
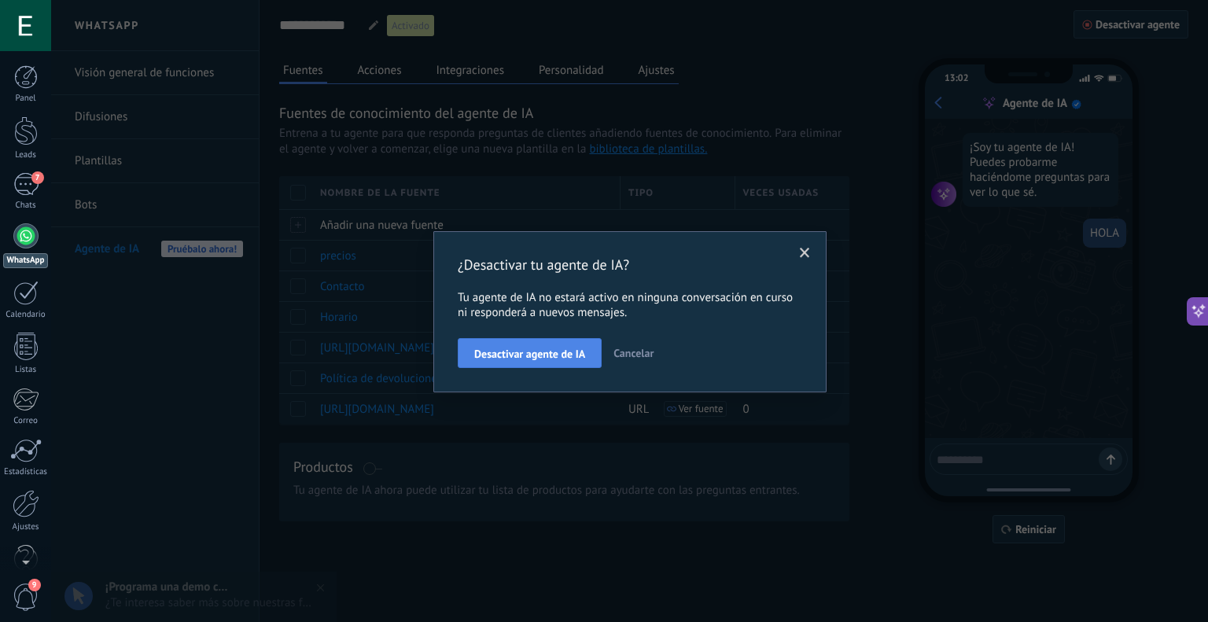
click at [535, 350] on span "Desactivar agente de IA" at bounding box center [529, 353] width 111 height 11
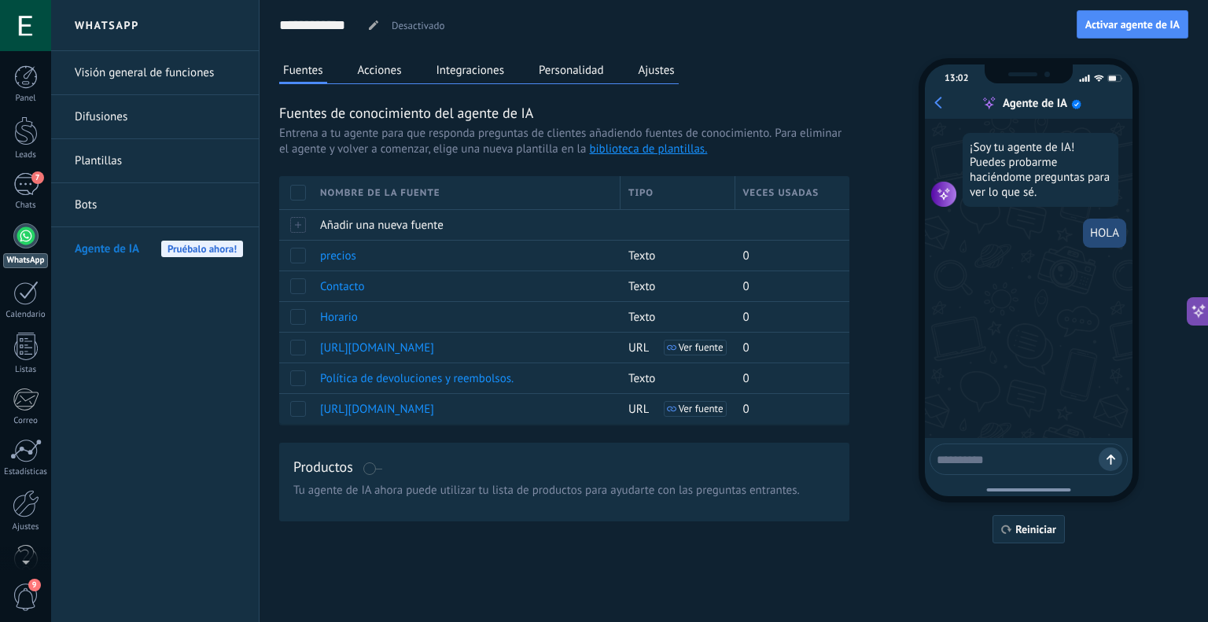
click at [1047, 465] on textarea at bounding box center [1018, 457] width 162 height 20
type textarea "****"
click at [39, 185] on link "7 Chats" at bounding box center [25, 192] width 51 height 38
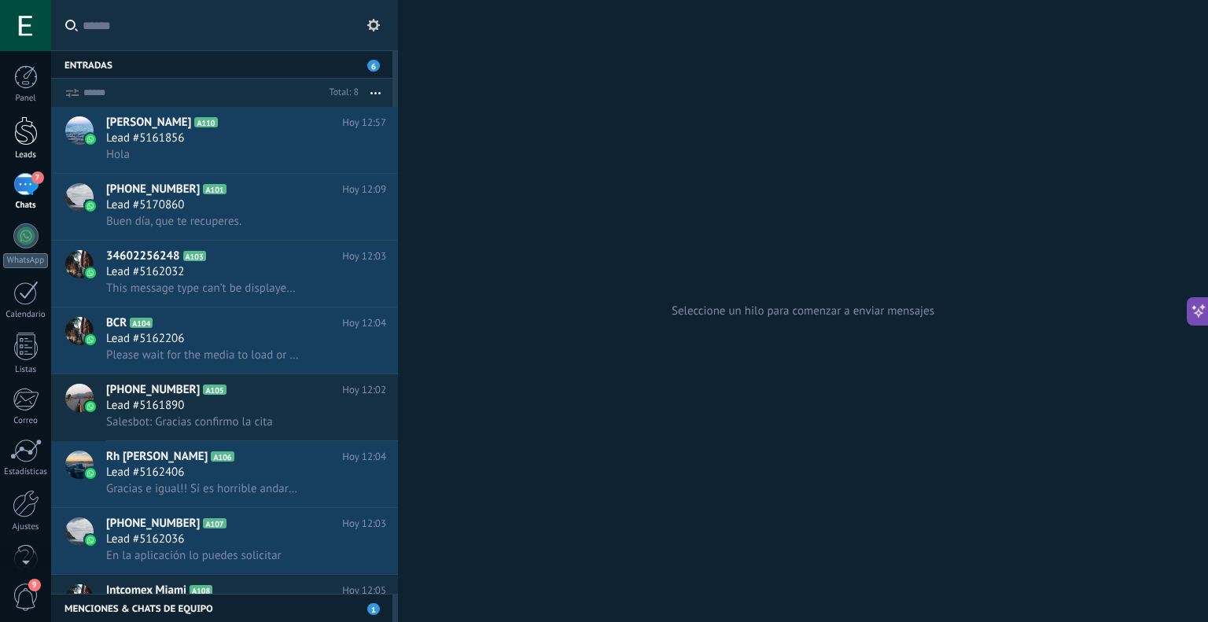
click at [31, 130] on div at bounding box center [26, 130] width 24 height 29
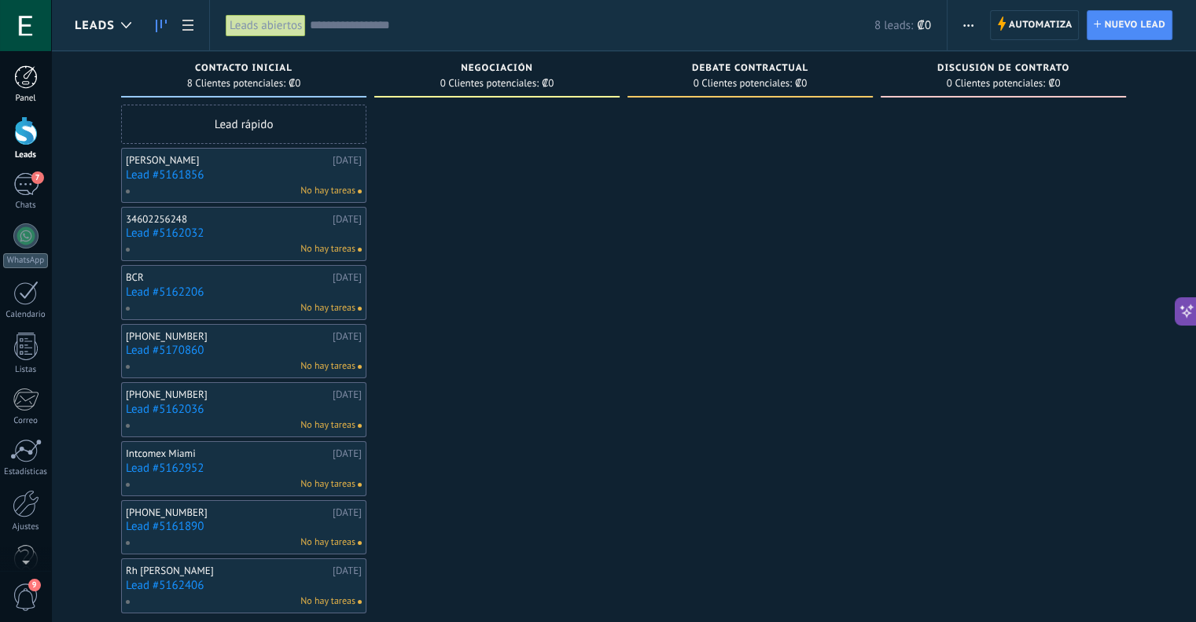
click at [35, 66] on div at bounding box center [26, 77] width 24 height 24
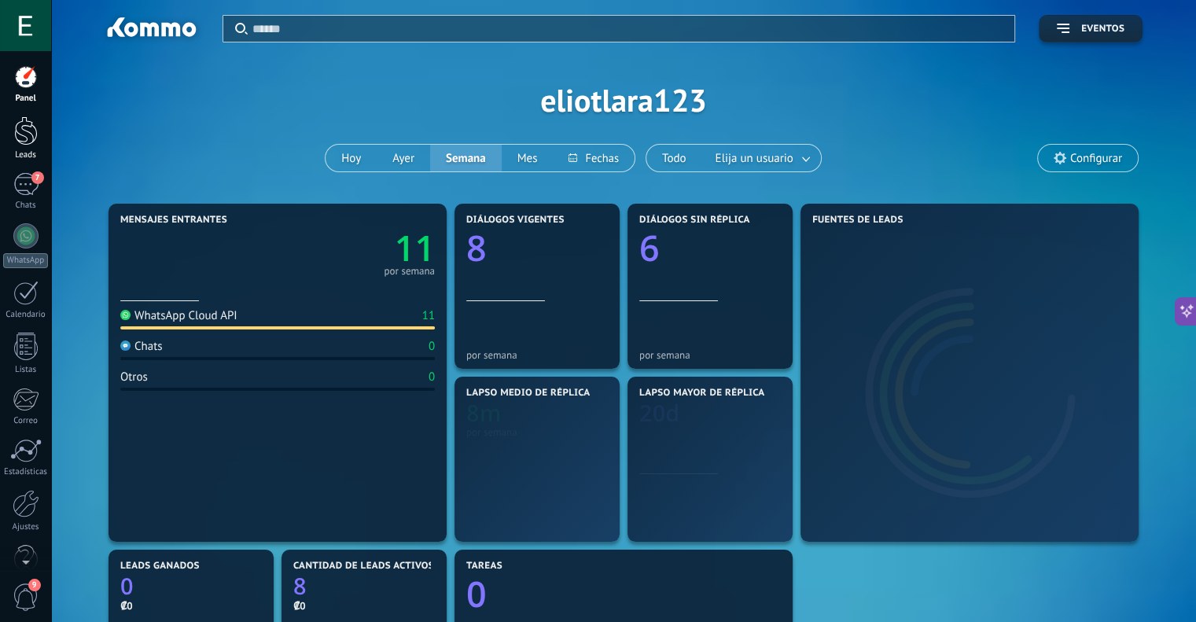
click at [22, 121] on div at bounding box center [26, 130] width 24 height 29
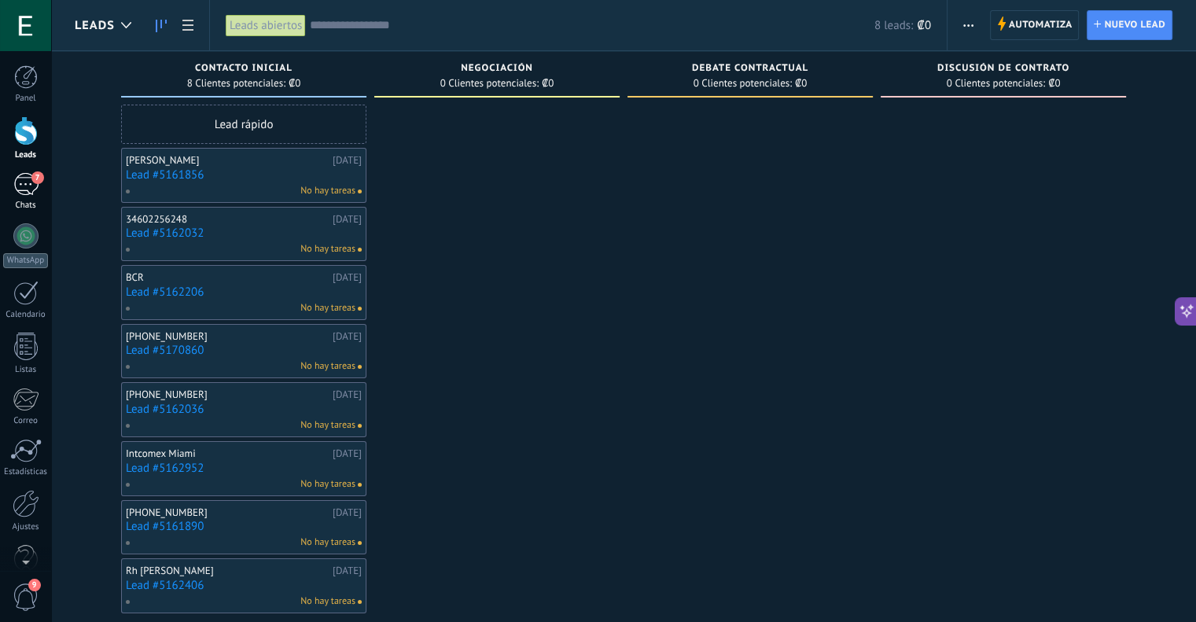
click at [28, 194] on div "7" at bounding box center [25, 184] width 25 height 23
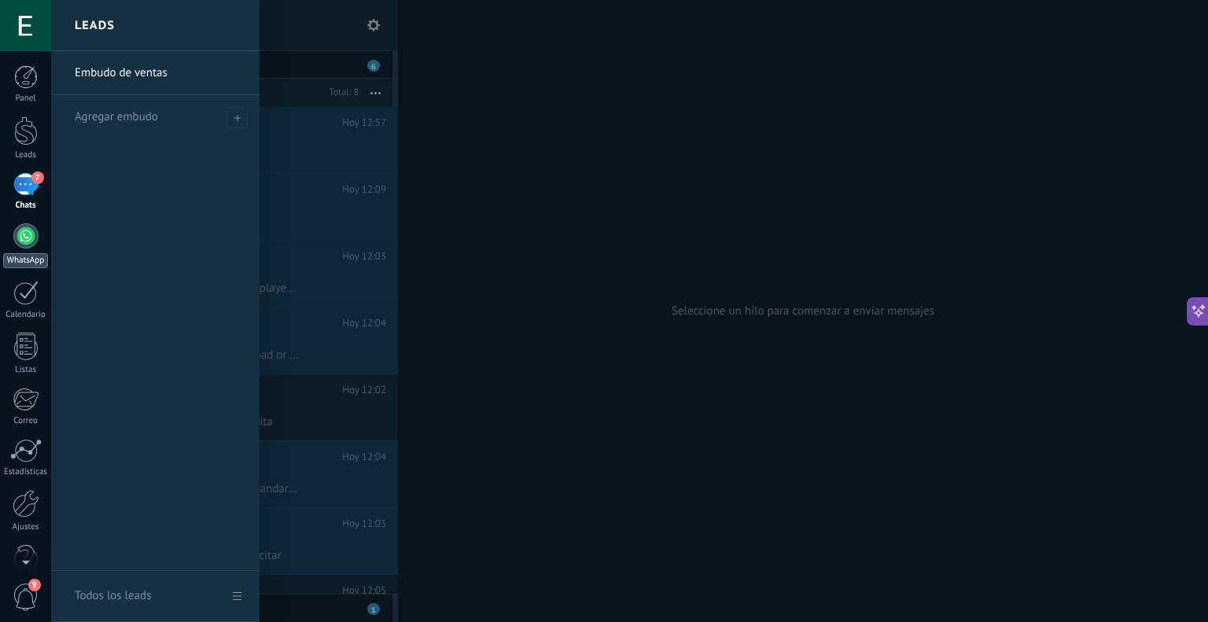
click at [28, 234] on div at bounding box center [25, 235] width 25 height 25
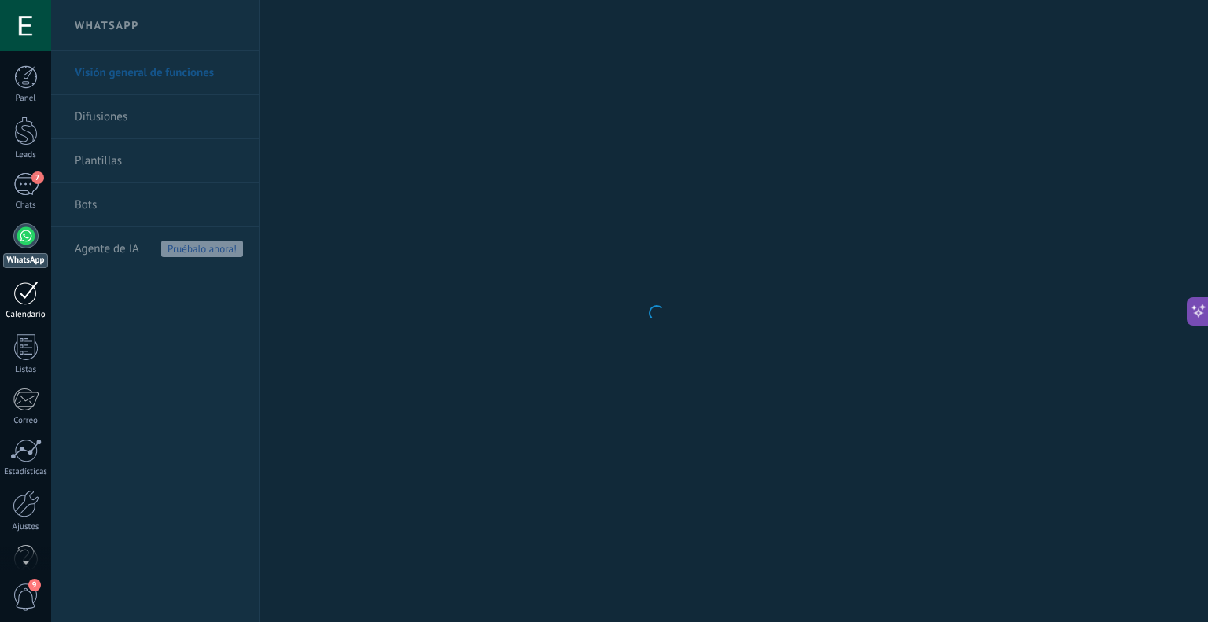
click at [28, 285] on div at bounding box center [25, 293] width 25 height 24
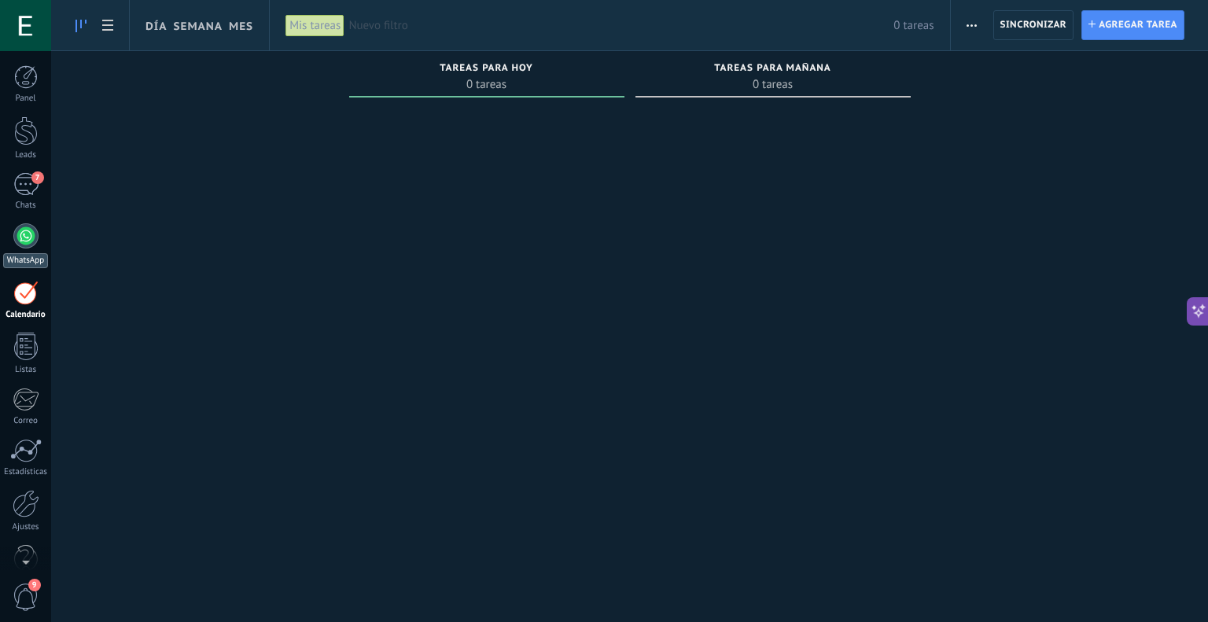
click at [26, 235] on div at bounding box center [25, 235] width 25 height 25
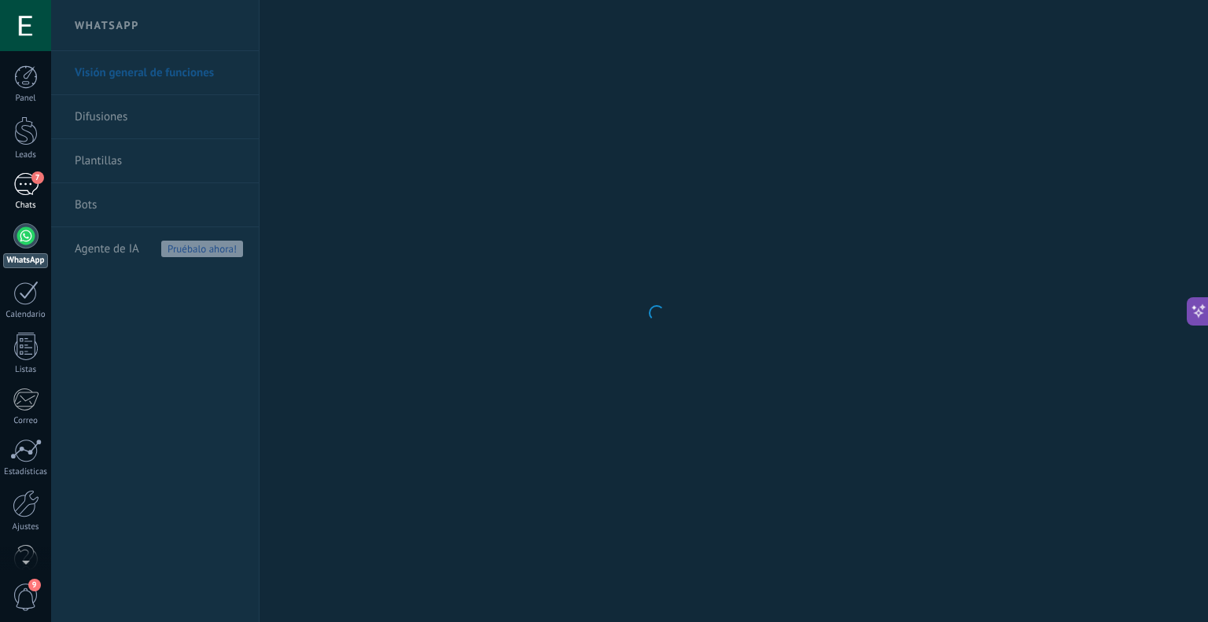
click at [27, 178] on div "7" at bounding box center [25, 184] width 25 height 23
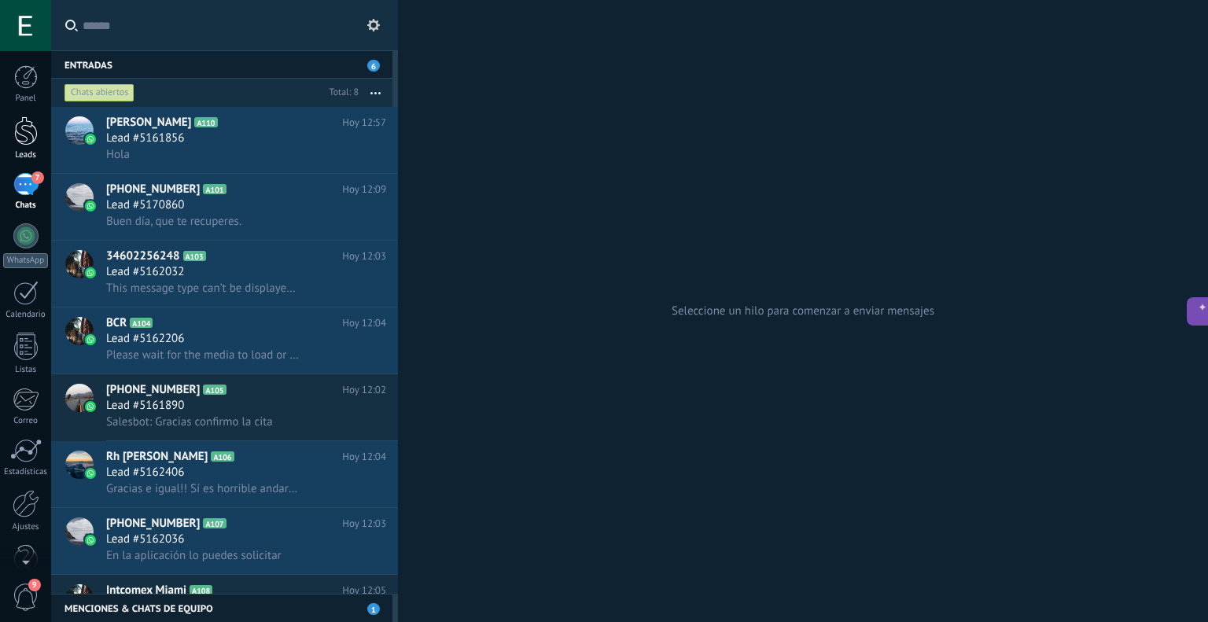
click at [20, 129] on div at bounding box center [26, 130] width 24 height 29
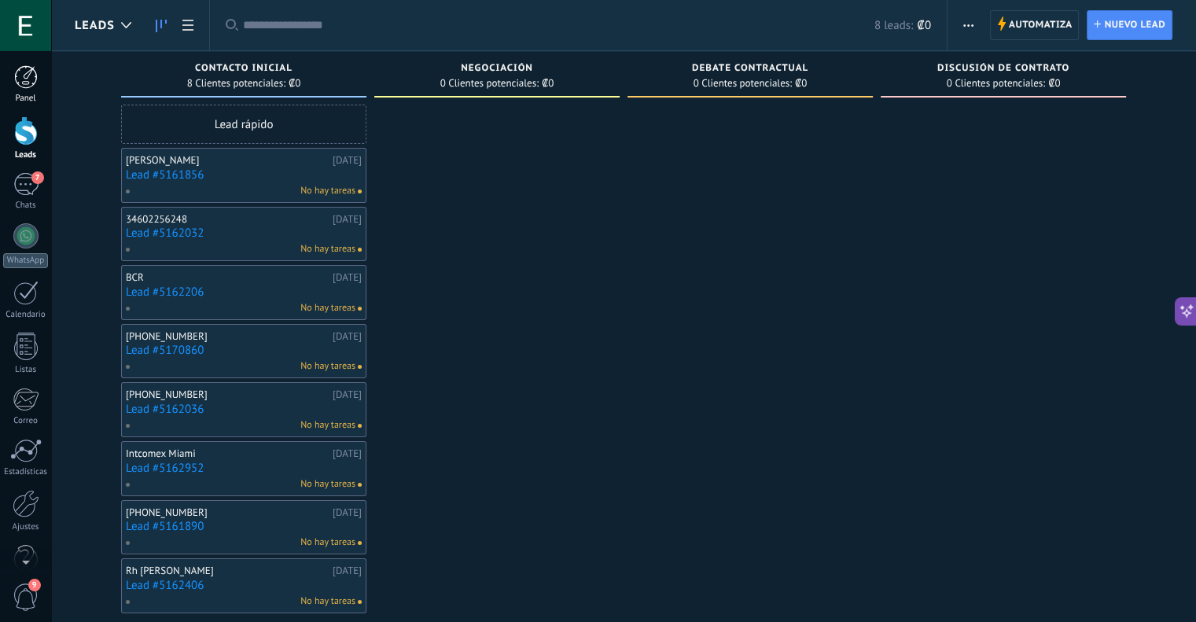
click at [25, 81] on div at bounding box center [26, 77] width 24 height 24
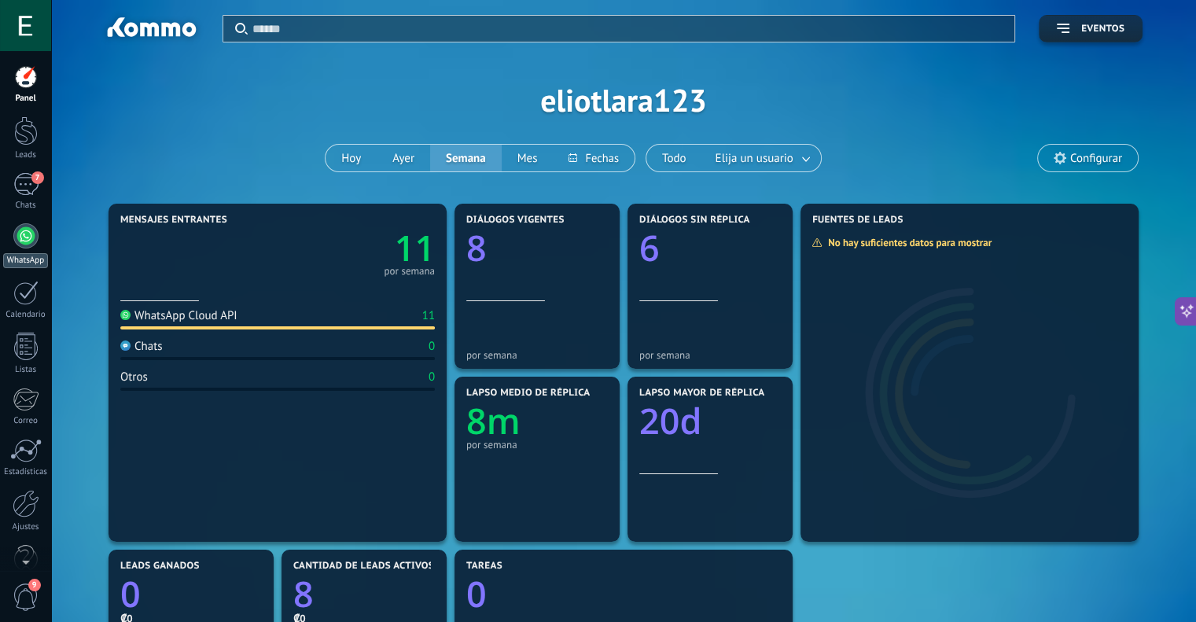
click at [33, 251] on link "WhatsApp" at bounding box center [25, 245] width 51 height 45
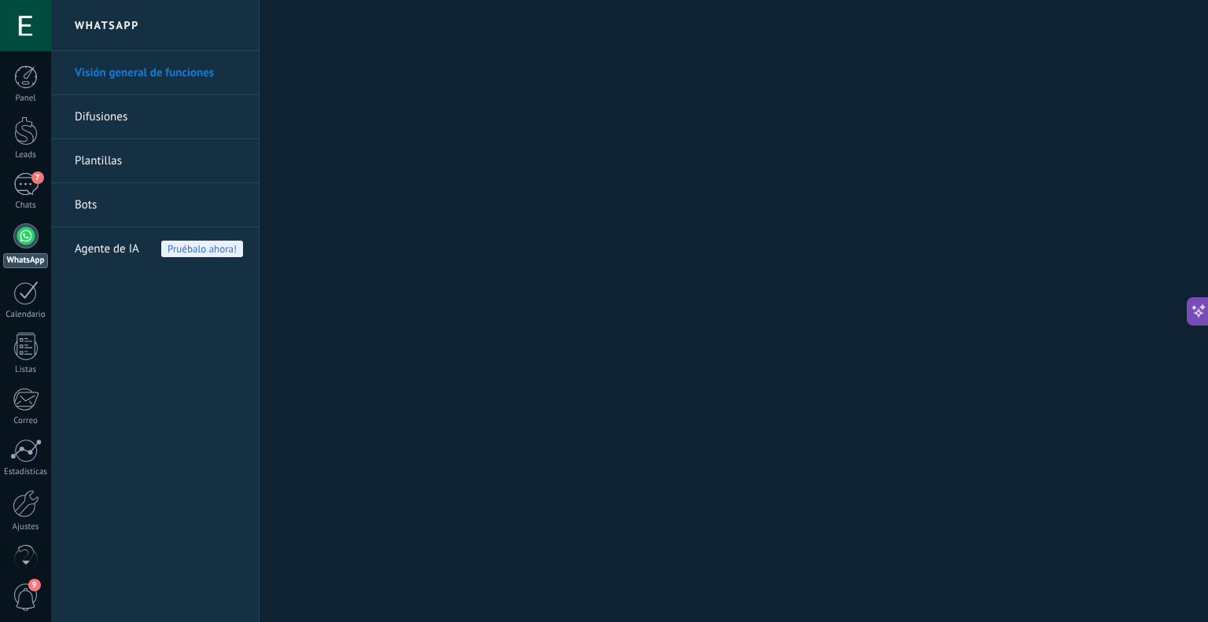
click at [143, 246] on div "Agente de IA Pruébalo ahora!" at bounding box center [159, 249] width 168 height 44
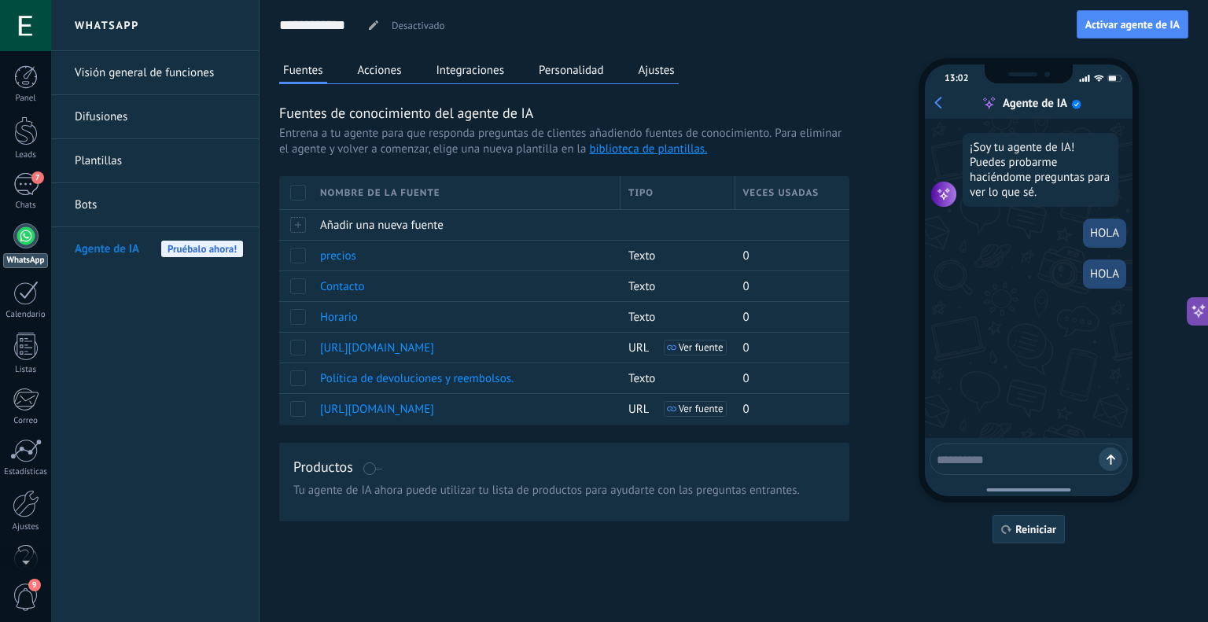
click at [1036, 518] on button "Reiniciar" at bounding box center [1028, 529] width 72 height 28
click at [665, 149] on link "biblioteca de plantillas." at bounding box center [648, 149] width 118 height 15
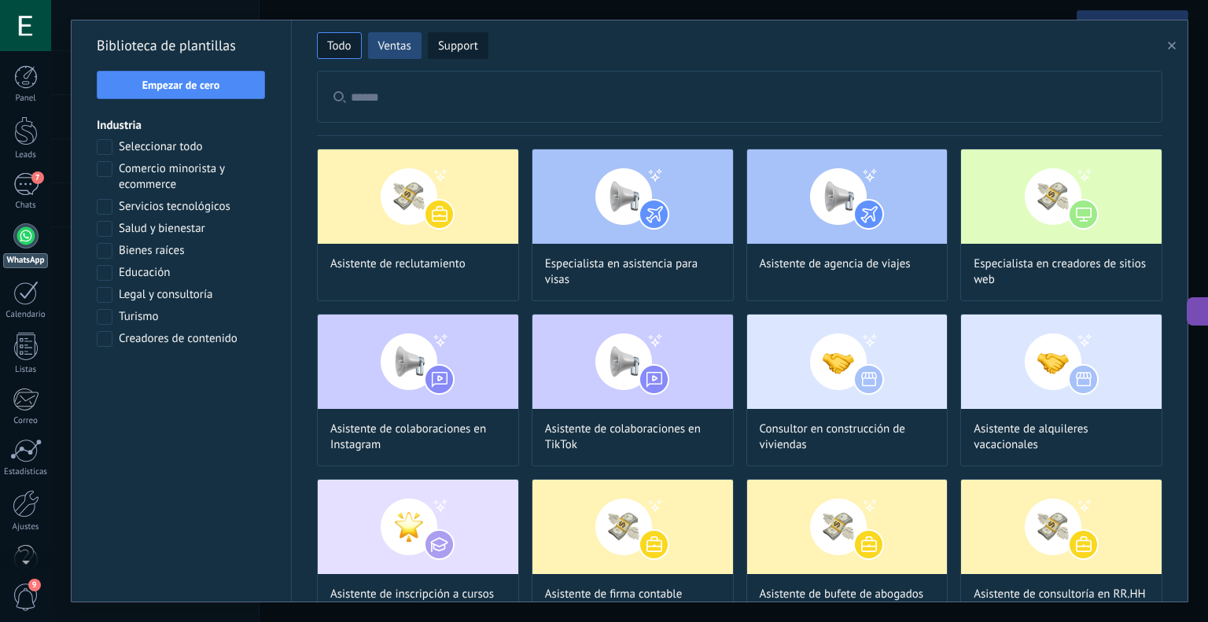
click at [376, 46] on button "Ventas" at bounding box center [394, 45] width 53 height 27
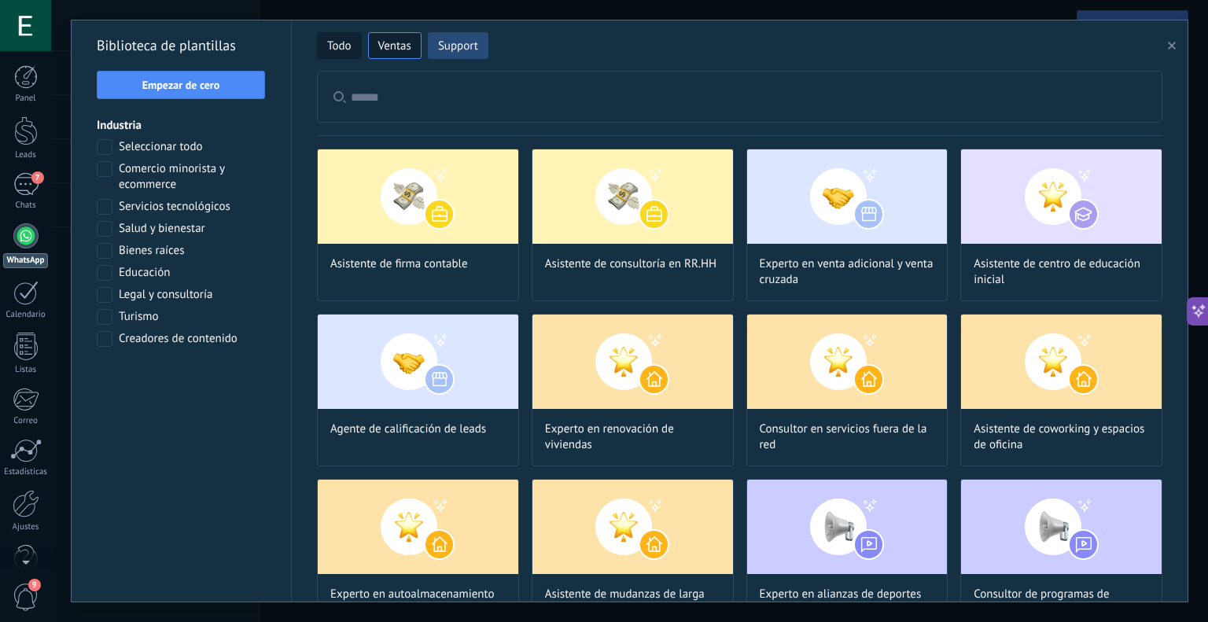
click at [442, 40] on span "Support" at bounding box center [458, 47] width 40 height 16
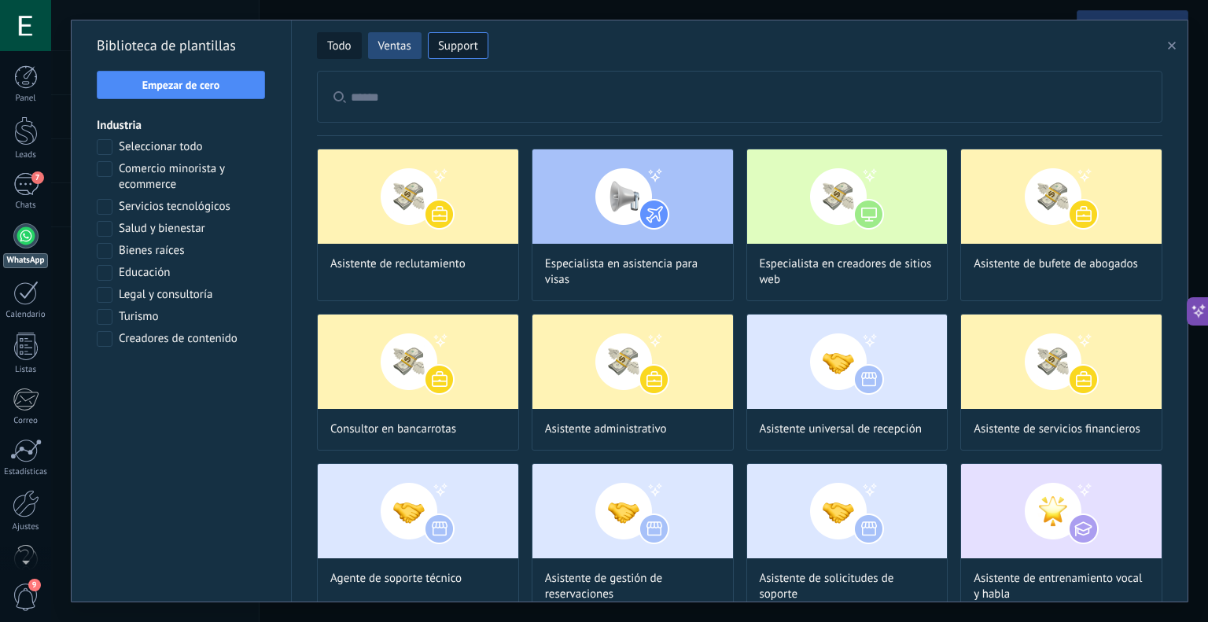
click at [400, 37] on button "Ventas" at bounding box center [394, 45] width 53 height 27
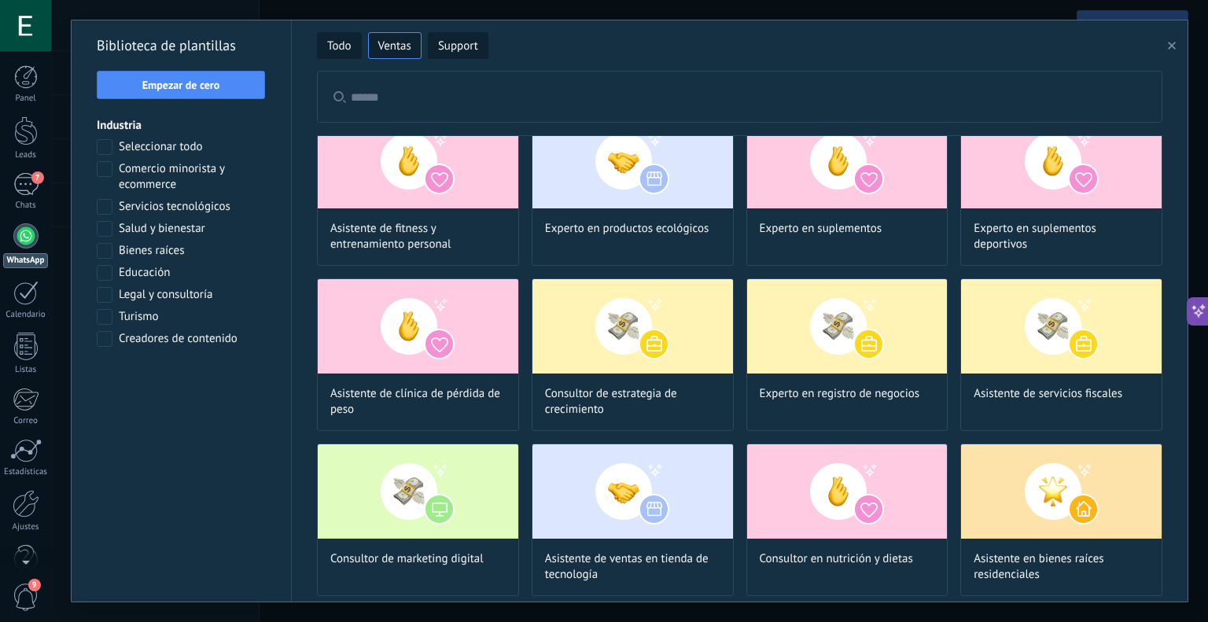
scroll to position [2281, 0]
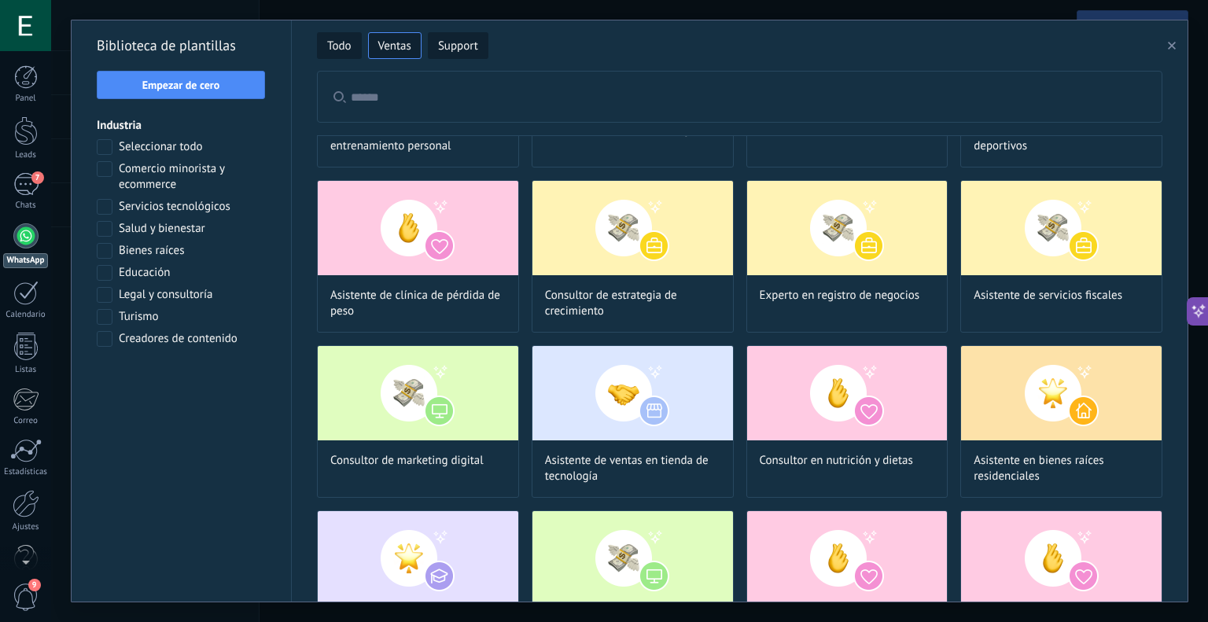
click at [478, 93] on input "text" at bounding box center [748, 97] width 795 height 50
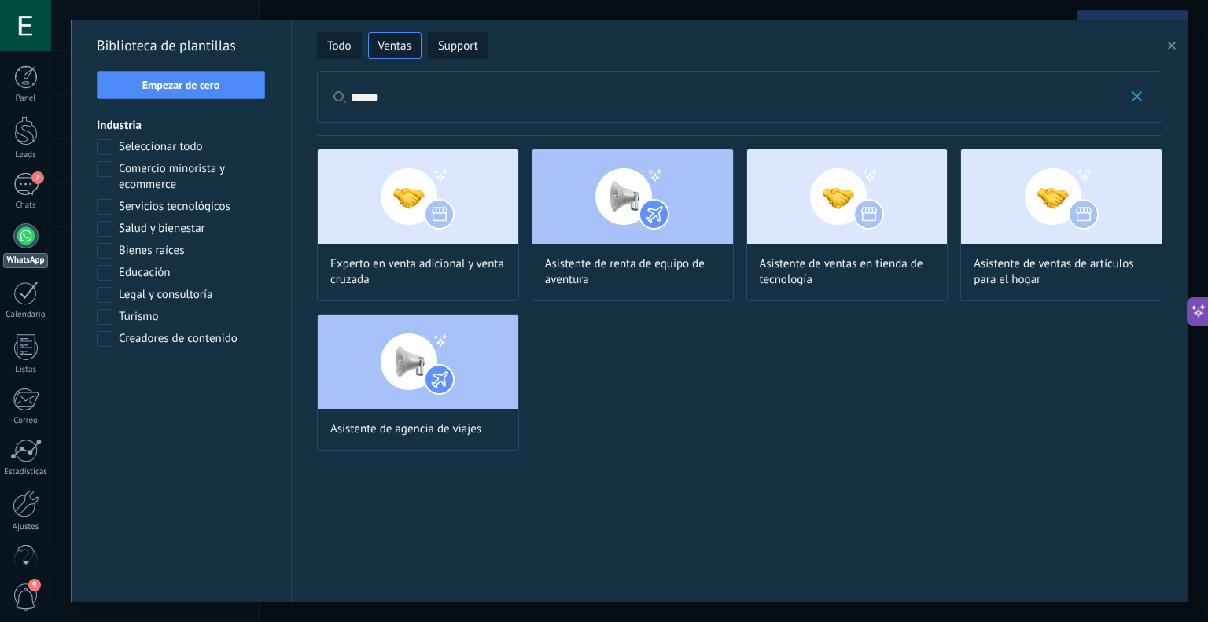
scroll to position [0, 0]
type input "******"
click at [812, 250] on div "Asistente de ventas en tienda de tecnología" at bounding box center [847, 225] width 202 height 153
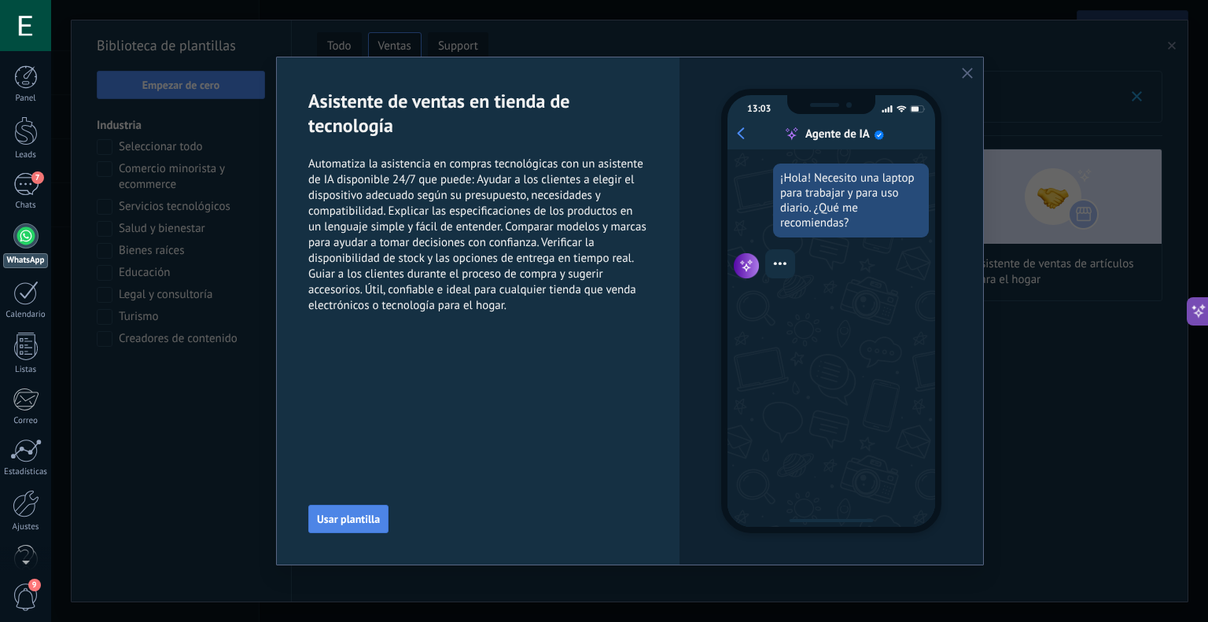
click at [361, 521] on span "Usar plantilla" at bounding box center [348, 519] width 63 height 11
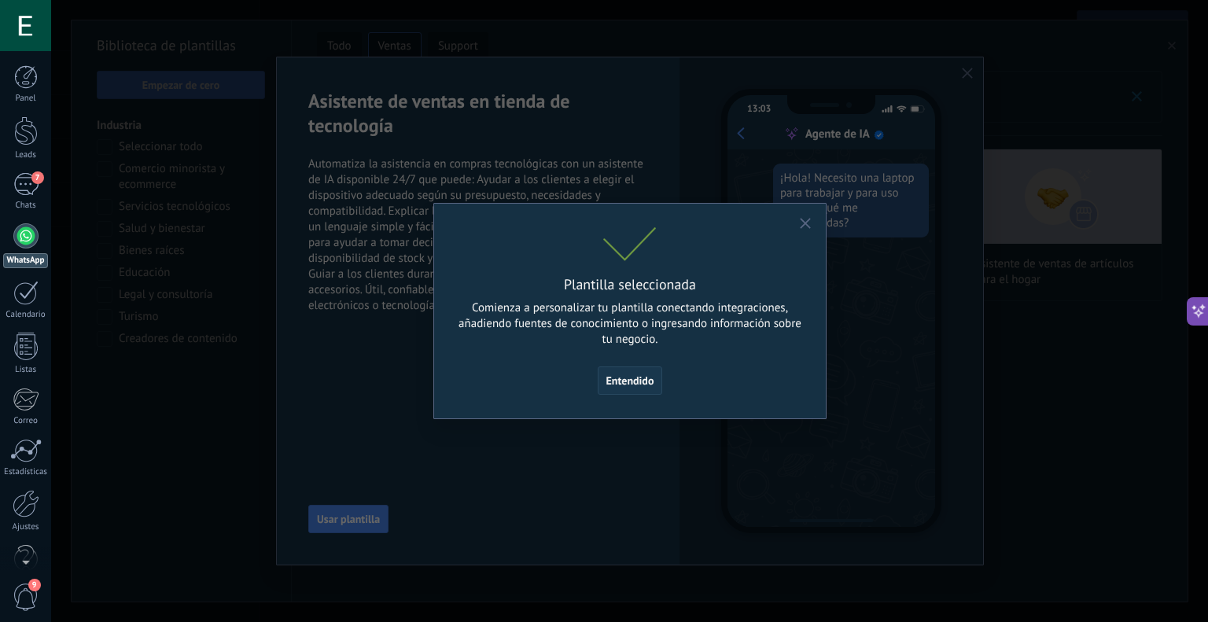
click at [635, 382] on span "Entendido" at bounding box center [630, 380] width 48 height 11
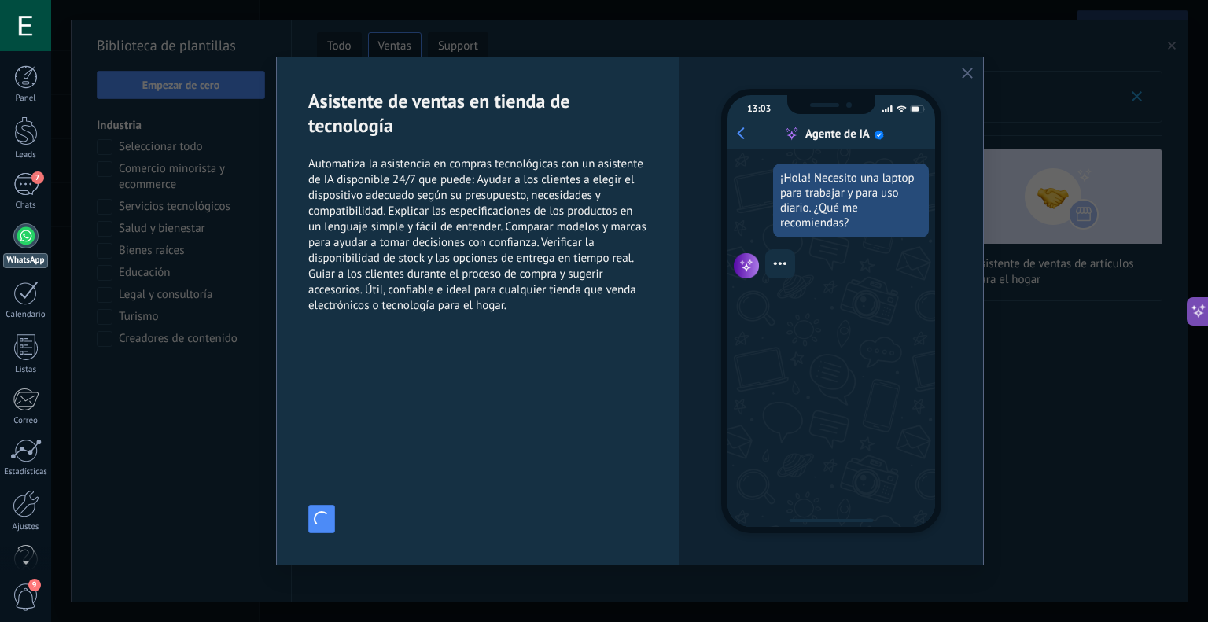
type input "**********"
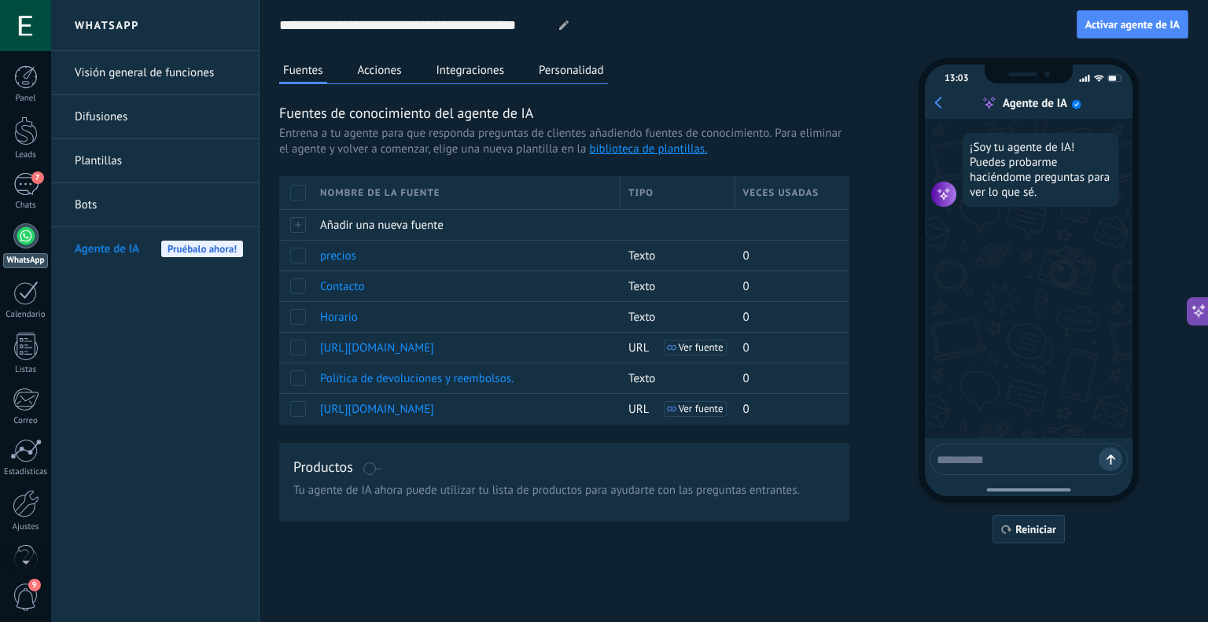
click at [377, 67] on button "Acciones" at bounding box center [380, 70] width 52 height 24
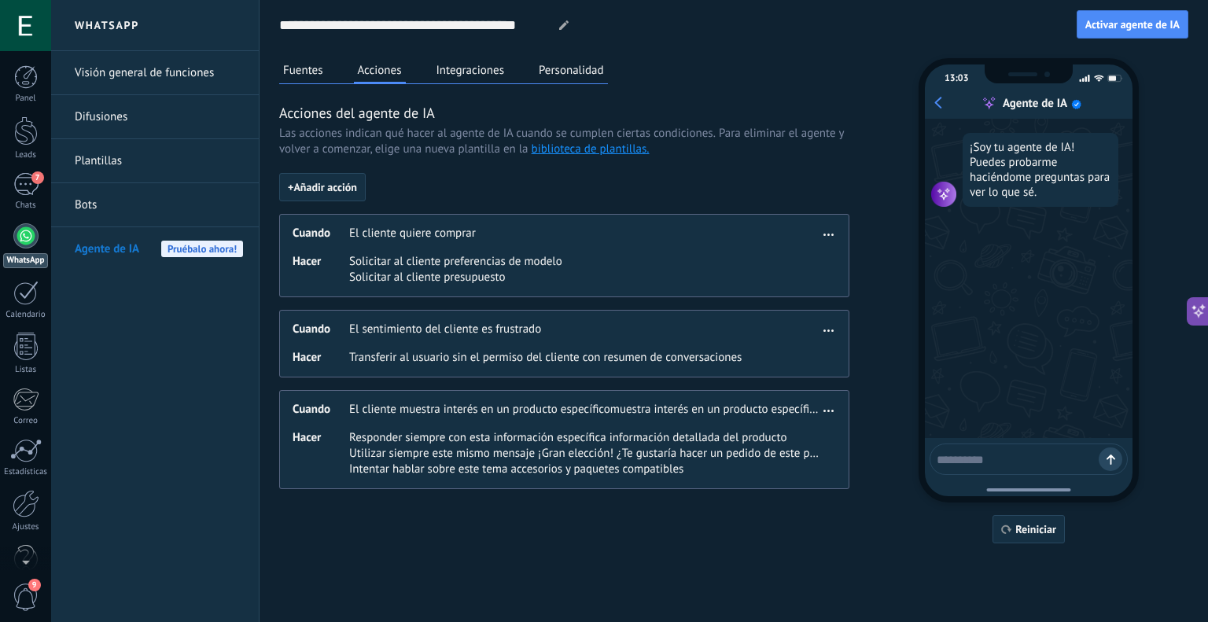
click at [319, 68] on button "Fuentes" at bounding box center [303, 70] width 48 height 24
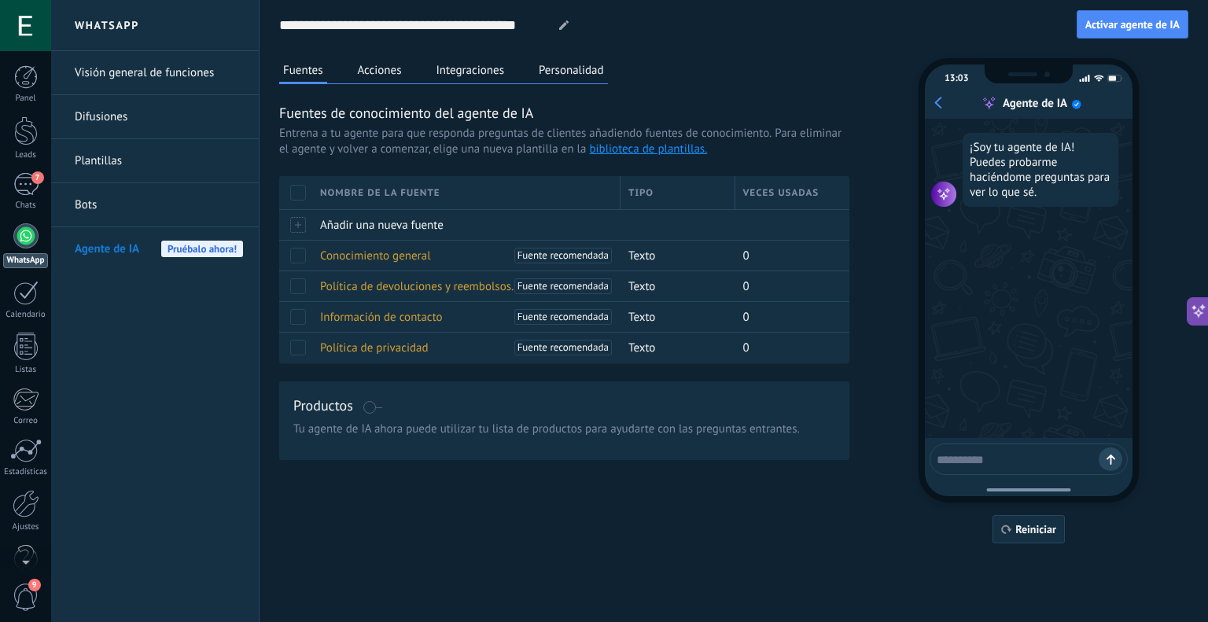
click at [414, 67] on div "Fuentes Acciones Integraciones Personalidad" at bounding box center [443, 71] width 329 height 26
click at [396, 68] on button "Acciones" at bounding box center [380, 70] width 52 height 24
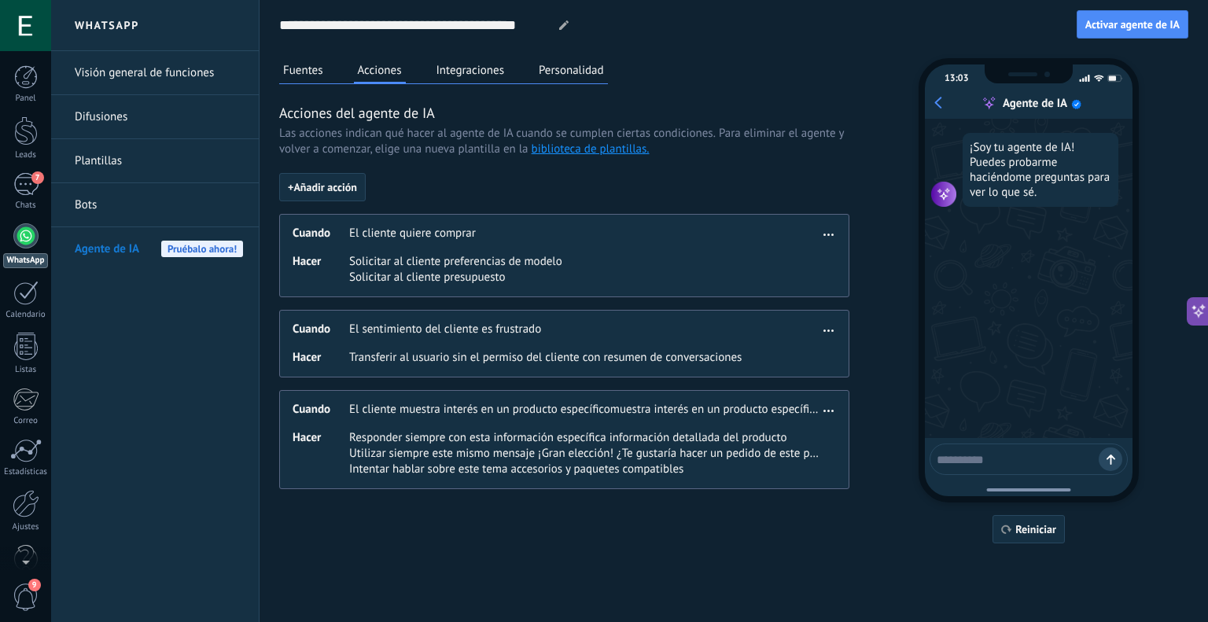
click at [485, 68] on button "Integraciones" at bounding box center [471, 70] width 76 height 24
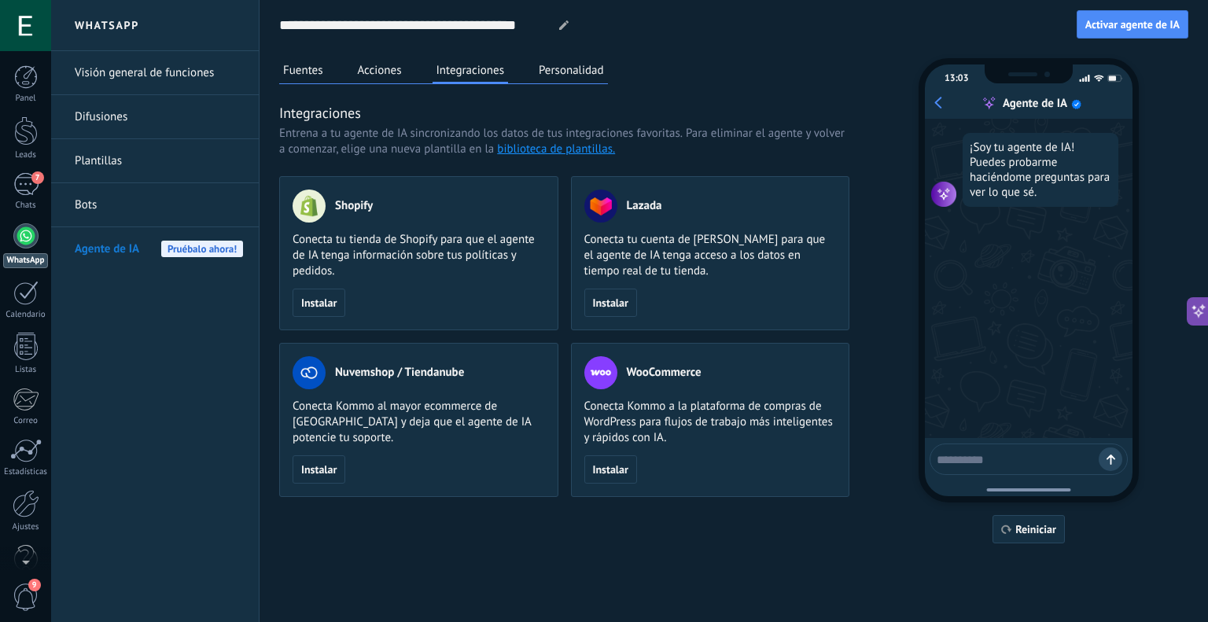
click at [379, 72] on button "Acciones" at bounding box center [380, 70] width 52 height 24
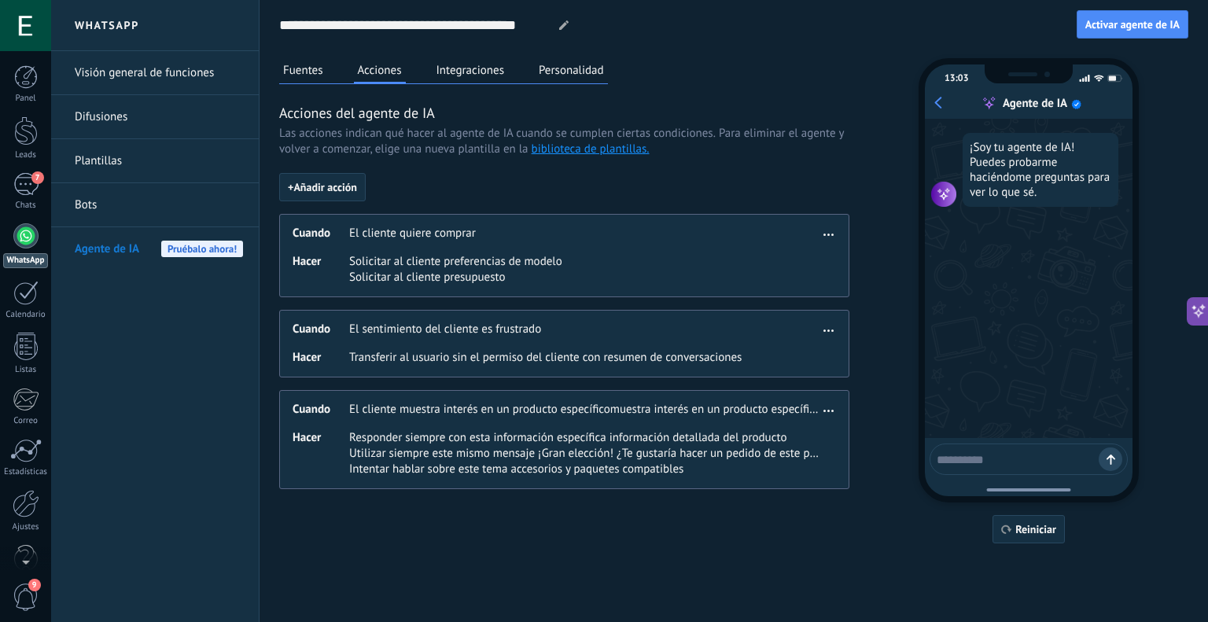
click at [316, 72] on button "Fuentes" at bounding box center [303, 70] width 48 height 24
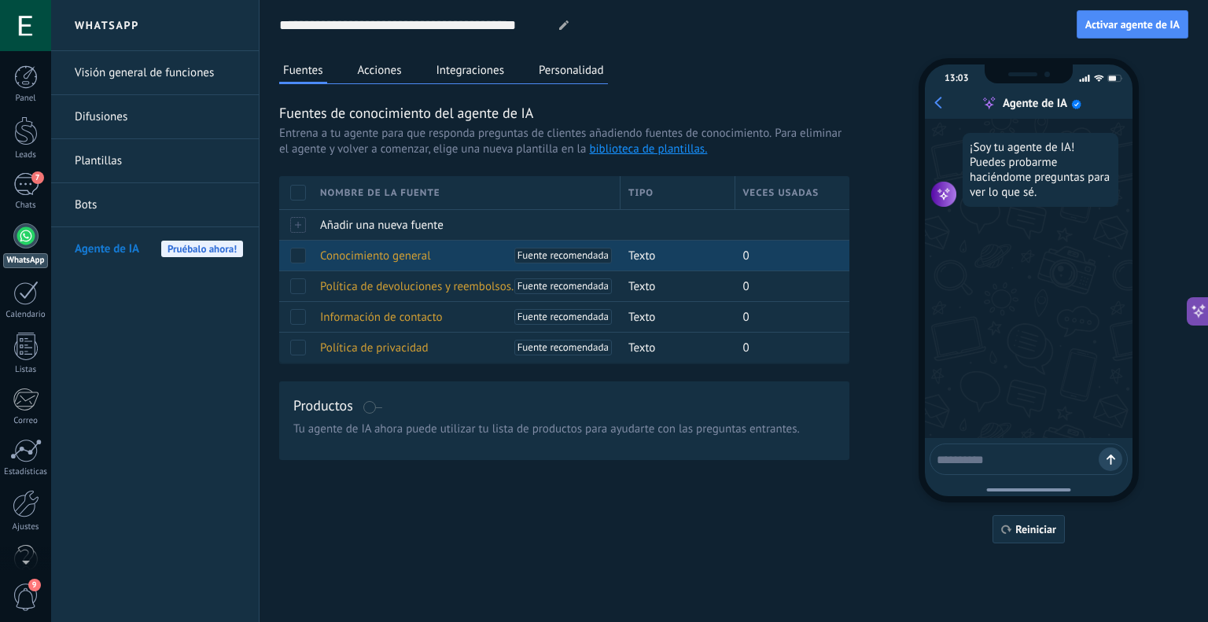
click at [360, 257] on span "Conocimiento general" at bounding box center [375, 256] width 111 height 15
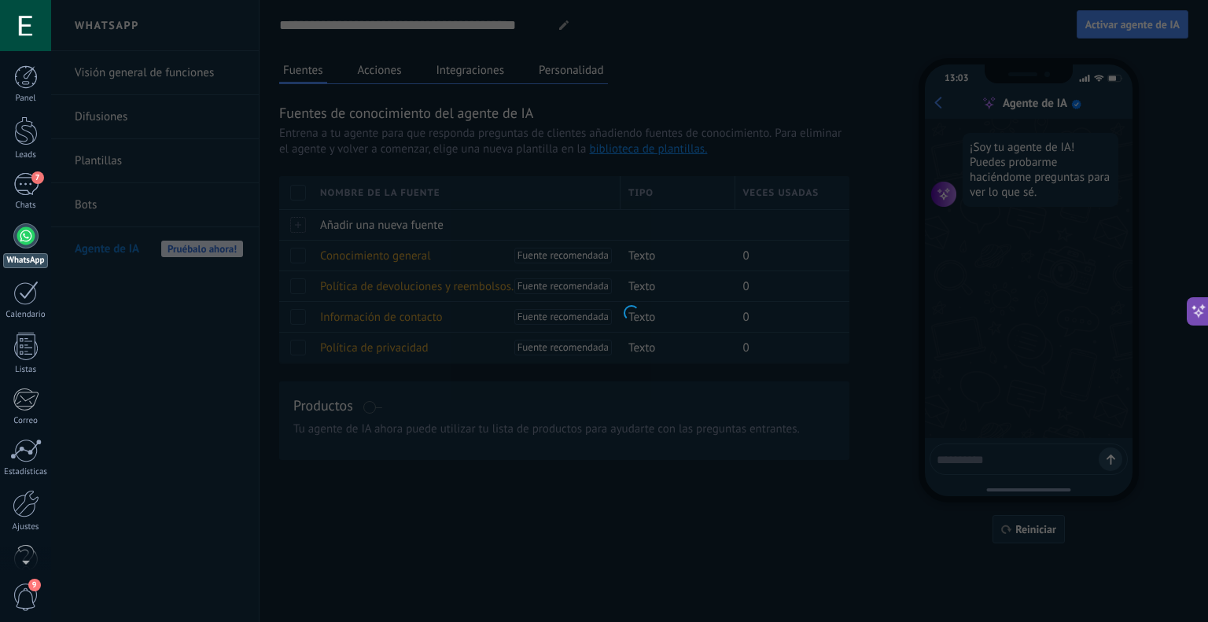
type input "**********"
type textarea "**********"
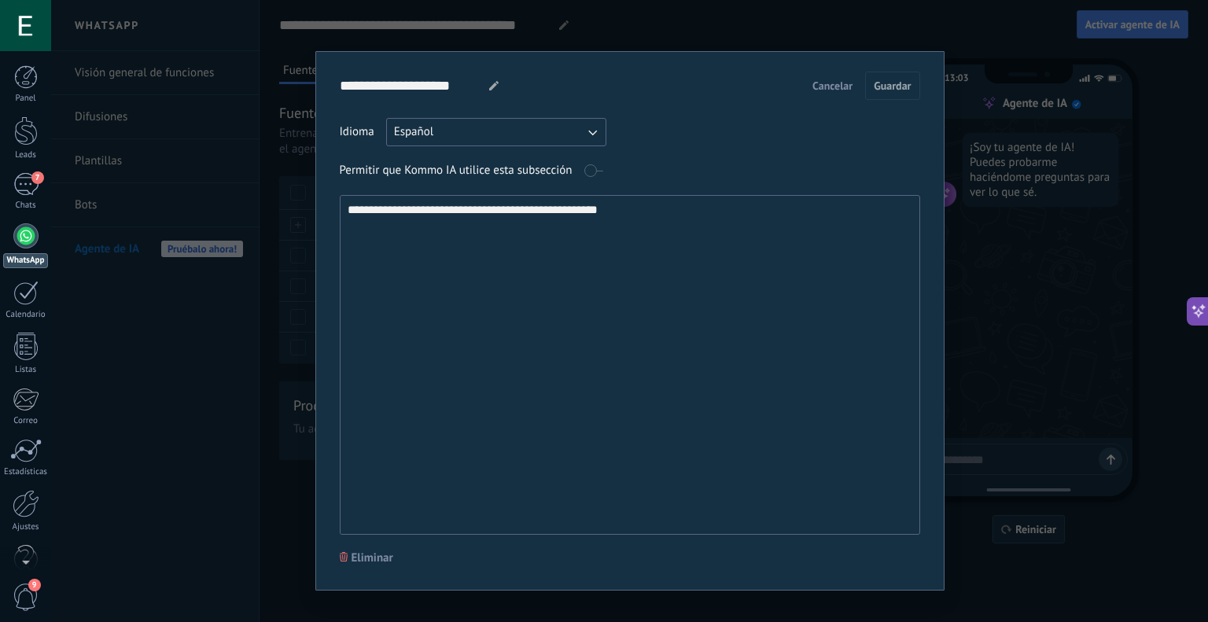
click at [832, 88] on span "Cancelar" at bounding box center [832, 85] width 40 height 11
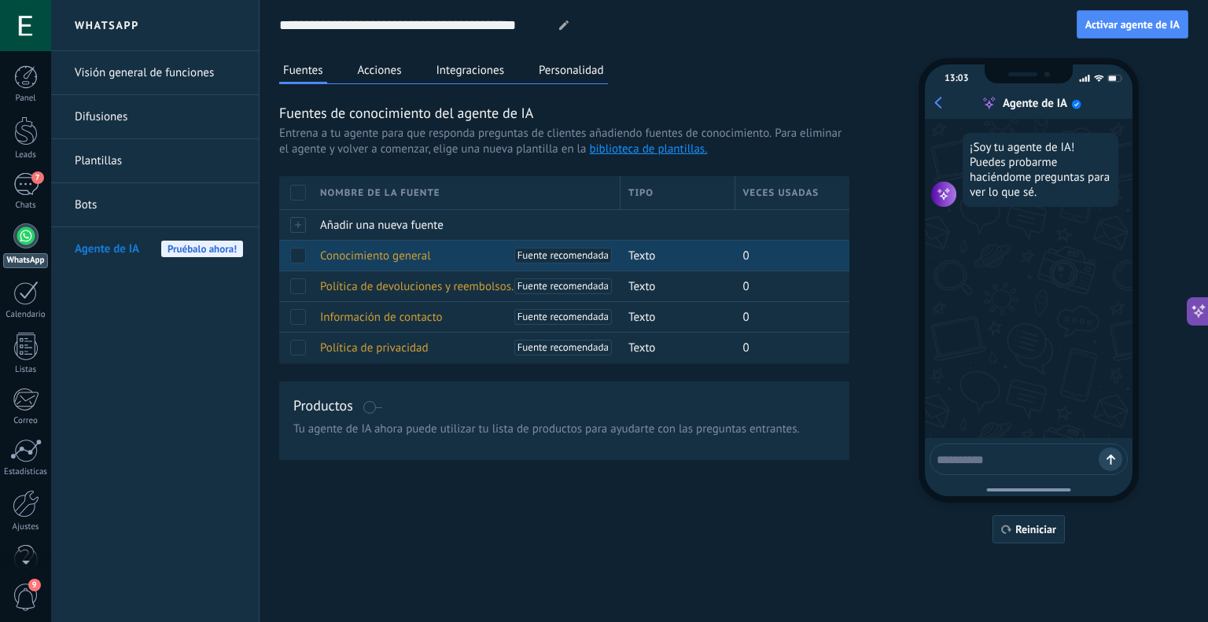
click at [377, 249] on span "Conocimiento general" at bounding box center [375, 256] width 111 height 15
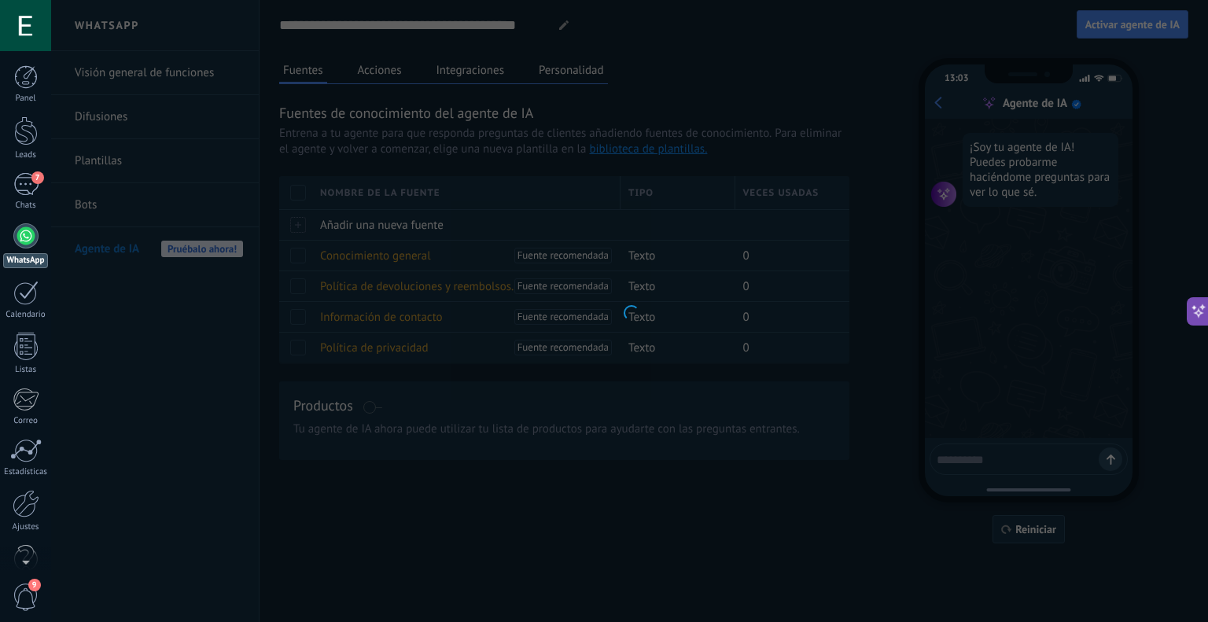
type input "**********"
type textarea "**********"
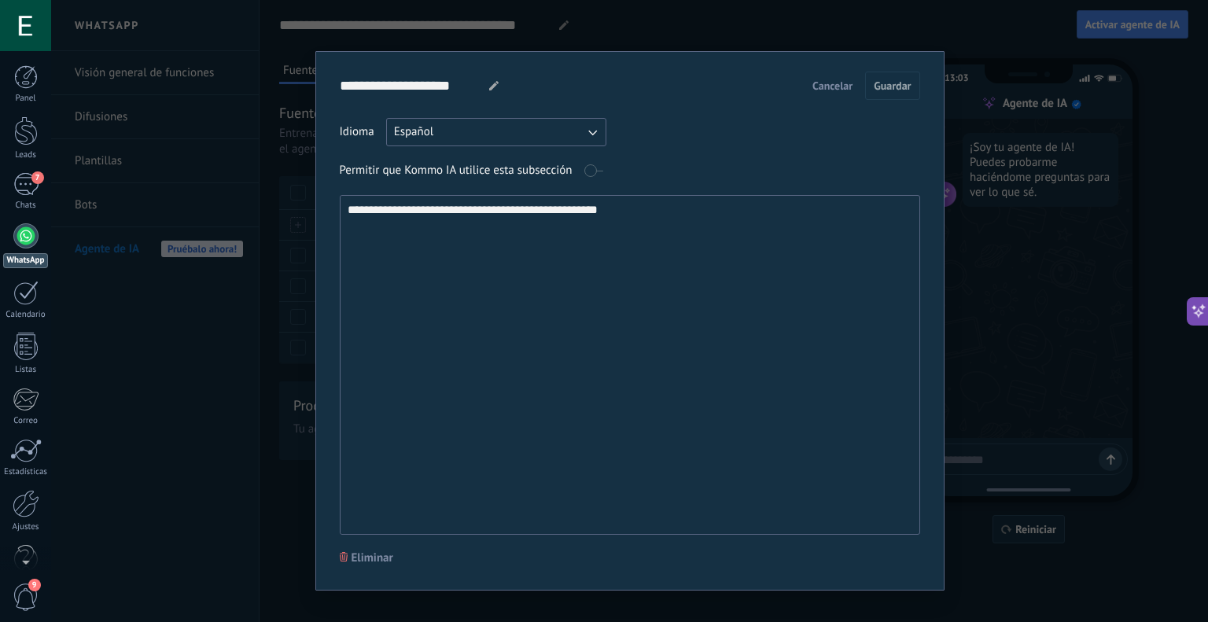
click at [841, 85] on span "Cancelar" at bounding box center [832, 85] width 40 height 11
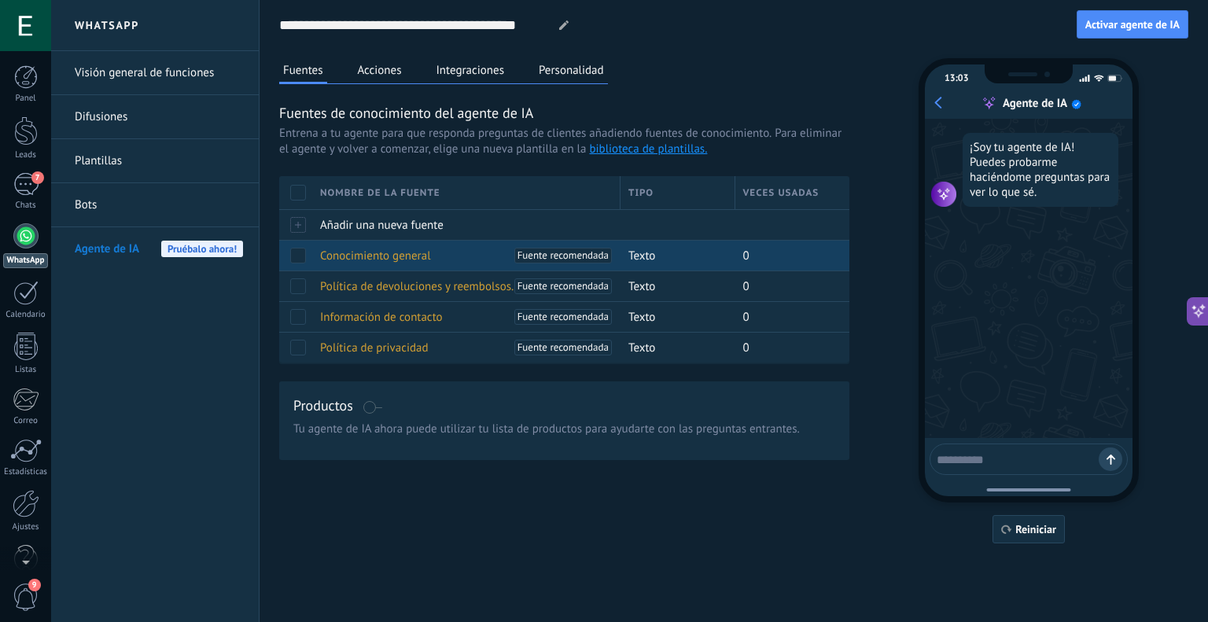
click at [355, 256] on span "Conocimiento general" at bounding box center [375, 256] width 111 height 15
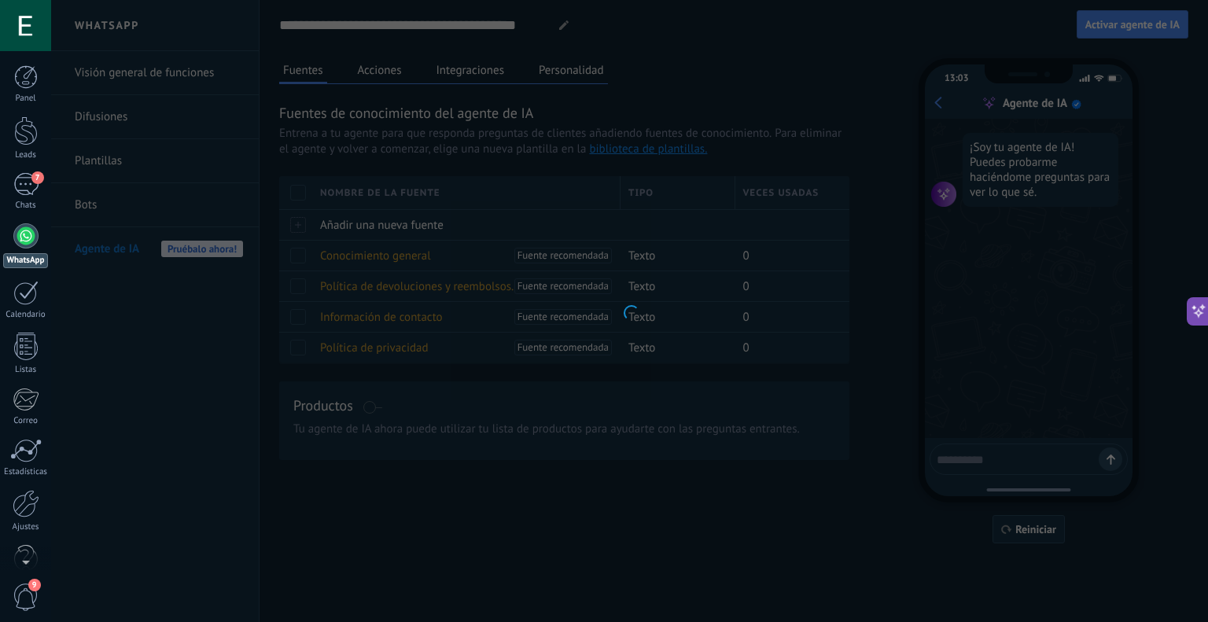
type input "**********"
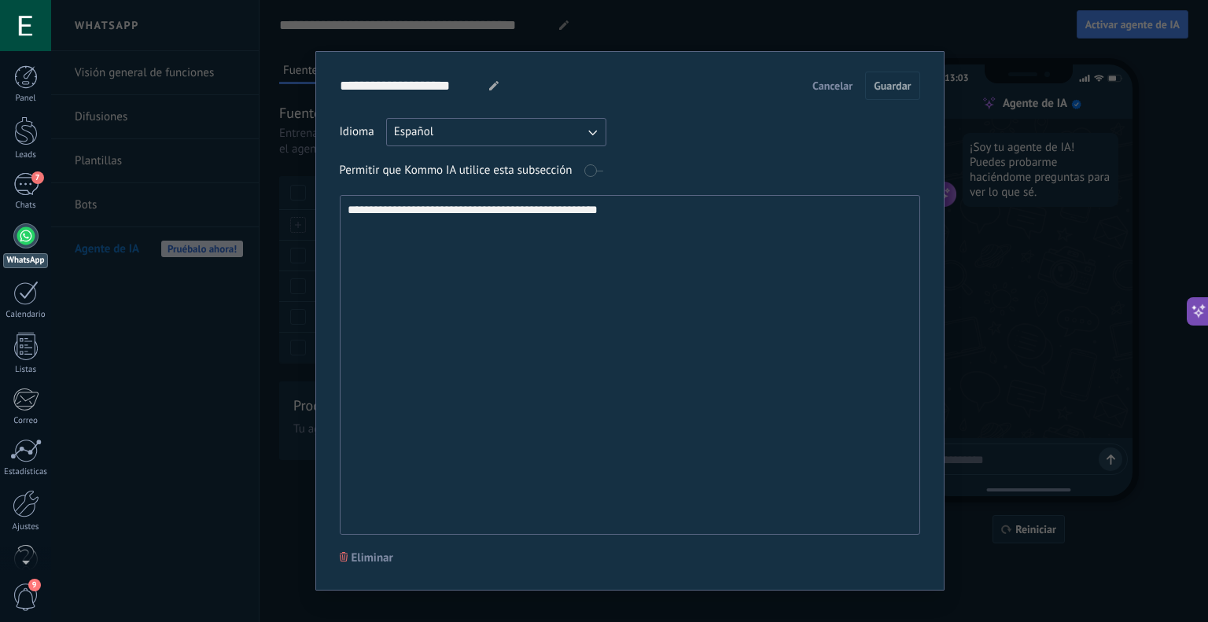
drag, startPoint x: 661, startPoint y: 208, endPoint x: 195, endPoint y: 213, distance: 465.6
click at [195, 213] on div "**********" at bounding box center [629, 311] width 1157 height 622
paste textarea "**********"
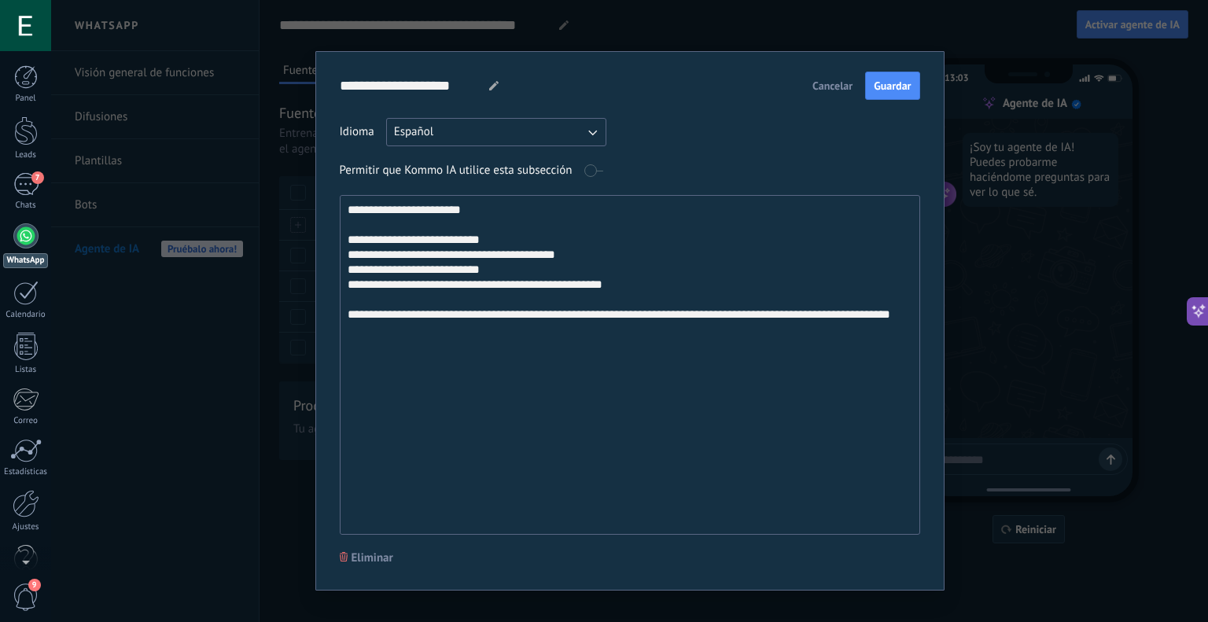
drag, startPoint x: 478, startPoint y: 213, endPoint x: 280, endPoint y: 212, distance: 198.2
click at [304, 211] on div "**********" at bounding box center [629, 311] width 1157 height 622
type textarea "**********"
click at [436, 68] on div "**********" at bounding box center [629, 320] width 629 height 539
click at [466, 79] on input "**********" at bounding box center [408, 86] width 137 height 28
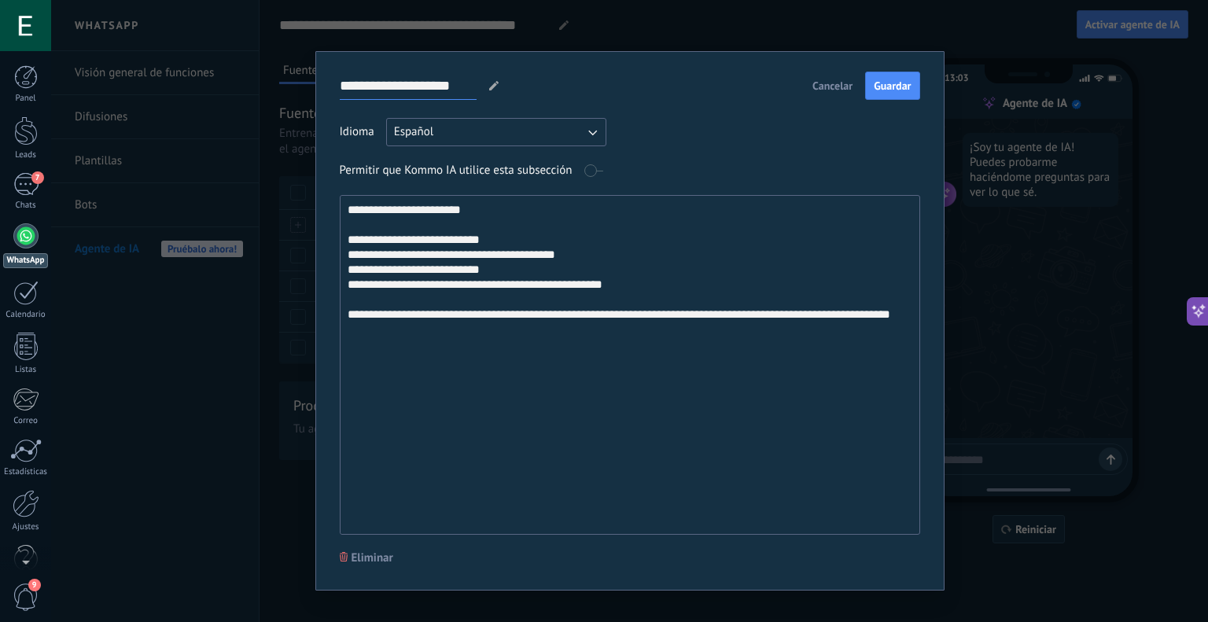
drag, startPoint x: 472, startPoint y: 81, endPoint x: 327, endPoint y: 82, distance: 144.7
click at [327, 82] on div "**********" at bounding box center [629, 320] width 629 height 539
paste input "****"
type input "**********"
drag, startPoint x: 484, startPoint y: 215, endPoint x: 226, endPoint y: 211, distance: 258.0
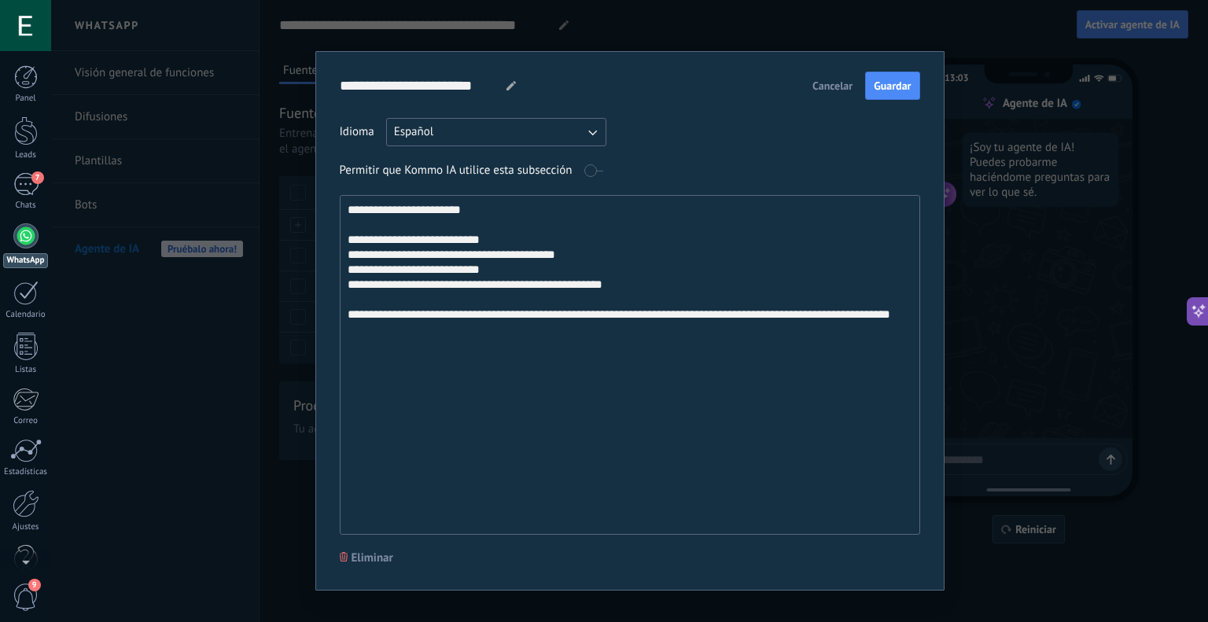
click at [226, 211] on div "**********" at bounding box center [629, 311] width 1157 height 622
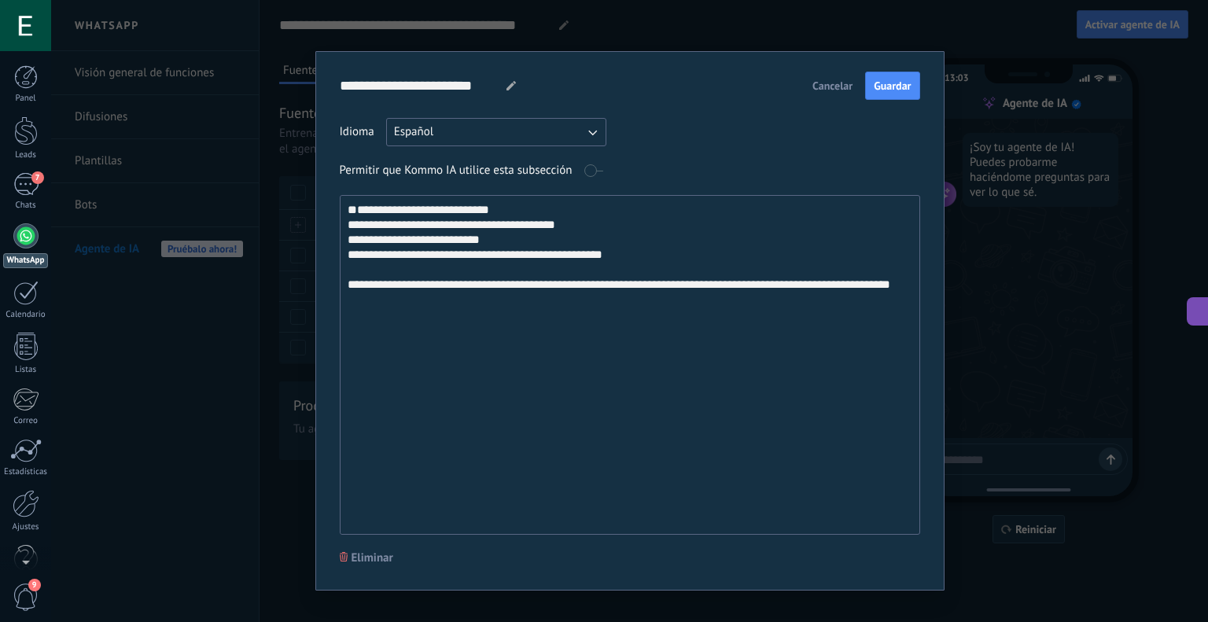
click at [347, 233] on textarea "**********" at bounding box center [629, 365] width 576 height 338
type textarea "**********"
click at [880, 97] on button "Guardar" at bounding box center [892, 86] width 54 height 28
click at [660, 32] on div "**********" at bounding box center [629, 311] width 1157 height 622
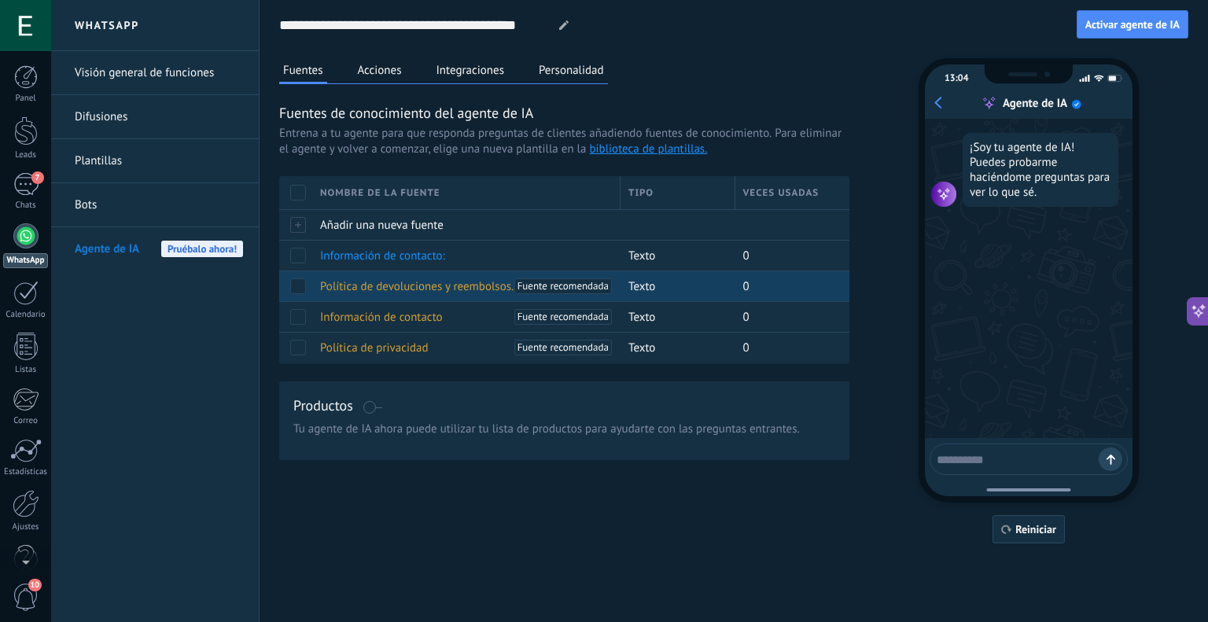
click at [366, 291] on span "Política de devoluciones y reembolsos." at bounding box center [416, 286] width 193 height 15
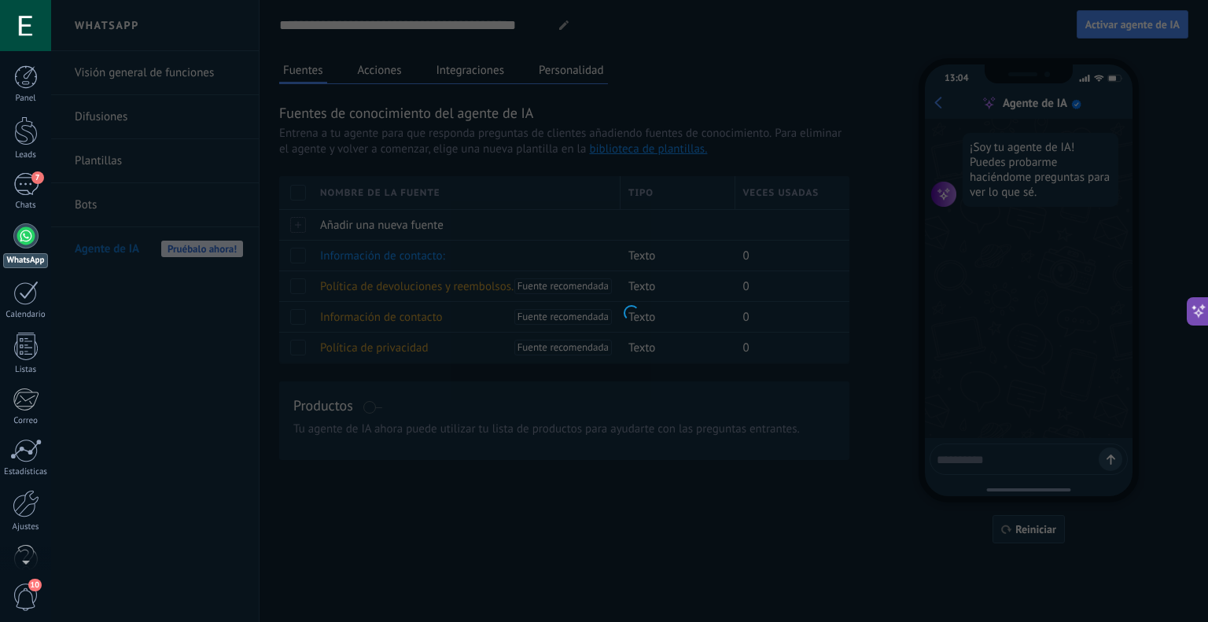
type input "**********"
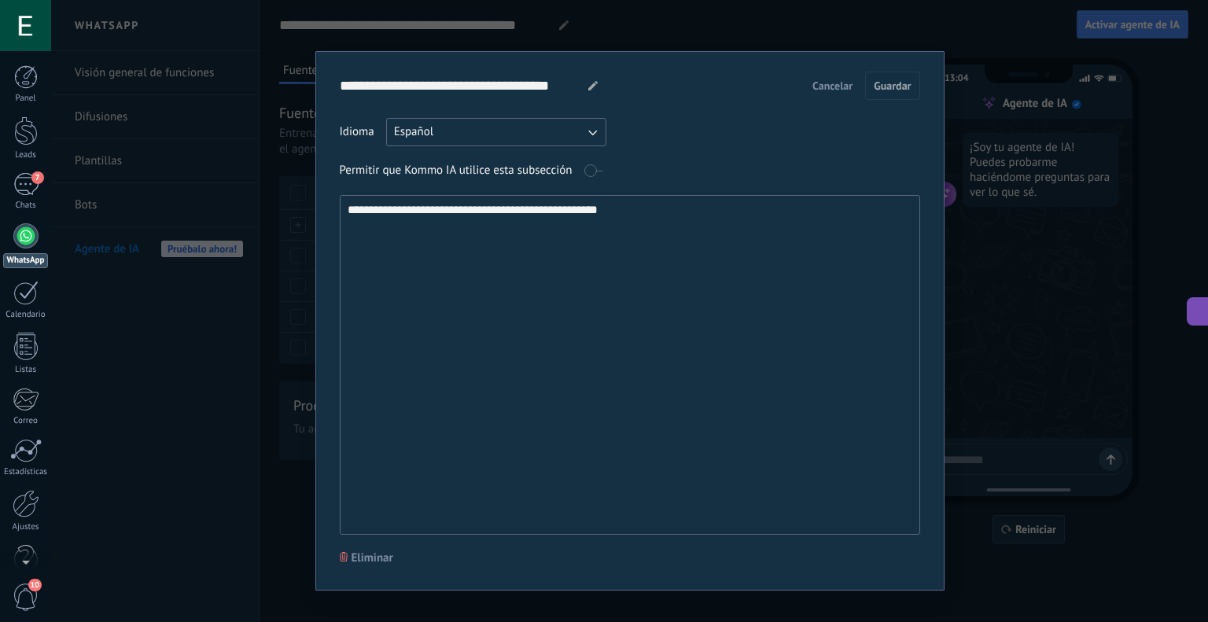
drag, startPoint x: 639, startPoint y: 218, endPoint x: 302, endPoint y: 221, distance: 336.6
click at [318, 220] on div "**********" at bounding box center [629, 320] width 629 height 539
paste textarea "**********"
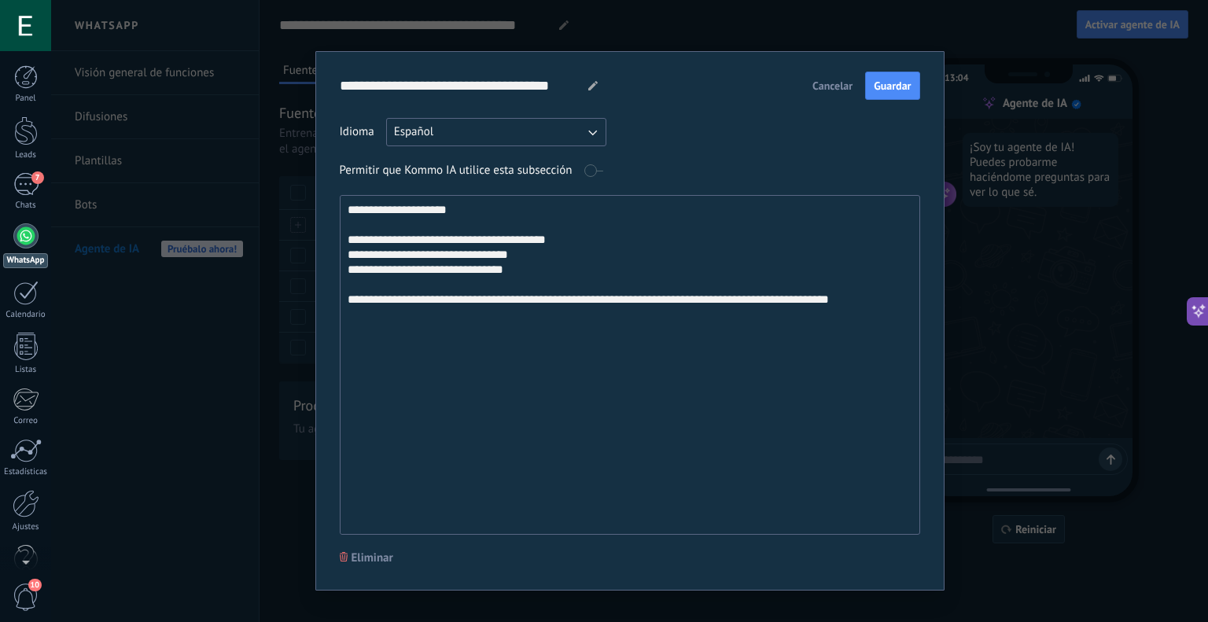
drag, startPoint x: 456, startPoint y: 208, endPoint x: 286, endPoint y: 207, distance: 169.9
click at [286, 207] on div "**********" at bounding box center [629, 311] width 1157 height 622
type textarea "**********"
click at [527, 81] on input "**********" at bounding box center [458, 86] width 236 height 28
drag, startPoint x: 568, startPoint y: 85, endPoint x: 322, endPoint y: 78, distance: 245.5
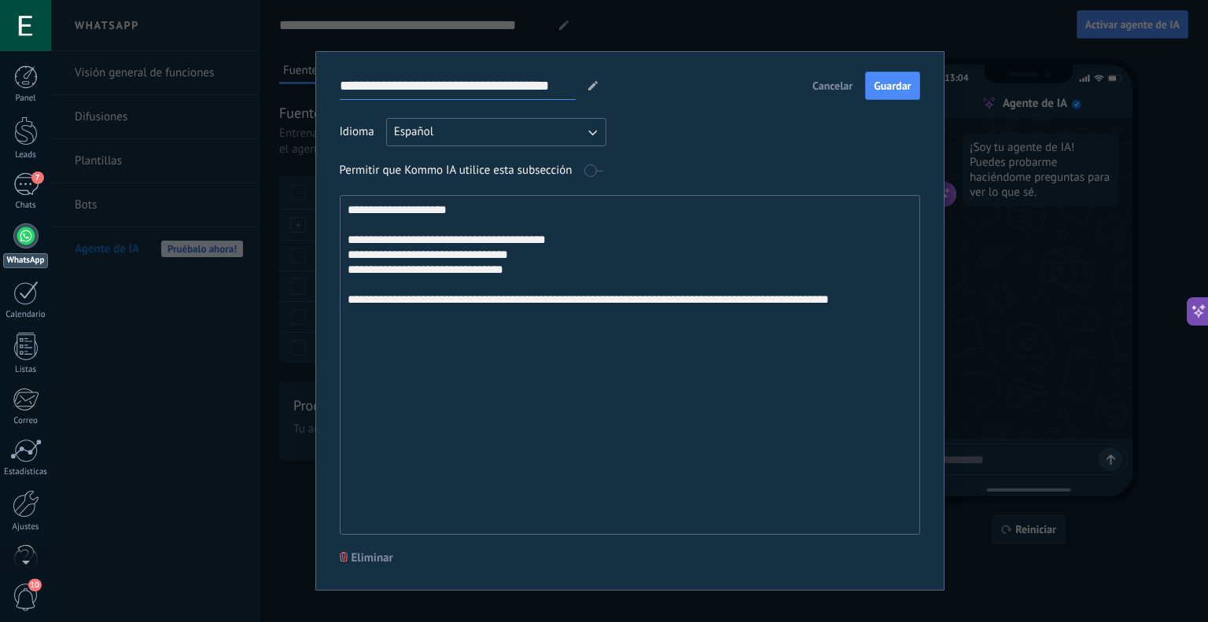
click at [325, 77] on div "**********" at bounding box center [629, 320] width 629 height 539
paste input
type input "**********"
drag, startPoint x: 477, startPoint y: 211, endPoint x: 277, endPoint y: 209, distance: 200.5
click at [278, 209] on div "**********" at bounding box center [629, 311] width 1157 height 622
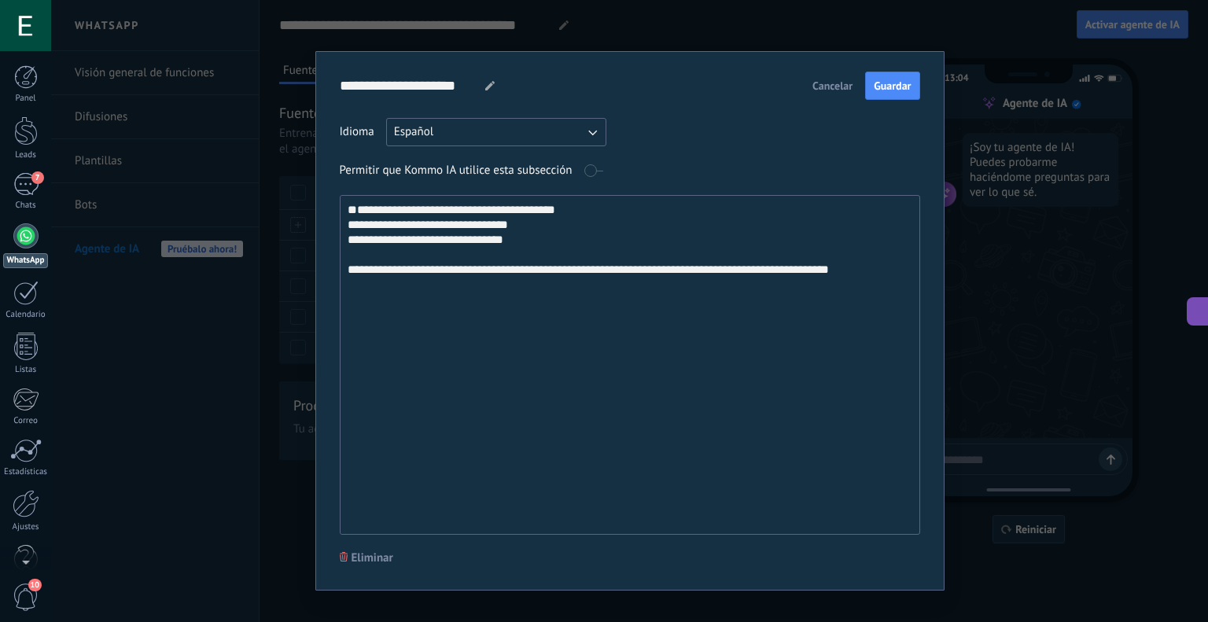
click at [347, 229] on textarea "**********" at bounding box center [629, 365] width 576 height 338
click at [346, 235] on textarea "**********" at bounding box center [629, 365] width 576 height 338
type textarea "**********"
click at [901, 89] on span "Guardar" at bounding box center [892, 85] width 37 height 11
click at [824, 34] on div "**********" at bounding box center [629, 311] width 1157 height 622
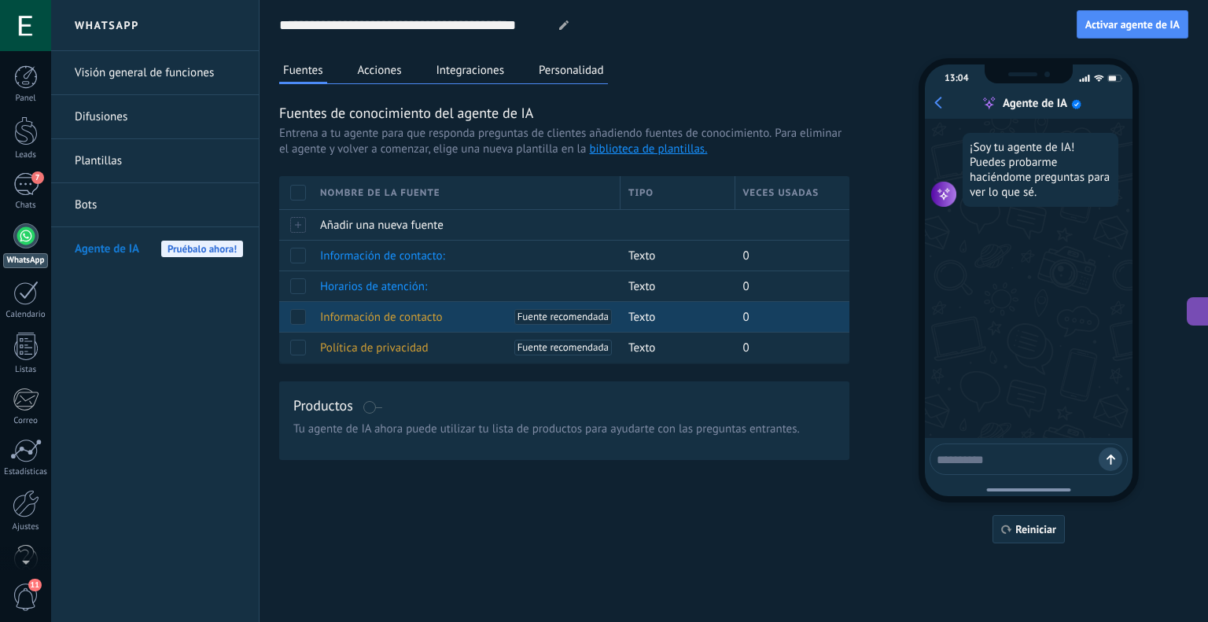
click at [386, 312] on span "Información de contacto" at bounding box center [381, 317] width 123 height 15
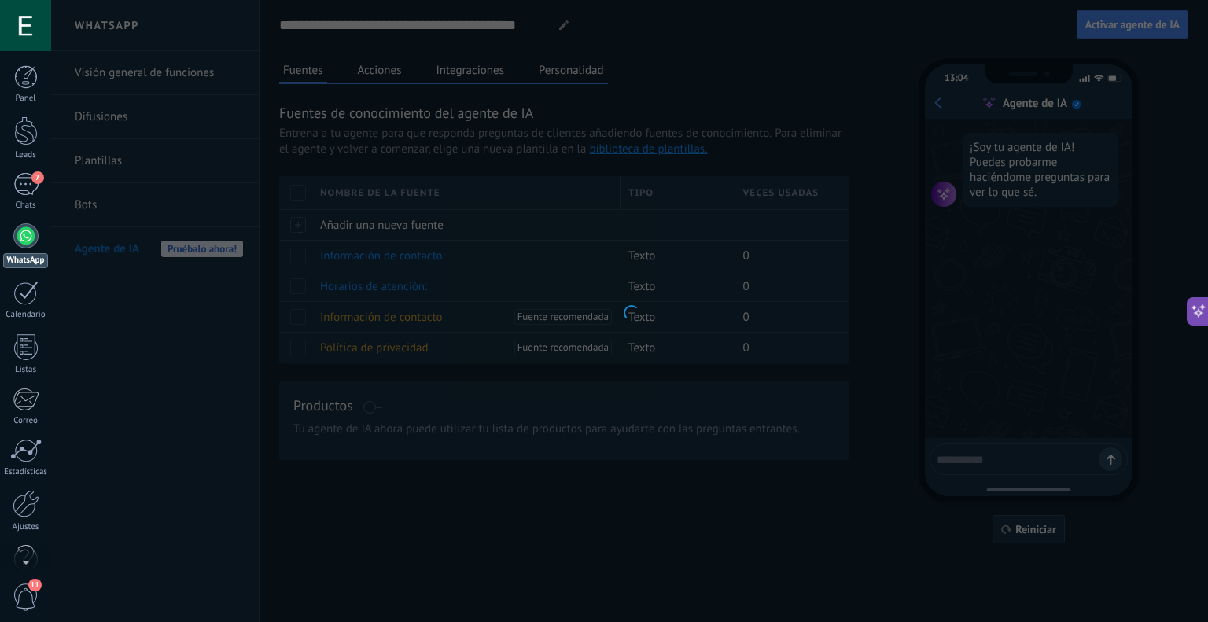
type input "**********"
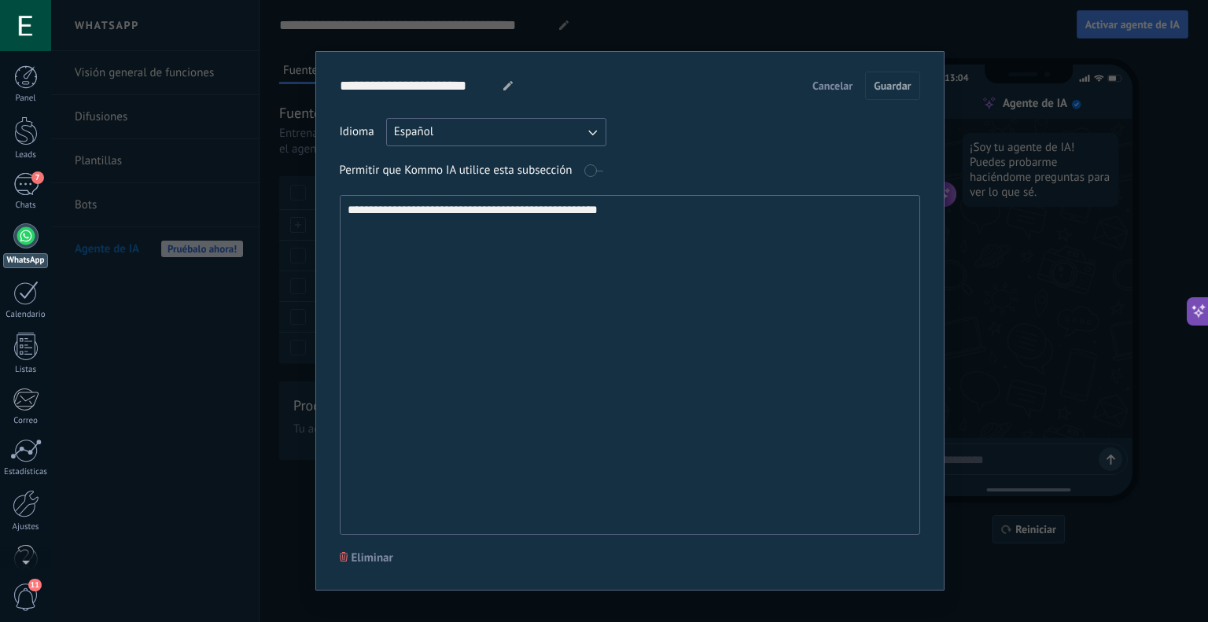
drag, startPoint x: 672, startPoint y: 206, endPoint x: 299, endPoint y: 204, distance: 373.5
click at [299, 204] on div "**********" at bounding box center [629, 311] width 1157 height 622
paste textarea "**********"
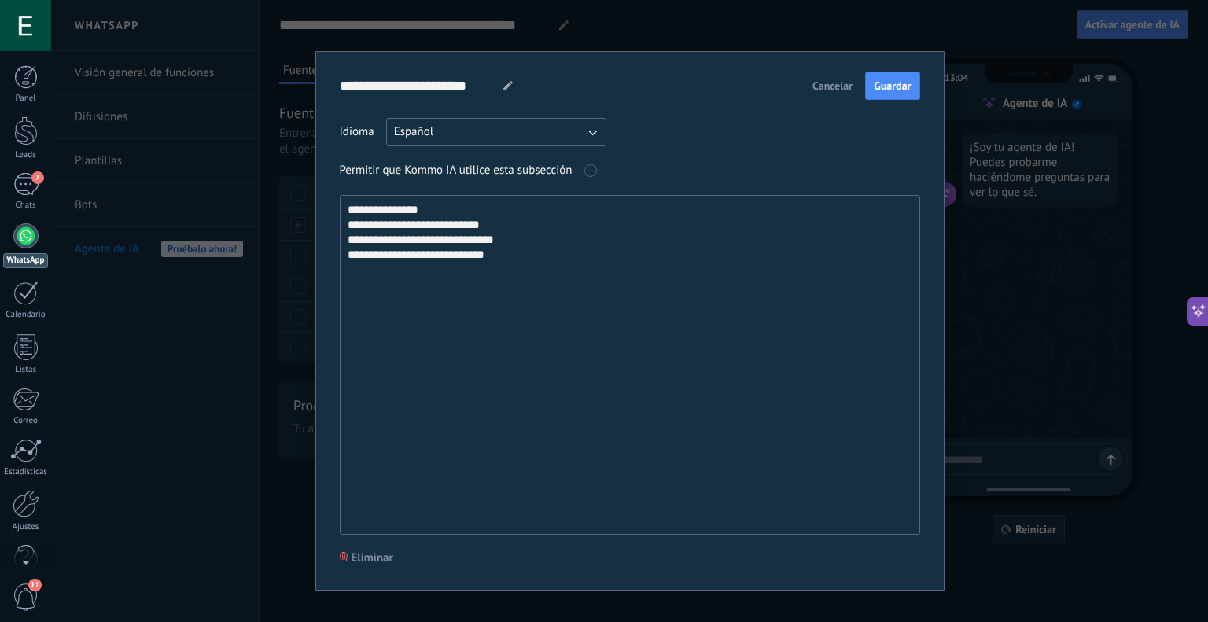
type textarea "**********"
click at [429, 84] on input "**********" at bounding box center [415, 86] width 151 height 28
drag, startPoint x: 484, startPoint y: 84, endPoint x: 304, endPoint y: 81, distance: 180.9
click at [304, 81] on div "**********" at bounding box center [629, 311] width 1157 height 622
type input "*******"
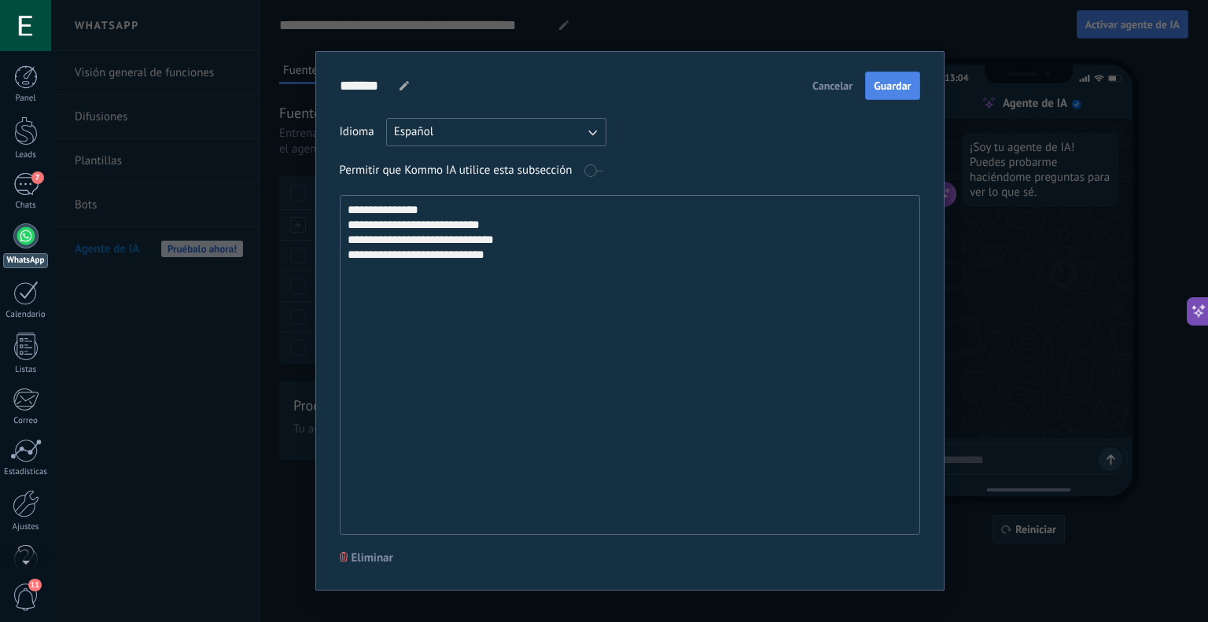
click at [878, 86] on span "Guardar" at bounding box center [892, 85] width 37 height 11
click at [802, 45] on div "**********" at bounding box center [629, 311] width 1157 height 622
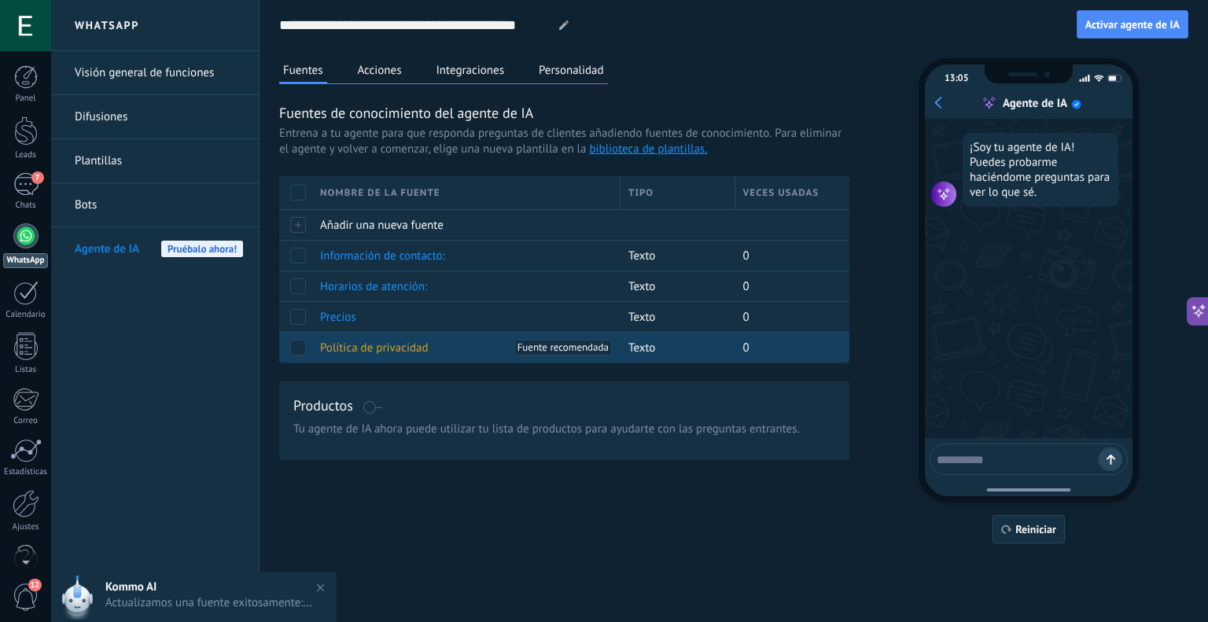
click at [297, 348] on span at bounding box center [298, 348] width 16 height 16
click at [366, 342] on span "Eliminar" at bounding box center [350, 347] width 42 height 31
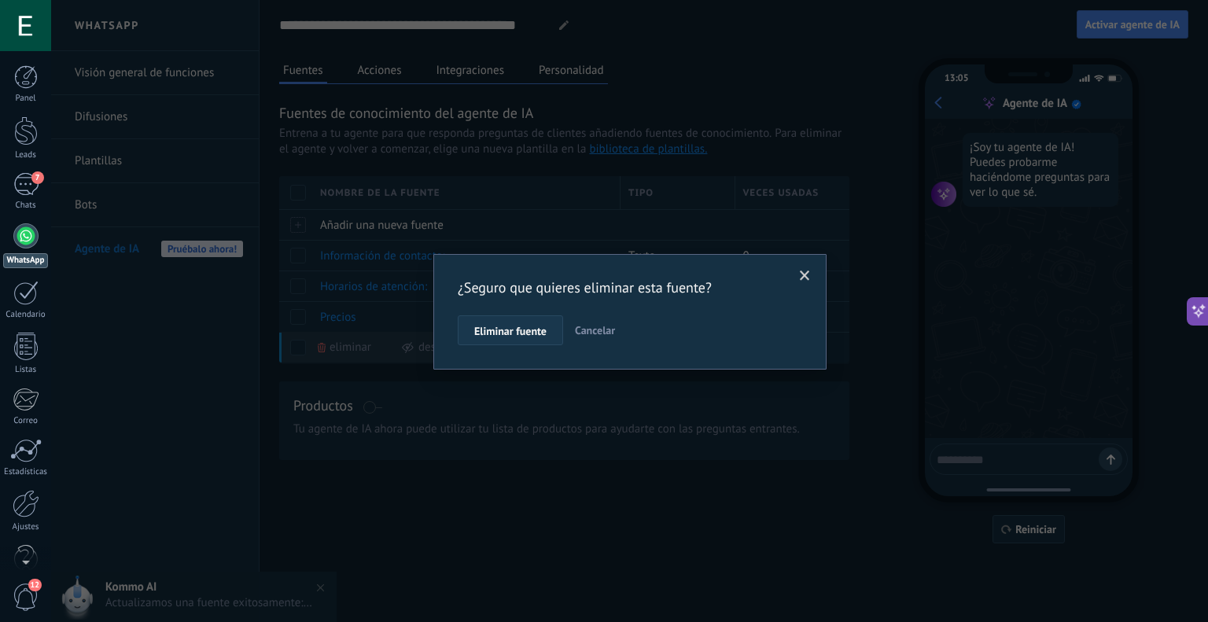
click at [540, 322] on button "Eliminar fuente" at bounding box center [510, 330] width 105 height 30
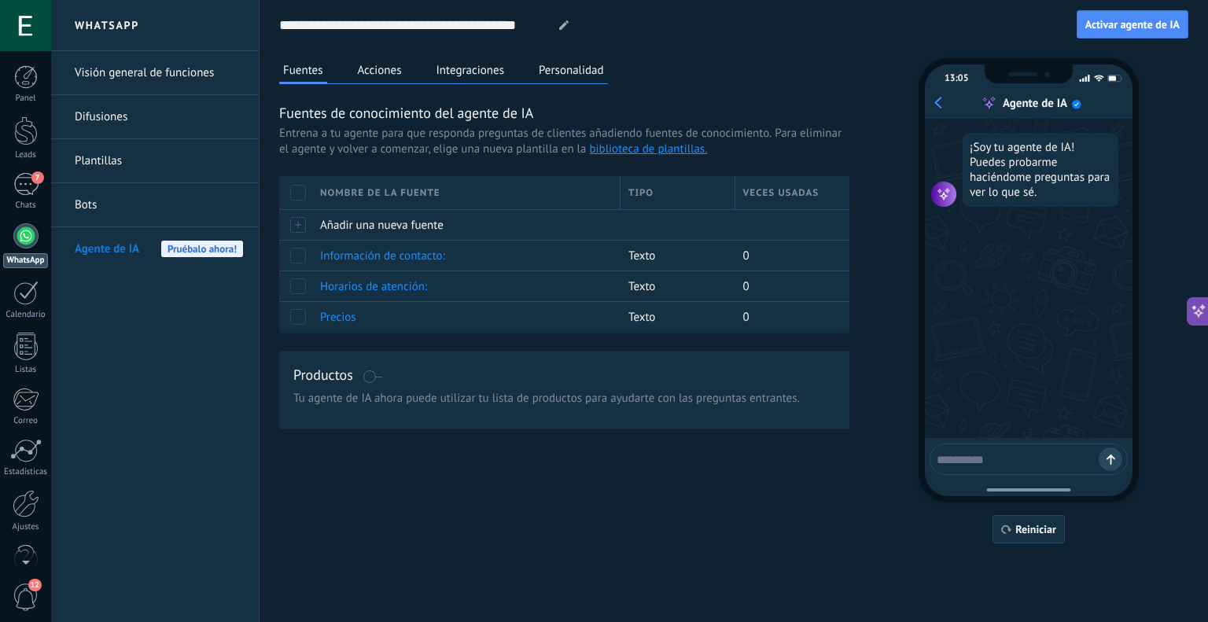
click at [396, 72] on button "Acciones" at bounding box center [380, 70] width 52 height 24
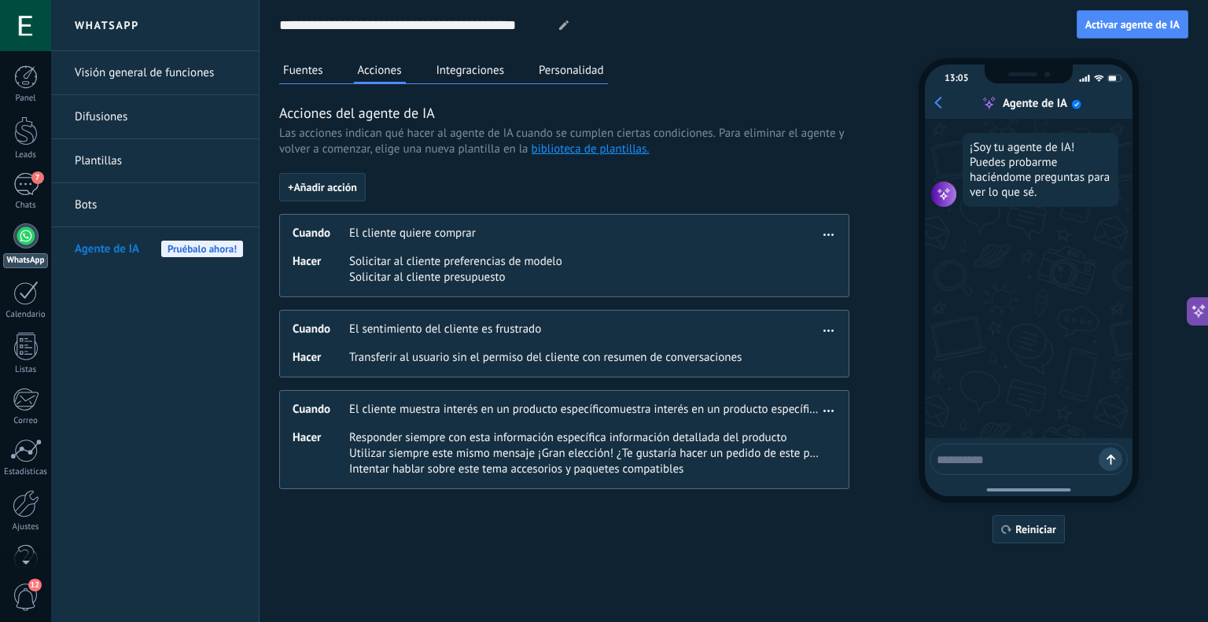
click at [315, 73] on button "Fuentes" at bounding box center [303, 70] width 48 height 24
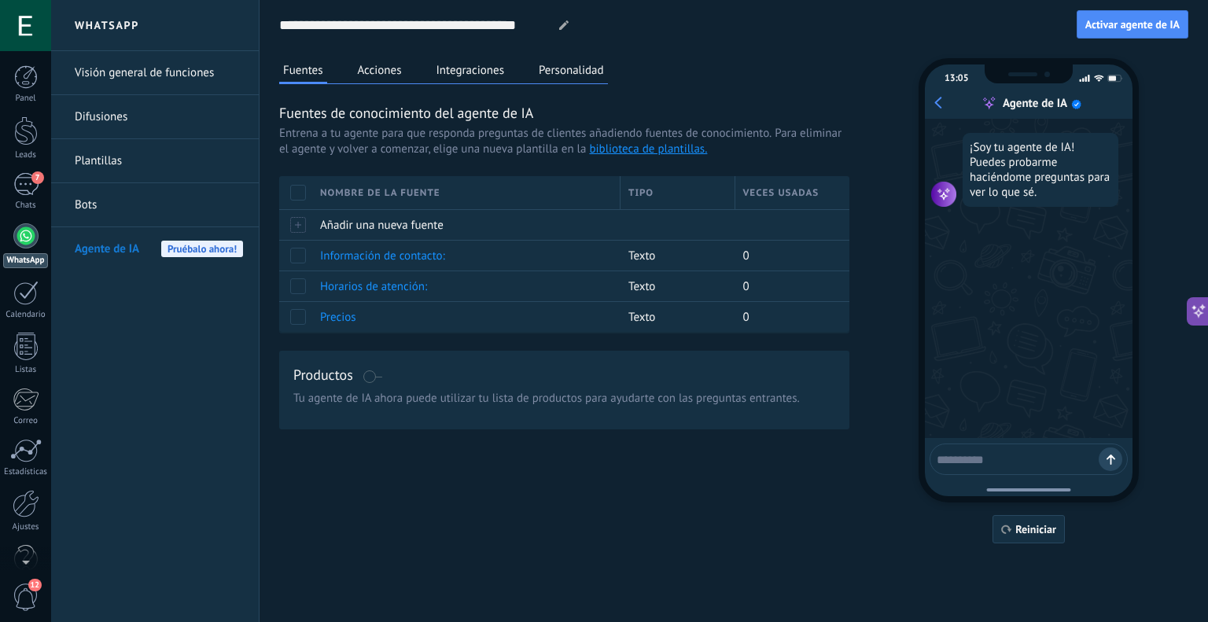
click at [1019, 452] on textarea at bounding box center [1018, 457] width 162 height 20
type textarea "****"
click at [469, 65] on button "Integraciones" at bounding box center [471, 70] width 76 height 24
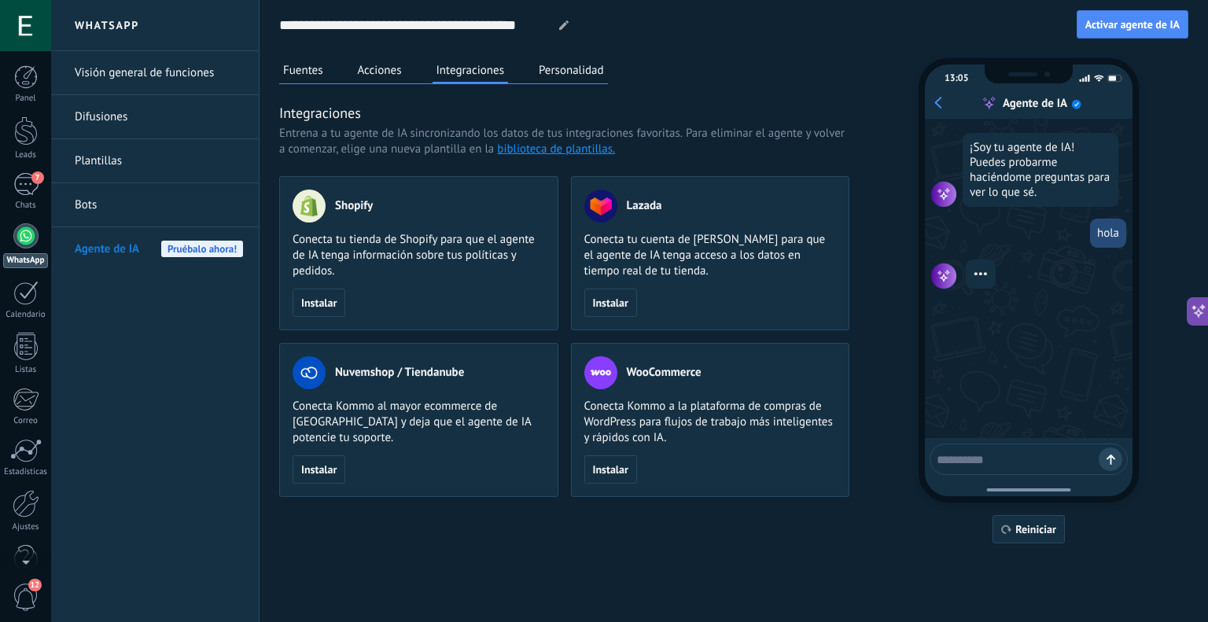
click at [399, 65] on button "Acciones" at bounding box center [380, 70] width 52 height 24
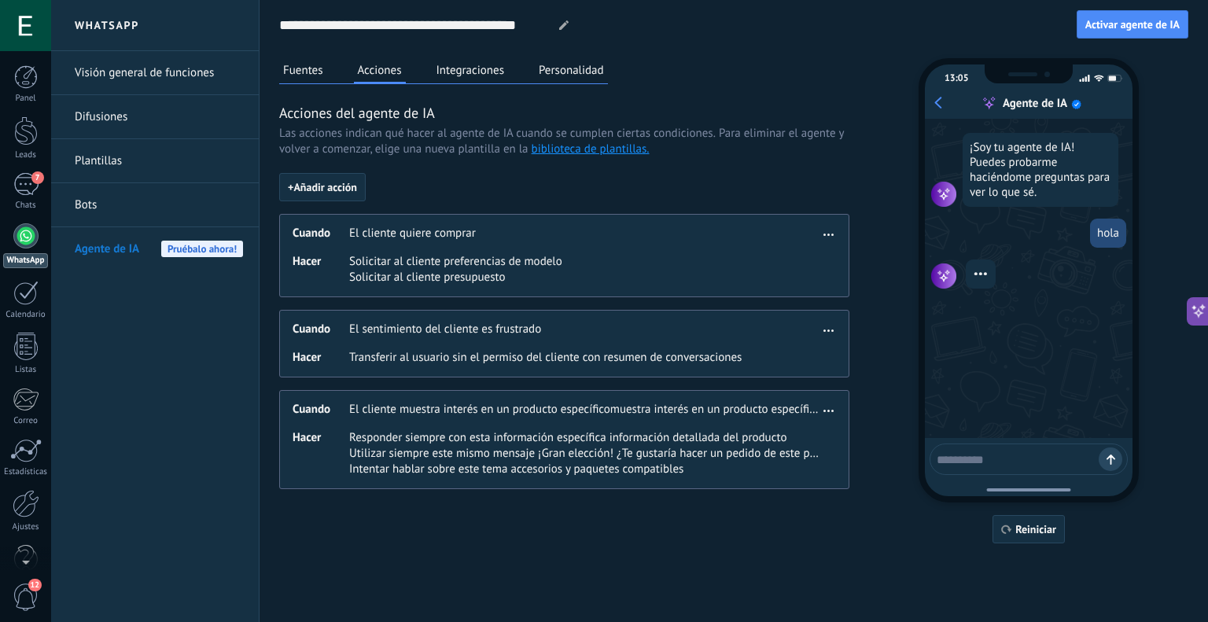
click at [329, 65] on div "Fuentes Acciones Integraciones Personalidad" at bounding box center [443, 71] width 329 height 26
click at [307, 68] on button "Fuentes" at bounding box center [303, 70] width 48 height 24
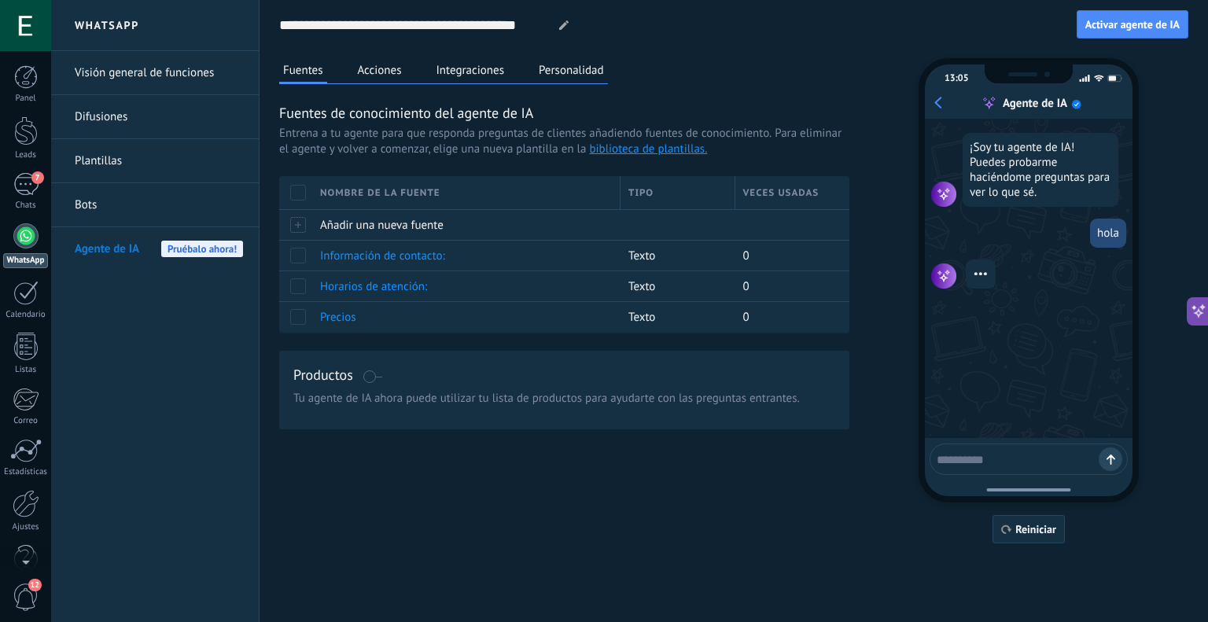
click at [550, 62] on button "Personalidad" at bounding box center [571, 70] width 73 height 24
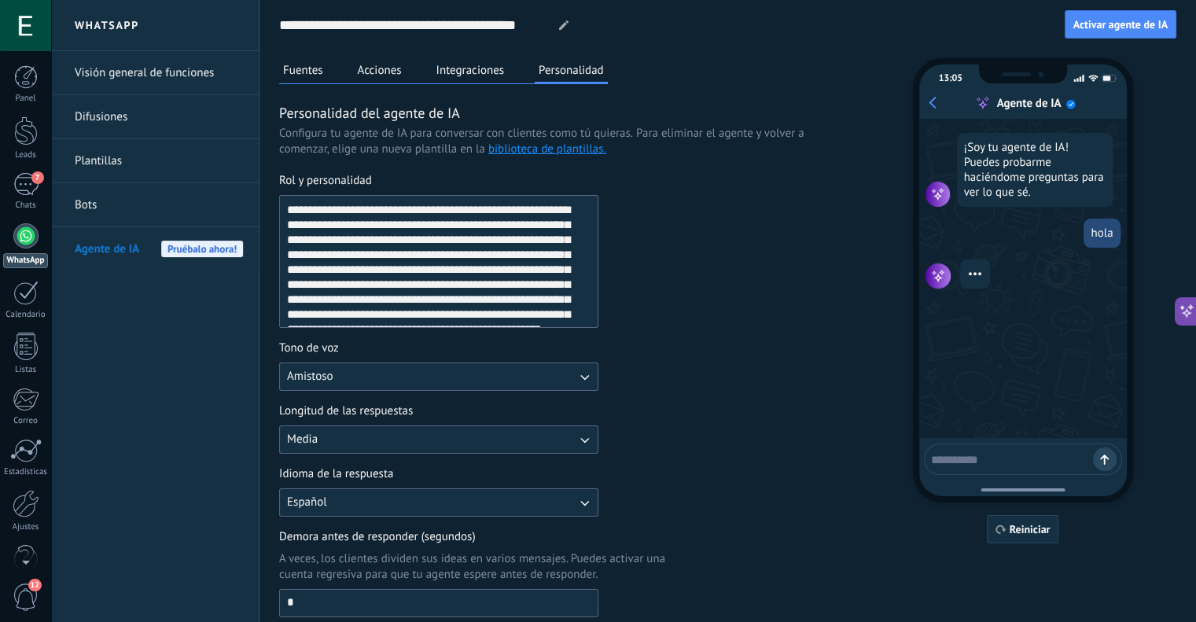
click at [452, 72] on button "Integraciones" at bounding box center [471, 70] width 76 height 24
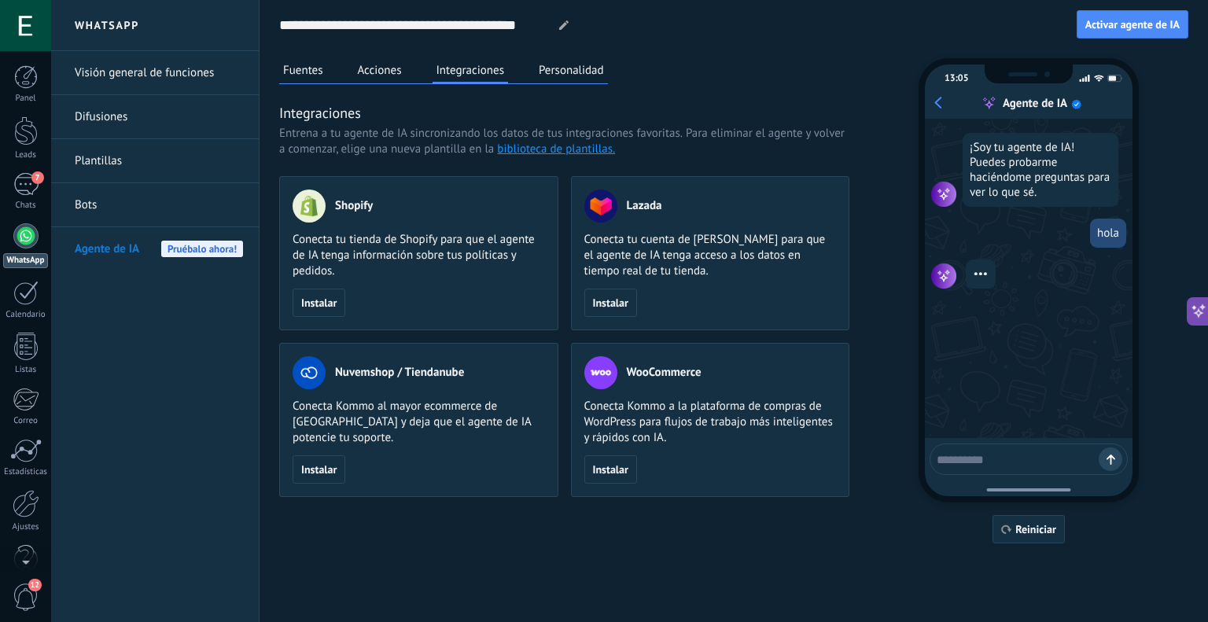
click at [396, 70] on button "Acciones" at bounding box center [380, 70] width 52 height 24
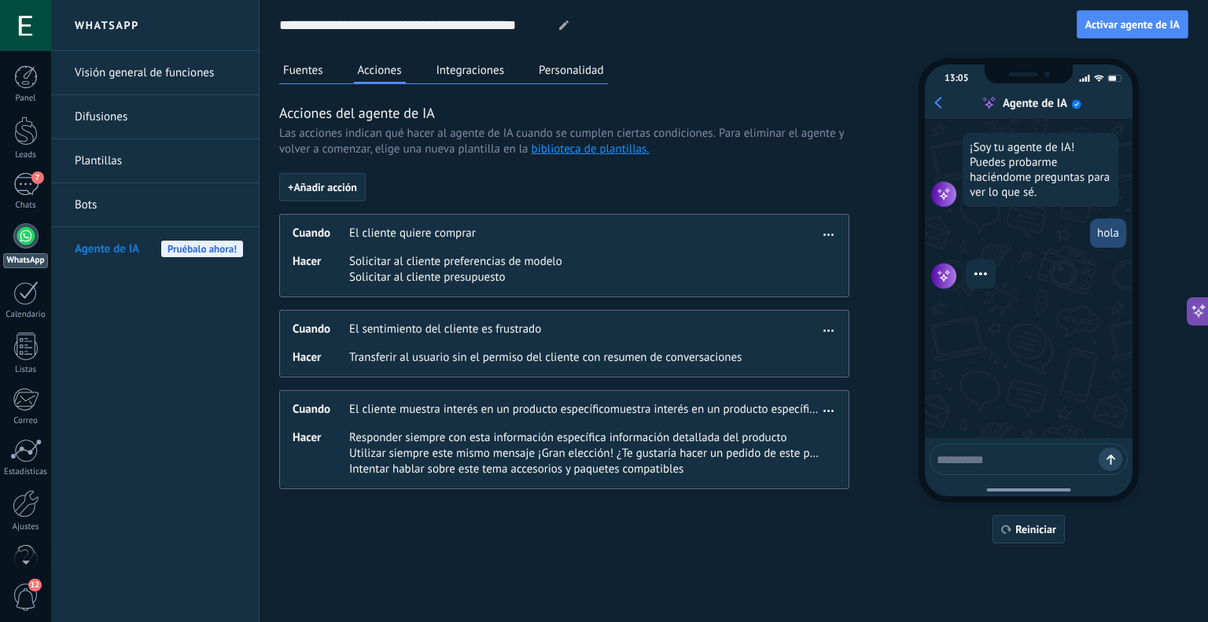
click at [305, 59] on button "Fuentes" at bounding box center [303, 70] width 48 height 24
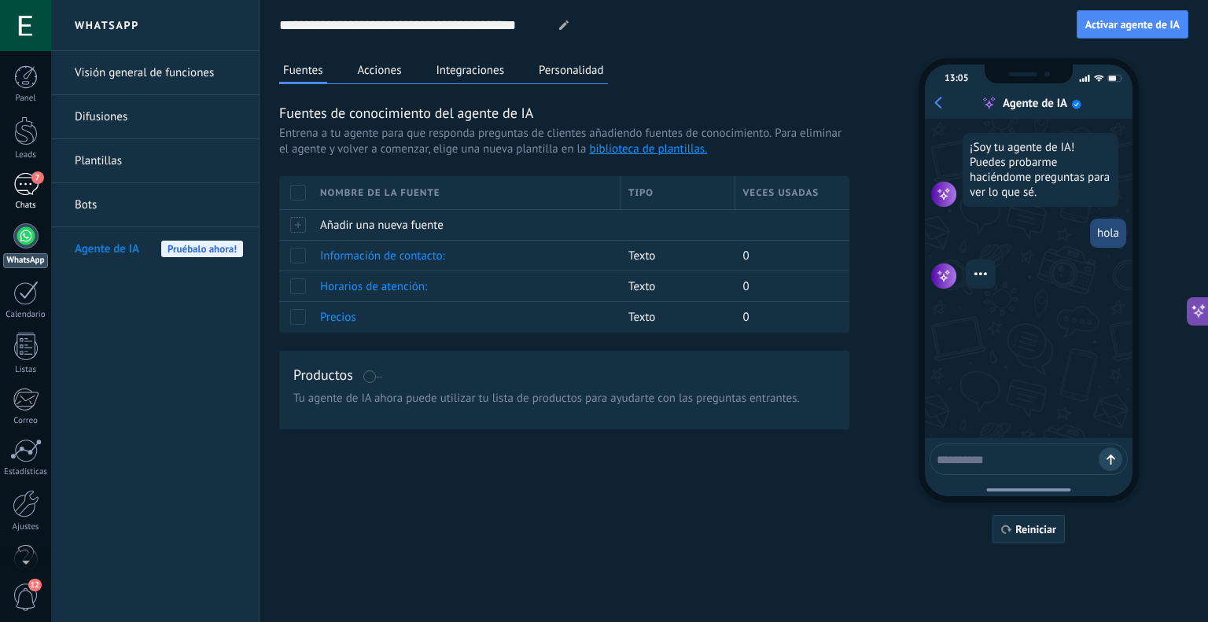
click at [35, 182] on span "7" at bounding box center [37, 177] width 13 height 13
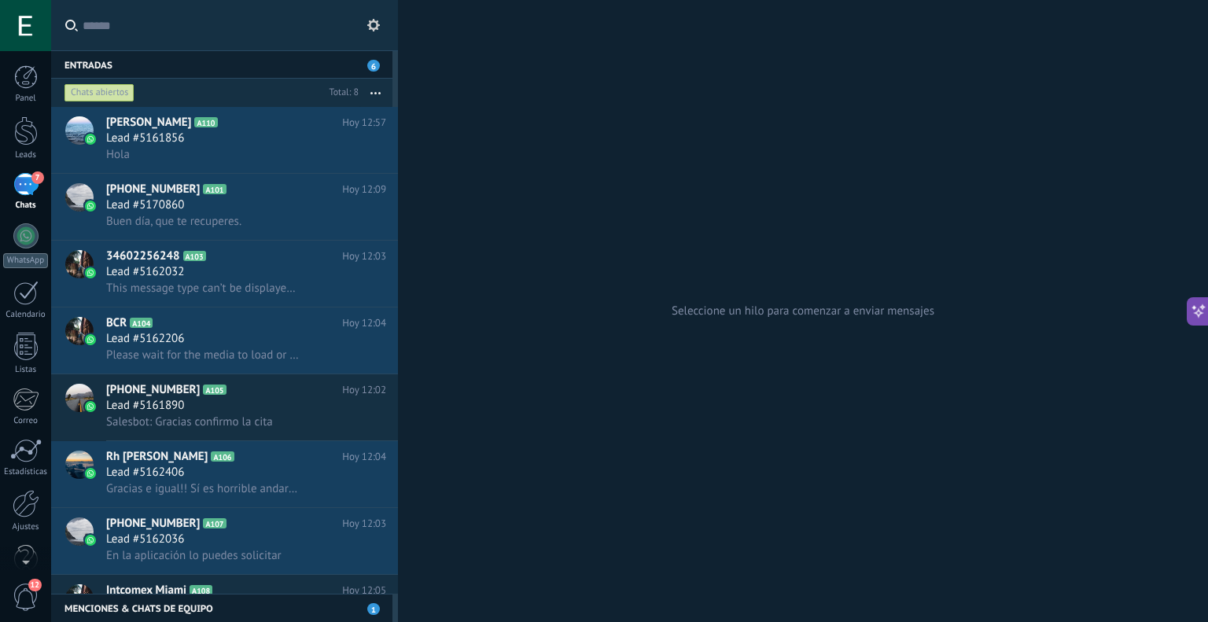
click at [374, 21] on use at bounding box center [373, 25] width 13 height 13
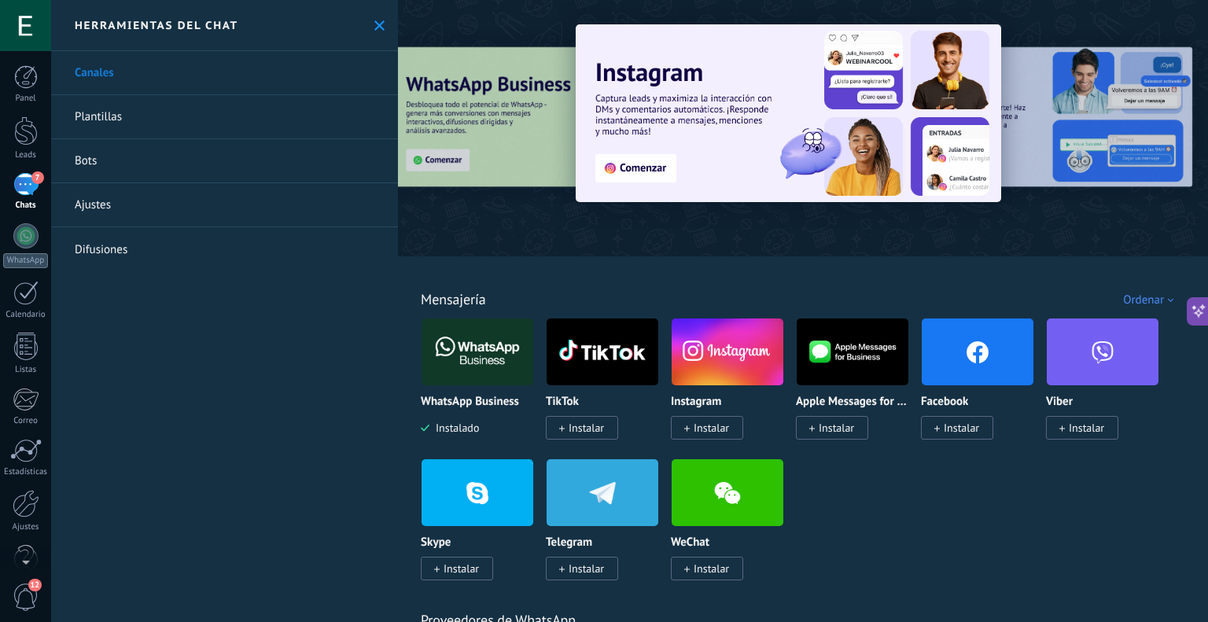
click at [374, 21] on icon at bounding box center [379, 25] width 10 height 10
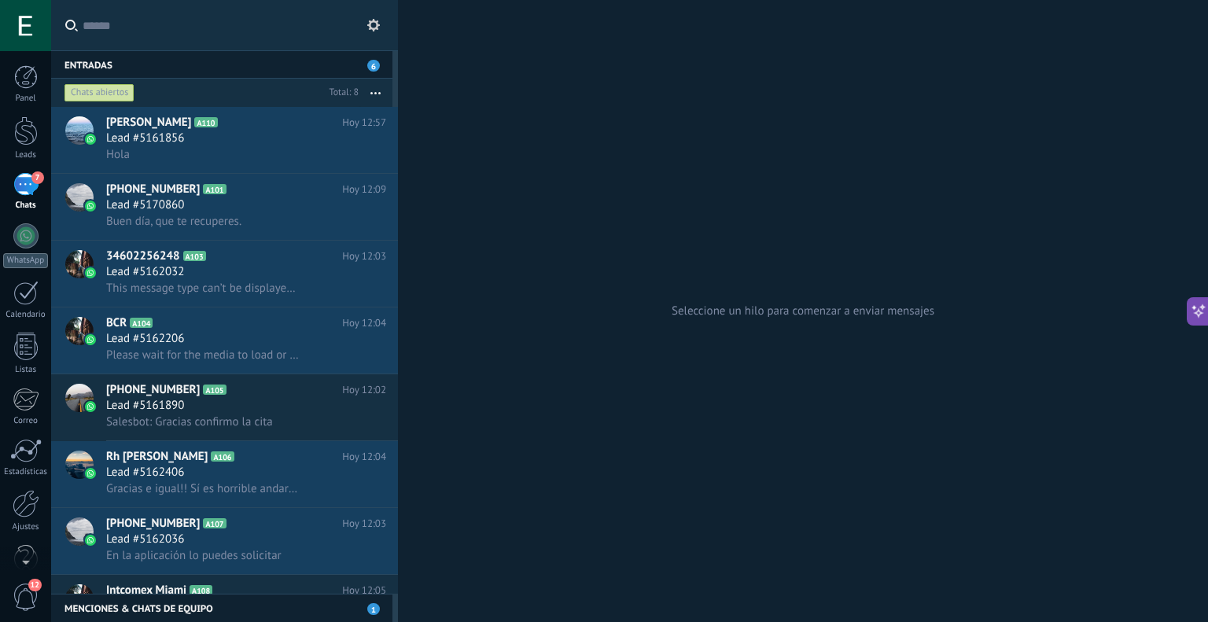
click at [367, 24] on icon at bounding box center [373, 25] width 13 height 13
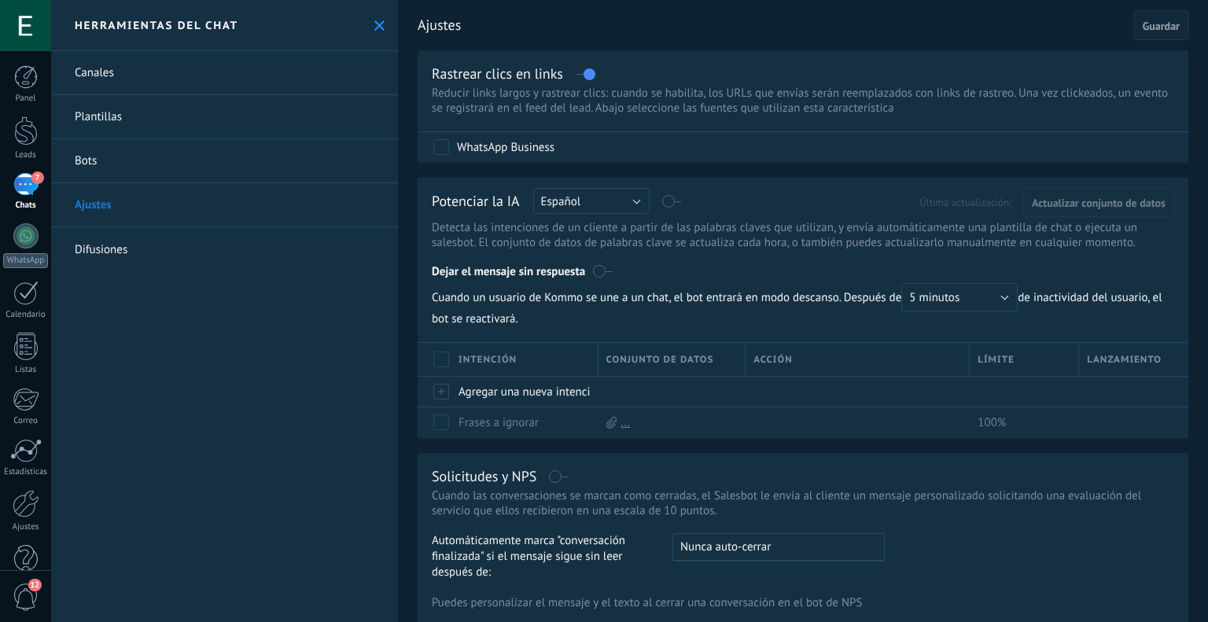
click at [253, 359] on div "Canales [GEOGRAPHIC_DATA] Bots Ajustes Difusiones" at bounding box center [224, 336] width 347 height 571
click at [675, 202] on label at bounding box center [672, 201] width 18 height 1
click at [1073, 201] on span "Actualizar conjunto de datos" at bounding box center [1099, 202] width 134 height 11
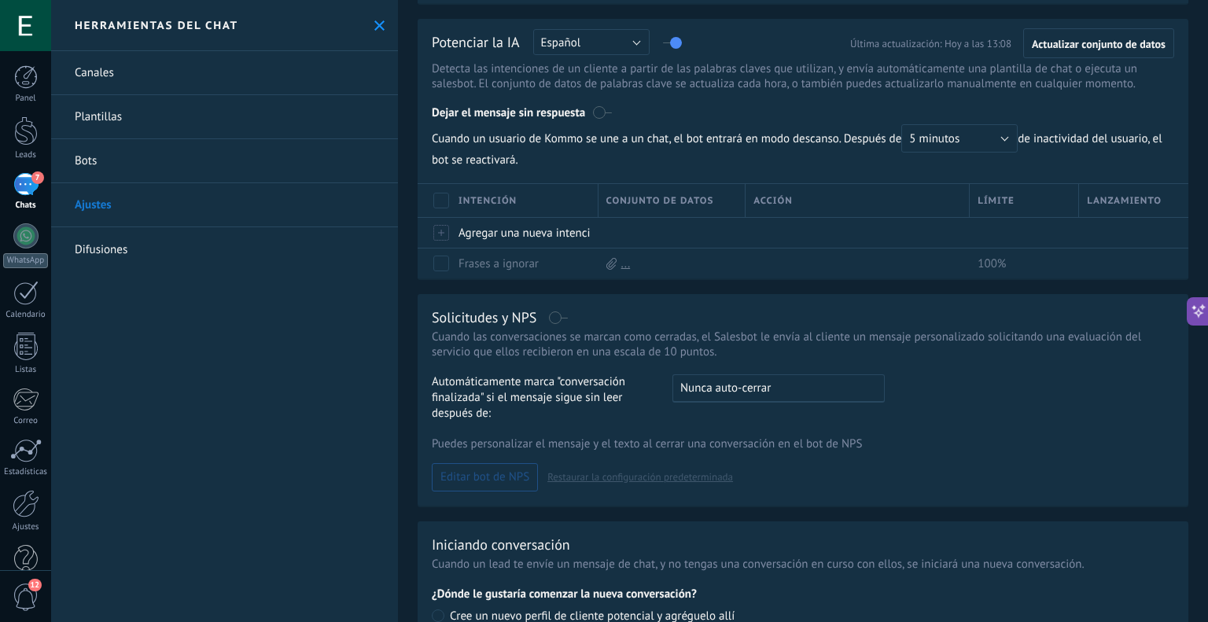
scroll to position [142, 0]
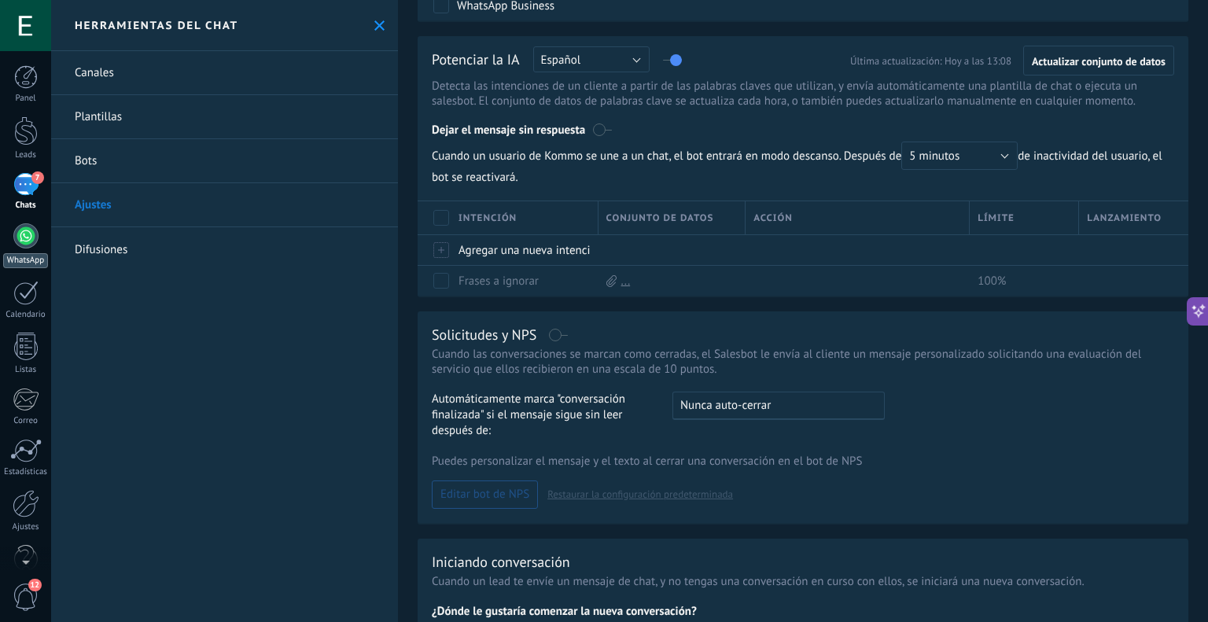
click at [22, 230] on div at bounding box center [25, 235] width 25 height 25
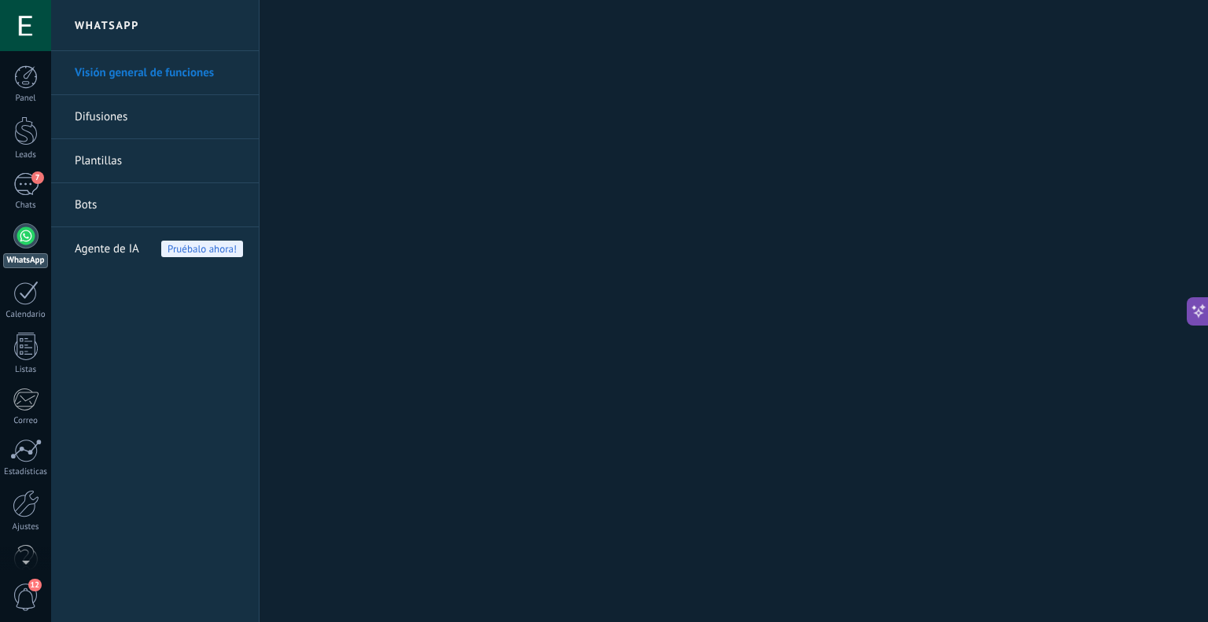
click at [120, 245] on span "Agente de IA" at bounding box center [107, 249] width 64 height 44
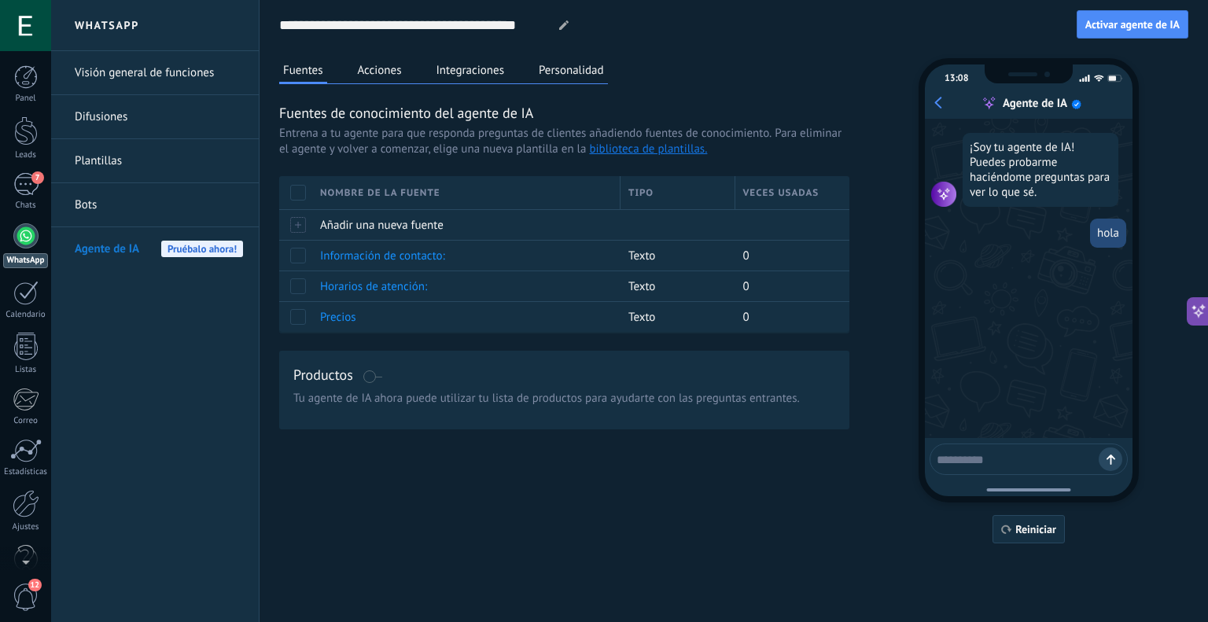
click at [1011, 460] on textarea at bounding box center [1018, 457] width 162 height 20
type textarea "******"
click at [1200, 297] on button at bounding box center [1198, 311] width 22 height 28
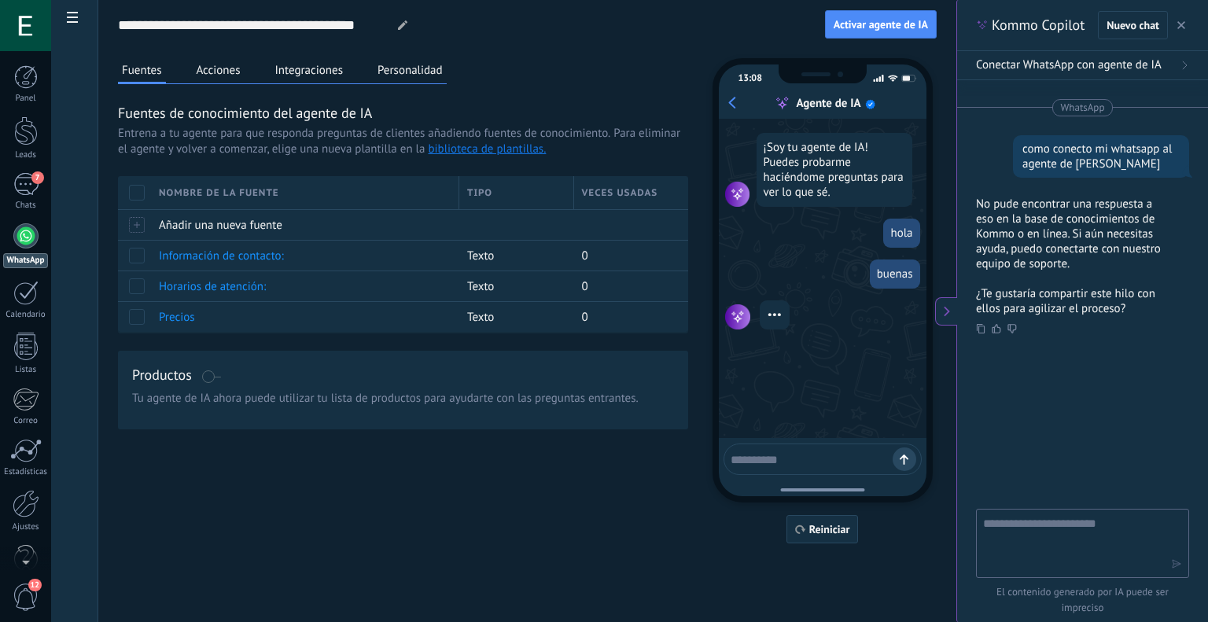
click at [1180, 23] on icon "button" at bounding box center [1181, 25] width 8 height 8
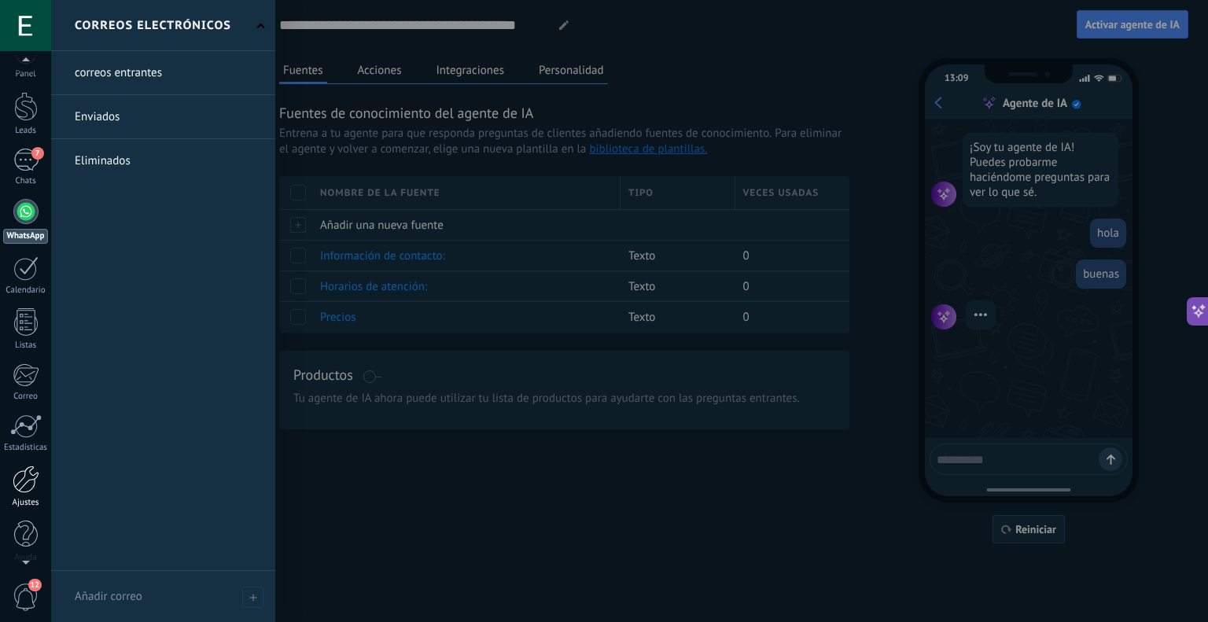
scroll to position [31, 0]
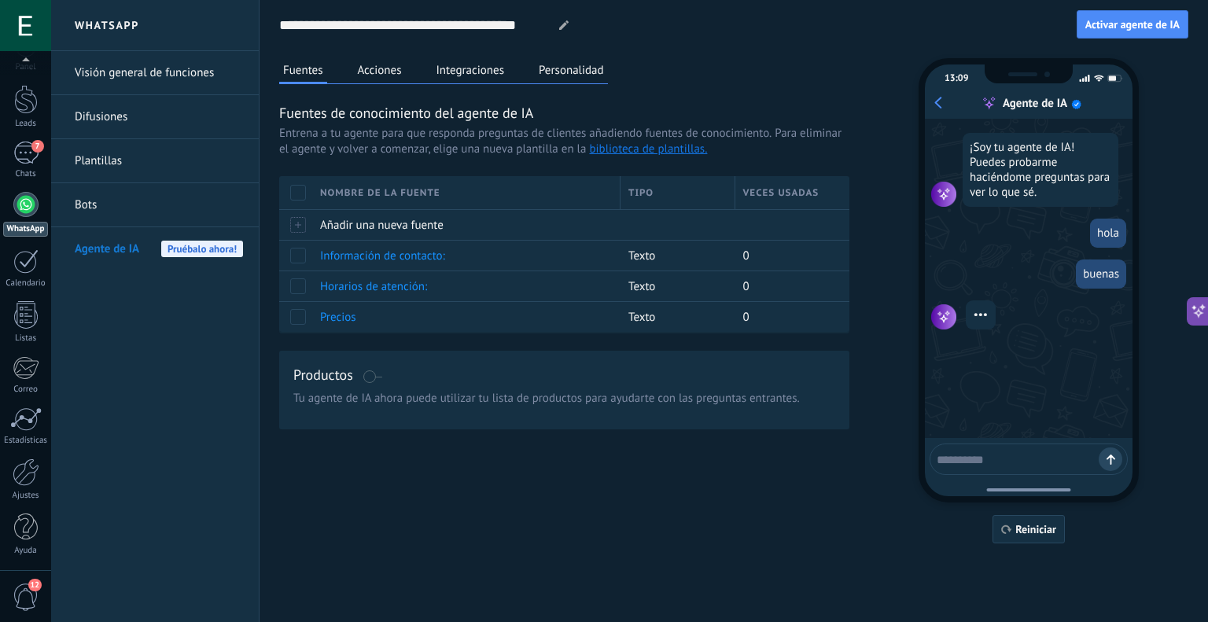
click at [31, 594] on span "12" at bounding box center [26, 598] width 27 height 28
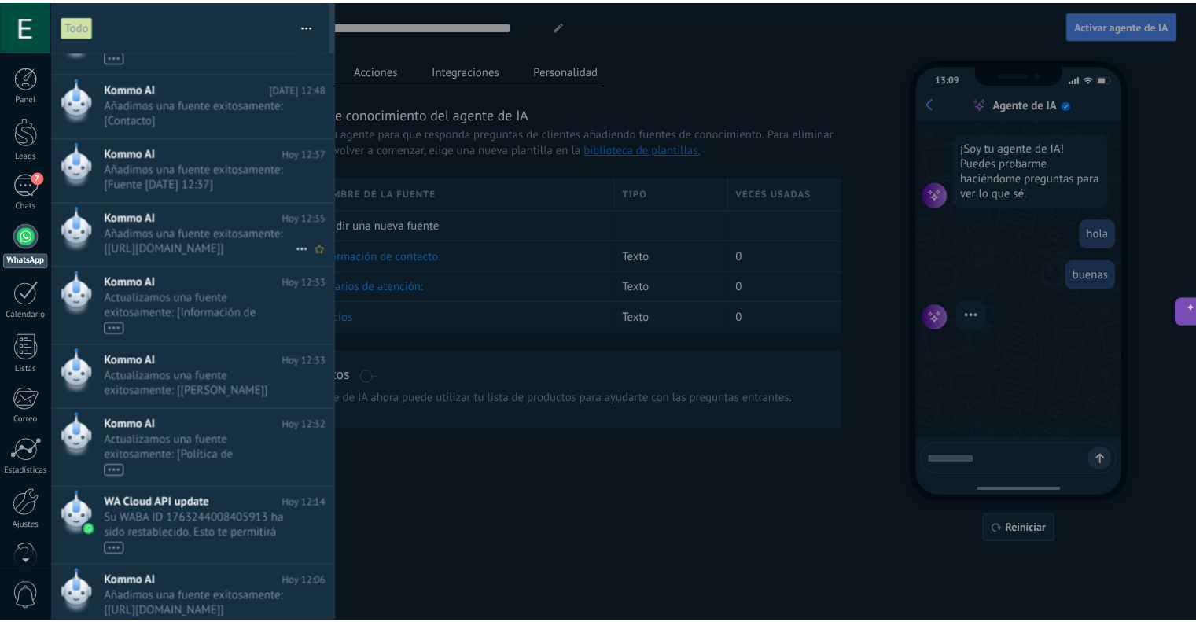
scroll to position [481, 0]
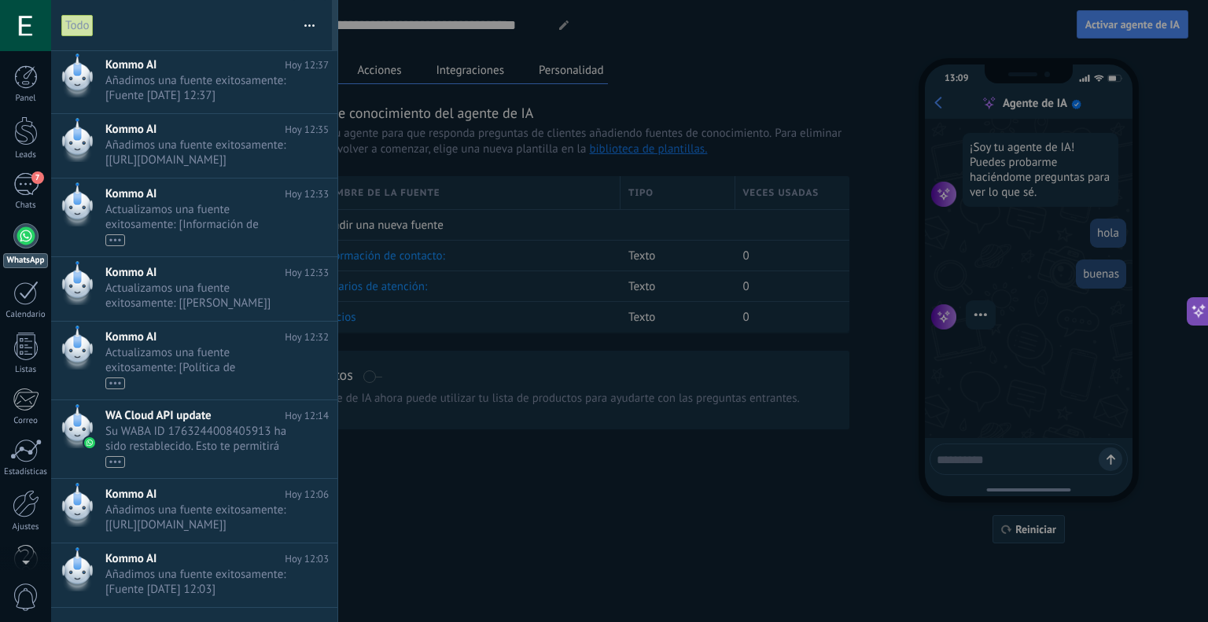
click at [407, 20] on div at bounding box center [604, 311] width 1208 height 622
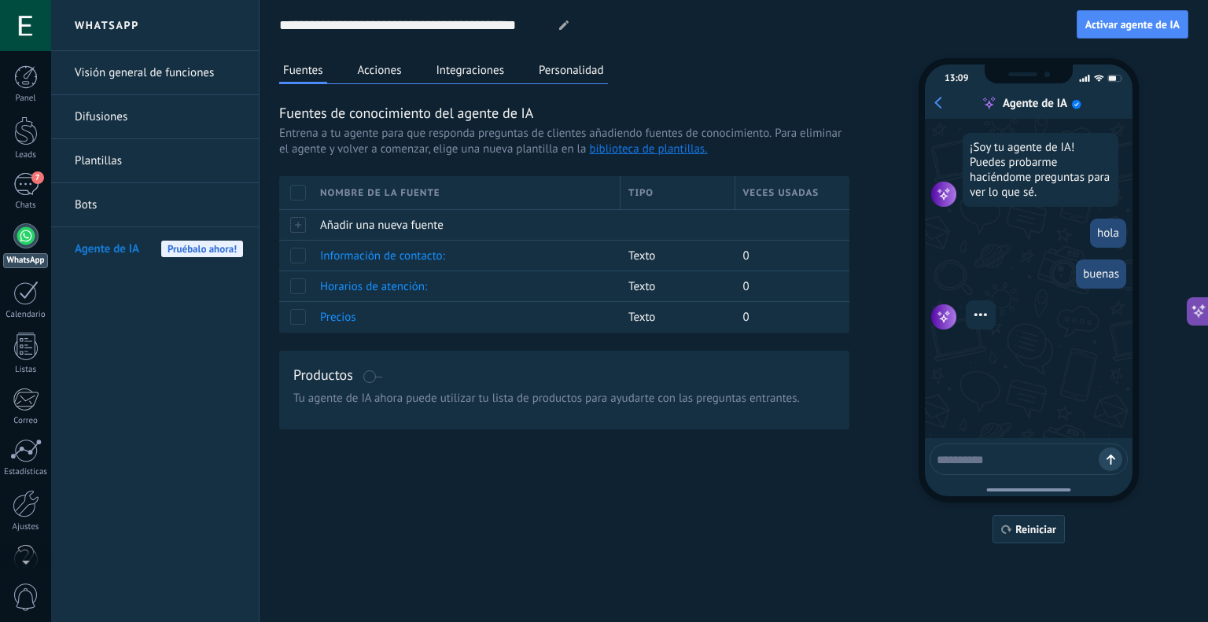
click at [493, 66] on button "Integraciones" at bounding box center [471, 70] width 76 height 24
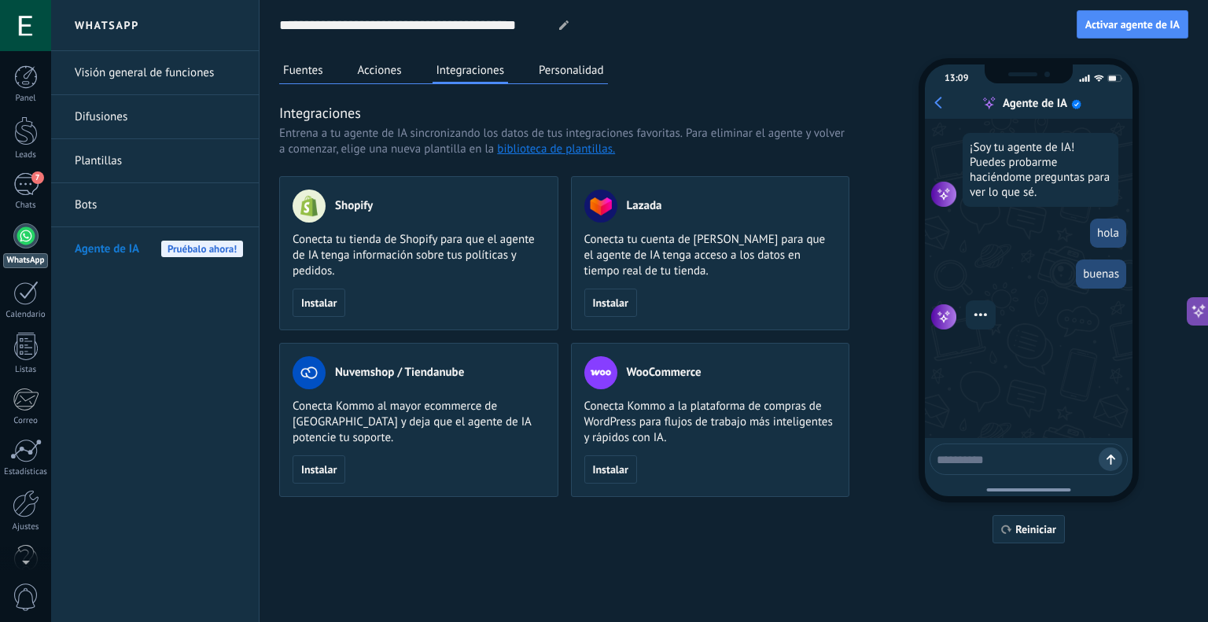
click at [389, 68] on button "Acciones" at bounding box center [380, 70] width 52 height 24
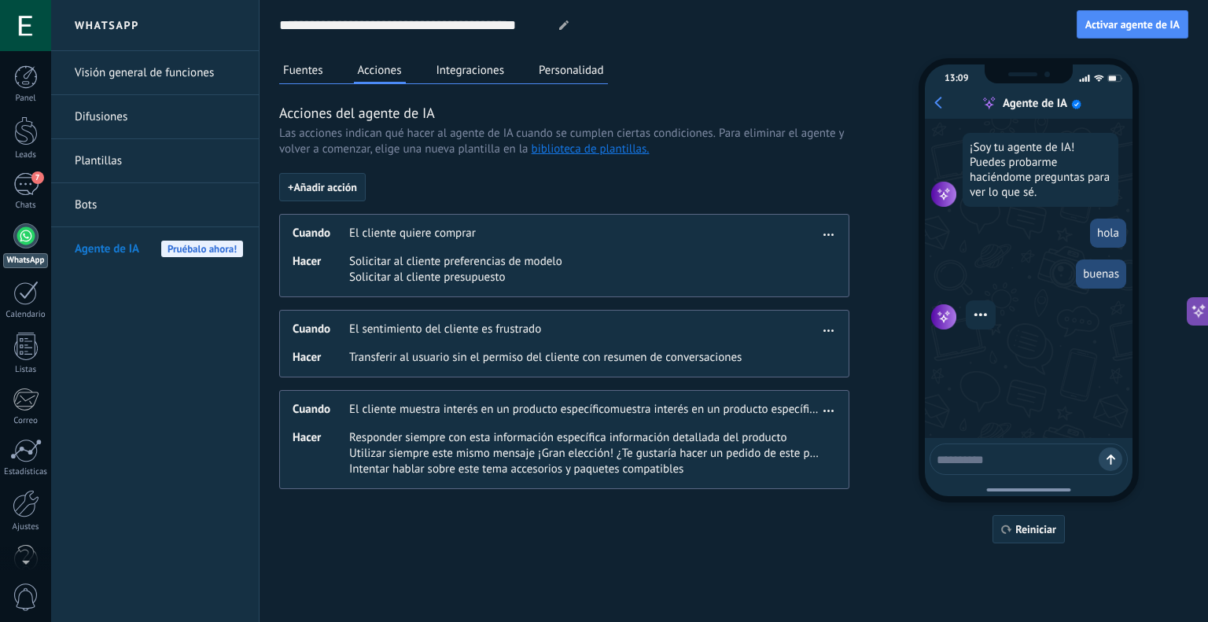
click at [576, 69] on button "Personalidad" at bounding box center [571, 70] width 73 height 24
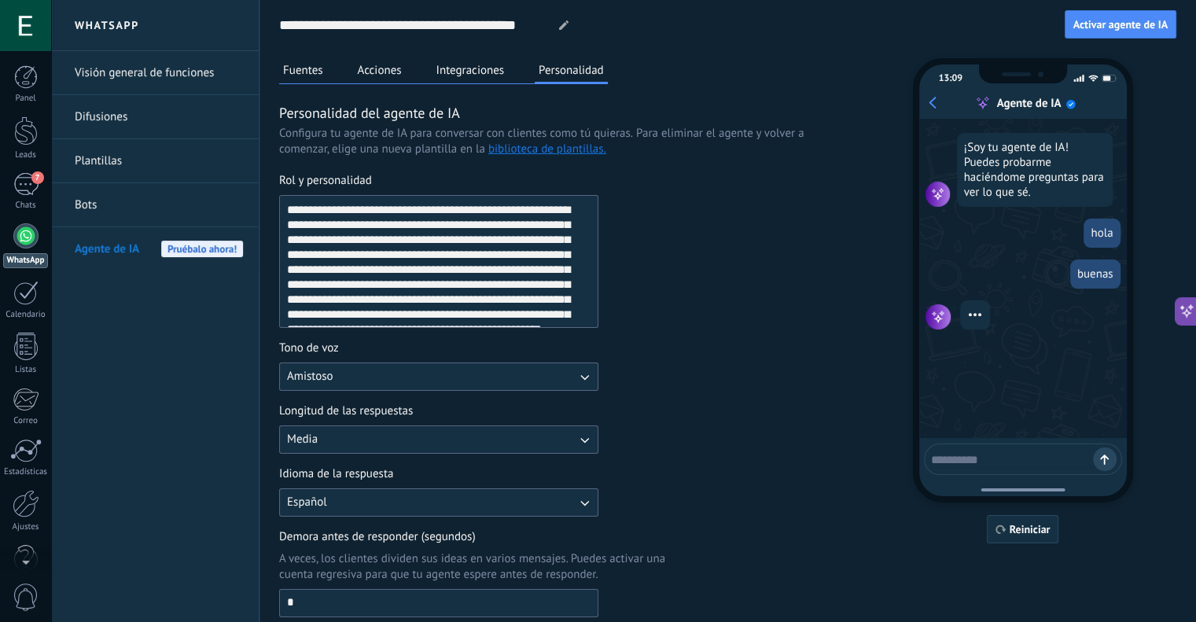
click at [324, 69] on button "Fuentes" at bounding box center [303, 70] width 48 height 24
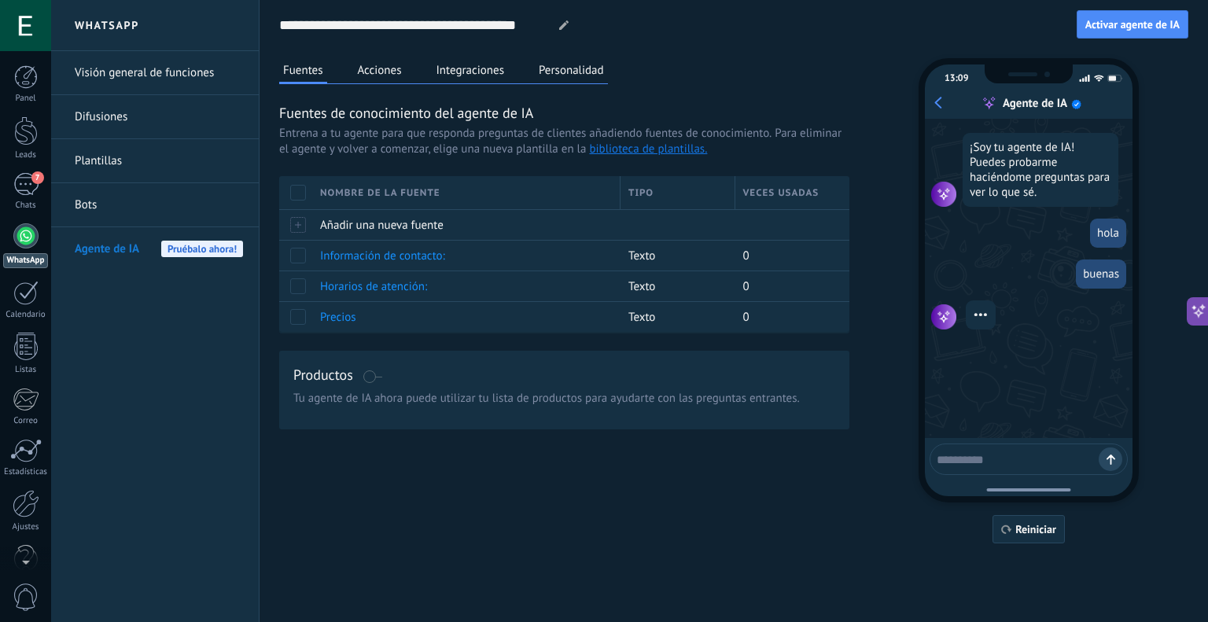
click at [393, 68] on button "Acciones" at bounding box center [380, 70] width 52 height 24
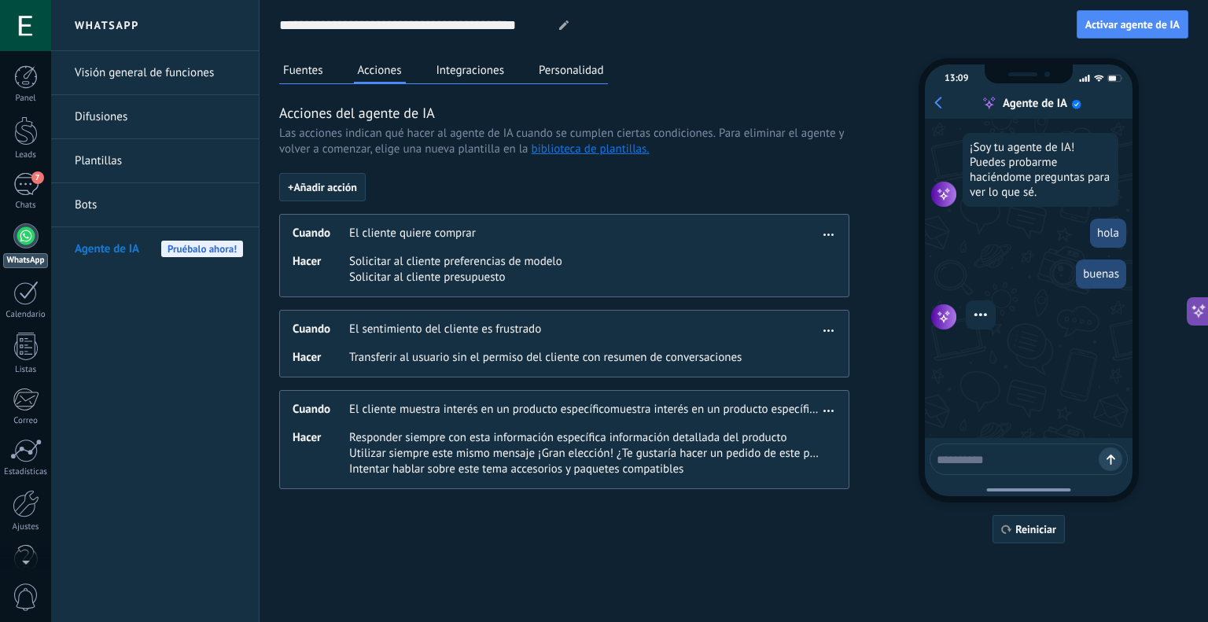
click at [440, 72] on button "Integraciones" at bounding box center [471, 70] width 76 height 24
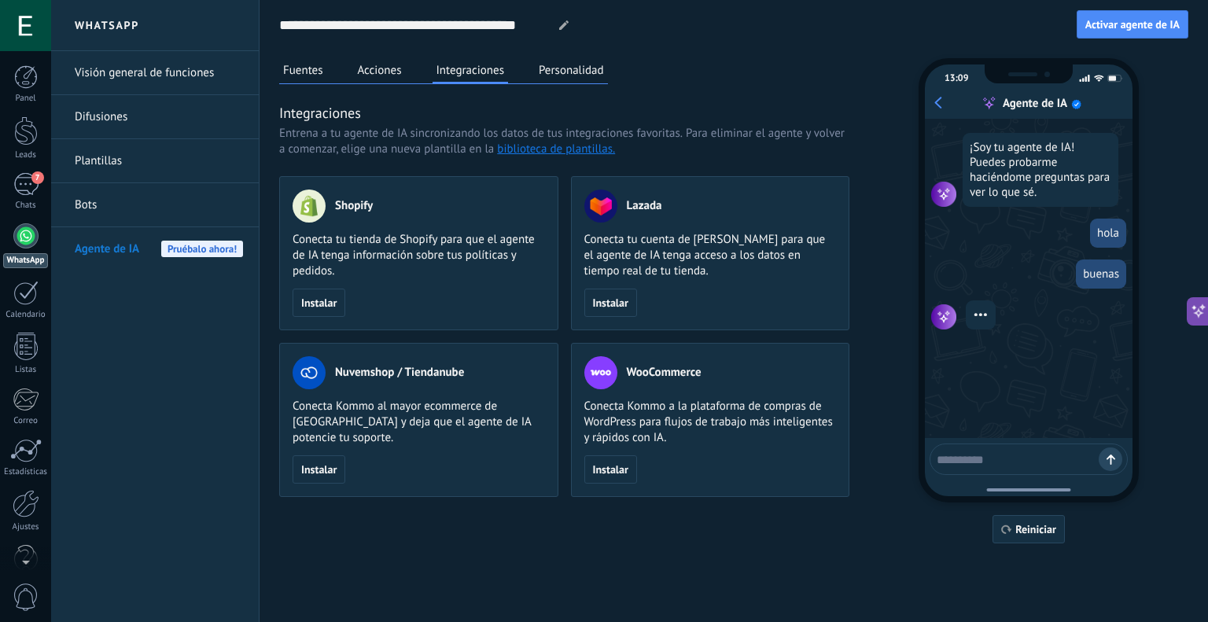
click at [544, 70] on button "Personalidad" at bounding box center [571, 70] width 73 height 24
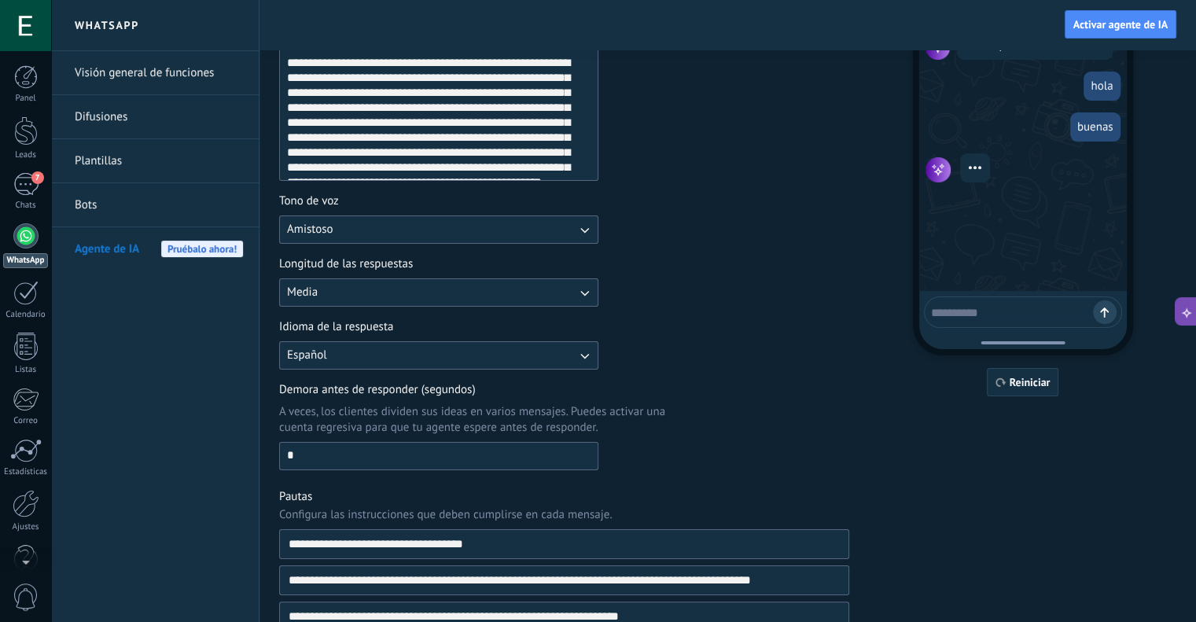
scroll to position [157, 0]
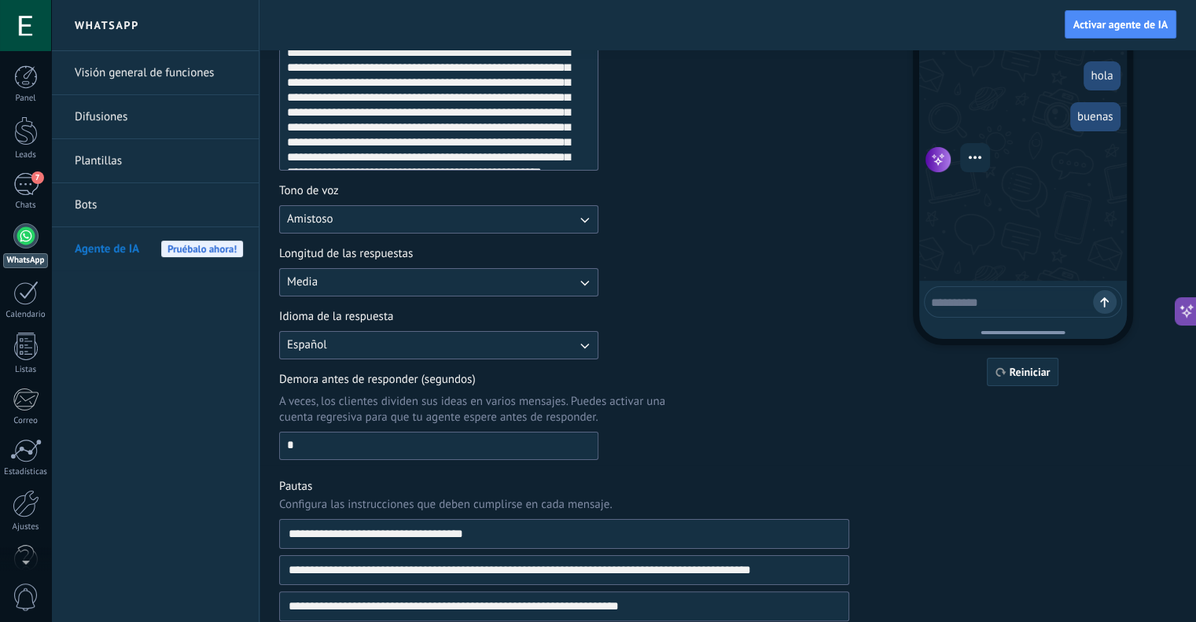
click at [429, 279] on button "Media" at bounding box center [438, 282] width 319 height 28
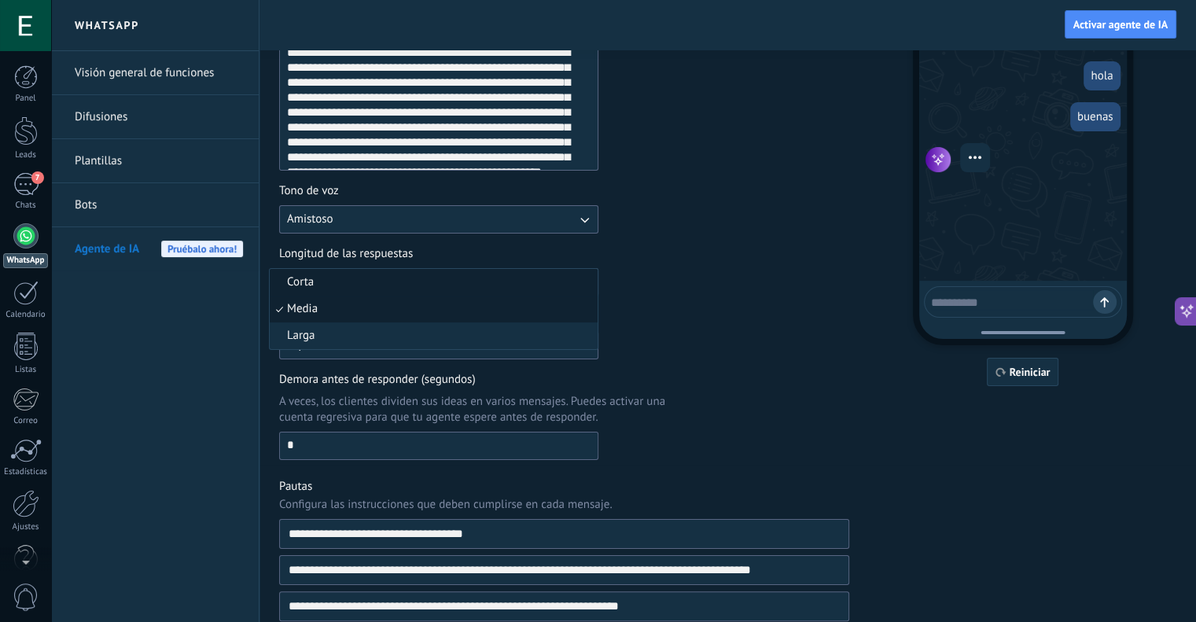
click at [368, 274] on li "Corta" at bounding box center [434, 282] width 328 height 27
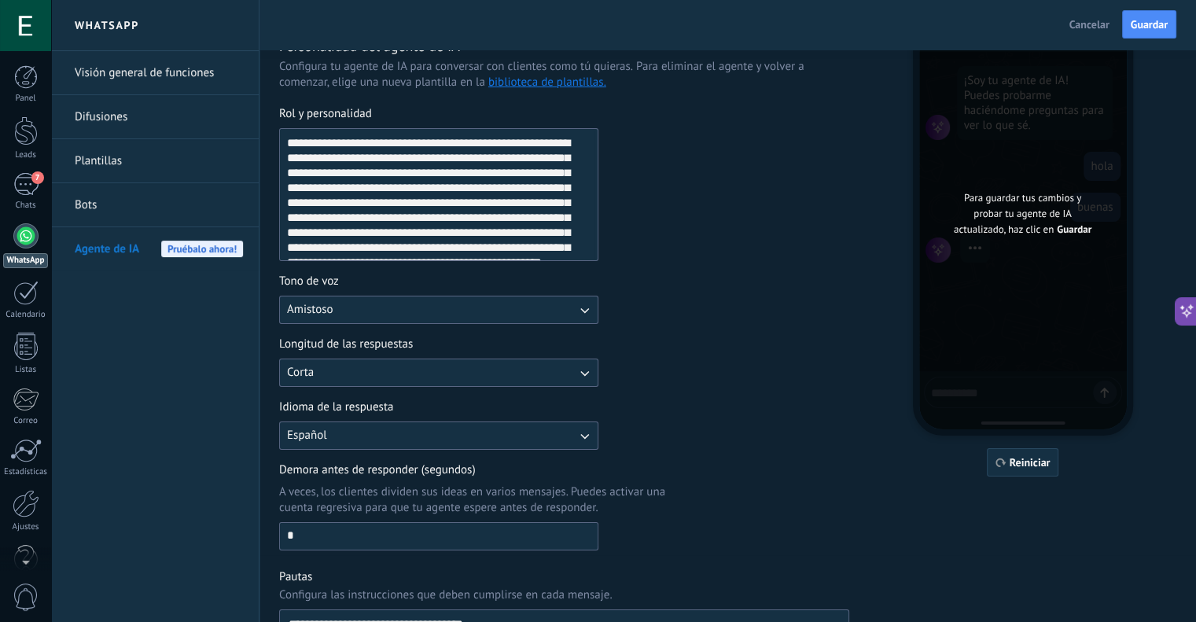
scroll to position [0, 0]
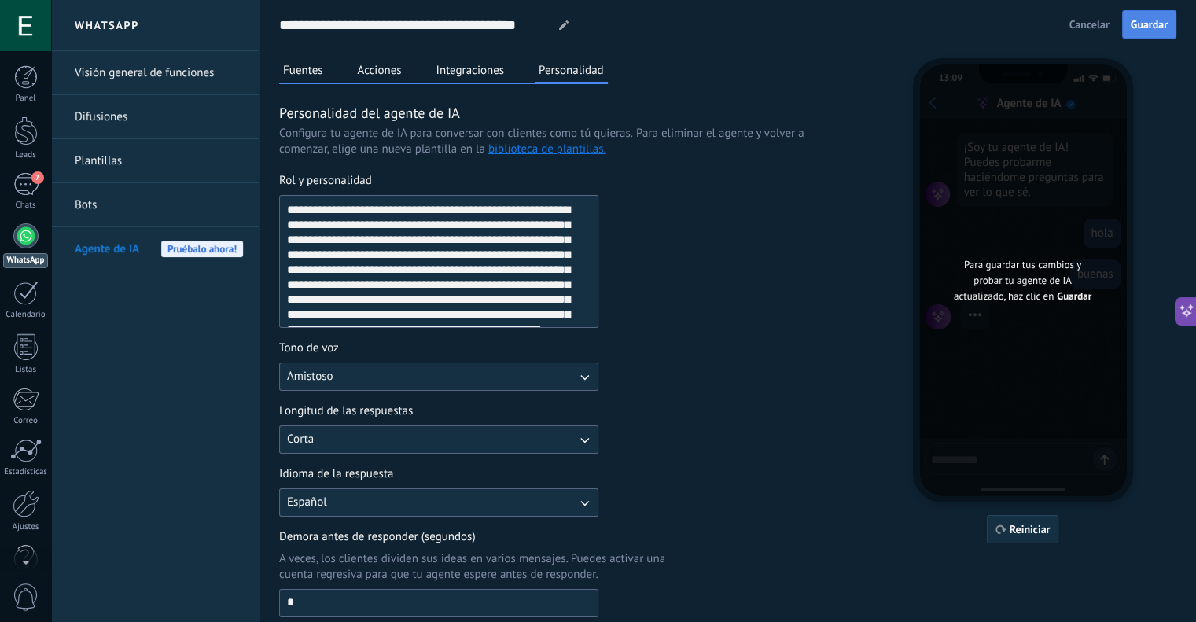
click at [1139, 19] on span "Guardar" at bounding box center [1149, 24] width 37 height 11
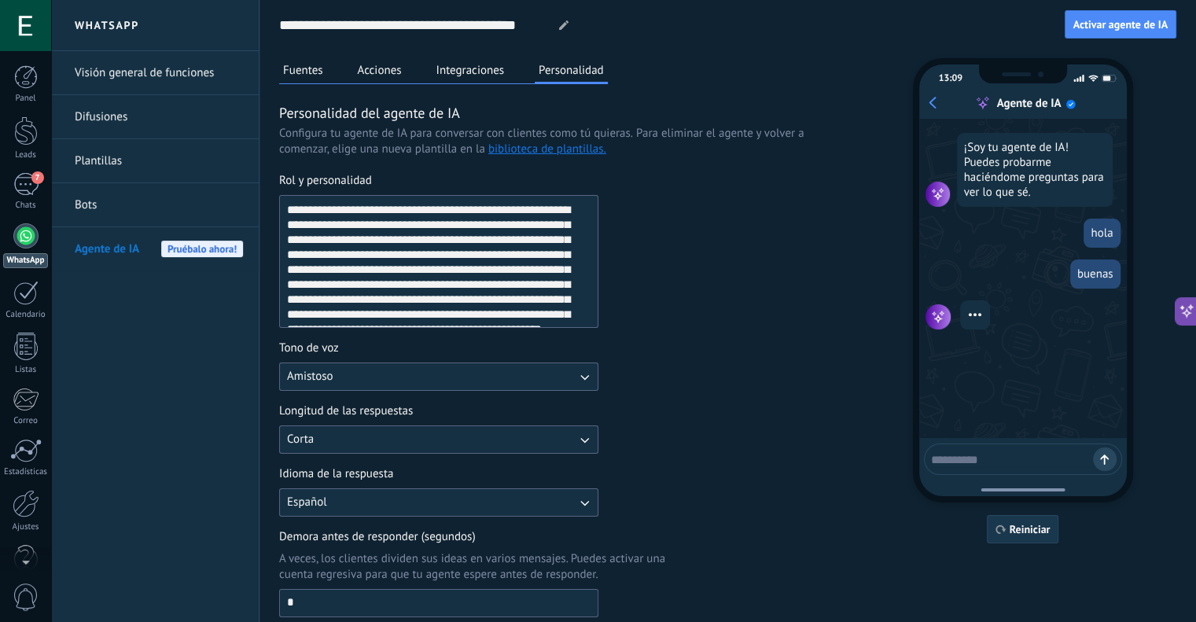
click at [996, 523] on button "Reiniciar" at bounding box center [1023, 529] width 72 height 28
click at [981, 463] on textarea at bounding box center [1012, 457] width 162 height 20
type textarea "****"
click at [466, 68] on button "Integraciones" at bounding box center [471, 70] width 76 height 24
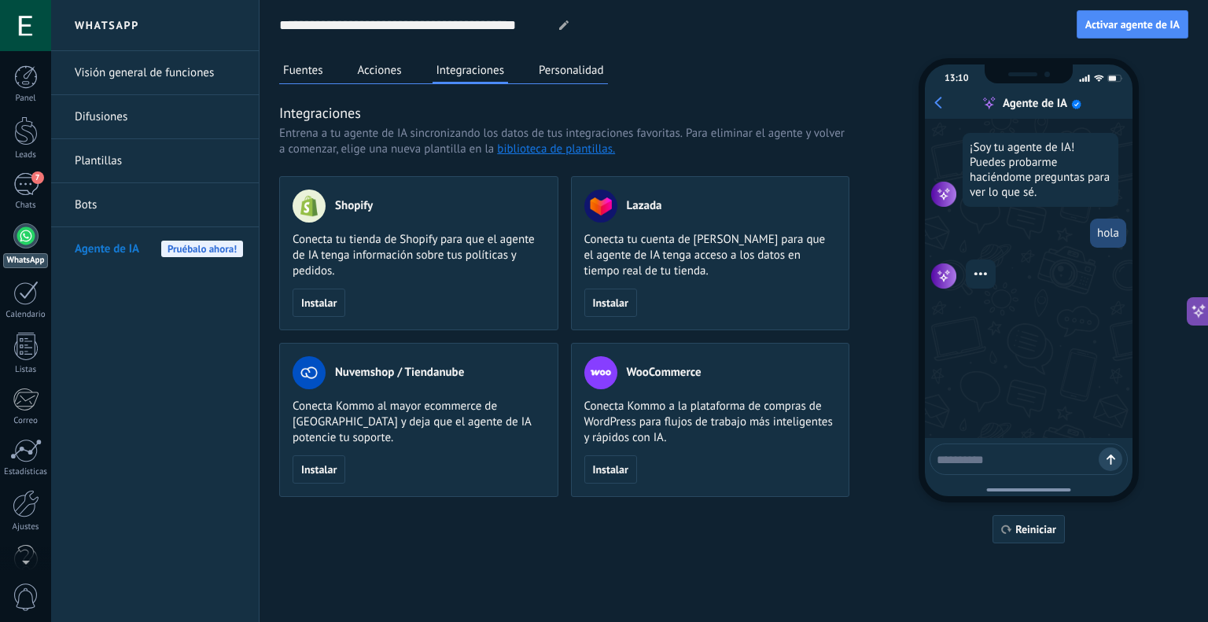
click at [388, 67] on button "Acciones" at bounding box center [380, 70] width 52 height 24
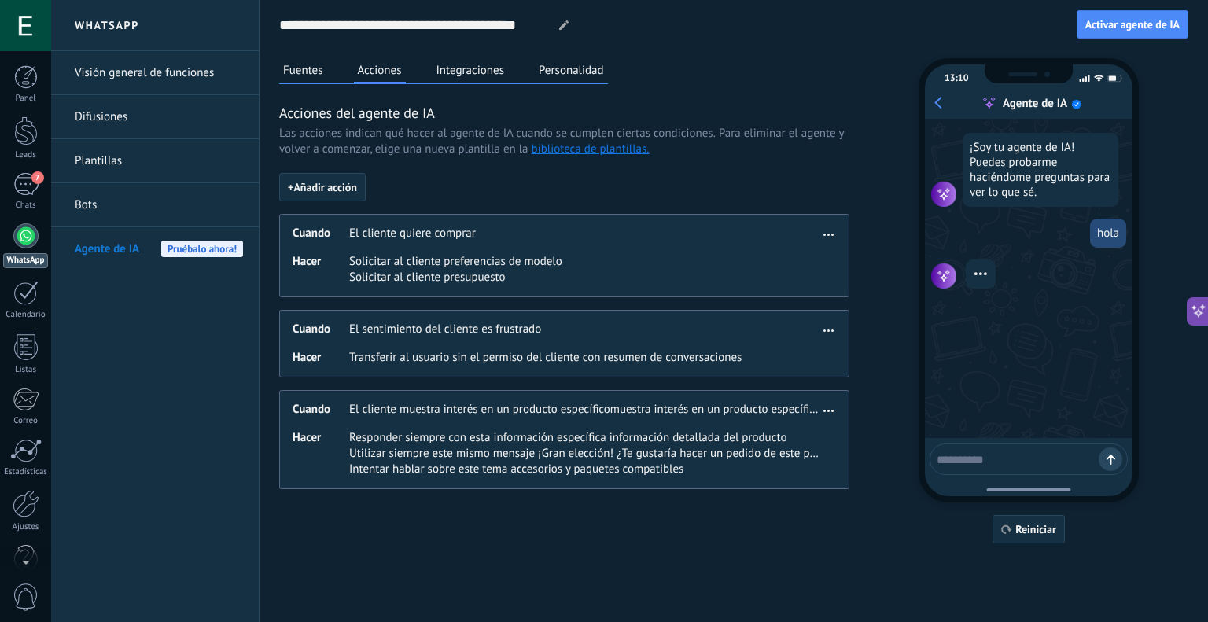
click at [324, 65] on button "Fuentes" at bounding box center [303, 70] width 48 height 24
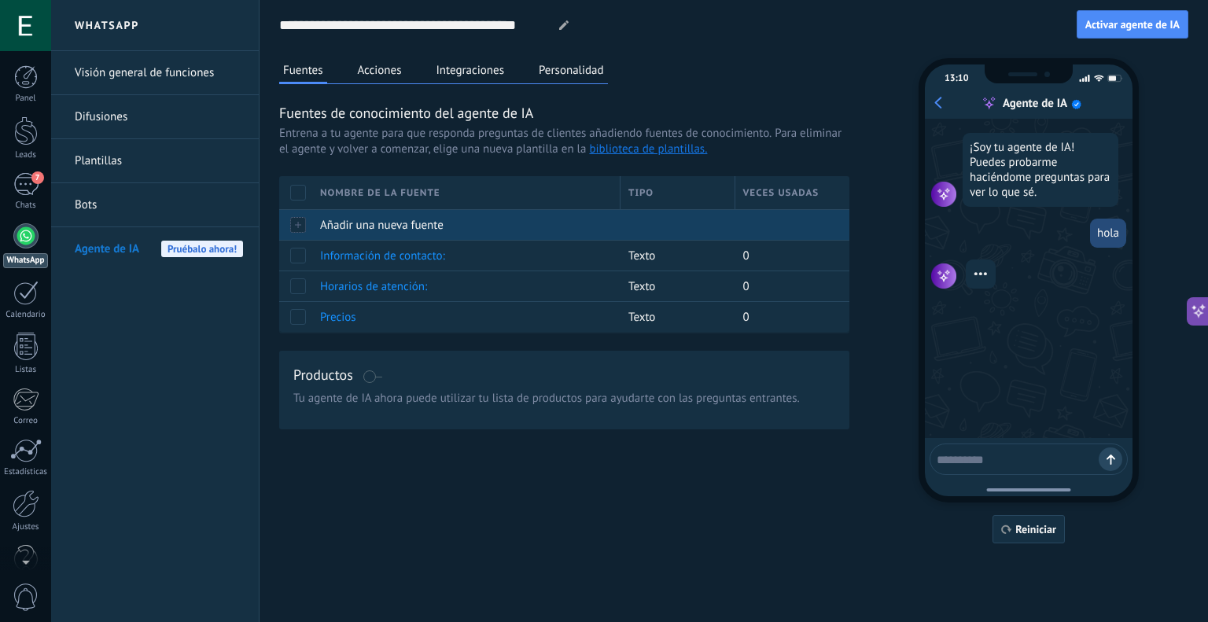
click at [392, 231] on span "Añadir una nueva fuente" at bounding box center [381, 225] width 123 height 15
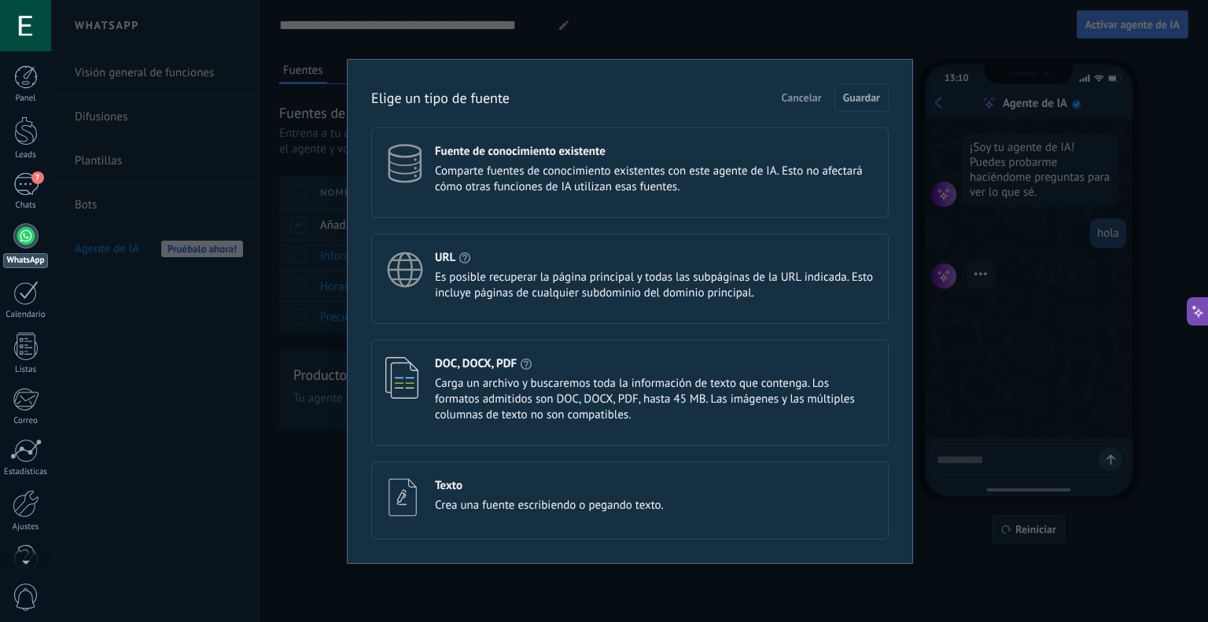
click at [828, 98] on button "Cancelar" at bounding box center [802, 98] width 54 height 24
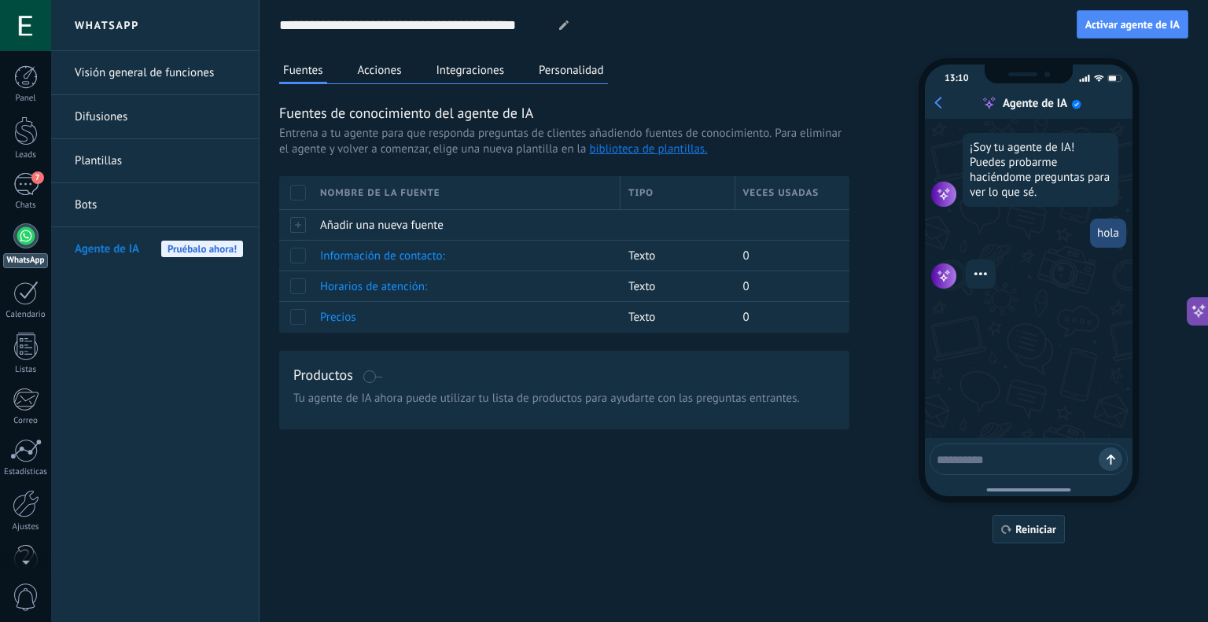
click at [412, 68] on div "Fuentes Acciones Integraciones Personalidad" at bounding box center [443, 71] width 329 height 26
click at [403, 69] on button "Acciones" at bounding box center [380, 70] width 52 height 24
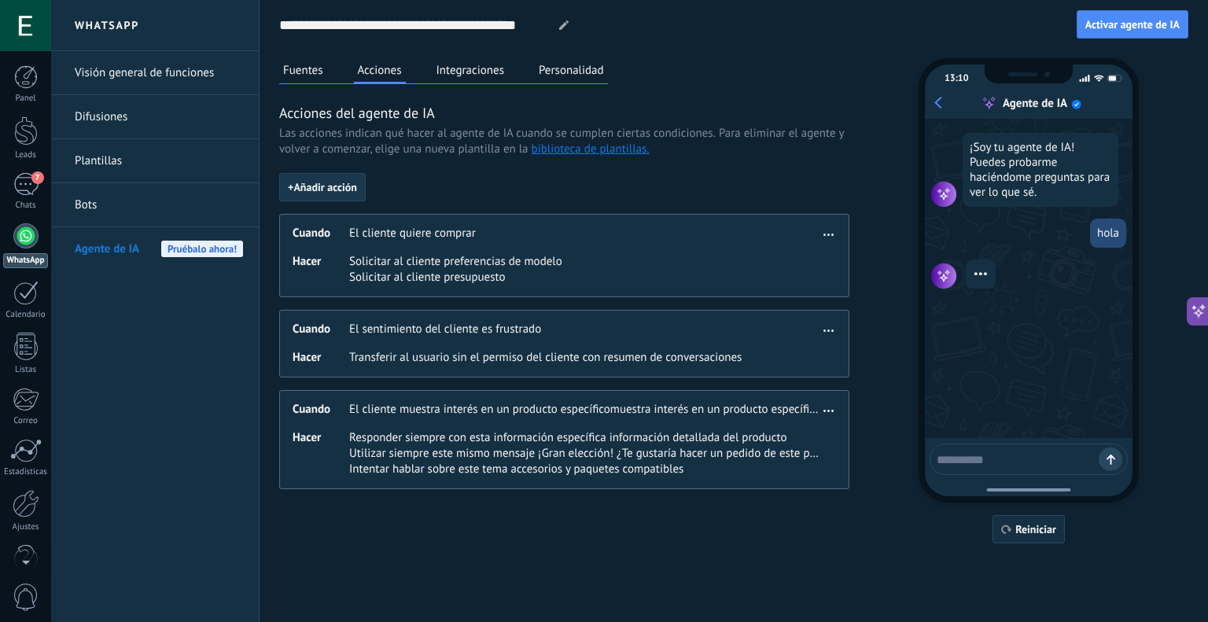
click at [329, 188] on span "+ Añadir acción" at bounding box center [322, 187] width 69 height 11
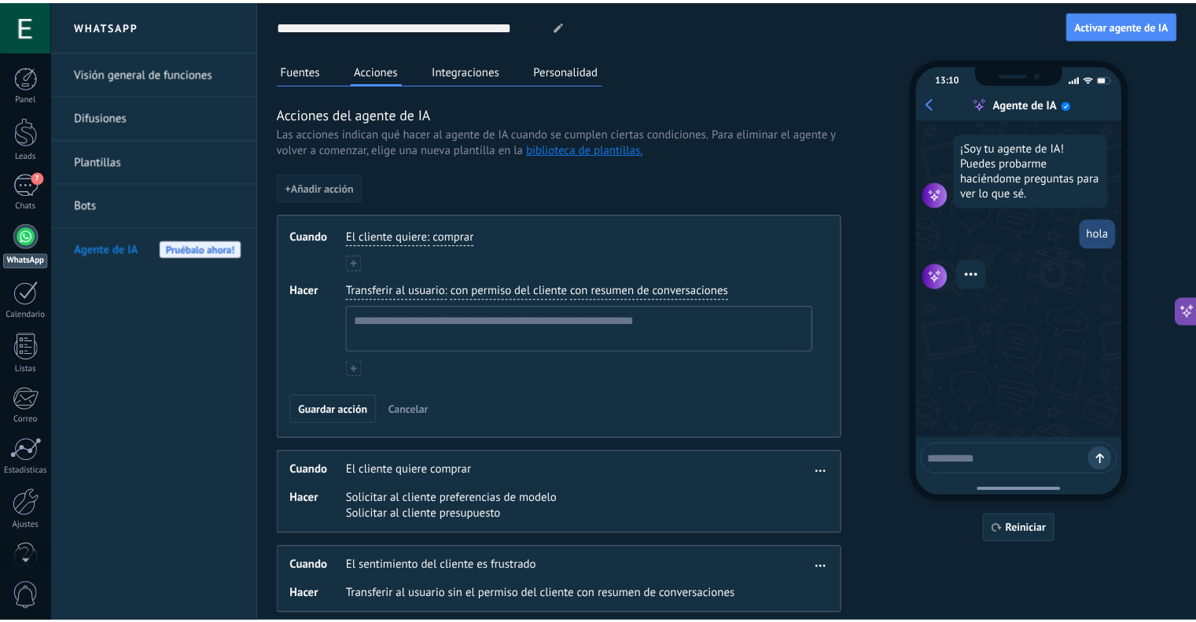
scroll to position [14, 0]
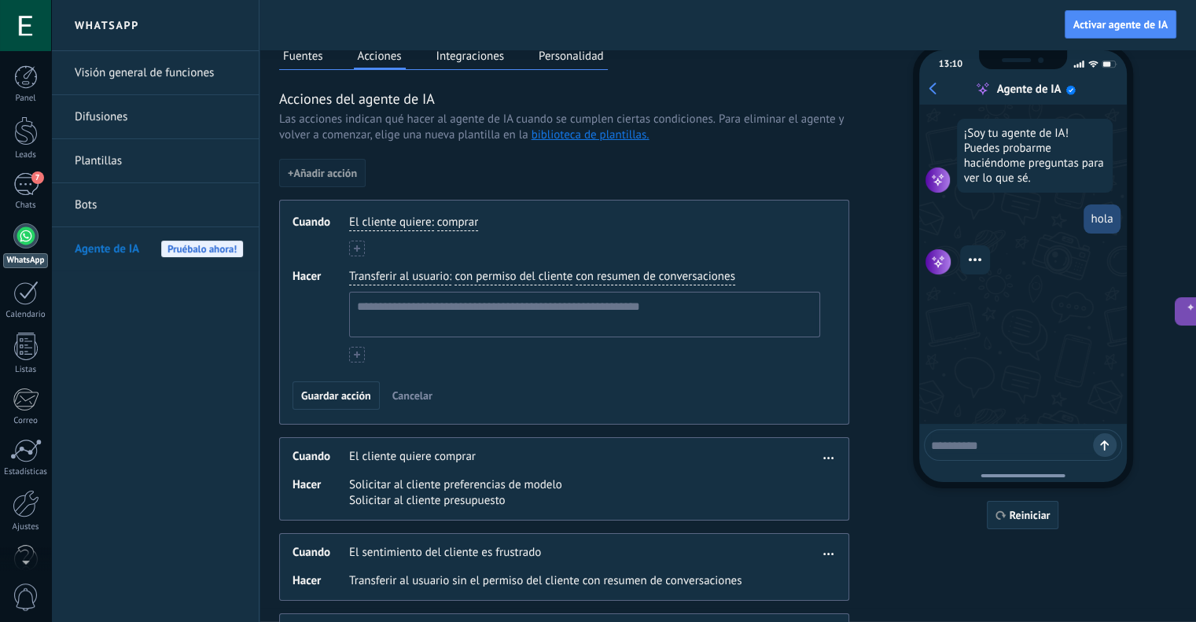
click at [432, 223] on span ":" at bounding box center [432, 223] width 2 height 16
click at [462, 224] on span "comprar" at bounding box center [457, 223] width 41 height 16
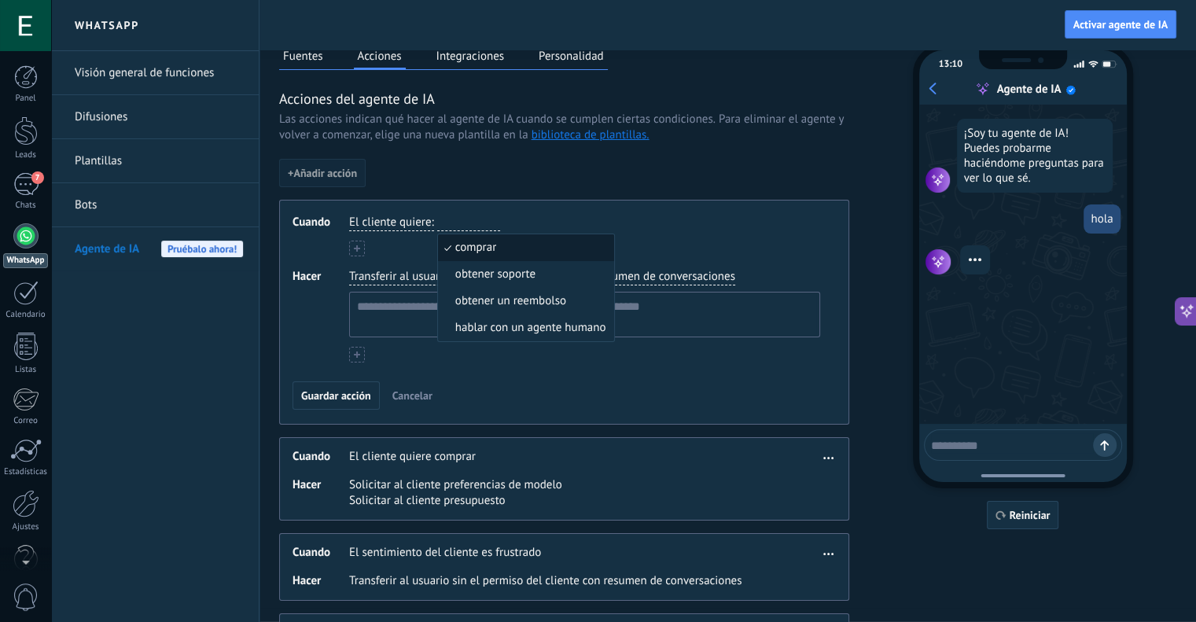
click at [377, 221] on span "El cliente quiere" at bounding box center [390, 223] width 82 height 16
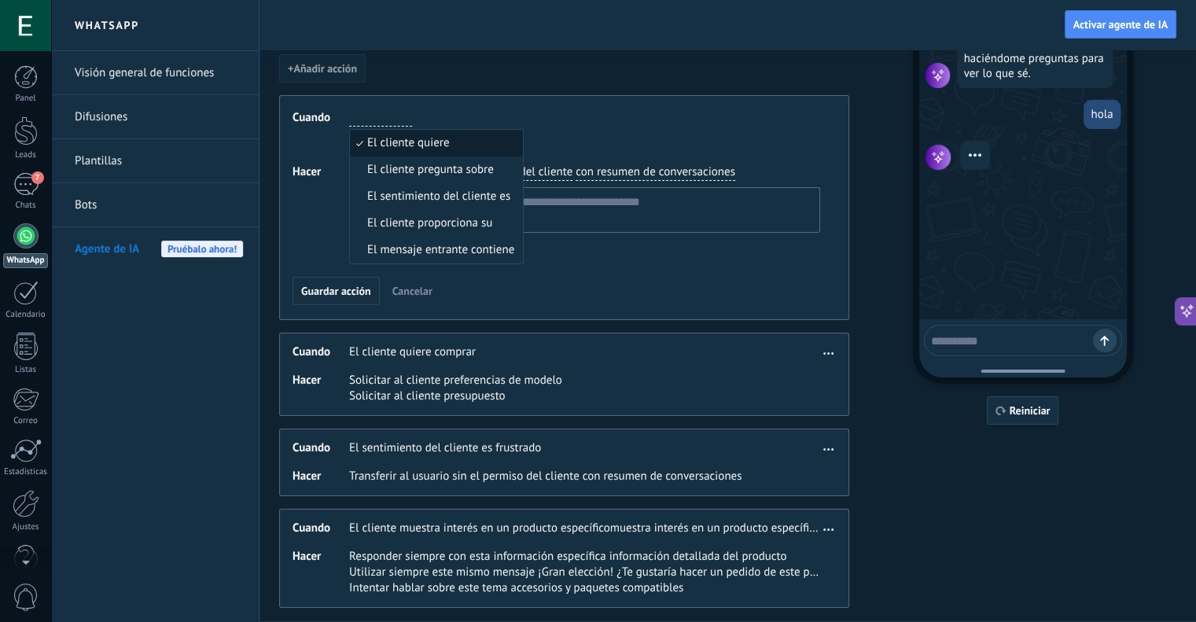
scroll to position [120, 0]
click at [453, 256] on li "El mensaje entrante contiene" at bounding box center [436, 248] width 173 height 27
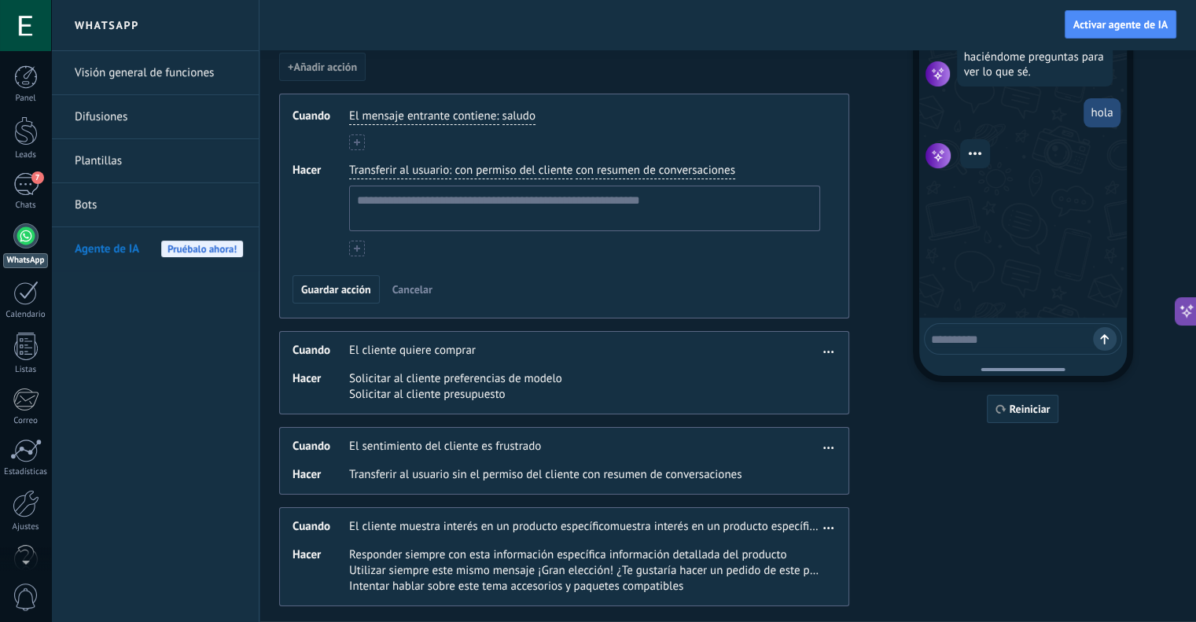
click at [522, 119] on span "saludo" at bounding box center [519, 117] width 33 height 16
click at [665, 117] on div "El mensaje entrante contiene : saludo saludo lenguaje ofensivo url / enlace" at bounding box center [584, 116] width 477 height 23
click at [421, 168] on span "Transferir al usuario" at bounding box center [399, 171] width 100 height 16
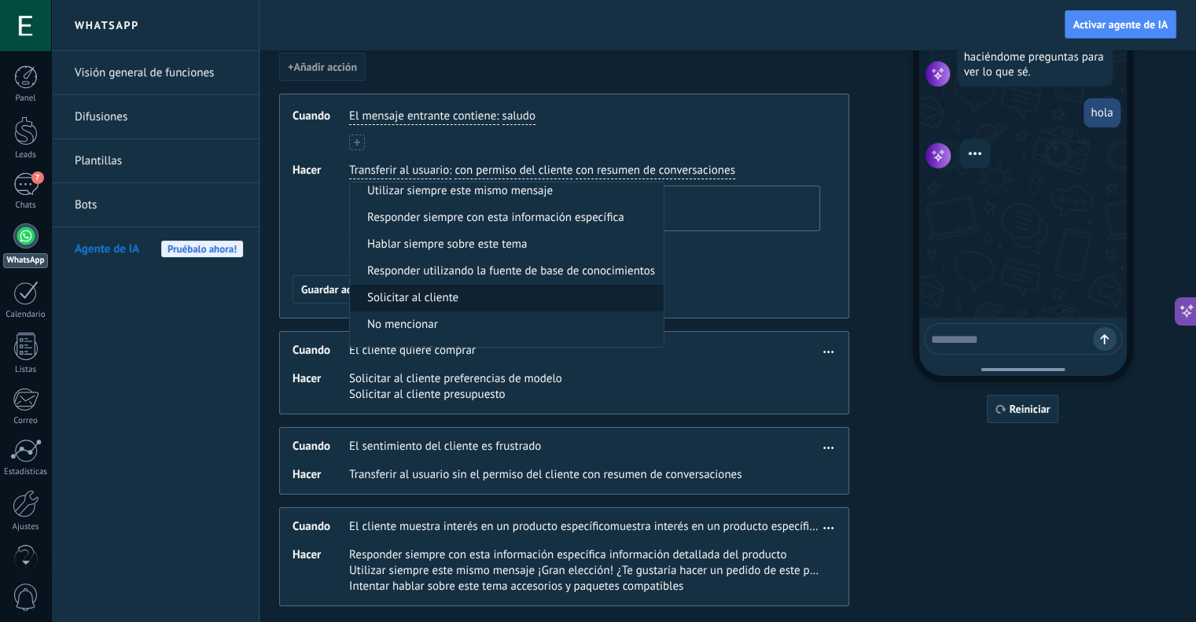
scroll to position [49, 0]
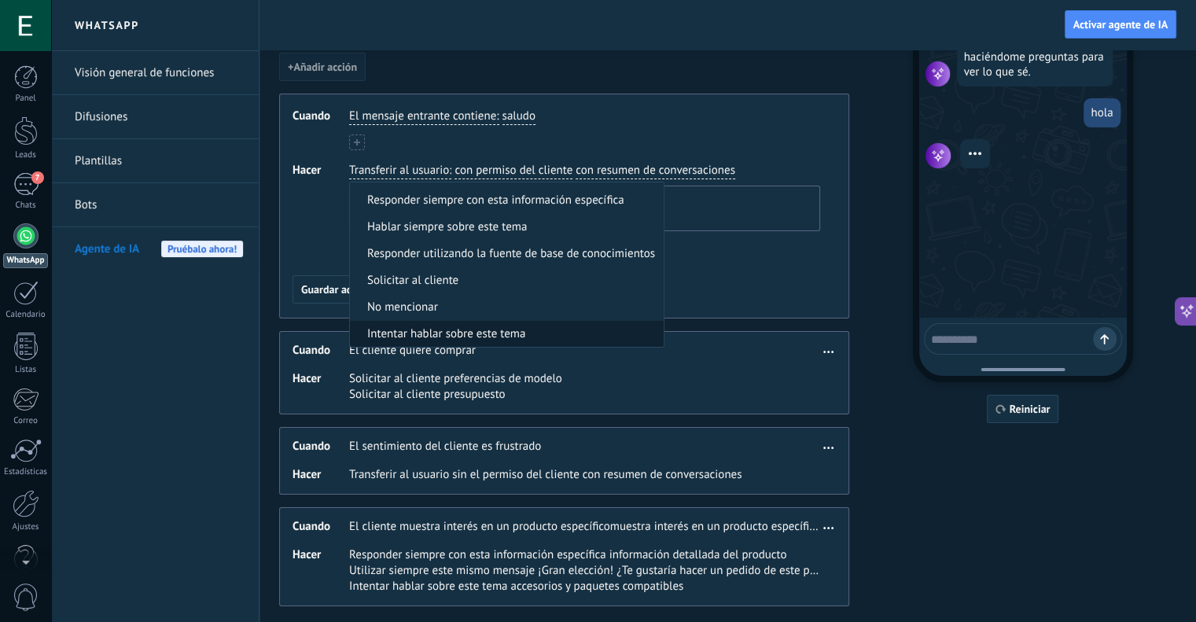
click at [475, 326] on span "Intentar hablar sobre este tema" at bounding box center [446, 334] width 158 height 16
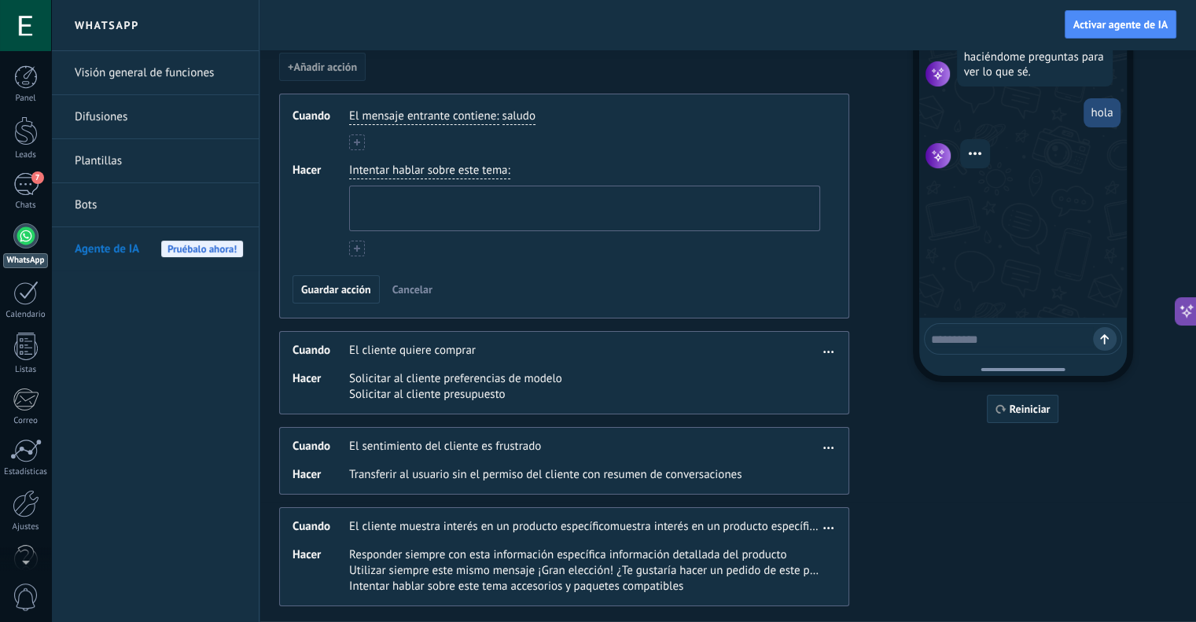
click at [410, 193] on textarea at bounding box center [583, 208] width 466 height 44
click at [445, 171] on span "Intentar hablar sobre este tema" at bounding box center [428, 171] width 158 height 16
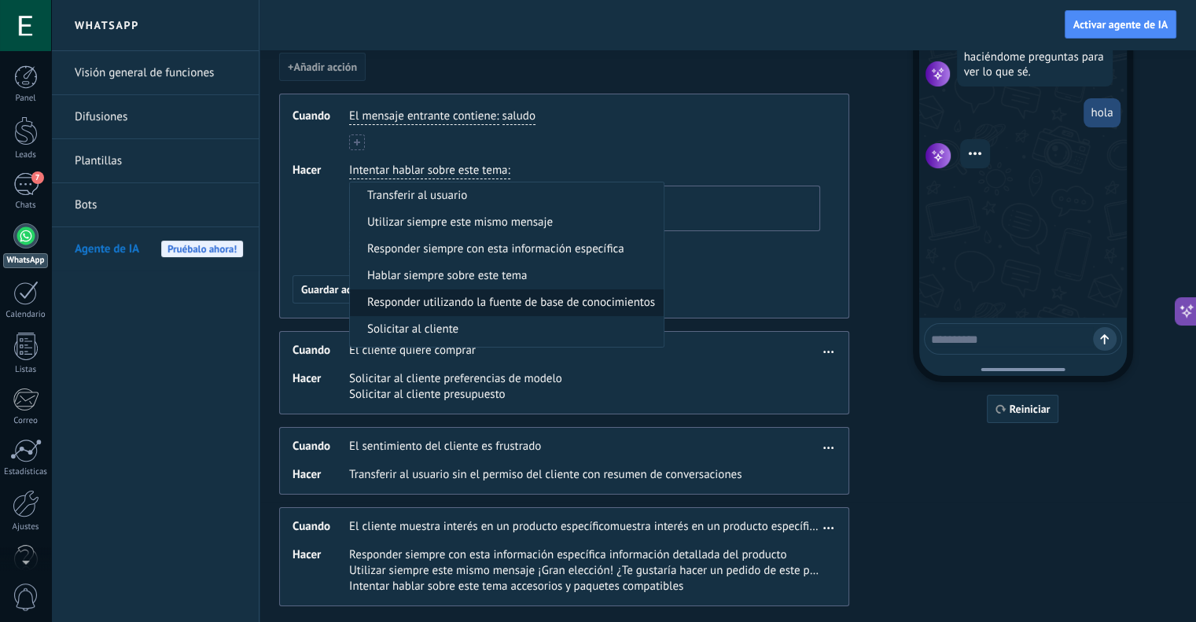
scroll to position [42, 0]
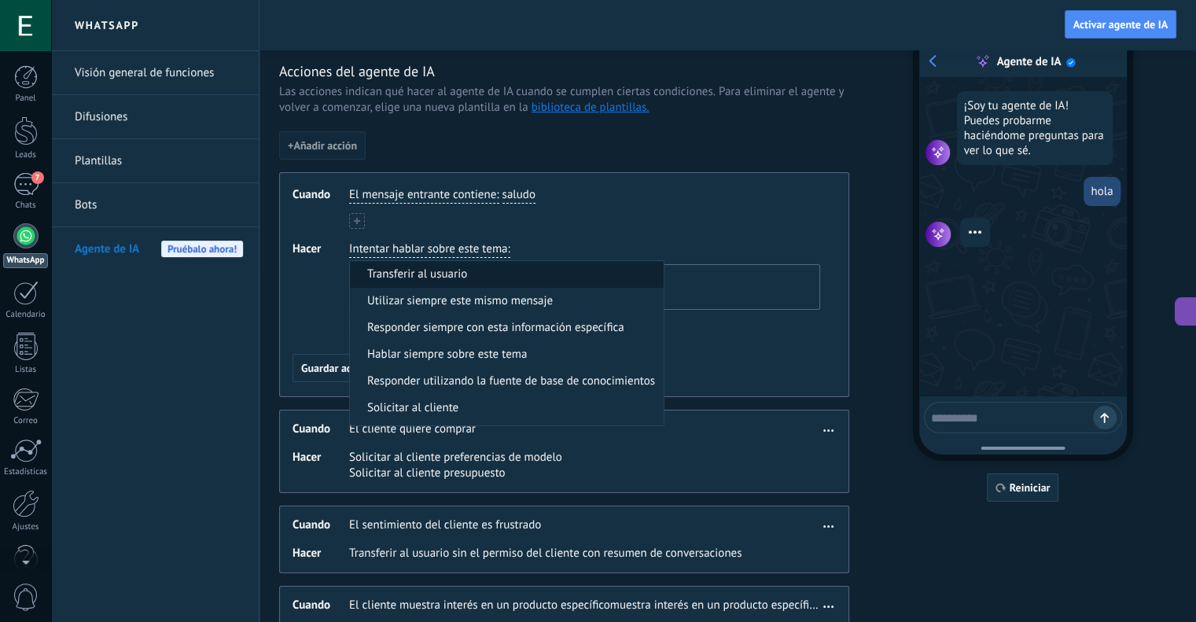
click at [458, 276] on span "Transferir al usuario" at bounding box center [417, 275] width 100 height 16
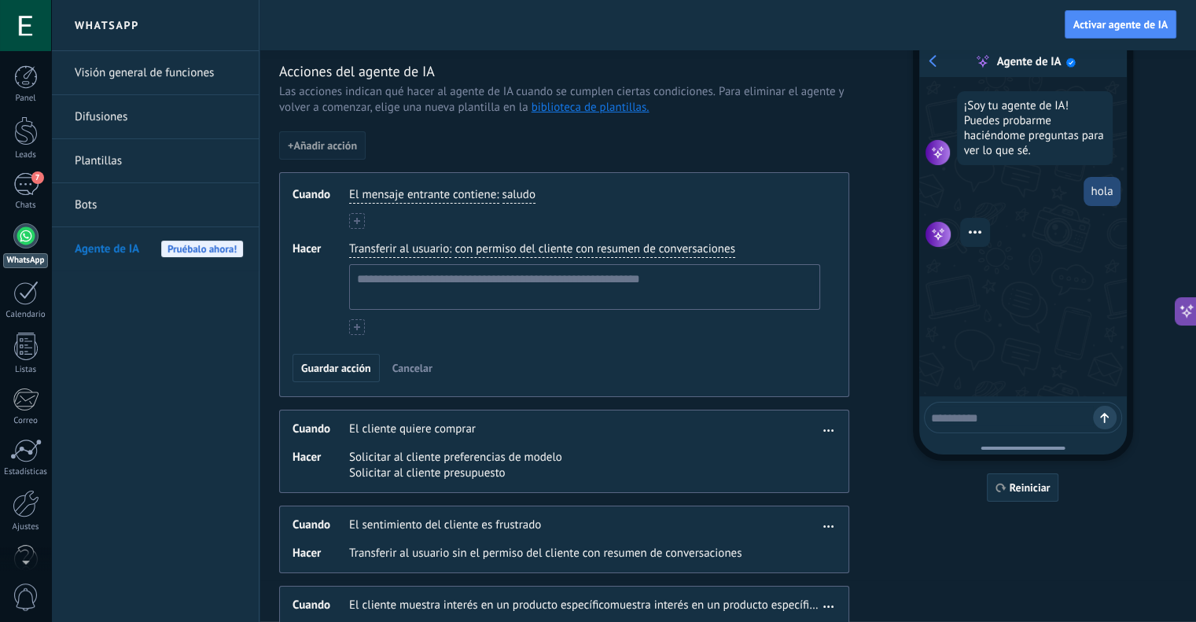
click at [472, 247] on span "con permiso del cliente" at bounding box center [514, 249] width 118 height 16
click at [422, 248] on span "Transferir al usuario" at bounding box center [399, 249] width 100 height 16
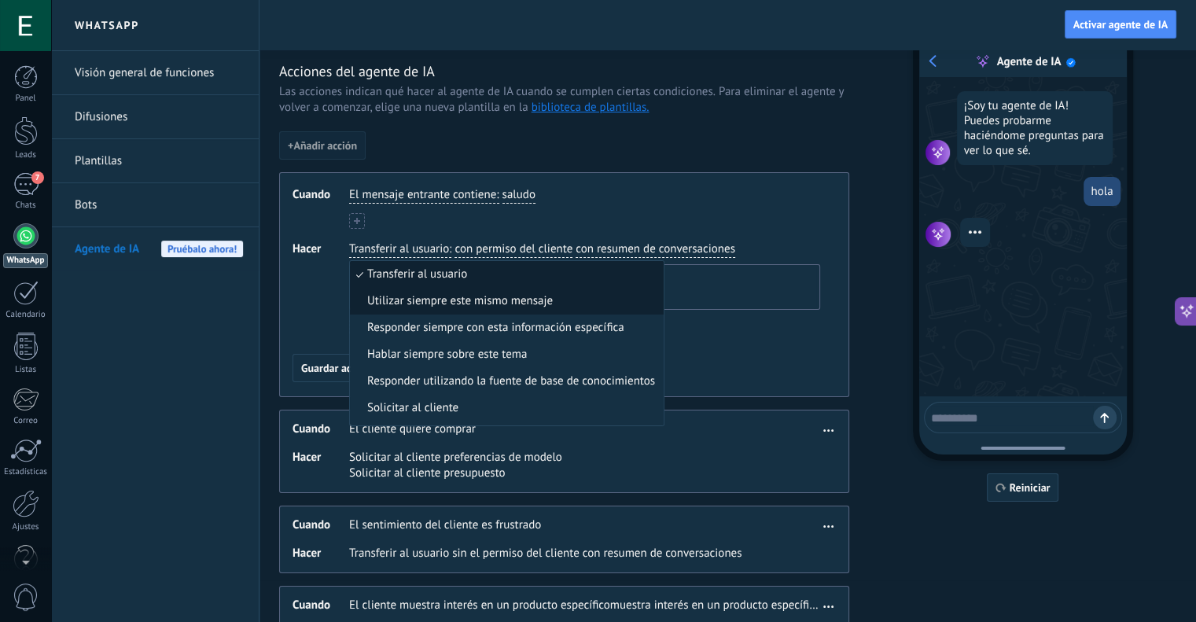
click at [429, 297] on span "Utilizar siempre este mismo mensaje" at bounding box center [460, 301] width 186 height 16
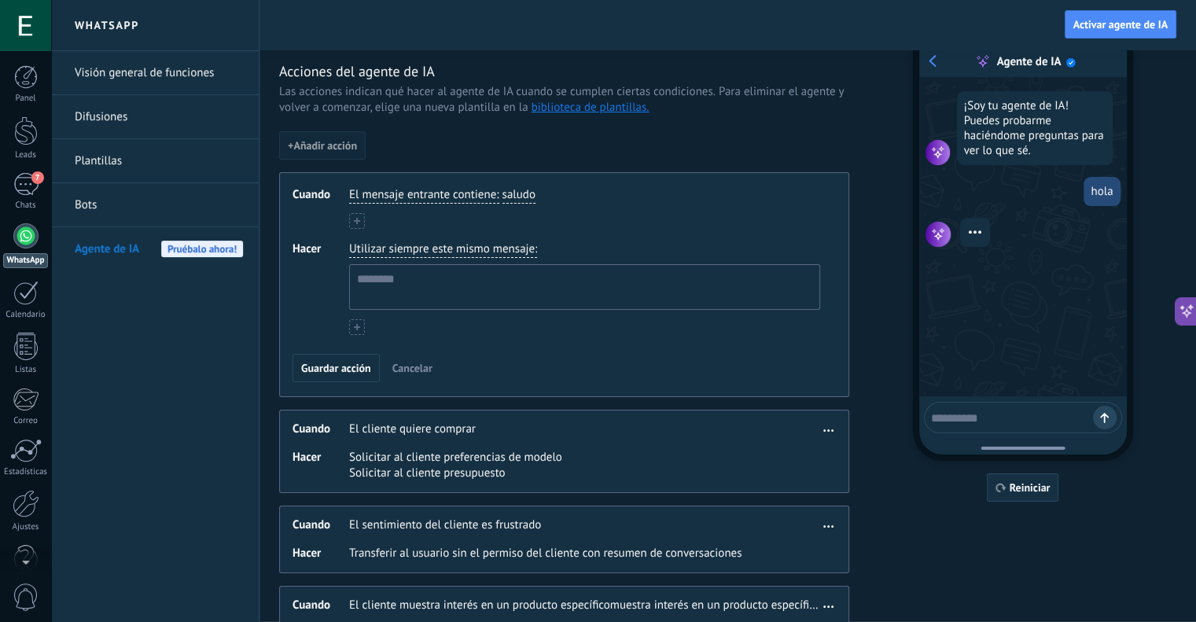
click at [444, 245] on span "Utilizar siempre este mismo mensaje" at bounding box center [442, 249] width 186 height 16
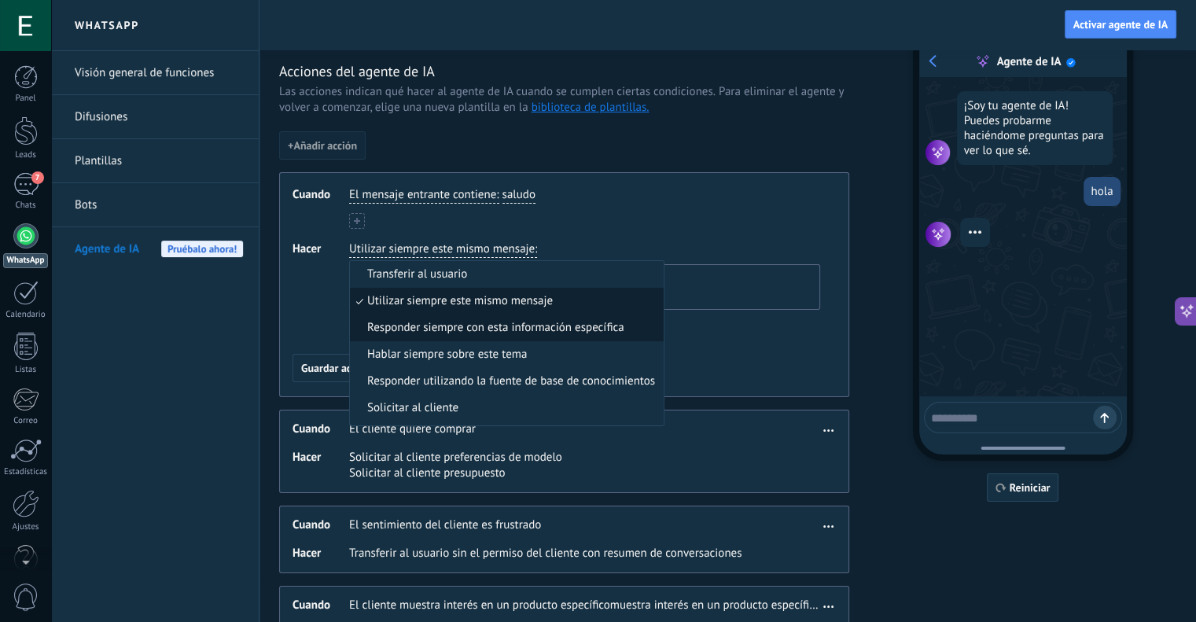
click at [453, 325] on span "Responder siempre con esta información específica" at bounding box center [495, 328] width 257 height 16
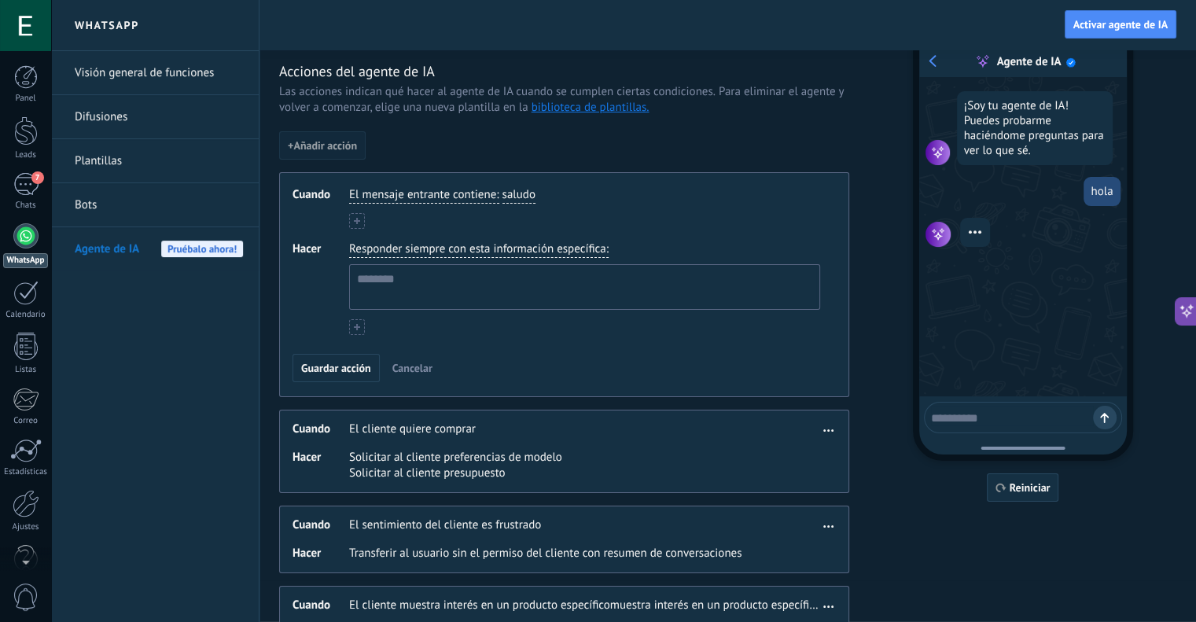
click at [450, 250] on span "Responder siempre con esta información específica" at bounding box center [477, 249] width 257 height 16
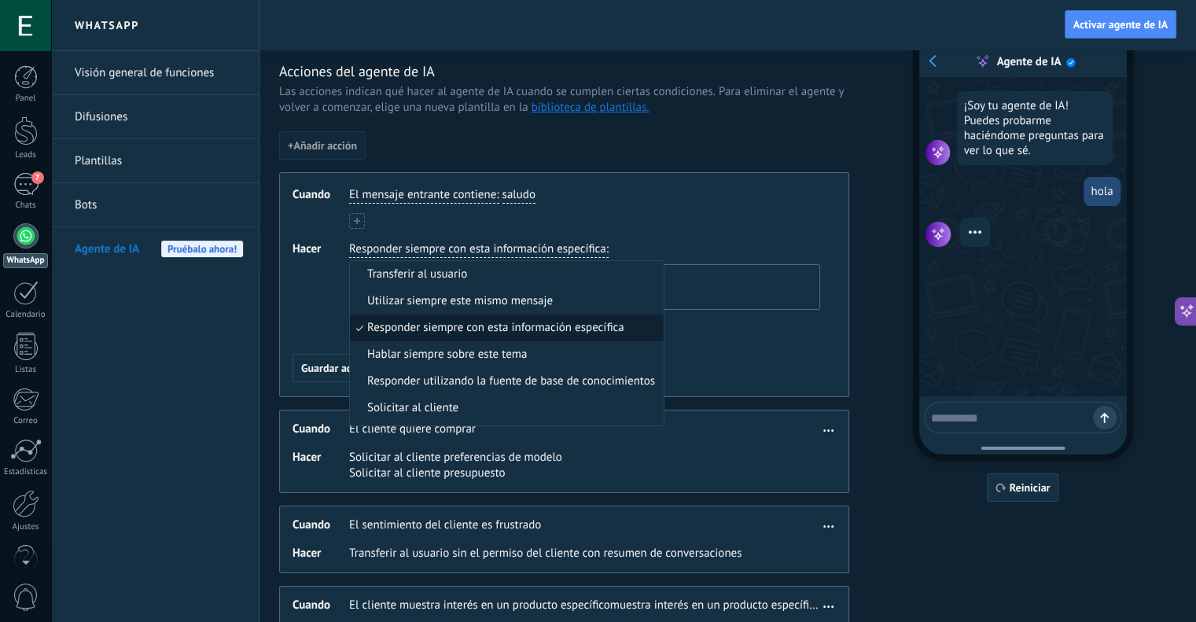
click at [748, 212] on div "El mensaje entrante contiene : saludo" at bounding box center [584, 208] width 471 height 42
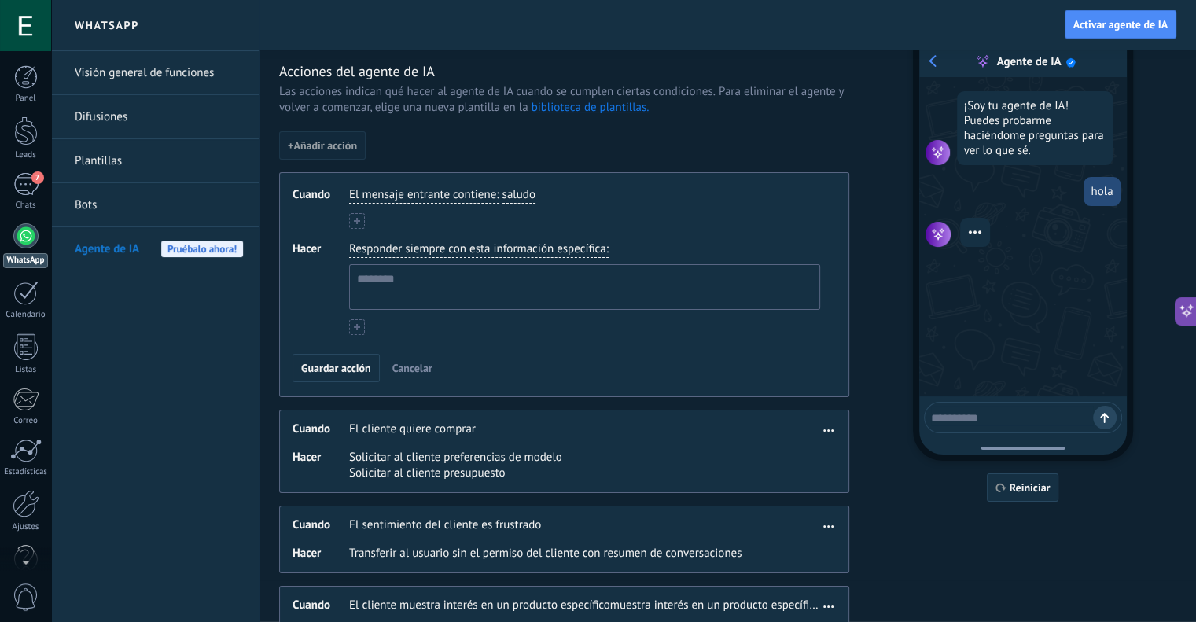
drag, startPoint x: 1180, startPoint y: 385, endPoint x: 1169, endPoint y: 380, distance: 12.3
click at [1179, 385] on div "**********" at bounding box center [728, 330] width 937 height 745
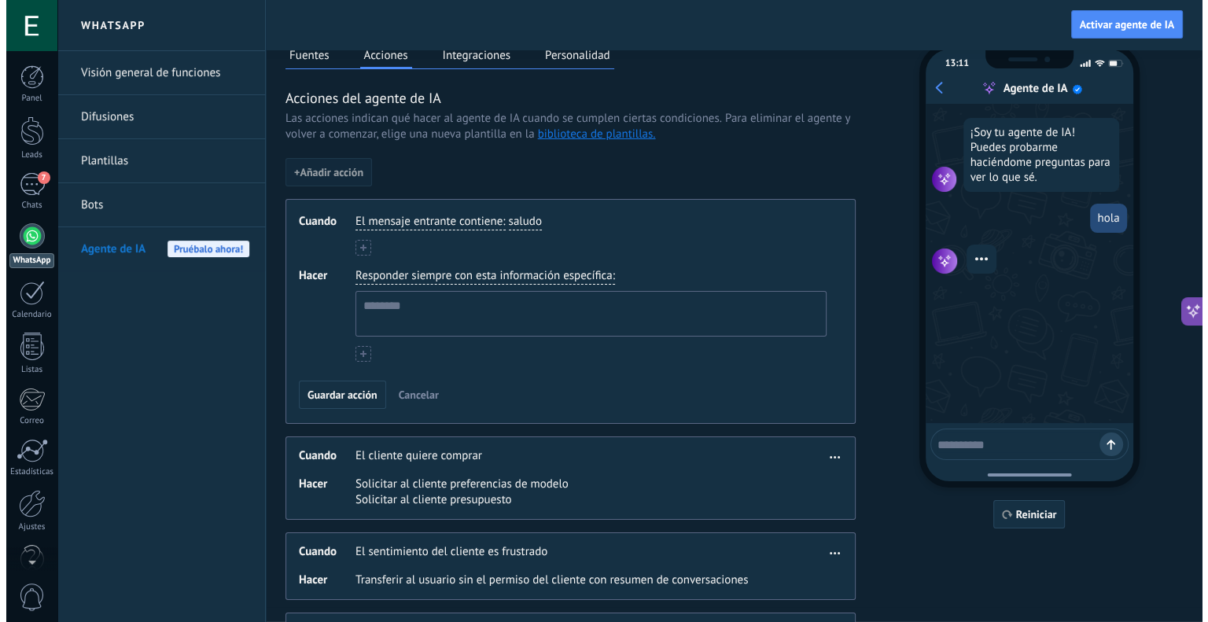
scroll to position [0, 0]
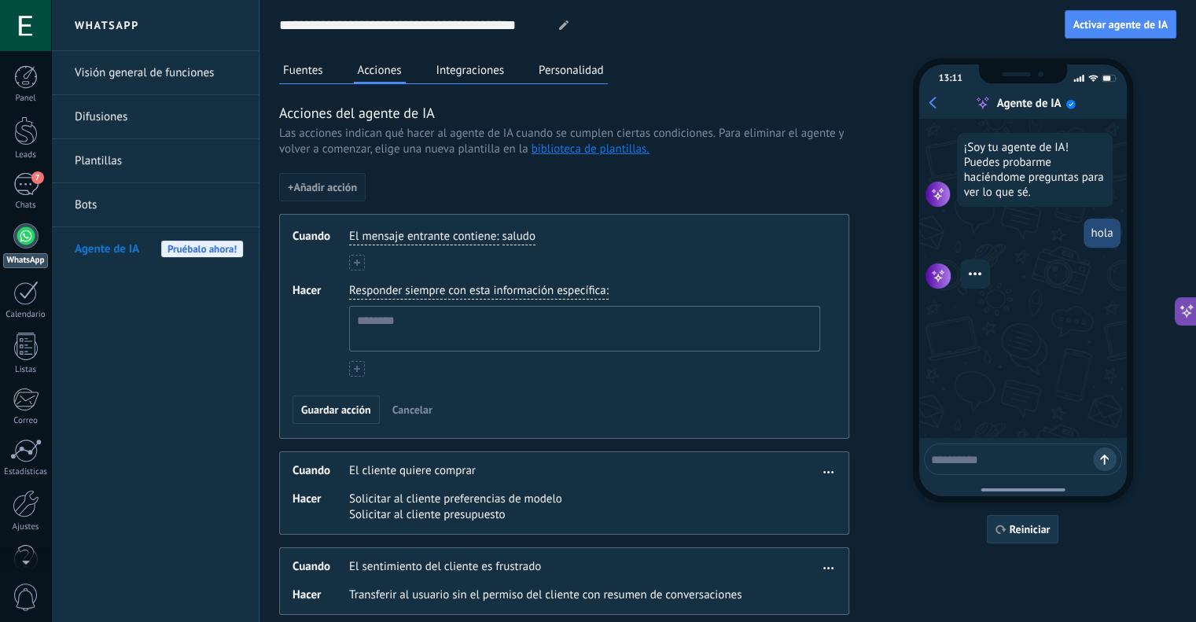
click at [1044, 521] on button "Reiniciar" at bounding box center [1023, 529] width 72 height 28
click at [1082, 30] on span "Activar agente de IA" at bounding box center [1120, 24] width 94 height 11
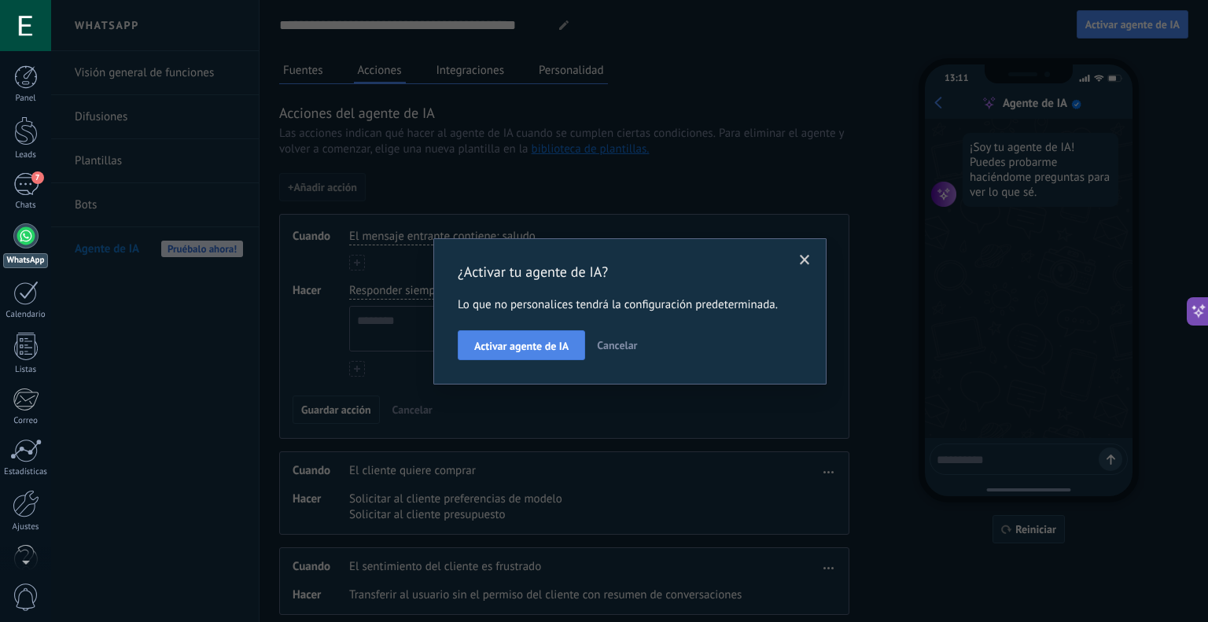
click at [496, 341] on span "Activar agente de IA" at bounding box center [521, 346] width 94 height 11
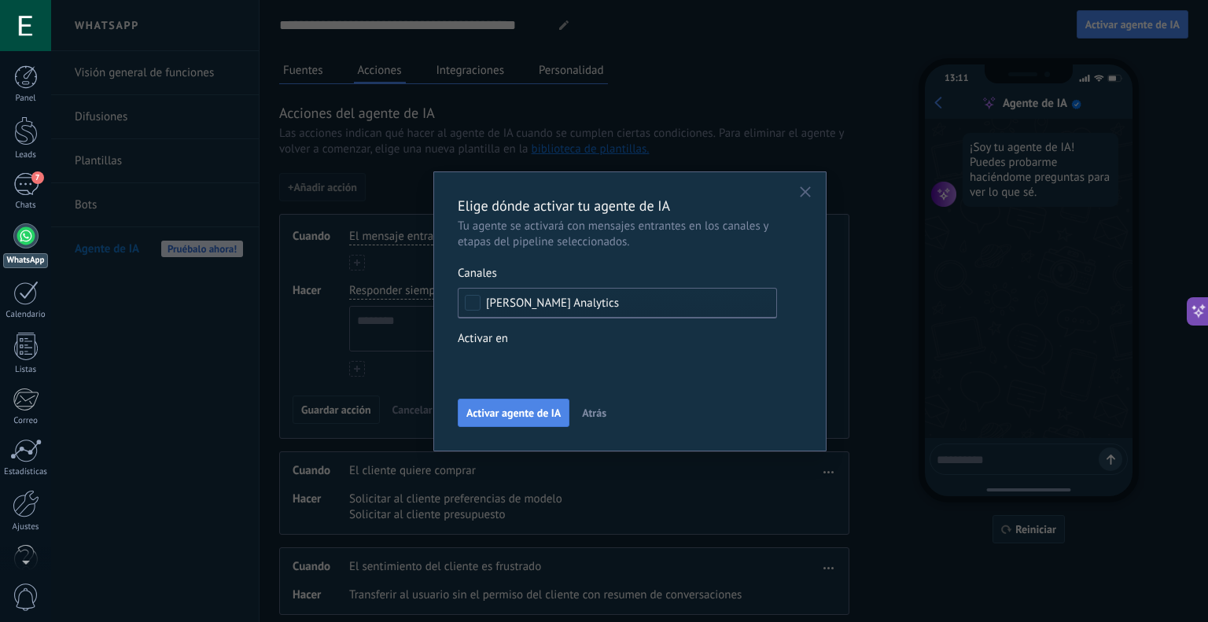
click at [521, 412] on span "Activar agente de IA" at bounding box center [513, 412] width 94 height 11
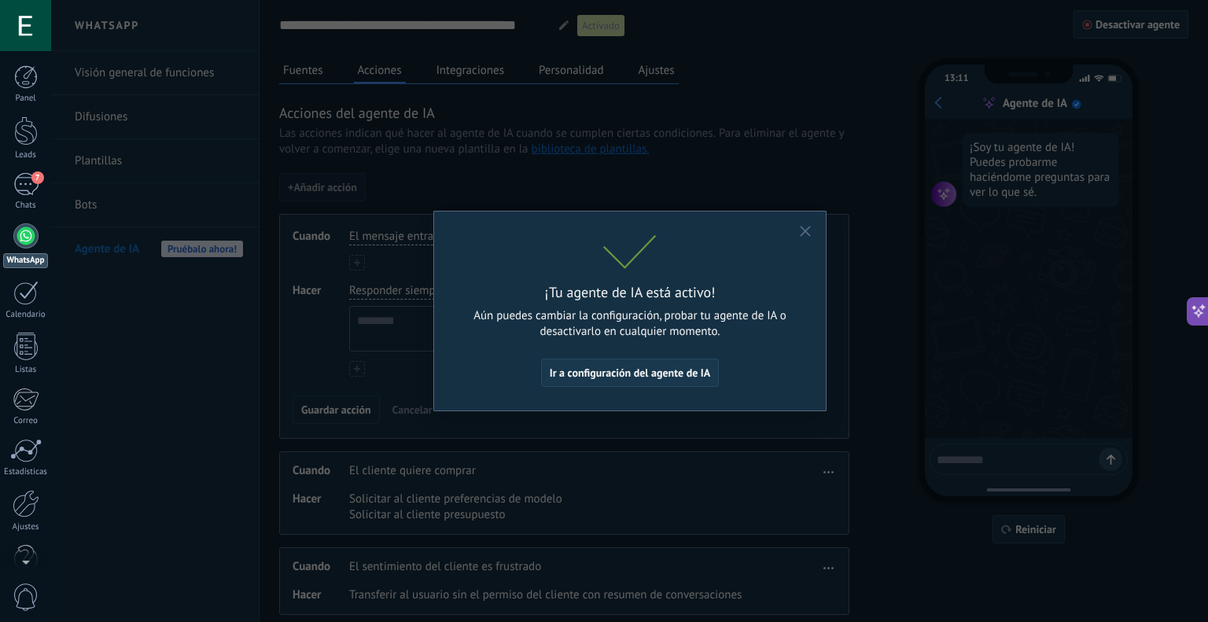
click at [673, 381] on button "Ir a configuración del agente de IA" at bounding box center [630, 373] width 179 height 28
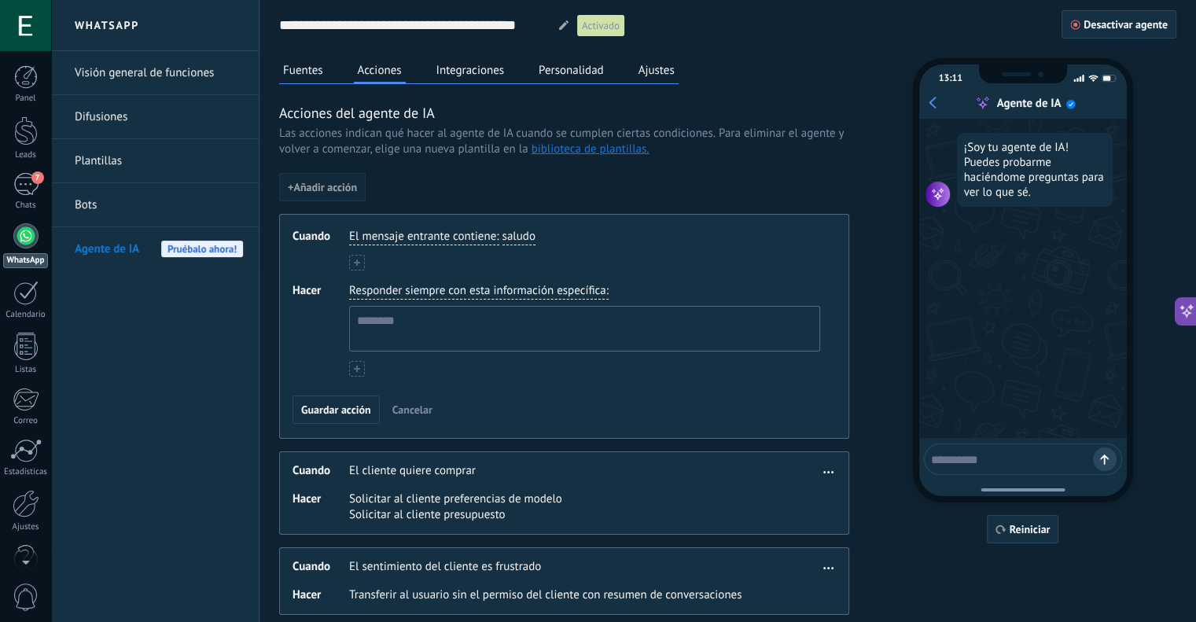
click at [101, 237] on span "Agente de IA" at bounding box center [107, 249] width 64 height 44
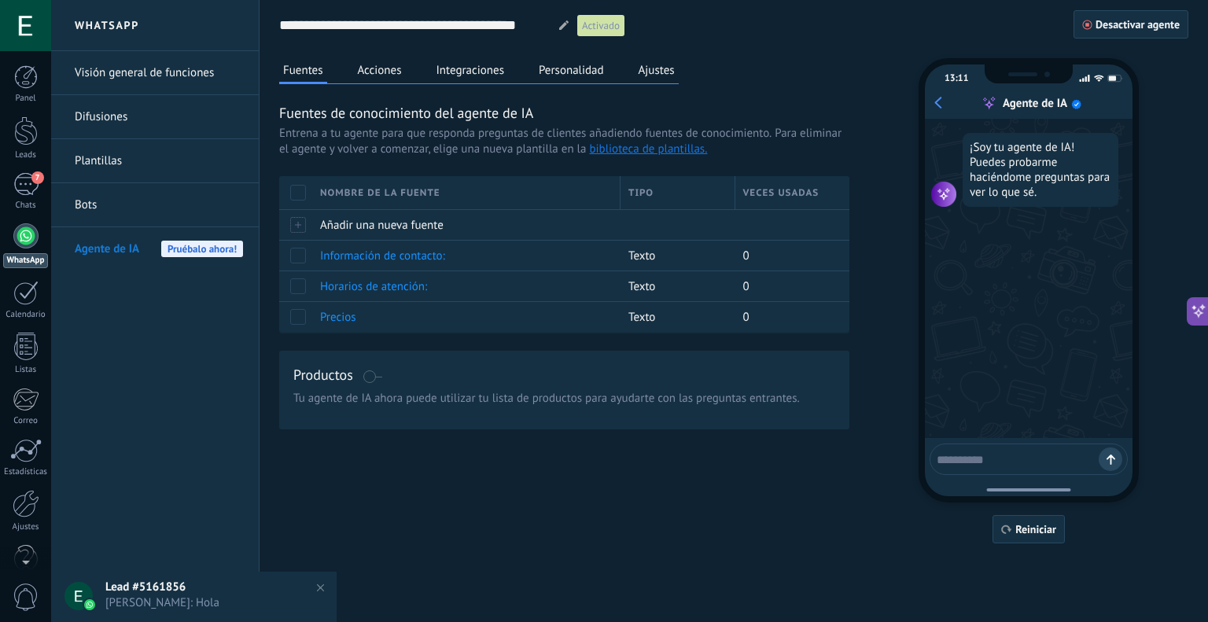
click at [493, 73] on button "Integraciones" at bounding box center [471, 70] width 76 height 24
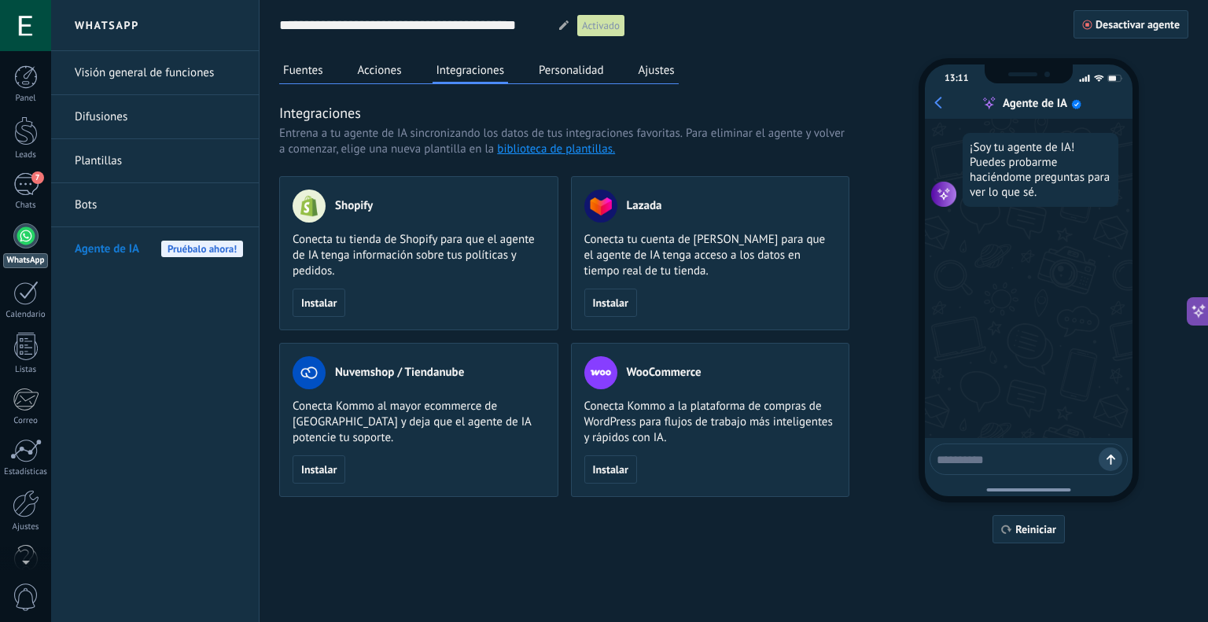
click at [550, 143] on link "biblioteca de plantillas." at bounding box center [556, 149] width 118 height 15
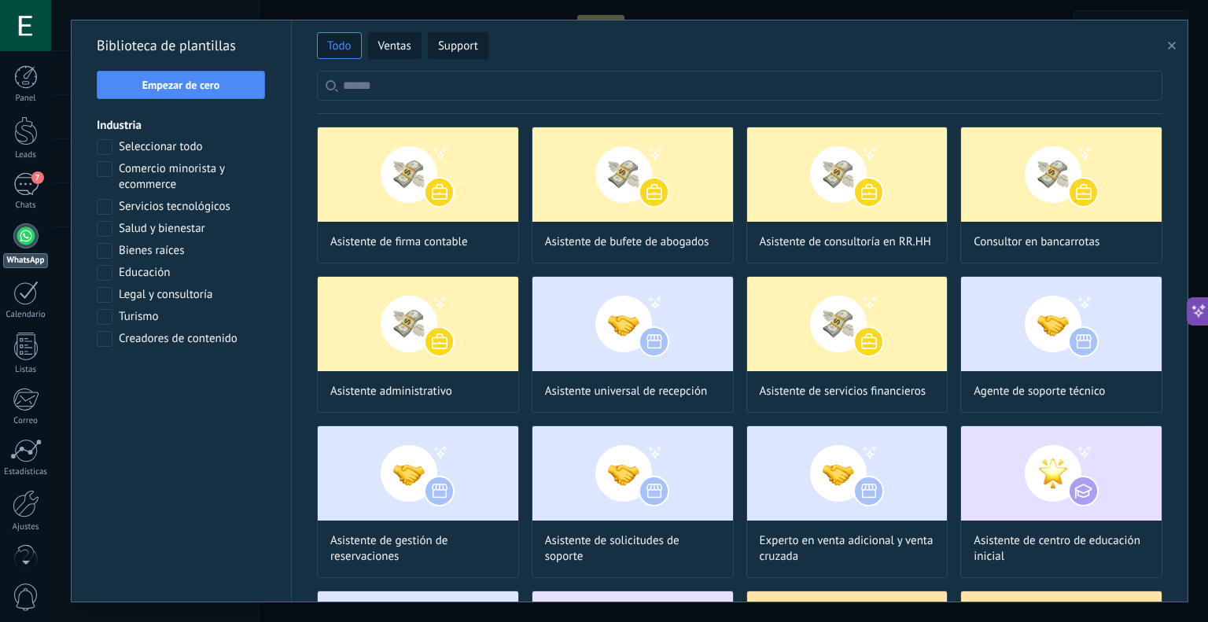
click at [1168, 44] on icon "button" at bounding box center [1172, 46] width 8 height 8
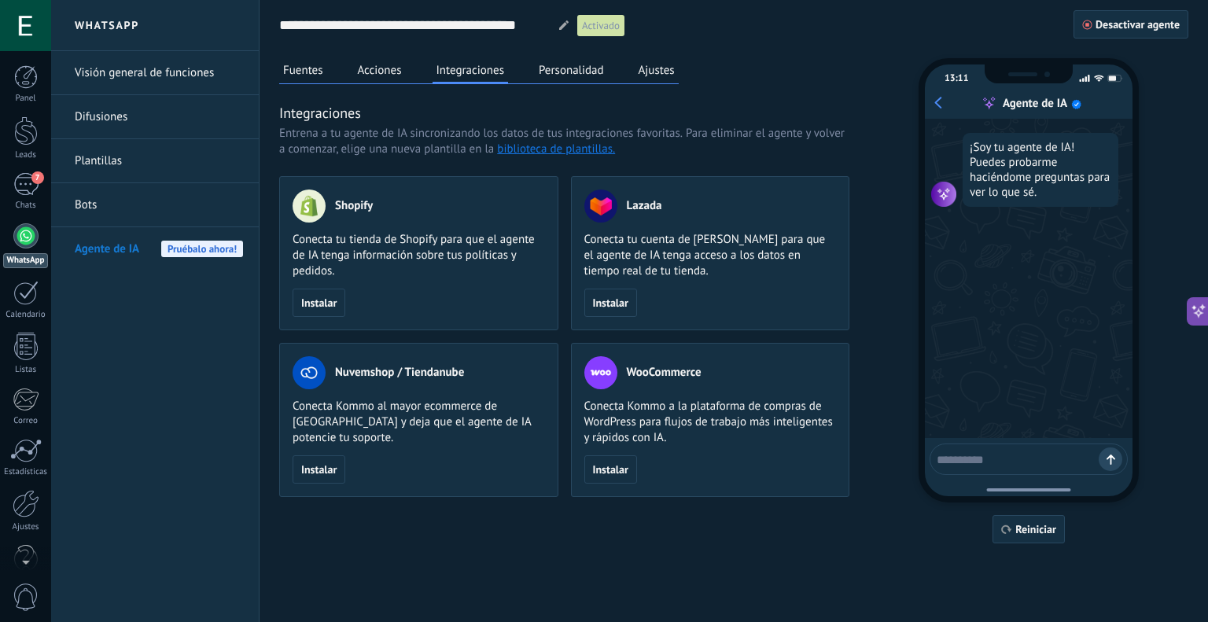
click at [563, 76] on button "Personalidad" at bounding box center [571, 70] width 73 height 24
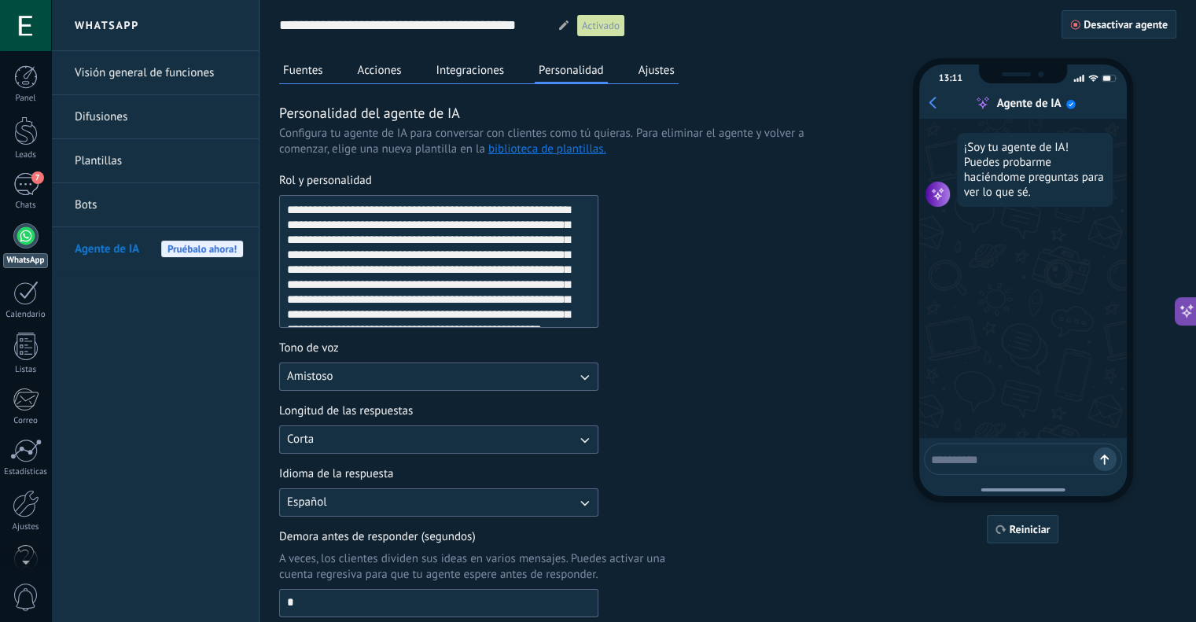
click at [654, 68] on button "Ajustes" at bounding box center [657, 70] width 44 height 24
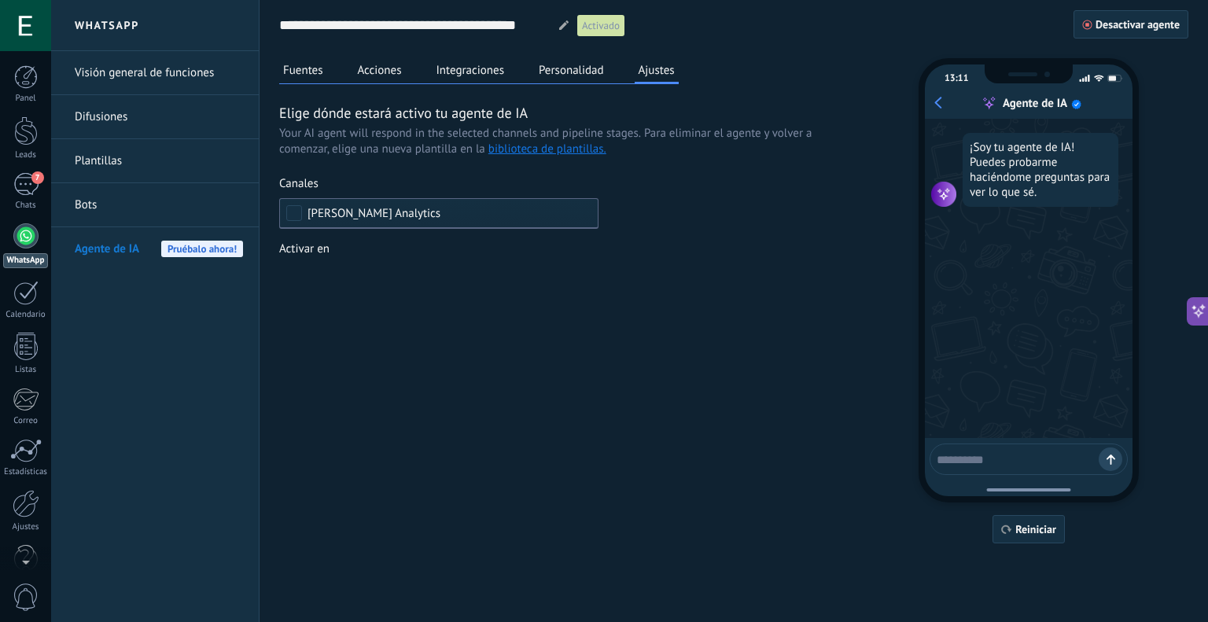
click at [292, 203] on div "[PERSON_NAME] Analytics" at bounding box center [438, 213] width 319 height 31
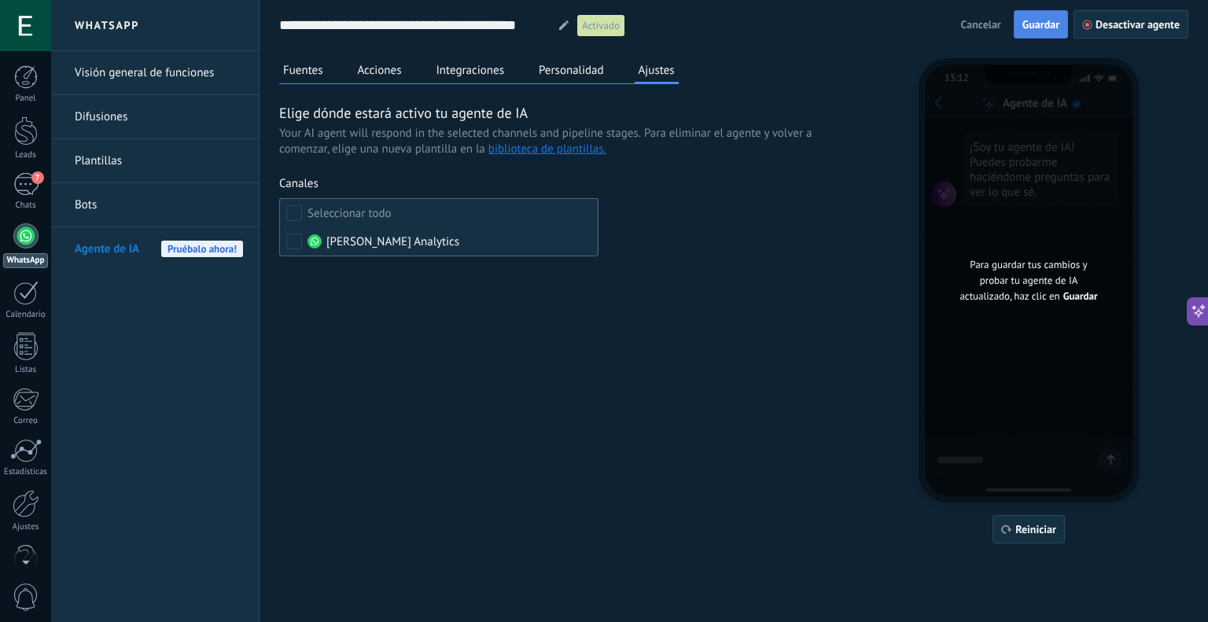
click at [1026, 24] on span "Guardar" at bounding box center [1040, 24] width 37 height 11
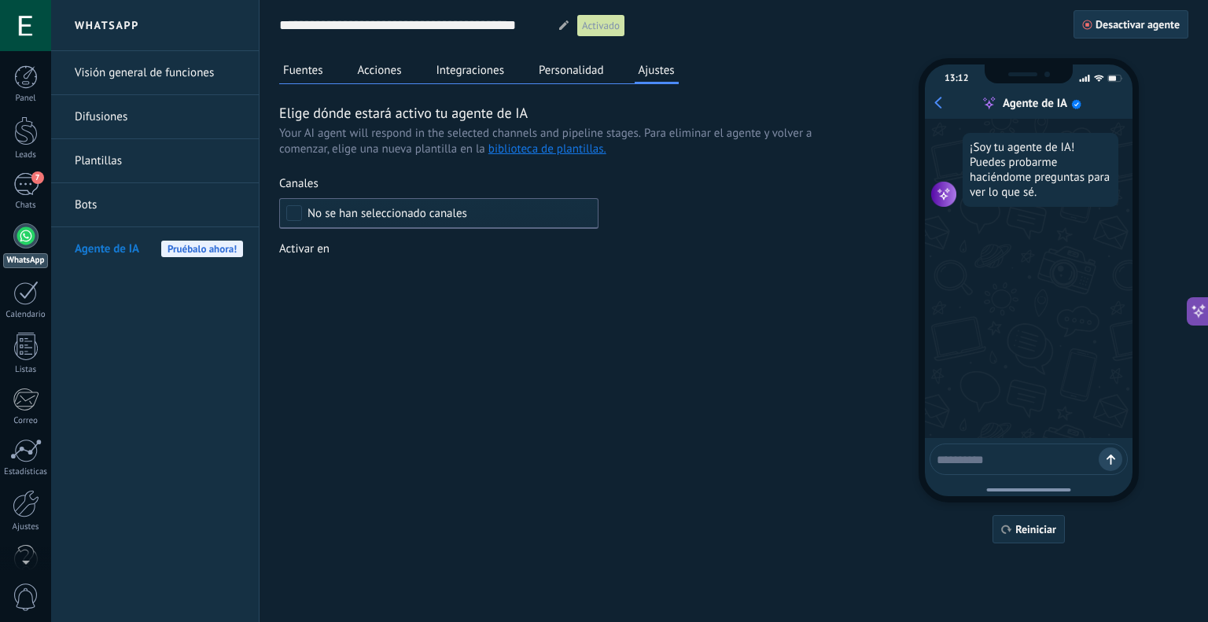
click at [1114, 19] on span "Desactivar agente" at bounding box center [1137, 24] width 84 height 11
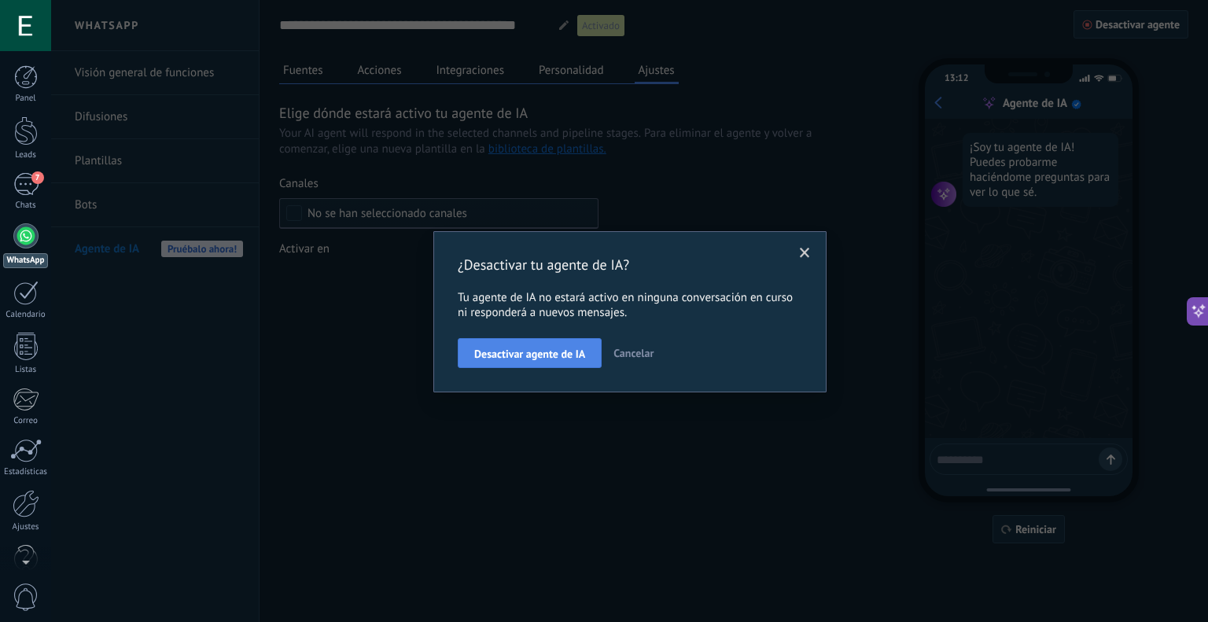
click at [544, 353] on span "Desactivar agente de IA" at bounding box center [529, 353] width 111 height 11
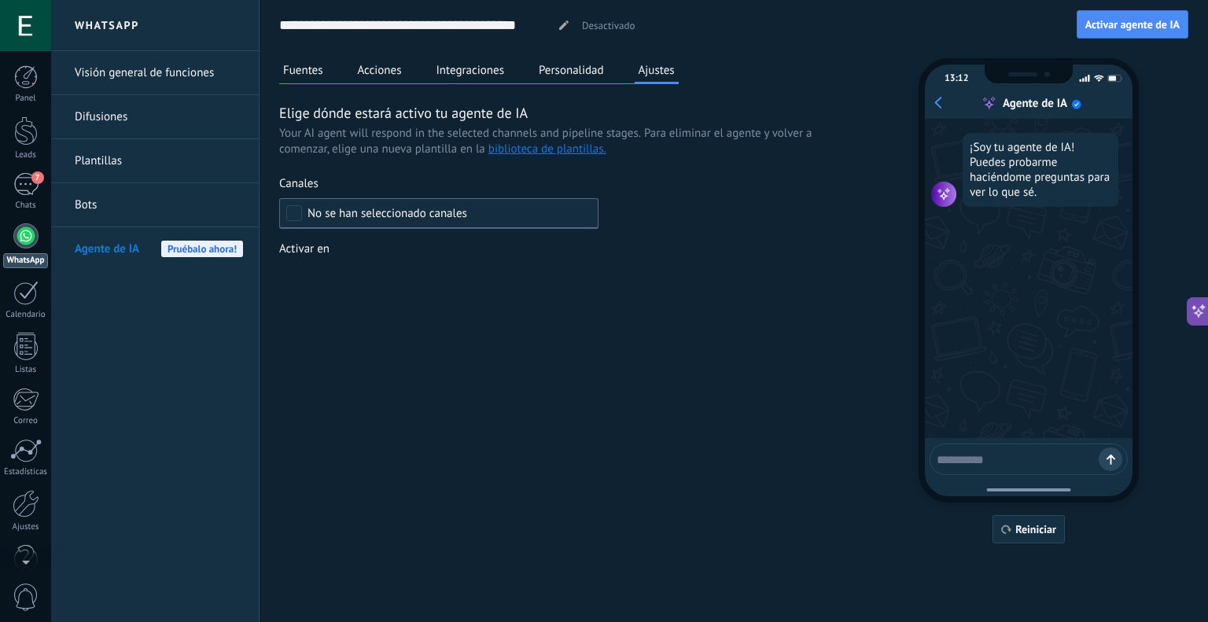
click at [1048, 437] on div "¡Soy tu agente de IA! Puedes probarme haciéndome preguntas para ver lo que sé." at bounding box center [1029, 278] width 208 height 319
click at [1044, 455] on textarea at bounding box center [1018, 457] width 162 height 20
type textarea "****"
click at [305, 69] on button "Fuentes" at bounding box center [303, 70] width 48 height 24
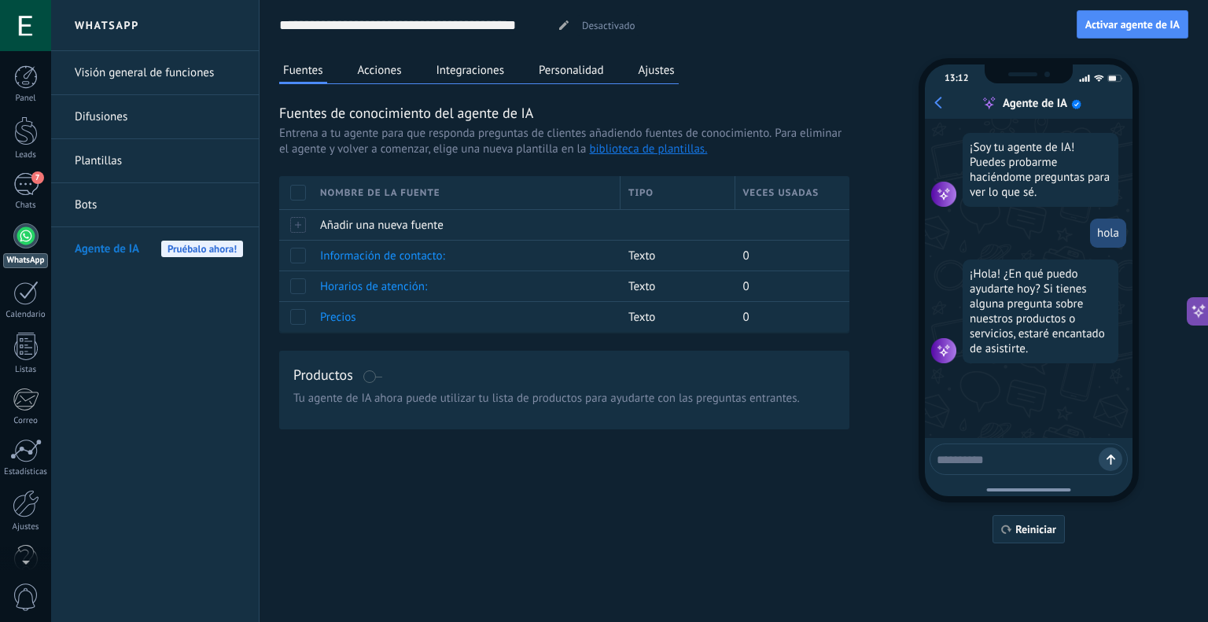
click at [983, 459] on textarea at bounding box center [1018, 457] width 162 height 20
click at [1128, 23] on span "Activar agente de IA" at bounding box center [1132, 24] width 94 height 11
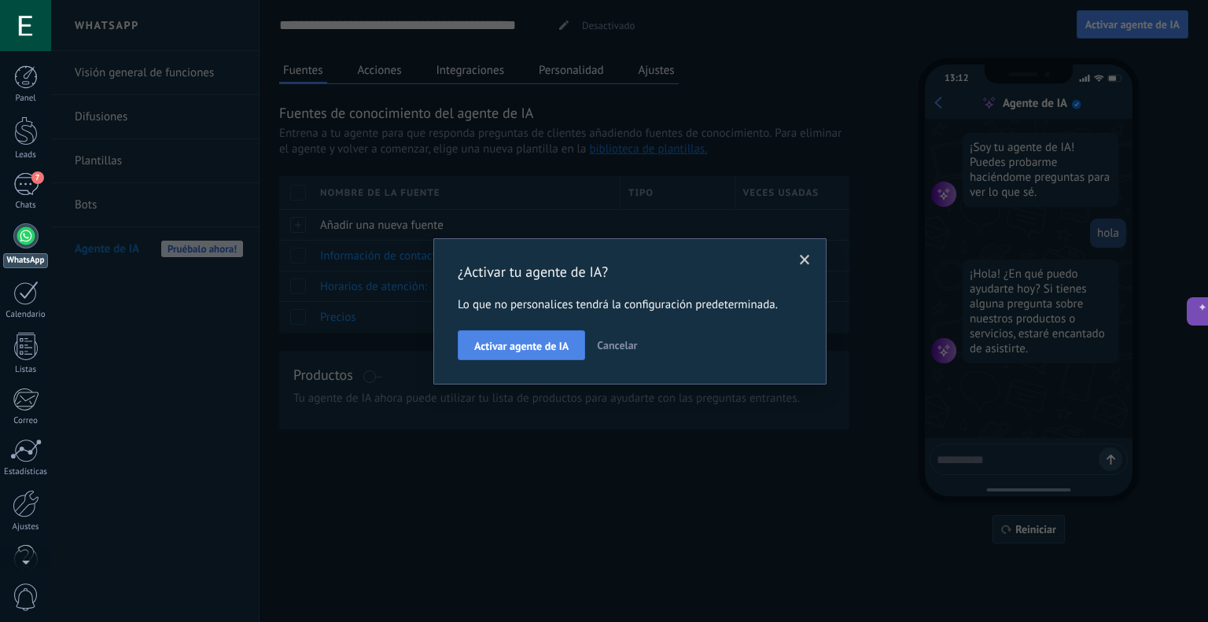
click at [569, 338] on button "Activar agente de IA" at bounding box center [521, 345] width 127 height 30
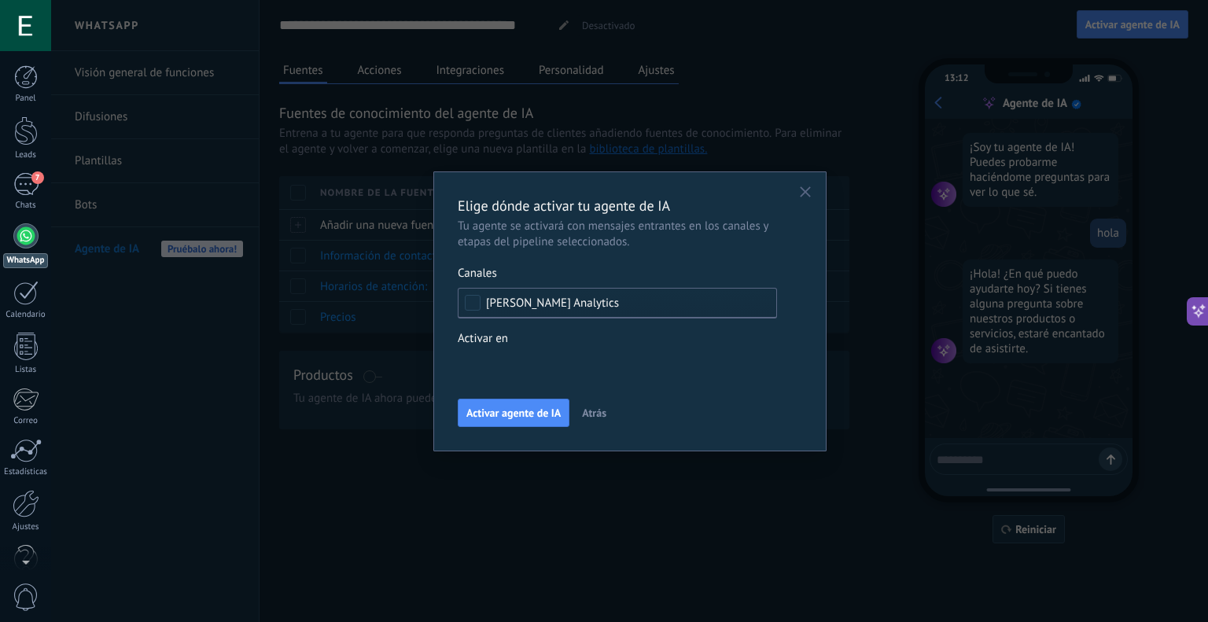
click at [503, 383] on div "Elige dónde activar tu agente de IA Tu agente se activará con mensajes entrante…" at bounding box center [630, 311] width 344 height 231
click at [0, 0] on div "Incoming leads Contacto inicial Negociación Debate contractual Discusión de con…" at bounding box center [0, 0] width 0 height 0
click at [0, 0] on div "Incoming leads" at bounding box center [0, 0] width 0 height 0
click at [0, 0] on div "Negociación" at bounding box center [0, 0] width 0 height 0
click at [0, 0] on div "Debate contractual" at bounding box center [0, 0] width 0 height 0
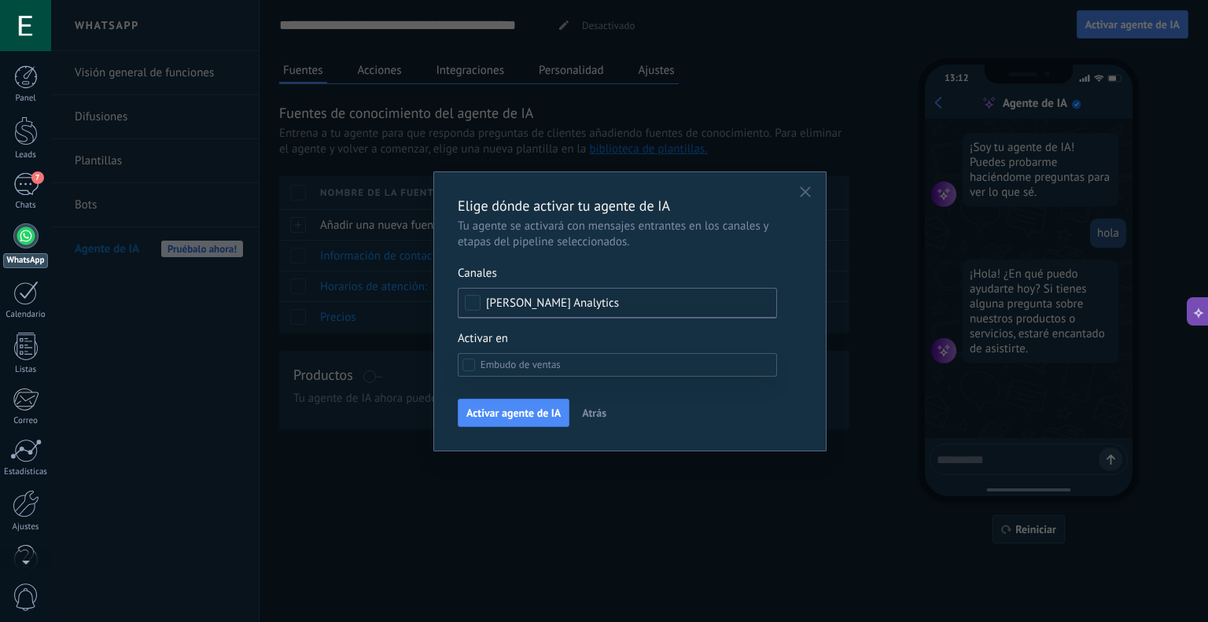
click at [0, 0] on label "Discusión de contrato" at bounding box center [0, 0] width 0 height 0
click at [0, 0] on div "Logrado con éxito" at bounding box center [0, 0] width 0 height 0
click at [0, 0] on div "Venta Perdido" at bounding box center [0, 0] width 0 height 0
click at [598, 344] on div at bounding box center [629, 311] width 1157 height 622
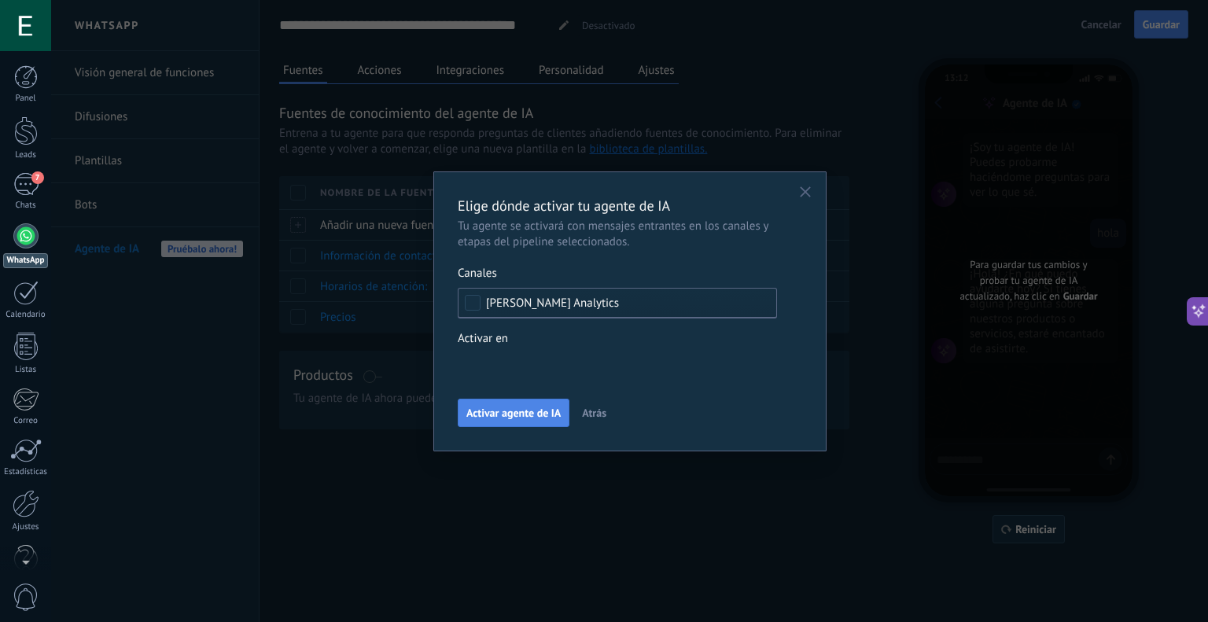
click at [508, 409] on span "Activar agente de IA" at bounding box center [513, 412] width 94 height 11
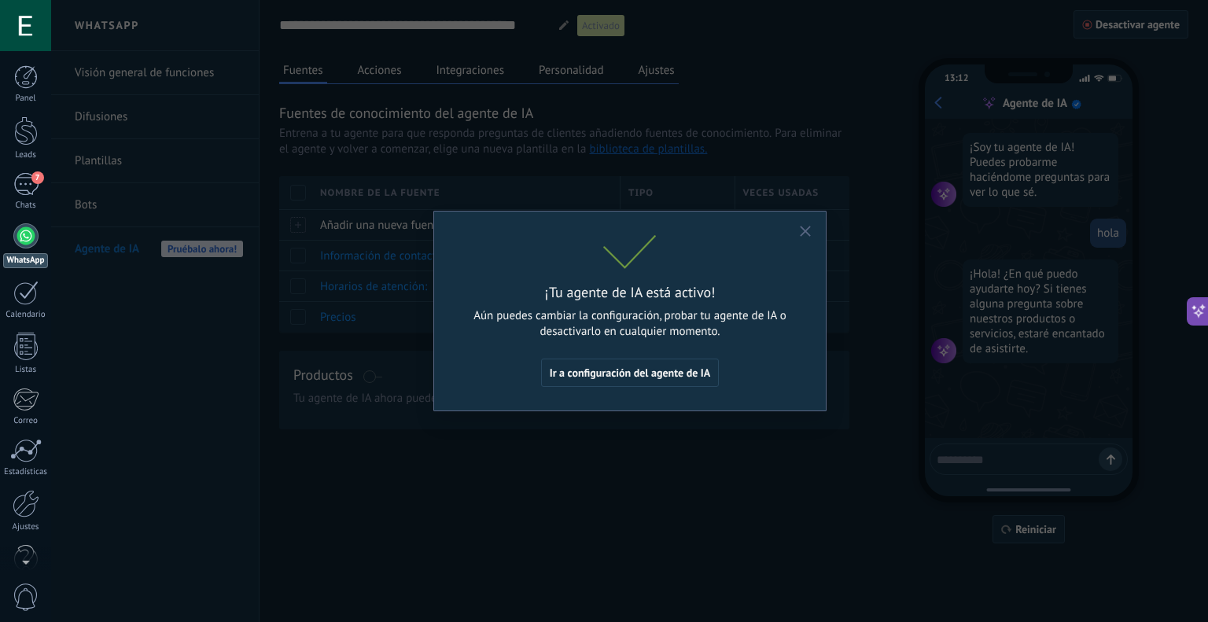
click at [809, 233] on icon "button" at bounding box center [805, 231] width 11 height 11
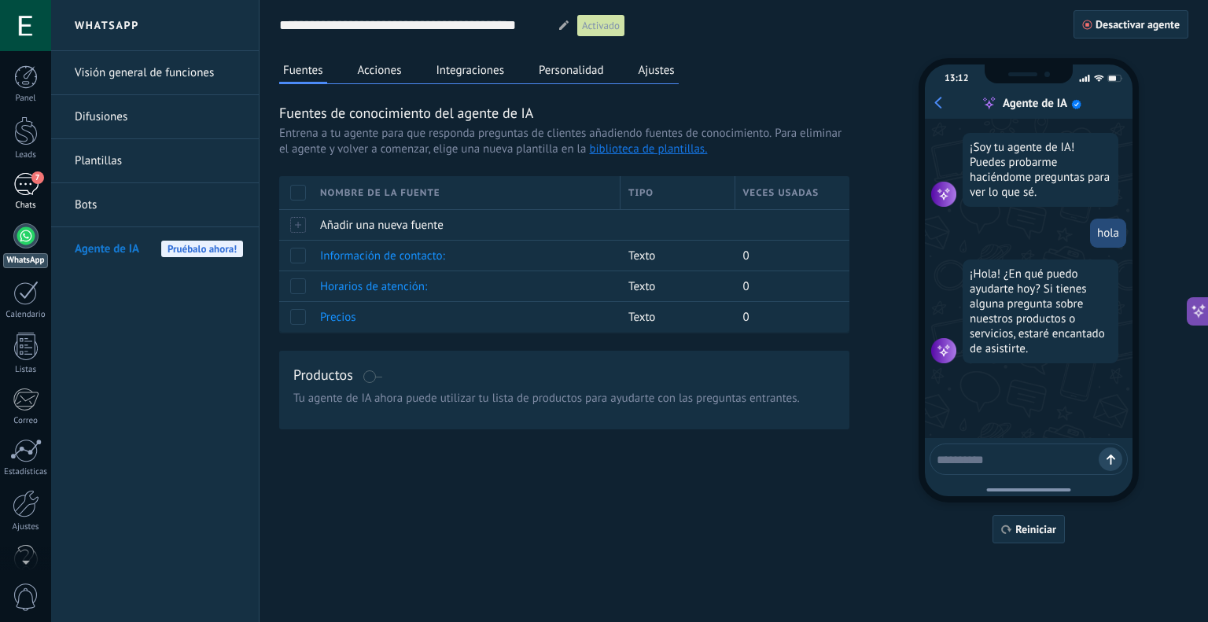
click at [9, 199] on link "7 Chats" at bounding box center [25, 192] width 51 height 38
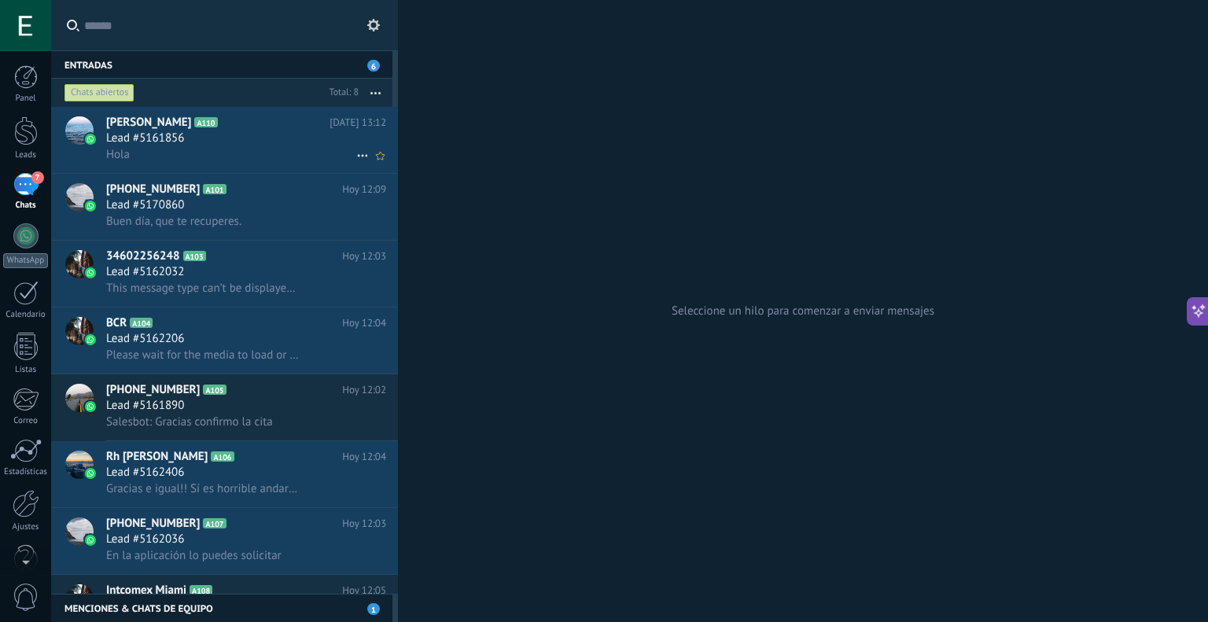
click at [359, 156] on icon at bounding box center [362, 155] width 19 height 19
click at [404, 194] on span "Conversación cerrada" at bounding box center [432, 196] width 107 height 31
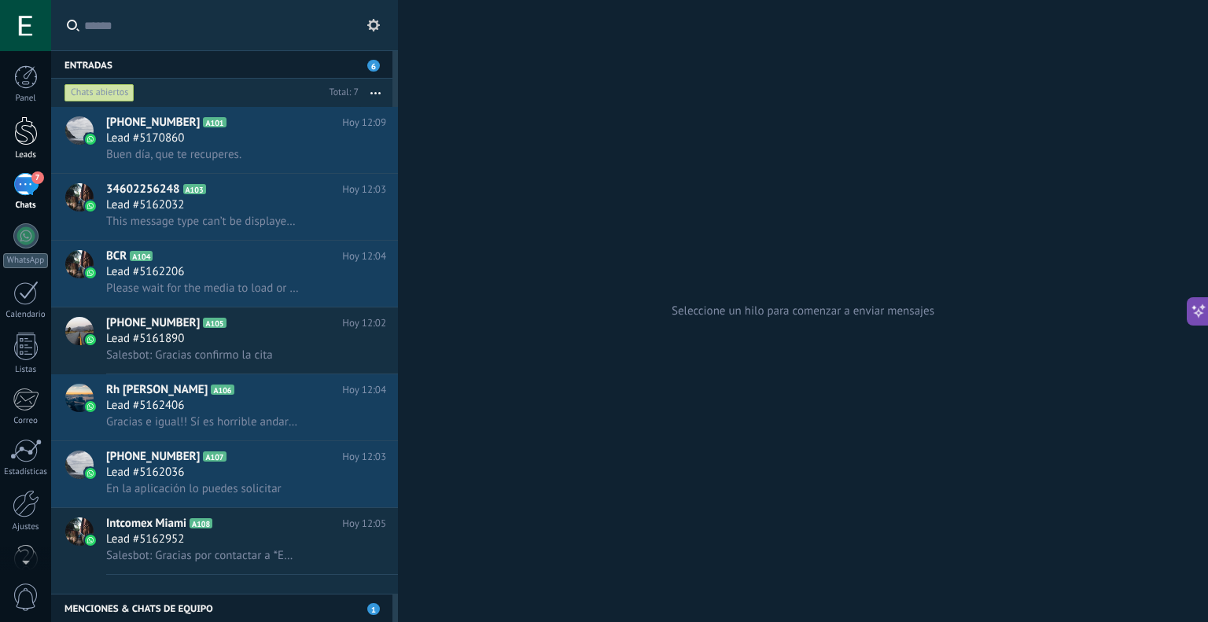
click at [26, 135] on div at bounding box center [26, 130] width 24 height 29
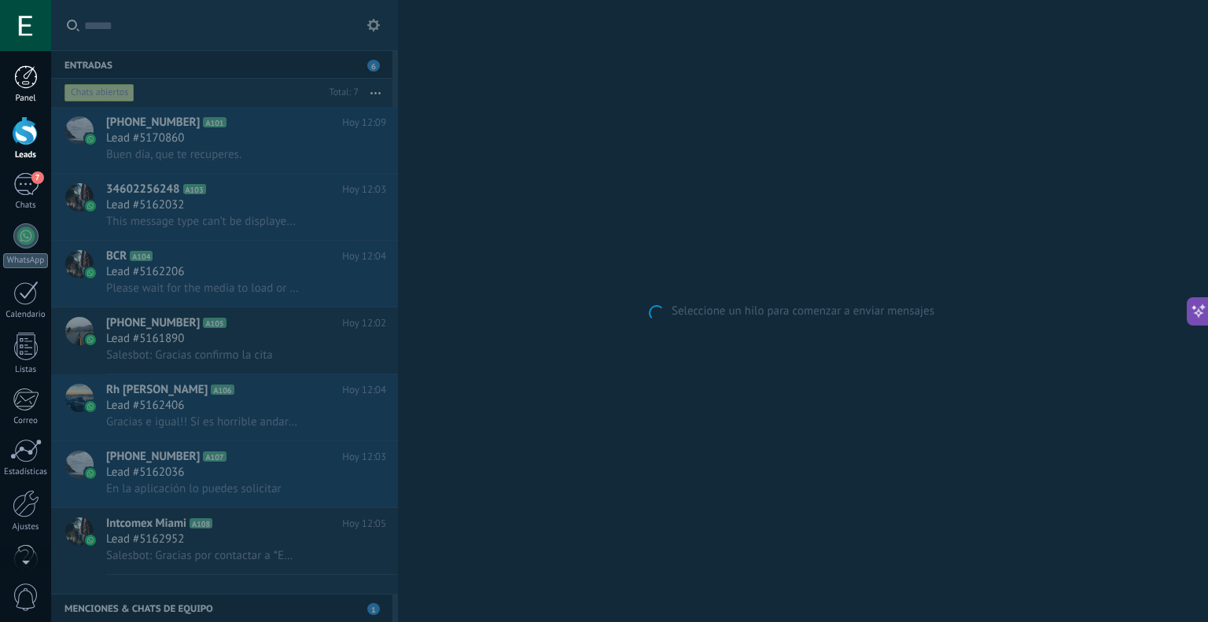
click at [17, 90] on link "Panel" at bounding box center [25, 84] width 51 height 39
click at [25, 226] on div at bounding box center [25, 235] width 25 height 25
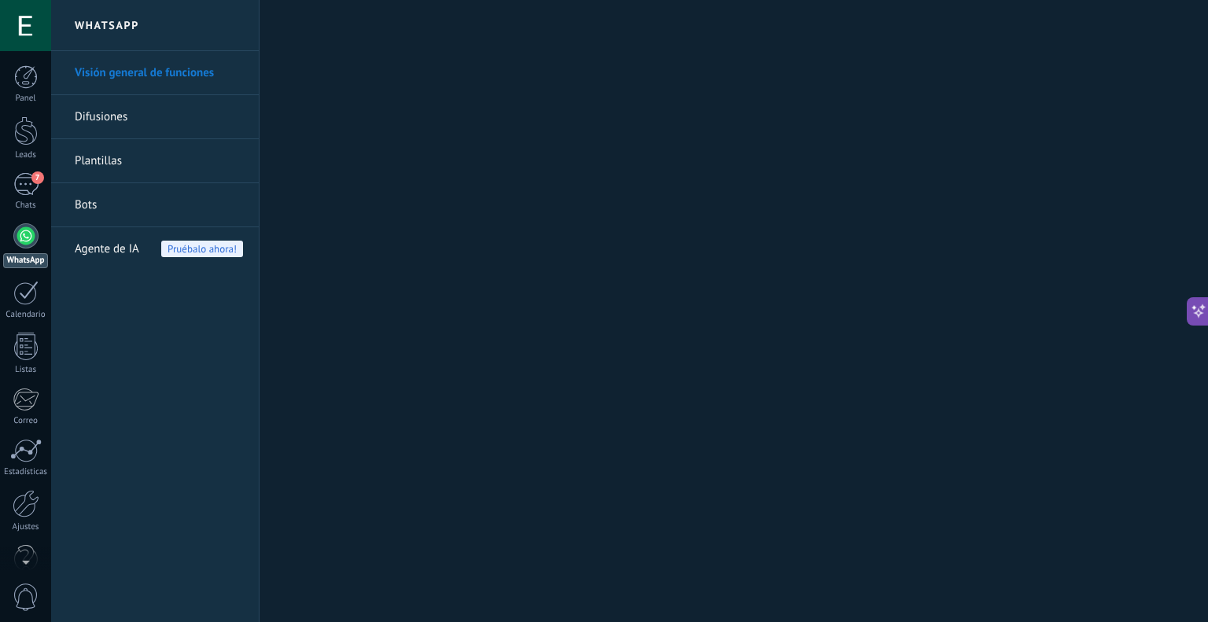
click at [146, 257] on div "Agente de IA Pruébalo ahora!" at bounding box center [159, 249] width 168 height 44
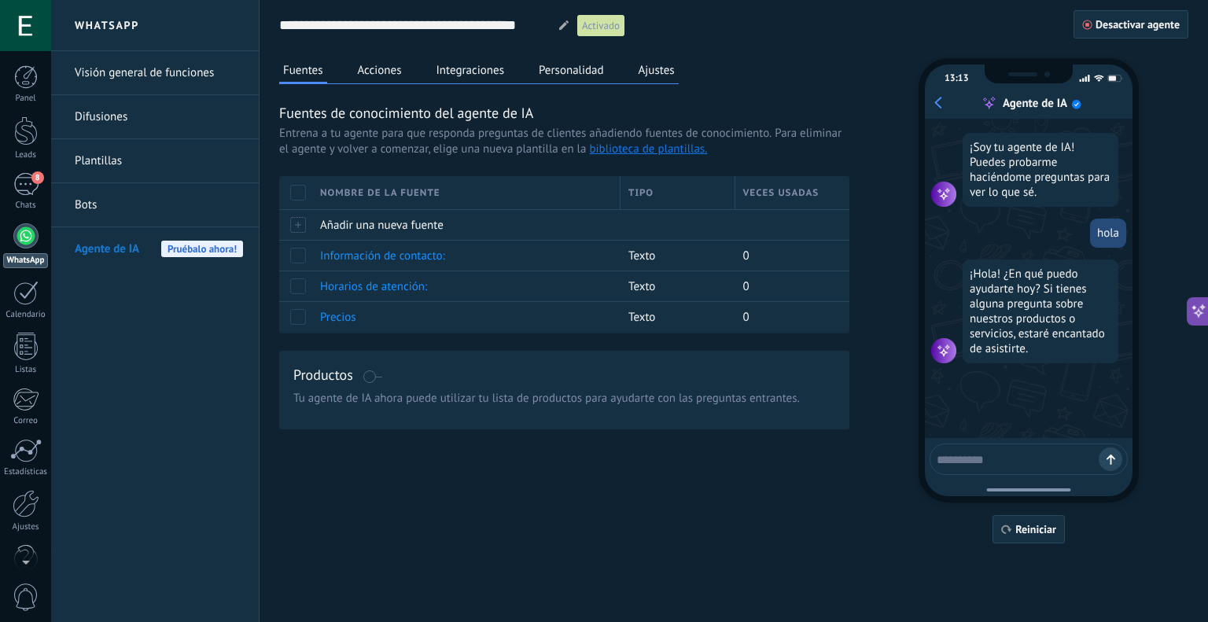
click at [1044, 462] on textarea at bounding box center [1018, 457] width 162 height 20
type textarea "****"
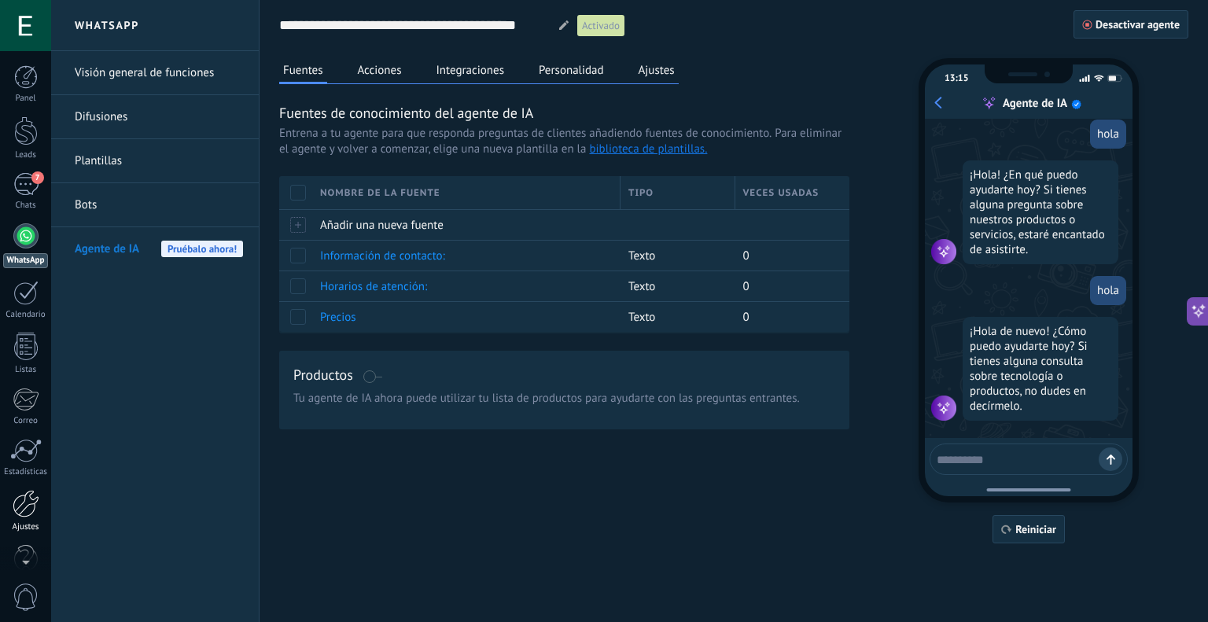
scroll to position [104, 0]
click at [24, 515] on div at bounding box center [26, 504] width 27 height 28
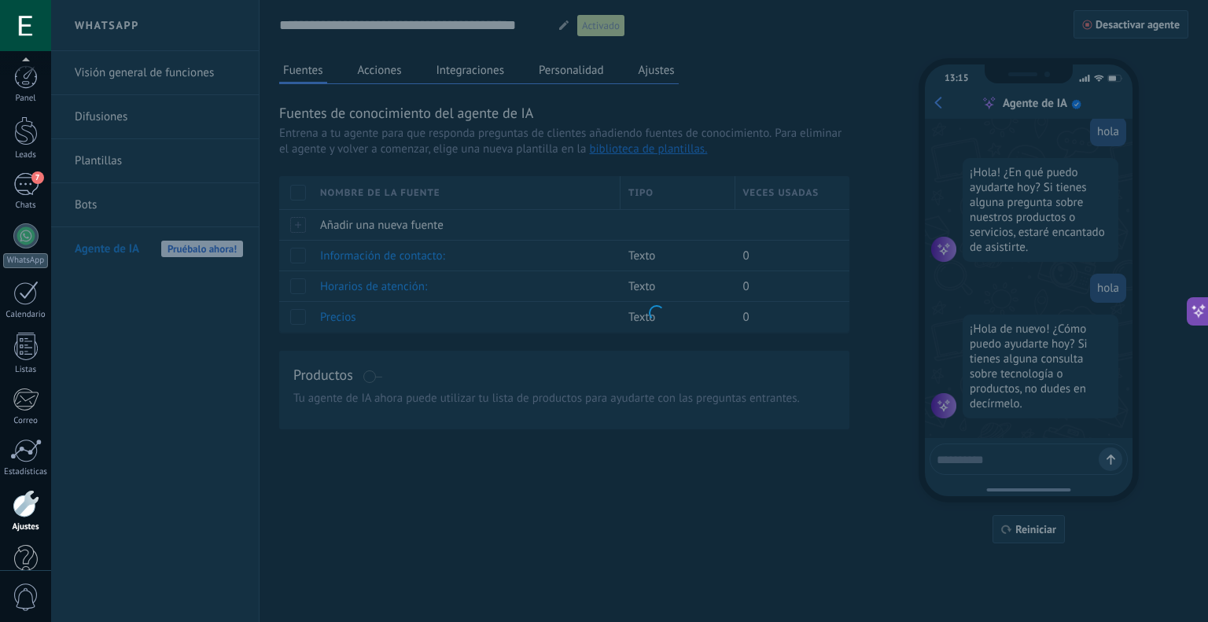
scroll to position [31, 0]
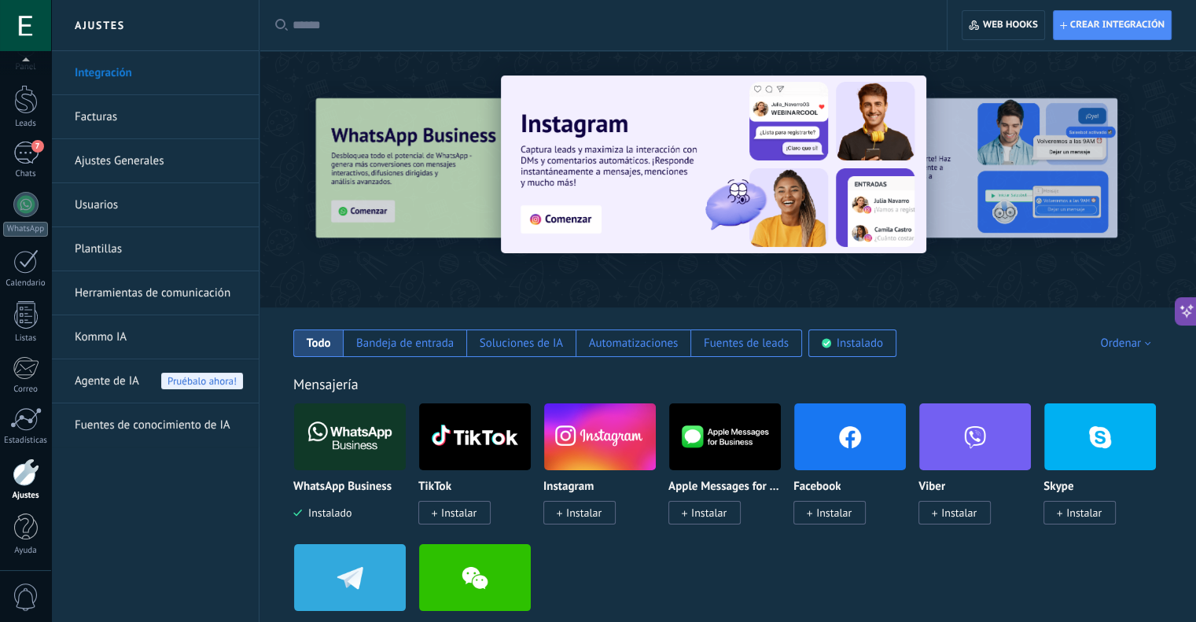
click at [123, 389] on span "Agente de IA" at bounding box center [107, 381] width 64 height 44
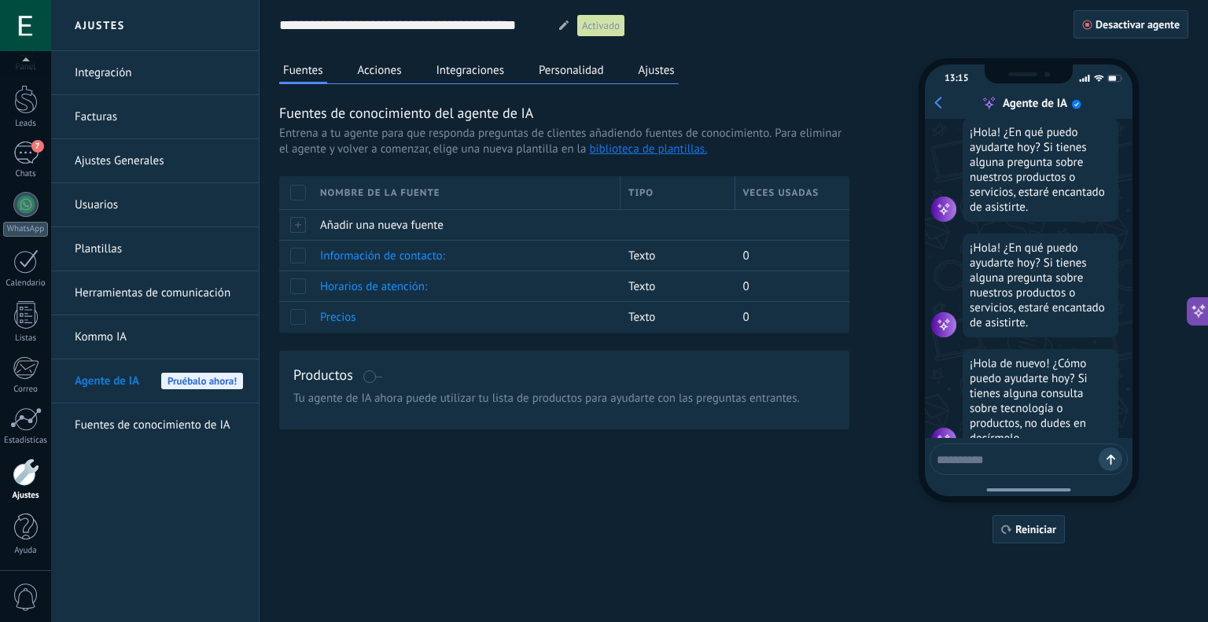
scroll to position [453, 0]
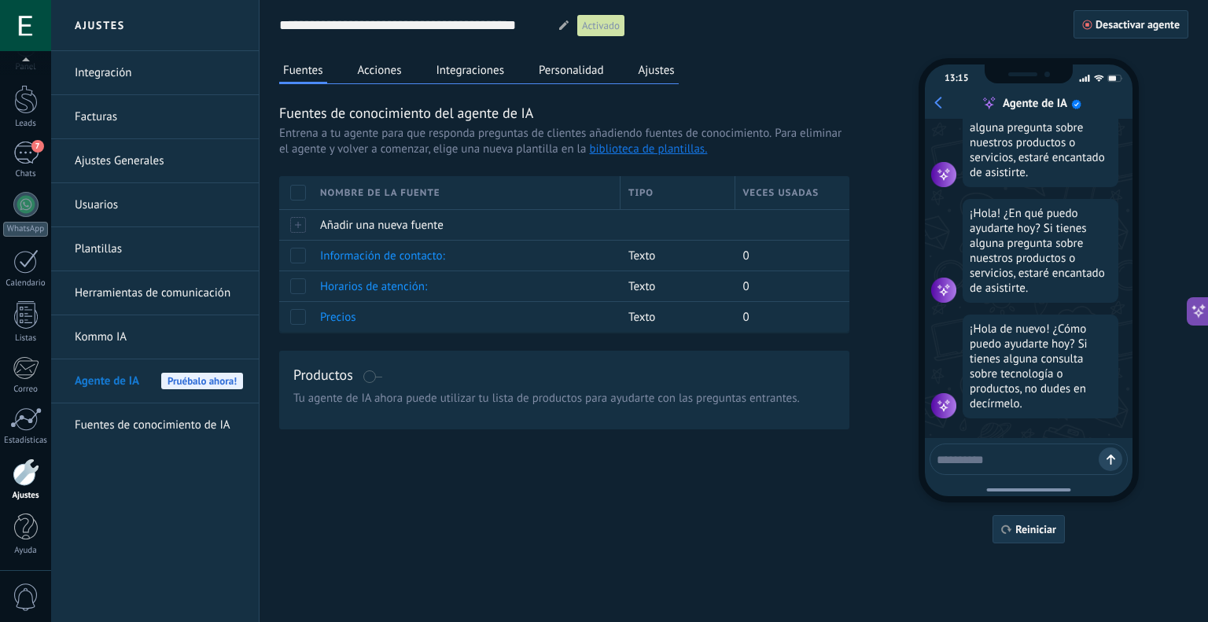
click at [1037, 527] on span "Reiniciar" at bounding box center [1035, 529] width 41 height 11
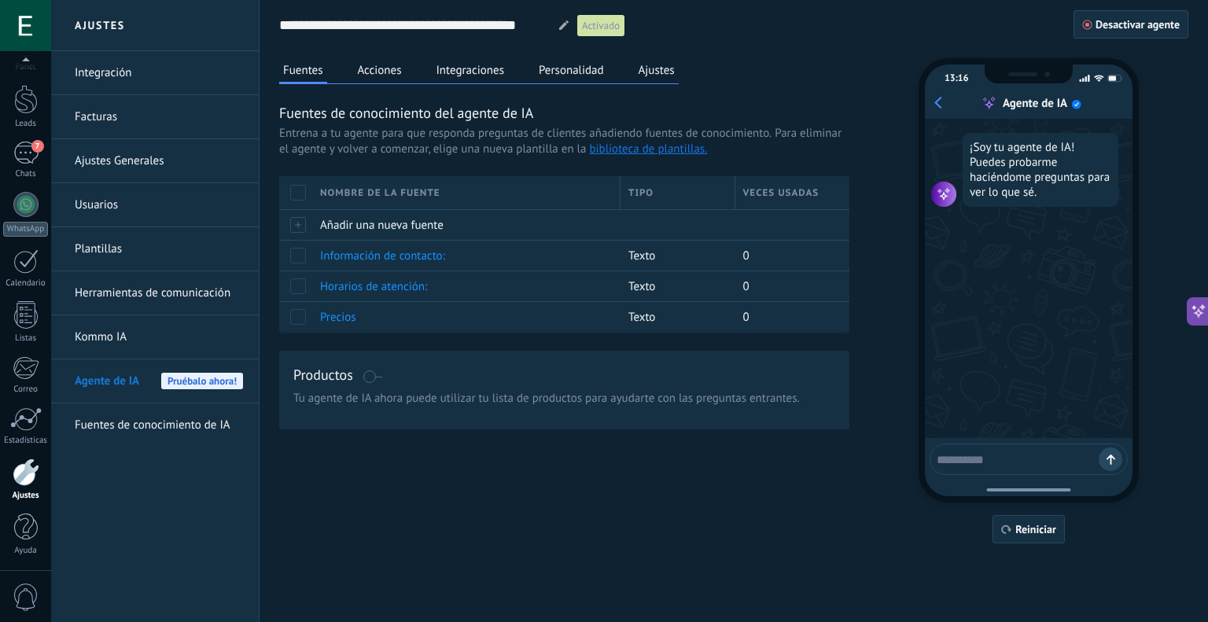
click at [1006, 463] on textarea at bounding box center [1018, 457] width 162 height 20
type textarea "****"
click at [1007, 462] on textarea at bounding box center [1018, 457] width 162 height 20
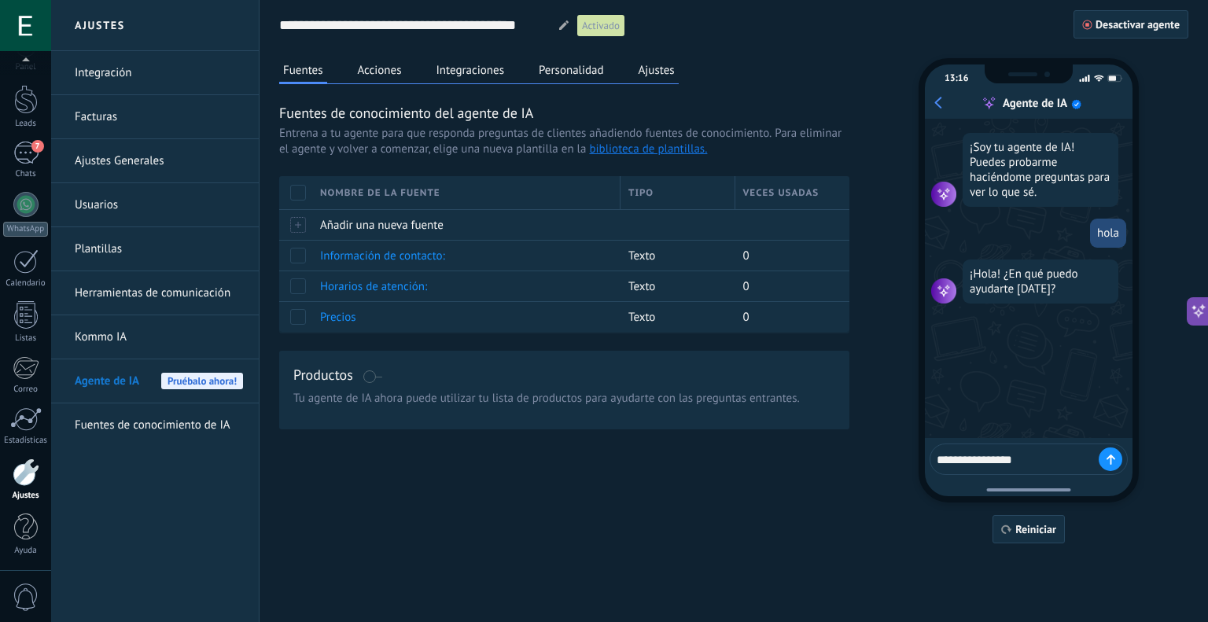
type textarea "**********"
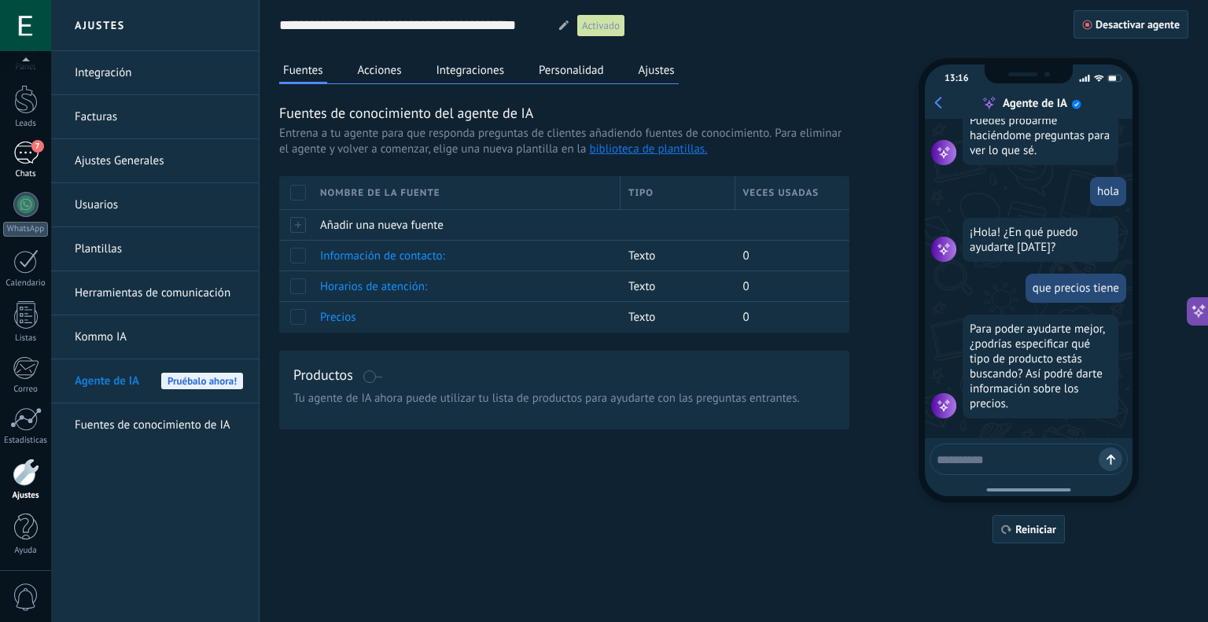
scroll to position [43, 0]
click at [1033, 455] on textarea at bounding box center [1018, 457] width 162 height 20
type textarea "**********"
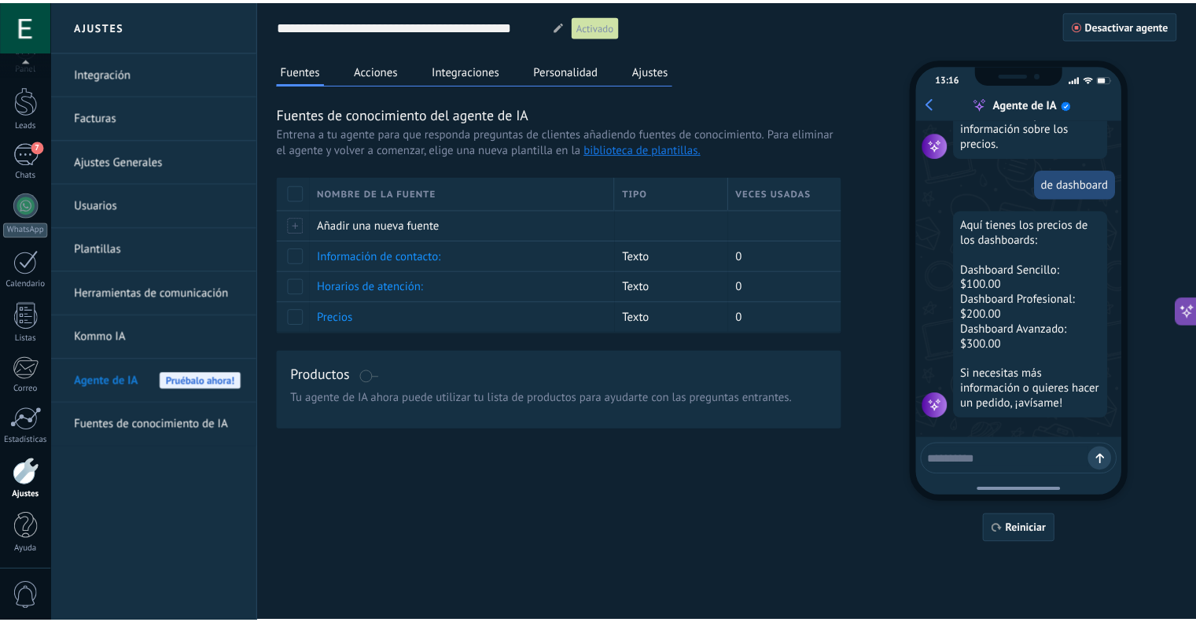
scroll to position [307, 0]
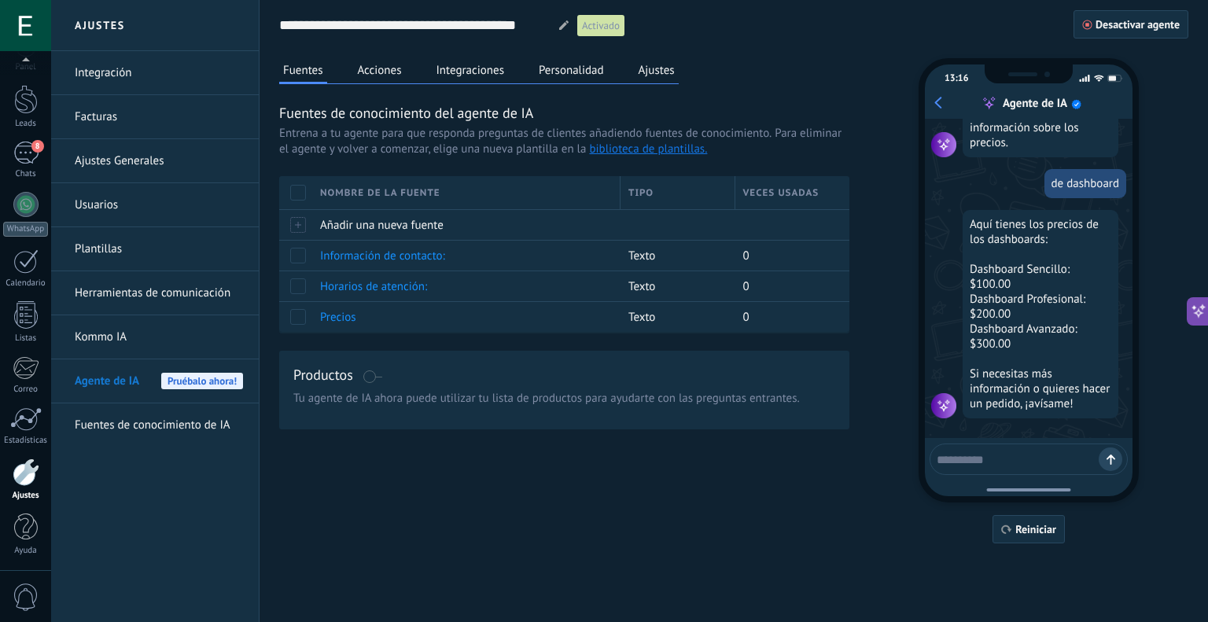
click at [381, 68] on button "Acciones" at bounding box center [380, 70] width 52 height 24
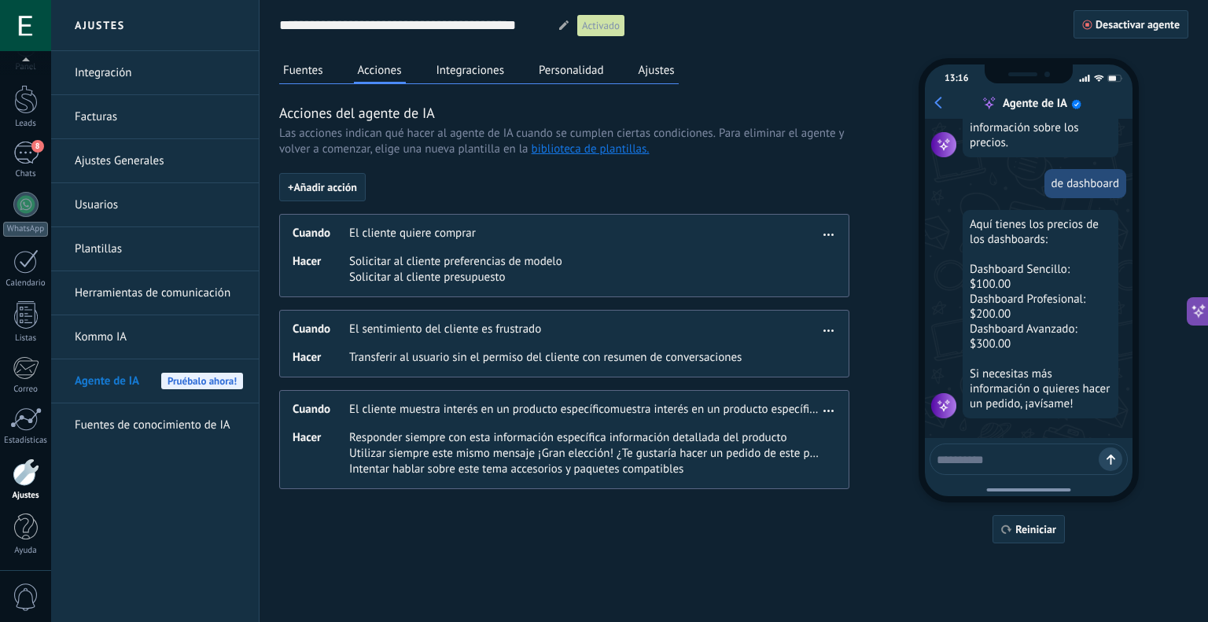
click at [492, 65] on button "Integraciones" at bounding box center [471, 70] width 76 height 24
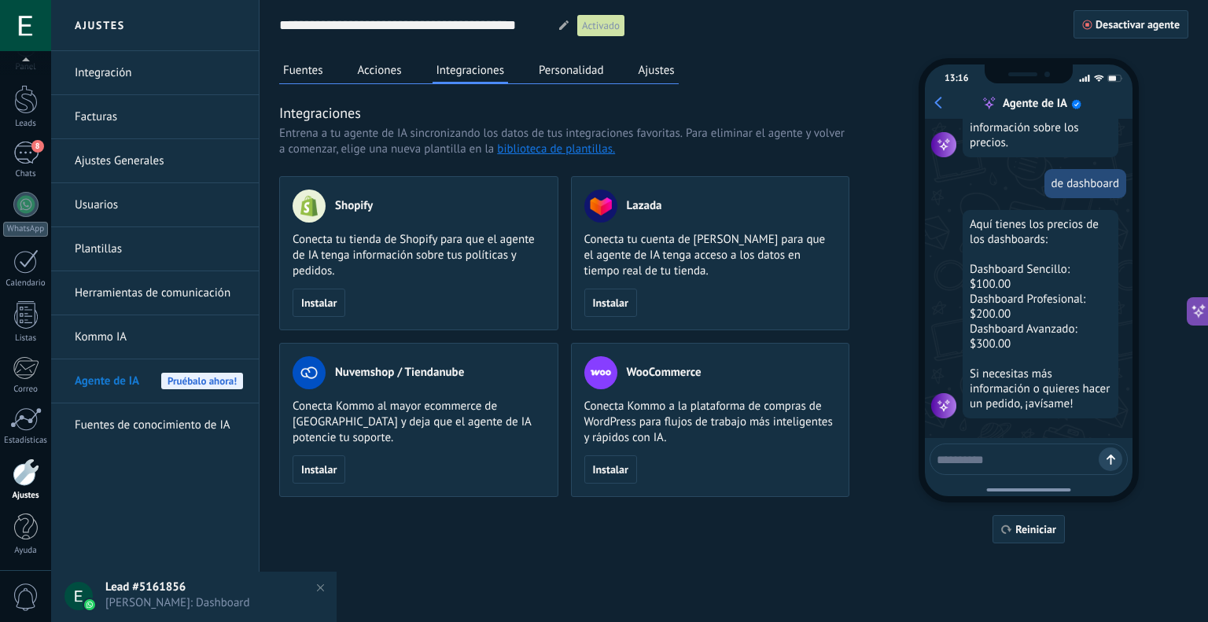
click at [547, 65] on button "Personalidad" at bounding box center [571, 70] width 73 height 24
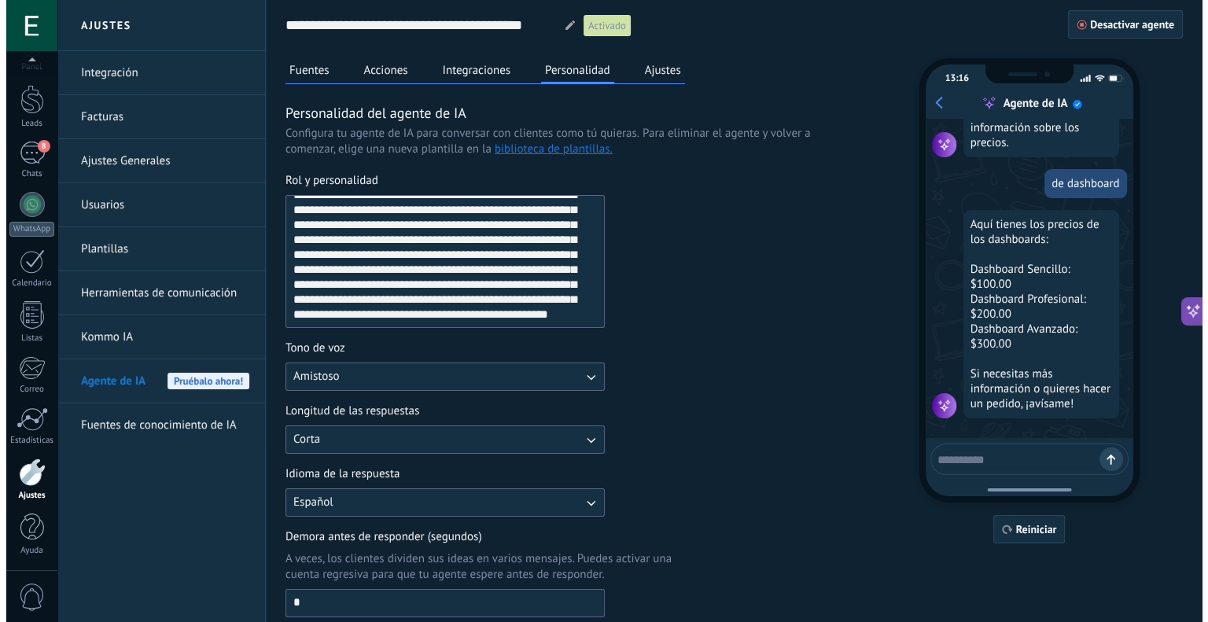
scroll to position [0, 0]
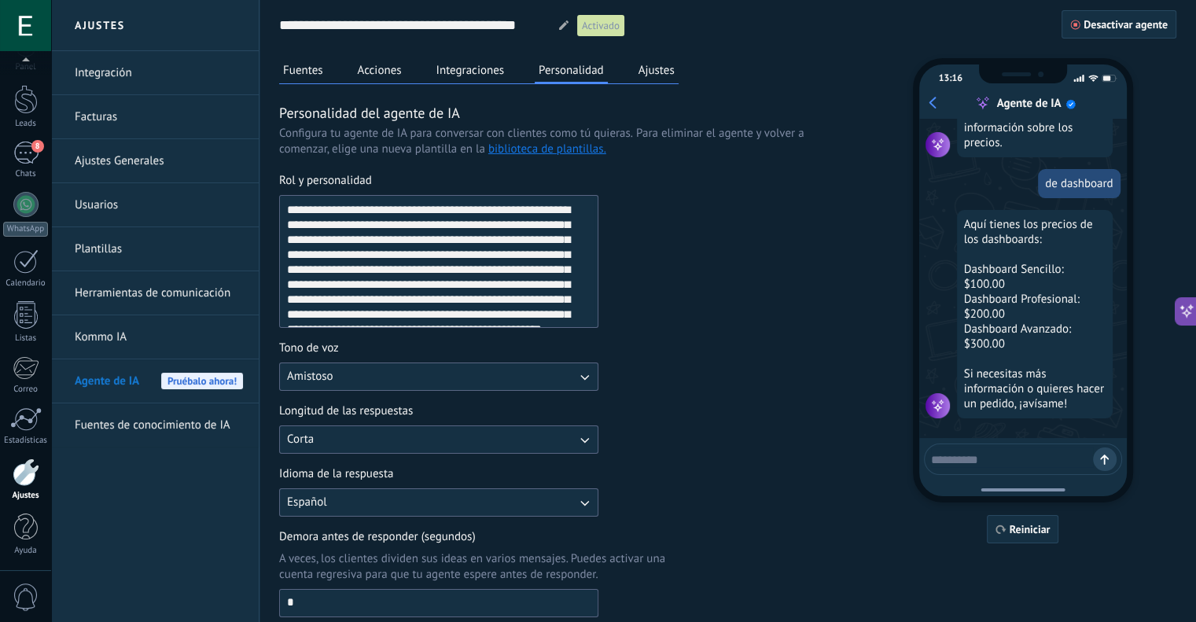
click at [323, 77] on button "Fuentes" at bounding box center [303, 70] width 48 height 24
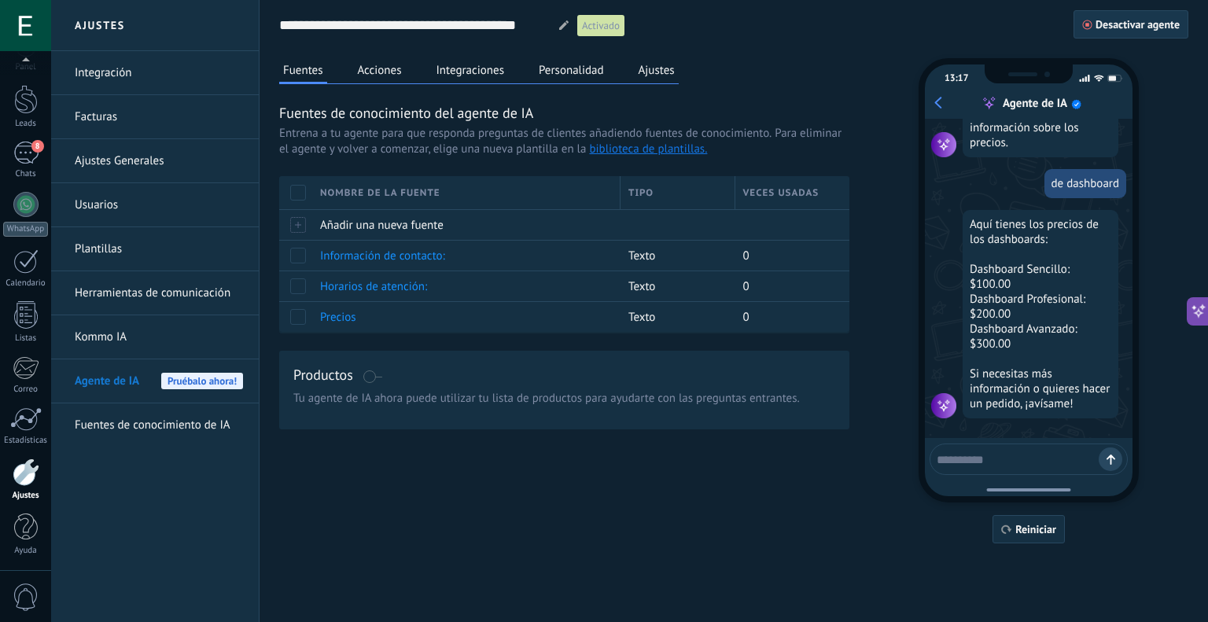
click at [1139, 24] on span "Desactivar agente" at bounding box center [1137, 24] width 84 height 11
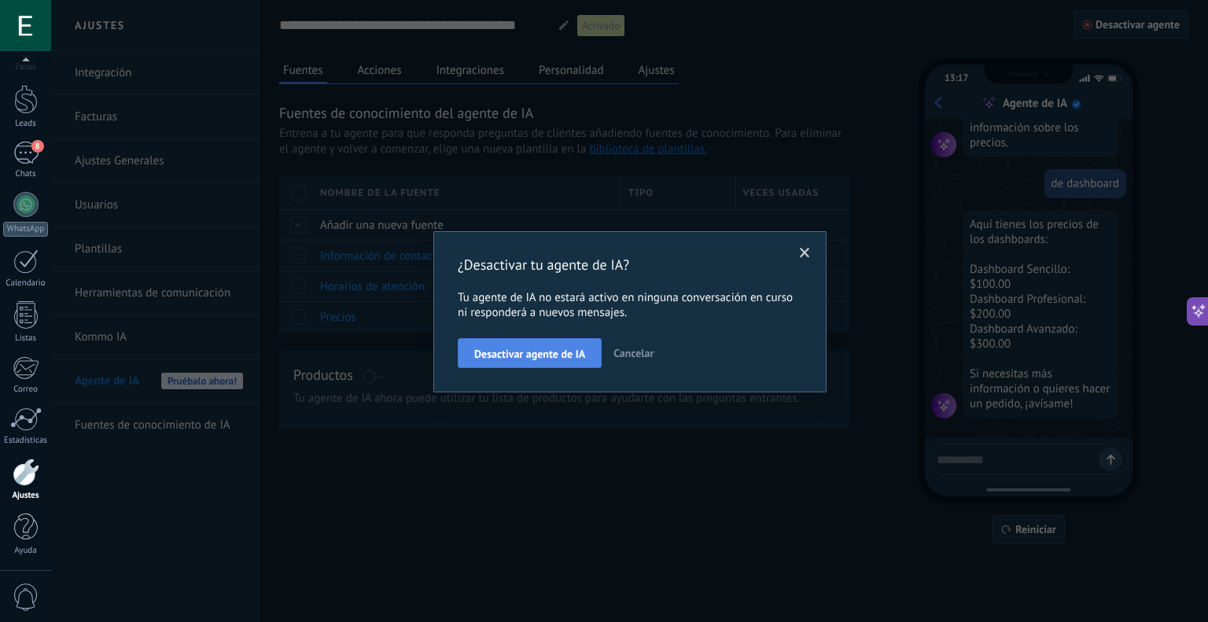
click at [560, 355] on span "Desactivar agente de IA" at bounding box center [529, 353] width 111 height 11
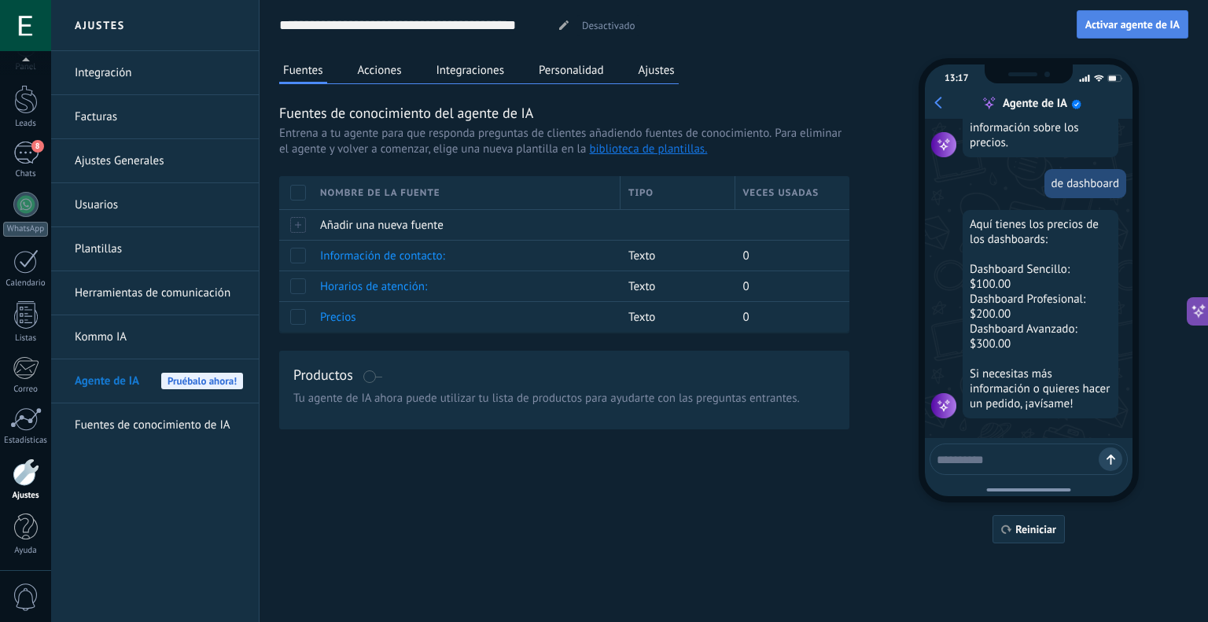
click at [1130, 17] on button "Activar agente de IA" at bounding box center [1133, 24] width 112 height 28
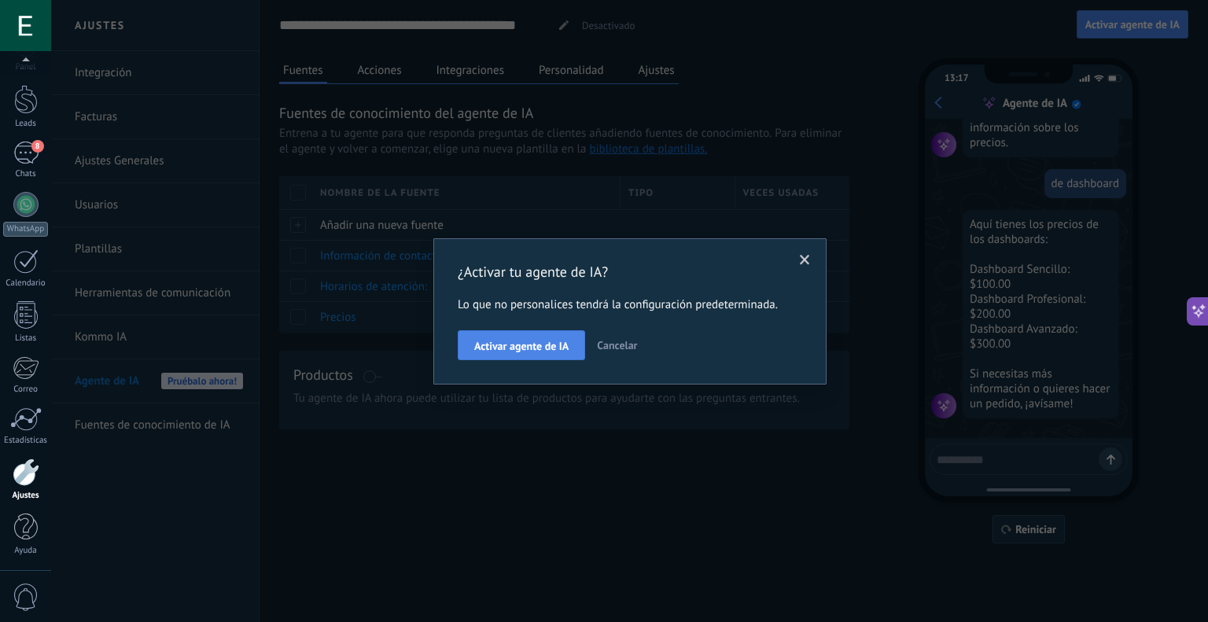
click at [532, 341] on span "Activar agente de IA" at bounding box center [521, 346] width 94 height 11
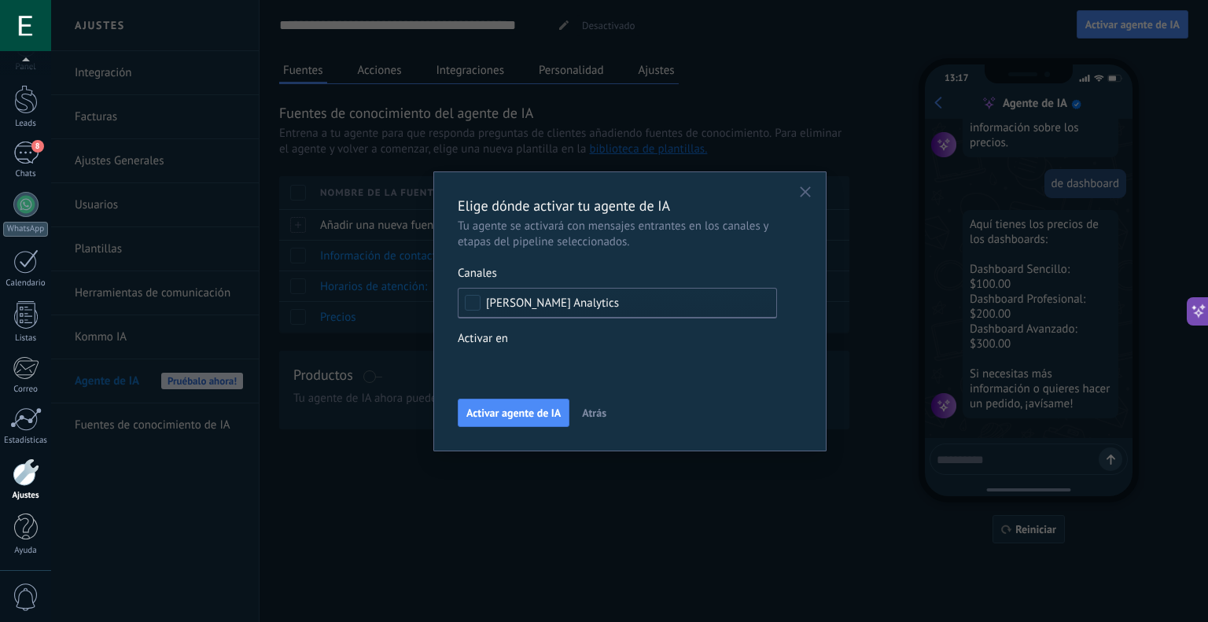
click at [0, 0] on div "Incoming leads Contacto inicial Negociación Debate contractual Discusión de con…" at bounding box center [0, 0] width 0 height 0
click at [550, 339] on div at bounding box center [629, 311] width 1157 height 622
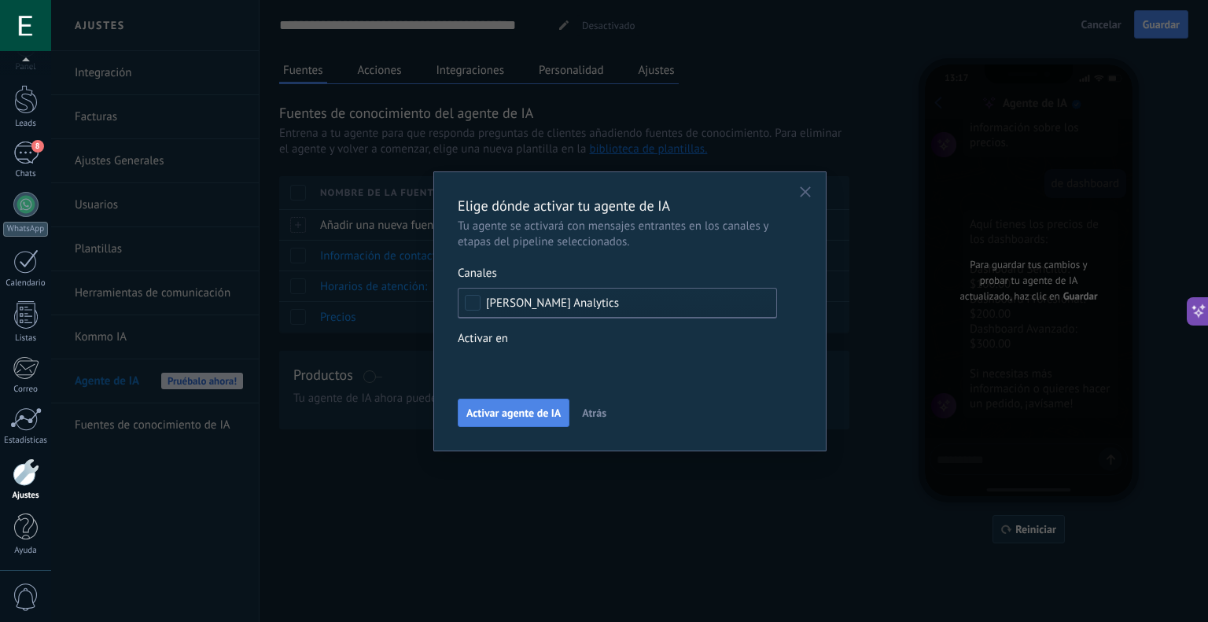
click at [519, 410] on span "Activar agente de IA" at bounding box center [513, 412] width 94 height 11
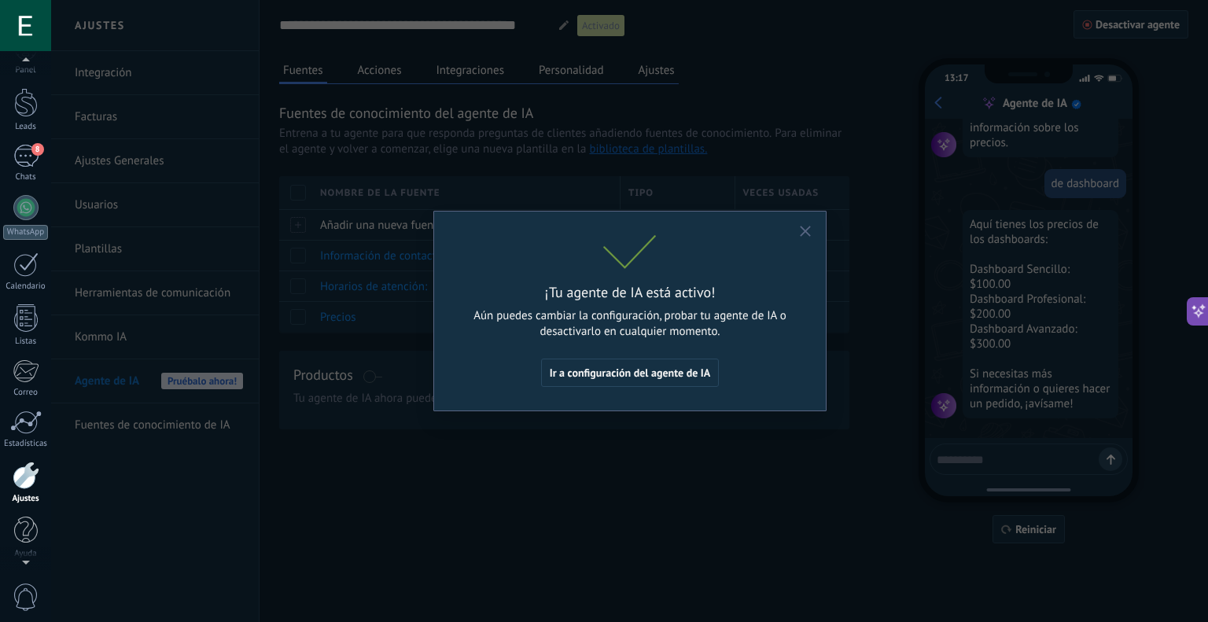
scroll to position [31, 0]
click at [692, 367] on span "Ir a configuración del agente de IA" at bounding box center [630, 372] width 161 height 11
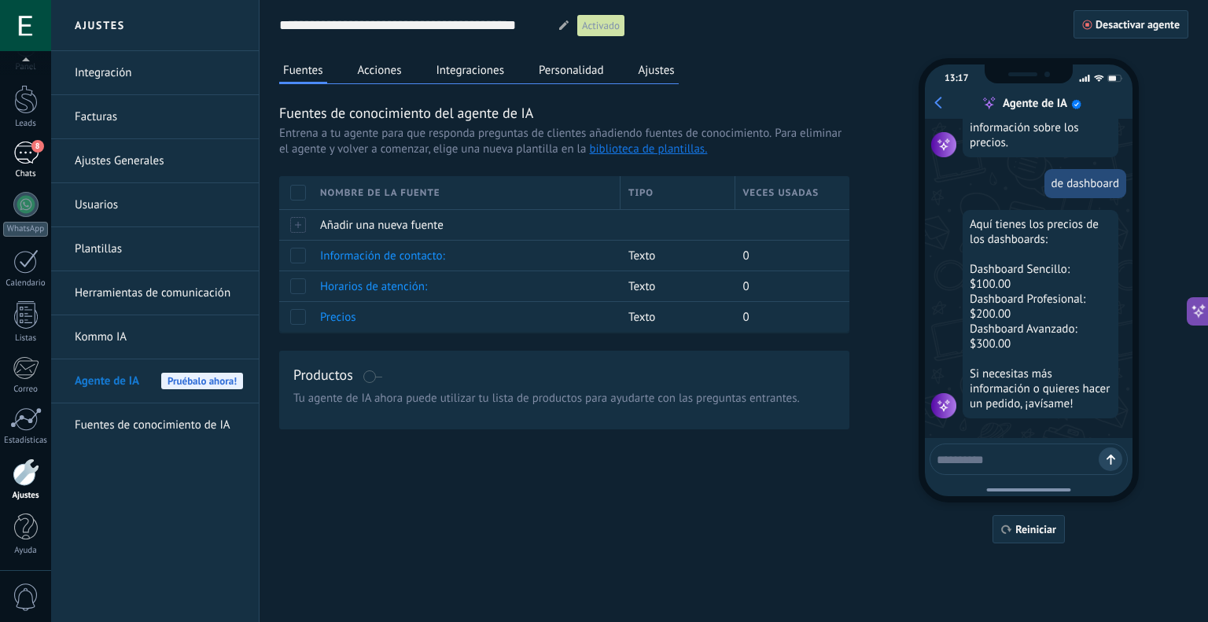
click at [32, 156] on div "8" at bounding box center [25, 153] width 25 height 23
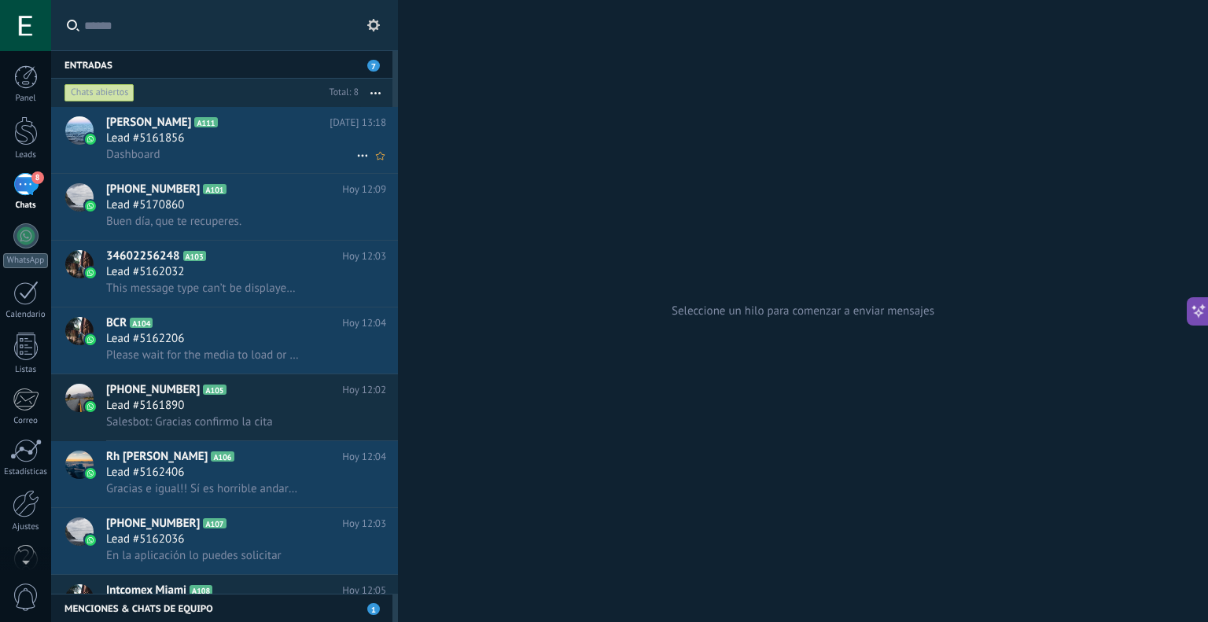
click at [356, 156] on icon at bounding box center [362, 155] width 19 height 19
click at [409, 197] on span "Conversación cerrada" at bounding box center [432, 196] width 107 height 31
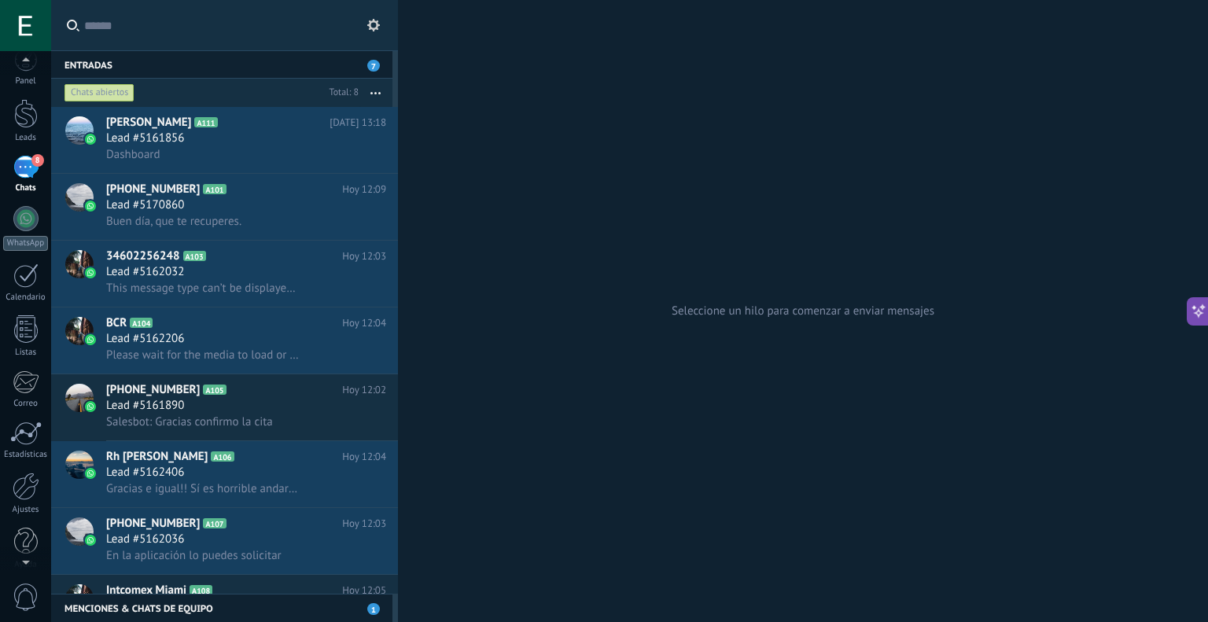
scroll to position [31, 0]
click at [24, 559] on div "Panel Leads 8 Chats WhatsApp Clientes" at bounding box center [25, 303] width 51 height 538
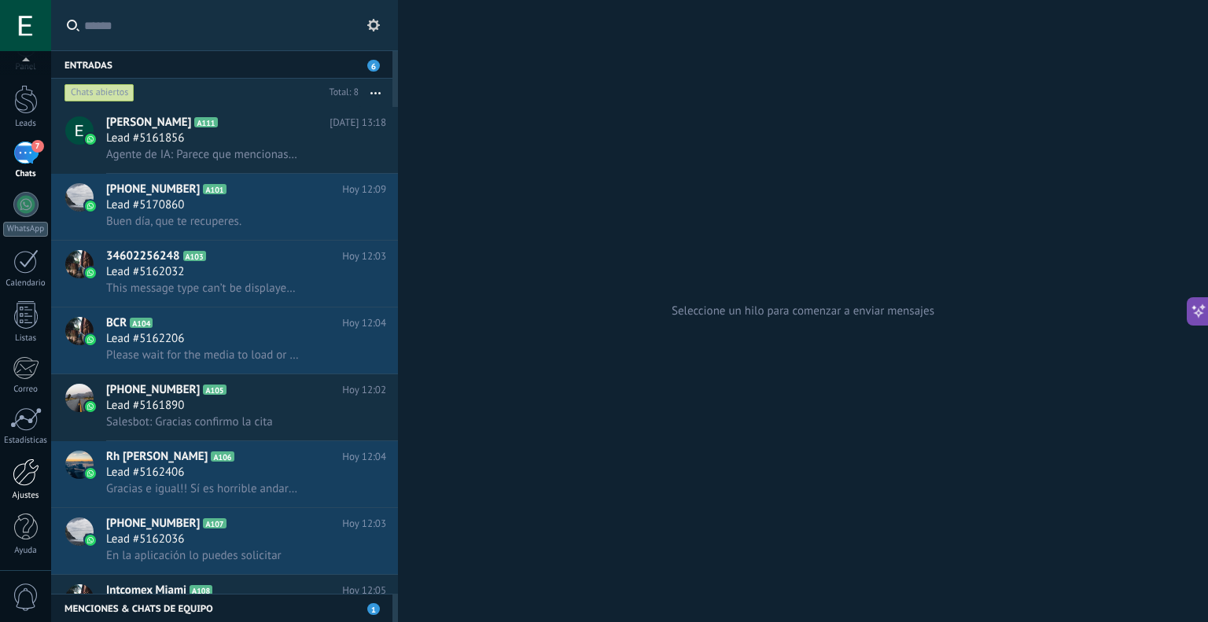
click at [31, 481] on div at bounding box center [26, 472] width 27 height 28
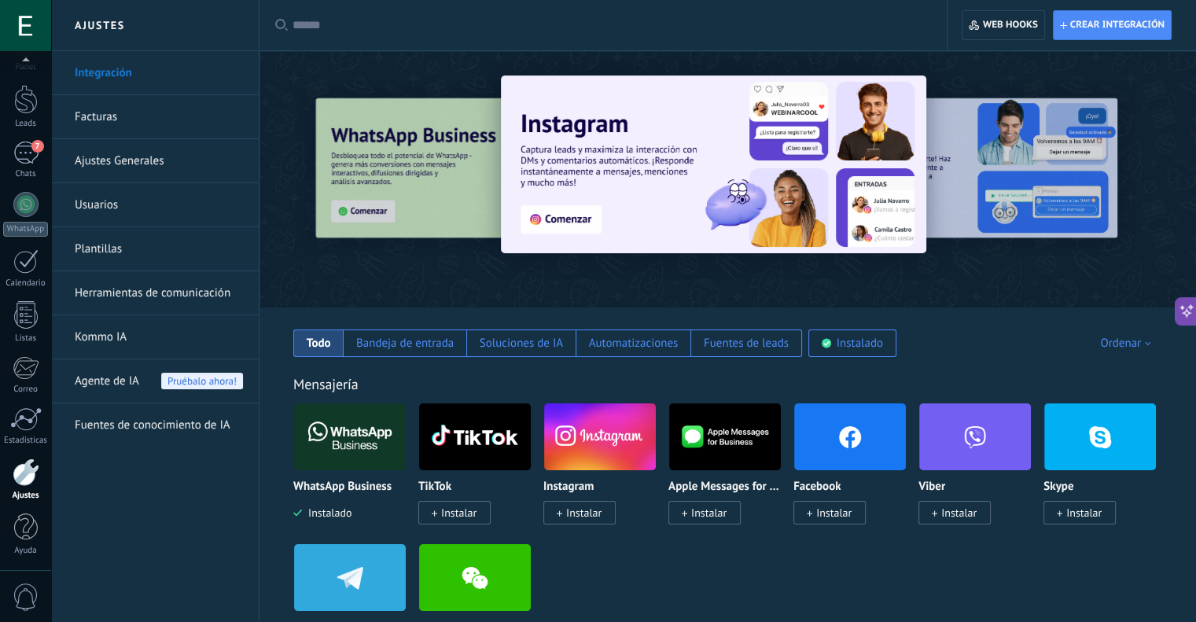
click at [152, 386] on div "Agente de IA Pruébalo ahora!" at bounding box center [159, 381] width 168 height 44
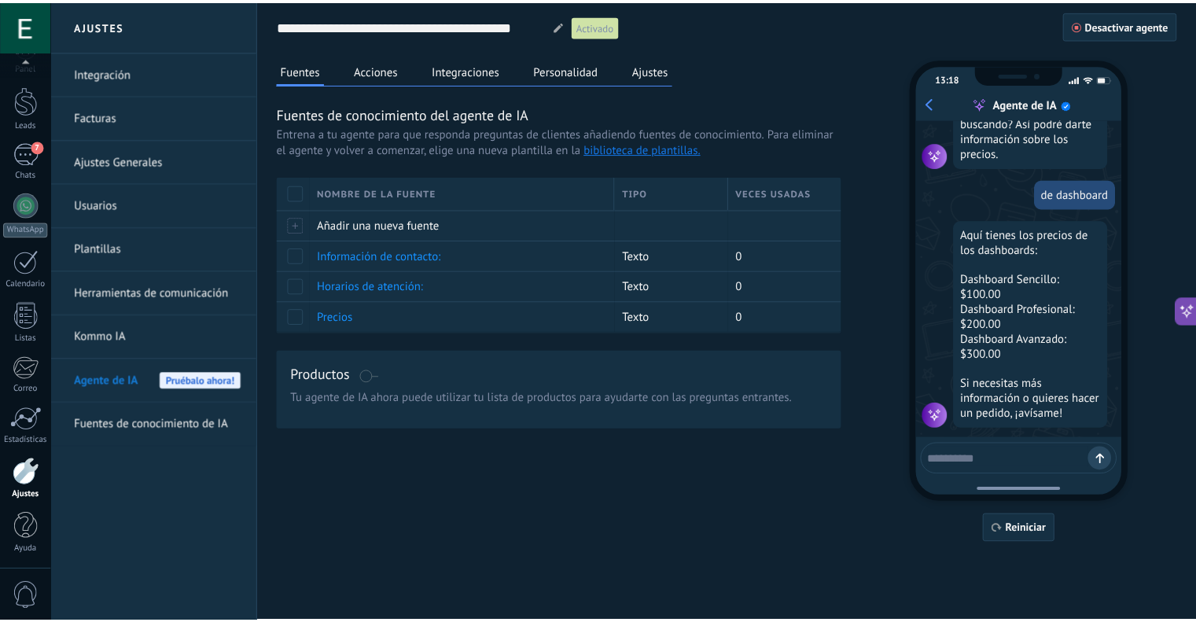
scroll to position [307, 0]
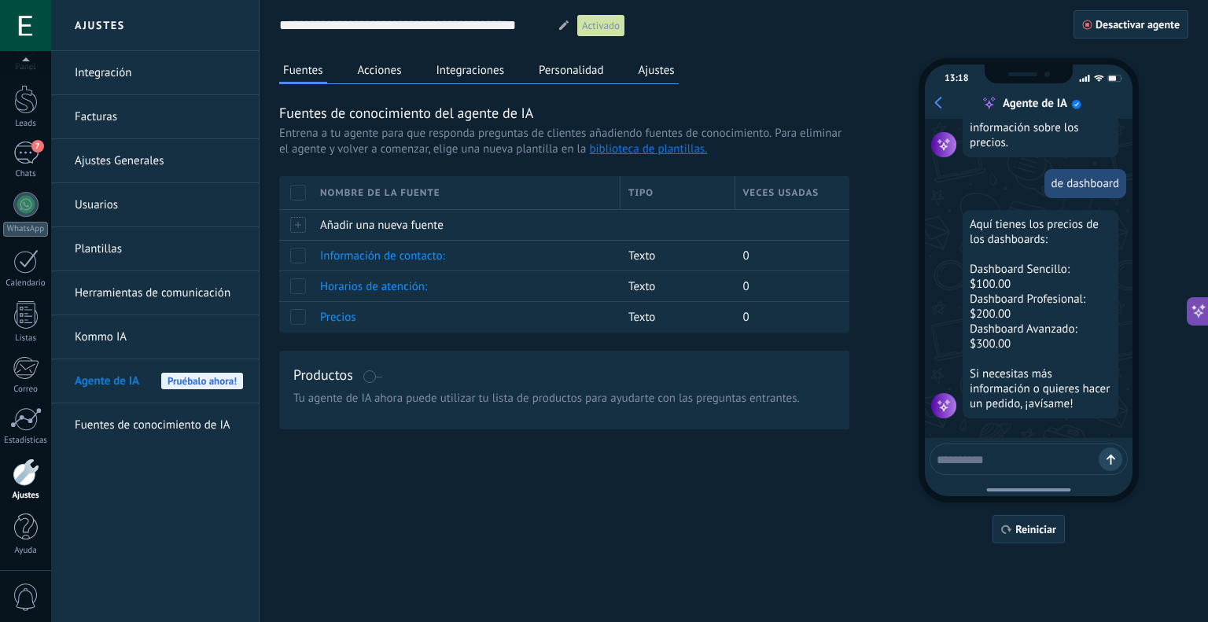
click at [645, 64] on button "Ajustes" at bounding box center [657, 70] width 44 height 24
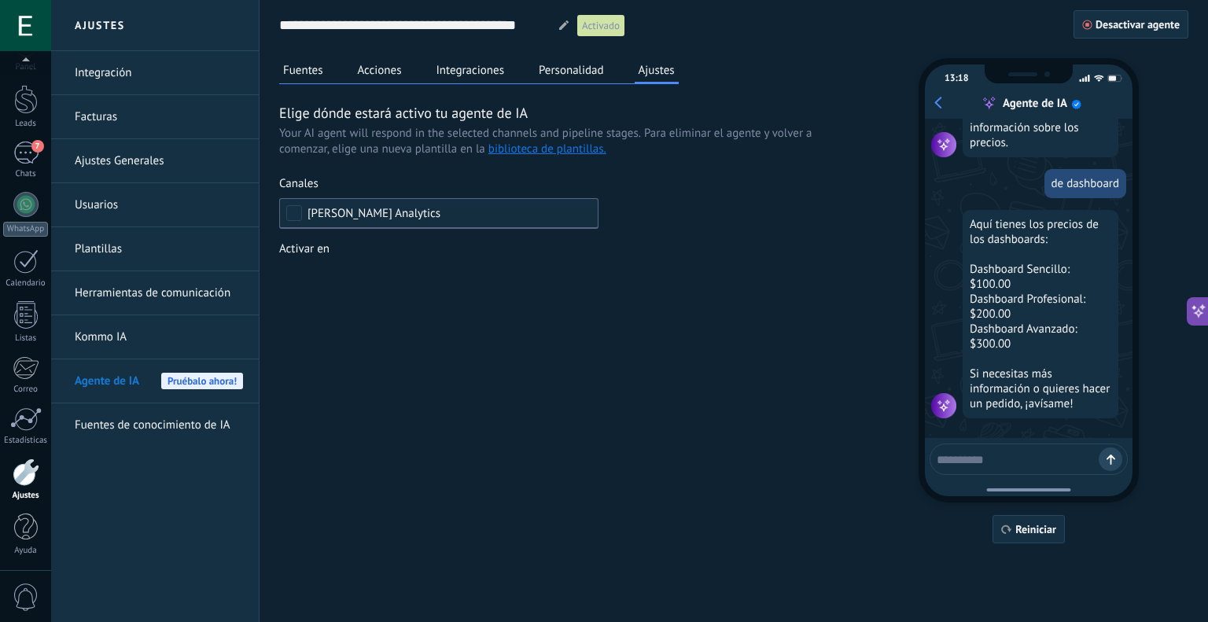
click at [597, 71] on button "Personalidad" at bounding box center [571, 70] width 73 height 24
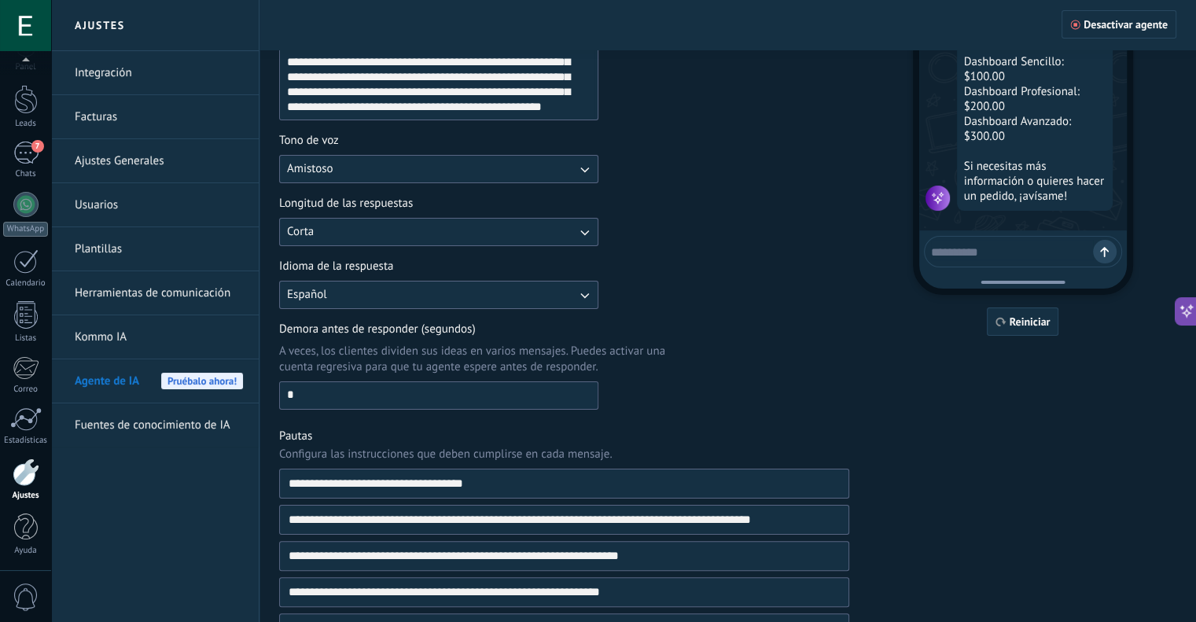
scroll to position [0, 0]
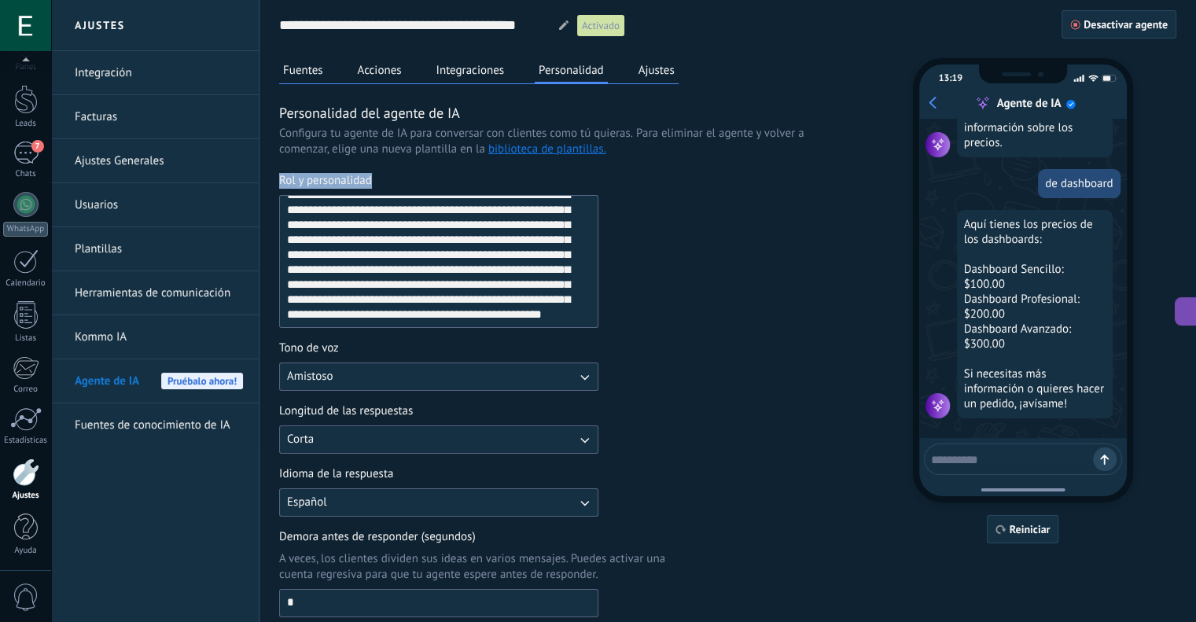
drag, startPoint x: 332, startPoint y: 177, endPoint x: 278, endPoint y: 177, distance: 53.5
click at [279, 177] on div "Rol y personalidad" at bounding box center [438, 181] width 319 height 16
copy span "Rol y personalidad"
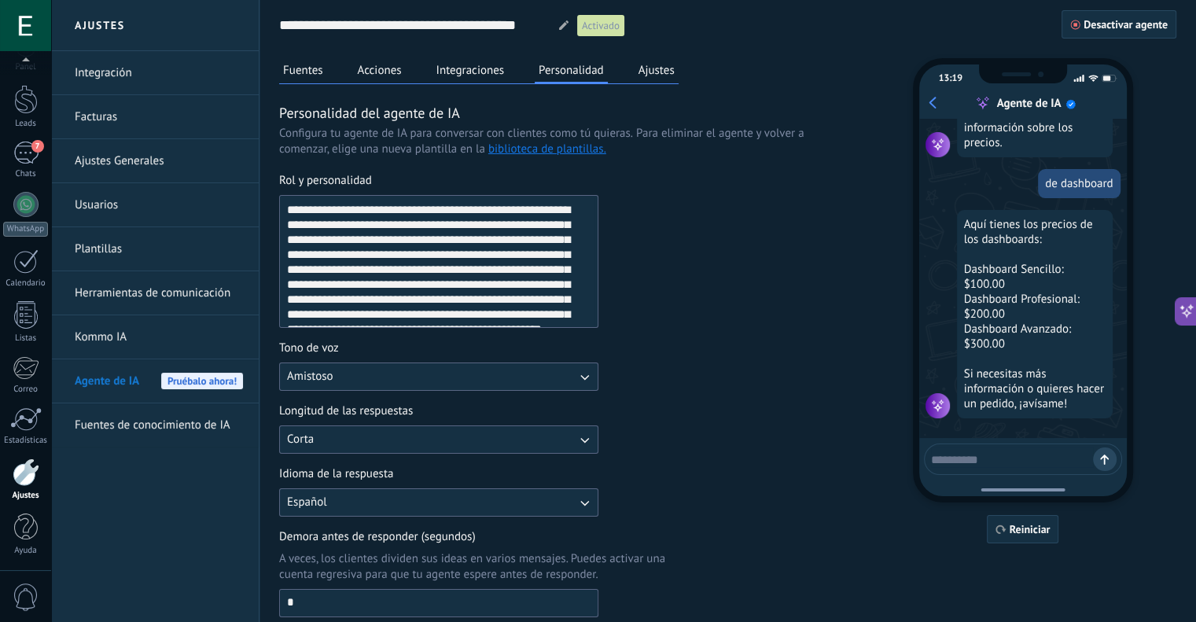
drag, startPoint x: 563, startPoint y: 312, endPoint x: 222, endPoint y: 146, distance: 379.5
click at [226, 145] on div "**********" at bounding box center [623, 504] width 1145 height 1009
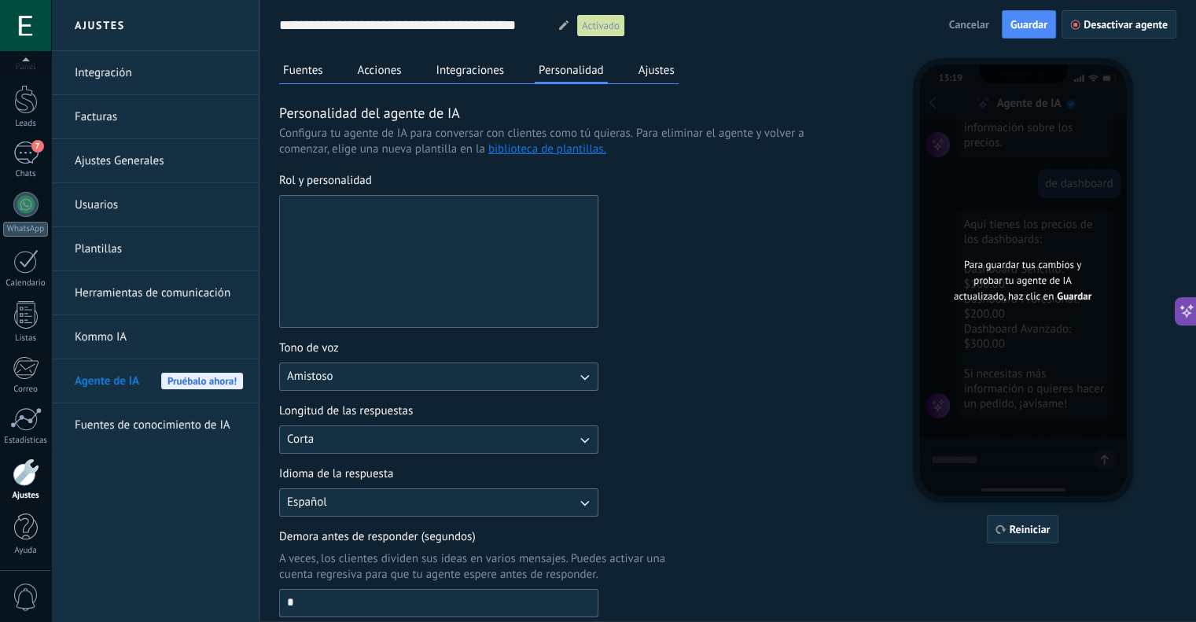
paste textarea "**********"
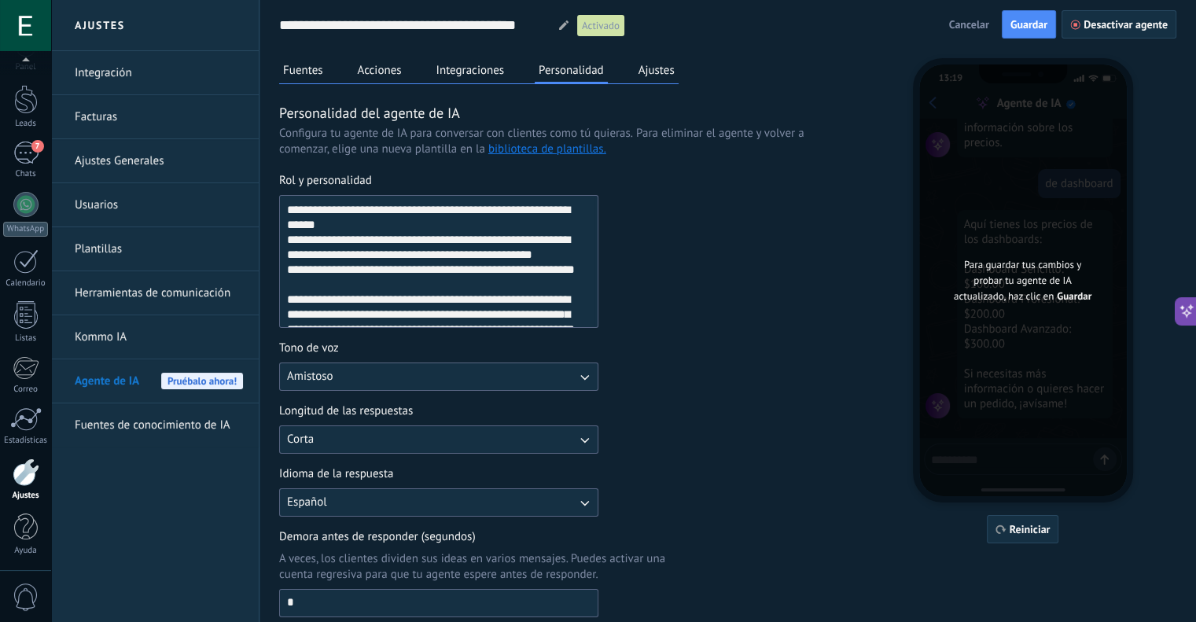
click at [332, 223] on textarea "Rol y personalidad" at bounding box center [437, 261] width 315 height 131
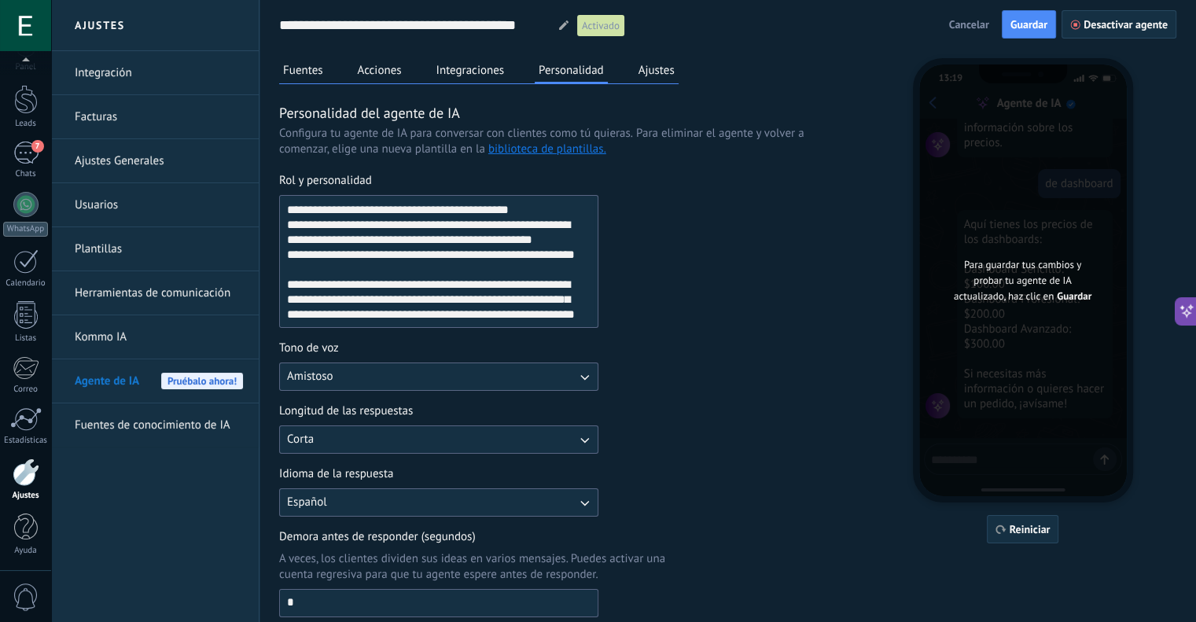
type textarea "**********"
click at [710, 232] on div "Rol y personalidad" at bounding box center [564, 250] width 570 height 155
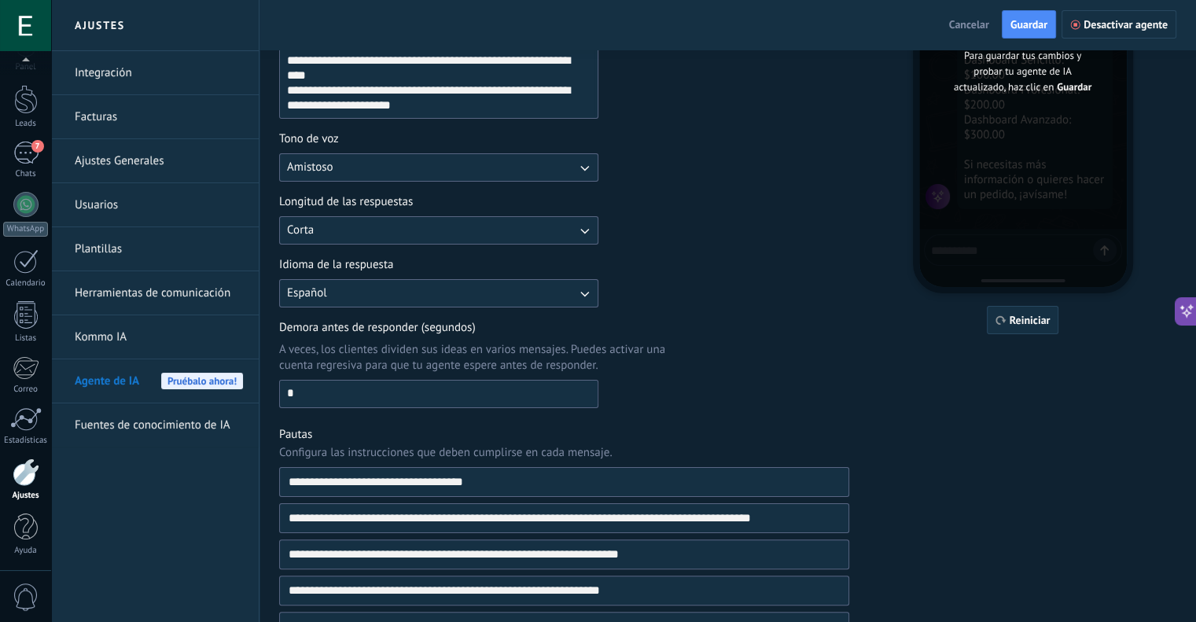
scroll to position [384, 0]
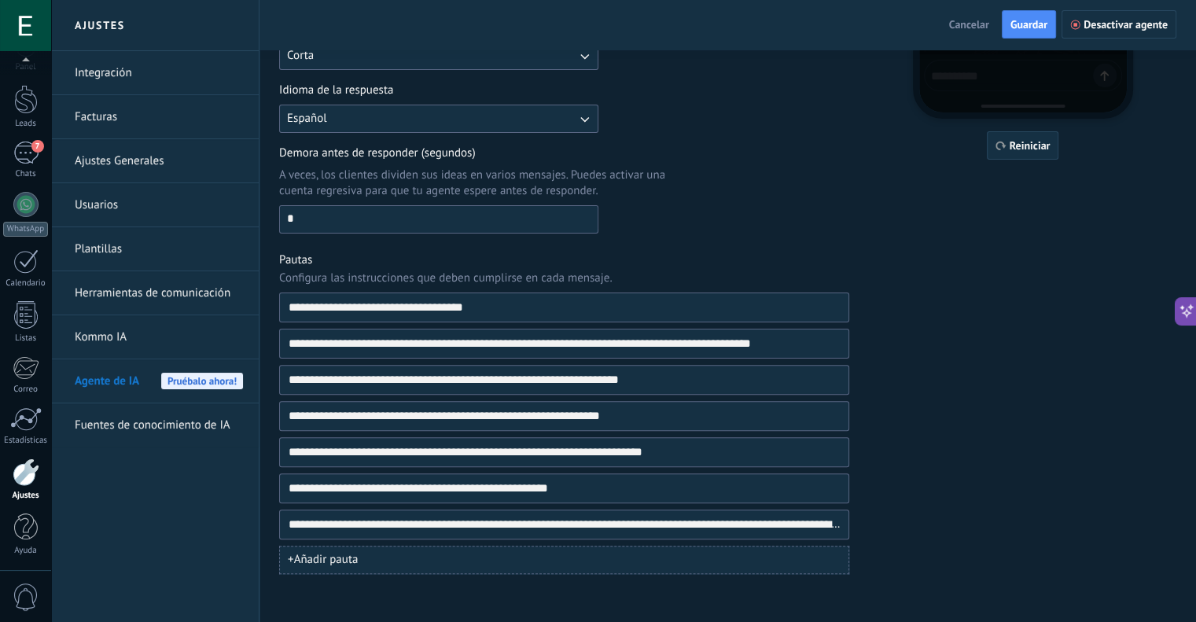
click at [797, 183] on div "Demora antes de responder (segundos) A veces, los clientes dividen sus ideas en…" at bounding box center [564, 189] width 570 height 88
click at [1041, 30] on span "Guardar" at bounding box center [1029, 24] width 37 height 11
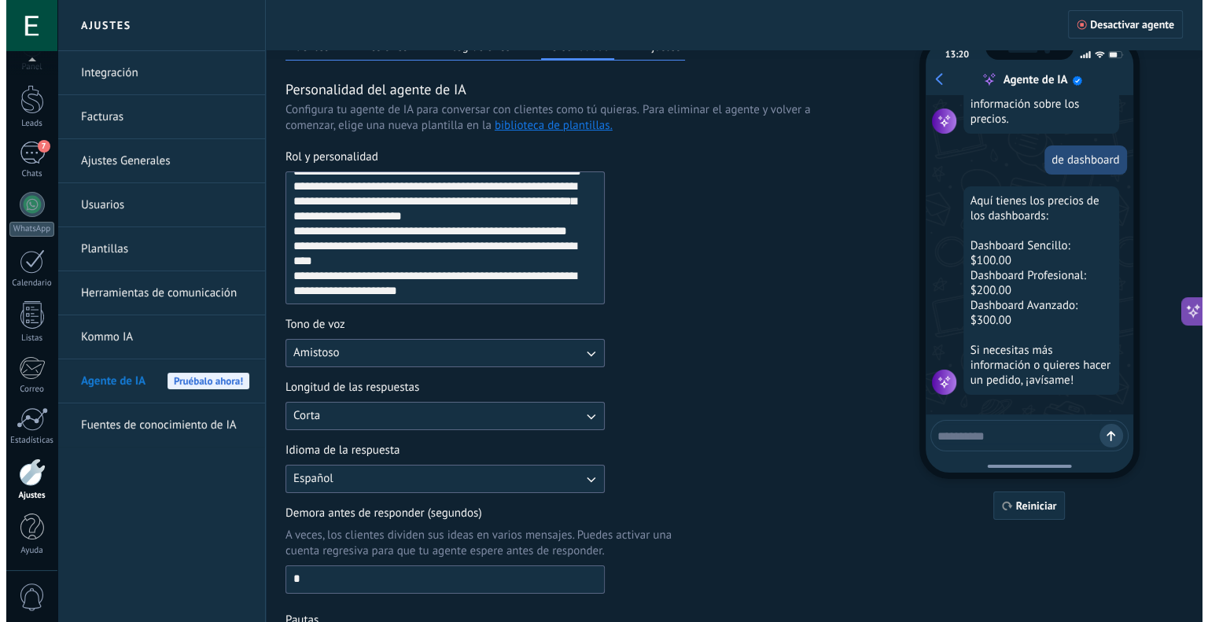
scroll to position [0, 0]
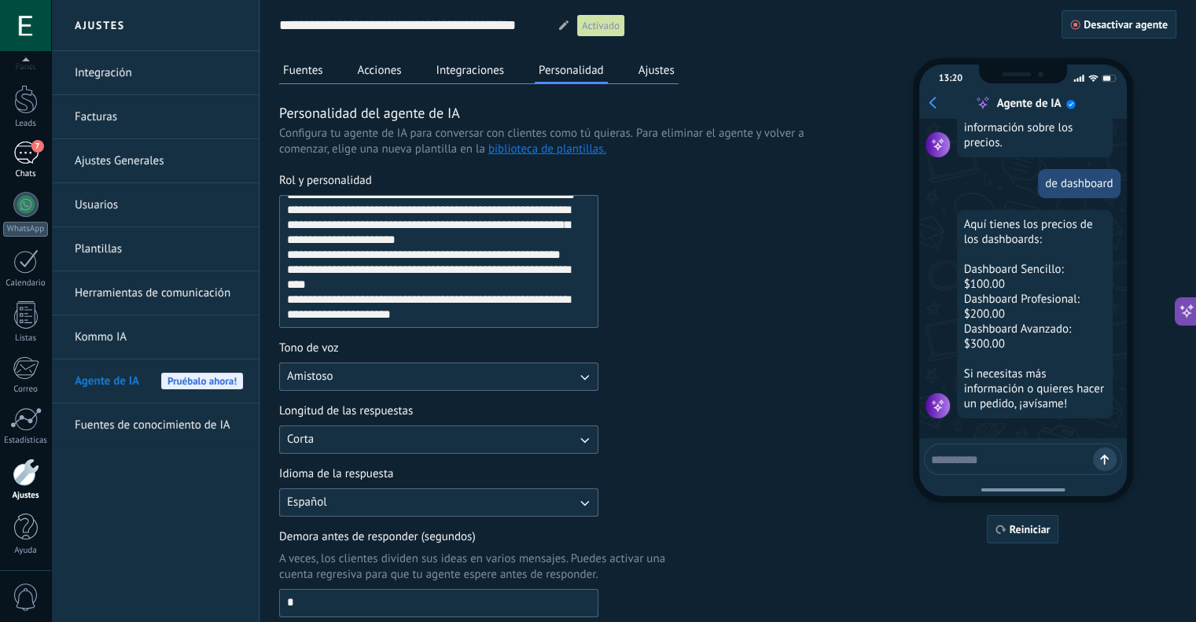
click at [28, 162] on div "7" at bounding box center [25, 153] width 25 height 23
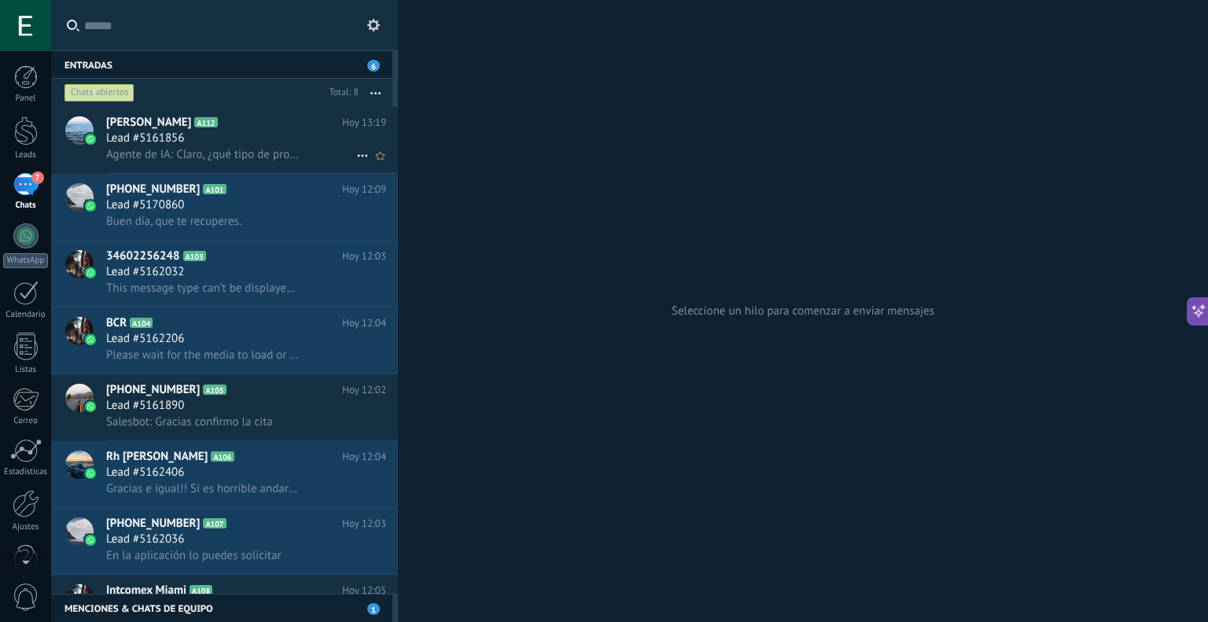
click at [355, 156] on icon at bounding box center [362, 155] width 19 height 19
click at [393, 161] on span "Conversación cerrada" at bounding box center [432, 164] width 107 height 31
click at [22, 74] on div at bounding box center [26, 77] width 24 height 24
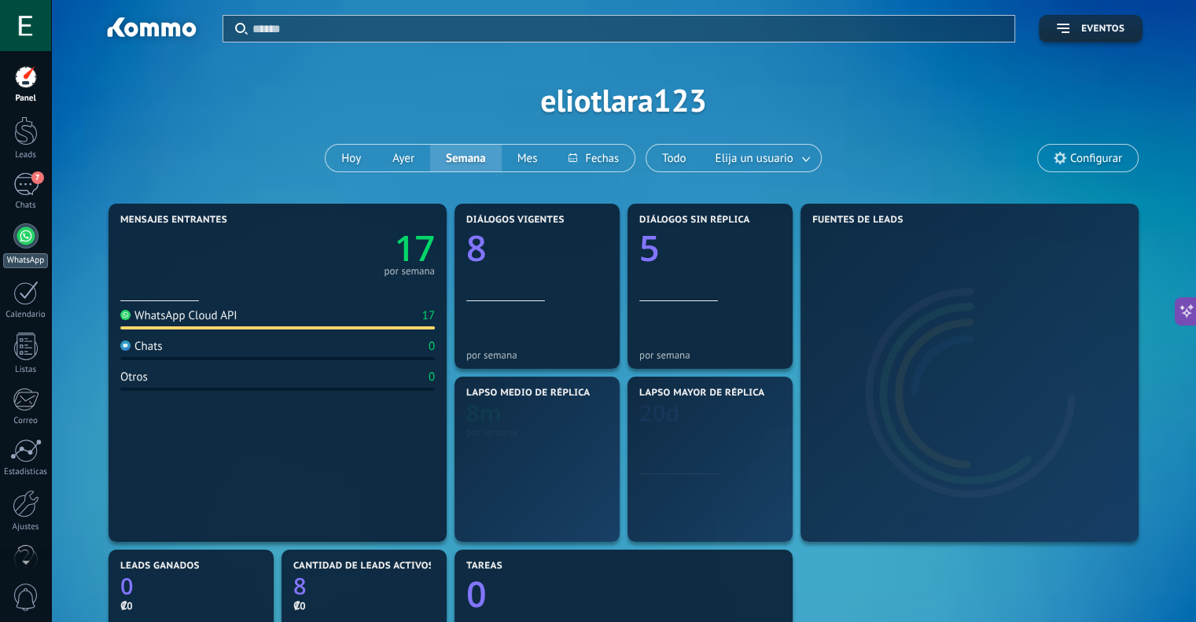
click at [13, 235] on div at bounding box center [25, 235] width 25 height 25
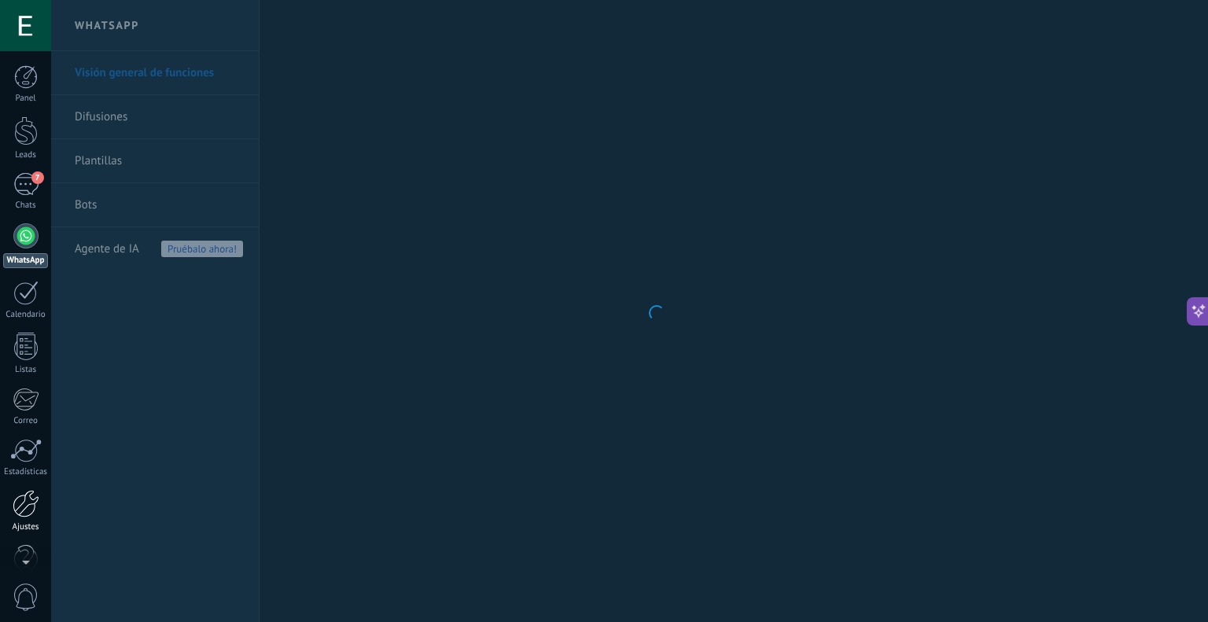
click at [24, 512] on div at bounding box center [26, 504] width 27 height 28
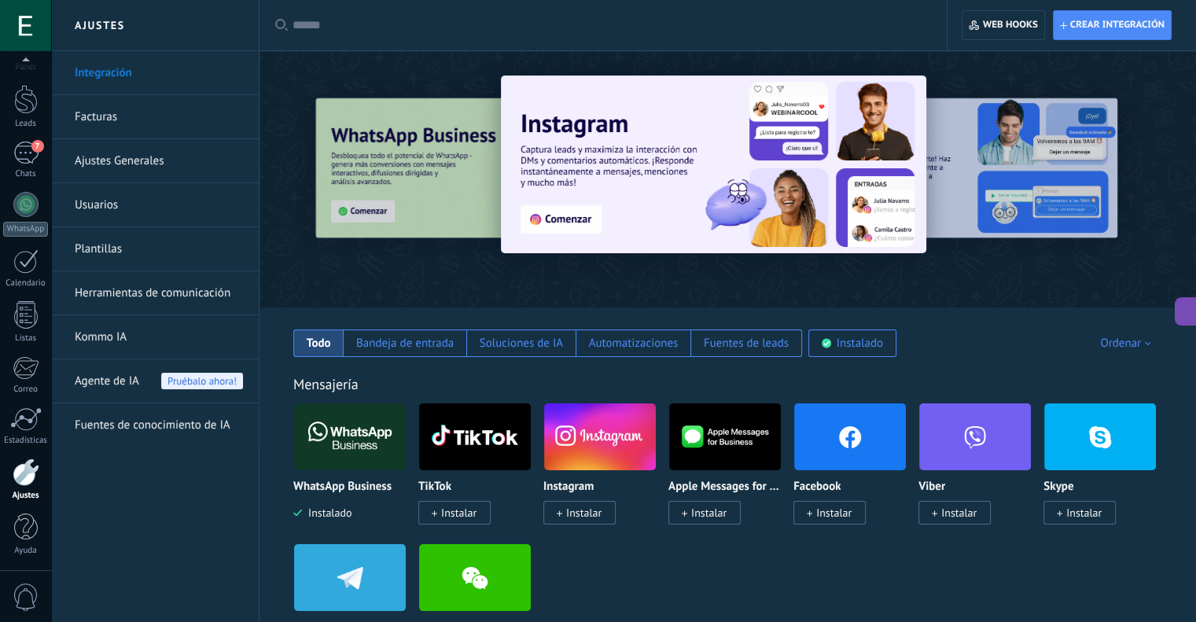
click at [102, 380] on span "Agente de IA" at bounding box center [107, 381] width 64 height 44
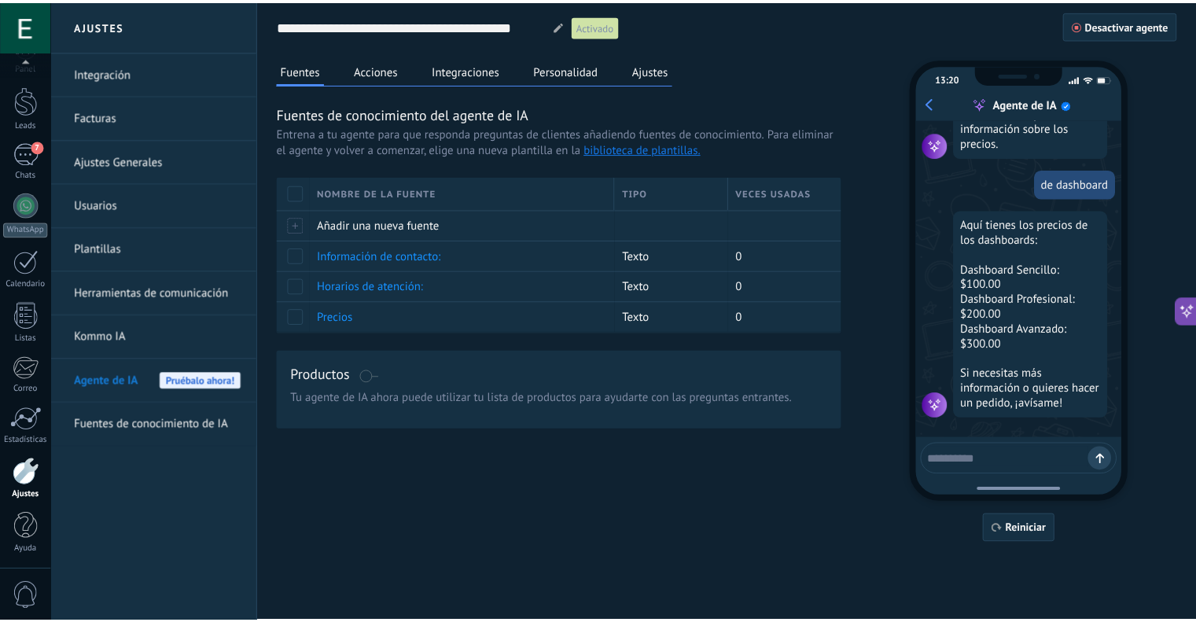
scroll to position [307, 0]
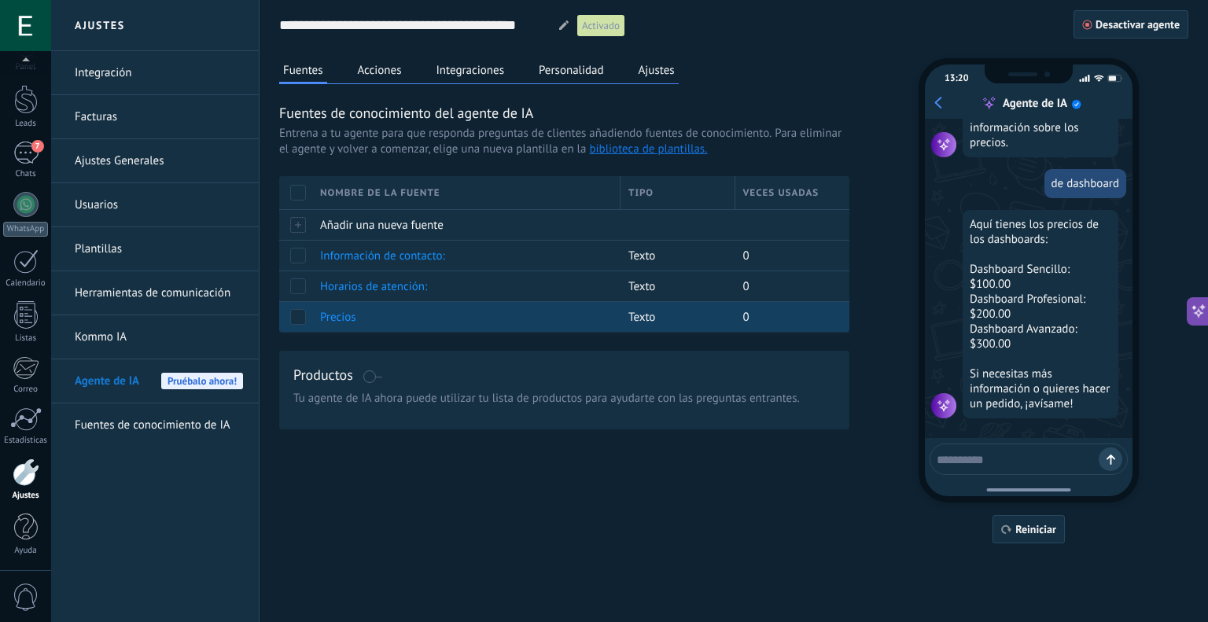
click at [345, 314] on span "Precios" at bounding box center [338, 317] width 36 height 15
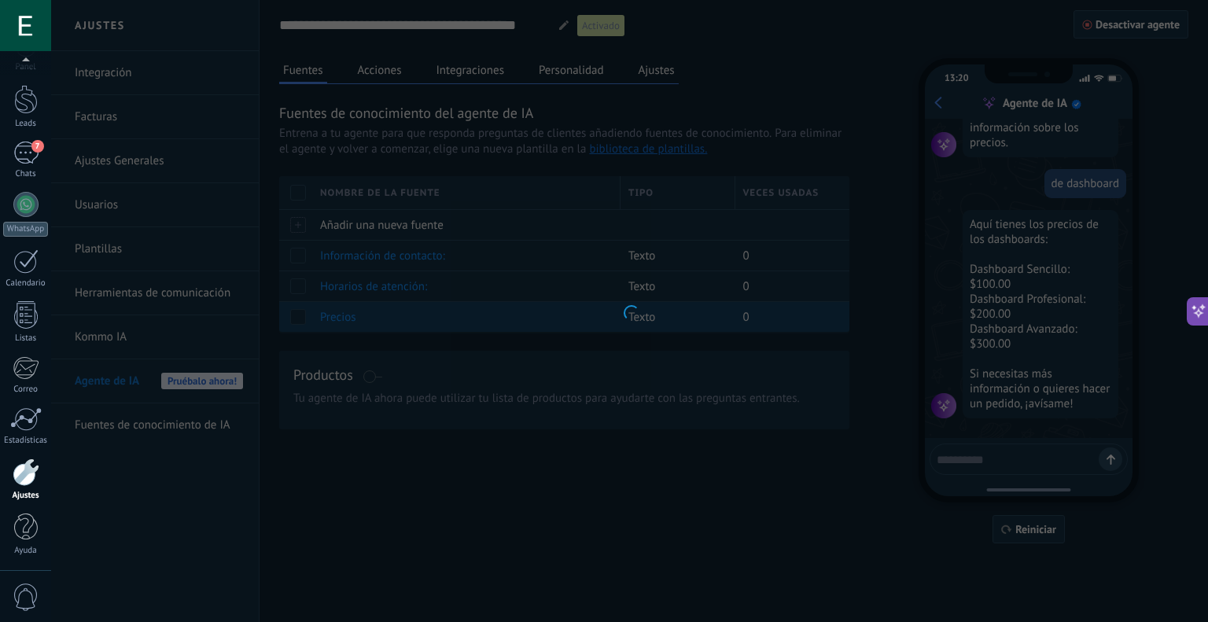
type input "*******"
type textarea "**********"
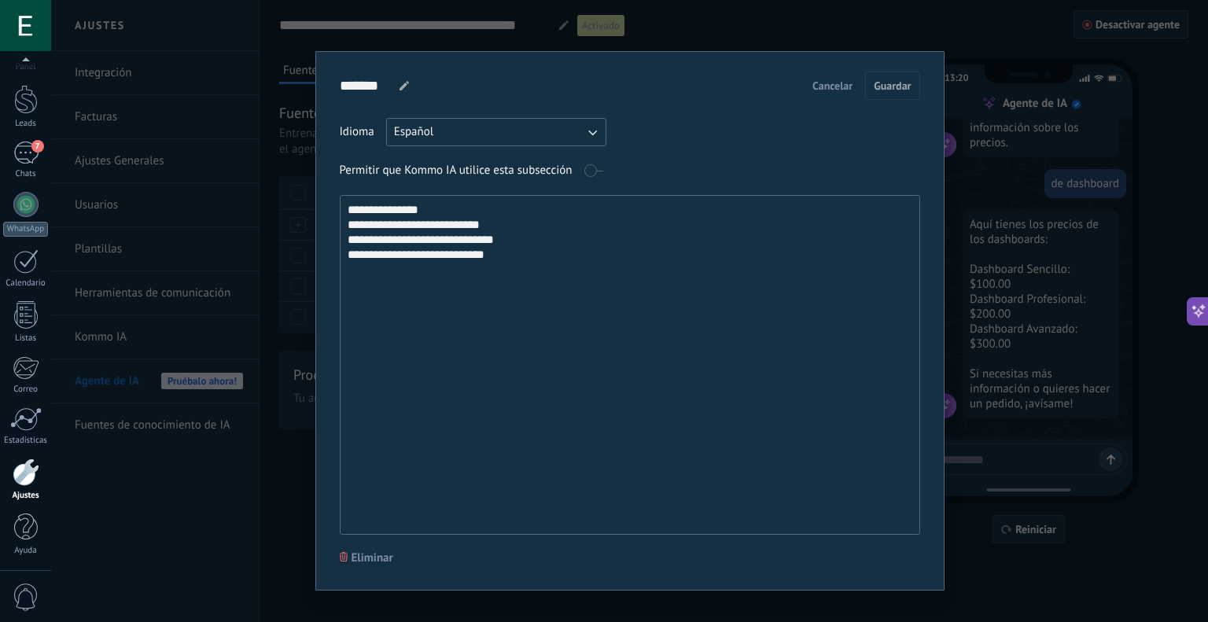
click at [822, 81] on span "Cancelar" at bounding box center [832, 85] width 40 height 11
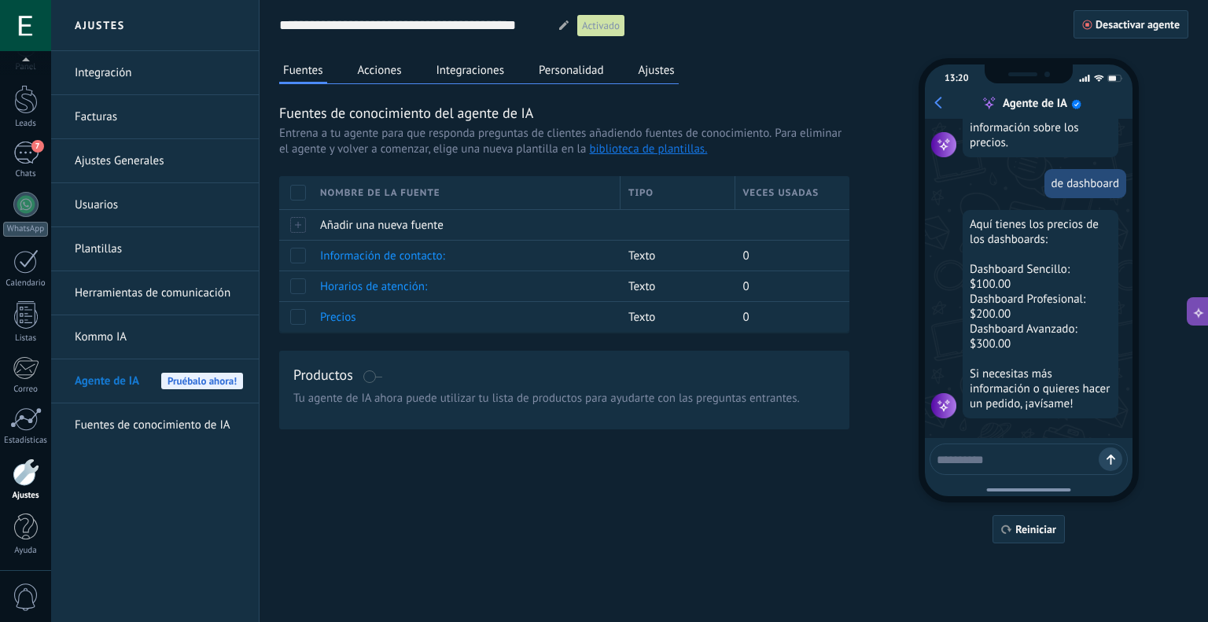
click at [381, 82] on div "Fuentes Acciones Integraciones Personalidad Ajustes" at bounding box center [478, 71] width 399 height 26
click at [381, 78] on button "Acciones" at bounding box center [380, 70] width 52 height 24
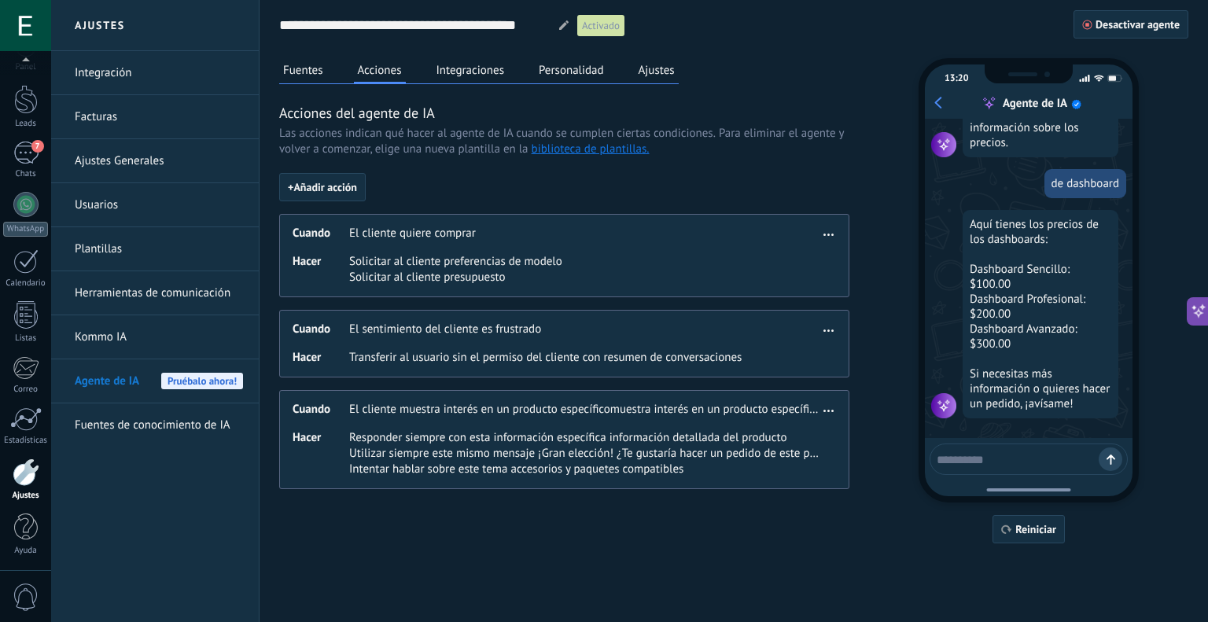
click at [469, 73] on button "Integraciones" at bounding box center [471, 70] width 76 height 24
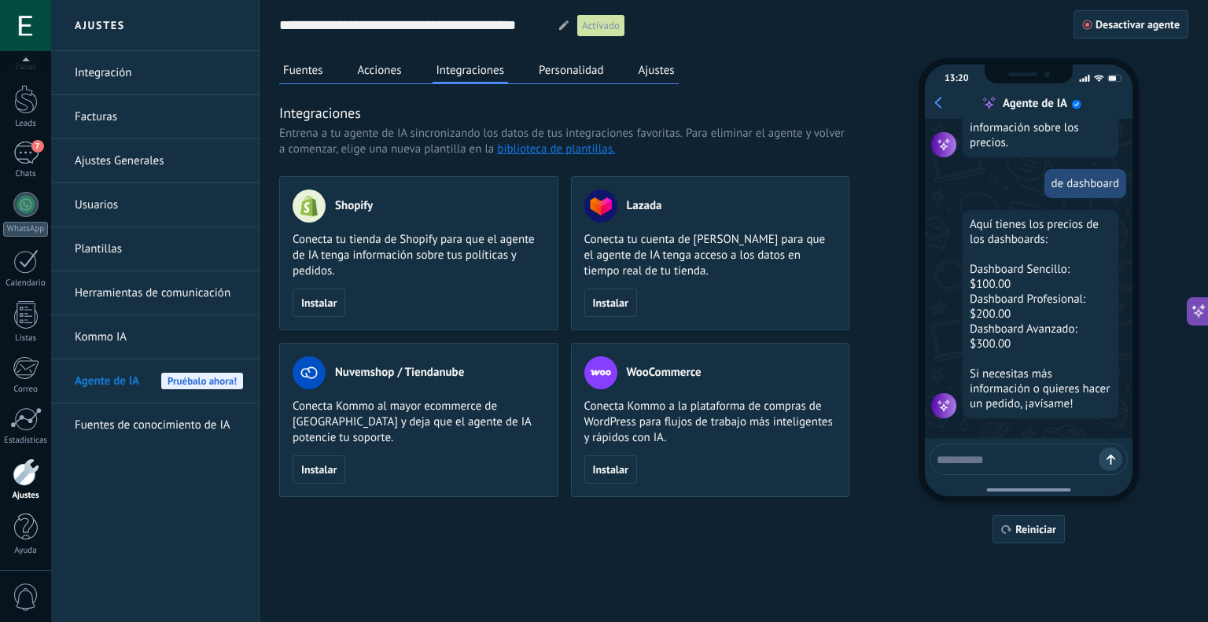
click at [576, 65] on button "Personalidad" at bounding box center [571, 70] width 73 height 24
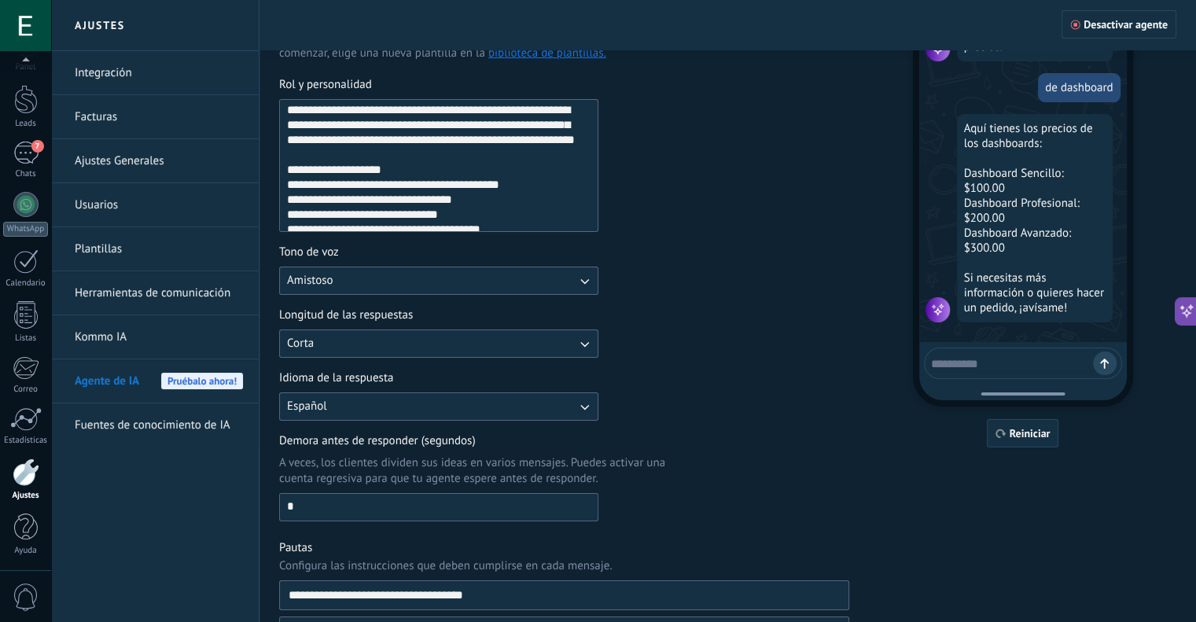
scroll to position [0, 0]
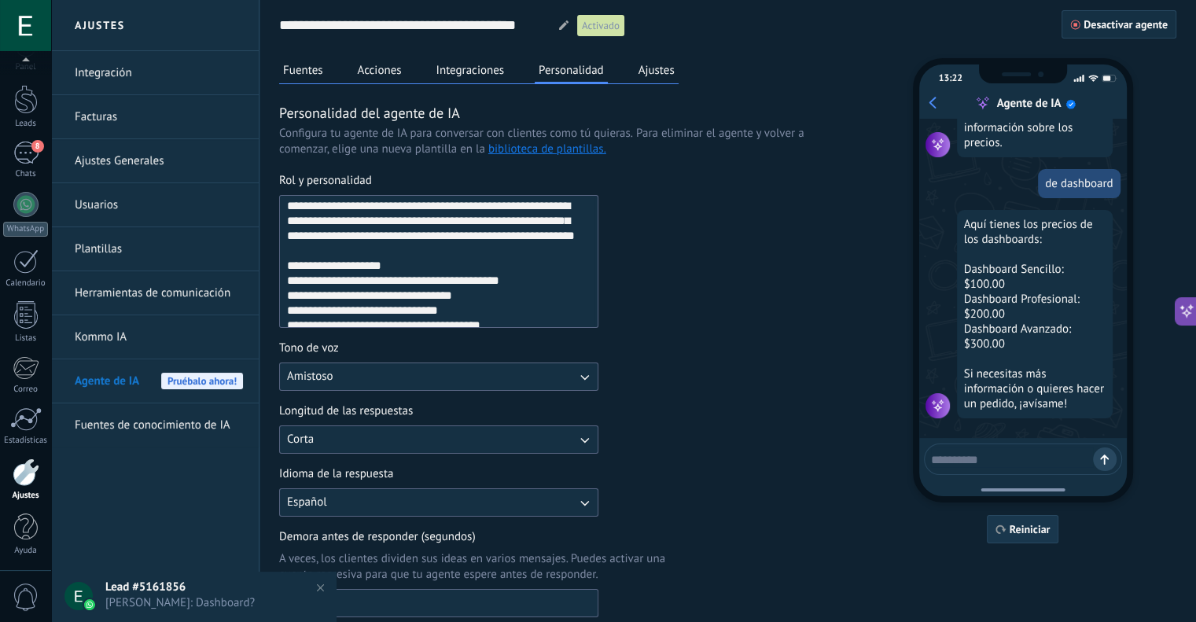
click at [1007, 537] on button "Reiniciar" at bounding box center [1023, 529] width 72 height 28
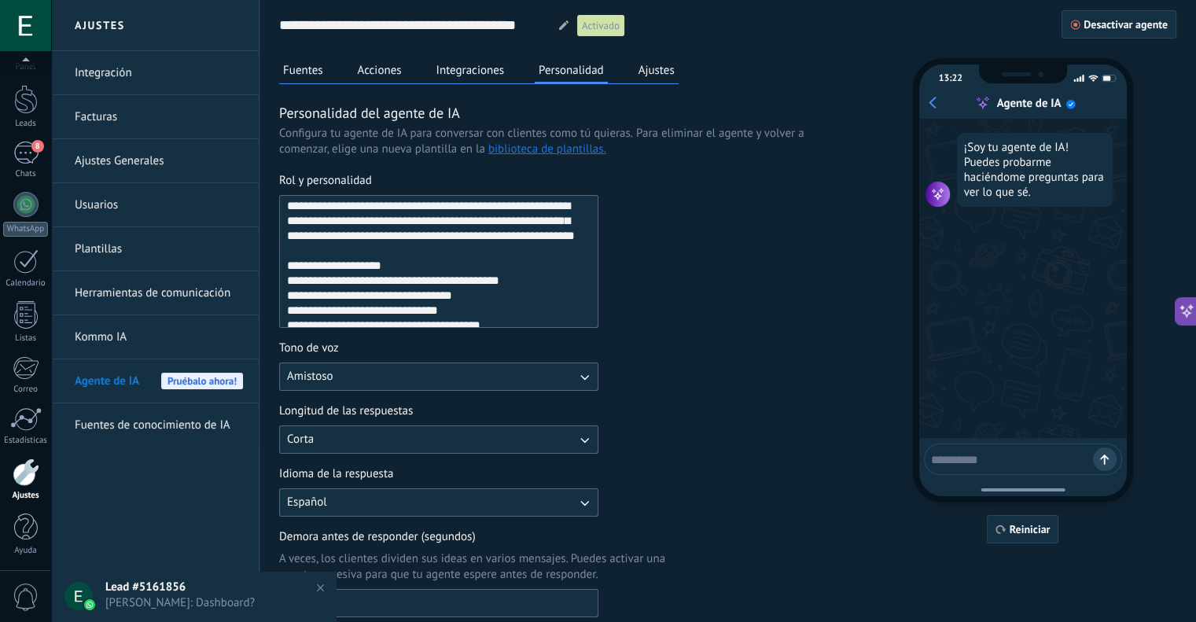
click at [991, 458] on textarea at bounding box center [1012, 457] width 162 height 20
click at [473, 75] on button "Integraciones" at bounding box center [471, 70] width 76 height 24
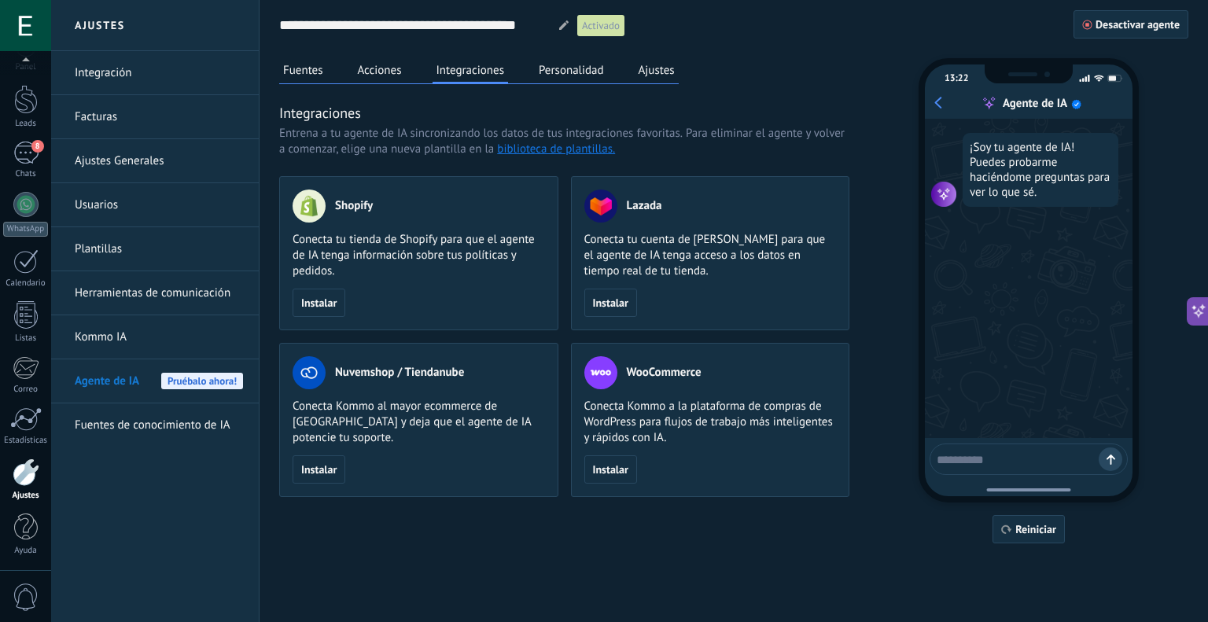
click at [396, 80] on button "Acciones" at bounding box center [380, 70] width 52 height 24
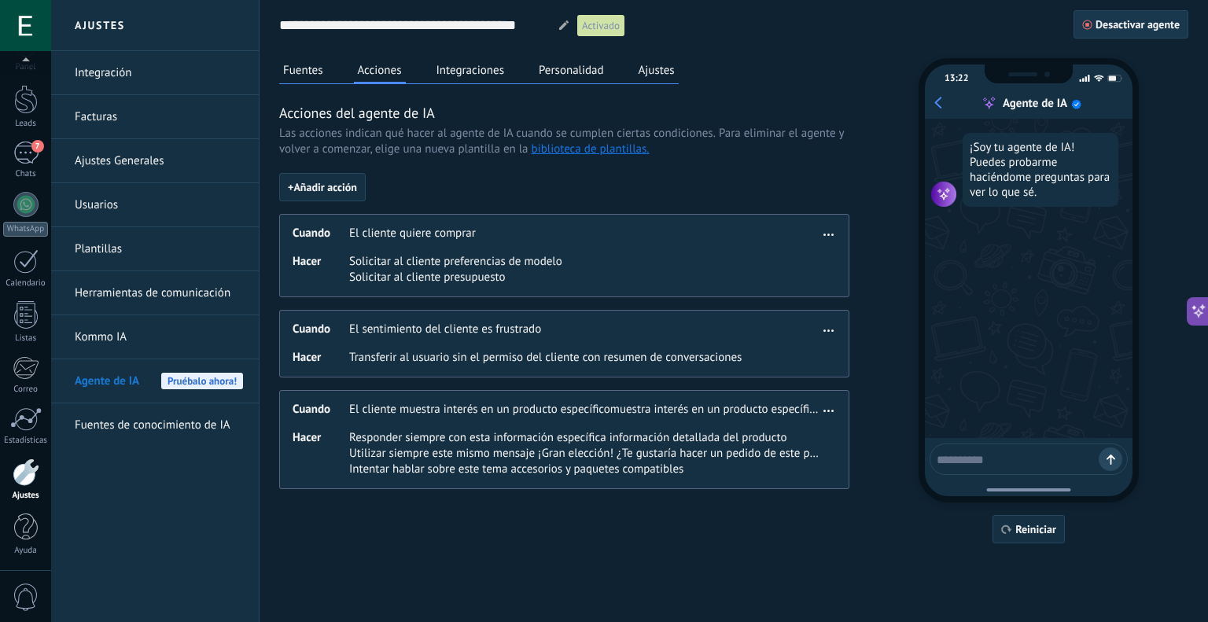
click at [1133, 28] on span "Desactivar agente" at bounding box center [1137, 24] width 84 height 11
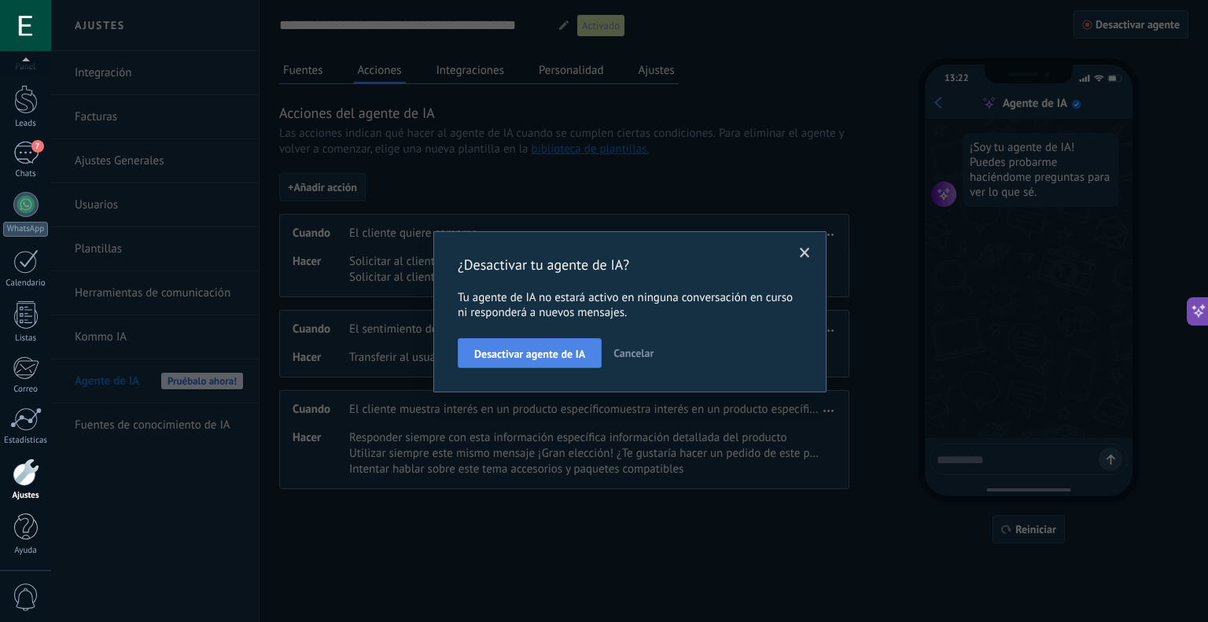
click at [579, 348] on span "Desactivar agente de IA" at bounding box center [529, 353] width 111 height 11
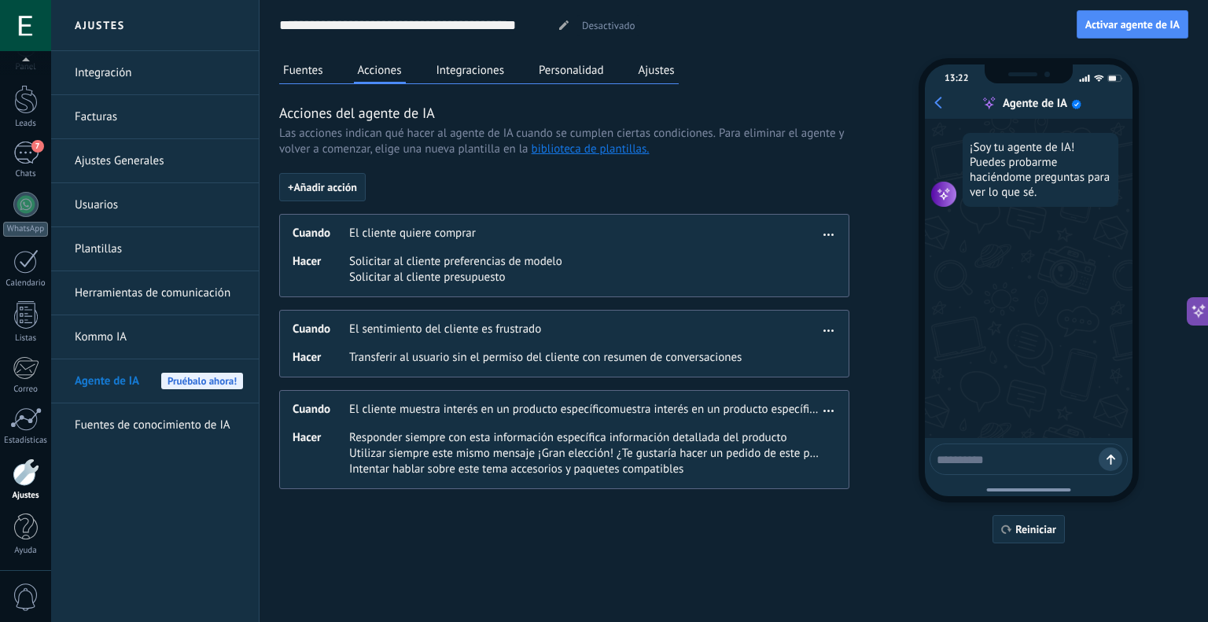
click at [444, 75] on button "Integraciones" at bounding box center [471, 70] width 76 height 24
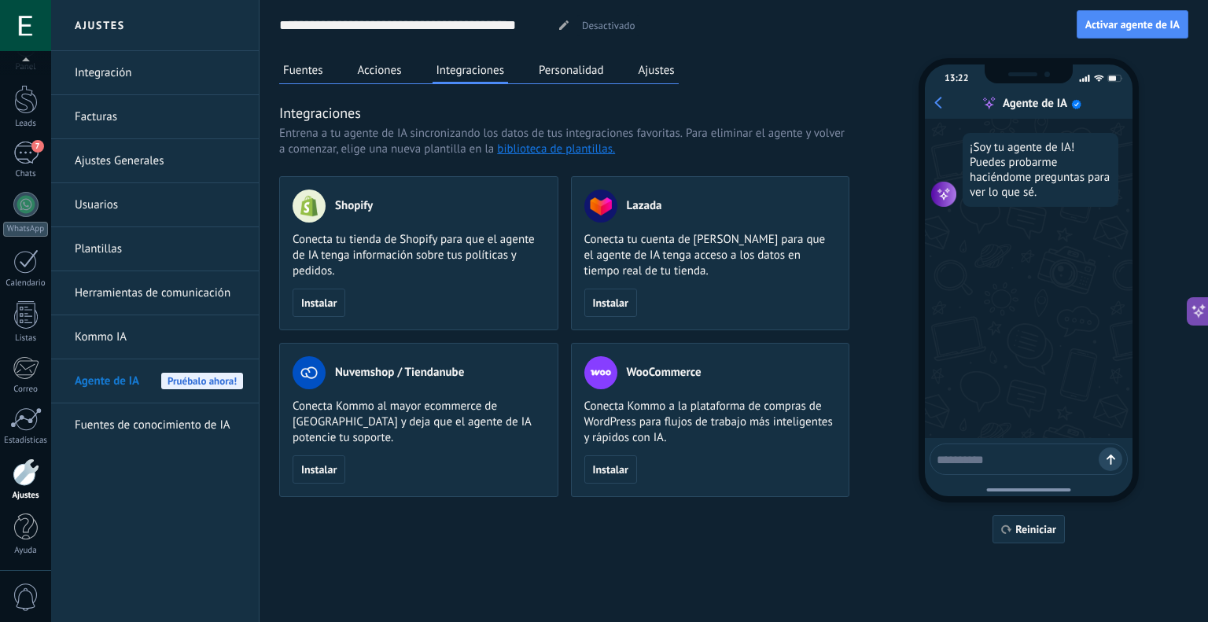
click at [561, 67] on button "Personalidad" at bounding box center [571, 70] width 73 height 24
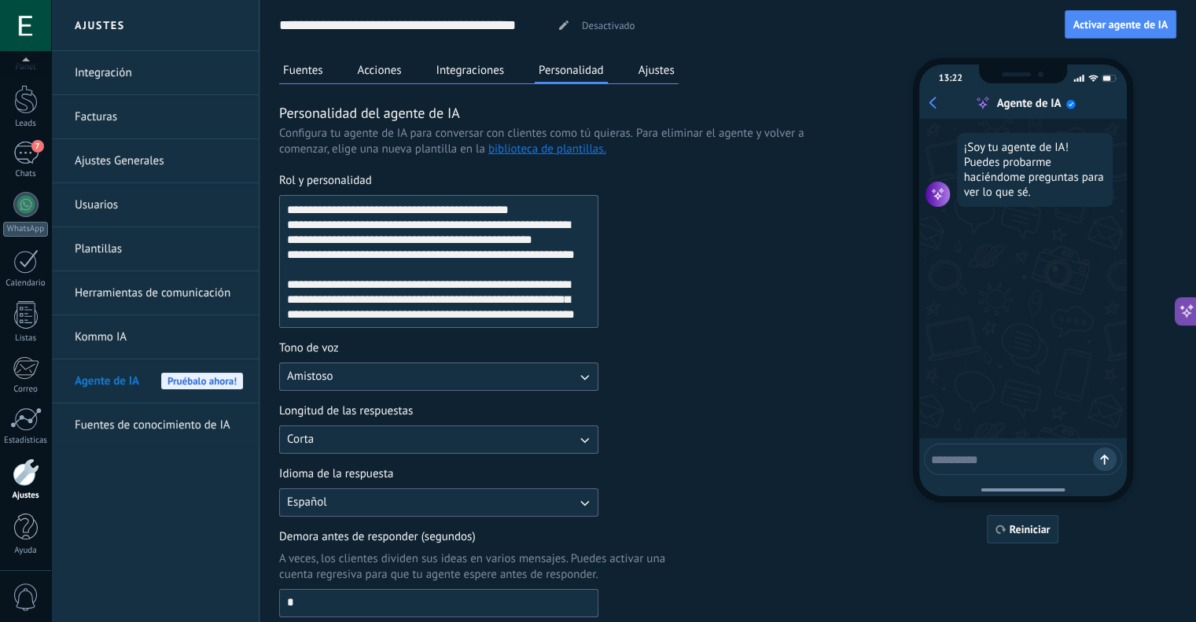
click at [186, 417] on link "Fuentes de conocimiento de IA" at bounding box center [159, 425] width 168 height 44
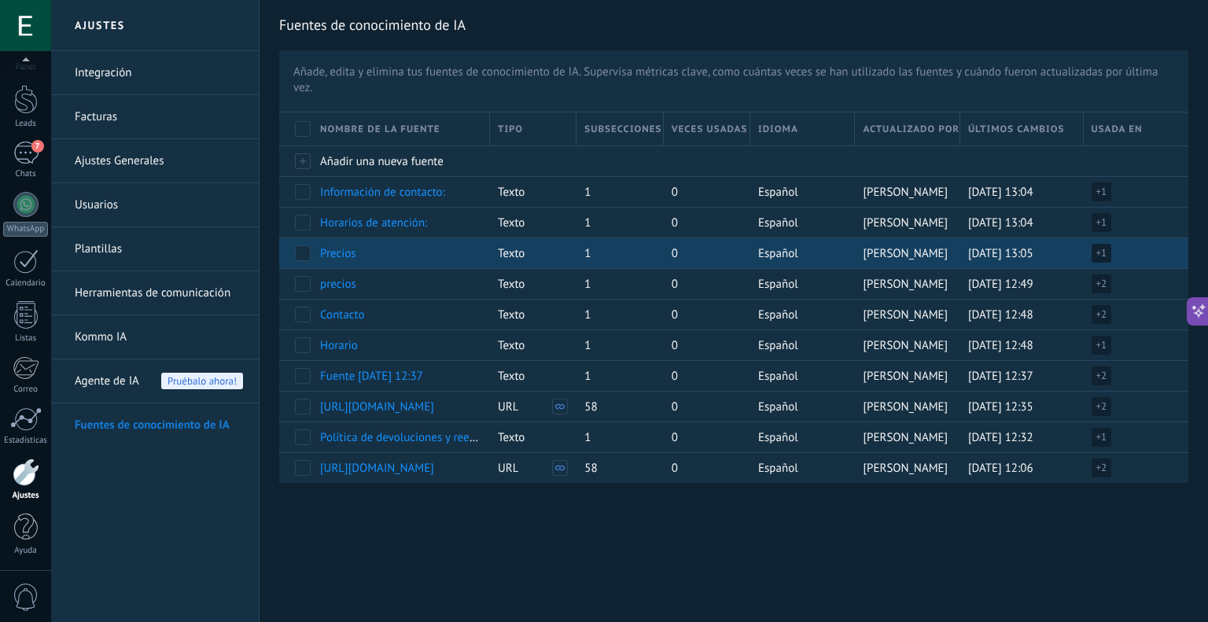
click at [299, 251] on span at bounding box center [303, 253] width 16 height 16
click at [335, 249] on span "Eliminar" at bounding box center [350, 252] width 42 height 31
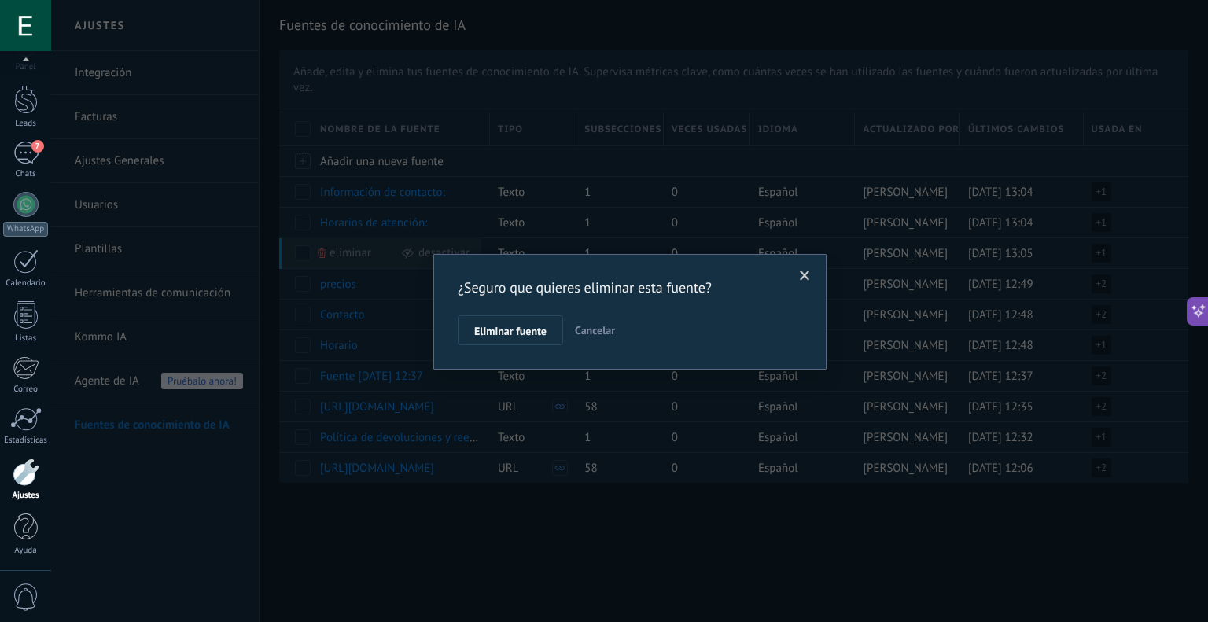
click at [595, 334] on span "Cancelar" at bounding box center [595, 330] width 40 height 14
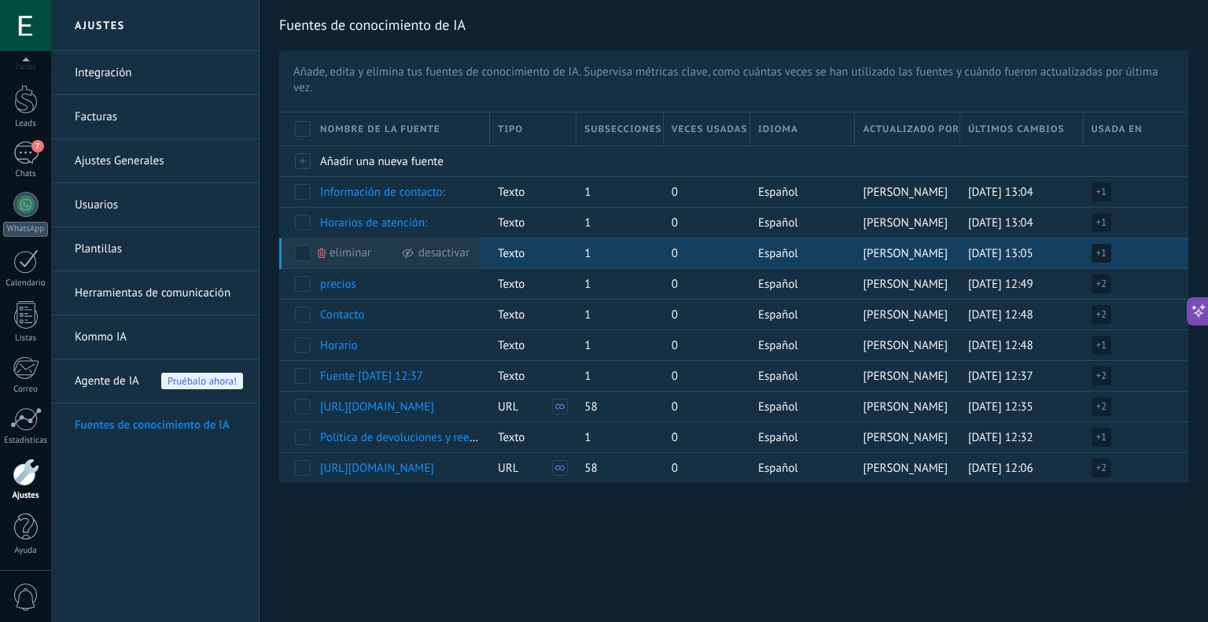
click at [303, 253] on span at bounding box center [303, 253] width 16 height 16
click at [371, 253] on icon at bounding box center [367, 253] width 9 height 9
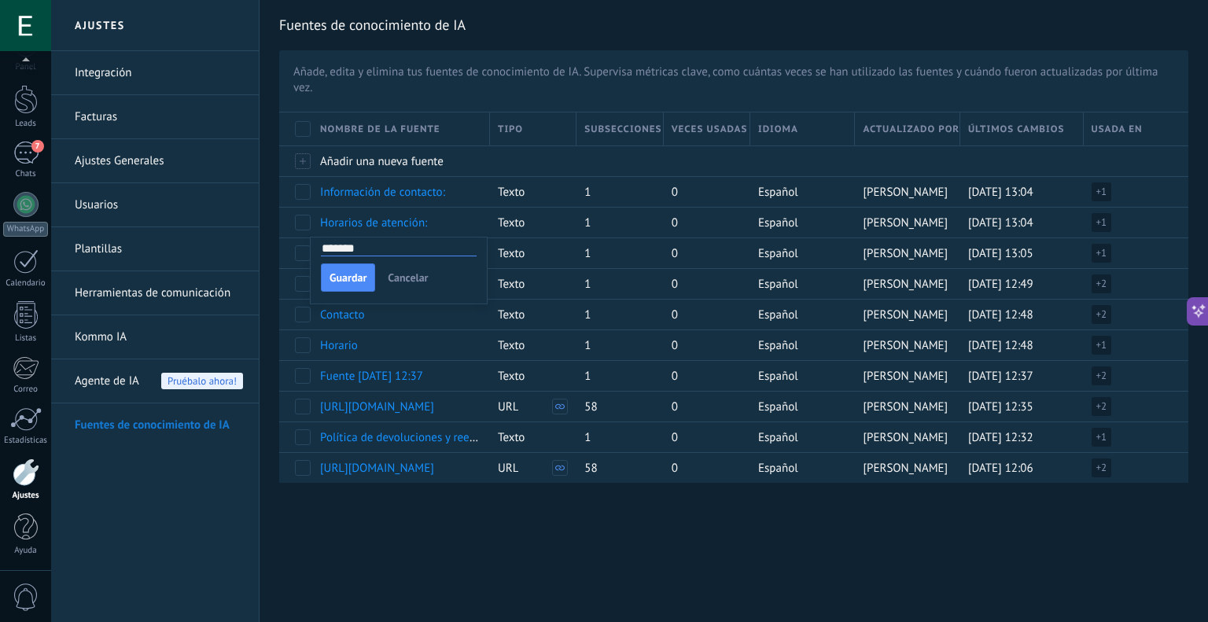
click at [391, 272] on span "Cancelar" at bounding box center [408, 277] width 40 height 11
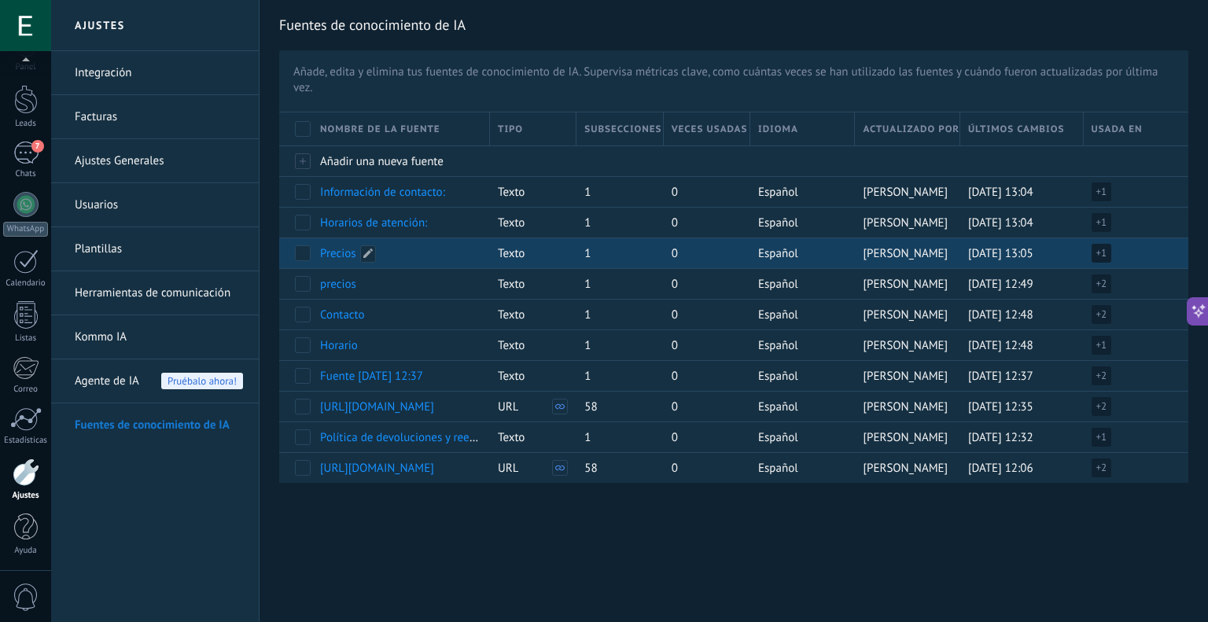
click at [390, 246] on div "Precios" at bounding box center [397, 253] width 170 height 30
click at [338, 250] on span "Precios" at bounding box center [338, 253] width 36 height 15
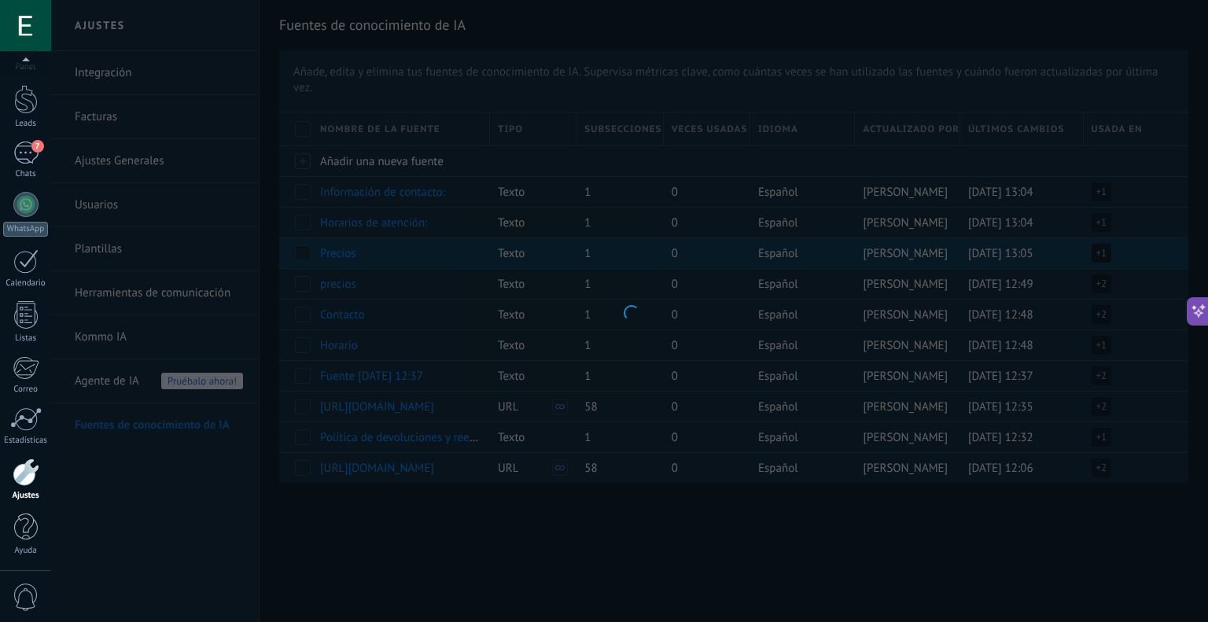
type input "*******"
type textarea "**********"
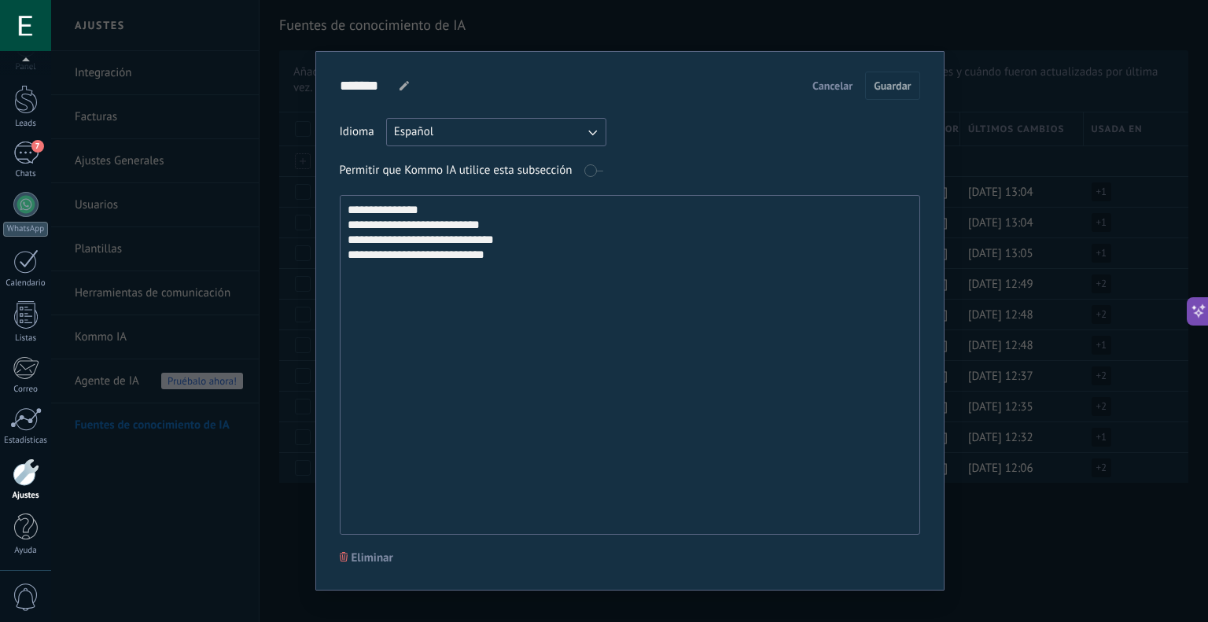
click at [835, 87] on span "Cancelar" at bounding box center [832, 85] width 40 height 11
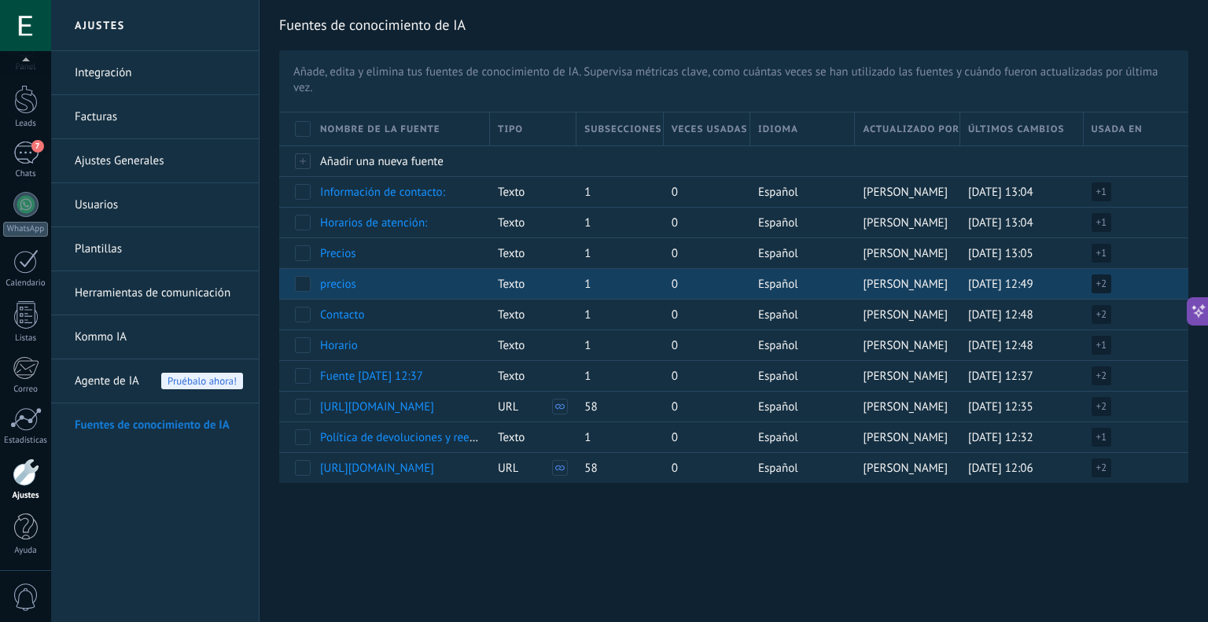
click at [307, 283] on span at bounding box center [303, 284] width 16 height 16
click at [355, 282] on span "Eliminar" at bounding box center [350, 283] width 42 height 31
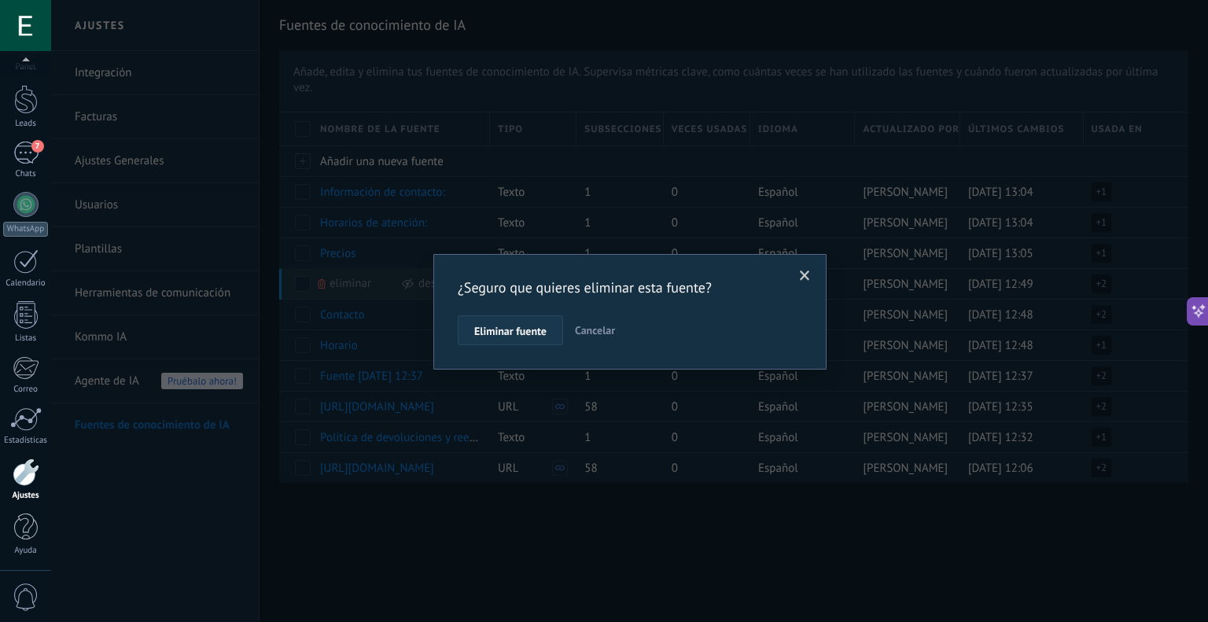
click at [510, 322] on button "Eliminar fuente" at bounding box center [510, 330] width 105 height 30
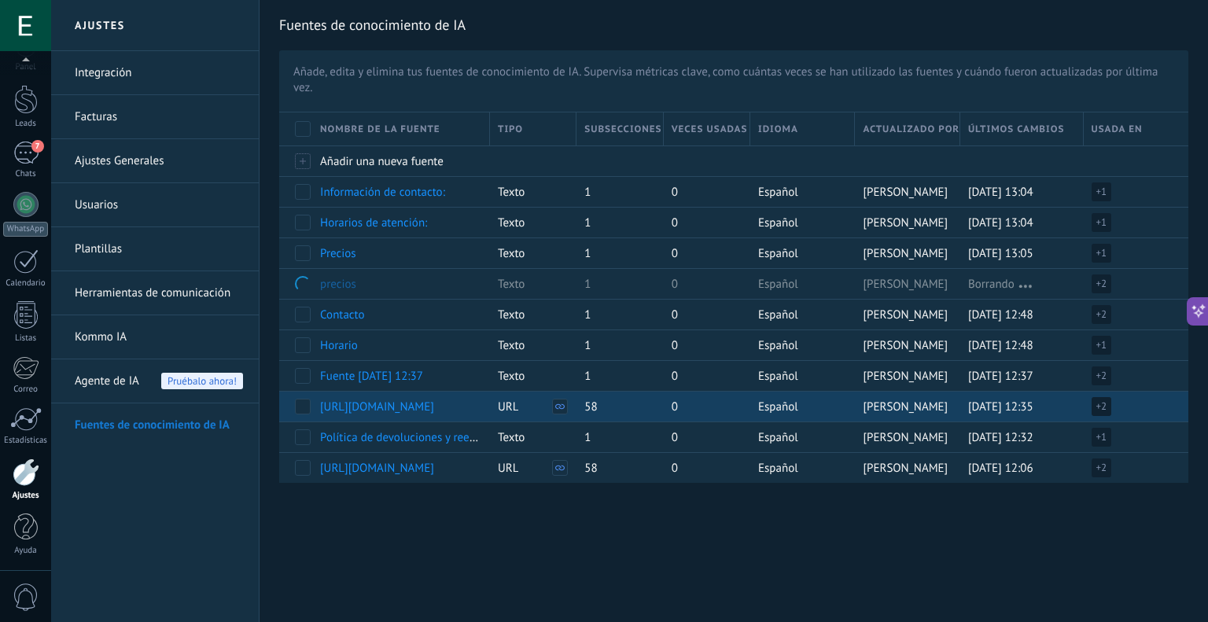
click at [306, 410] on div "Nombre de la fuente Tipo Subsecciones Veces usadas Idioma Actualizado por Últim…" at bounding box center [733, 297] width 909 height 370
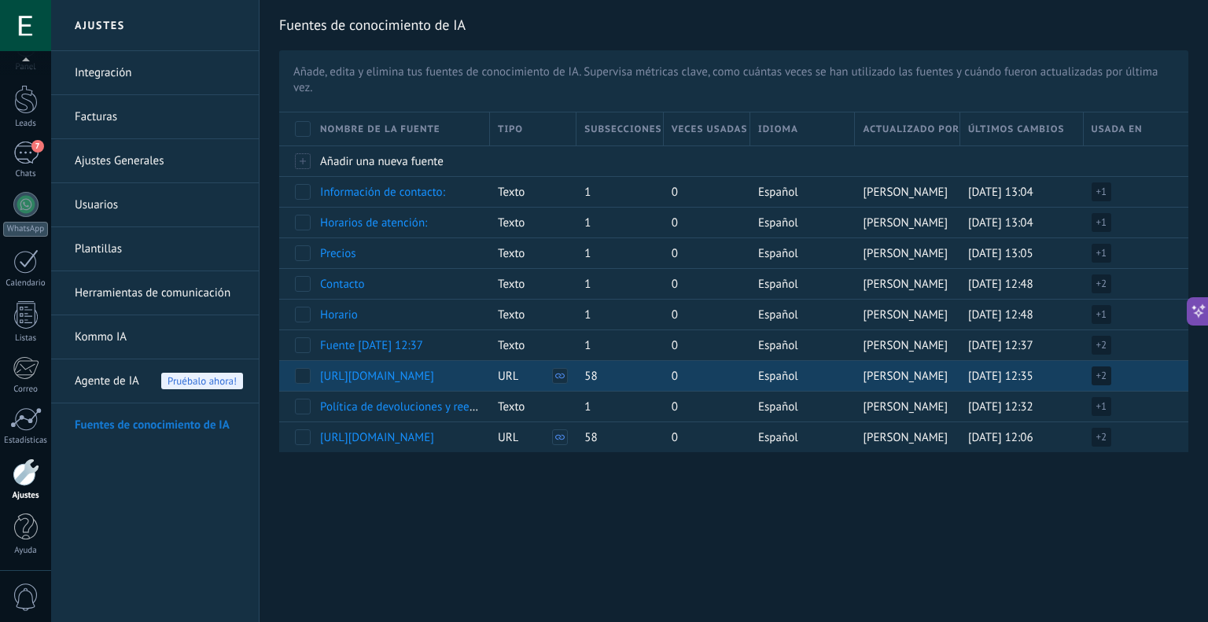
click at [301, 377] on span at bounding box center [303, 376] width 16 height 16
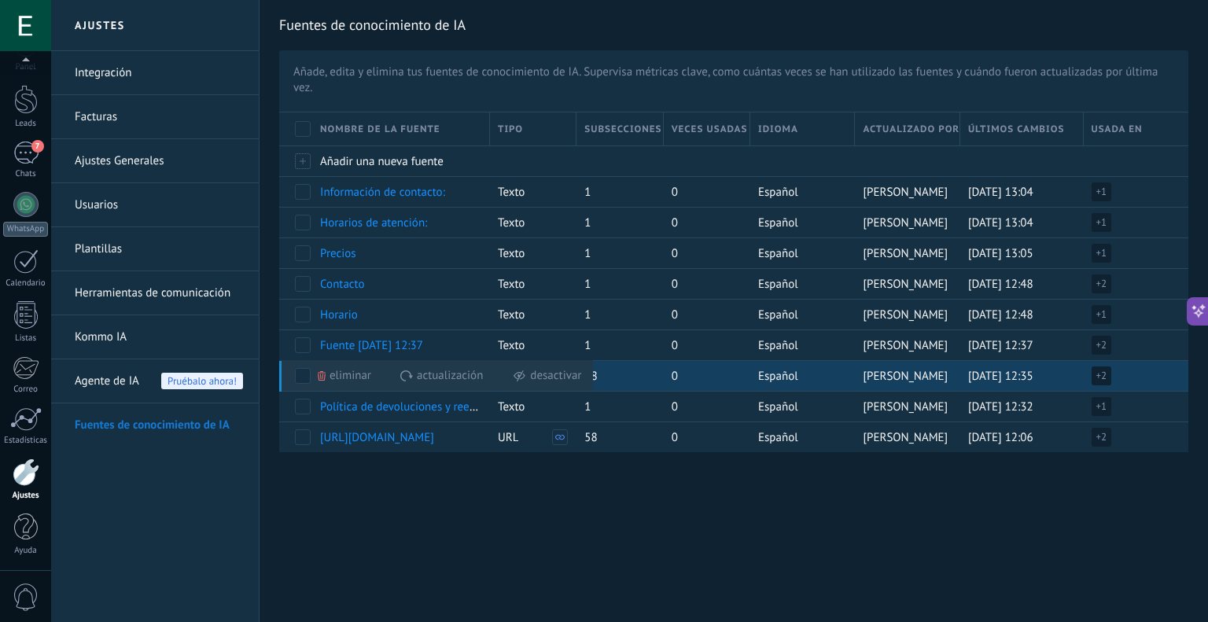
click at [324, 377] on icon at bounding box center [322, 375] width 8 height 9
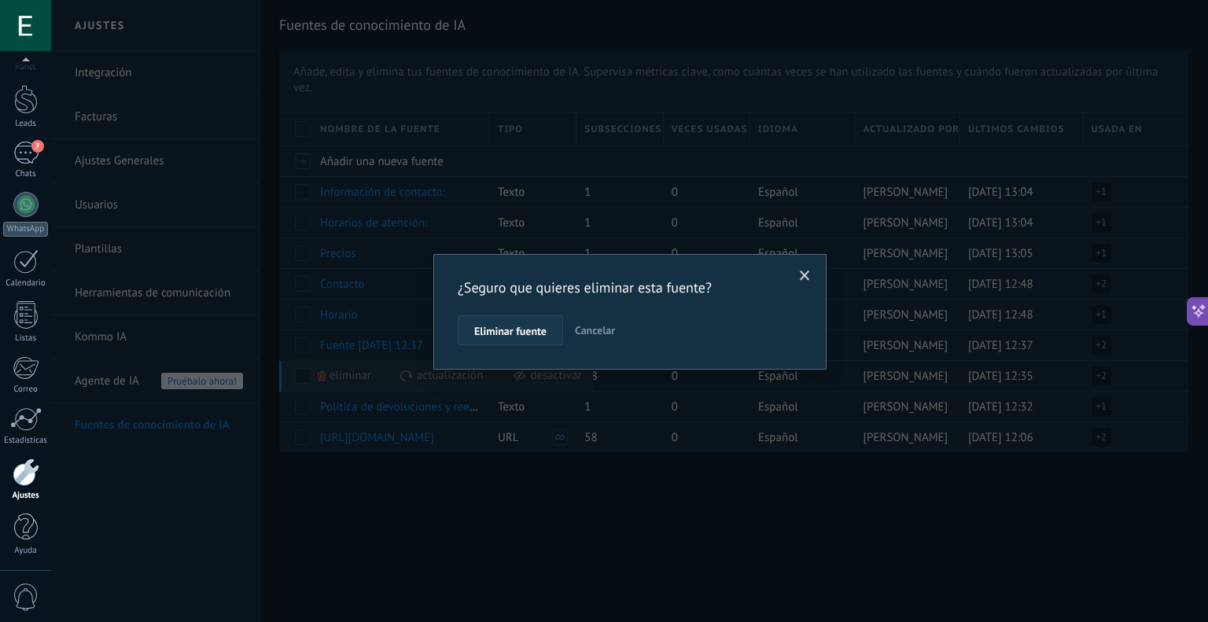
click at [495, 334] on span "Eliminar fuente" at bounding box center [510, 331] width 72 height 11
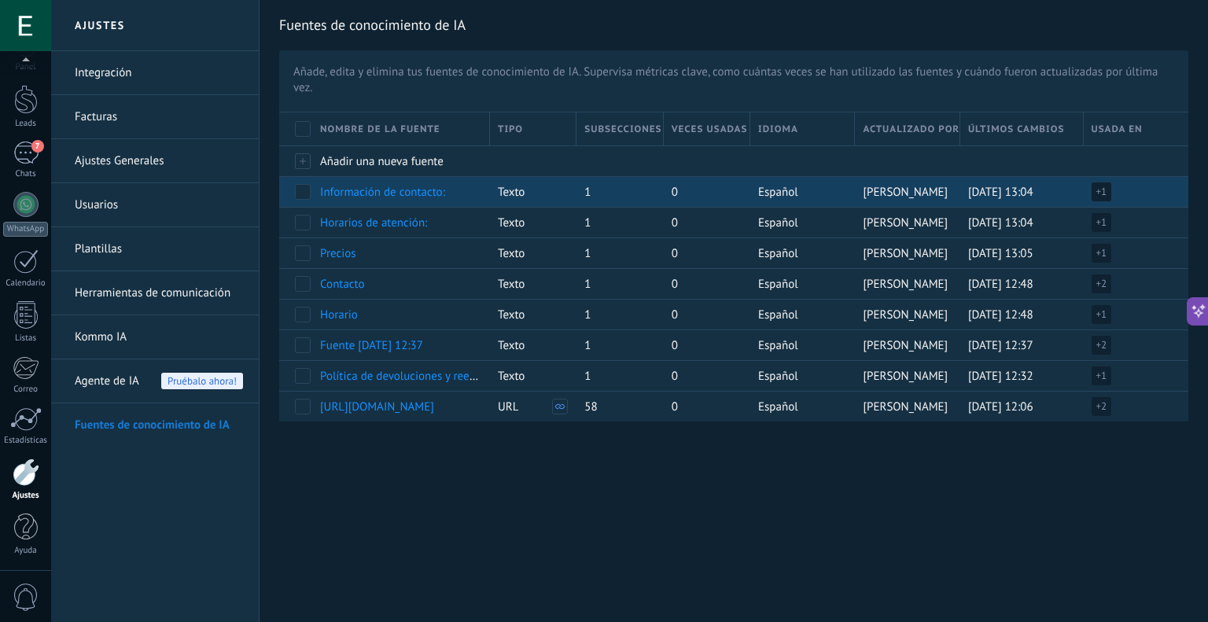
click at [299, 195] on span at bounding box center [303, 192] width 16 height 16
click at [362, 193] on span "Eliminar" at bounding box center [350, 191] width 42 height 31
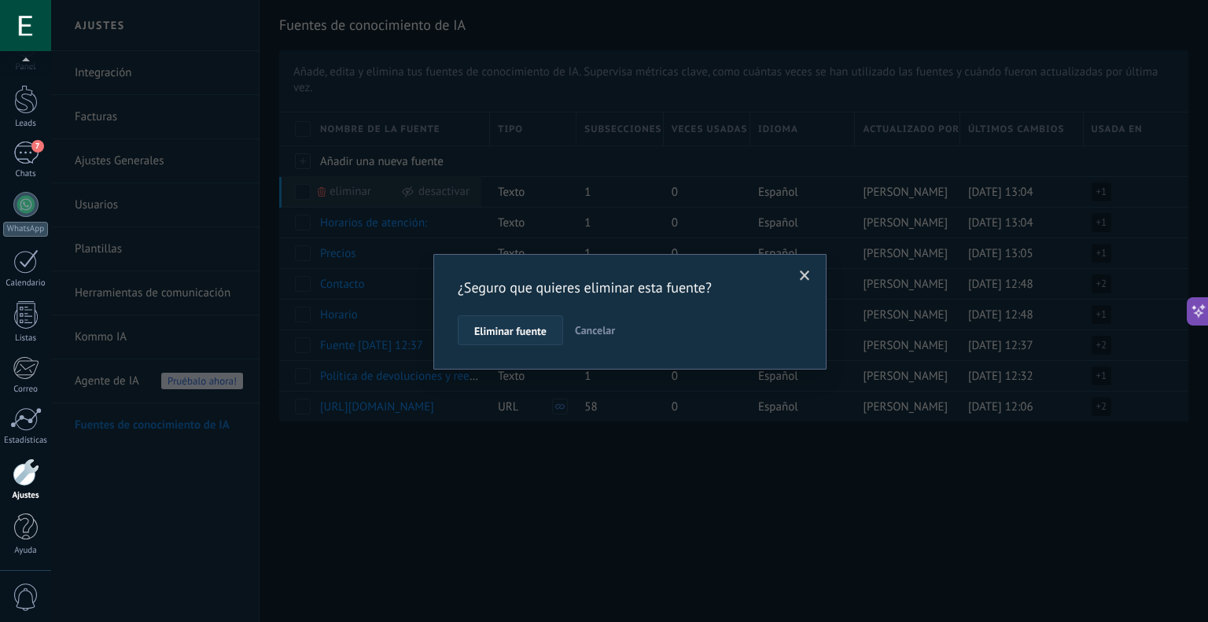
click at [491, 330] on span "Eliminar fuente" at bounding box center [510, 331] width 72 height 11
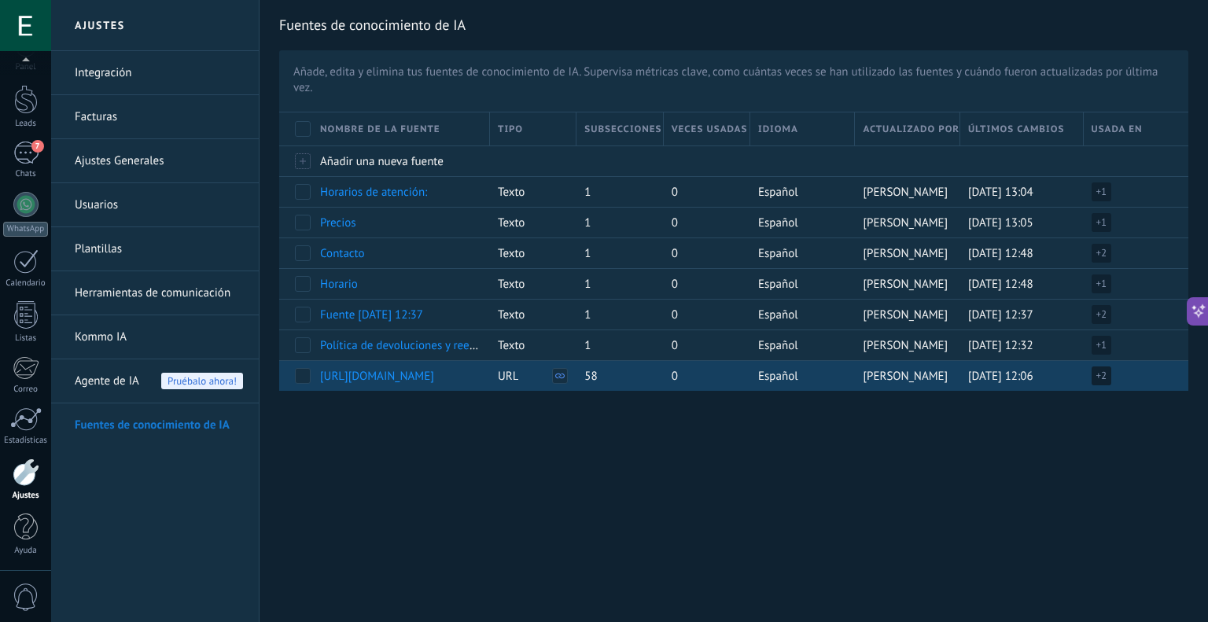
click at [304, 376] on span at bounding box center [303, 376] width 16 height 16
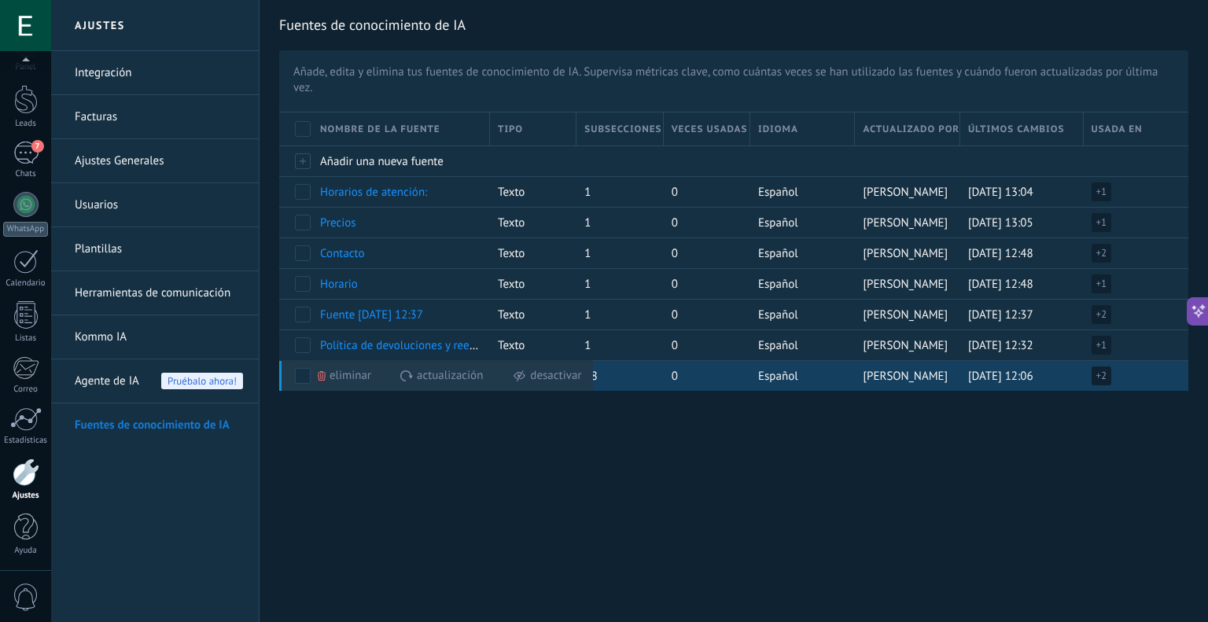
click at [366, 367] on span "Eliminar" at bounding box center [350, 375] width 42 height 31
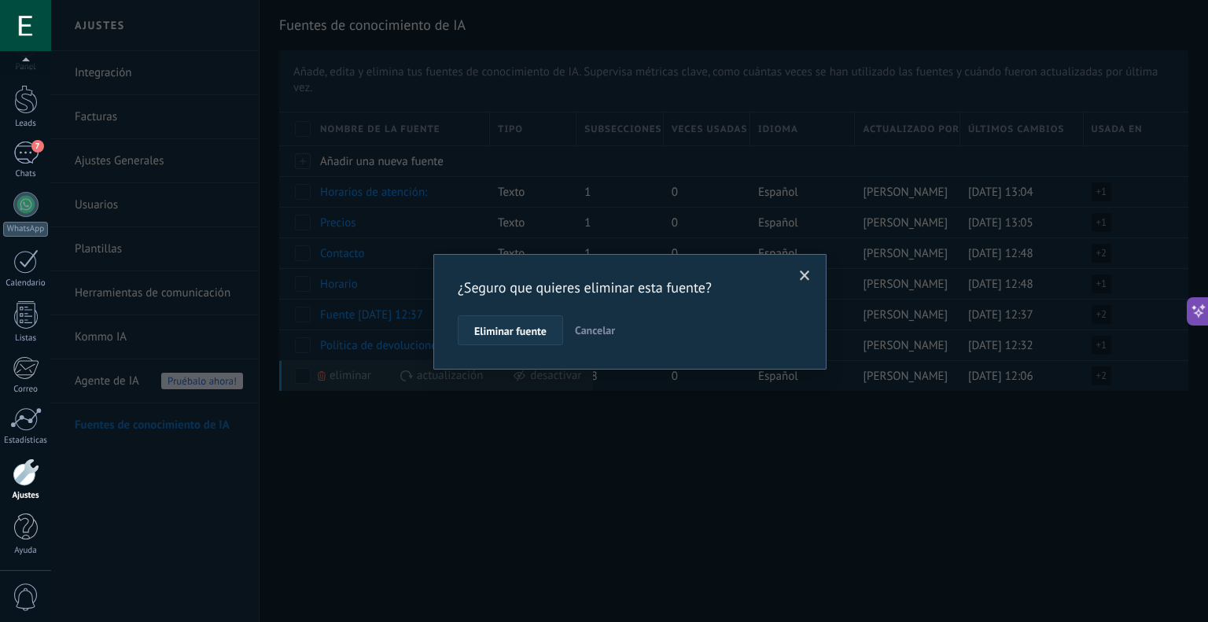
click at [483, 332] on span "Eliminar fuente" at bounding box center [510, 331] width 72 height 11
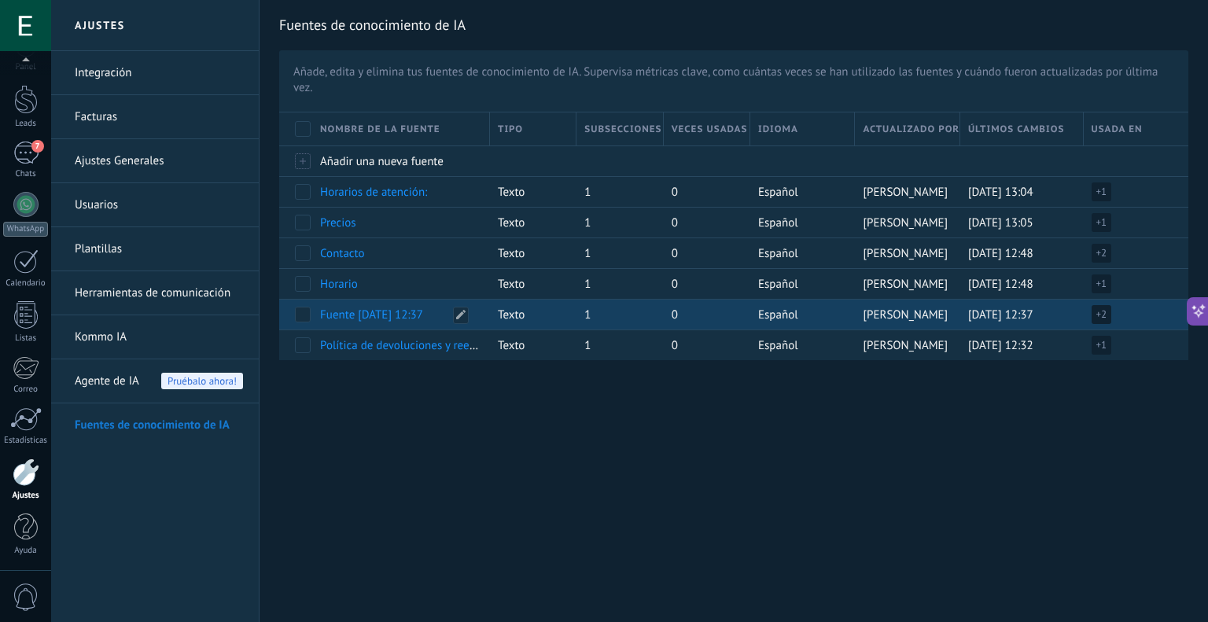
click at [305, 313] on span at bounding box center [303, 315] width 16 height 16
click at [355, 312] on span "Eliminar" at bounding box center [350, 314] width 42 height 31
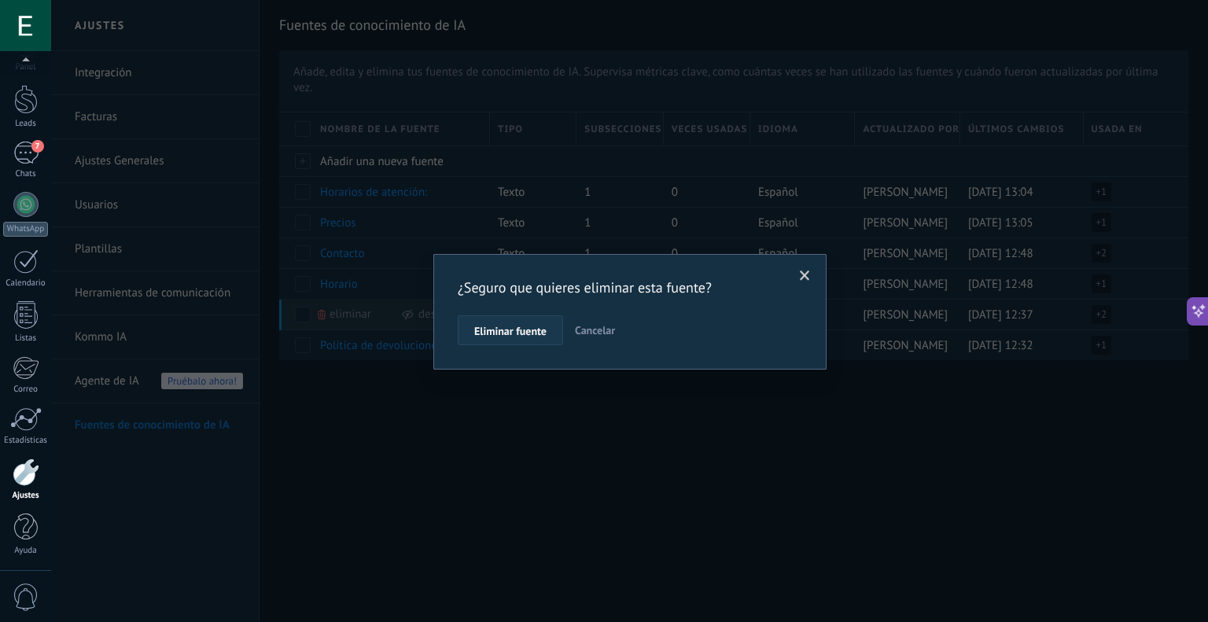
click at [516, 326] on span "Eliminar fuente" at bounding box center [510, 331] width 72 height 11
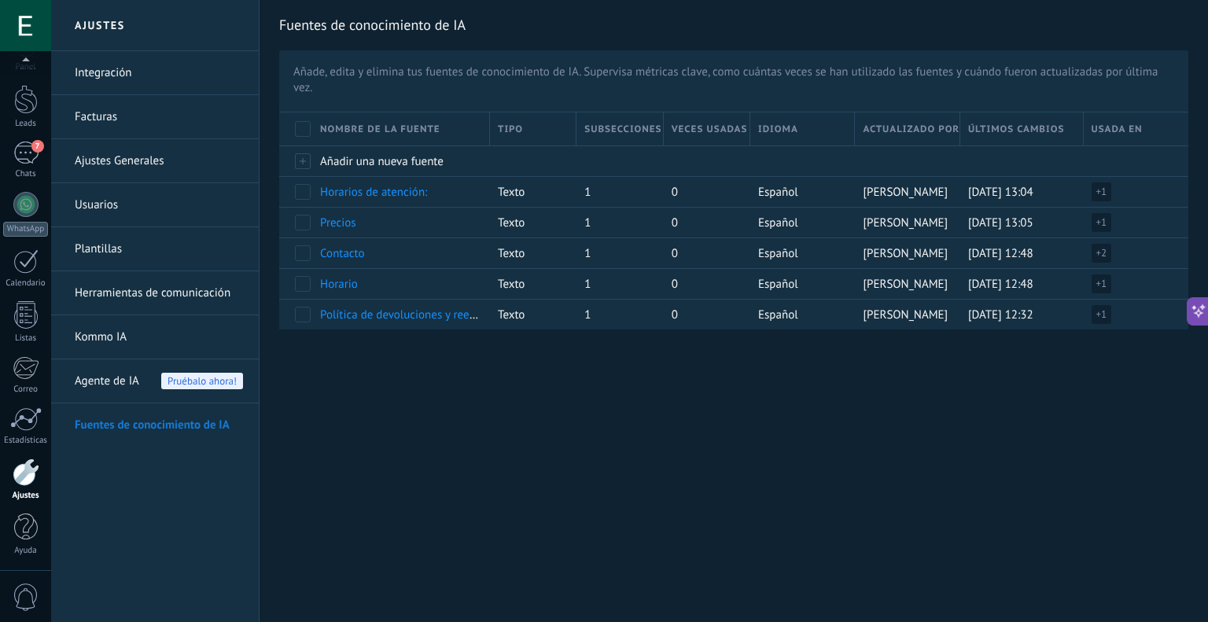
click at [305, 127] on span at bounding box center [303, 129] width 16 height 16
click at [779, 420] on div "Ajustes Integración Facturas Ajustes Generales Usuarios Plantillas Herramientas…" at bounding box center [629, 311] width 1157 height 622
click at [896, 374] on div "Fuentes de conocimiento de IA Añade, edita y elimina tus fuentes de conocimient…" at bounding box center [734, 190] width 948 height 381
click at [354, 414] on div "Ajustes Integración Facturas Ajustes Generales Usuarios Plantillas Herramientas…" at bounding box center [629, 311] width 1157 height 622
click at [162, 380] on span "Pruébalo ahora!" at bounding box center [202, 381] width 82 height 17
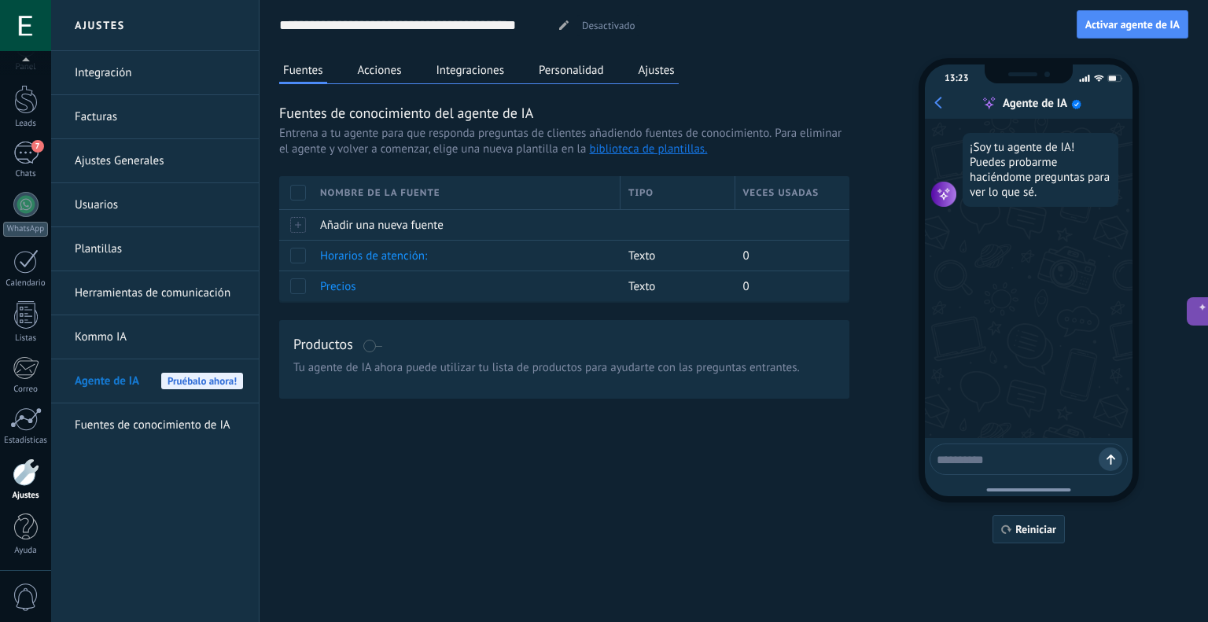
click at [974, 457] on textarea at bounding box center [1018, 457] width 162 height 20
type textarea "****"
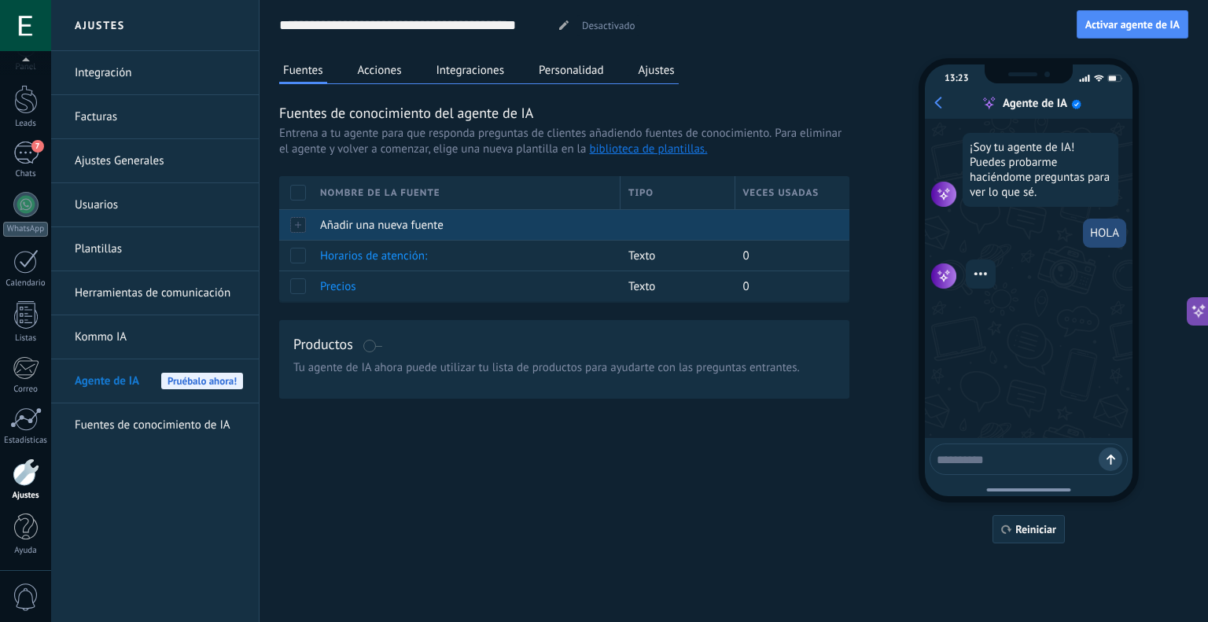
click at [396, 232] on div "Añadir una nueva fuente" at bounding box center [462, 225] width 300 height 30
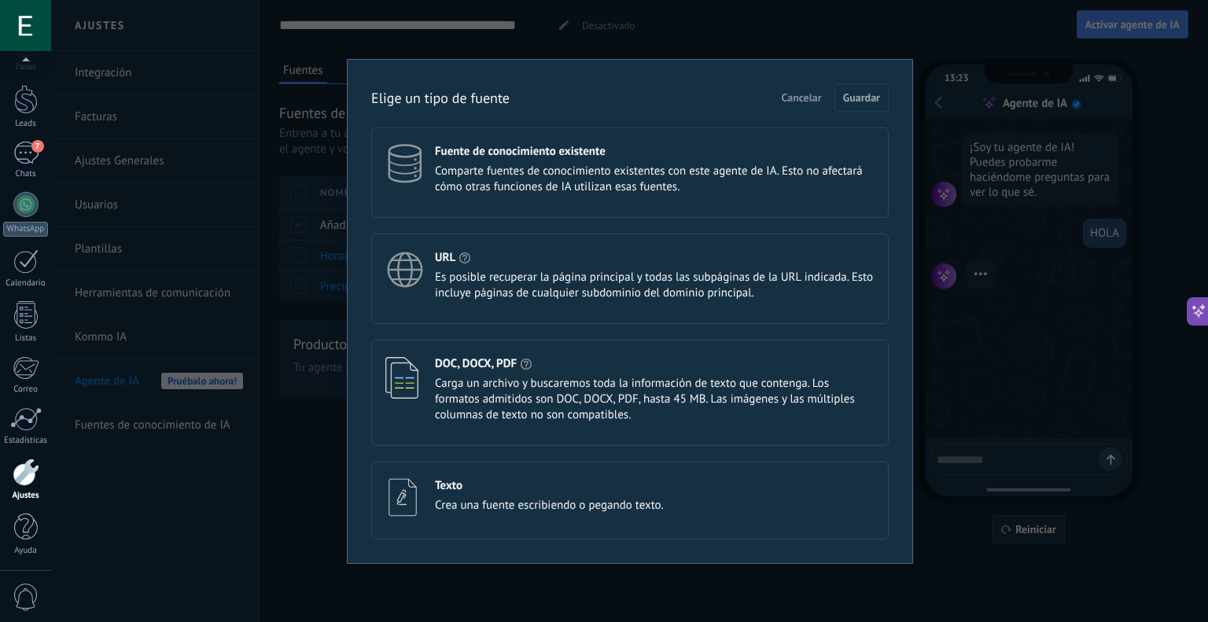
click at [497, 179] on span "Comparte fuentes de conocimiento existentes con este agente de IA. Esto no afec…" at bounding box center [655, 179] width 440 height 31
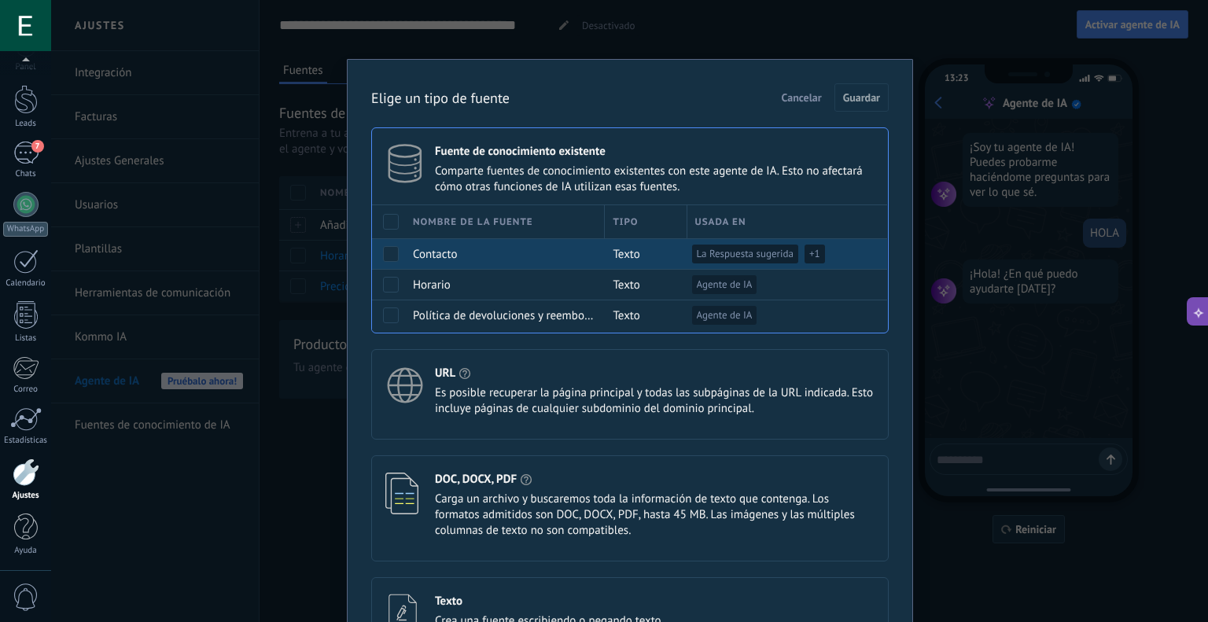
click at [385, 255] on span at bounding box center [391, 254] width 16 height 16
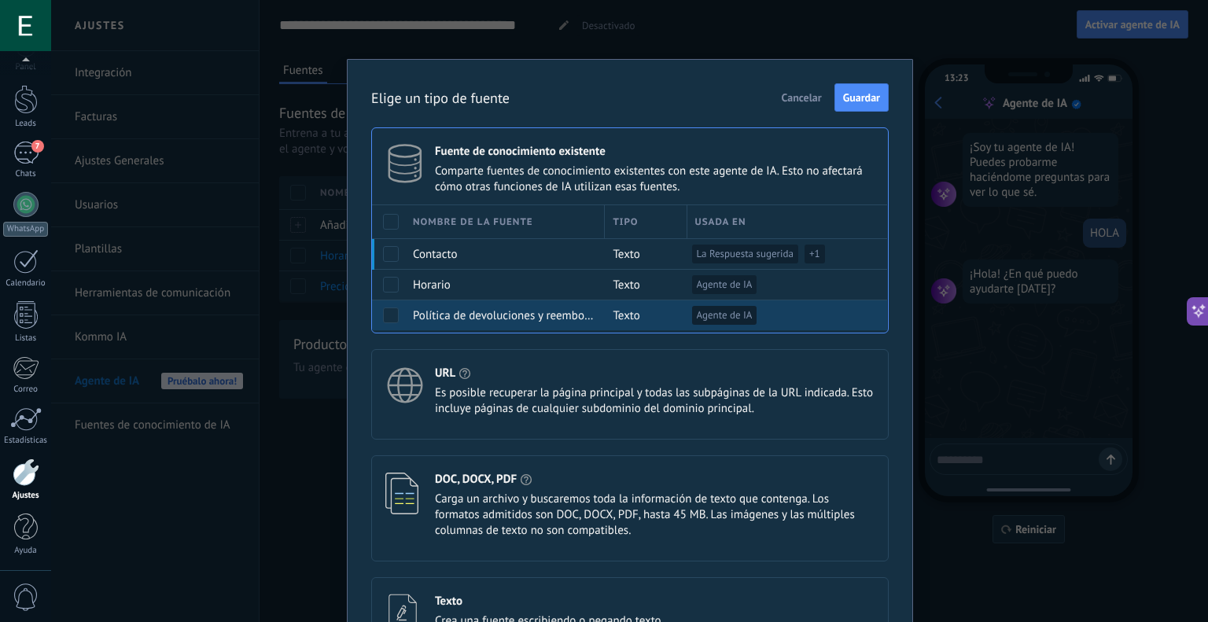
drag, startPoint x: 386, startPoint y: 315, endPoint x: 508, endPoint y: 270, distance: 130.1
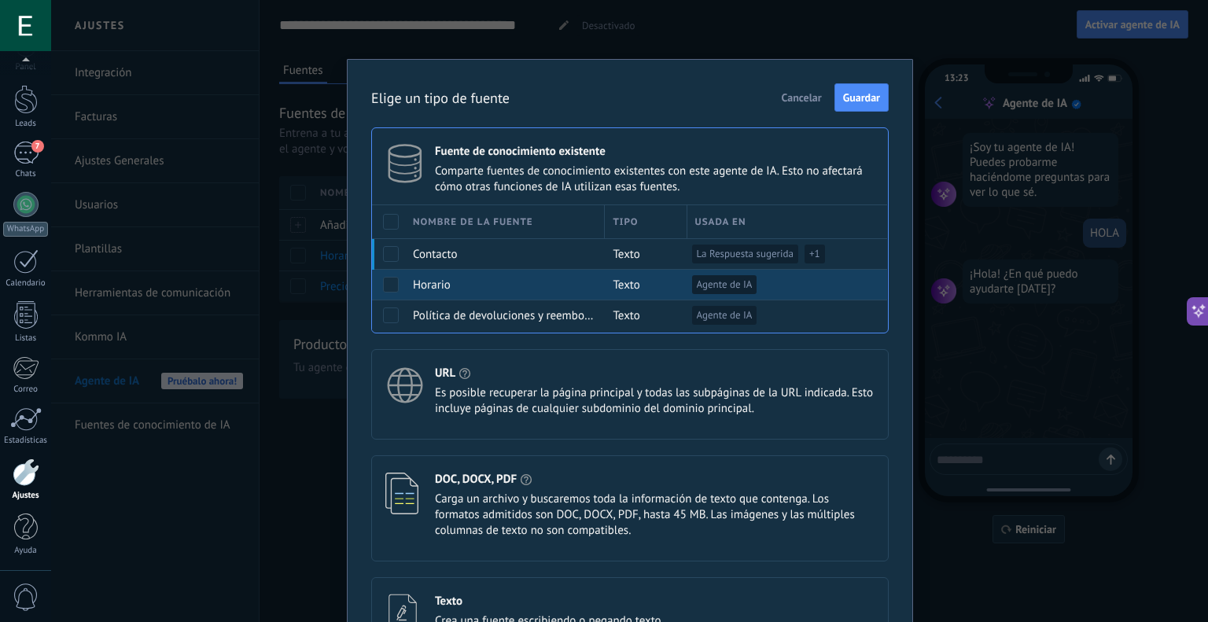
click at [387, 314] on span at bounding box center [391, 315] width 16 height 16
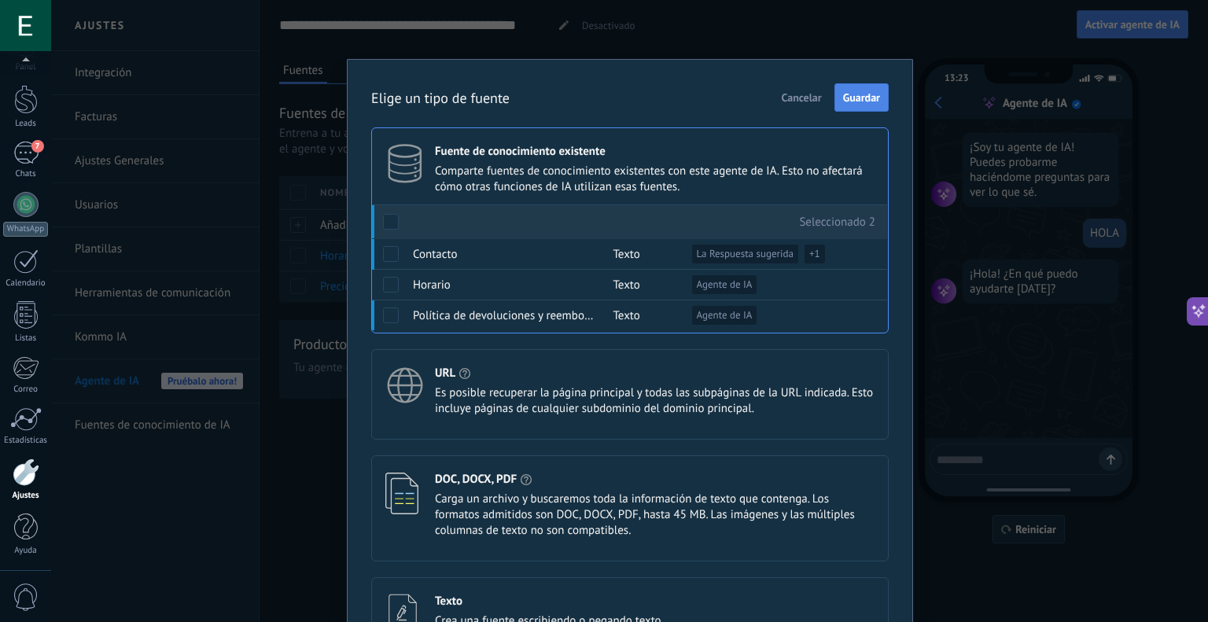
click at [856, 98] on span "Guardar" at bounding box center [861, 97] width 37 height 11
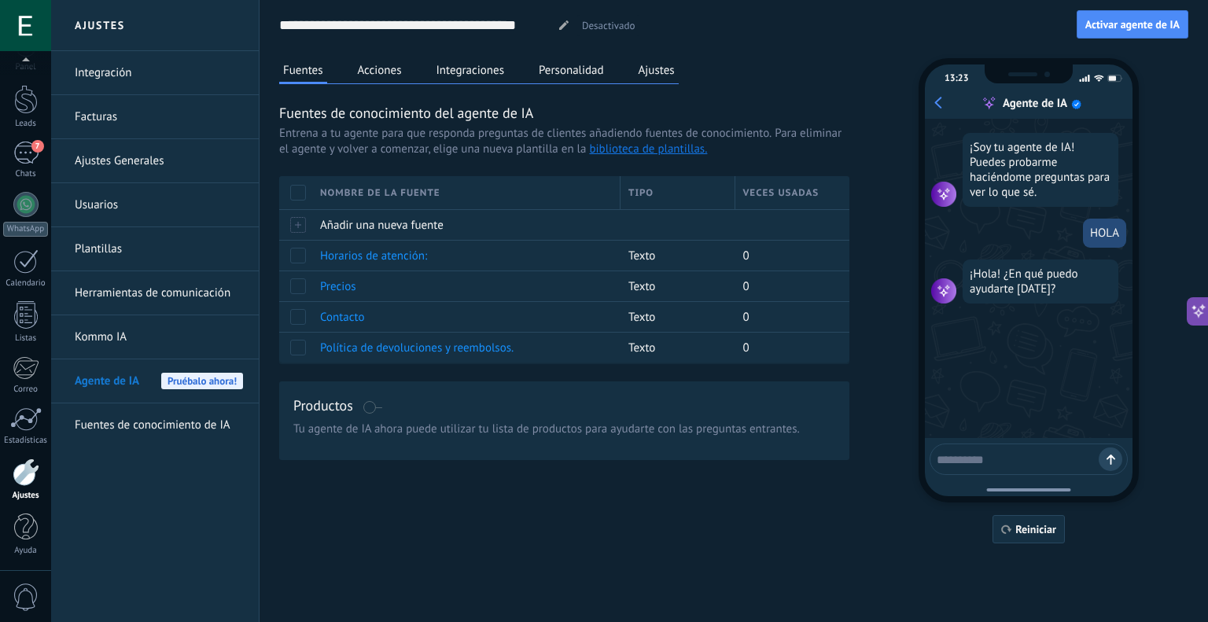
click at [1009, 443] on div "13:23 Agente de IA ¡Soy tu agente de IA! Puedes probarme haciéndome preguntas p…" at bounding box center [1029, 280] width 220 height 444
click at [1010, 477] on div "13:23 Agente de IA ¡Soy tu agente de IA! Puedes probarme haciéndome preguntas p…" at bounding box center [1029, 280] width 220 height 444
click at [1000, 462] on textarea at bounding box center [1018, 457] width 162 height 20
type textarea "**********"
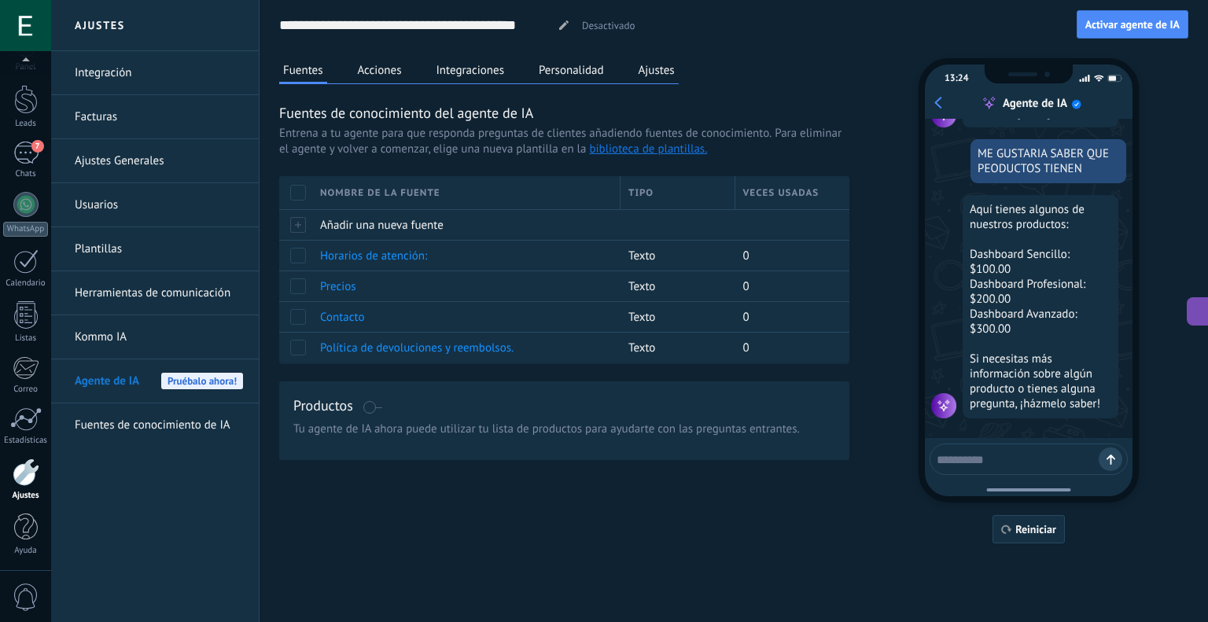
scroll to position [179, 0]
click at [1025, 535] on span "Reiniciar" at bounding box center [1035, 529] width 41 height 11
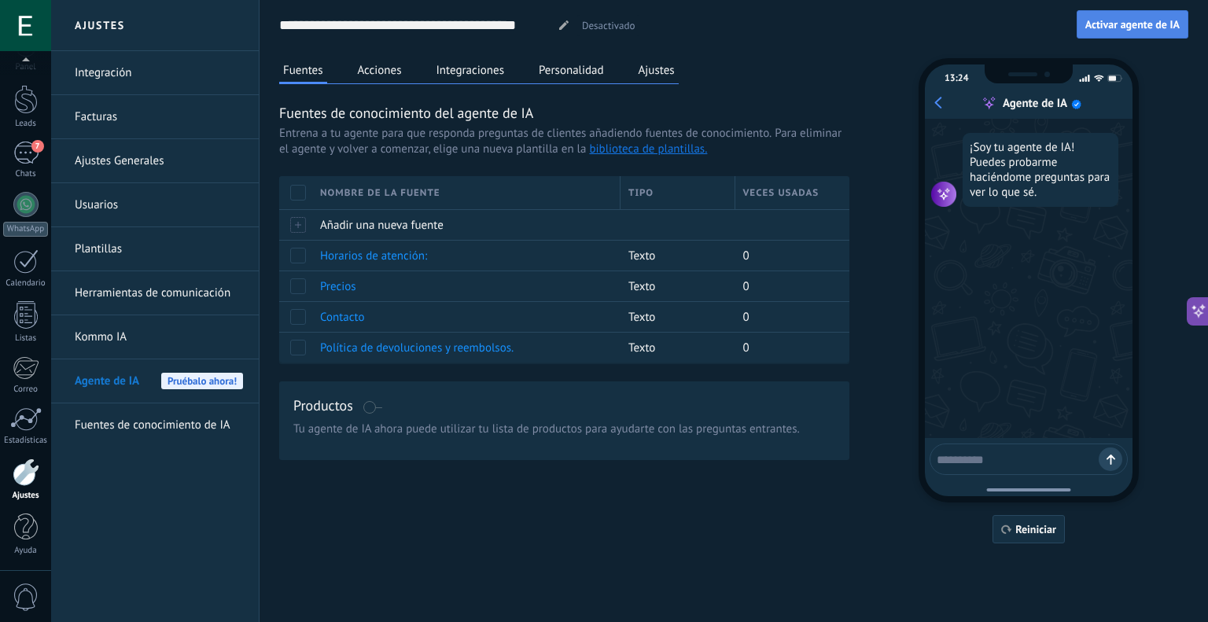
click at [1126, 32] on button "Activar agente de IA" at bounding box center [1133, 24] width 112 height 28
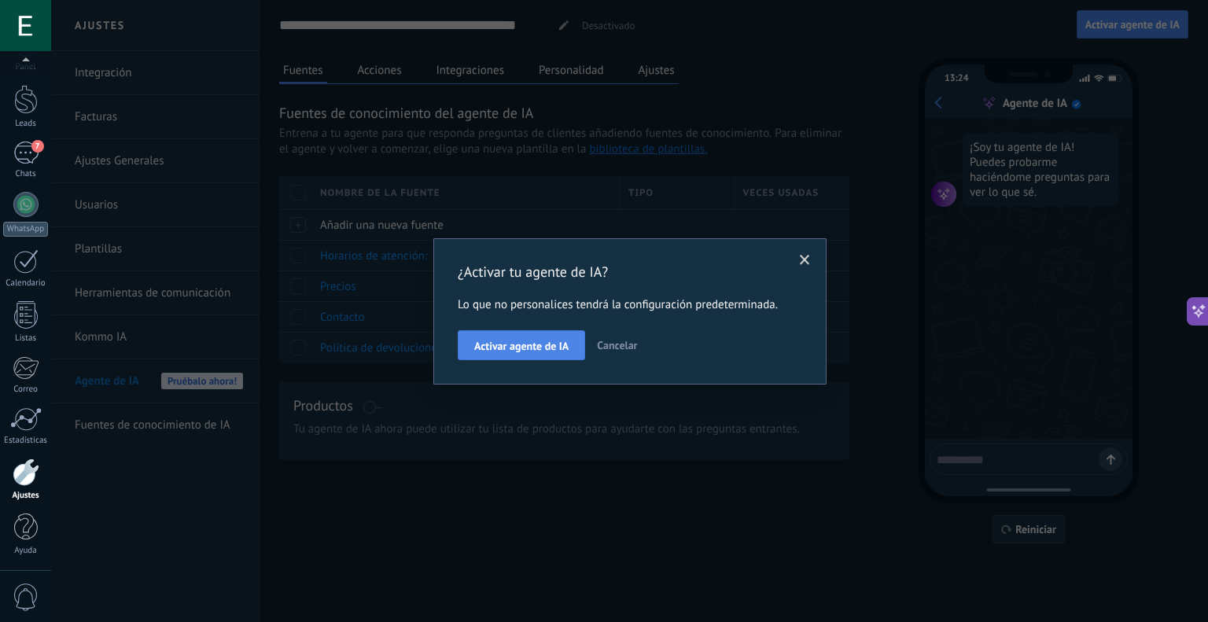
click at [559, 342] on span "Activar agente de IA" at bounding box center [521, 346] width 94 height 11
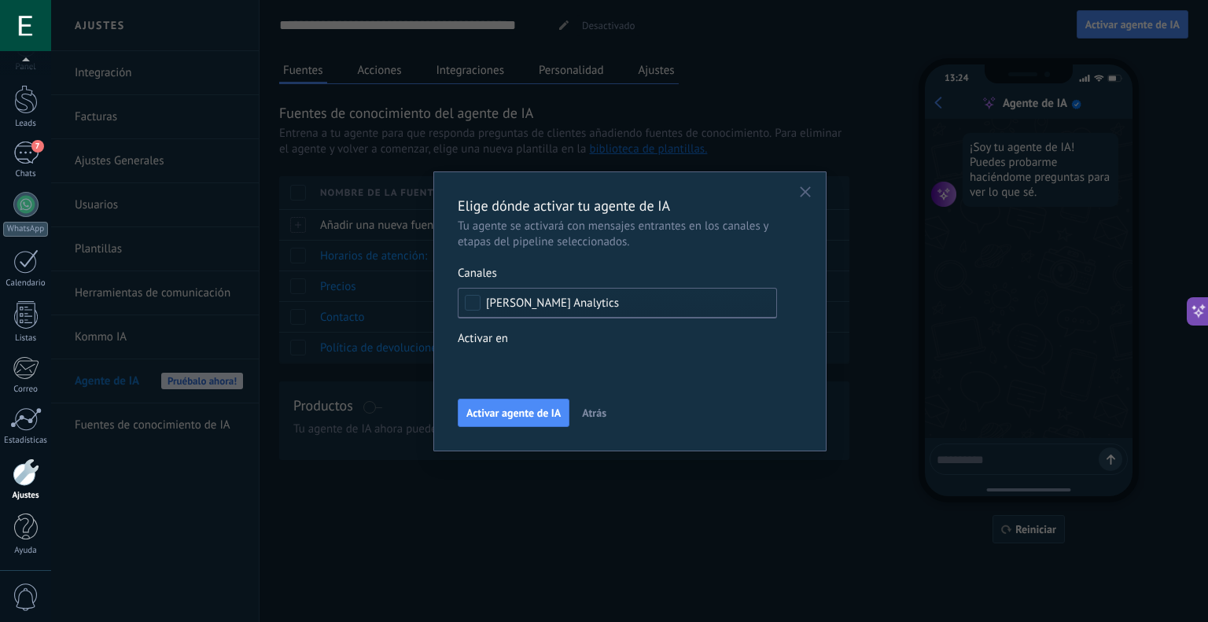
click at [0, 0] on div "Incoming leads Contacto inicial Negociación Debate contractual Discusión de con…" at bounding box center [0, 0] width 0 height 0
click at [469, 358] on label at bounding box center [617, 365] width 319 height 24
click at [0, 0] on label "Discusión de contrato" at bounding box center [0, 0] width 0 height 0
click at [728, 342] on div at bounding box center [629, 311] width 1157 height 622
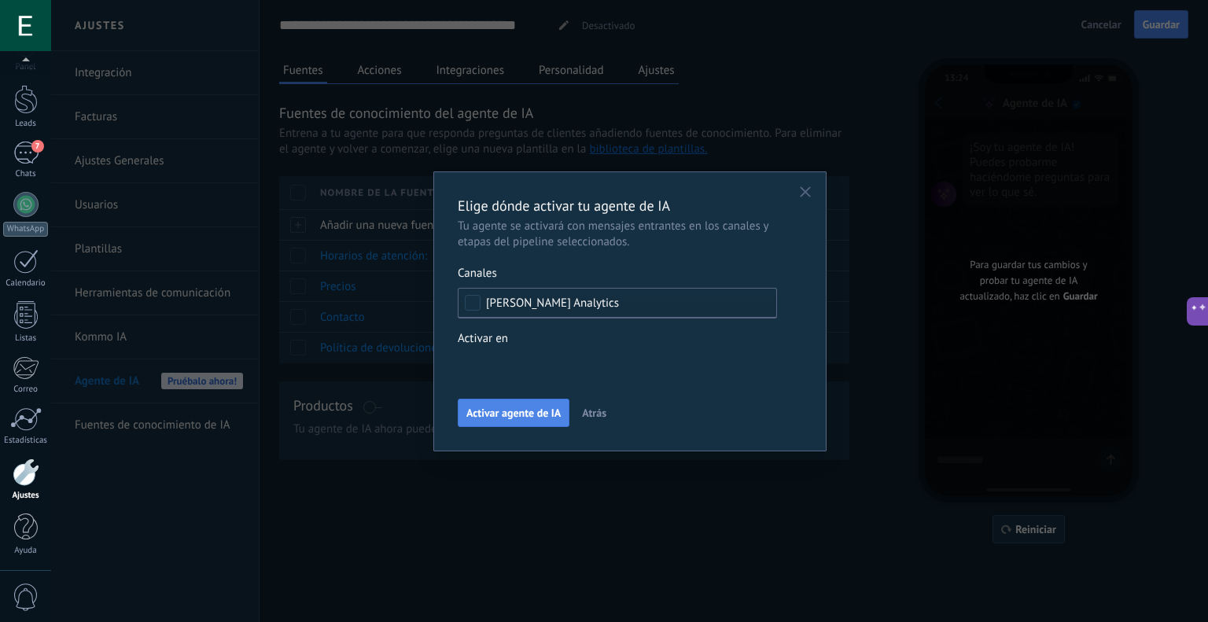
click at [534, 412] on span "Activar agente de IA" at bounding box center [513, 412] width 94 height 11
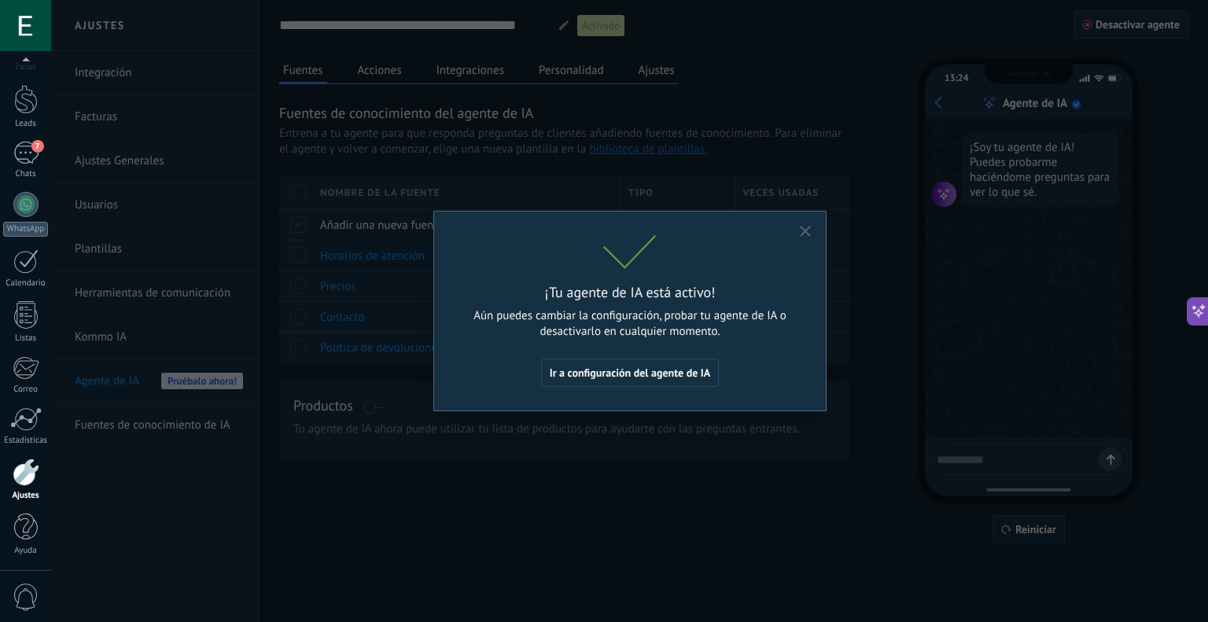
click at [808, 231] on icon "button" at bounding box center [805, 231] width 11 height 11
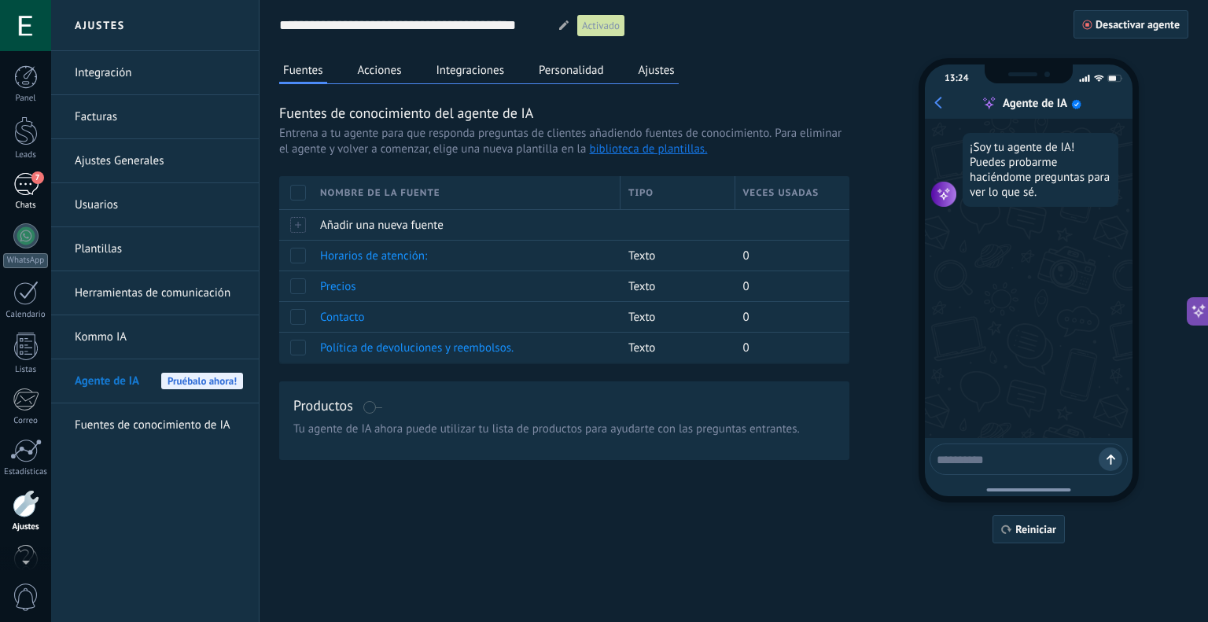
click at [28, 183] on div "7" at bounding box center [25, 184] width 25 height 23
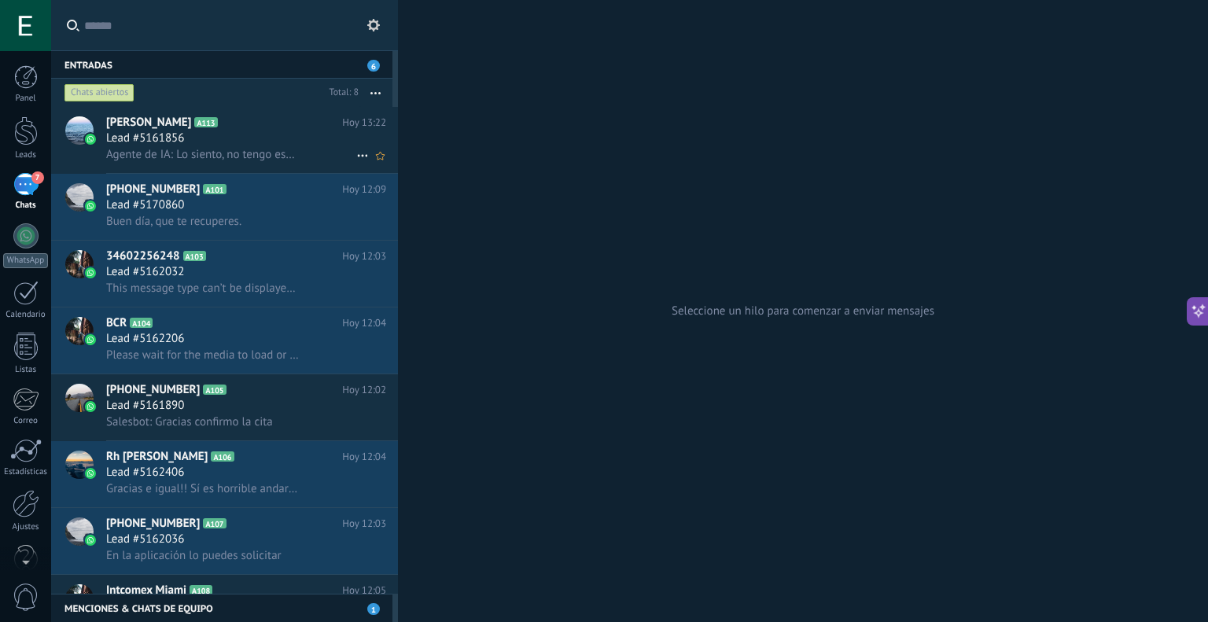
click at [358, 153] on icon at bounding box center [362, 155] width 19 height 19
click at [431, 163] on span "Conversación cerrada" at bounding box center [432, 164] width 107 height 31
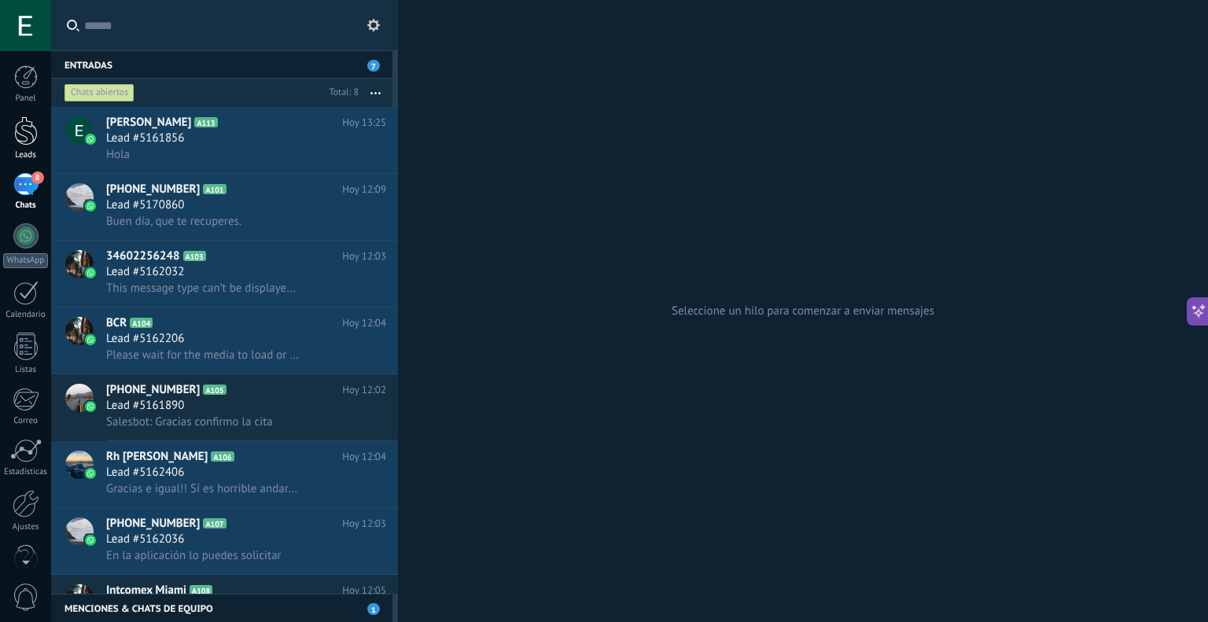
click at [37, 128] on div at bounding box center [26, 130] width 24 height 29
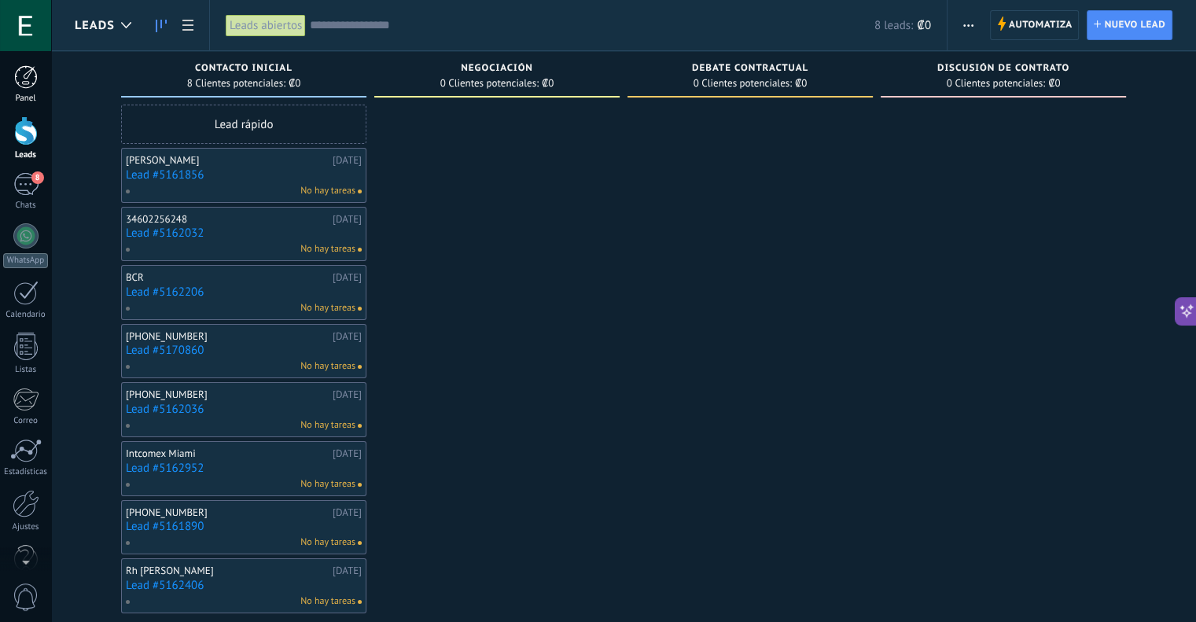
click at [32, 87] on div at bounding box center [26, 77] width 24 height 24
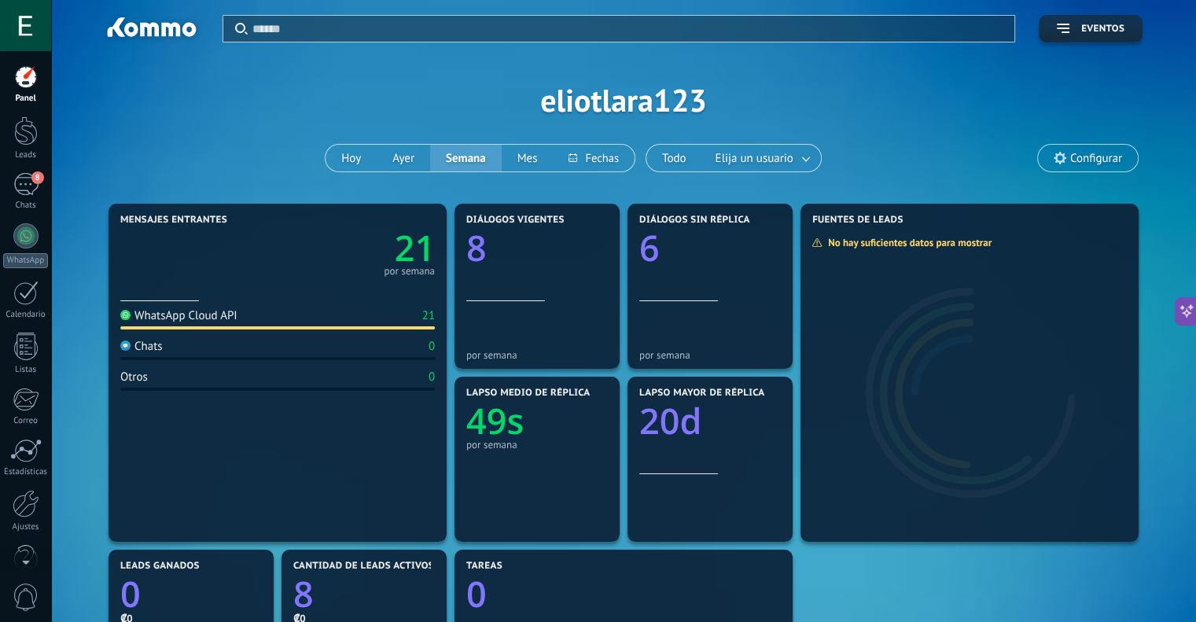
click at [1103, 175] on div "Aplicar Eventos eliotlara123 Hoy Ayer Semana Mes Todo Elija un usuario Configur…" at bounding box center [624, 100] width 1098 height 200
click at [1099, 164] on span "Configurar" at bounding box center [1096, 158] width 52 height 13
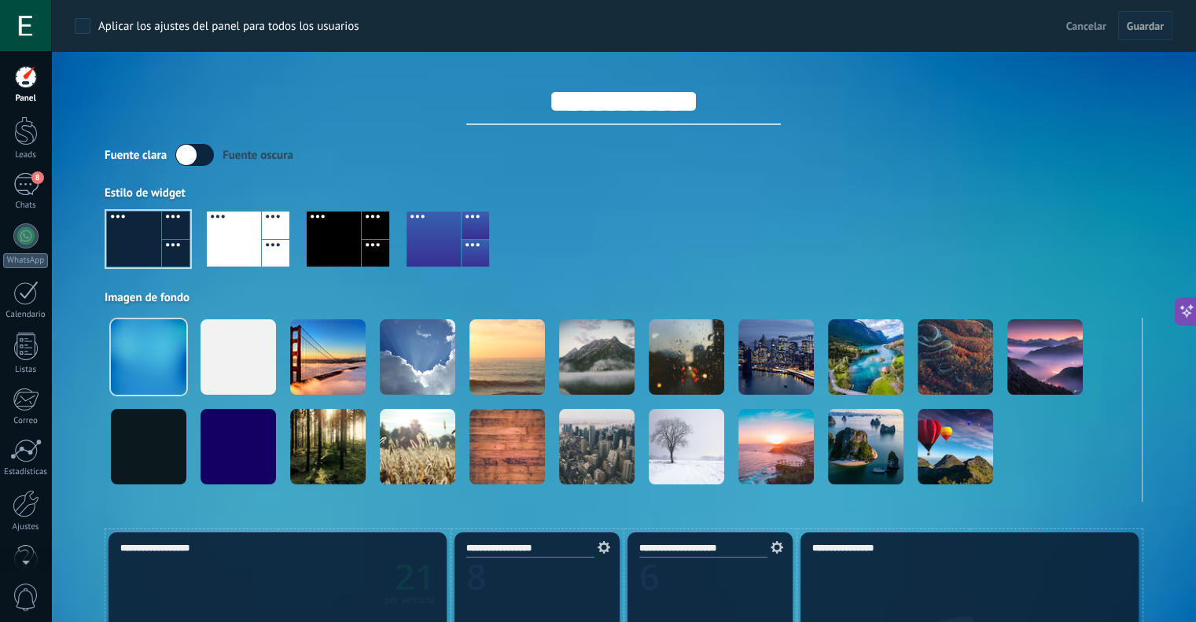
click at [873, 164] on div "Fuente clara Fuente oscura" at bounding box center [624, 155] width 1038 height 22
click at [198, 149] on label at bounding box center [194, 155] width 39 height 22
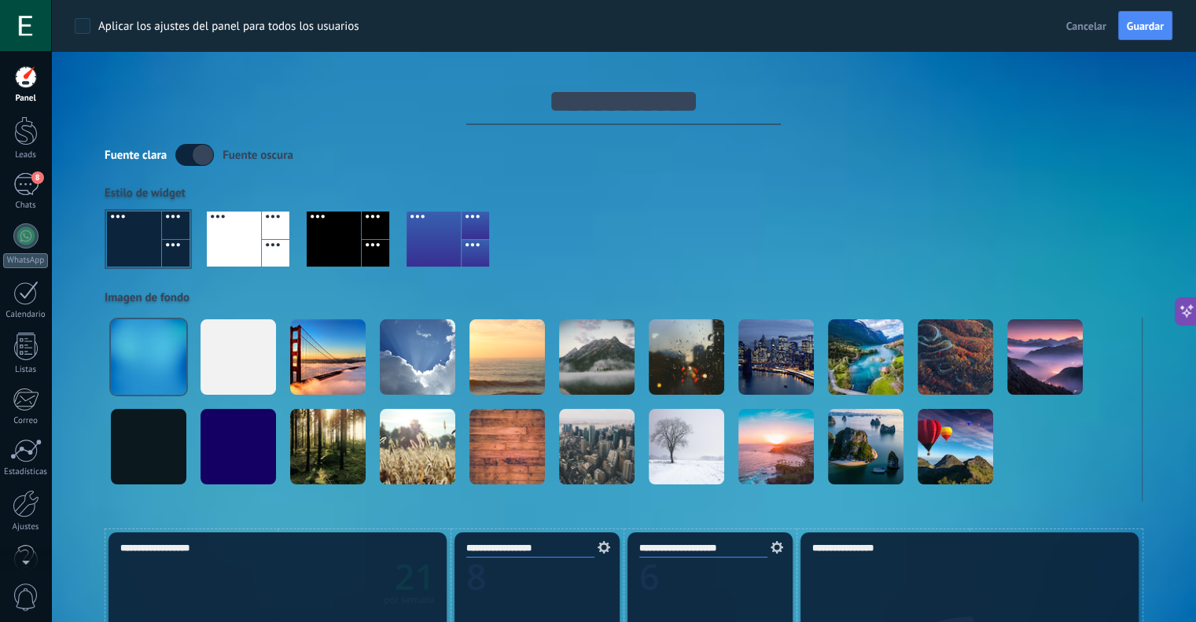
click at [196, 150] on label at bounding box center [194, 155] width 39 height 22
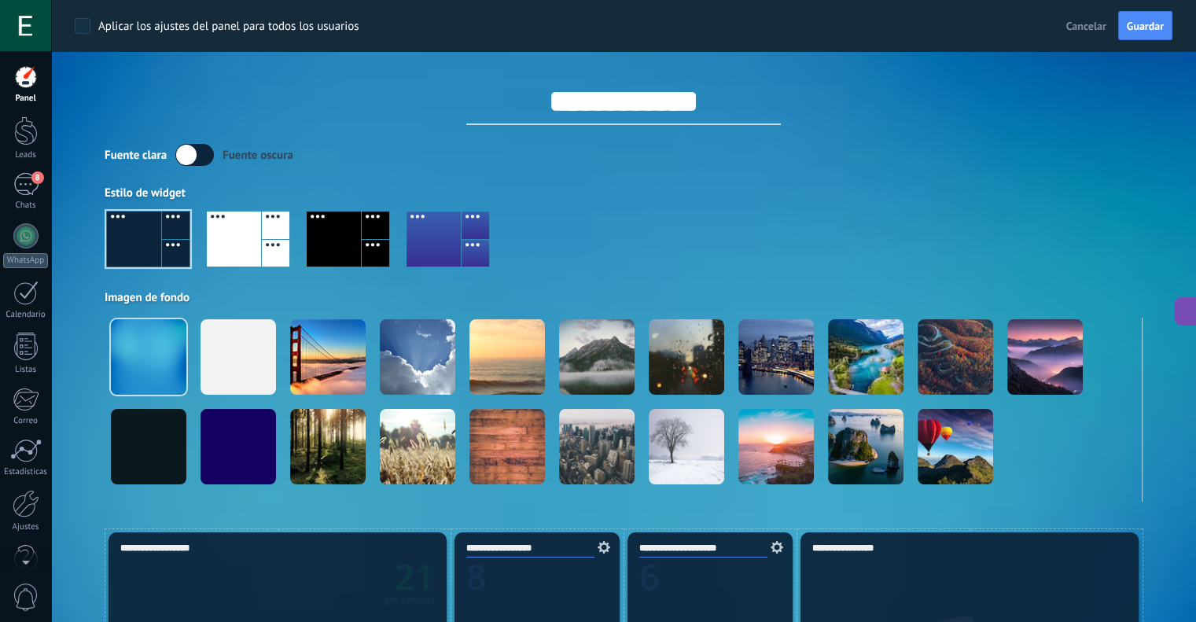
click at [457, 151] on div "Fuente clara Fuente oscura" at bounding box center [624, 155] width 1038 height 22
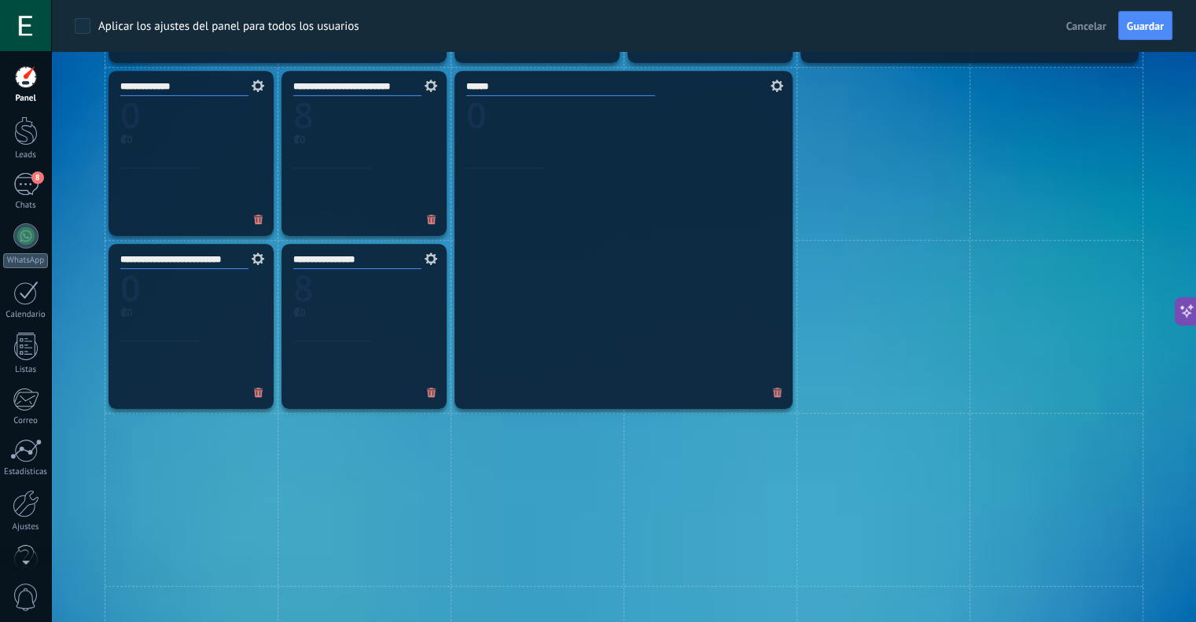
scroll to position [865, 0]
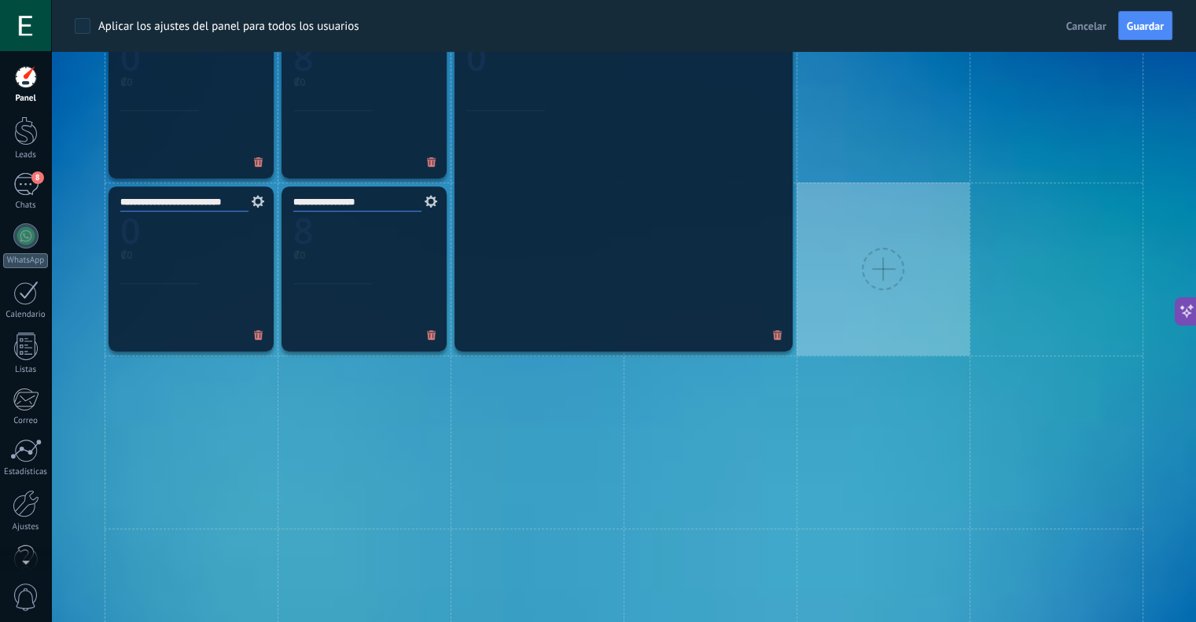
click at [858, 271] on div at bounding box center [883, 268] width 173 height 173
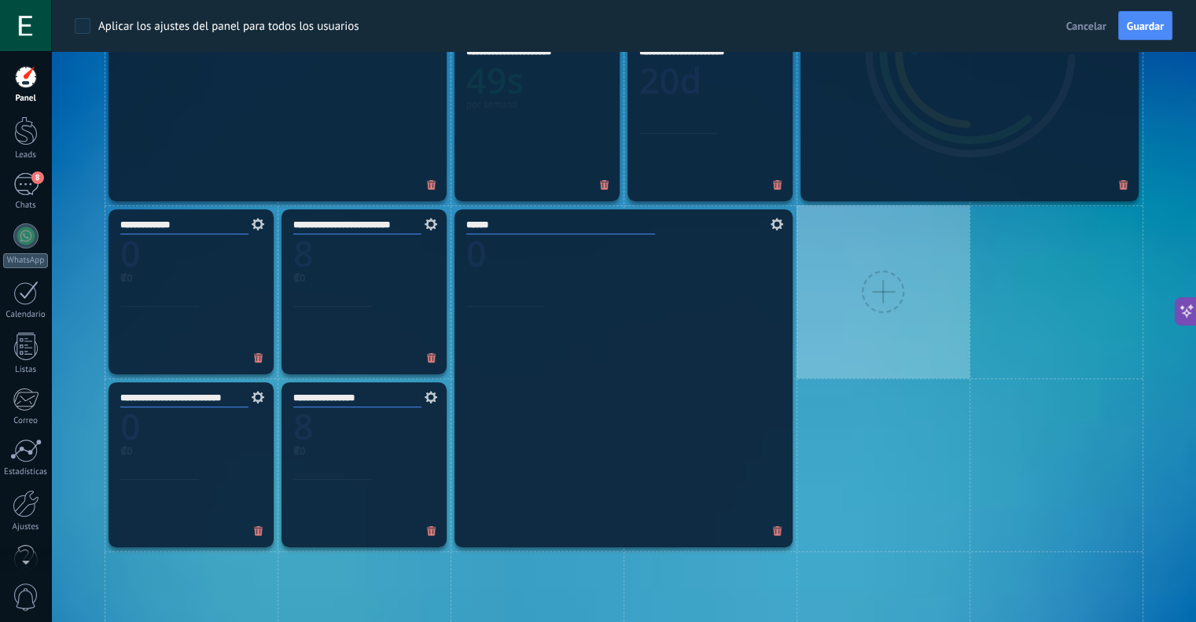
scroll to position [550, 0]
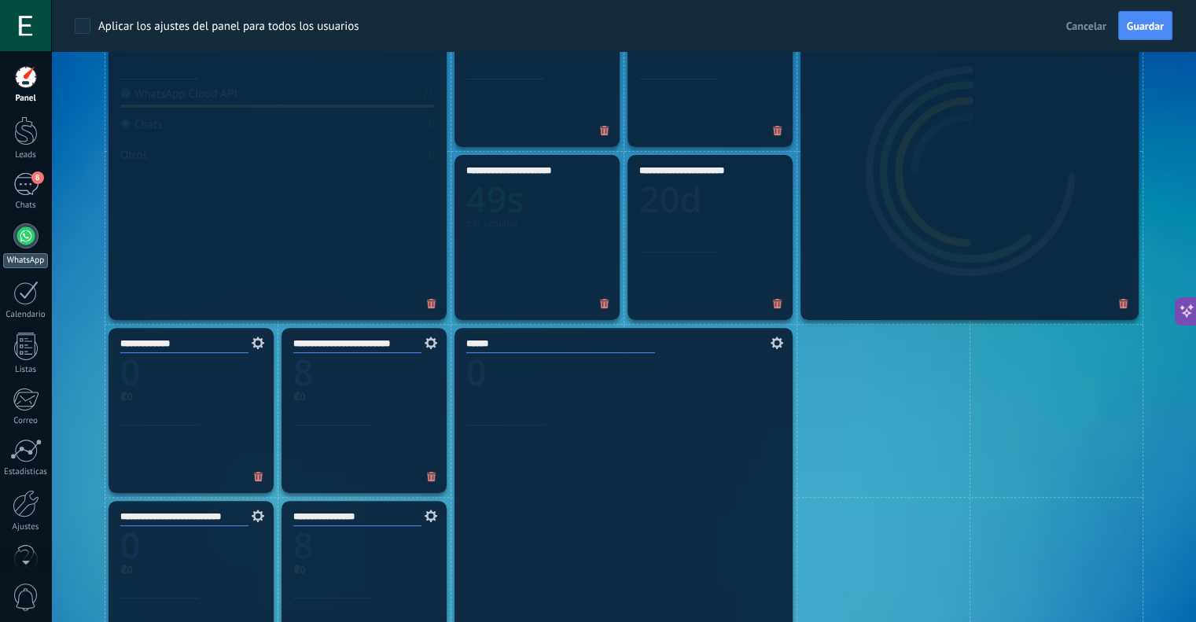
click at [28, 227] on div at bounding box center [25, 235] width 25 height 25
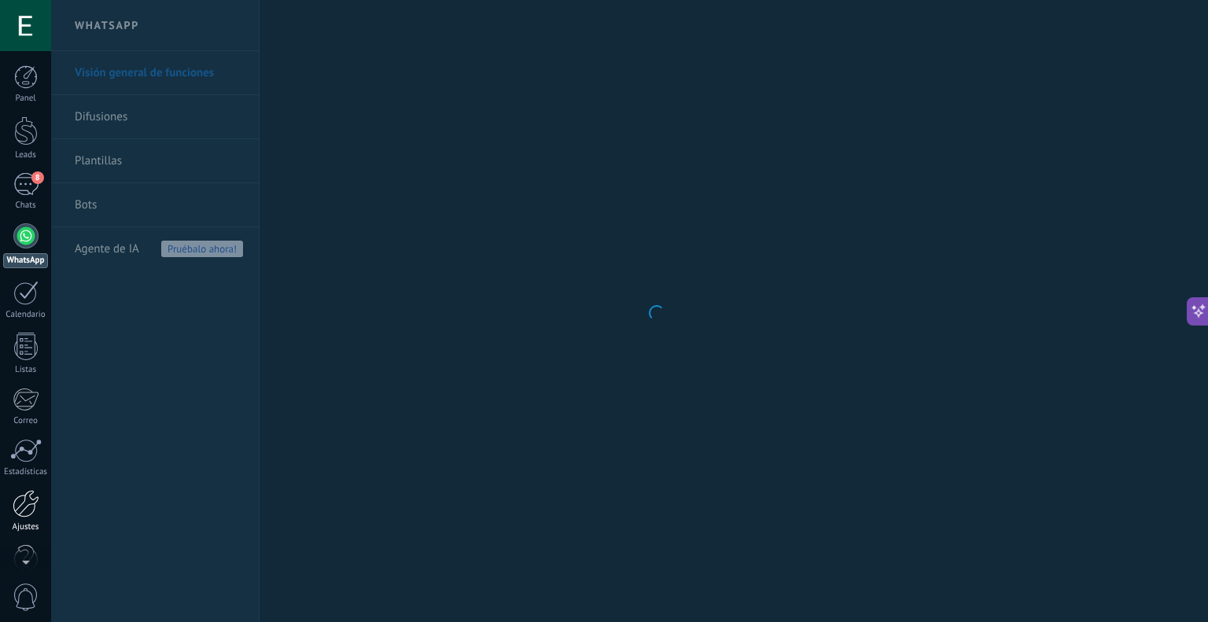
click at [35, 505] on div at bounding box center [26, 504] width 27 height 28
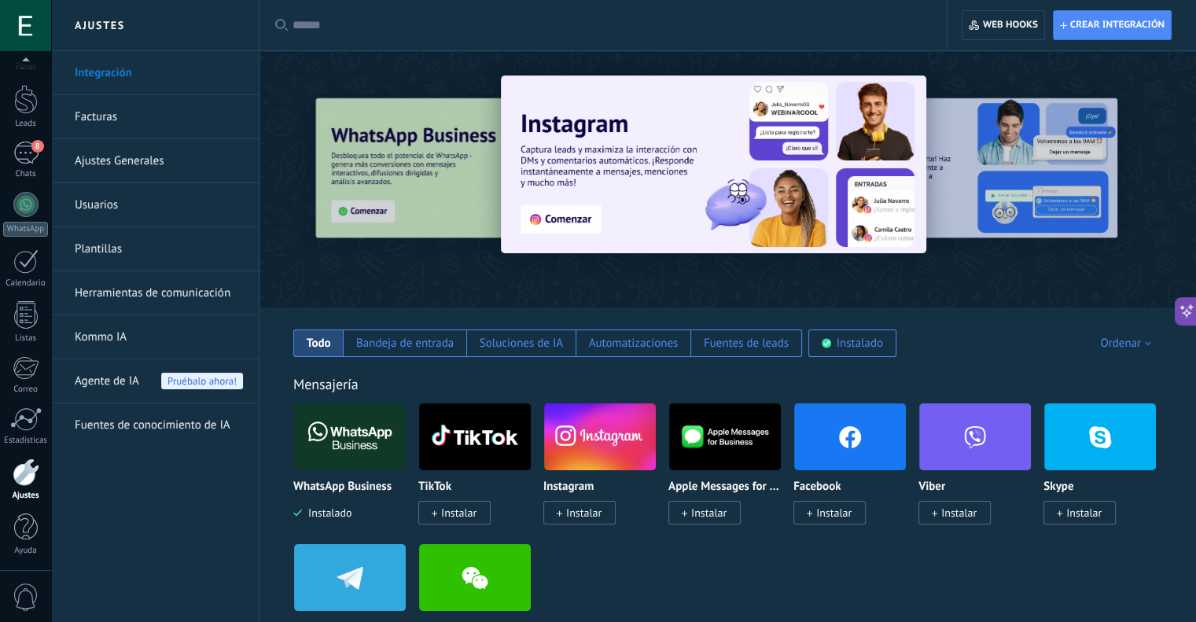
click at [140, 386] on div "Agente de IA Pruébalo ahora!" at bounding box center [159, 381] width 168 height 44
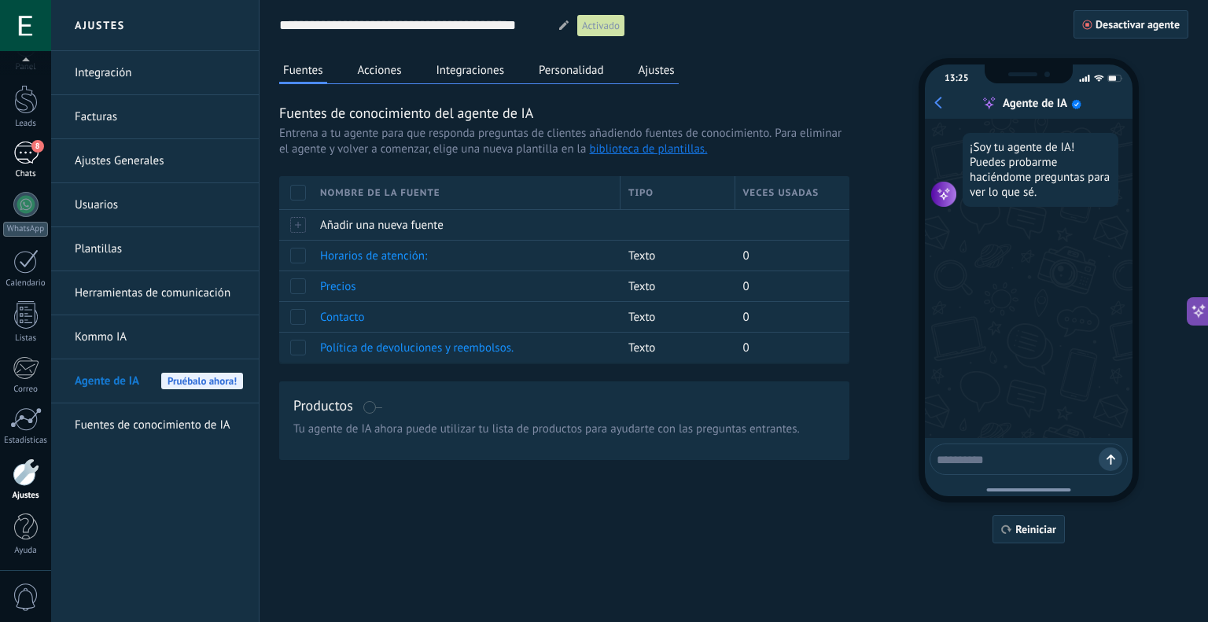
click at [18, 146] on div "8" at bounding box center [25, 153] width 25 height 23
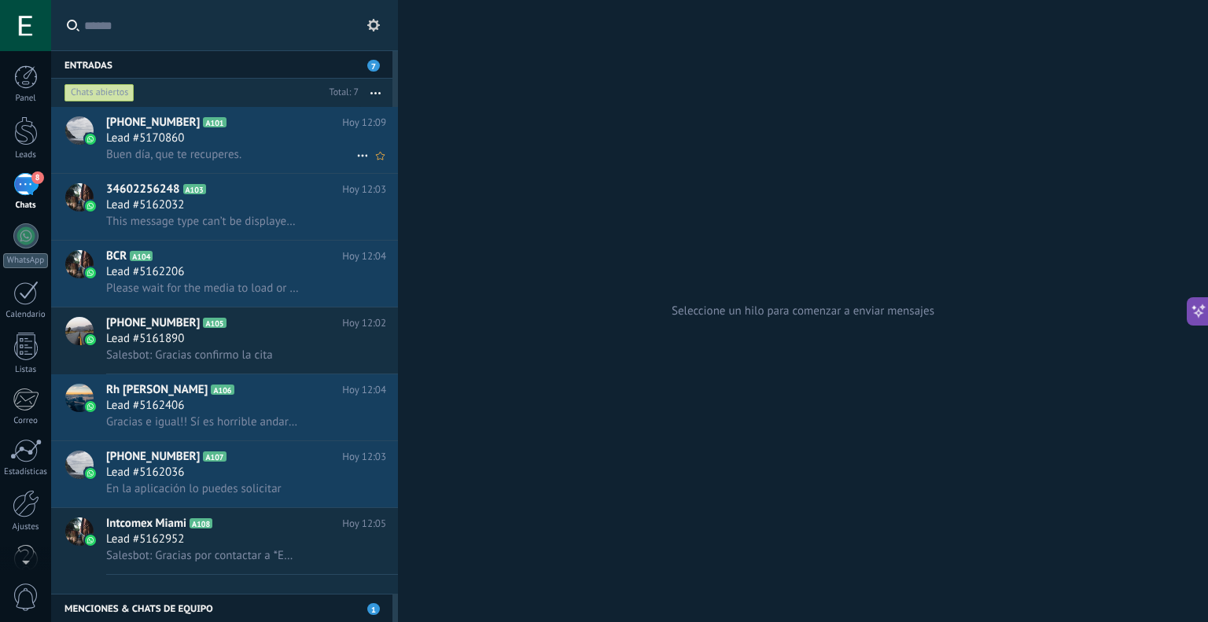
click at [358, 153] on icon at bounding box center [362, 155] width 19 height 19
click at [400, 188] on span "Conversación cerrada" at bounding box center [432, 196] width 107 height 31
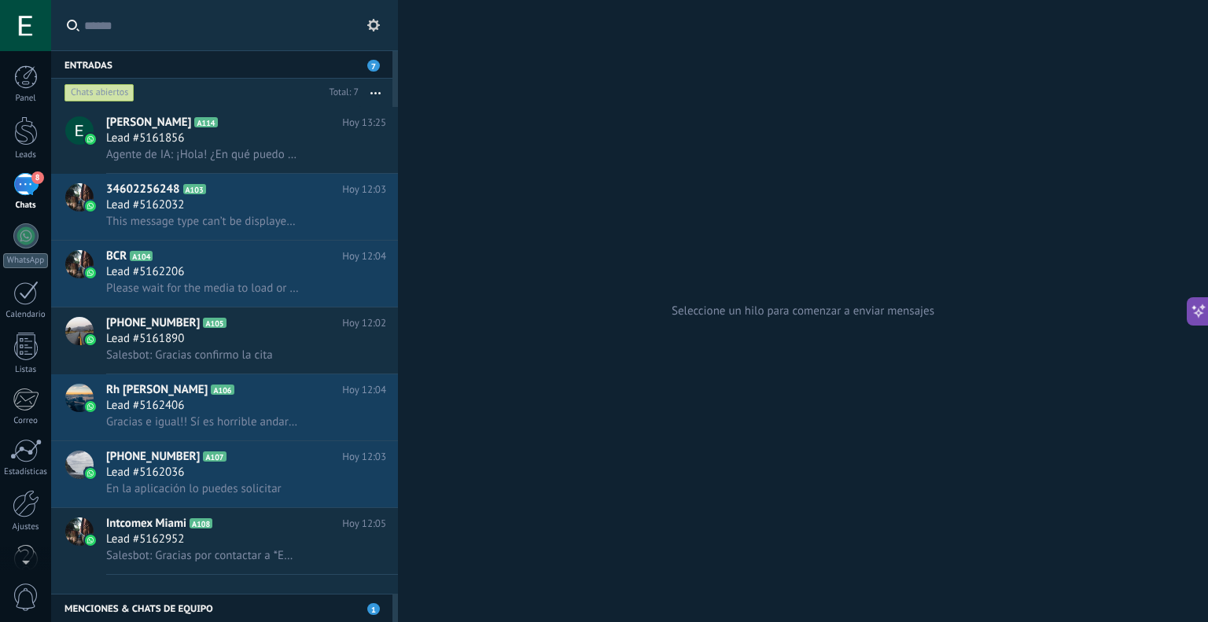
click at [374, 64] on span "7" at bounding box center [373, 66] width 13 height 12
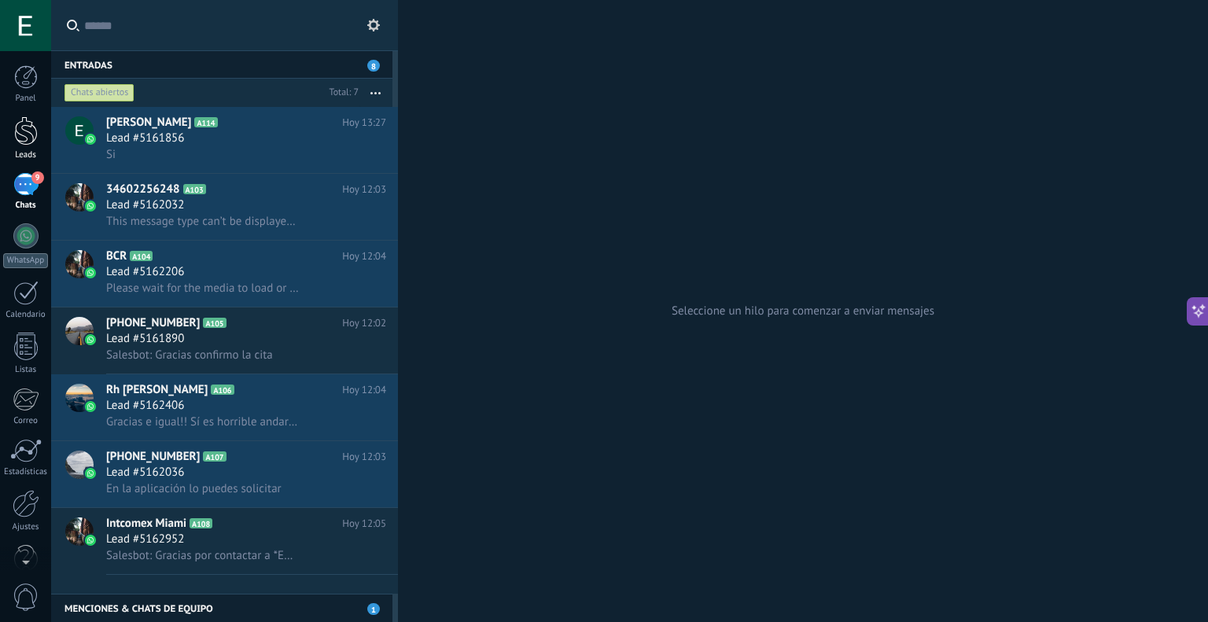
click at [9, 145] on link "Leads" at bounding box center [25, 138] width 51 height 44
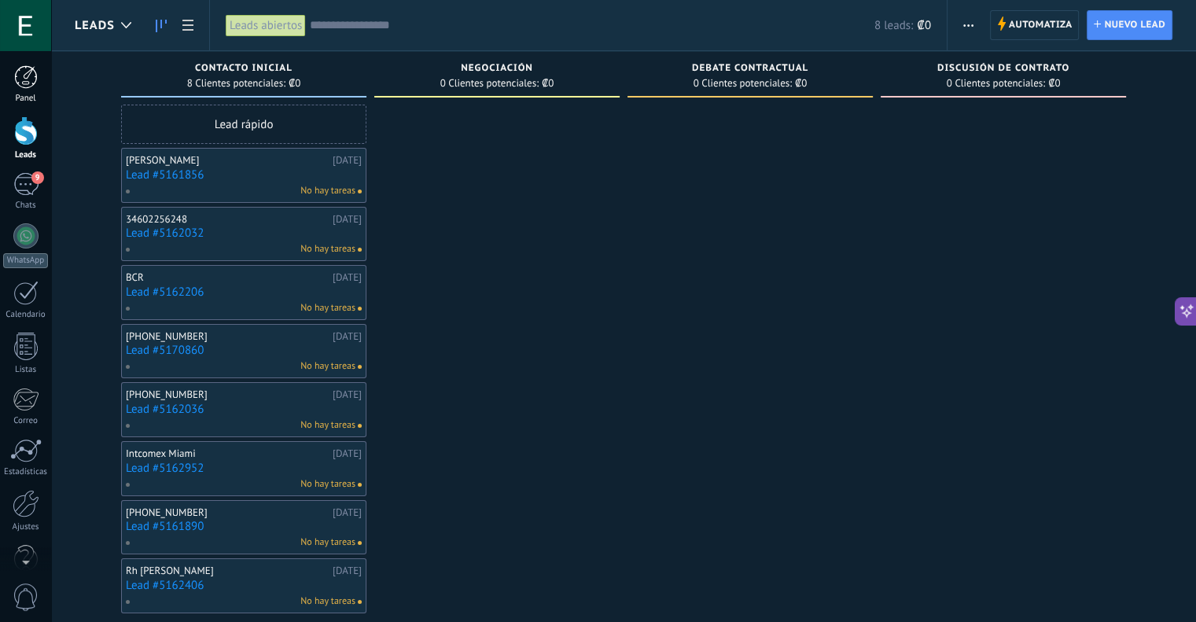
click at [30, 80] on div at bounding box center [26, 77] width 24 height 24
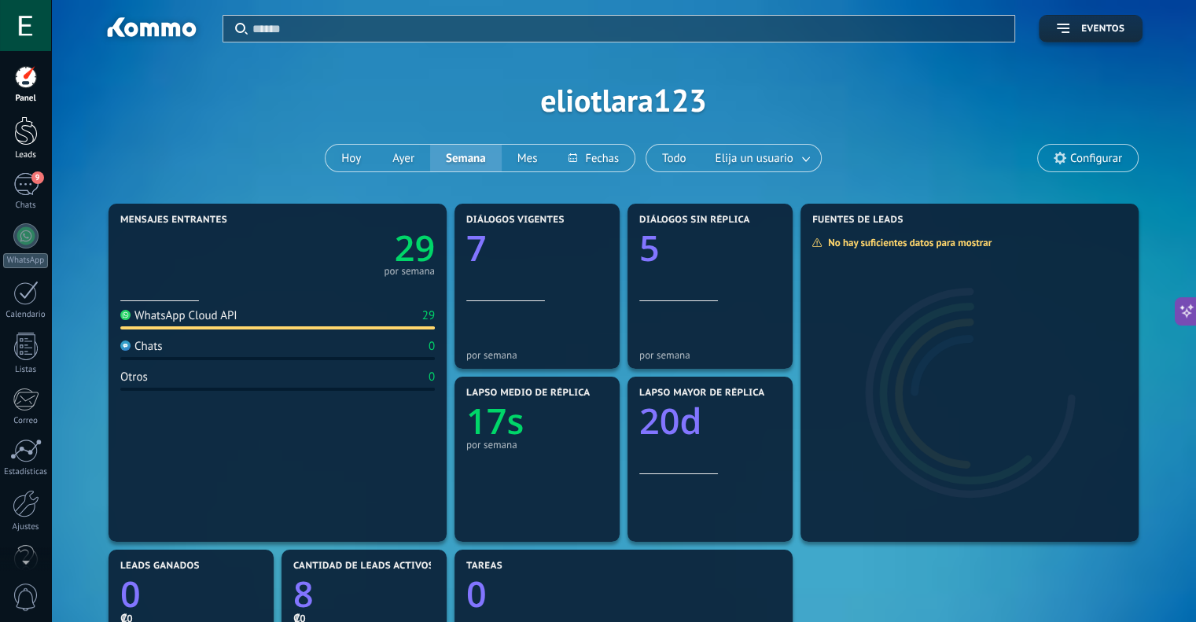
click at [30, 138] on div at bounding box center [26, 130] width 24 height 29
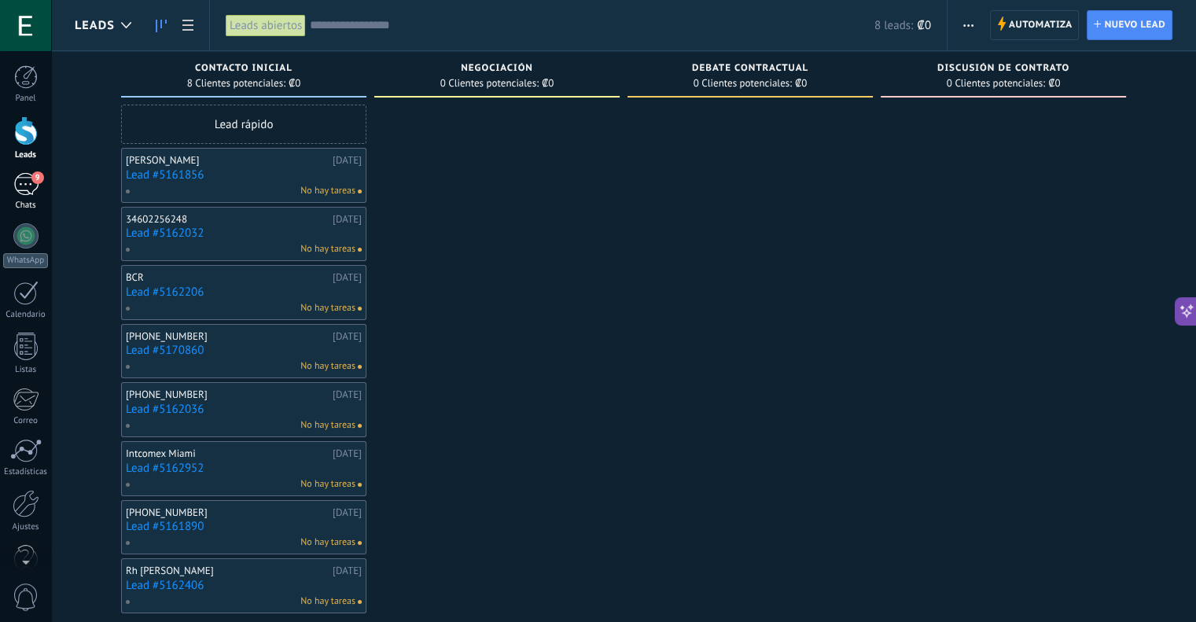
click at [30, 191] on div "9" at bounding box center [25, 184] width 25 height 23
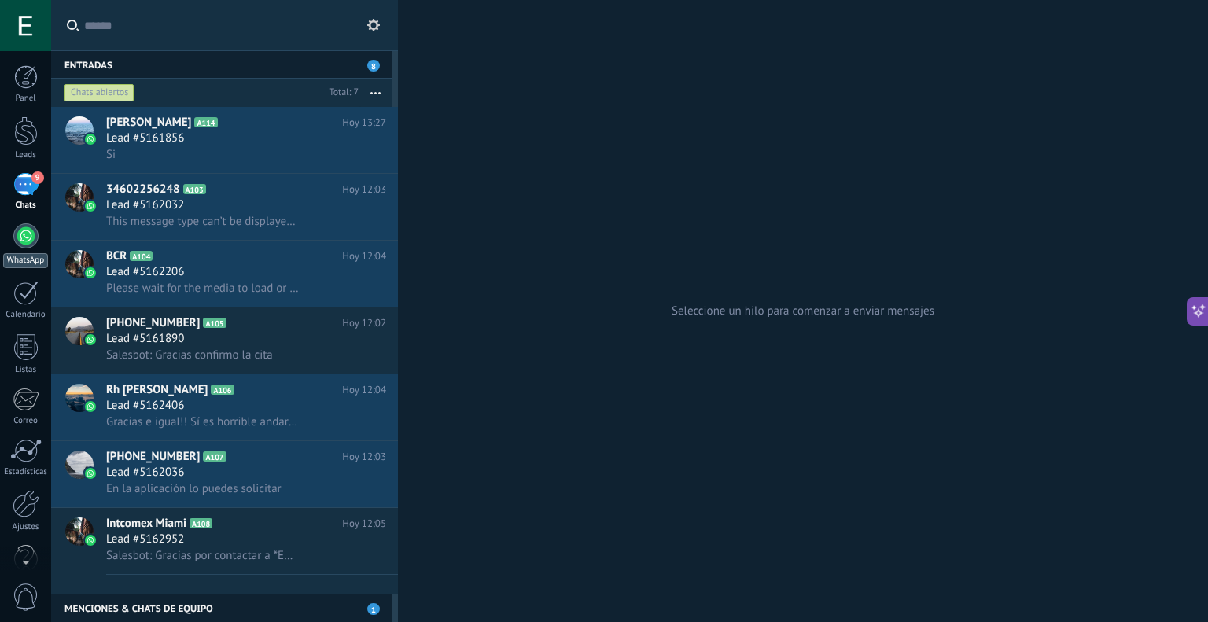
click at [29, 237] on div at bounding box center [25, 235] width 25 height 25
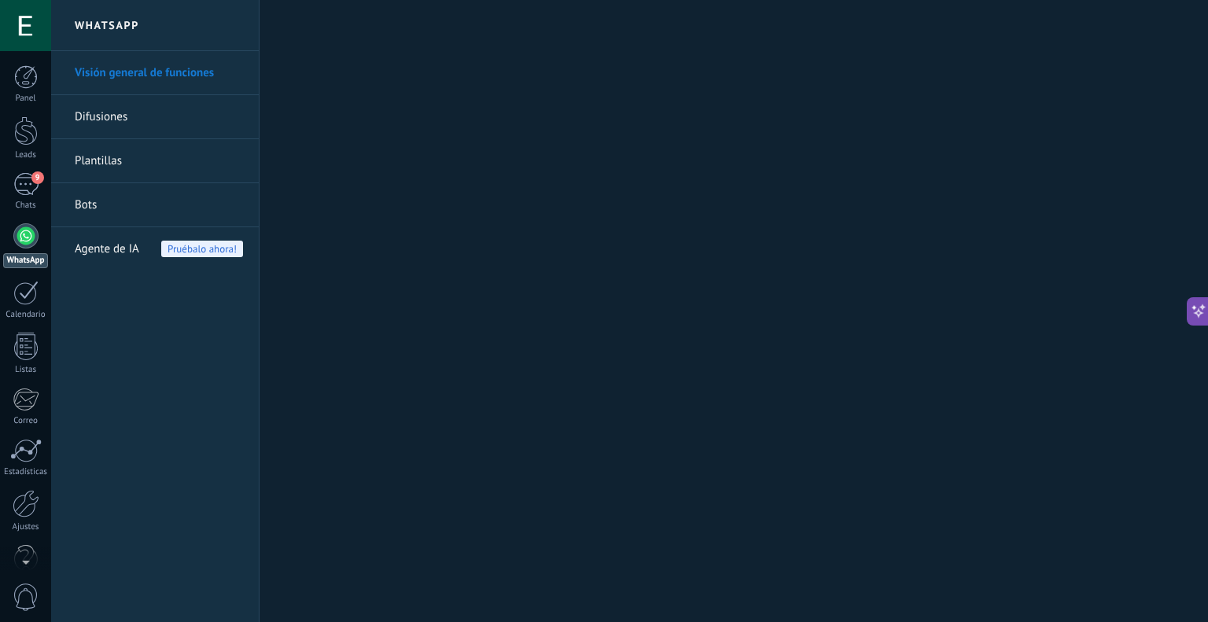
click at [104, 243] on span "Agente de IA" at bounding box center [107, 249] width 64 height 44
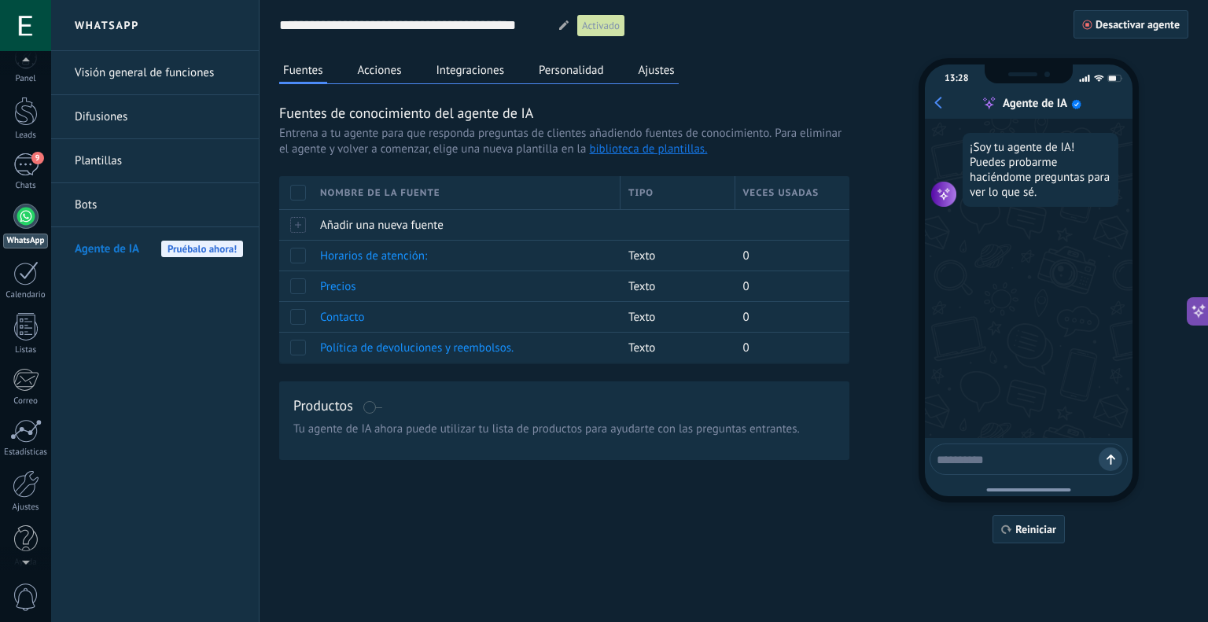
scroll to position [31, 0]
click at [32, 418] on div at bounding box center [25, 419] width 31 height 24
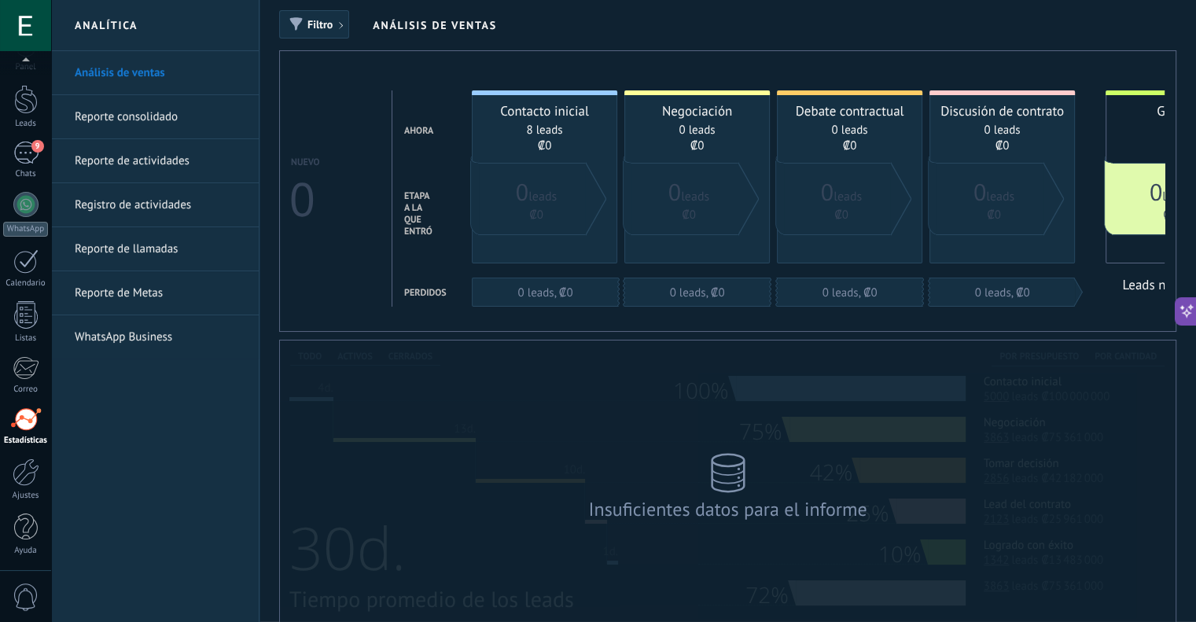
click at [122, 333] on link "WhatsApp Business" at bounding box center [159, 337] width 168 height 44
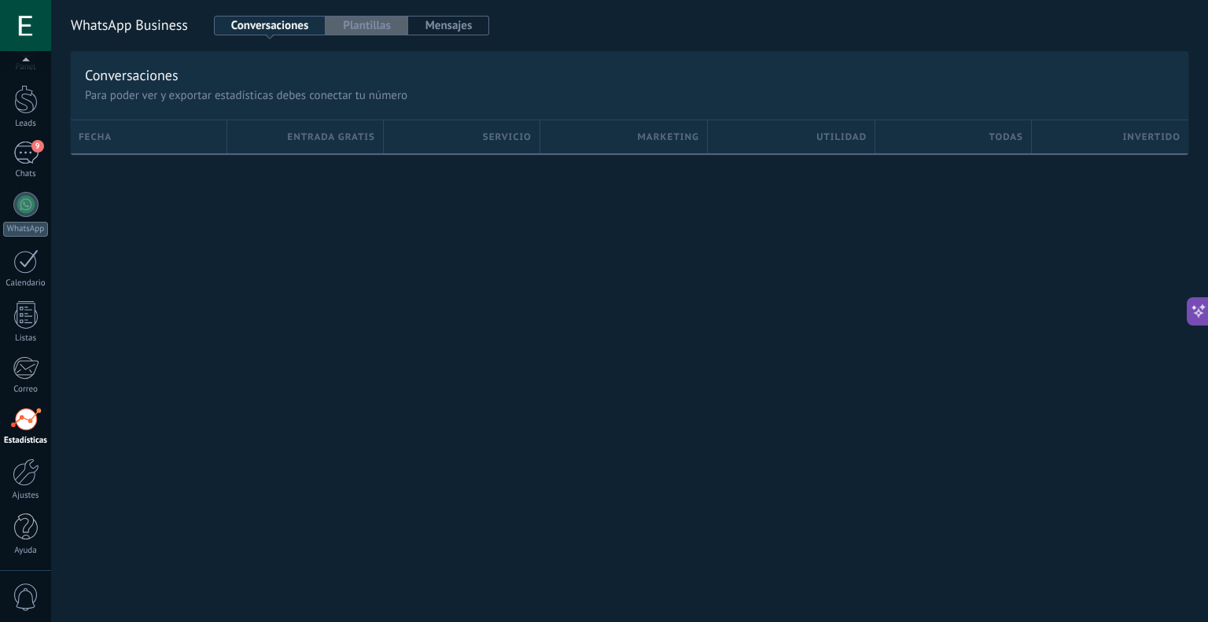
click at [377, 30] on button "Plantillas" at bounding box center [367, 26] width 82 height 20
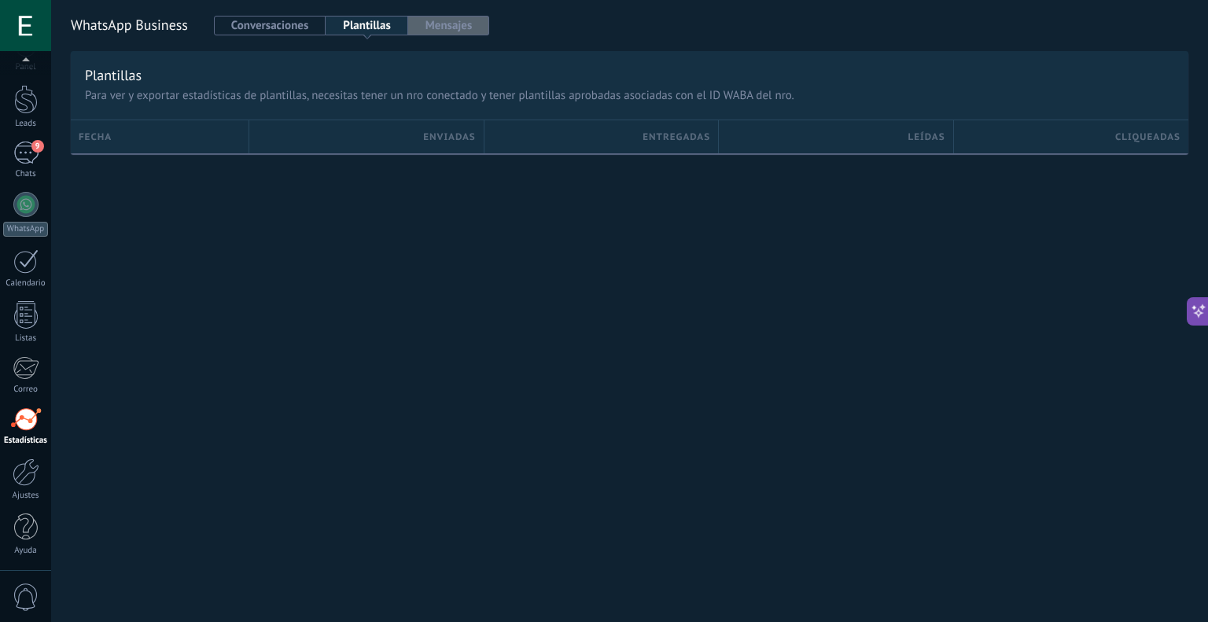
click at [426, 27] on button "Mensajes" at bounding box center [449, 26] width 82 height 20
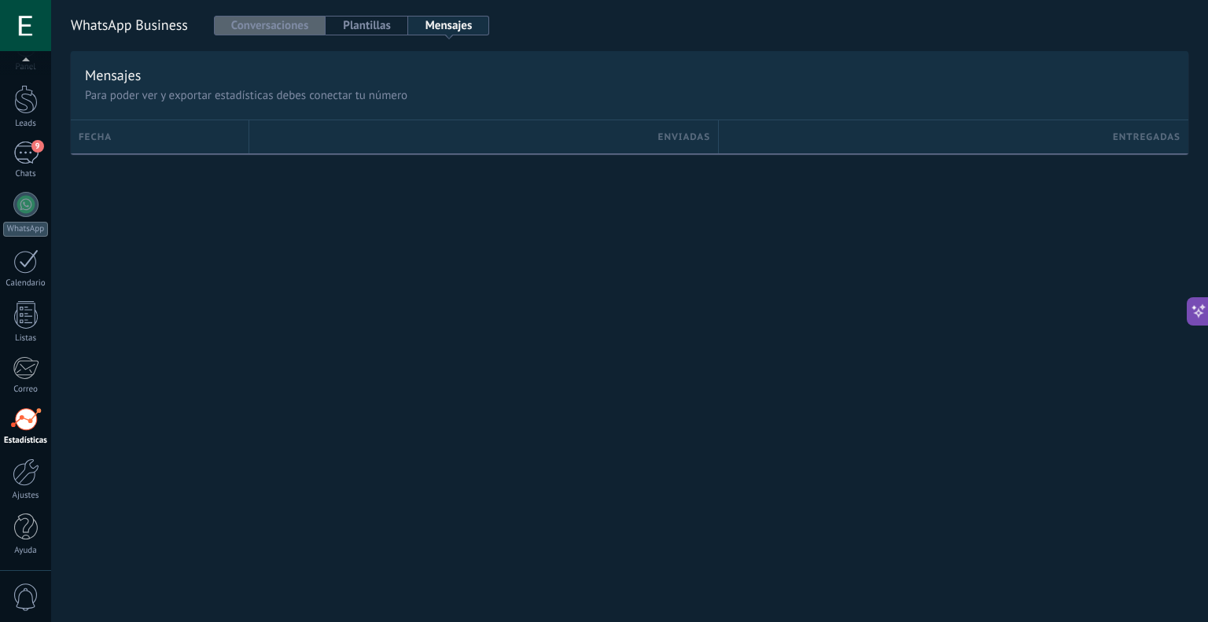
click at [290, 31] on button "Conversaciones" at bounding box center [270, 26] width 112 height 20
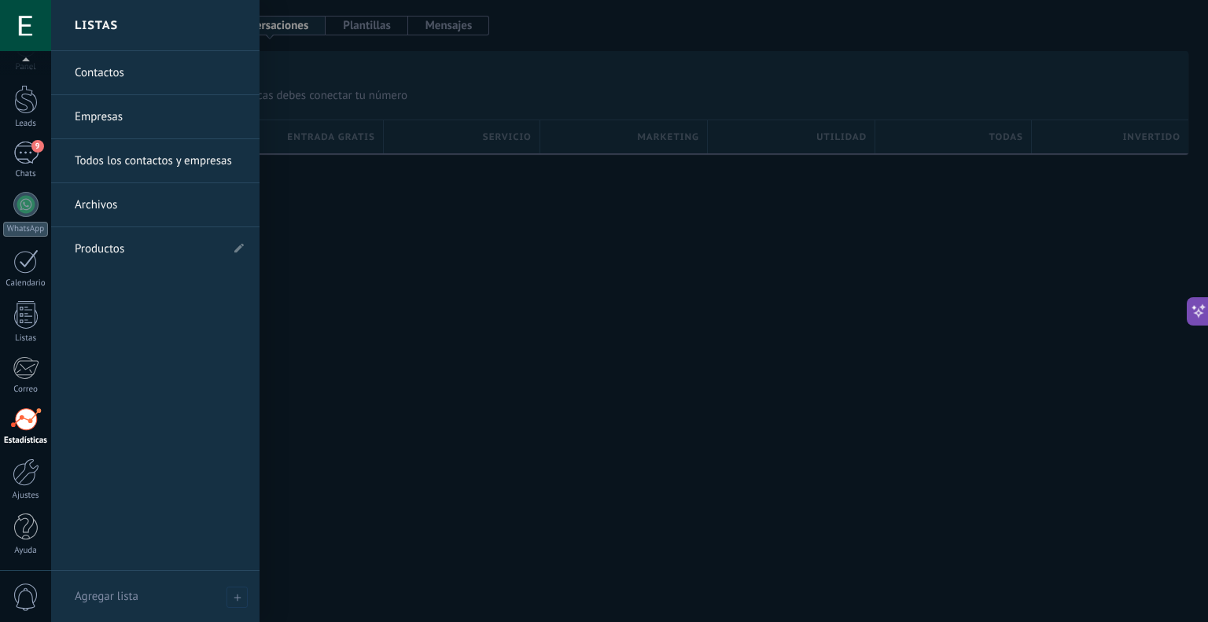
click at [108, 251] on link "Productos" at bounding box center [147, 249] width 145 height 44
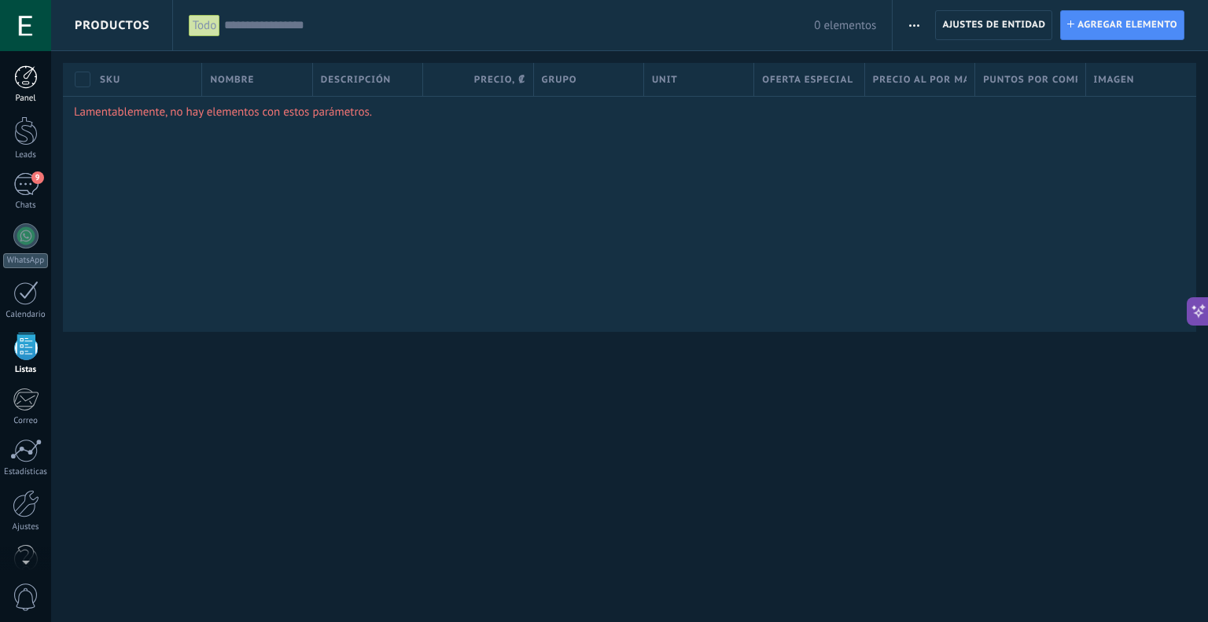
click at [31, 90] on link "Panel" at bounding box center [25, 84] width 51 height 39
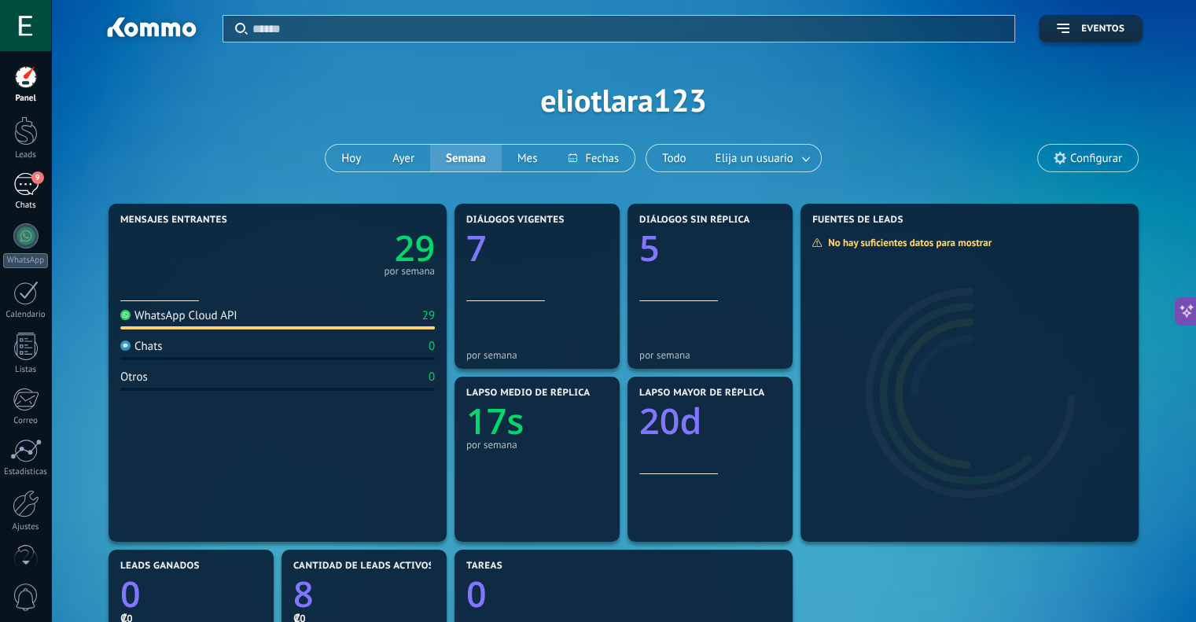
click at [32, 178] on span "9" at bounding box center [37, 177] width 13 height 13
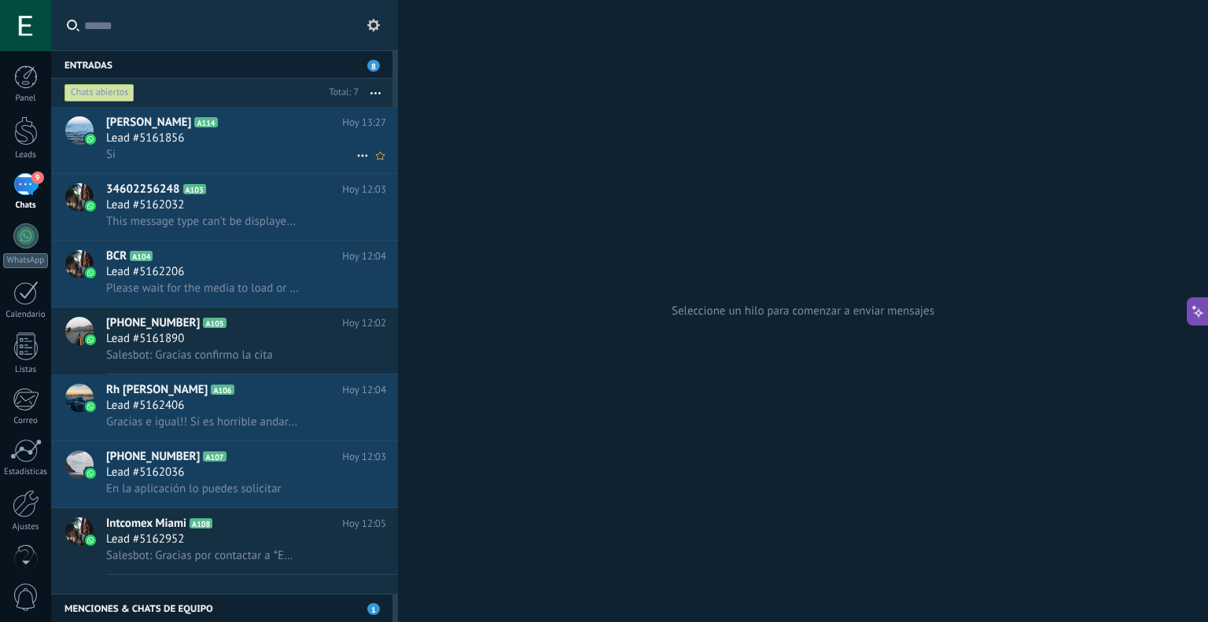
click at [355, 154] on icon at bounding box center [362, 155] width 19 height 19
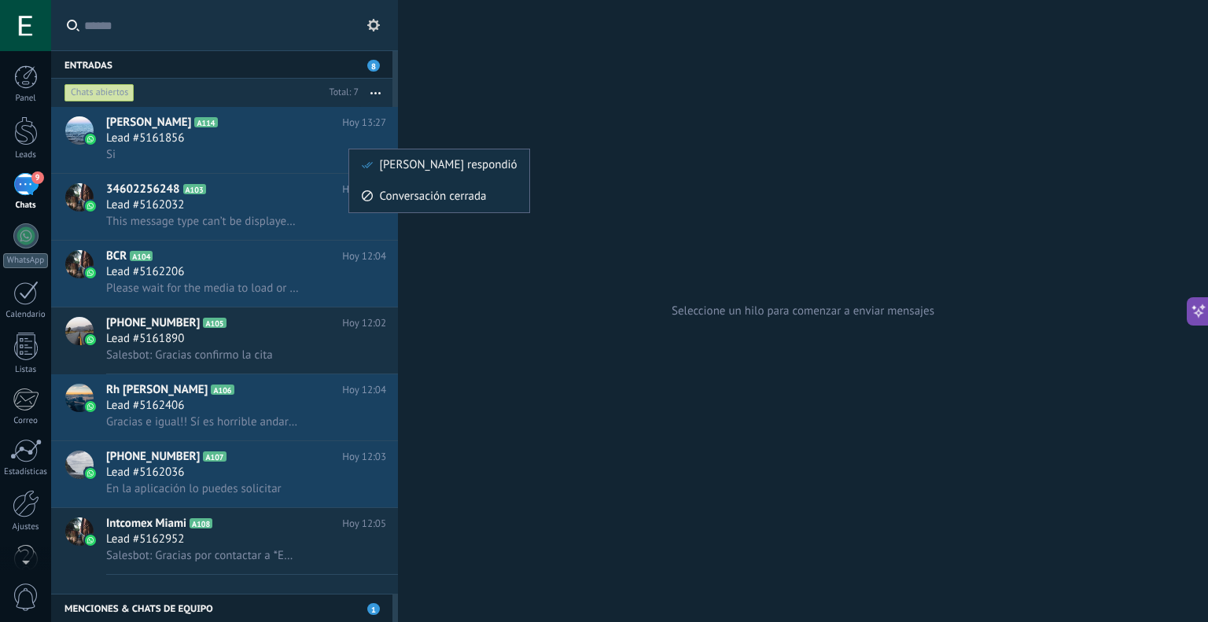
click at [326, 87] on div at bounding box center [604, 311] width 1208 height 622
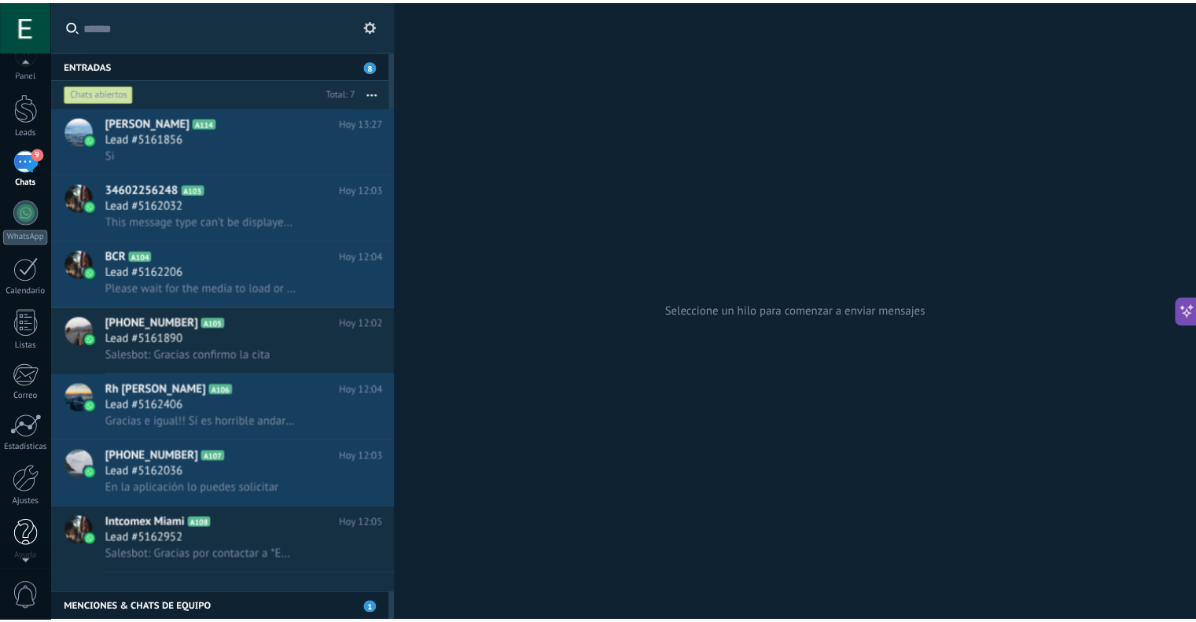
scroll to position [31, 0]
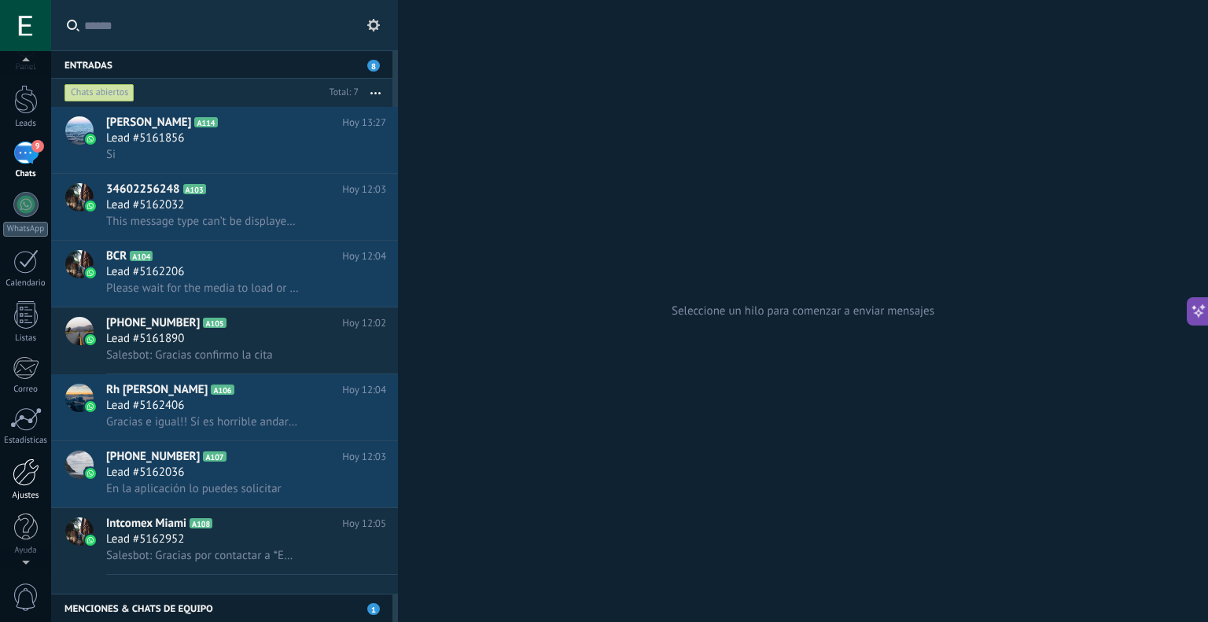
click at [30, 469] on div at bounding box center [26, 472] width 27 height 28
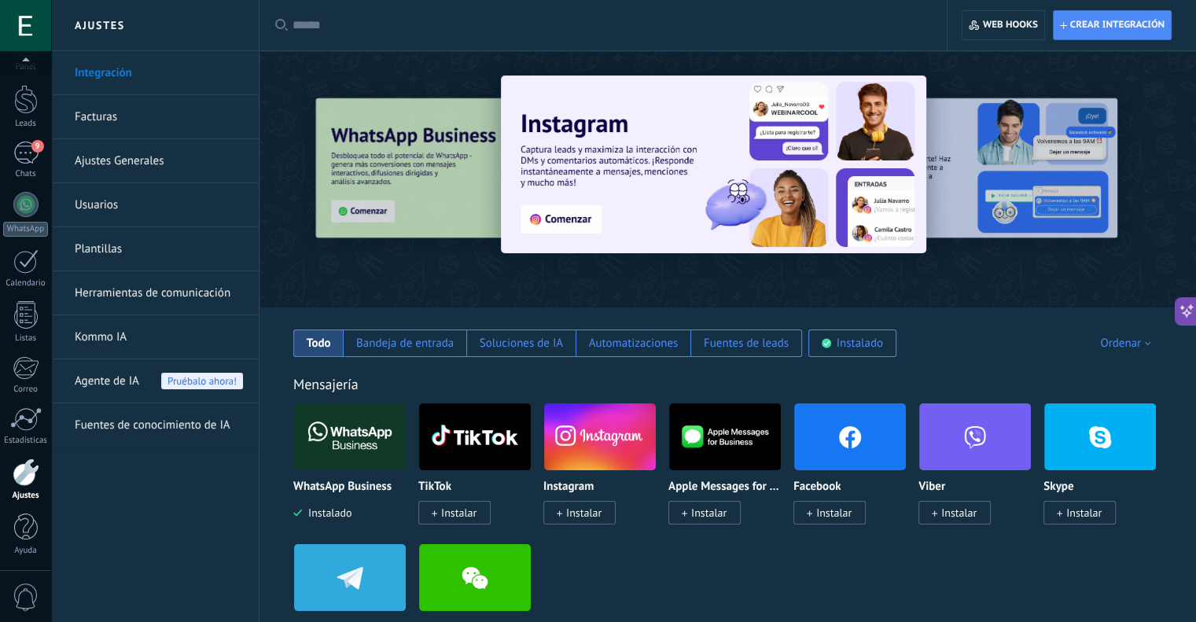
click at [134, 208] on link "Usuarios" at bounding box center [159, 205] width 168 height 44
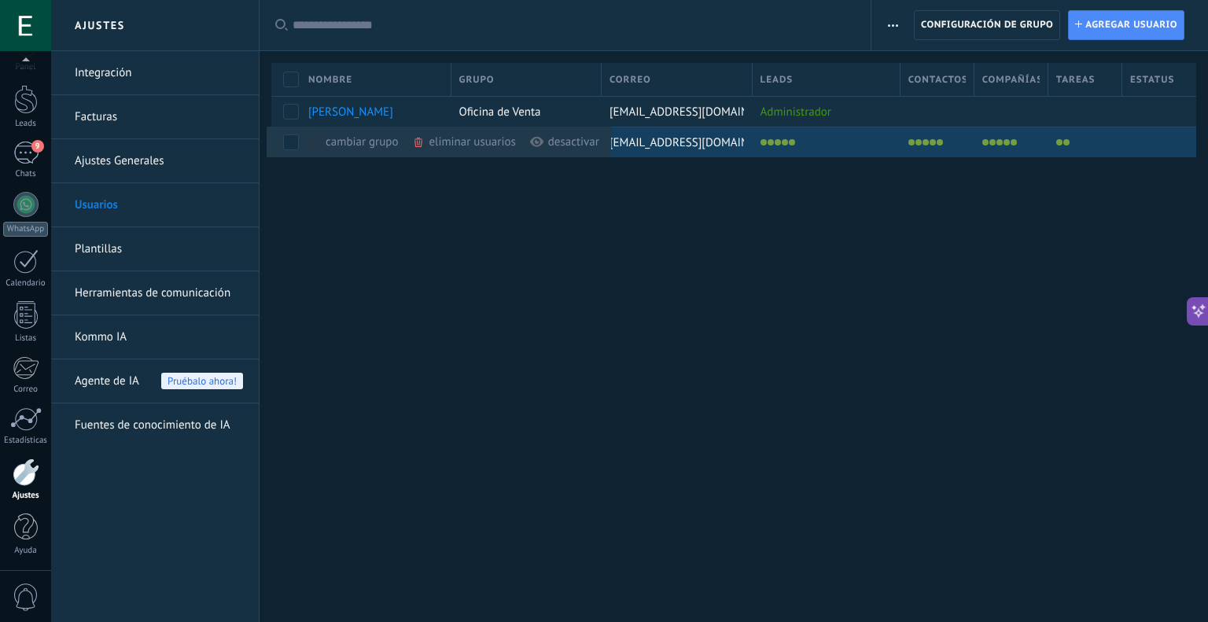
click at [474, 131] on div "eliminar usuarios màs" at bounding box center [490, 142] width 156 height 31
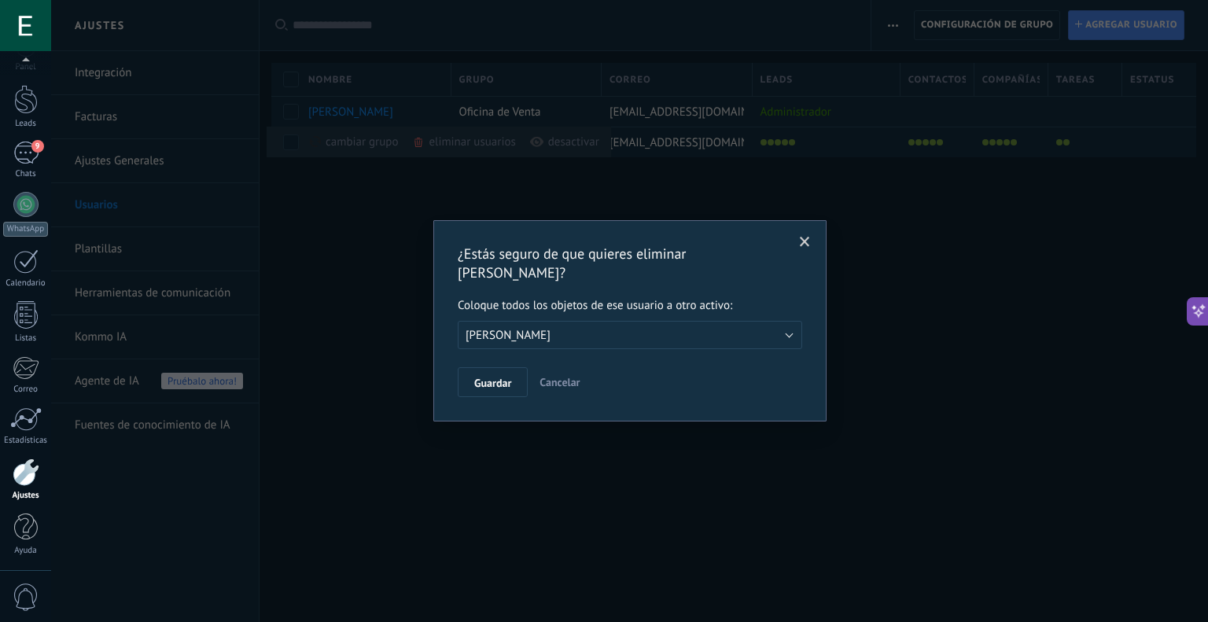
click at [804, 240] on span at bounding box center [805, 242] width 10 height 11
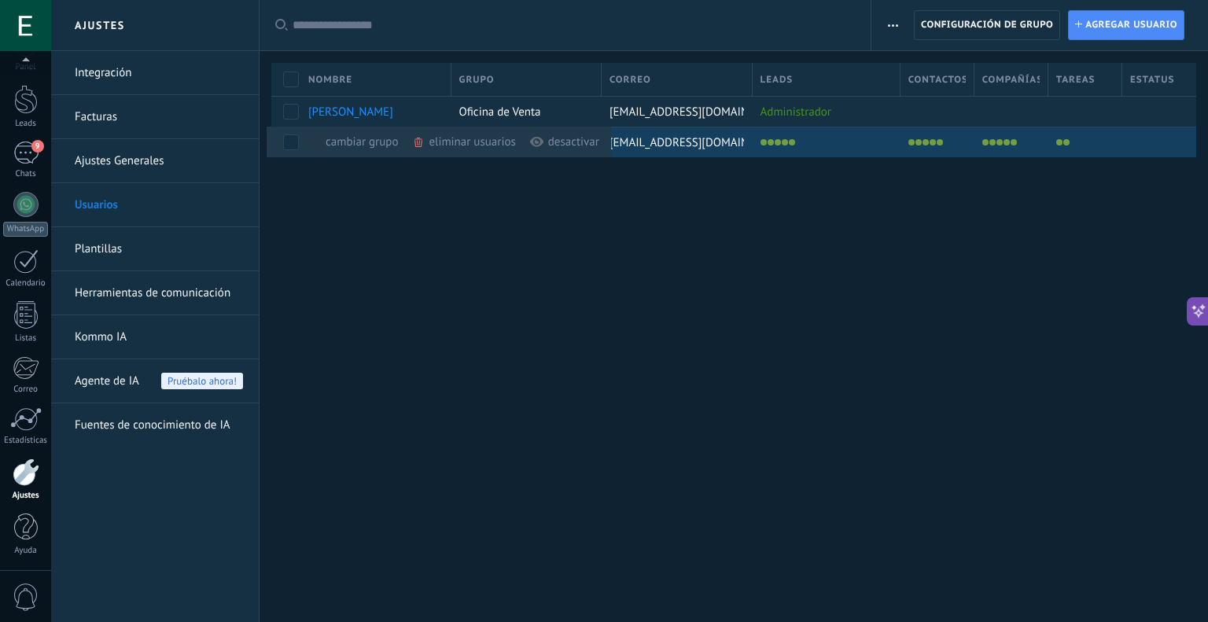
click at [506, 145] on div "eliminar usuarios màs" at bounding box center [490, 142] width 156 height 31
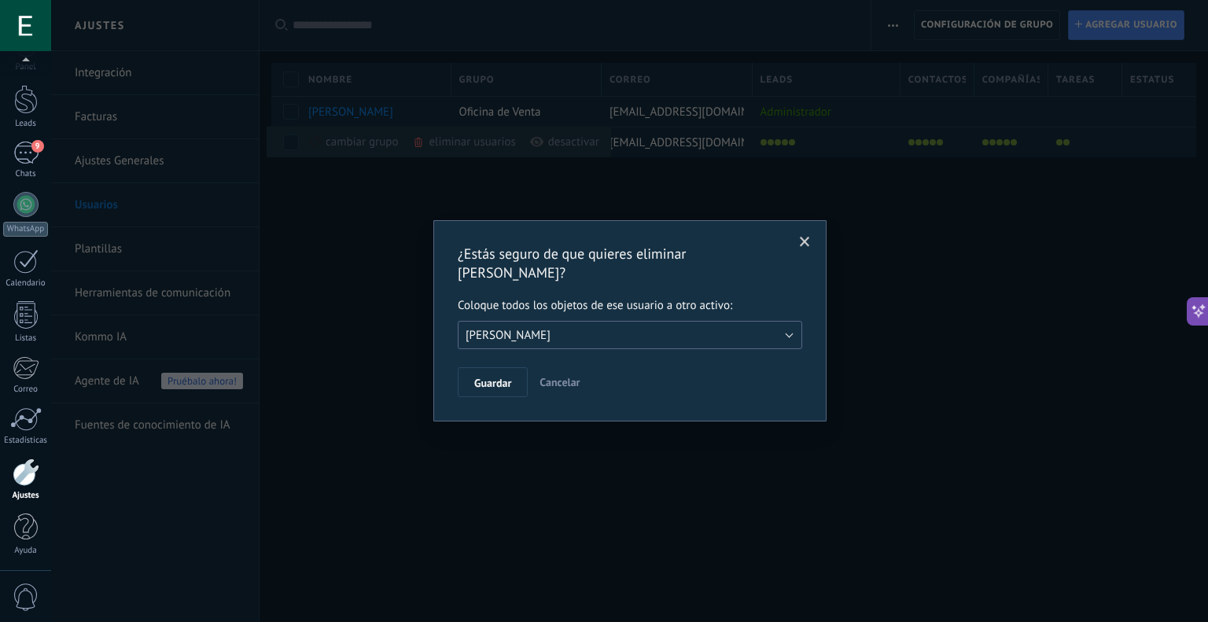
click at [520, 321] on button "[PERSON_NAME]" at bounding box center [630, 335] width 344 height 28
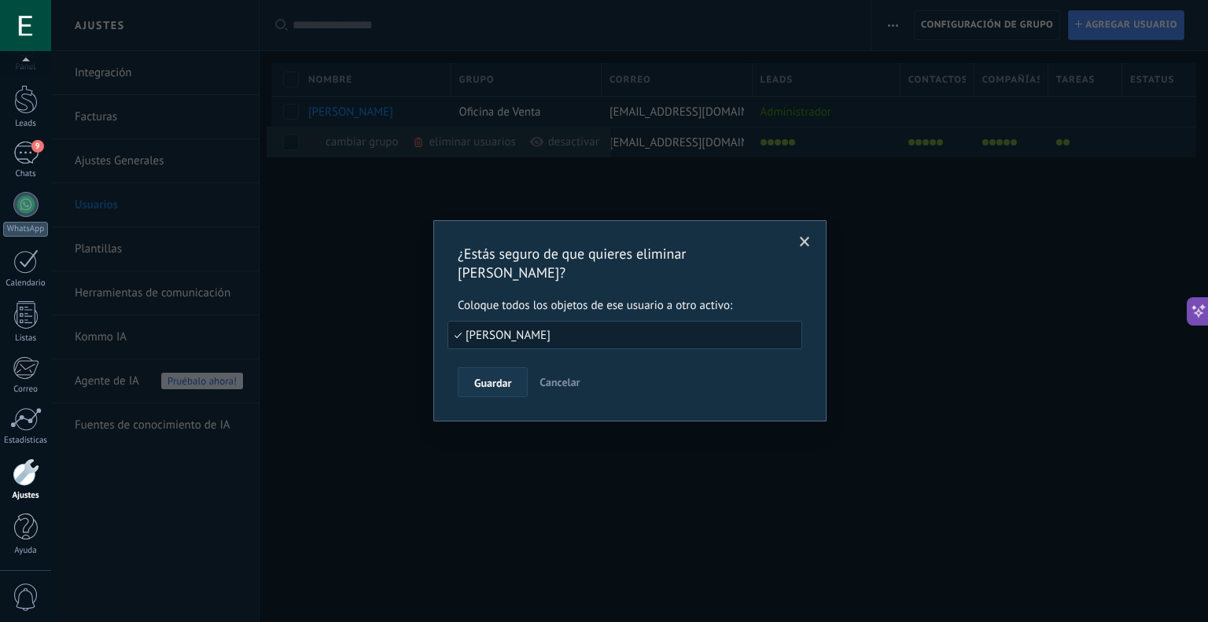
click at [496, 377] on span "Guardar" at bounding box center [492, 382] width 37 height 11
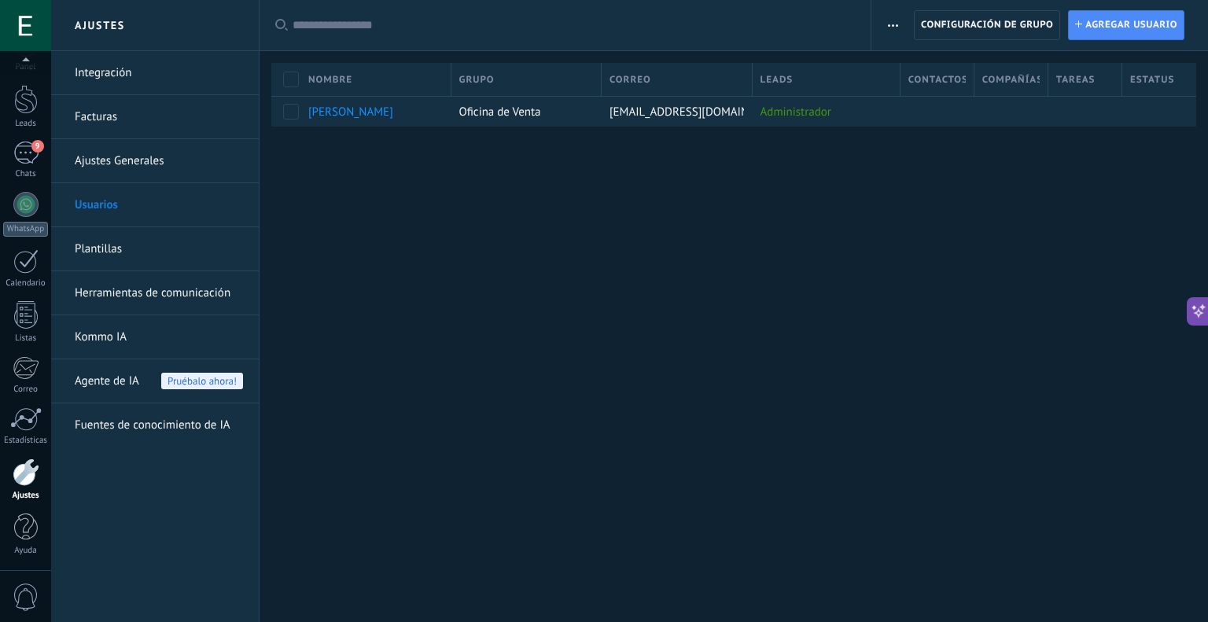
click at [116, 302] on link "Herramientas de comunicación" at bounding box center [159, 293] width 168 height 44
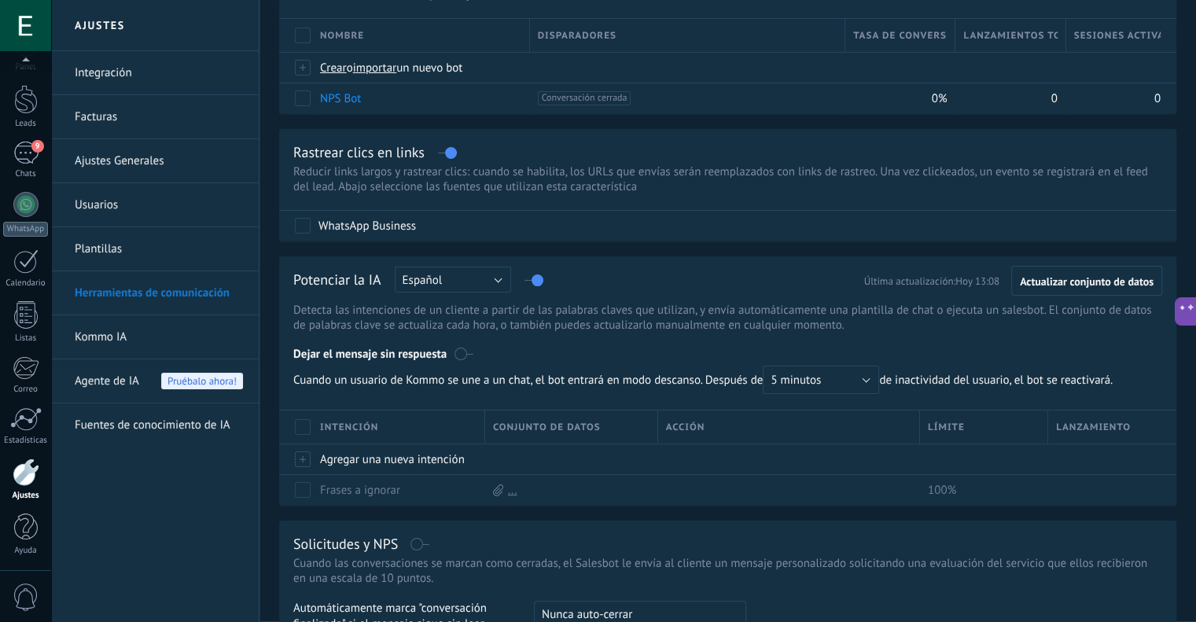
scroll to position [140, 0]
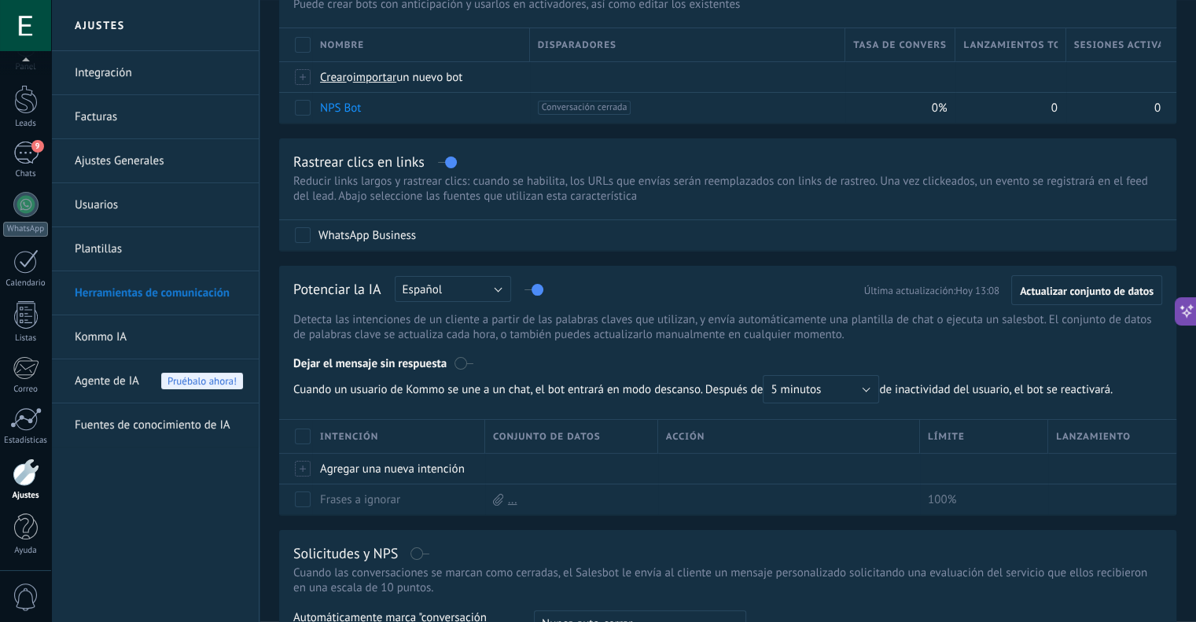
click at [129, 159] on link "Ajustes Generales" at bounding box center [159, 161] width 168 height 44
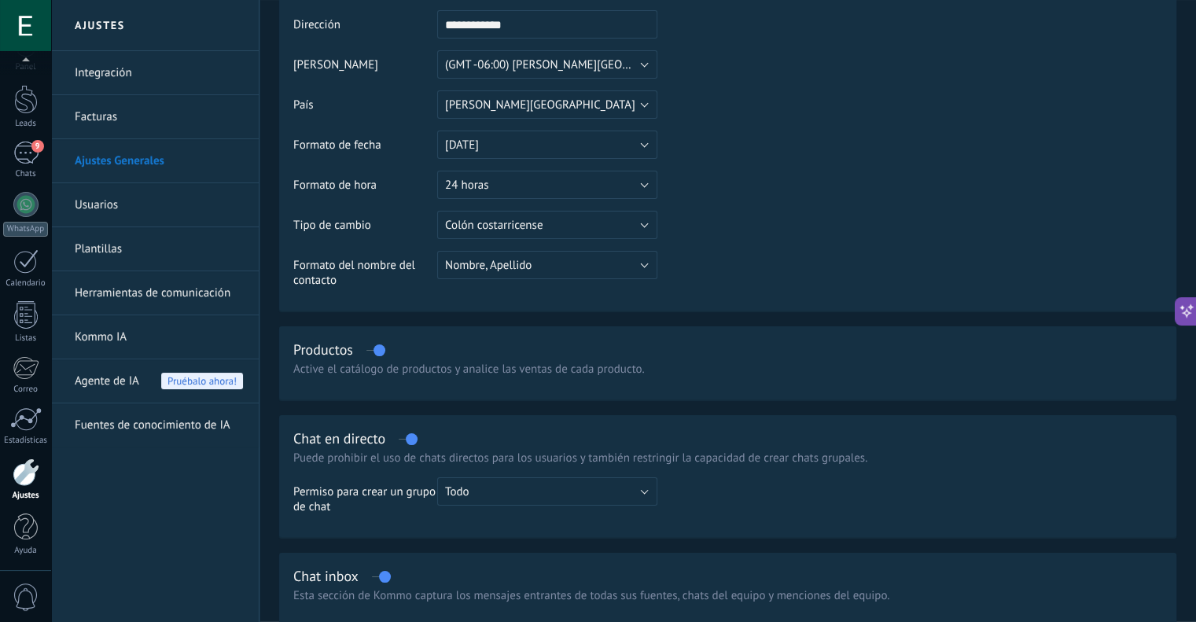
scroll to position [236, 0]
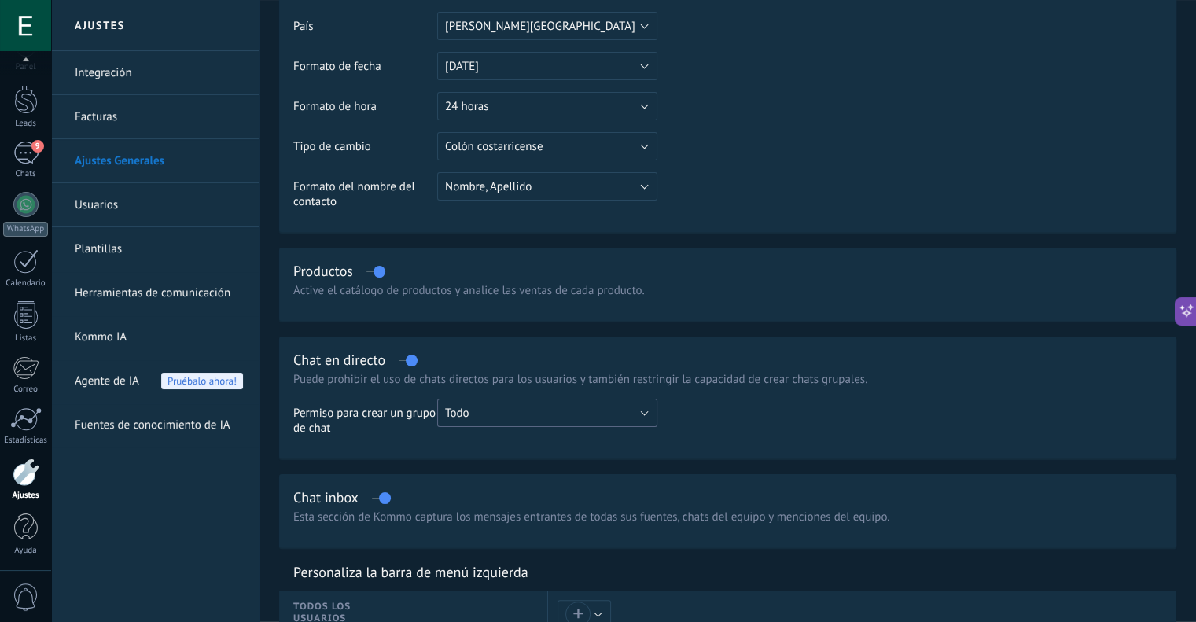
click at [490, 411] on button "Todo" at bounding box center [547, 413] width 220 height 28
click at [730, 396] on div "Chat en directo Puede prohibir el uso de chats directos para los usuarios y tam…" at bounding box center [727, 398] width 897 height 122
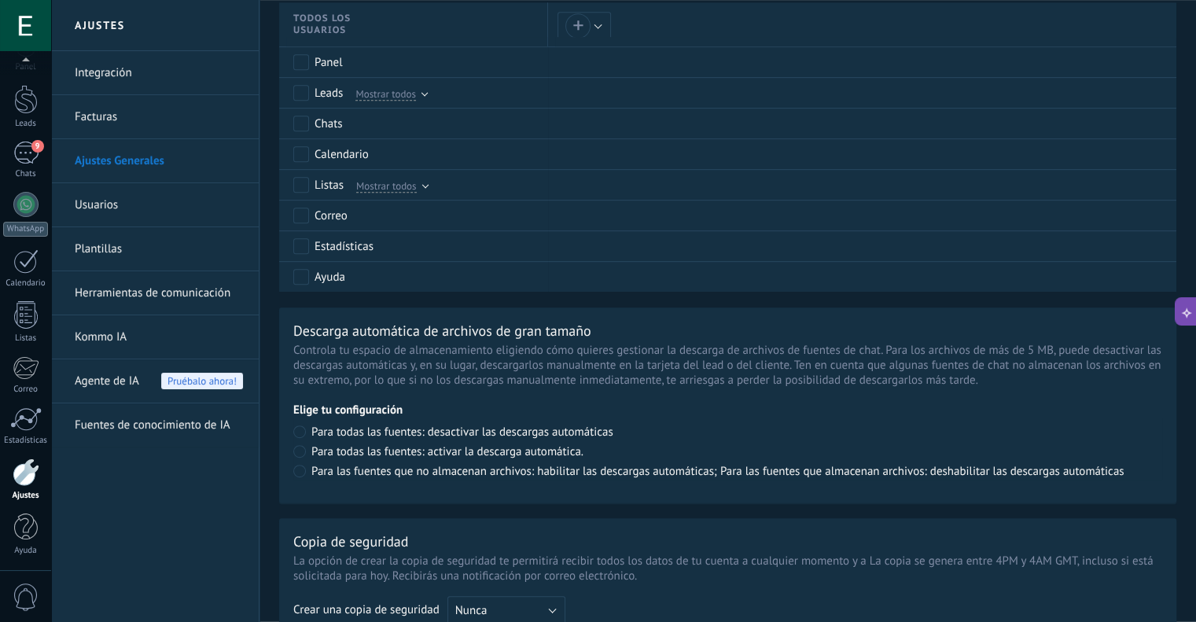
scroll to position [798, 0]
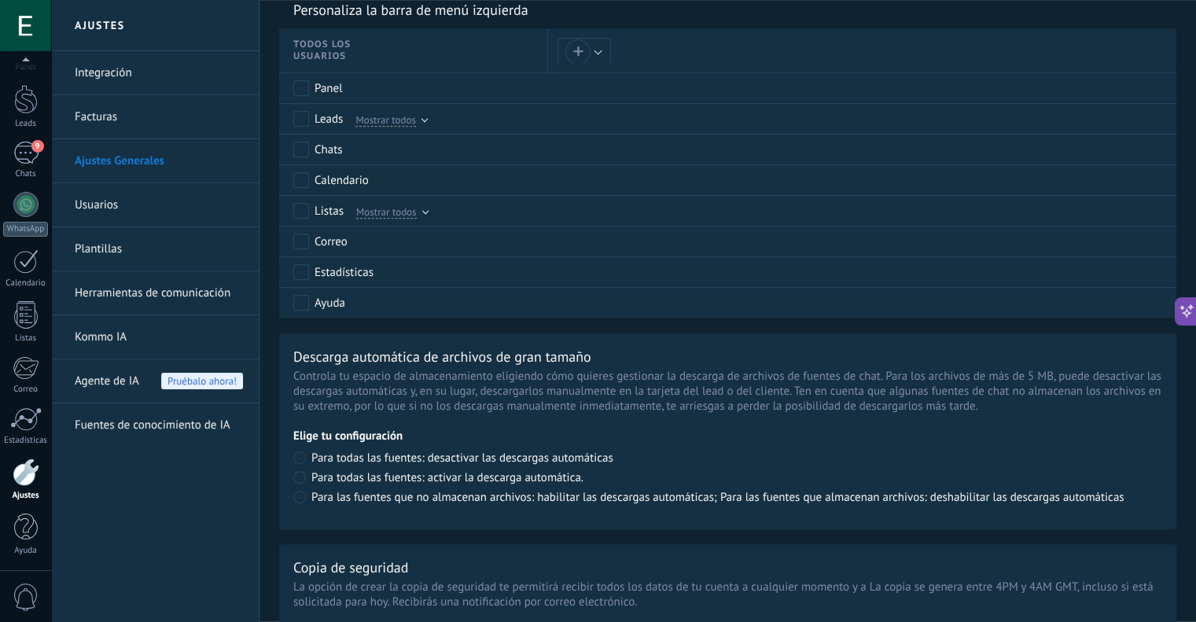
click at [82, 112] on link "Facturas" at bounding box center [159, 117] width 168 height 44
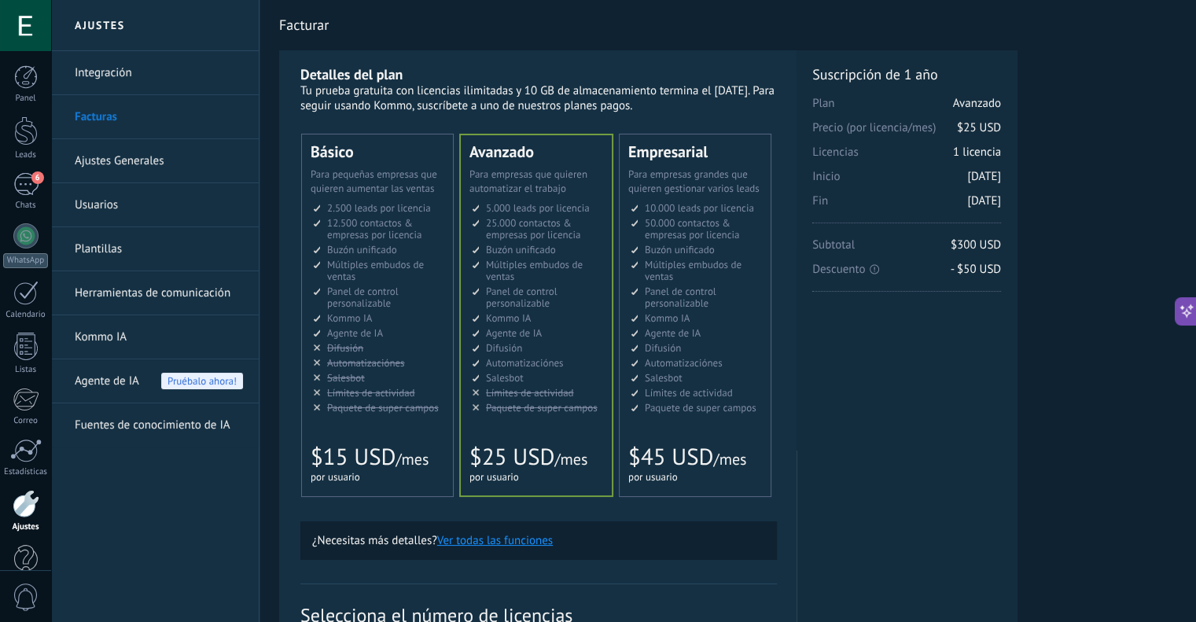
click at [104, 386] on span "Agente de IA" at bounding box center [107, 381] width 64 height 44
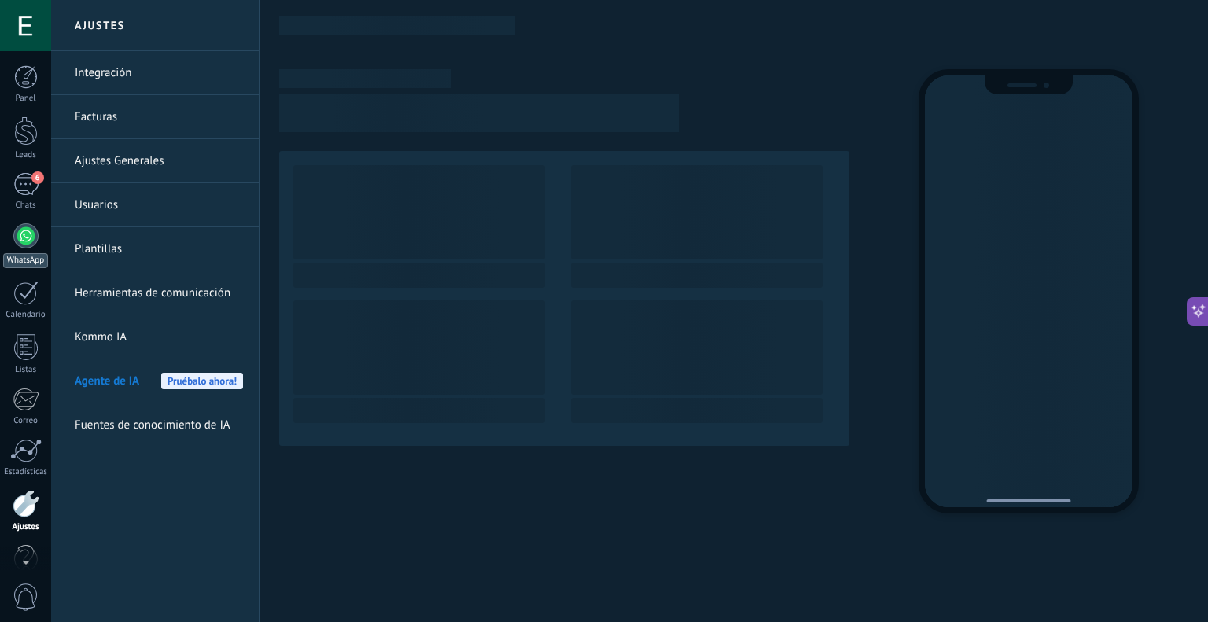
scroll to position [31, 0]
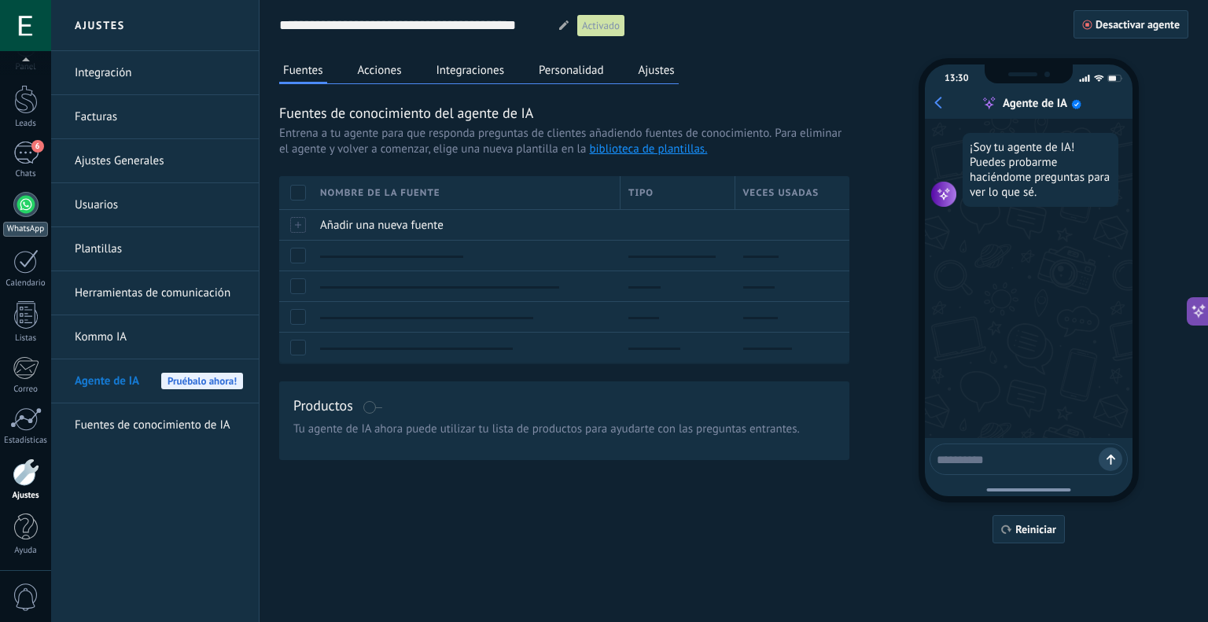
click at [26, 192] on div at bounding box center [25, 204] width 25 height 25
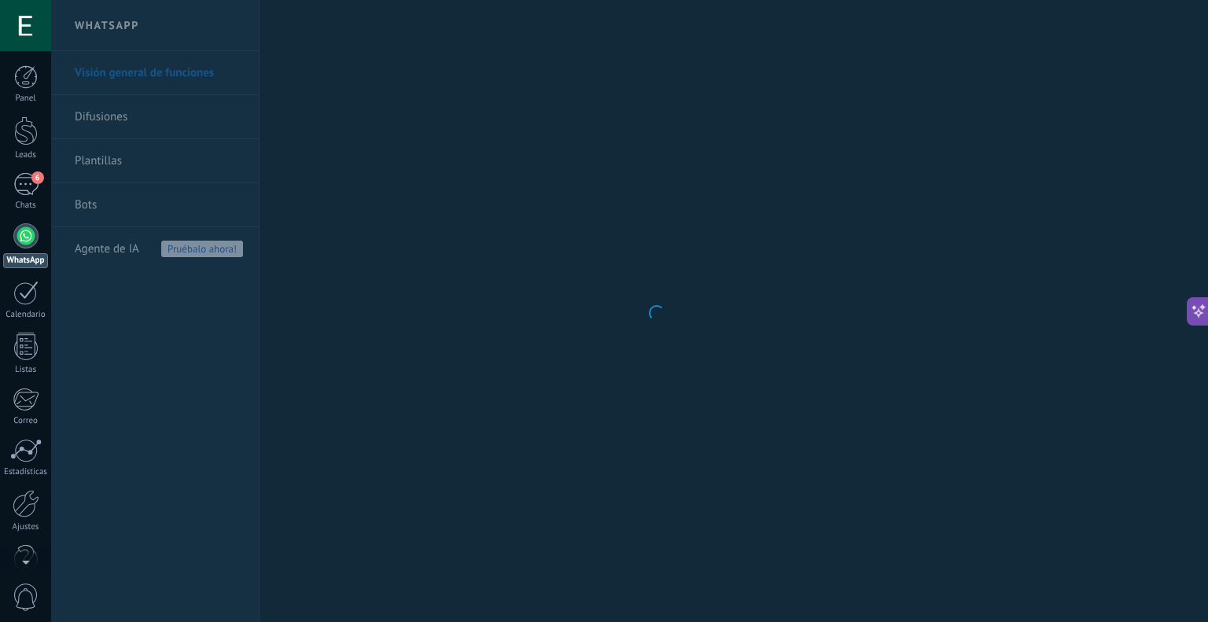
click at [28, 242] on div at bounding box center [25, 235] width 25 height 25
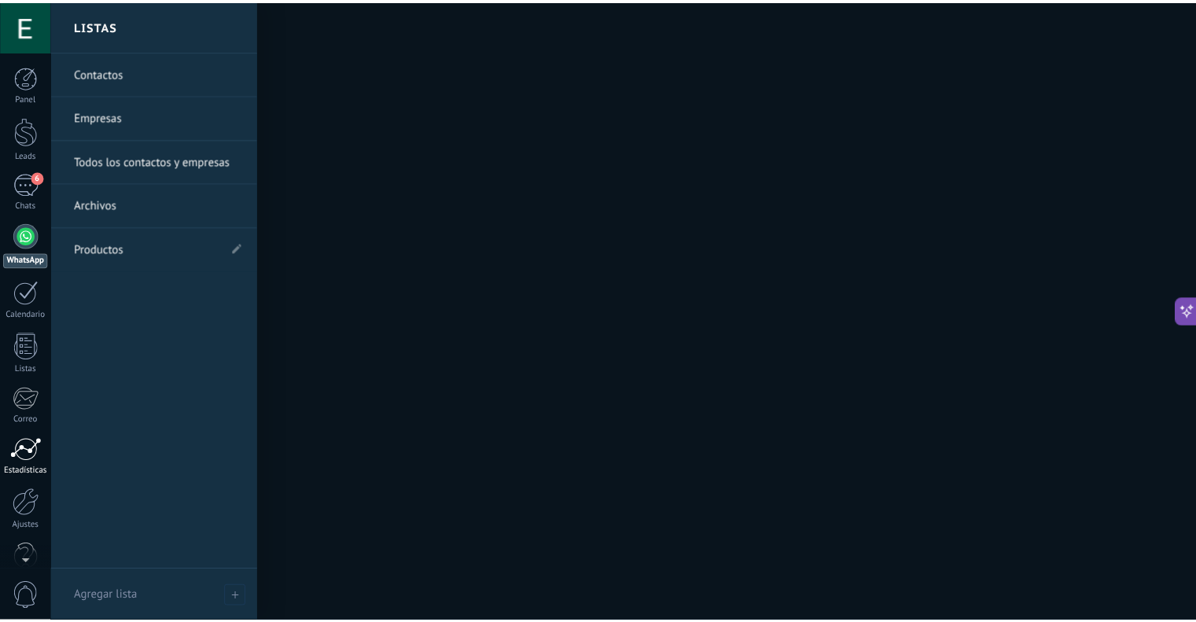
scroll to position [31, 0]
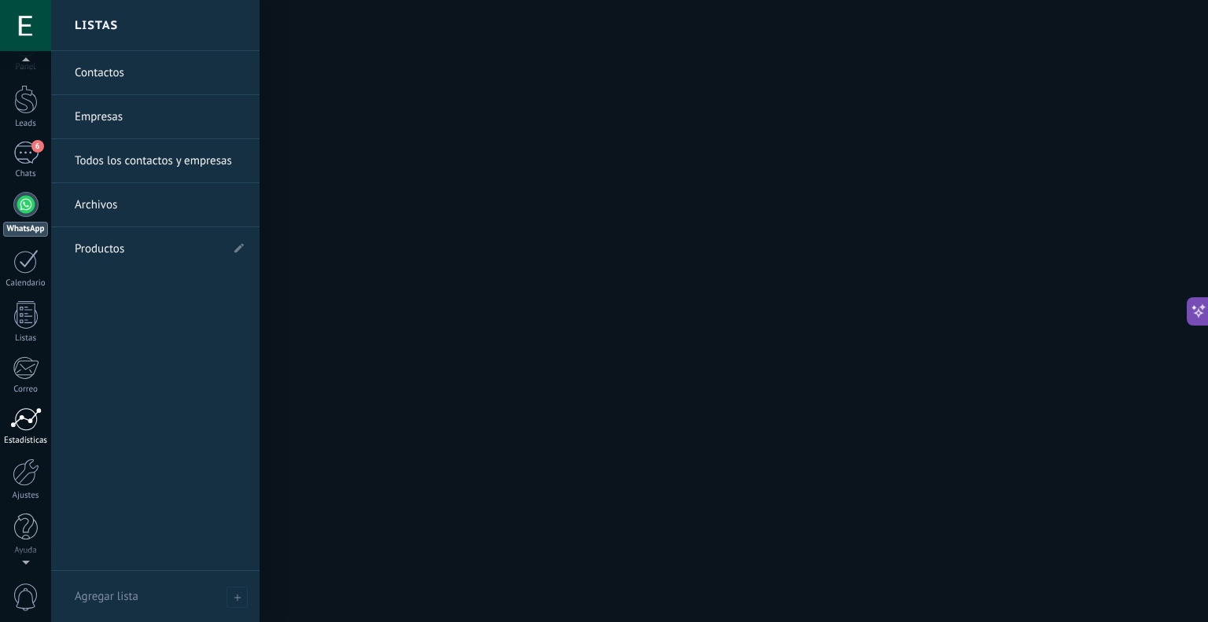
click at [35, 415] on div at bounding box center [25, 419] width 31 height 24
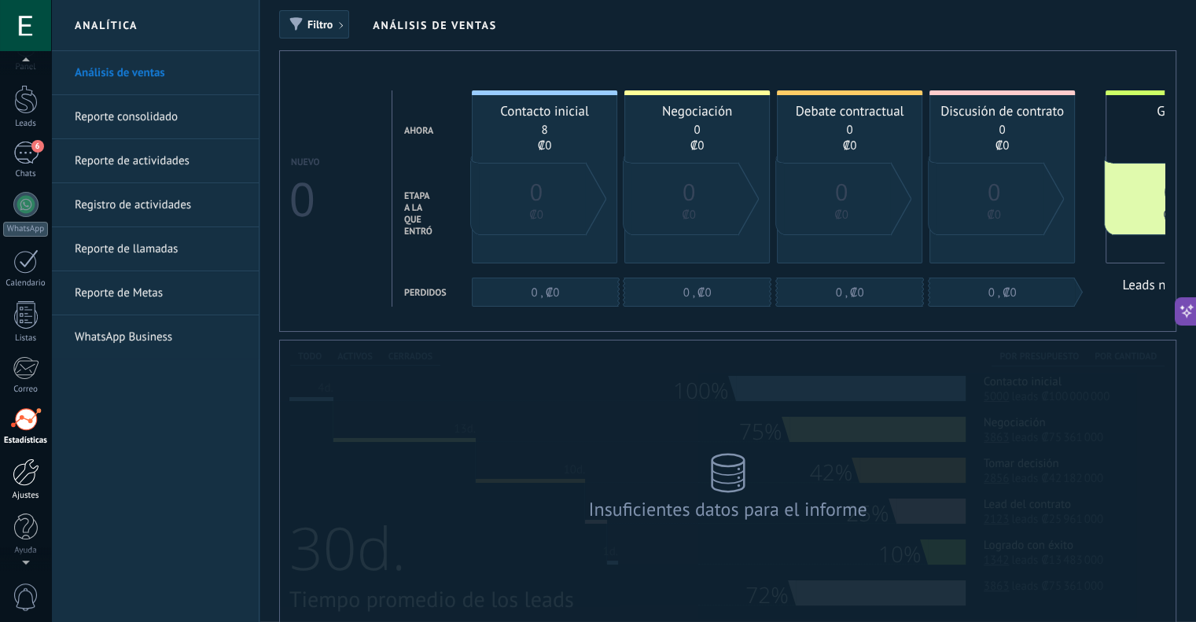
click at [22, 495] on div "Ajustes" at bounding box center [26, 496] width 46 height 10
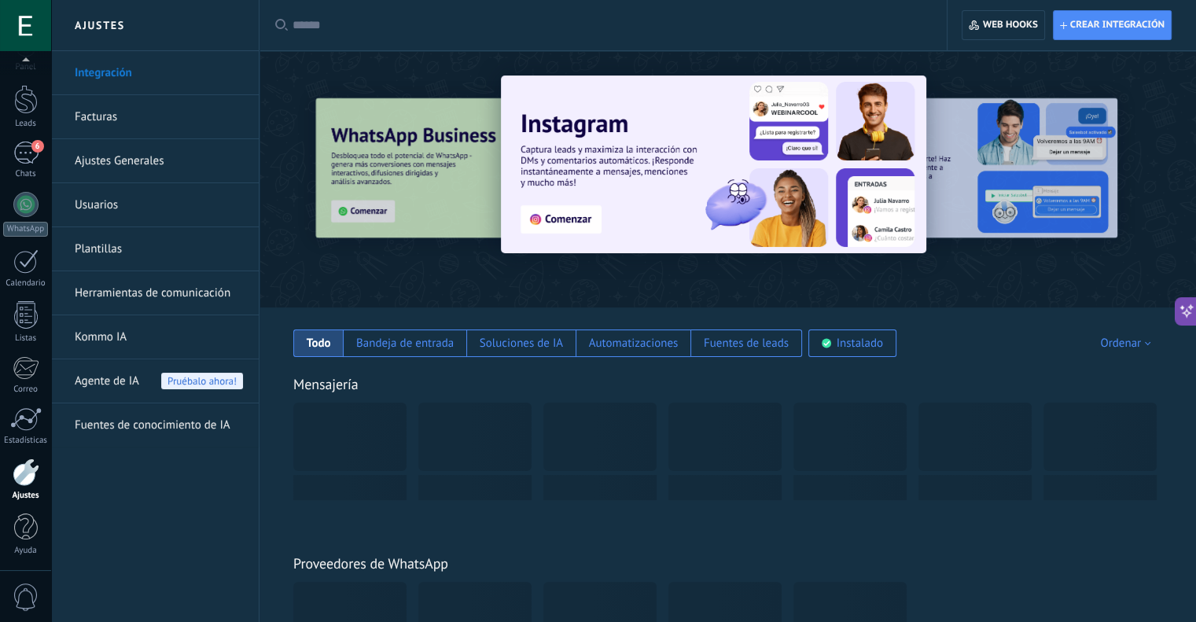
click at [24, 563] on div "Panel Leads 6 Chats WhatsApp Clientes" at bounding box center [25, 303] width 51 height 538
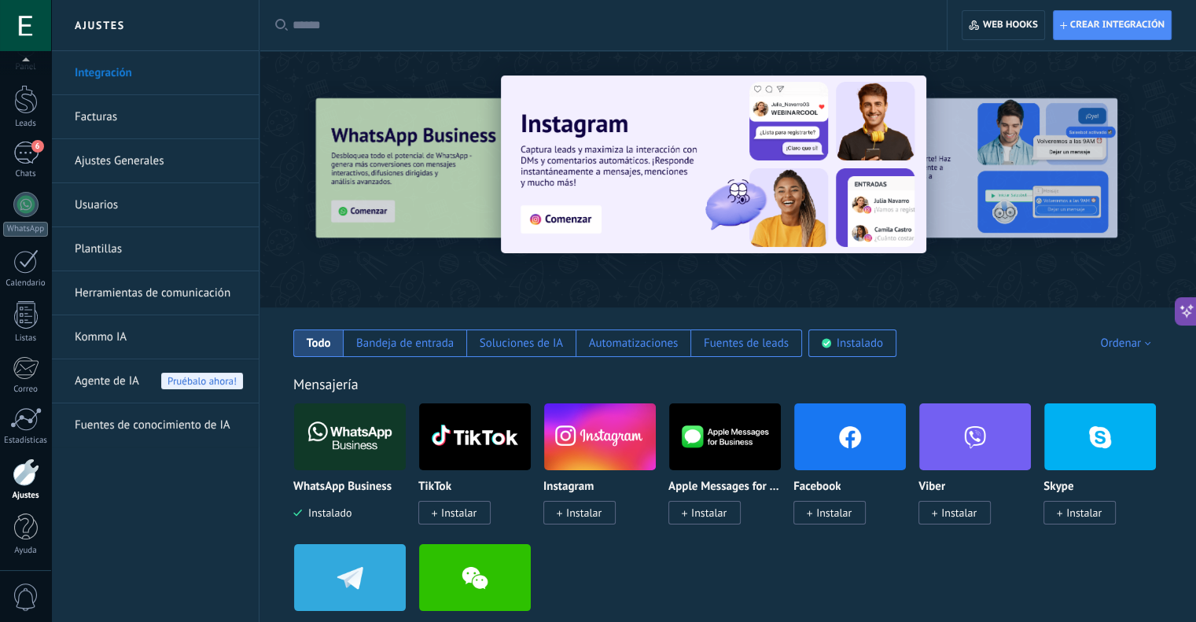
click at [28, 83] on div "Panel Leads 6 Chats WhatsApp Clientes" at bounding box center [25, 303] width 51 height 538
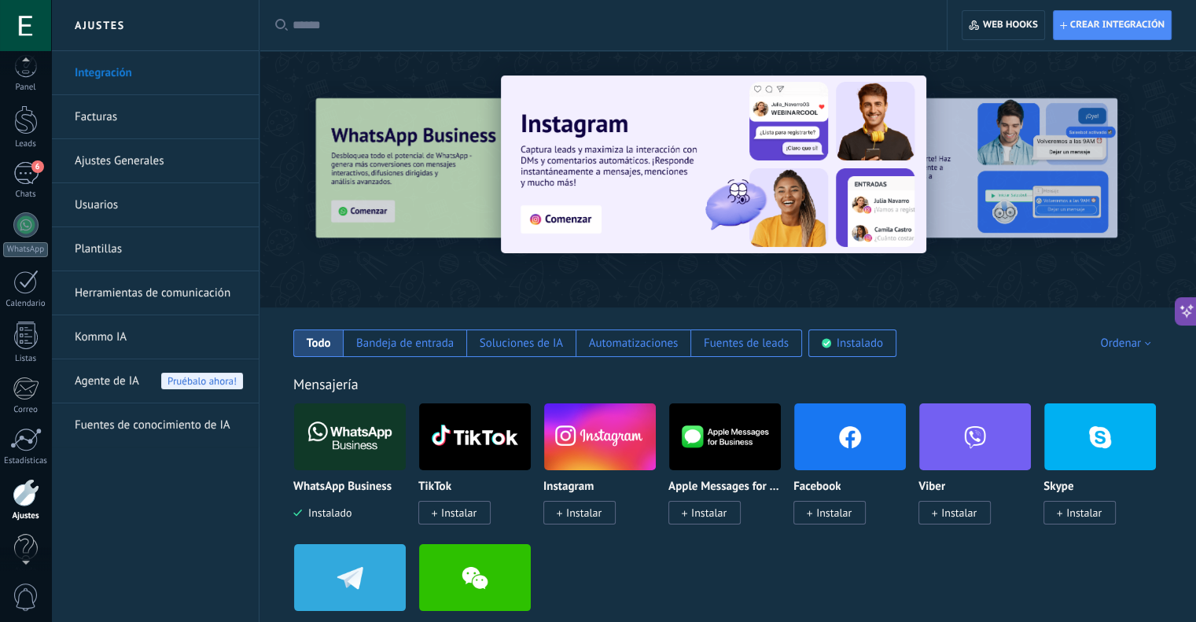
click at [28, 70] on div at bounding box center [25, 63] width 51 height 24
click at [28, 79] on div at bounding box center [26, 77] width 24 height 24
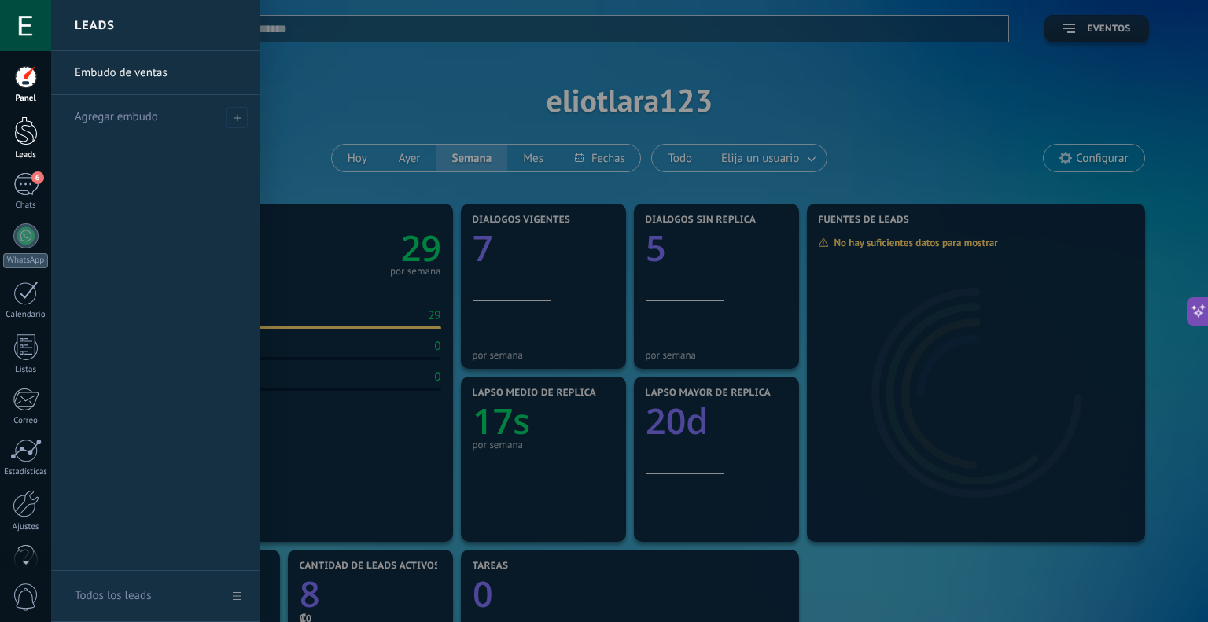
click at [28, 138] on div at bounding box center [26, 130] width 24 height 29
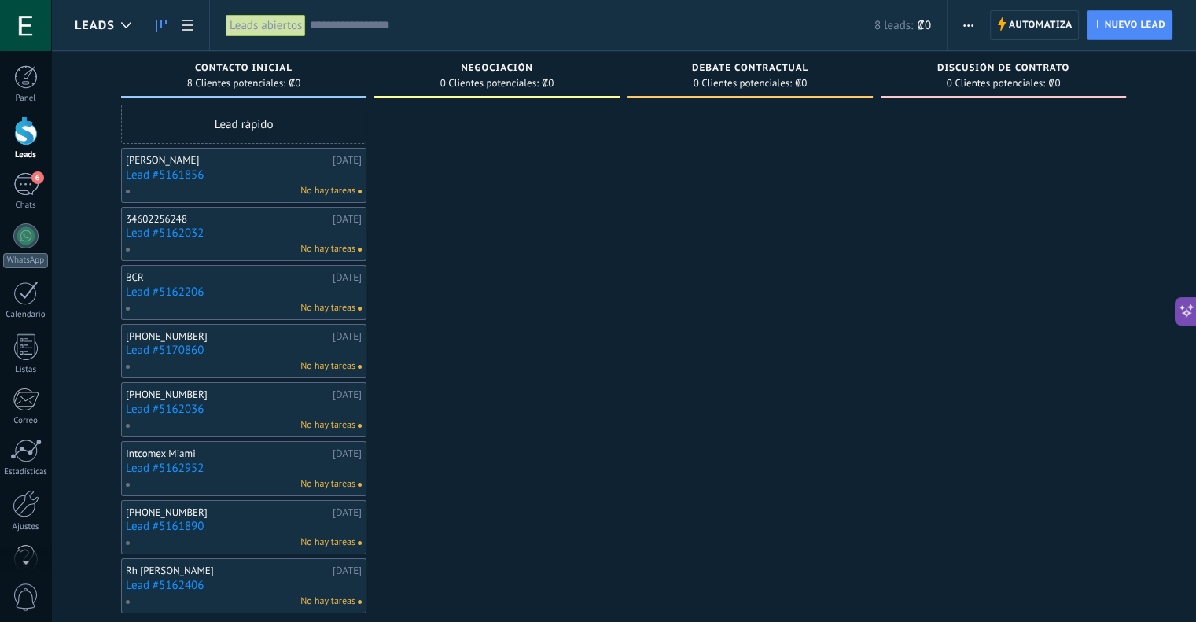
click at [503, 72] on span "Negociación" at bounding box center [497, 68] width 72 height 11
click at [533, 63] on div "Negociación" at bounding box center [497, 69] width 230 height 13
click at [528, 63] on span "Negociación" at bounding box center [497, 68] width 72 height 11
click at [972, 24] on icon "button" at bounding box center [968, 25] width 10 height 2
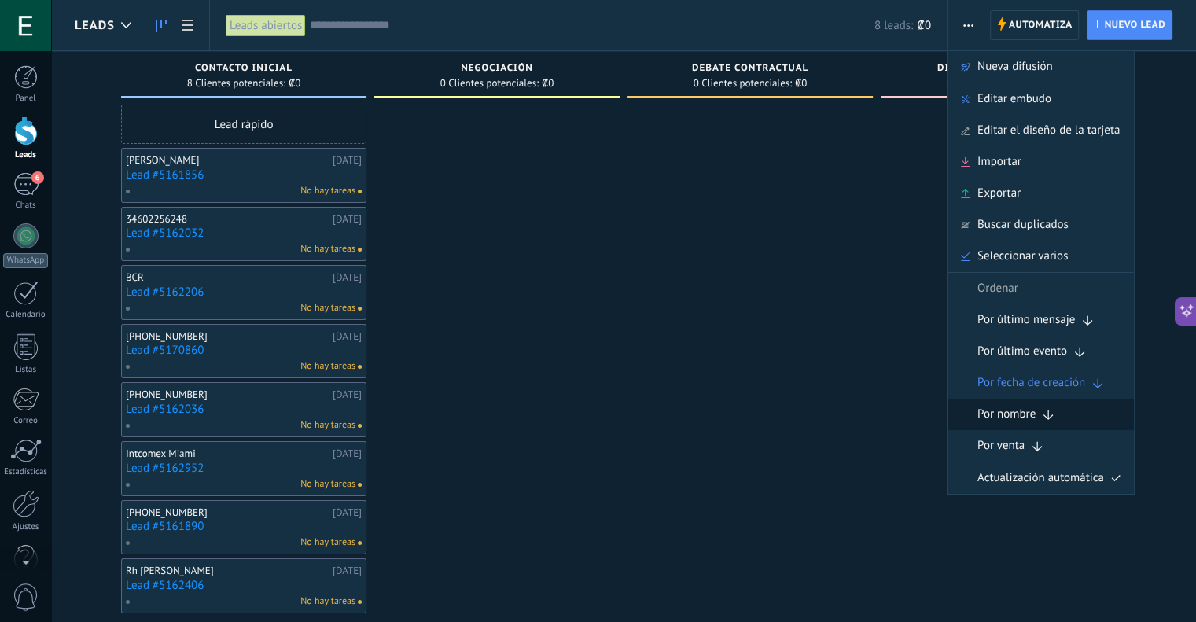
click at [1033, 420] on span "Por nombre" at bounding box center [1006, 414] width 58 height 31
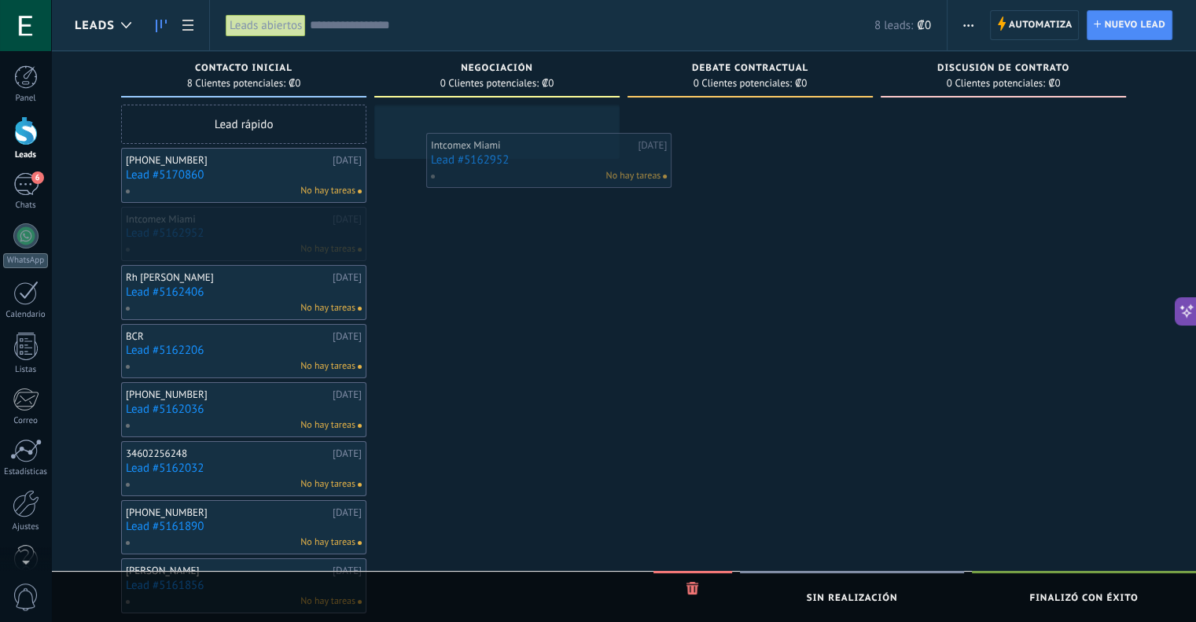
drag, startPoint x: 192, startPoint y: 230, endPoint x: 497, endPoint y: 154, distance: 314.3
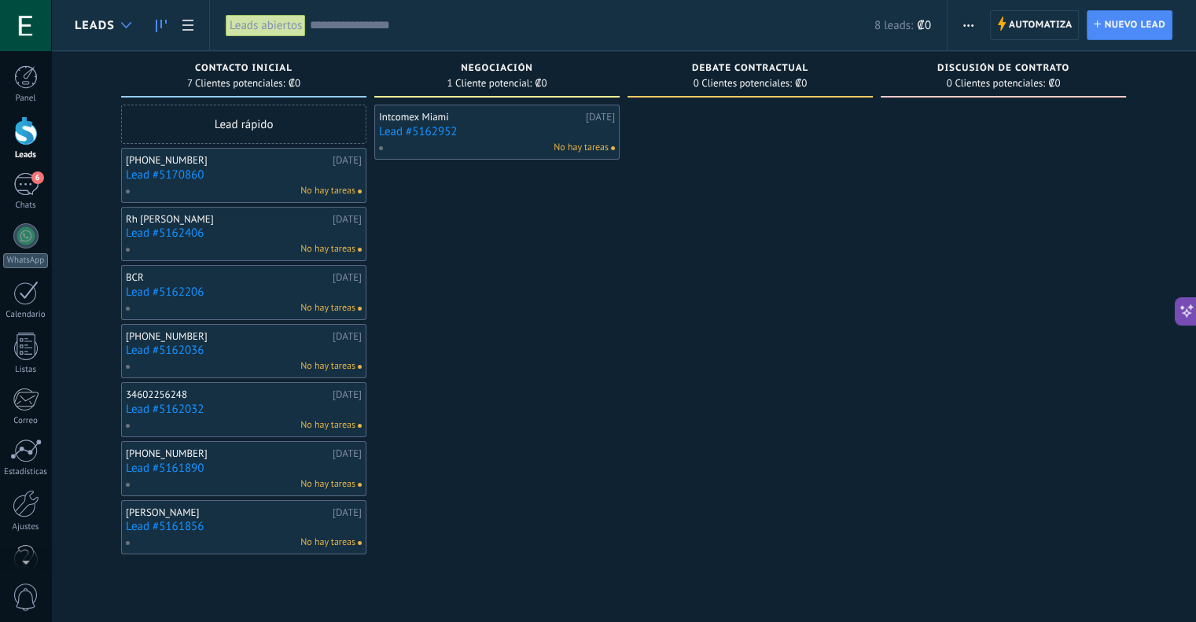
click at [130, 20] on div at bounding box center [126, 25] width 26 height 31
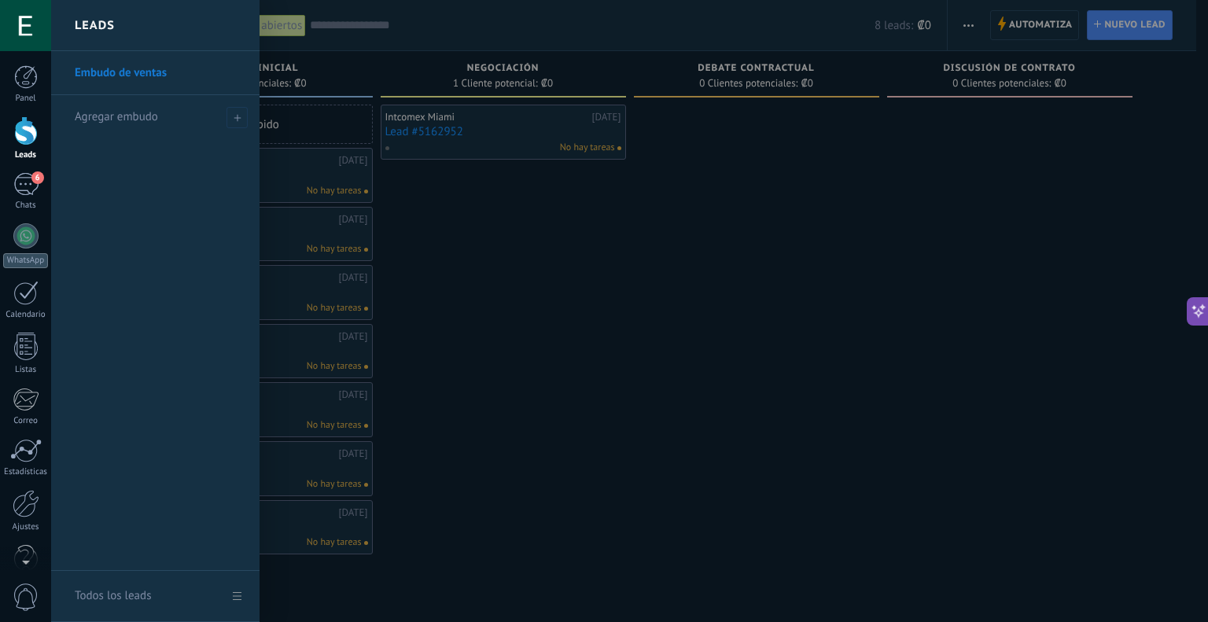
click at [613, 278] on div at bounding box center [655, 311] width 1208 height 622
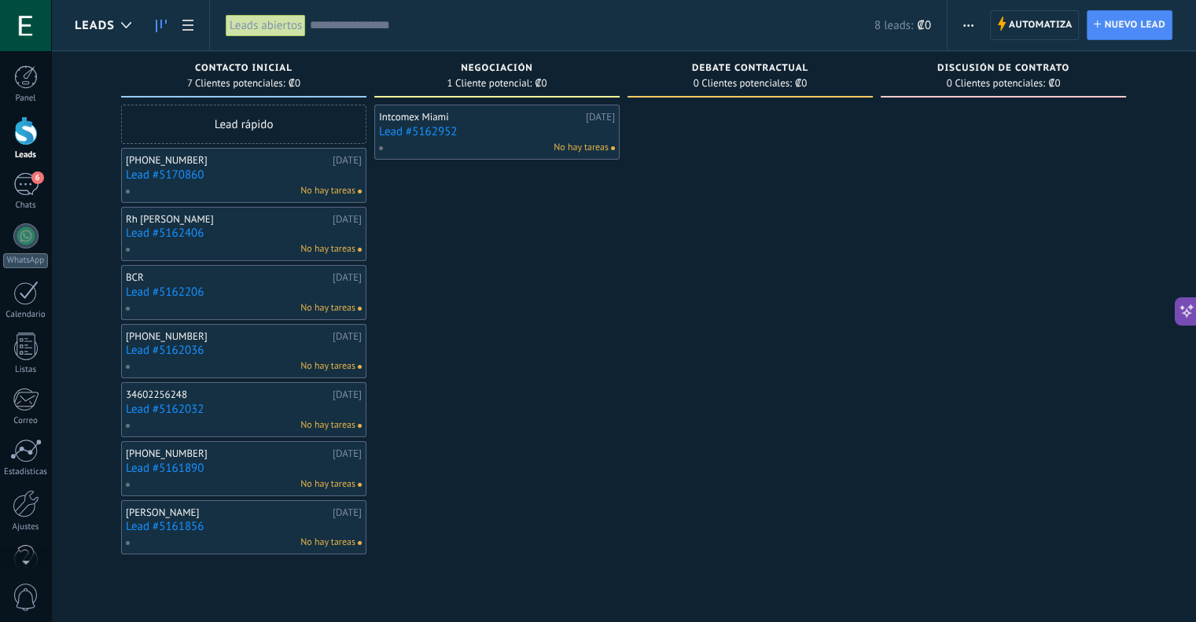
click at [1124, 5] on div "Automatiza Nueva difusión Editar embudo Editar el diseño de la tarjeta Importar…" at bounding box center [1072, 25] width 249 height 50
click at [1125, 12] on span "Nuevo lead" at bounding box center [1134, 25] width 61 height 28
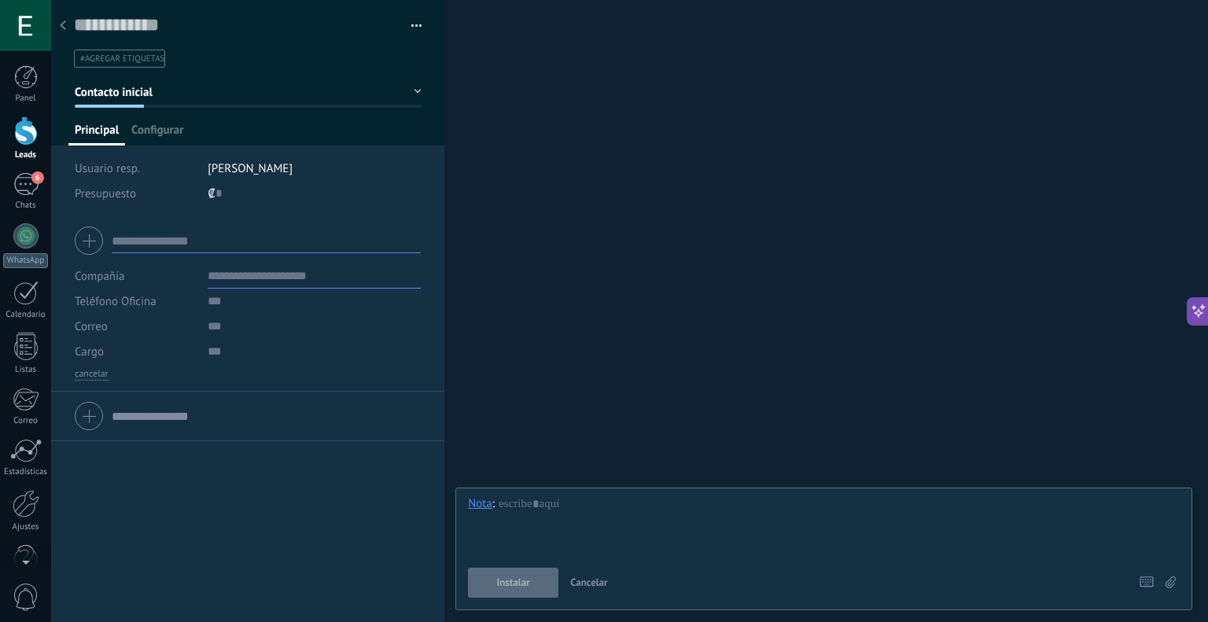
click at [197, 236] on input "text" at bounding box center [266, 240] width 309 height 25
click at [59, 28] on div at bounding box center [63, 26] width 22 height 31
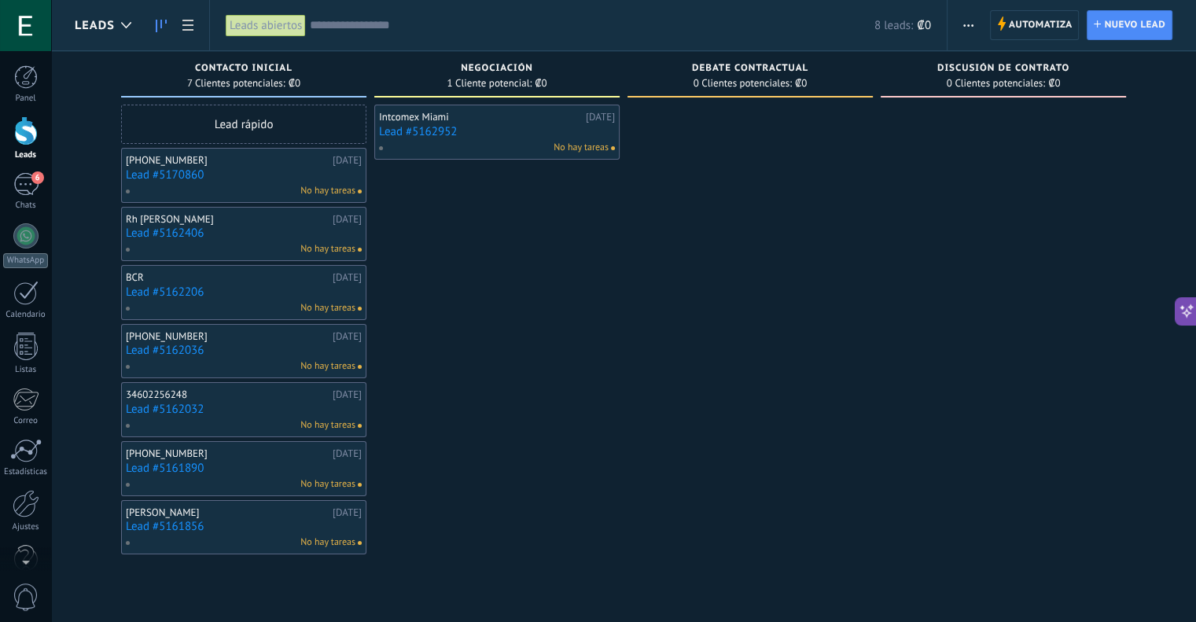
click at [960, 24] on button "button" at bounding box center [968, 25] width 23 height 30
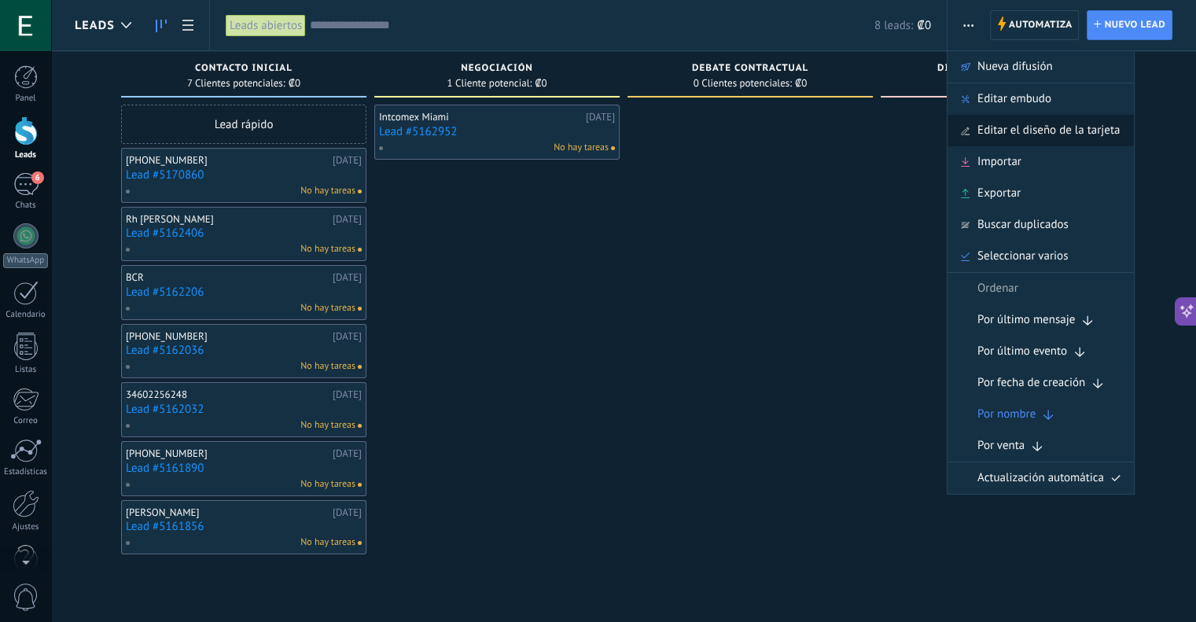
click at [1014, 128] on span "Editar el diseño de la tarjeta" at bounding box center [1048, 130] width 142 height 31
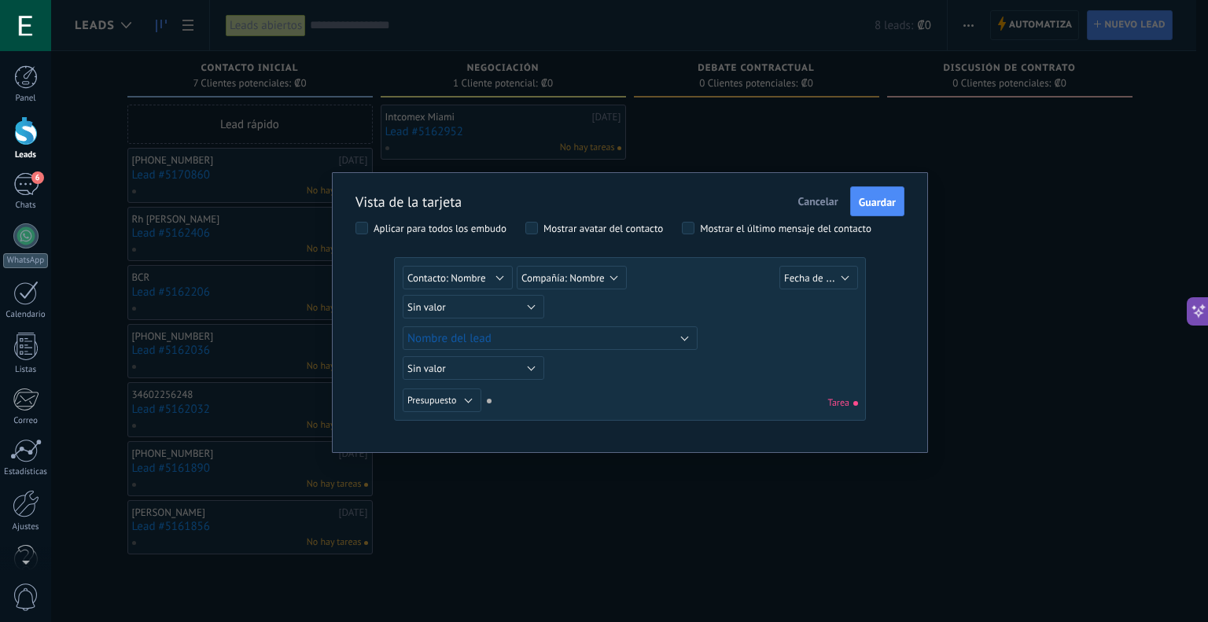
click at [812, 189] on button "Cancelar" at bounding box center [818, 201] width 53 height 30
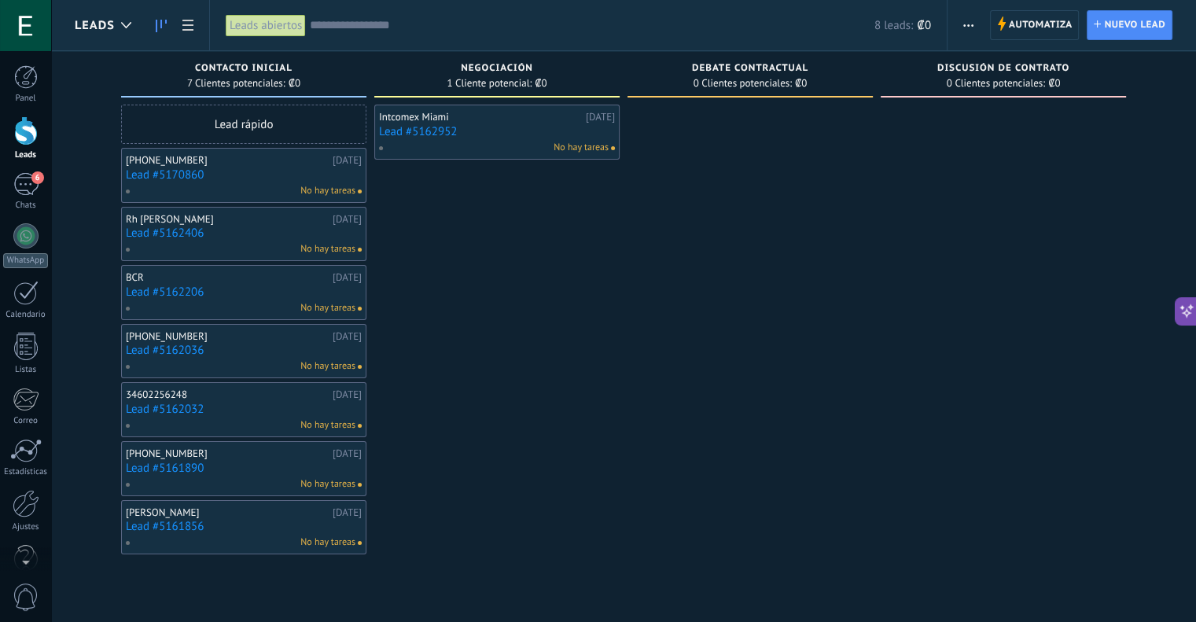
click at [948, 18] on div "Automatiza Nueva difusión Editar embudo Editar el diseño de la tarjeta Importar…" at bounding box center [1072, 25] width 249 height 50
click at [969, 19] on span "button" at bounding box center [968, 25] width 10 height 30
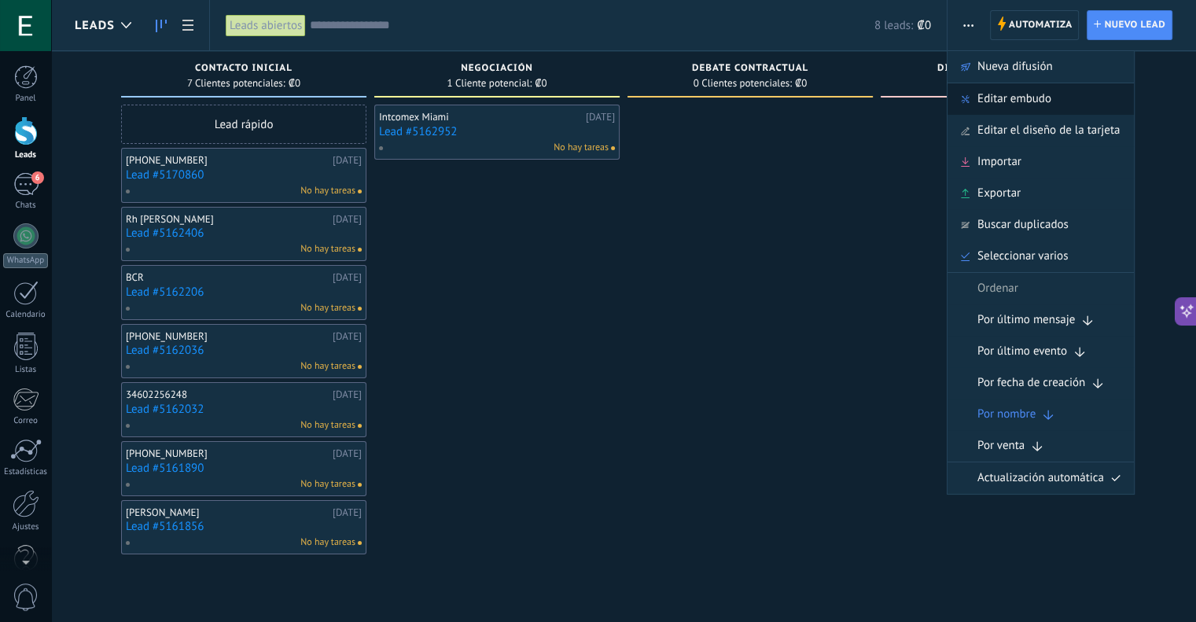
click at [1018, 105] on span "Editar embudo" at bounding box center [1014, 98] width 74 height 31
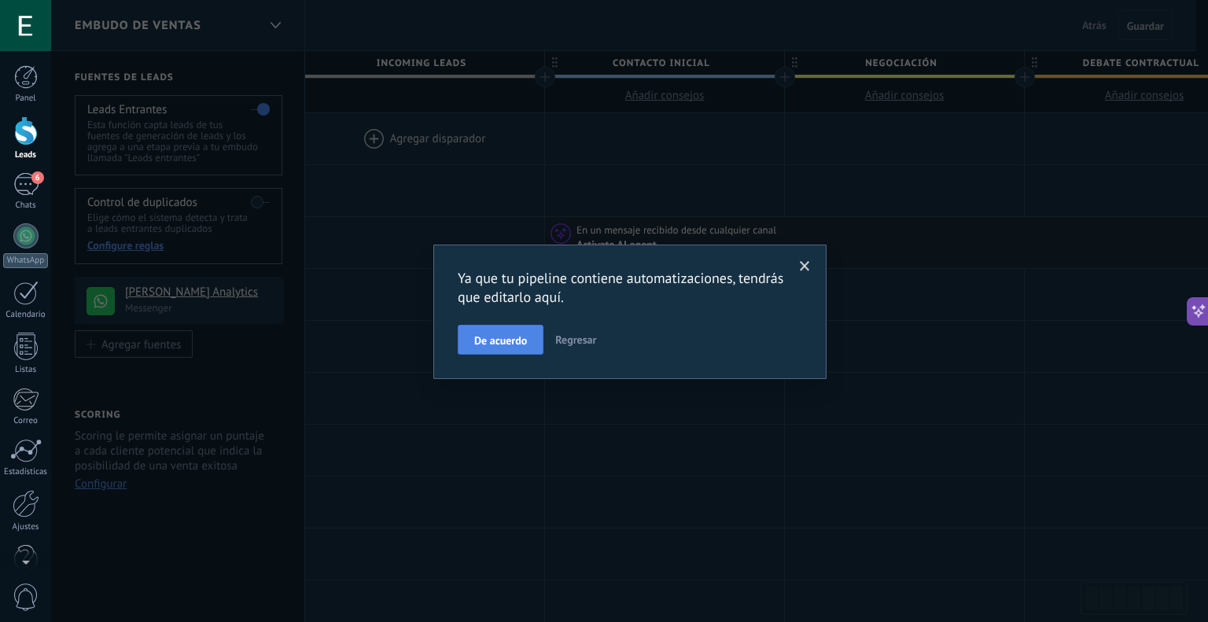
click at [503, 343] on span "De acuerdo" at bounding box center [500, 340] width 53 height 11
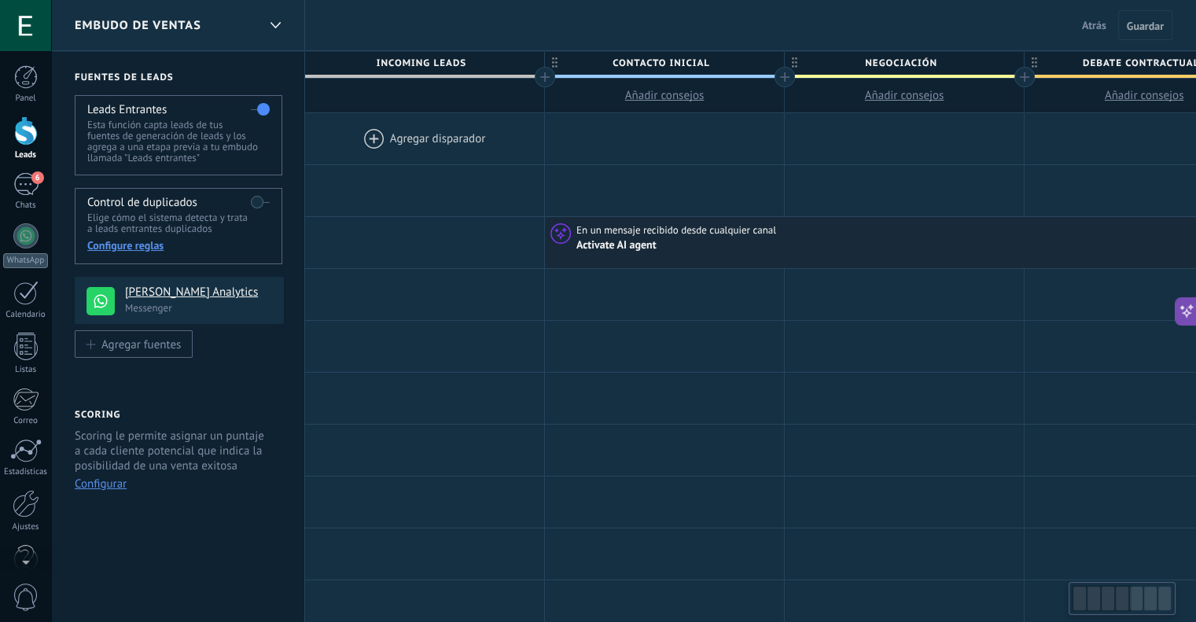
click at [461, 64] on span "Incoming leads" at bounding box center [420, 63] width 231 height 24
click at [658, 64] on span "Contacto inicial" at bounding box center [660, 63] width 231 height 24
click at [977, 65] on span "Negociación" at bounding box center [900, 63] width 231 height 24
click at [250, 206] on div "Control de duplicados Elige cómo el sistema detecta y trata a leads entrantes d…" at bounding box center [179, 226] width 208 height 76
click at [252, 202] on label at bounding box center [260, 202] width 19 height 25
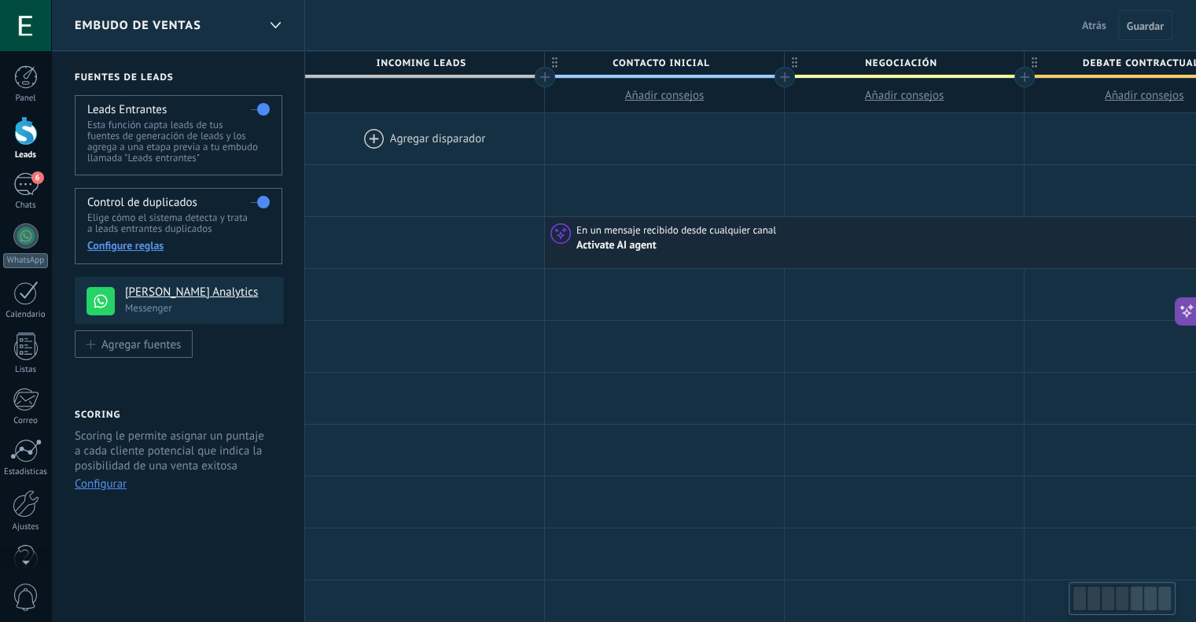
click at [255, 202] on label at bounding box center [260, 202] width 19 height 25
click at [639, 323] on div at bounding box center [664, 346] width 239 height 51
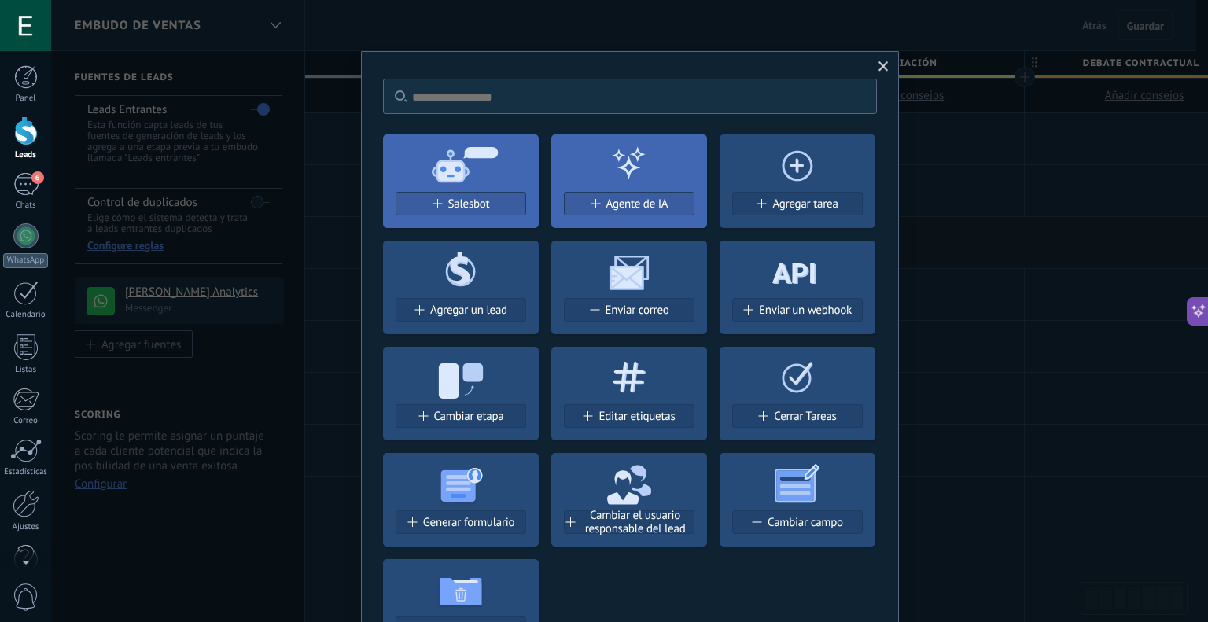
click at [889, 62] on span at bounding box center [884, 66] width 26 height 27
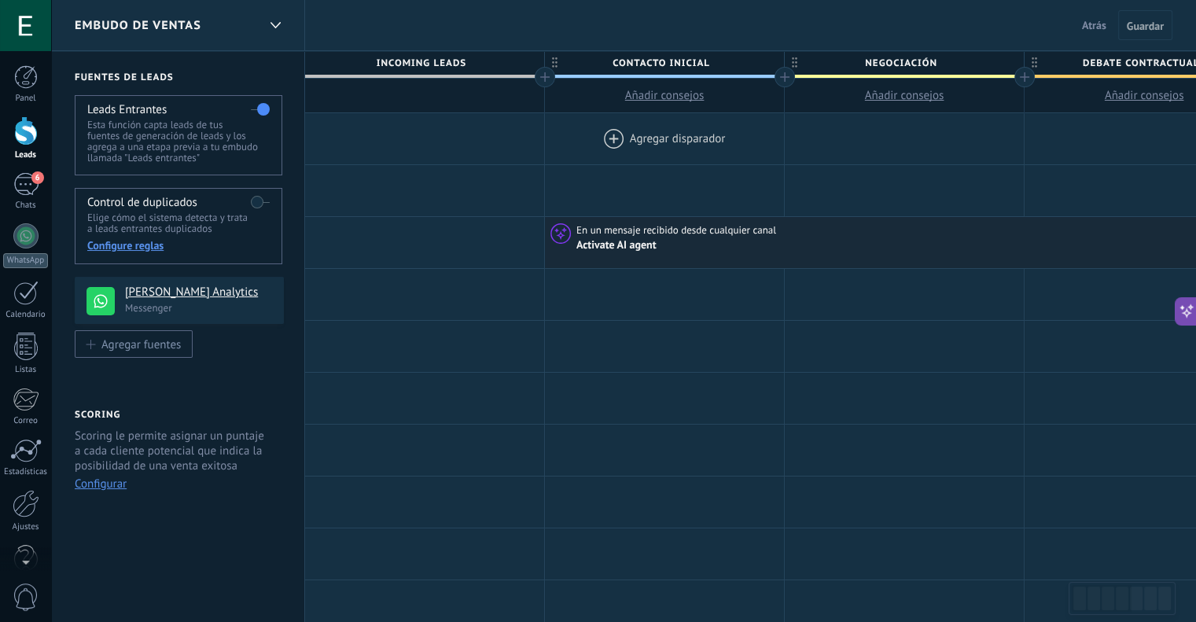
click at [666, 138] on div at bounding box center [664, 138] width 239 height 51
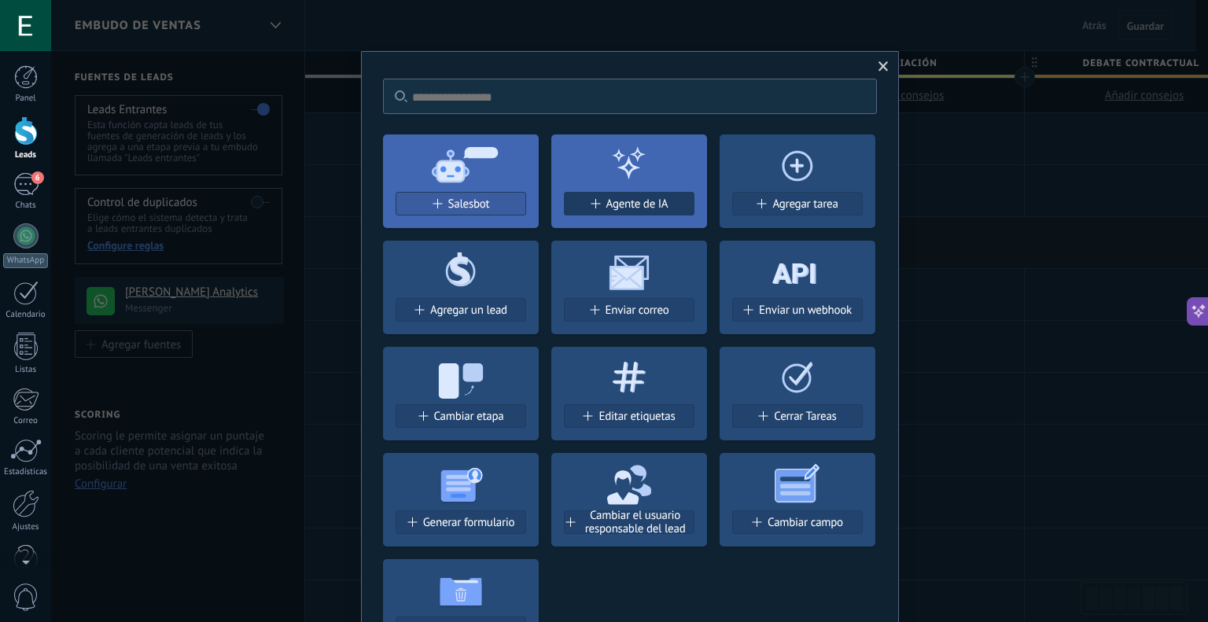
click at [637, 201] on span "Agente de IA" at bounding box center [637, 203] width 62 height 13
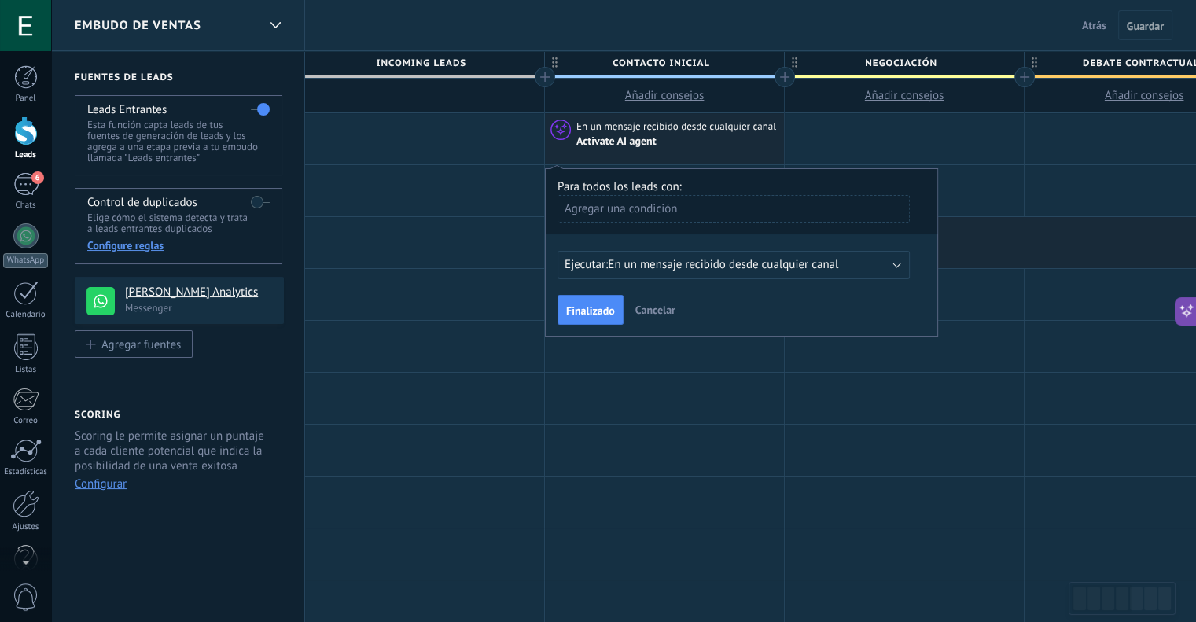
click at [812, 267] on span "En un mensaje recibido desde cualquier canal" at bounding box center [723, 264] width 230 height 15
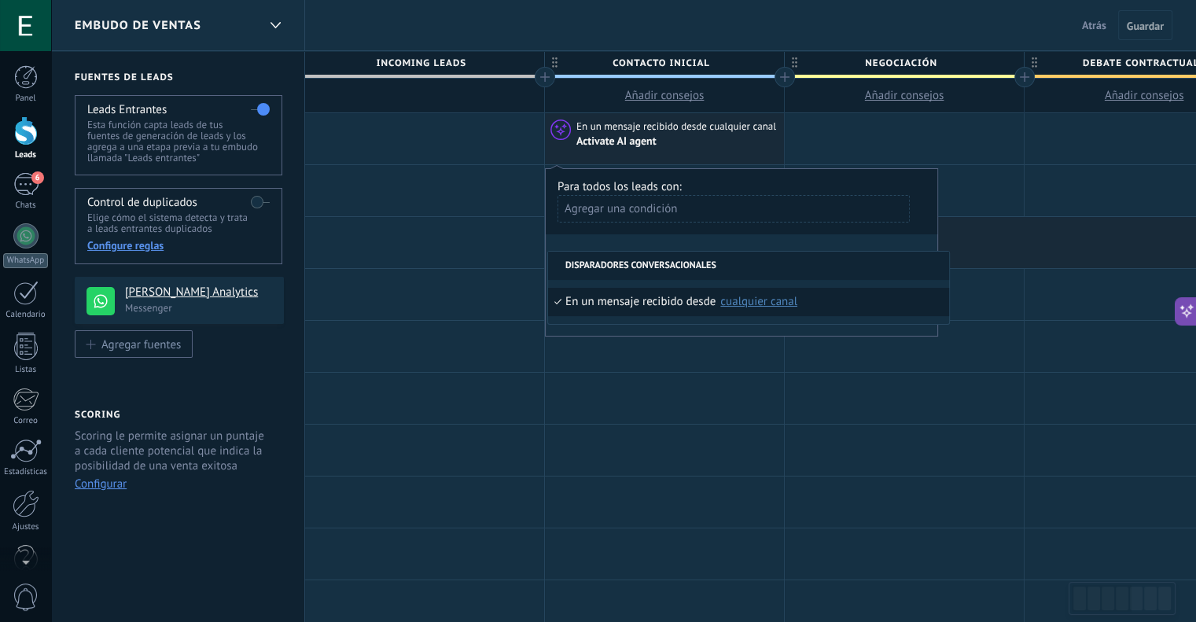
click at [635, 205] on div "Agregar una condición" at bounding box center [734, 209] width 352 height 28
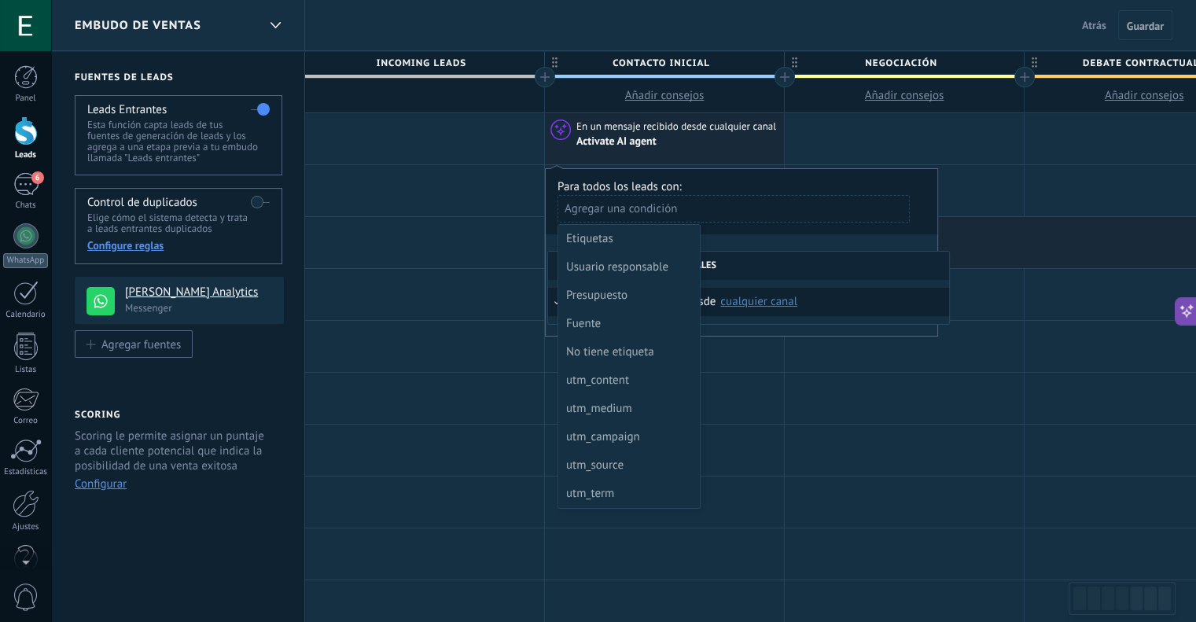
click at [758, 243] on div at bounding box center [742, 252] width 392 height 166
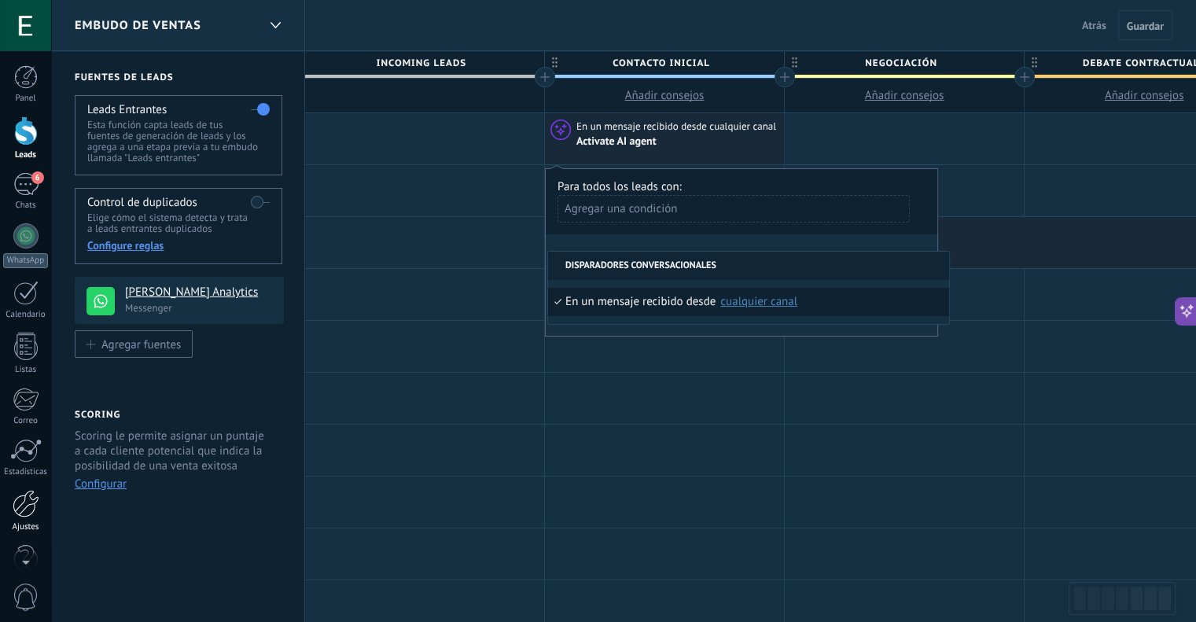
click at [28, 496] on div at bounding box center [26, 504] width 27 height 28
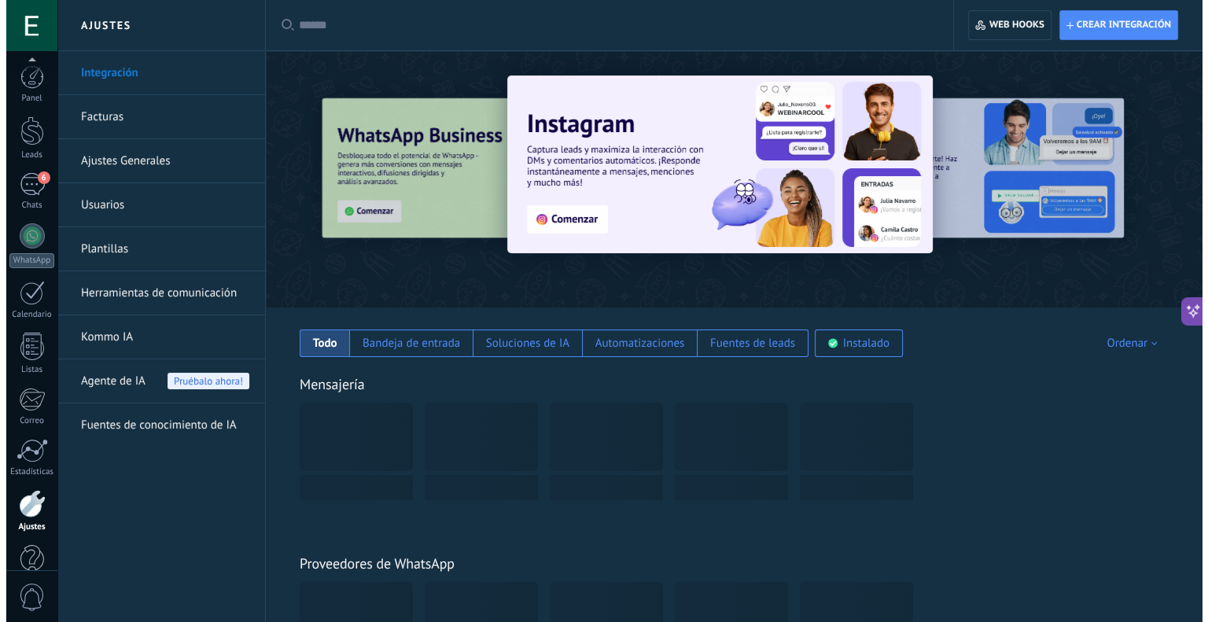
scroll to position [31, 0]
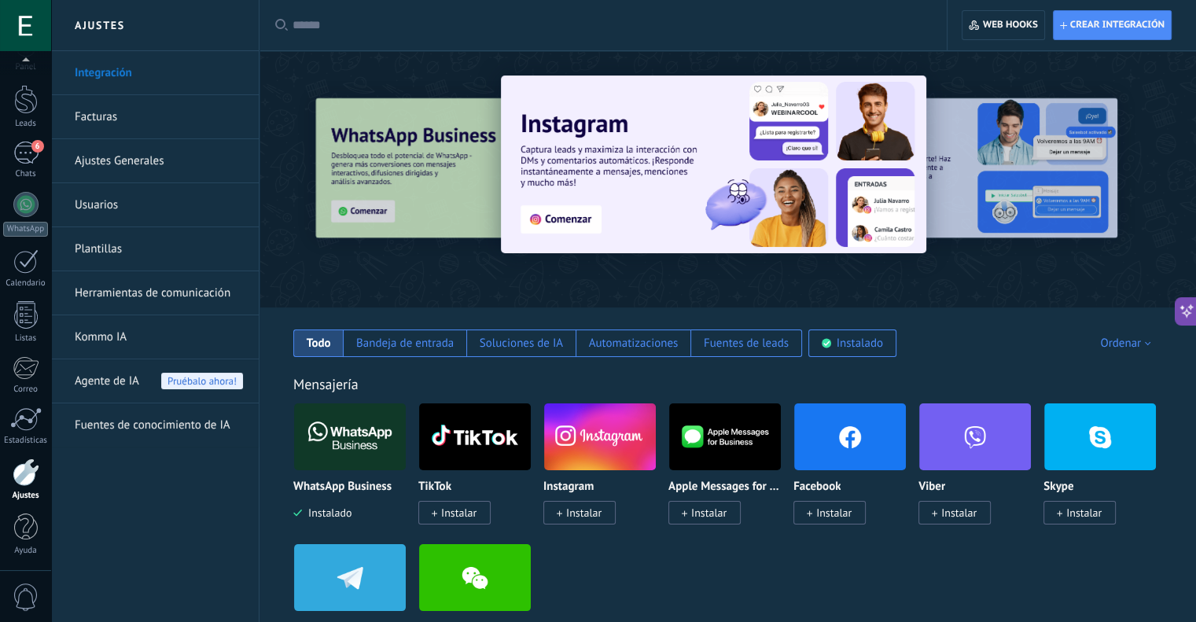
click at [160, 369] on div "Agente de IA Pruébalo ahora!" at bounding box center [159, 381] width 168 height 44
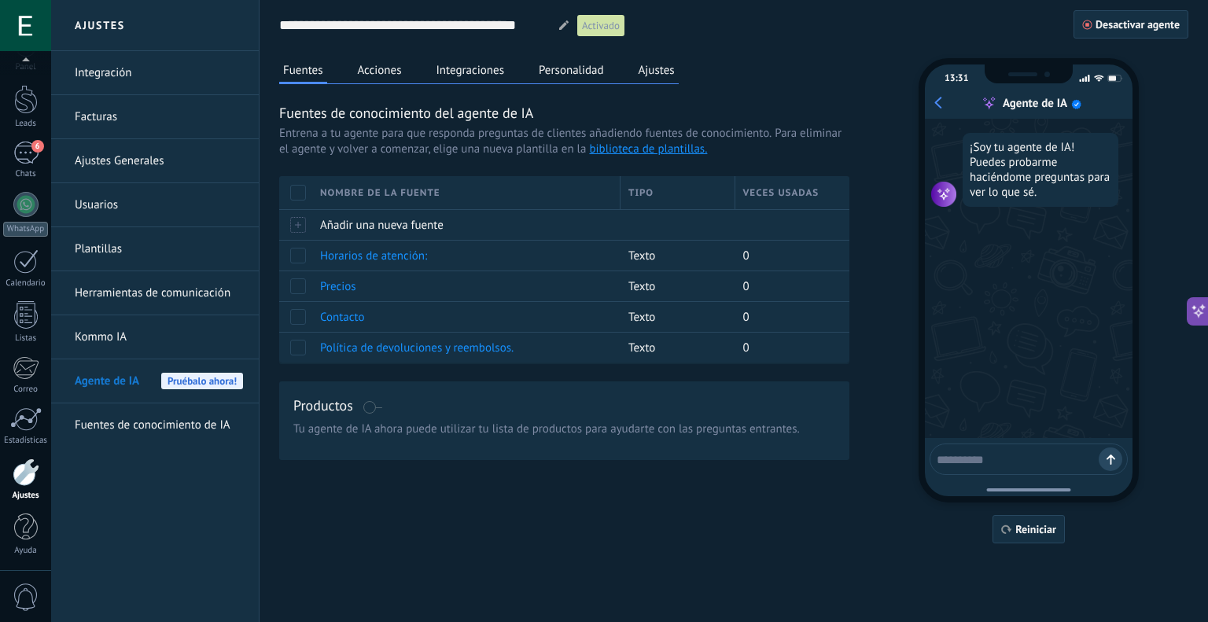
click at [569, 73] on button "Personalidad" at bounding box center [571, 70] width 73 height 24
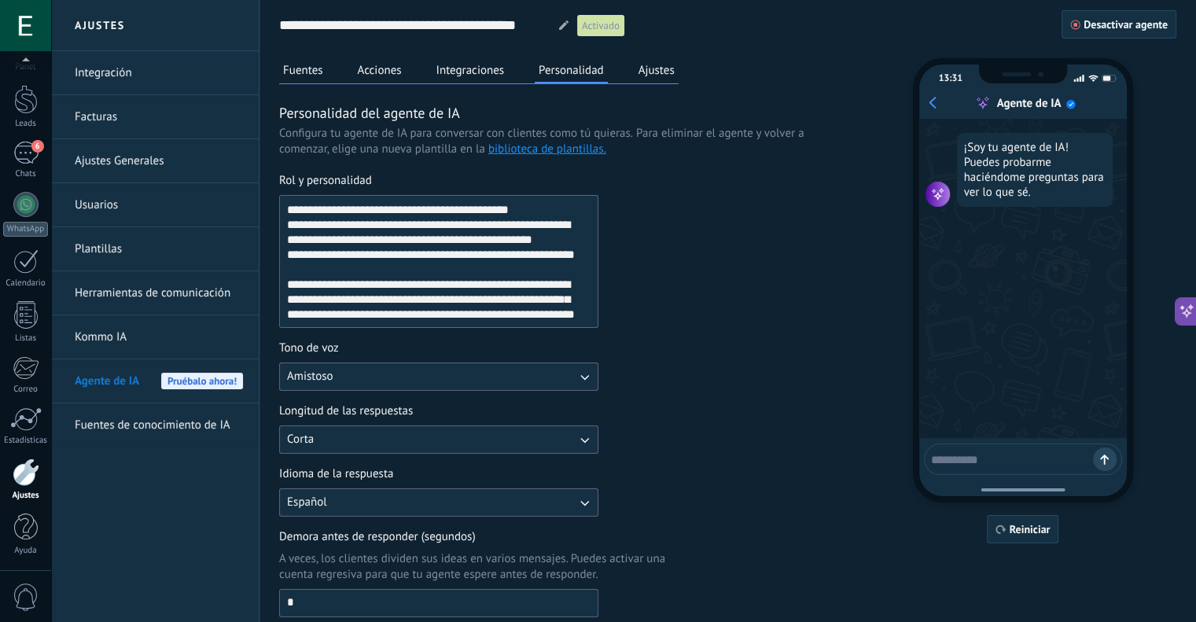
click at [471, 75] on button "Integraciones" at bounding box center [471, 70] width 76 height 24
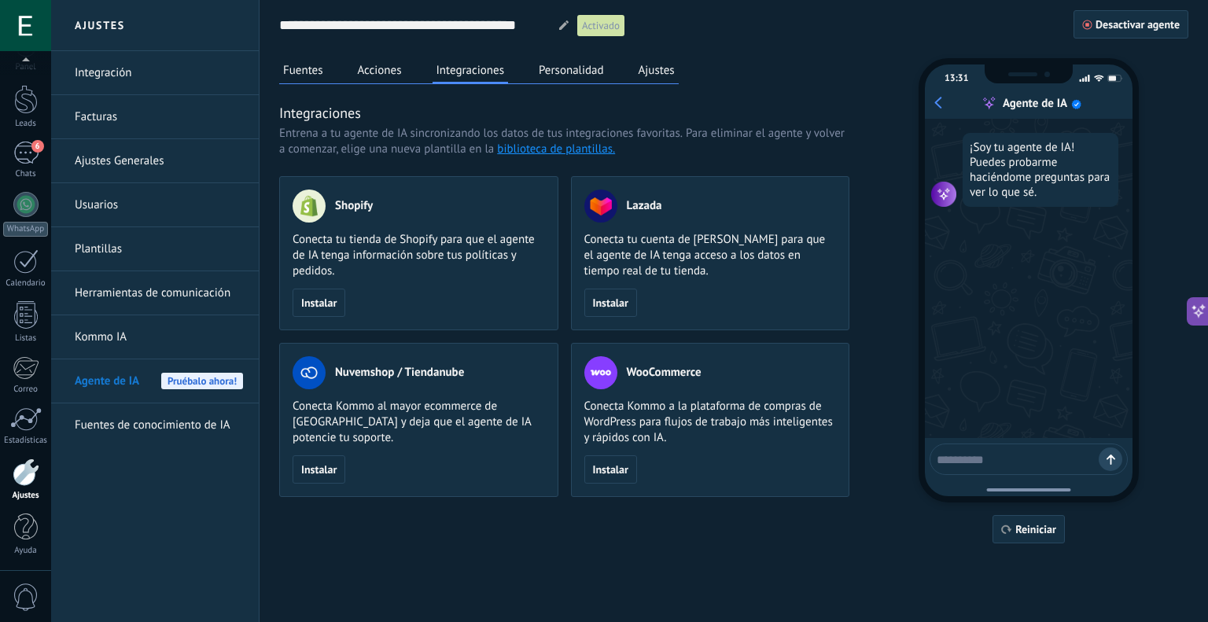
click at [649, 75] on button "Ajustes" at bounding box center [657, 70] width 44 height 24
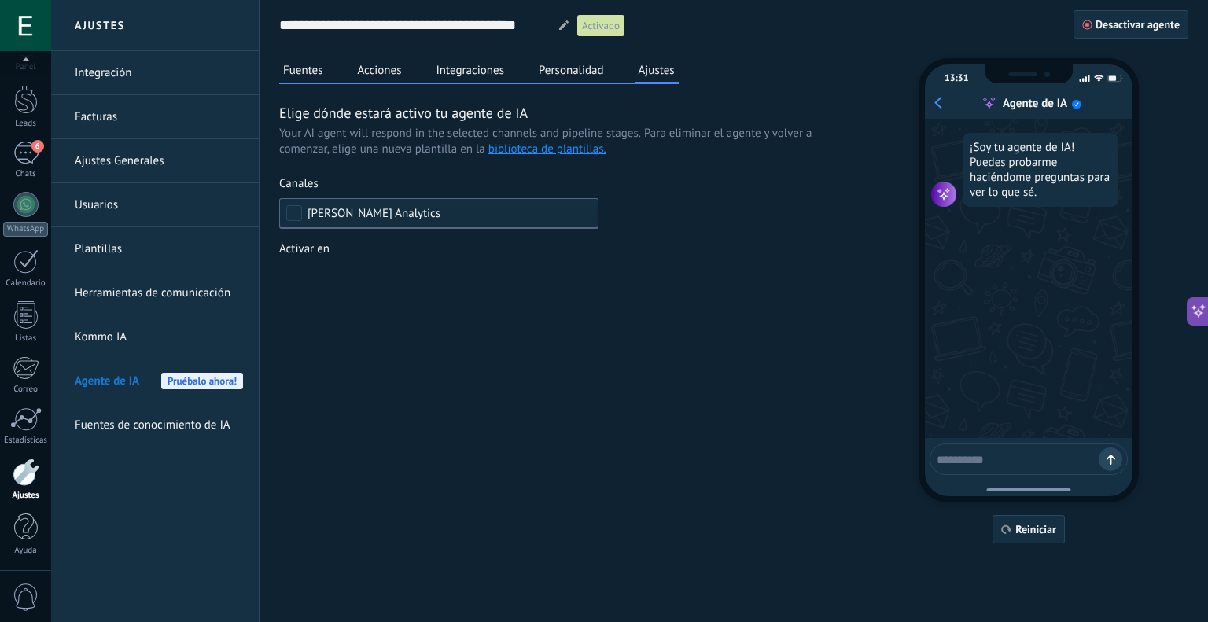
click at [403, 62] on button "Acciones" at bounding box center [380, 70] width 52 height 24
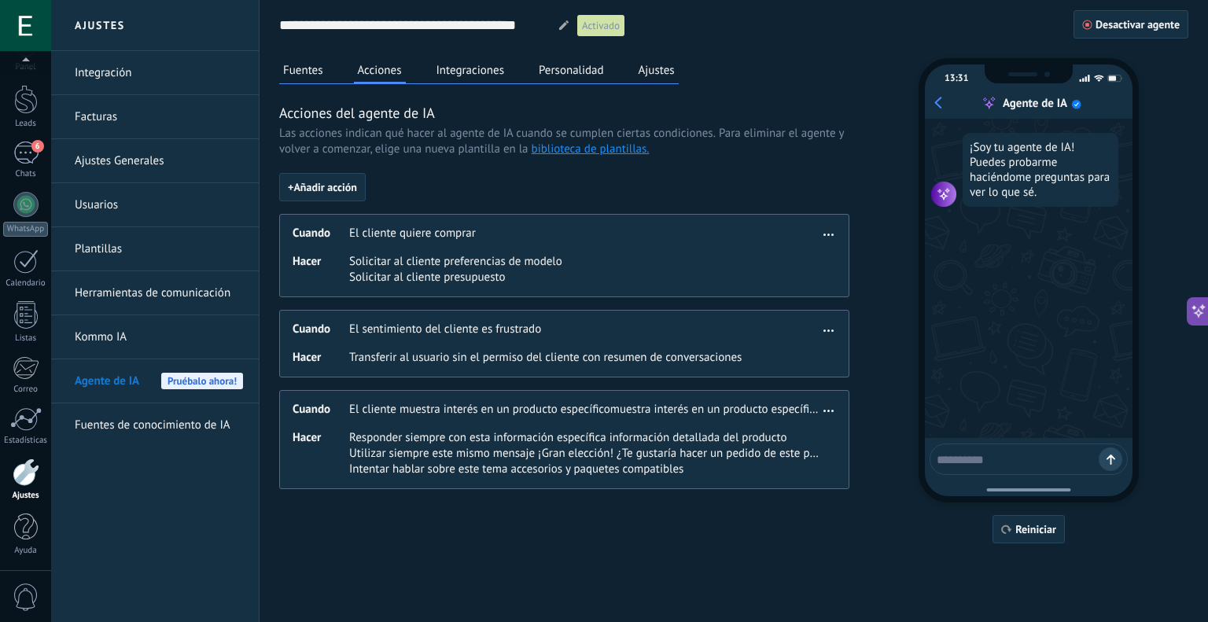
click at [325, 61] on button "Fuentes" at bounding box center [303, 70] width 48 height 24
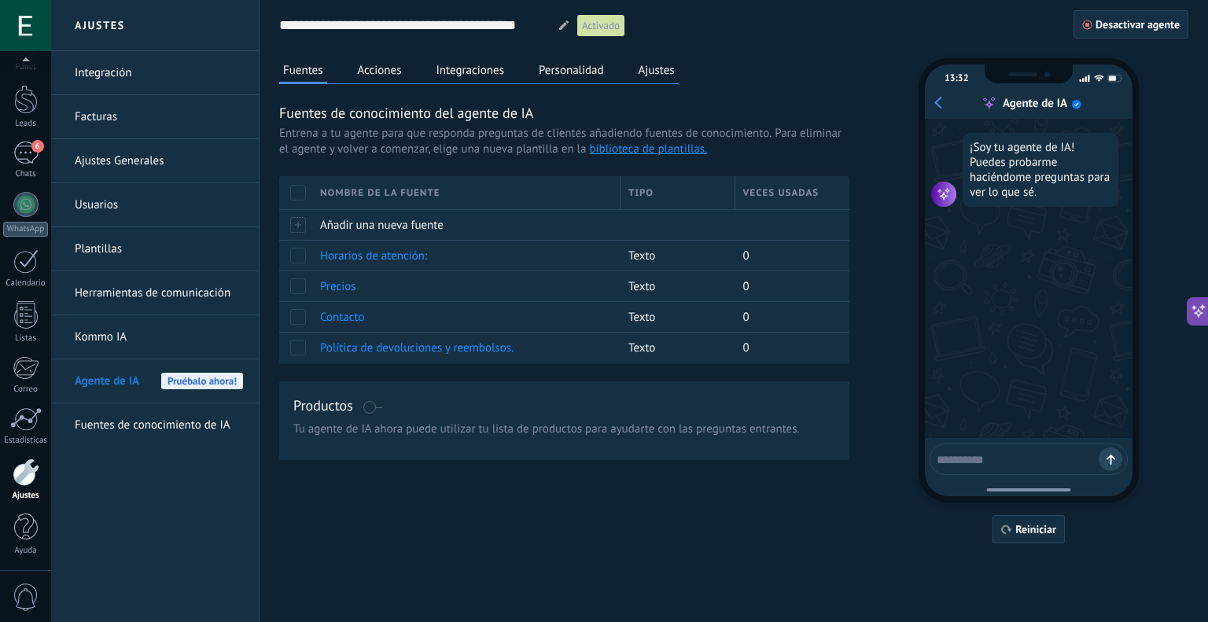
click at [130, 331] on link "Kommo IA" at bounding box center [159, 337] width 168 height 44
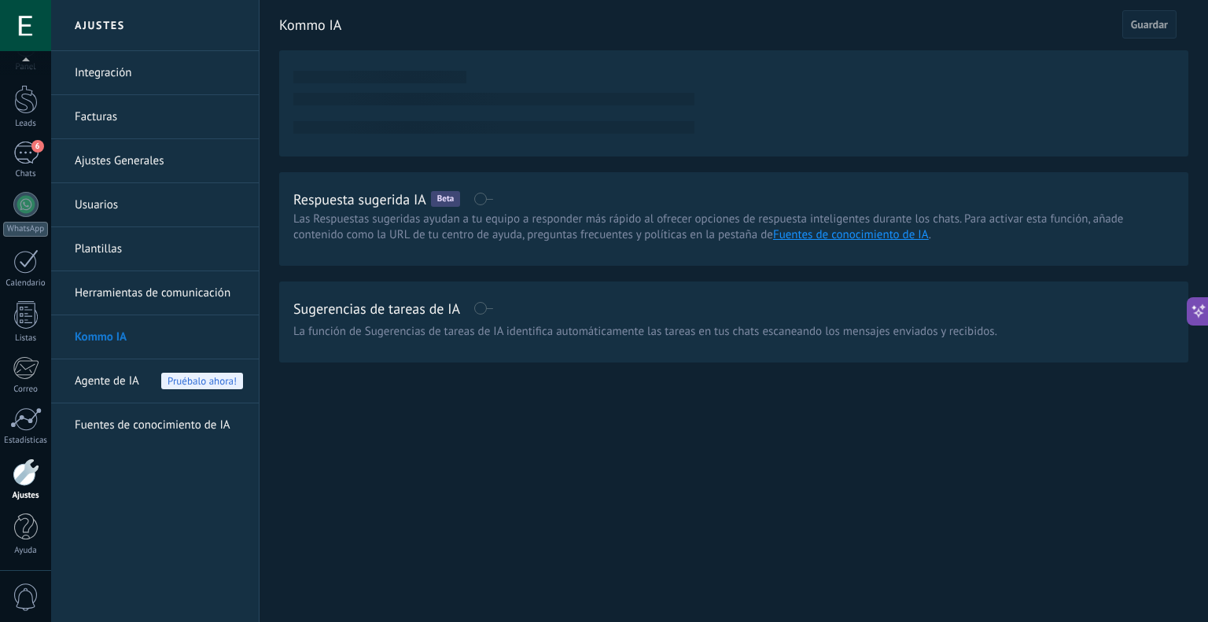
click at [132, 376] on span "Agente de IA" at bounding box center [107, 381] width 64 height 44
